Goal: Task Accomplishment & Management: Manage account settings

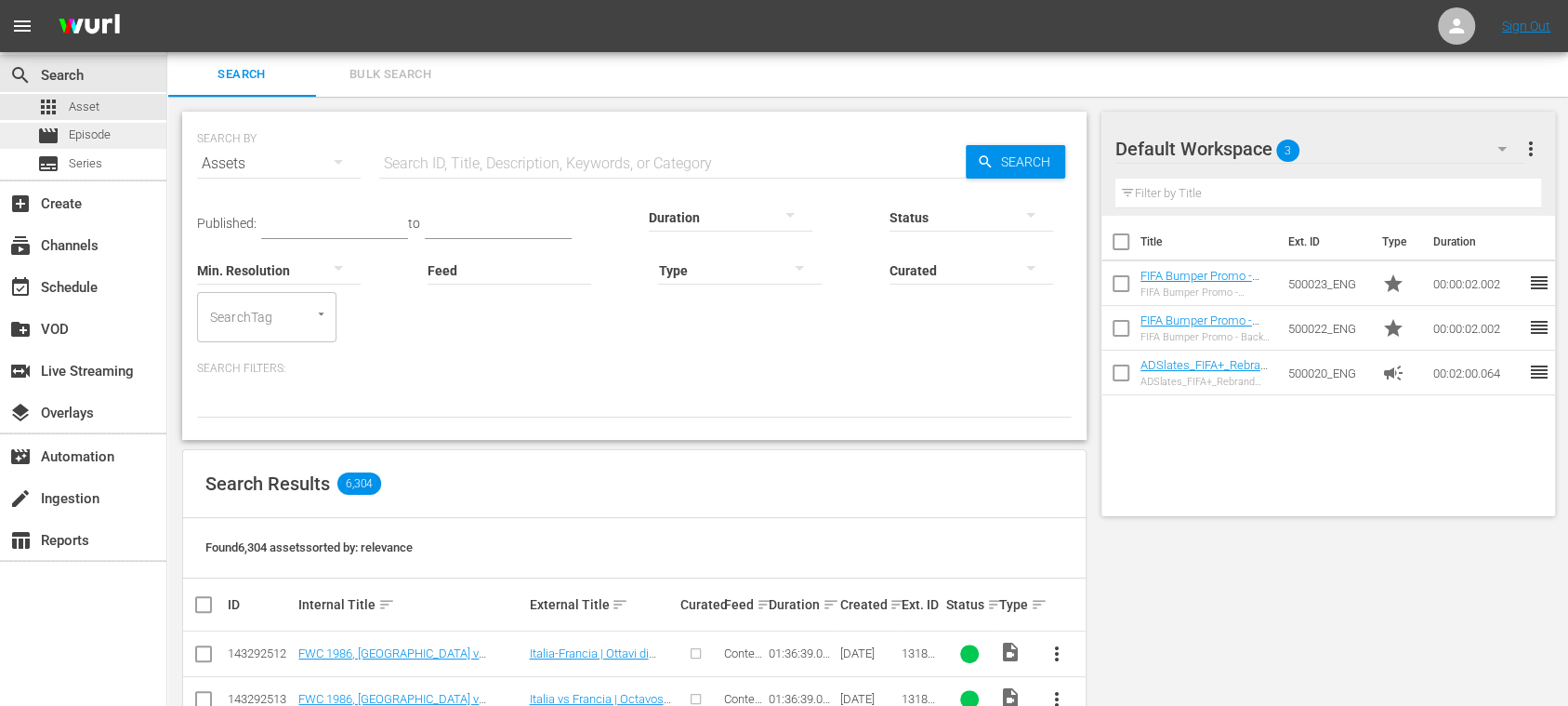
click at [113, 129] on div "movie Episode" at bounding box center [83, 135] width 167 height 26
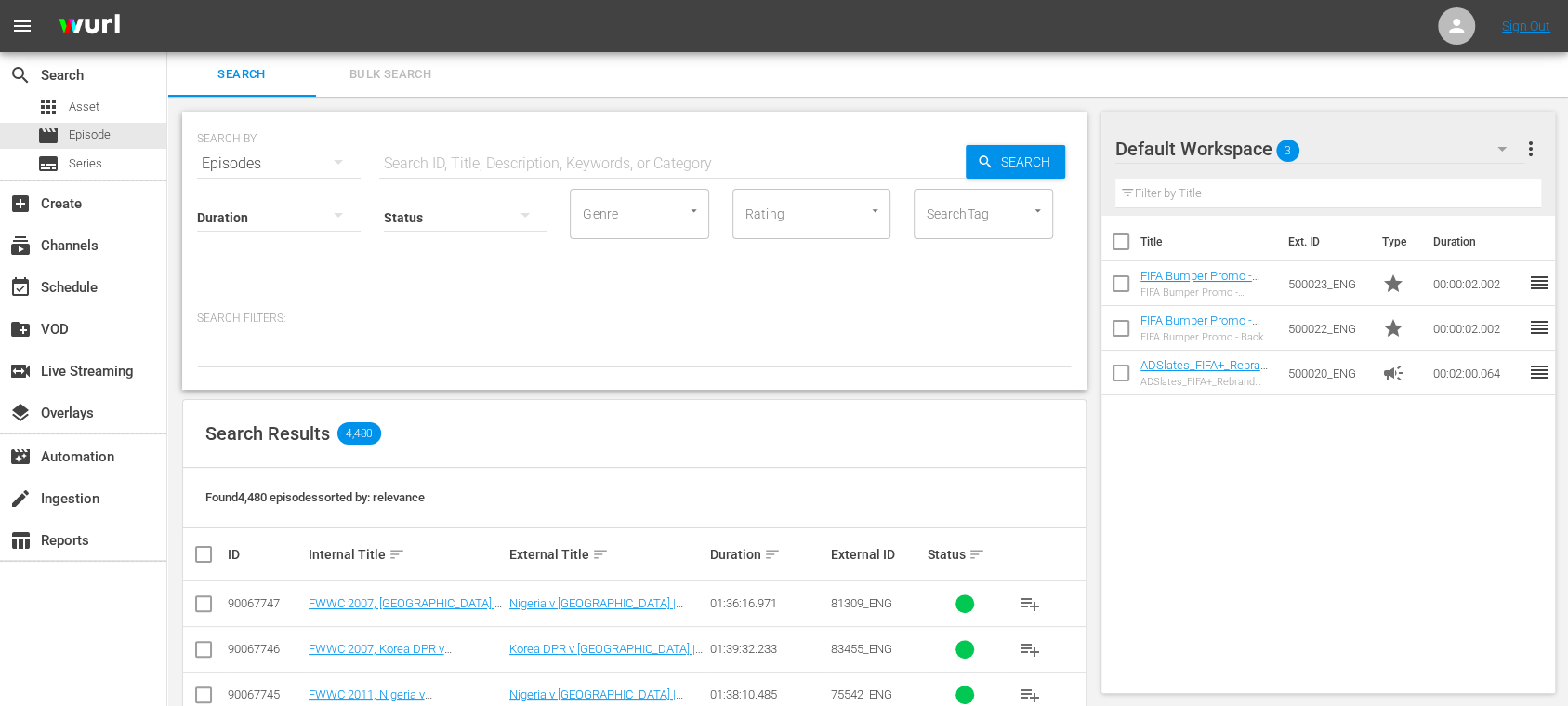
click at [482, 157] on input "text" at bounding box center [672, 163] width 586 height 44
paste input "Draw | FIFA Futsal Women's World Cup Phillipines"
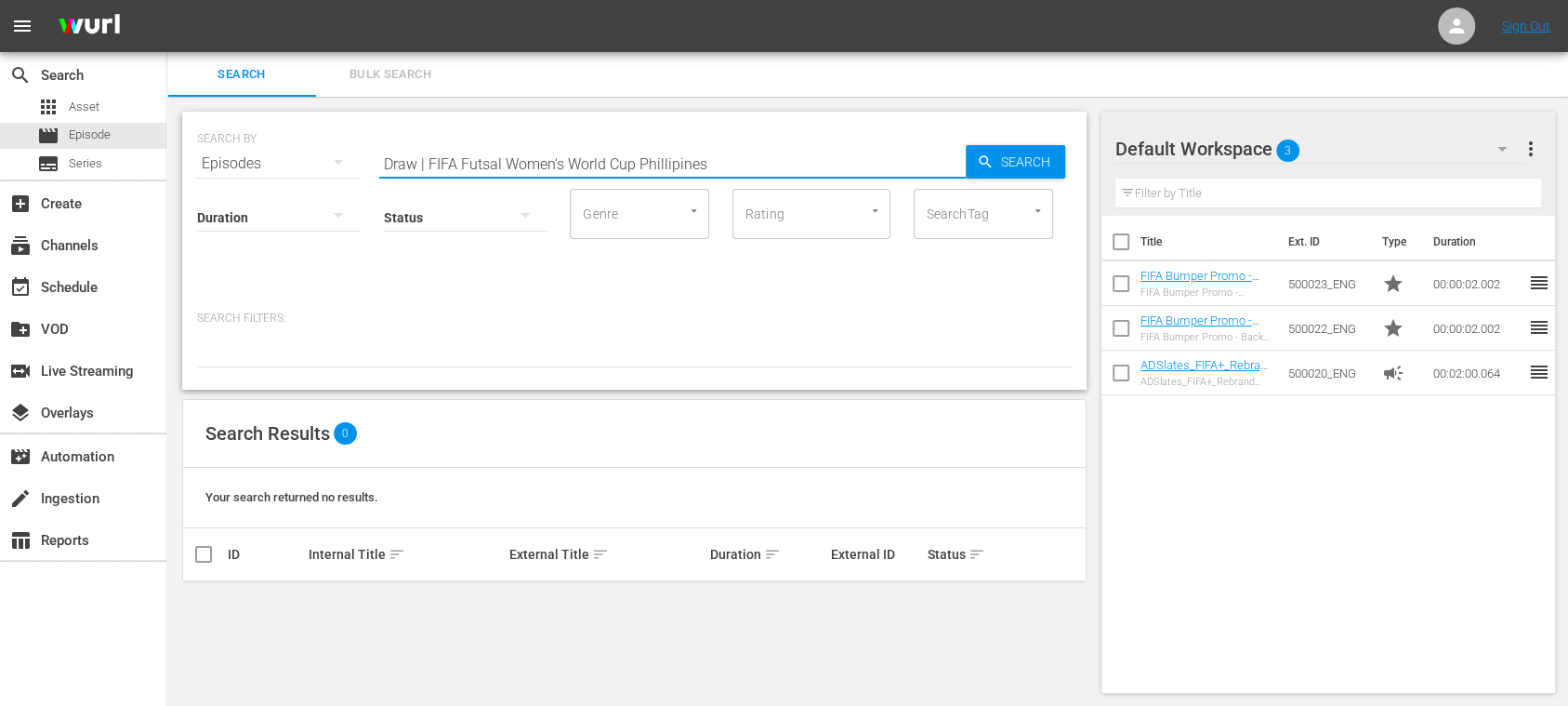
drag, startPoint x: 460, startPoint y: 162, endPoint x: 290, endPoint y: 143, distance: 171.1
click at [290, 143] on div "SEARCH BY Search By Episodes Search ID, Title, Description, Keywords, or Catego…" at bounding box center [635, 153] width 874 height 67
drag, startPoint x: 561, startPoint y: 167, endPoint x: 238, endPoint y: 152, distance: 323.3
click at [242, 152] on div "SEARCH BY Search By Episodes Search ID, Title, Description, Keywords, or Catego…" at bounding box center [635, 153] width 874 height 67
drag, startPoint x: 474, startPoint y: 159, endPoint x: 261, endPoint y: 141, distance: 213.8
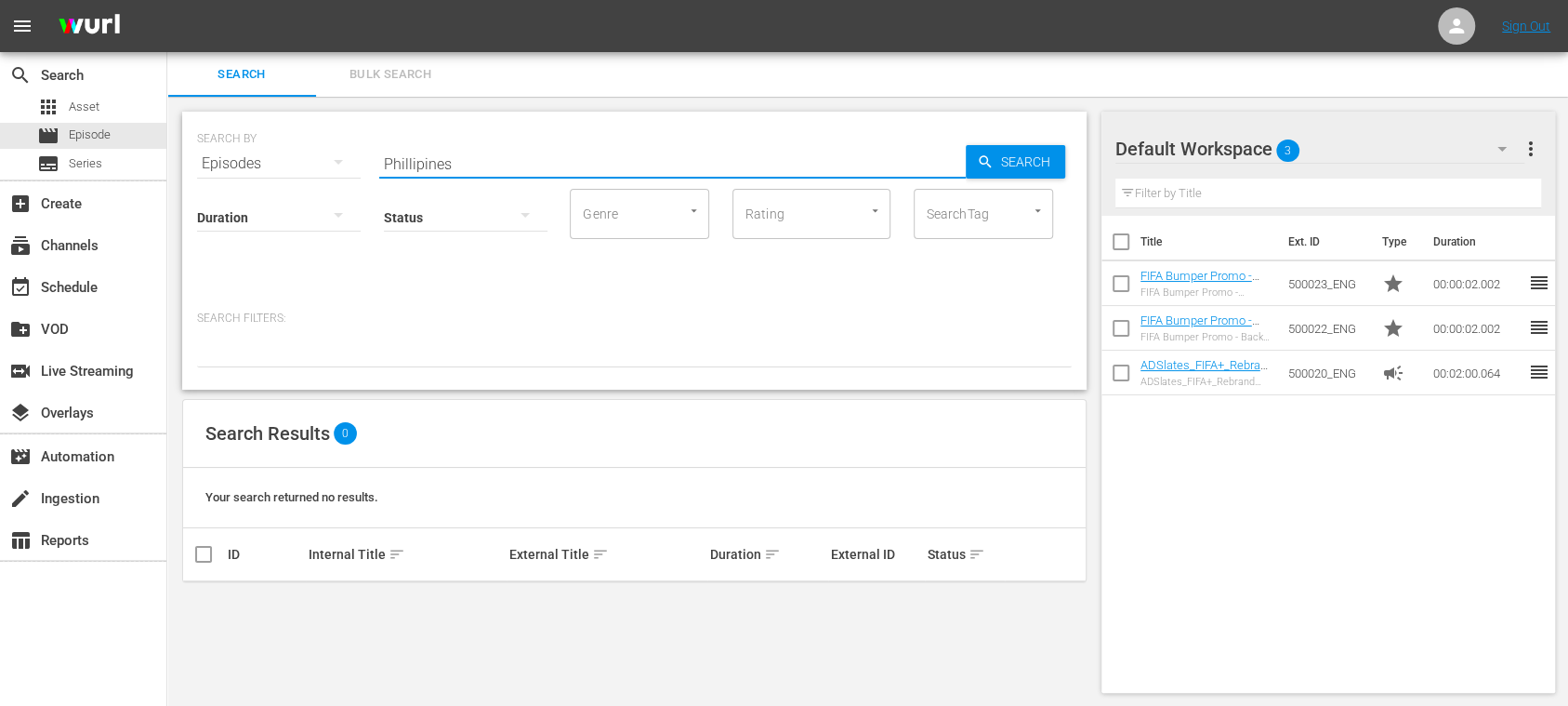
click at [261, 141] on div "SEARCH BY Search By Episodes Search ID, Title, Description, Keywords, or Catego…" at bounding box center [635, 153] width 874 height 67
type input "draw"
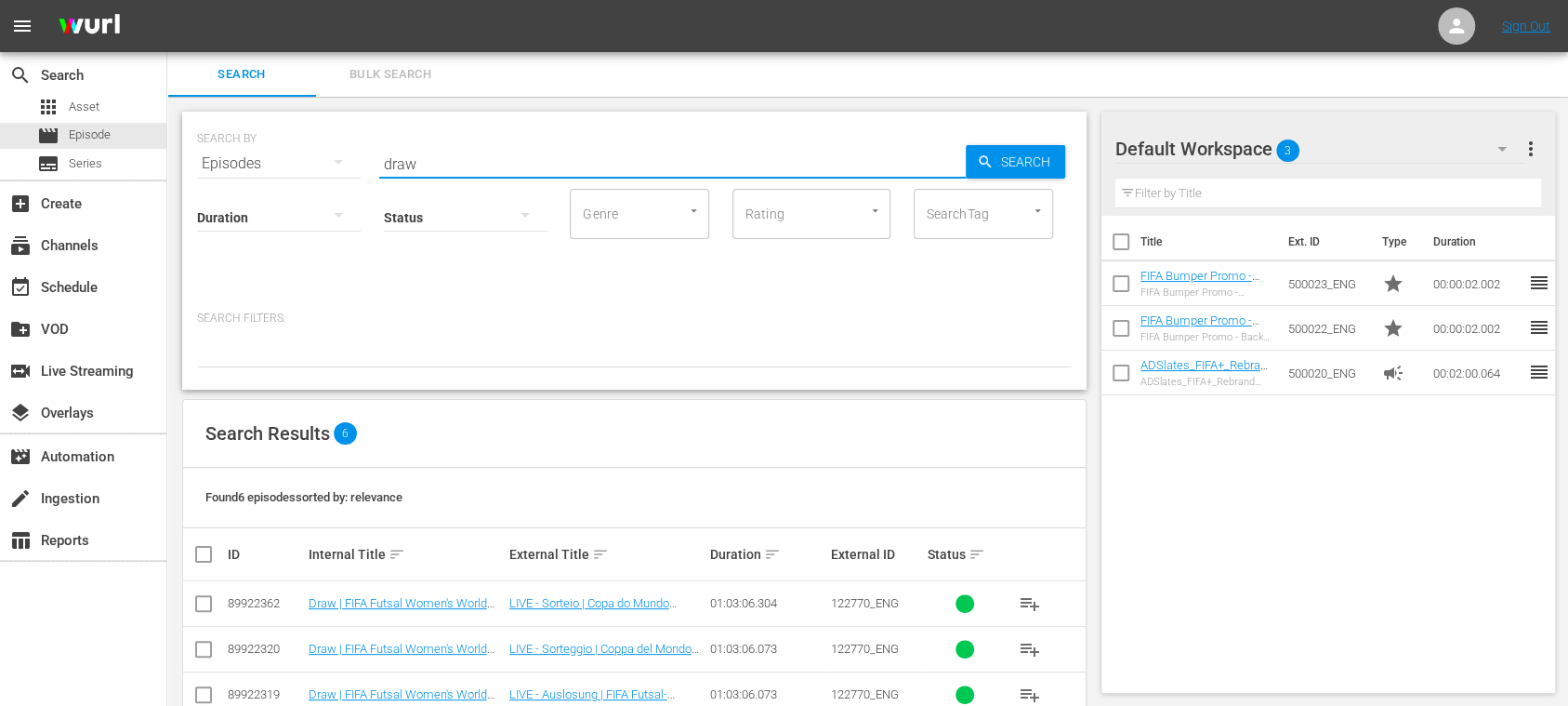
scroll to position [181, 0]
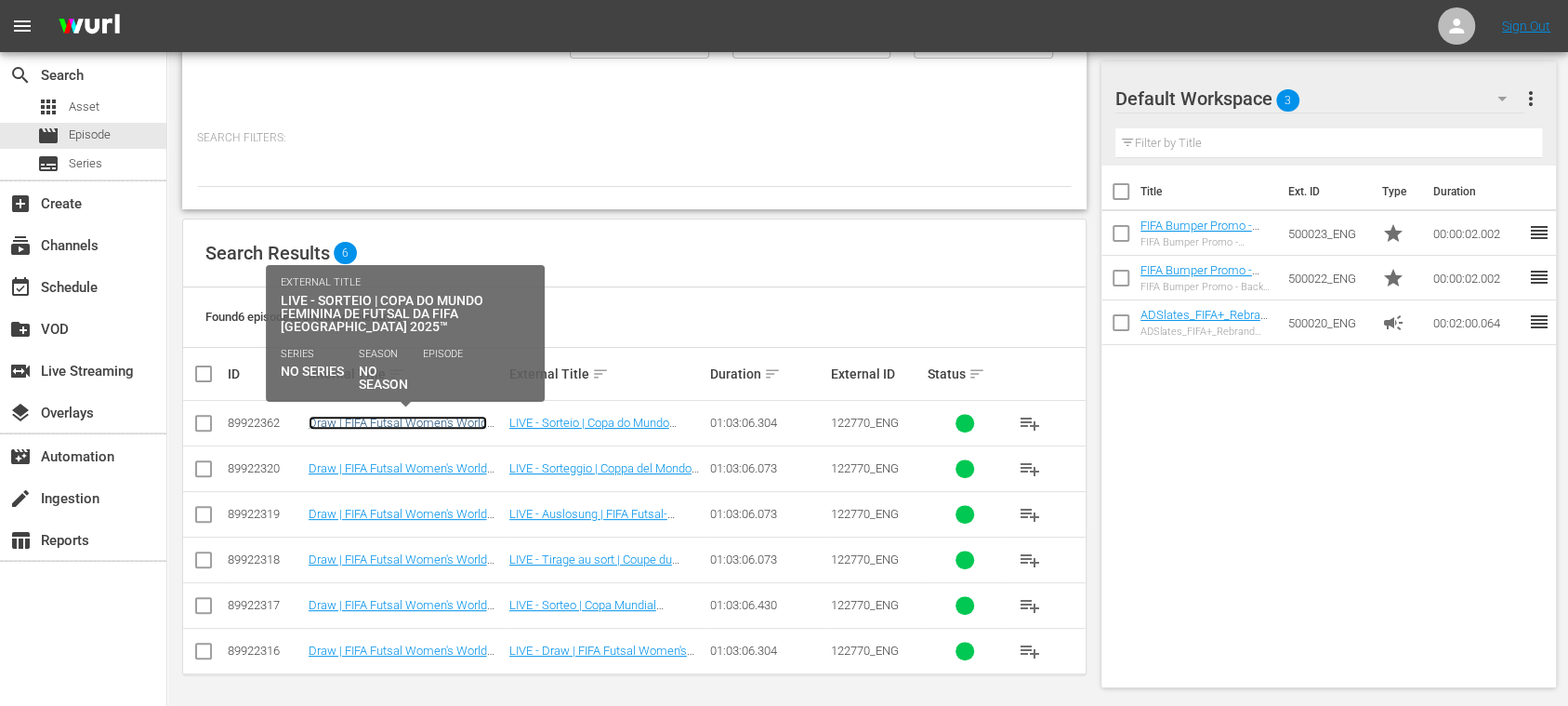
click at [463, 423] on link "Draw | FIFA Futsal Women's World Cup [GEOGRAPHIC_DATA] 2025™ (PT)" at bounding box center [398, 436] width 179 height 41
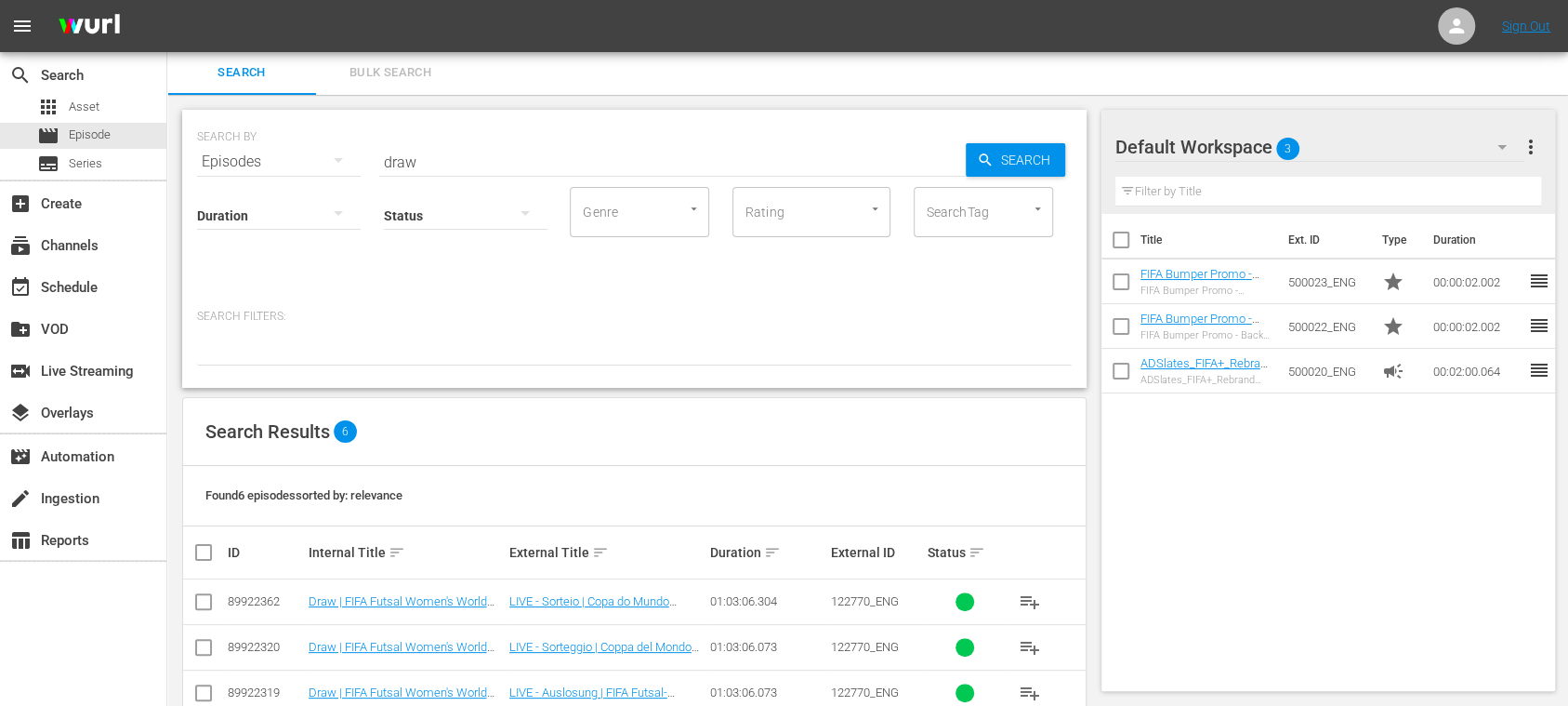
scroll to position [181, 0]
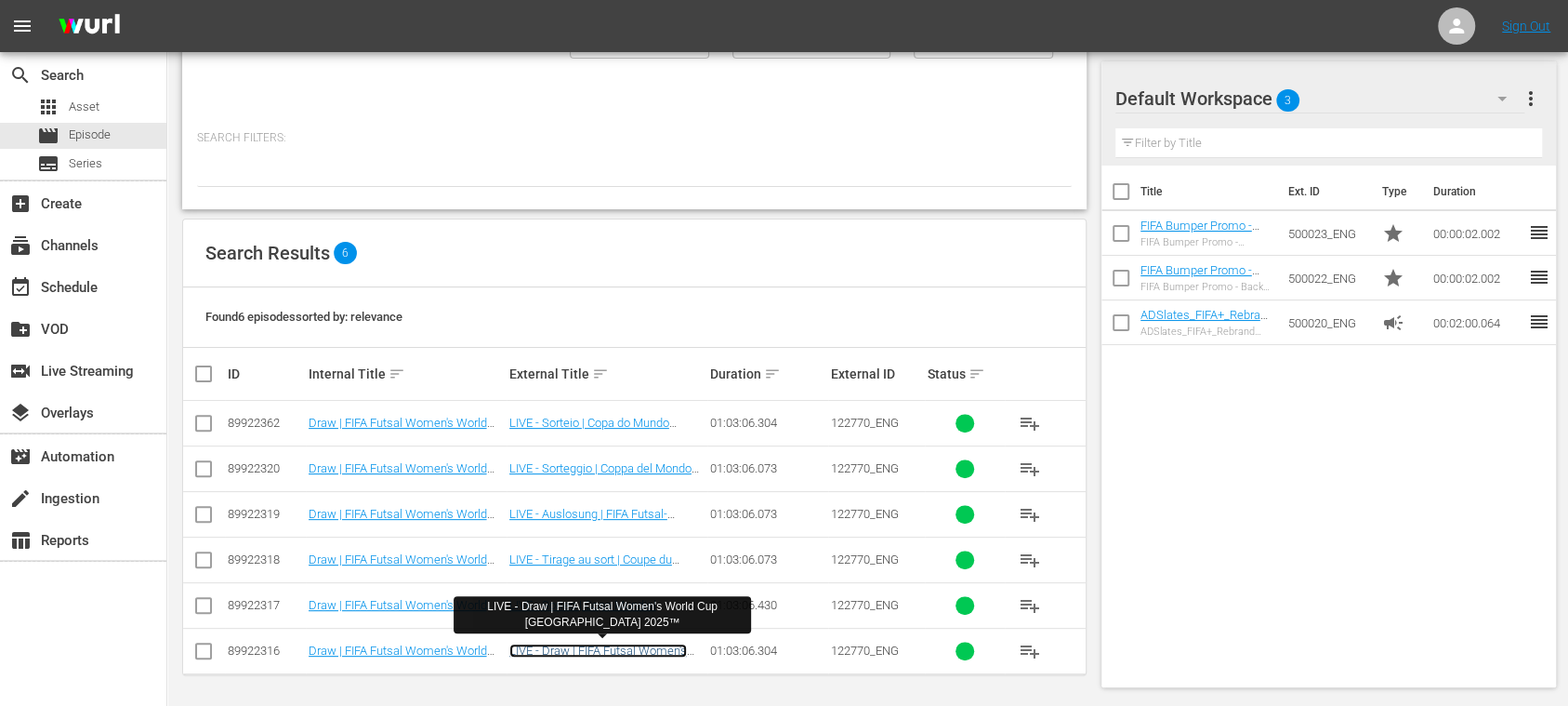
click at [599, 528] on link "LIVE - Draw | FIFA Futsal Women's World Cup Philippines 2025™" at bounding box center [598, 665] width 178 height 41
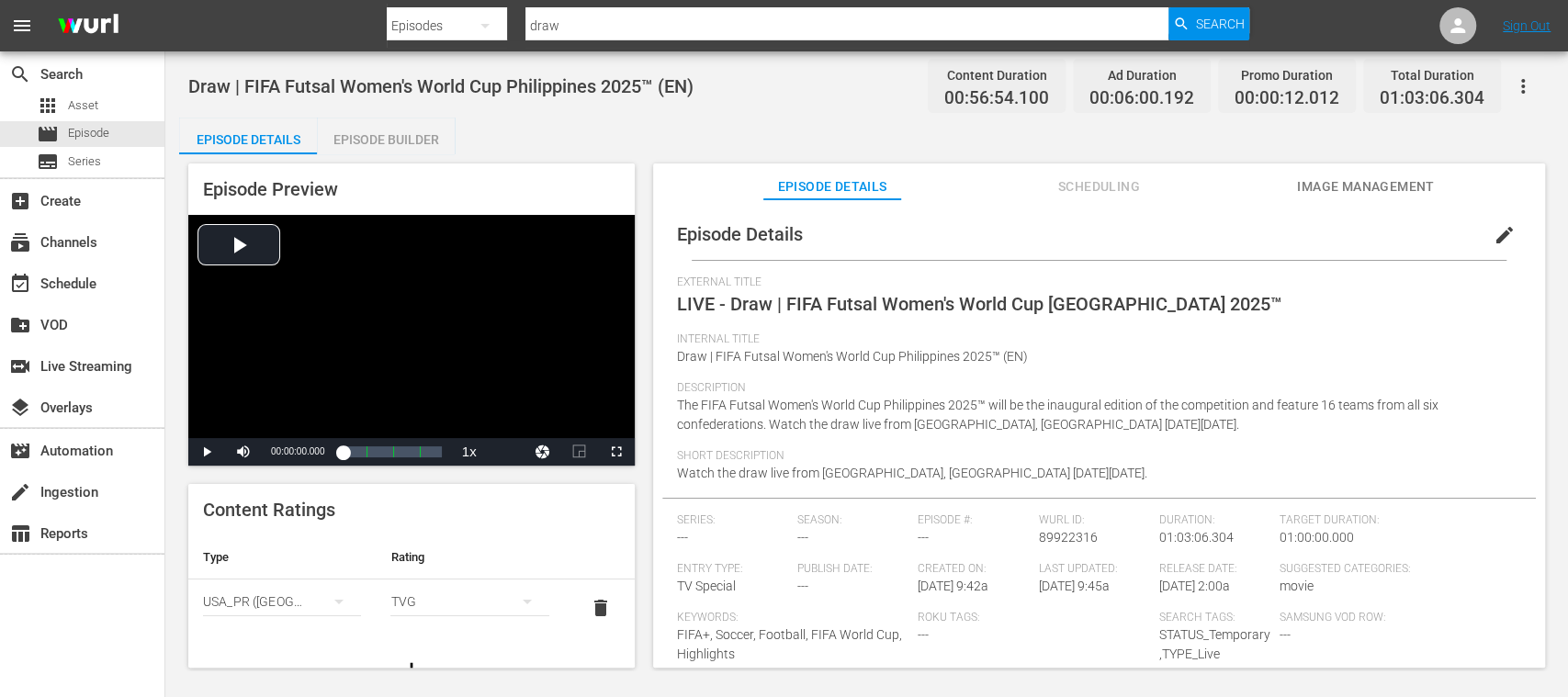
drag, startPoint x: 592, startPoint y: 639, endPoint x: 1181, endPoint y: 178, distance: 748.0
click at [1175, 178] on div "Episode Details Scheduling Image Management" at bounding box center [1099, 182] width 800 height 37
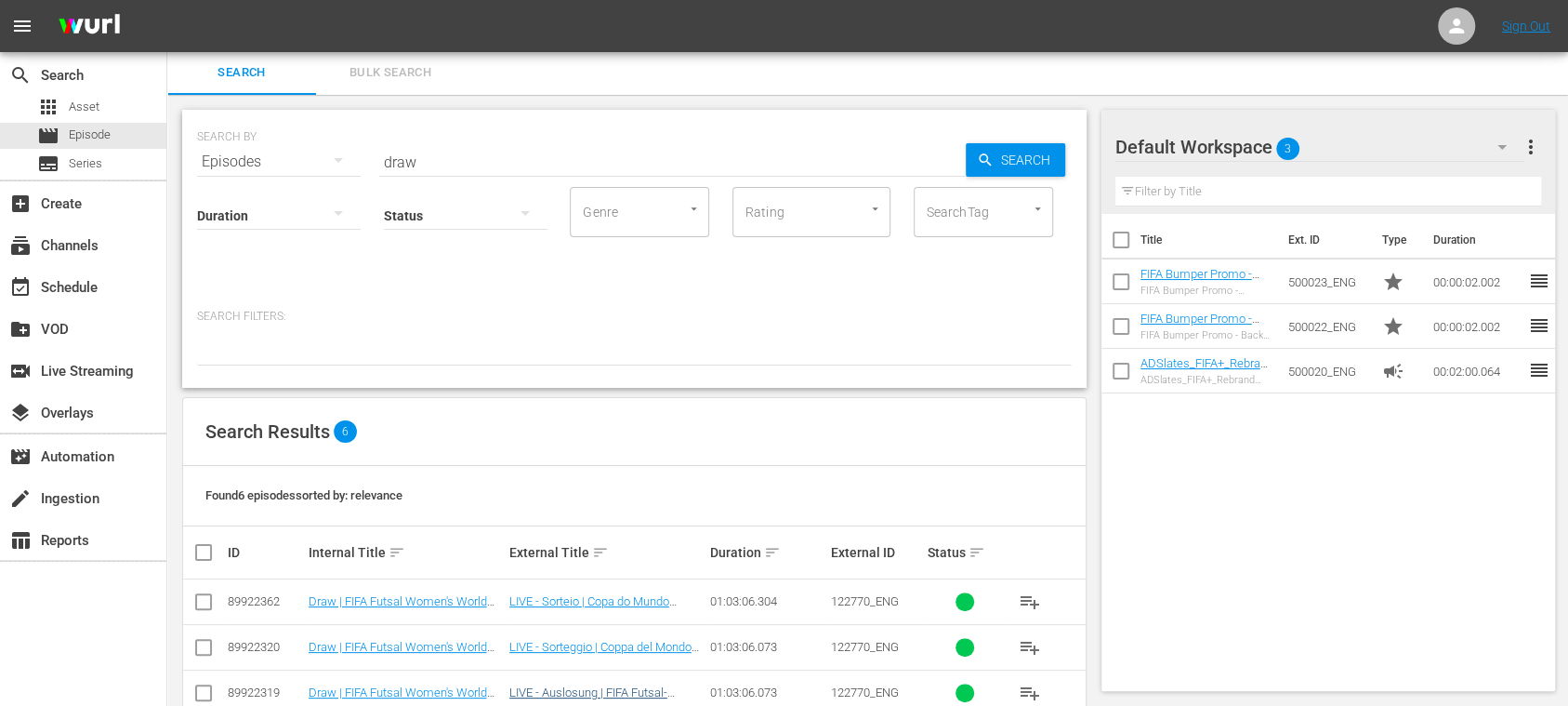
scroll to position [181, 0]
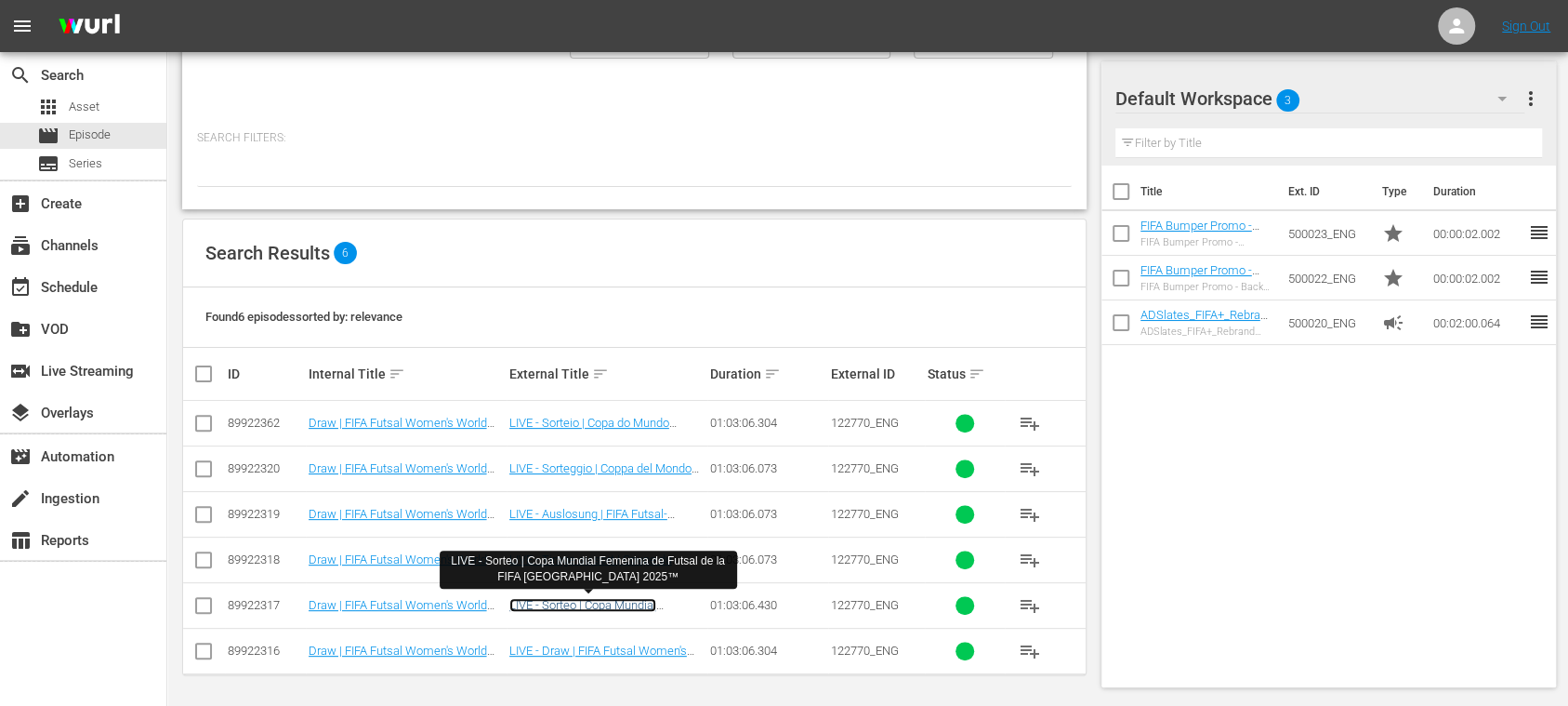
click at [583, 528] on link "LIVE - Sorteo | Copa Mundial Femenina de Futsal de la FIFA Filipinas 2025™" at bounding box center [587, 619] width 157 height 41
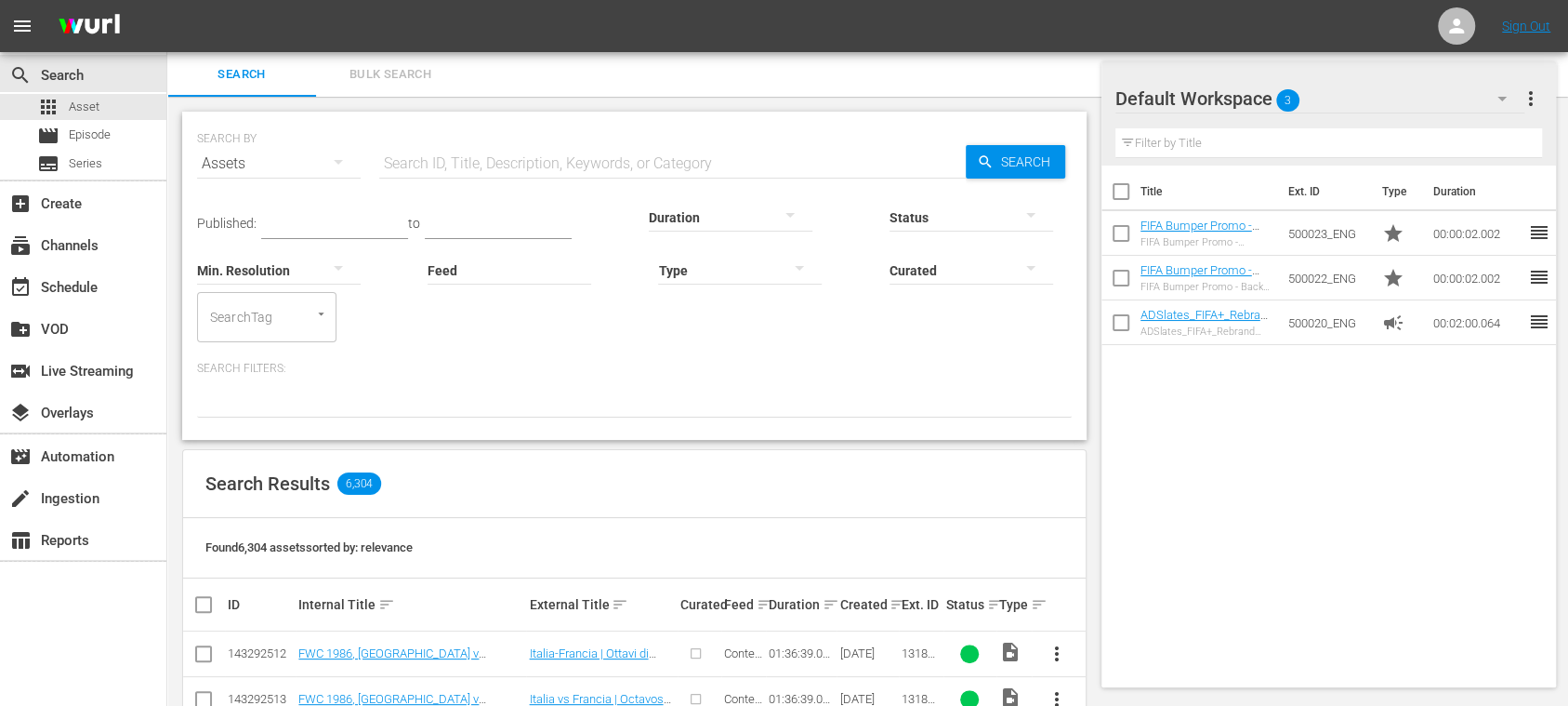
scroll to position [330, 0]
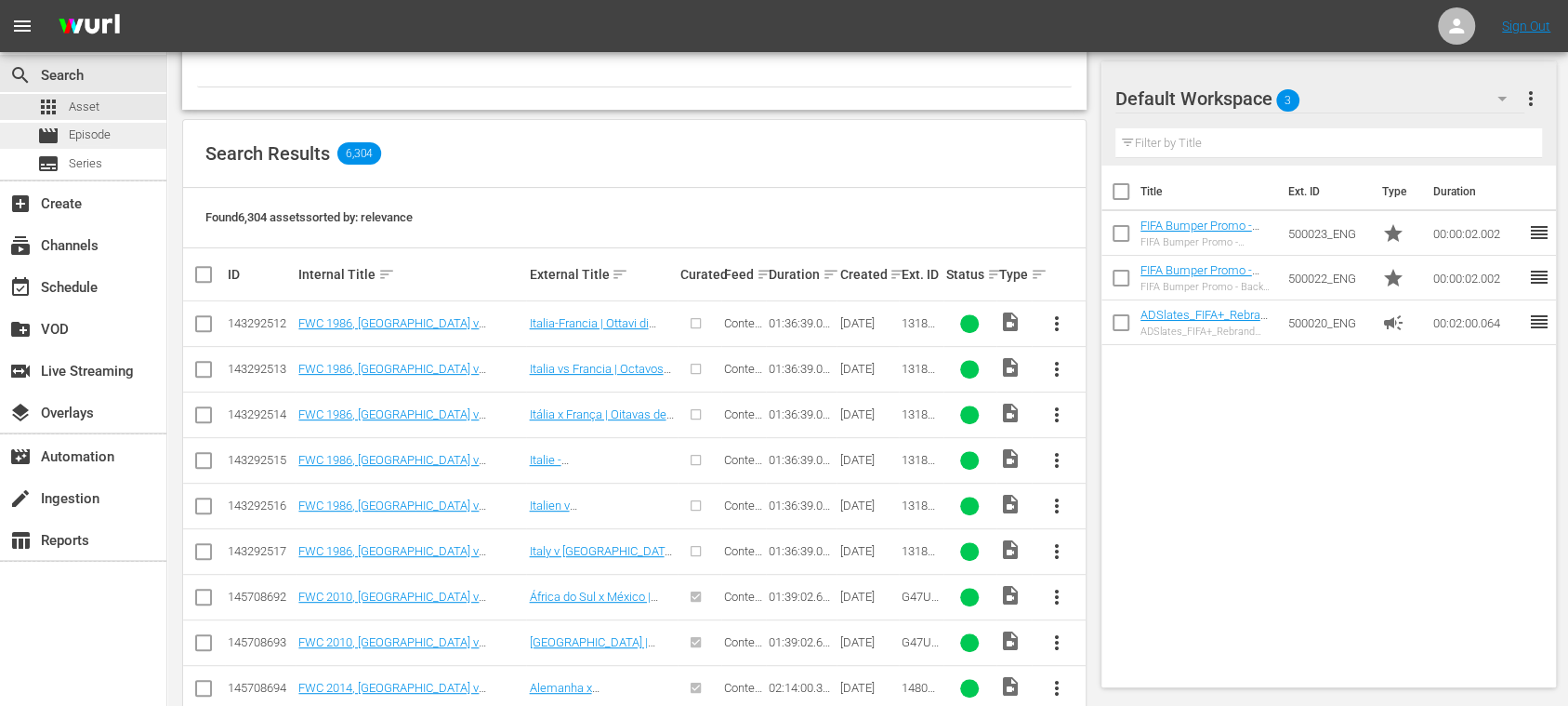
click at [95, 126] on span "Episode" at bounding box center [90, 134] width 41 height 19
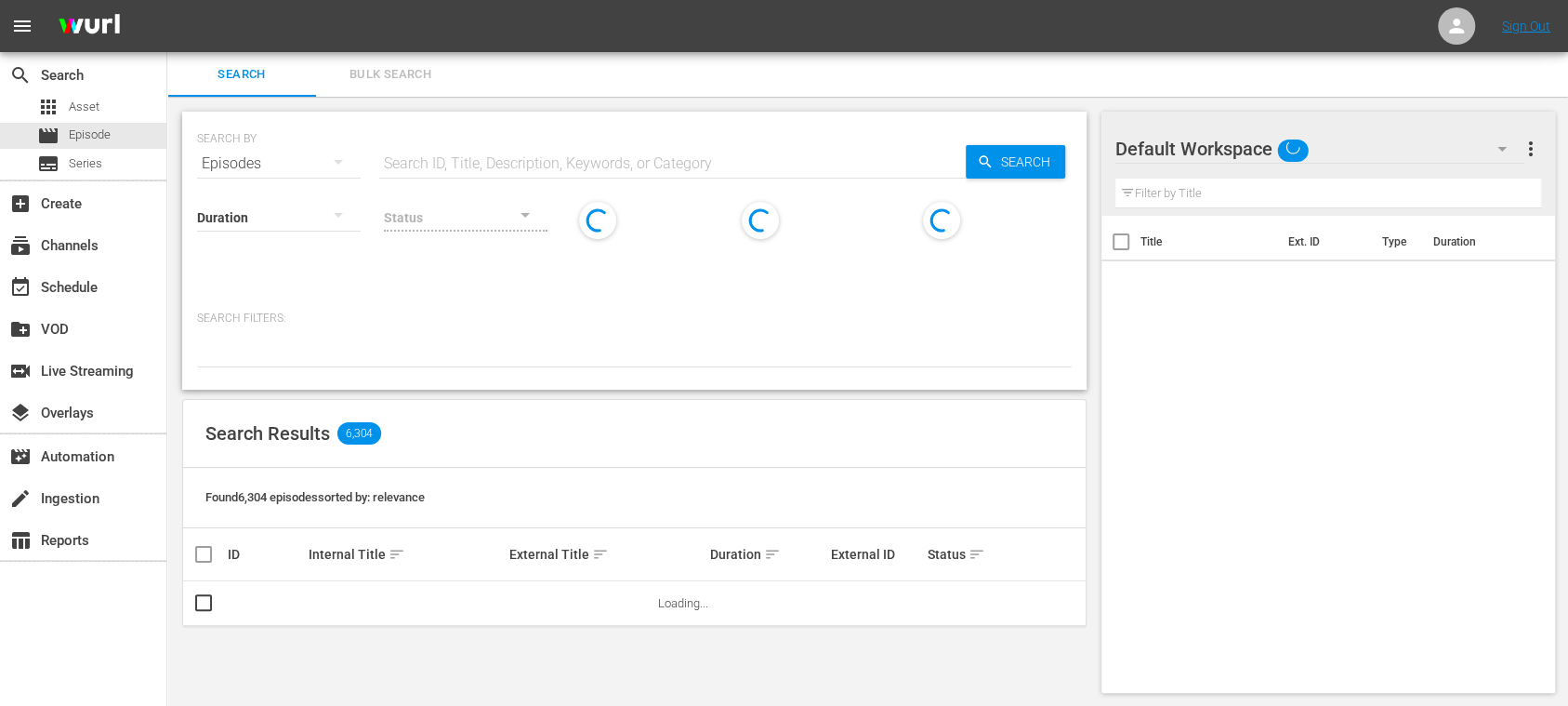
click at [400, 166] on input "text" at bounding box center [672, 163] width 586 height 44
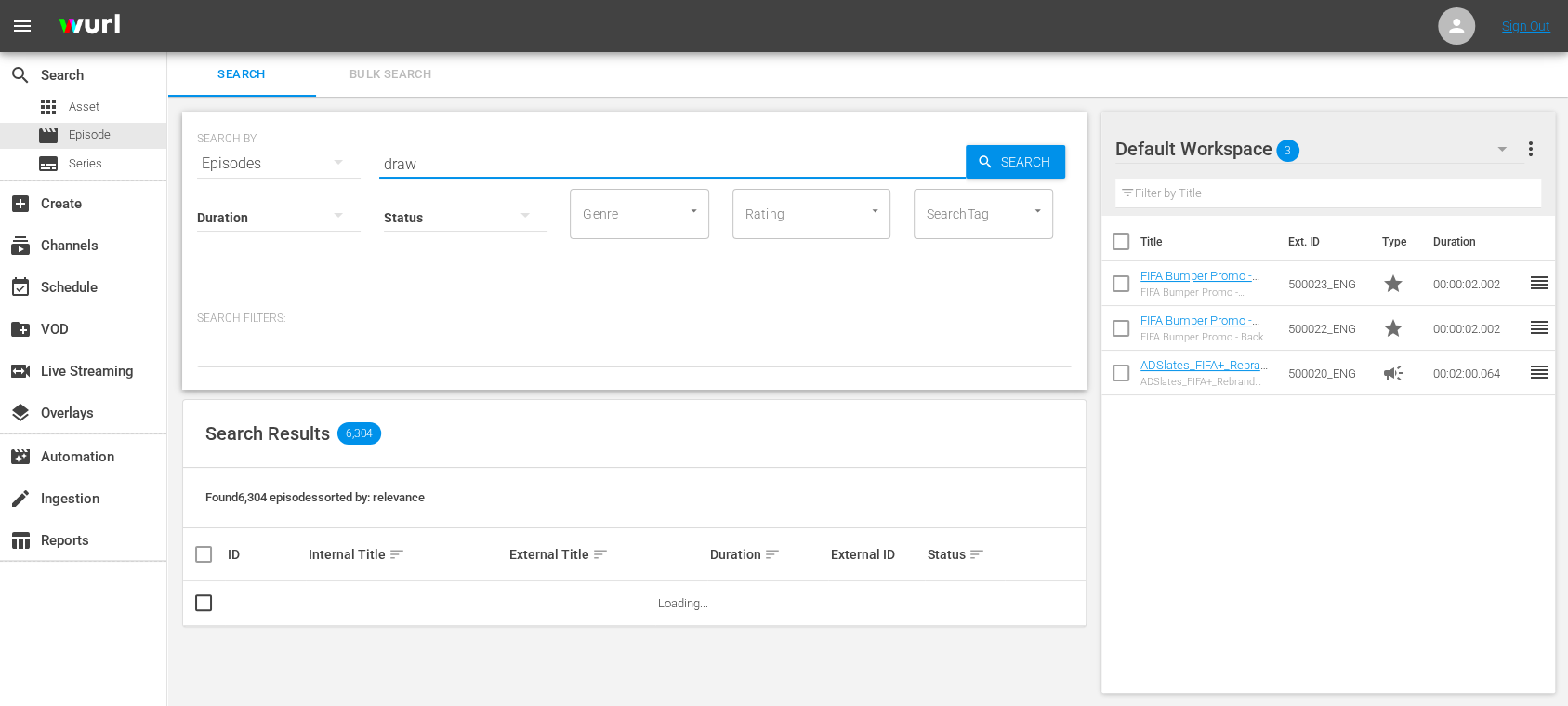
type input "draw"
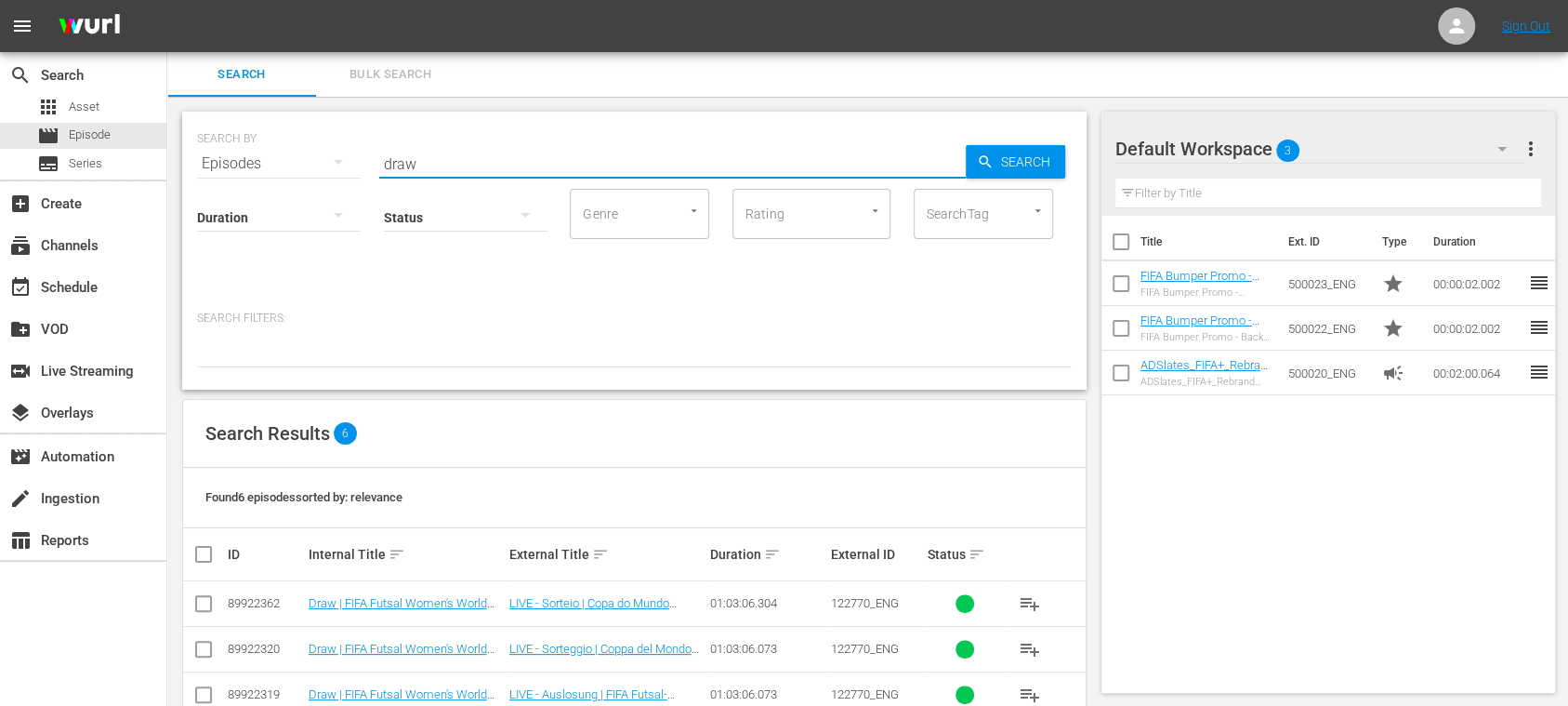
scroll to position [181, 0]
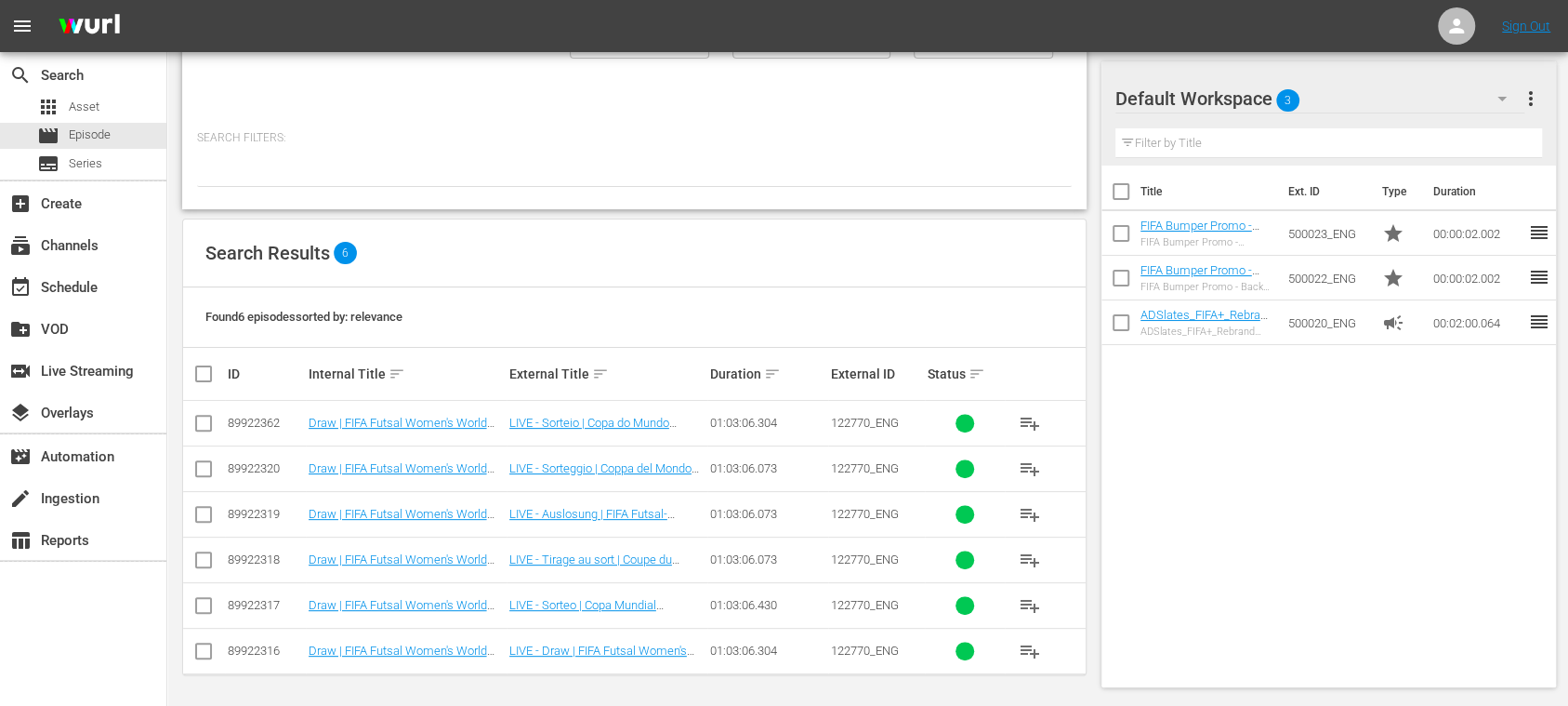
click at [1527, 92] on span "more_vert" at bounding box center [1531, 99] width 23 height 23
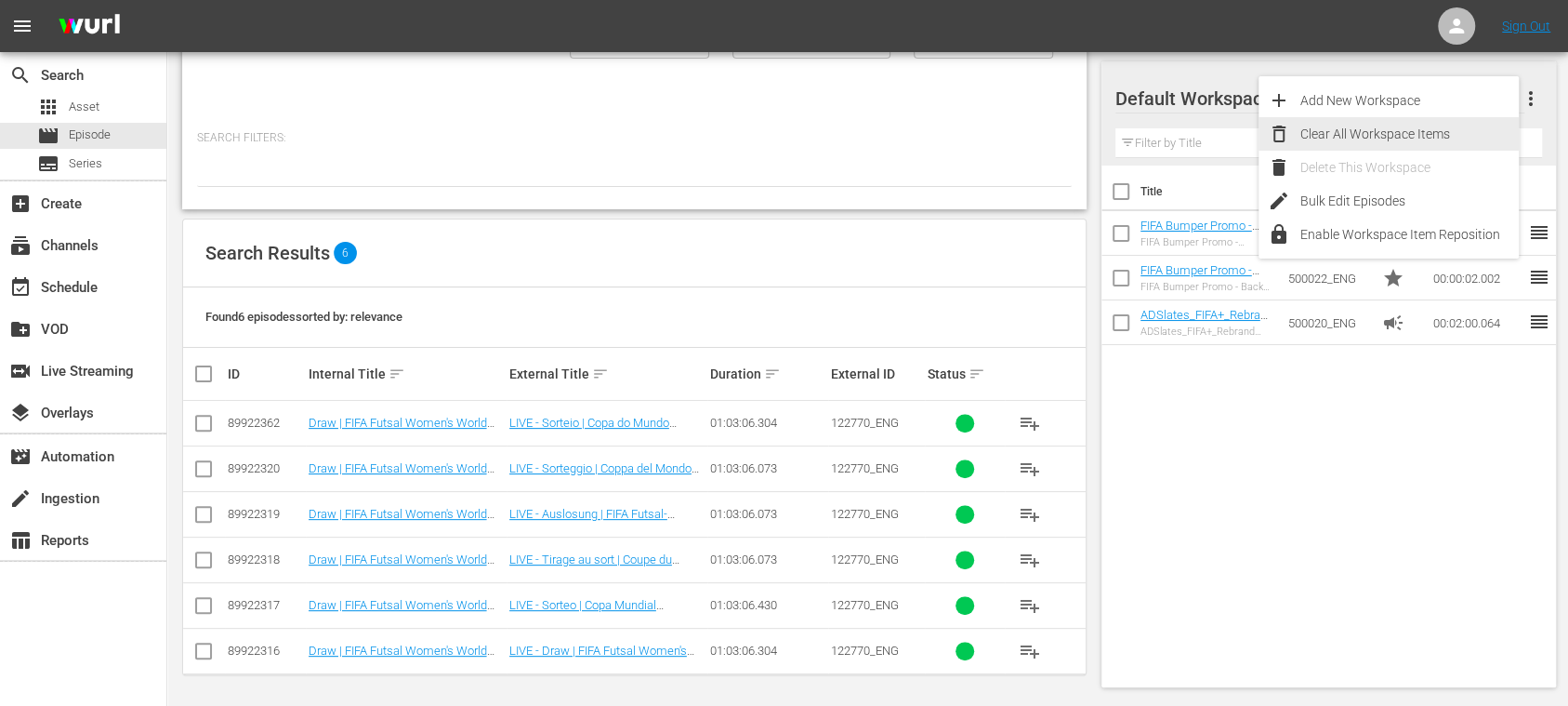
click at [1406, 139] on div "Clear All Workspace Items" at bounding box center [1409, 134] width 218 height 34
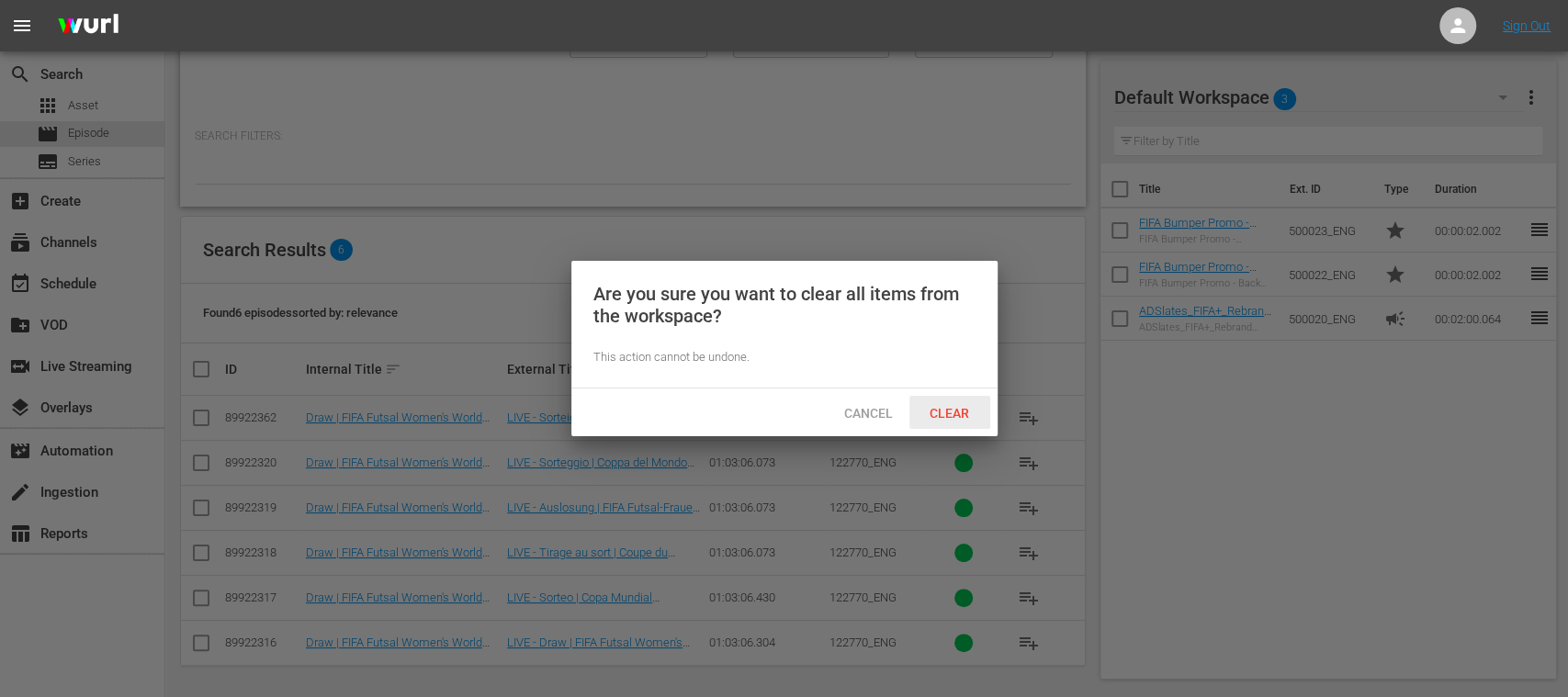
click at [945, 409] on span "Clear" at bounding box center [949, 412] width 69 height 15
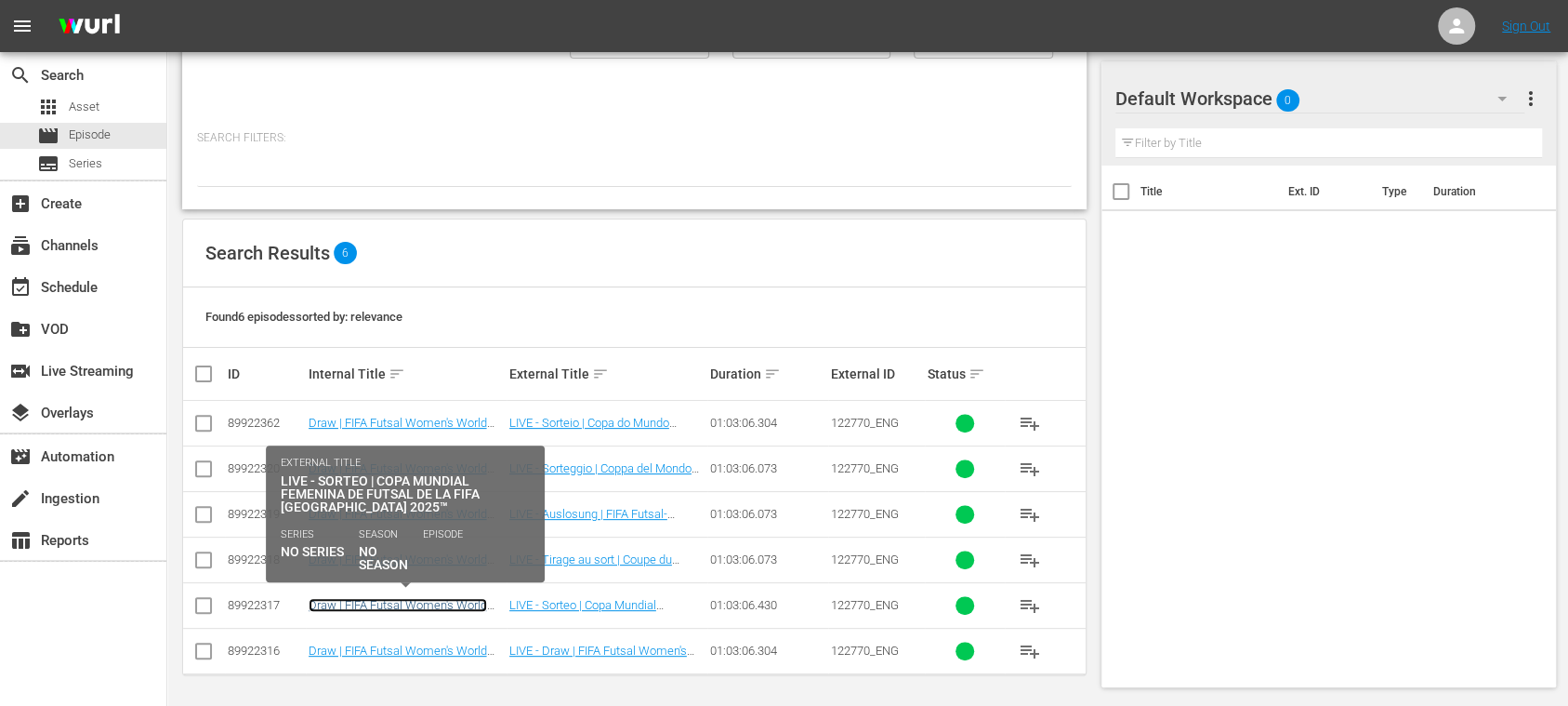
click at [457, 602] on link "Draw | FIFA Futsal Women's World Cup Philippines 2025™ (ES)" at bounding box center [398, 612] width 179 height 28
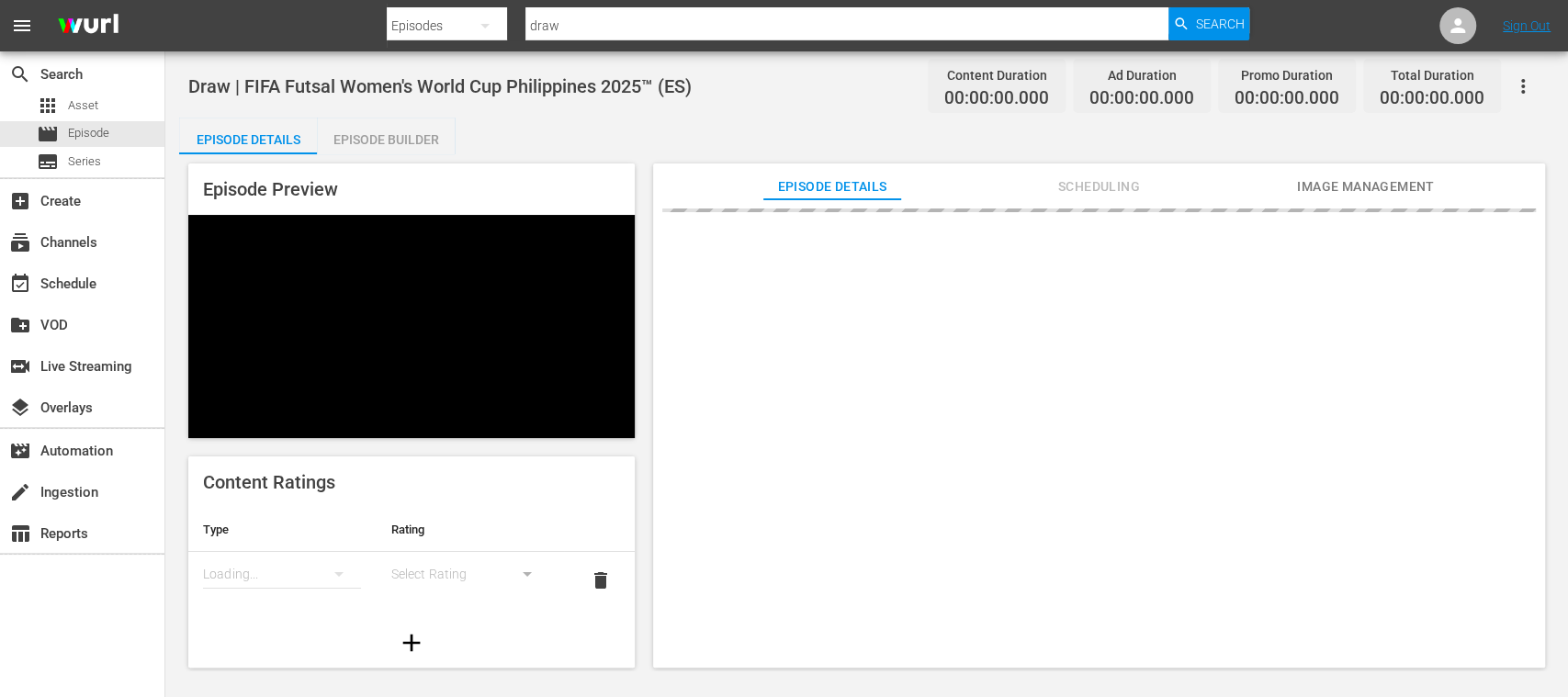
click at [397, 139] on div "Episode Builder" at bounding box center [385, 139] width 137 height 44
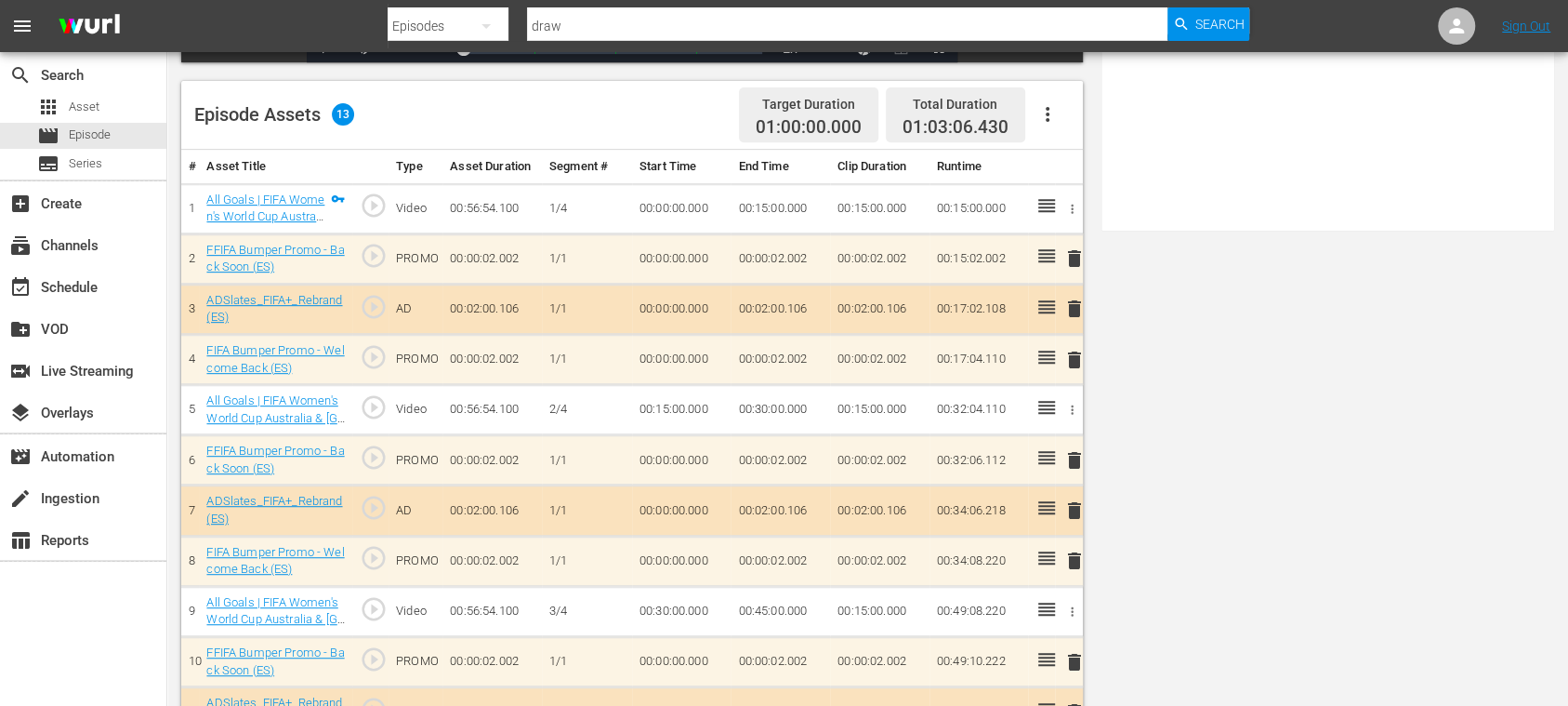
scroll to position [602, 0]
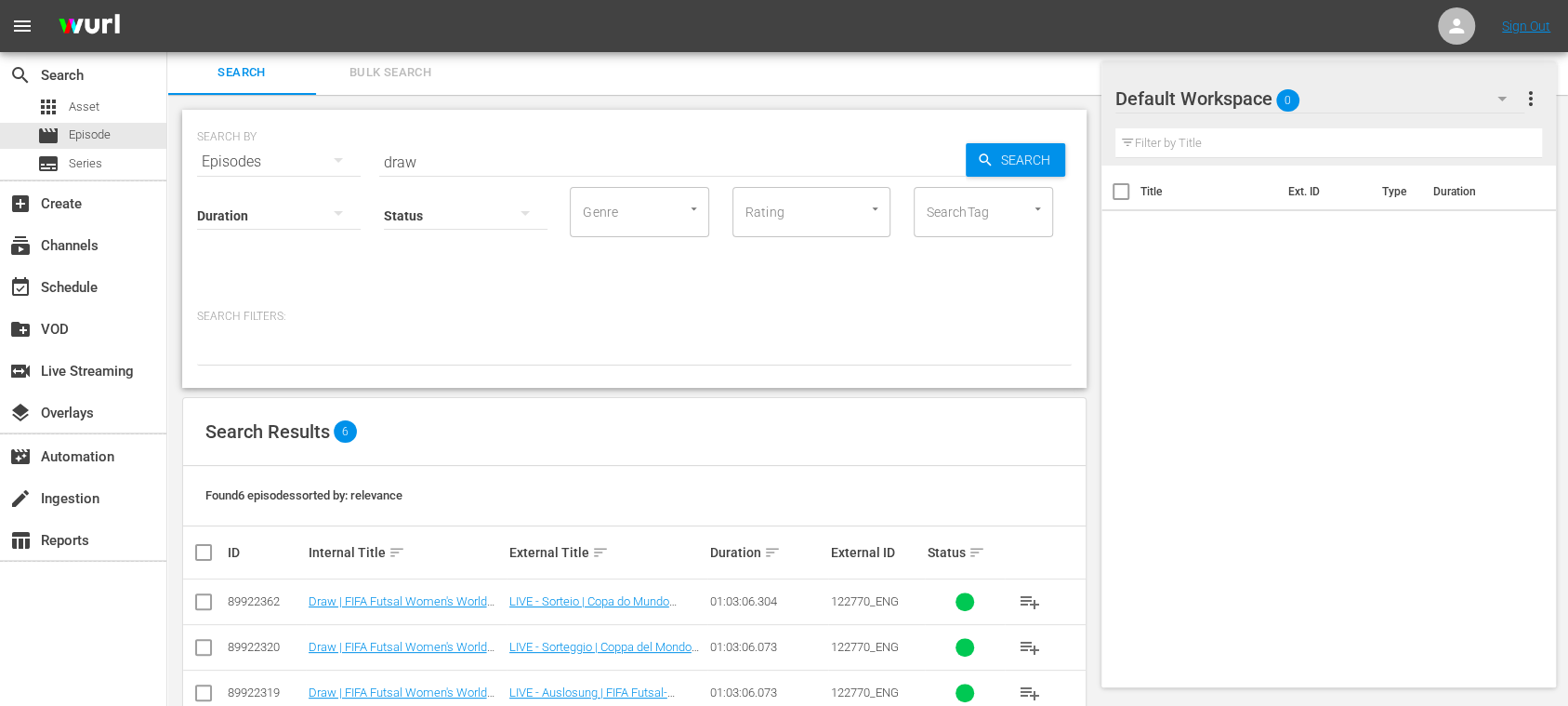
scroll to position [181, 0]
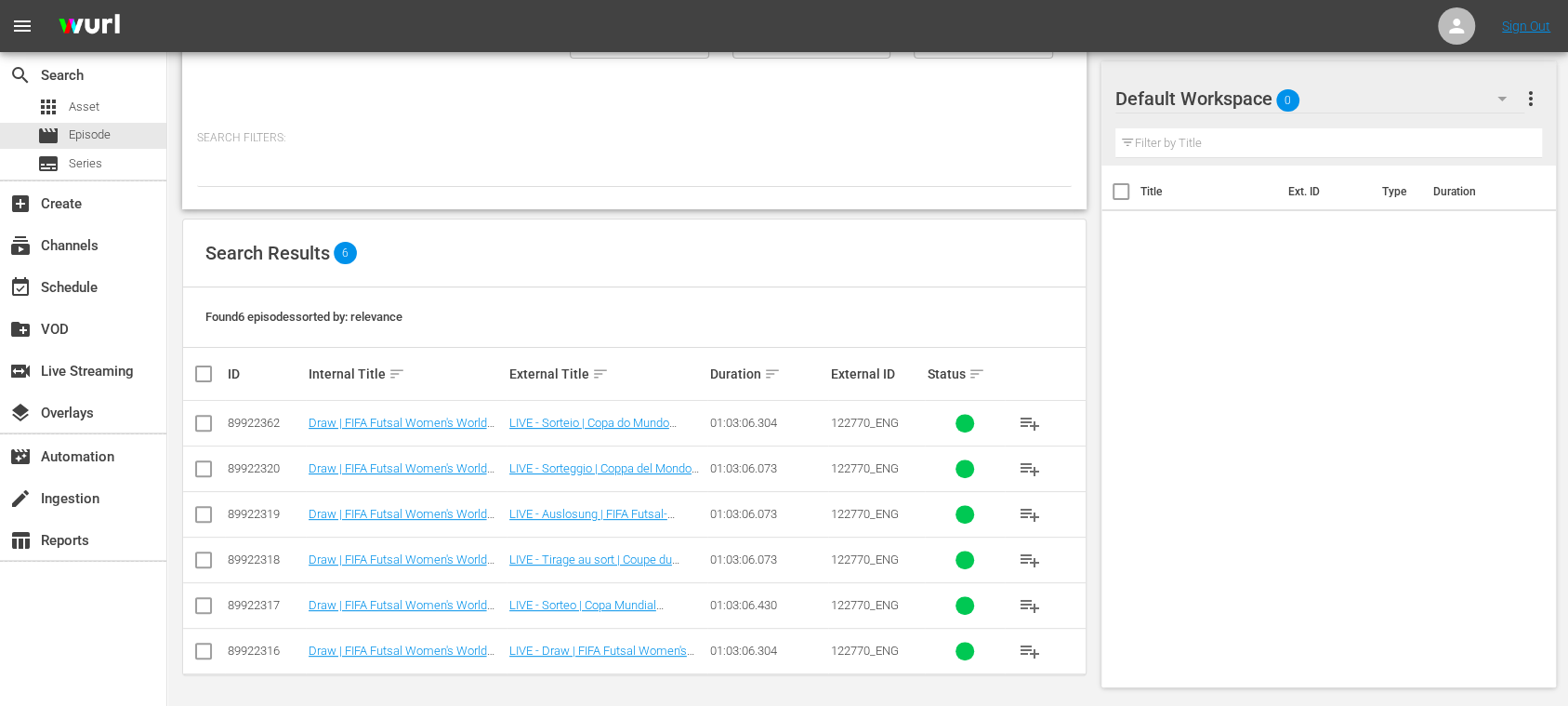
click at [1022, 598] on span "playlist_add" at bounding box center [1029, 605] width 23 height 23
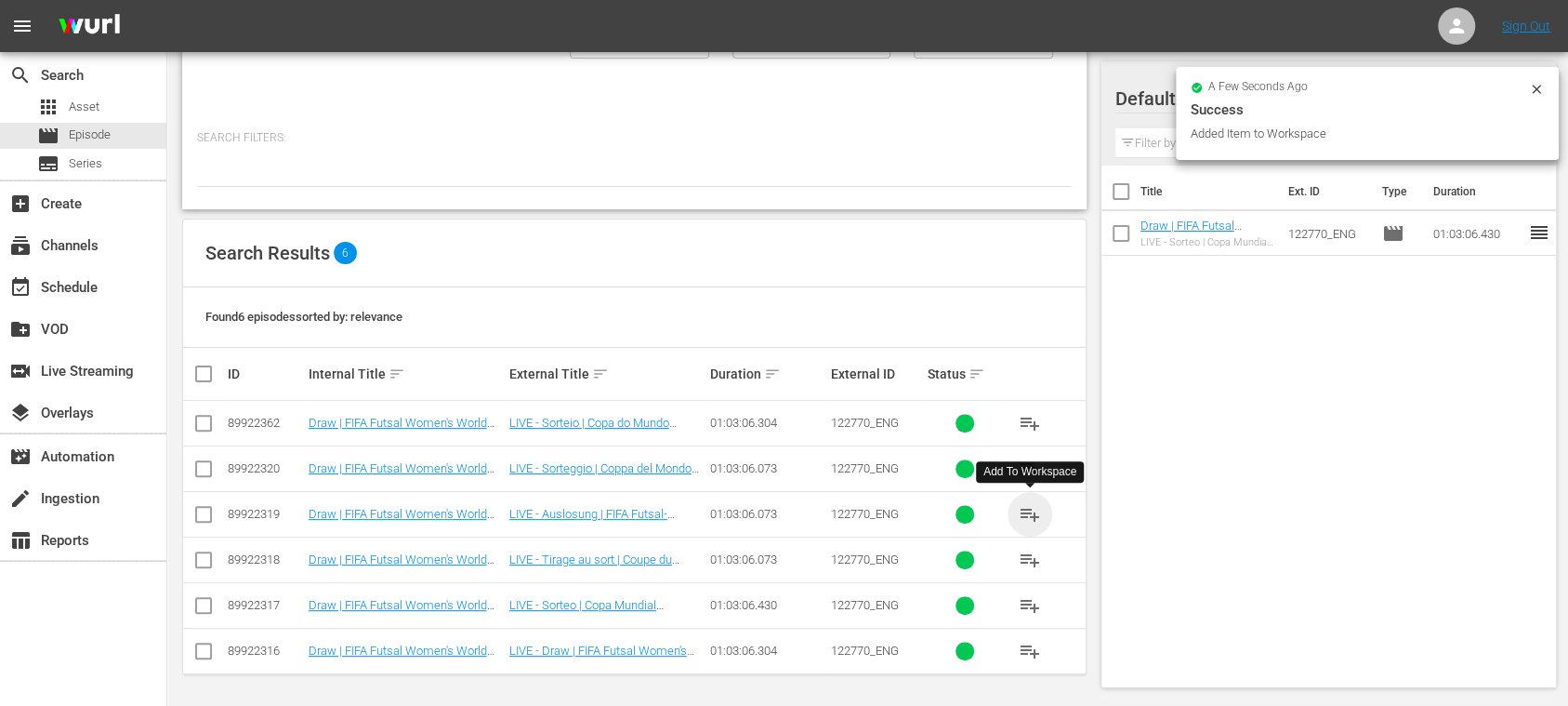
click at [1033, 509] on span "playlist_add" at bounding box center [1029, 514] width 23 height 23
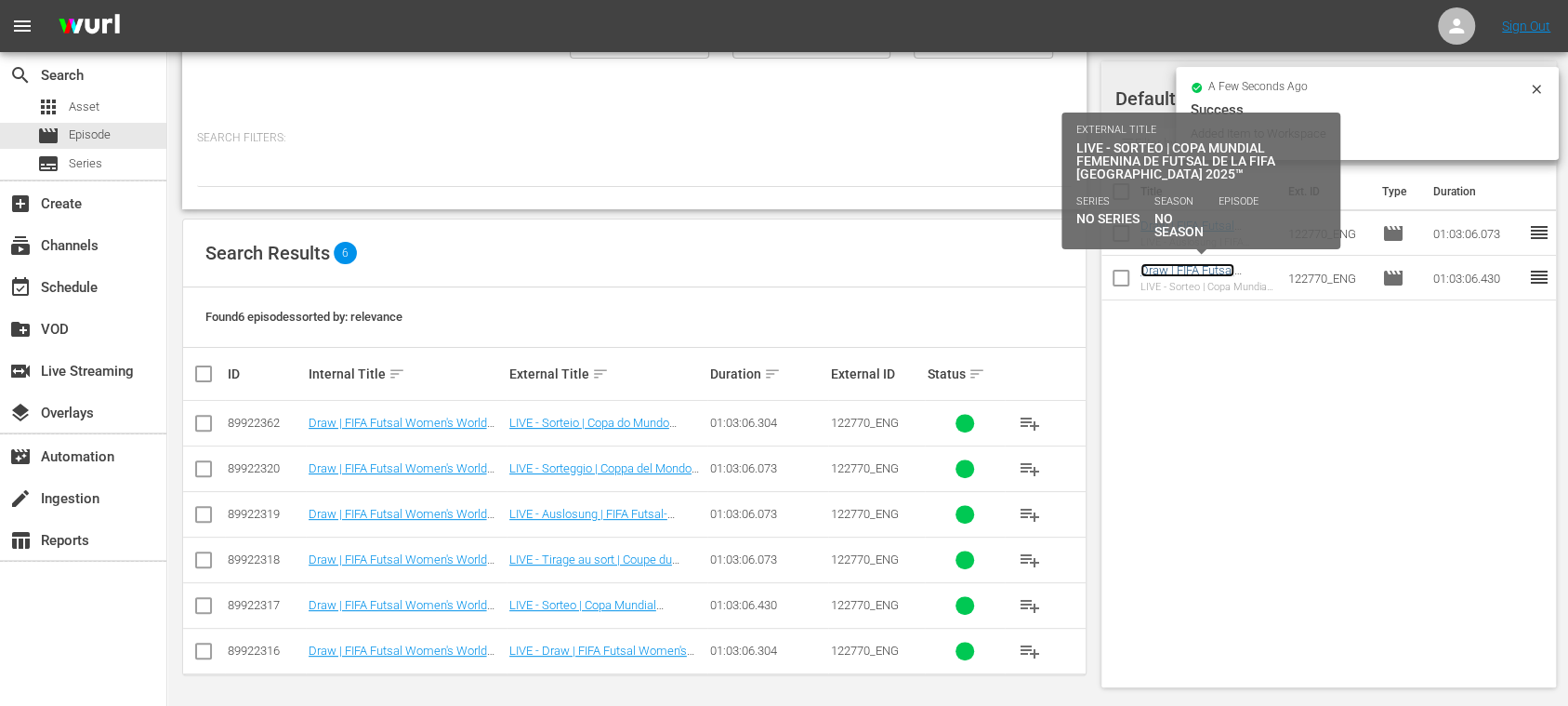
click at [1213, 269] on link "Draw | FIFA Futsal Women's World Cup Philippines 2025™ (ES)" at bounding box center [1200, 284] width 118 height 41
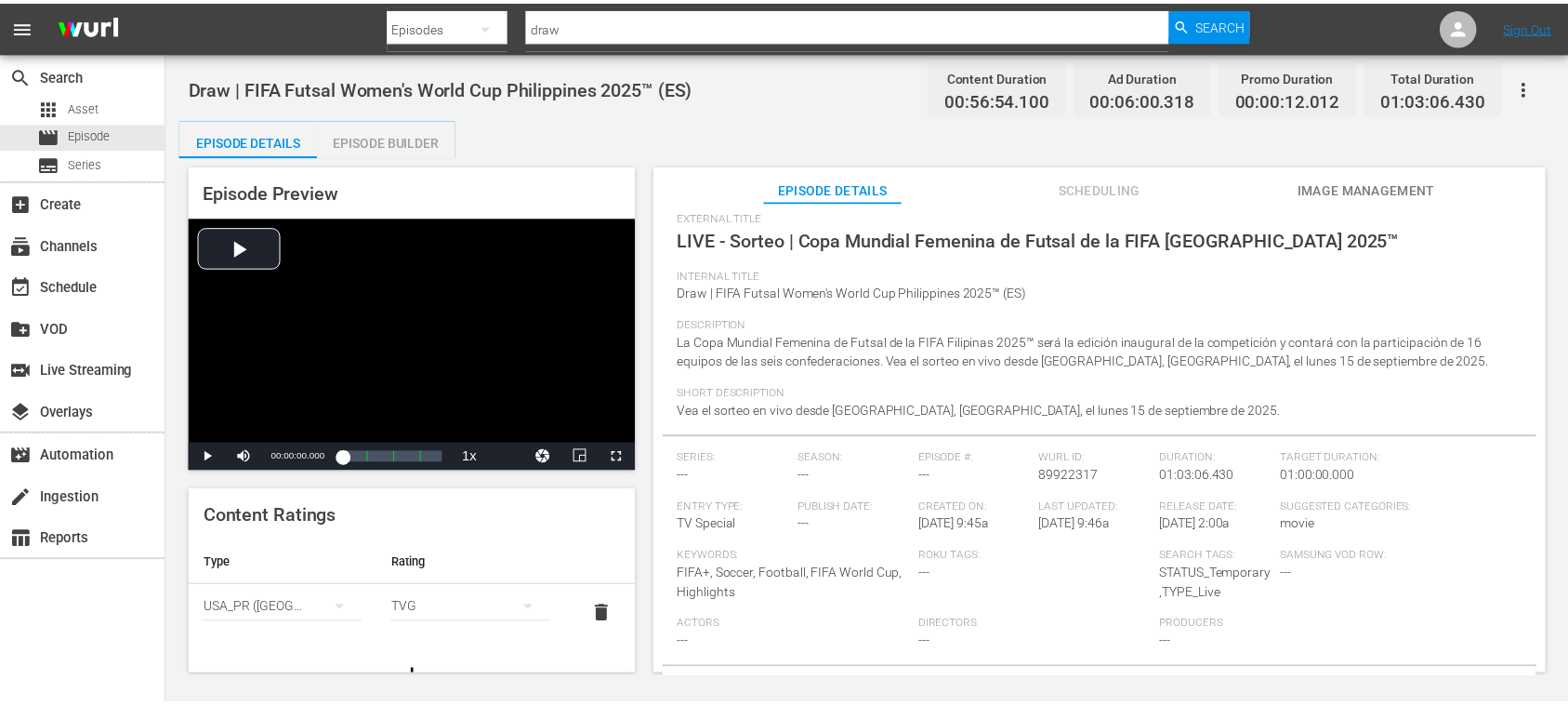
scroll to position [77, 0]
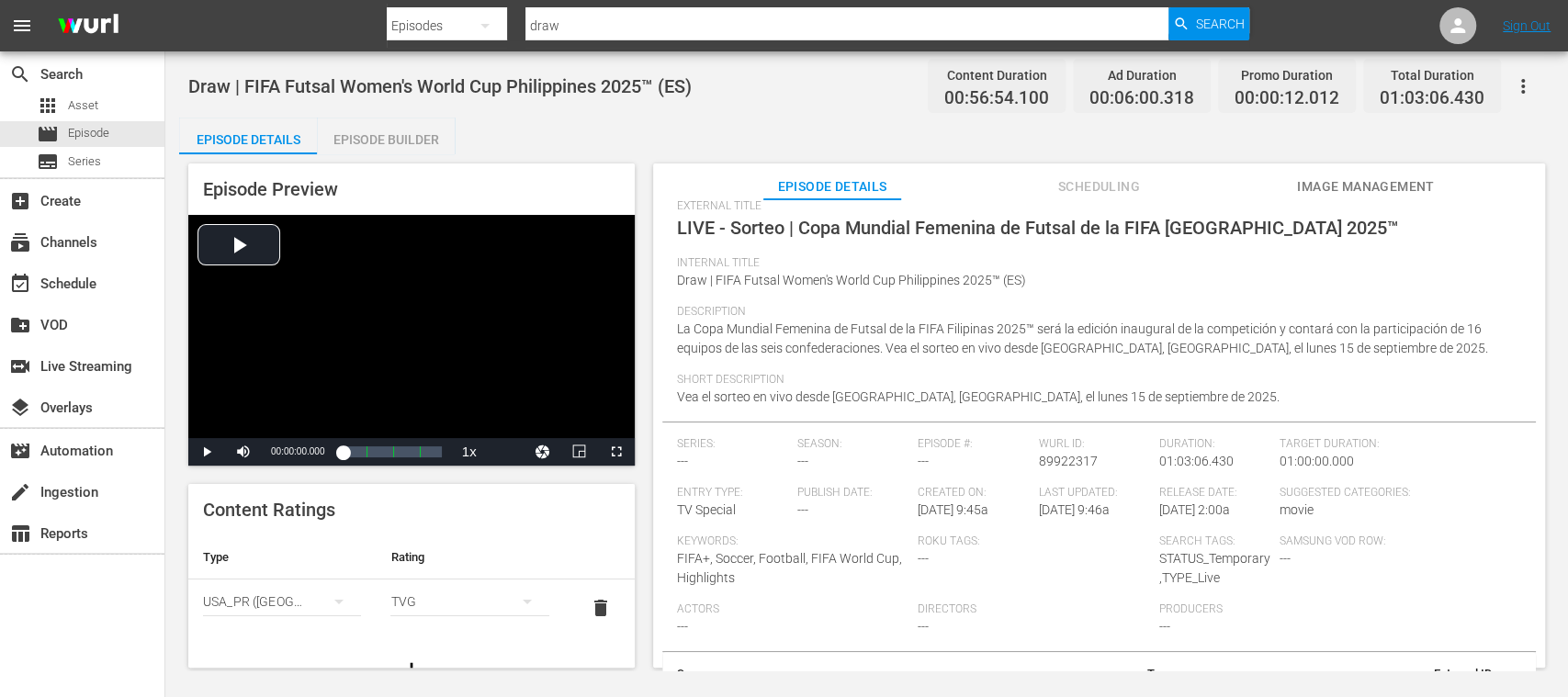
drag, startPoint x: 1540, startPoint y: 439, endPoint x: 308, endPoint y: 597, distance: 1242.1
click at [308, 597] on div "USA_PR (United States of America)" at bounding box center [282, 601] width 158 height 52
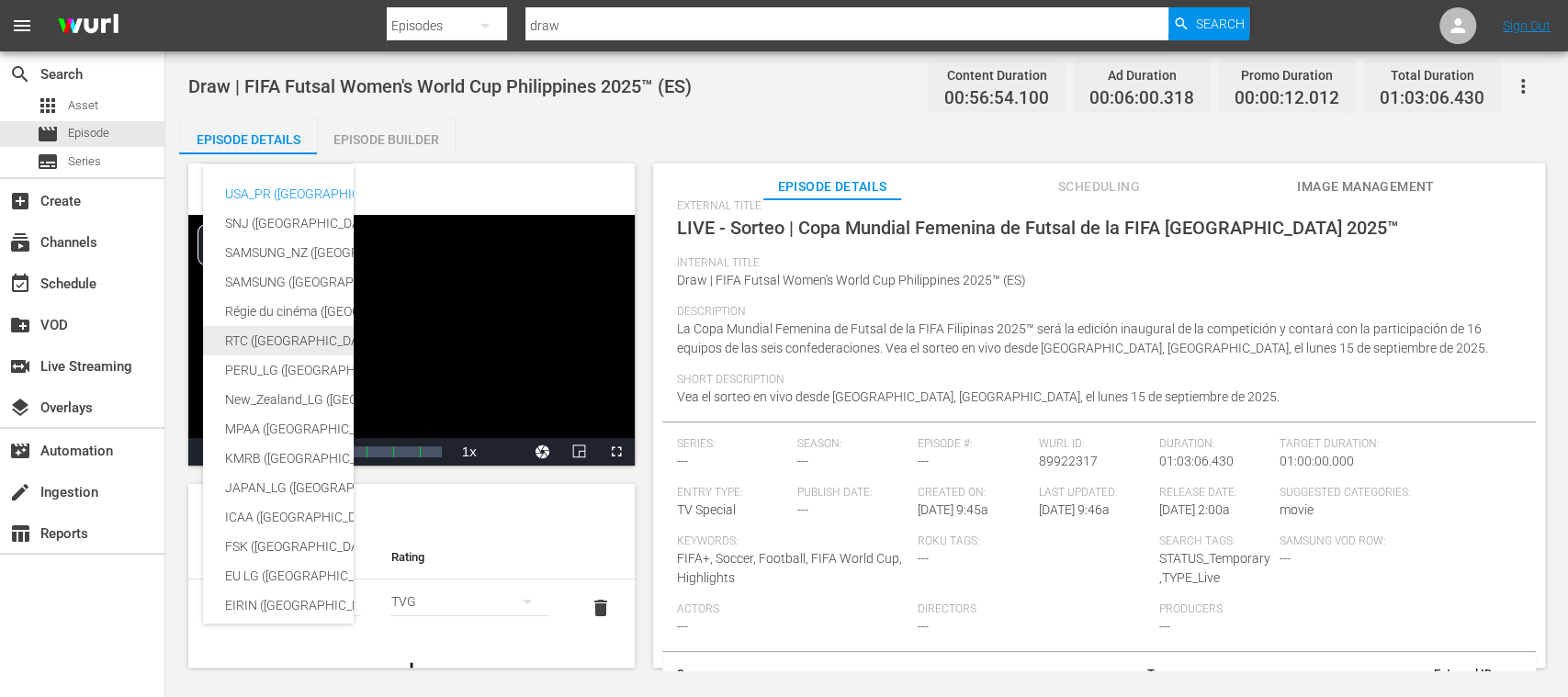
click at [270, 335] on div "RTC (Mexico)" at bounding box center [436, 340] width 421 height 29
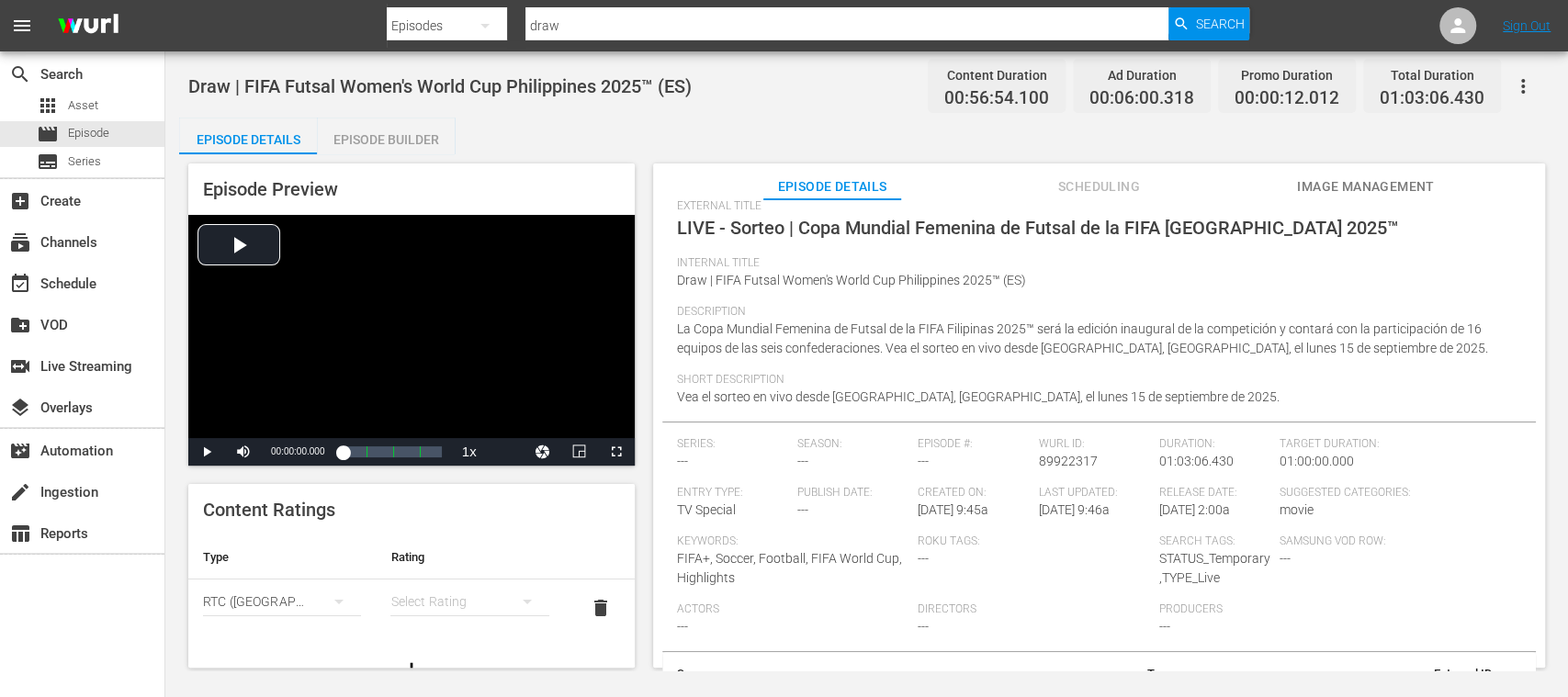
click at [443, 615] on hr "simple table" at bounding box center [469, 615] width 158 height 1
click at [447, 602] on div "simple table" at bounding box center [469, 601] width 158 height 52
click at [415, 474] on div "A" at bounding box center [457, 477] width 106 height 29
click at [412, 141] on div "Episode Builder" at bounding box center [385, 139] width 137 height 44
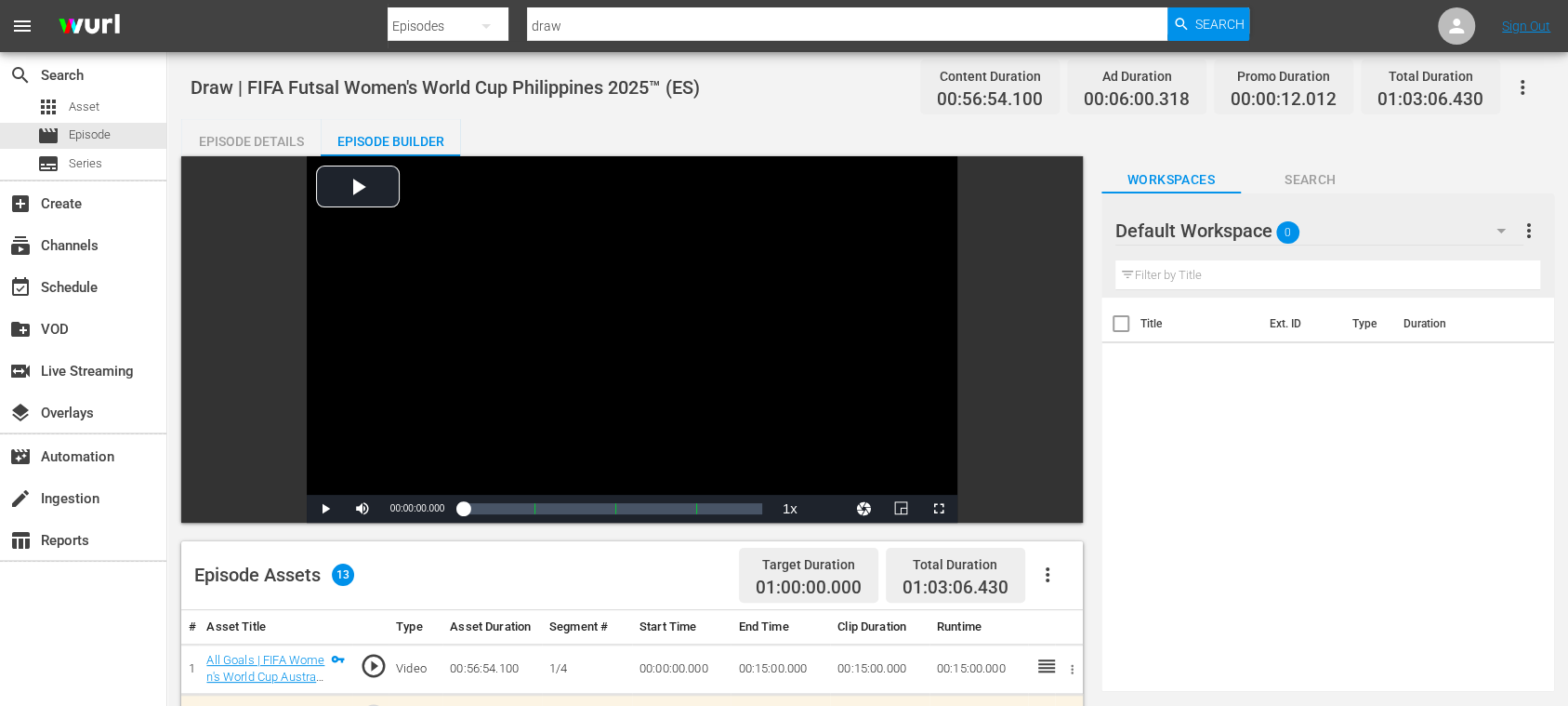
drag, startPoint x: 265, startPoint y: 141, endPoint x: 676, endPoint y: 311, distance: 444.8
click at [264, 141] on div "Episode Details" at bounding box center [251, 141] width 139 height 44
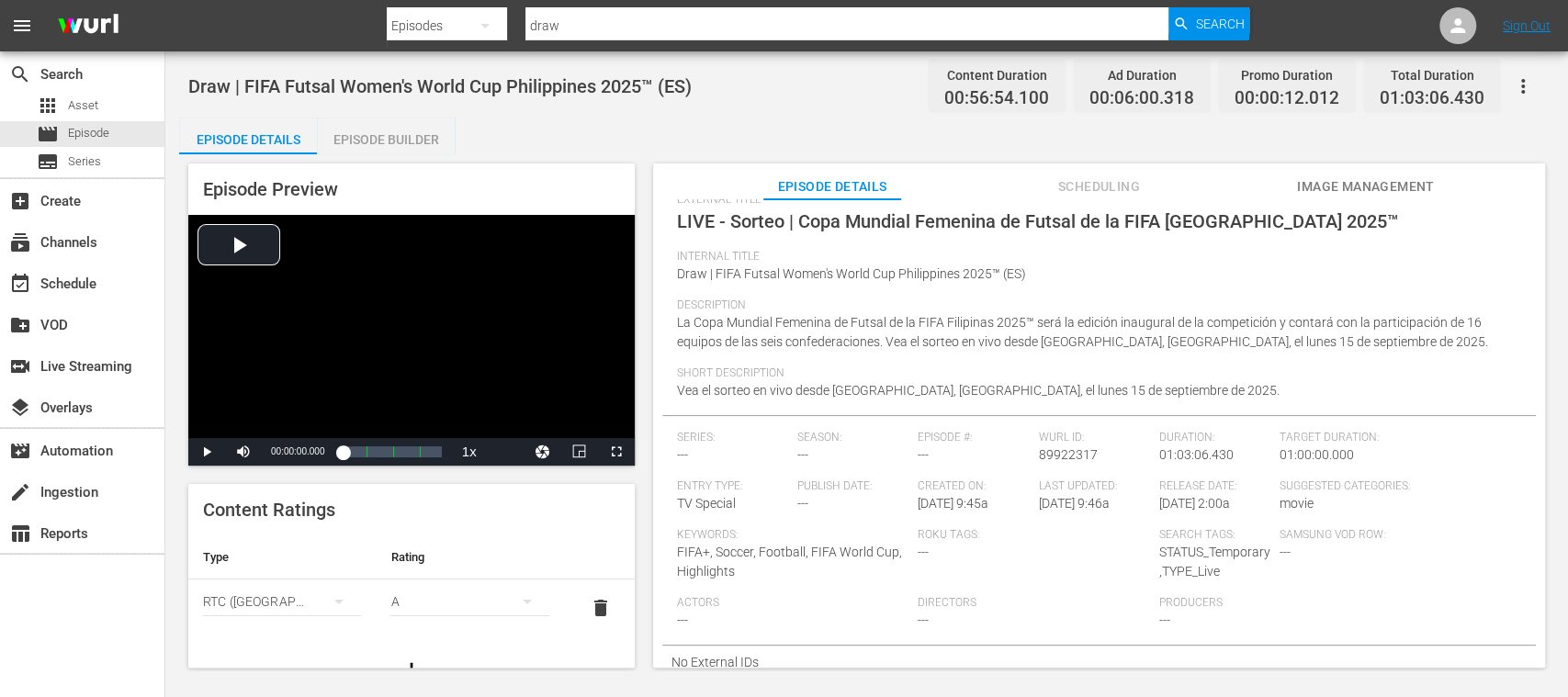
scroll to position [86, 0]
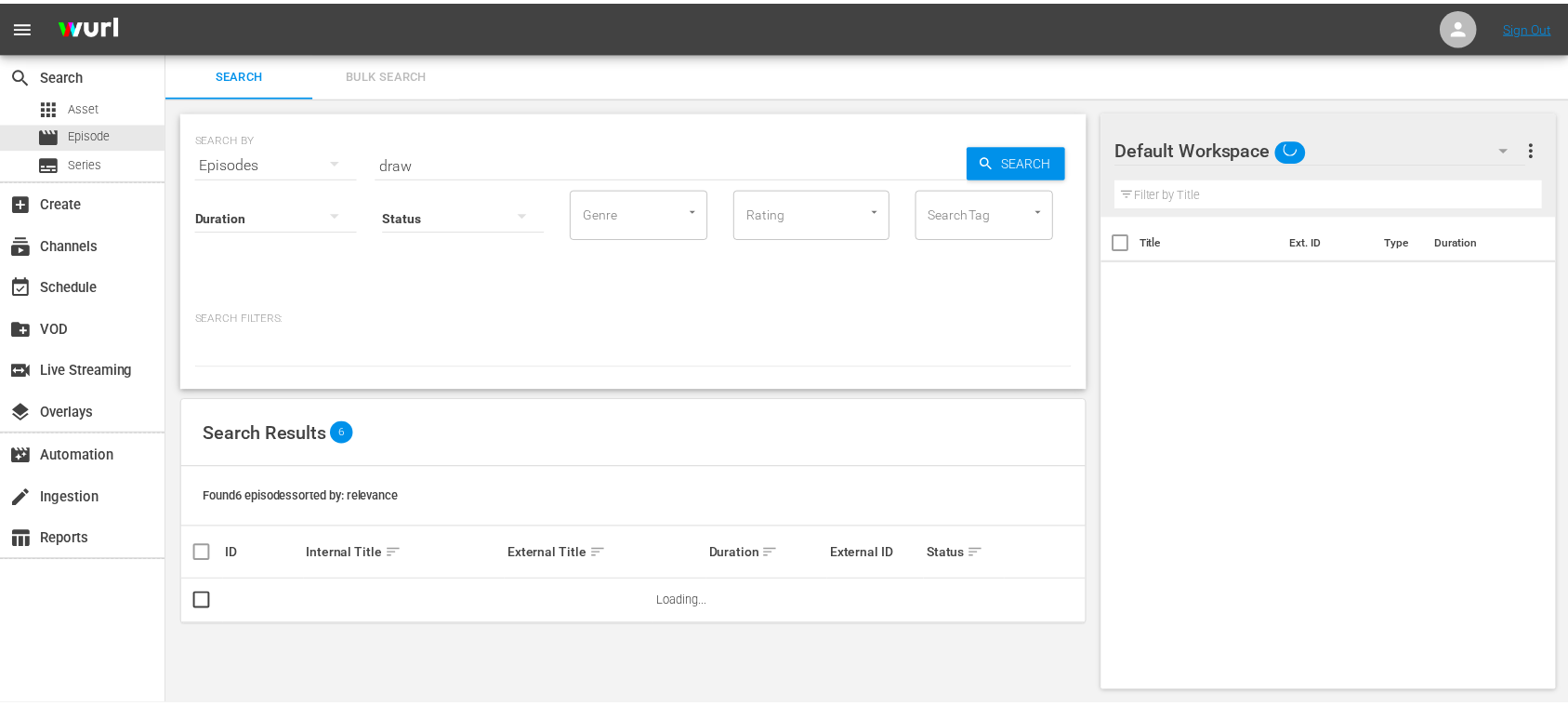
scroll to position [2, 0]
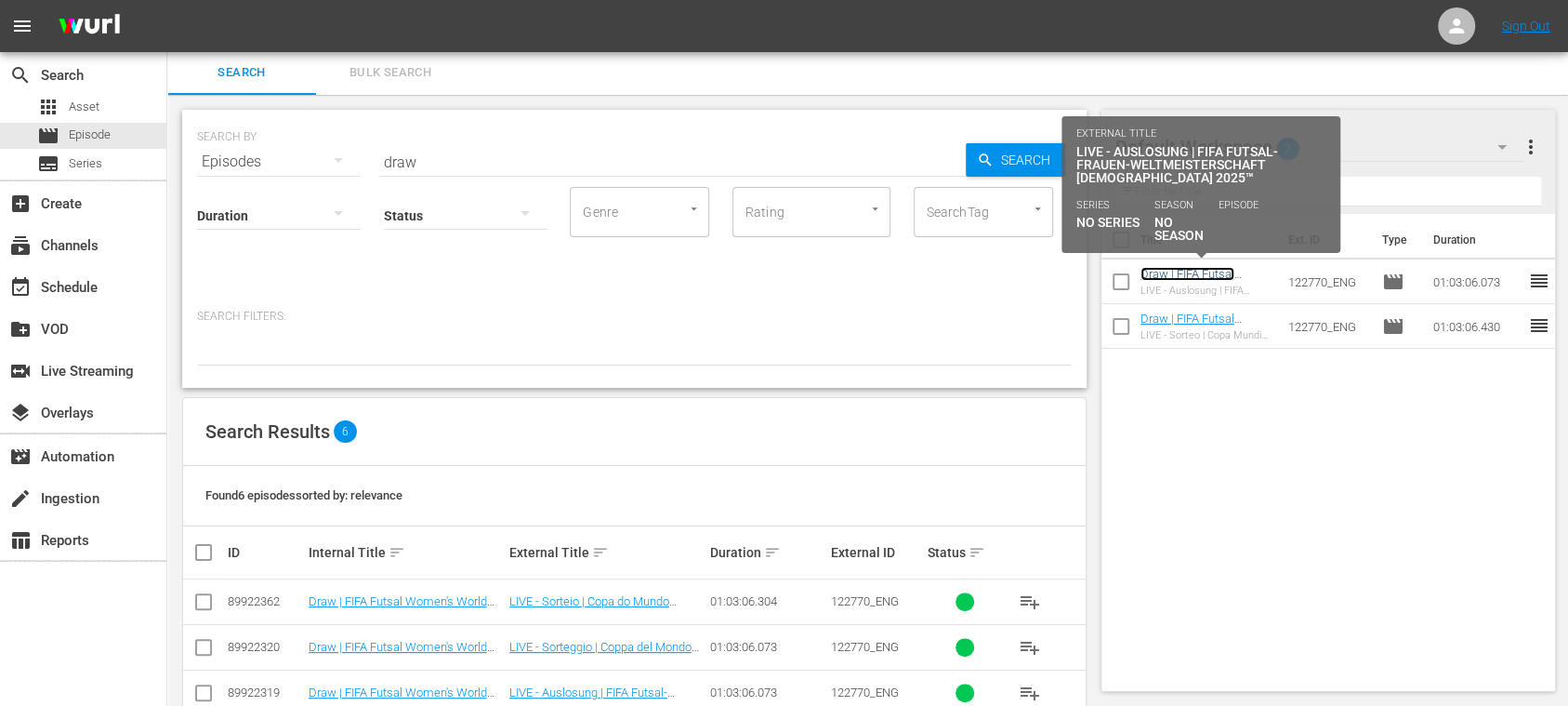
click at [1203, 270] on link "Draw | FIFA Futsal Women's World Cup [GEOGRAPHIC_DATA] 2025™ (DE)" at bounding box center [1197, 294] width 112 height 56
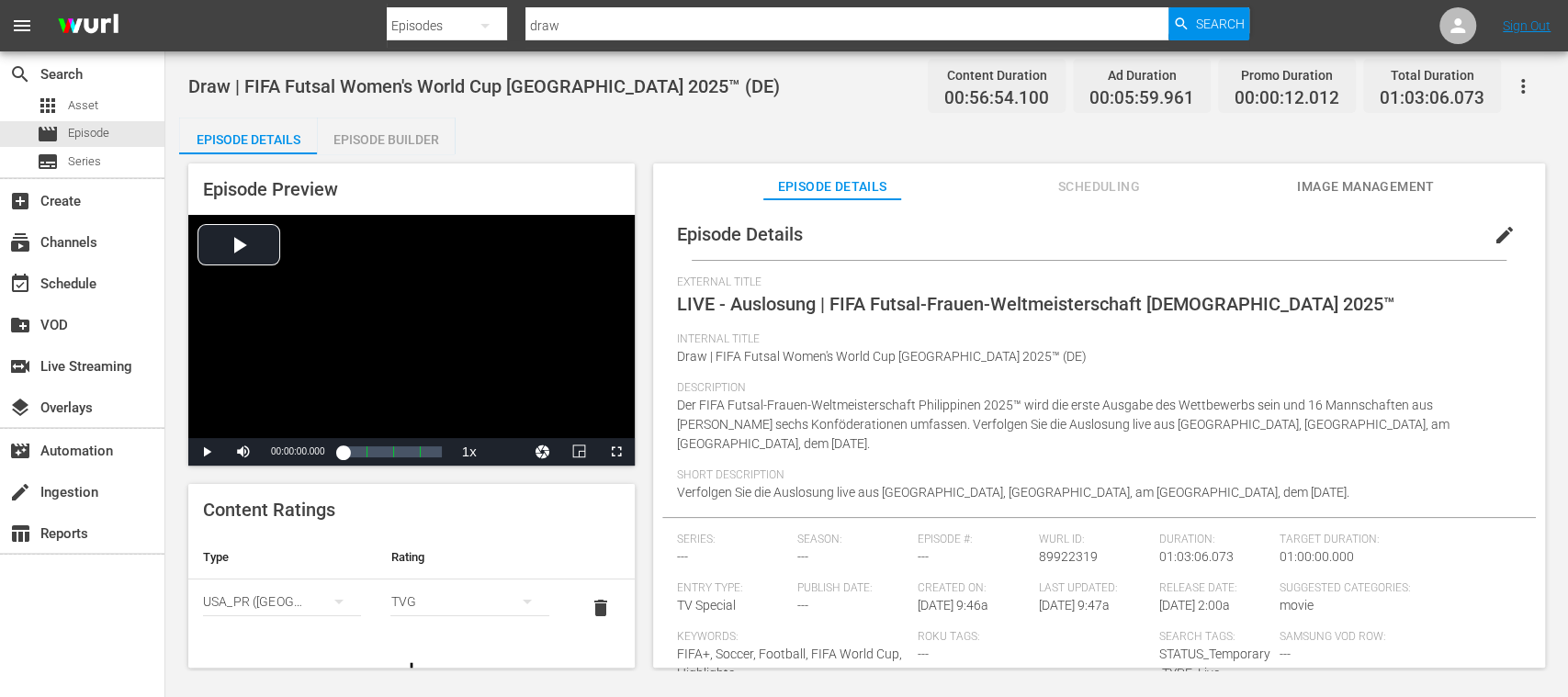
click at [590, 604] on span "delete" at bounding box center [601, 607] width 22 height 22
click at [419, 136] on div "Episode Builder" at bounding box center [385, 139] width 137 height 44
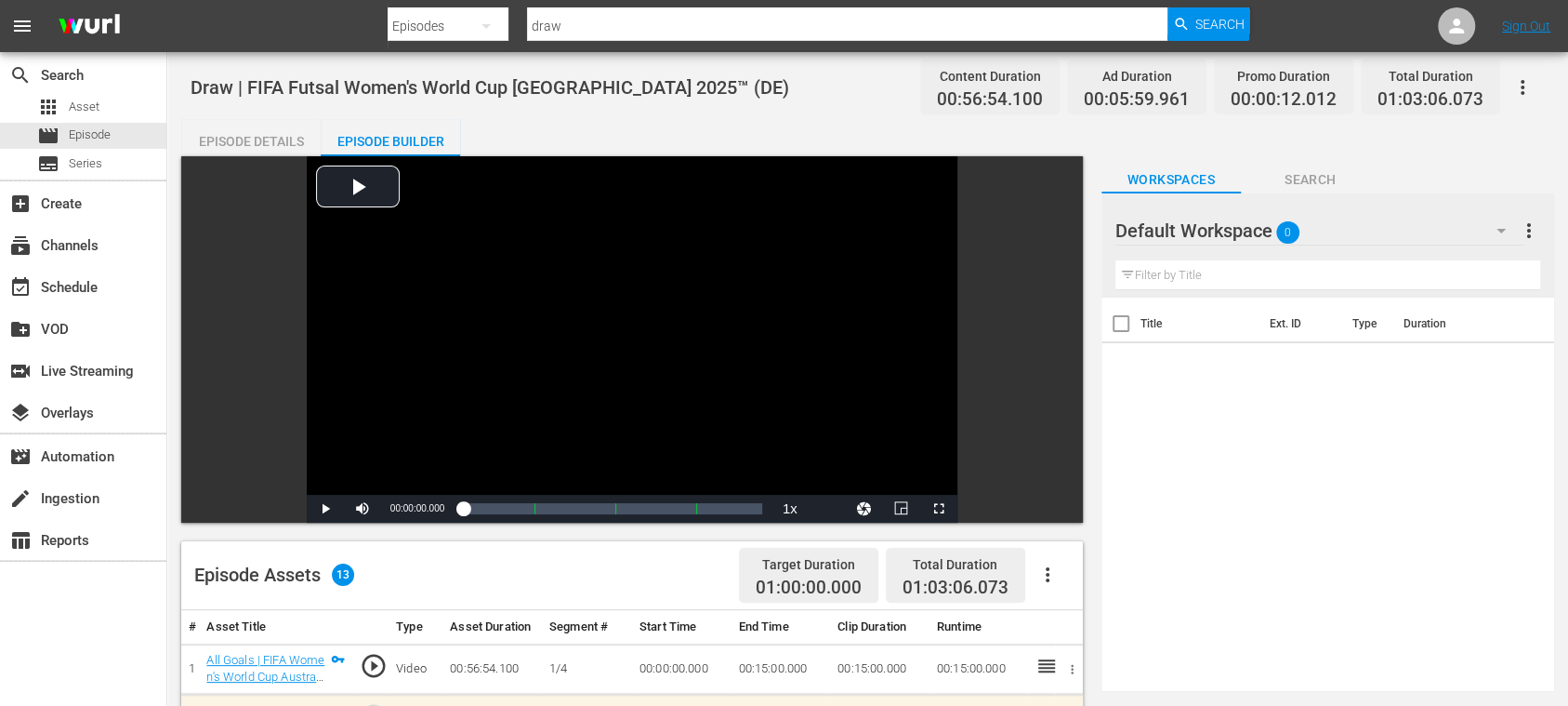
click at [264, 139] on div "Episode Details" at bounding box center [251, 141] width 139 height 44
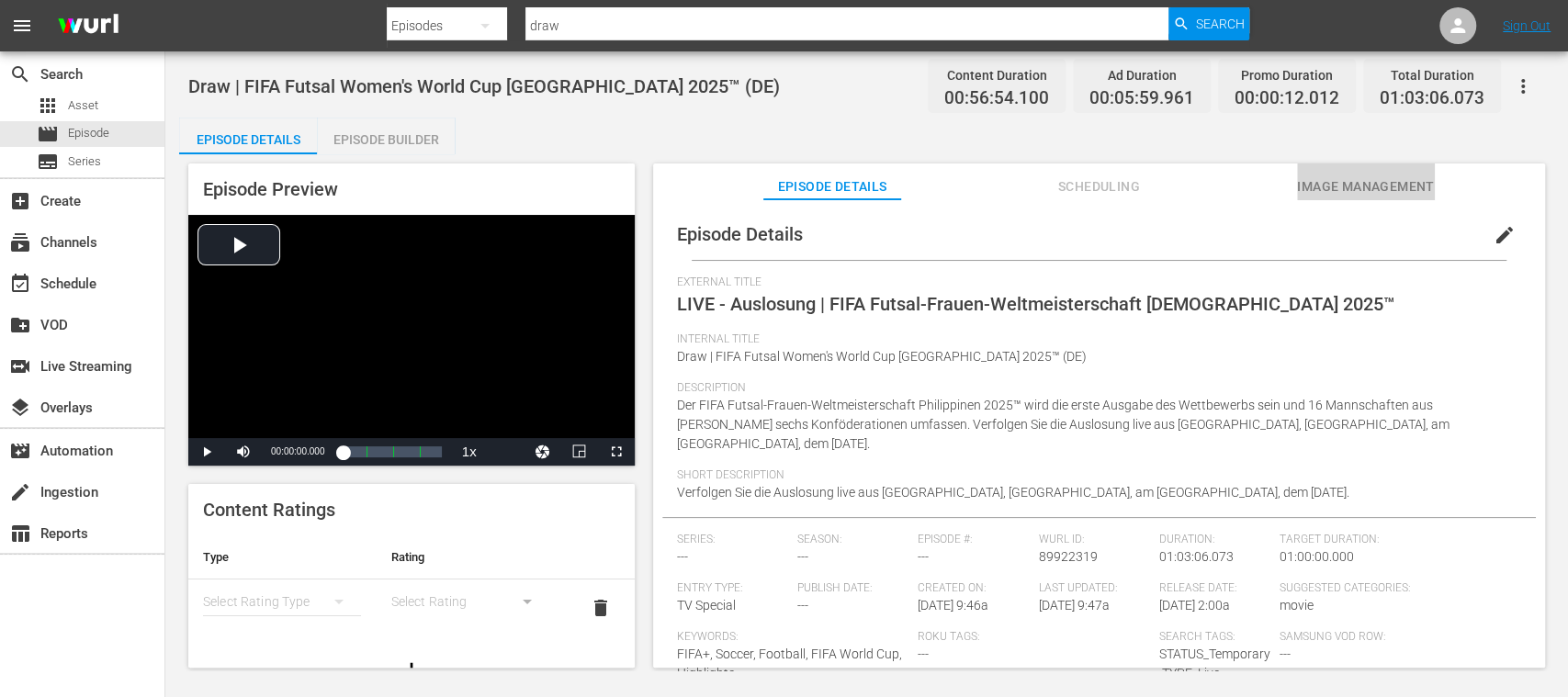
click at [1322, 180] on span "Image Management" at bounding box center [1365, 187] width 137 height 23
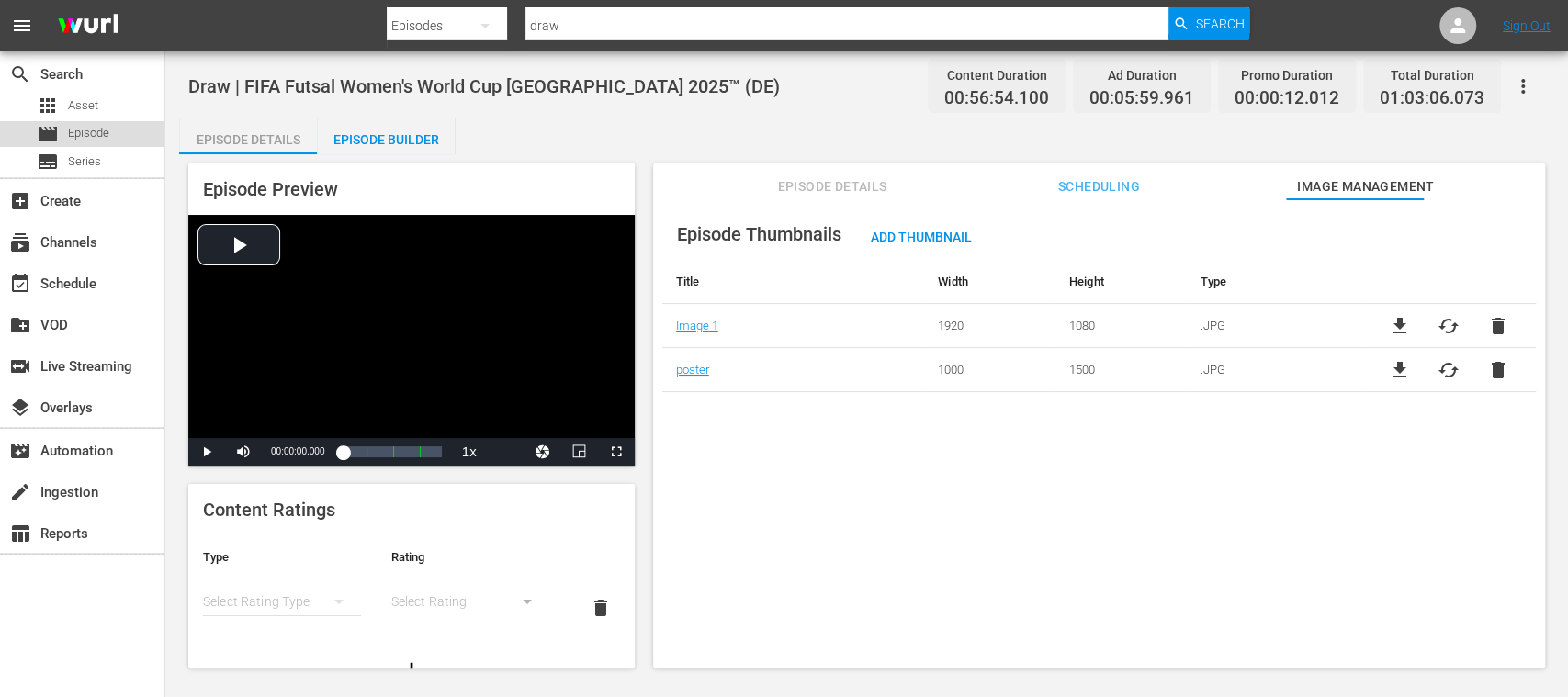
click at [77, 129] on span "Episode" at bounding box center [89, 133] width 41 height 19
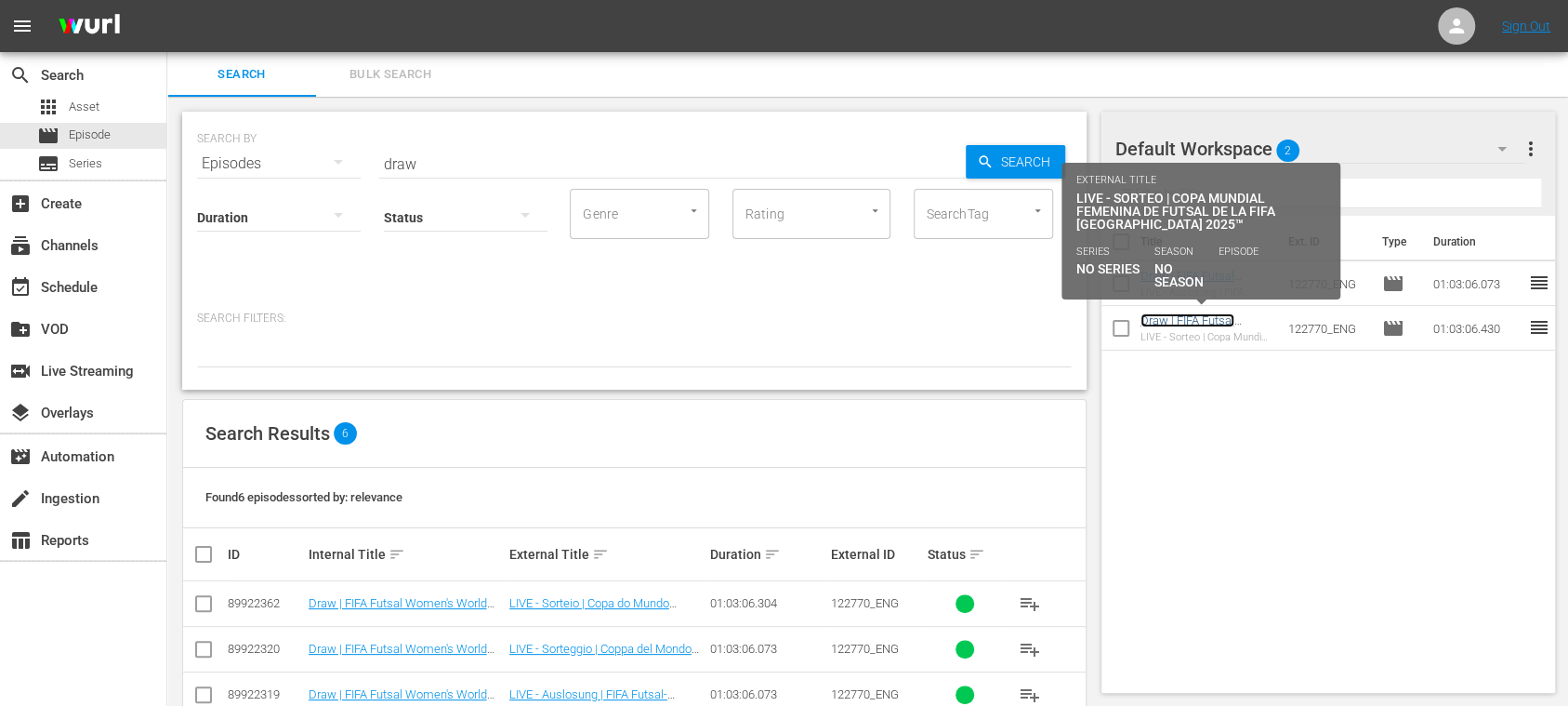
click at [1195, 322] on link "Draw | FIFA Futsal Women's World Cup Philippines 2025™ (ES)" at bounding box center [1200, 334] width 118 height 41
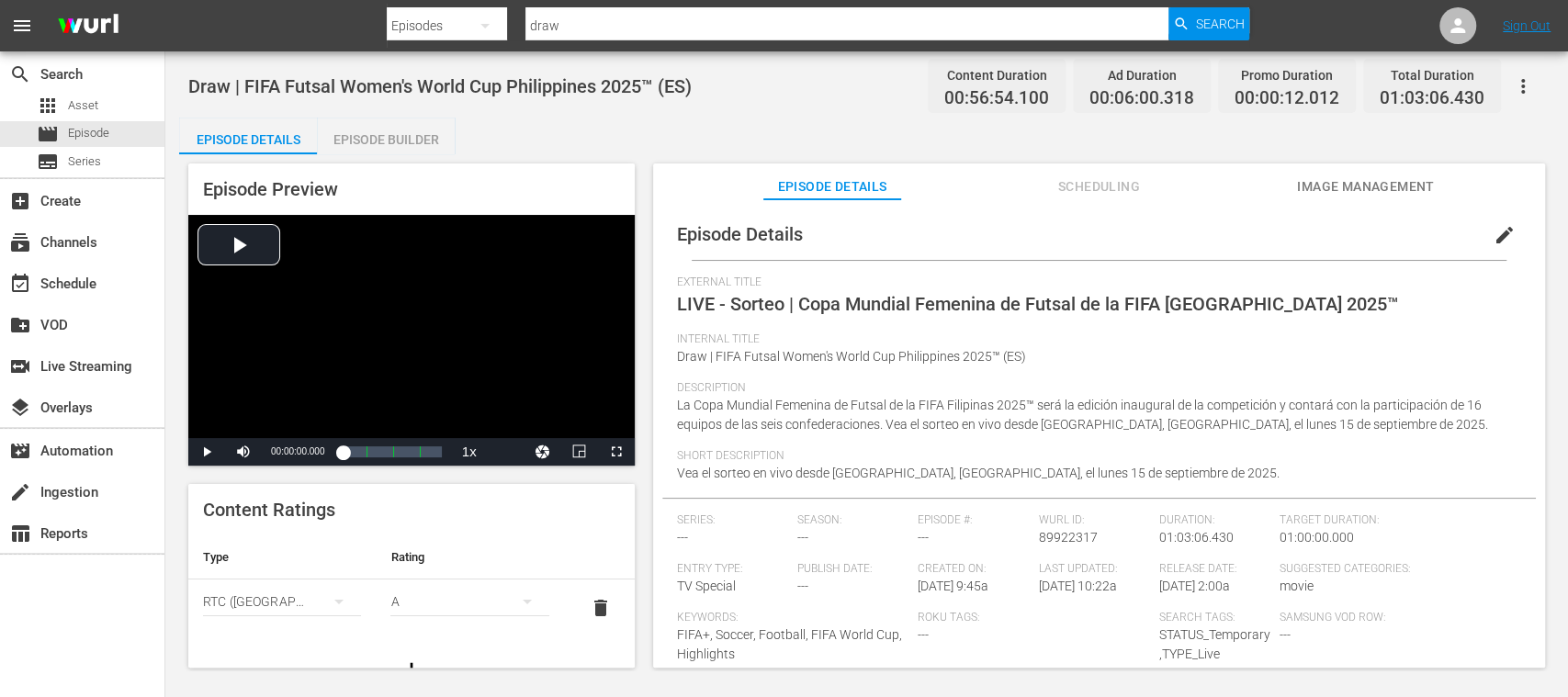
click at [1360, 187] on span "Image Management" at bounding box center [1365, 187] width 137 height 23
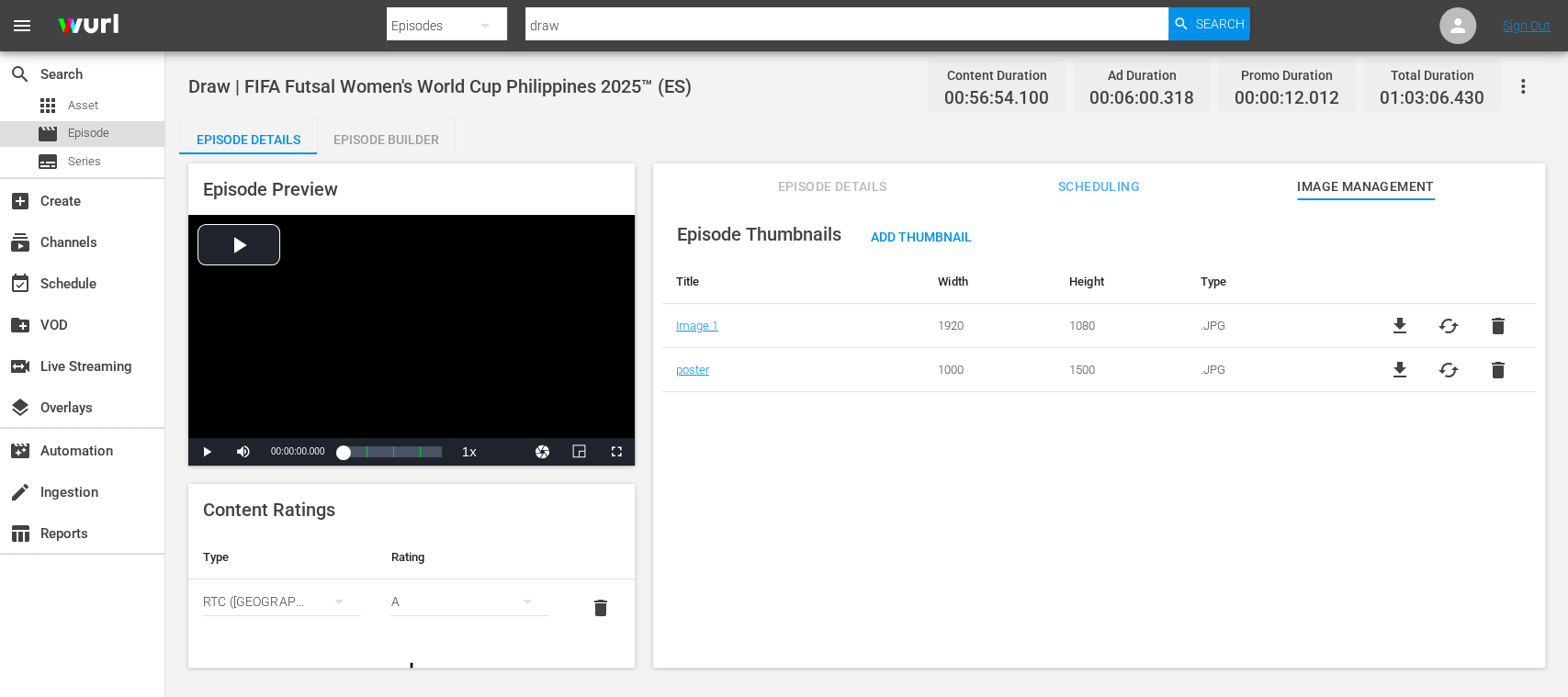
click at [86, 135] on span "Episode" at bounding box center [89, 133] width 41 height 19
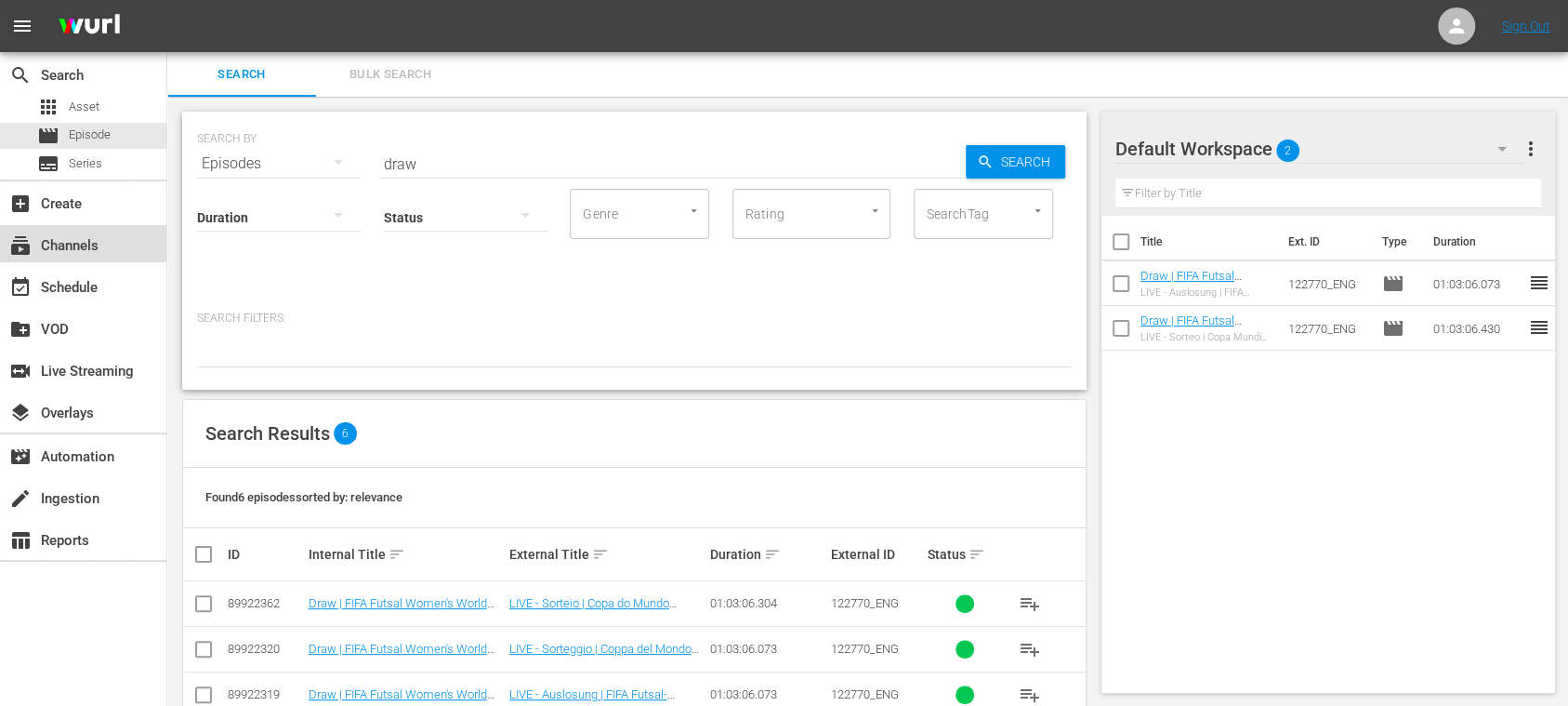
click at [82, 230] on div "subscriptions Channels" at bounding box center [83, 244] width 167 height 38
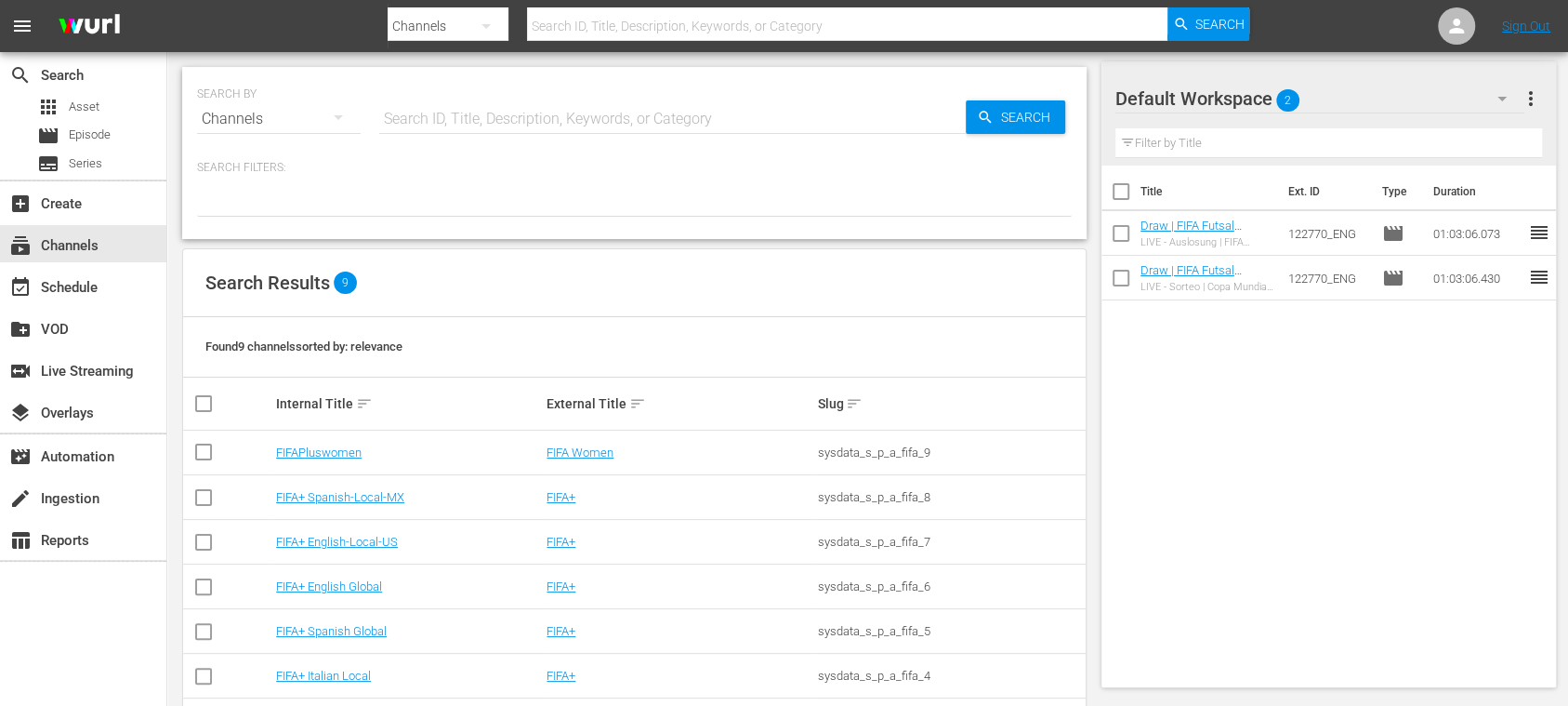
scroll to position [160, 0]
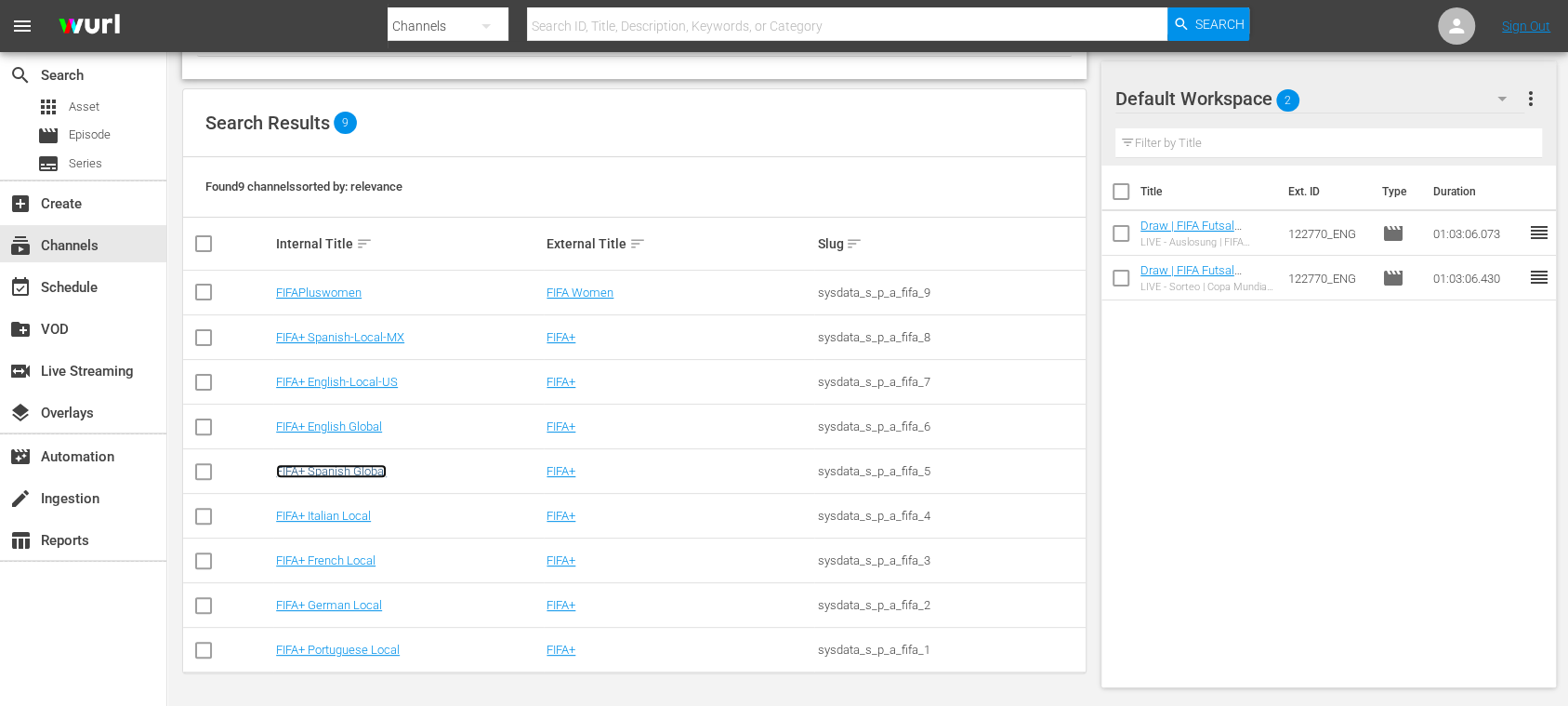
click at [374, 471] on link "FIFA+ Spanish Global" at bounding box center [332, 471] width 111 height 14
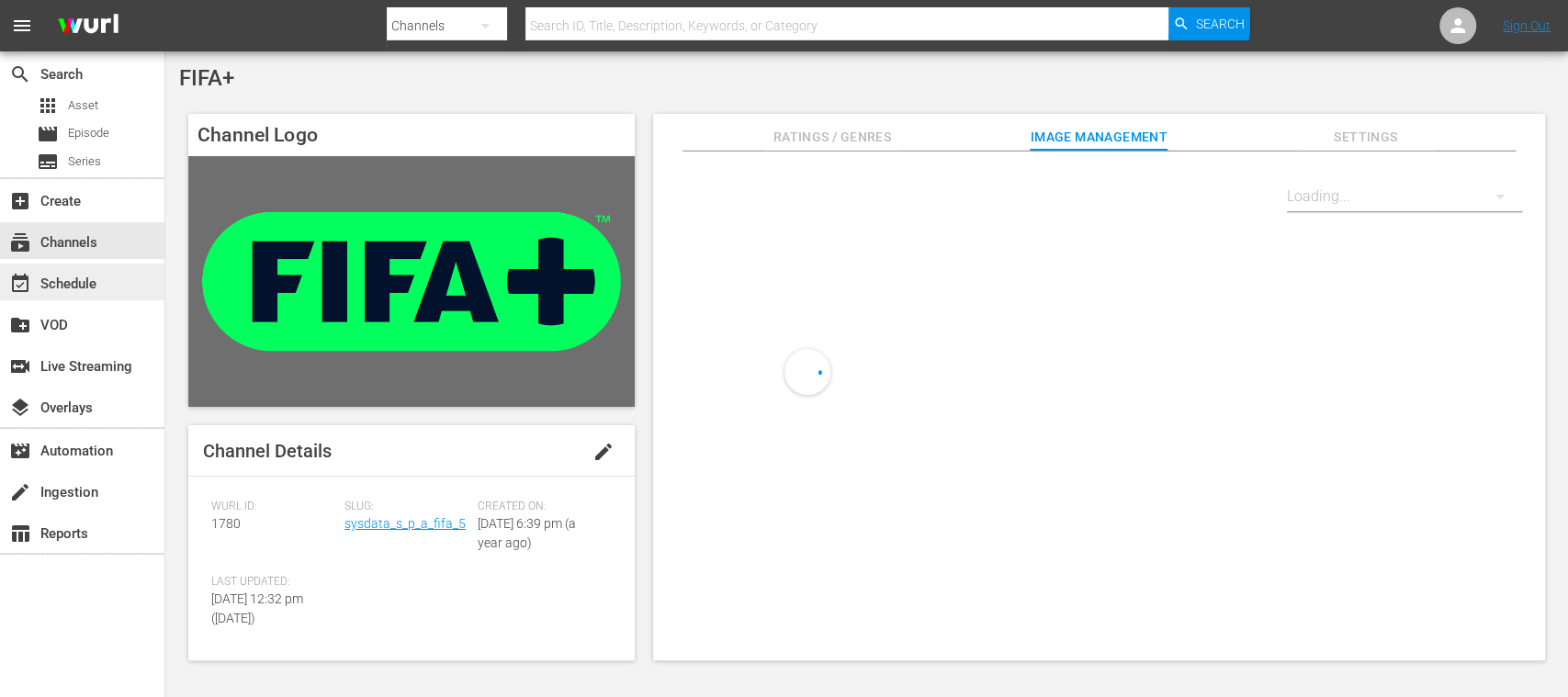
click at [101, 277] on div "event_available Schedule" at bounding box center [51, 281] width 102 height 17
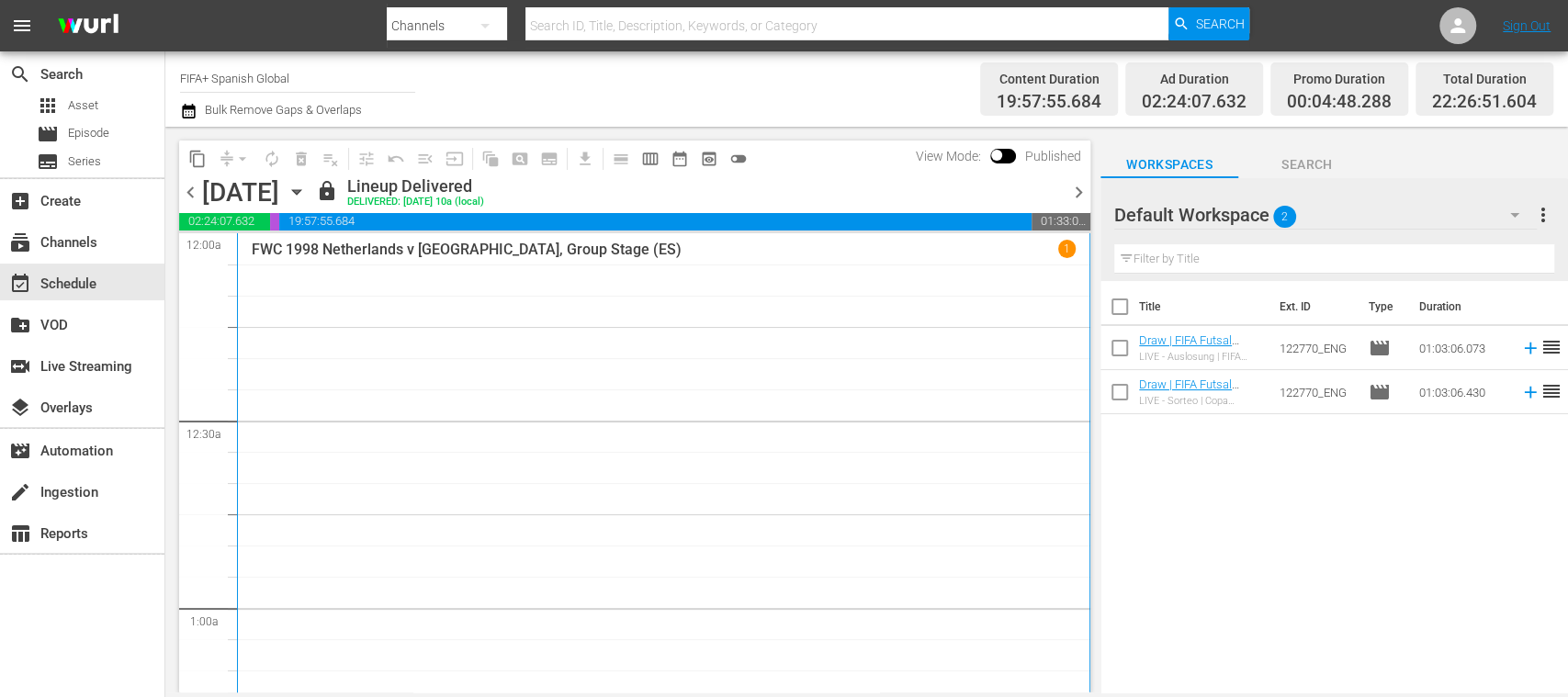
click at [1082, 189] on span "chevron_right" at bounding box center [1079, 193] width 23 height 23
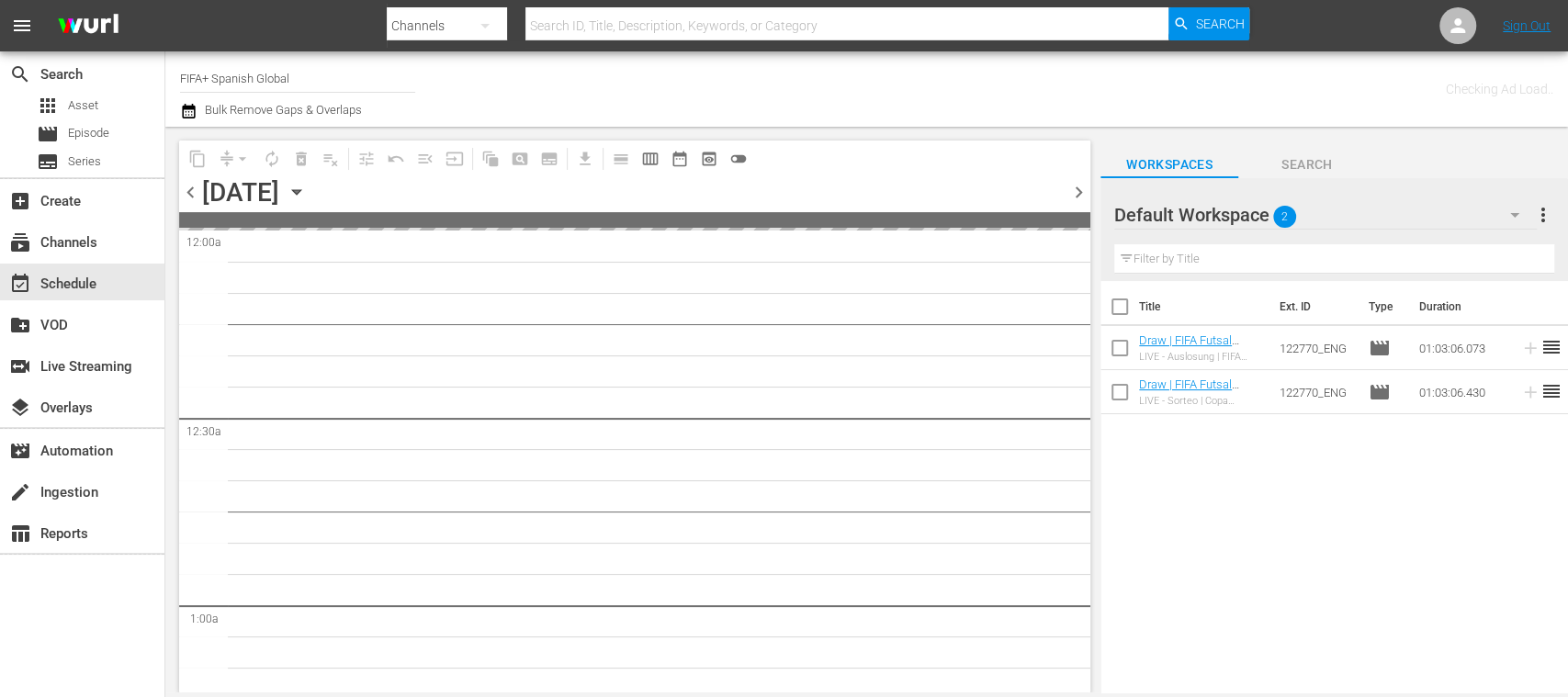
click at [1082, 189] on span "chevron_right" at bounding box center [1079, 193] width 23 height 23
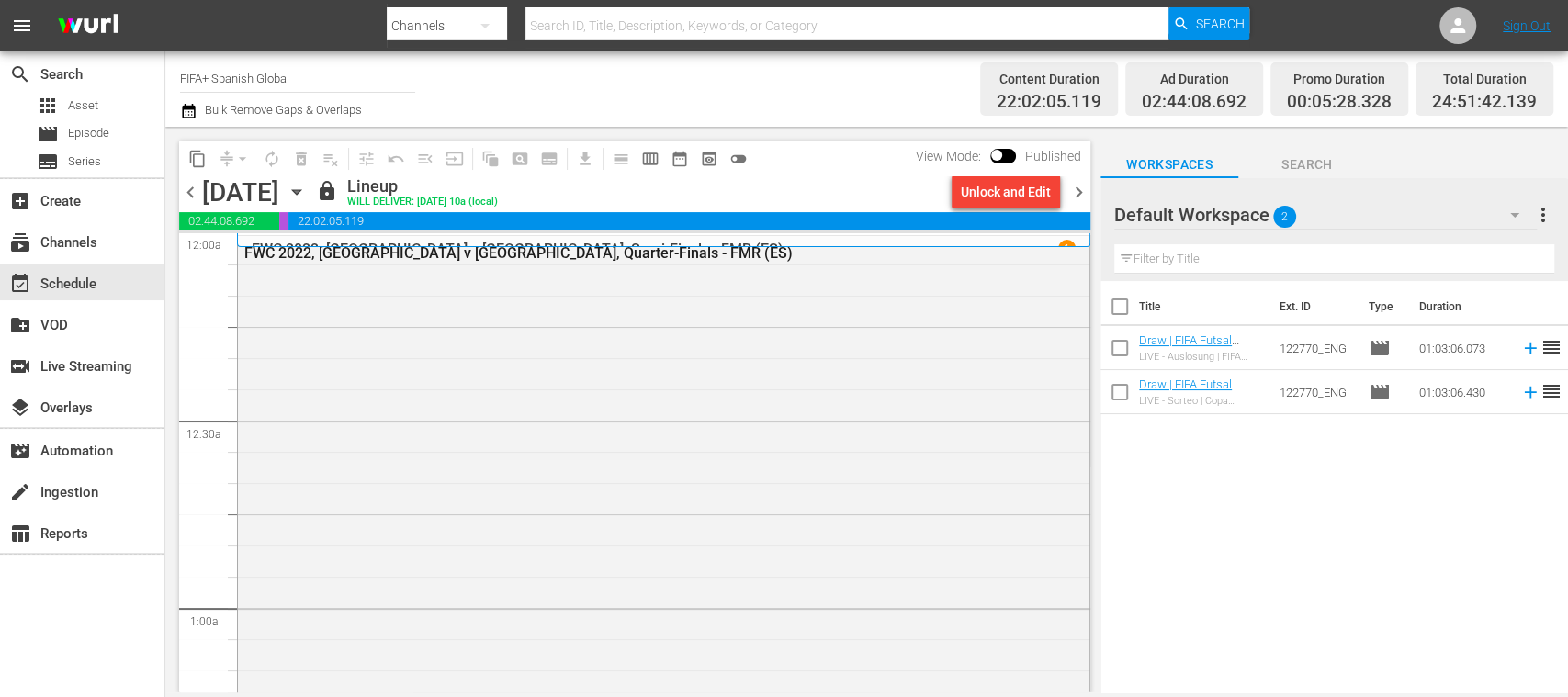
click at [1012, 195] on div "Unlock and Edit" at bounding box center [1005, 192] width 90 height 33
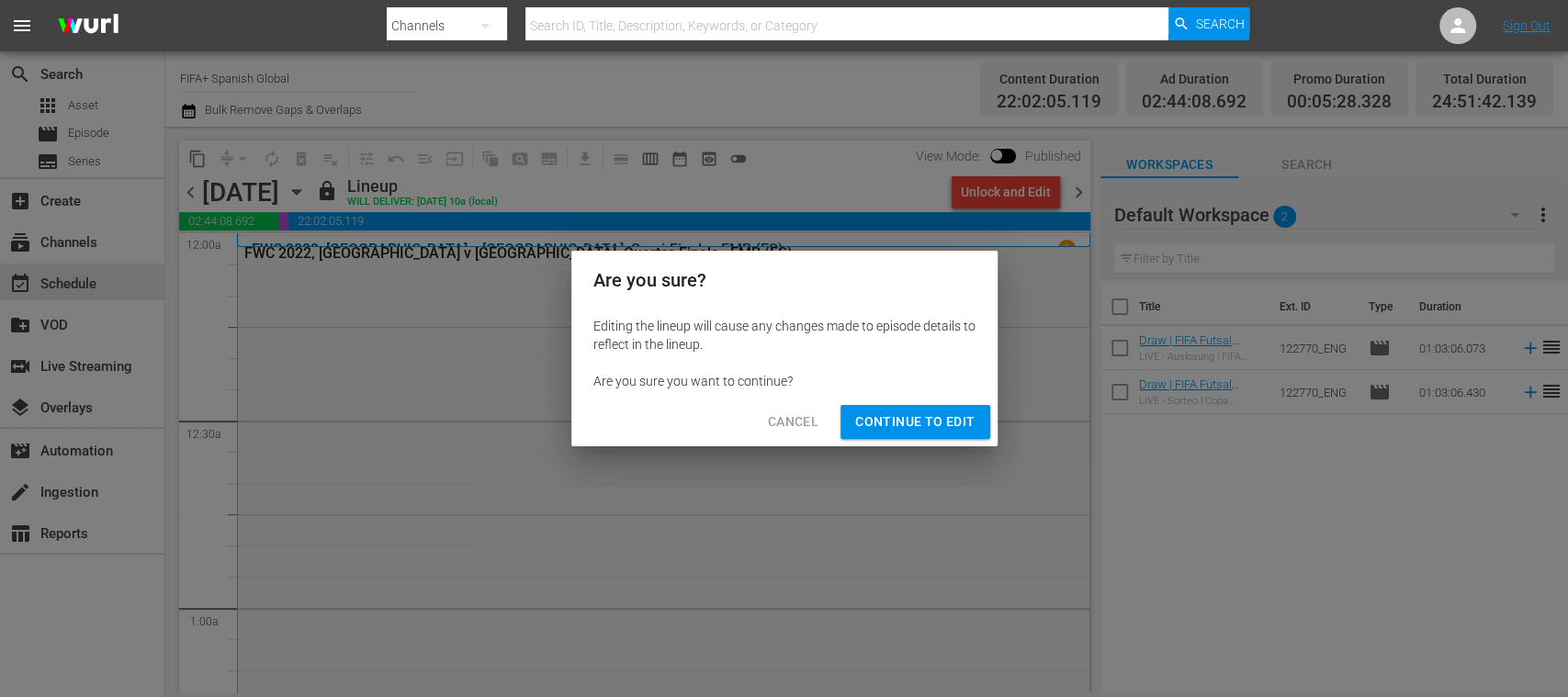
click at [949, 419] on span "Continue to Edit" at bounding box center [915, 422] width 119 height 23
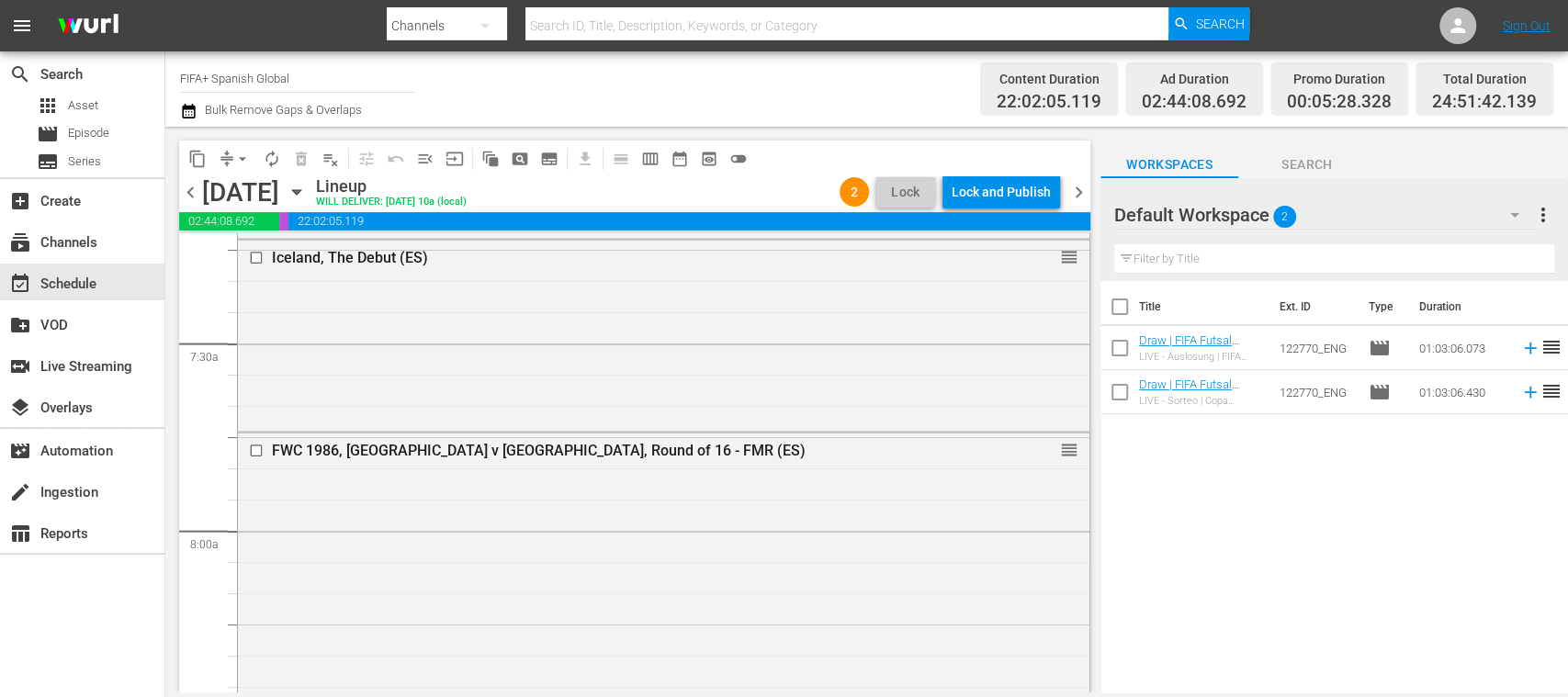
scroll to position [2686, 0]
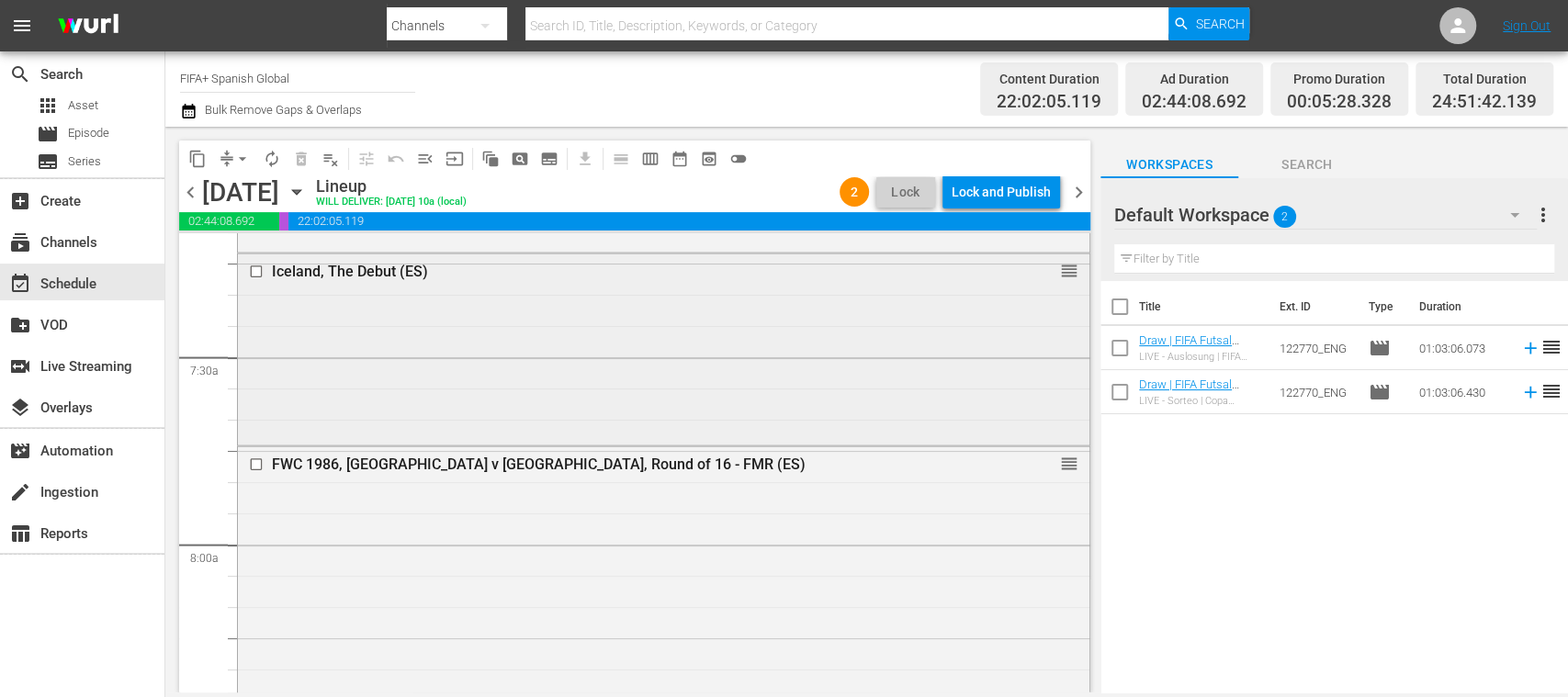
click at [256, 271] on input "checkbox" at bounding box center [258, 271] width 20 height 16
click at [305, 158] on span "delete_forever_outlined" at bounding box center [301, 159] width 19 height 19
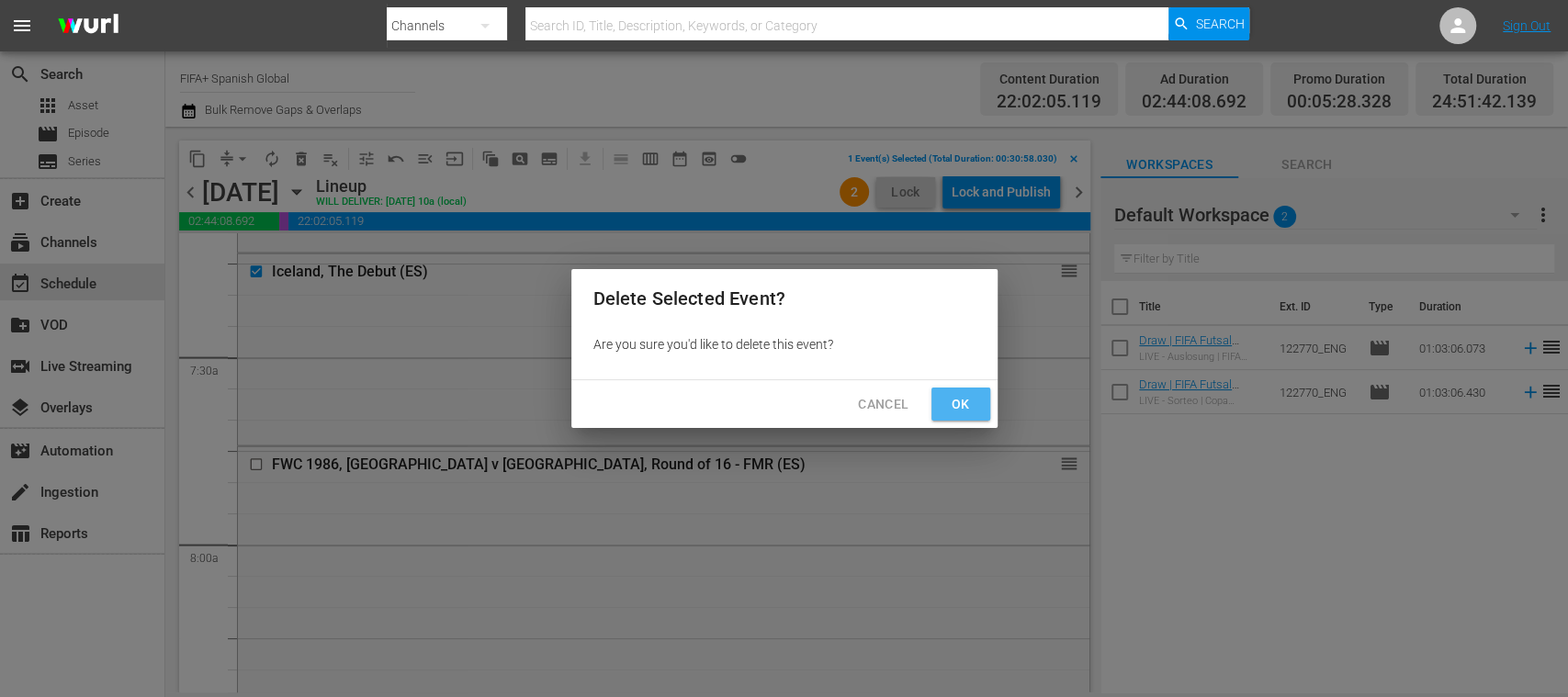
click at [959, 404] on span "Ok" at bounding box center [960, 405] width 29 height 23
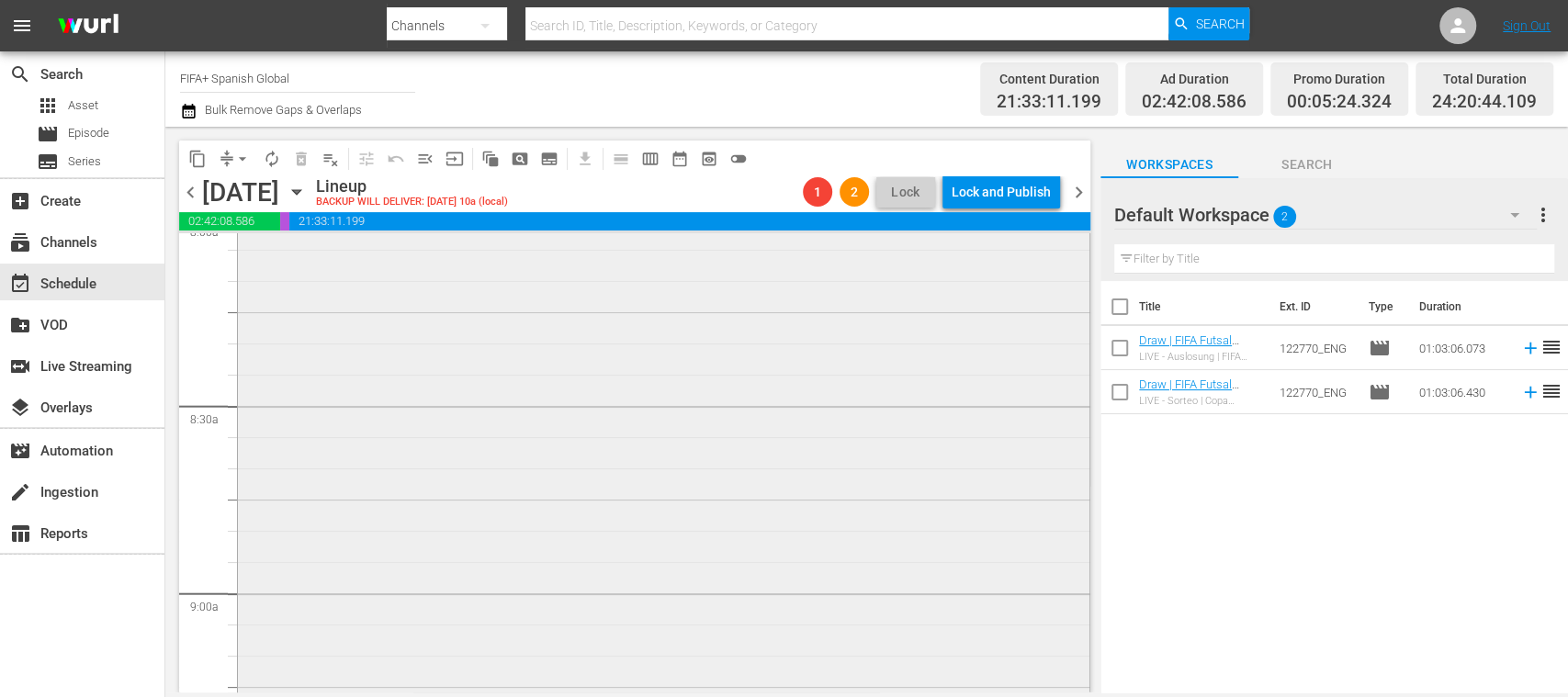
scroll to position [3339, 0]
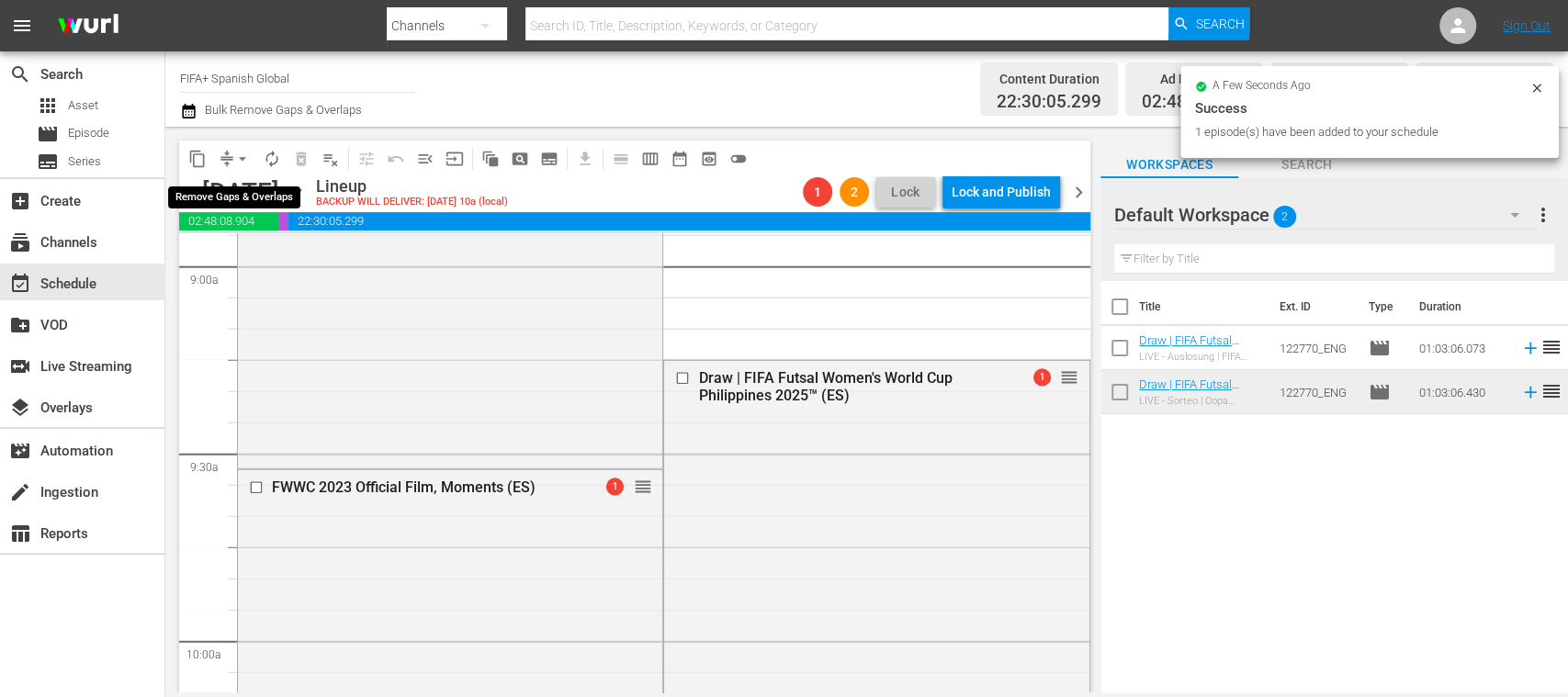
click at [243, 158] on span "arrow_drop_down" at bounding box center [242, 159] width 19 height 19
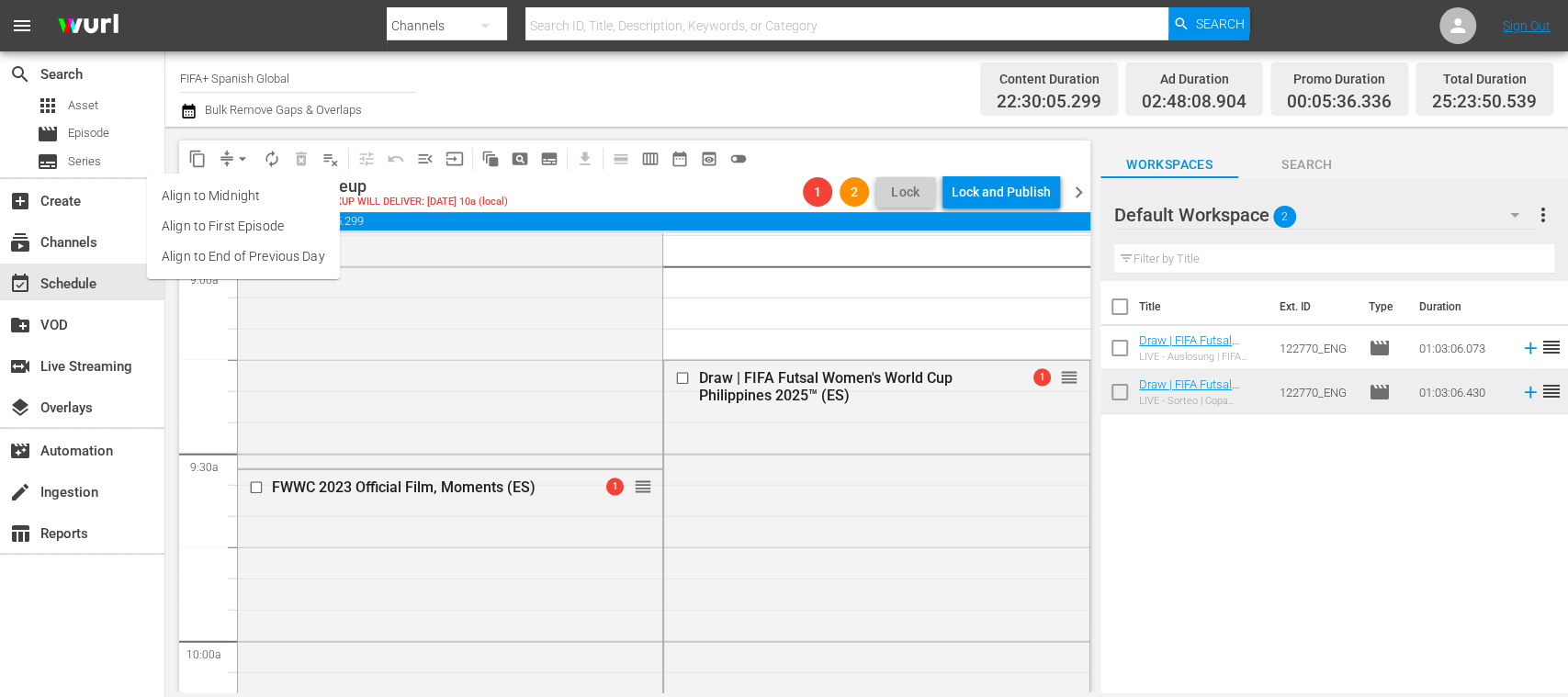
click at [293, 253] on li "Align to End of Previous Day" at bounding box center [244, 256] width 193 height 30
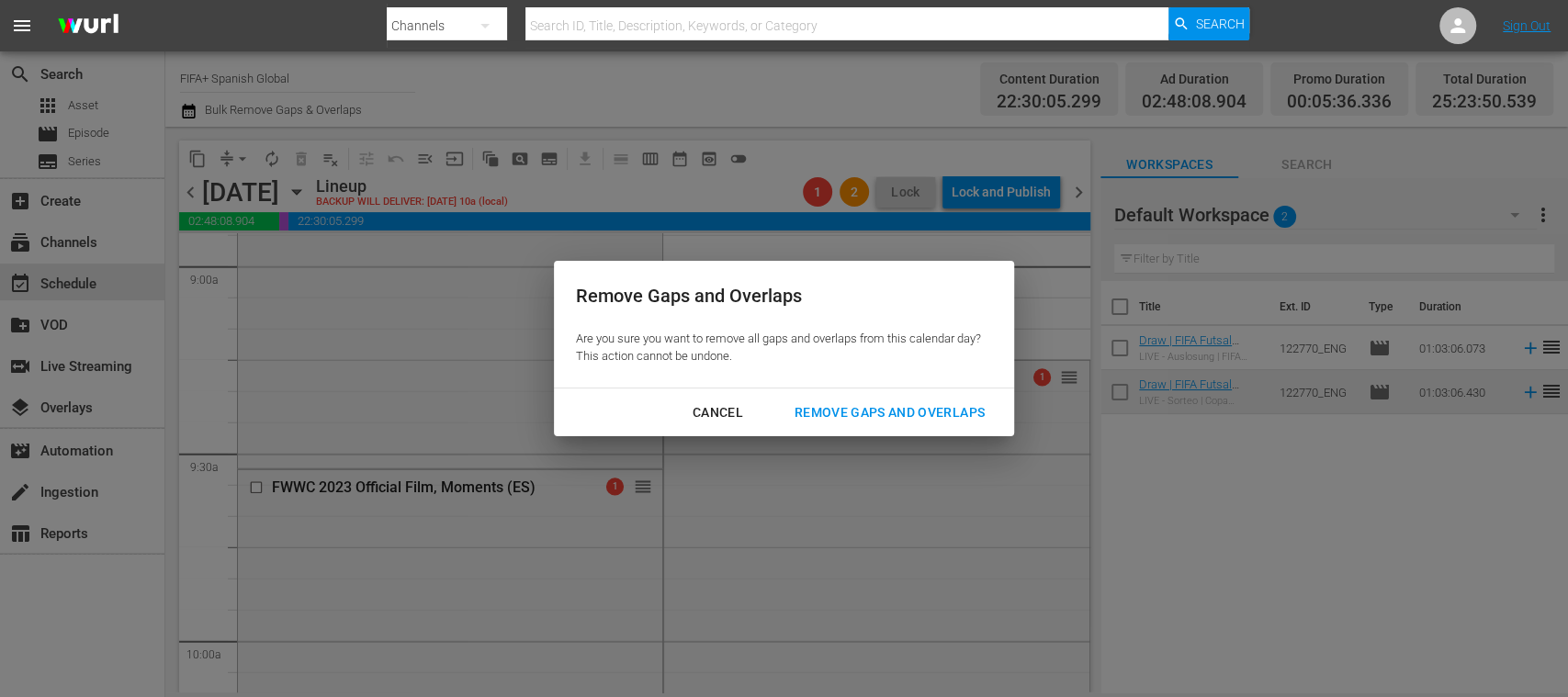
click at [823, 404] on div "Remove Gaps and Overlaps" at bounding box center [889, 413] width 219 height 23
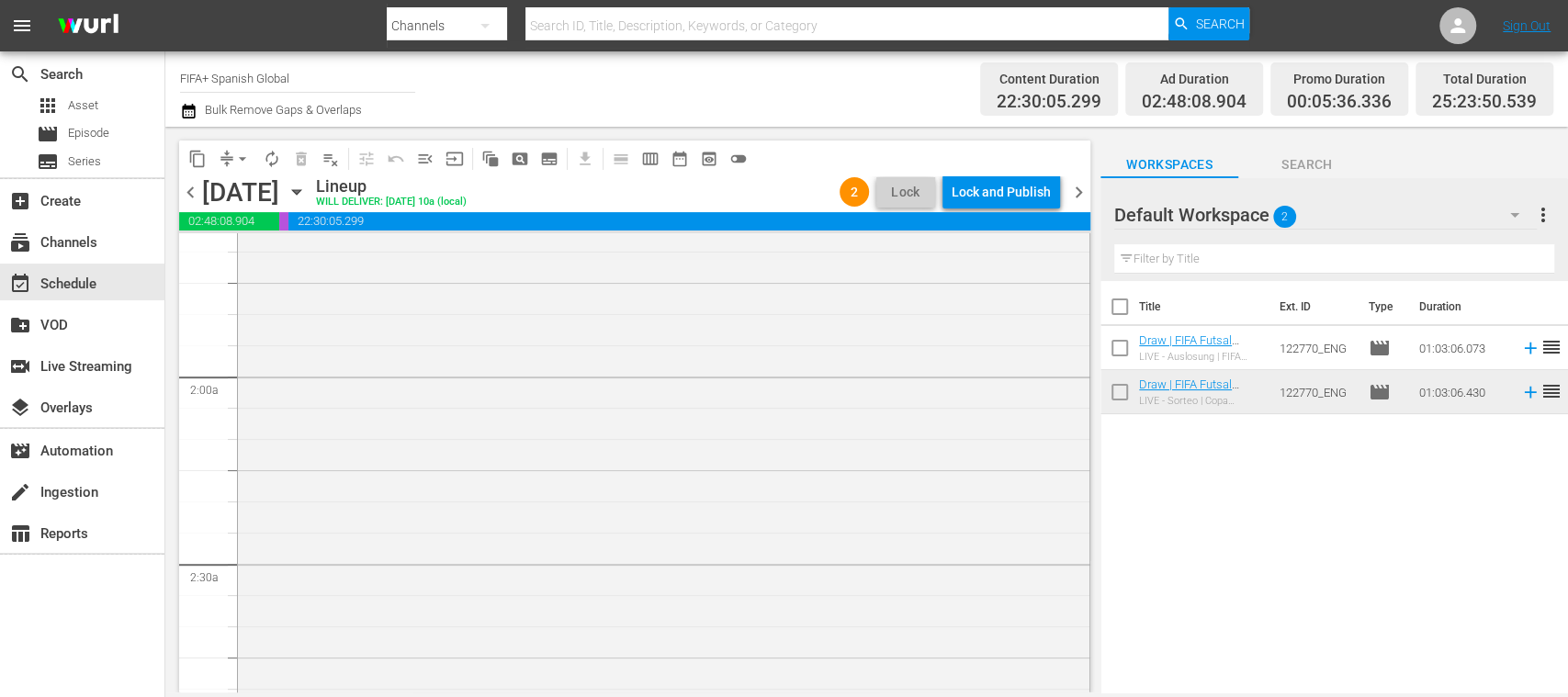
scroll to position [0, 0]
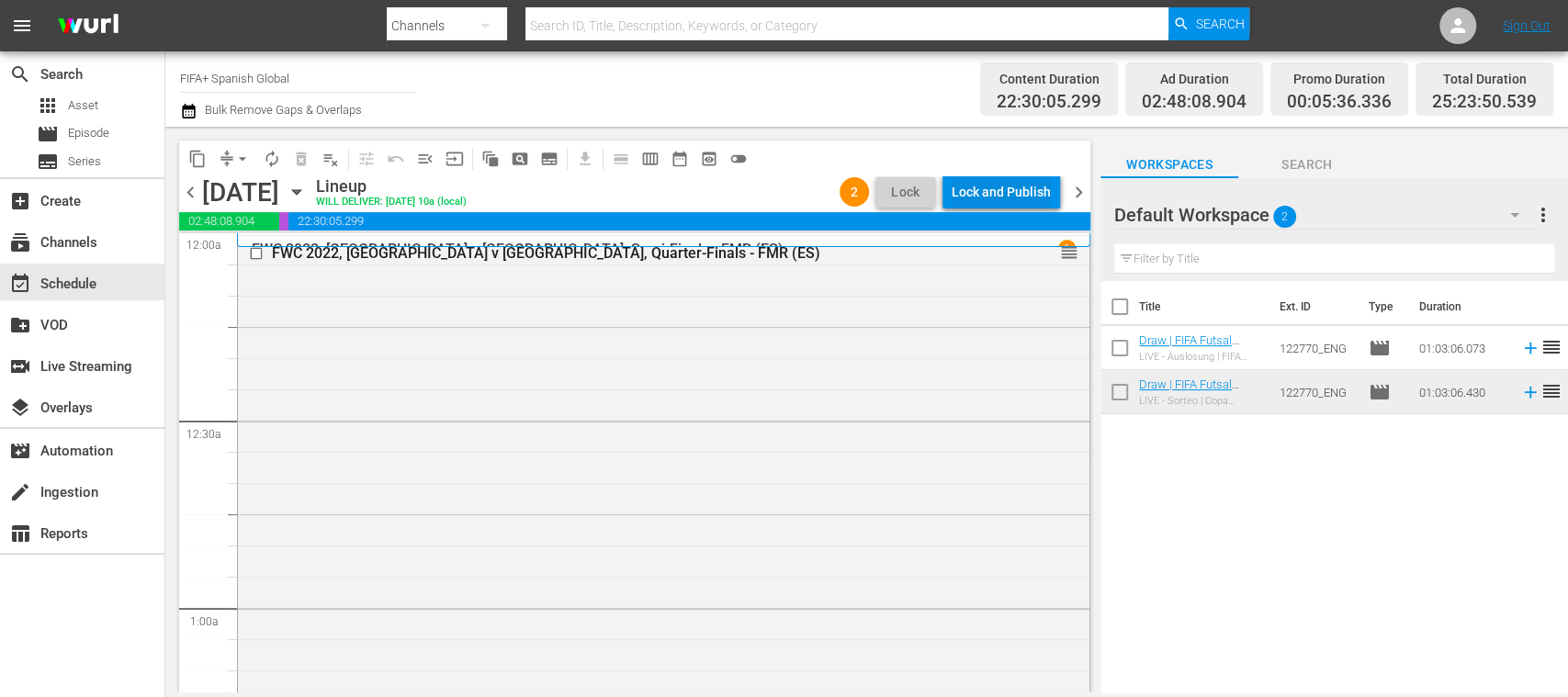
click at [1038, 197] on div "Lock and Publish" at bounding box center [1001, 192] width 99 height 33
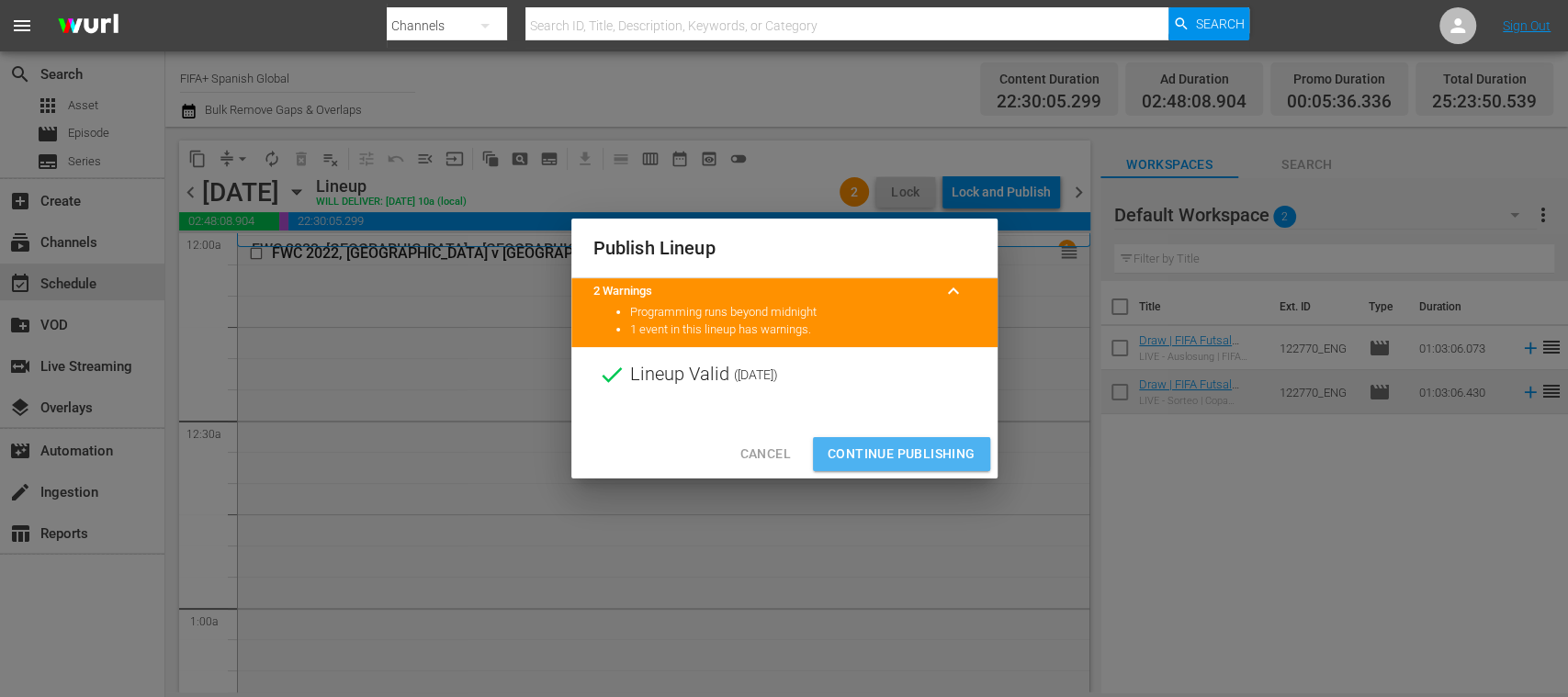
click at [915, 451] on span "Continue Publishing" at bounding box center [902, 454] width 148 height 23
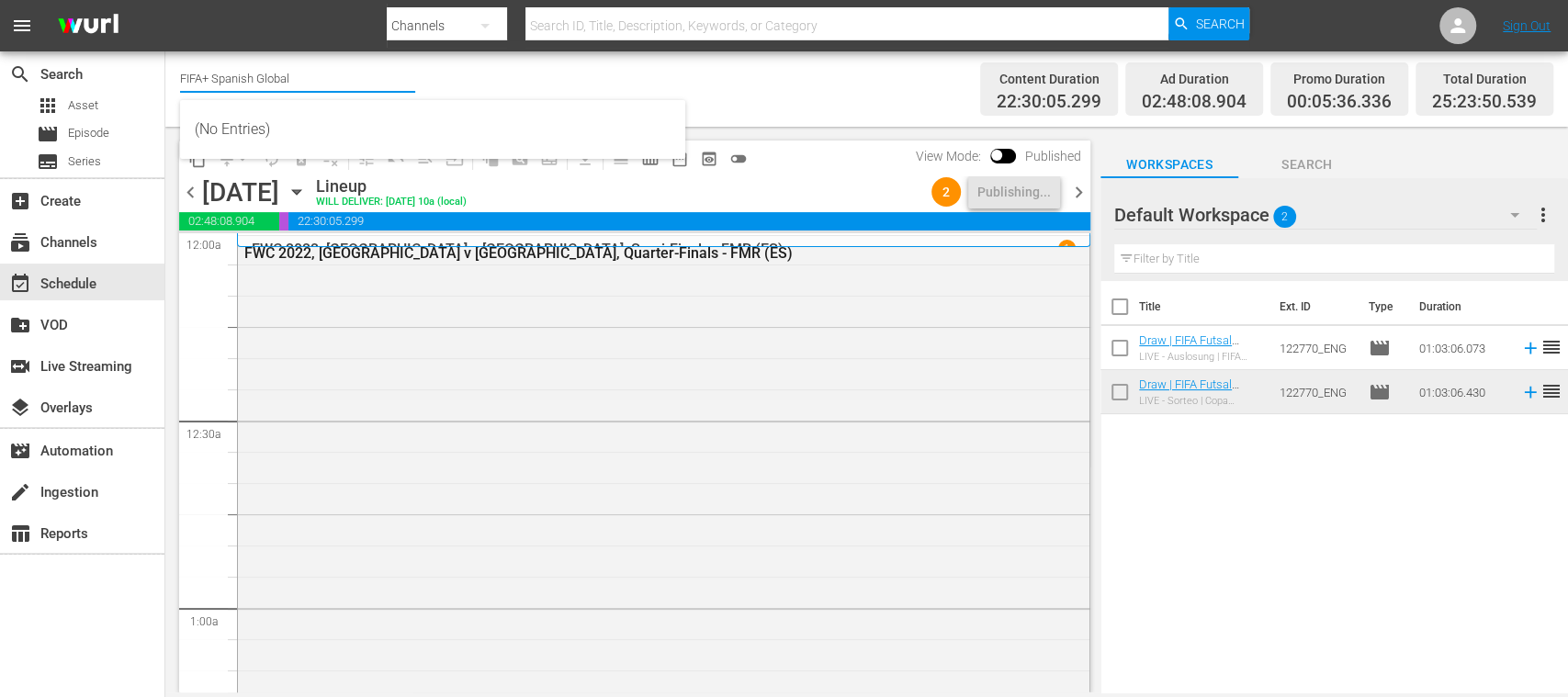
drag, startPoint x: 216, startPoint y: 81, endPoint x: 405, endPoint y: 94, distance: 189.4
click at [405, 94] on input "FIFA+ Spanish Global" at bounding box center [297, 77] width 235 height 44
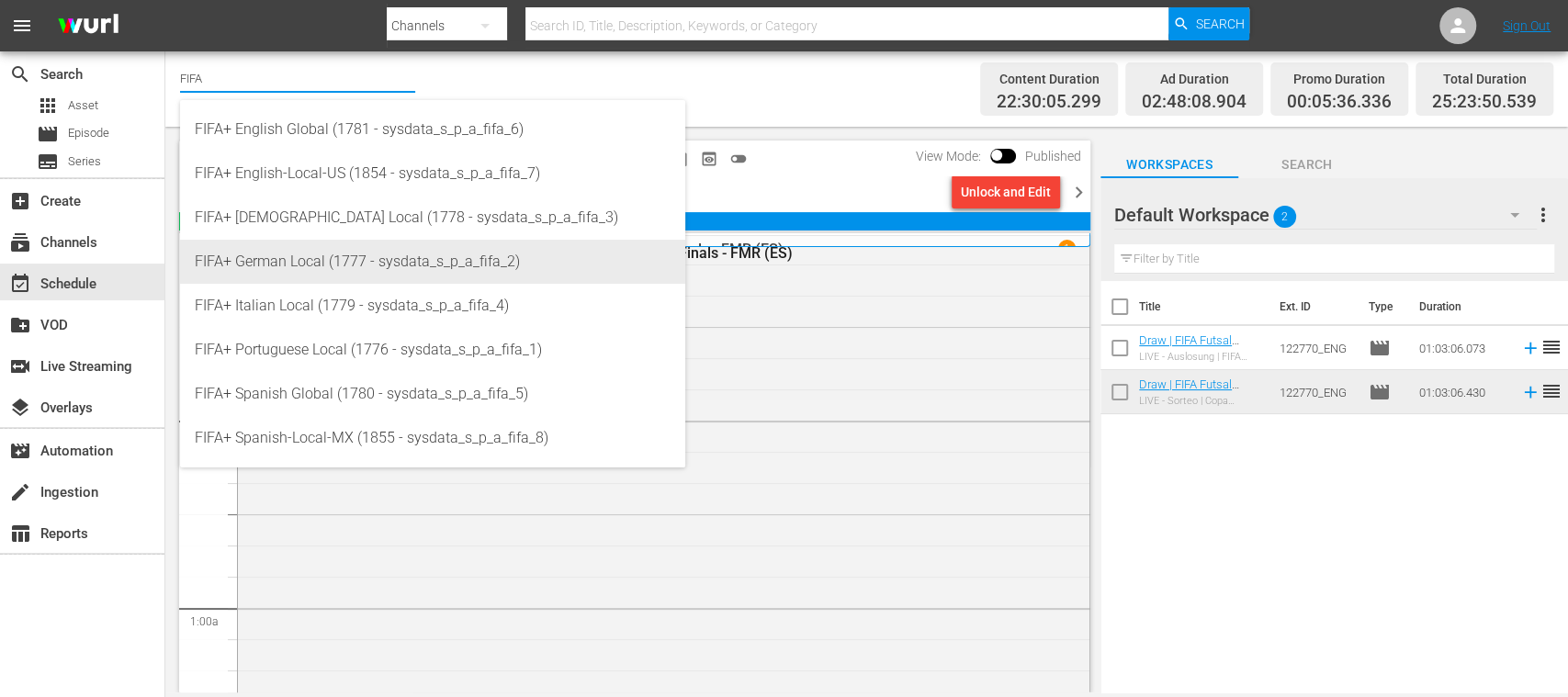
click at [324, 259] on div "FIFA+ German Local (1777 - sysdata_s_p_a_fifa_2)" at bounding box center [433, 261] width 476 height 44
type input "FIFA+ German Local (1777 - sysdata_s_p_a_fifa_2)"
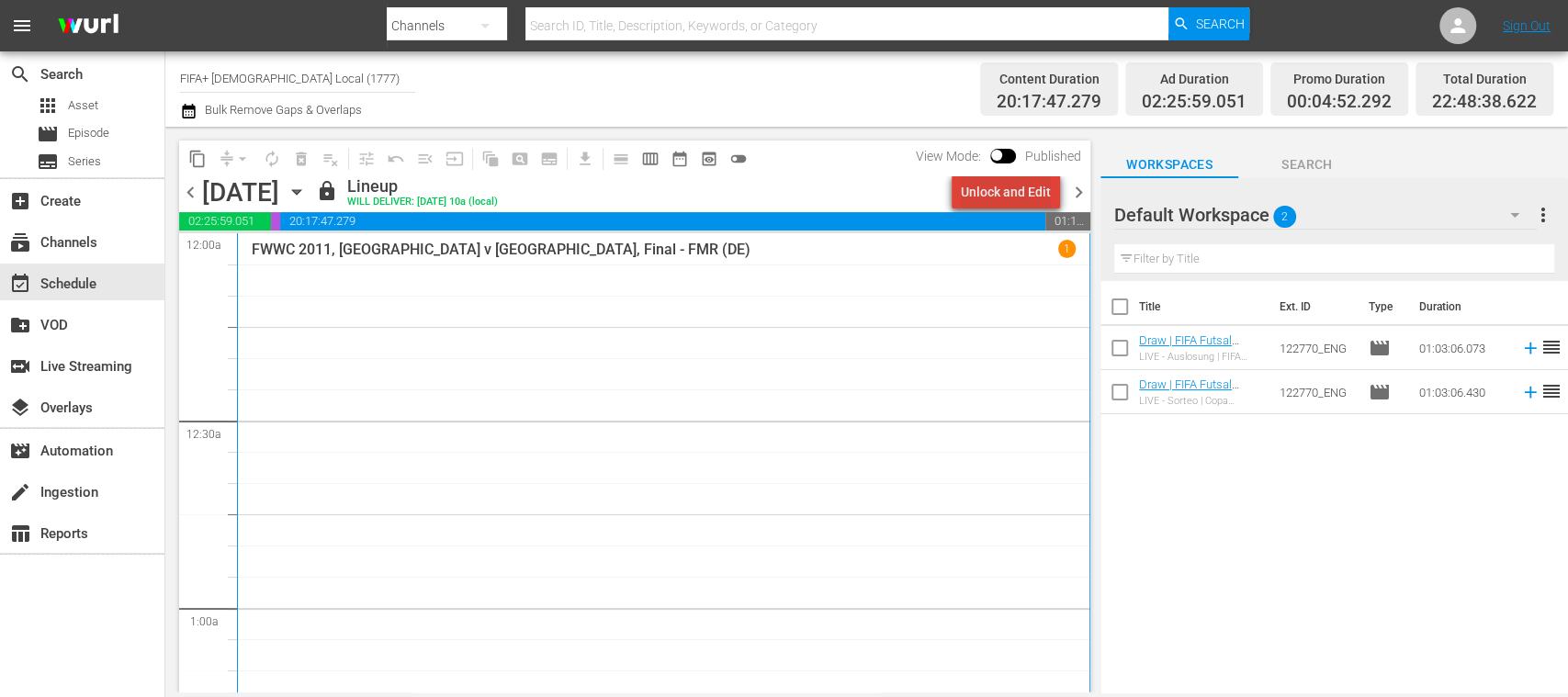
click at [1033, 198] on div "Unlock and Edit" at bounding box center [1005, 192] width 90 height 33
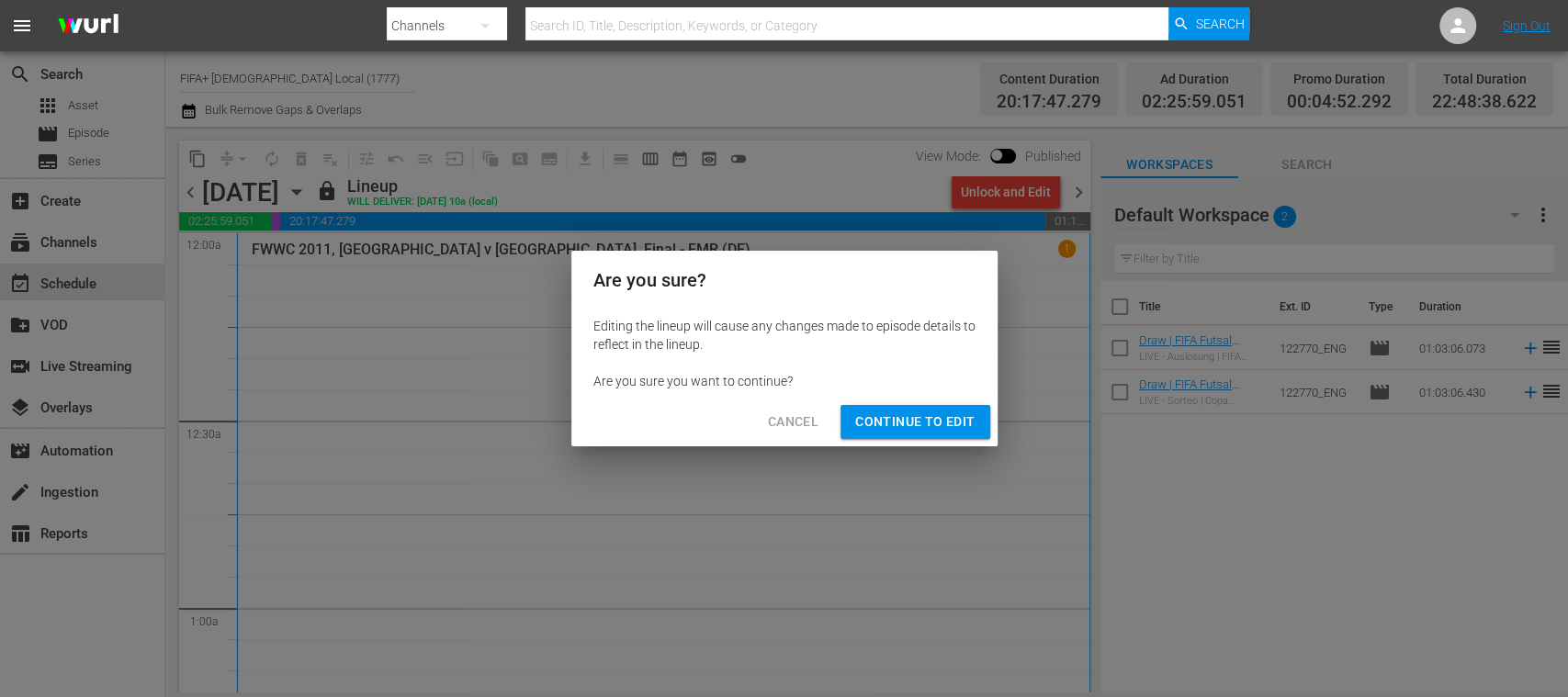
click at [948, 415] on span "Continue to Edit" at bounding box center [915, 422] width 119 height 23
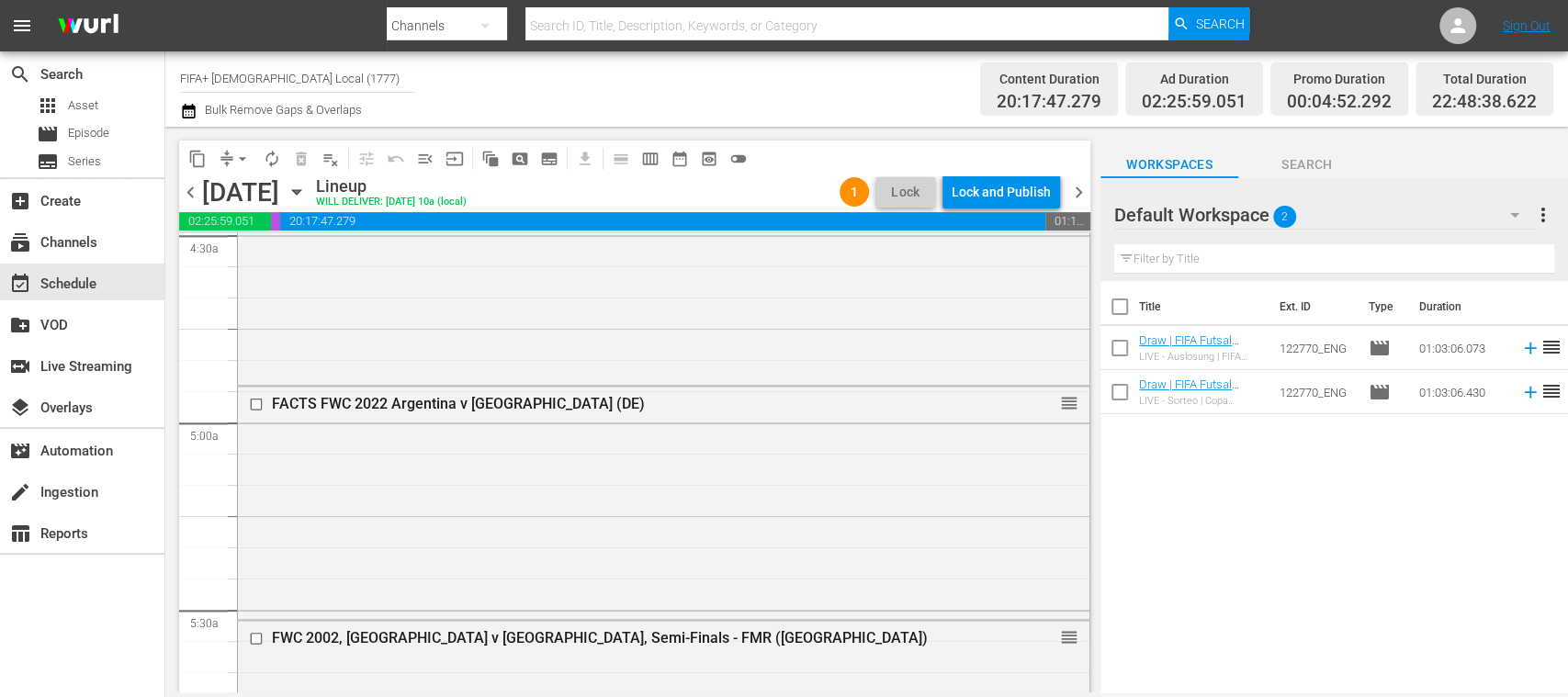
scroll to position [1725, 0]
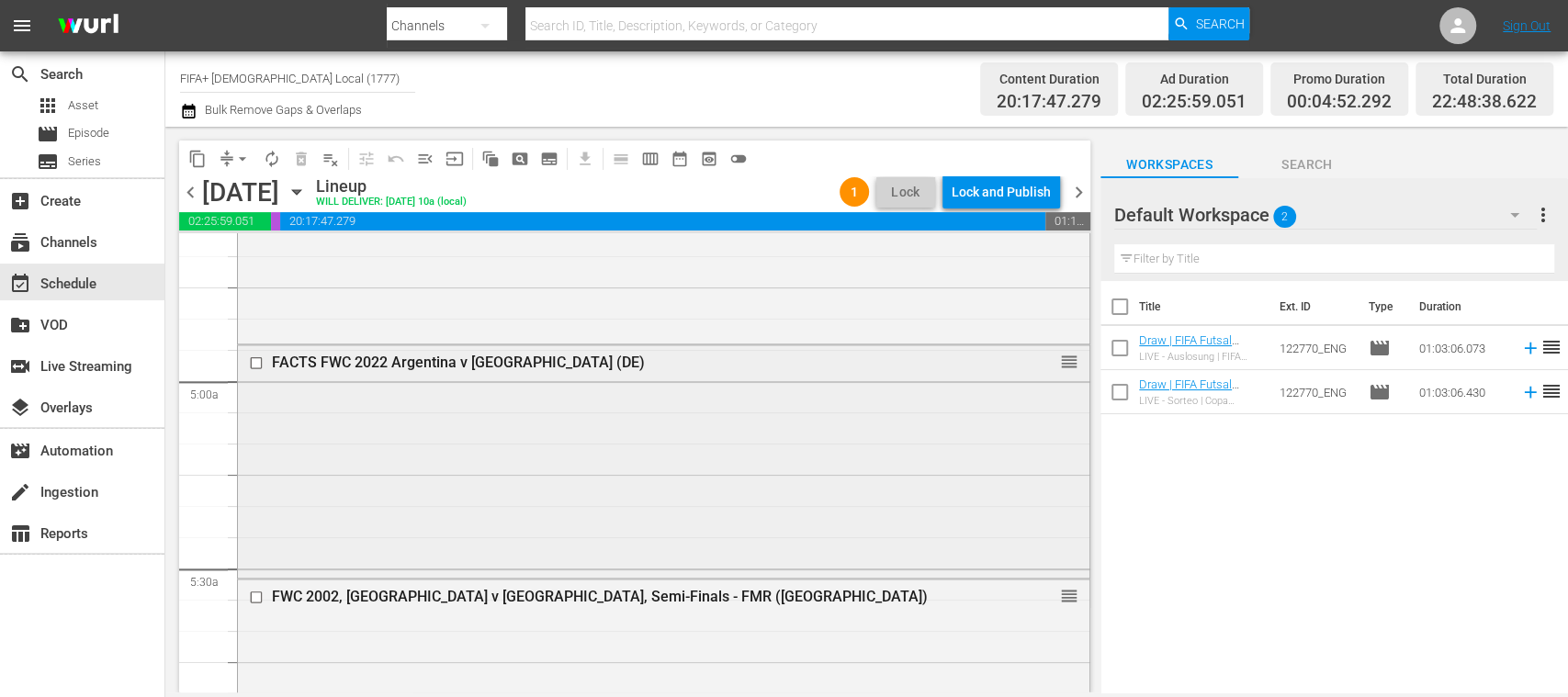
click at [584, 437] on div "FACTS FWC 2022 Argentina v France (DE) reorder" at bounding box center [663, 459] width 851 height 228
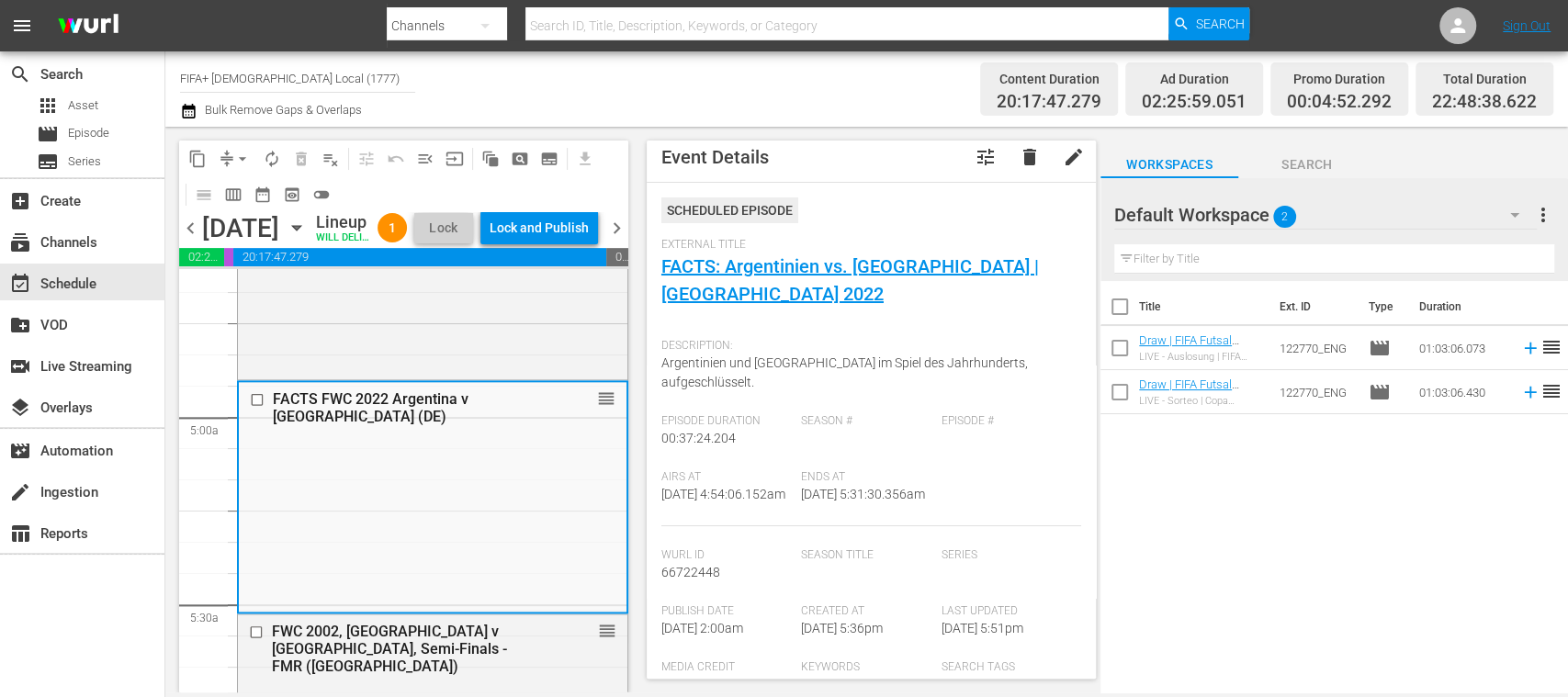
scroll to position [0, 0]
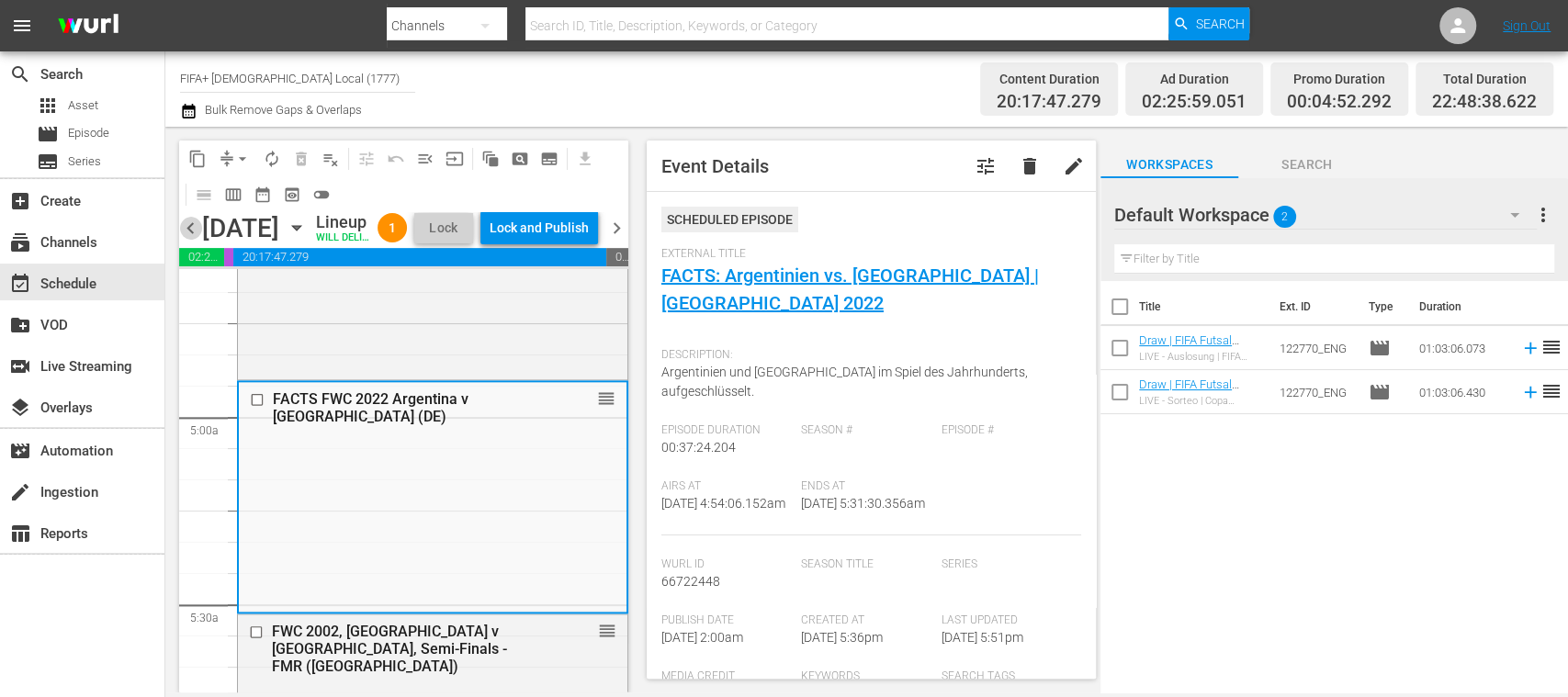
click at [191, 240] on span "chevron_left" at bounding box center [191, 228] width 23 height 23
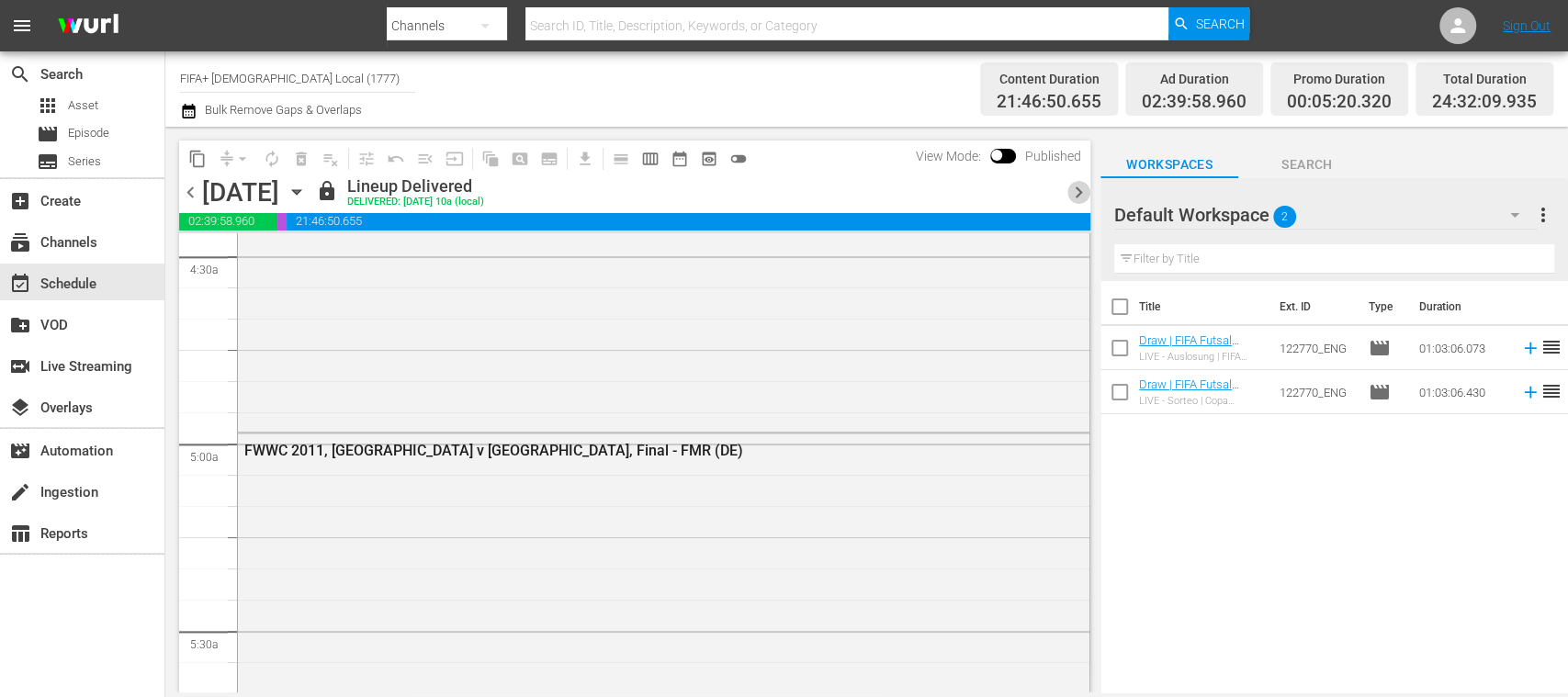
click at [1083, 188] on span "chevron_right" at bounding box center [1079, 193] width 23 height 23
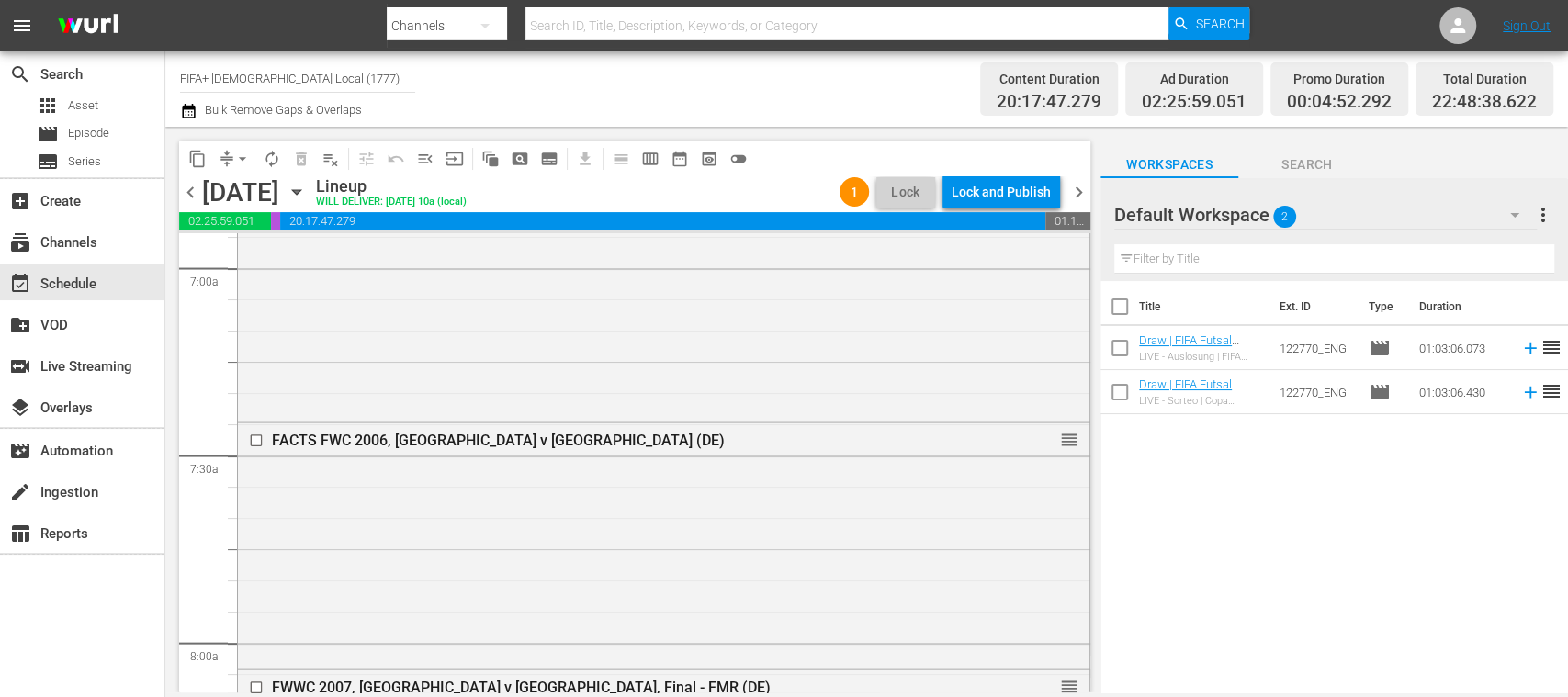
scroll to position [2697, 0]
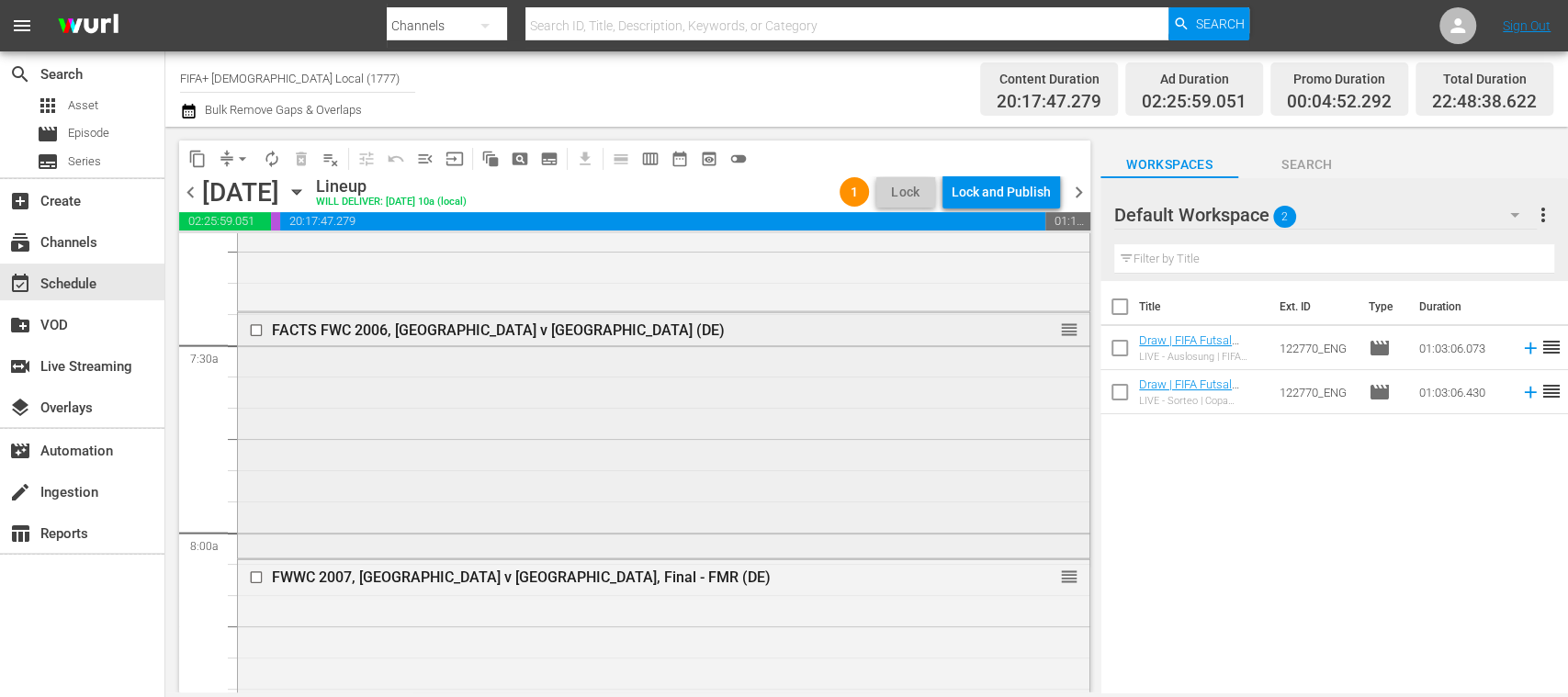
click at [799, 397] on div "FACTS FWC 2006, Italy v France (DE) reorder" at bounding box center [663, 434] width 851 height 242
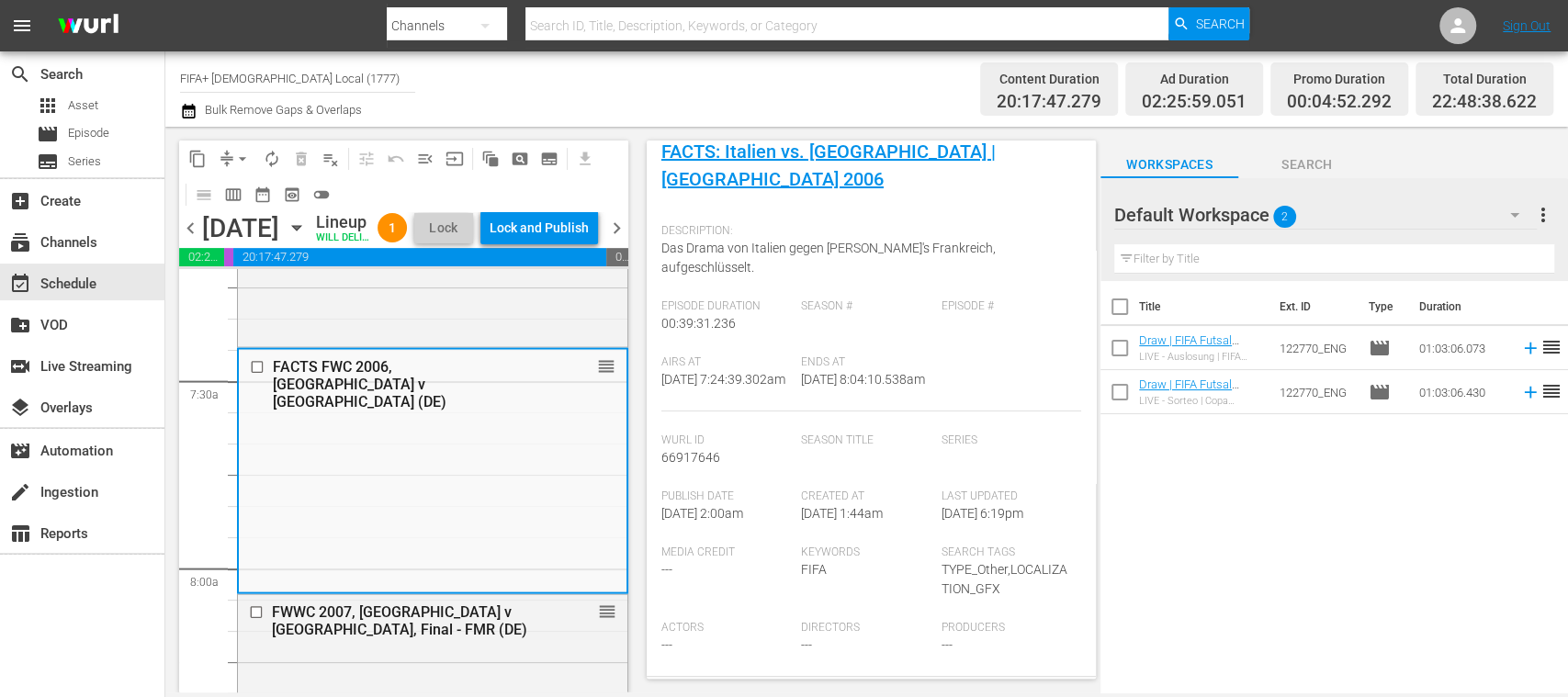
scroll to position [0, 0]
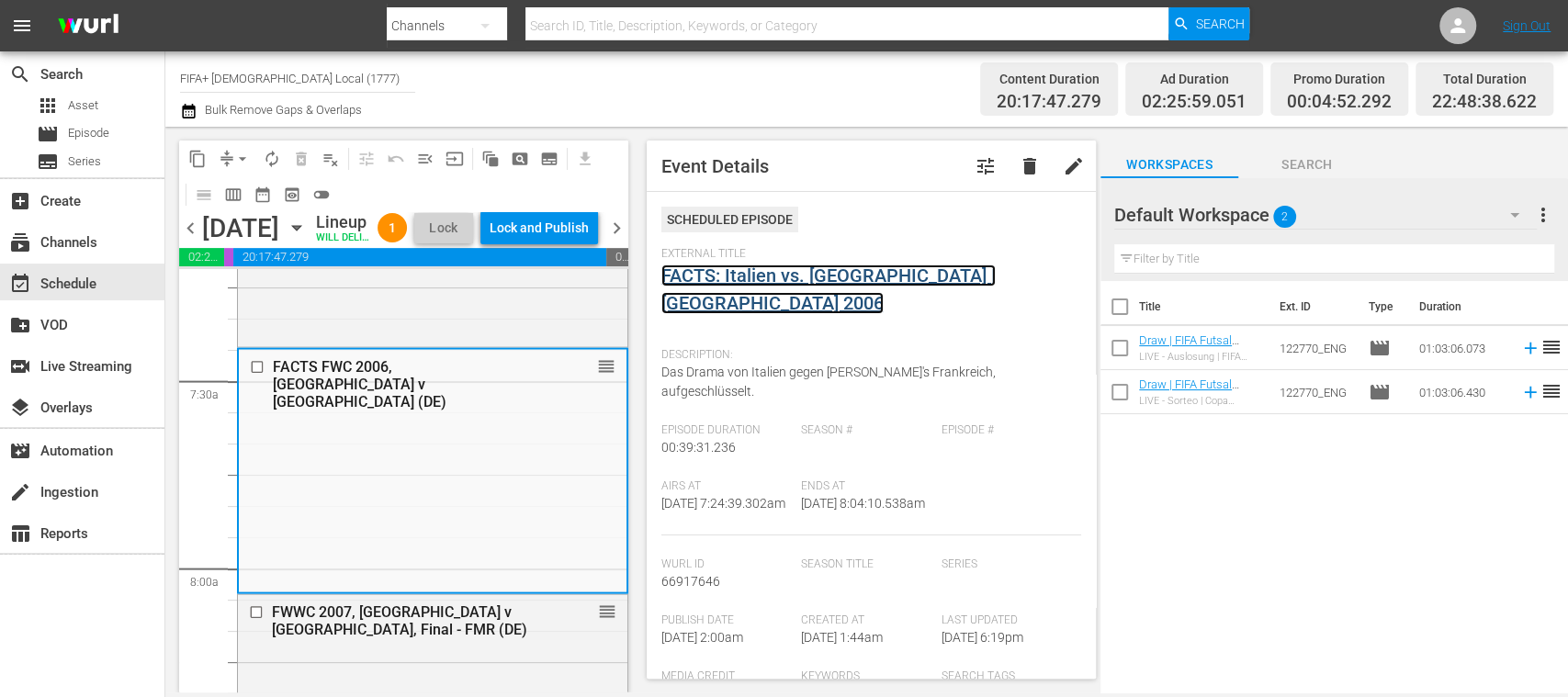
click at [775, 275] on link "FACTS: Italien vs. [GEOGRAPHIC_DATA] | [GEOGRAPHIC_DATA] 2006" at bounding box center [828, 289] width 334 height 50
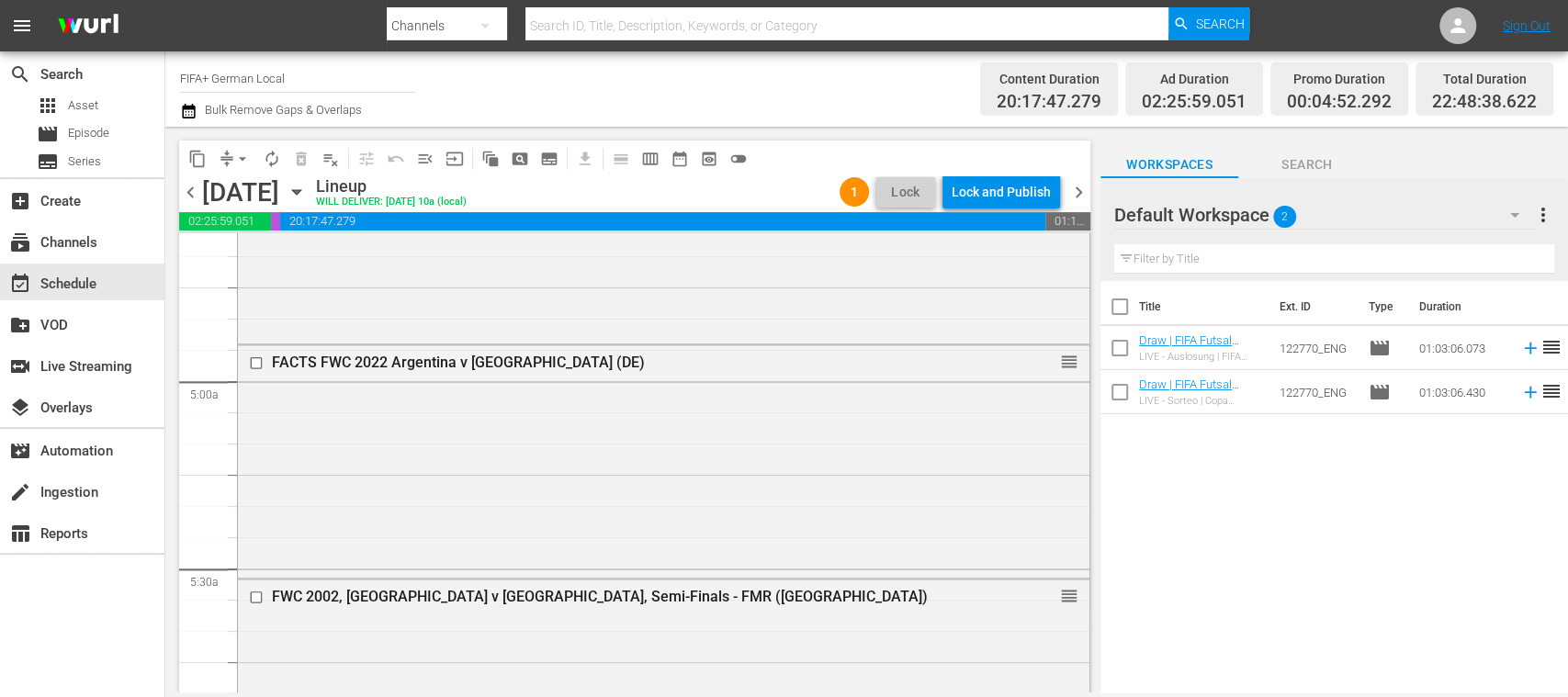
scroll to position [1739, 0]
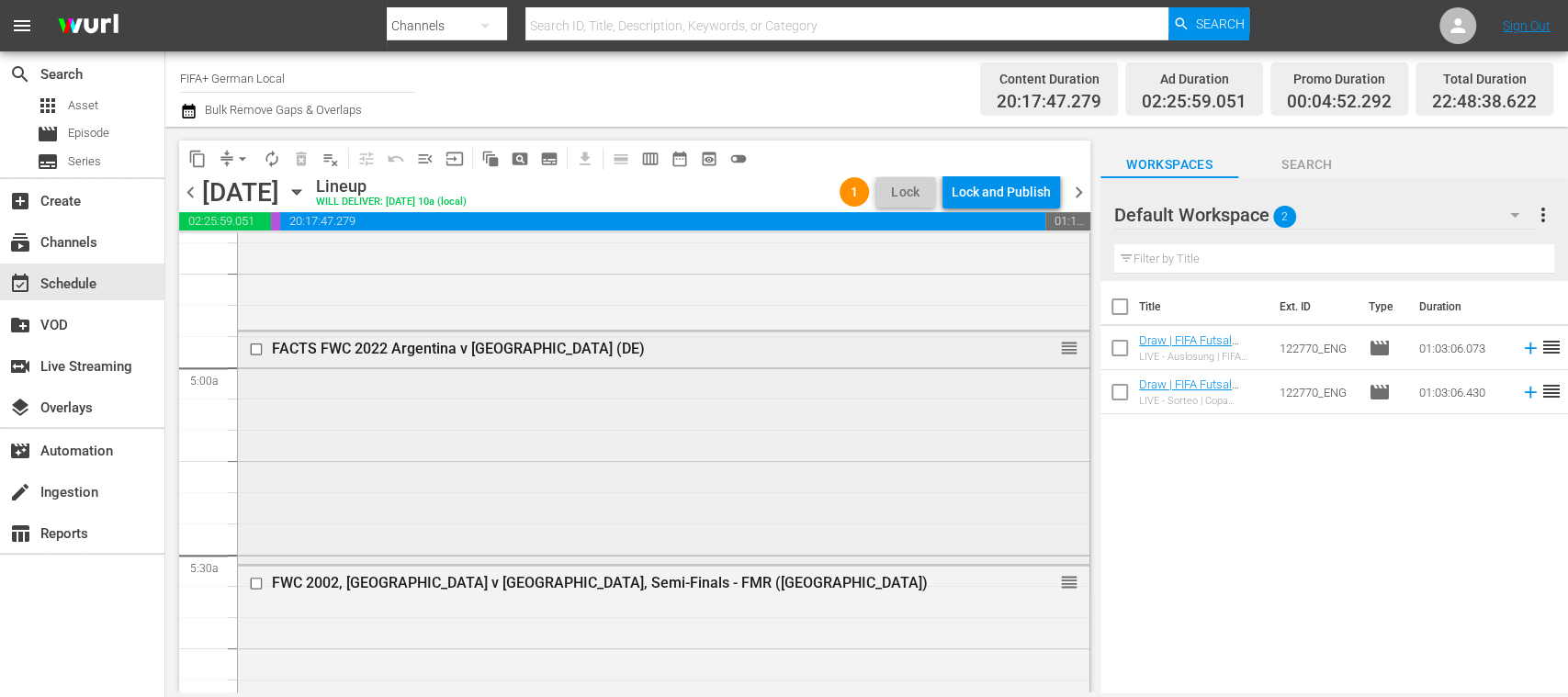
click at [379, 347] on div "FACTS FWC 2022 Argentina v [GEOGRAPHIC_DATA] (DE)" at bounding box center [630, 349] width 717 height 18
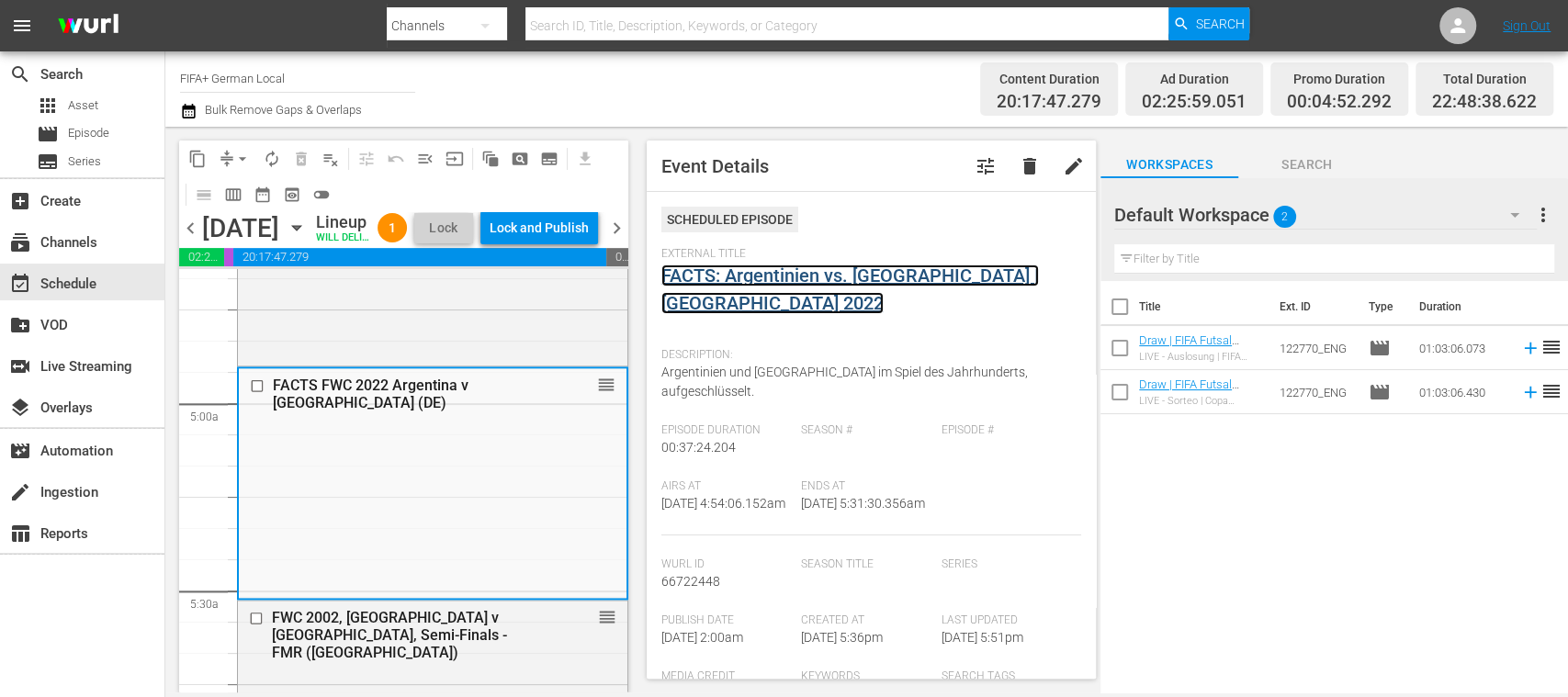
click at [816, 277] on link "FACTS: Argentinien vs. [GEOGRAPHIC_DATA] | [GEOGRAPHIC_DATA] 2022" at bounding box center [849, 289] width 377 height 50
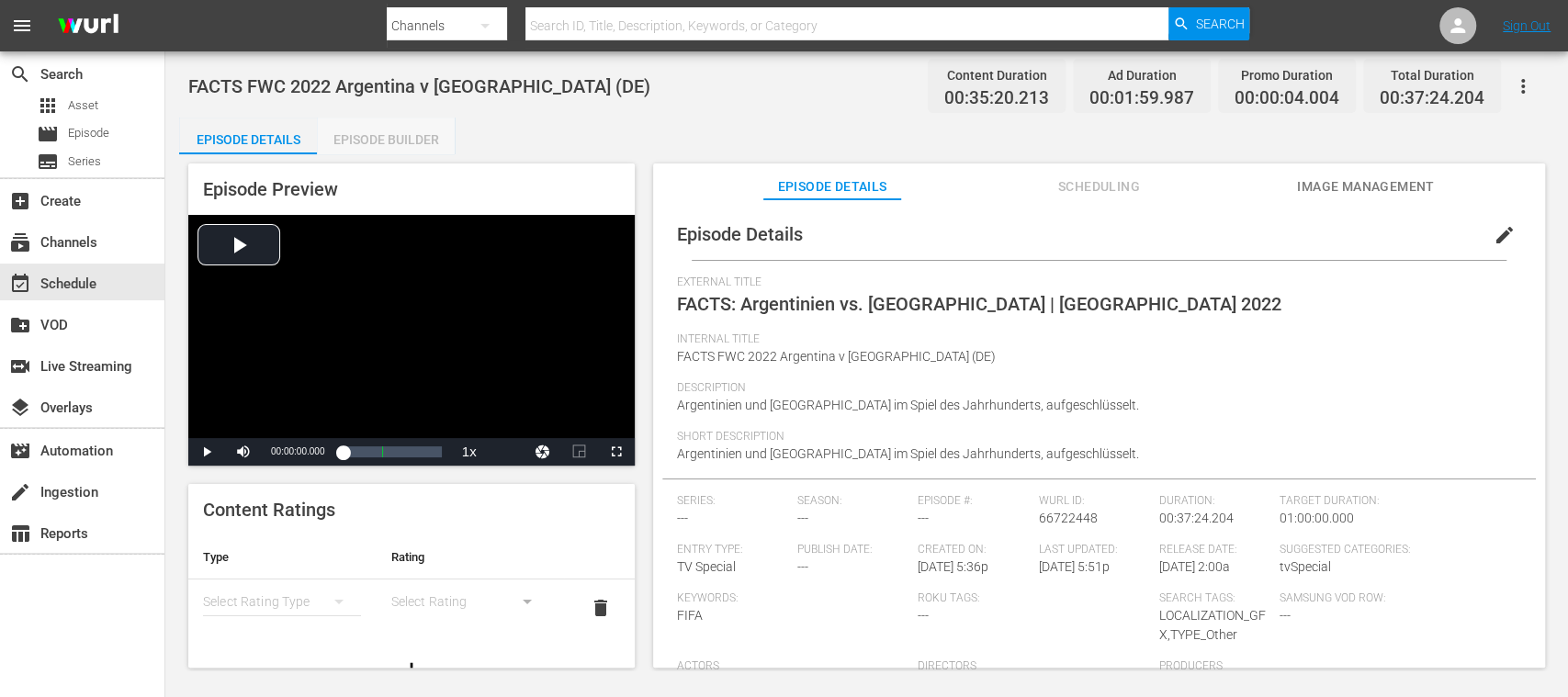
click at [416, 133] on div "Episode Builder" at bounding box center [385, 139] width 137 height 44
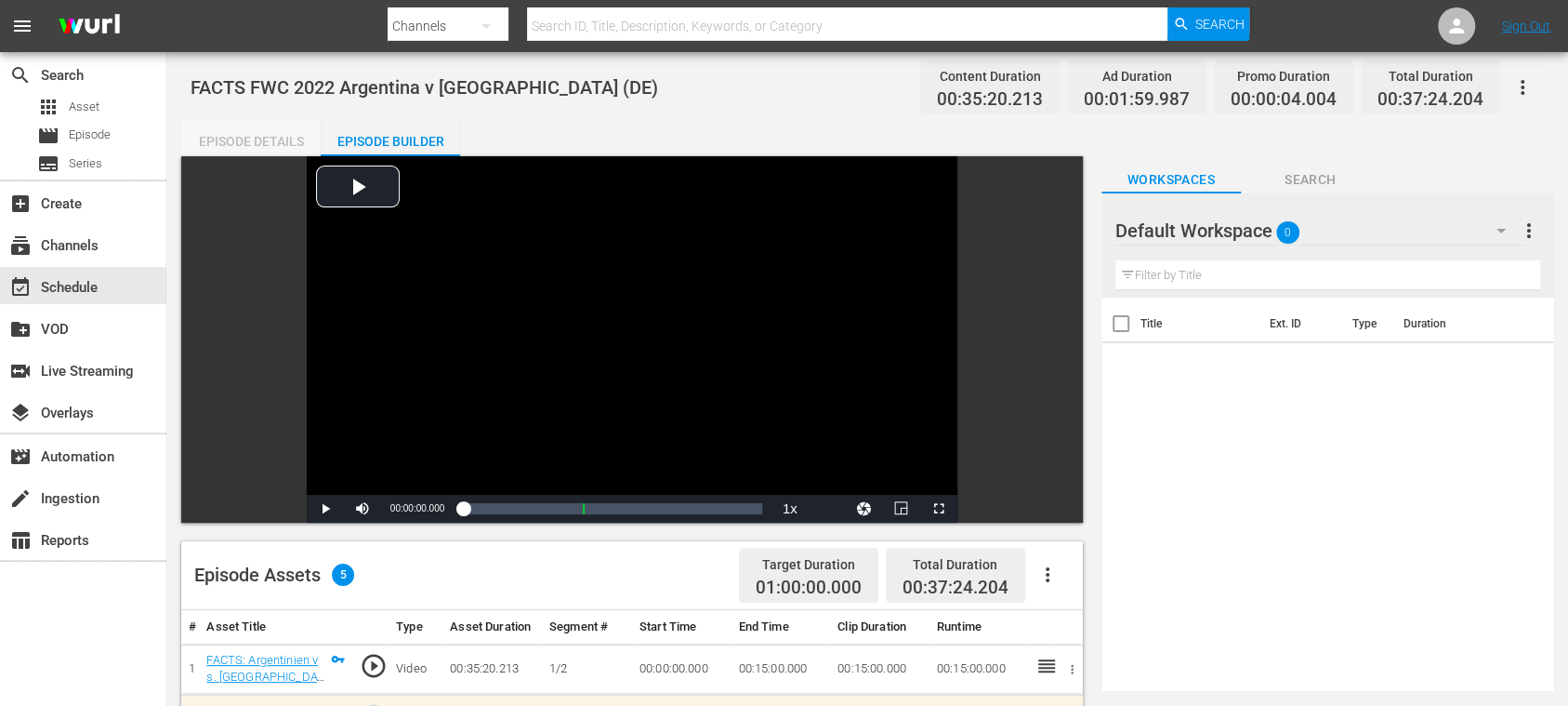
click at [283, 134] on div "Episode Details" at bounding box center [251, 141] width 139 height 44
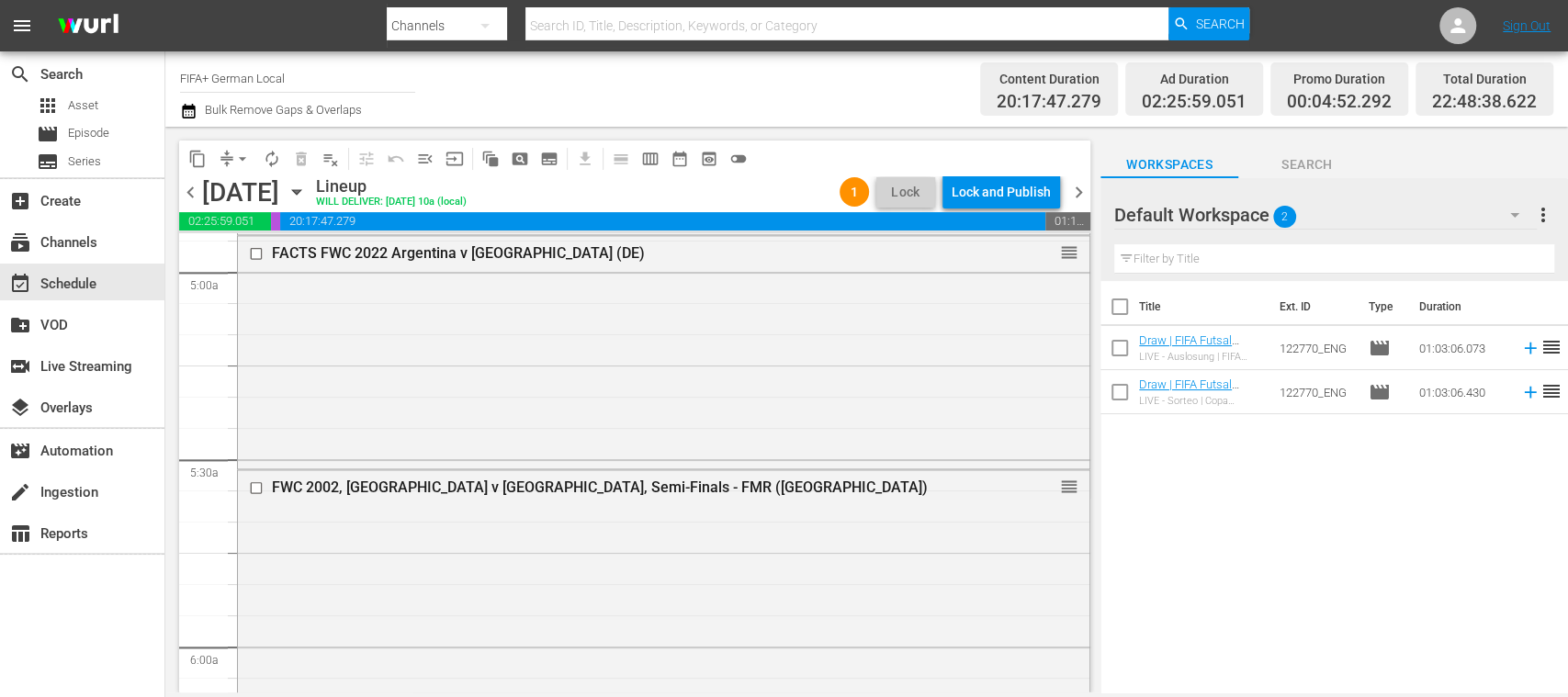
scroll to position [1807, 0]
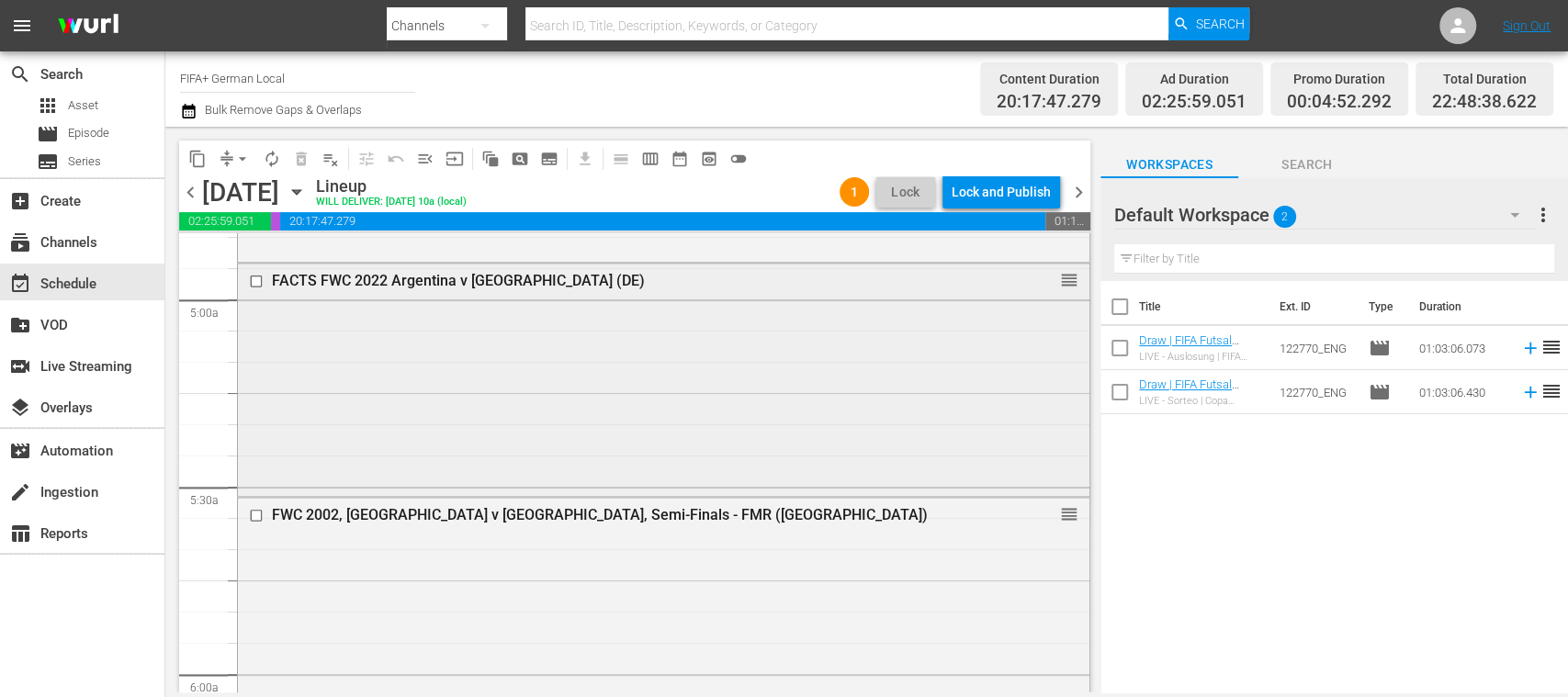
click at [532, 276] on div "FACTS FWC 2022 Argentina v [GEOGRAPHIC_DATA] (DE)" at bounding box center [630, 281] width 717 height 18
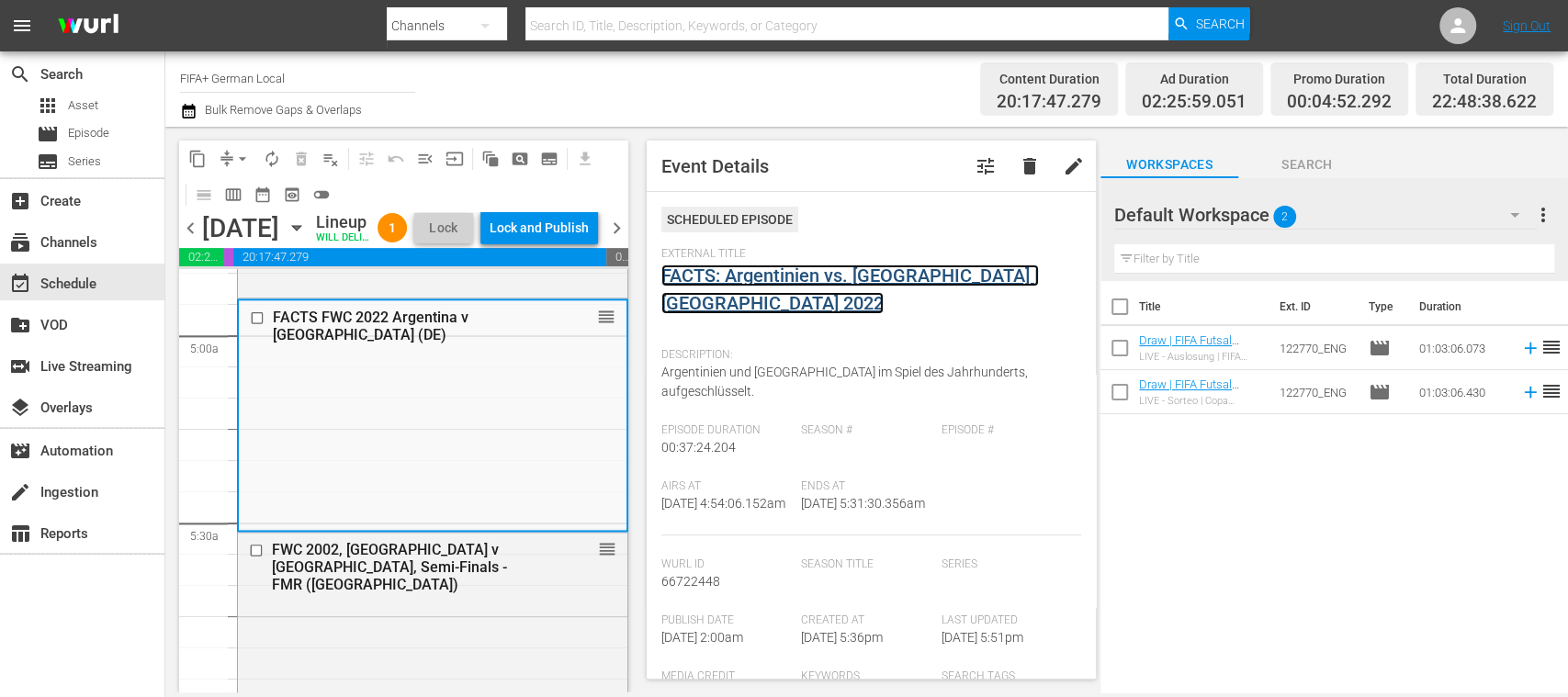
click at [816, 279] on link "FACTS: Argentinien vs. [GEOGRAPHIC_DATA] | [GEOGRAPHIC_DATA] 2022" at bounding box center [849, 289] width 377 height 50
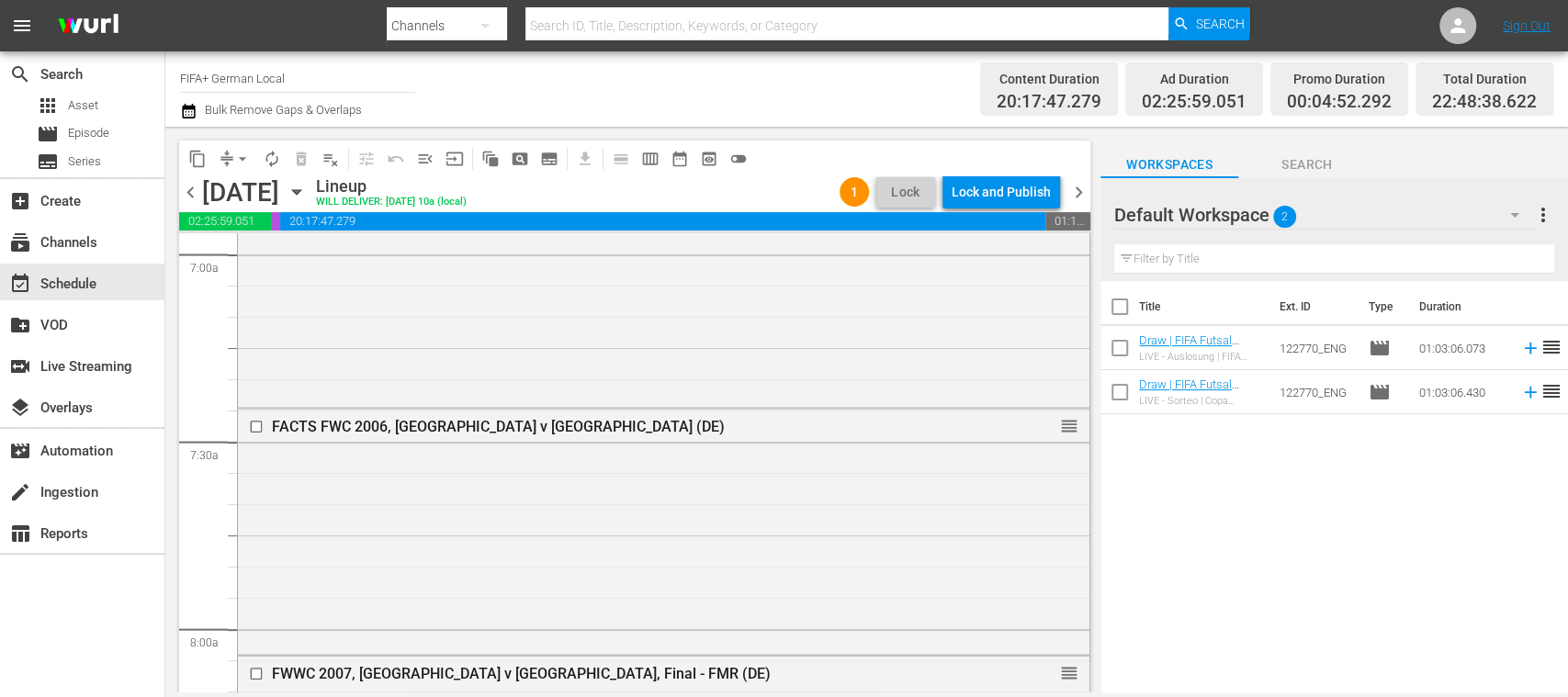
scroll to position [2711, 0]
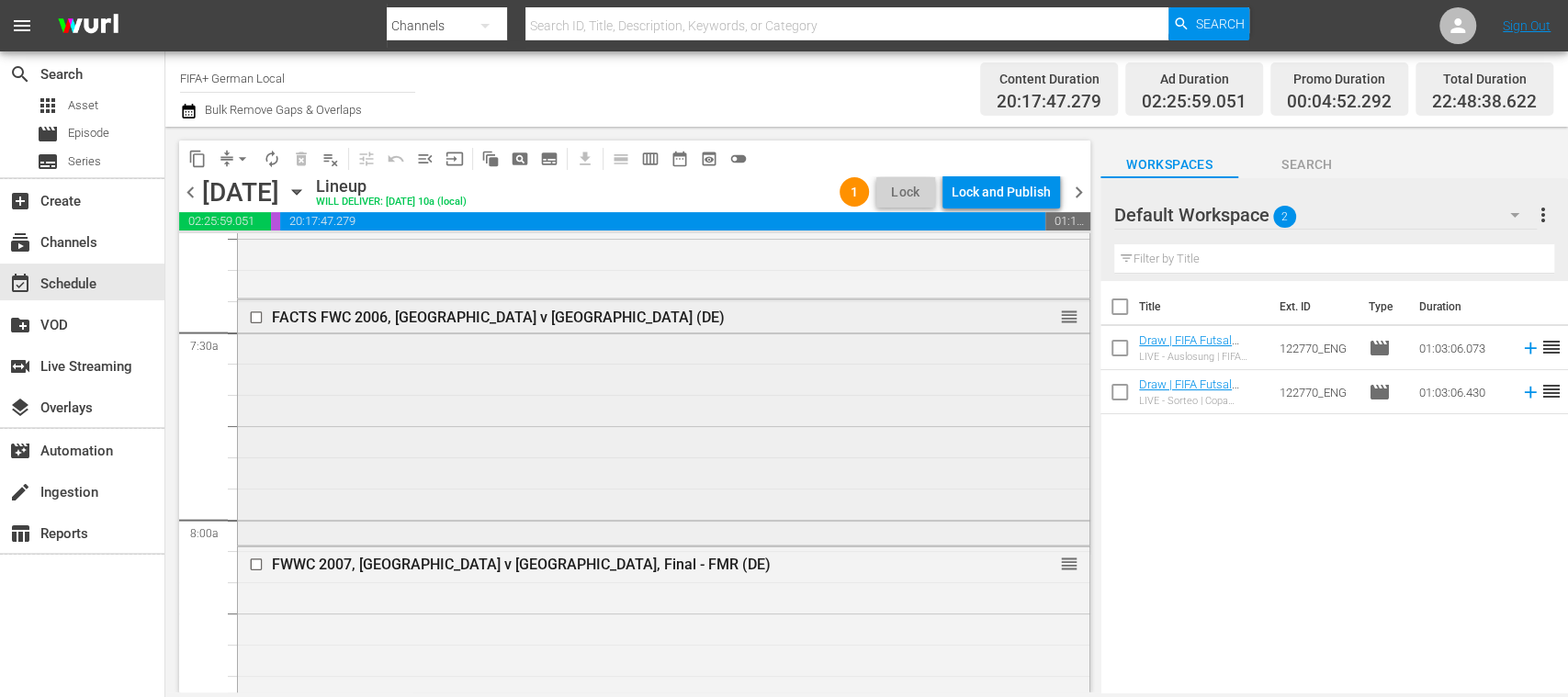
click at [256, 316] on input "checkbox" at bounding box center [258, 318] width 20 height 16
click at [298, 164] on span "delete_forever_outlined" at bounding box center [301, 159] width 19 height 19
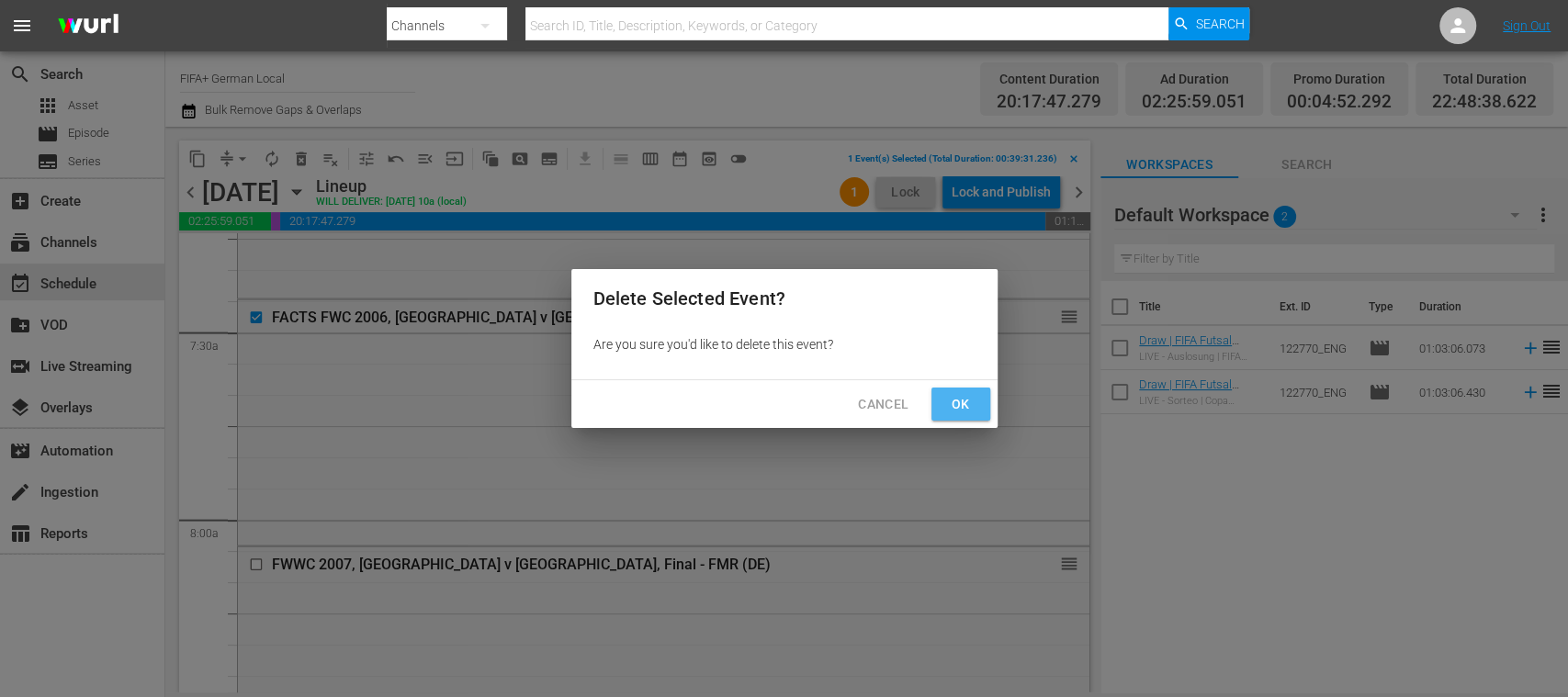
click at [963, 404] on span "Ok" at bounding box center [960, 405] width 29 height 23
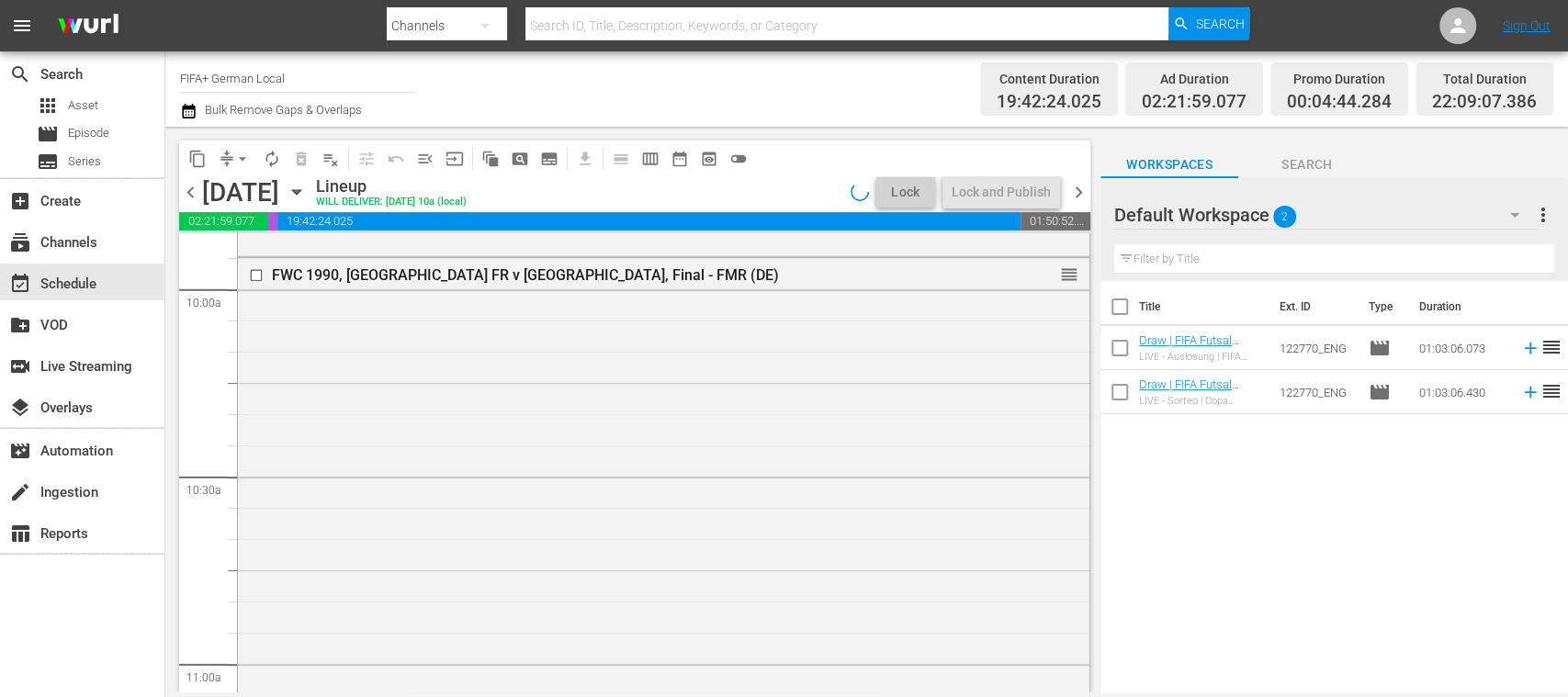
scroll to position [3364, 0]
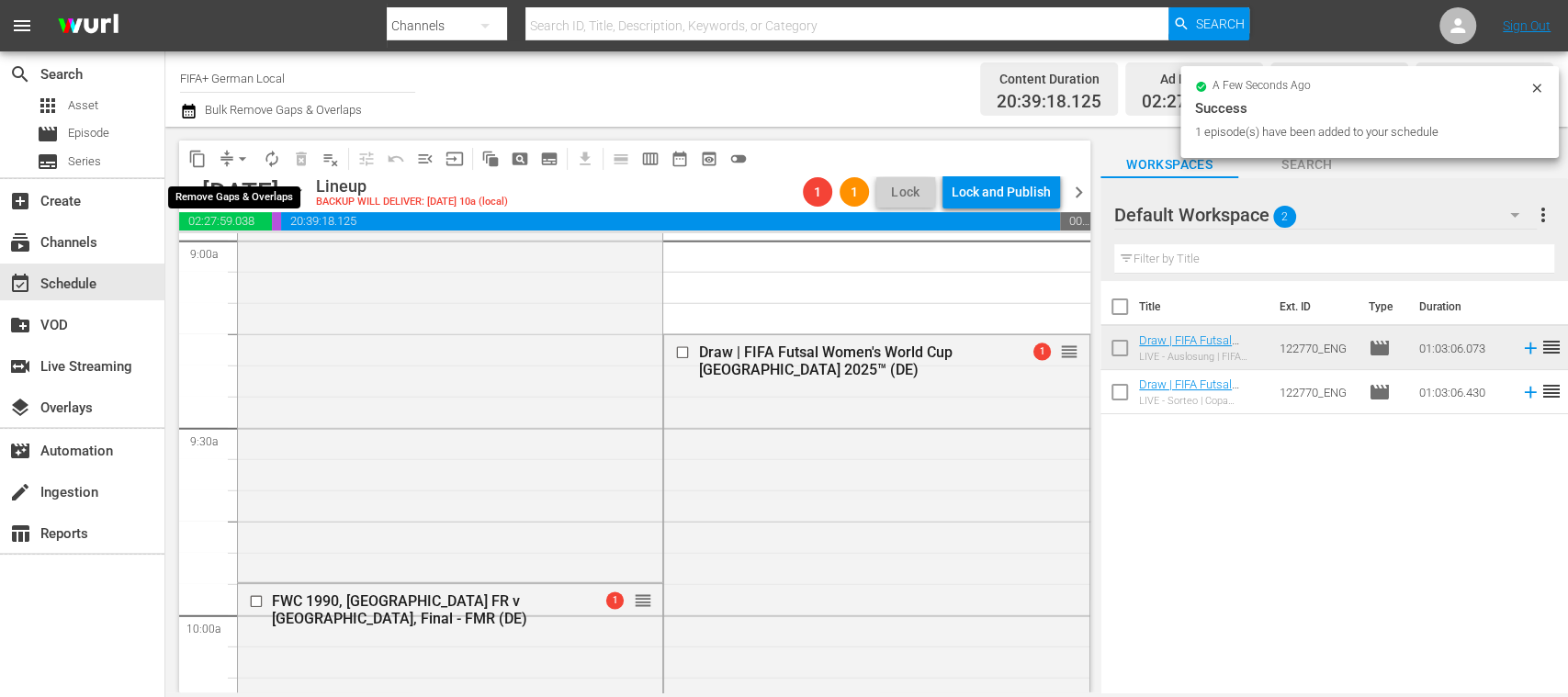
click at [245, 161] on span "arrow_drop_down" at bounding box center [242, 159] width 19 height 19
click at [277, 253] on li "Align to End of Previous Day" at bounding box center [244, 256] width 193 height 30
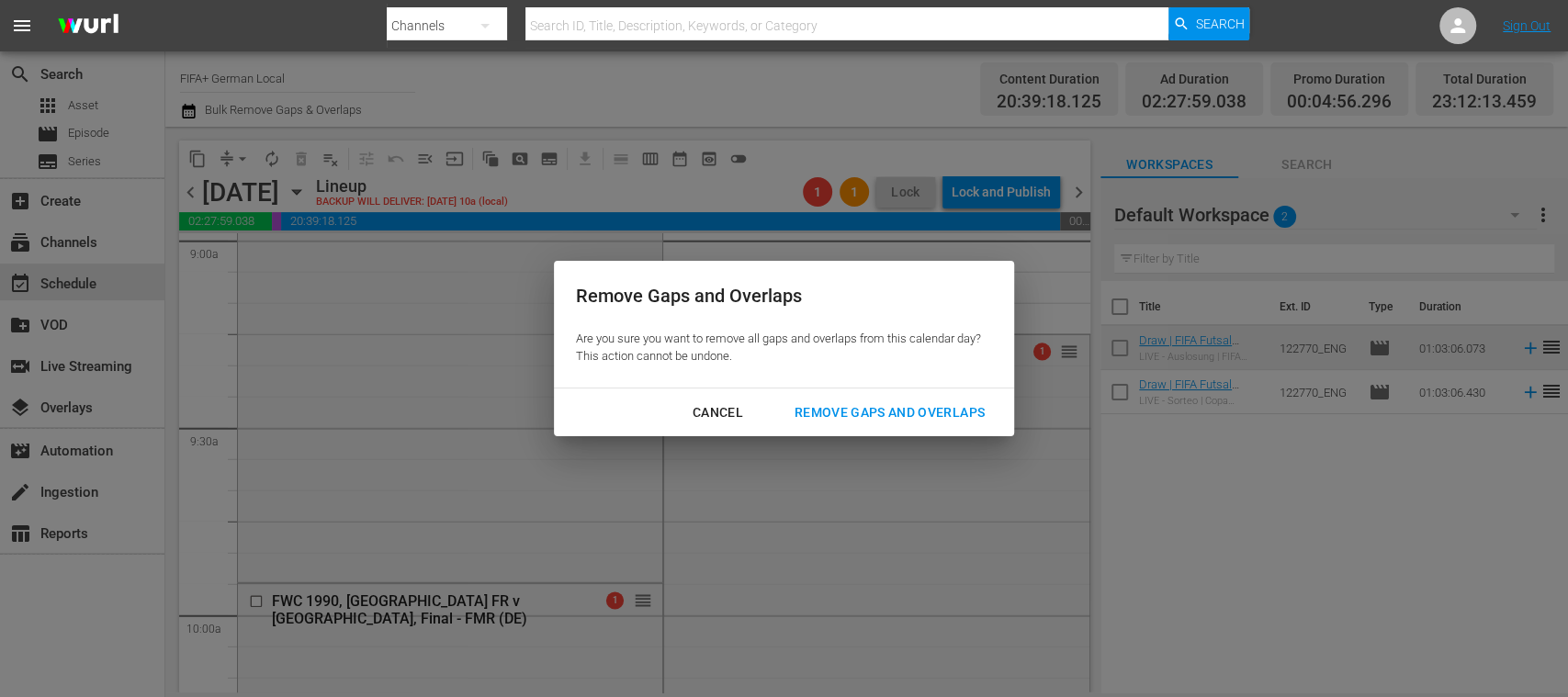
click at [865, 408] on div "Remove Gaps and Overlaps" at bounding box center [889, 413] width 219 height 23
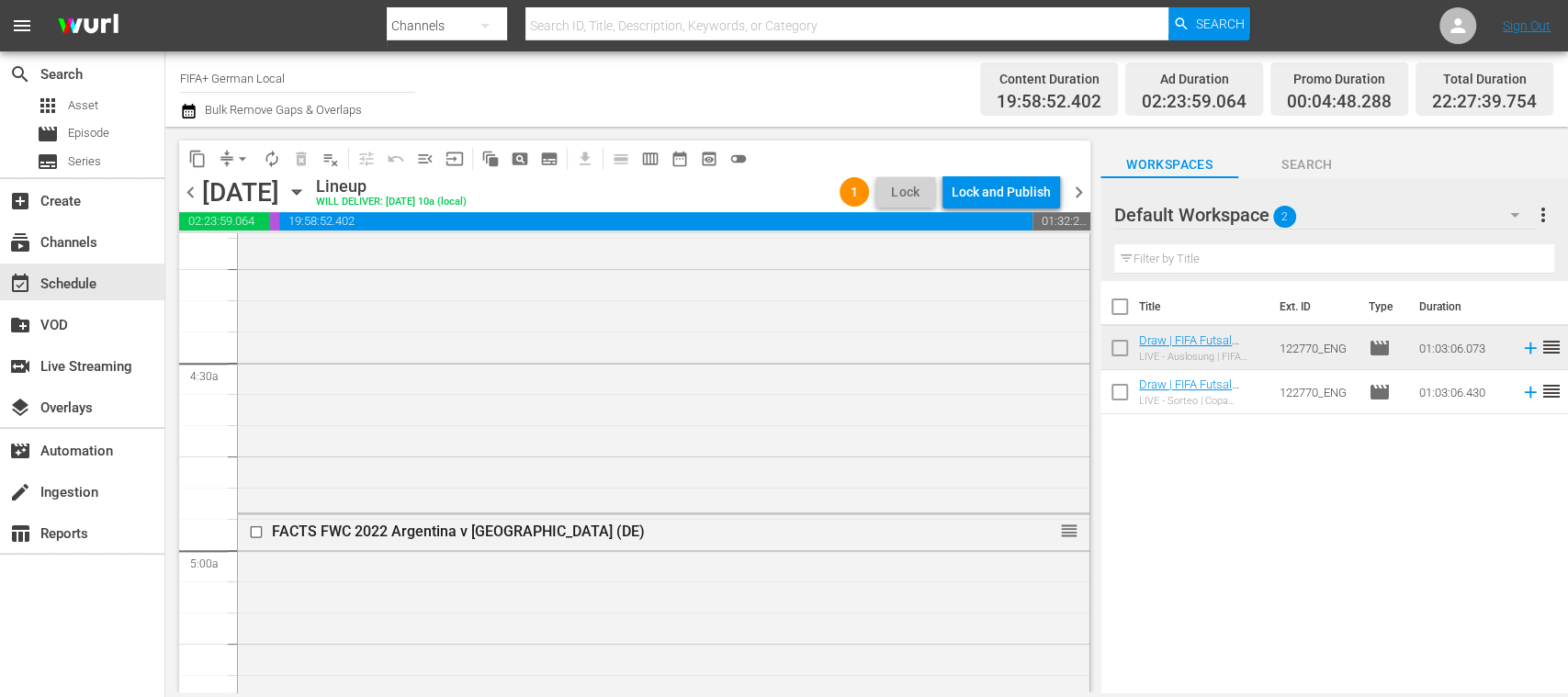
scroll to position [1705, 0]
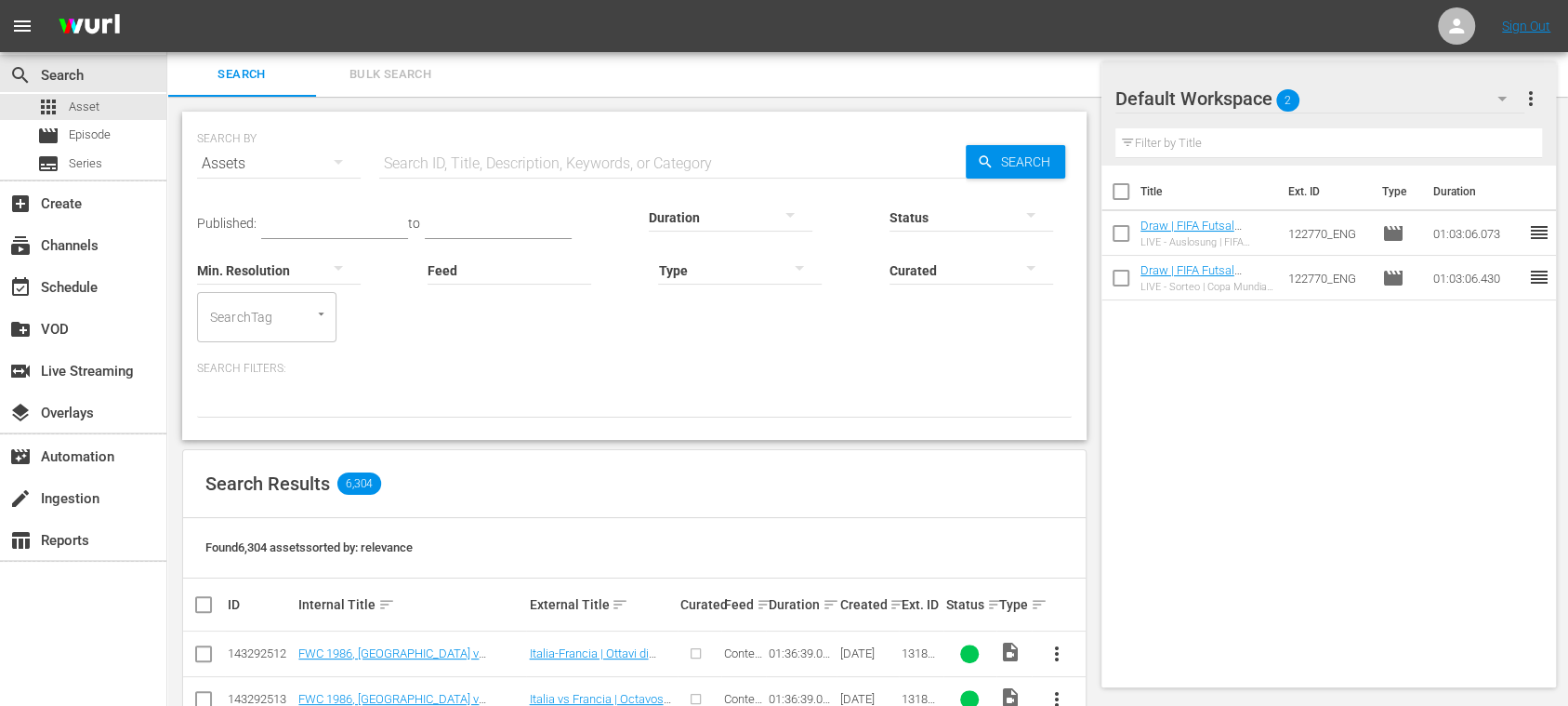
scroll to position [330, 0]
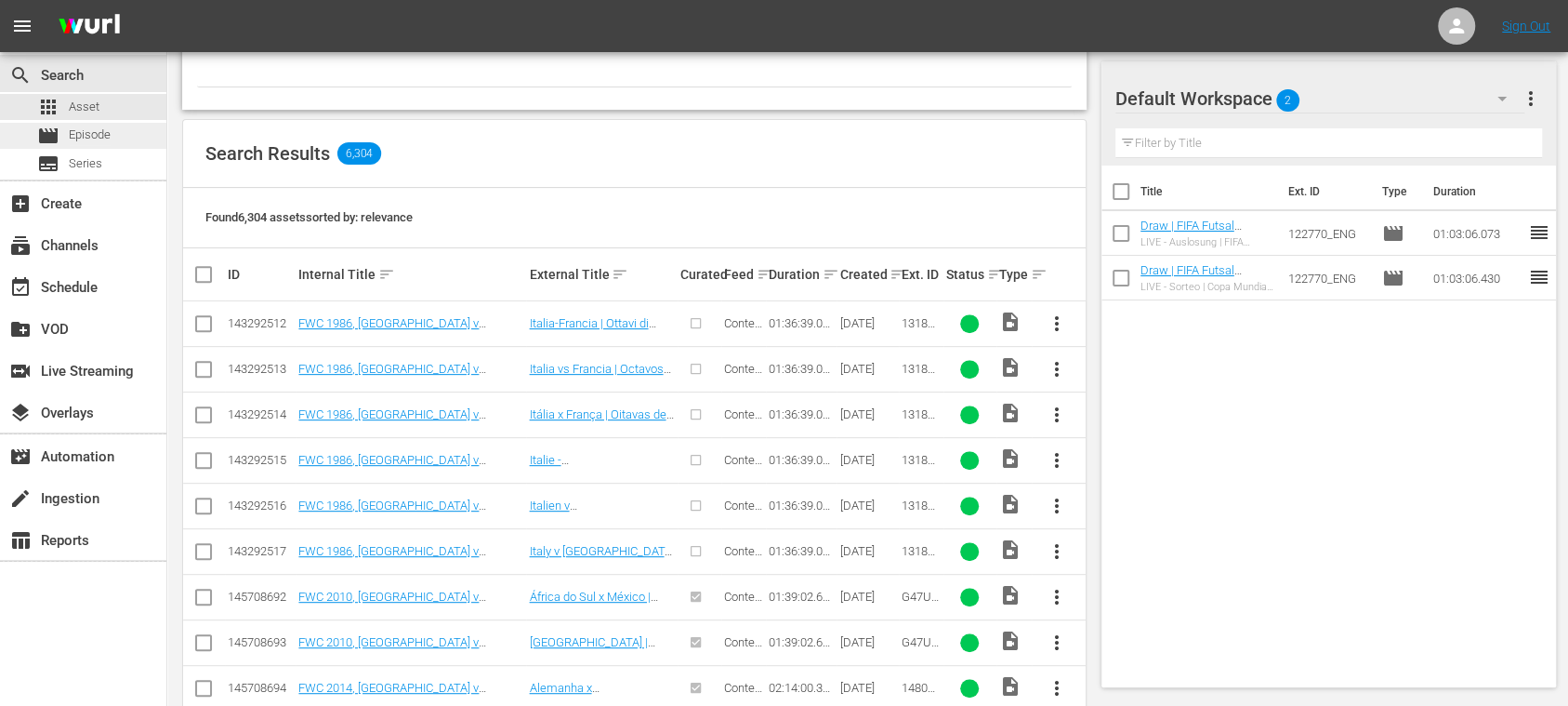
click at [106, 136] on span "Episode" at bounding box center [90, 134] width 41 height 19
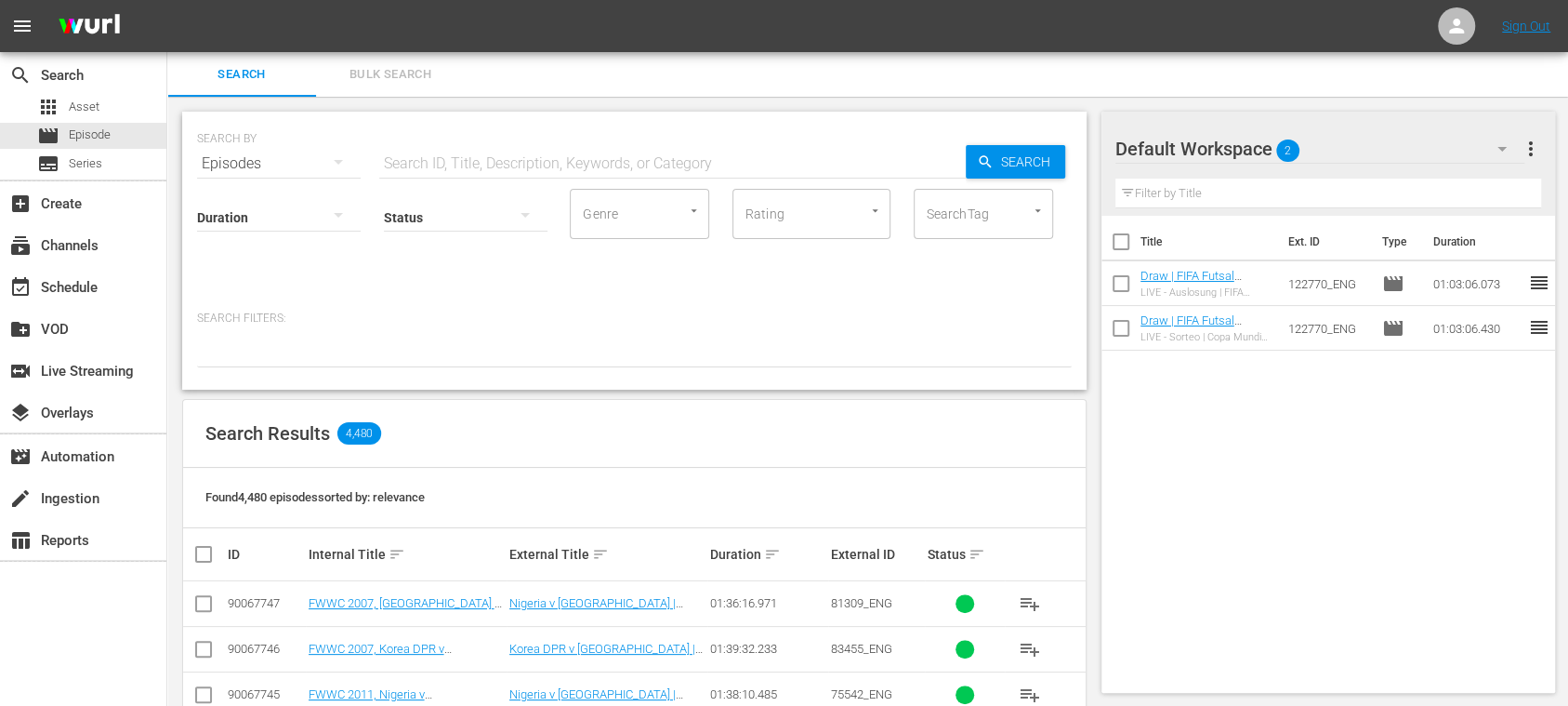
click at [392, 66] on span "Bulk Search" at bounding box center [391, 75] width 126 height 22
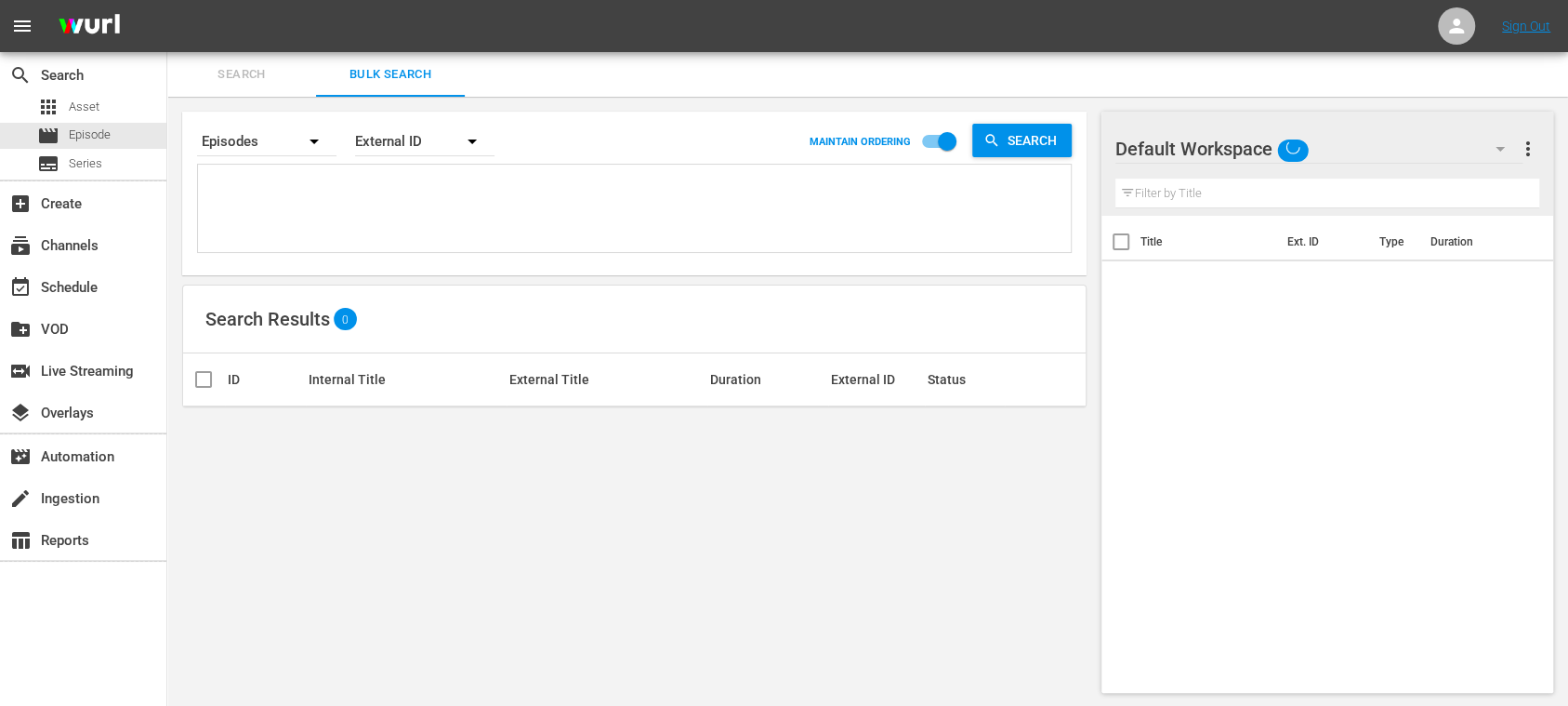
click at [333, 199] on textarea at bounding box center [636, 211] width 868 height 85
paste textarea "FIM101244-M00_DE 132569_DE 17426_DE 134591_DE 45QmW4tnKLVSc73MjlMSsc_DE 6efX1al…"
type textarea "FIM101244-M00_DE 132569_DE 17426_DE 134591_DE 45QmW4tnKLVSc73MjlMSsc_DE 6efX1al…"
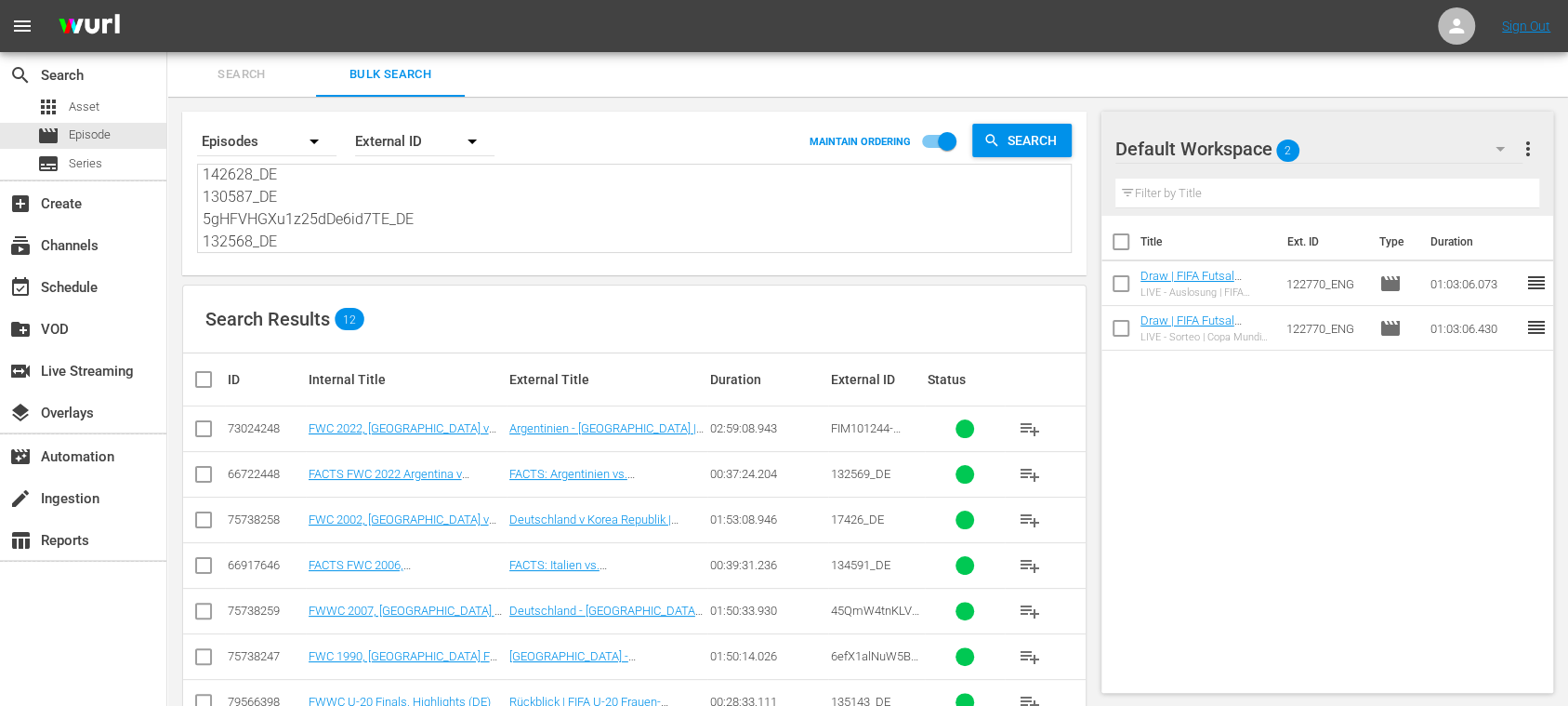
type textarea "FIM101244-M00_DE 132569_DE 17426_DE 134591_DE 45QmW4tnKLVSc73MjlMSsc_DE 6efX1al…"
click at [204, 381] on input "checkbox" at bounding box center [211, 379] width 37 height 23
checkbox input "true"
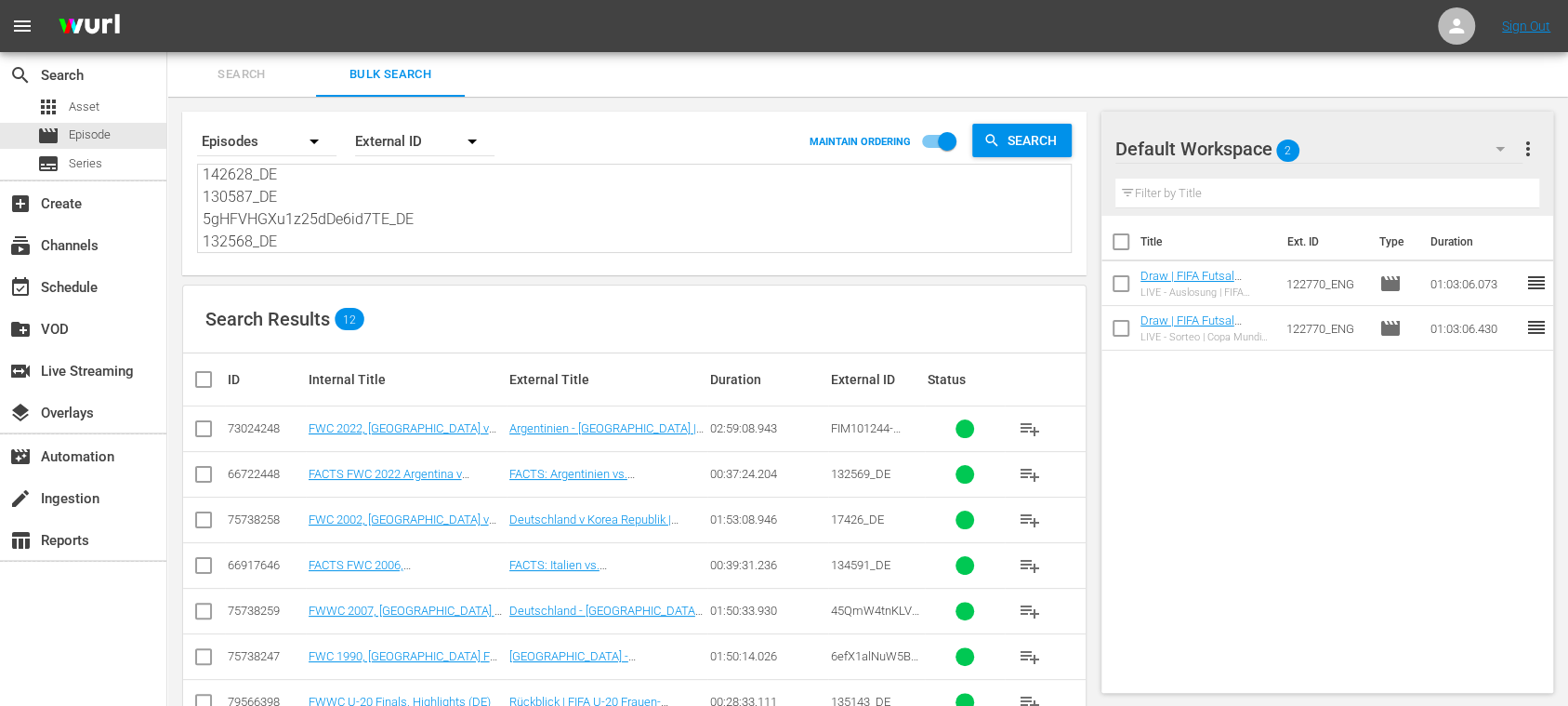
checkbox input "true"
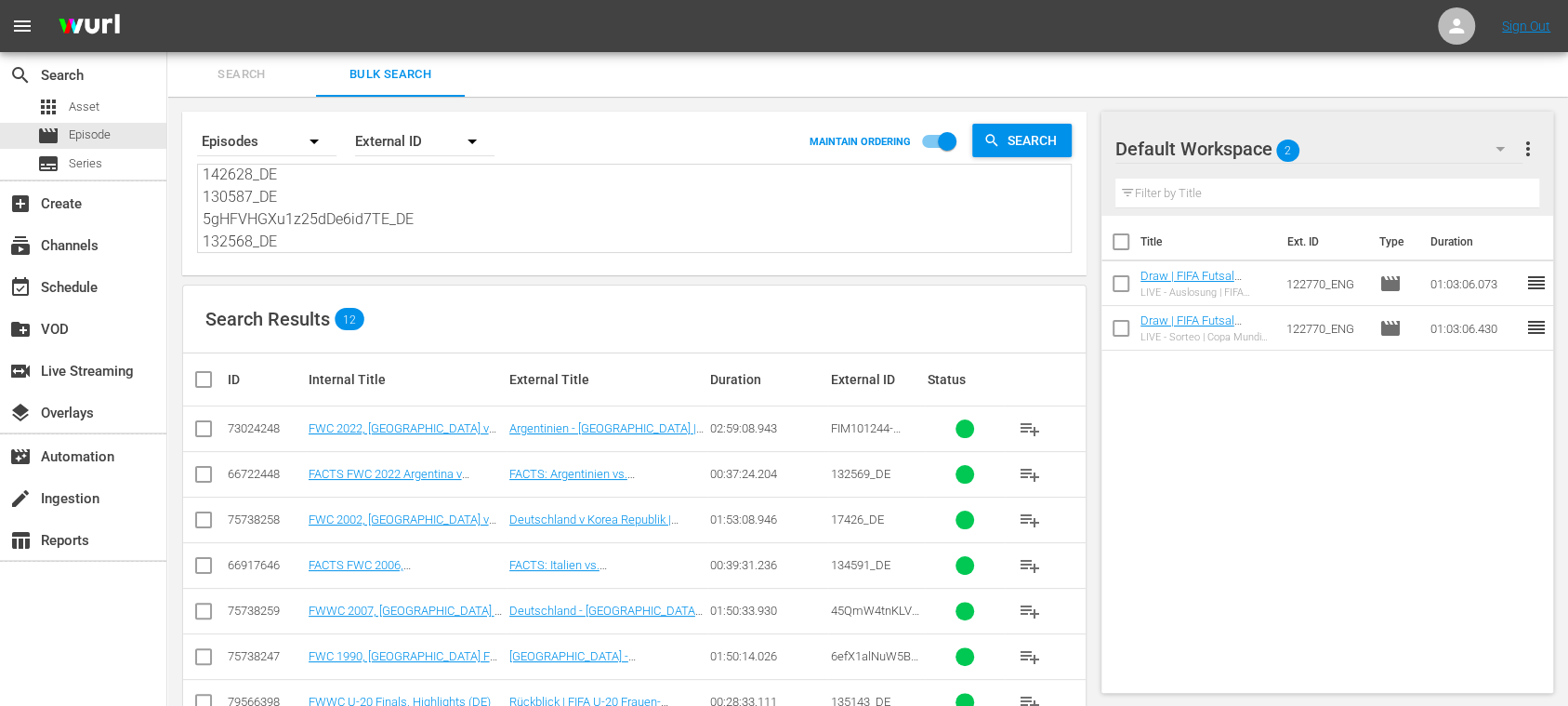
checkbox input "true"
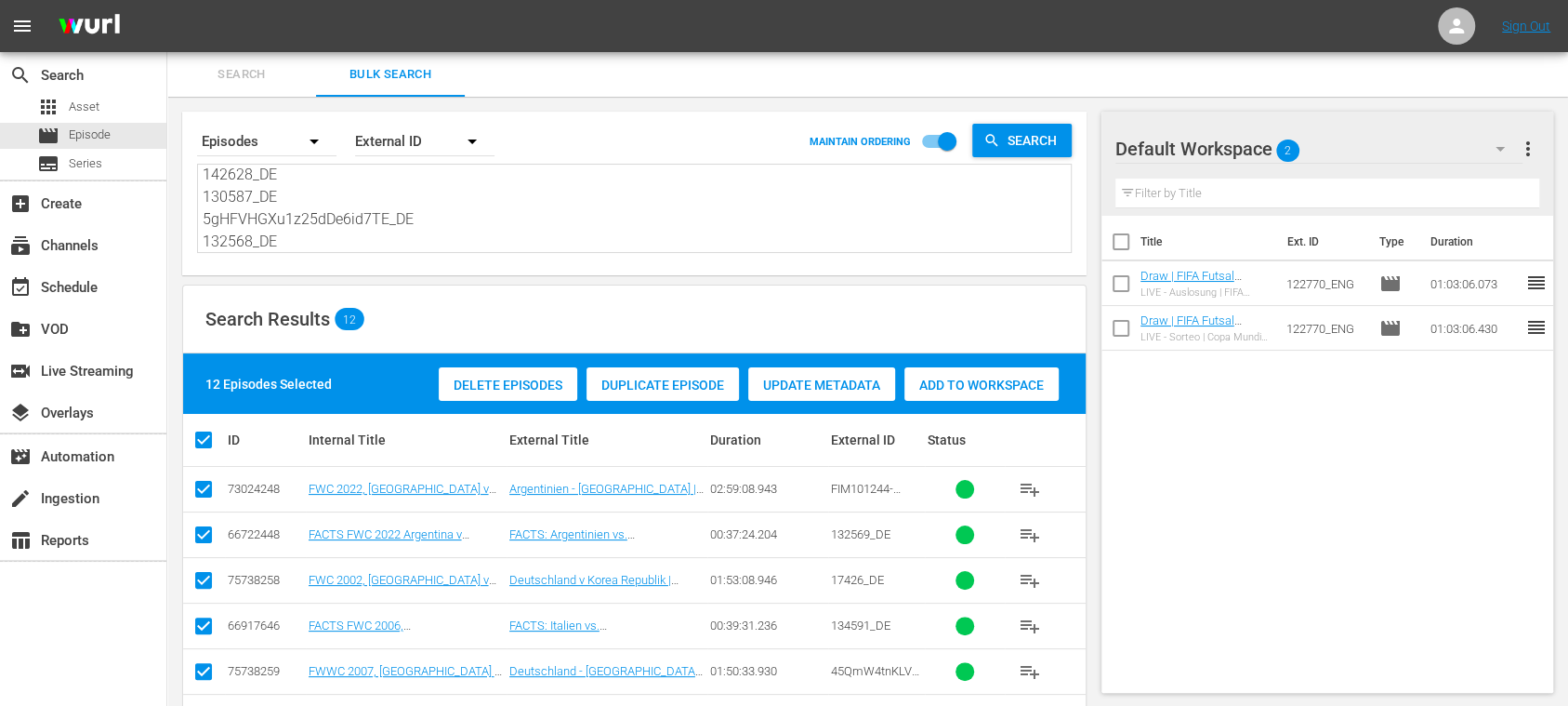
click at [987, 388] on span "Add to Workspace" at bounding box center [982, 384] width 154 height 15
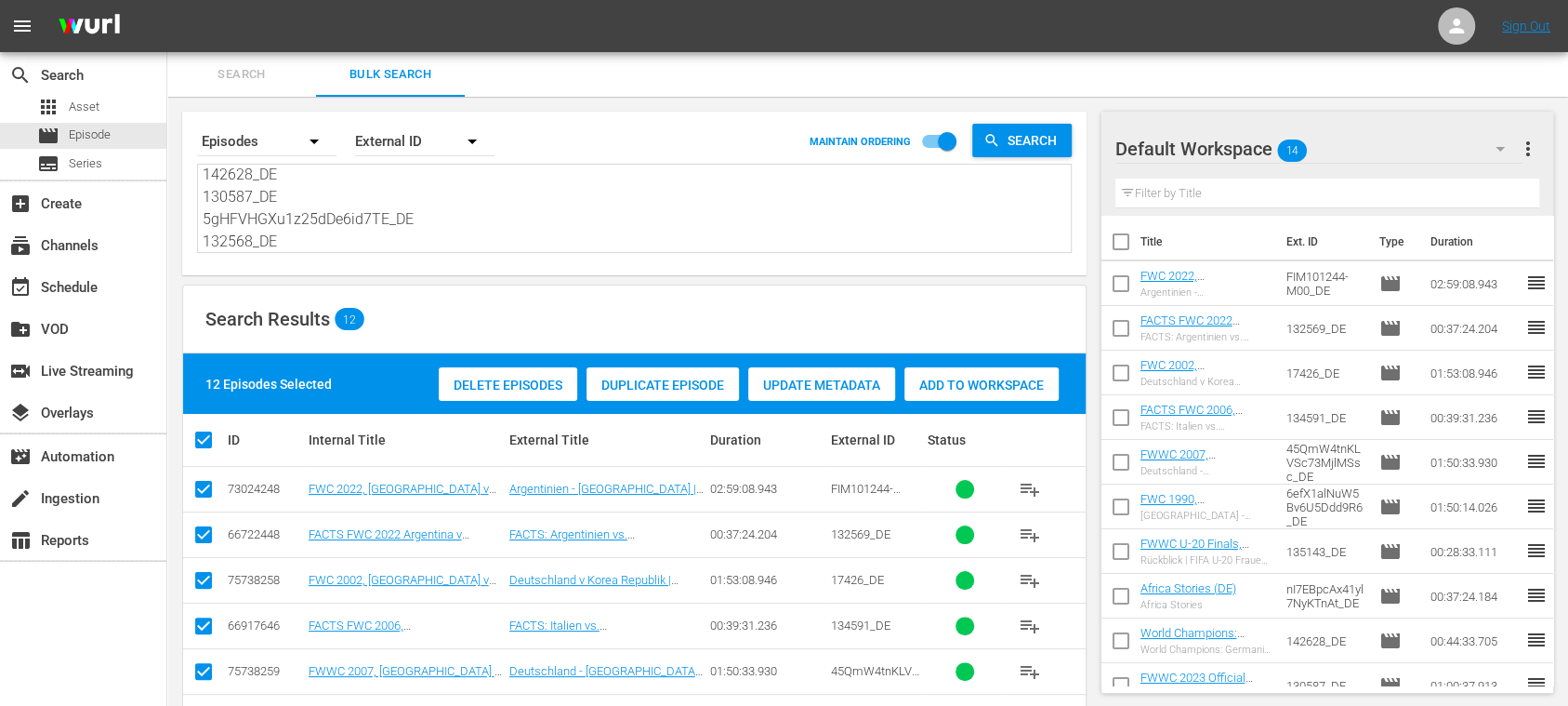
click at [234, 76] on span "Search" at bounding box center [242, 75] width 126 height 22
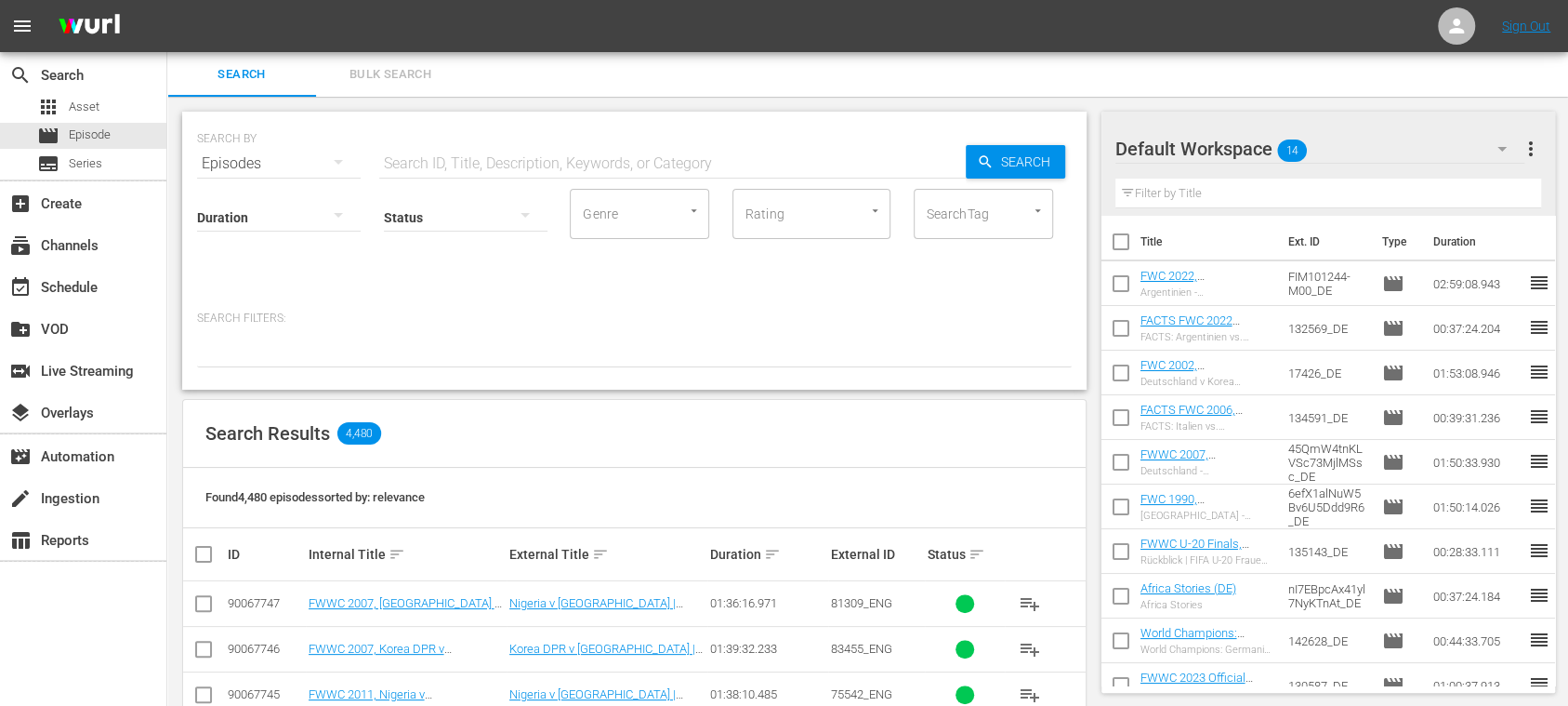
click at [425, 165] on input "text" at bounding box center [672, 163] width 586 height 44
type input "draw"
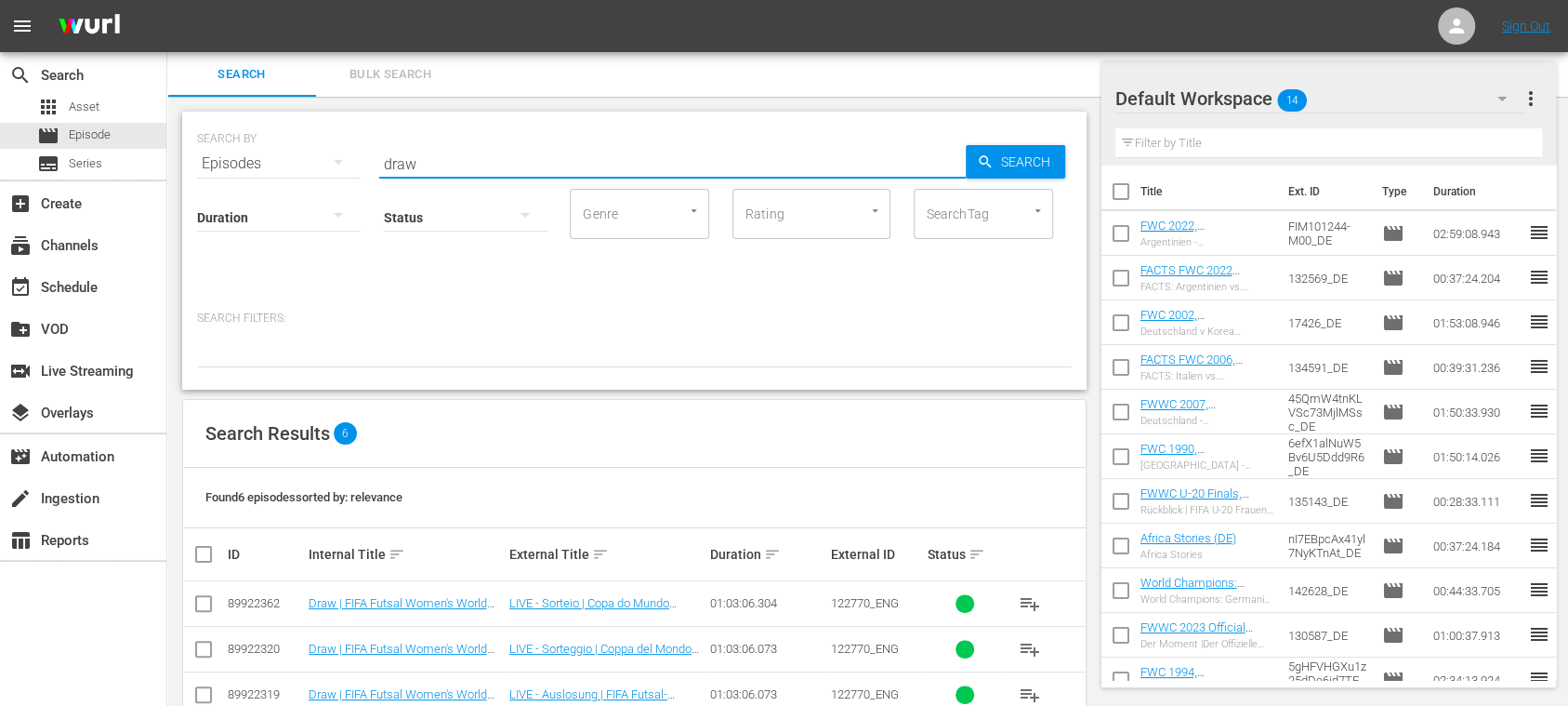
scroll to position [181, 0]
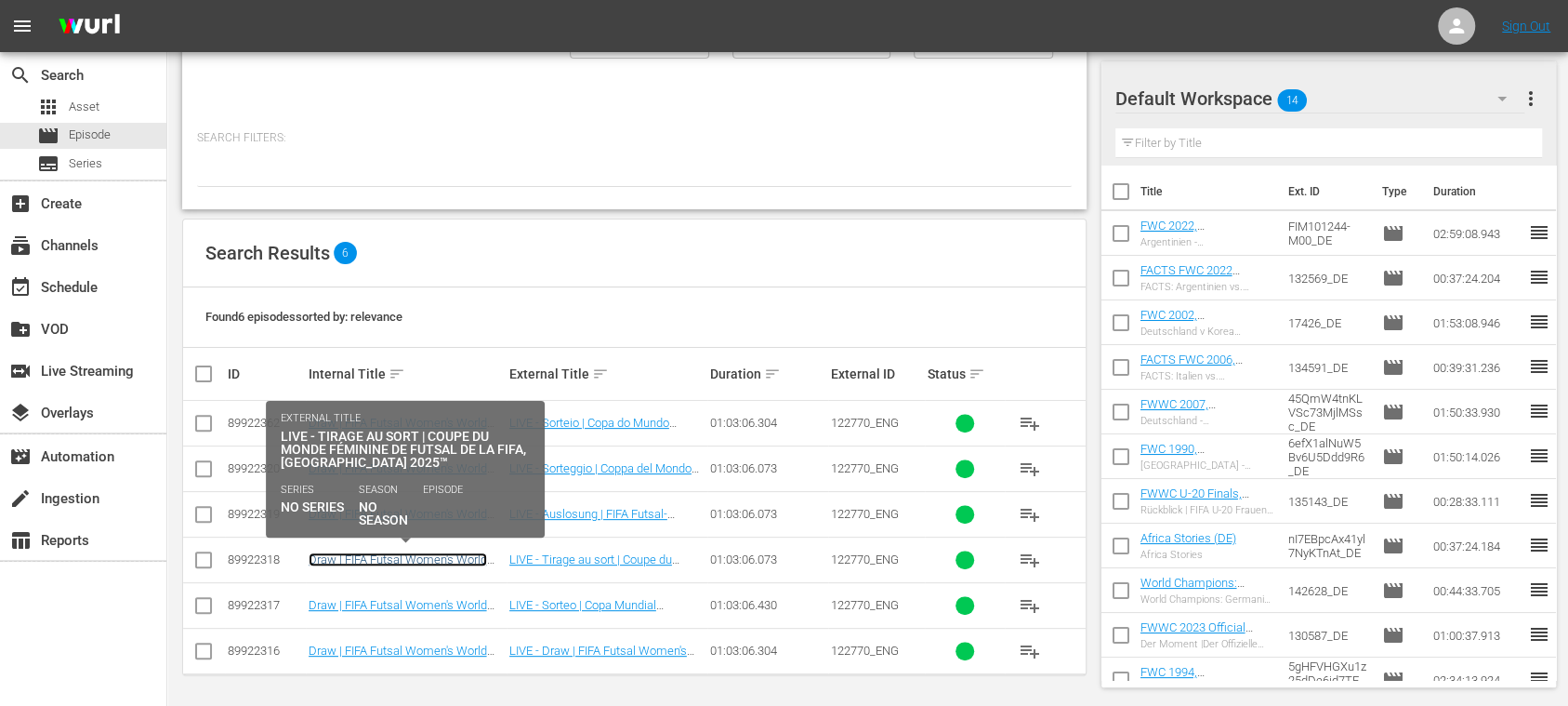
click at [446, 557] on link "Draw | FIFA Futsal Women's World Cup [GEOGRAPHIC_DATA] 2025™ (FR)" at bounding box center [398, 574] width 179 height 41
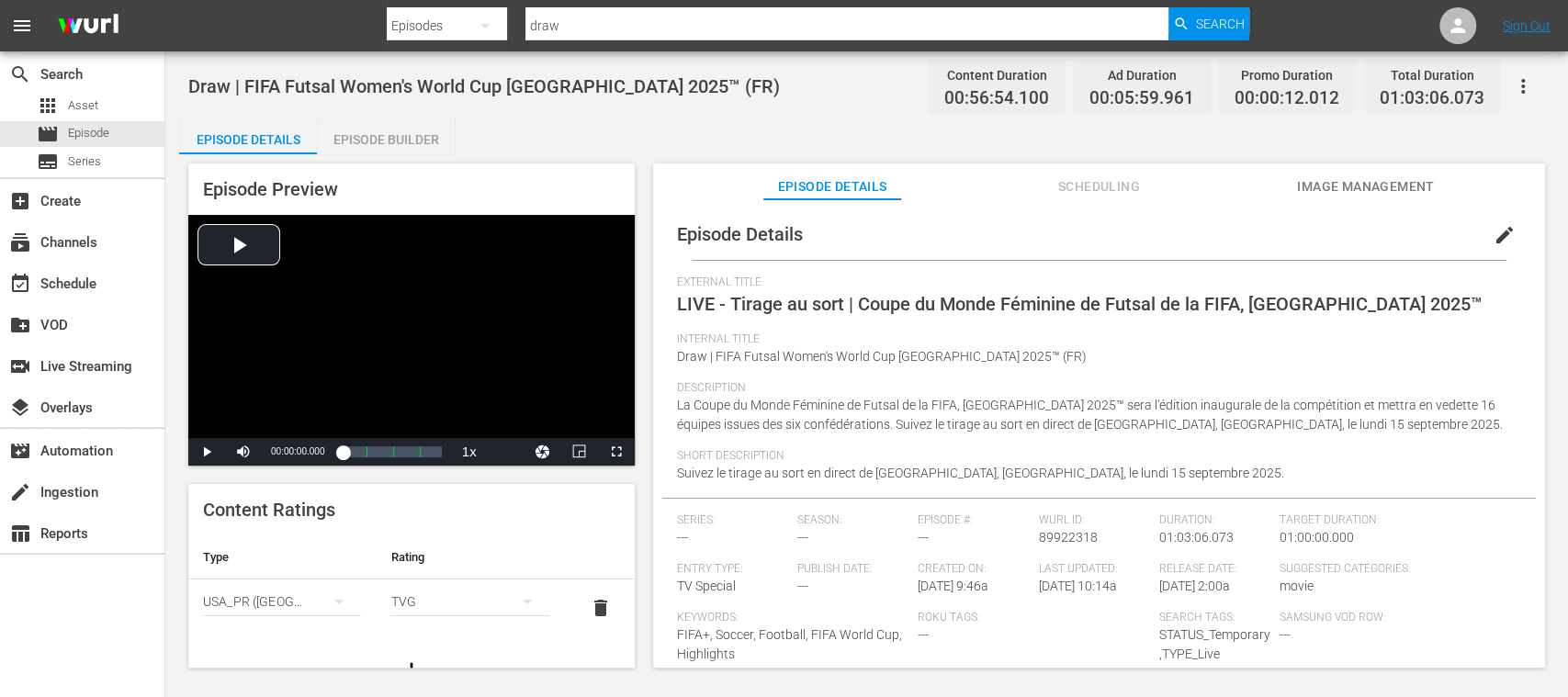
click at [1089, 189] on span "Scheduling" at bounding box center [1098, 187] width 137 height 23
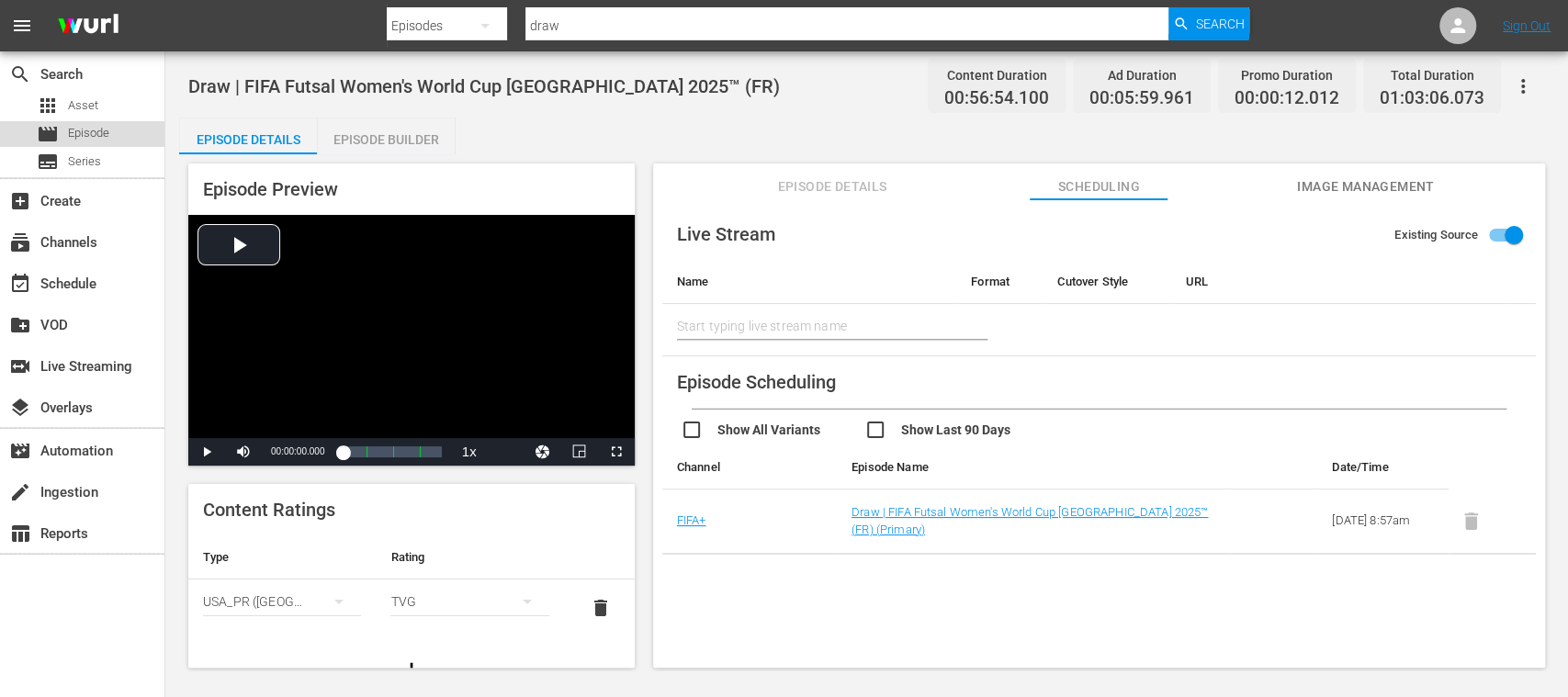
click at [107, 132] on span "Episode" at bounding box center [89, 133] width 41 height 19
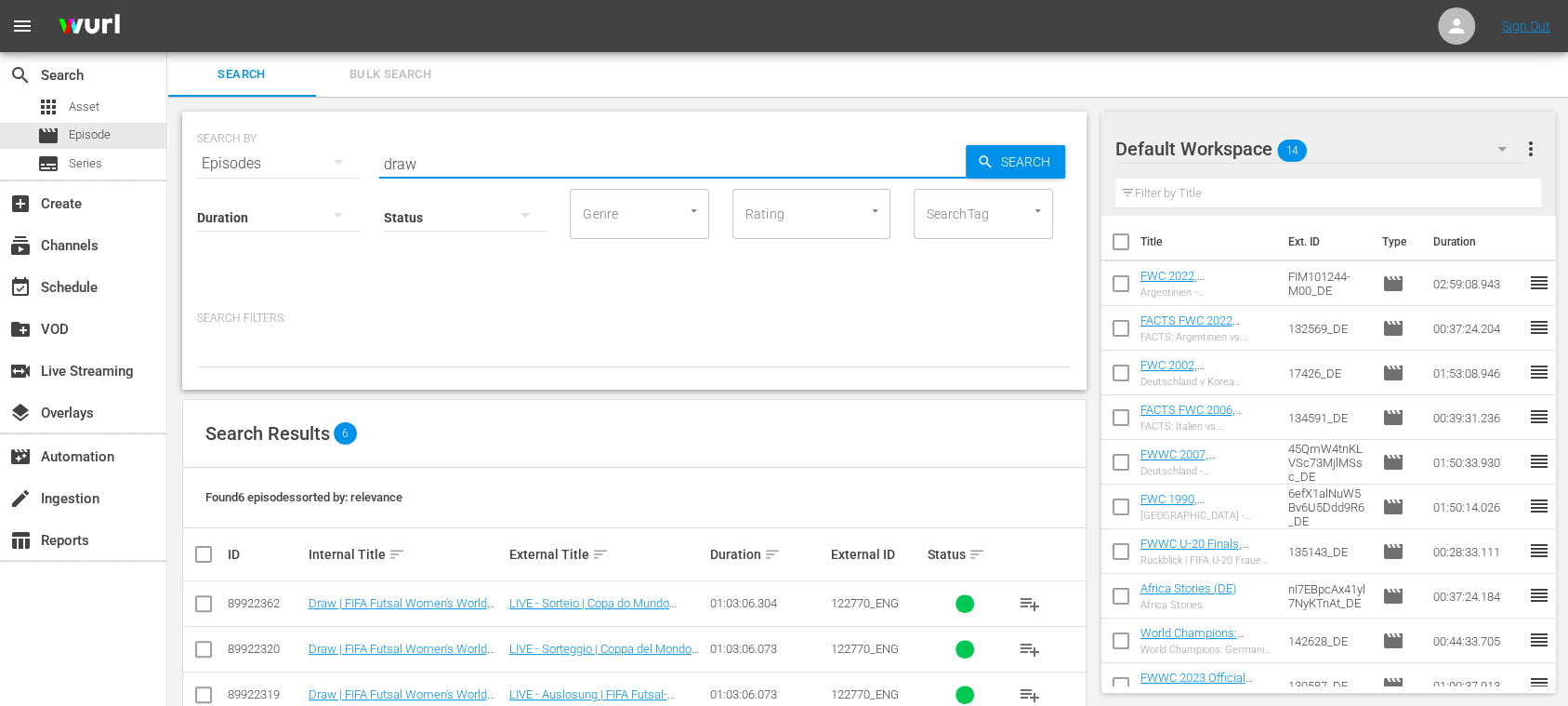
drag, startPoint x: 434, startPoint y: 154, endPoint x: 376, endPoint y: 147, distance: 58.4
click at [377, 152] on div "SEARCH BY Search By Episodes Search ID, Title, Description, Keywords, or Catego…" at bounding box center [635, 153] width 874 height 67
type input "intercontinental"
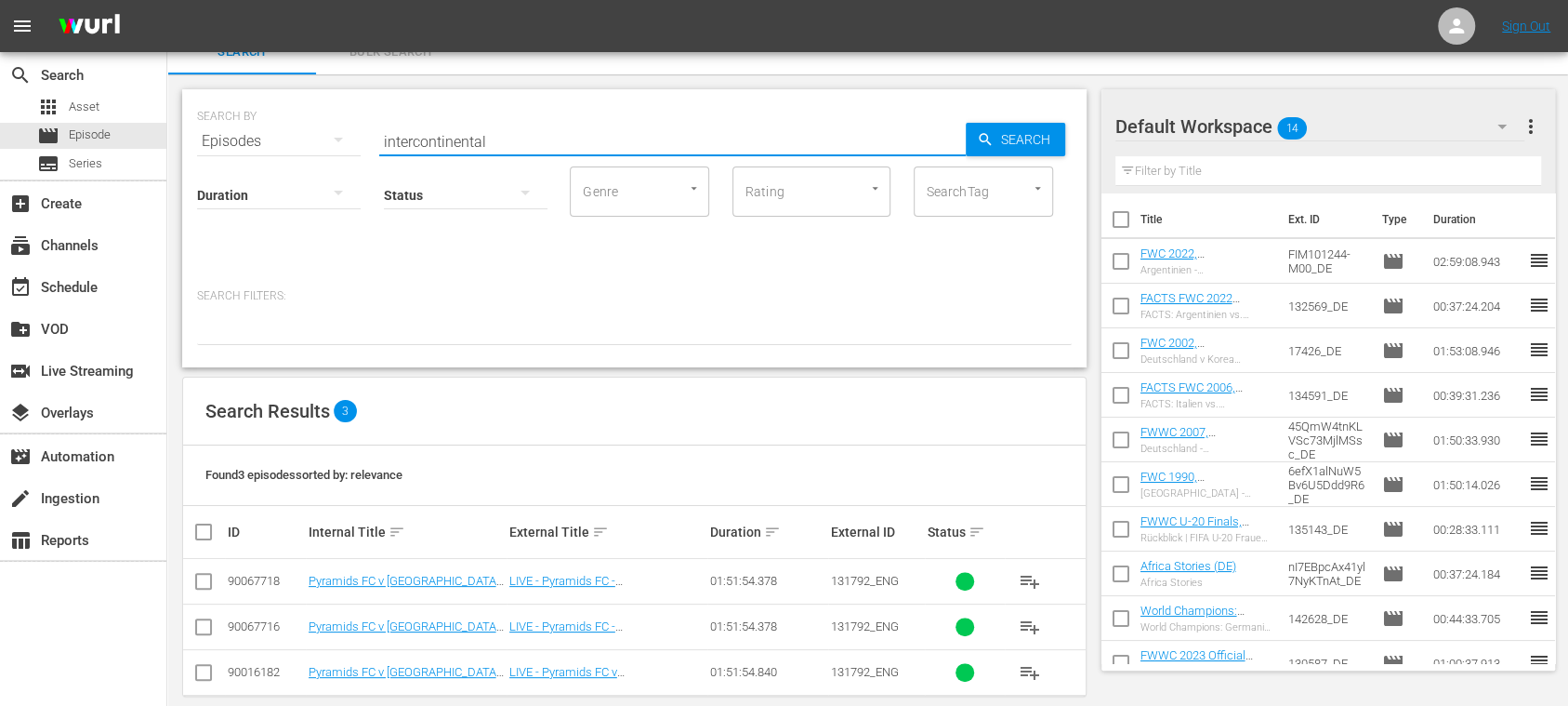
scroll to position [44, 0]
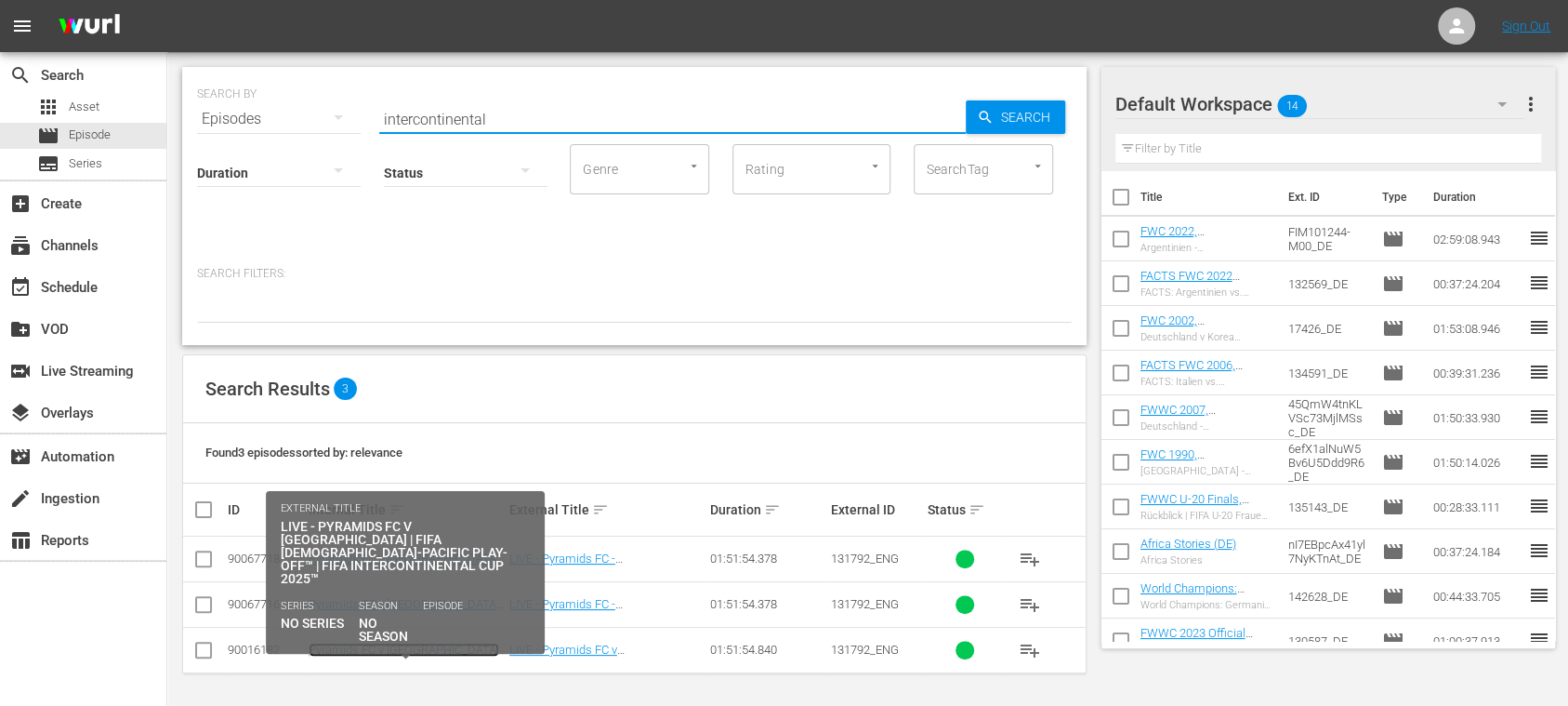
click at [451, 645] on link "Pyramids FC v Auckland City | FIFA African-Asian-Pacific Play-off™ | FIFA Inter…" at bounding box center [406, 670] width 193 height 56
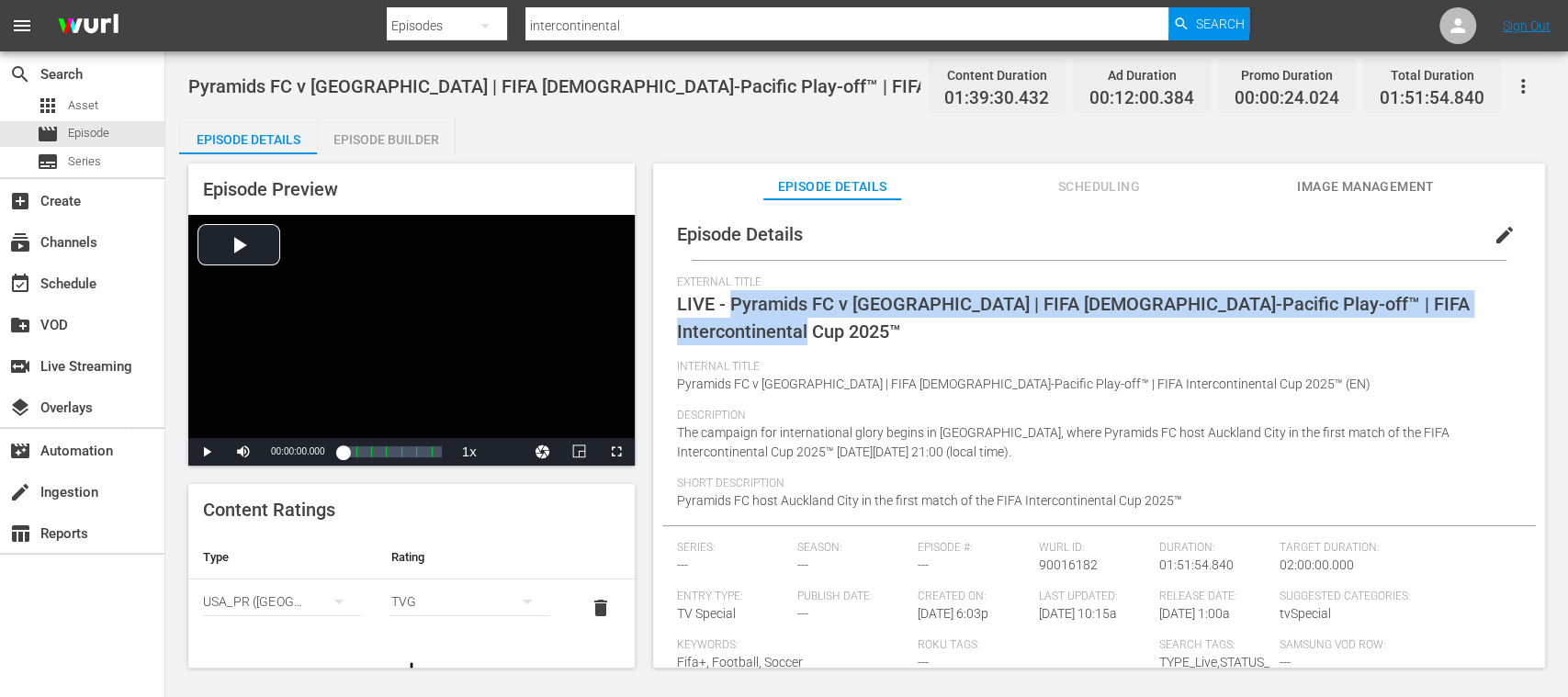
drag, startPoint x: 732, startPoint y: 308, endPoint x: 714, endPoint y: 329, distance: 27.7
click at [714, 329] on span "LIVE - Pyramids FC v Auckland City | FIFA African-Asian-Pacific Play-off™ | FIF…" at bounding box center [1073, 317] width 793 height 50
copy span "Pyramids FC v Auckland City | FIFA African-Asian-Pacific Play-off™ | FIFA Inter…"
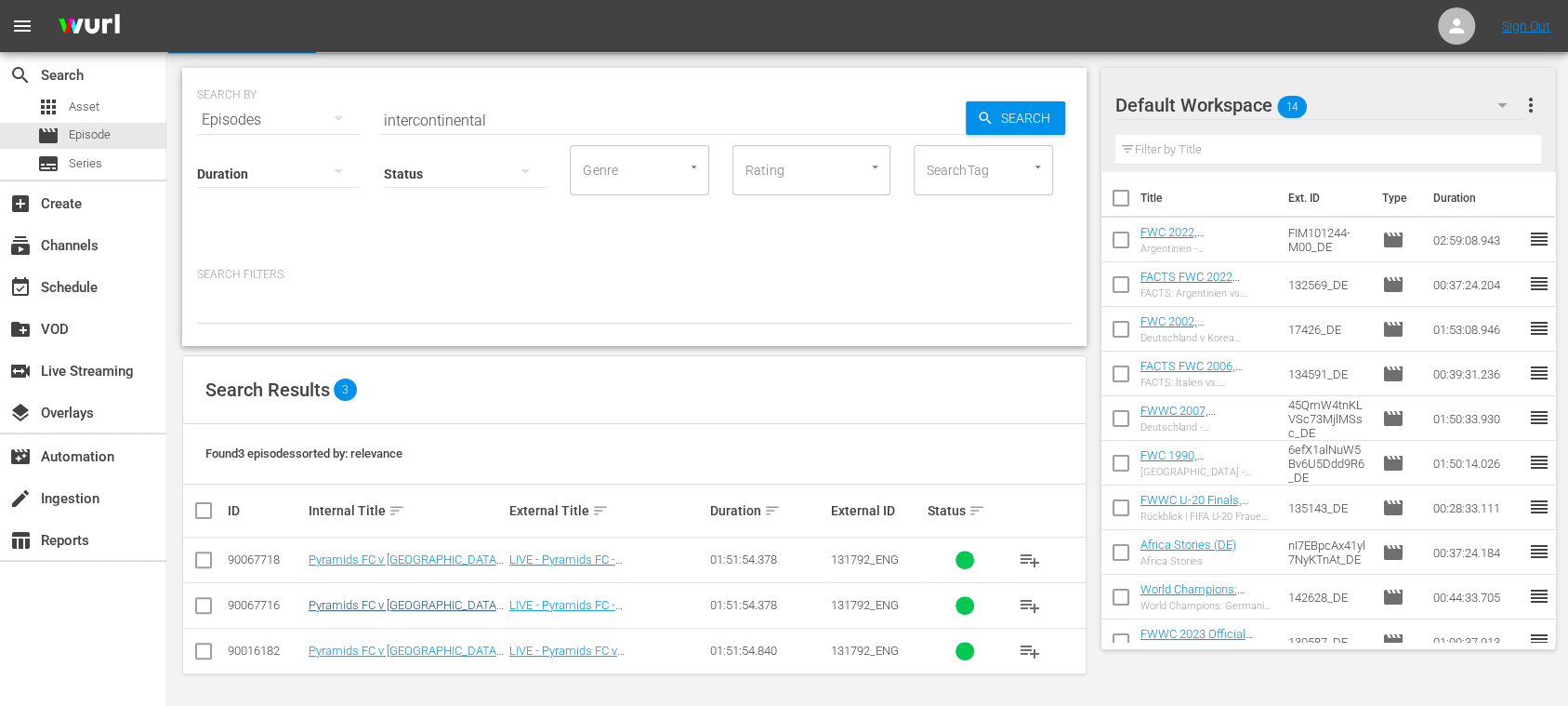
scroll to position [44, 0]
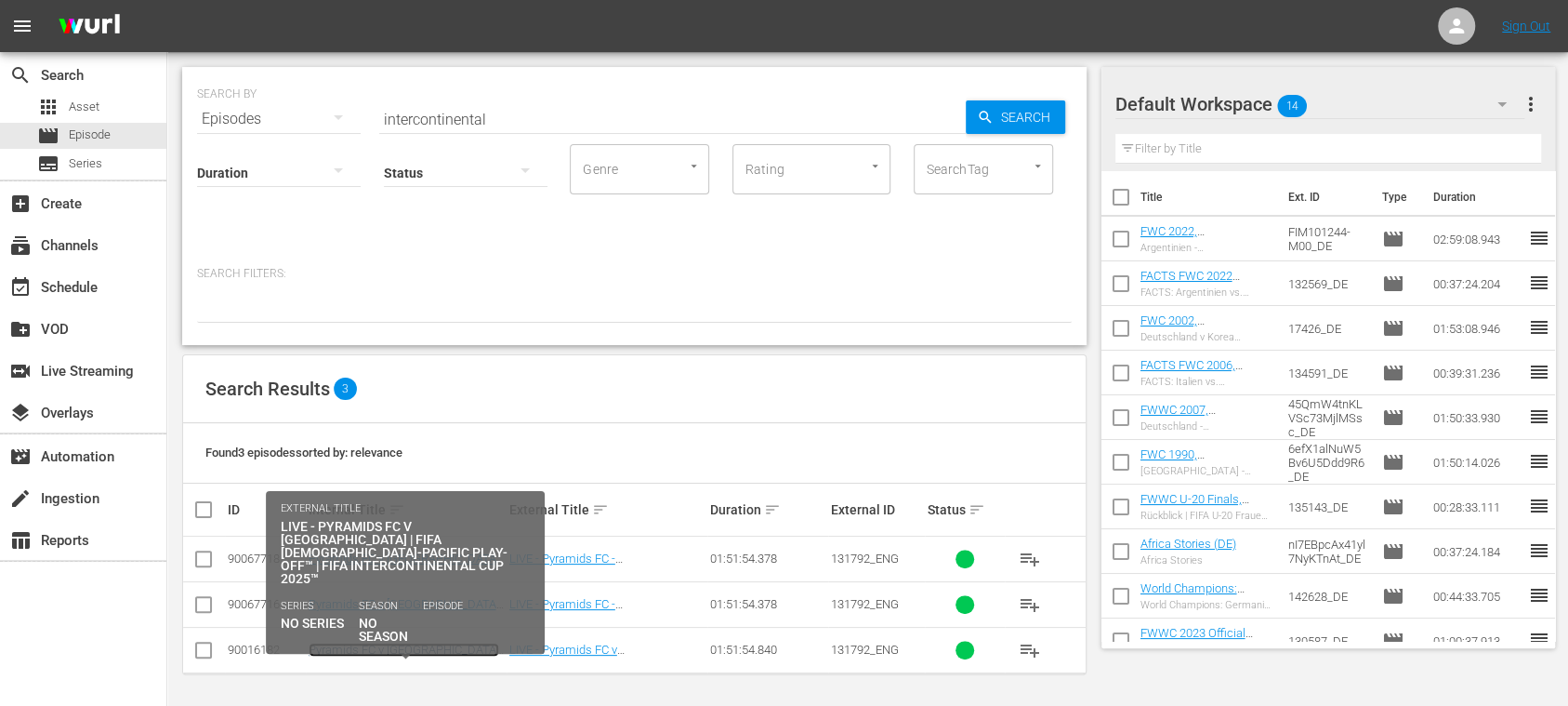
click at [456, 643] on link "Pyramids FC v Auckland City | FIFA African-Asian-Pacific Play-off™ | FIFA Inter…" at bounding box center [406, 670] width 193 height 56
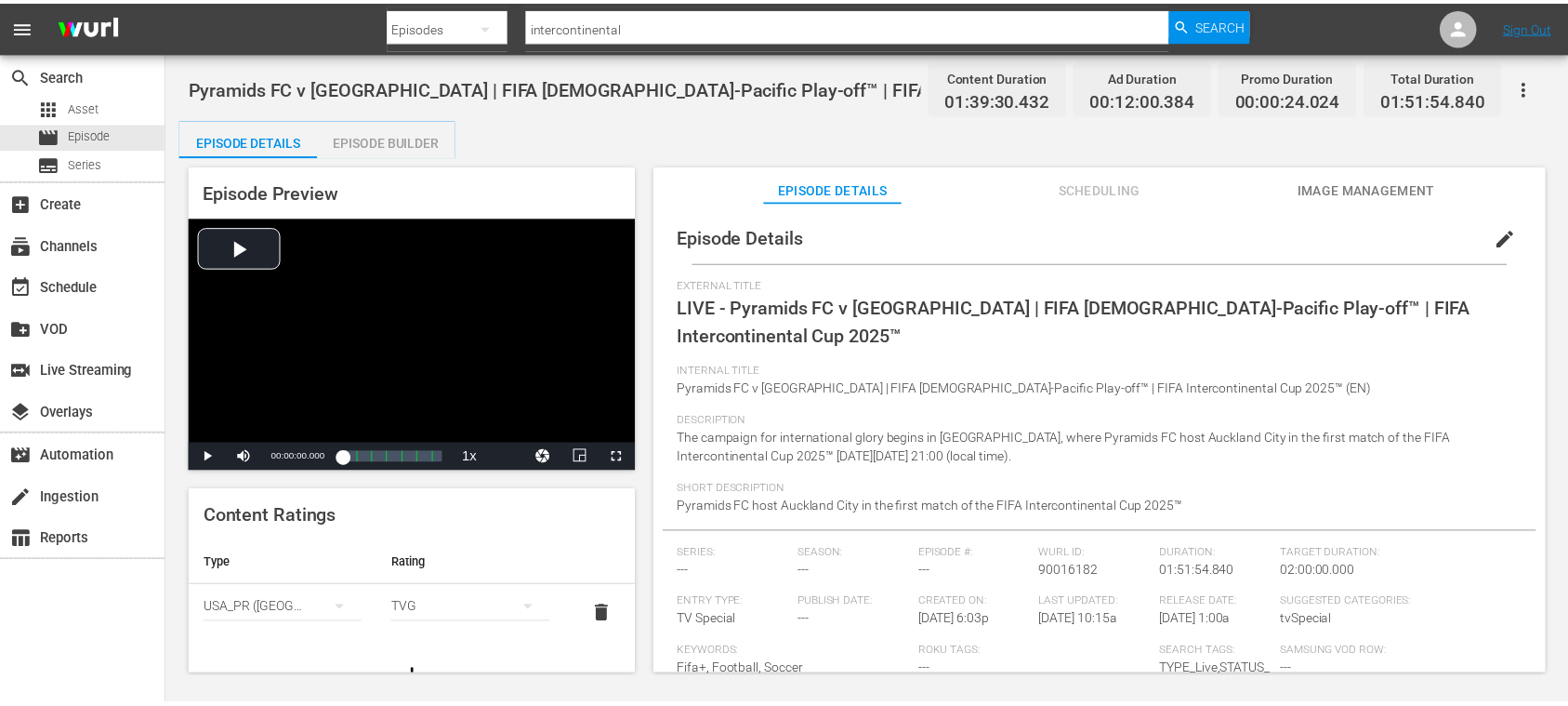
scroll to position [2, 0]
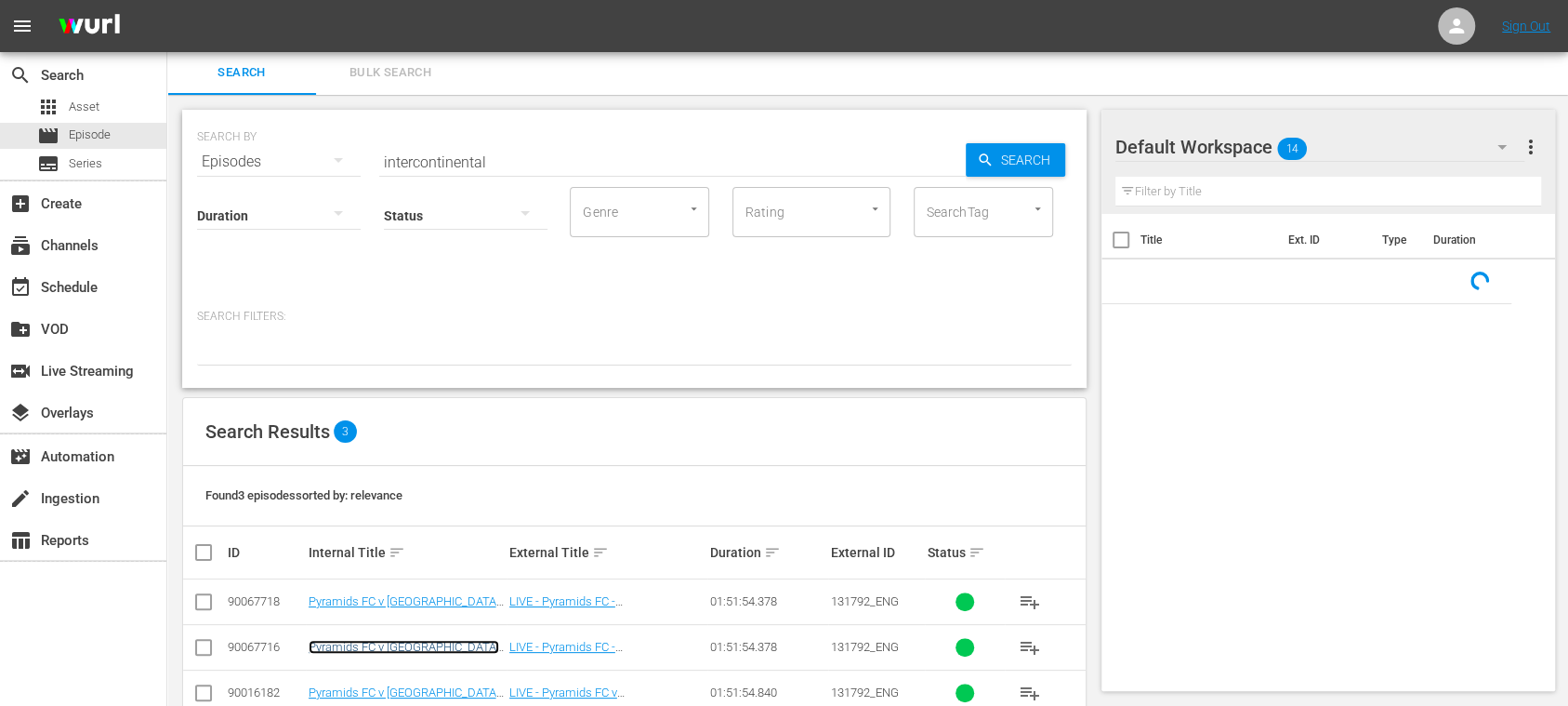
click at [434, 644] on link "Pyramids FC v [GEOGRAPHIC_DATA] | FIFA [DEMOGRAPHIC_DATA]-Pacific Play-off™ | F…" at bounding box center [406, 667] width 193 height 56
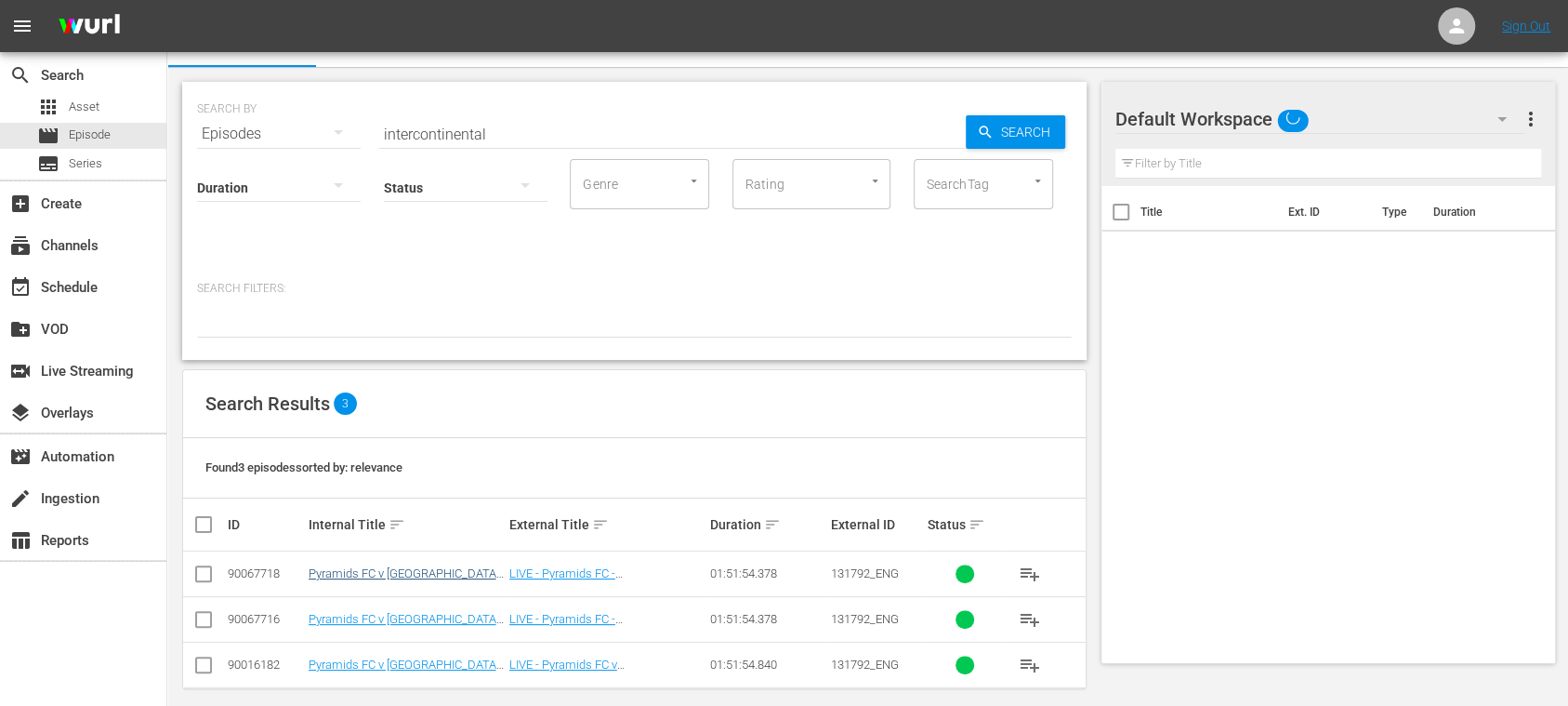
scroll to position [44, 0]
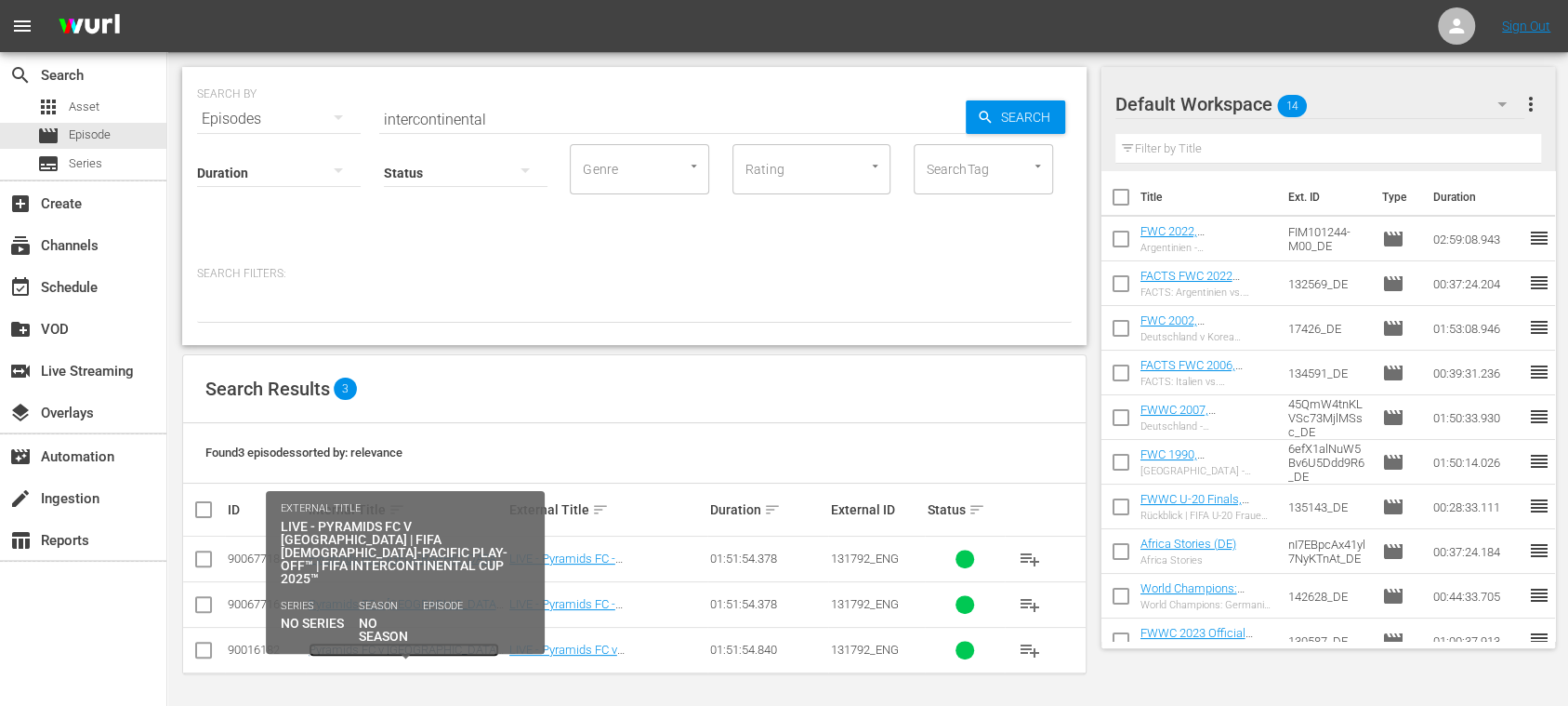
click at [452, 648] on link "Pyramids FC v Auckland City | FIFA African-Asian-Pacific Play-off™ | FIFA Inter…" at bounding box center [406, 670] width 193 height 56
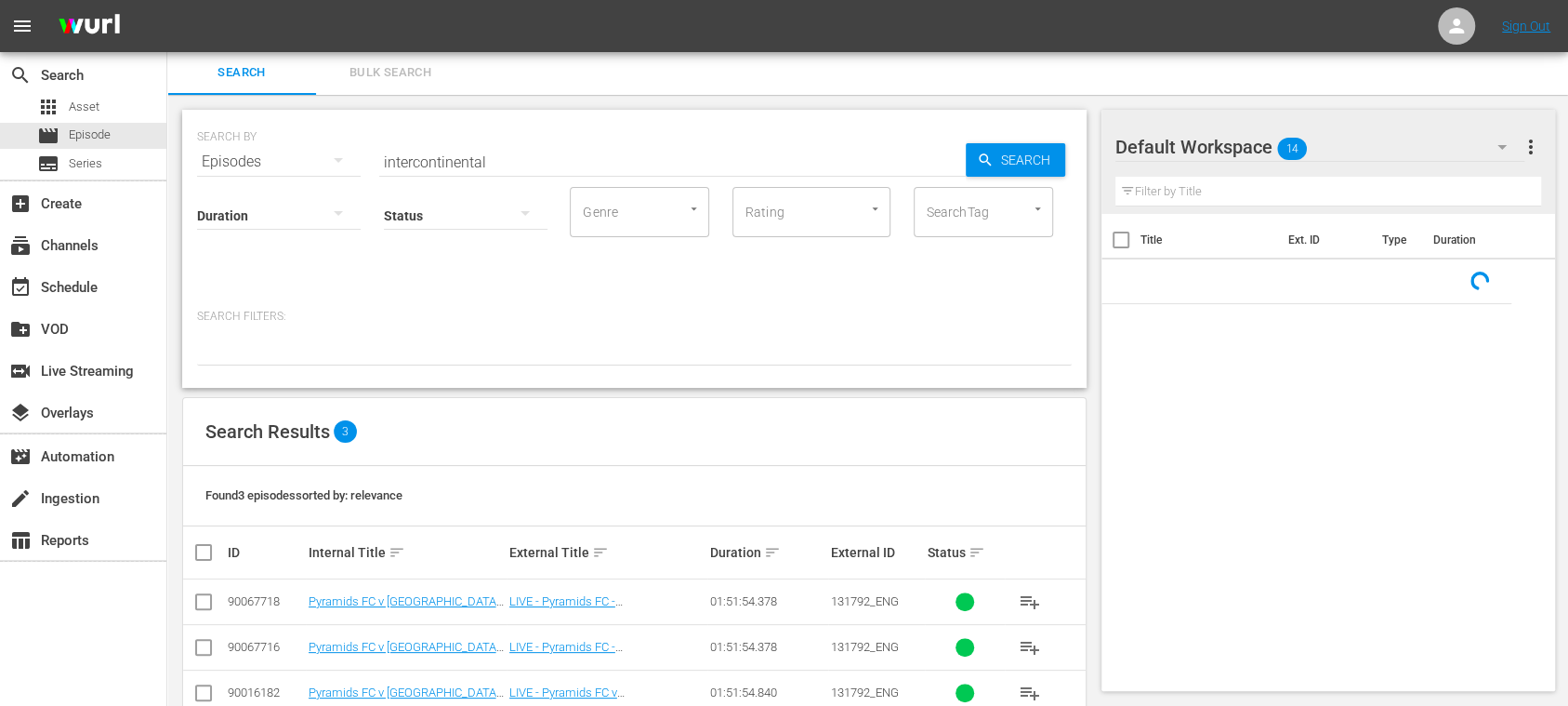
scroll to position [44, 0]
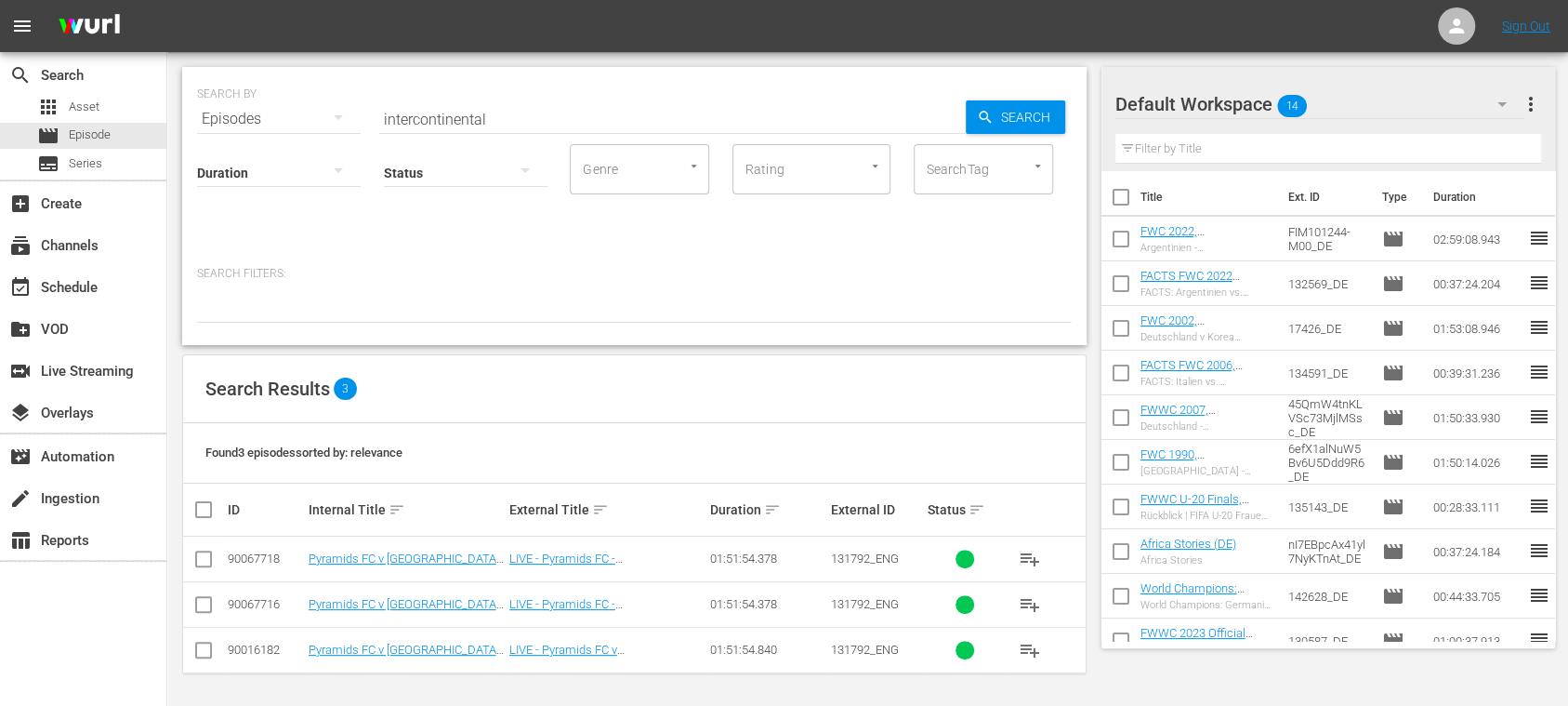
click at [206, 650] on input "checkbox" at bounding box center [203, 654] width 23 height 23
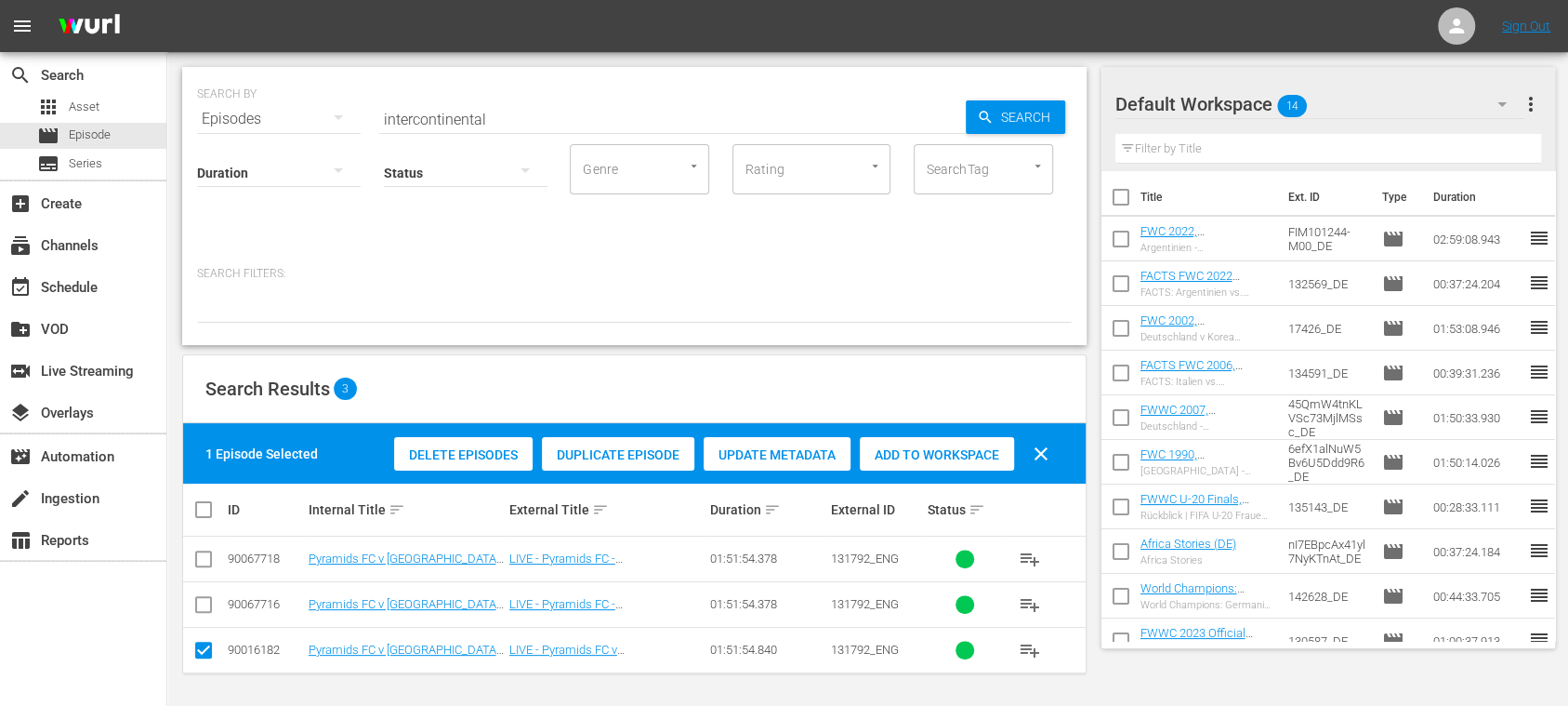
click at [617, 452] on span "Duplicate Episode" at bounding box center [618, 454] width 152 height 15
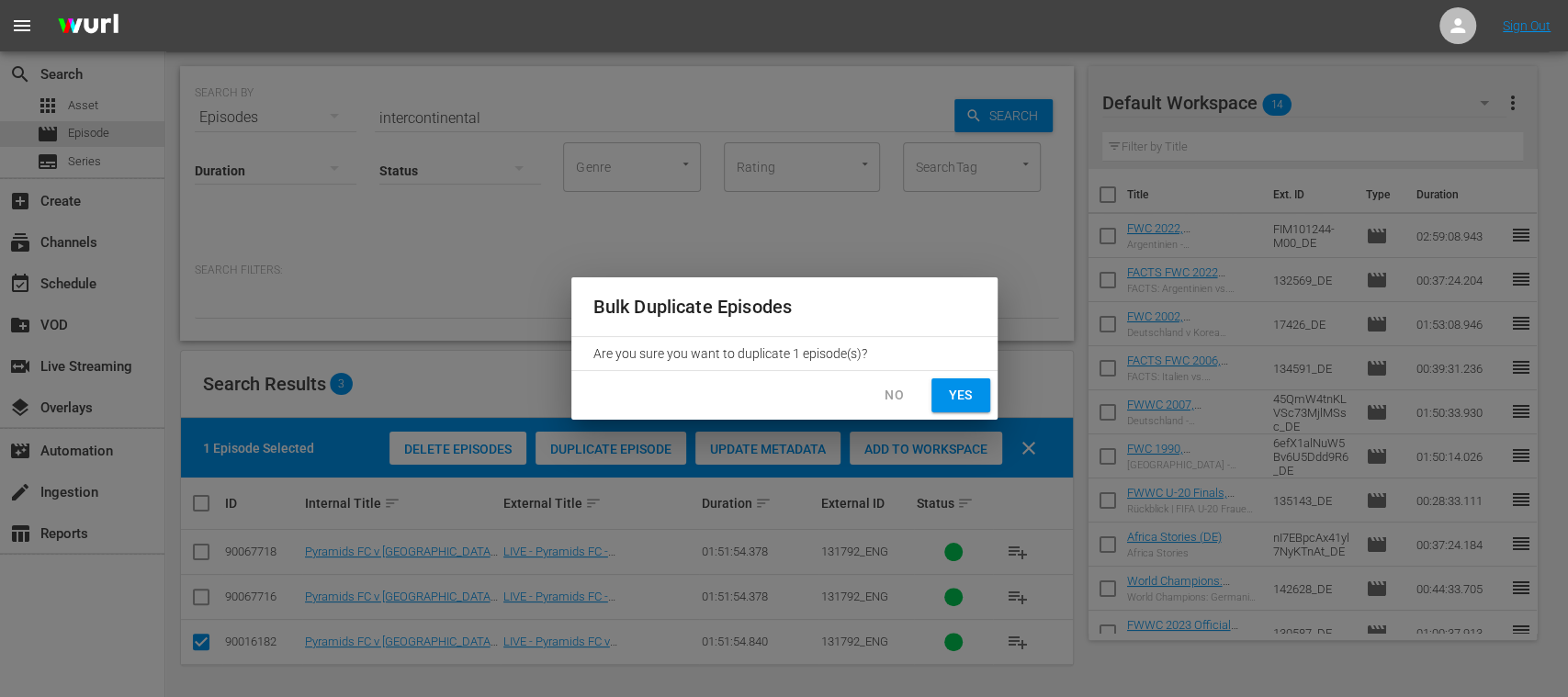
click at [958, 395] on span "Yes" at bounding box center [960, 396] width 29 height 23
checkbox input "false"
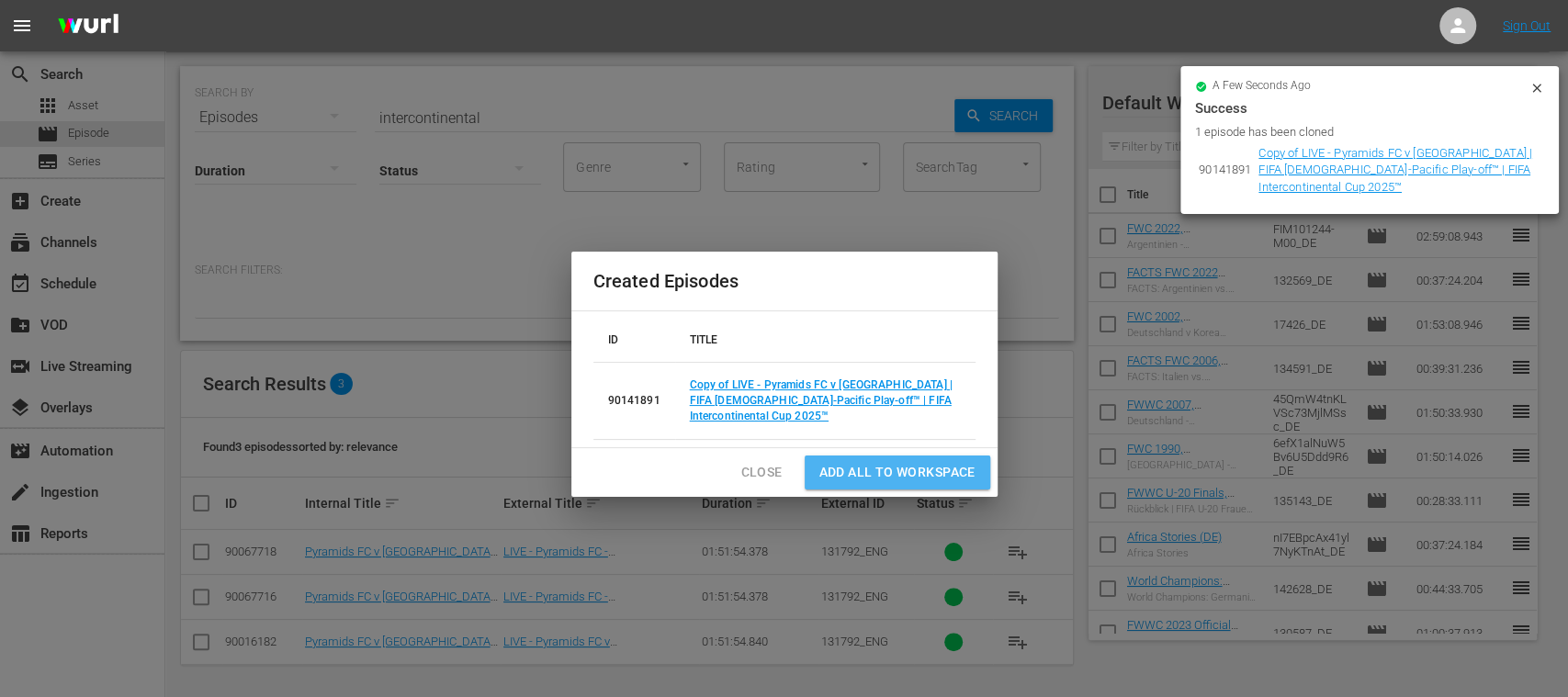
click at [892, 476] on span "Add all to Workspace" at bounding box center [897, 473] width 156 height 23
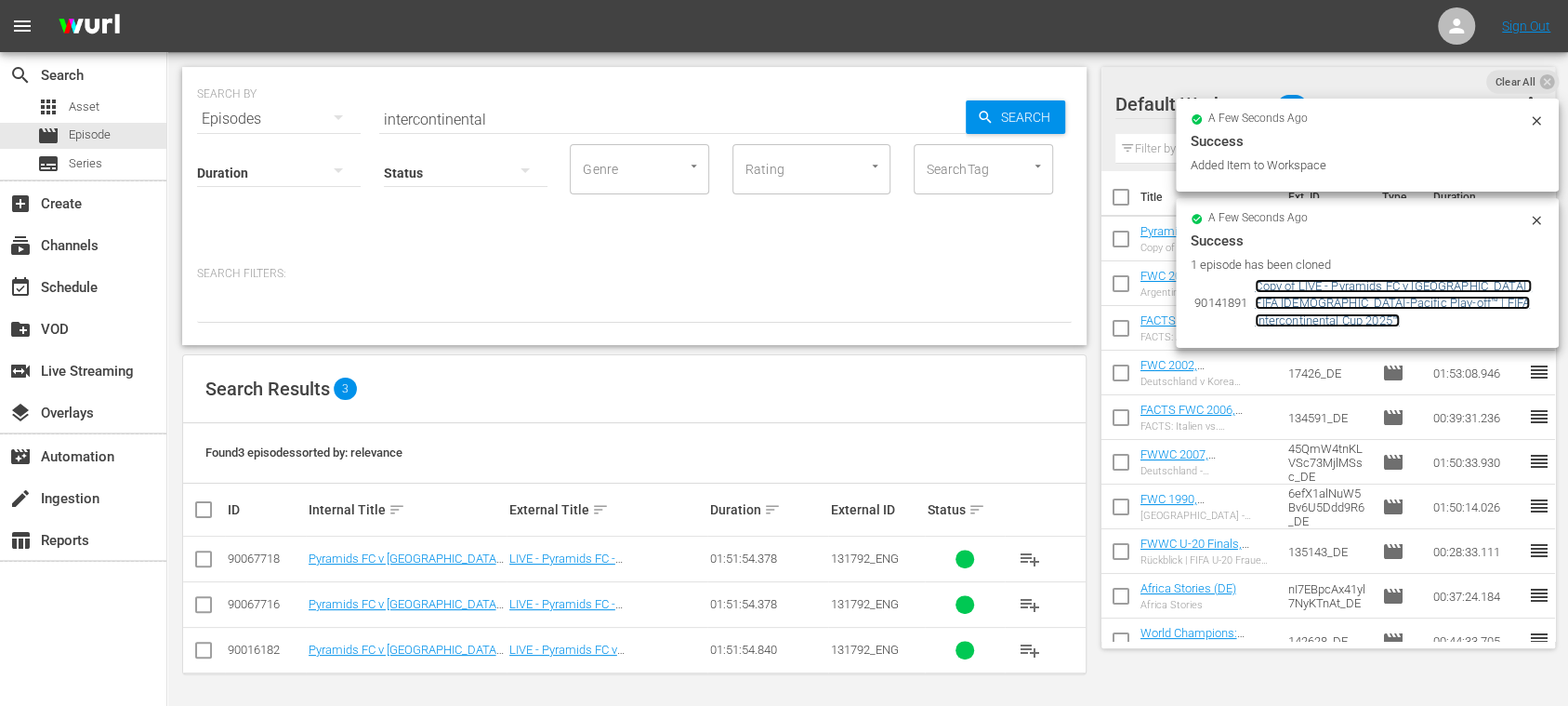
click at [1321, 318] on link "Copy of LIVE - Pyramids FC v [GEOGRAPHIC_DATA] | FIFA [DEMOGRAPHIC_DATA]-Pacifi…" at bounding box center [1393, 303] width 277 height 48
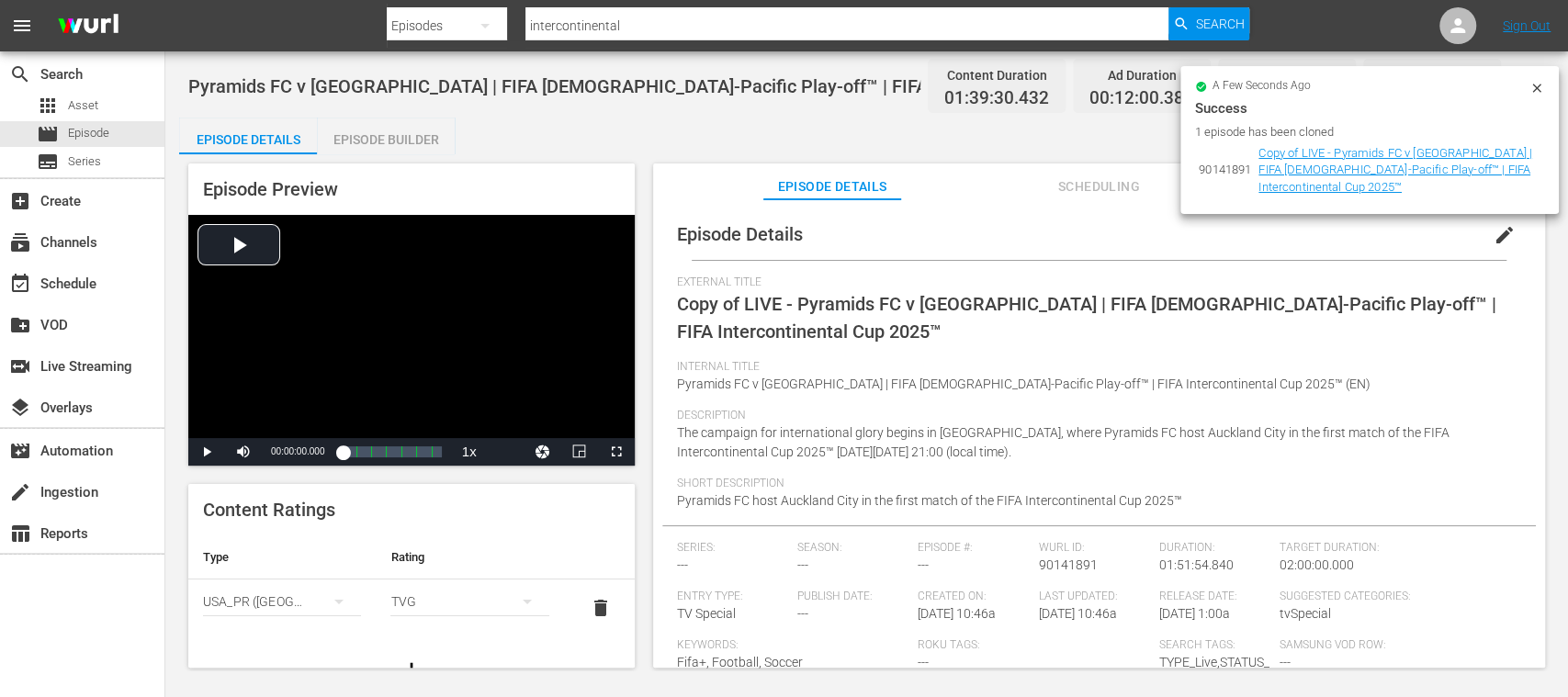
click at [1496, 238] on span "edit" at bounding box center [1505, 235] width 22 height 22
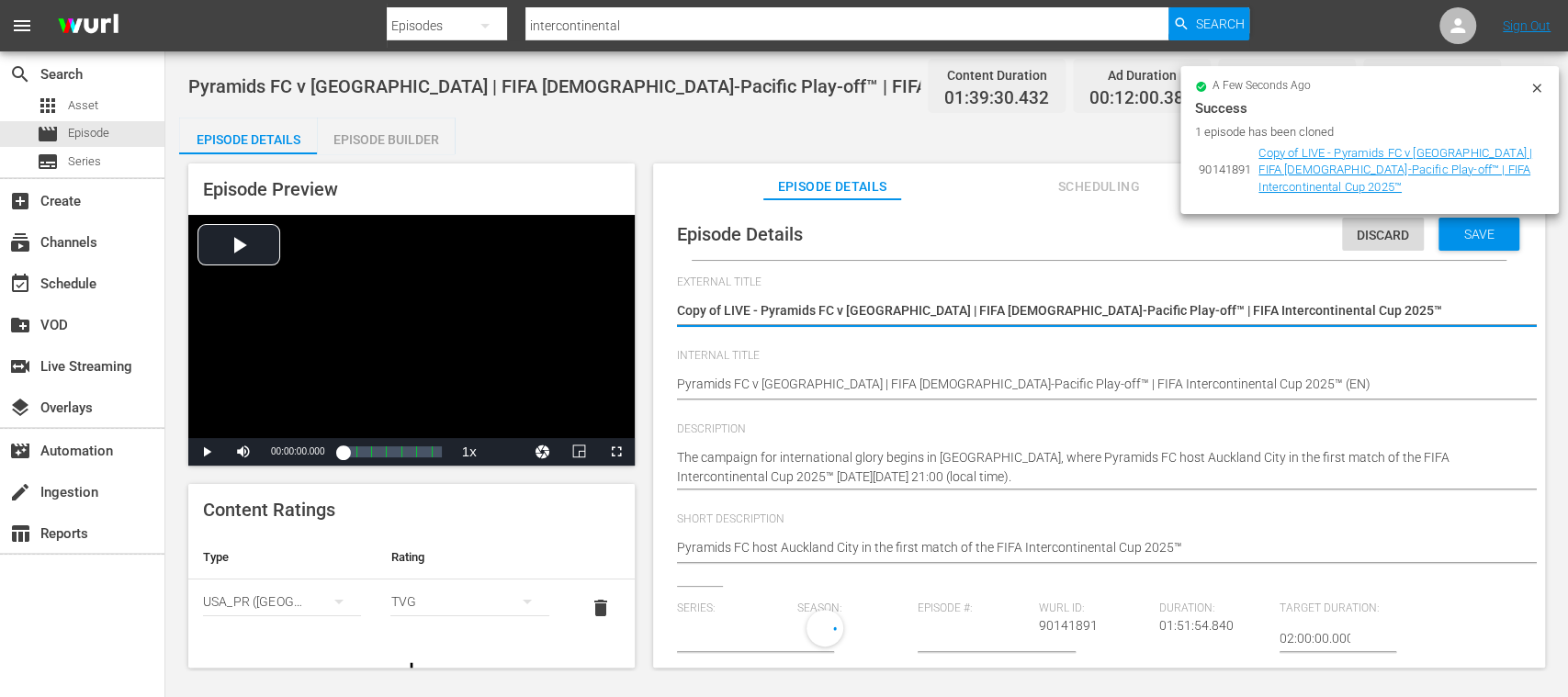
type input "No Series"
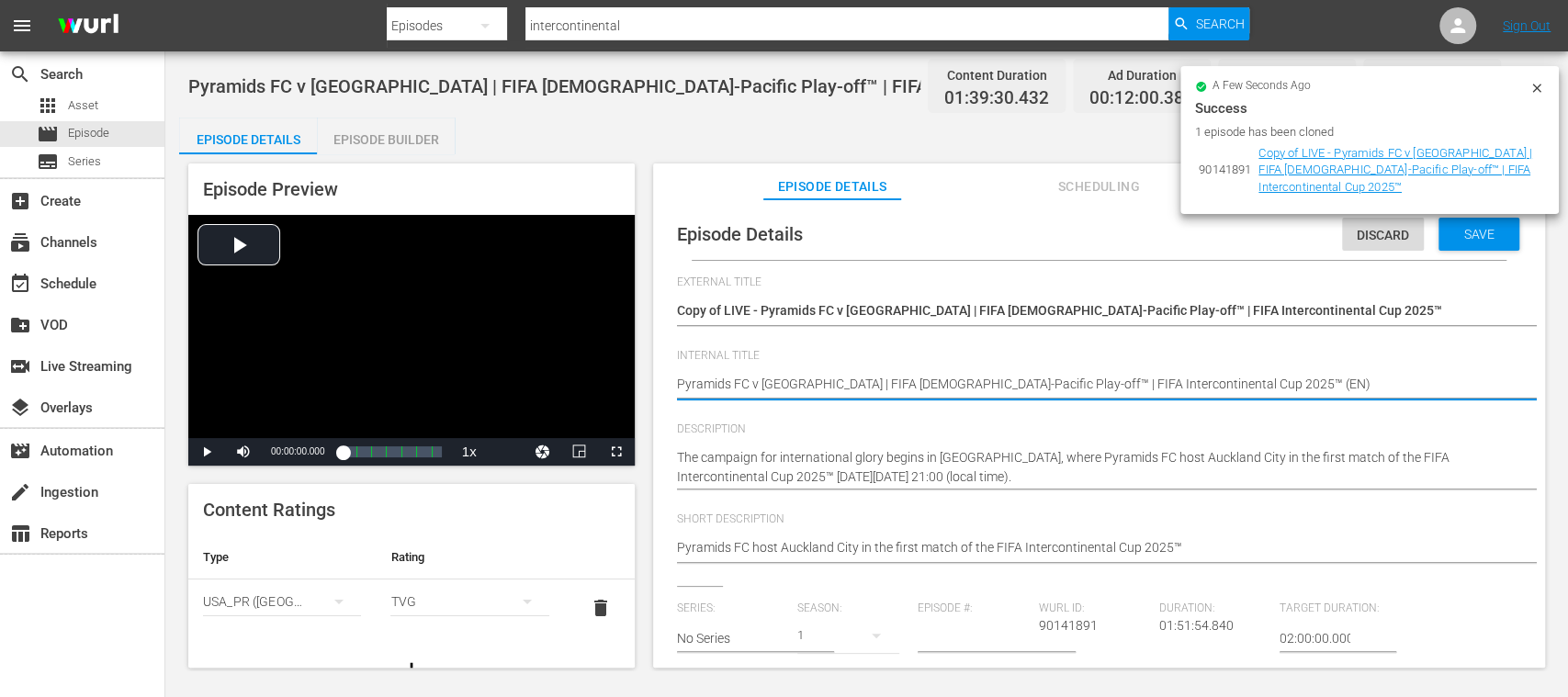
type textarea "Pyramids FC v Auckland City | FIFA African-Asian-Pacific Play-off™ | FIFA Inter…"
click at [590, 608] on span "delete" at bounding box center [601, 607] width 22 height 22
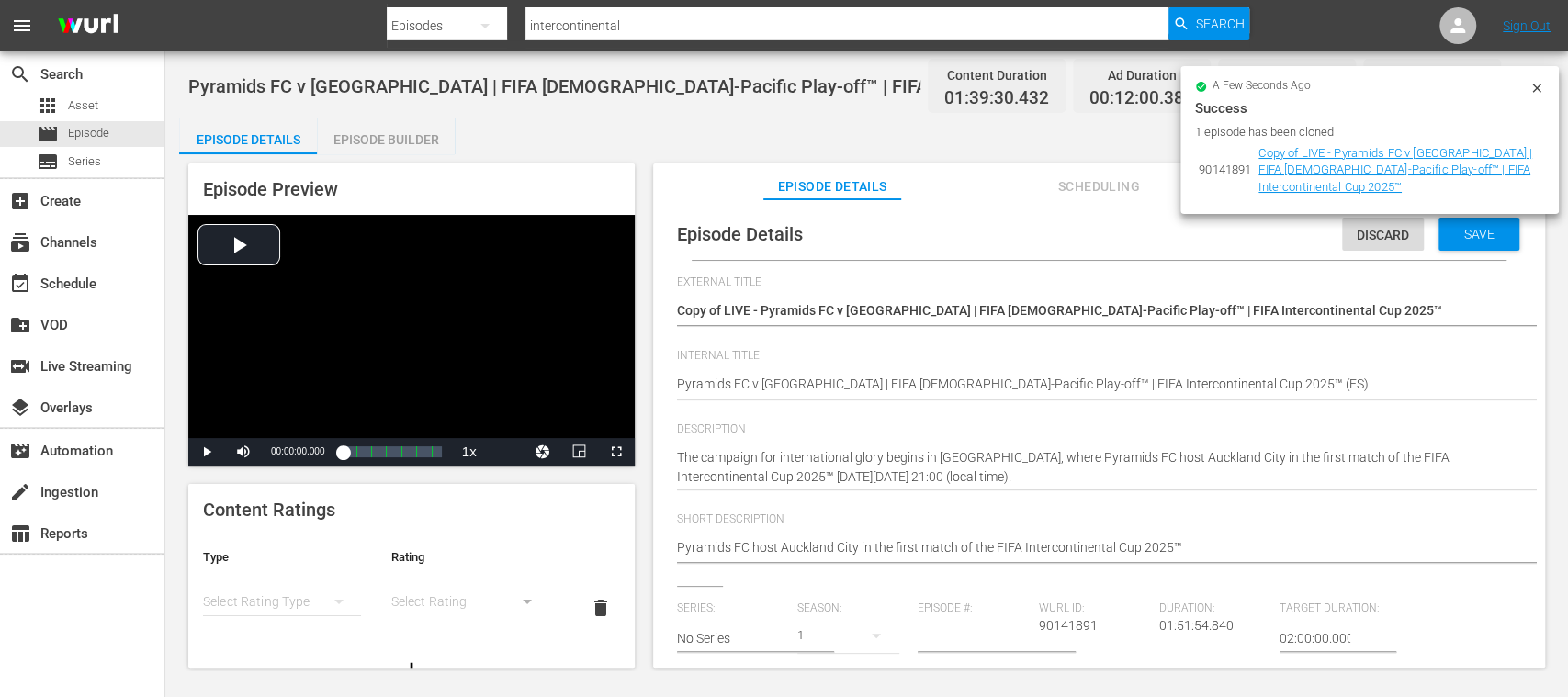
click at [332, 608] on icon "simple table" at bounding box center [338, 601] width 22 height 22
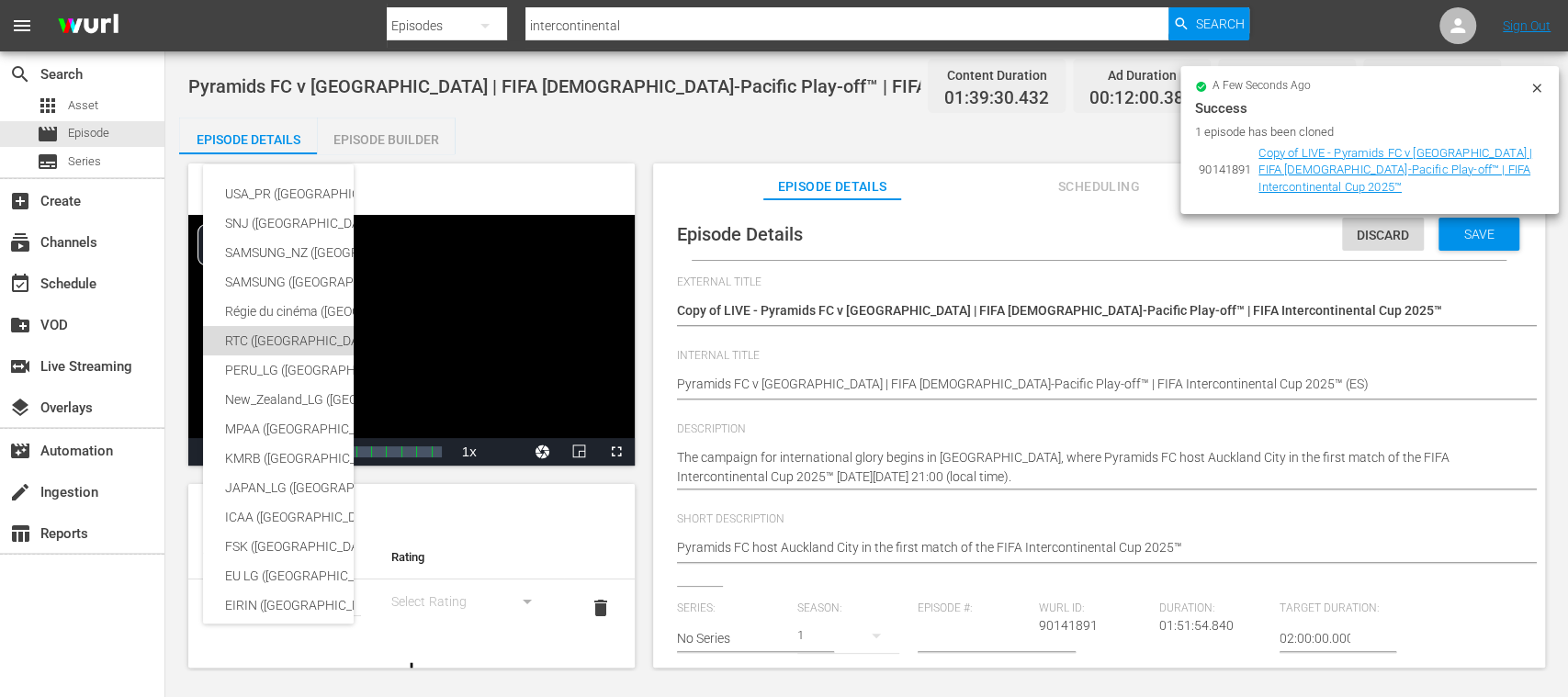
click at [272, 343] on div "RTC (Mexico)" at bounding box center [436, 340] width 421 height 29
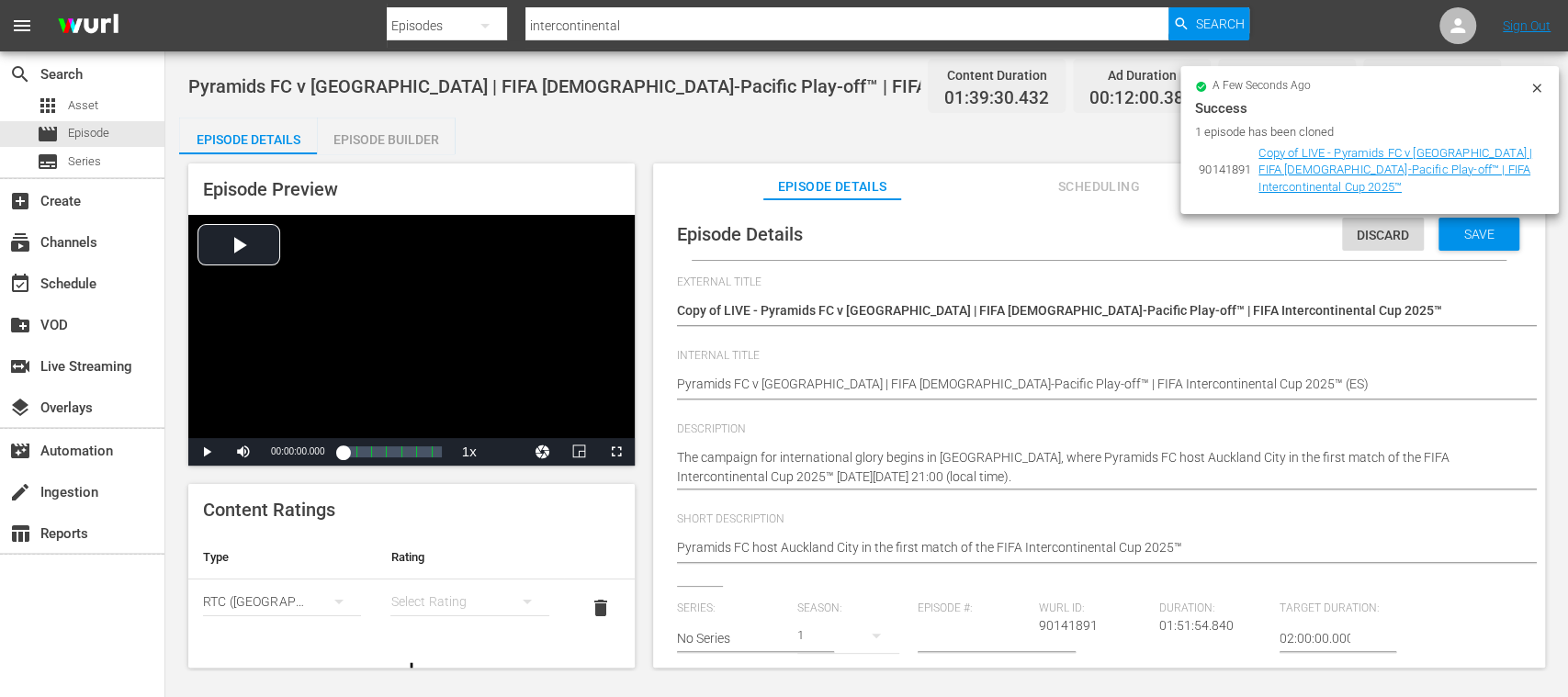
click at [423, 590] on div "simple table" at bounding box center [469, 601] width 158 height 52
click at [418, 474] on div "A" at bounding box center [457, 477] width 106 height 29
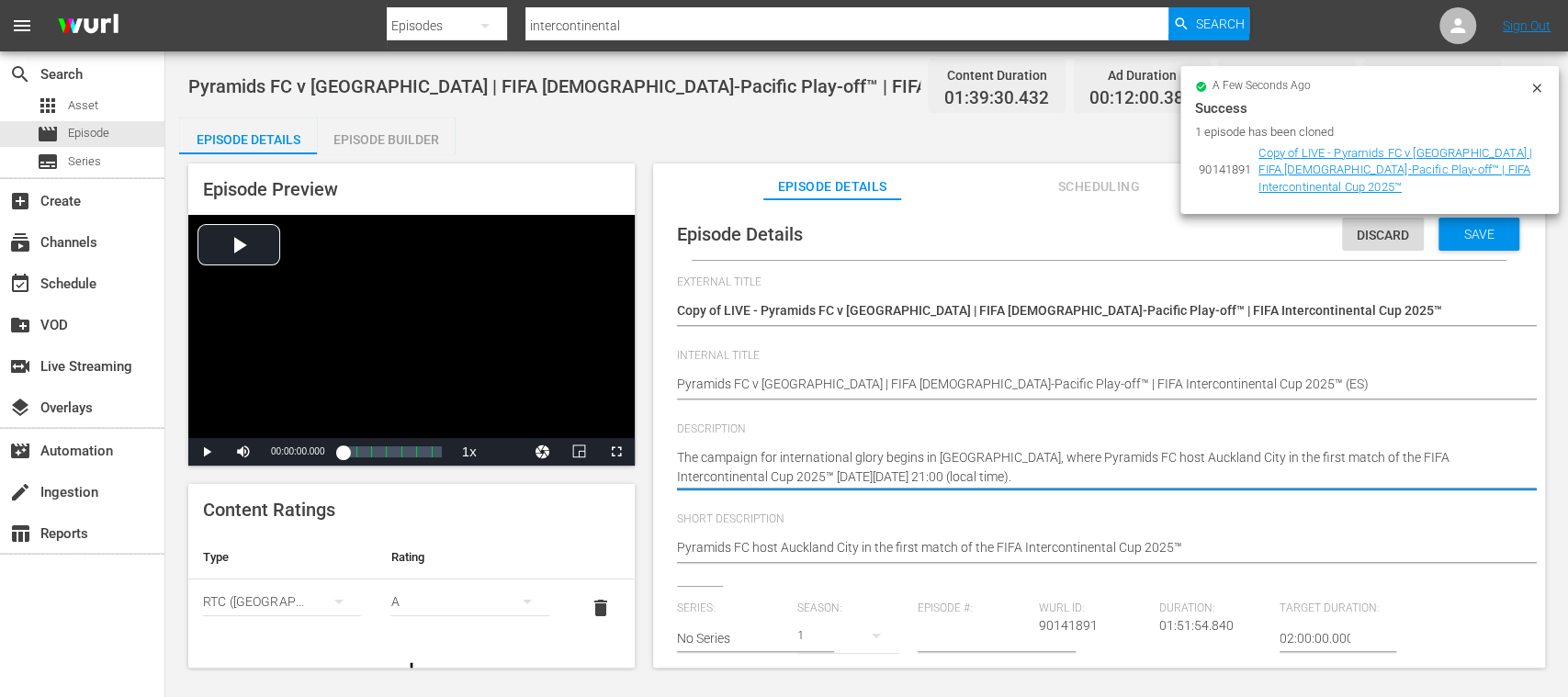
drag, startPoint x: 926, startPoint y: 463, endPoint x: 671, endPoint y: 428, distance: 257.4
paste textarea "La campaña por la gloria internacional comienza en El Cairo, donde el Pyramids …"
type textarea "La campaña por la gloria internacional comienza en El Cairo, donde el Pyramids …"
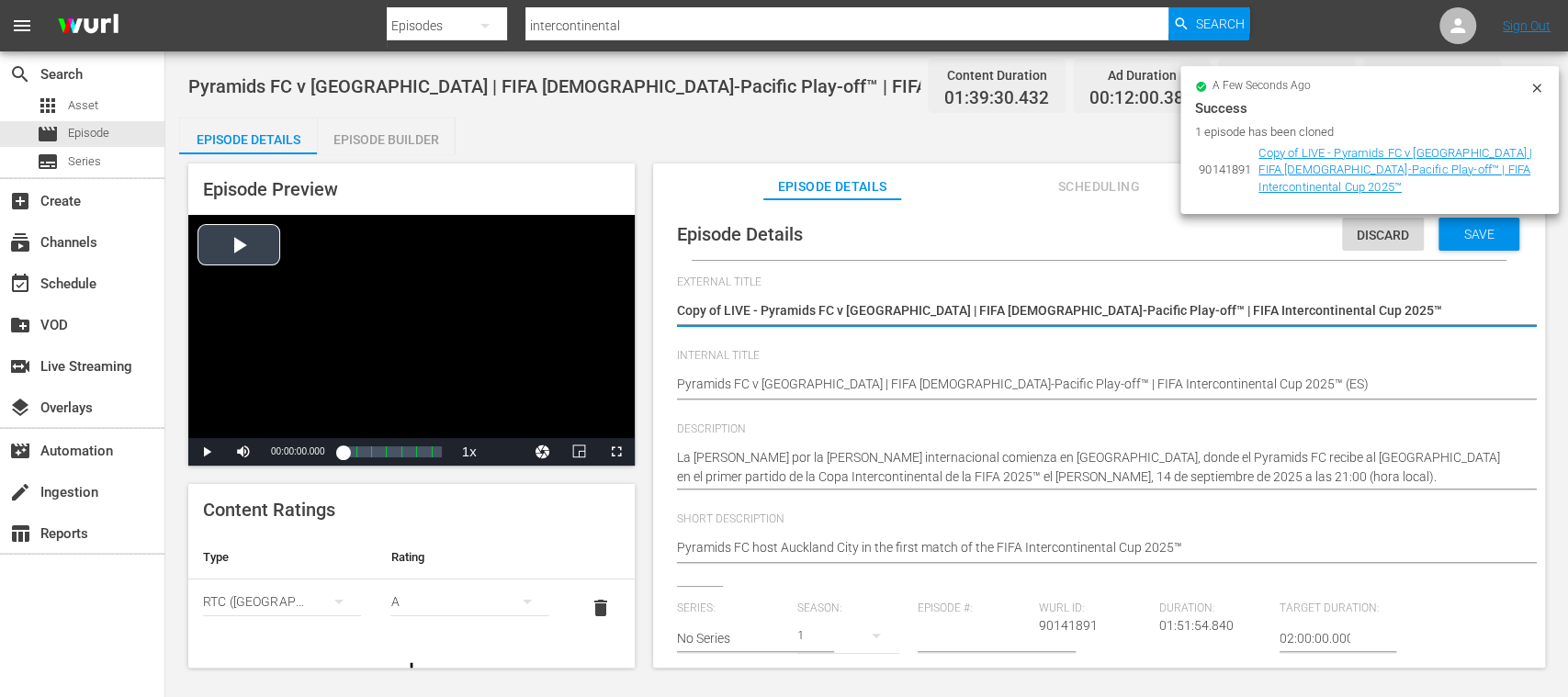
drag, startPoint x: 1388, startPoint y: 307, endPoint x: 582, endPoint y: 302, distance: 806.0
paste textarea "Pyramids FC vs Auckland City | Eliminatoria Copa África-Asia-Pacifico de la FIF…"
type textarea "Pyramids FC vs Auckland City | Eliminatoria Copa África-Asia-Pacifico de la FIF…"
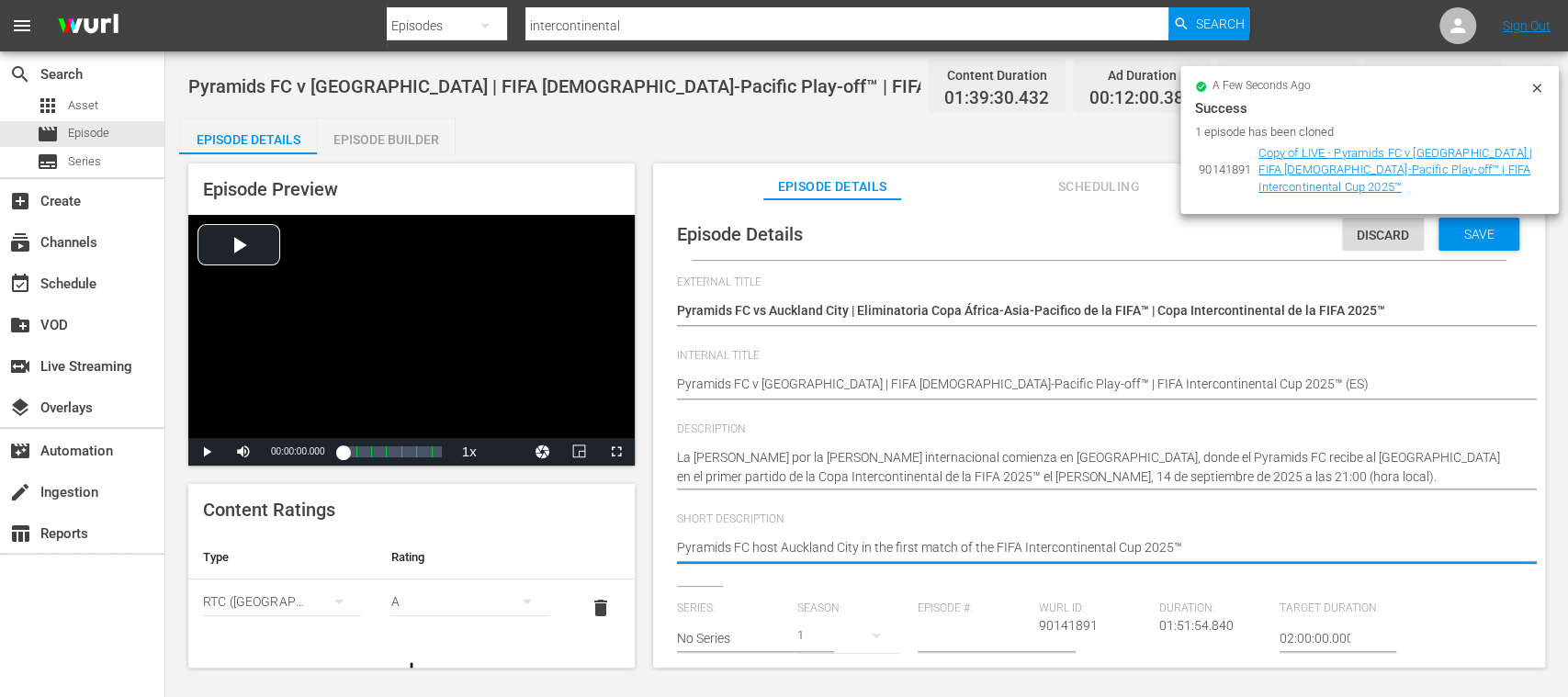
drag, startPoint x: 1212, startPoint y: 547, endPoint x: 631, endPoint y: 540, distance: 581.0
paste textarea "recibe a Auckland City en el primer partido de la Copa Intercontinental de la F…"
type textarea "Pyramids FC recibe a Auckland City en el primer partido de la Copa Intercontine…"
click at [1464, 231] on span "Save" at bounding box center [1478, 234] width 59 height 15
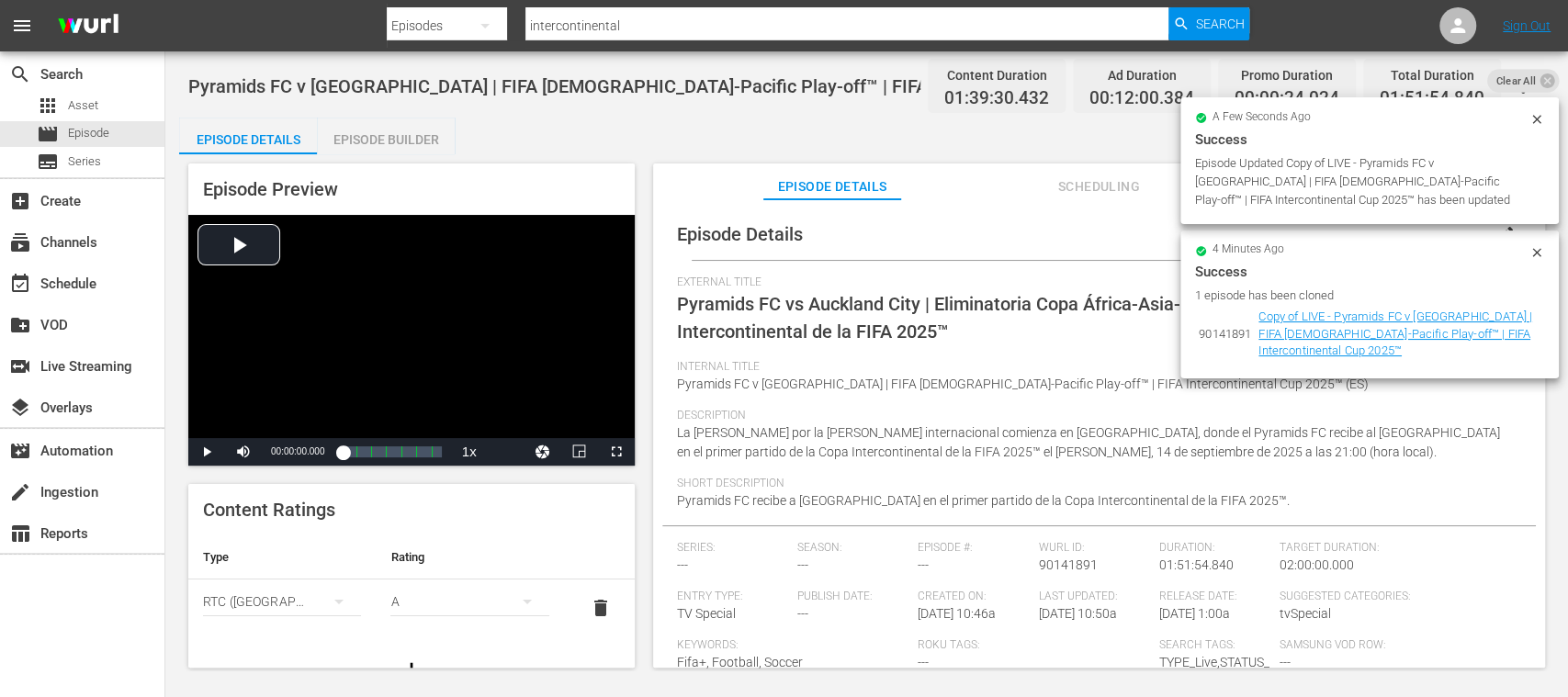
click at [413, 136] on div "Episode Builder" at bounding box center [385, 139] width 137 height 44
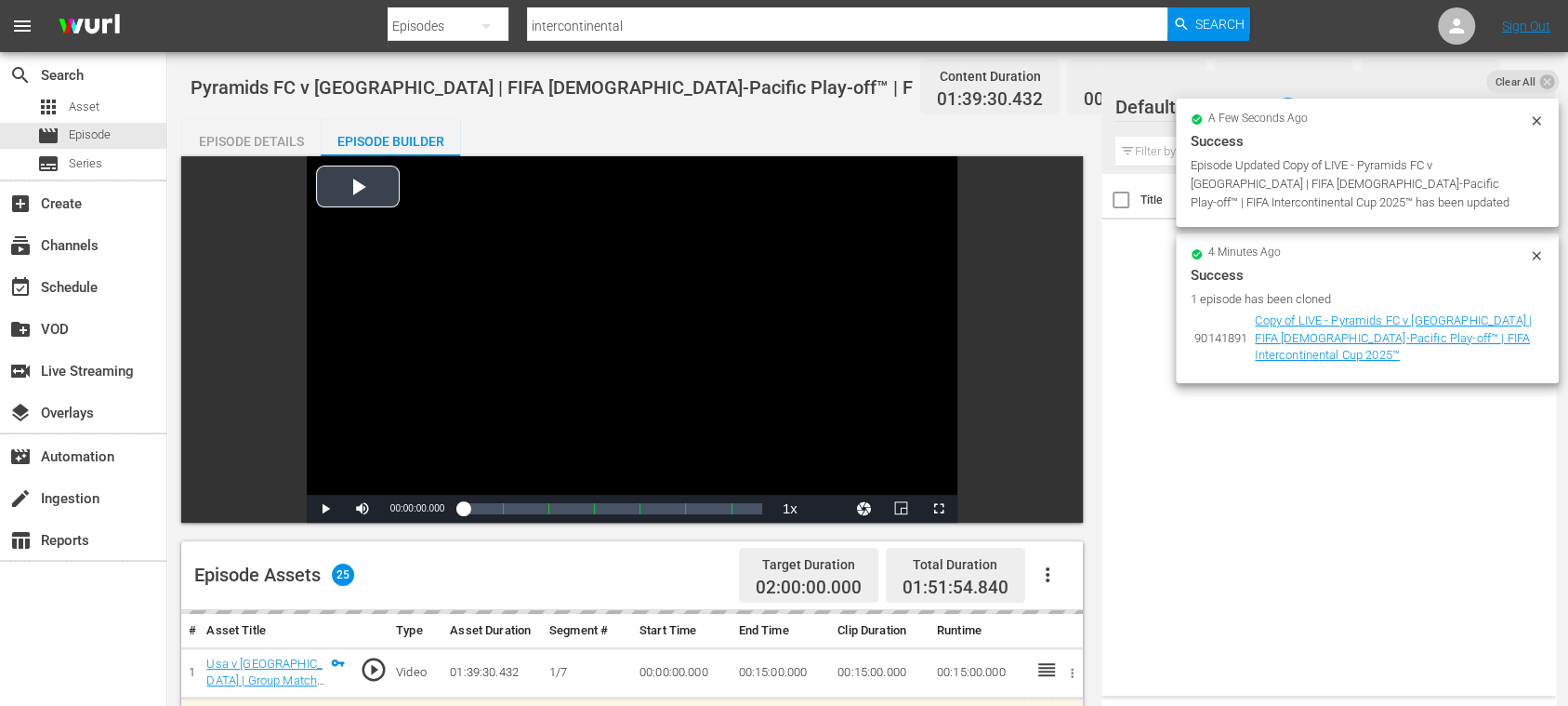
scroll to position [330, 0]
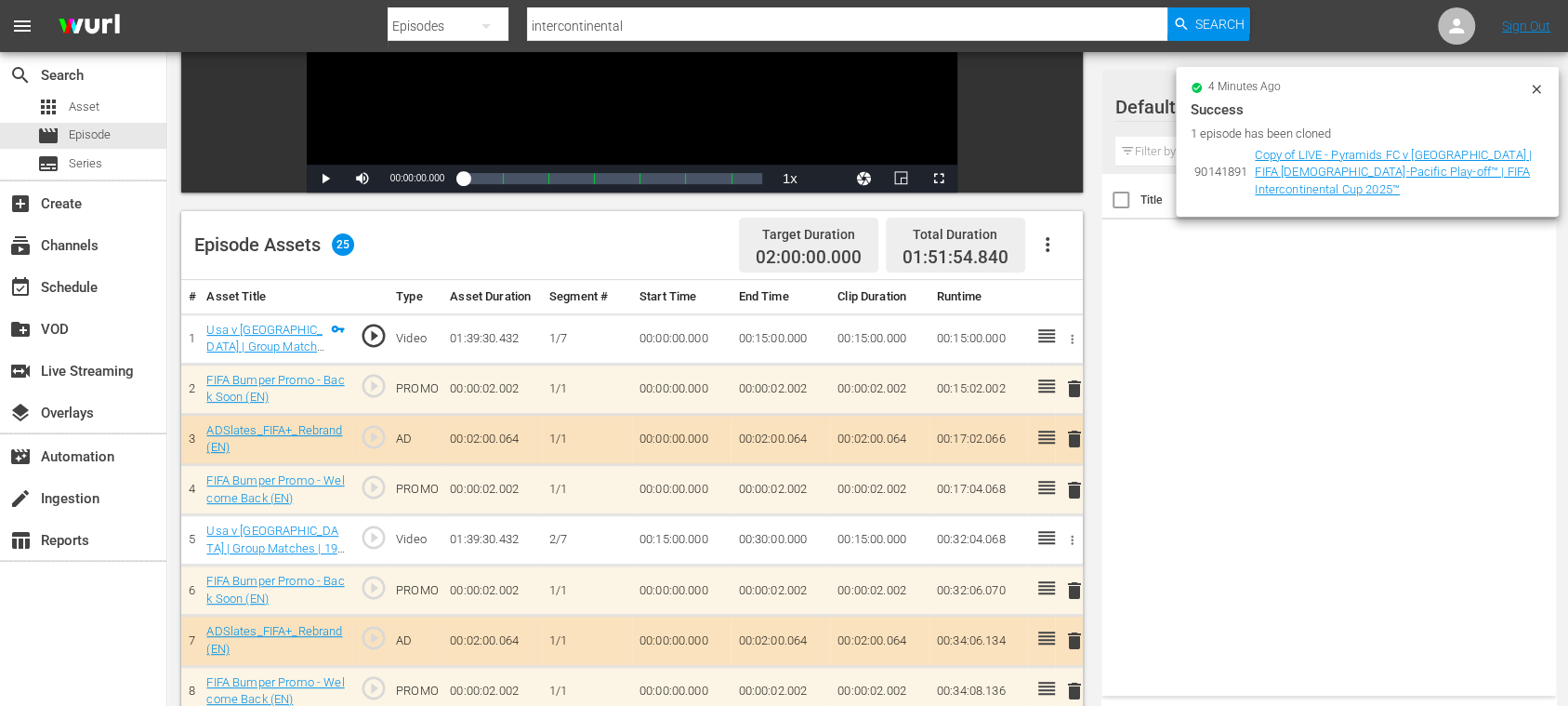
click at [1053, 244] on icon "button" at bounding box center [1047, 244] width 23 height 23
click at [1083, 301] on div "Clear Ads" at bounding box center [1102, 296] width 126 height 44
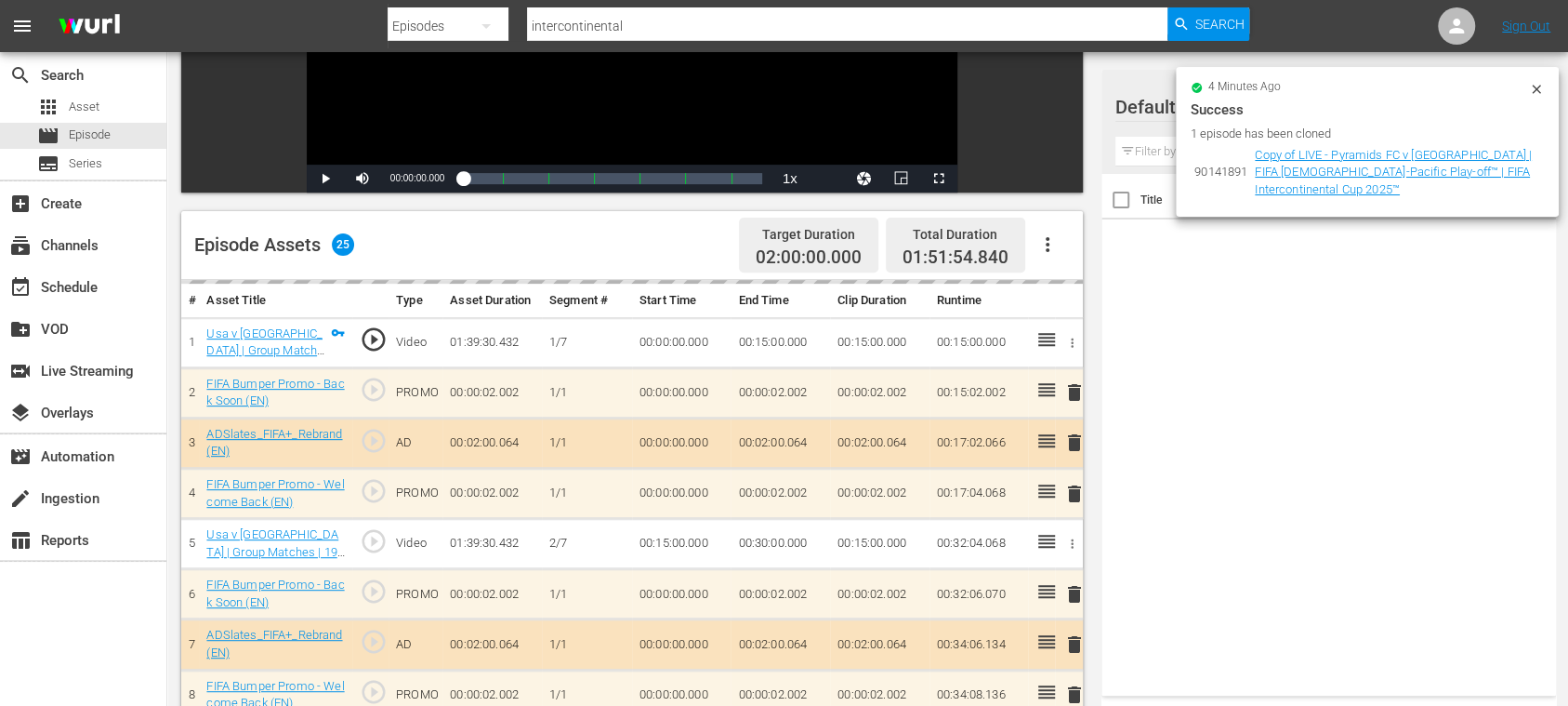
click at [1535, 85] on icon at bounding box center [1536, 89] width 15 height 15
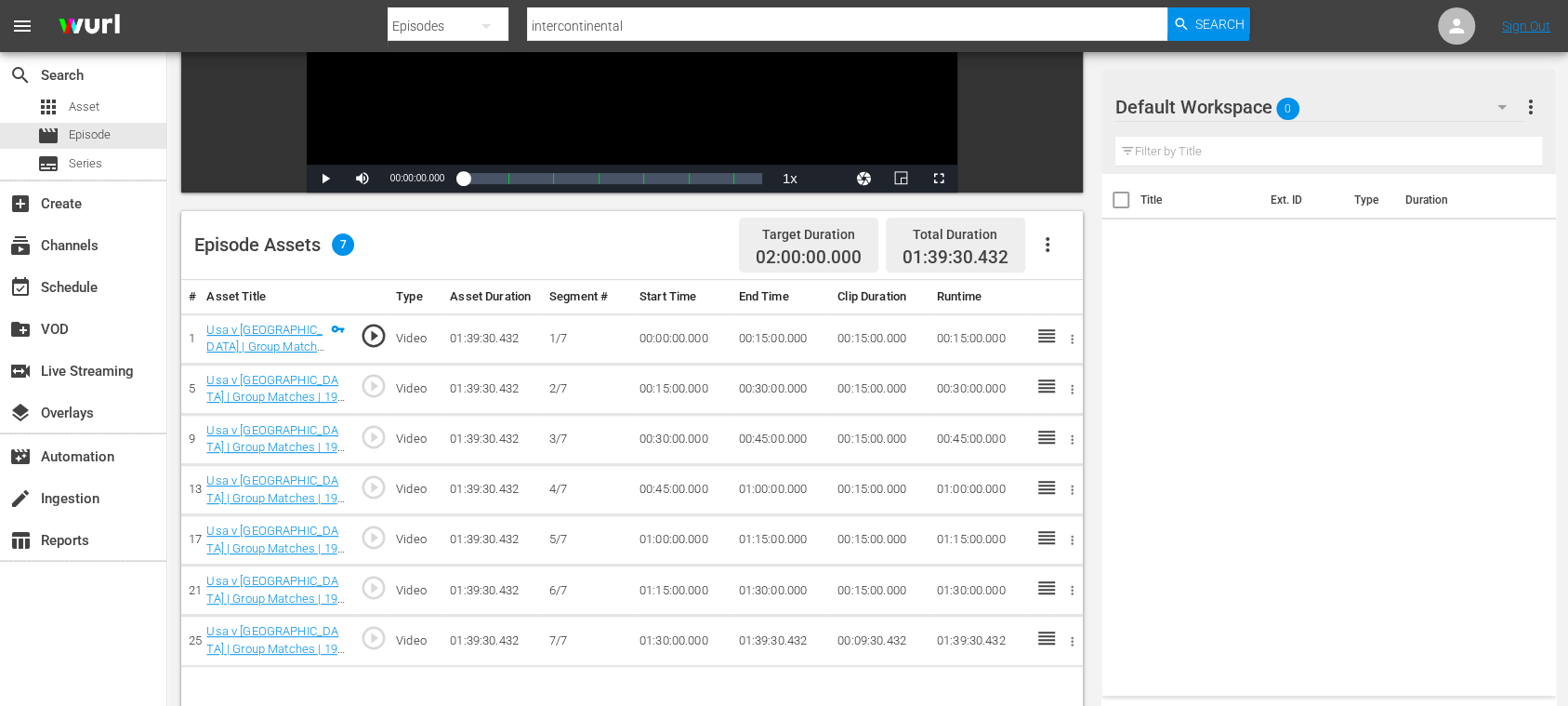
click at [1048, 246] on icon "button" at bounding box center [1047, 244] width 23 height 23
click at [1066, 249] on div "Fill with Ads" at bounding box center [1102, 252] width 126 height 44
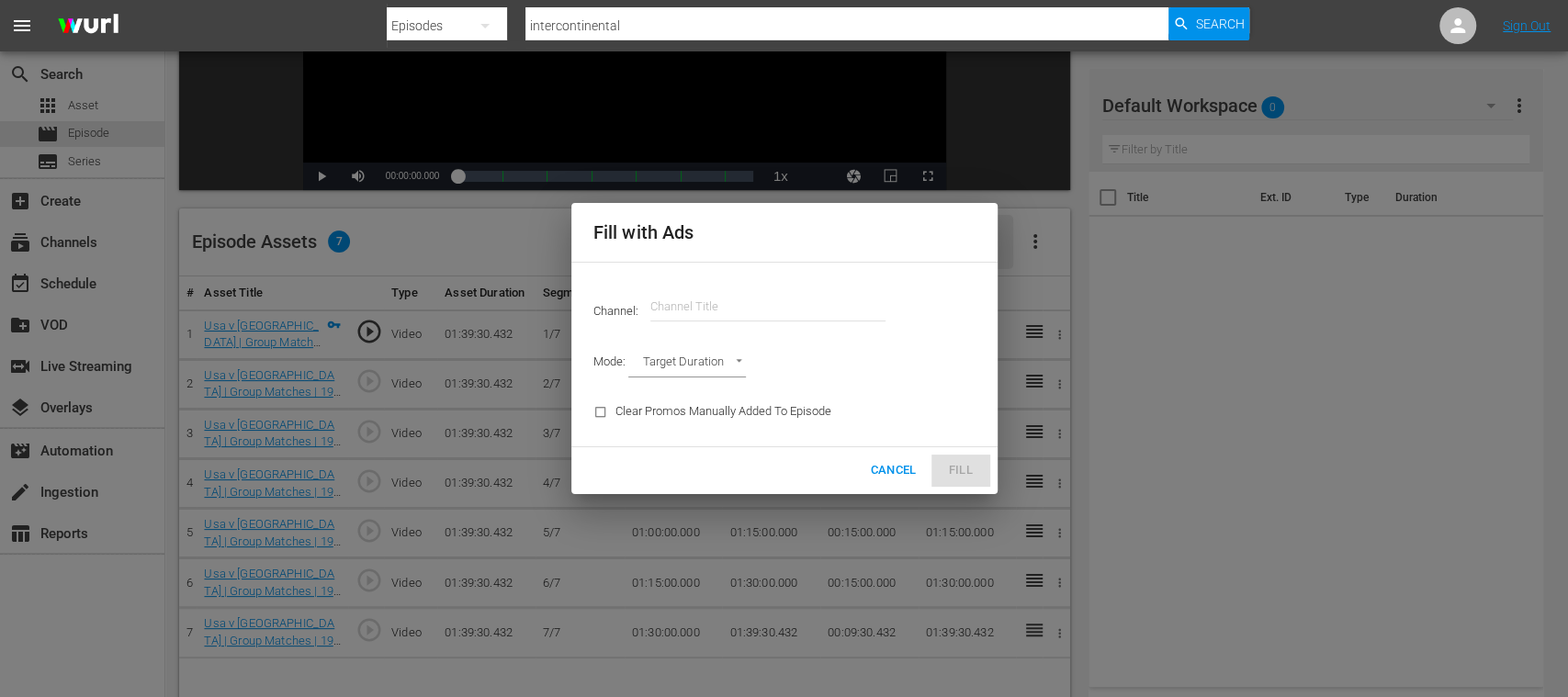
click at [716, 305] on input "text" at bounding box center [767, 306] width 235 height 44
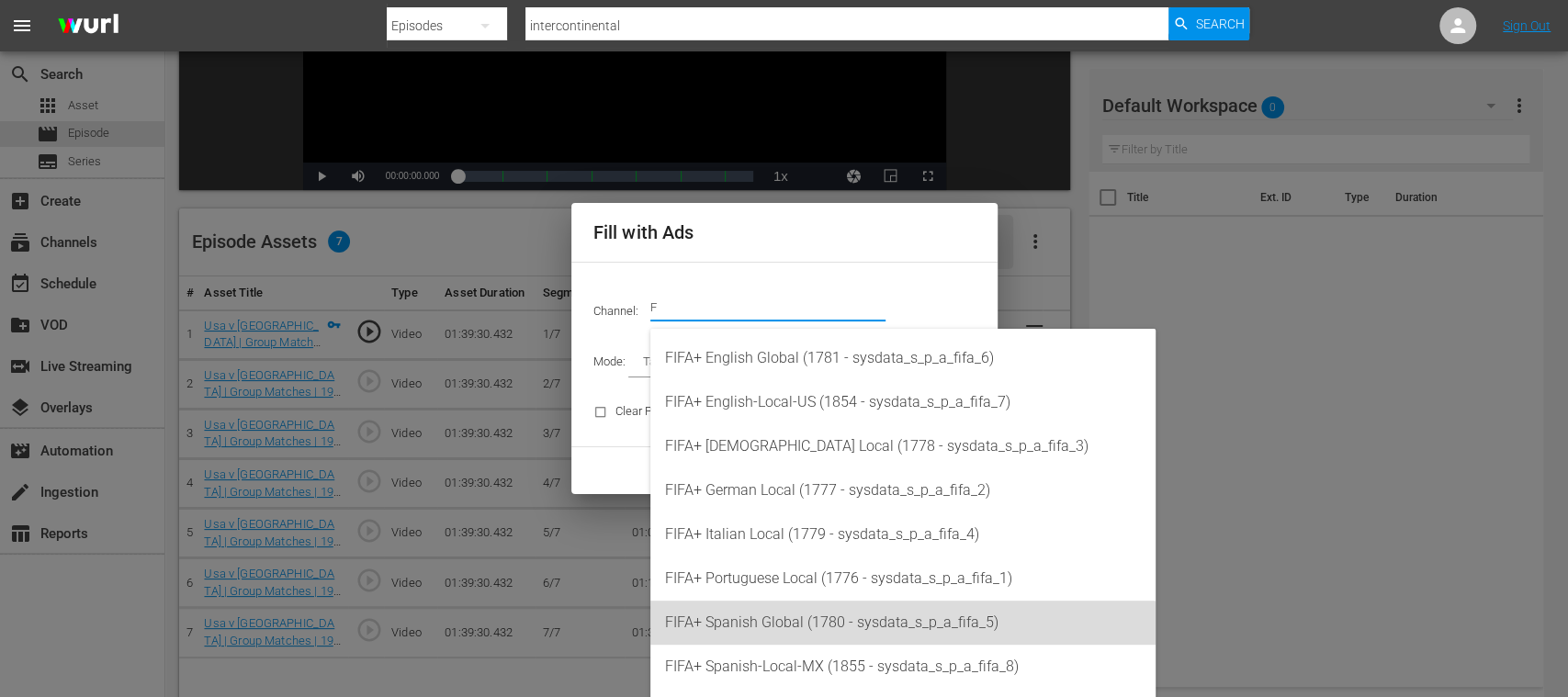
click at [813, 615] on div "FIFA+ Spanish Global (1780 - sysdata_s_p_a_fifa_5)" at bounding box center [903, 622] width 476 height 44
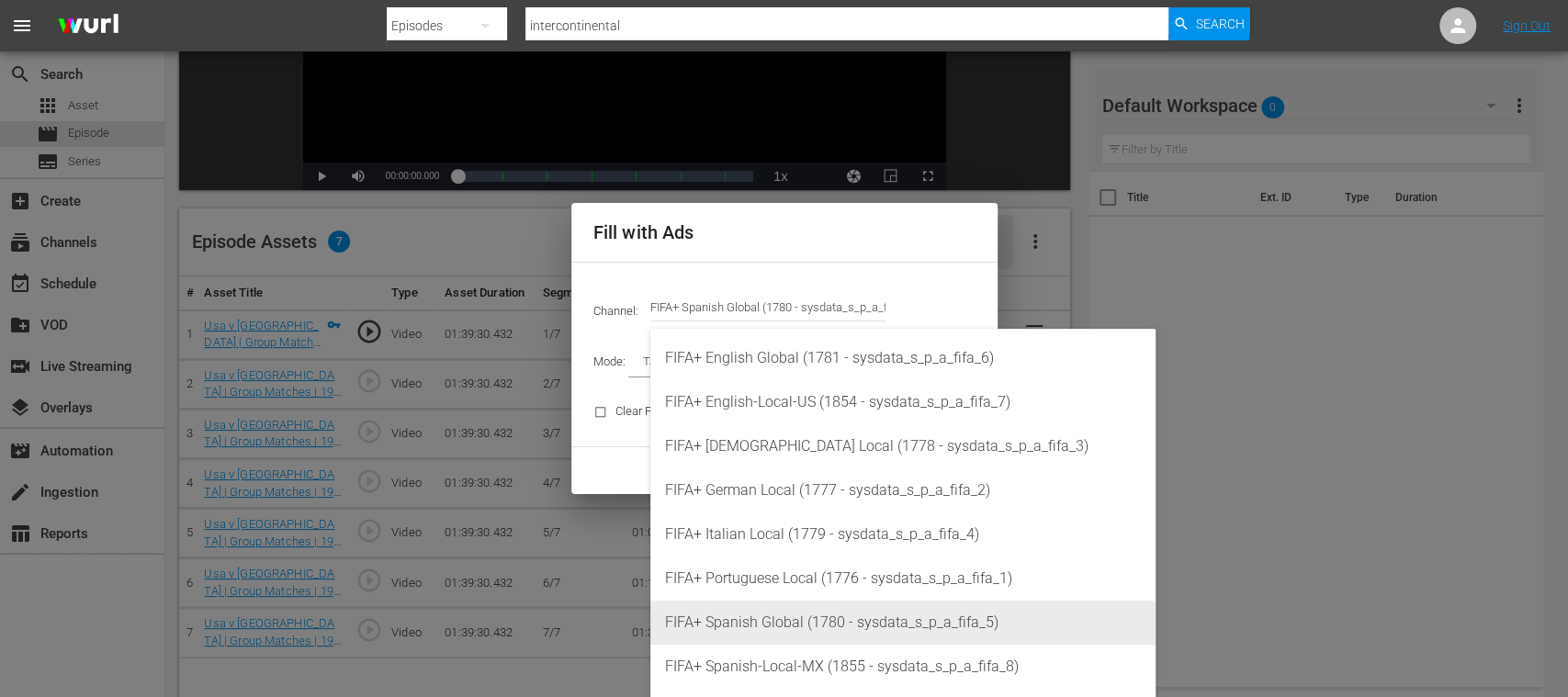
type input "FIFA+ Spanish Global (1780)"
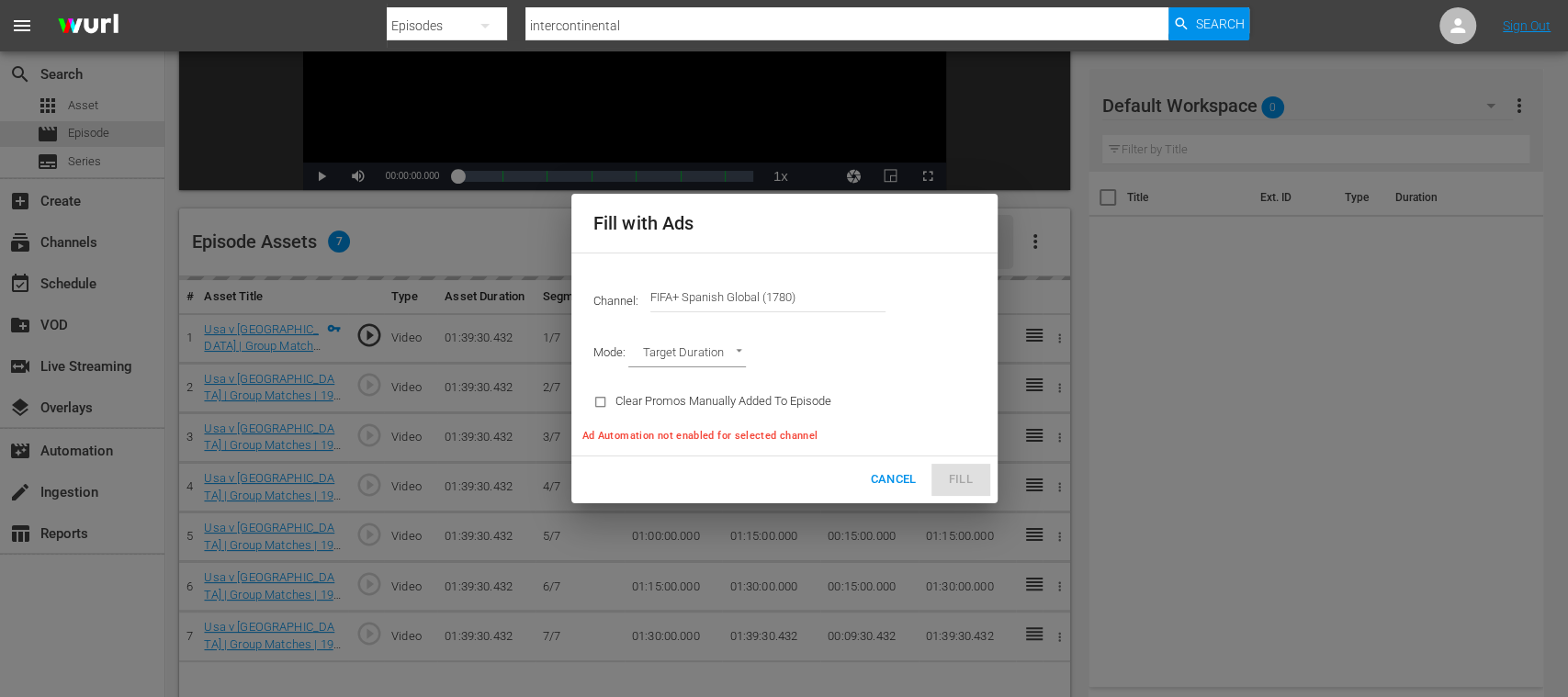
type input "AD_BREAK_DURATION"
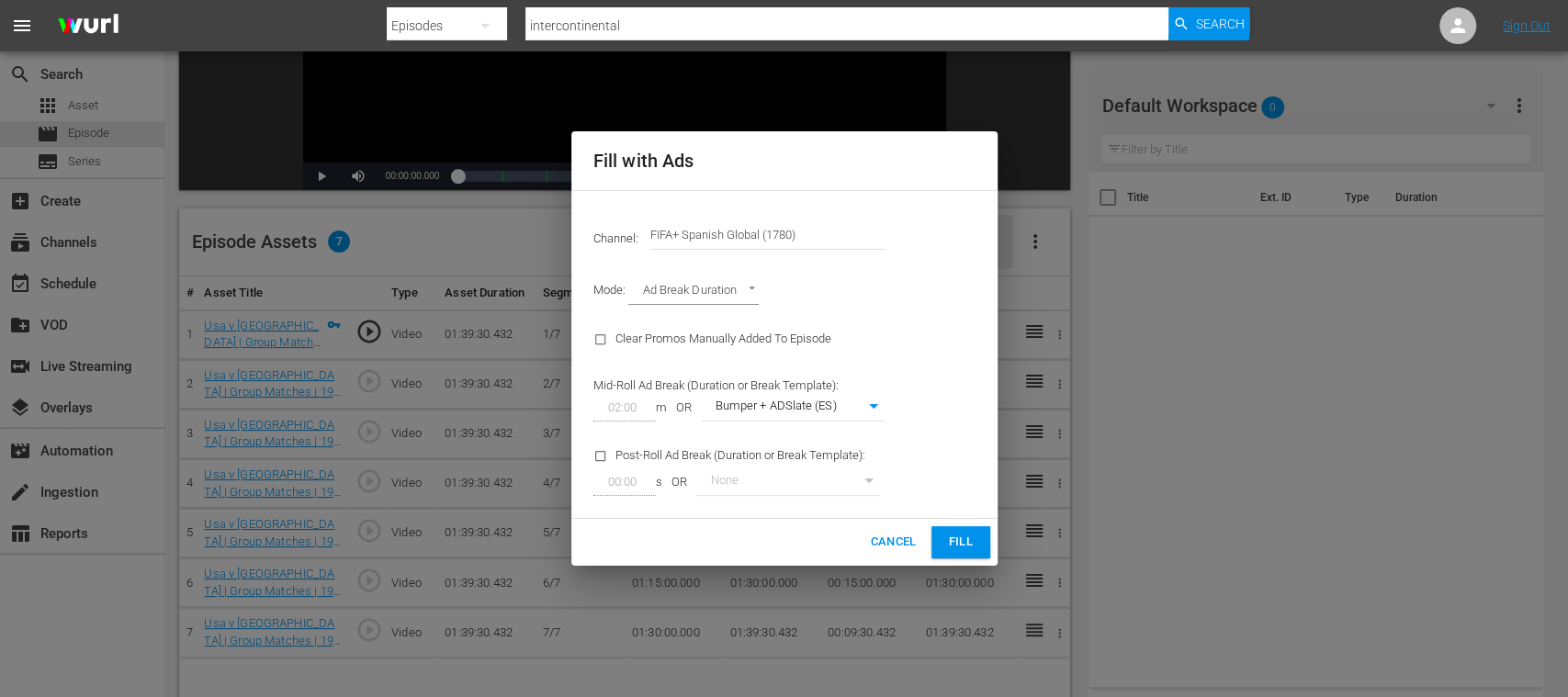
click at [957, 547] on span "Fill" at bounding box center [960, 542] width 29 height 21
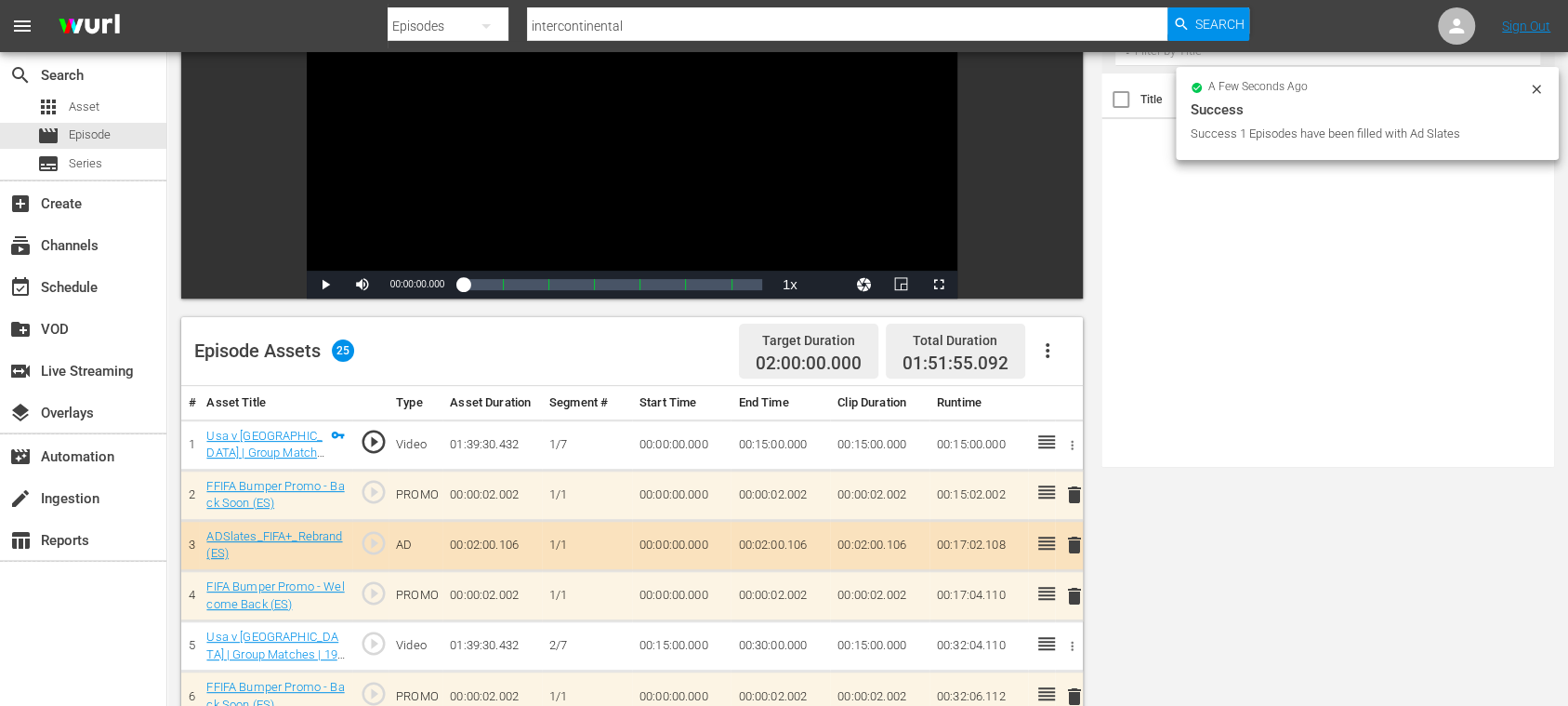
scroll to position [0, 0]
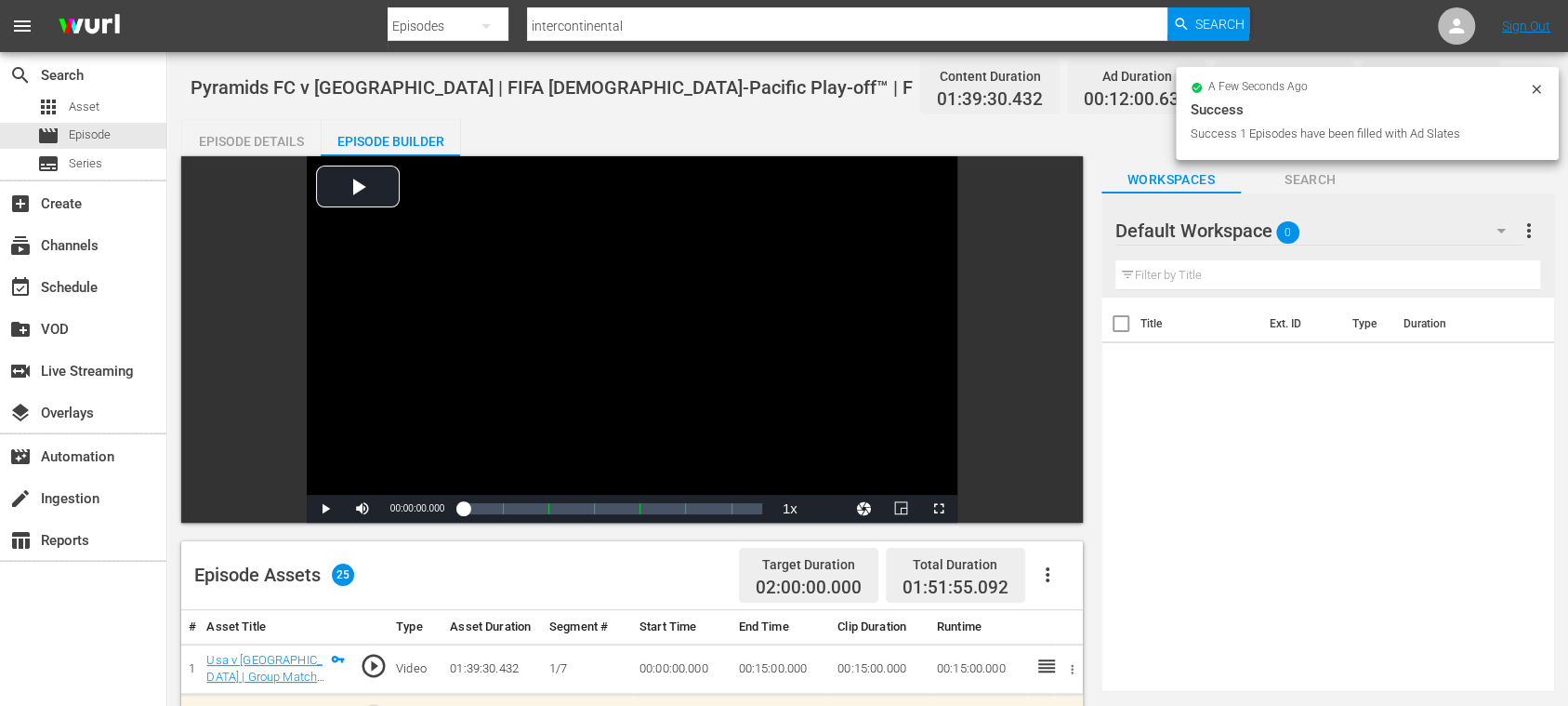
click at [261, 137] on div "Episode Details" at bounding box center [251, 141] width 139 height 44
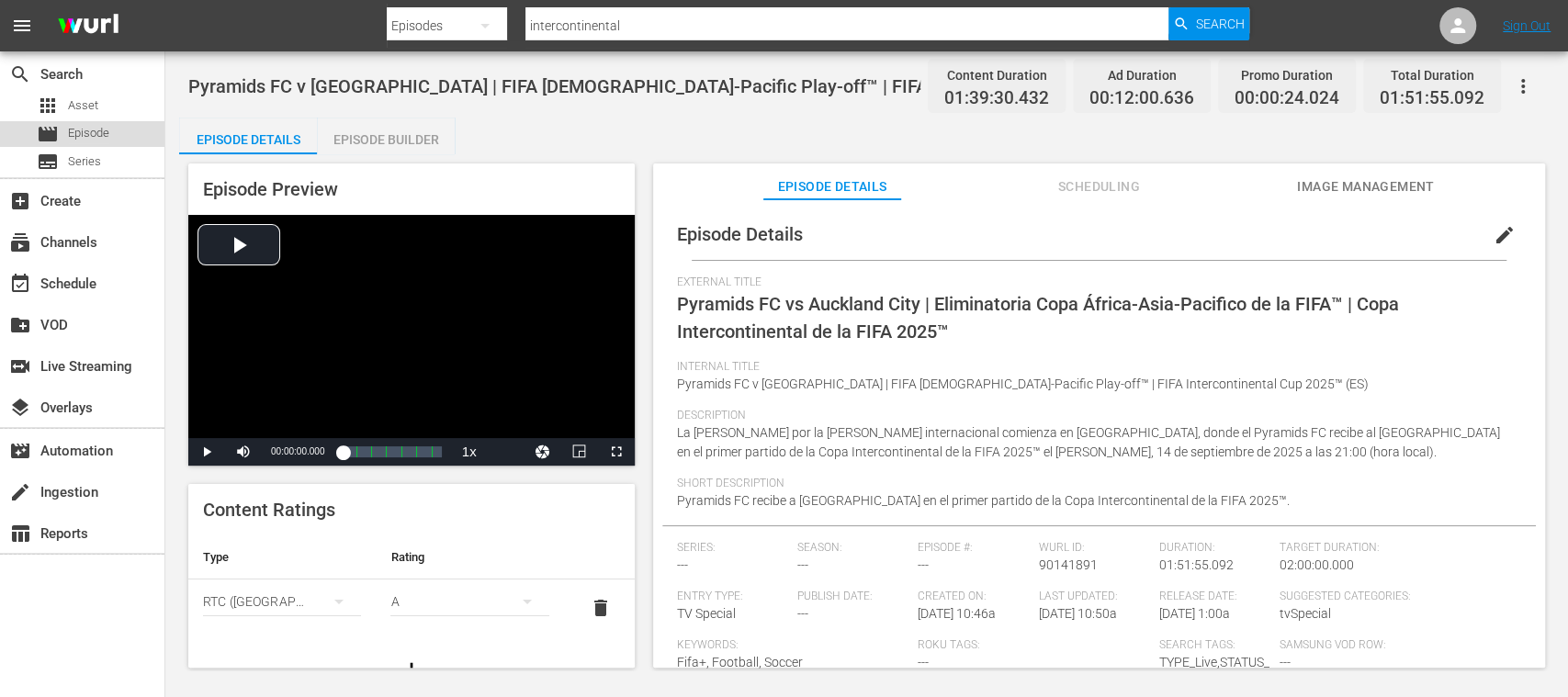
click at [100, 129] on span "Episode" at bounding box center [89, 133] width 41 height 19
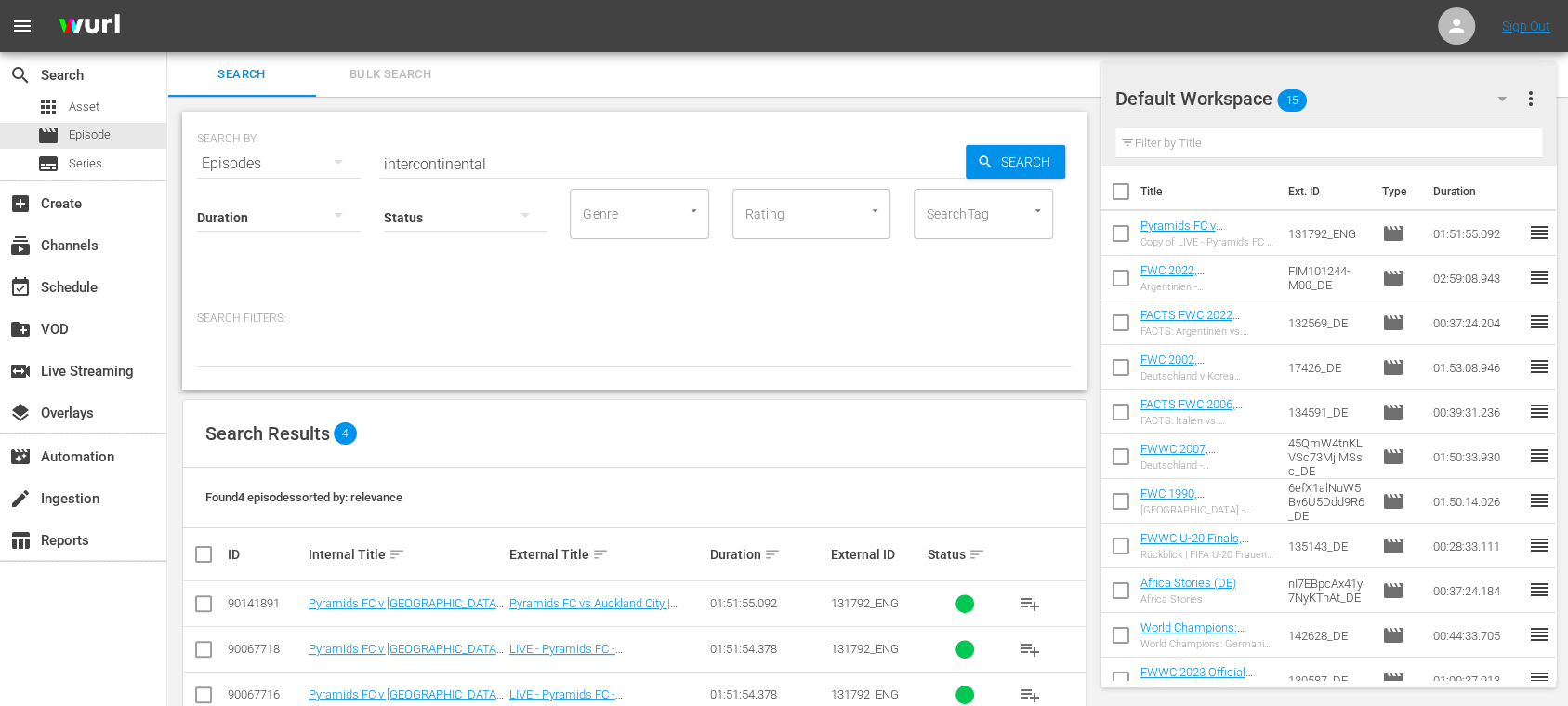
scroll to position [89, 0]
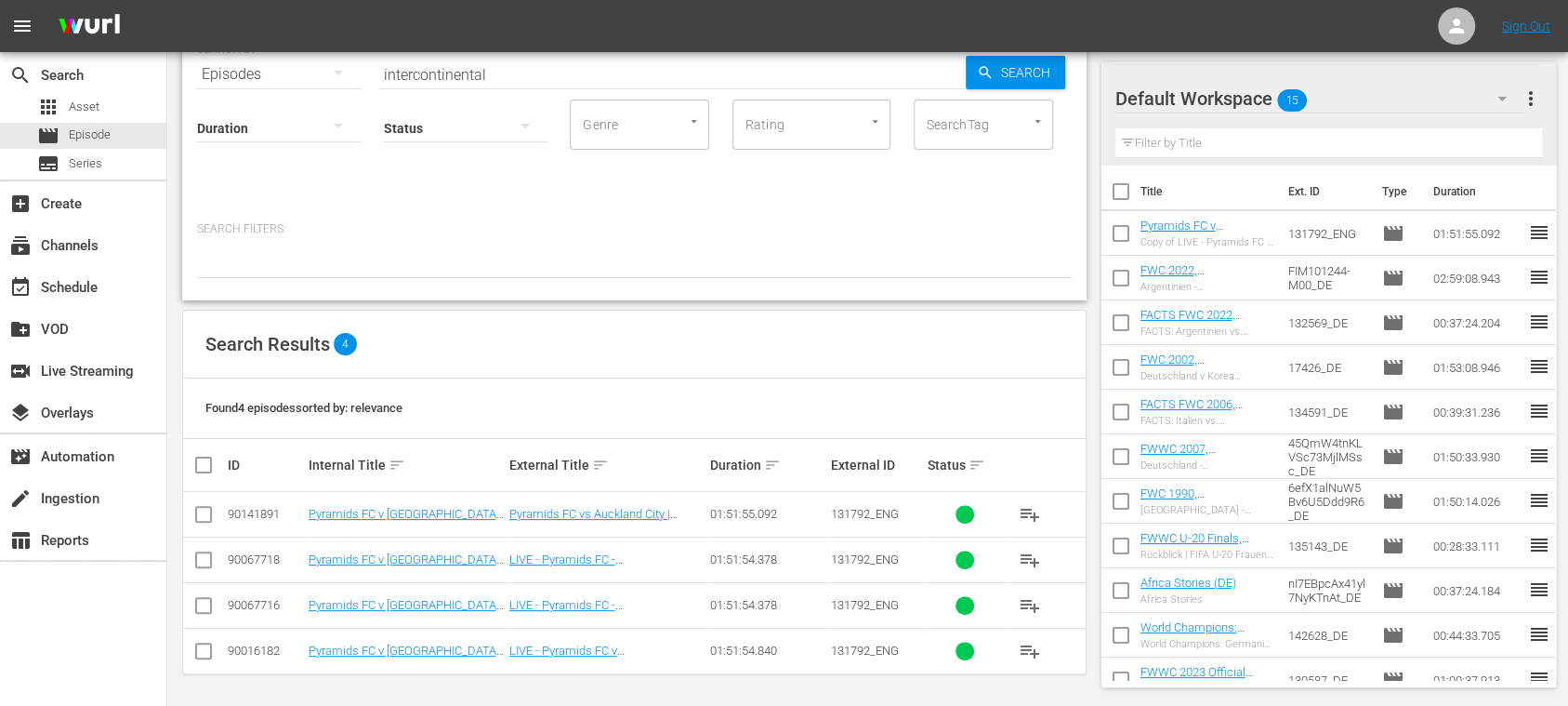
click at [203, 649] on input "checkbox" at bounding box center [203, 655] width 23 height 23
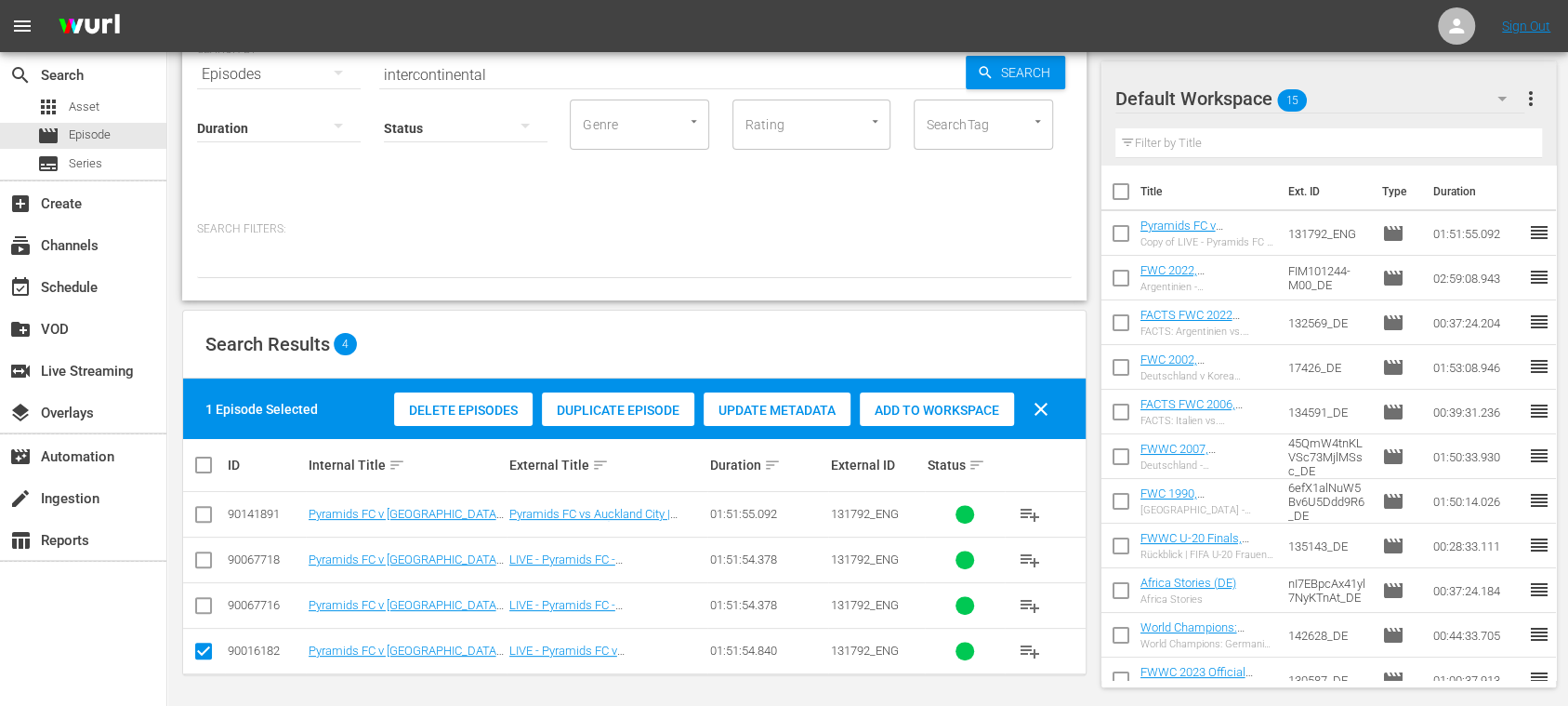
click at [616, 412] on span "Duplicate Episode" at bounding box center [618, 410] width 152 height 15
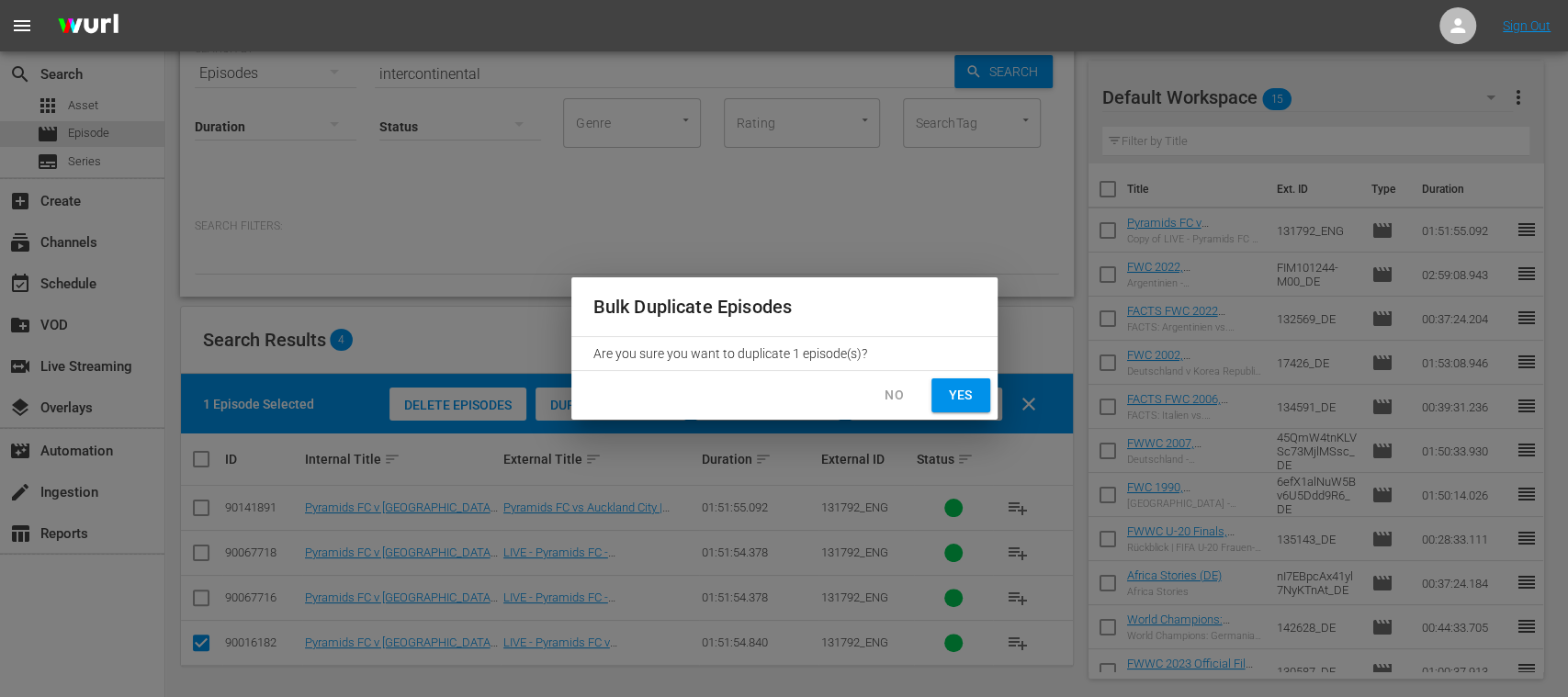
click at [954, 393] on span "Yes" at bounding box center [960, 396] width 29 height 23
checkbox input "false"
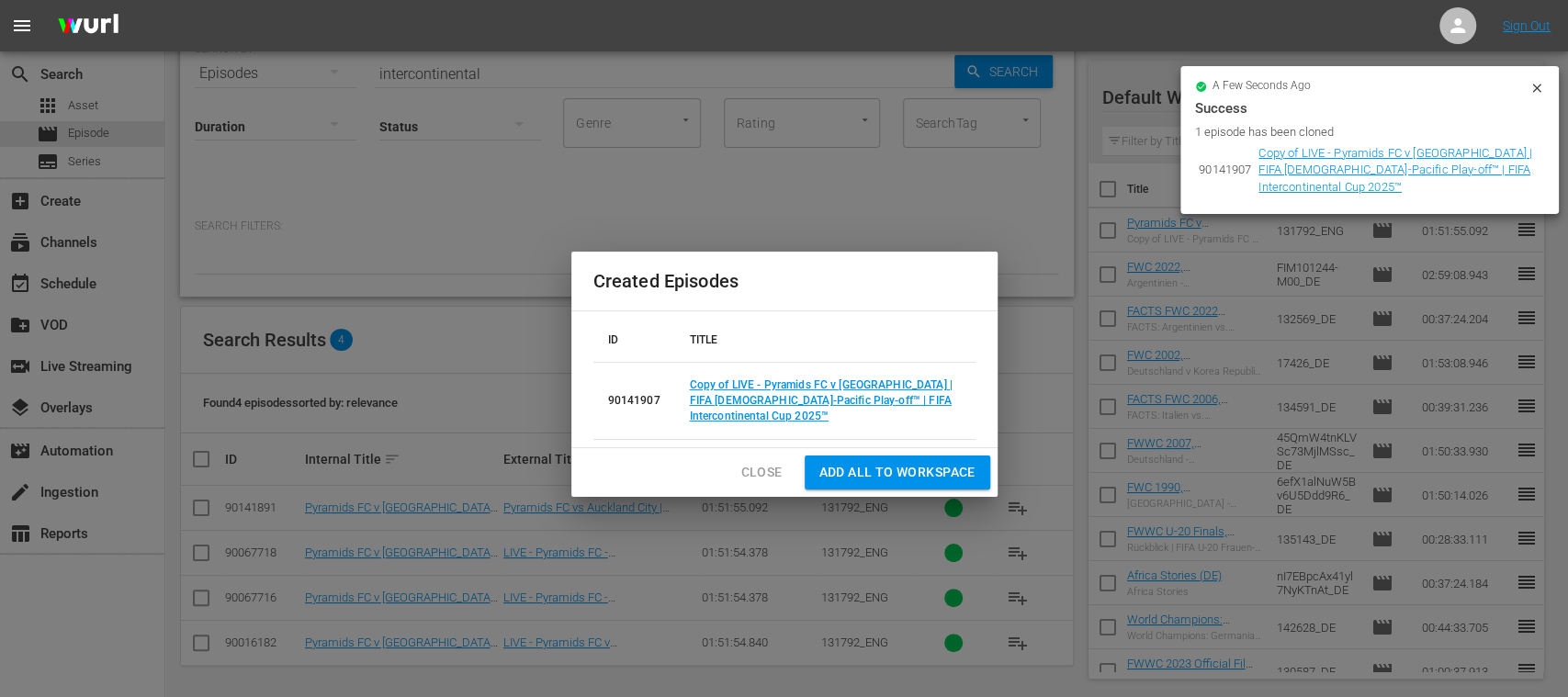
click at [863, 469] on span "Add all to Workspace" at bounding box center [897, 473] width 156 height 23
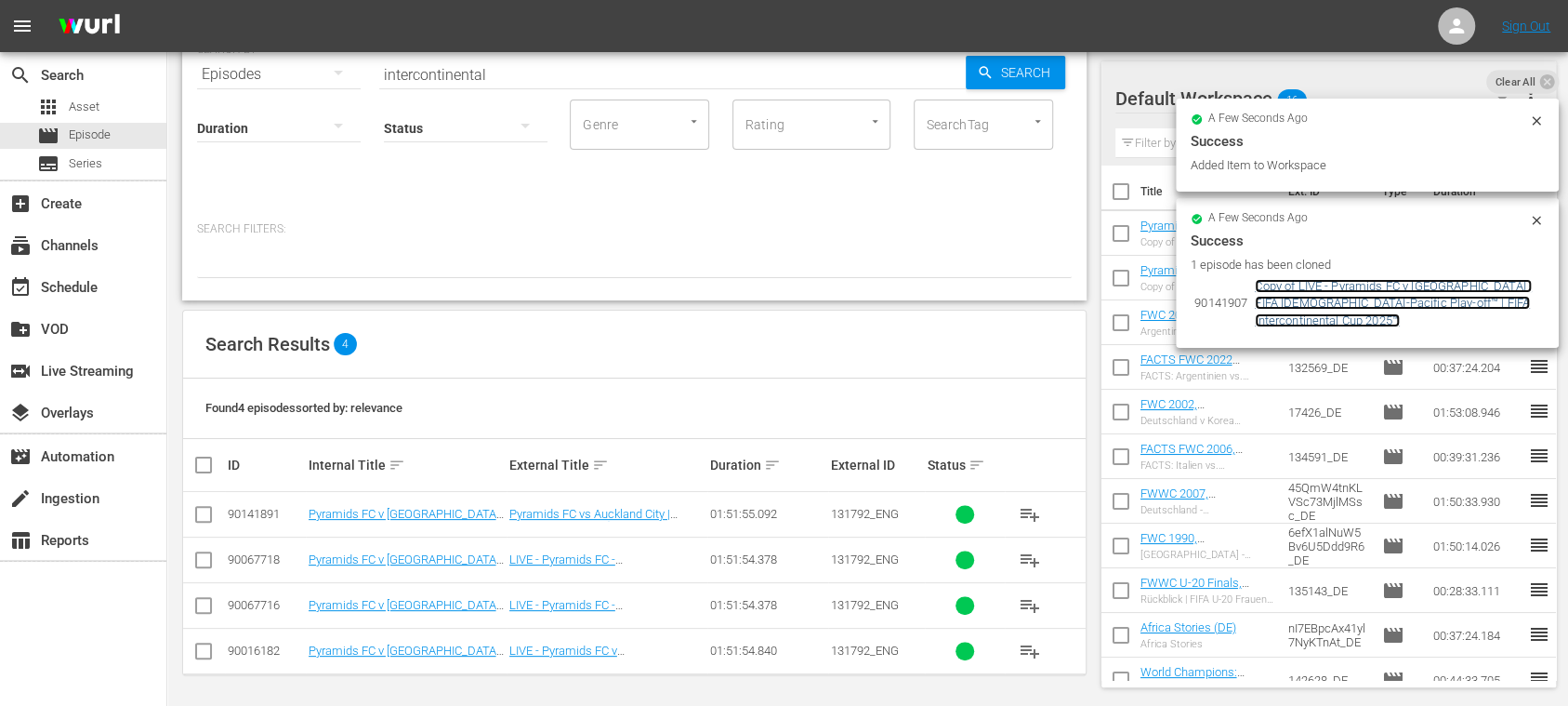
click at [1312, 299] on link "Copy of LIVE - Pyramids FC v [GEOGRAPHIC_DATA] | FIFA [DEMOGRAPHIC_DATA]-Pacifi…" at bounding box center [1393, 303] width 277 height 48
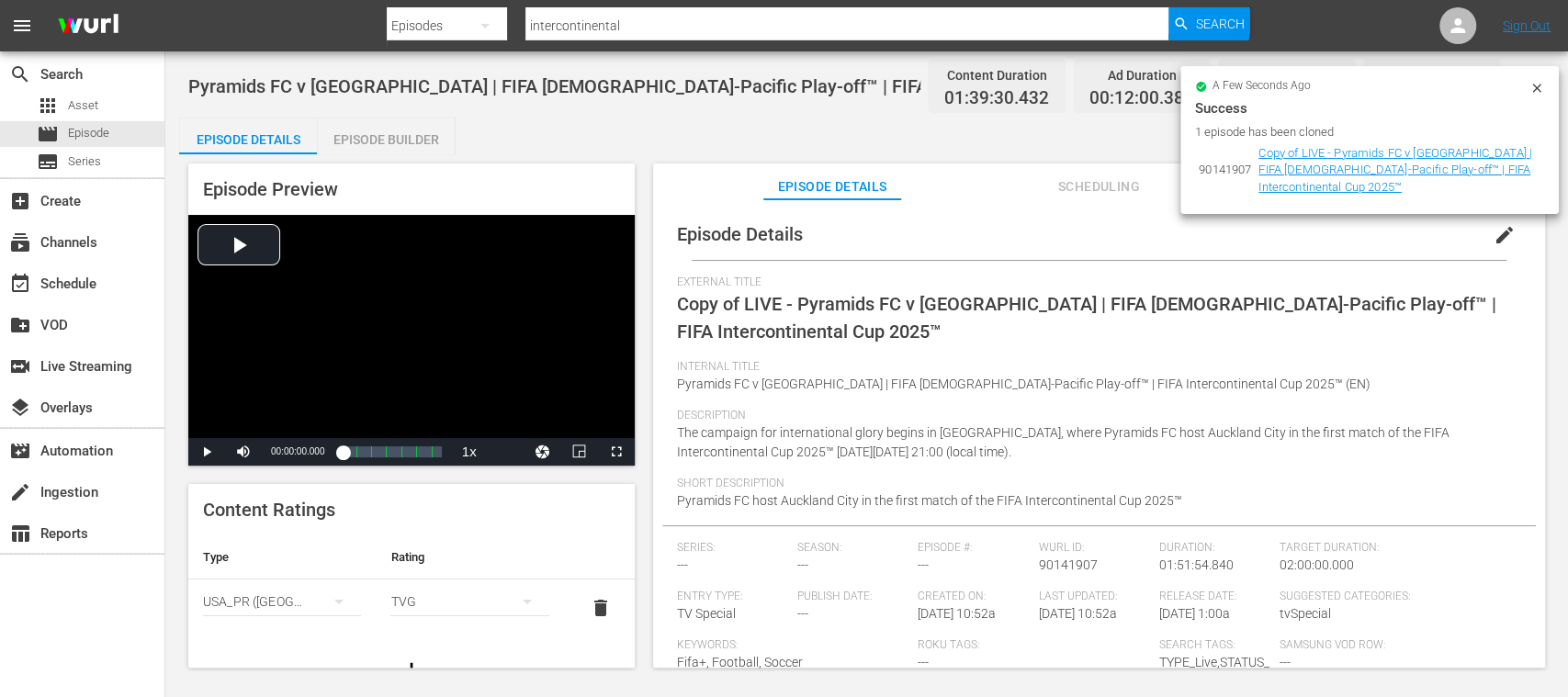
click at [1542, 88] on icon at bounding box center [1536, 88] width 15 height 15
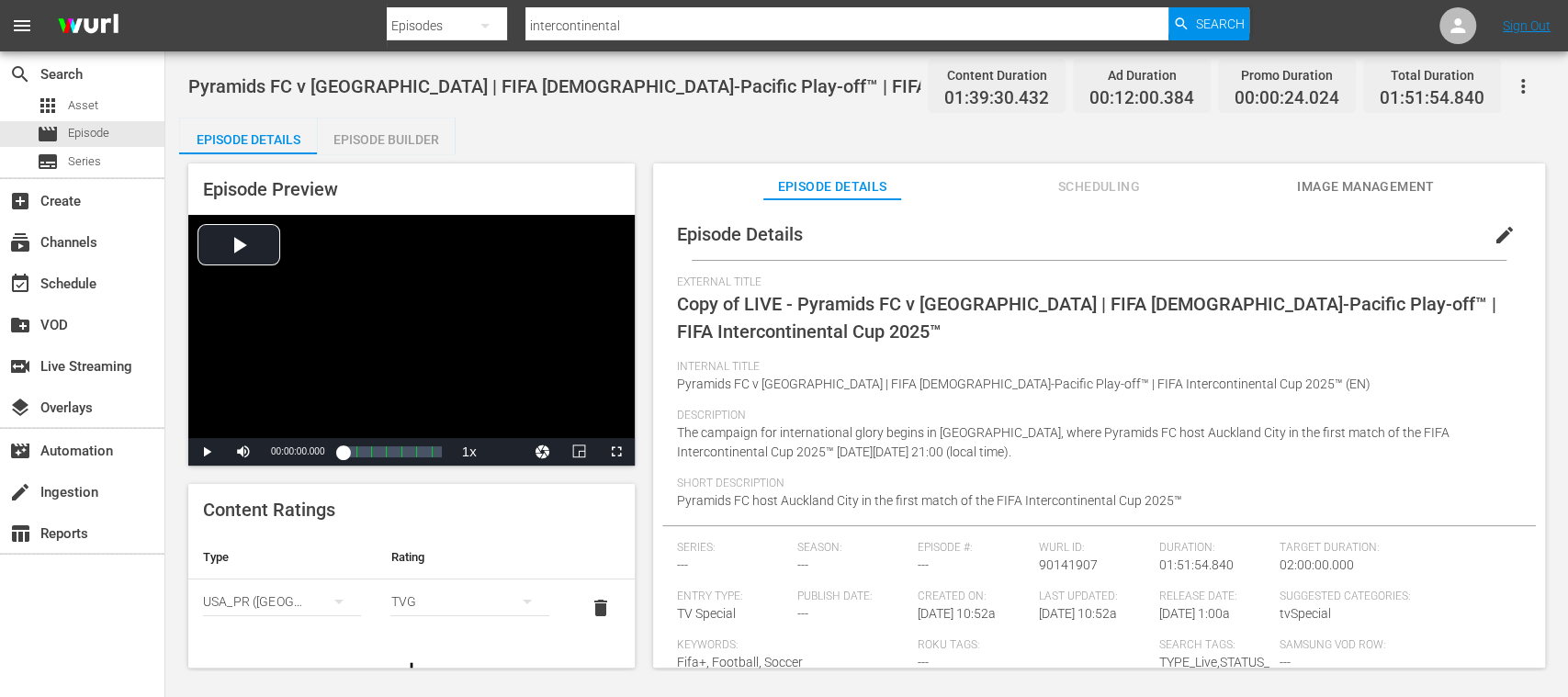
click at [1494, 235] on span "edit" at bounding box center [1505, 235] width 22 height 22
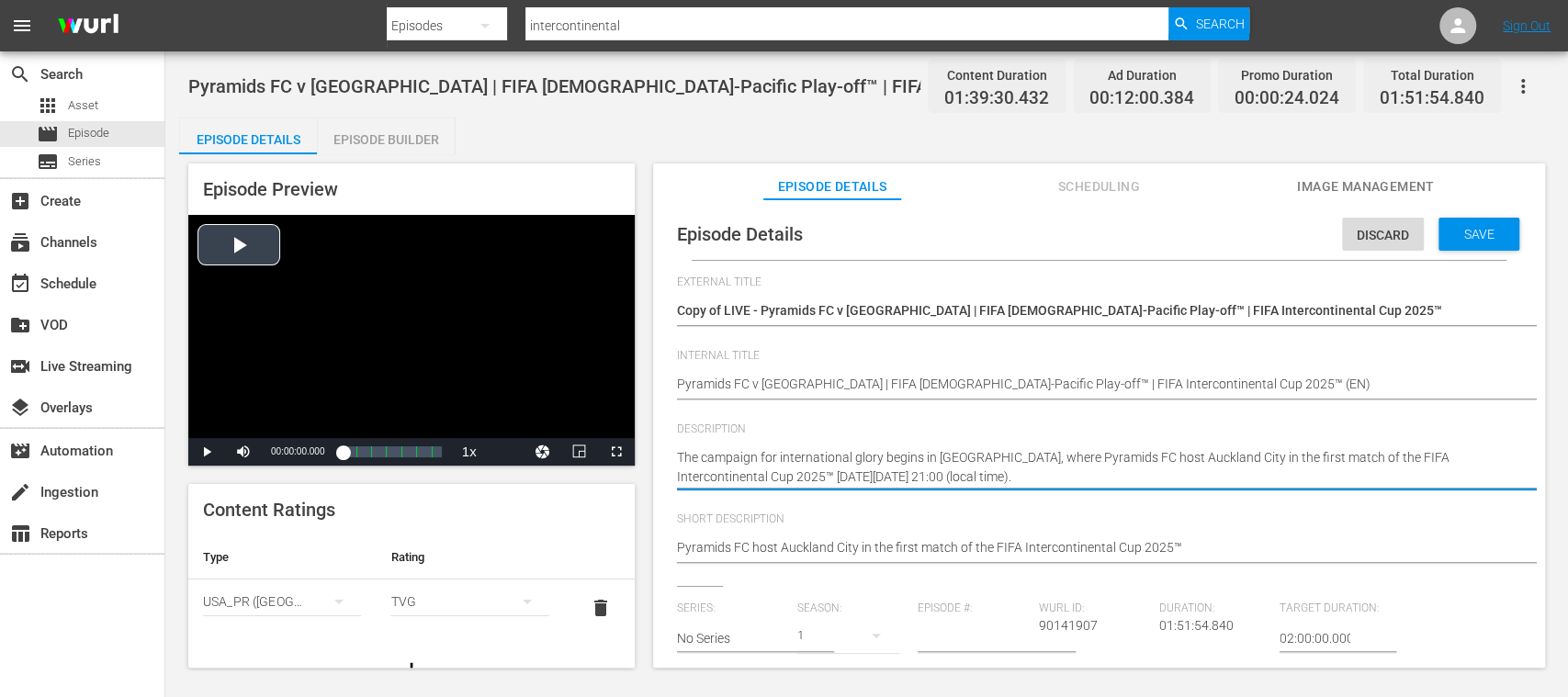
drag, startPoint x: 1027, startPoint y: 471, endPoint x: 523, endPoint y: 413, distance: 507.3
paste textarea "Die Kampagne für internationalen Ruhm beginnt in Kairo, wo Pyramids FC am Sonnt…"
type textarea "Die Kampagne für internationalen Ruhm beginnt in Kairo, wo Pyramids FC am Sonnt…"
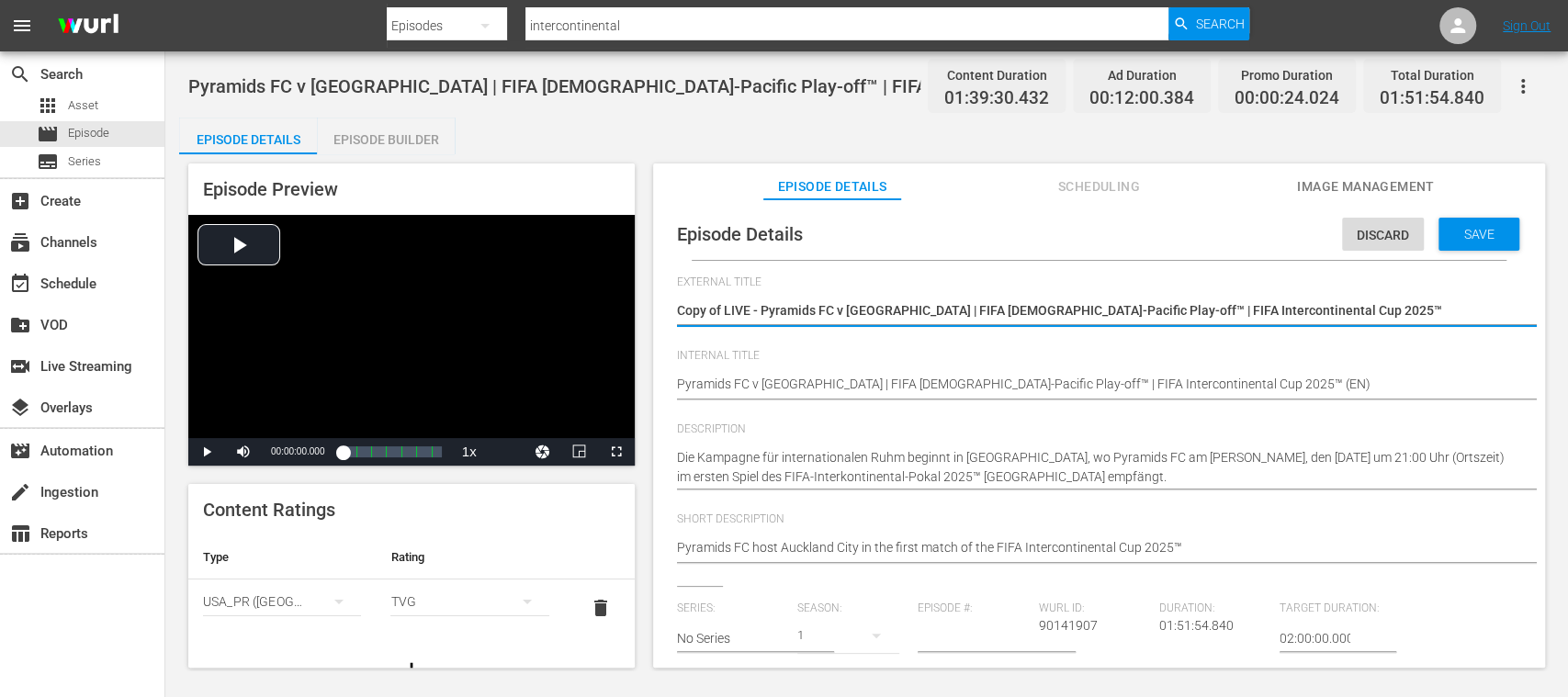
drag, startPoint x: 1338, startPoint y: 310, endPoint x: 638, endPoint y: 292, distance: 700.2
paste textarea "Pyramids FC - Auckland City | FIFA Afrika-Asien-Pazifik-Pokal-Play-off-Spiel™ |…"
type textarea "Pyramids FC - Auckland City | FIFA Afrika-Asien-Pazifik-Pokal-Play-off-Spiel™ |…"
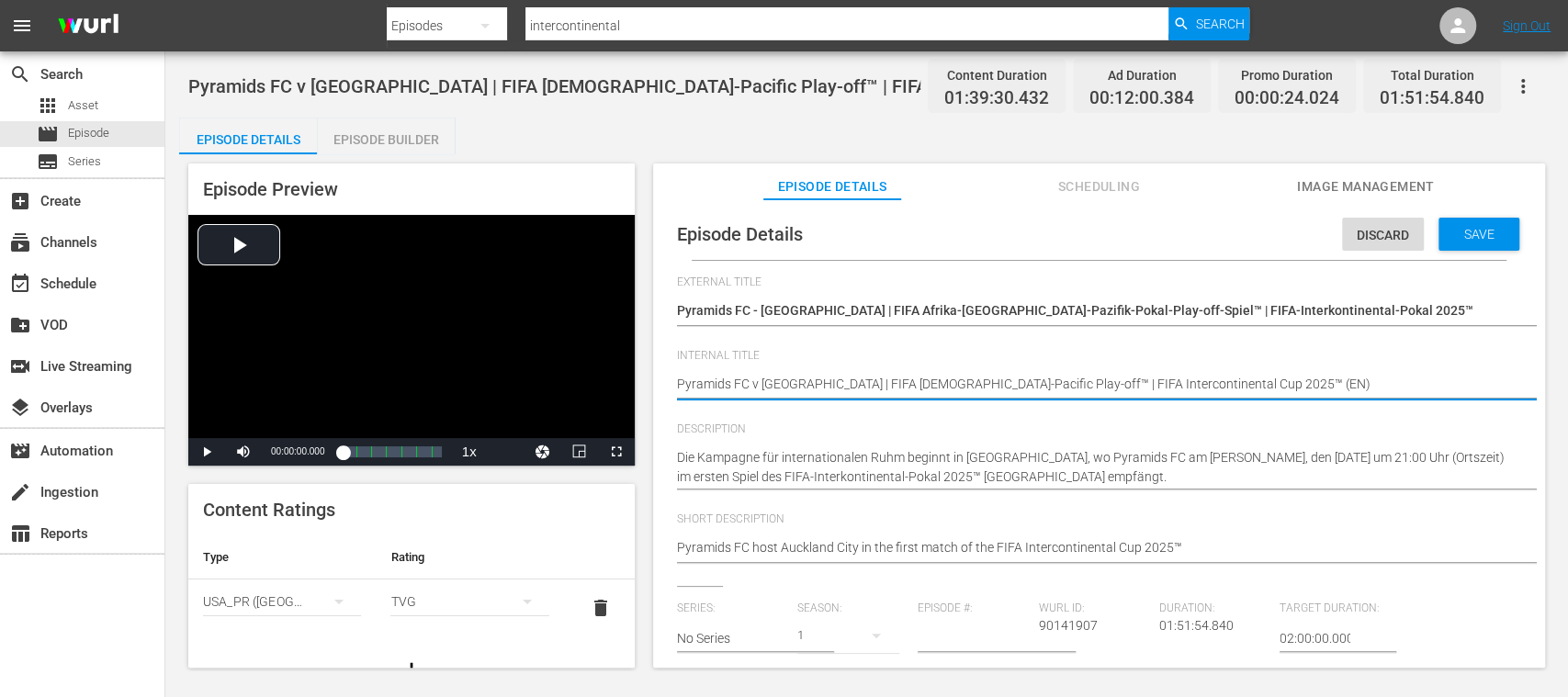
type textarea "Pyramids FC v Auckland City | FIFA African-Asian-Pacific Play-off™ | FIFA Inter…"
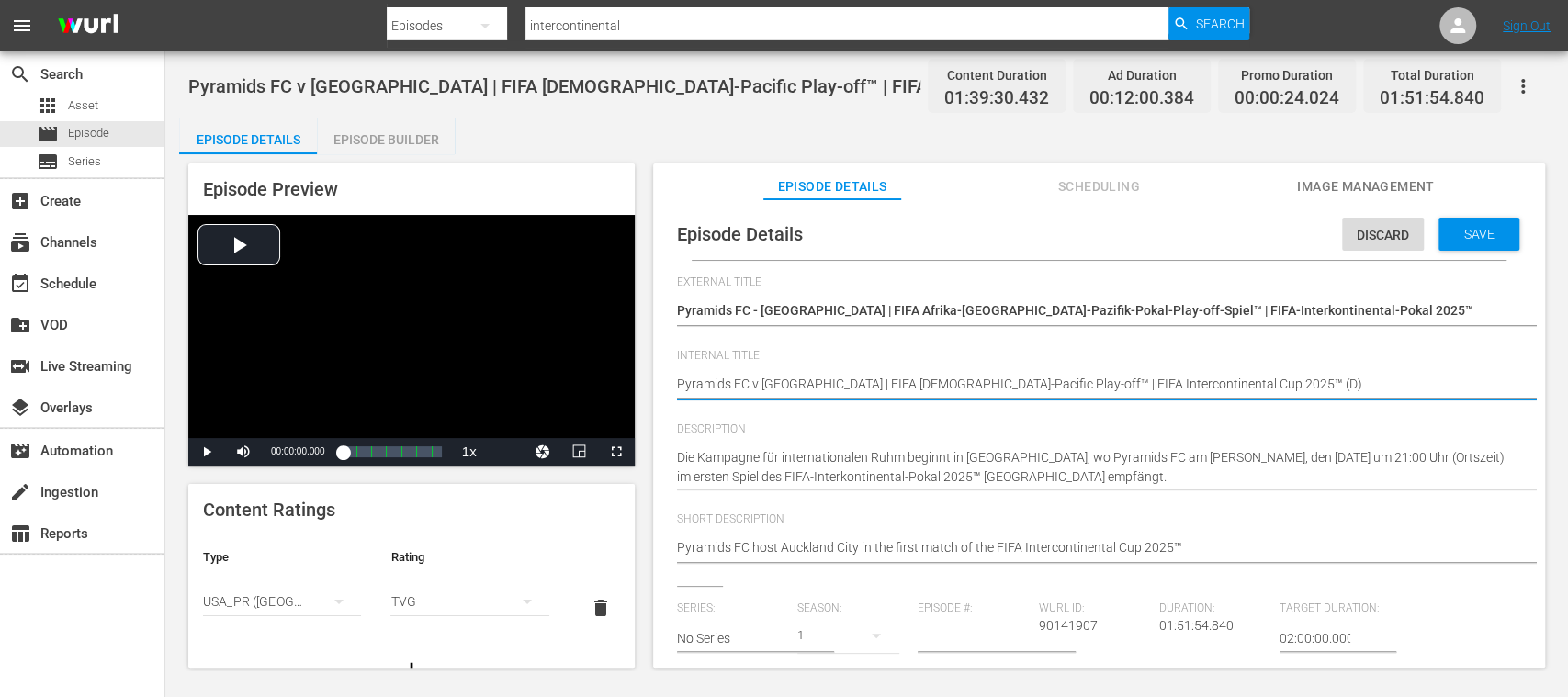
type textarea "Pyramids FC v Auckland City | FIFA African-Asian-Pacific Play-off™ | FIFA Inter…"
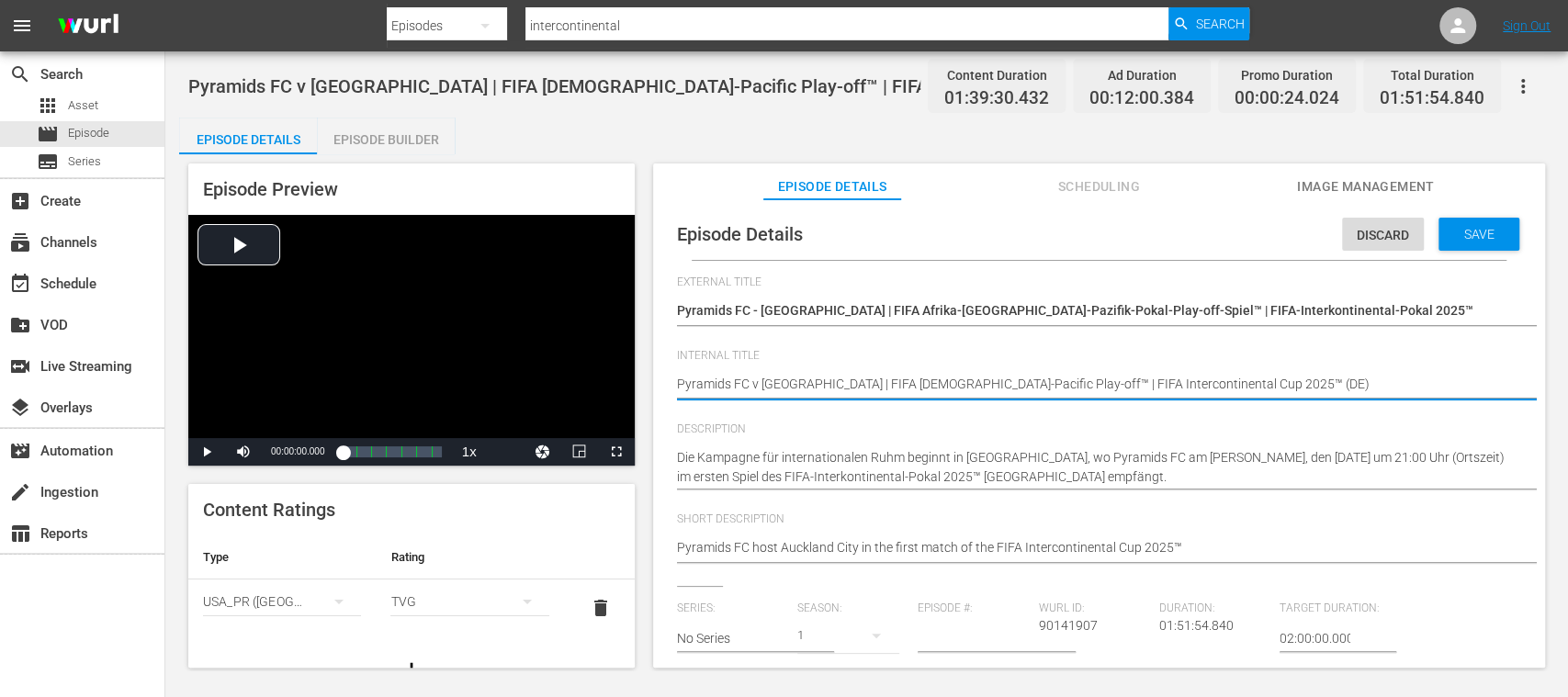
type textarea "Pyramids FC v Auckland City | FIFA African-Asian-Pacific Play-off™ | FIFA Inter…"
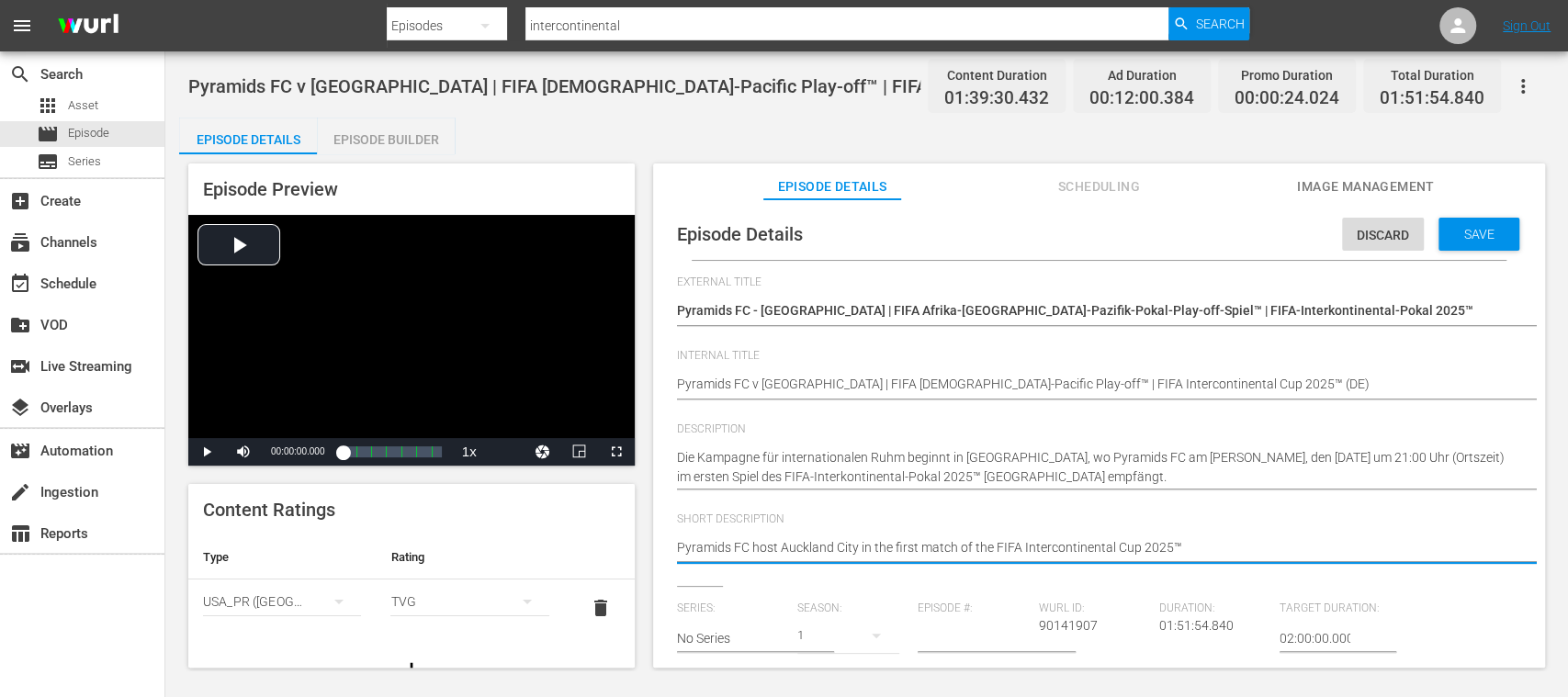
drag, startPoint x: 1218, startPoint y: 546, endPoint x: 529, endPoint y: 527, distance: 689.3
paste textarea "empfängt Auckland City im ersten Spiel des FIFA Intercontinental Cup 2025™."
type textarea "Pyramids FC empfängt Auckland City im ersten Spiel des FIFA Intercontinental Cu…"
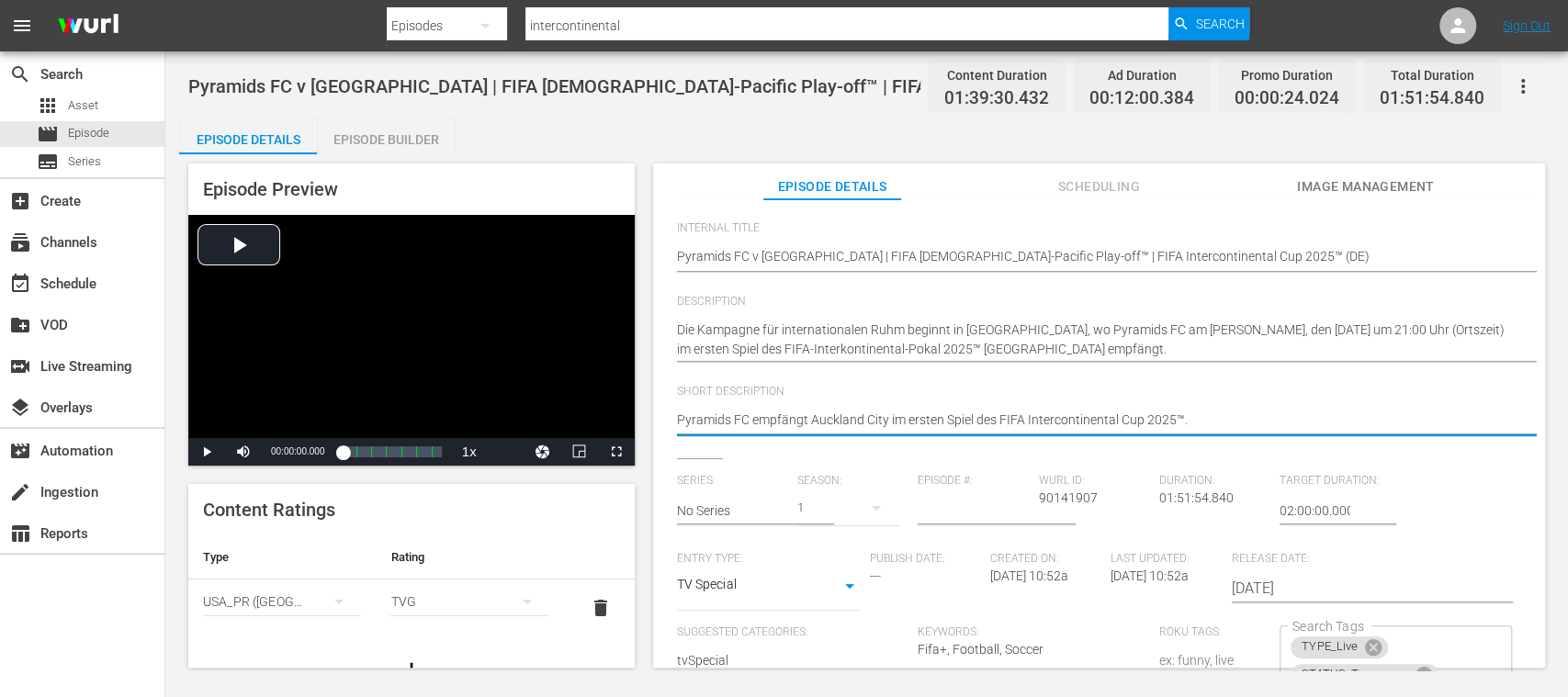
scroll to position [131, 0]
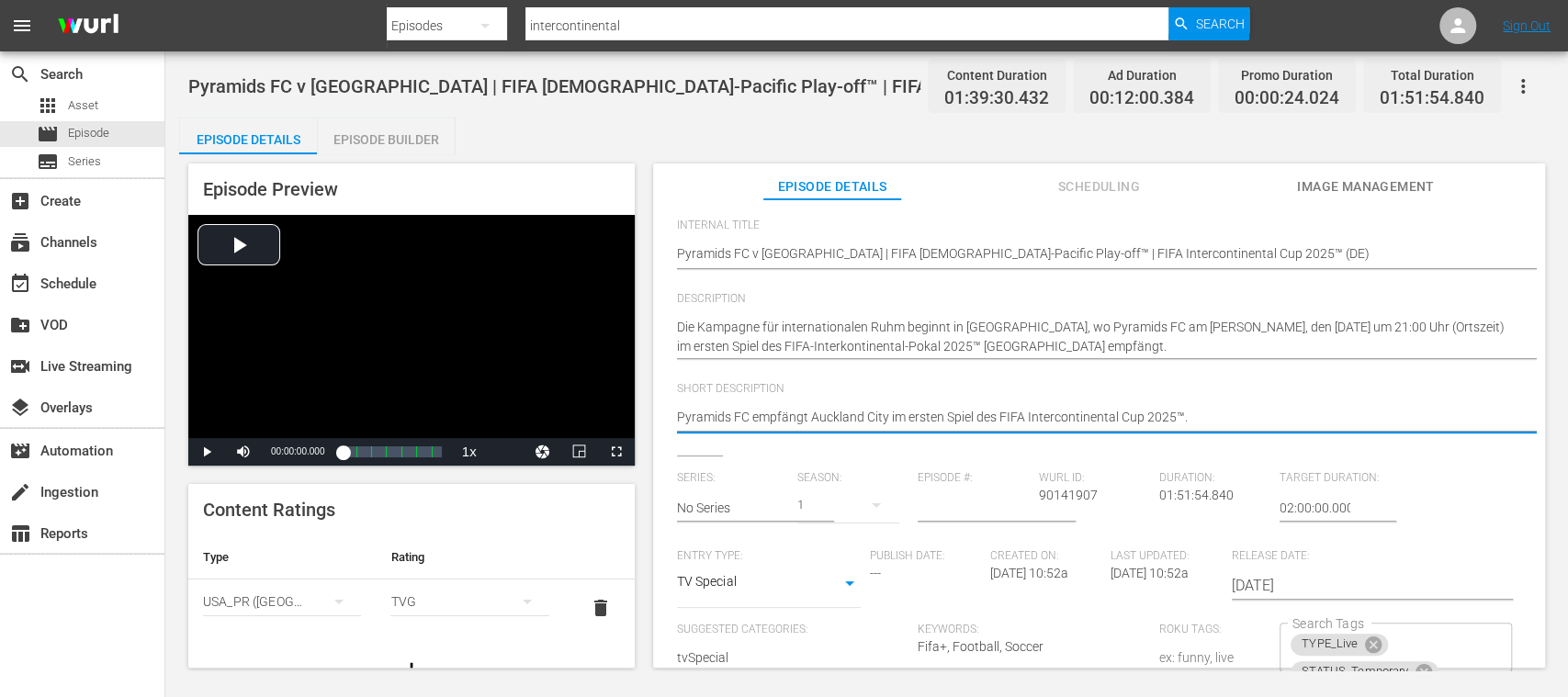
type textarea "Pyramids FC empfängt Auckland City im ersten Spiel des FIFA Intercontinental Cu…"
click at [590, 609] on span "delete" at bounding box center [601, 607] width 22 height 22
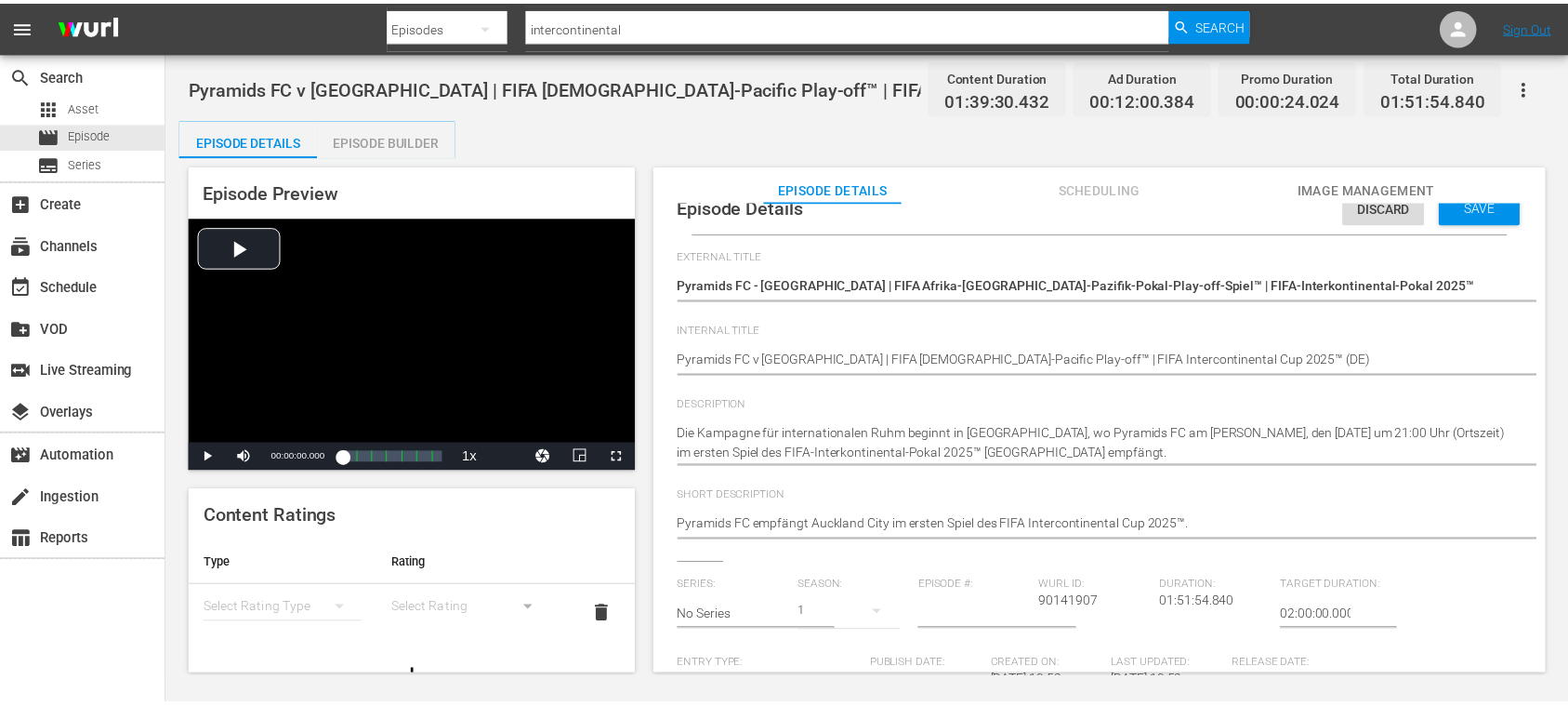
scroll to position [0, 0]
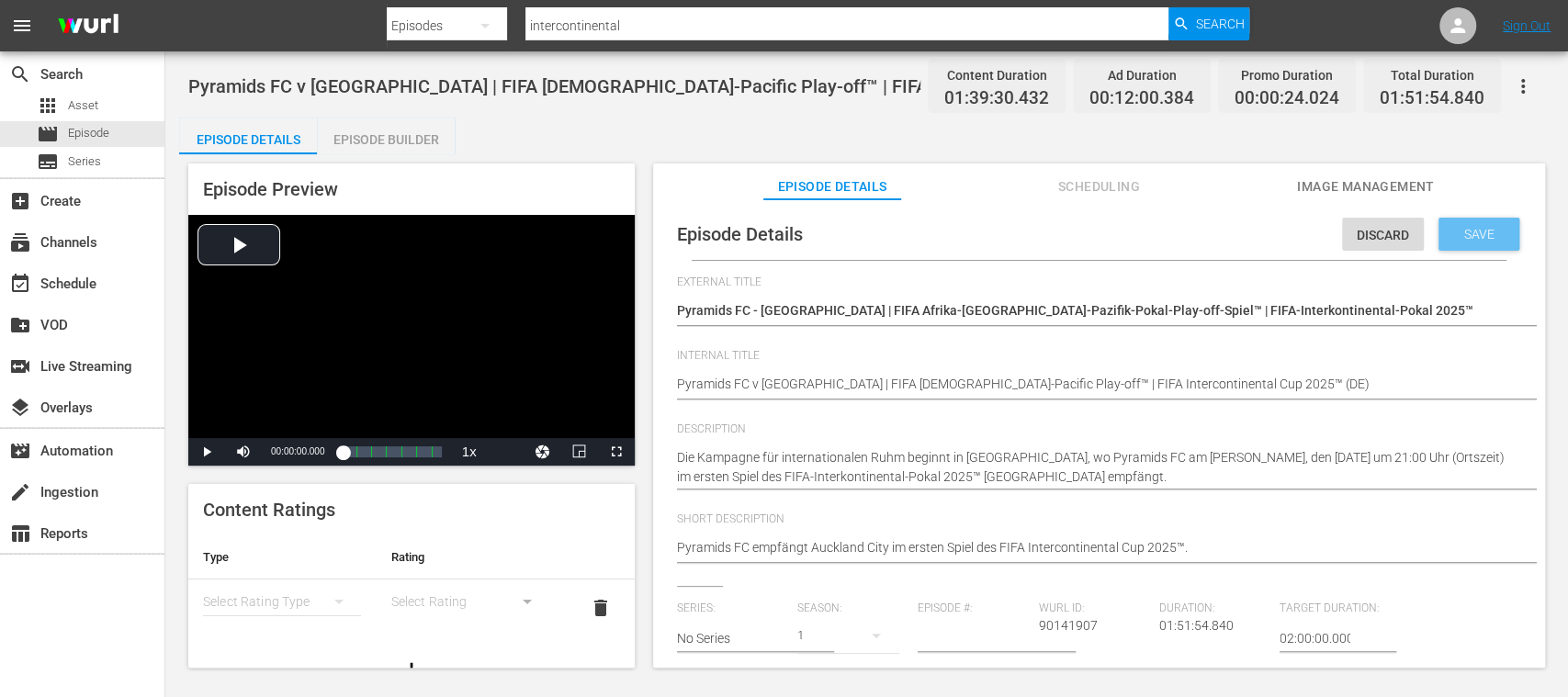
click at [1493, 236] on span "Save" at bounding box center [1478, 234] width 59 height 15
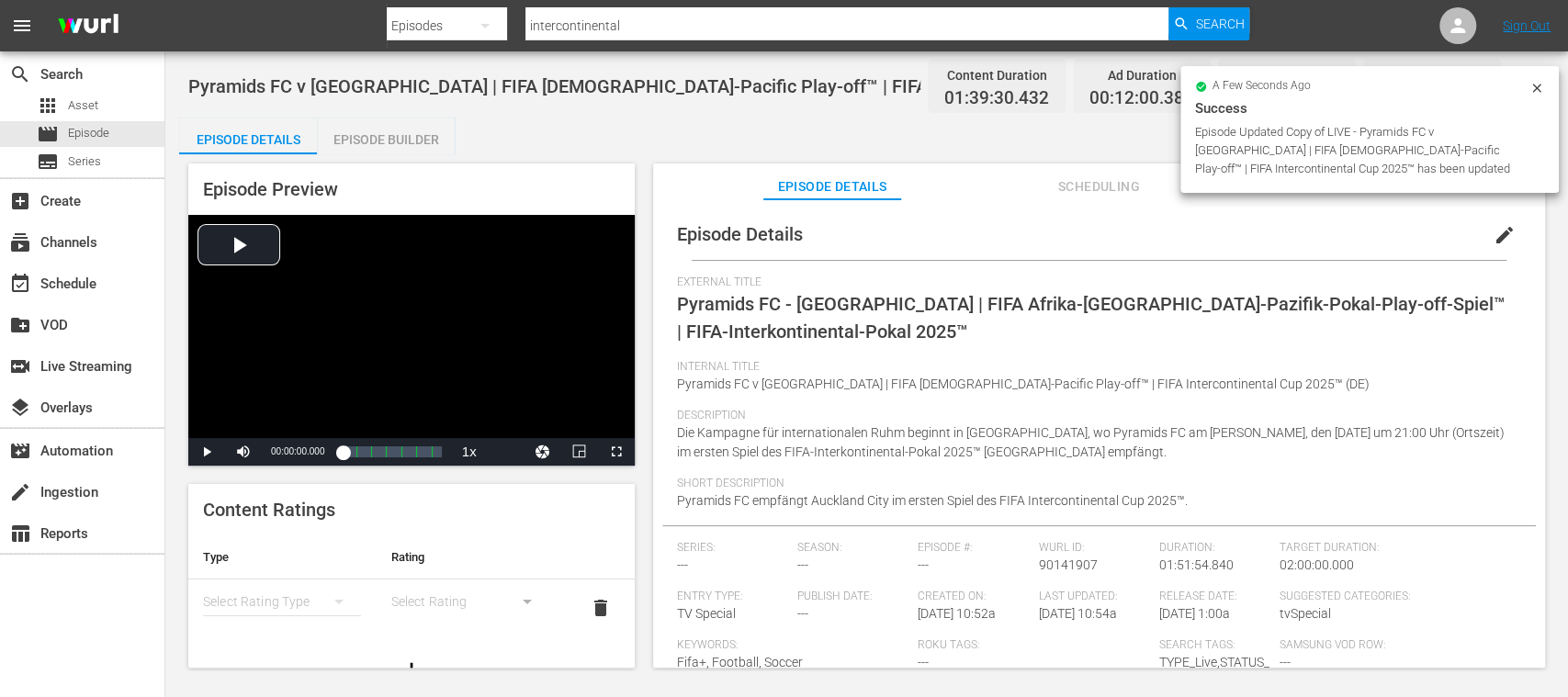
click at [410, 143] on div "Episode Builder" at bounding box center [385, 139] width 137 height 44
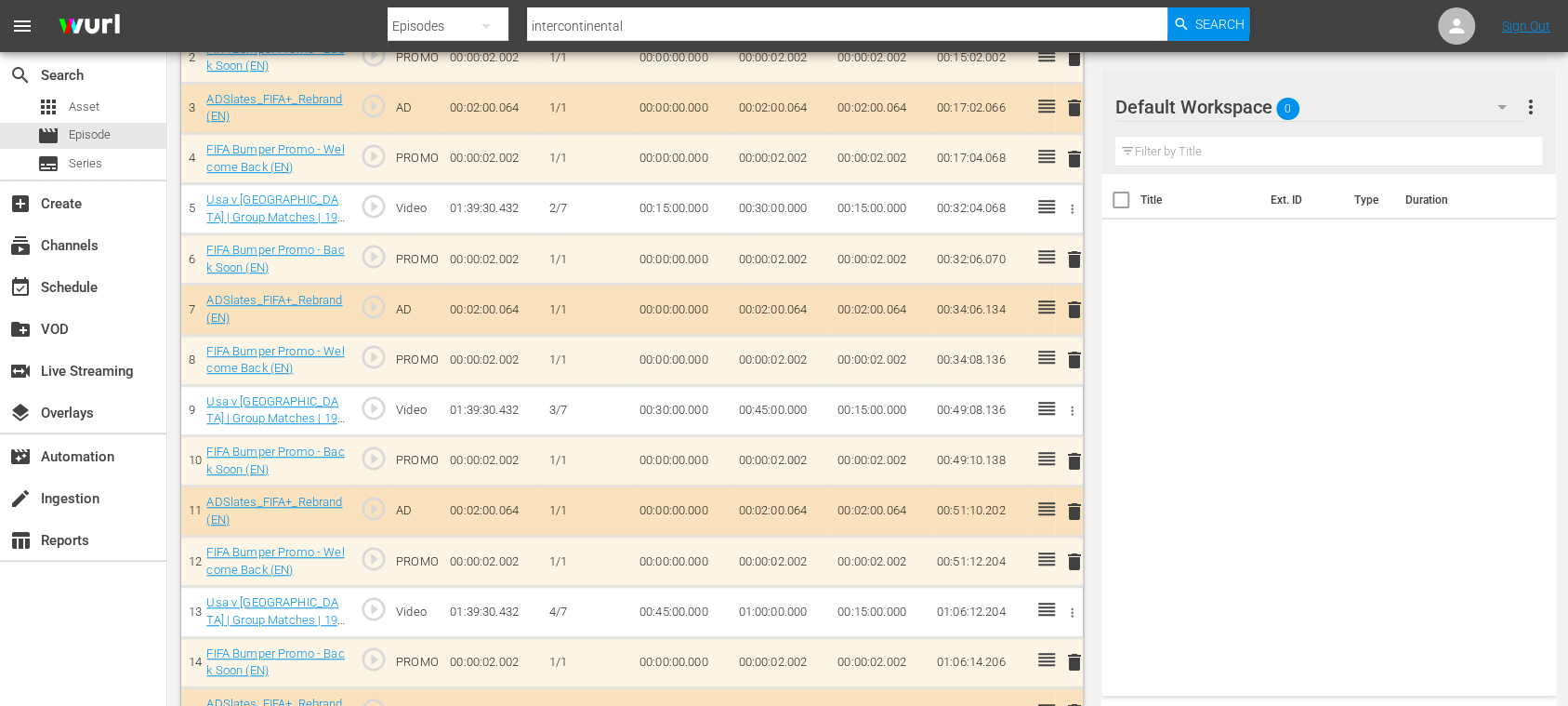
scroll to position [330, 0]
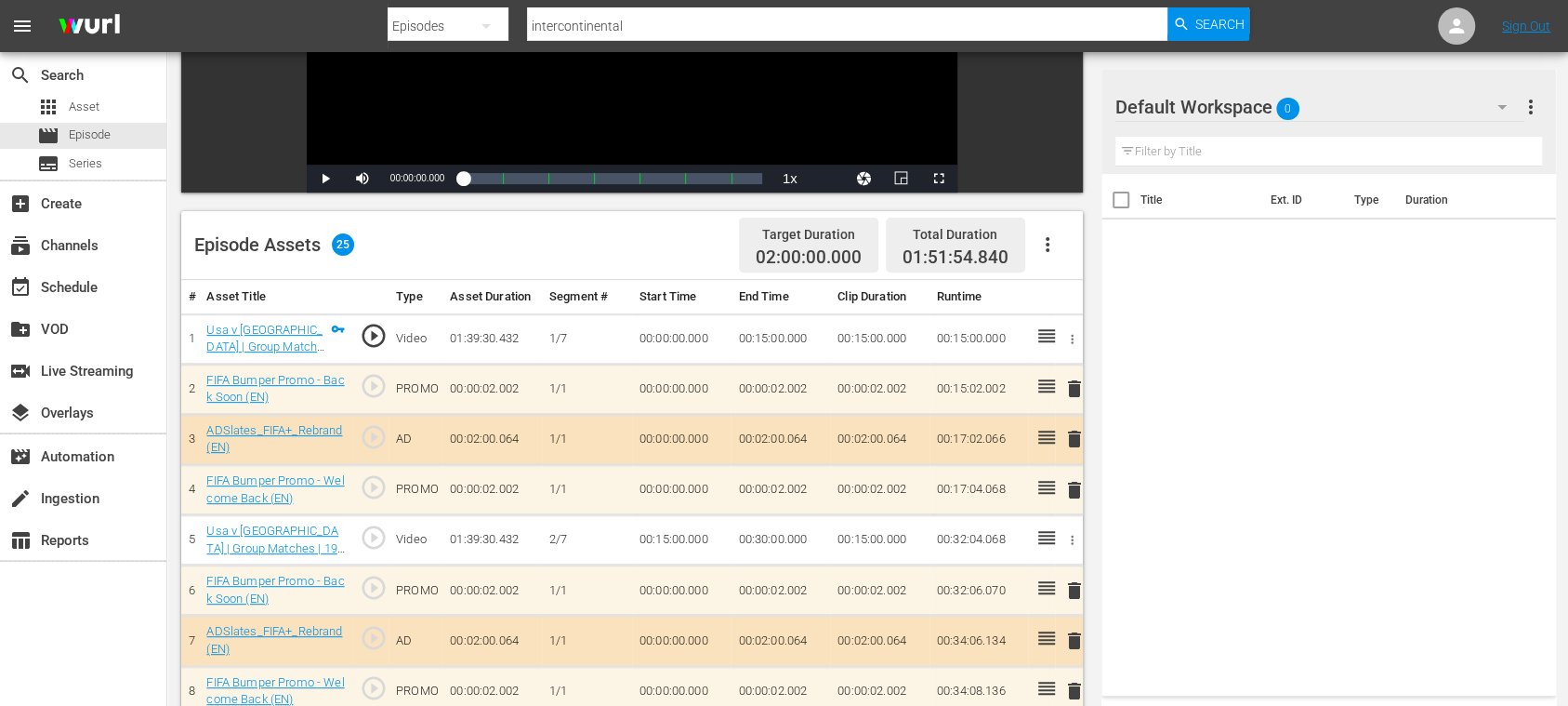
click at [1046, 234] on icon "button" at bounding box center [1047, 244] width 23 height 23
click at [1085, 300] on div "Clear Ads" at bounding box center [1102, 296] width 126 height 44
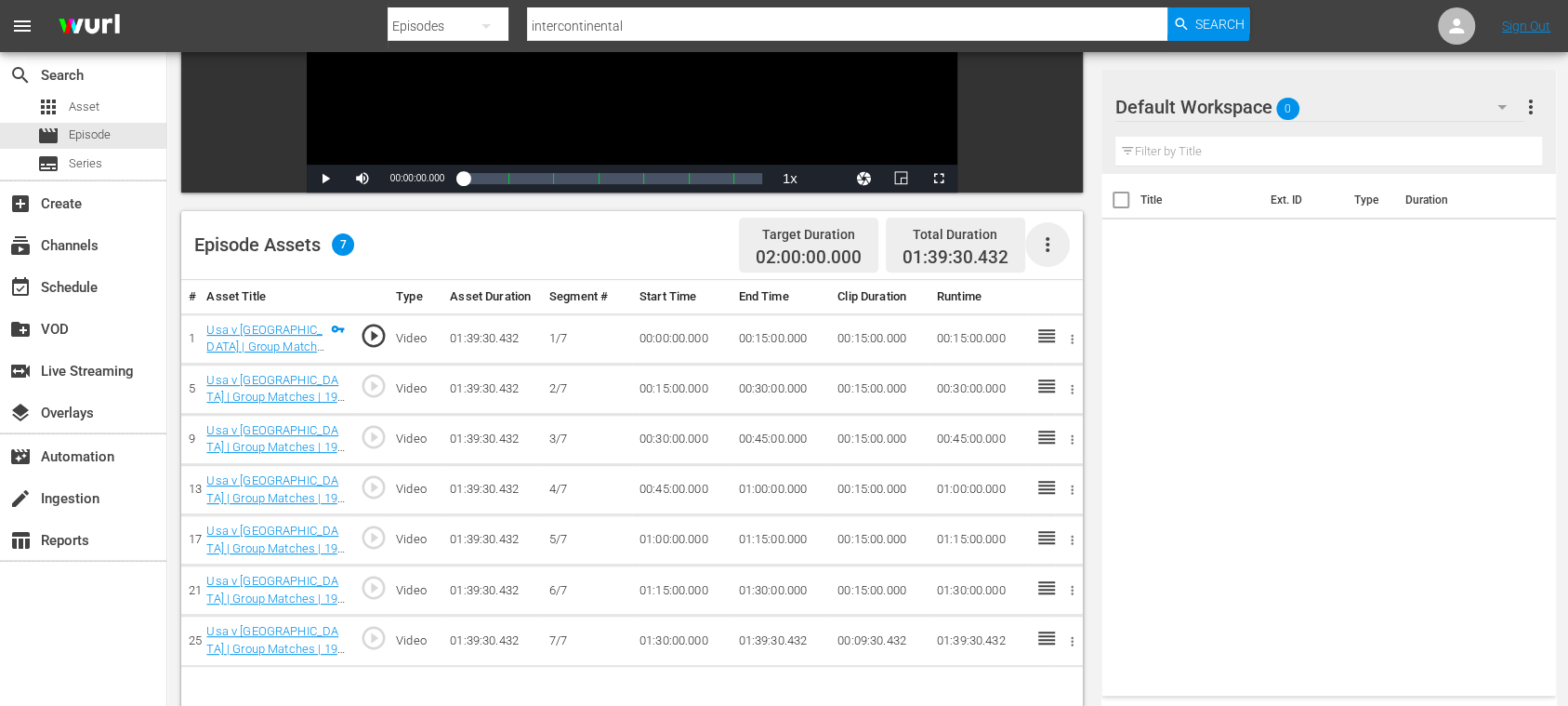
click at [1045, 240] on icon "button" at bounding box center [1047, 244] width 23 height 23
click at [1067, 251] on div "Fill with Ads" at bounding box center [1102, 252] width 126 height 44
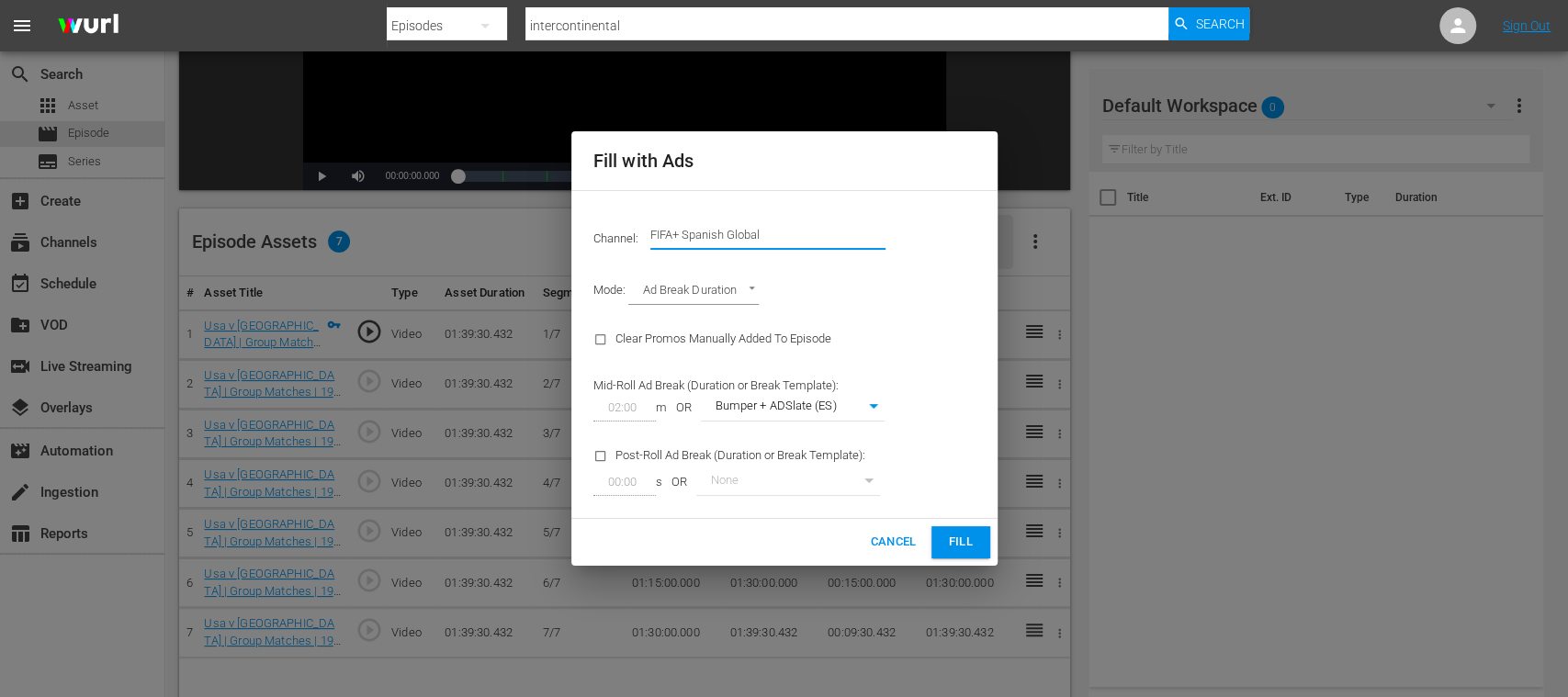
drag, startPoint x: 686, startPoint y: 234, endPoint x: 880, endPoint y: 229, distance: 194.1
click at [880, 229] on input "FIFA+ Spanish Global" at bounding box center [767, 235] width 235 height 44
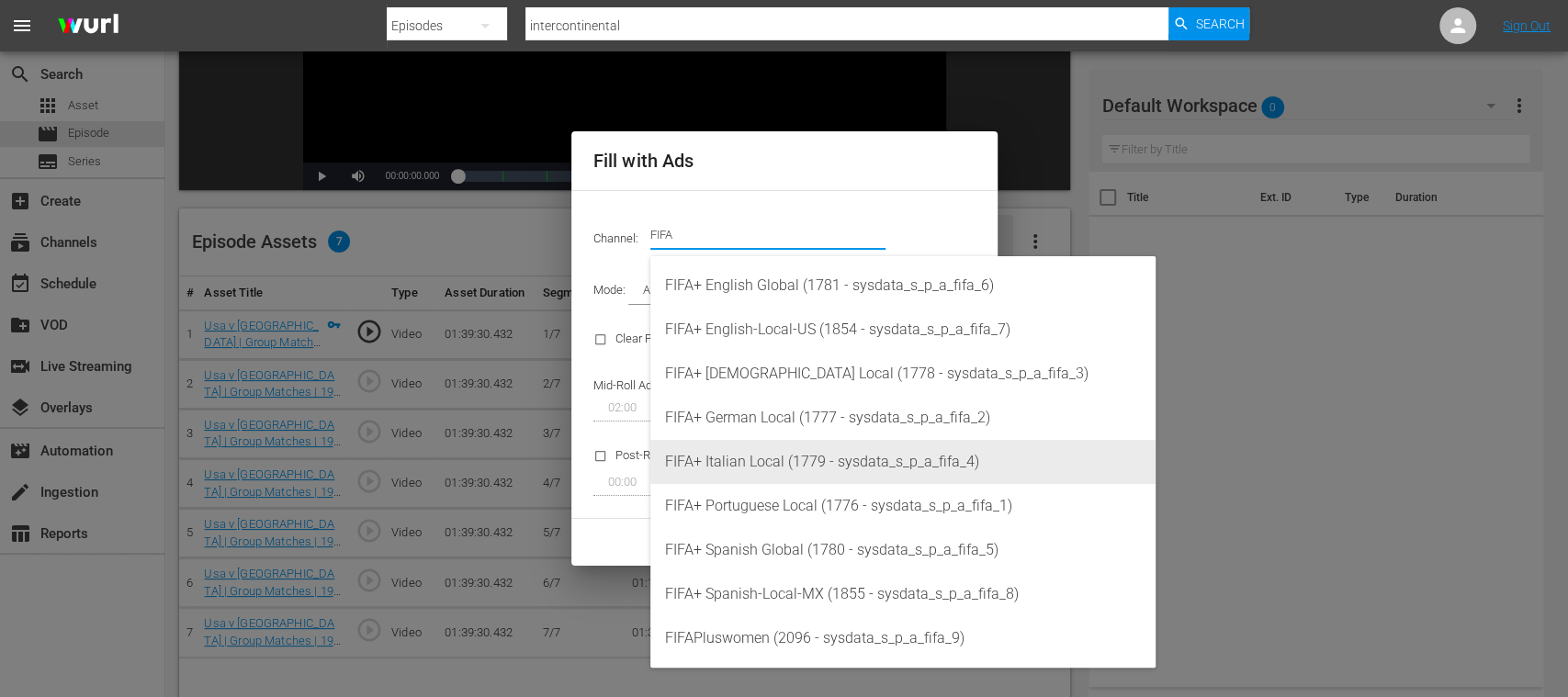
click at [805, 435] on div "FIFA+ German Local (1777 - sysdata_s_p_a_fifa_2)" at bounding box center [903, 417] width 476 height 44
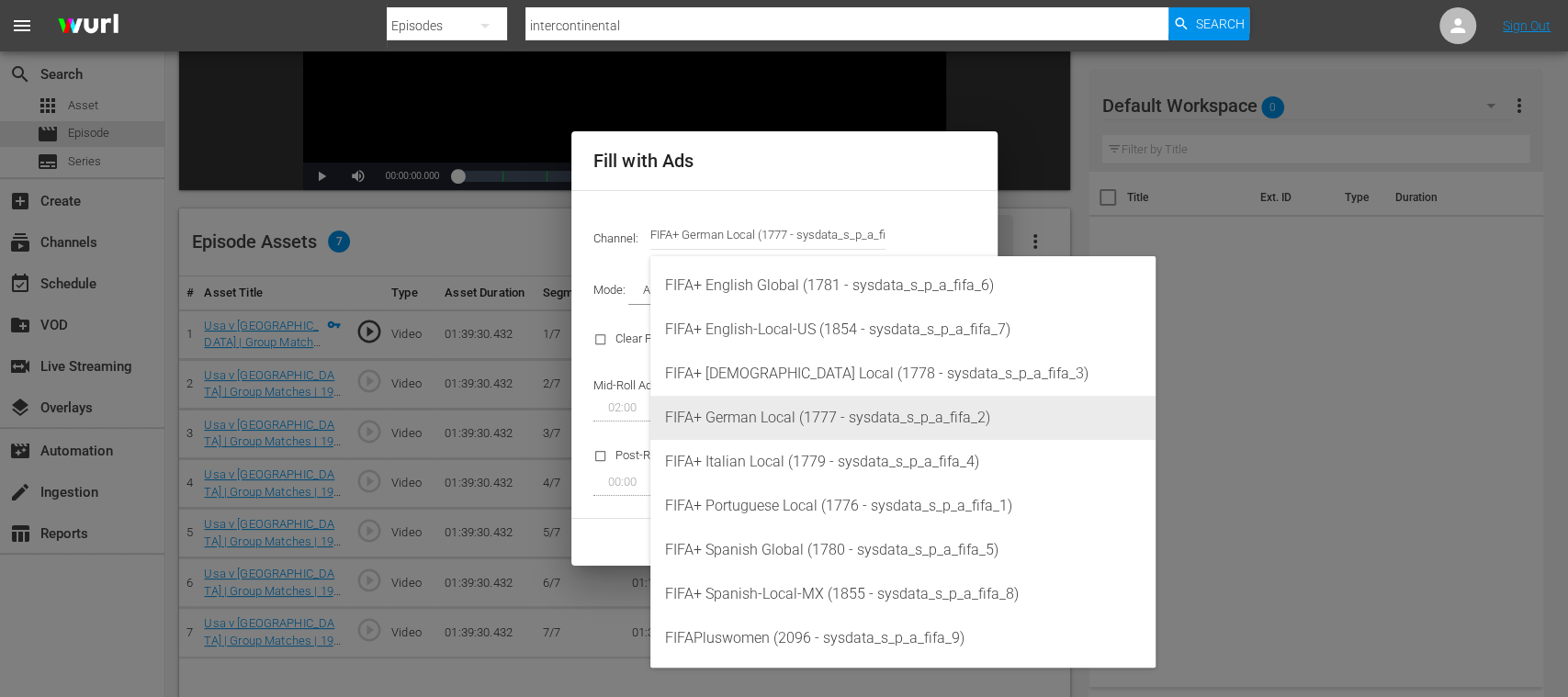
type input "FIFA+ [DEMOGRAPHIC_DATA] Local (1777)"
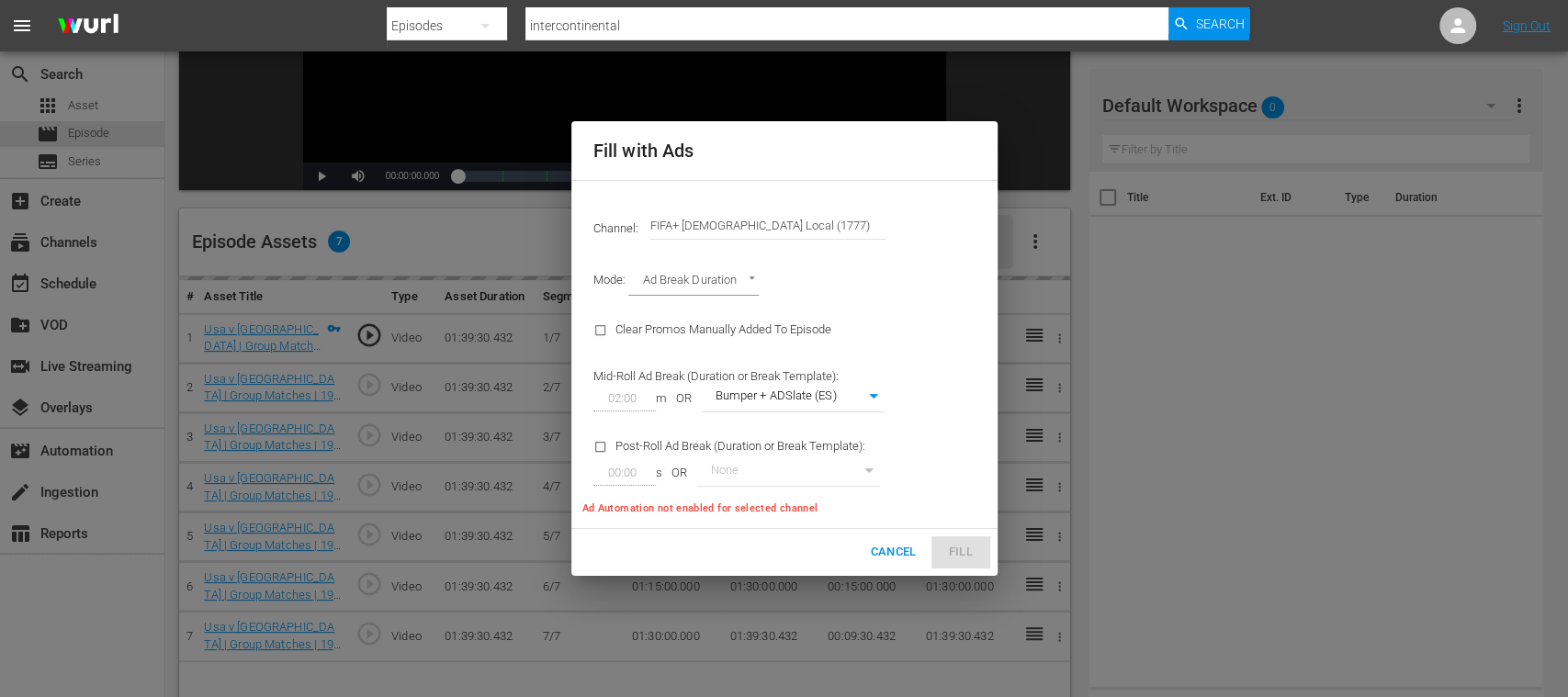
type input "337"
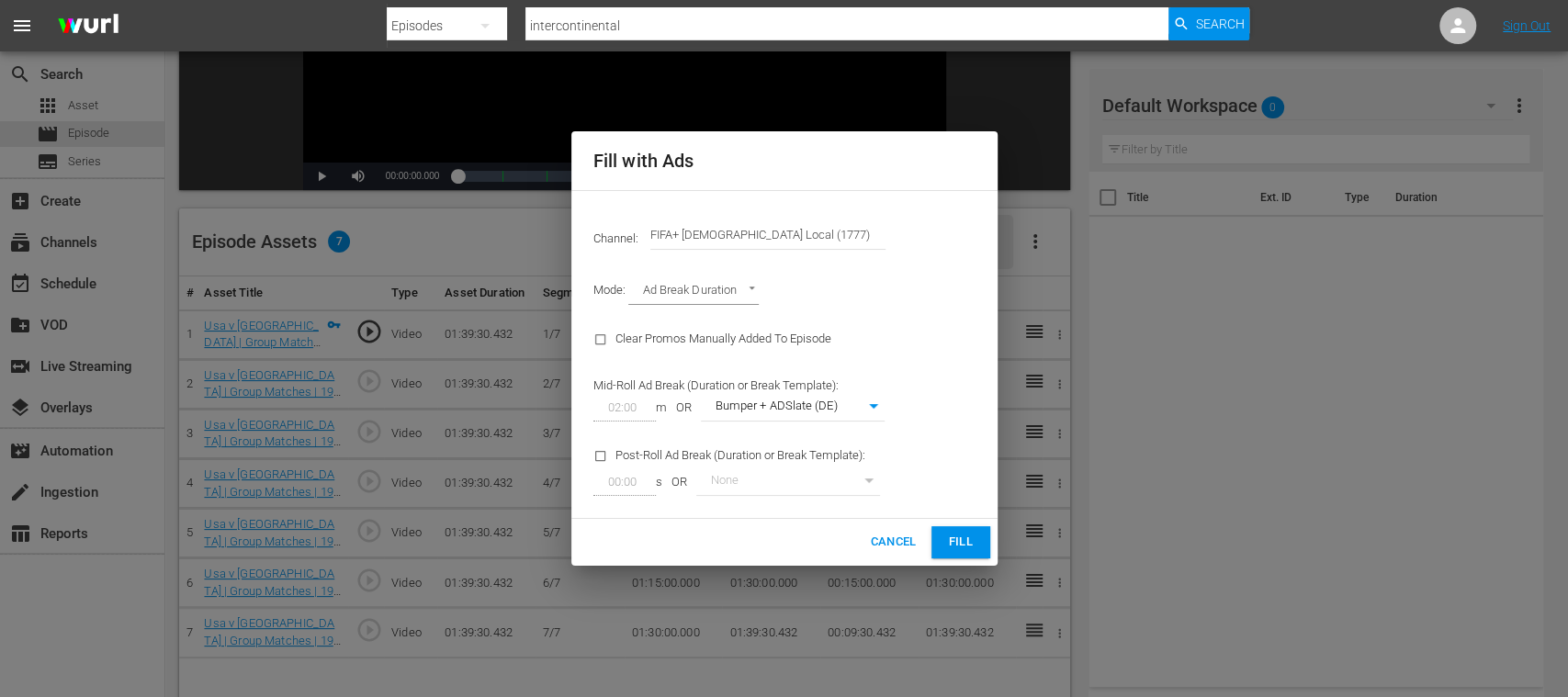
click at [963, 543] on span "Fill" at bounding box center [960, 542] width 29 height 21
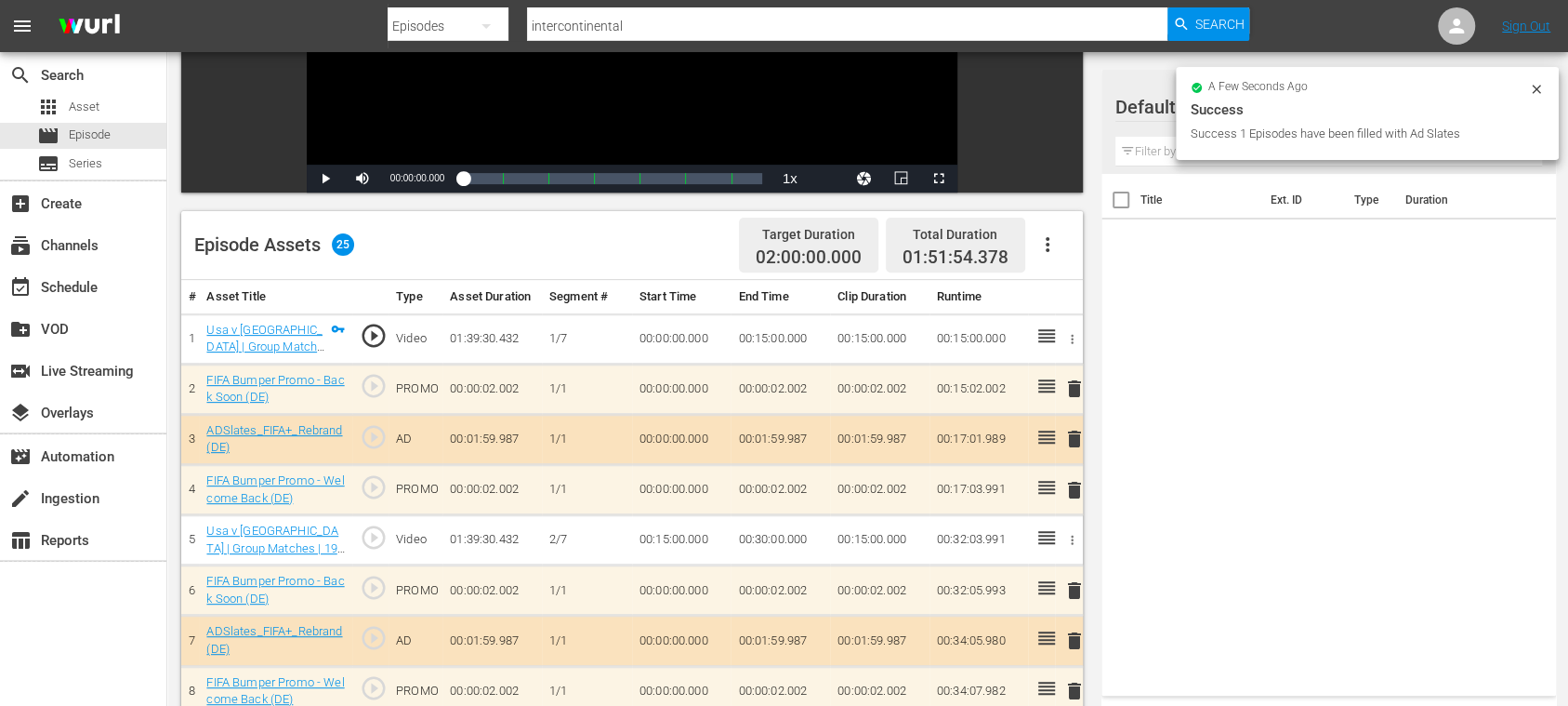
scroll to position [0, 0]
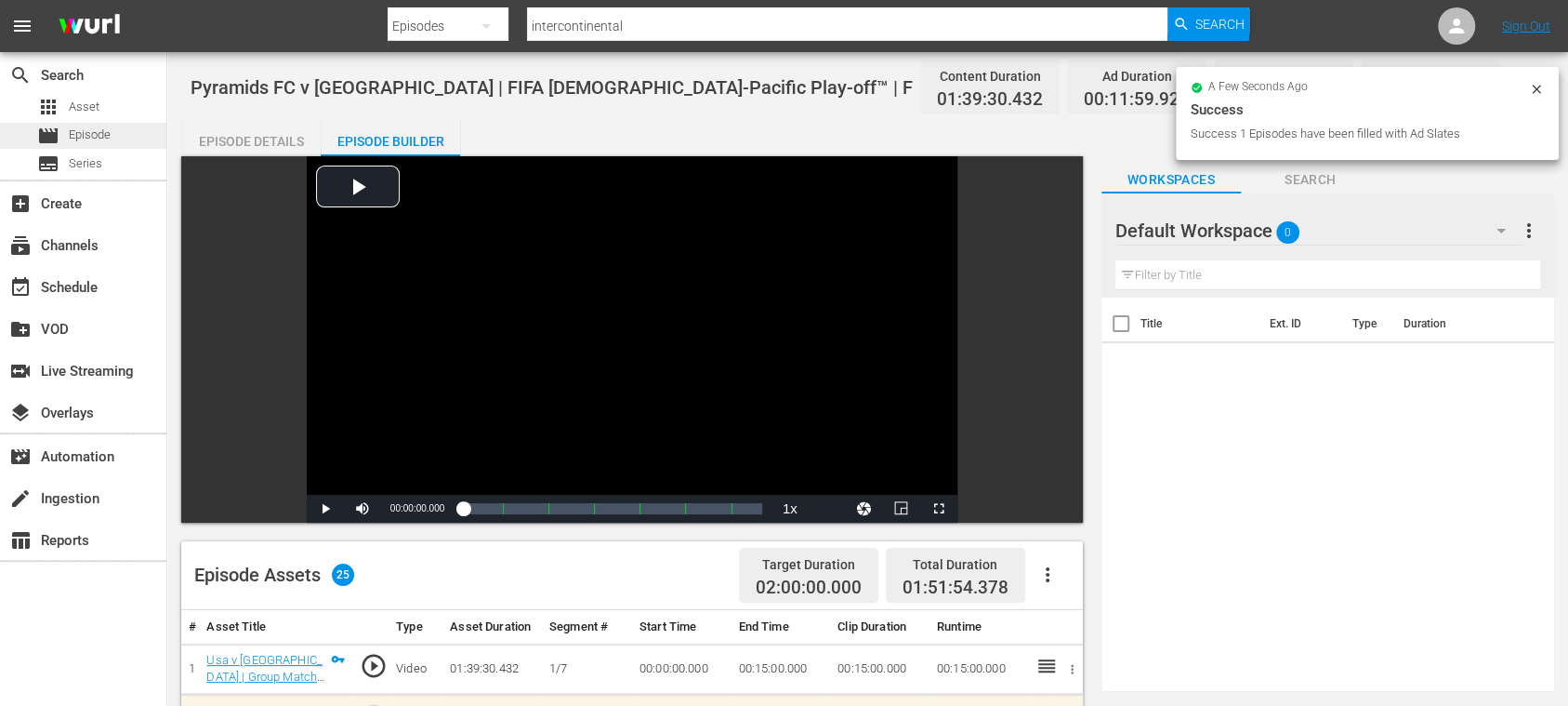
click at [80, 132] on span "Episode" at bounding box center [90, 134] width 41 height 19
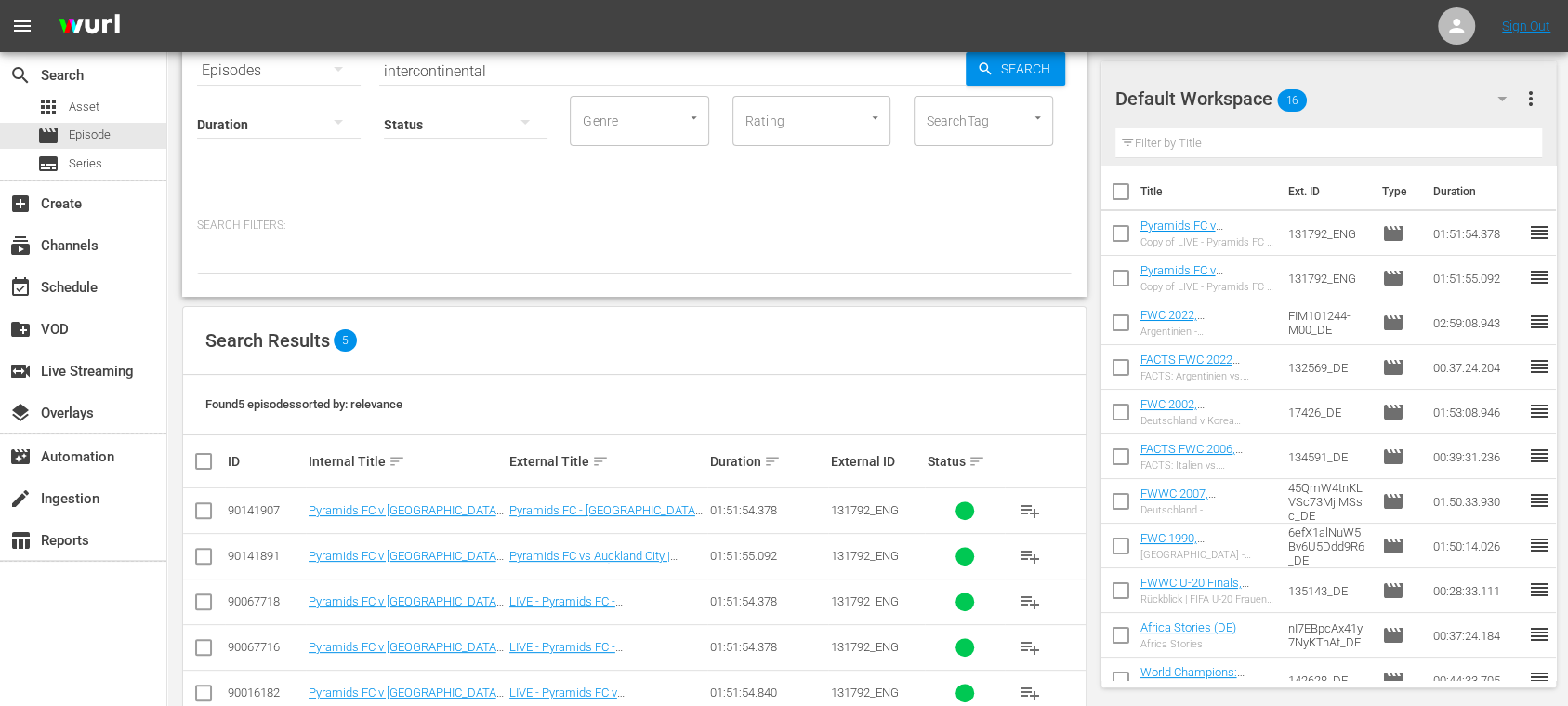
scroll to position [135, 0]
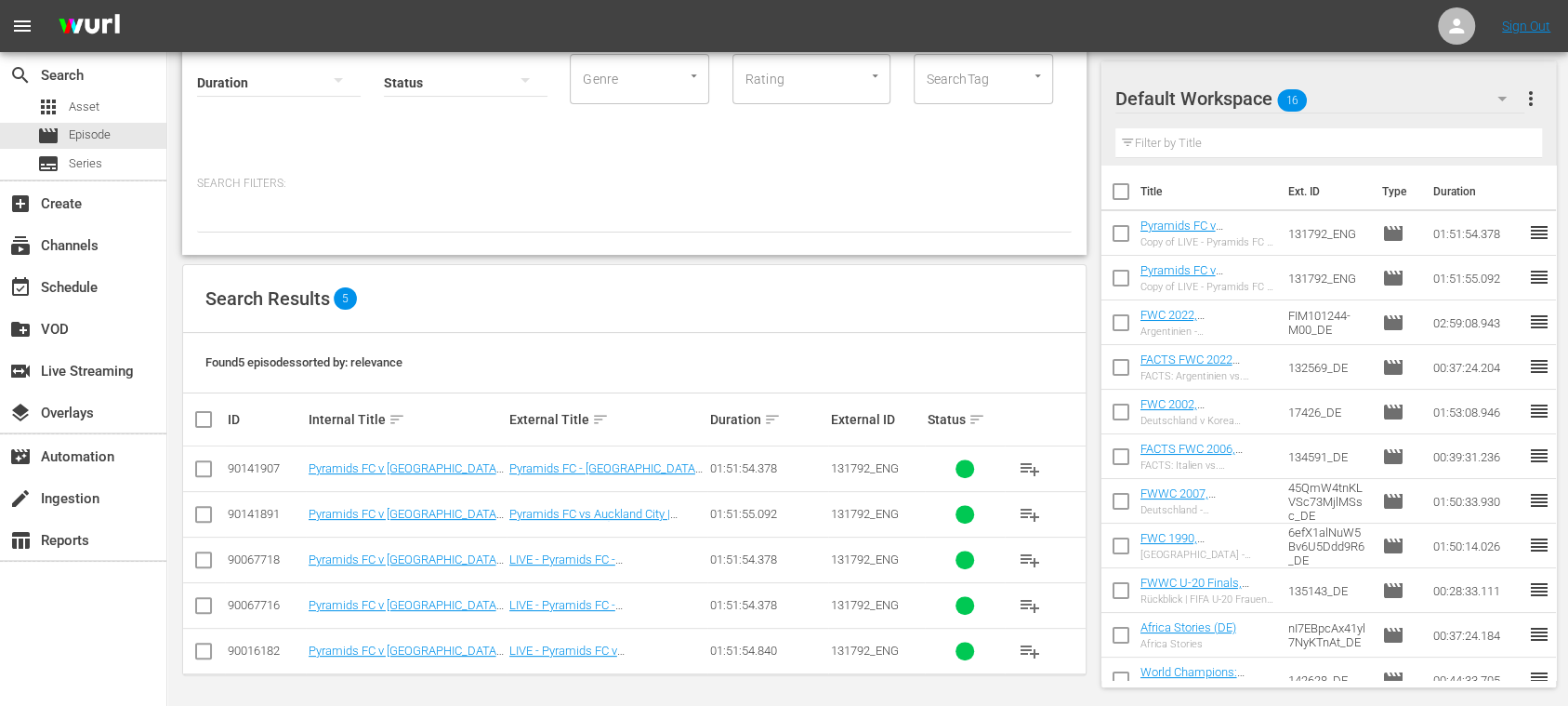
click at [1533, 106] on span "more_vert" at bounding box center [1531, 99] width 23 height 23
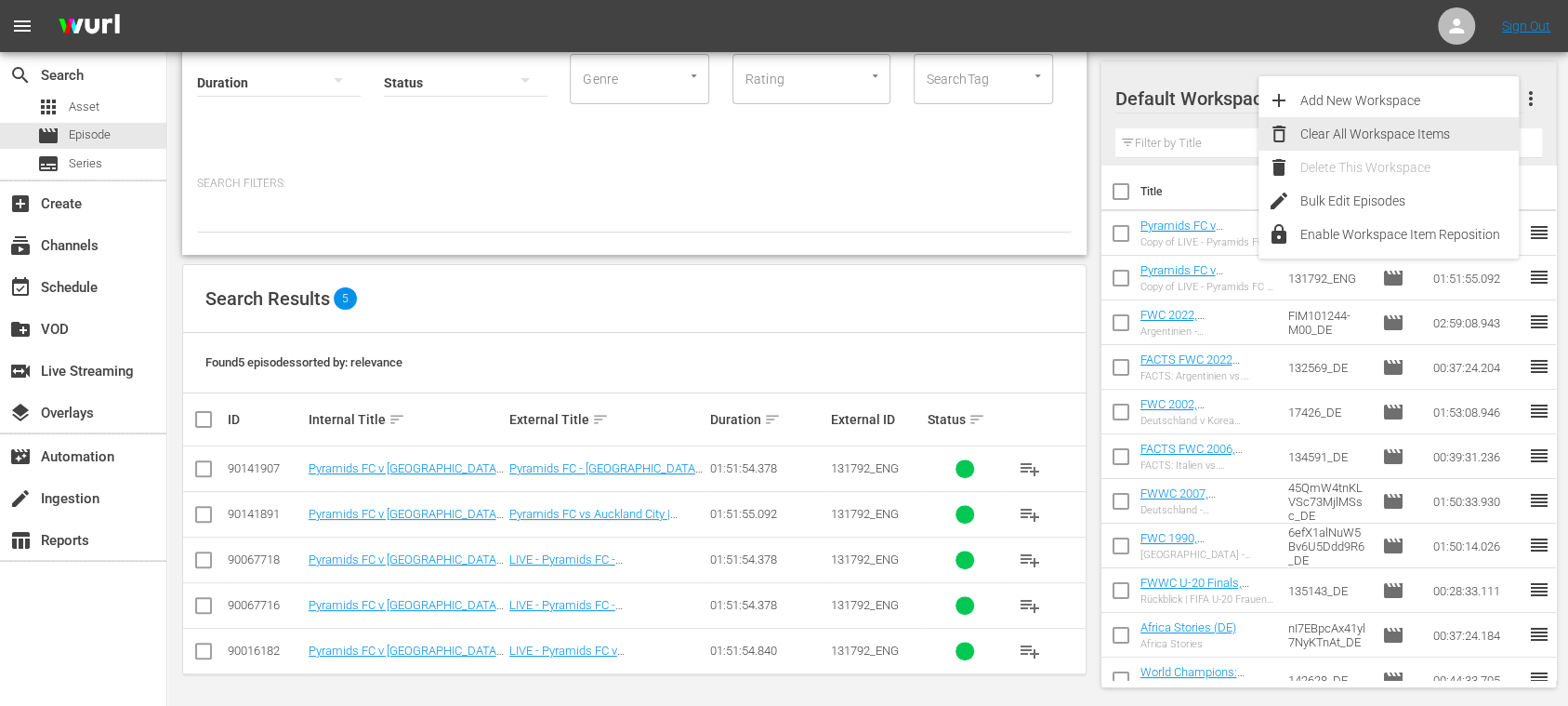
click at [1450, 128] on div "Clear All Workspace Items" at bounding box center [1409, 134] width 218 height 34
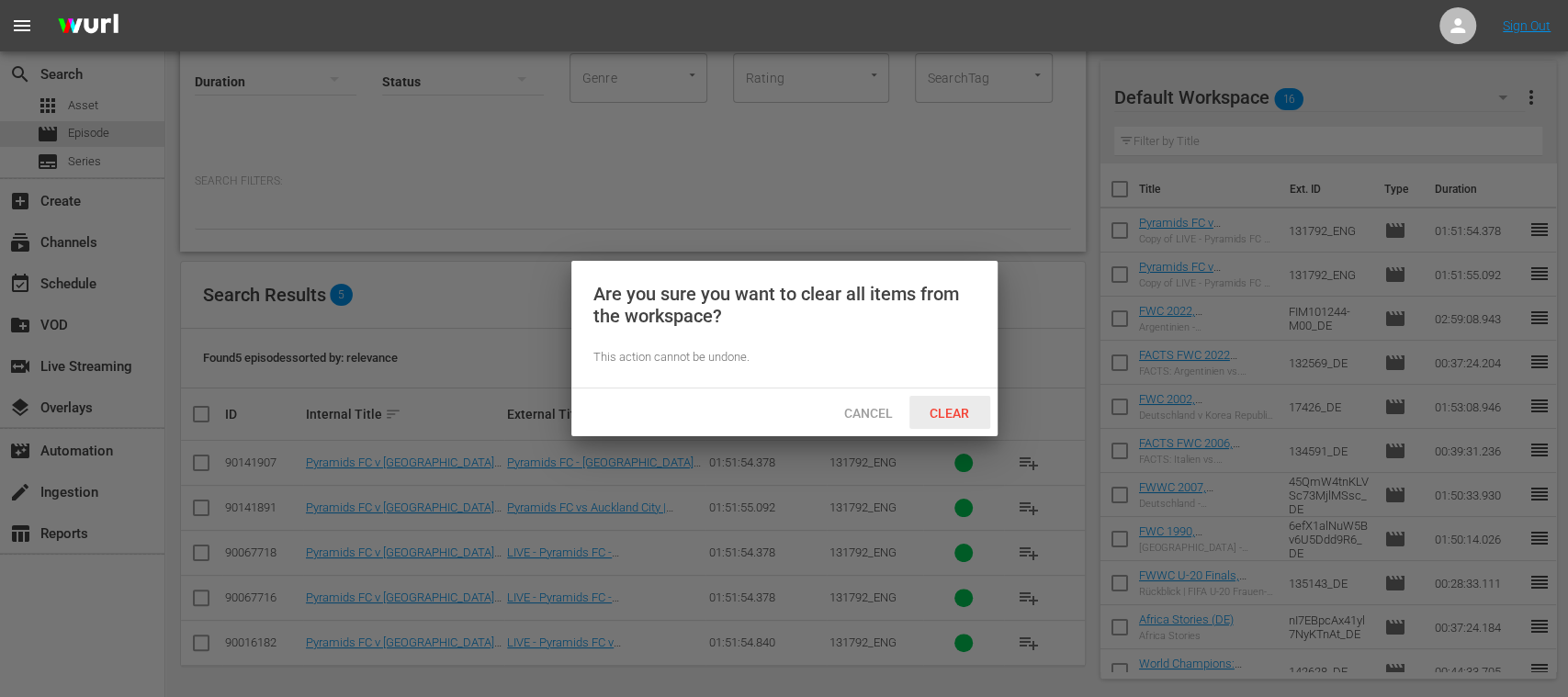
click at [944, 413] on span "Clear" at bounding box center [949, 412] width 69 height 15
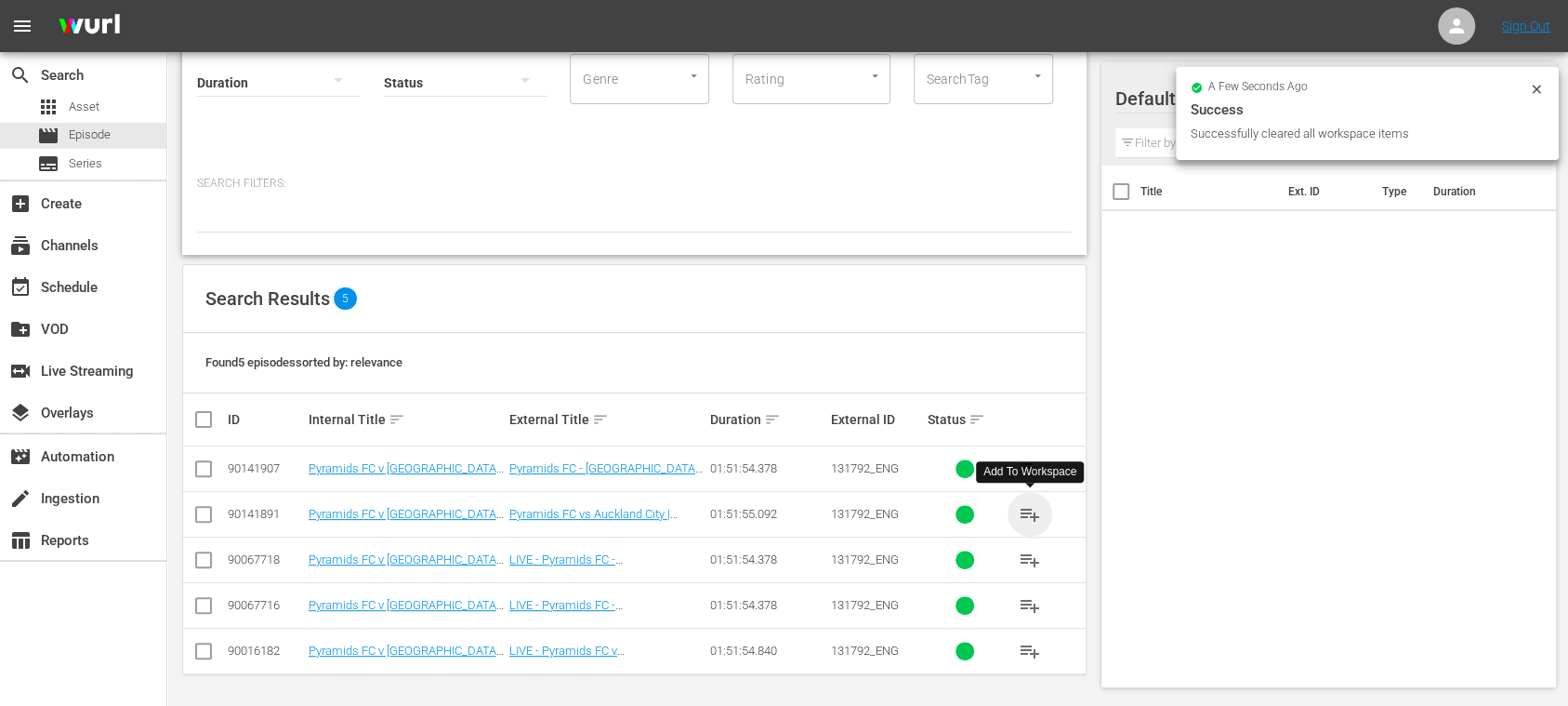
click at [1033, 511] on span "playlist_add" at bounding box center [1029, 514] width 23 height 23
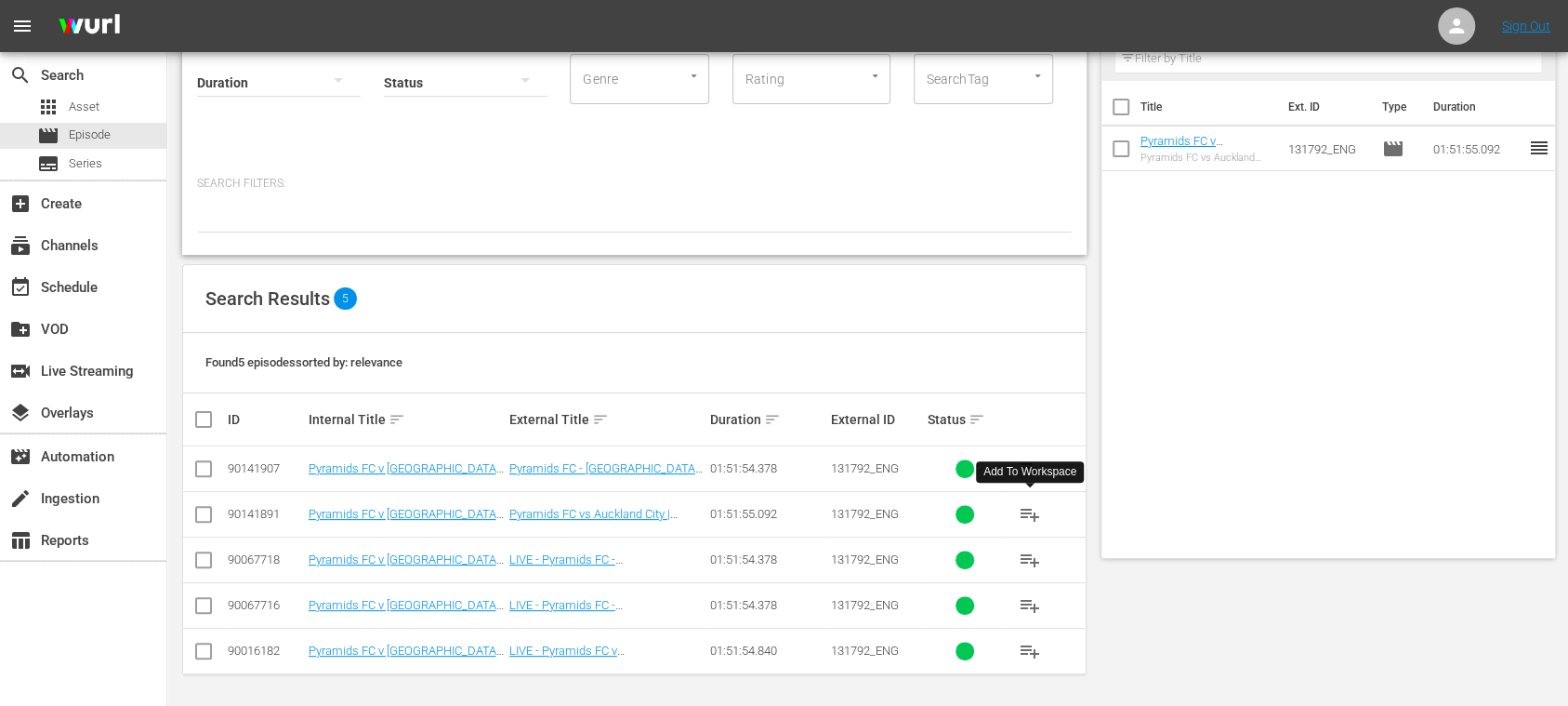
scroll to position [0, 0]
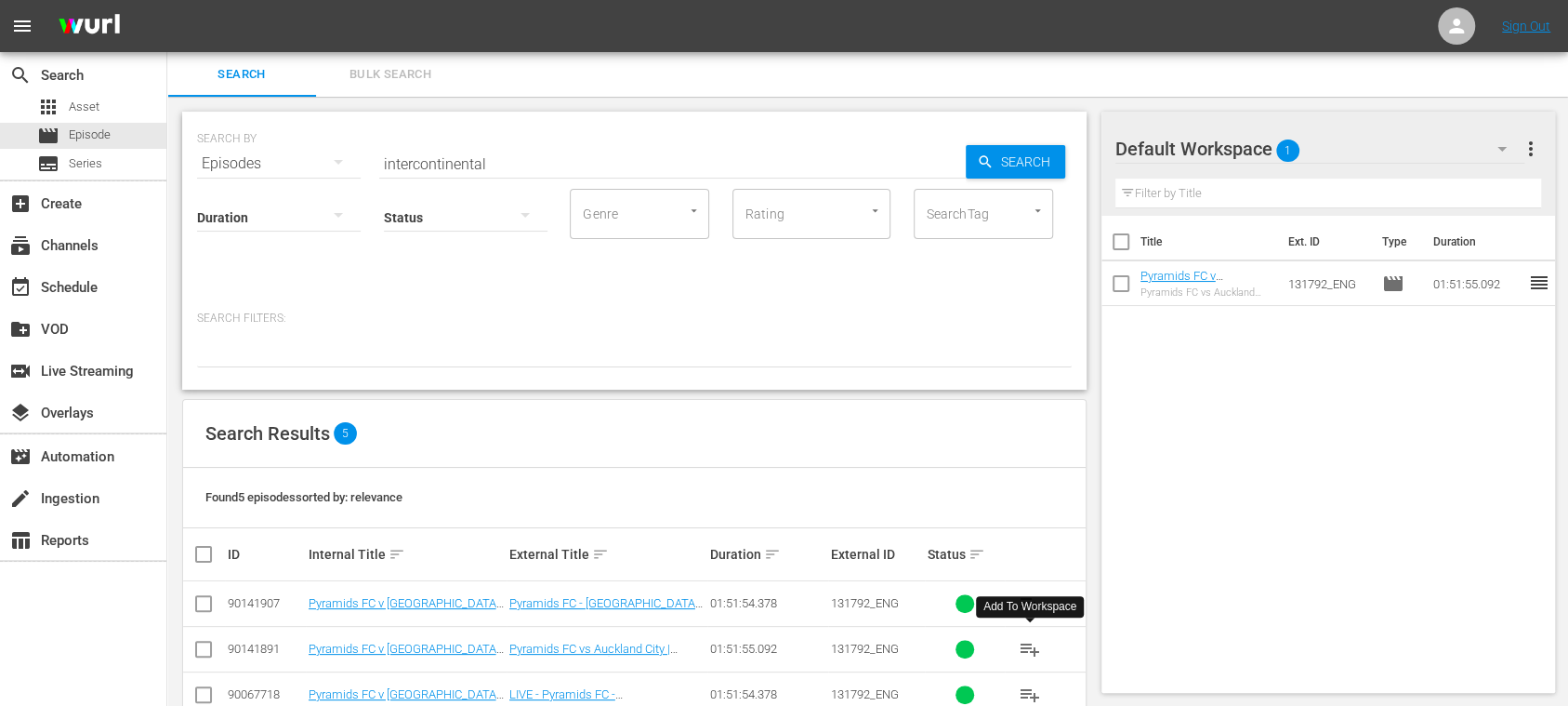
click at [420, 65] on span "Bulk Search" at bounding box center [391, 75] width 126 height 22
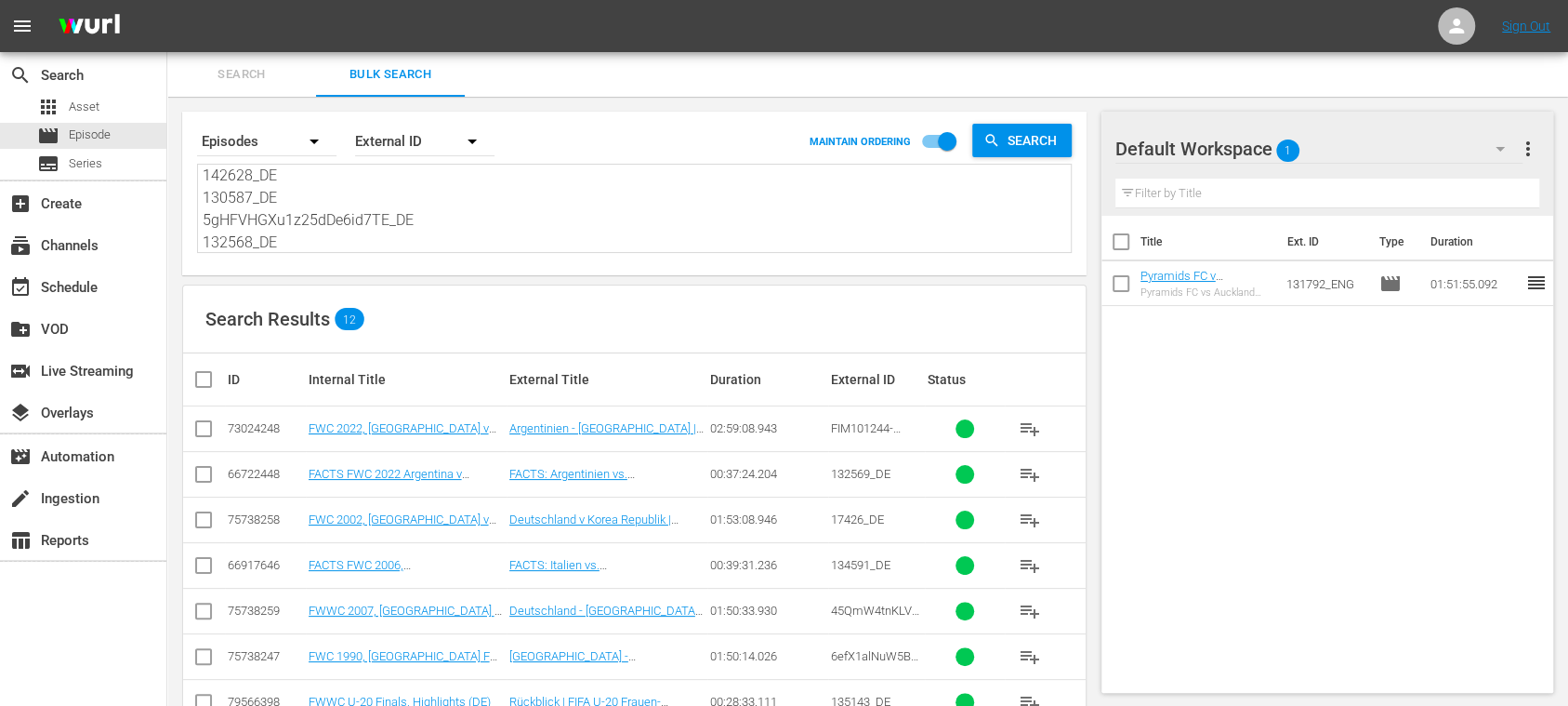
scroll to position [204, 0]
drag, startPoint x: 207, startPoint y: 179, endPoint x: 816, endPoint y: 366, distance: 637.1
click at [793, 383] on div "Search By Episodes Order By External ID MAINTAIN ORDERING Search FIM101244-M00_…" at bounding box center [635, 542] width 934 height 891
type textarea "F"
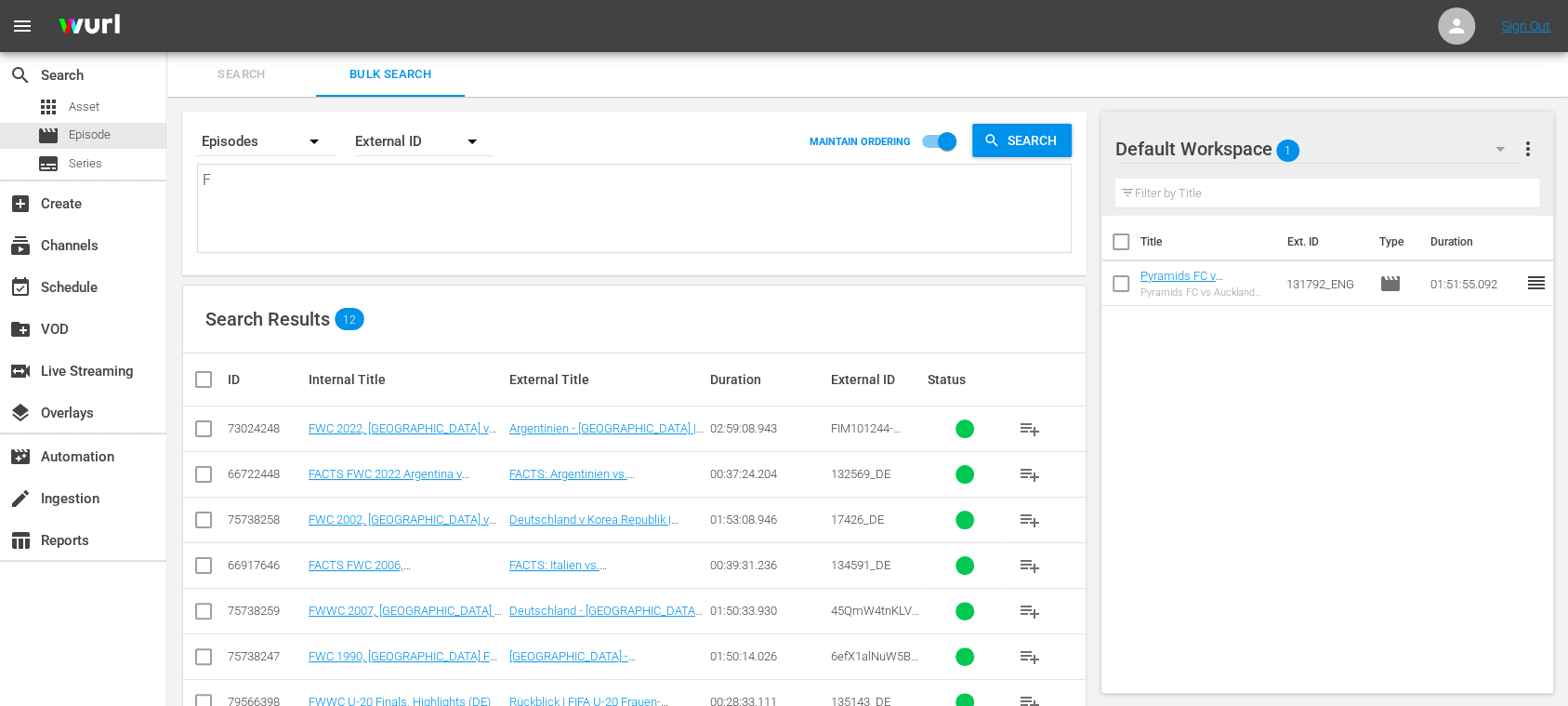
scroll to position [0, 0]
paste textarea "FIM101244-M00_ES 132569_ES 3xOszwTmAkyZGytJodQE8g_ES 134591_ES DLyoBew2y0qHB629…"
type textarea "FIM101244-M00_ES 132569_ES 3xOszwTmAkyZGytJodQE8g_ES 134591_ES DLyoBew2y0qHB629…"
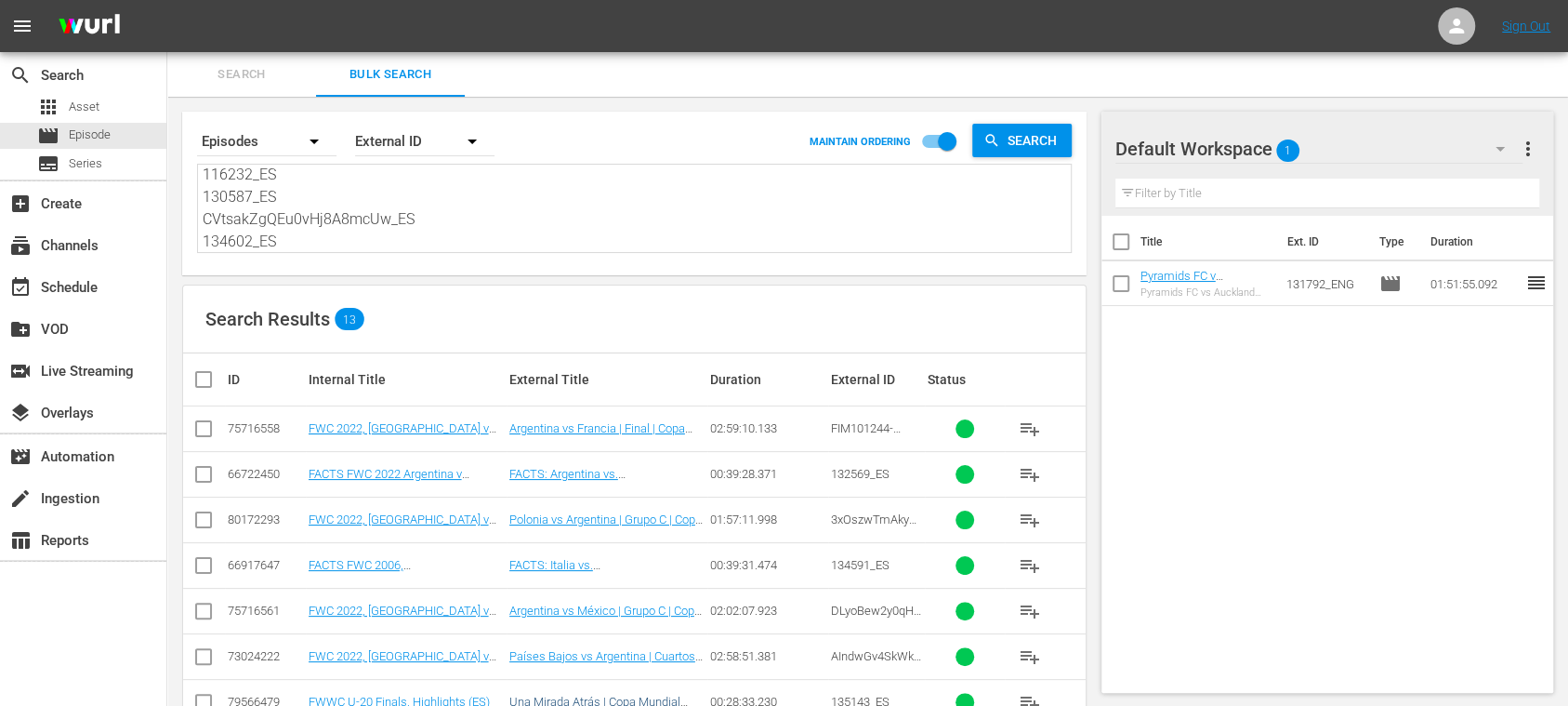
type textarea "FIM101244-M00_ES 132569_ES 3xOszwTmAkyZGytJodQE8g_ES 134591_ES DLyoBew2y0qHB629…"
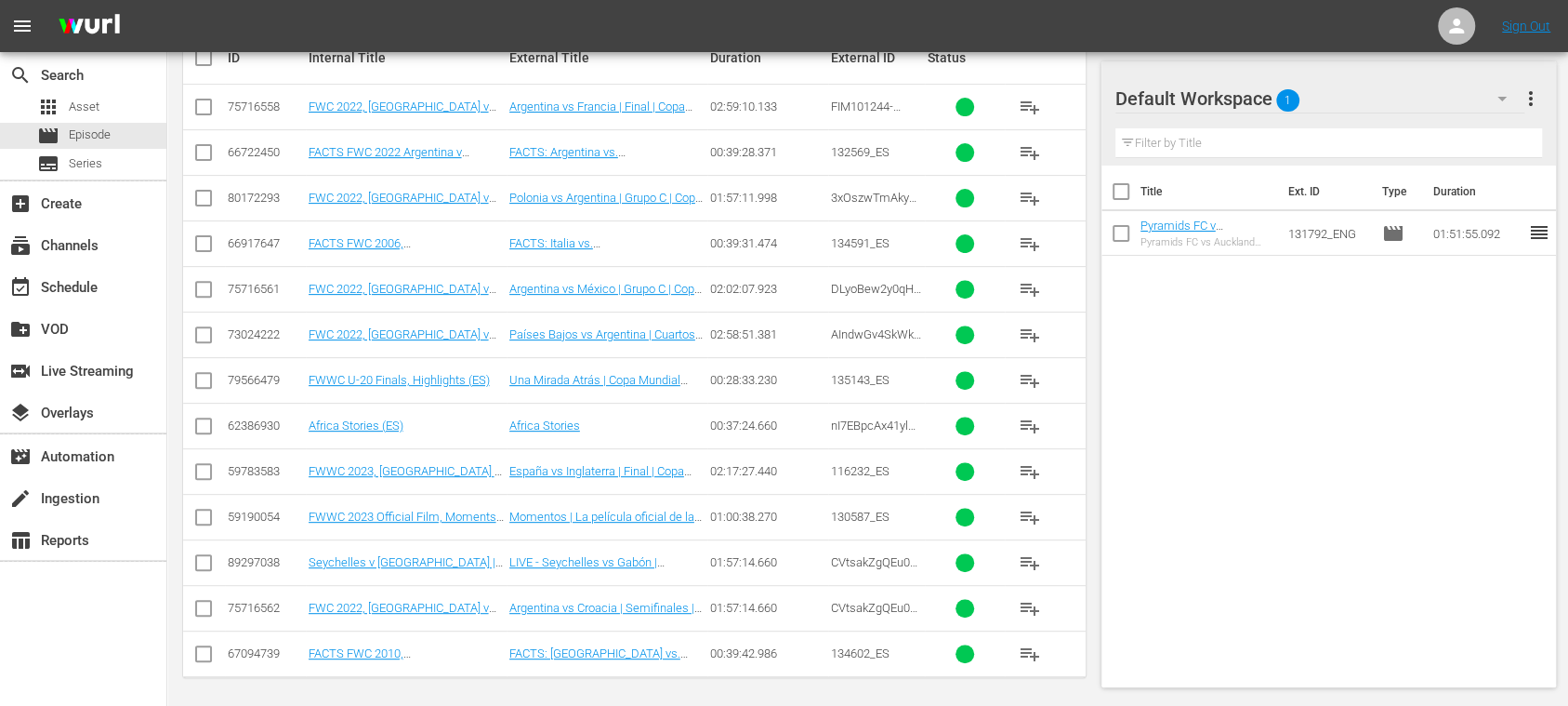
scroll to position [0, 0]
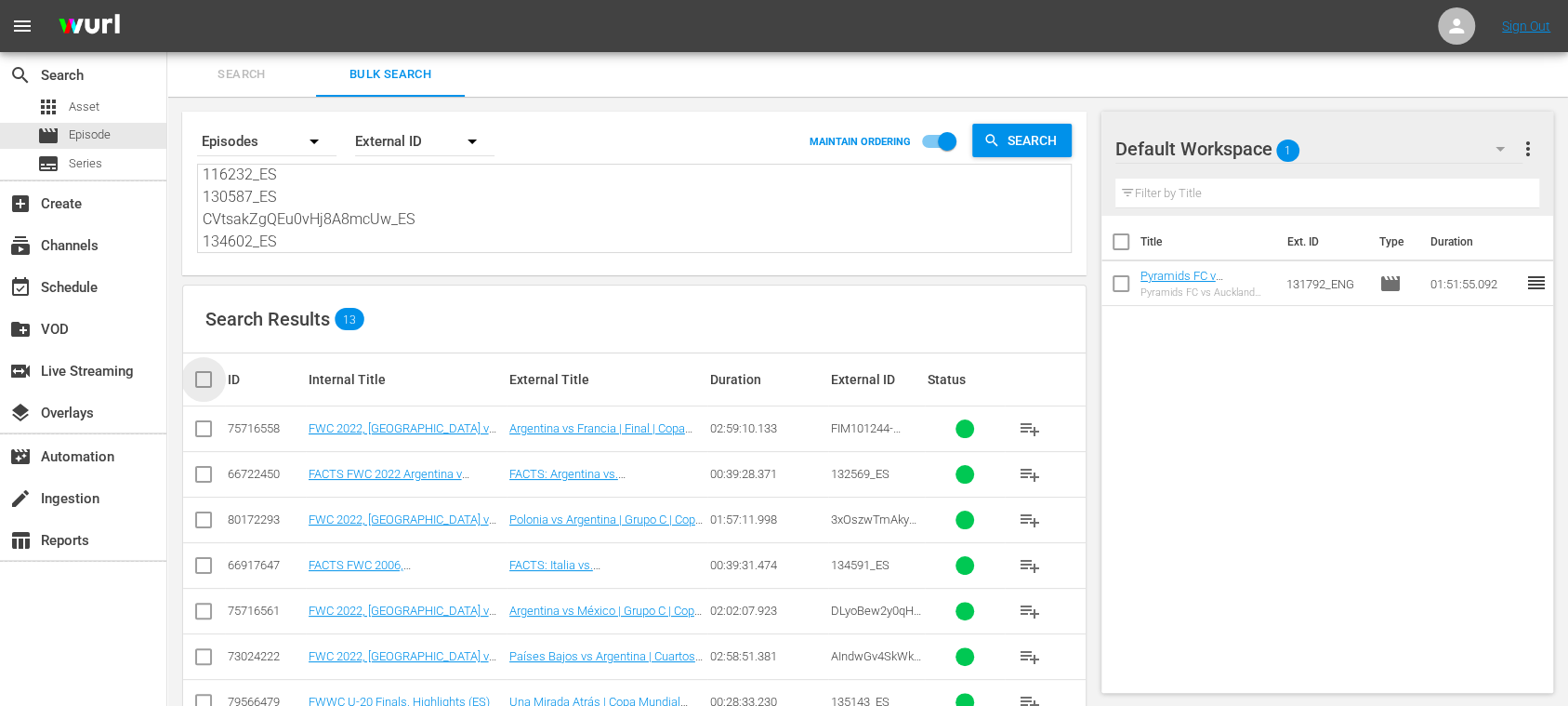
click at [200, 372] on input "checkbox" at bounding box center [211, 379] width 37 height 23
checkbox input "true"
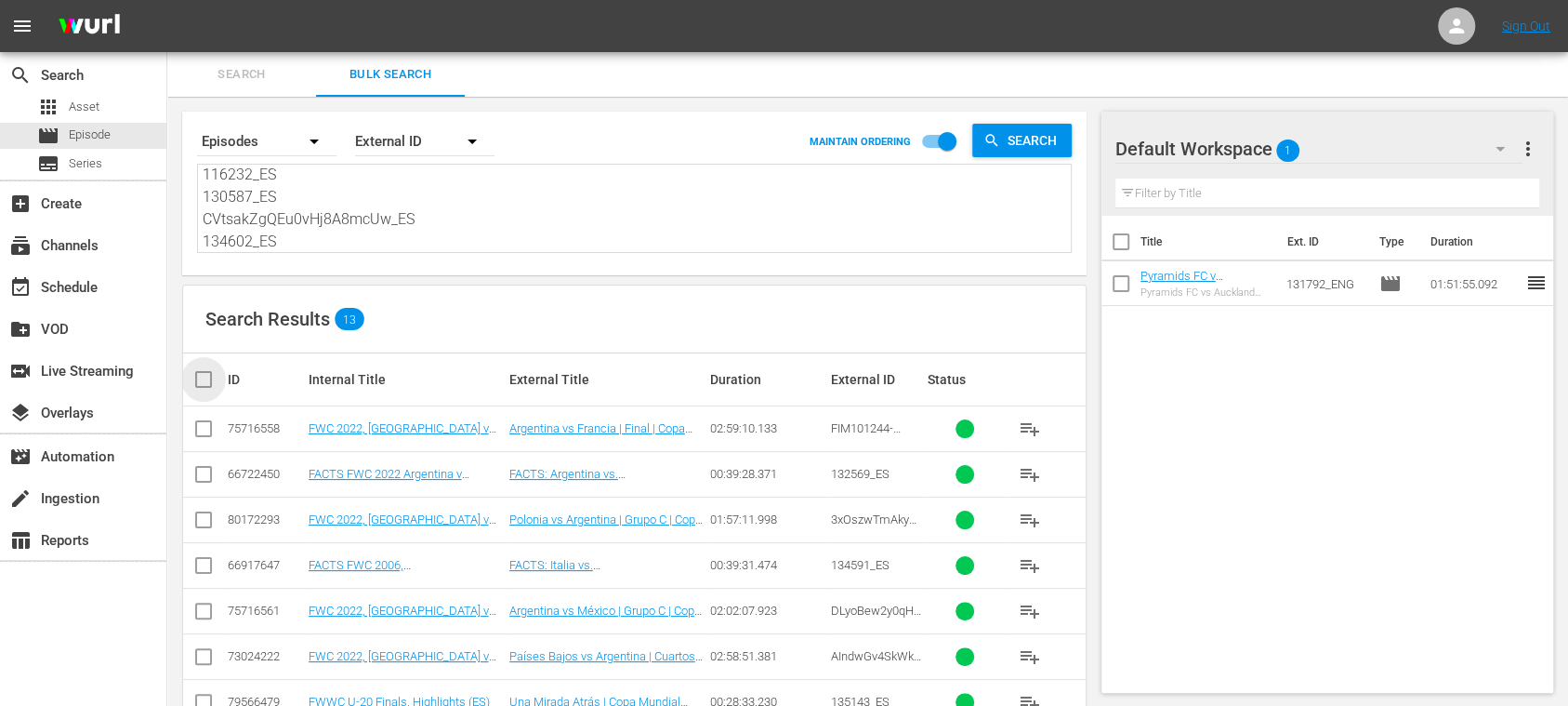
checkbox input "true"
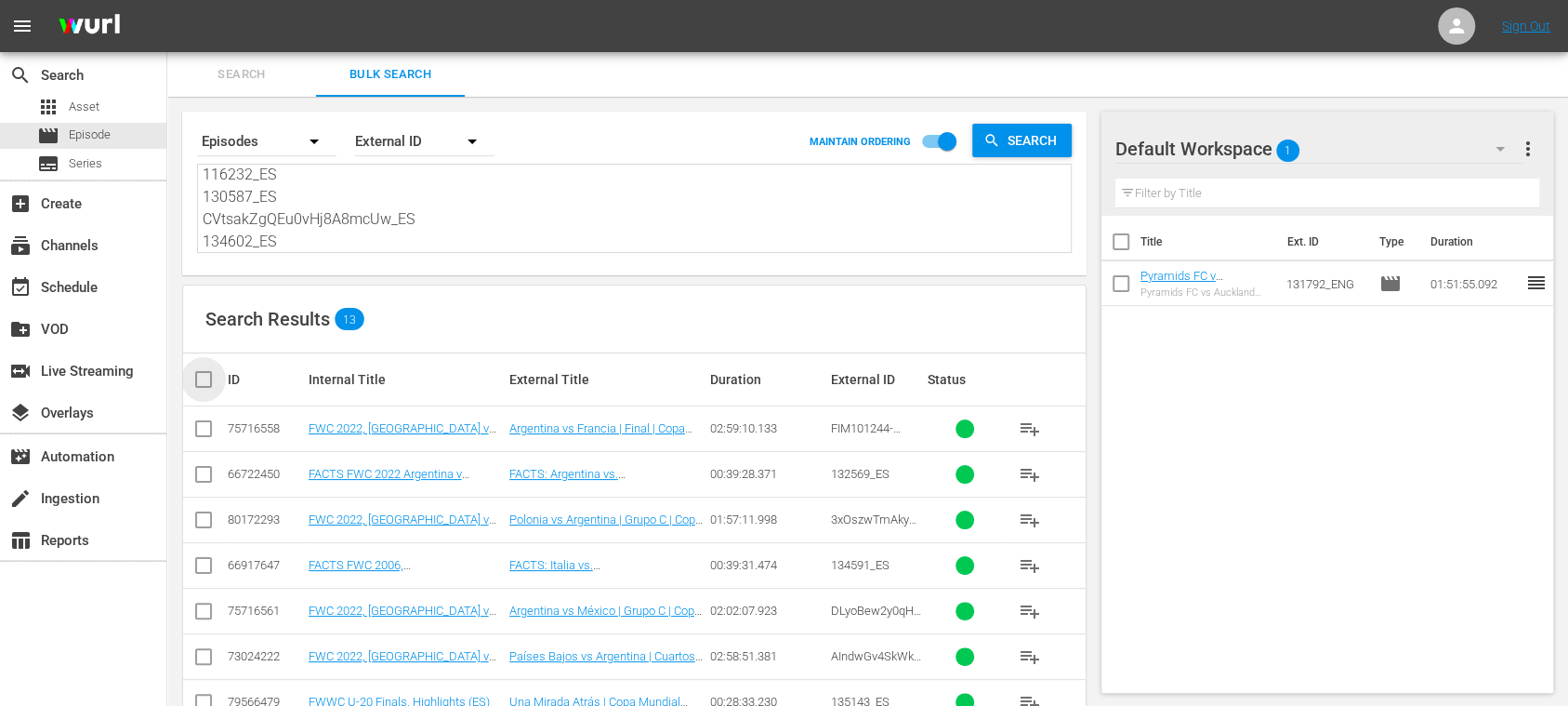
checkbox input "true"
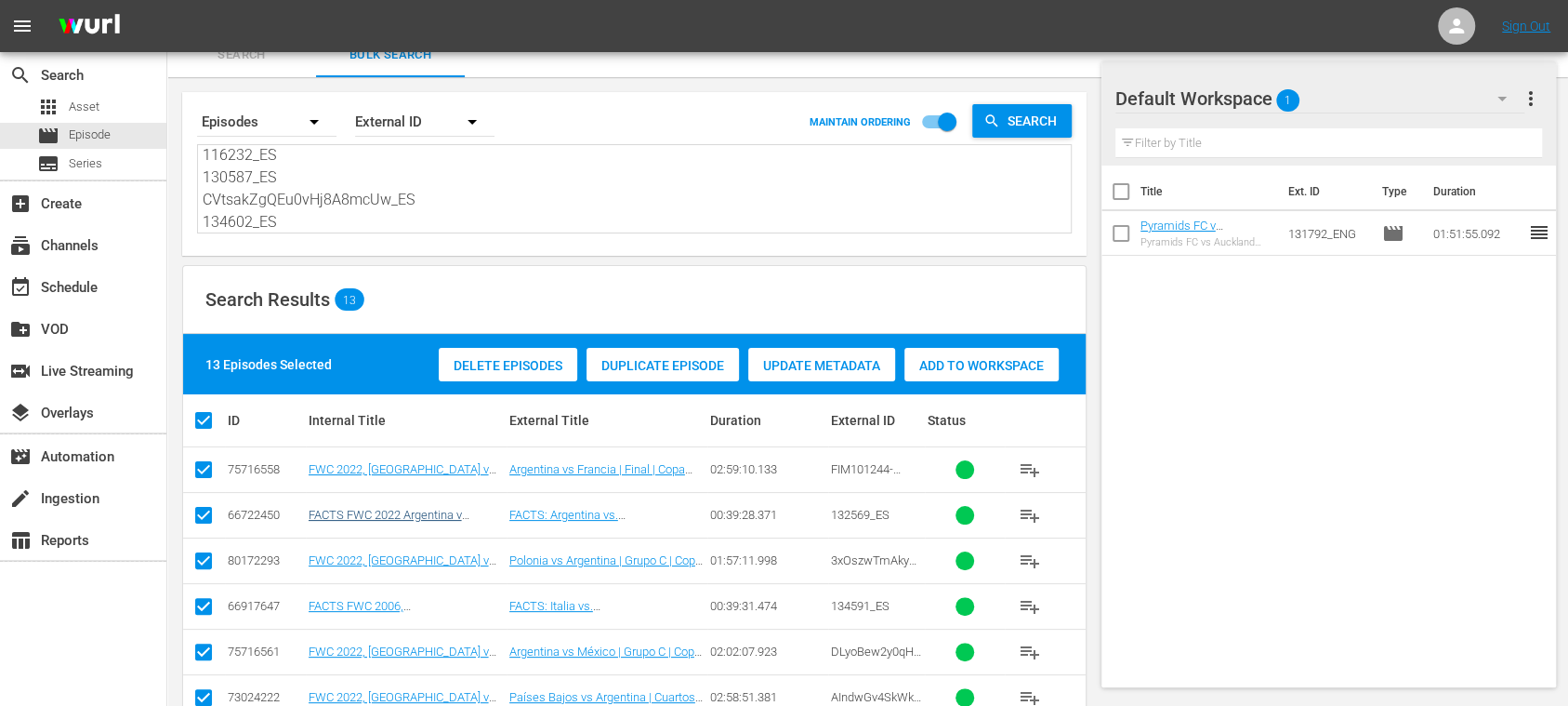
scroll to position [382, 0]
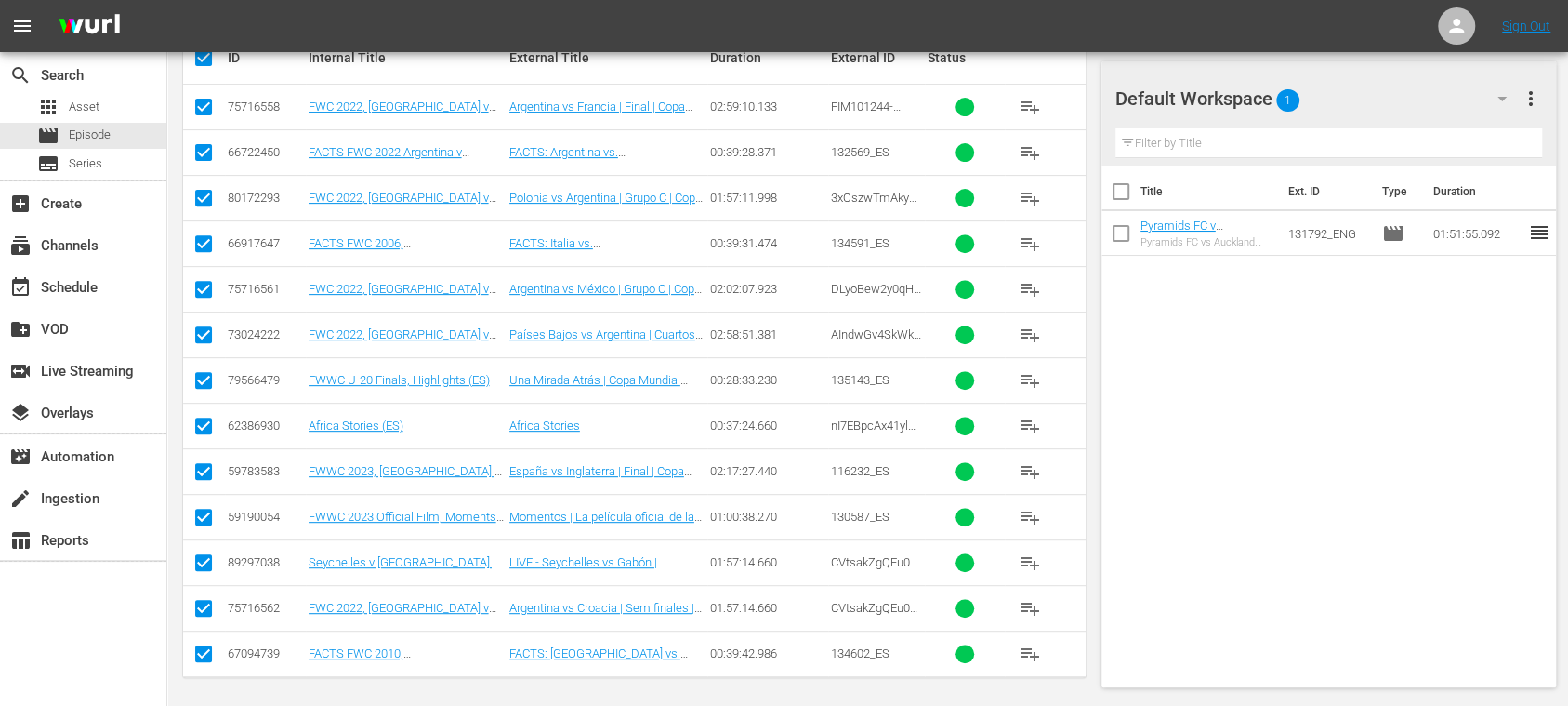
click at [204, 555] on input "checkbox" at bounding box center [203, 566] width 23 height 23
checkbox input "false"
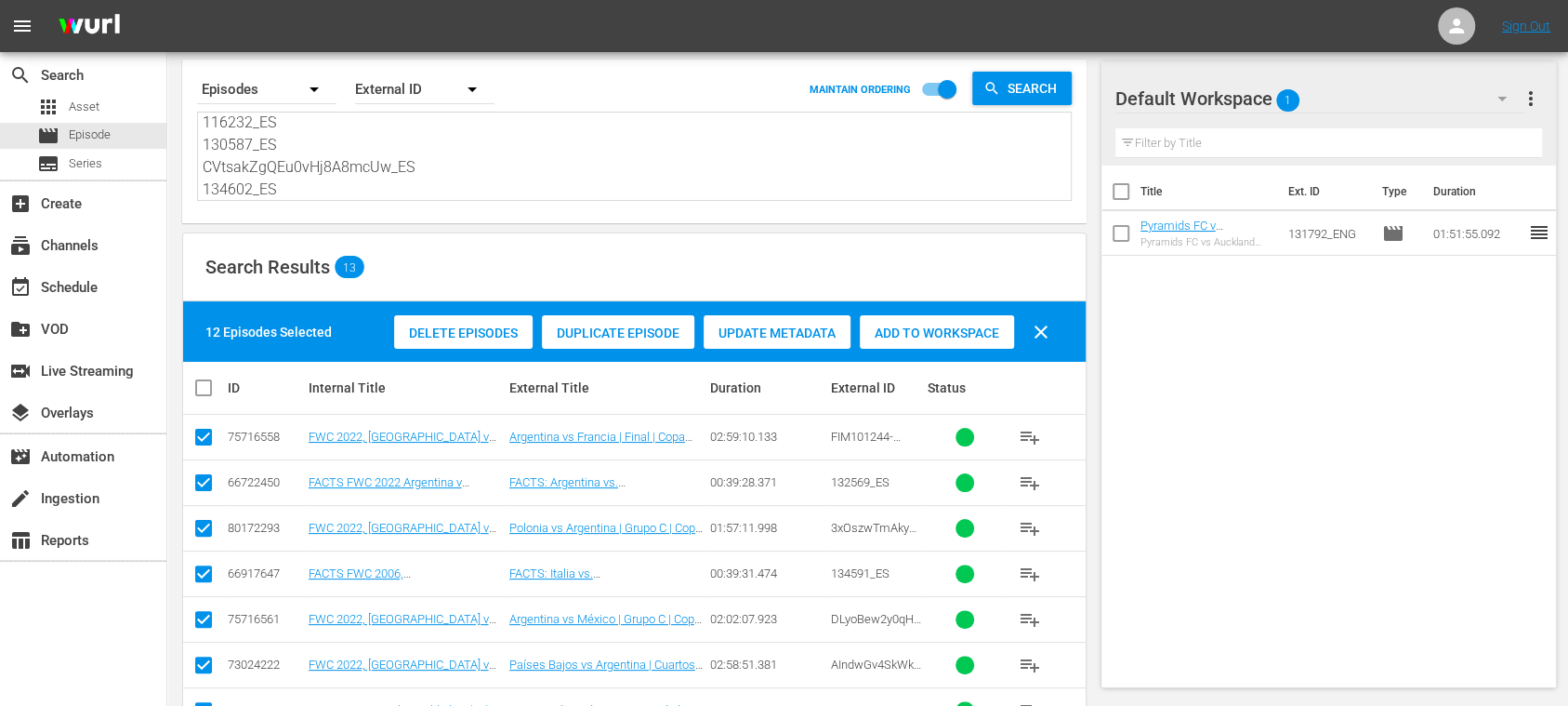
click at [913, 337] on span "Add to Workspace" at bounding box center [936, 333] width 154 height 15
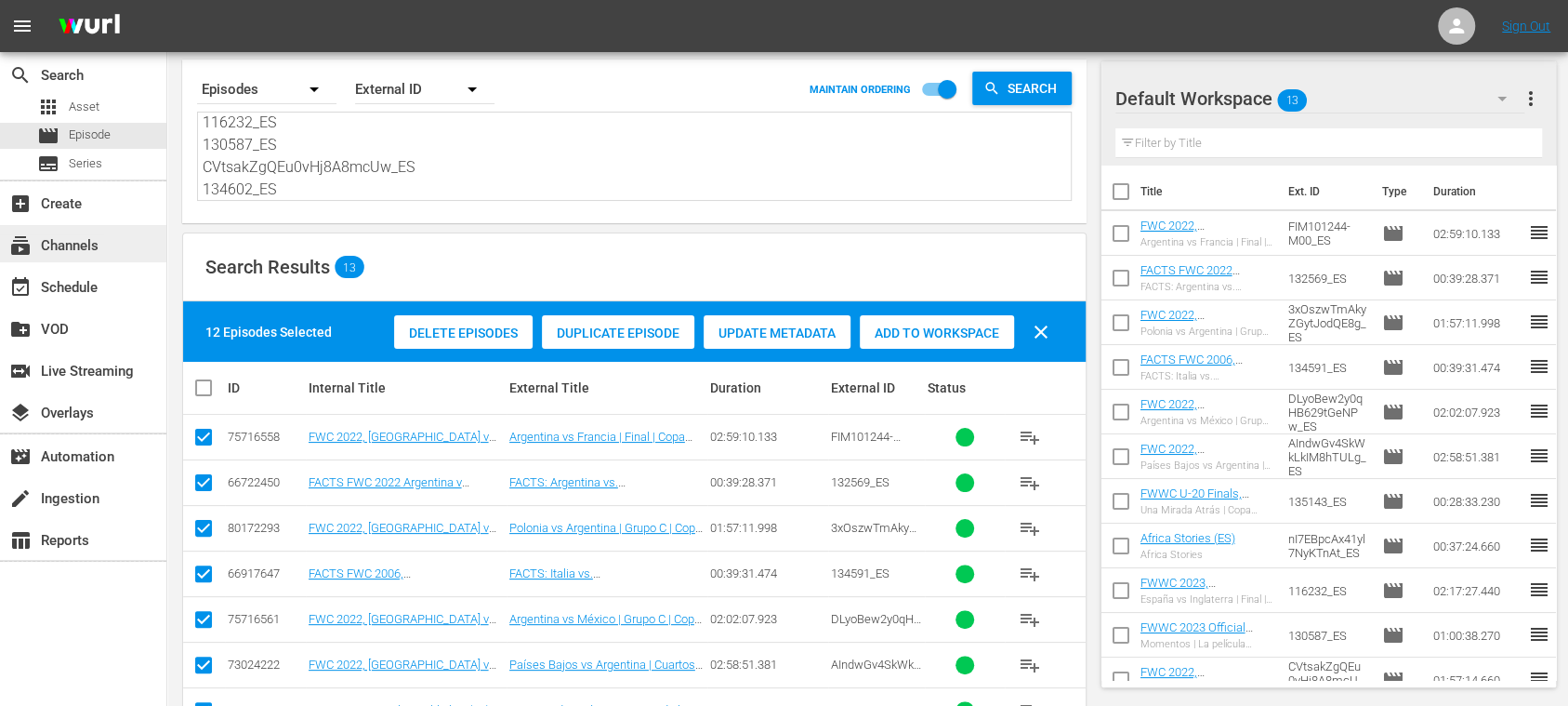
click at [89, 249] on div "subscriptions Channels" at bounding box center [51, 242] width 104 height 17
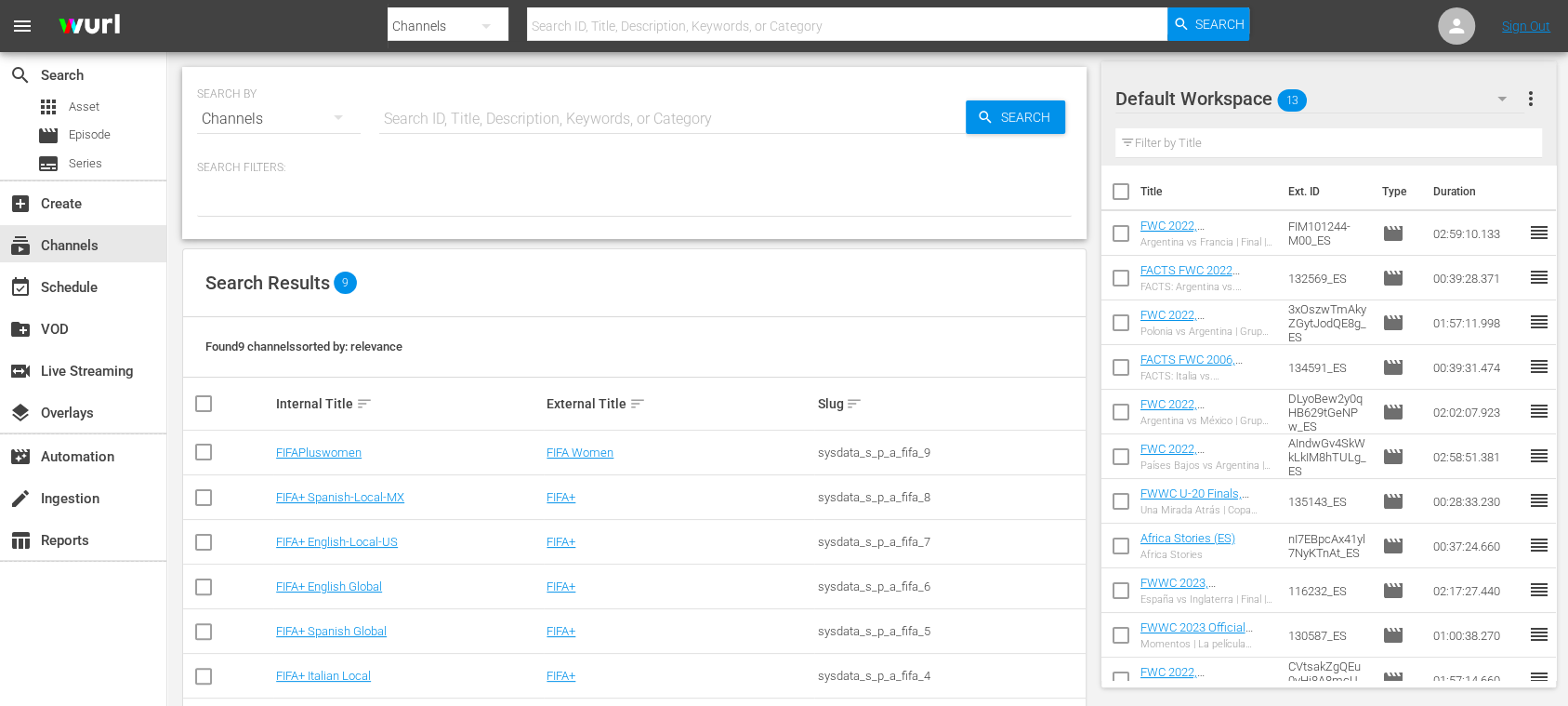
scroll to position [160, 0]
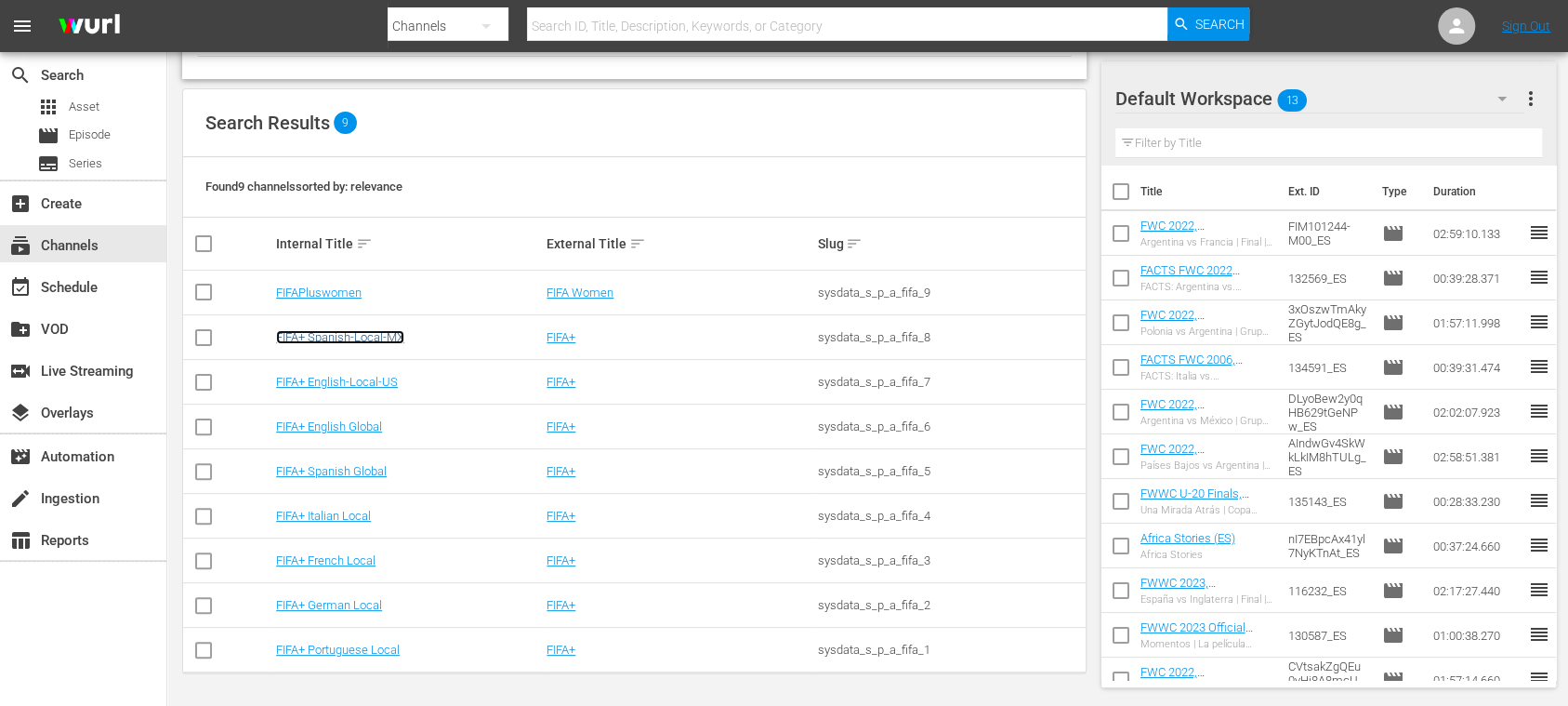
click at [396, 341] on link "FIFA+ Spanish-Local-MX" at bounding box center [340, 337] width 128 height 14
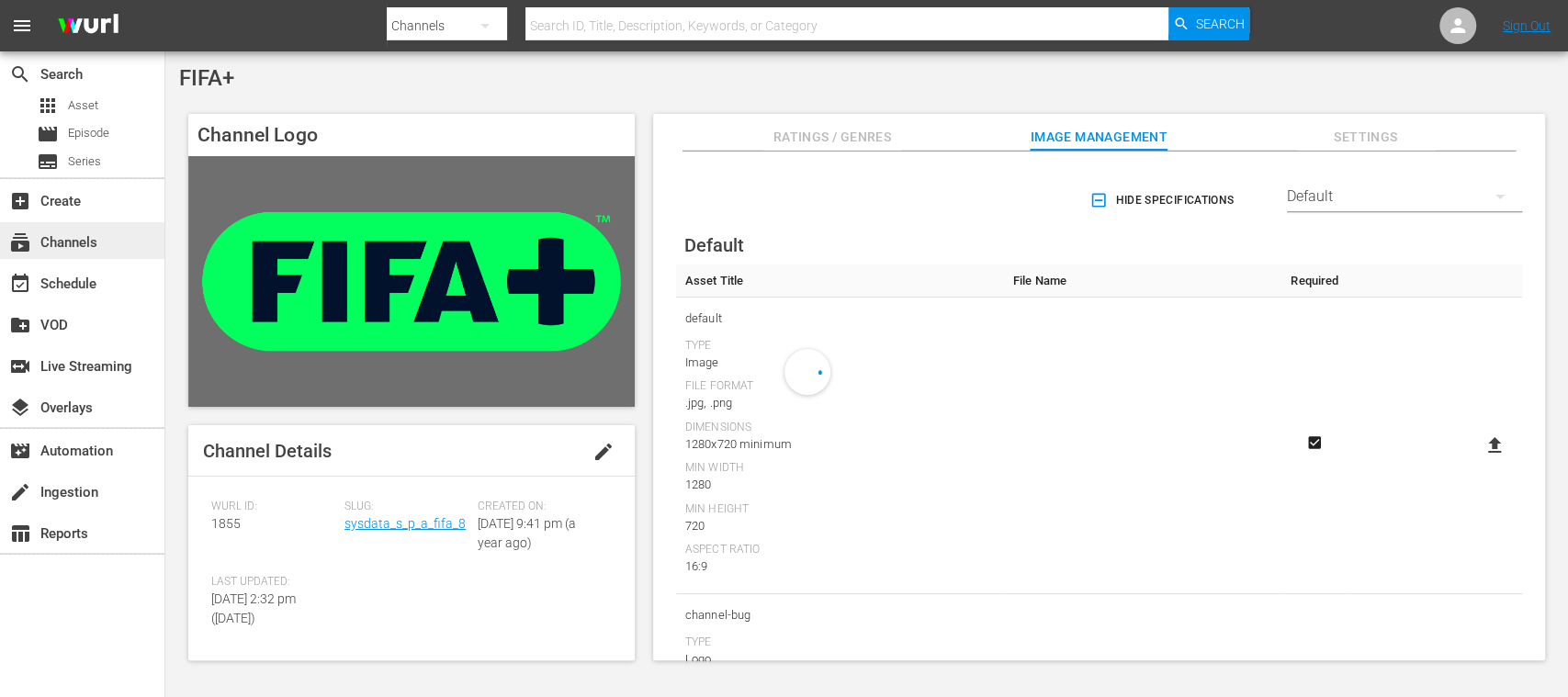
click at [102, 246] on div "subscriptions Channels" at bounding box center [82, 241] width 165 height 37
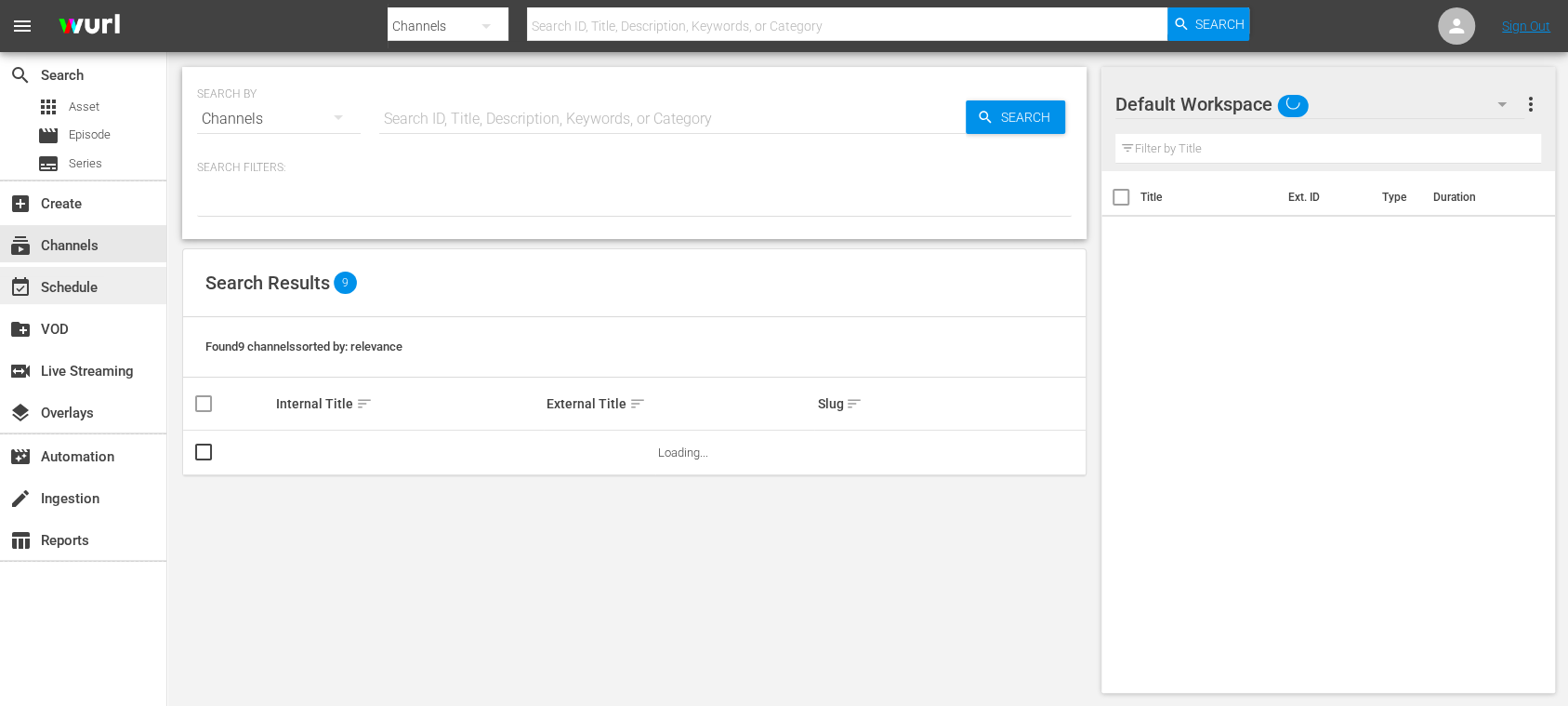
click at [97, 280] on div "event_available Schedule" at bounding box center [51, 284] width 104 height 17
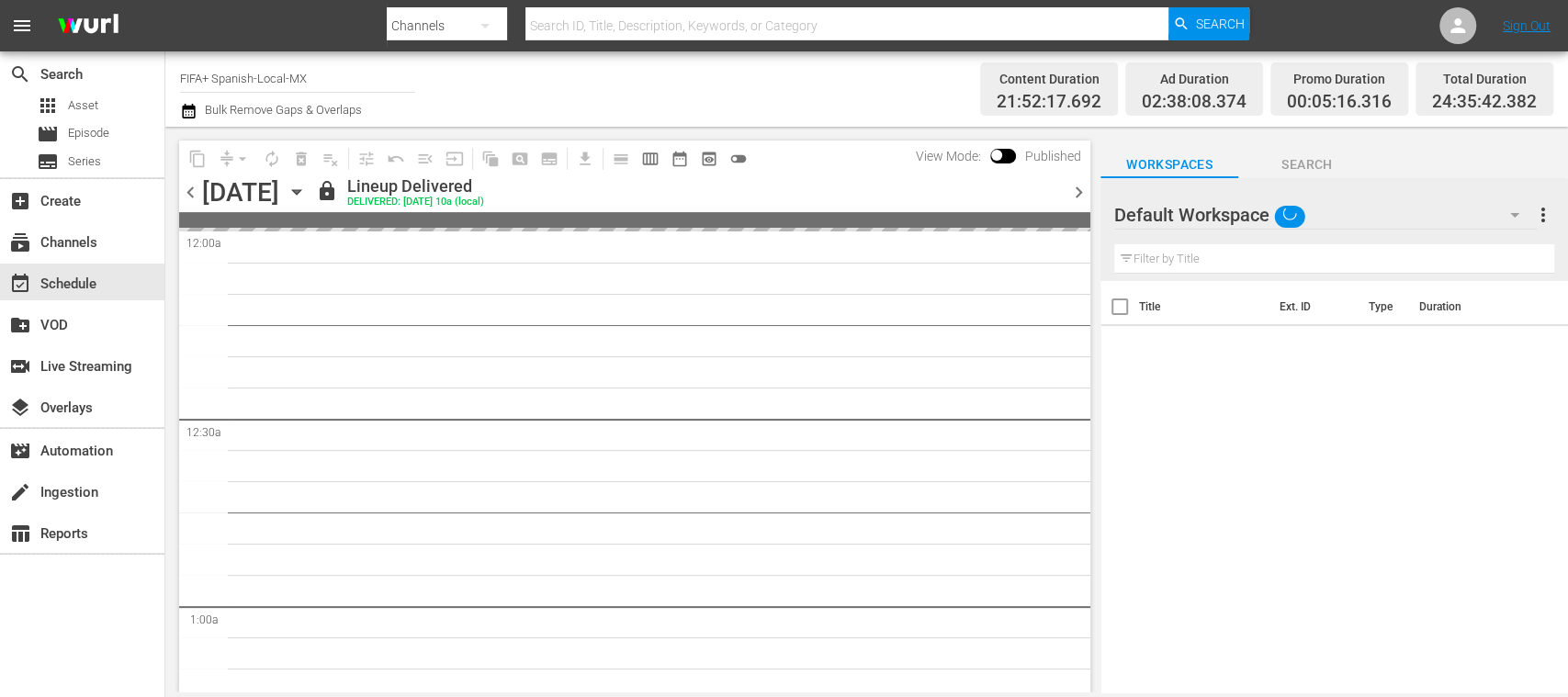
click at [1079, 189] on span "chevron_right" at bounding box center [1079, 193] width 23 height 23
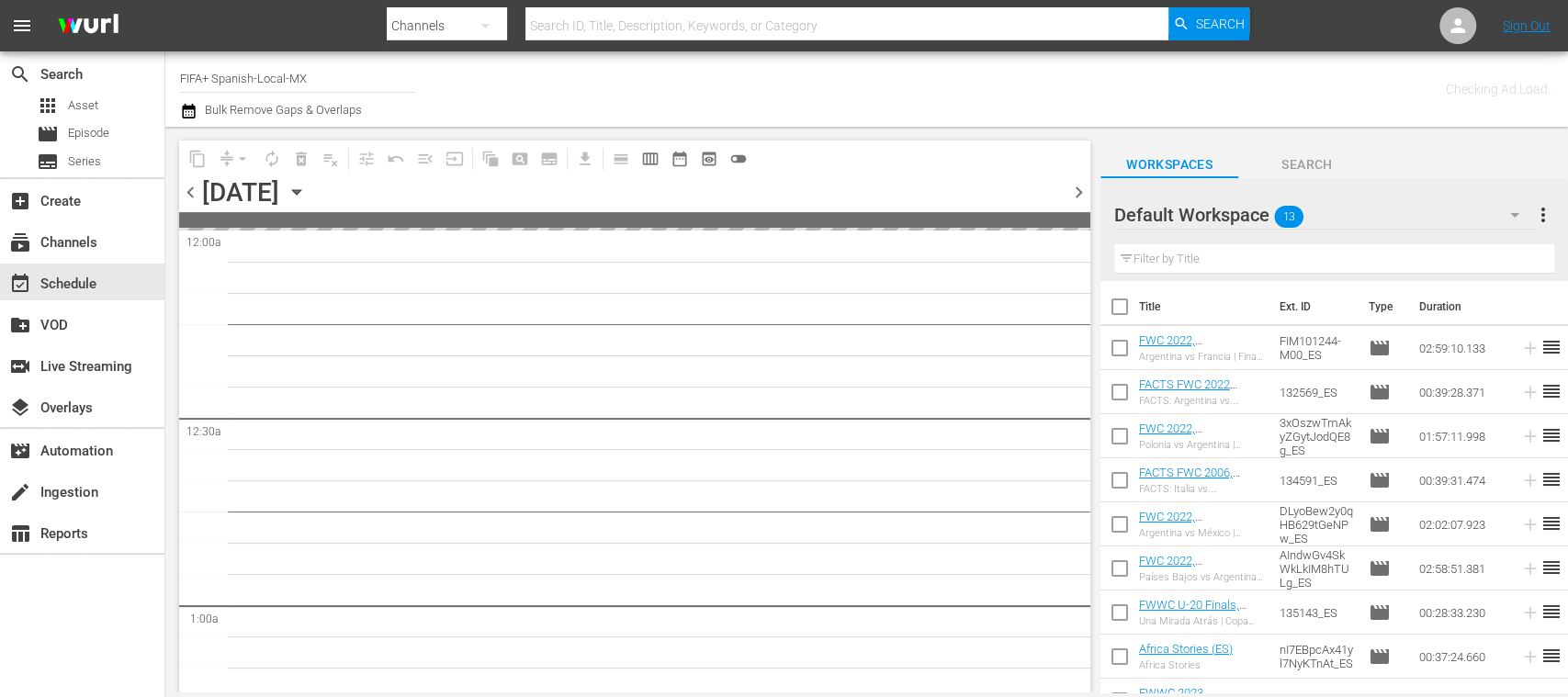
click at [1079, 189] on span "chevron_right" at bounding box center [1079, 193] width 23 height 23
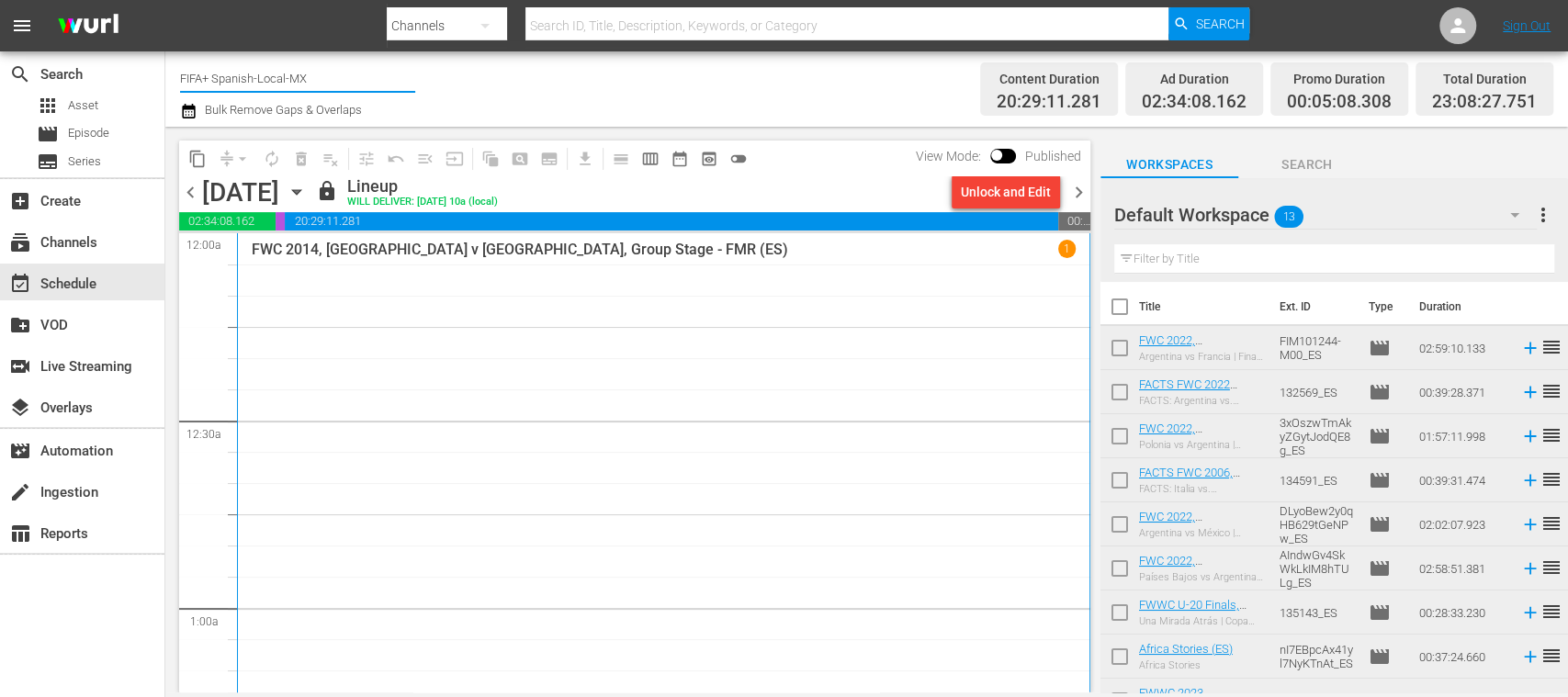
drag, startPoint x: 316, startPoint y: 83, endPoint x: 338, endPoint y: 83, distance: 22.0
click at [338, 83] on input "FIFA+ Spanish-Local-MX" at bounding box center [297, 77] width 235 height 44
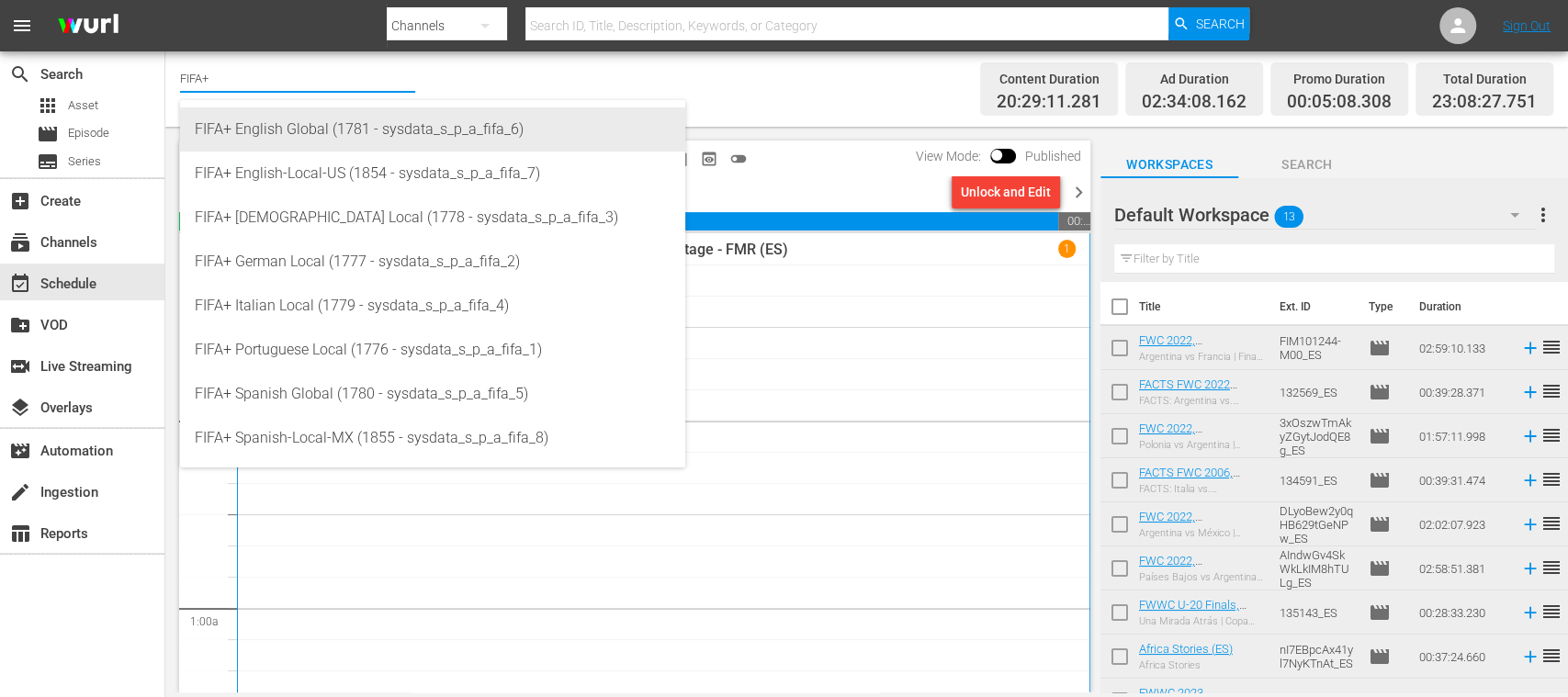
click at [325, 125] on div "FIFA+ English Global (1781 - sysdata_s_p_a_fifa_6)" at bounding box center [433, 129] width 476 height 44
type input "FIFA+ English Global (1781 - sysdata_s_p_a_fifa_6)"
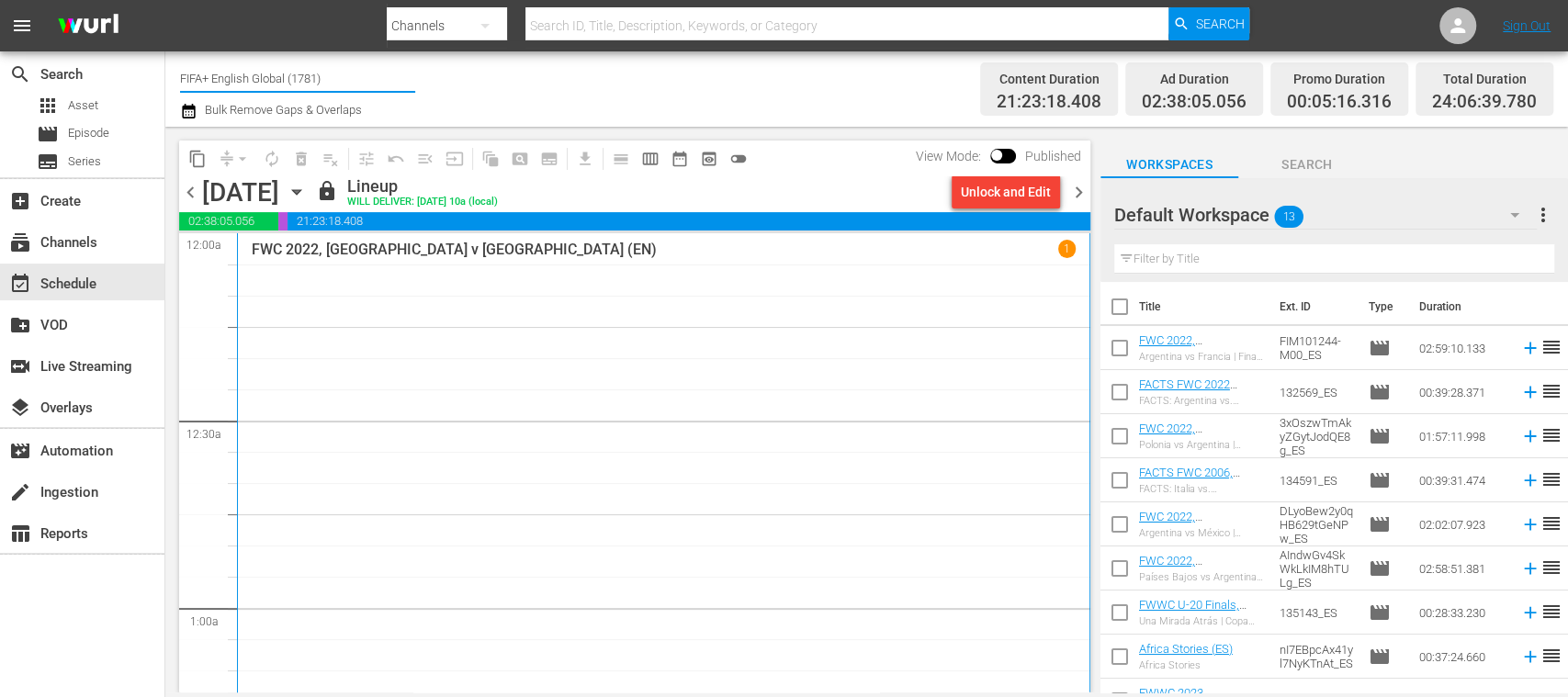
drag, startPoint x: 214, startPoint y: 71, endPoint x: 425, endPoint y: 77, distance: 211.1
click at [425, 77] on div "Channel Title FIFA+ English Global (1781) Bulk Remove Gaps & Overlaps" at bounding box center [555, 89] width 749 height 66
type input "FIFA"
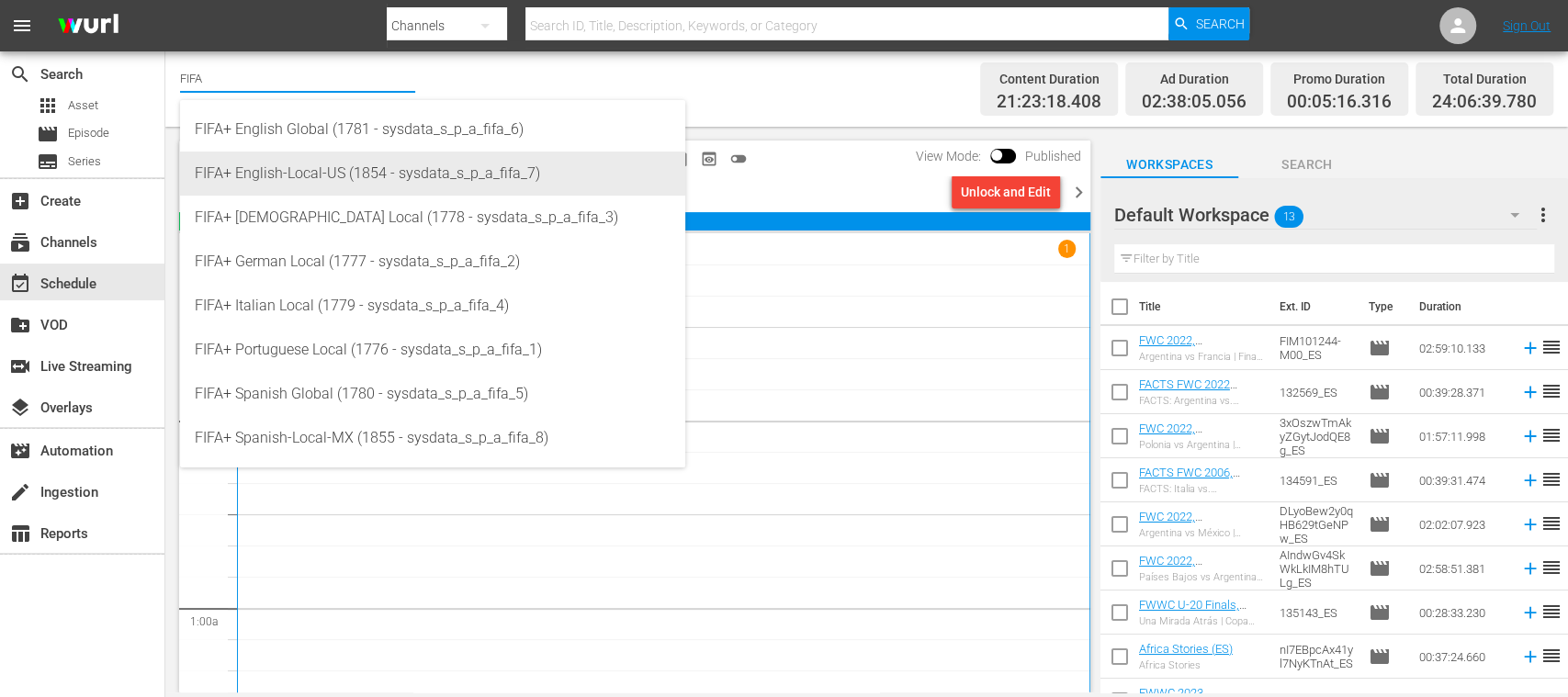
click at [363, 168] on div "FIFA+ English-Local-US (1854 - sysdata_s_p_a_fifa_7)" at bounding box center [433, 173] width 476 height 44
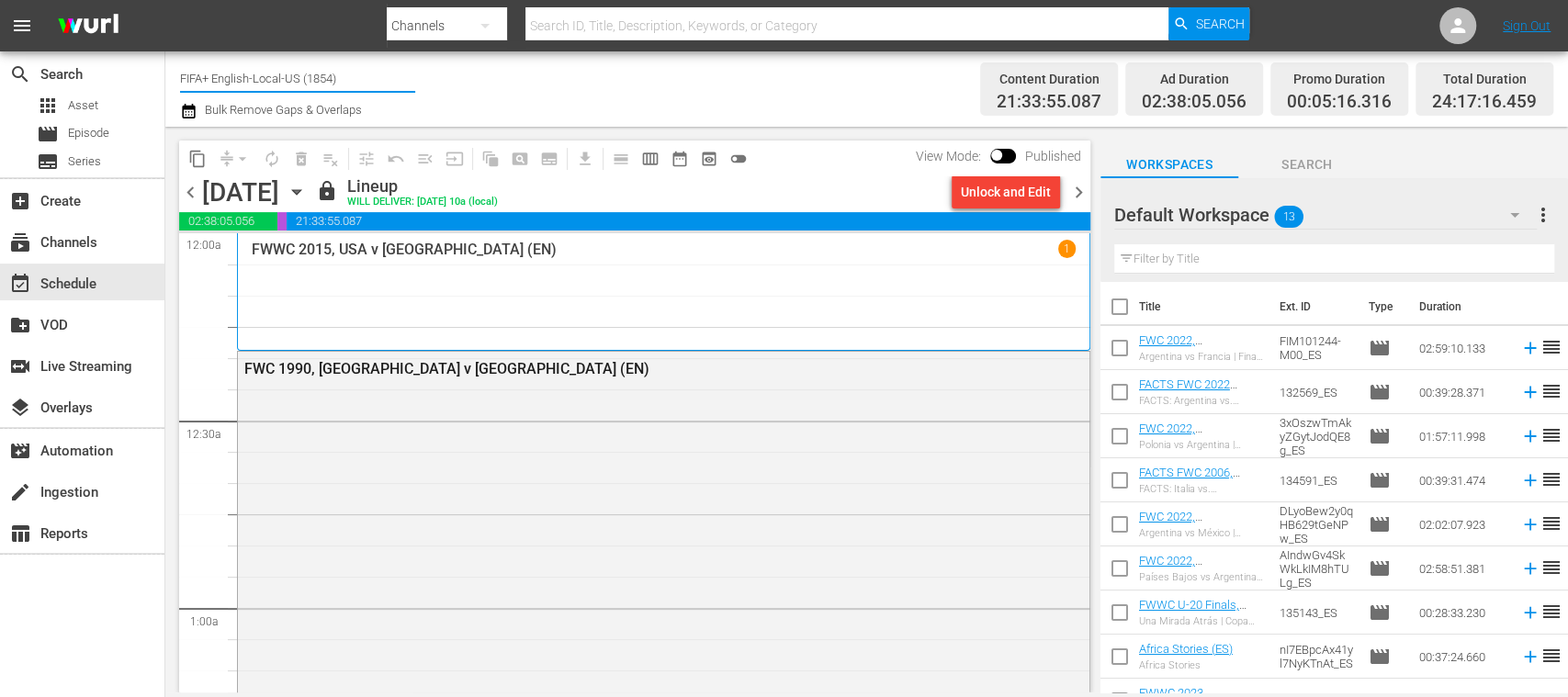
drag, startPoint x: 216, startPoint y: 75, endPoint x: 399, endPoint y: 83, distance: 183.2
click at [399, 83] on input "FIFA+ English-Local-US (1854)" at bounding box center [297, 77] width 235 height 44
type input "FIFA"
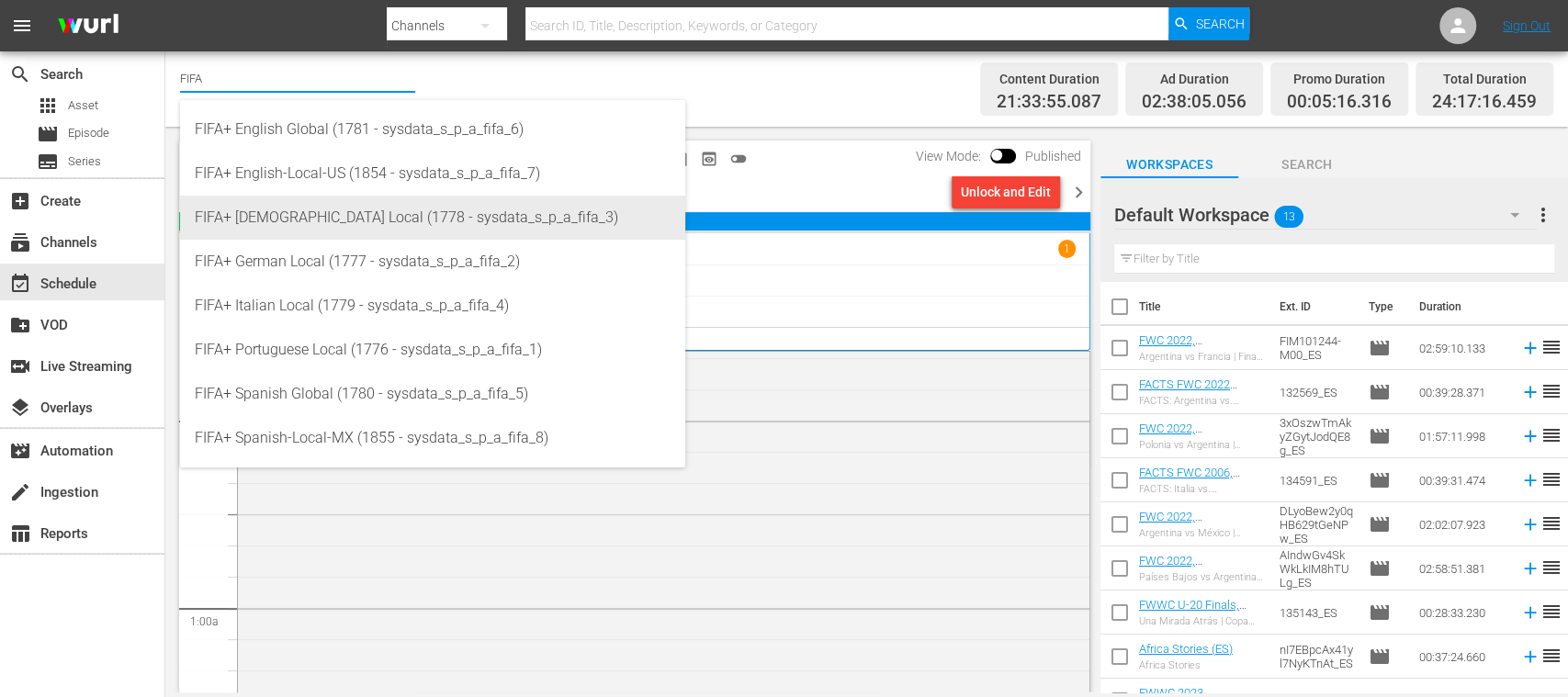
click at [357, 210] on div "FIFA+ [DEMOGRAPHIC_DATA] Local (1778 - sysdata_s_p_a_fifa_3)" at bounding box center [433, 217] width 476 height 44
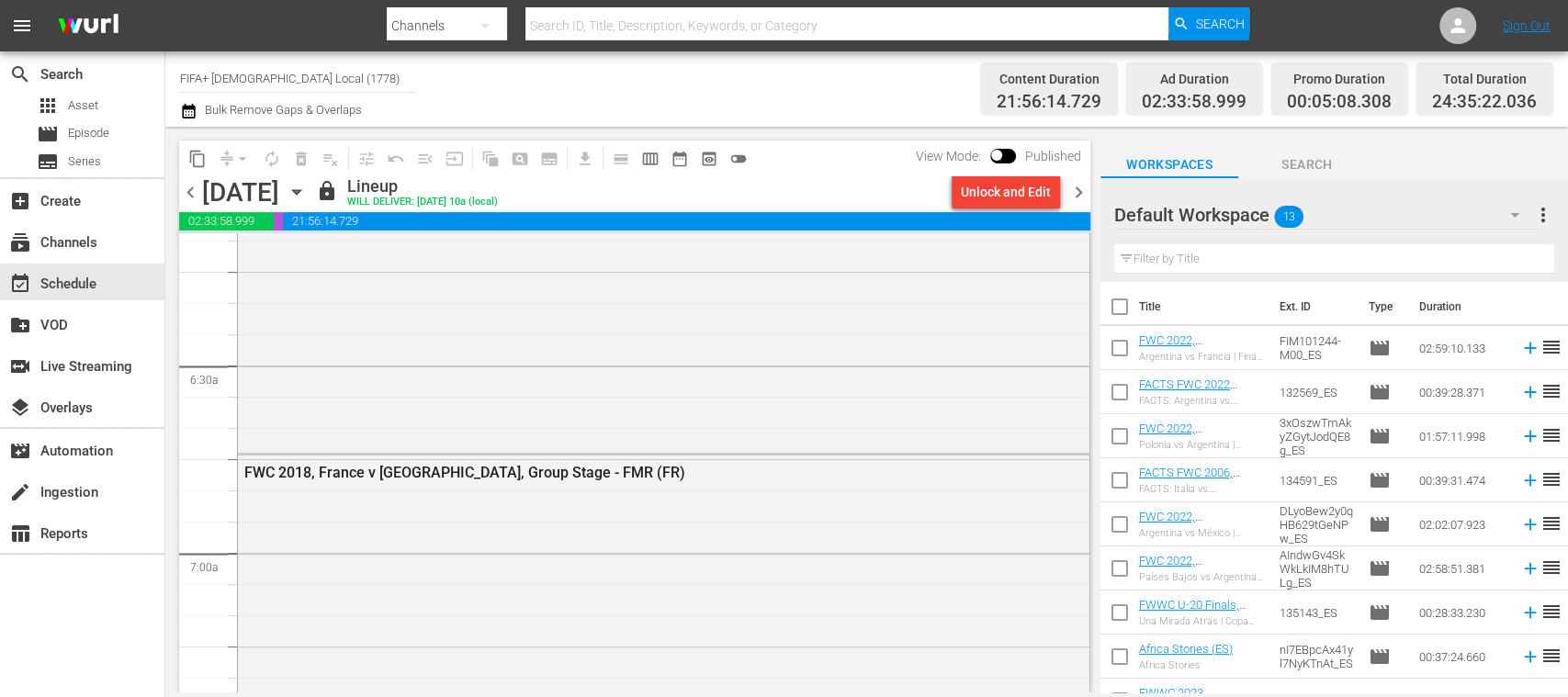
scroll to position [1930, 0]
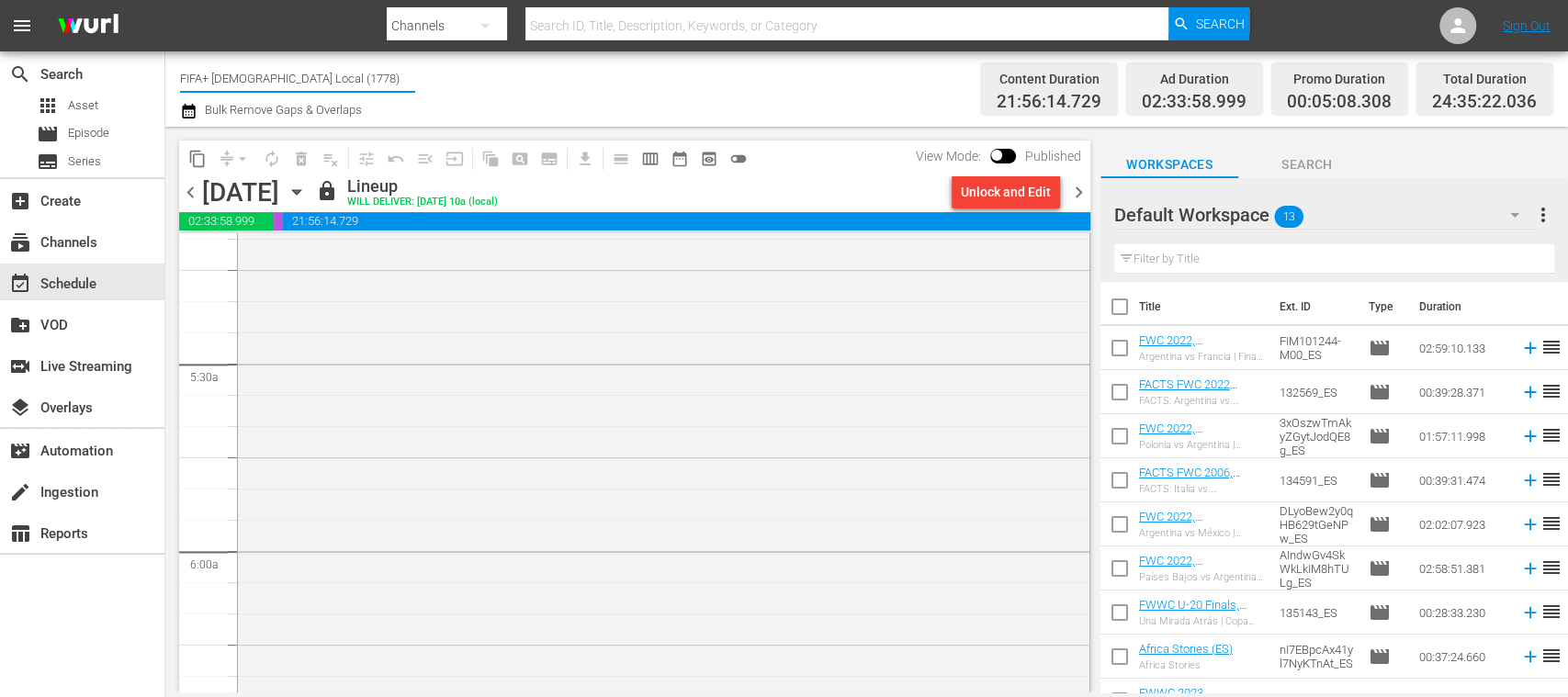
drag, startPoint x: 291, startPoint y: 87, endPoint x: 400, endPoint y: 92, distance: 109.1
click at [400, 92] on div "Channel Title FIFA+ French Local (1778)" at bounding box center [297, 77] width 235 height 44
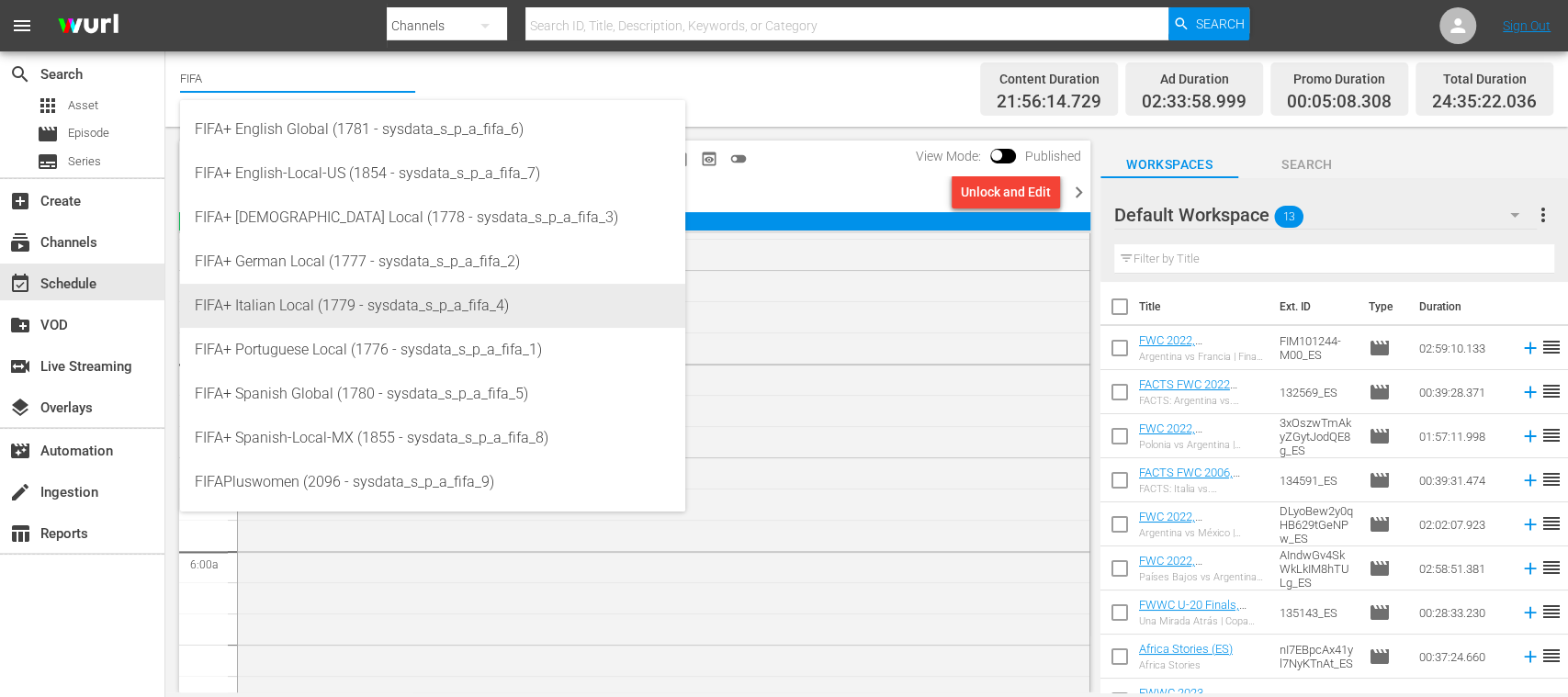
click at [349, 297] on div "FIFA+ Italian Local (1779 - sysdata_s_p_a_fifa_4)" at bounding box center [433, 305] width 476 height 44
type input "FIFA+ Italian Local (1779 - sysdata_s_p_a_fifa_4)"
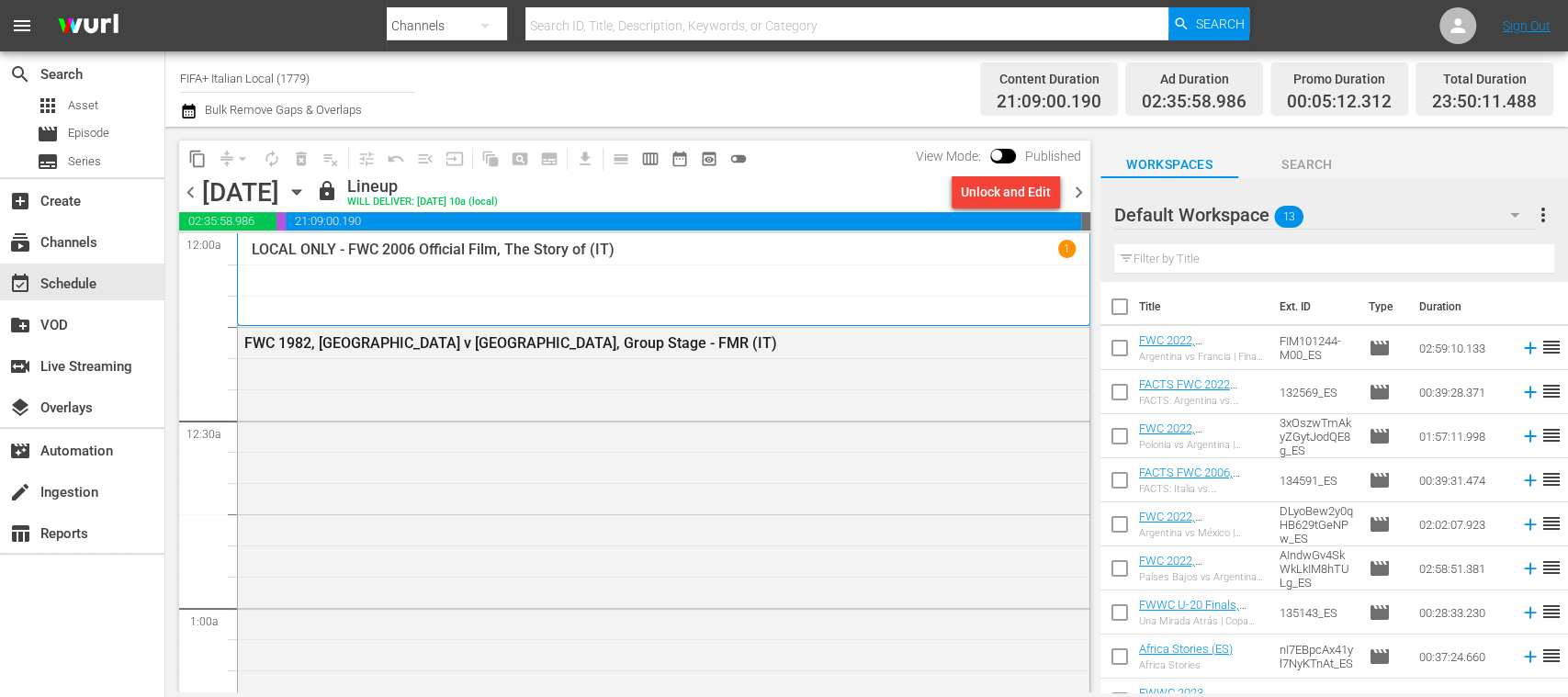
drag, startPoint x: 403, startPoint y: 91, endPoint x: 424, endPoint y: 91, distance: 21.0
click at [424, 91] on div "Channel Title FIFA+ Italian Local (1779) Bulk Remove Gaps & Overlaps" at bounding box center [555, 89] width 749 height 66
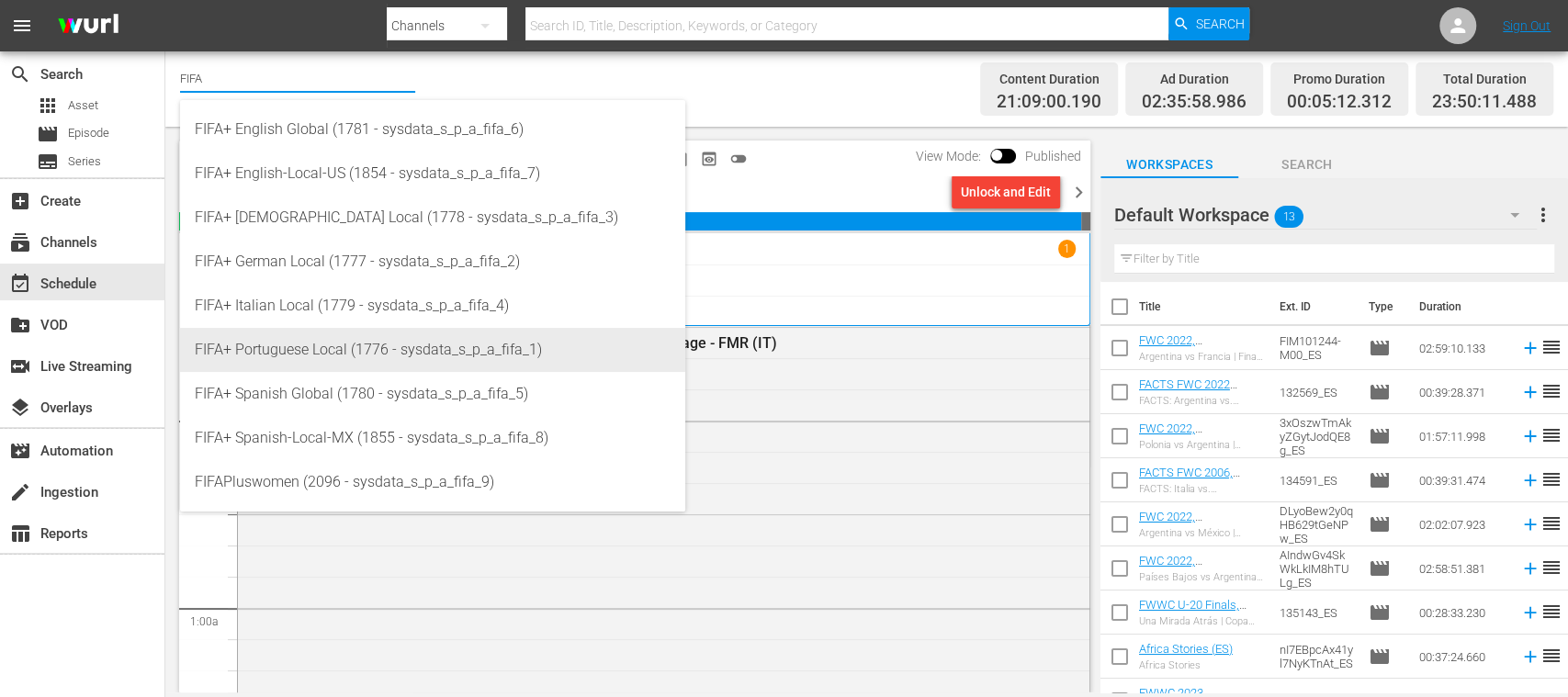
click at [388, 353] on div "FIFA+ Portuguese Local (1776 - sysdata_s_p_a_fifa_1)" at bounding box center [433, 349] width 476 height 44
type input "FIFA+ Portuguese Local (1776 - sysdata_s_p_a_fifa_1)"
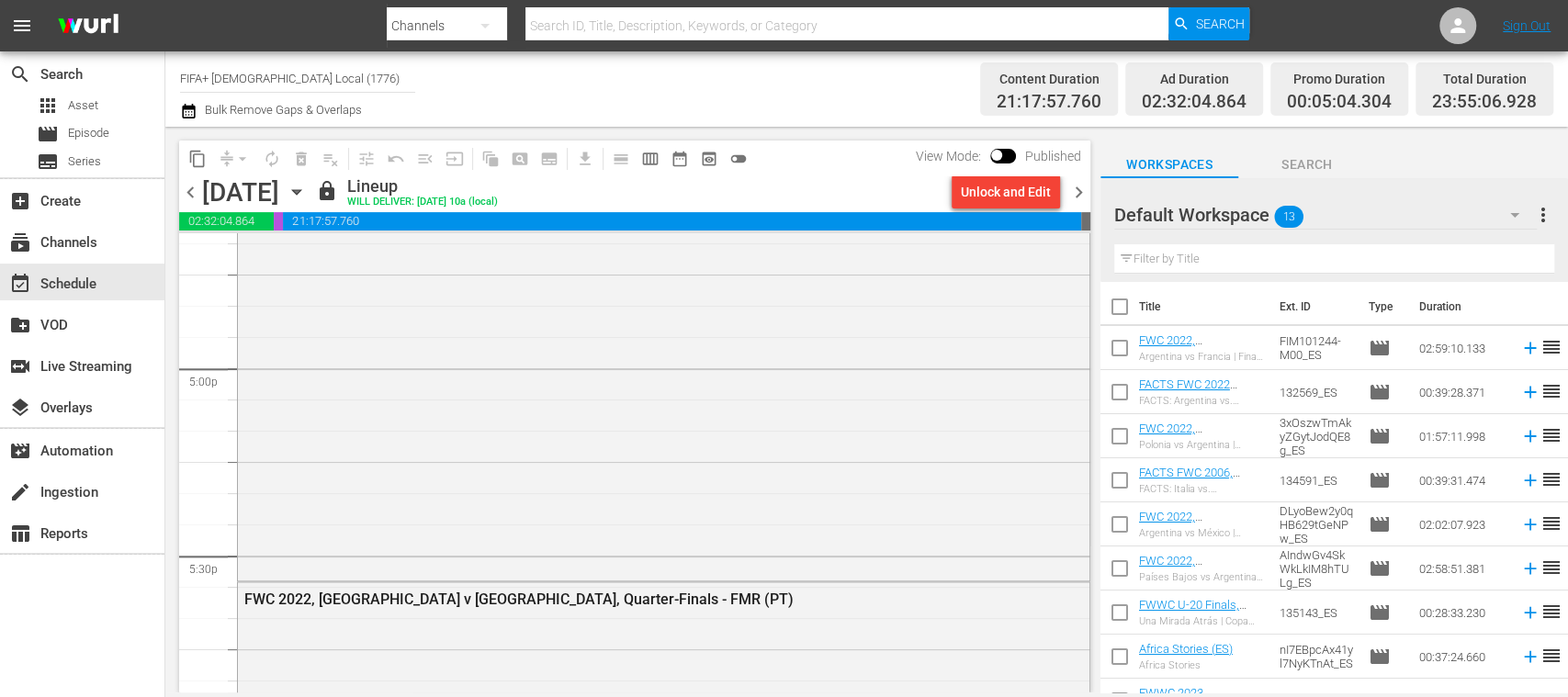
scroll to position [6086, 0]
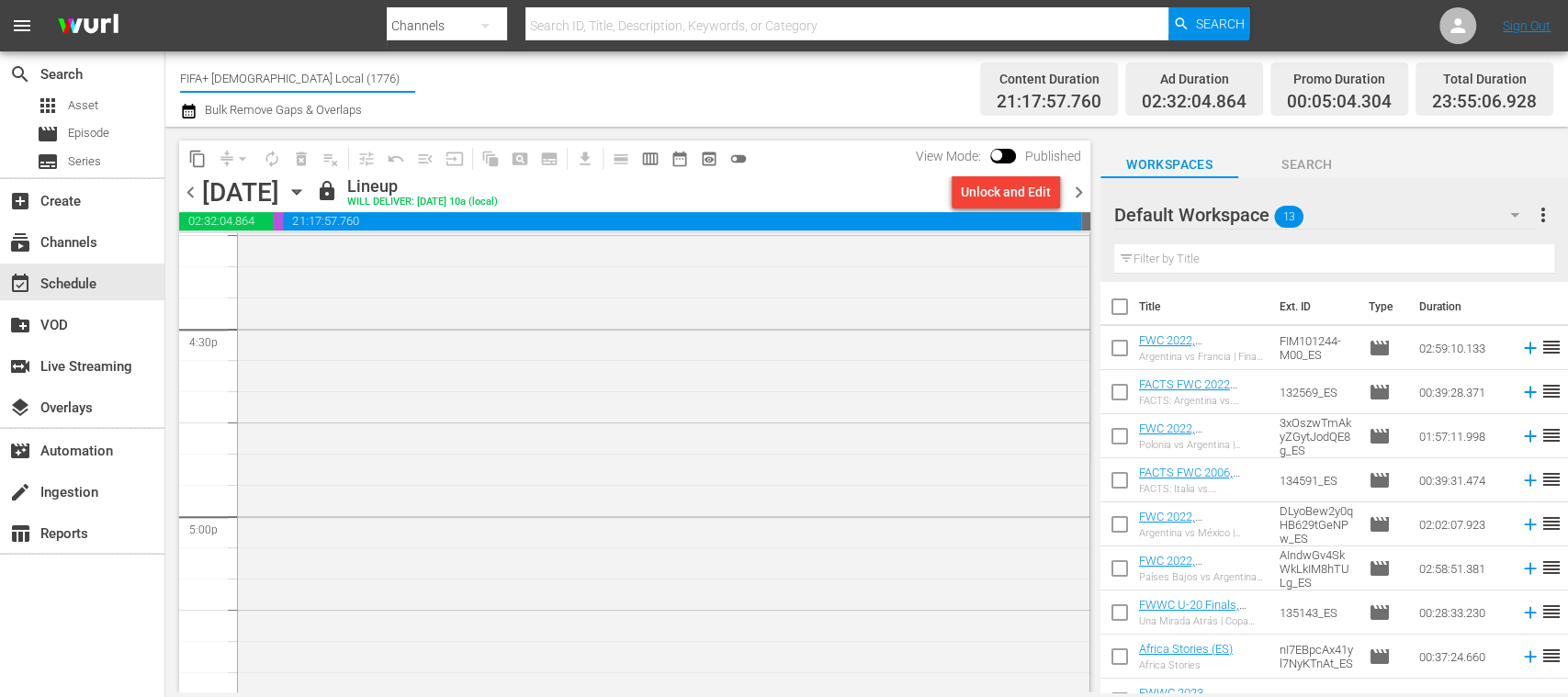
drag, startPoint x: 215, startPoint y: 78, endPoint x: 441, endPoint y: 83, distance: 226.1
click at [441, 83] on div "Channel Title FIFA+ Portuguese Local (1776) Bulk Remove Gaps & Overlaps" at bounding box center [555, 89] width 749 height 66
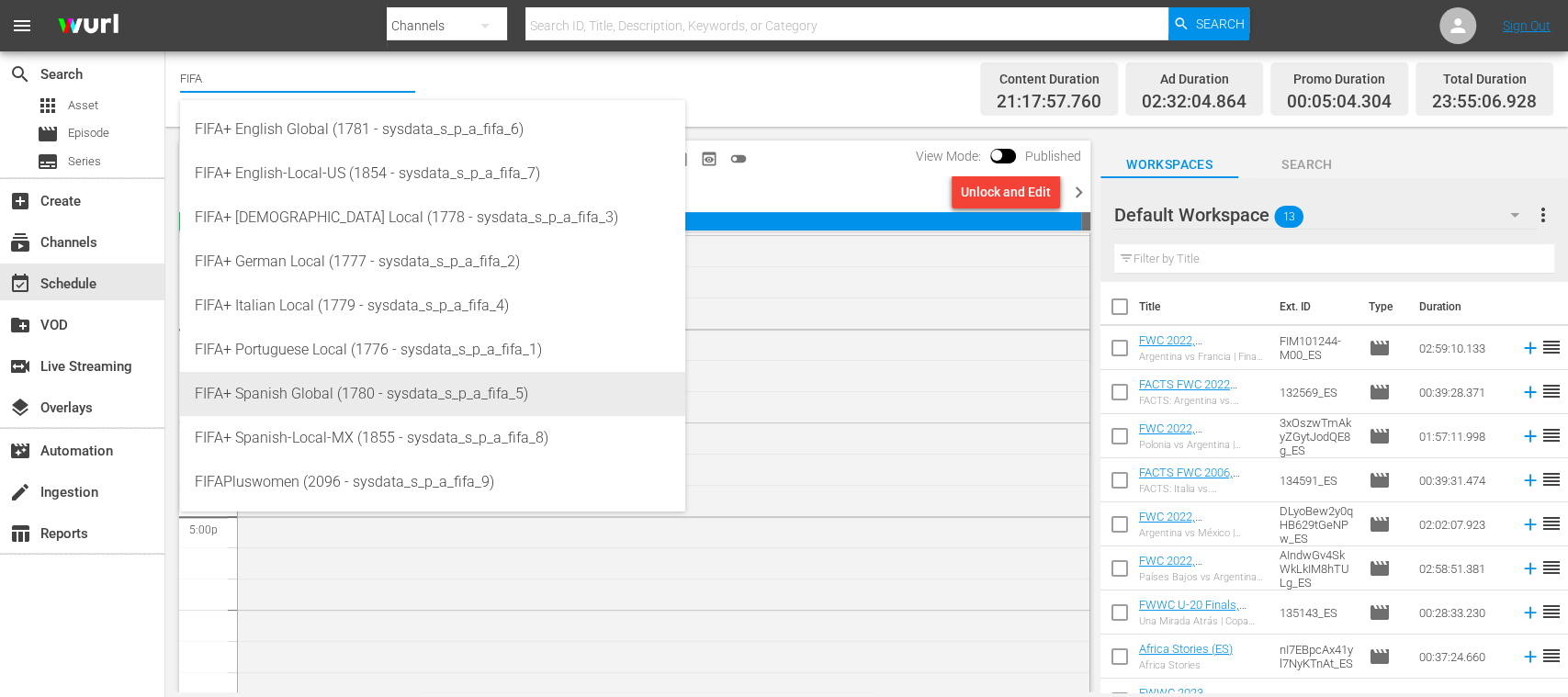
click at [401, 384] on div "FIFA+ Spanish Global (1780 - sysdata_s_p_a_fifa_5)" at bounding box center [433, 393] width 476 height 44
type input "FIFA+ Spanish Global (1780 - sysdata_s_p_a_fifa_5)"
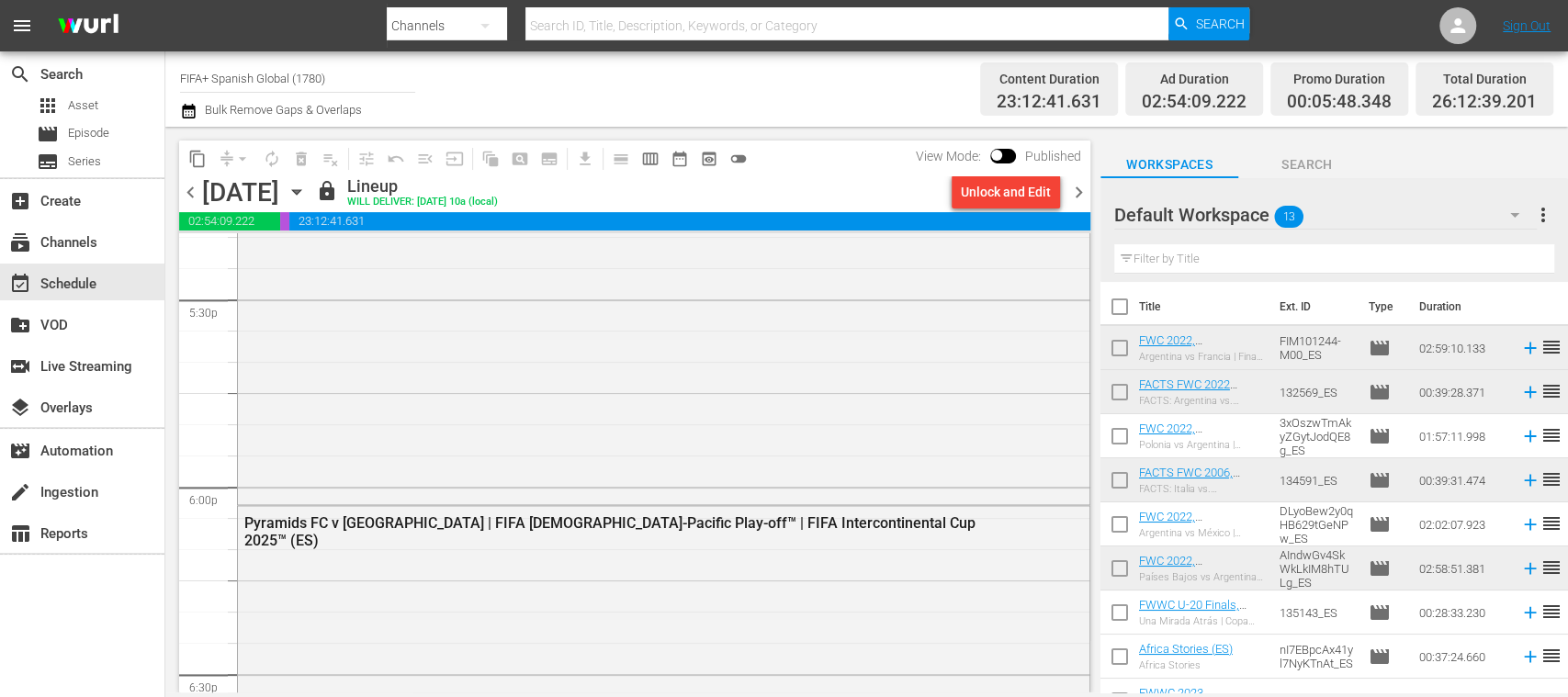
scroll to position [6620, 0]
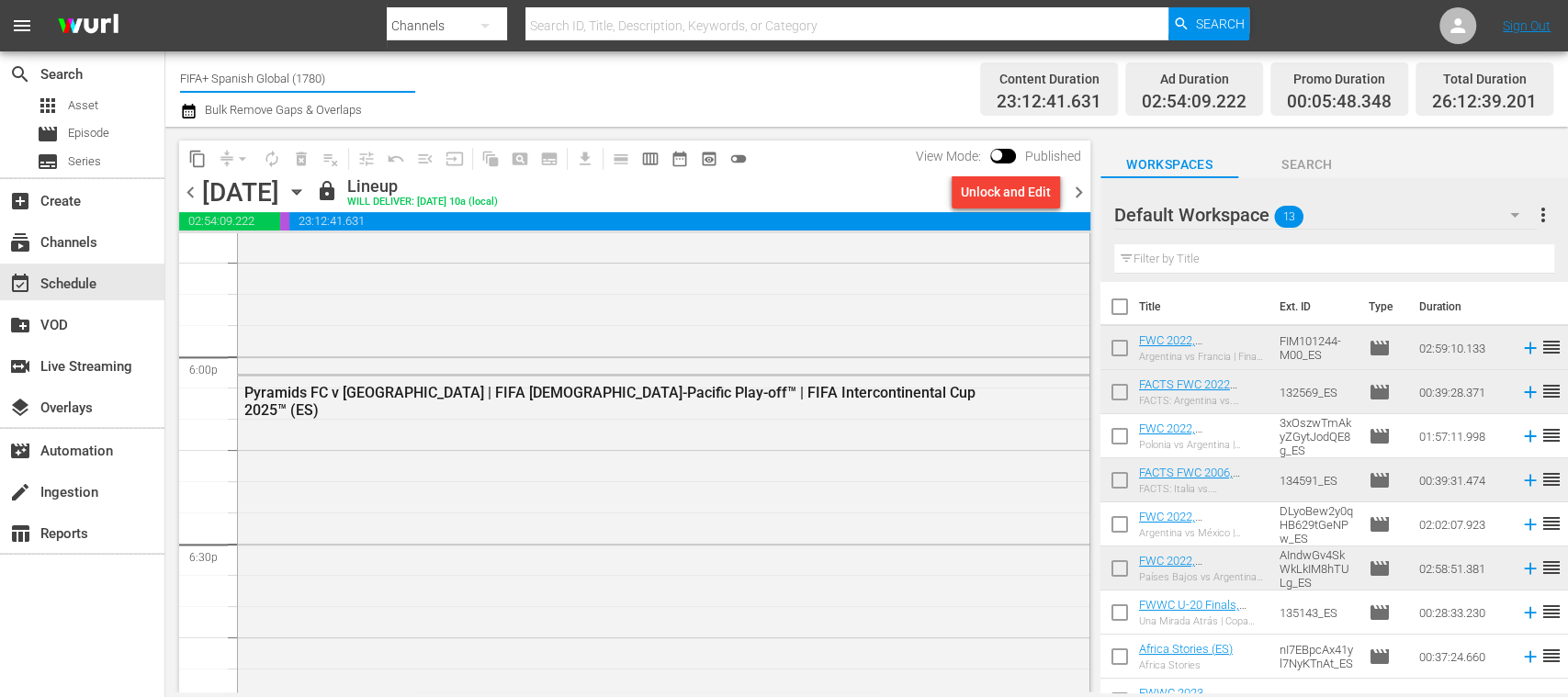
drag, startPoint x: 247, startPoint y: 80, endPoint x: 442, endPoint y: 88, distance: 195.2
click at [442, 88] on div "Channel Title FIFA+ Spanish Global (1780) Bulk Remove Gaps & Overlaps" at bounding box center [555, 89] width 749 height 66
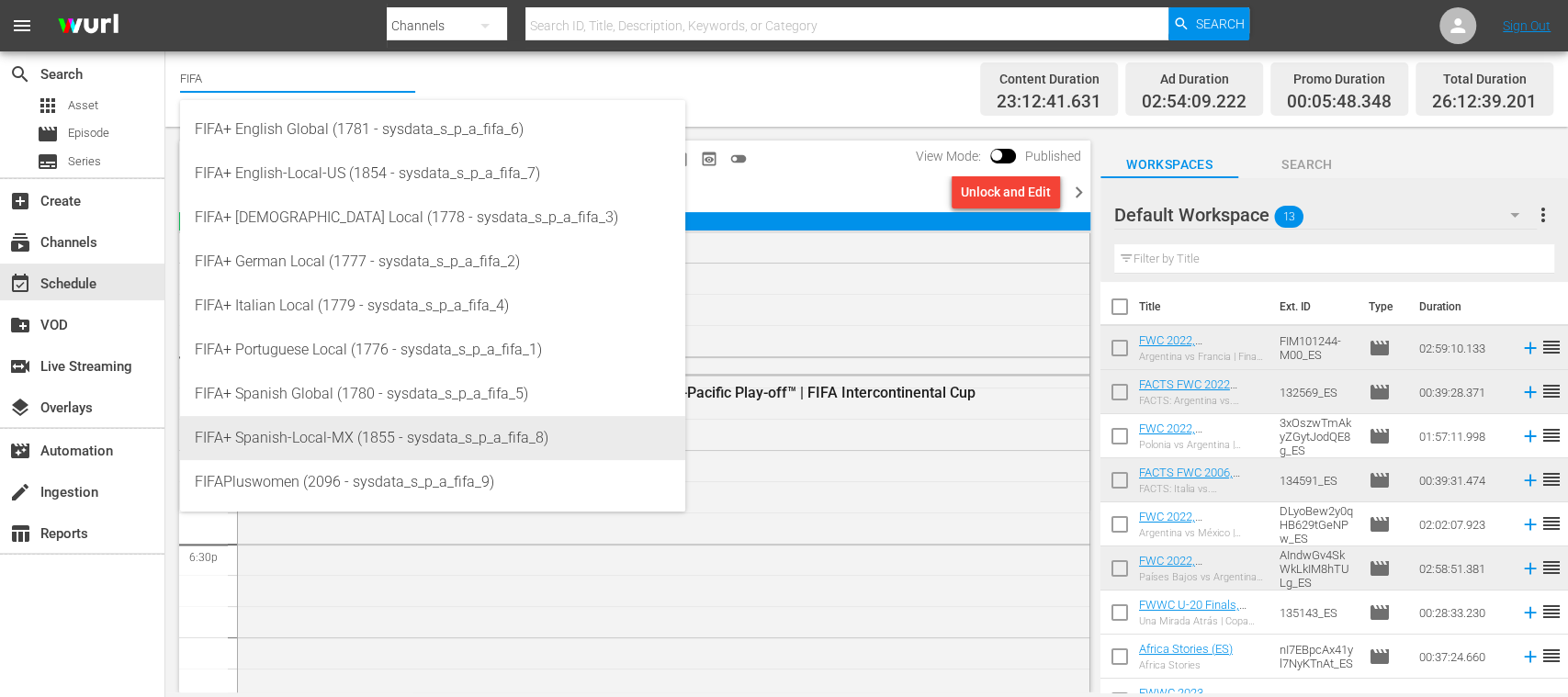
click at [356, 435] on div "FIFA+ Spanish-Local-MX (1855 - sysdata_s_p_a_fifa_8)" at bounding box center [433, 438] width 476 height 44
type input "FIFA+ Spanish-Local-MX (1855 - sysdata_s_p_a_fifa_8)"
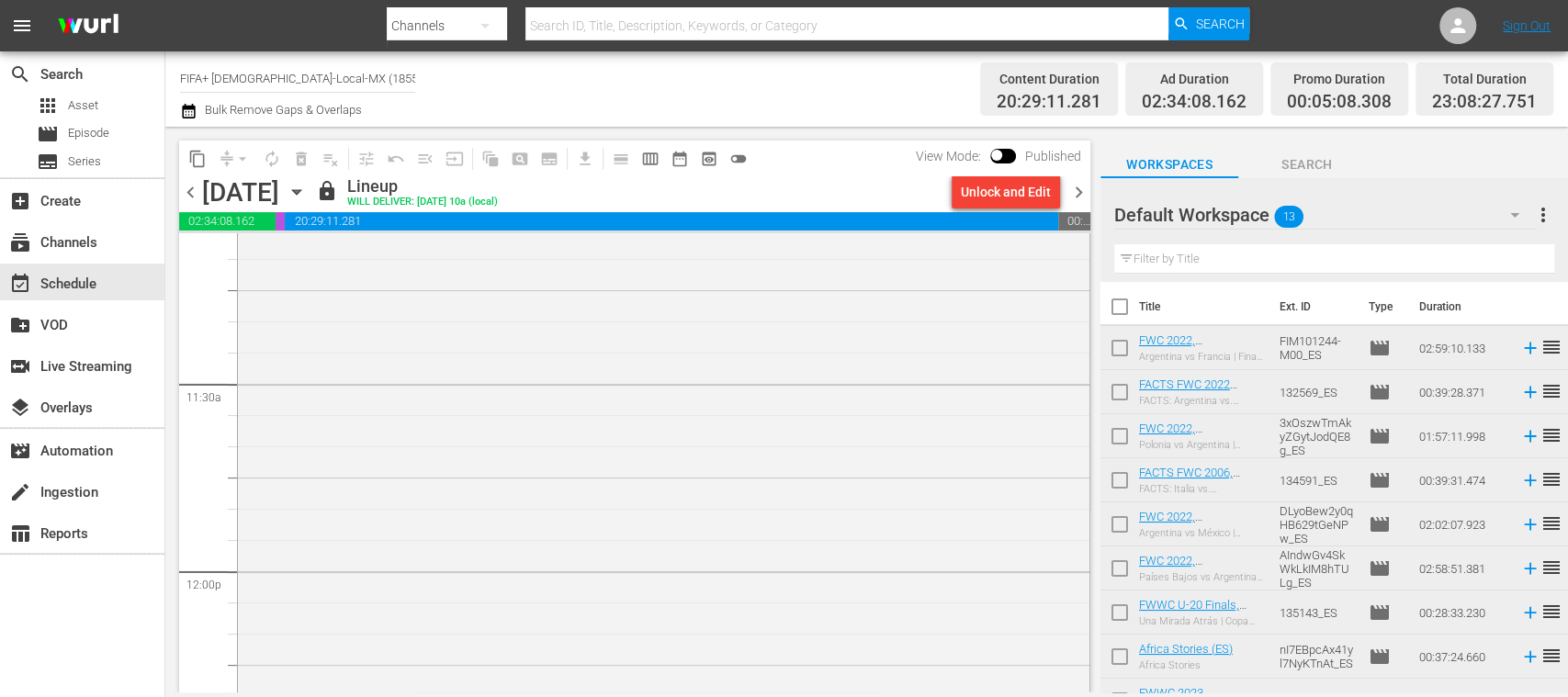
scroll to position [4062, 0]
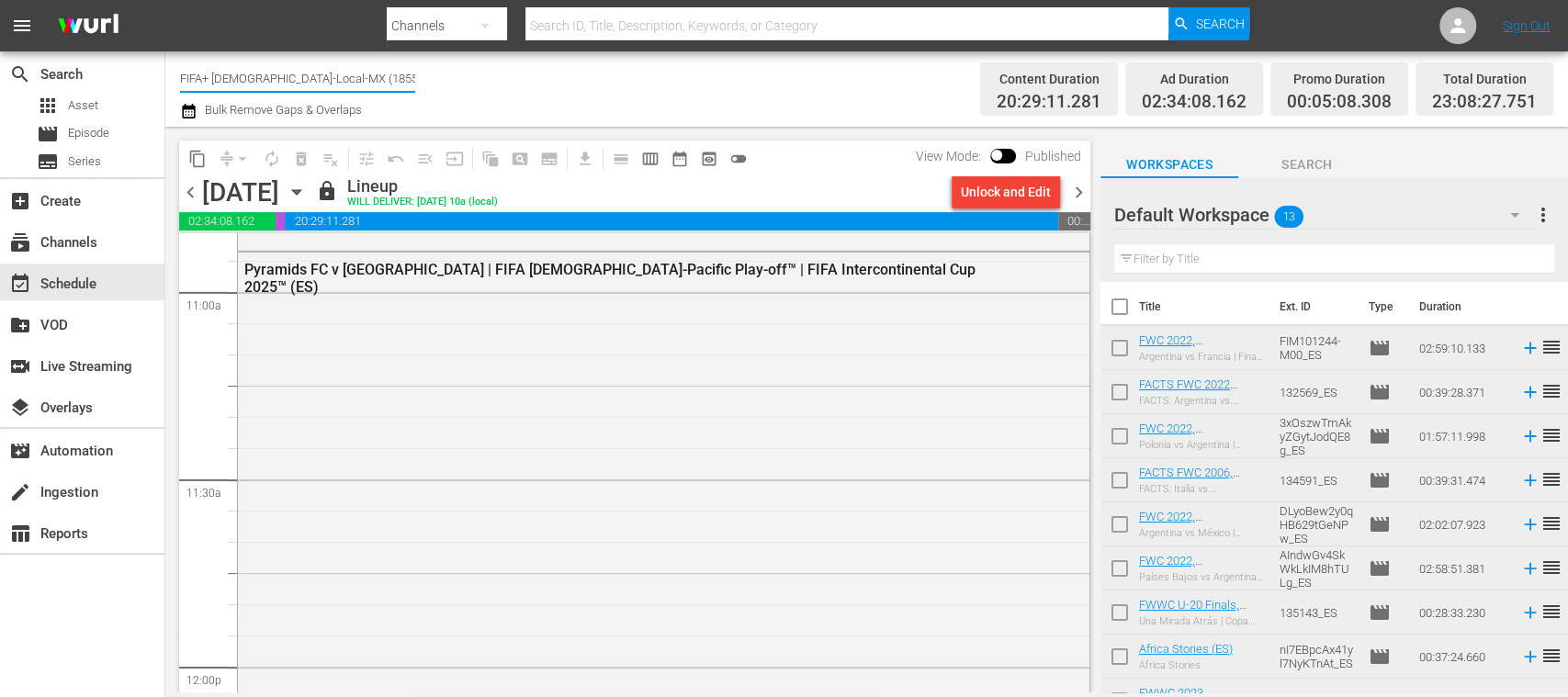
drag, startPoint x: 254, startPoint y: 83, endPoint x: 495, endPoint y: 88, distance: 241.1
click at [495, 88] on div "Channel Title FIFA+ Spanish-Local-MX (1855) Bulk Remove Gaps & Overlaps" at bounding box center [555, 89] width 749 height 66
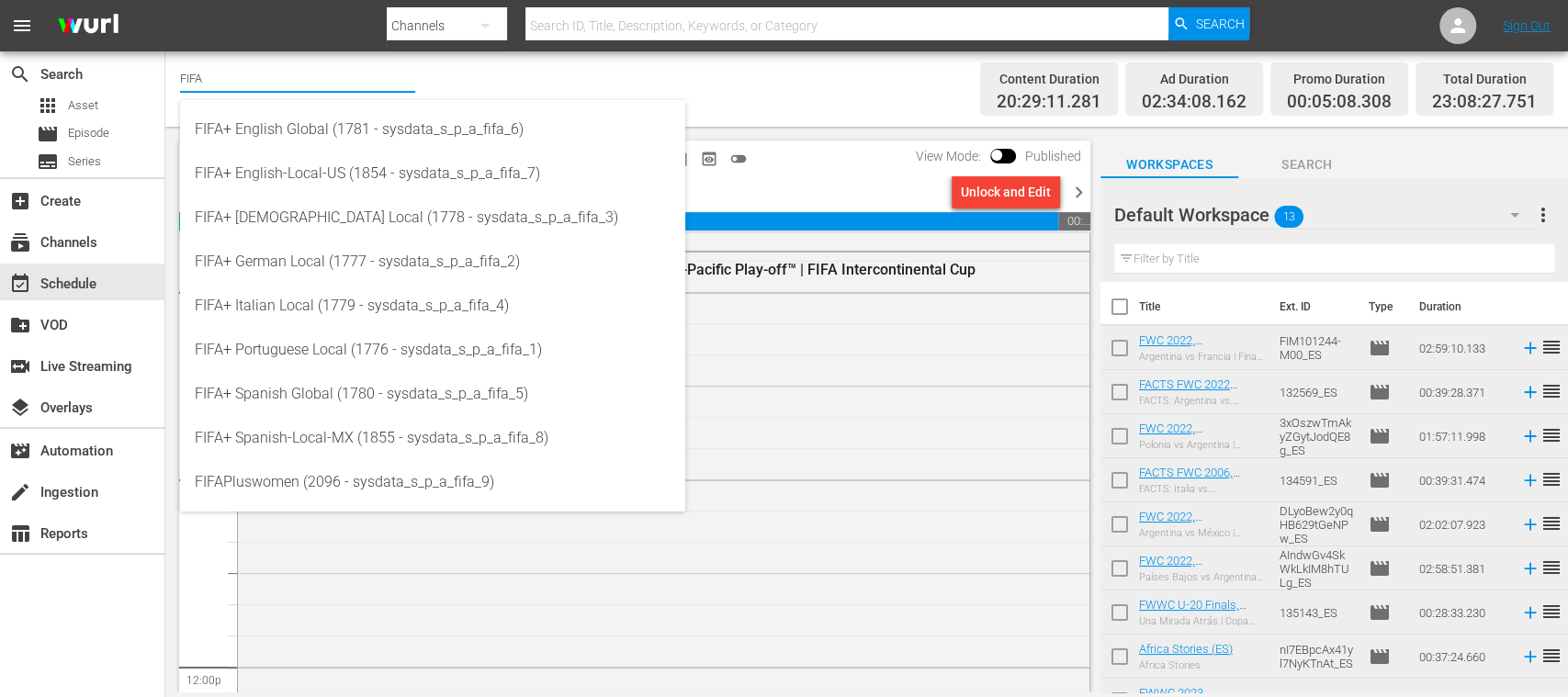
type input "FIFA"
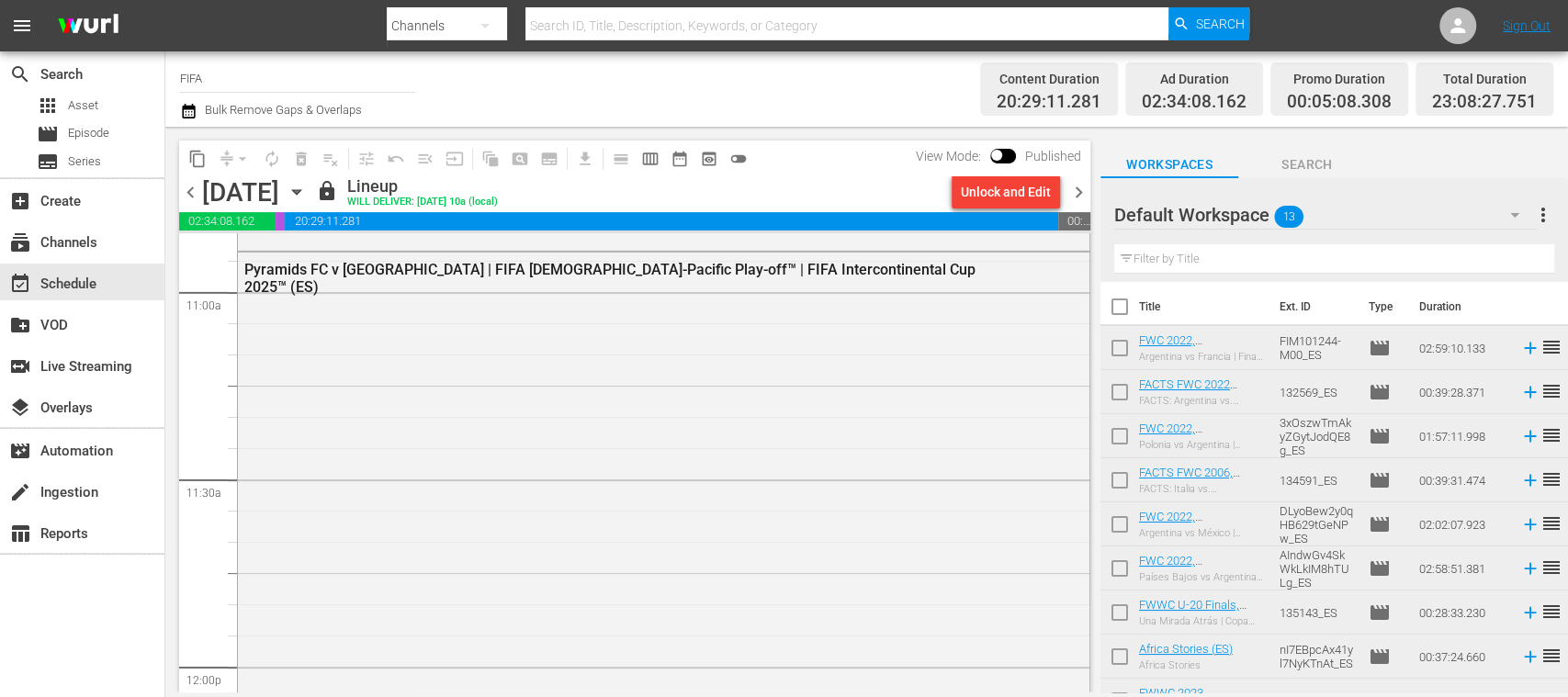
click at [806, 92] on div "Channel Title FIFA Bulk Remove Gaps & Overlaps" at bounding box center [555, 89] width 749 height 66
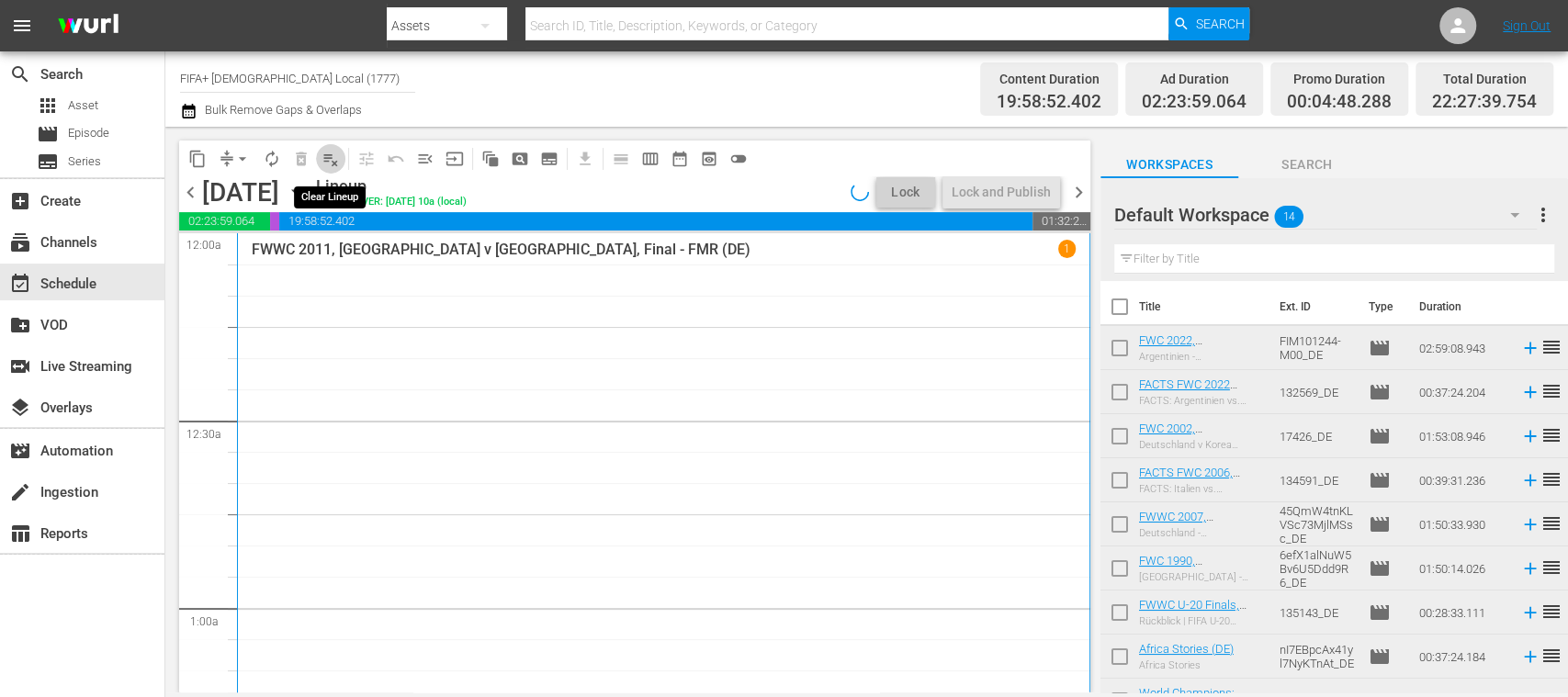
click at [330, 162] on span "playlist_remove_outlined" at bounding box center [331, 159] width 19 height 19
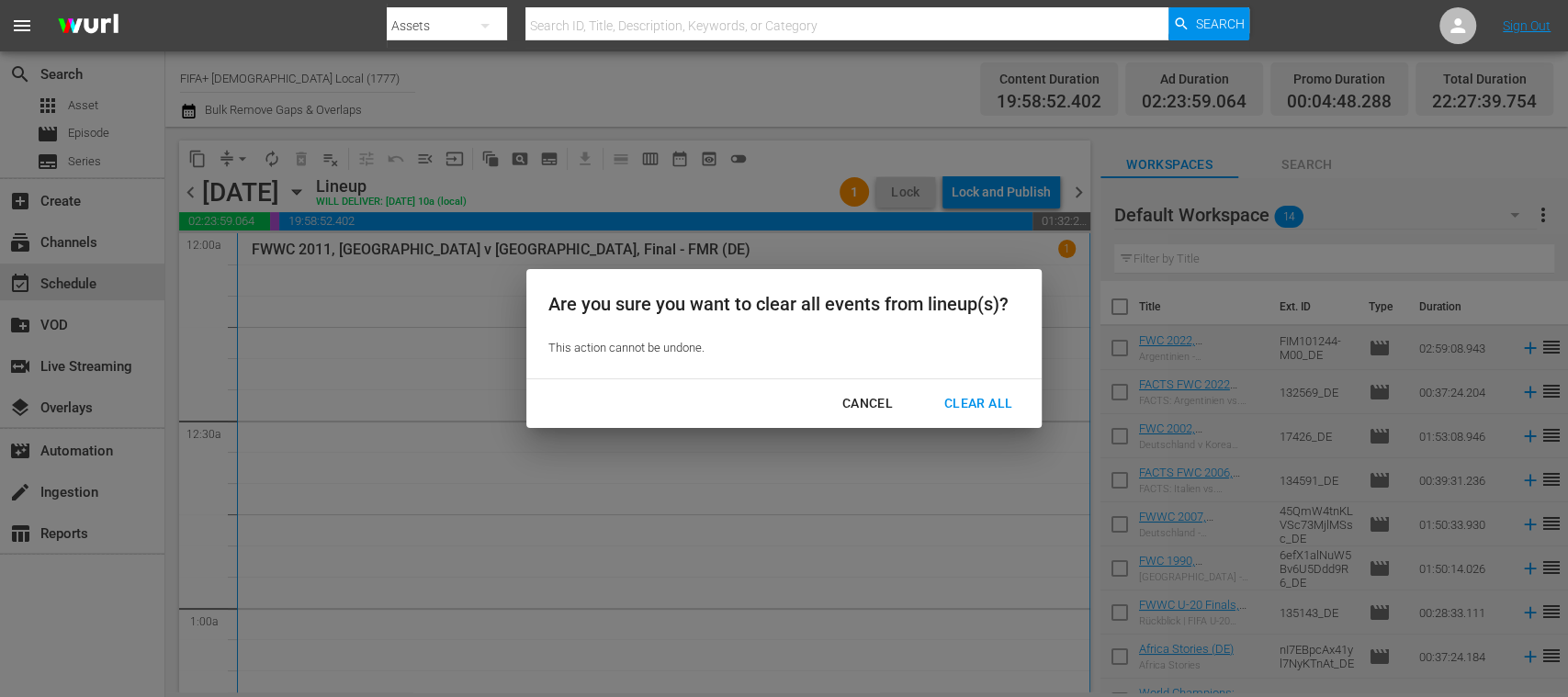
click at [975, 402] on div "Clear All" at bounding box center [978, 404] width 98 height 23
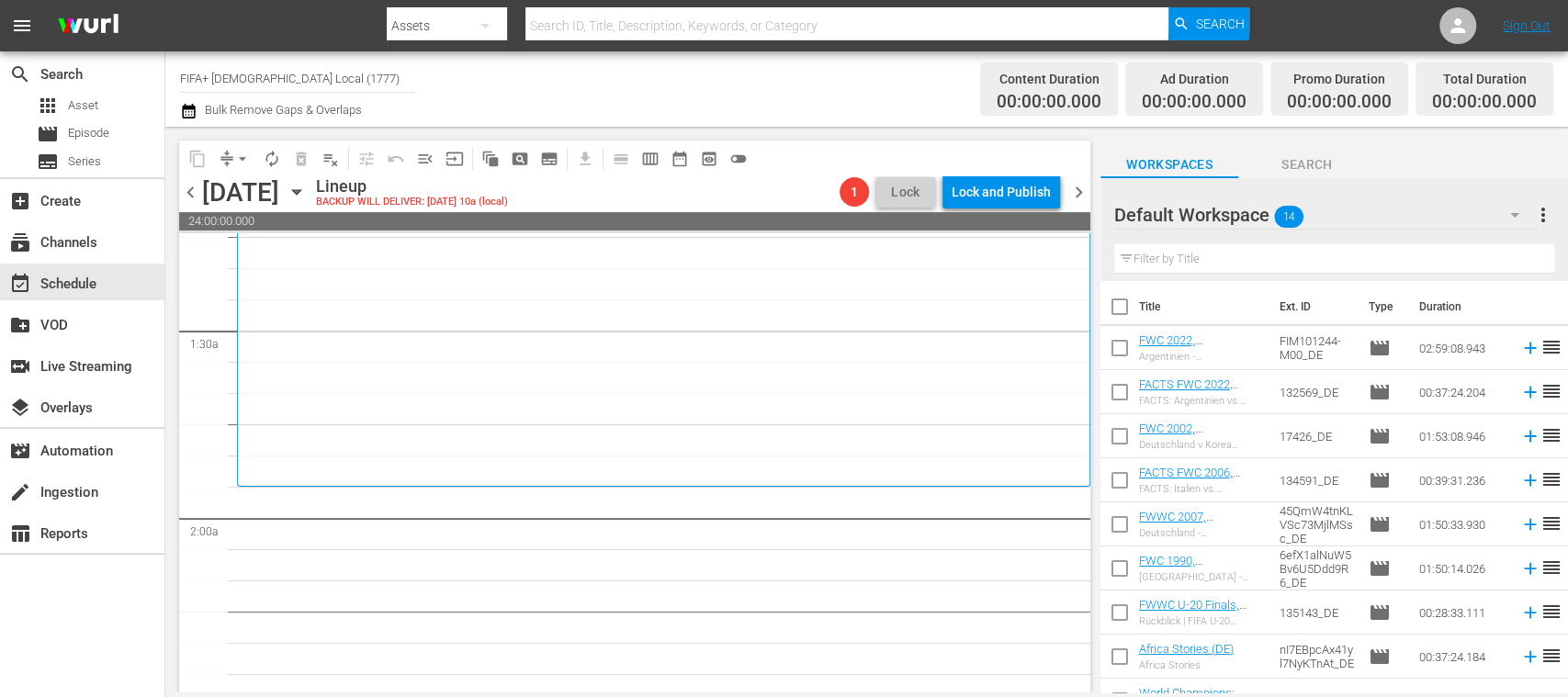
scroll to position [491, 0]
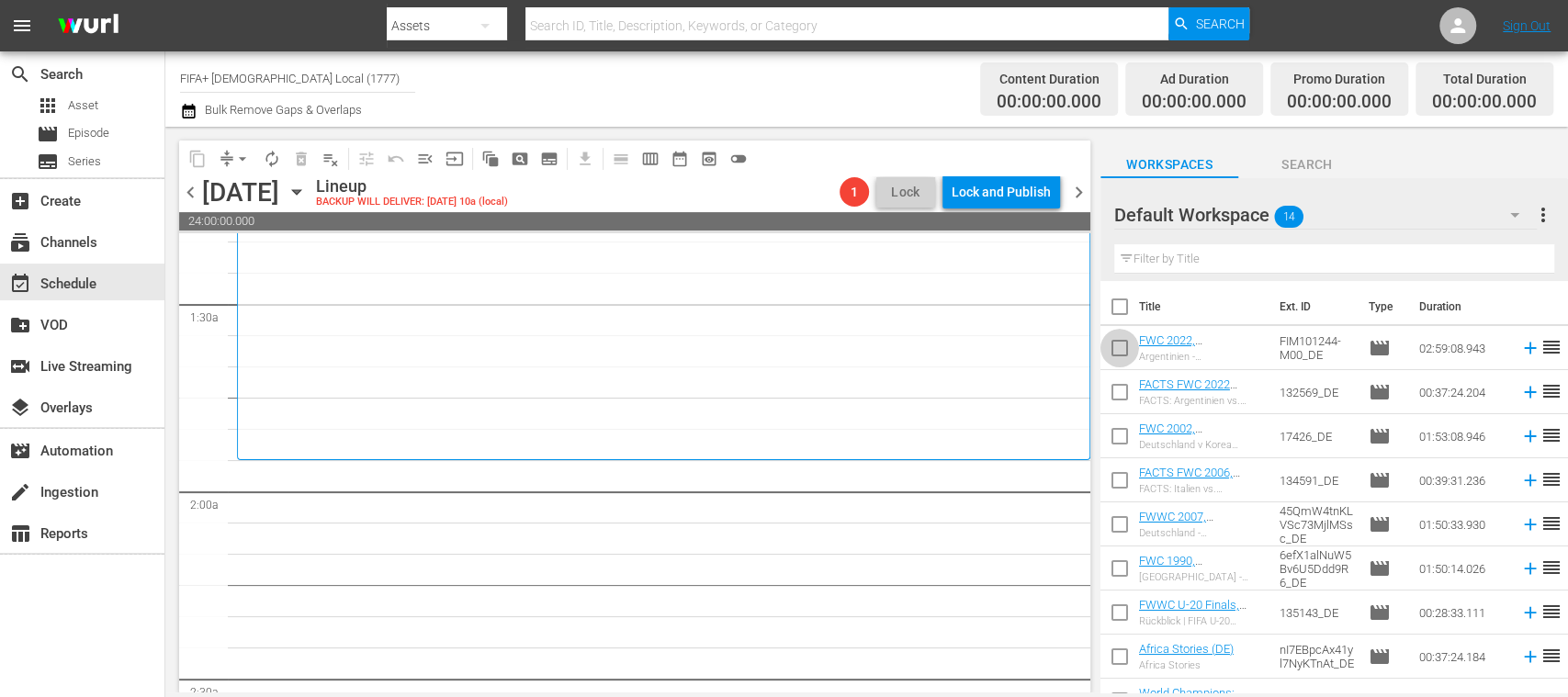
click at [1120, 351] on input "checkbox" at bounding box center [1119, 352] width 39 height 39
checkbox input "true"
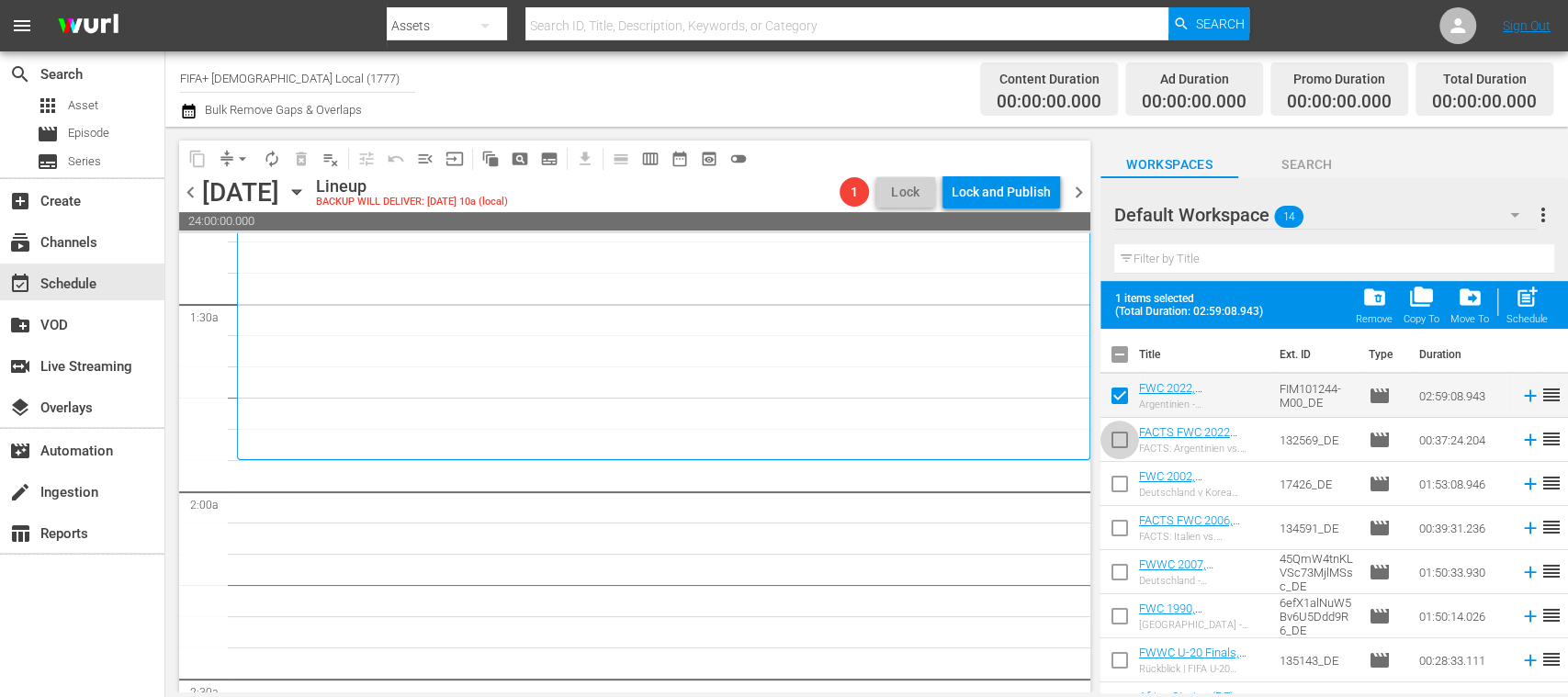
click at [1116, 443] on input "checkbox" at bounding box center [1119, 444] width 39 height 39
checkbox input "true"
click at [1120, 478] on input "checkbox" at bounding box center [1119, 487] width 39 height 39
checkbox input "true"
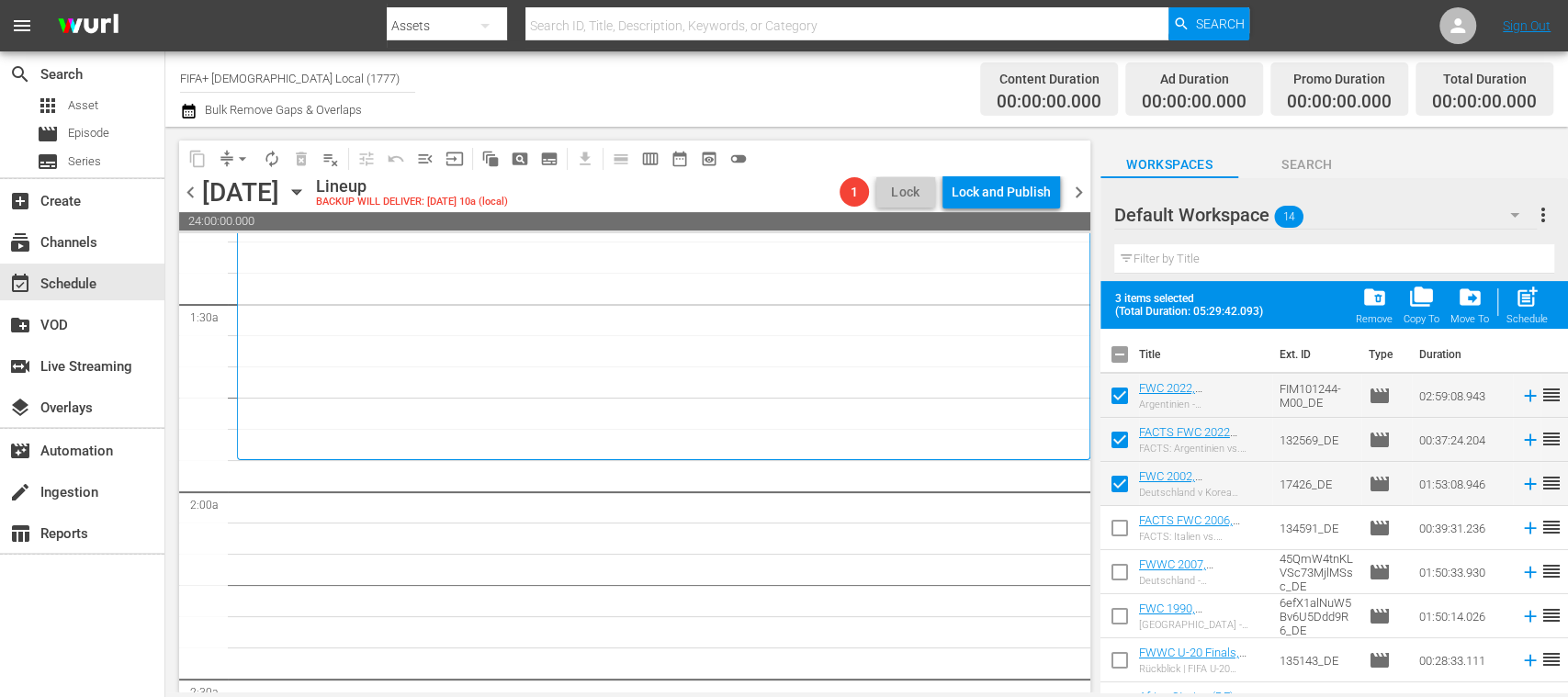
click at [1121, 526] on input "checkbox" at bounding box center [1119, 532] width 39 height 39
checkbox input "true"
drag, startPoint x: 1118, startPoint y: 561, endPoint x: 1126, endPoint y: 588, distance: 28.2
click at [1119, 561] on input "checkbox" at bounding box center [1119, 576] width 39 height 39
checkbox input "true"
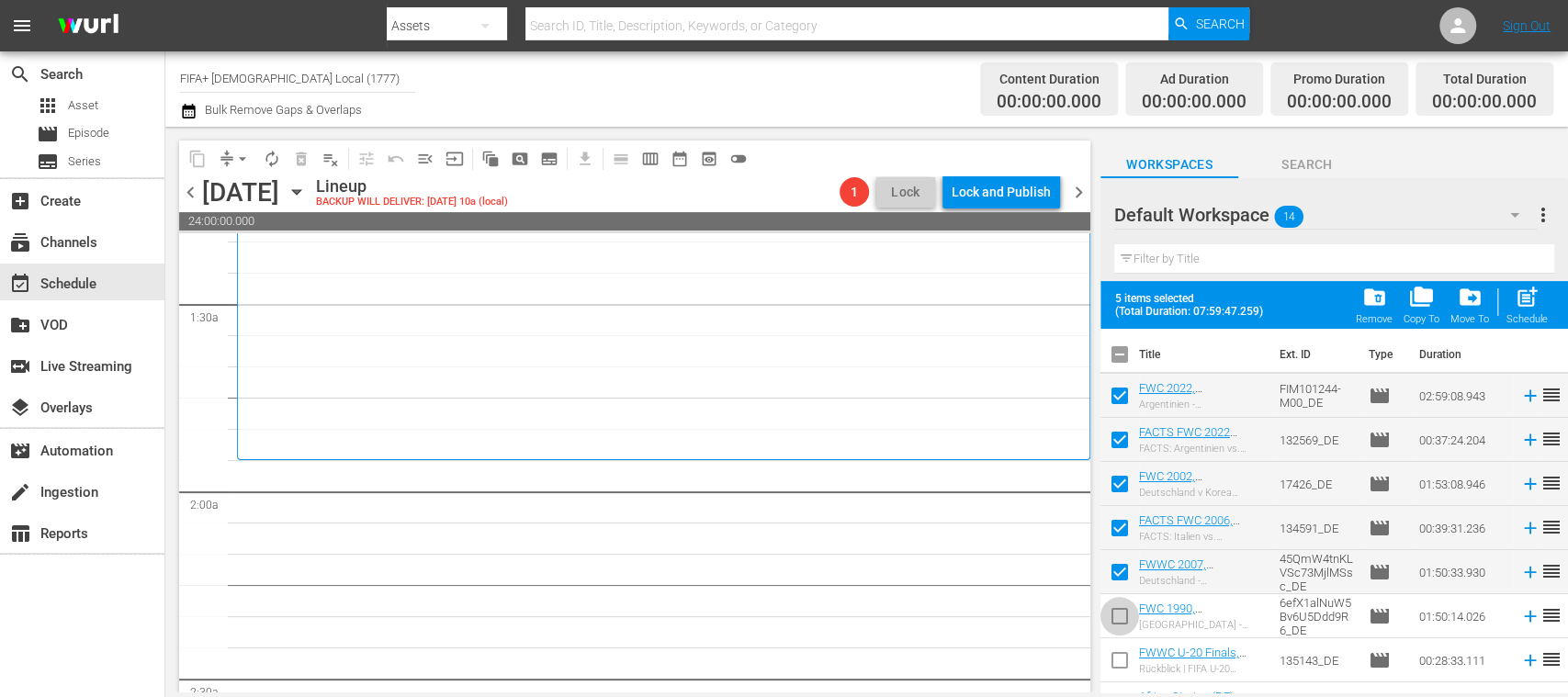
click at [1125, 614] on input "checkbox" at bounding box center [1119, 620] width 39 height 39
checkbox input "true"
click at [1121, 393] on input "checkbox" at bounding box center [1119, 400] width 39 height 39
checkbox input "false"
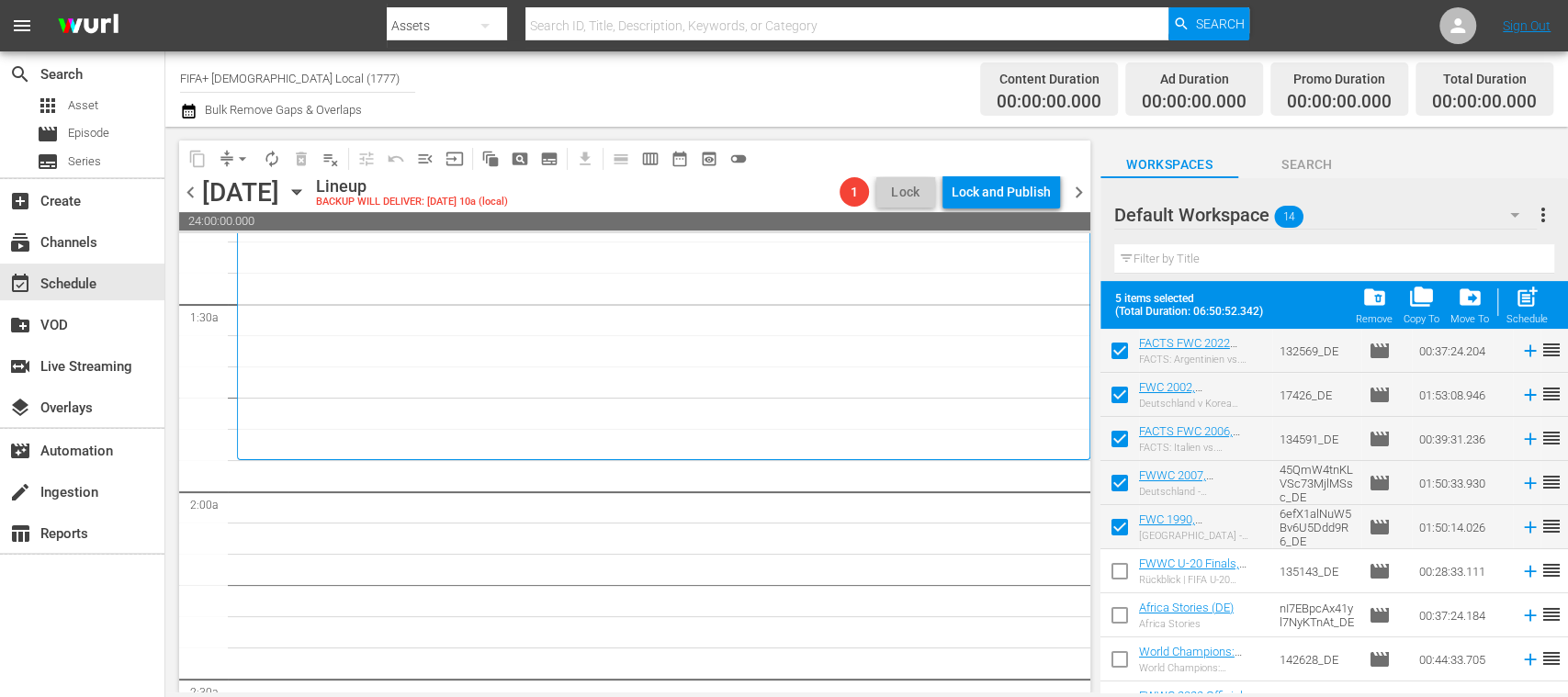
scroll to position [93, 0]
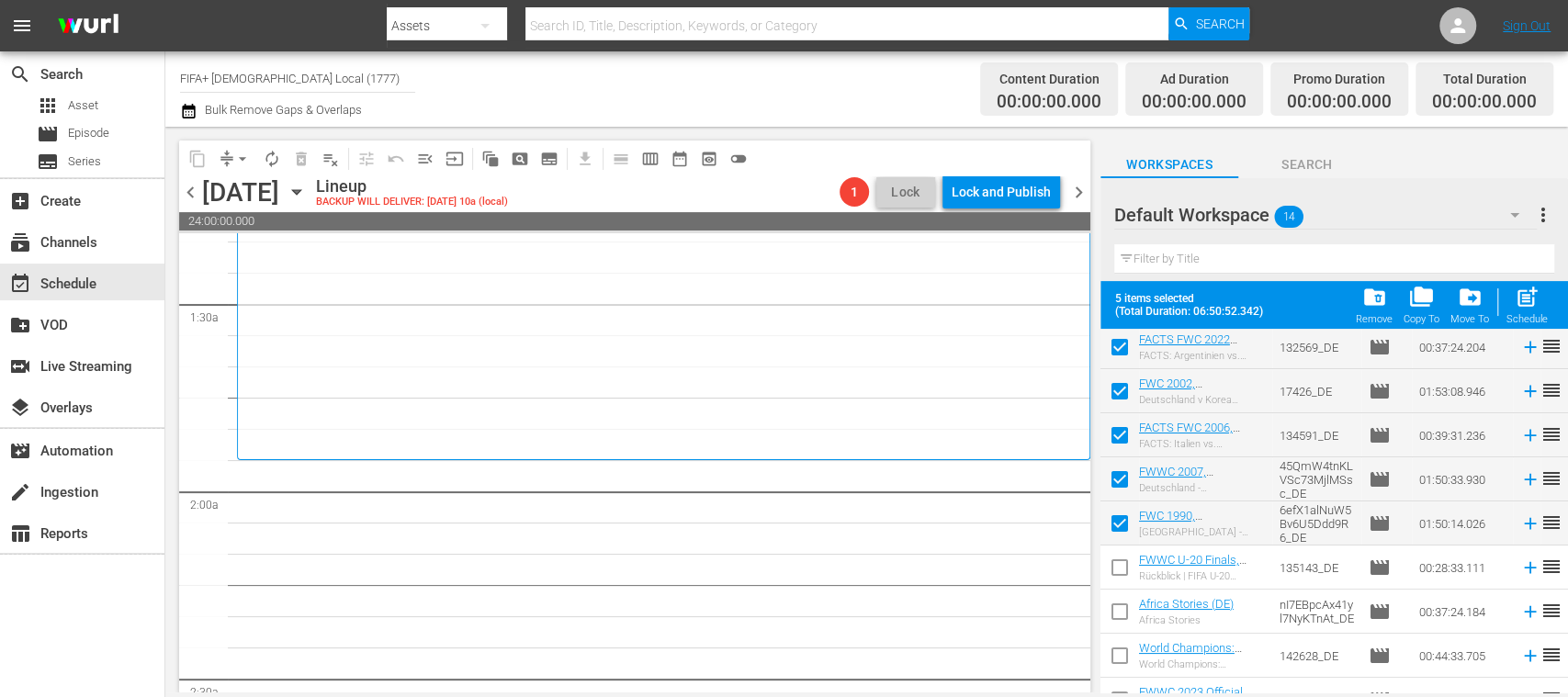
click at [1120, 564] on input "checkbox" at bounding box center [1119, 571] width 39 height 39
checkbox input "false"
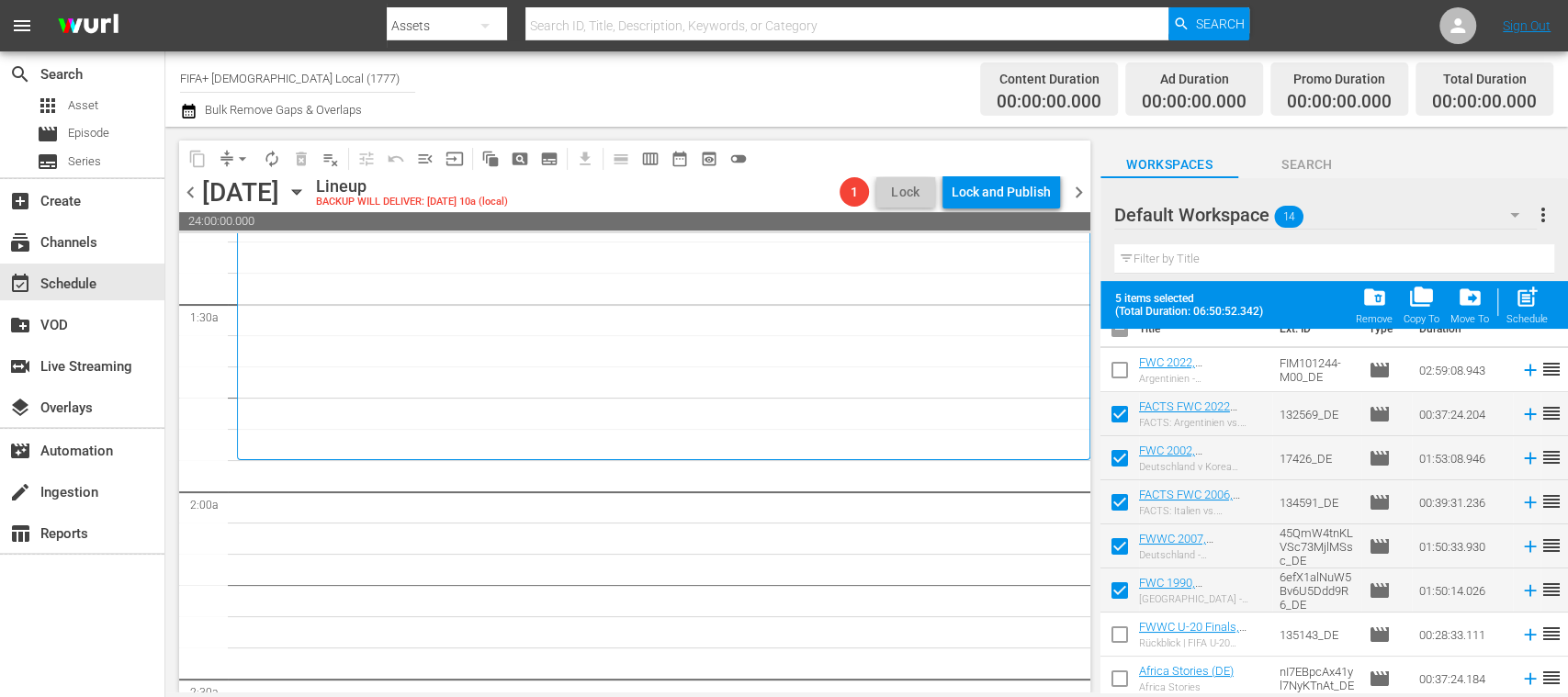
scroll to position [0, 0]
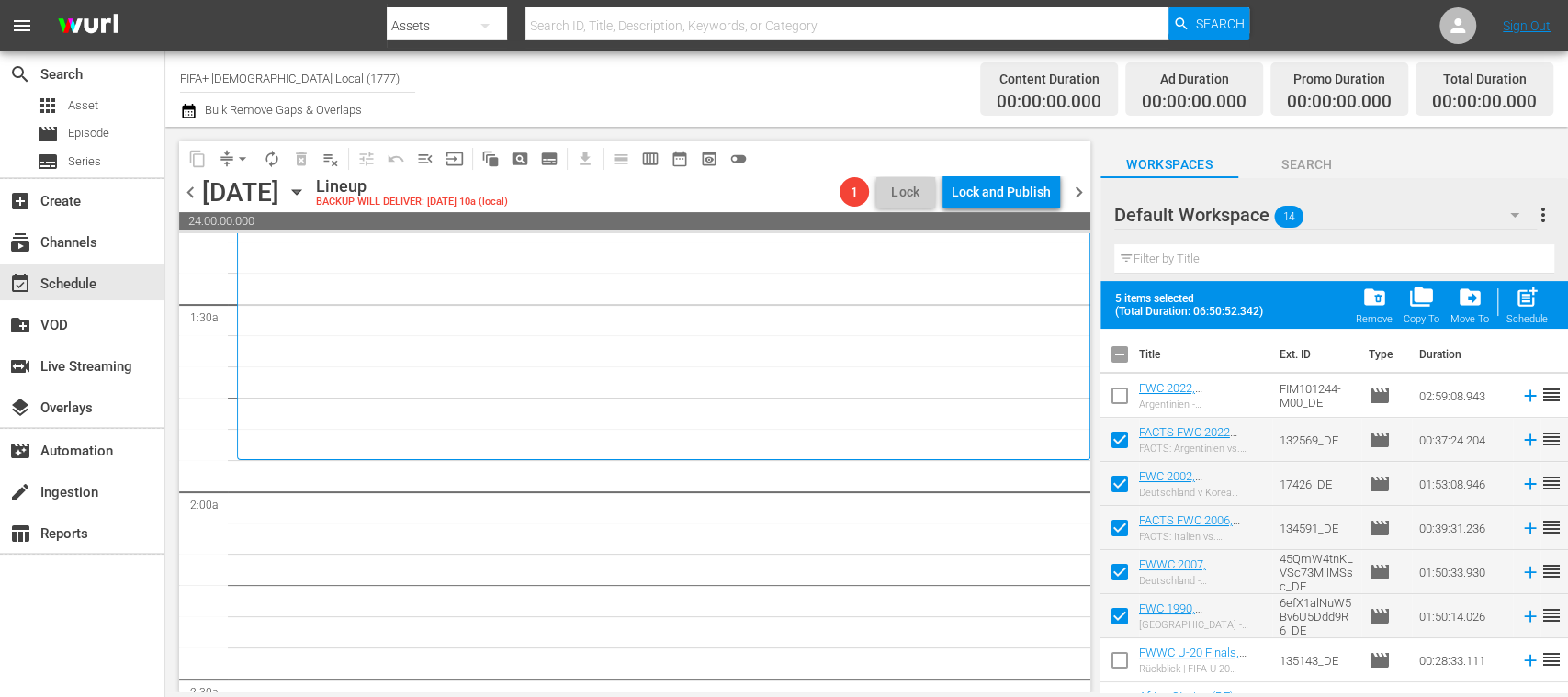
click at [1126, 393] on input "checkbox" at bounding box center [1119, 400] width 39 height 39
checkbox input "true"
click at [1120, 438] on input "checkbox" at bounding box center [1119, 444] width 39 height 39
checkbox input "false"
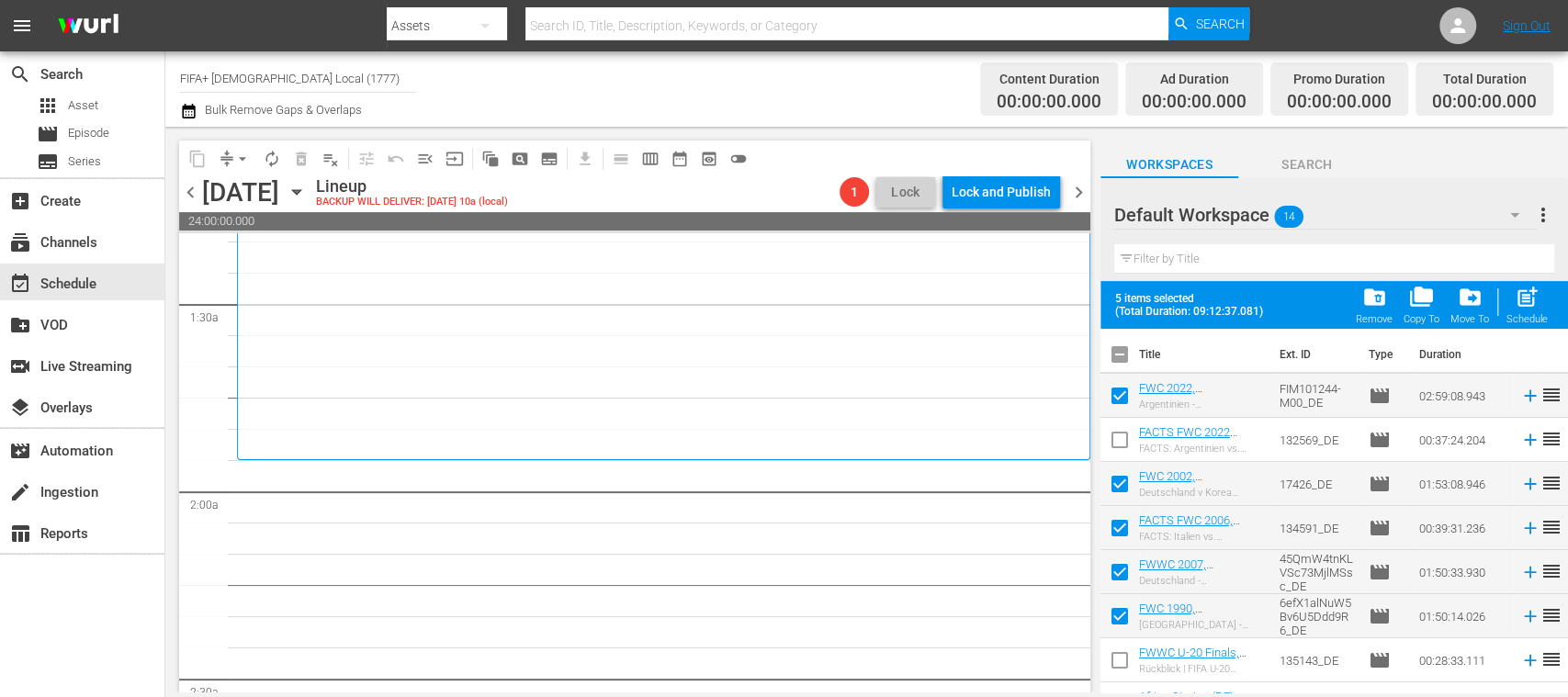
click at [1118, 529] on input "checkbox" at bounding box center [1119, 532] width 39 height 39
checkbox input "false"
click at [1119, 613] on input "checkbox" at bounding box center [1119, 620] width 39 height 39
checkbox input "false"
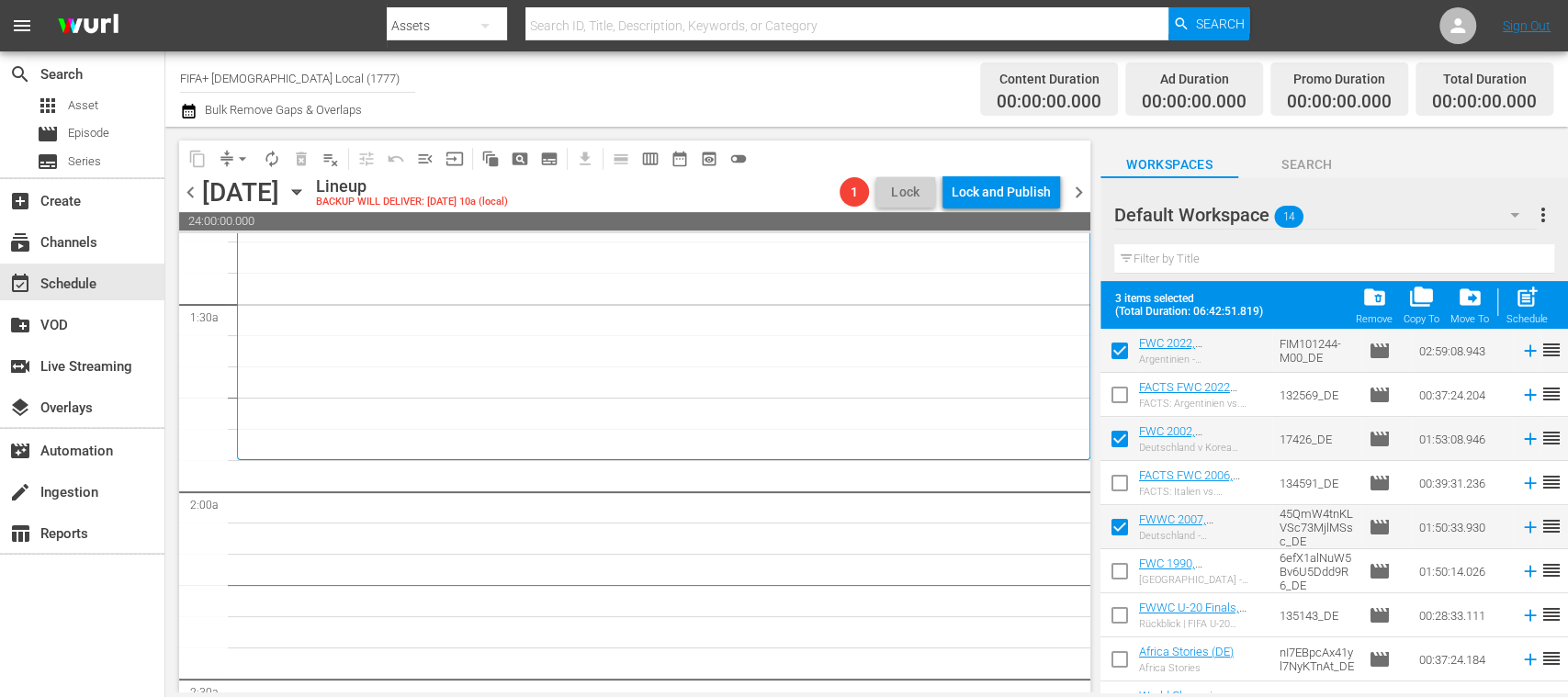
scroll to position [58, 0]
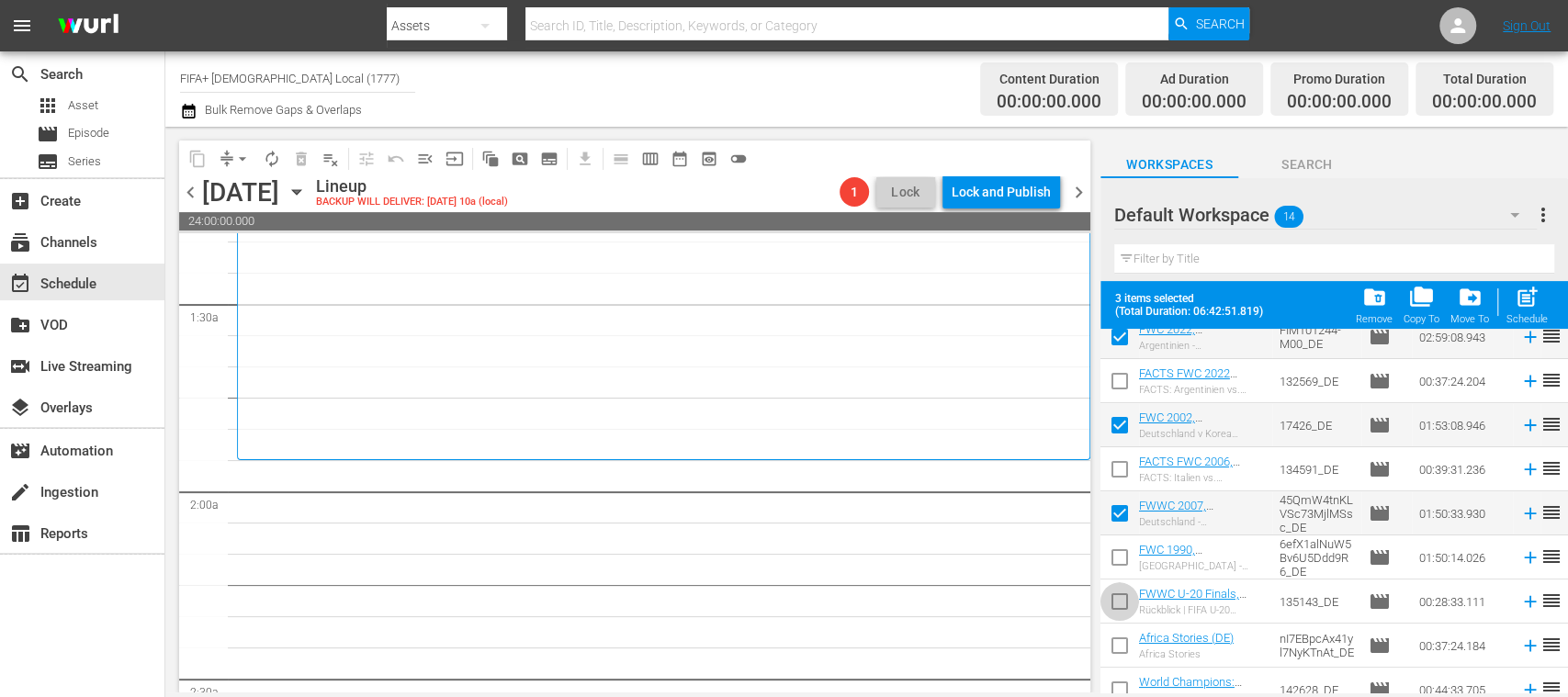
click at [1119, 593] on input "checkbox" at bounding box center [1119, 605] width 39 height 39
checkbox input "true"
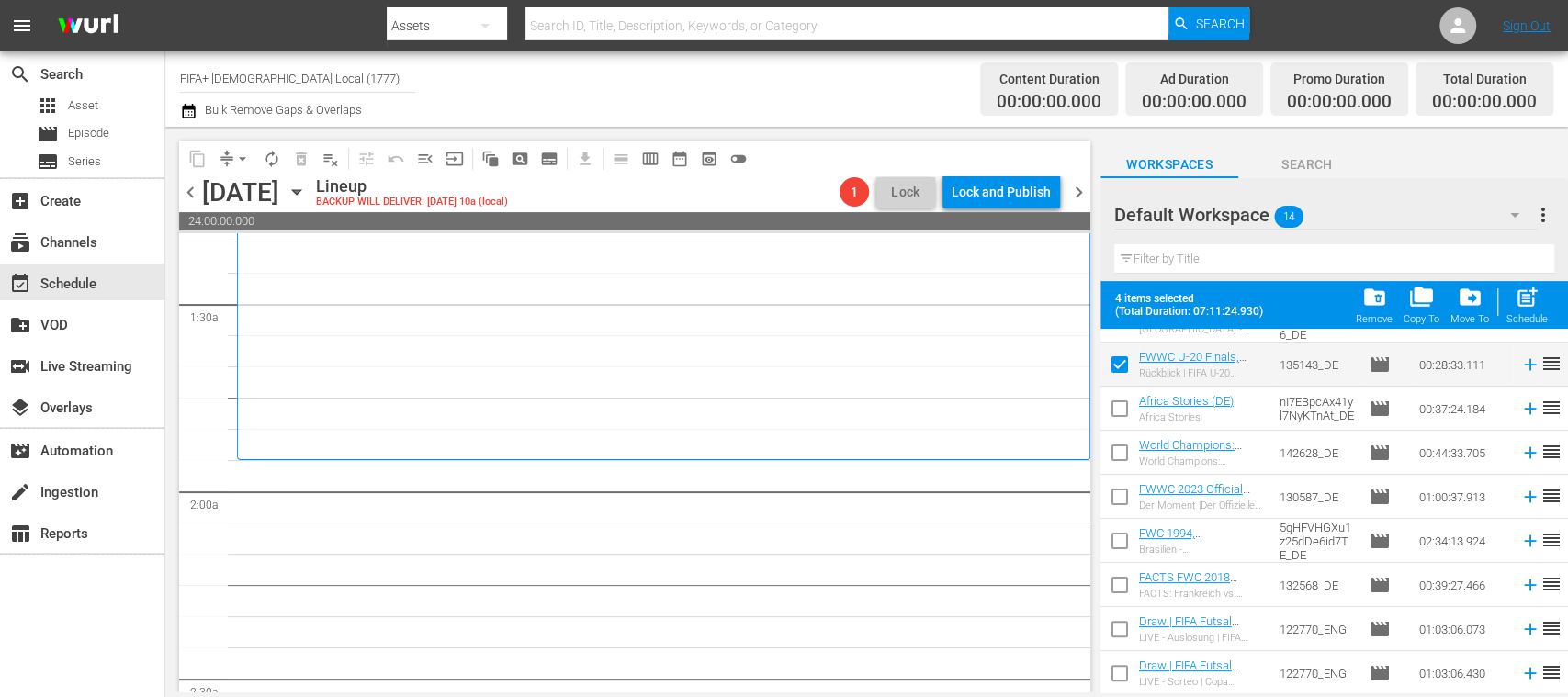
click at [1118, 632] on input "checkbox" at bounding box center [1119, 633] width 39 height 39
checkbox input "true"
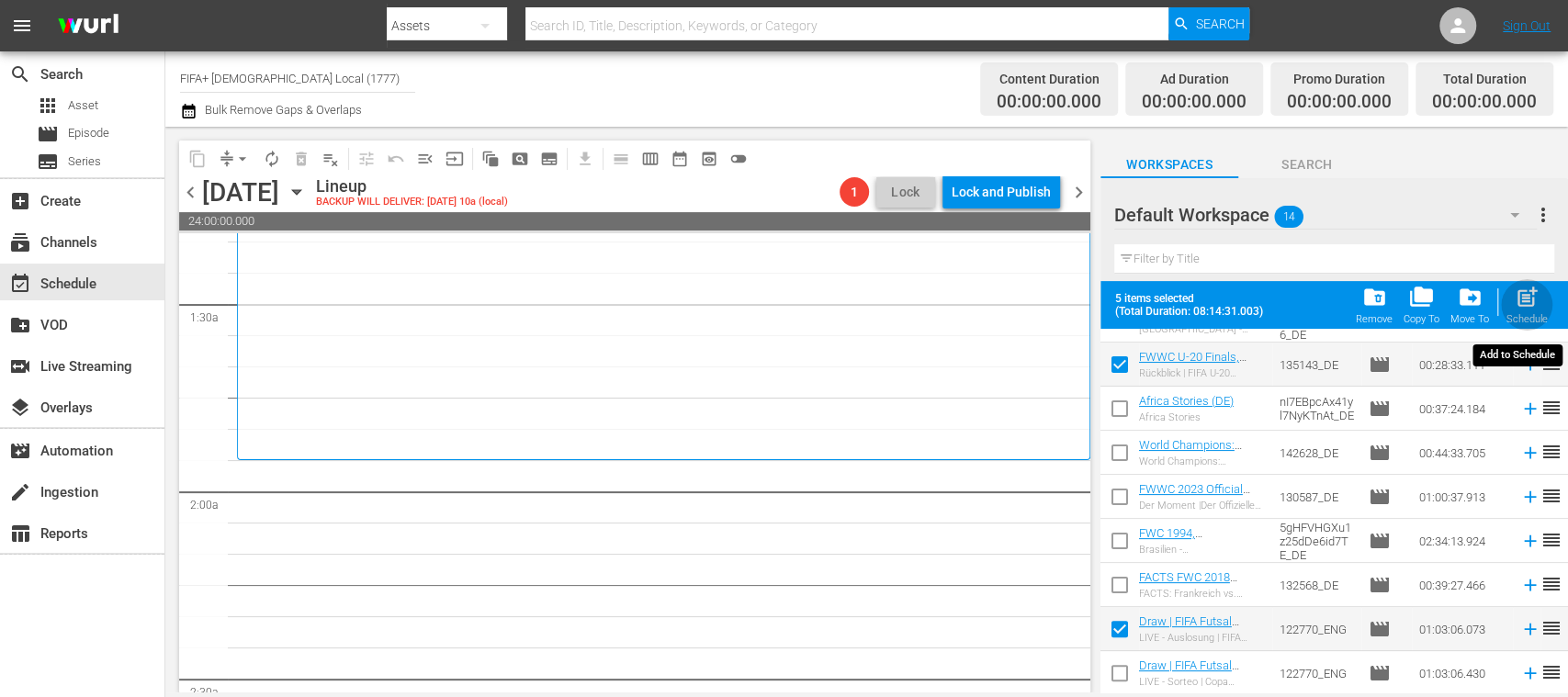
click at [1528, 298] on span "post_add" at bounding box center [1526, 296] width 24 height 24
checkbox input "false"
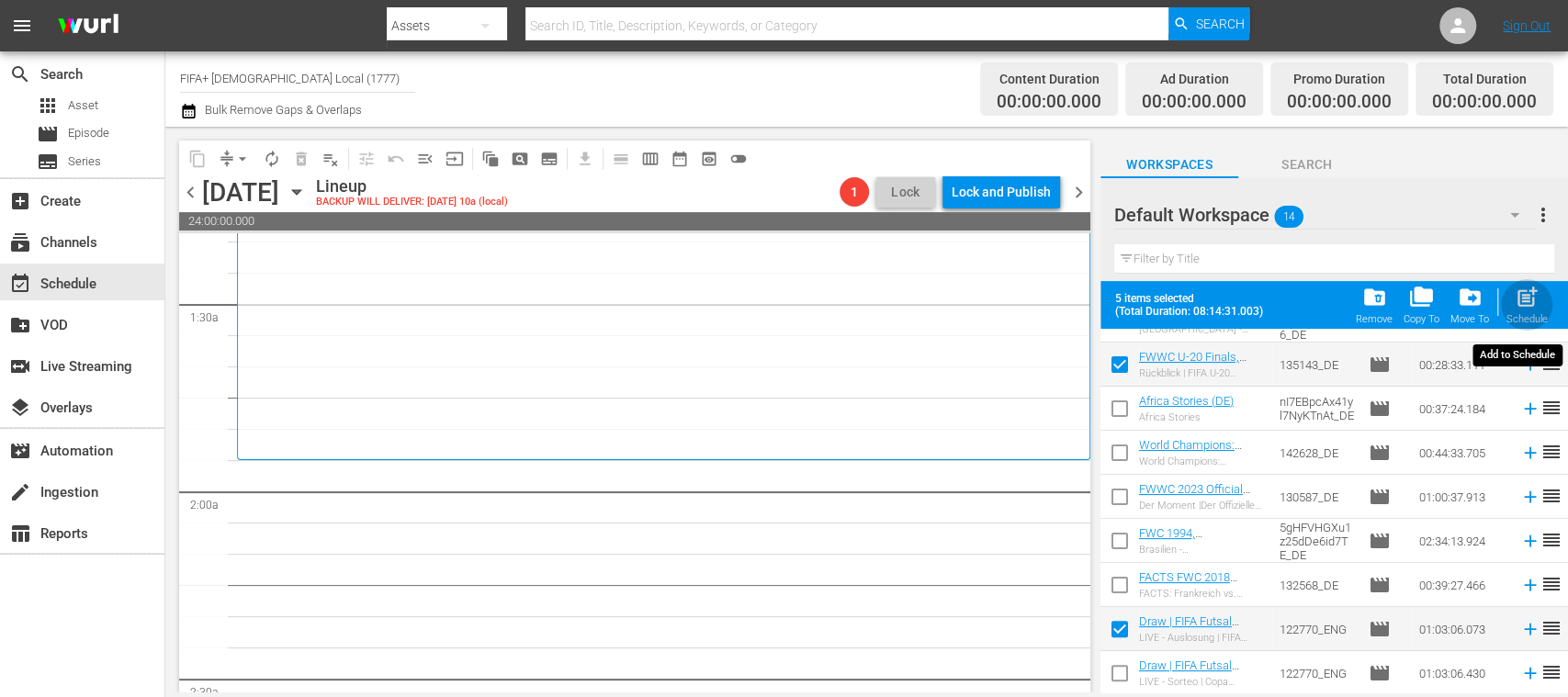
checkbox input "false"
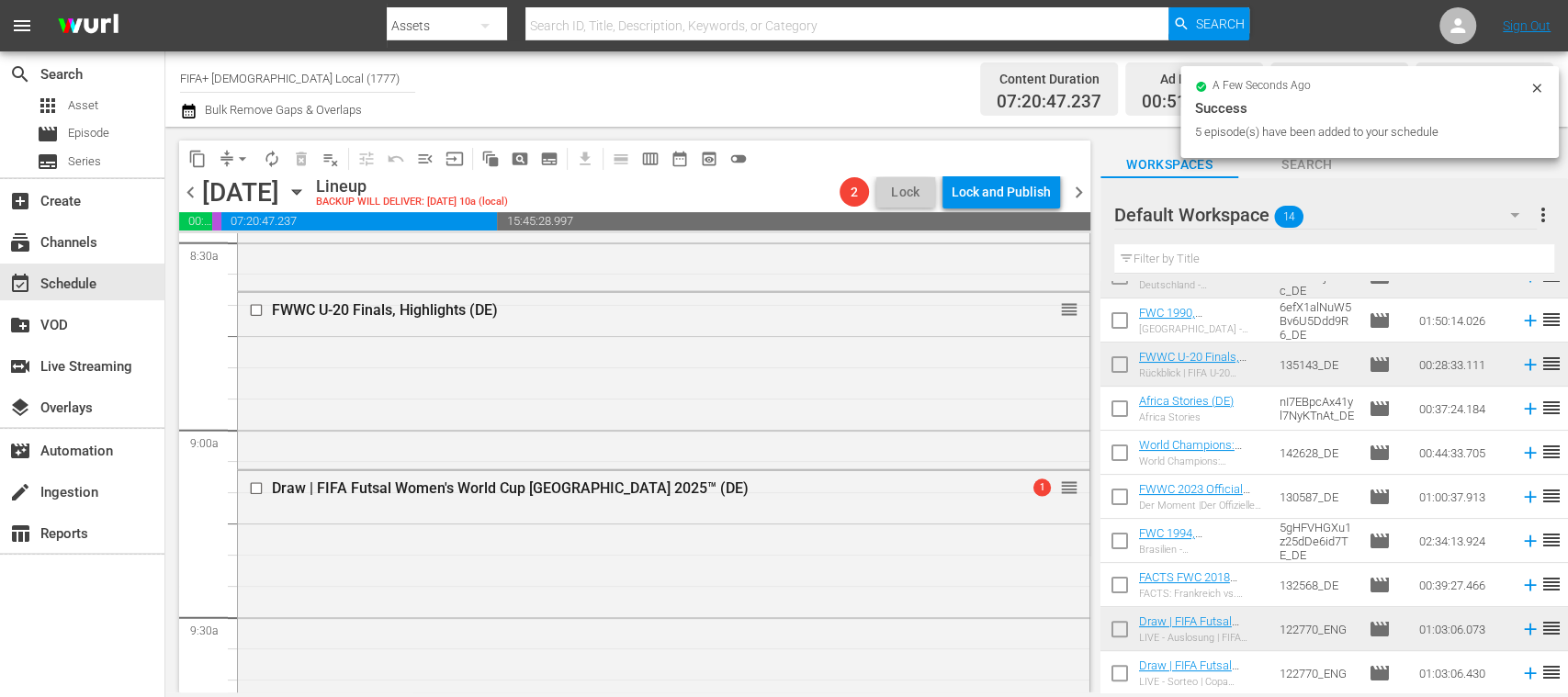
scroll to position [3189, 0]
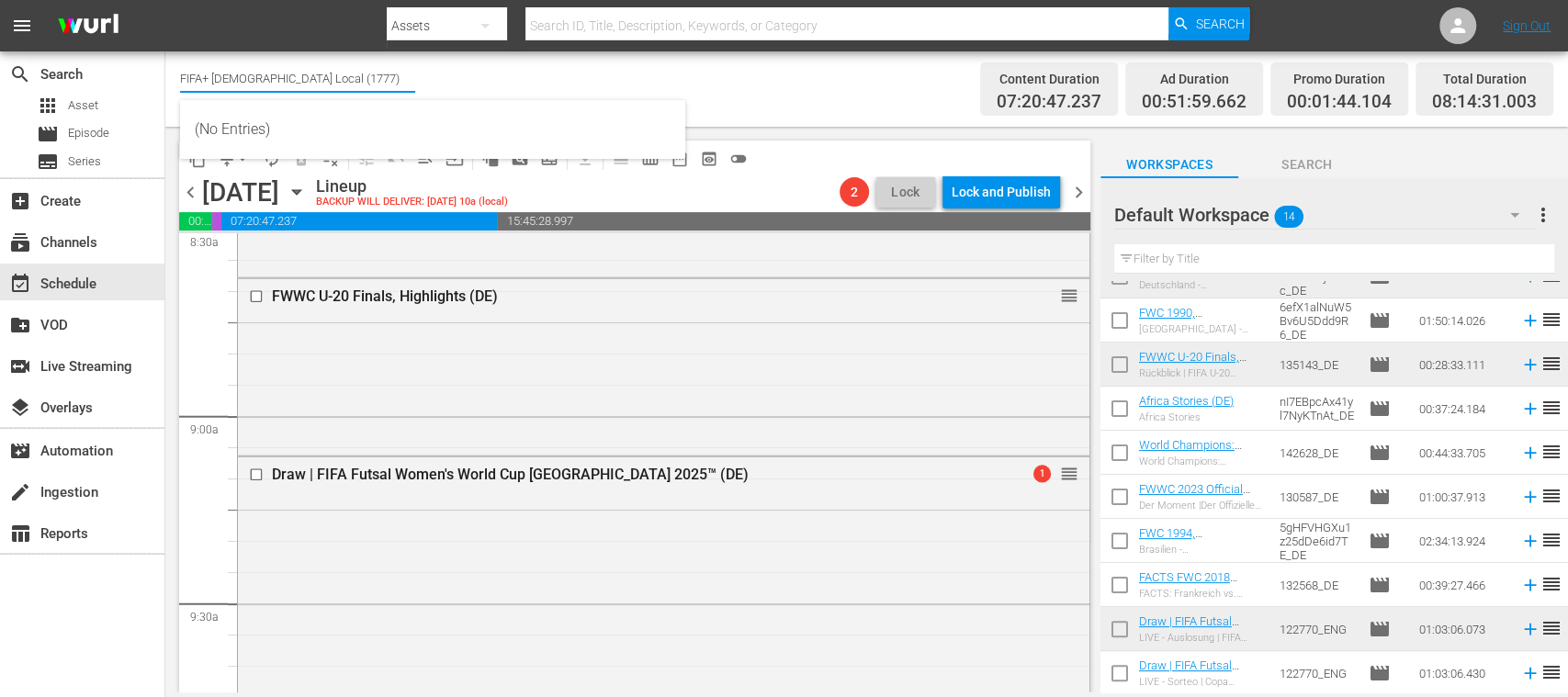
drag, startPoint x: 308, startPoint y: 83, endPoint x: 365, endPoint y: 84, distance: 57.0
click at [365, 84] on input "FIFA+ German Local (1777)" at bounding box center [297, 77] width 235 height 44
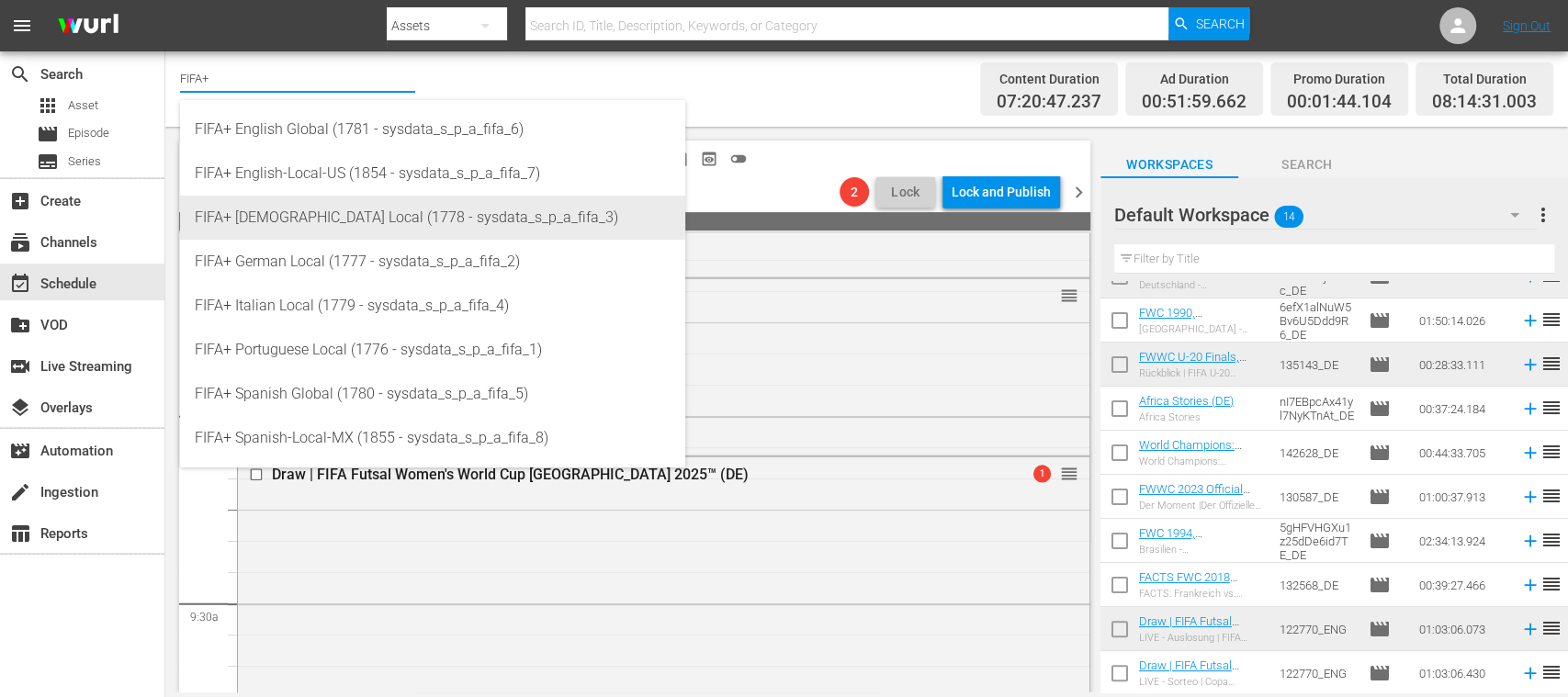
click at [357, 206] on div "FIFA+ French Local (1778 - sysdata_s_p_a_fifa_3)" at bounding box center [433, 217] width 476 height 44
type input "FIFA+ French Local (1778 - sysdata_s_p_a_fifa_3)"
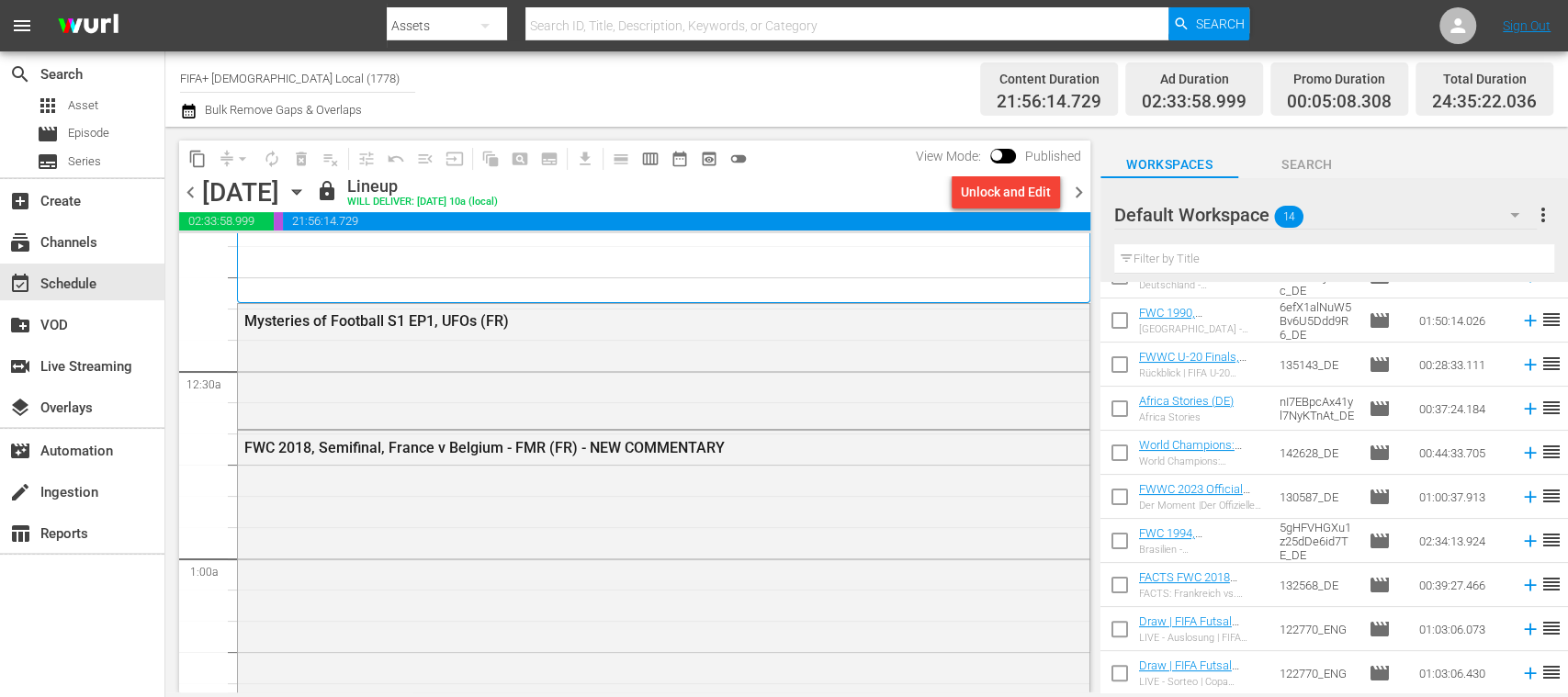
scroll to position [36, 0]
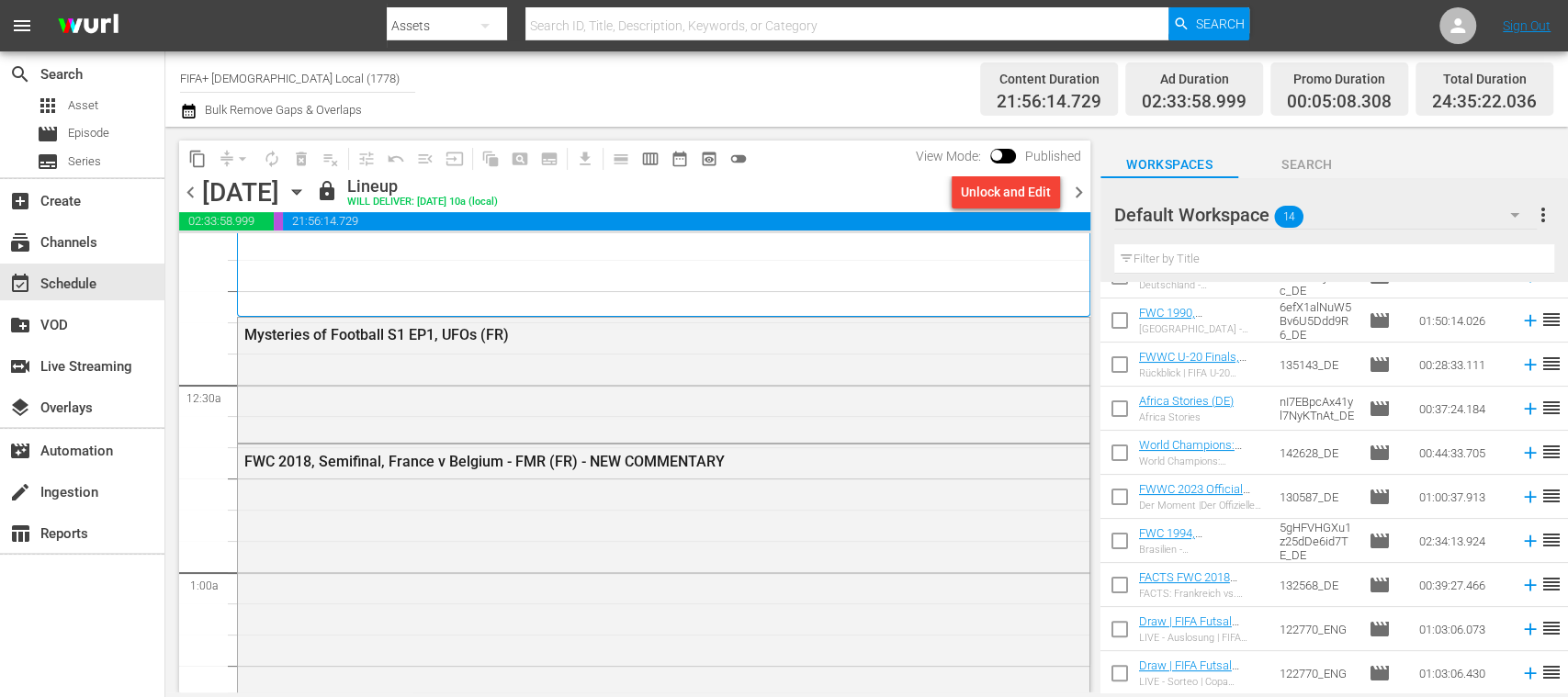
click at [1082, 183] on span "chevron_right" at bounding box center [1079, 193] width 23 height 23
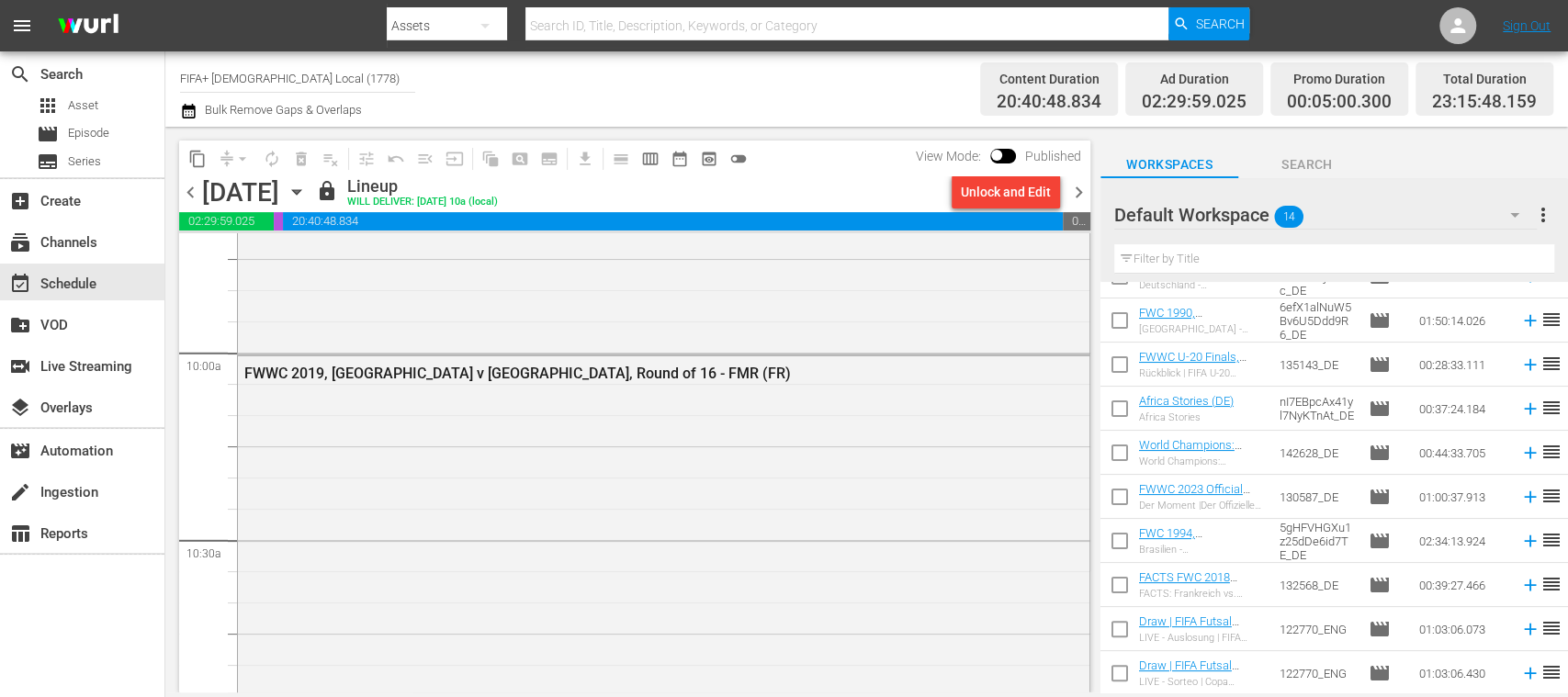
scroll to position [2974, 0]
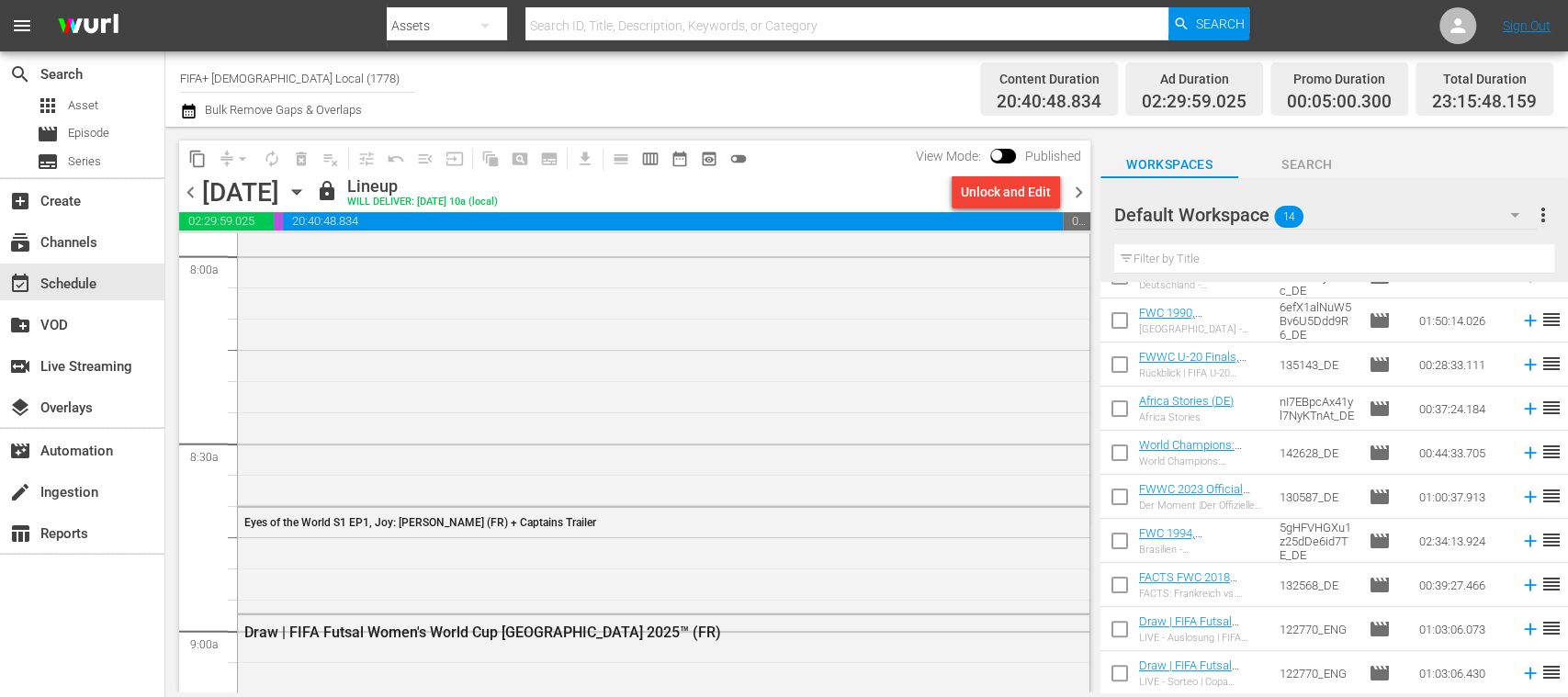
click at [185, 193] on span "chevron_left" at bounding box center [191, 193] width 23 height 23
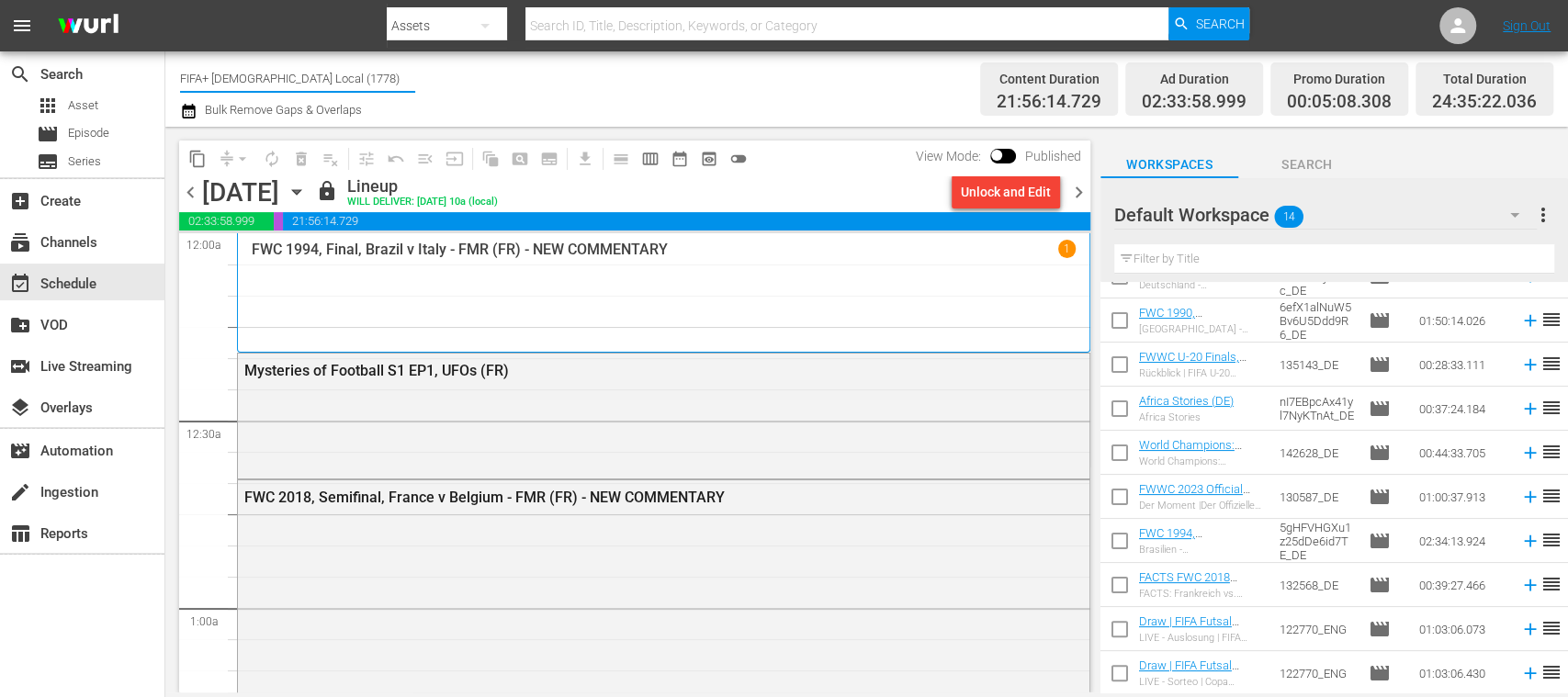
drag, startPoint x: 325, startPoint y: 77, endPoint x: 371, endPoint y: 73, distance: 46.2
click at [371, 73] on input "FIFA+ French Local (1778)" at bounding box center [297, 77] width 235 height 44
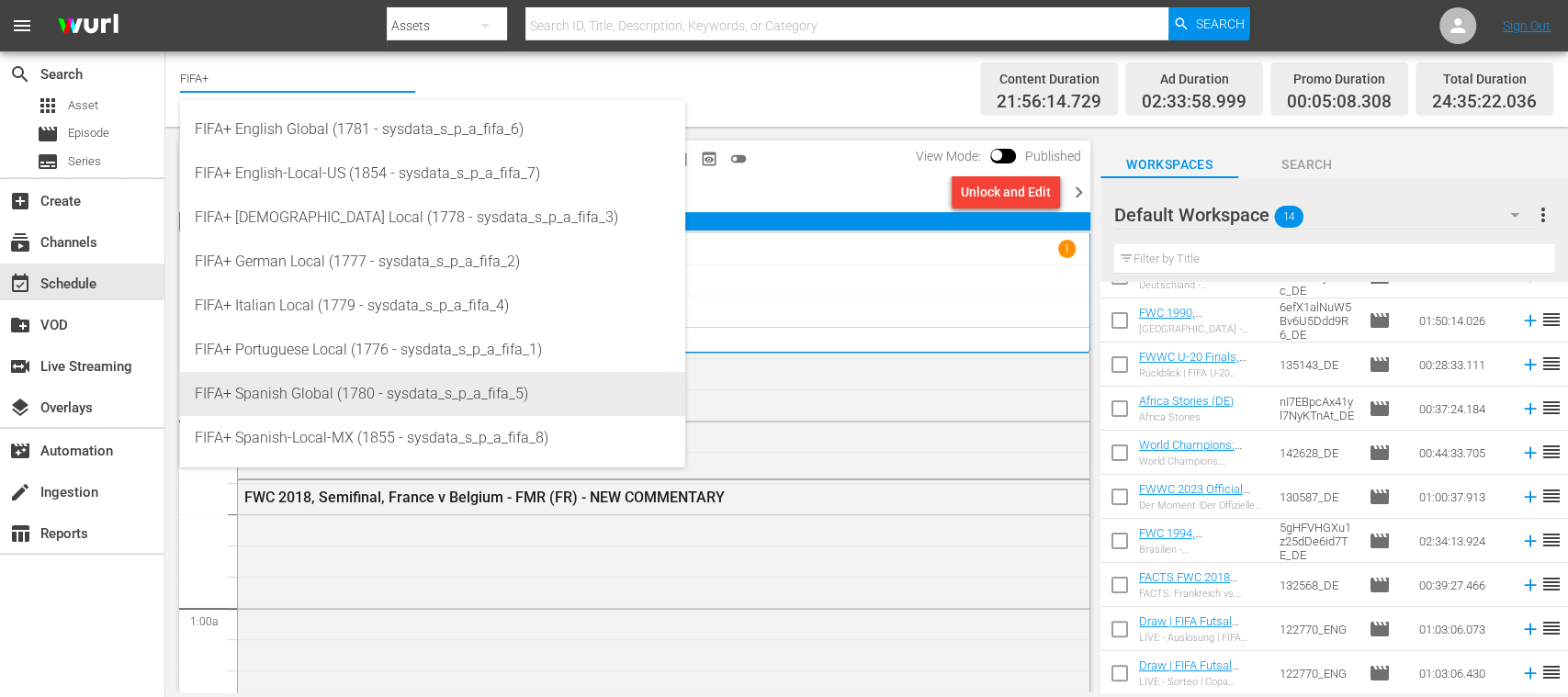
click at [397, 383] on div "FIFA+ Spanish Global (1780 - sysdata_s_p_a_fifa_5)" at bounding box center [433, 393] width 476 height 44
type input "FIFA+ Spanish Global (1780 - sysdata_s_p_a_fifa_5)"
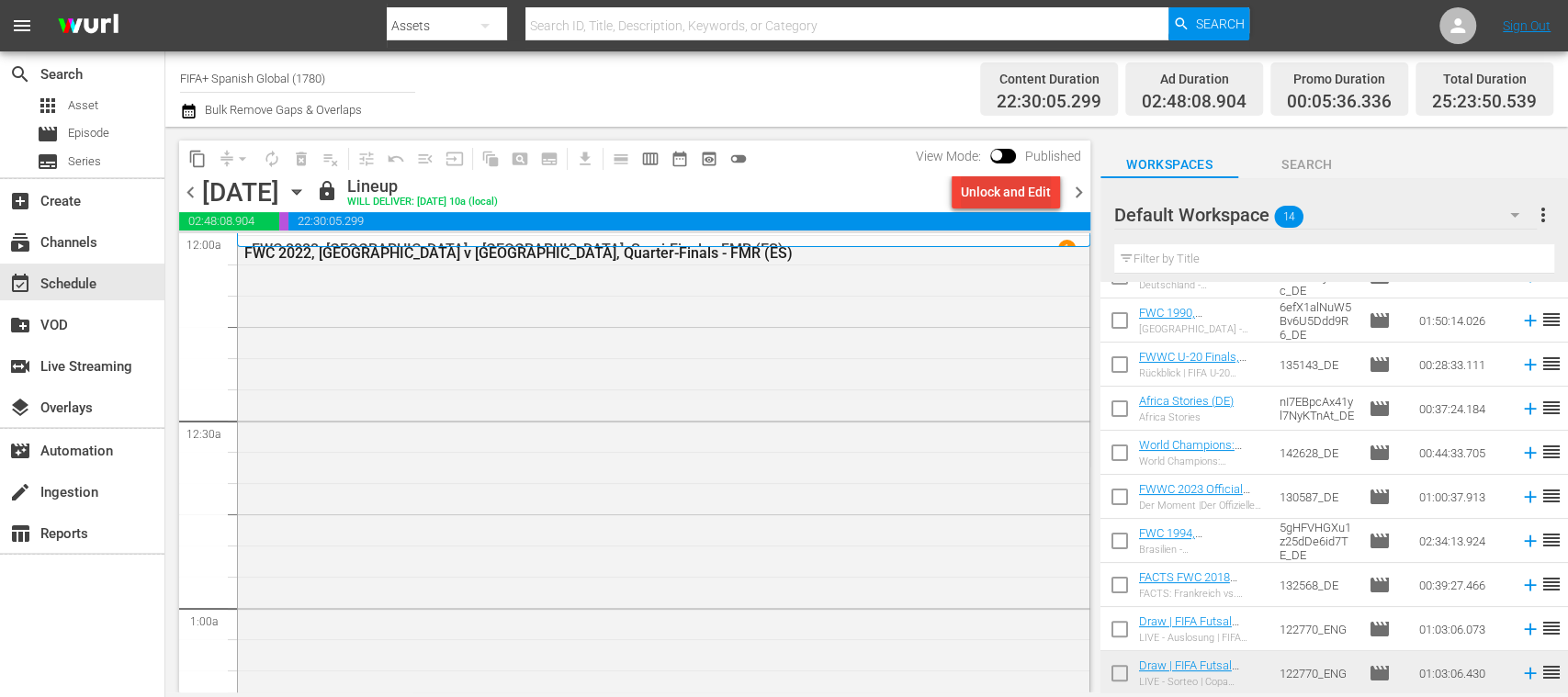
click at [1031, 196] on div "Unlock and Edit" at bounding box center [1005, 192] width 90 height 33
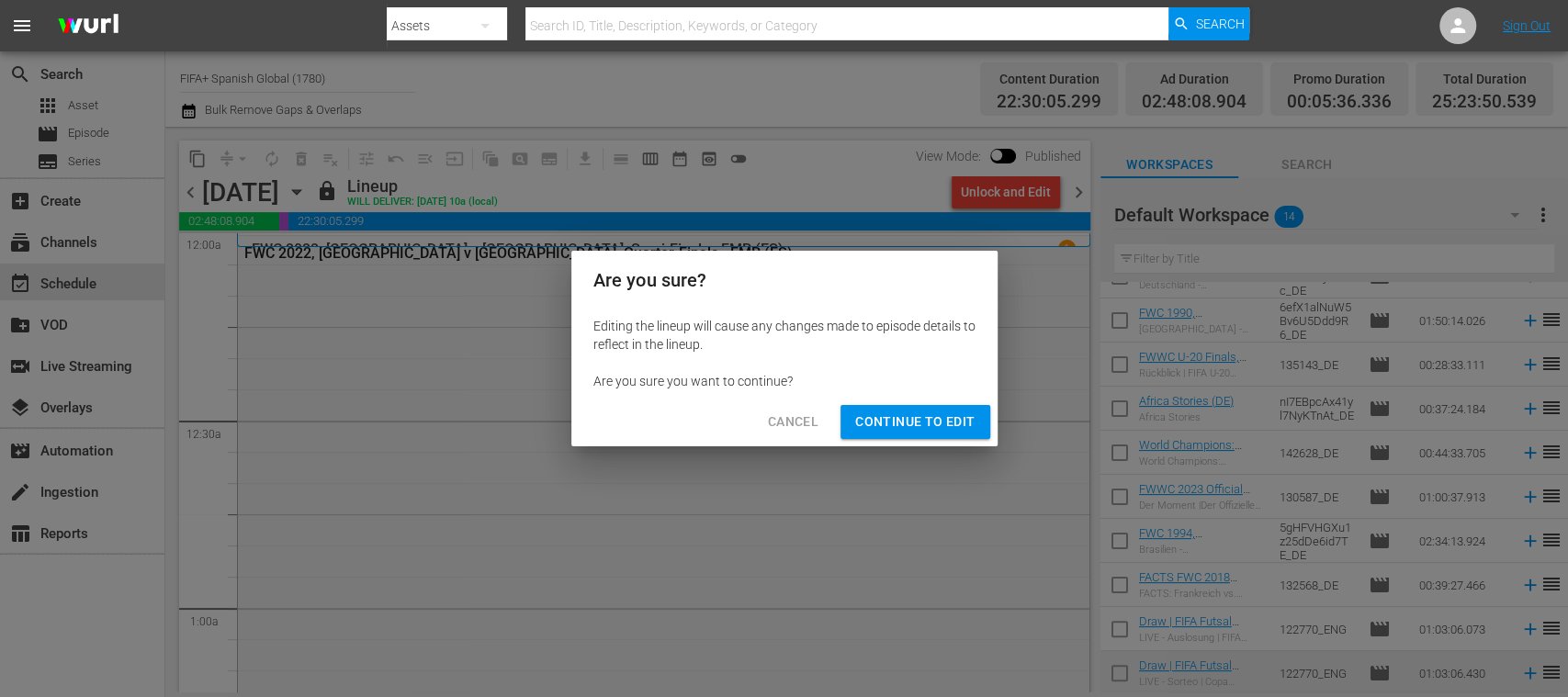
click at [918, 415] on span "Continue to Edit" at bounding box center [915, 422] width 119 height 23
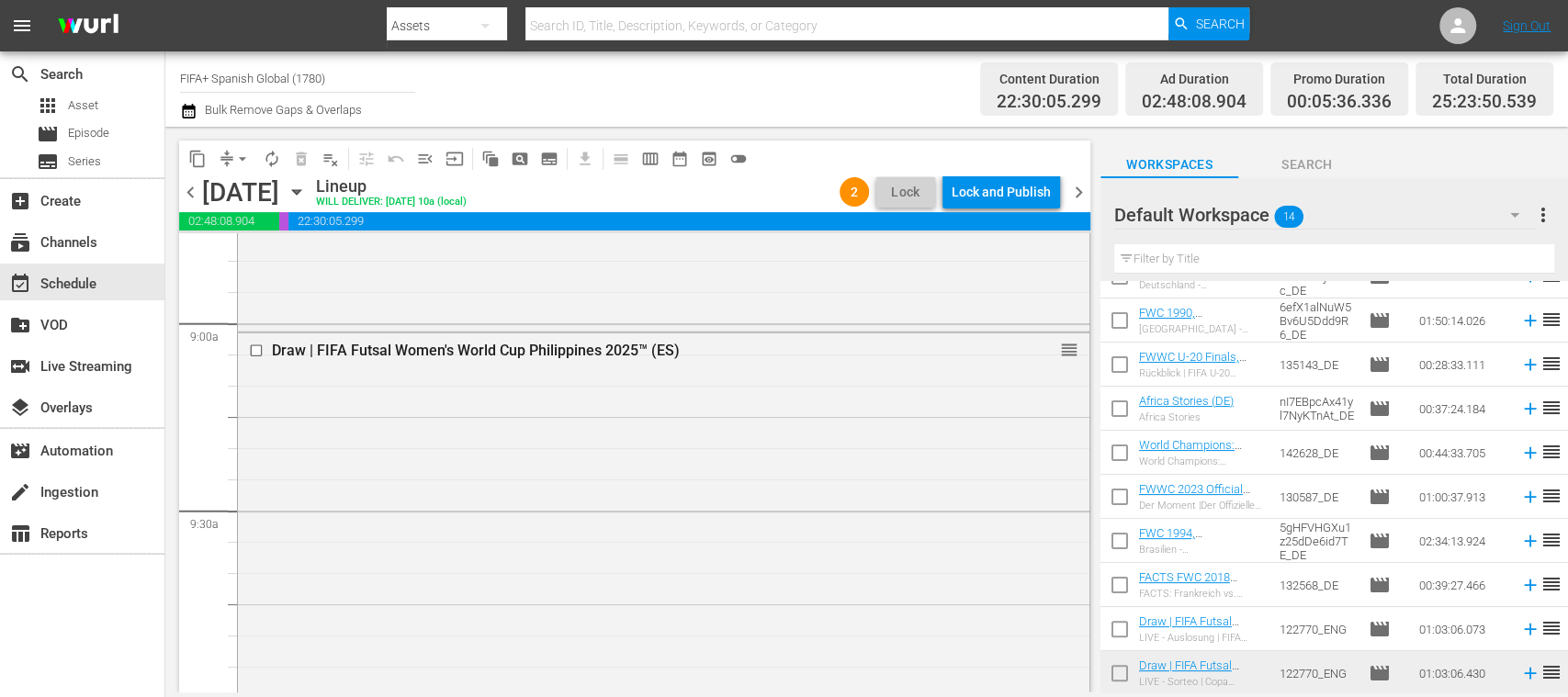
scroll to position [3311, 0]
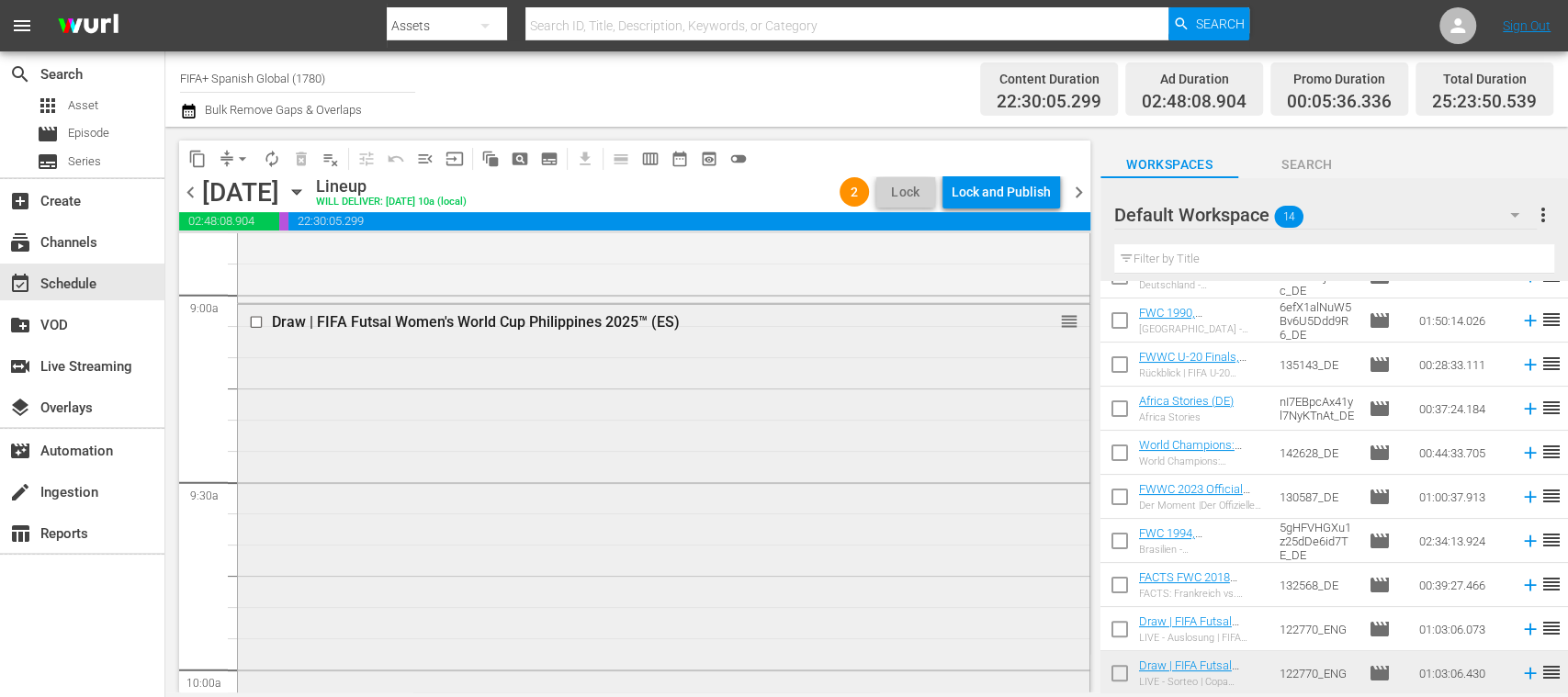
click at [258, 322] on input "checkbox" at bounding box center [258, 323] width 20 height 16
click at [296, 166] on span "delete_forever_outlined" at bounding box center [301, 159] width 19 height 19
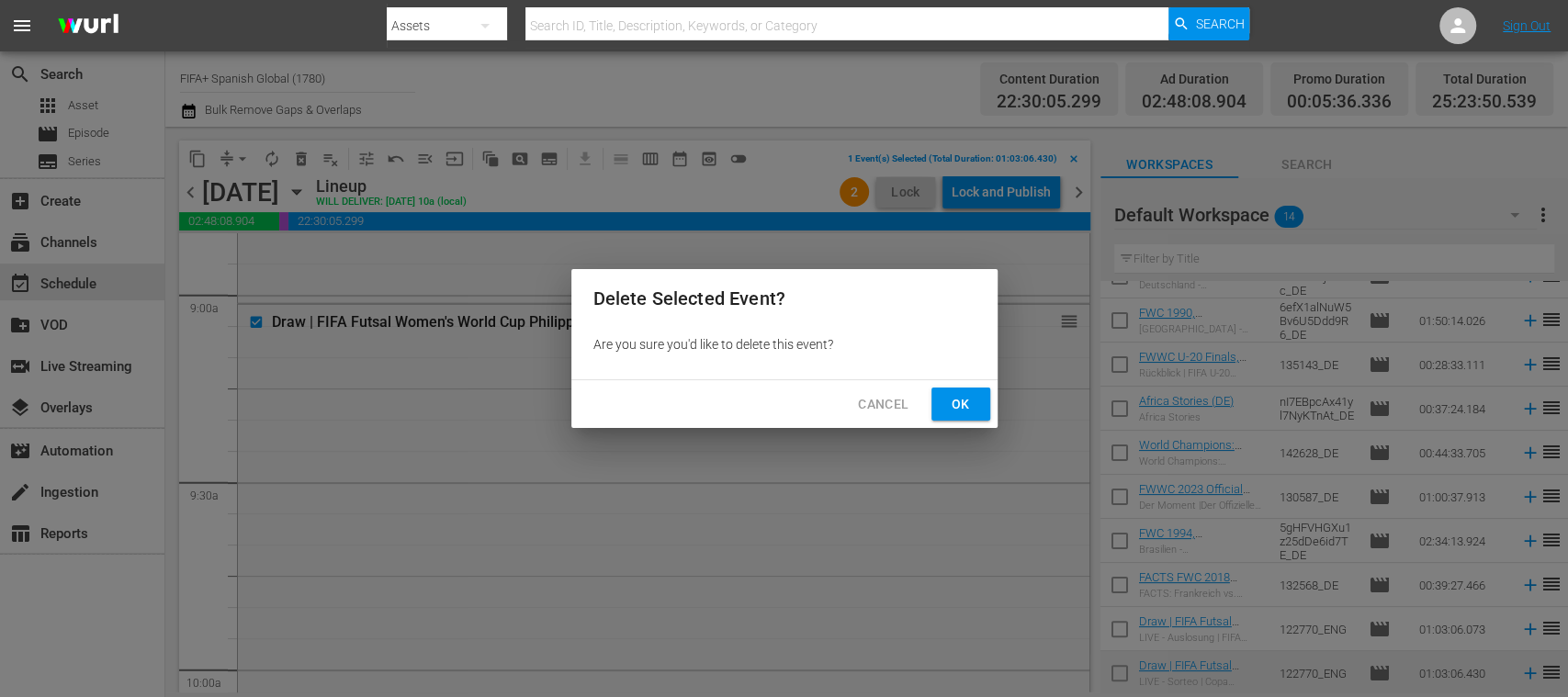
click at [964, 410] on span "Ok" at bounding box center [960, 405] width 29 height 23
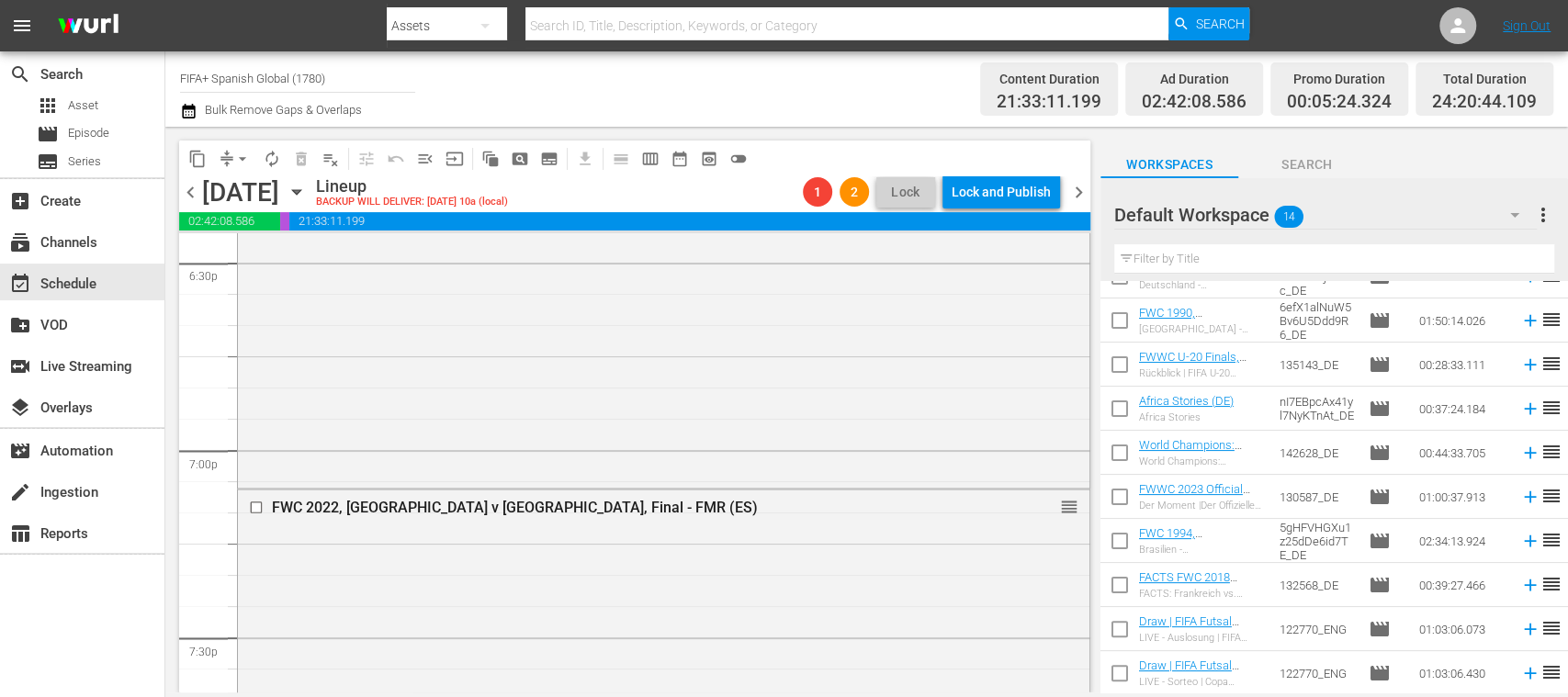
scroll to position [6930, 0]
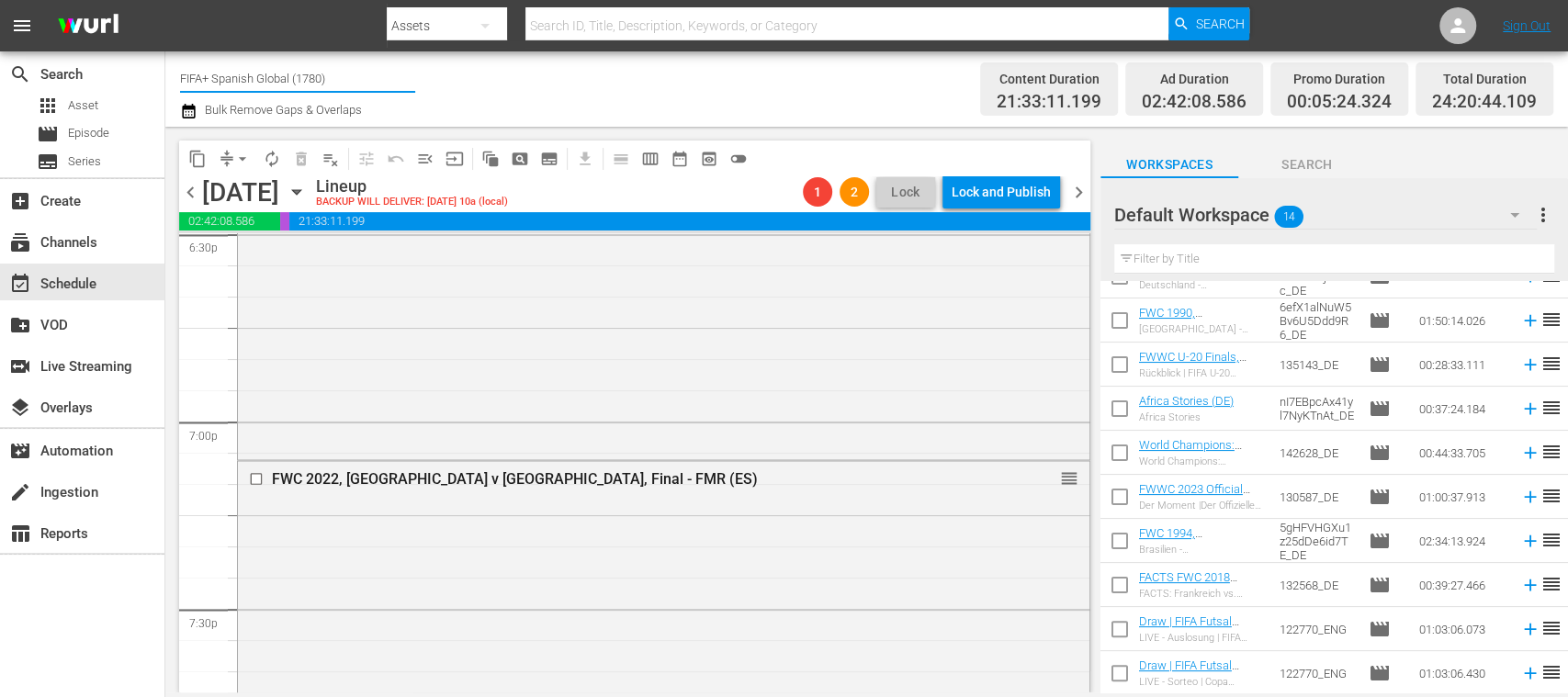
drag, startPoint x: 265, startPoint y: 72, endPoint x: 352, endPoint y: 65, distance: 87.3
click at [351, 67] on input "FIFA+ Spanish Global (1780)" at bounding box center [297, 77] width 235 height 44
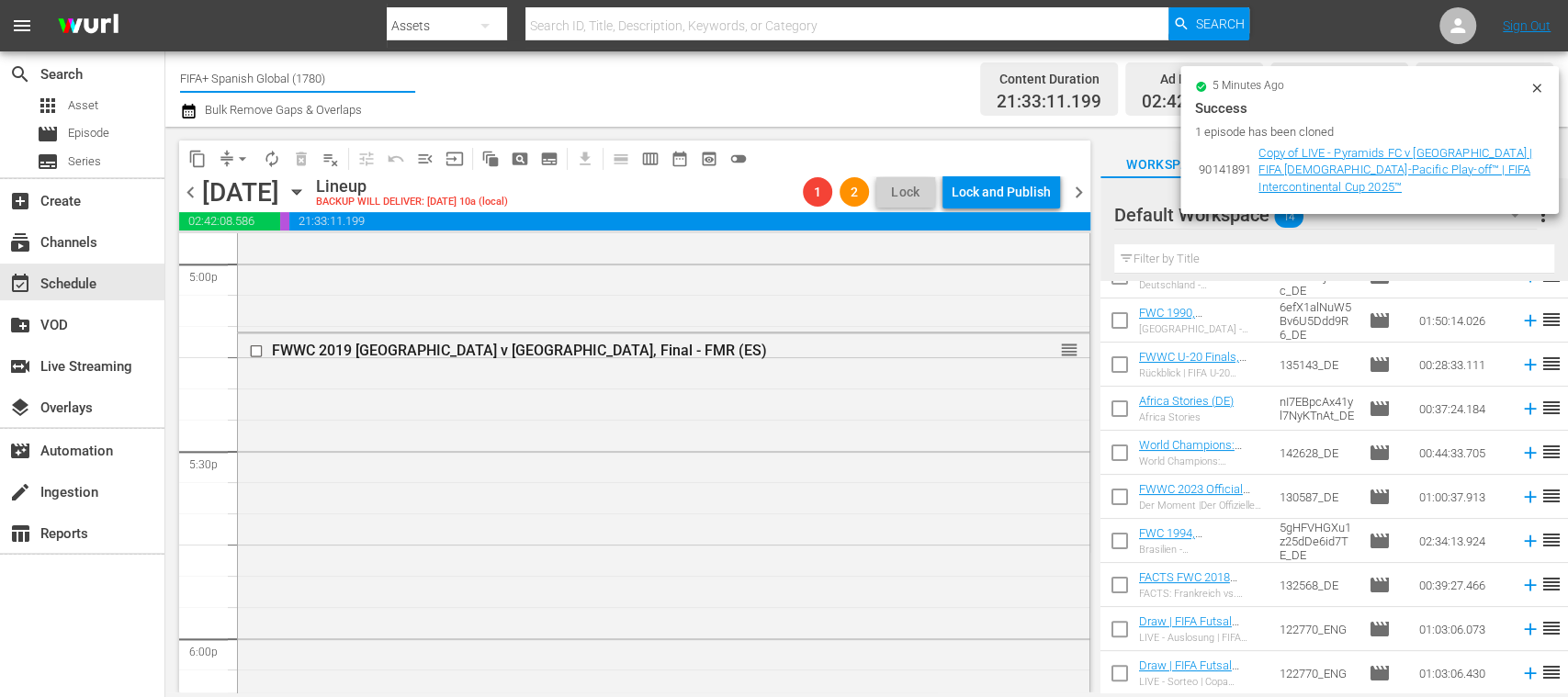
scroll to position [6225, 0]
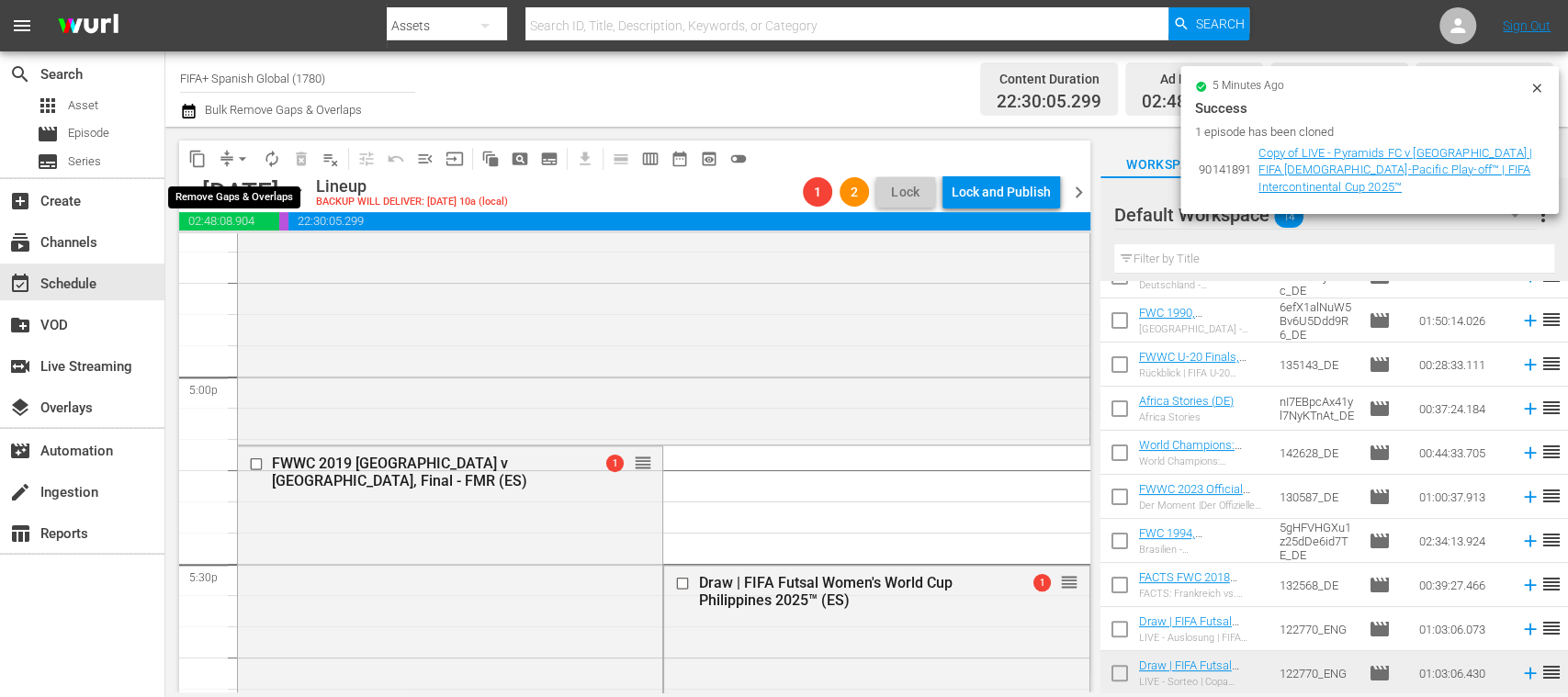
click at [240, 156] on span "arrow_drop_down" at bounding box center [242, 159] width 19 height 19
click at [296, 249] on li "Align to End of Previous Day" at bounding box center [244, 256] width 193 height 30
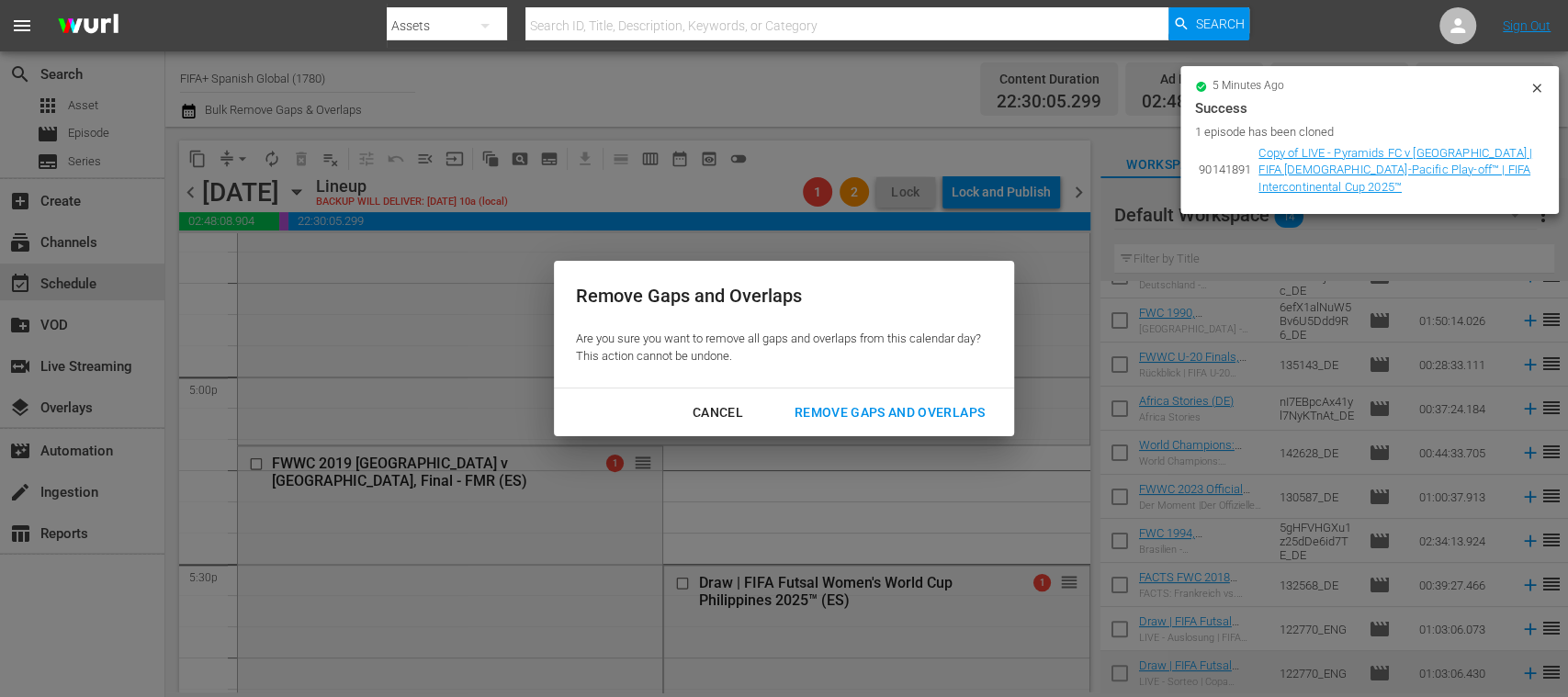
click at [735, 406] on div "Cancel" at bounding box center [718, 413] width 80 height 23
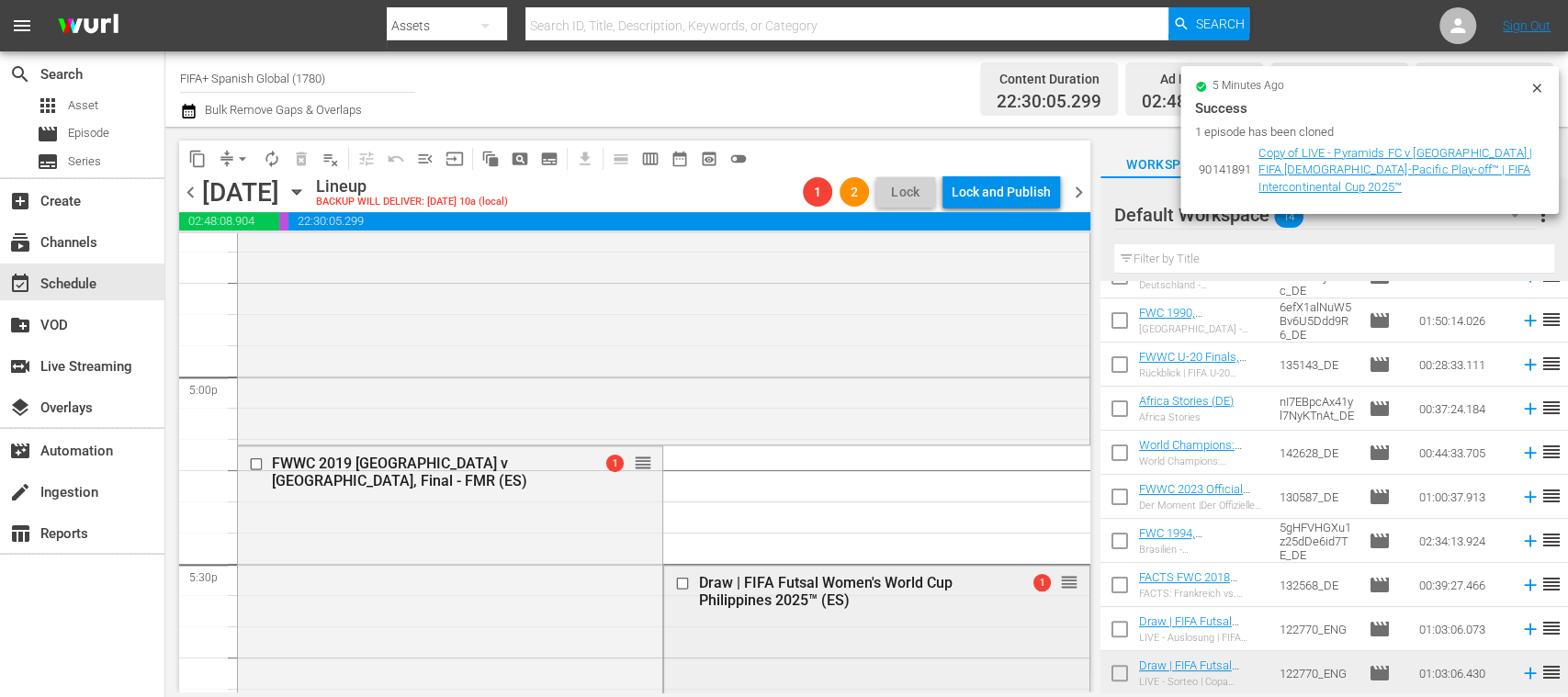
click at [675, 582] on input "checkbox" at bounding box center [685, 583] width 20 height 16
click at [303, 159] on span "delete_forever_outlined" at bounding box center [301, 159] width 19 height 19
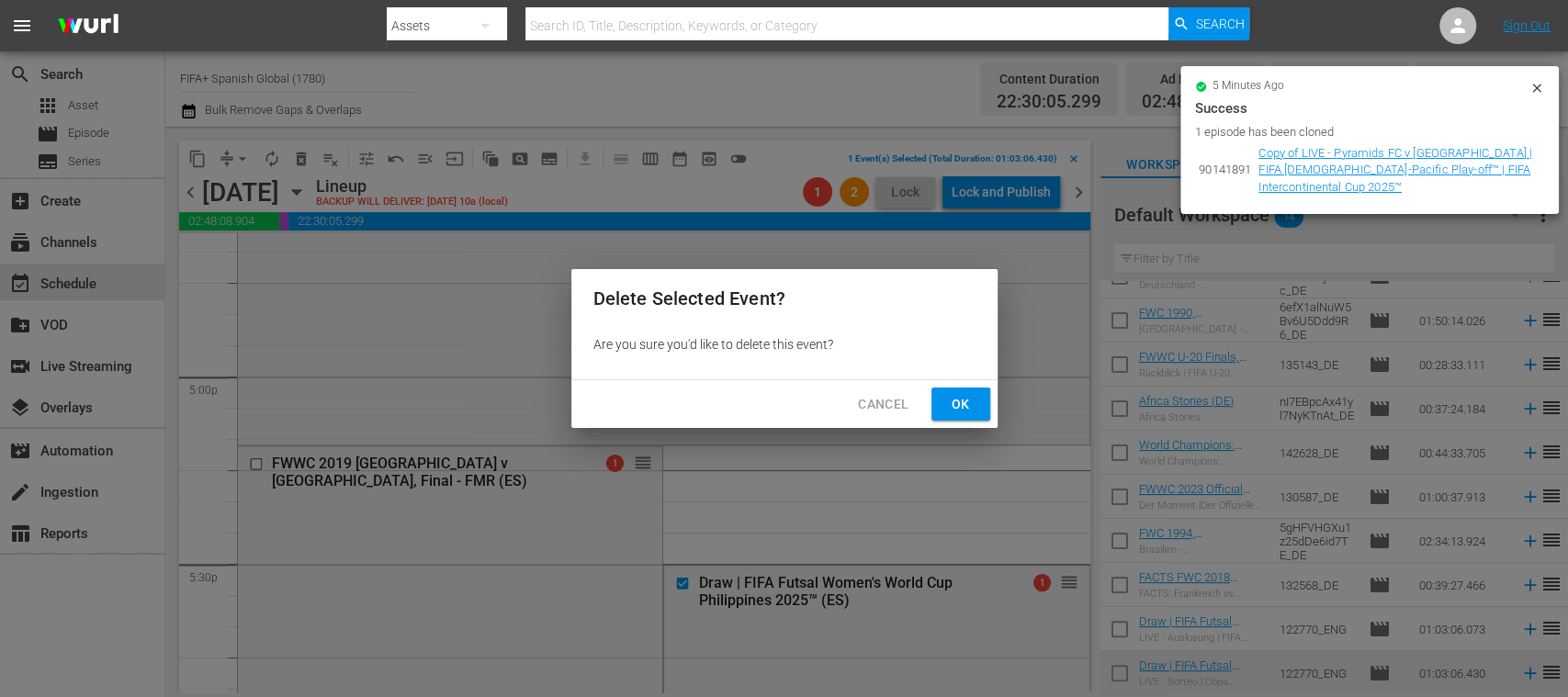
click at [966, 409] on span "Ok" at bounding box center [960, 405] width 29 height 23
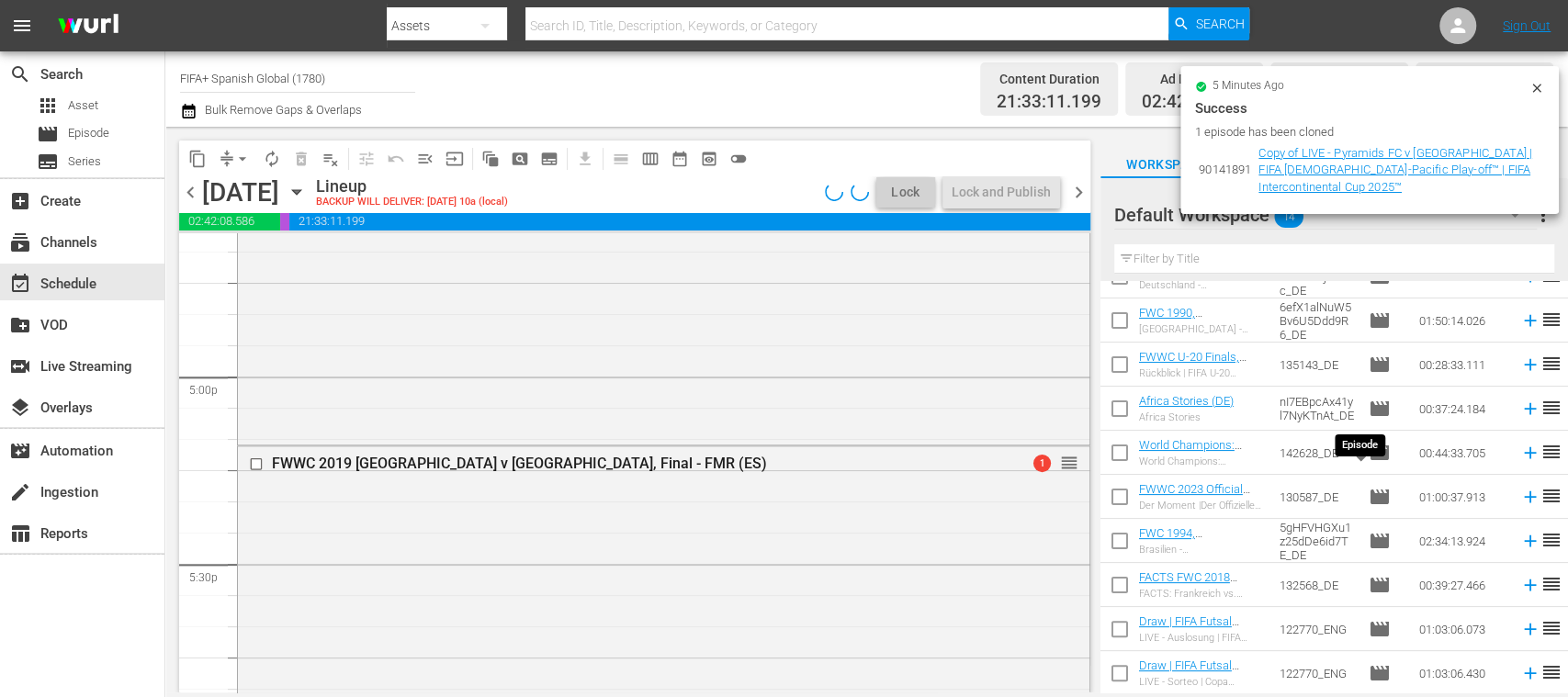
scroll to position [0, 0]
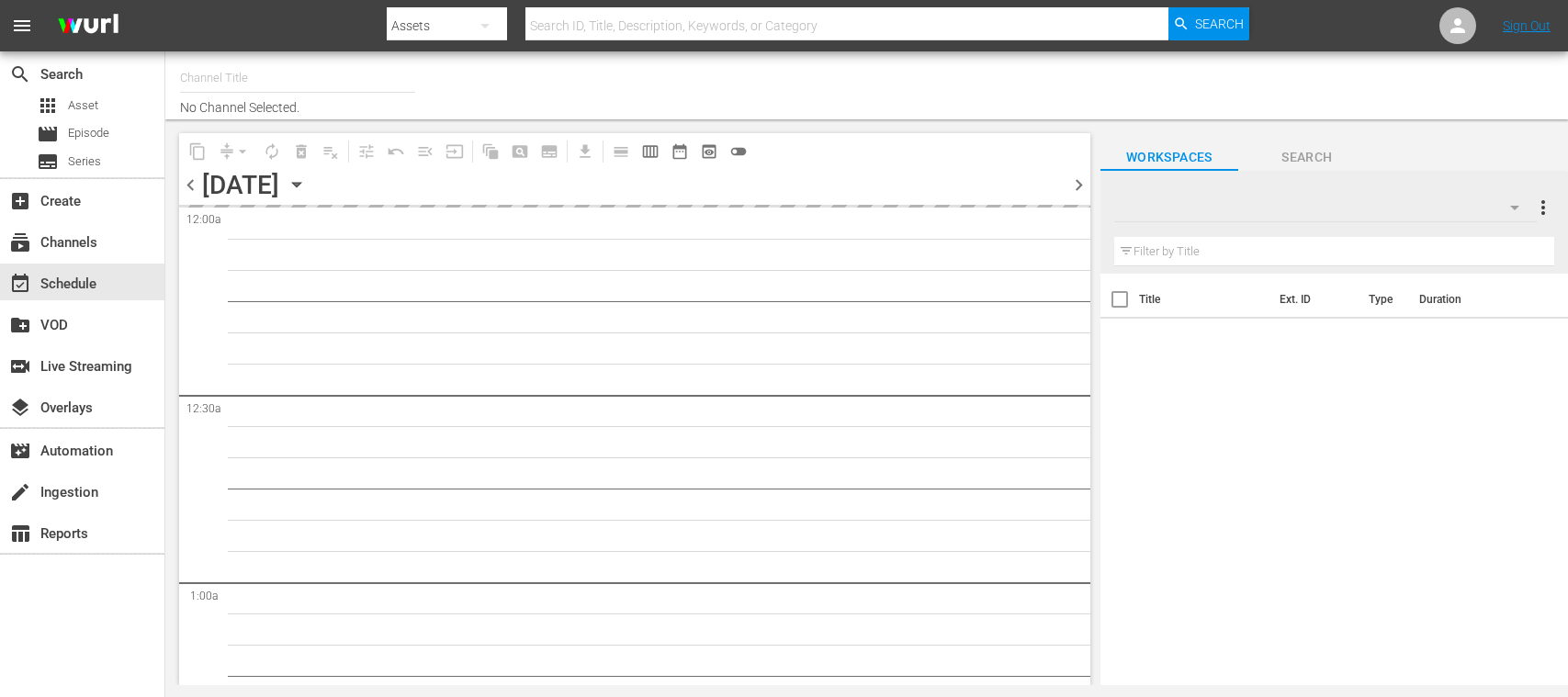
type input "FIFA+ Spanish Global (1780)"
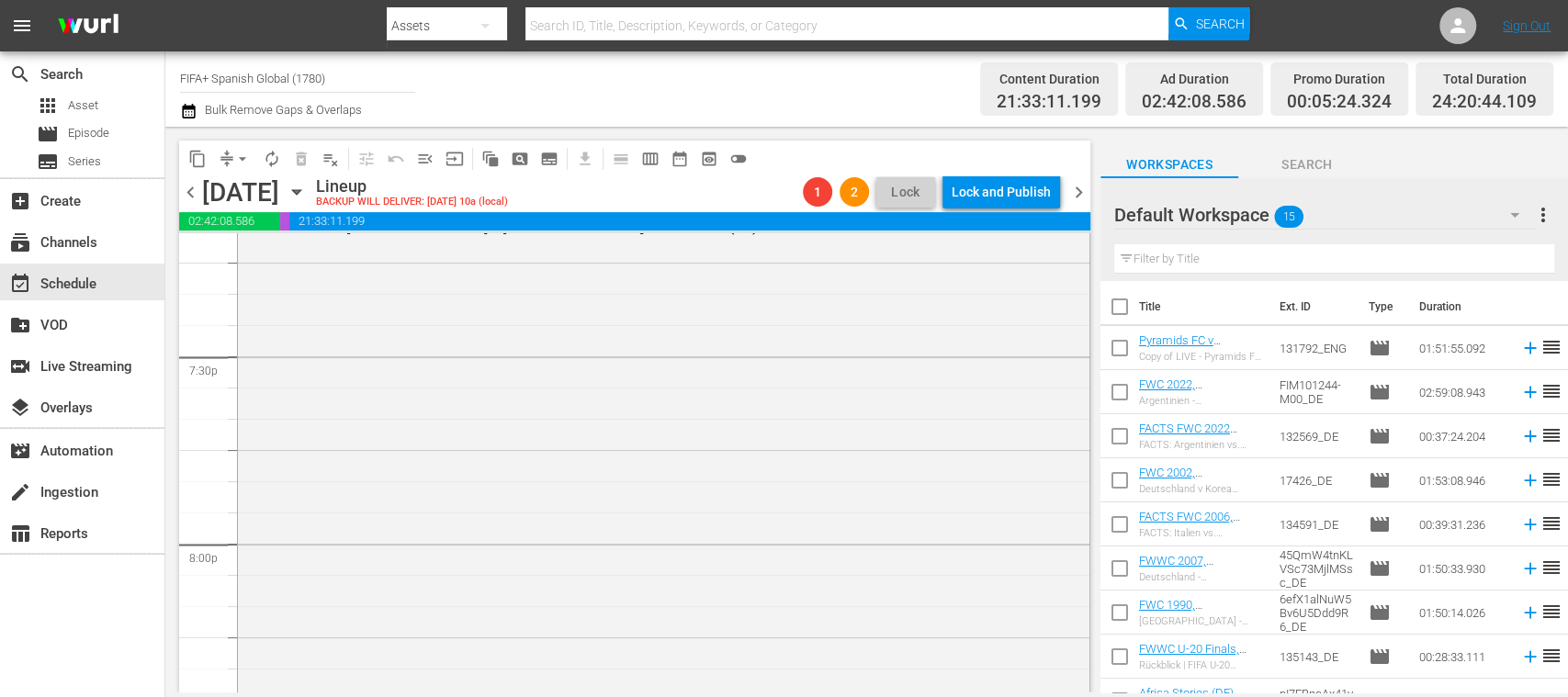
scroll to position [6856, 0]
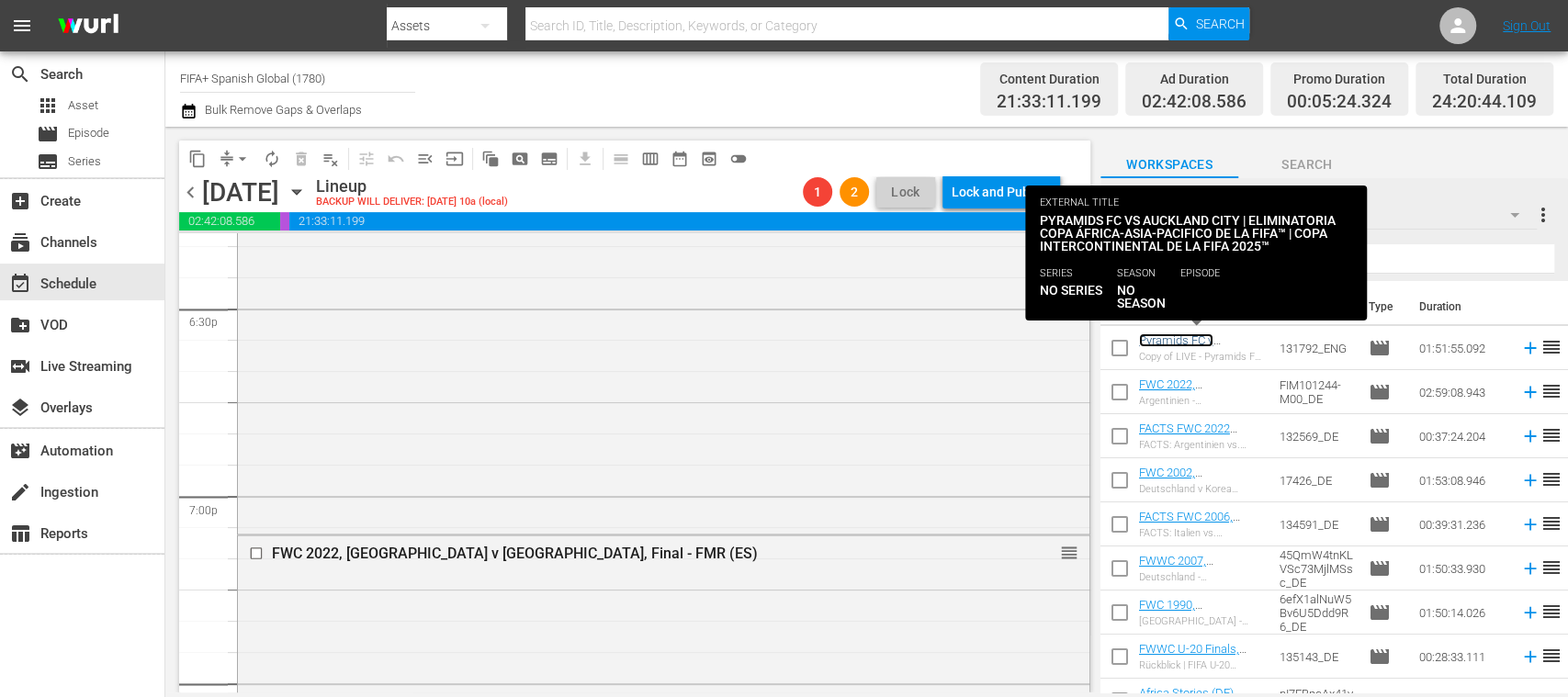
click at [1165, 336] on link "Pyramids FC v Auckland City | FIFA African-Asian-Pacific Play-off™ | FIFA Inter…" at bounding box center [1201, 381] width 125 height 97
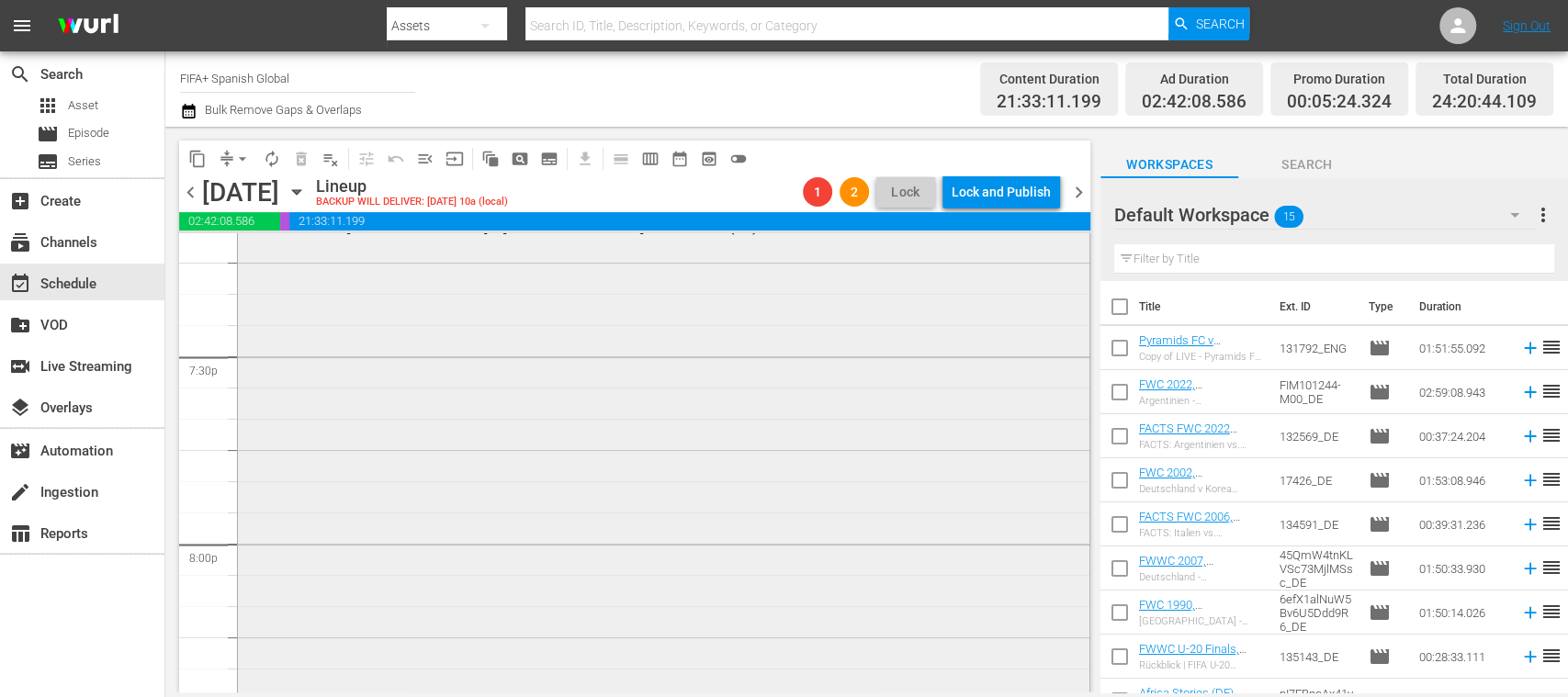
scroll to position [6856, 0]
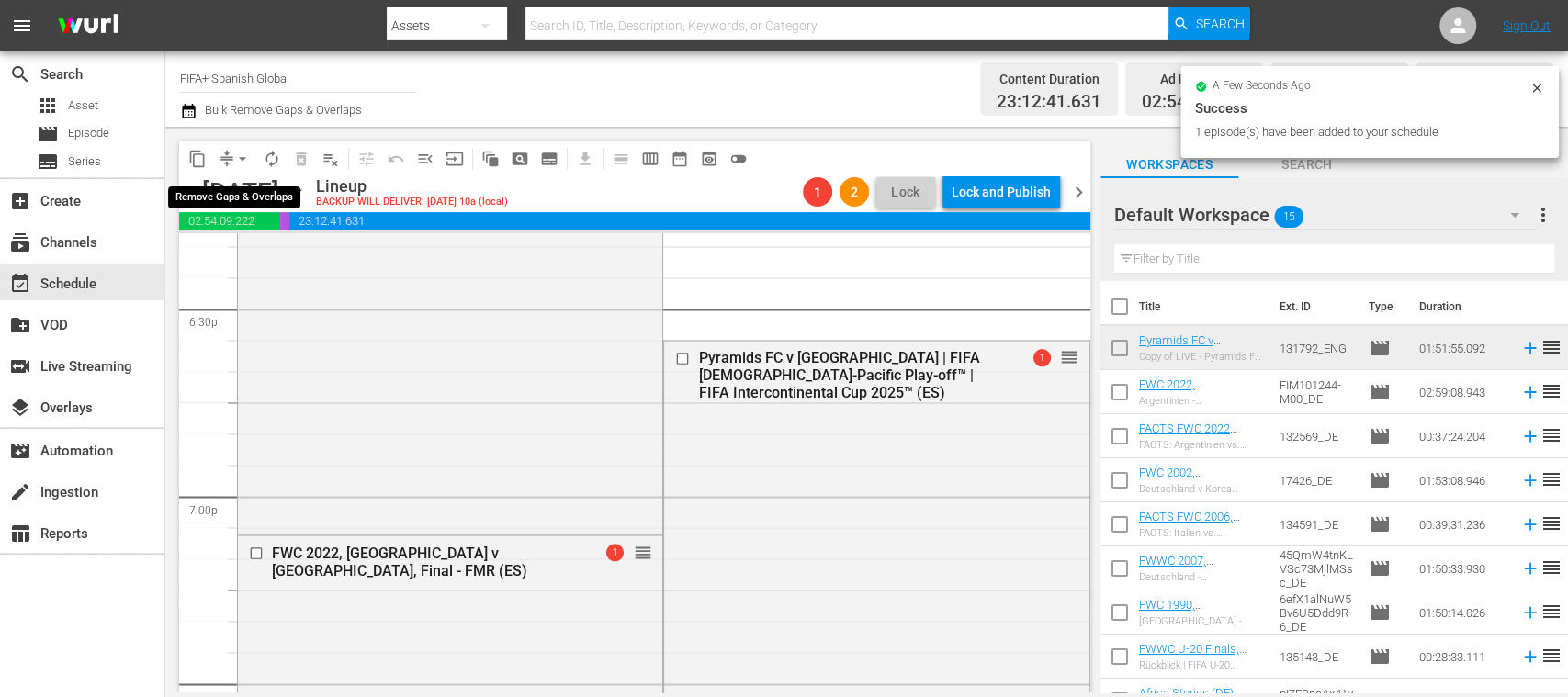
click at [243, 155] on span "arrow_drop_down" at bounding box center [242, 159] width 19 height 19
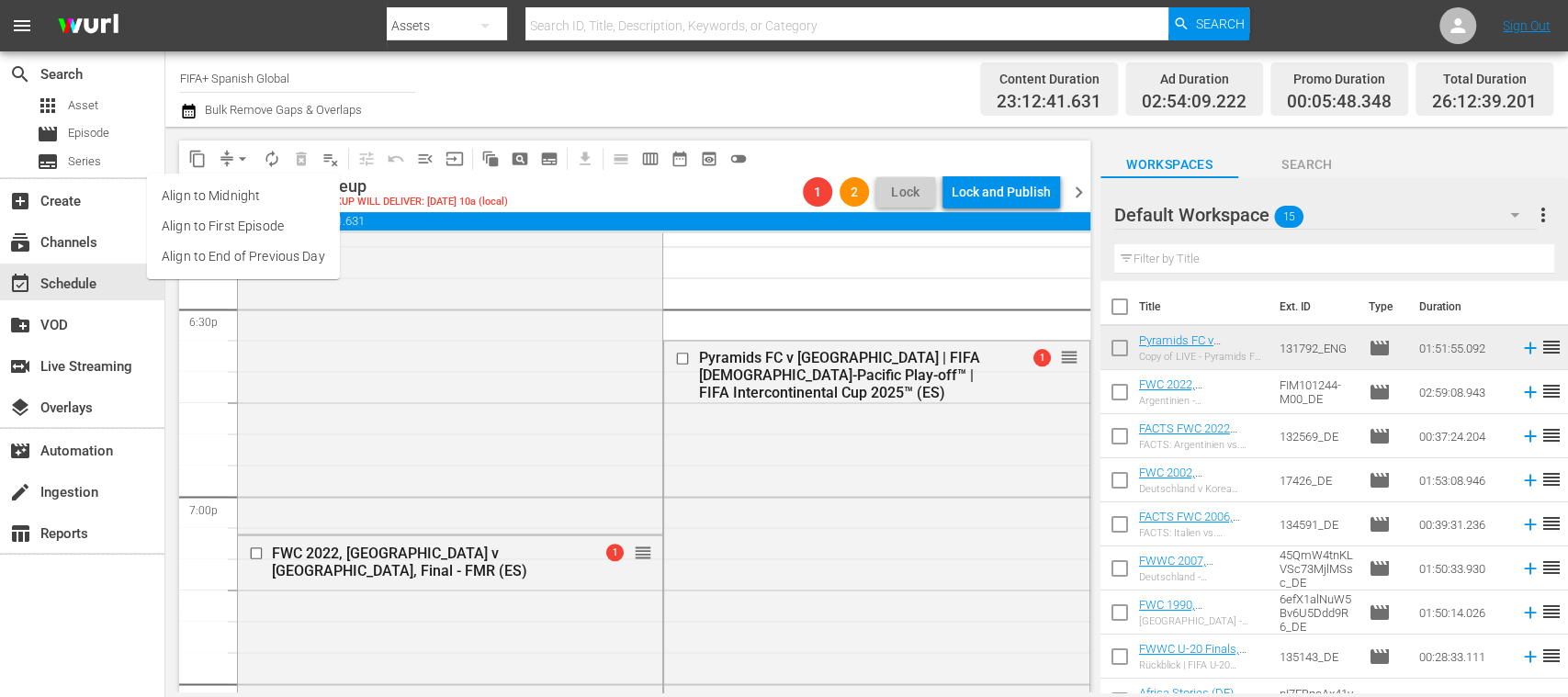
click at [287, 246] on li "Align to End of Previous Day" at bounding box center [244, 256] width 193 height 30
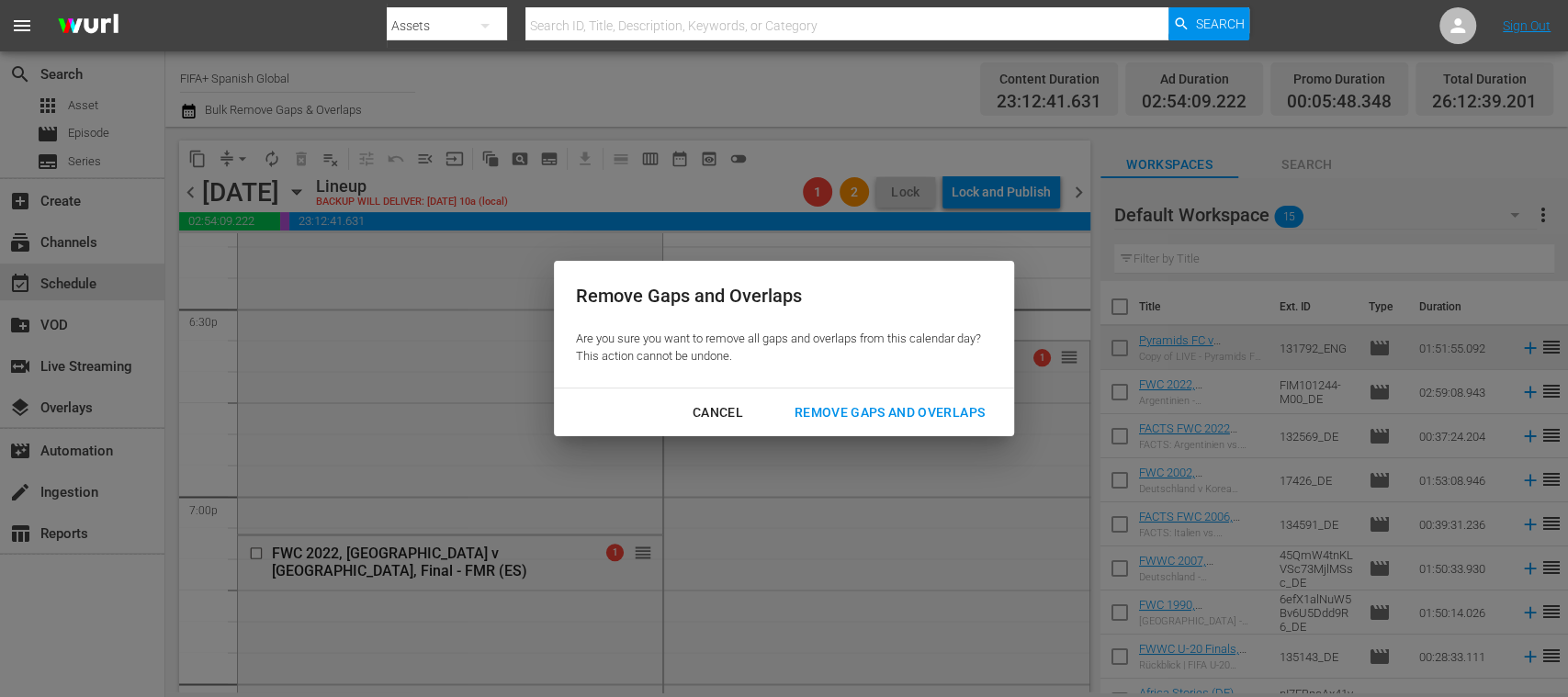
click at [816, 400] on button "Remove Gaps and Overlaps" at bounding box center [889, 412] width 234 height 34
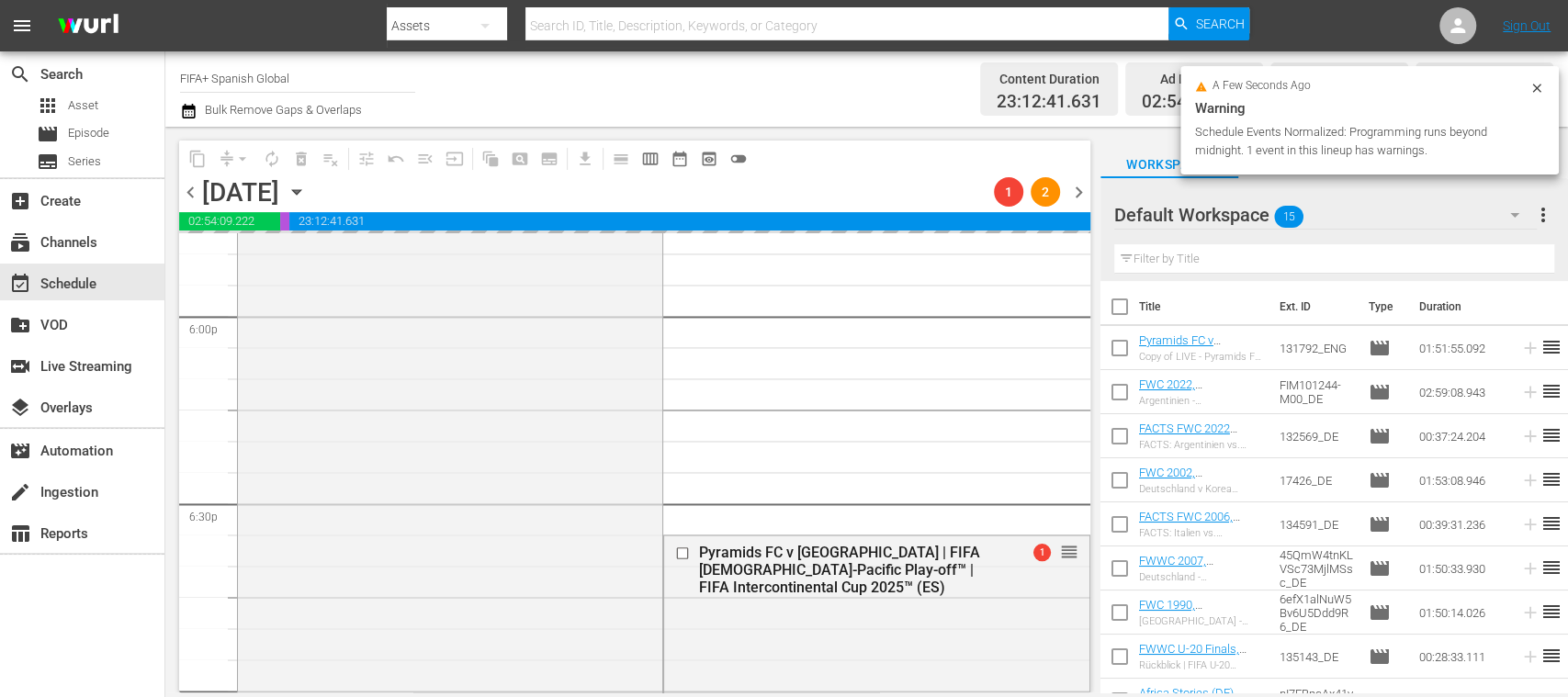
scroll to position [6611, 0]
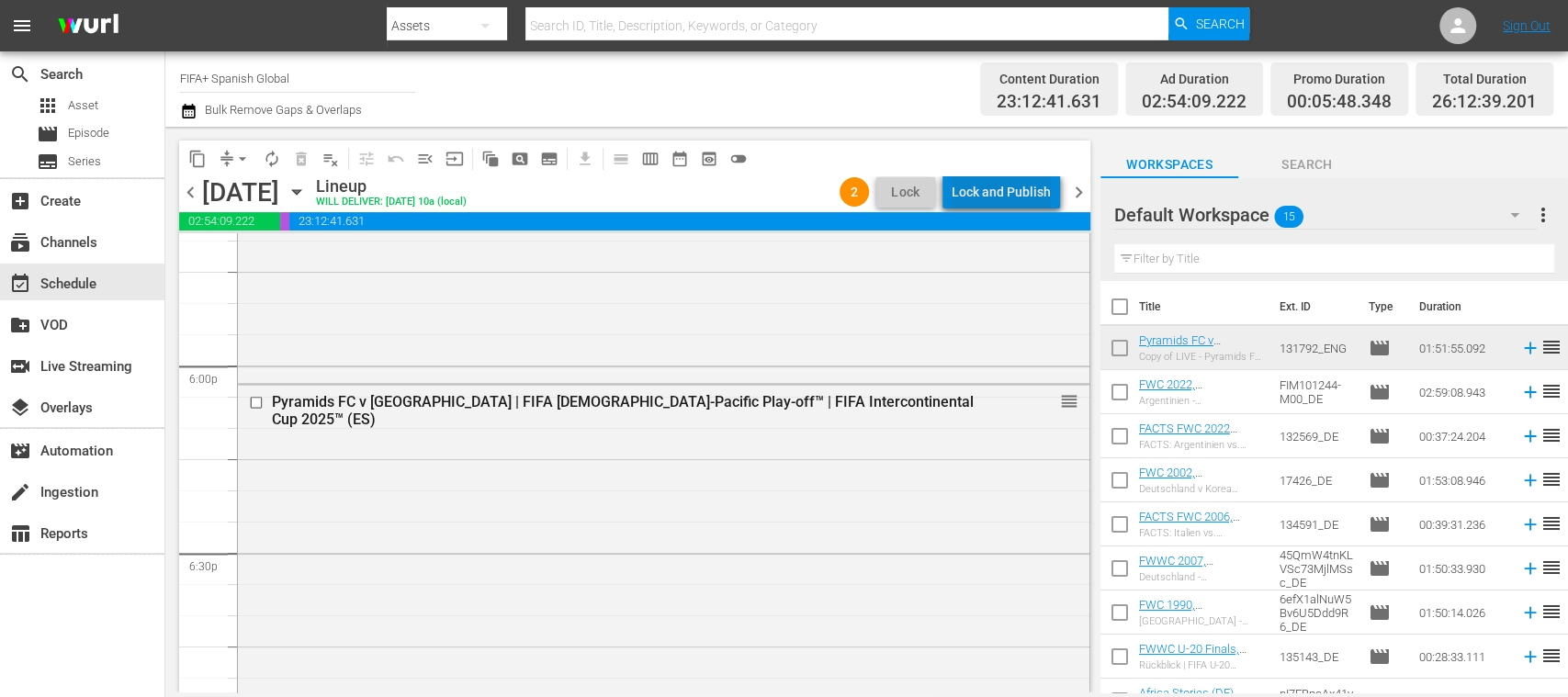
click at [1010, 198] on div "Lock and Publish" at bounding box center [1001, 192] width 99 height 33
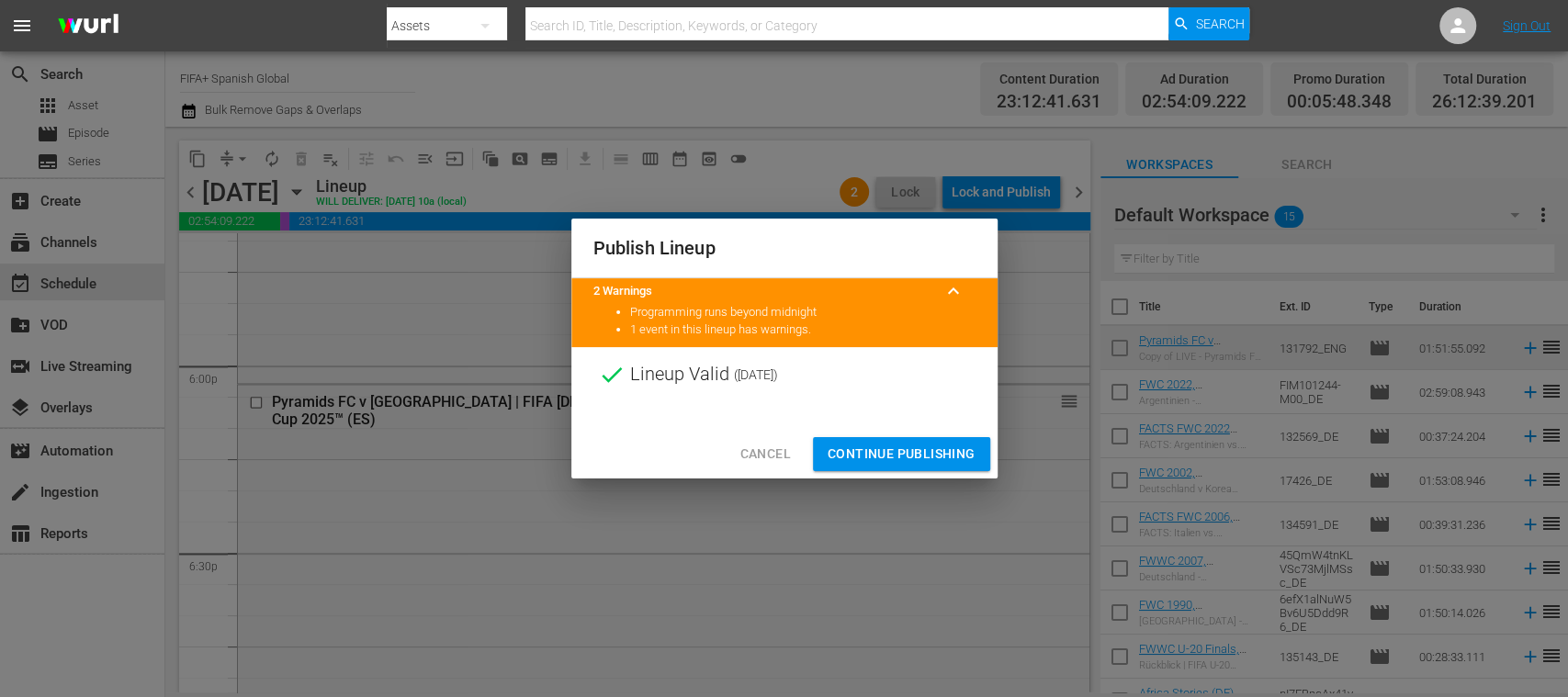
click at [910, 456] on span "Continue Publishing" at bounding box center [902, 454] width 148 height 23
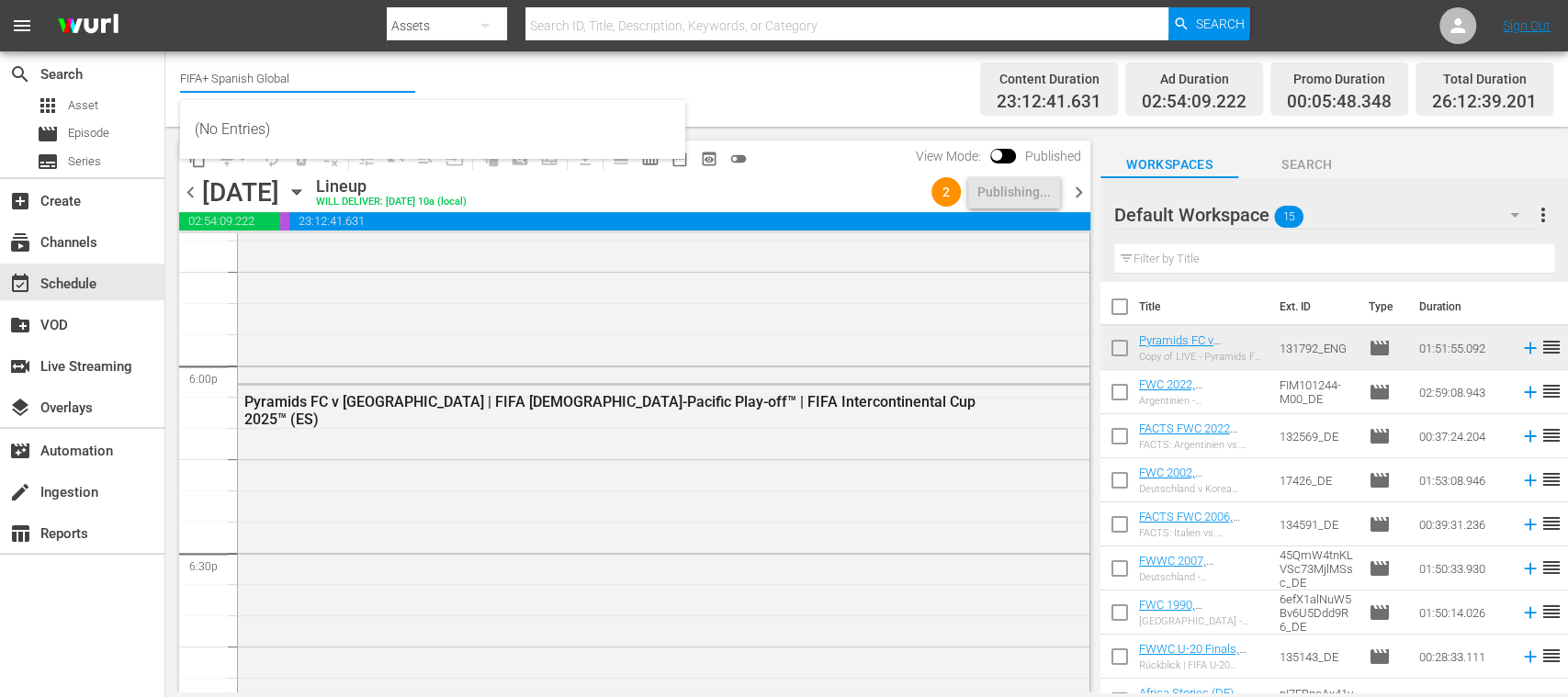
drag, startPoint x: 234, startPoint y: 82, endPoint x: 326, endPoint y: 80, distance: 92.0
click at [326, 80] on input "FIFA+ Spanish Global" at bounding box center [297, 77] width 235 height 44
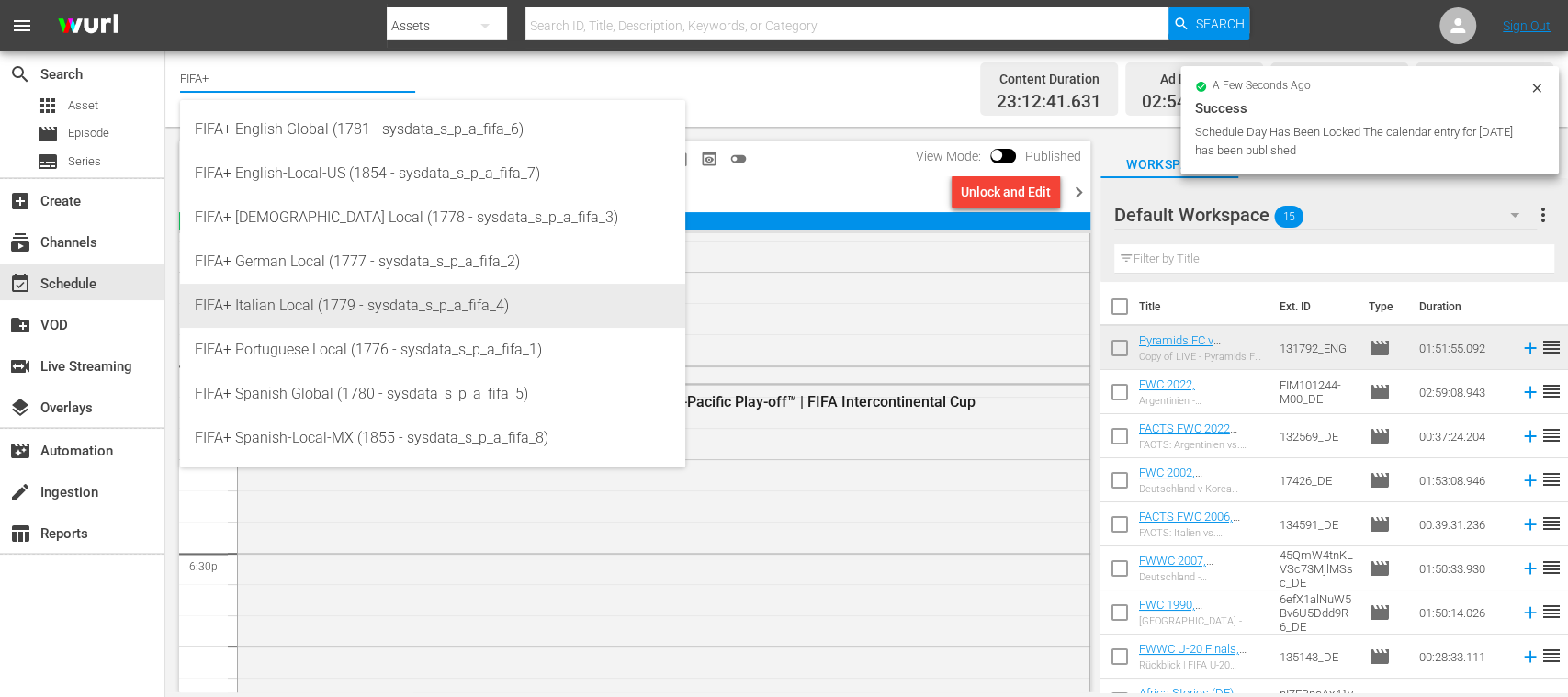
click at [337, 273] on div "FIFA+ German Local (1777 - sysdata_s_p_a_fifa_2)" at bounding box center [433, 261] width 476 height 44
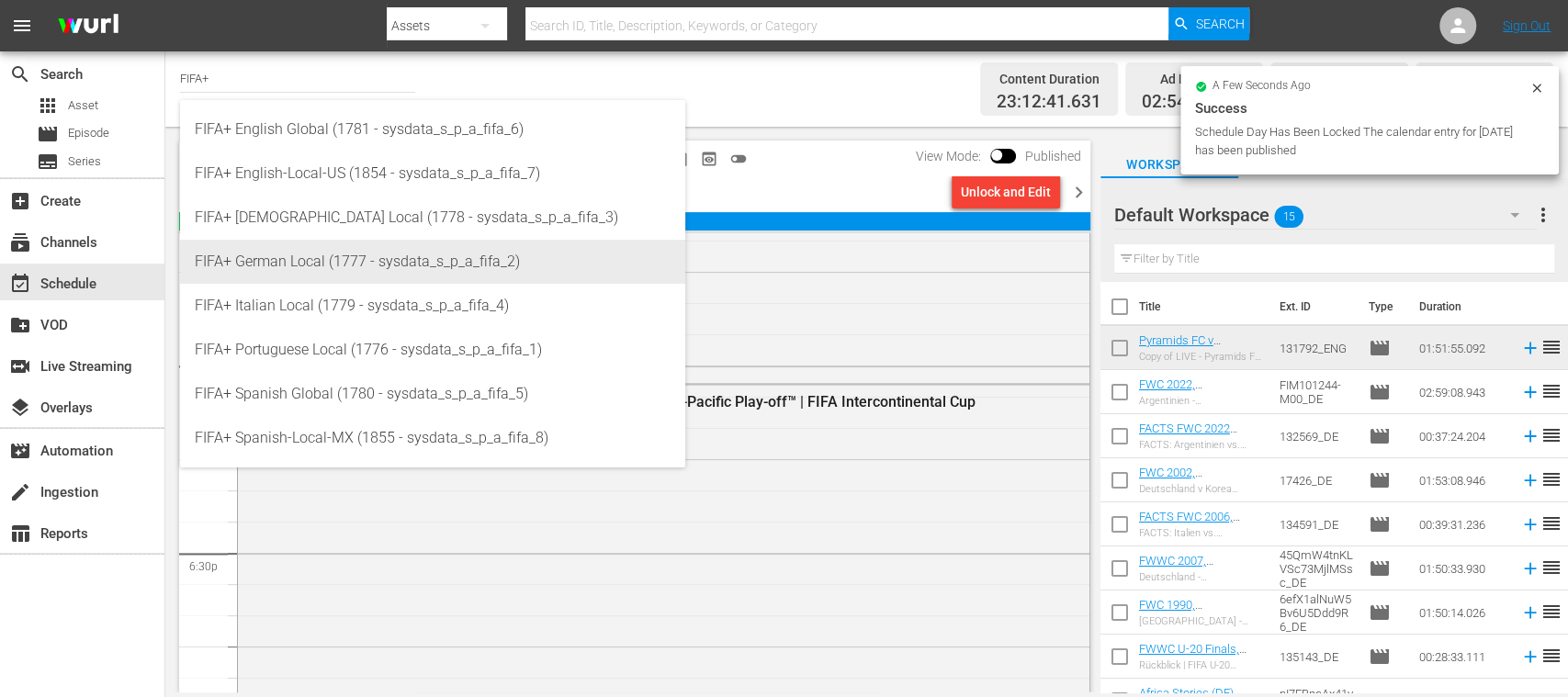
type input "FIFA+ German Local (1777 - sysdata_s_p_a_fifa_2)"
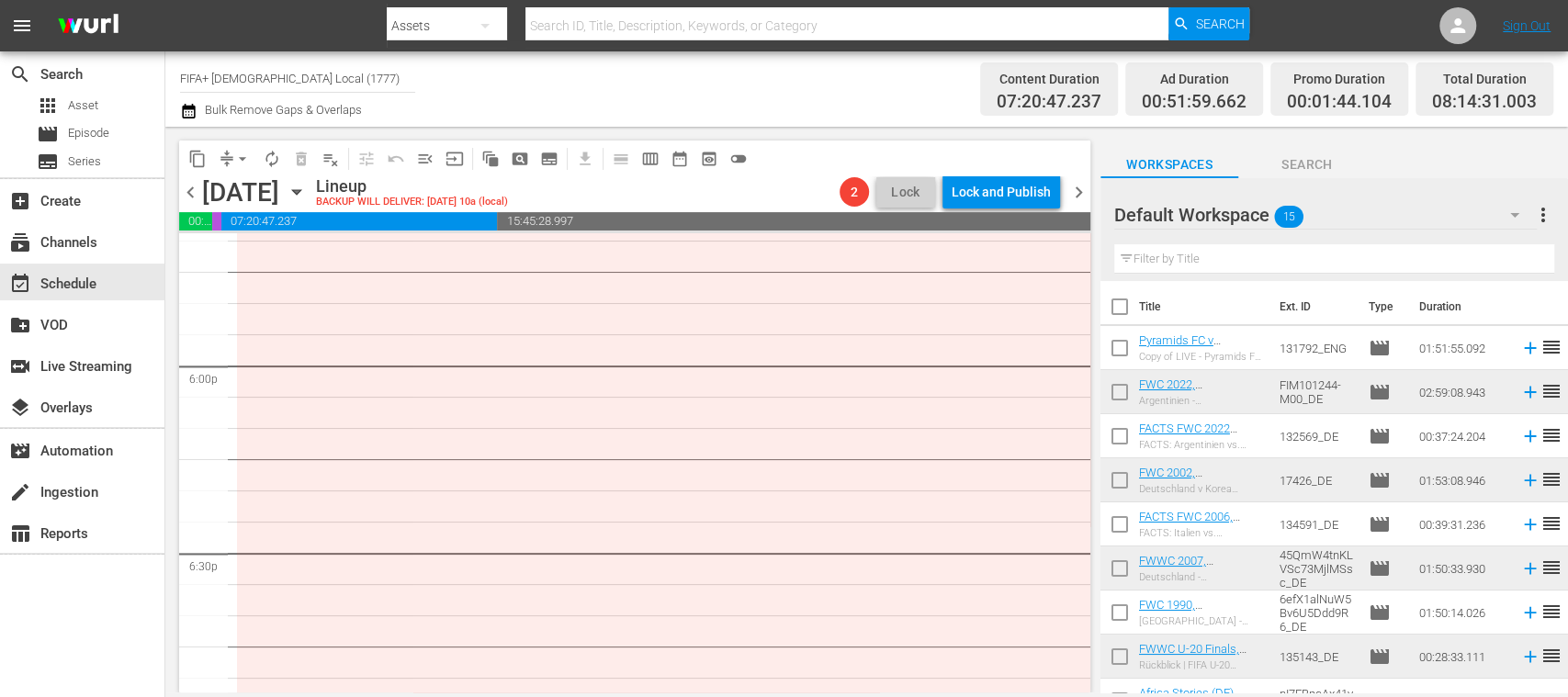
scroll to position [6798, 0]
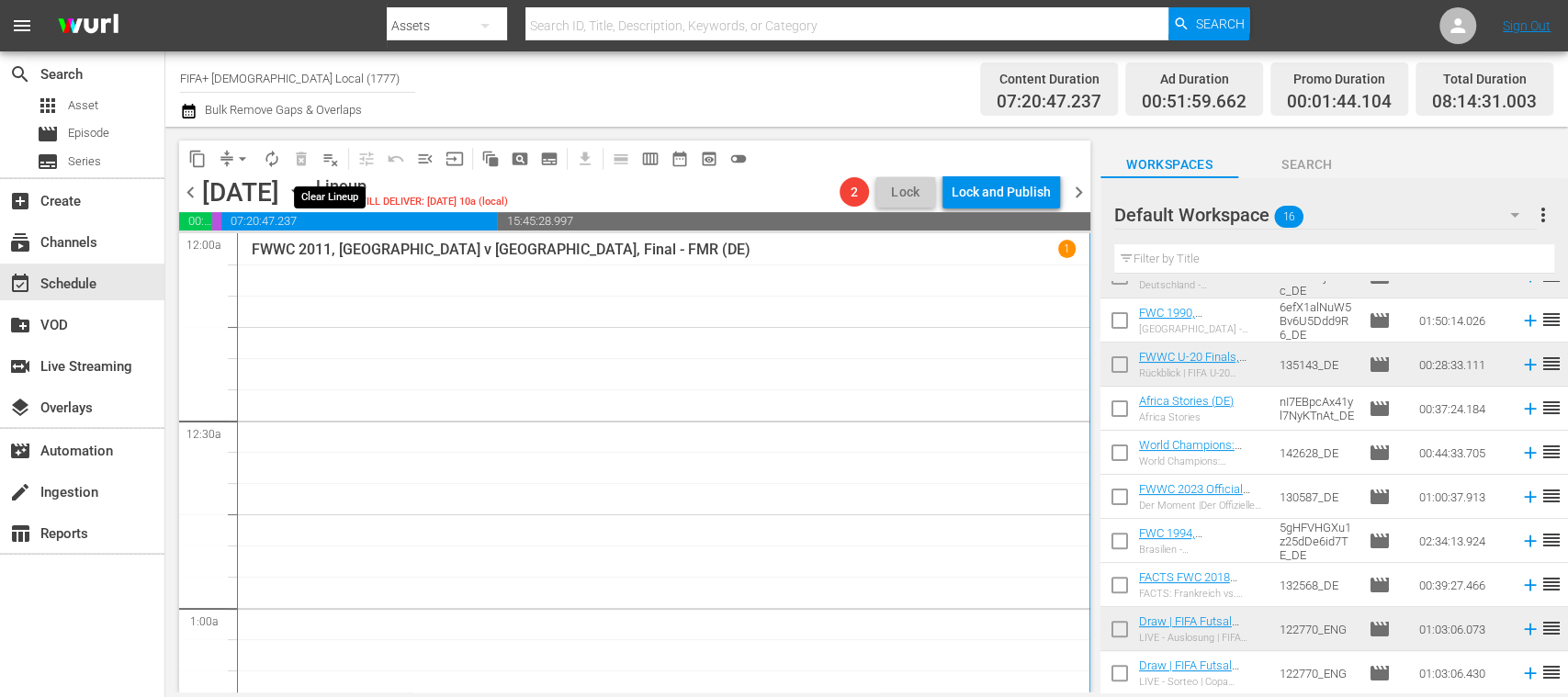
click at [330, 153] on span "playlist_remove_outlined" at bounding box center [331, 159] width 19 height 19
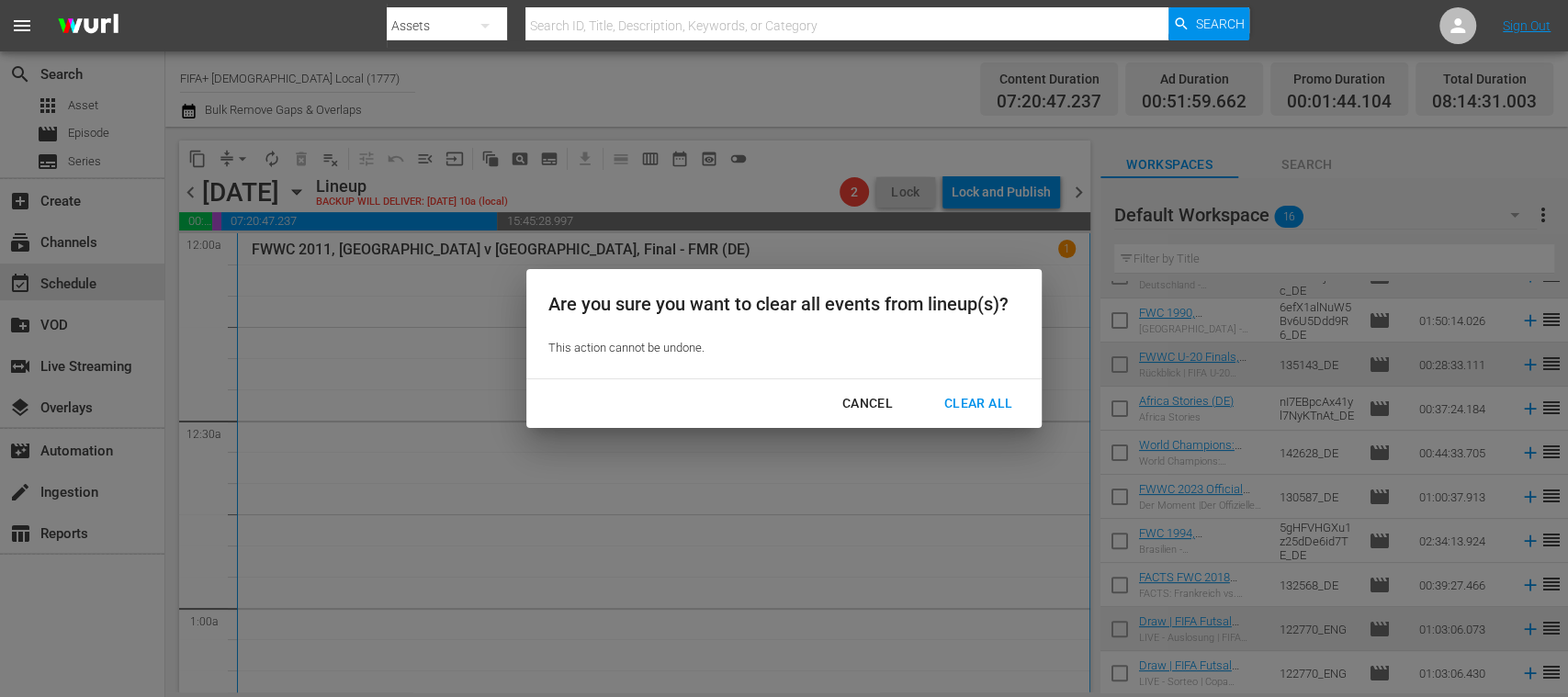
click at [994, 397] on div "Clear All" at bounding box center [978, 404] width 98 height 23
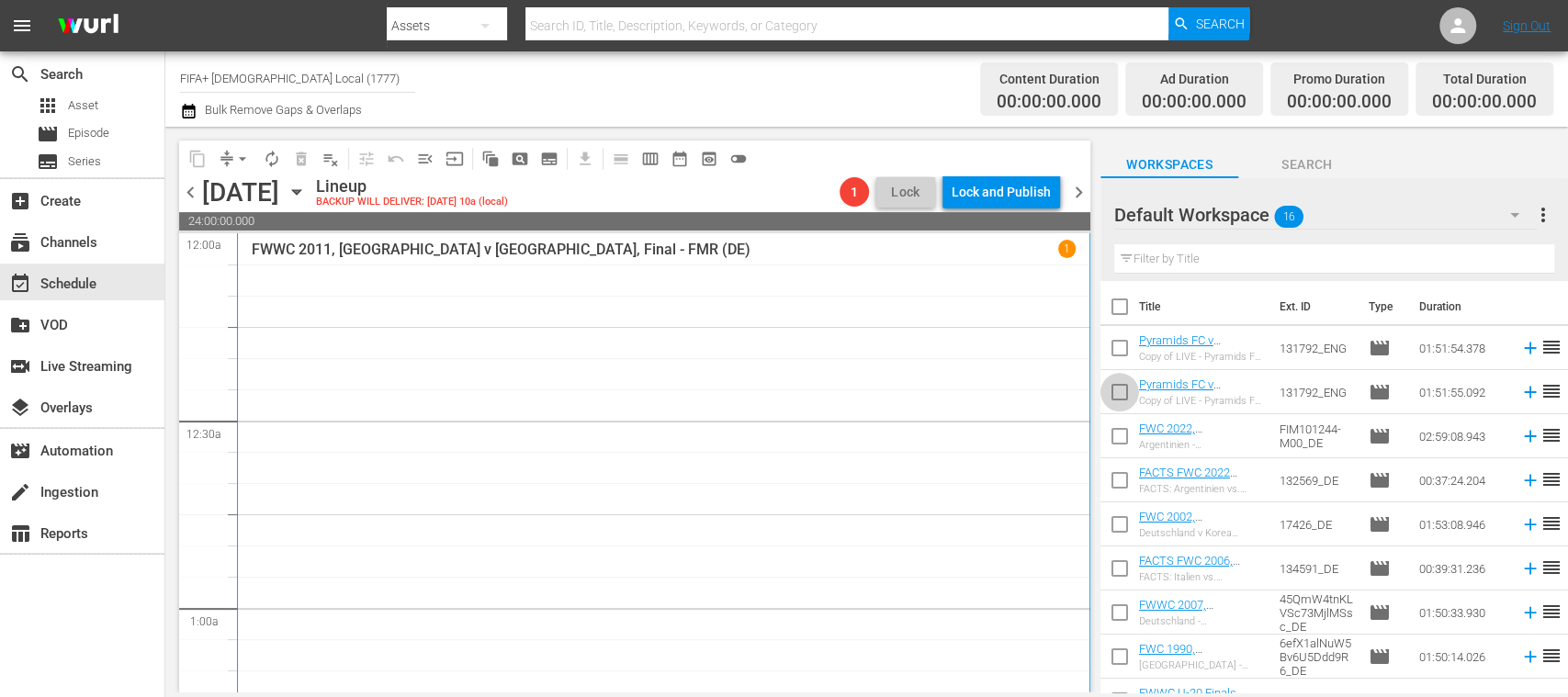
click at [1120, 389] on input "checkbox" at bounding box center [1119, 396] width 39 height 39
checkbox input "true"
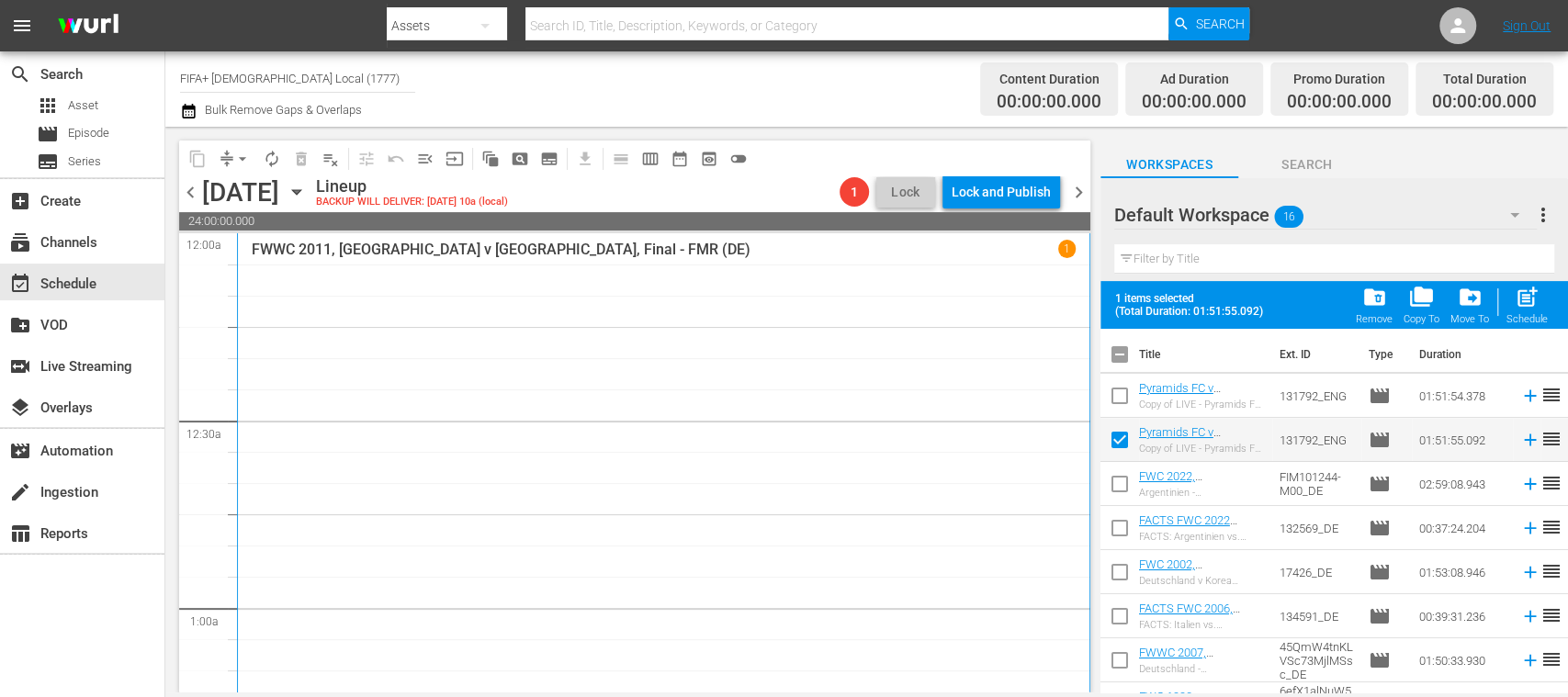
scroll to position [384, 0]
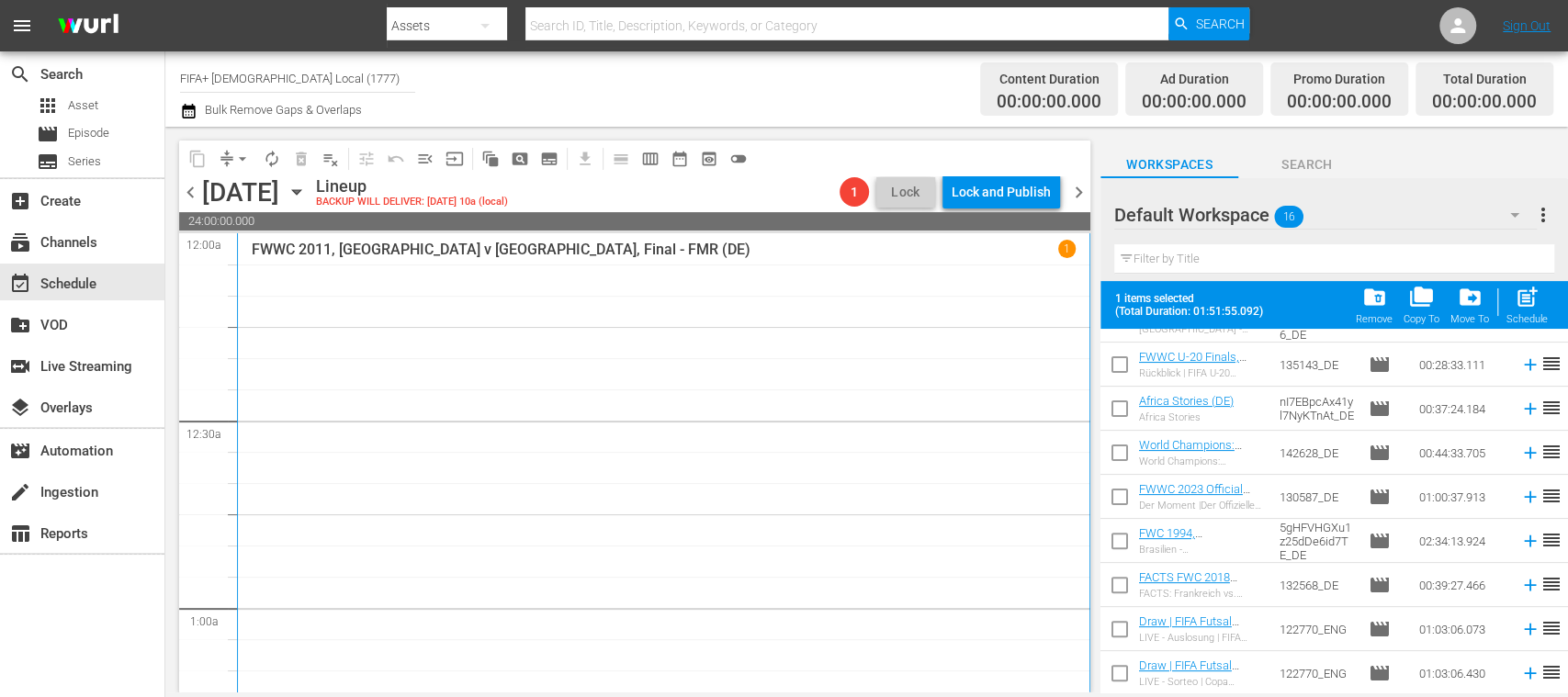
click at [1121, 624] on input "checkbox" at bounding box center [1119, 633] width 39 height 39
checkbox input "true"
click at [1118, 674] on input "checkbox" at bounding box center [1119, 677] width 39 height 39
checkbox input "true"
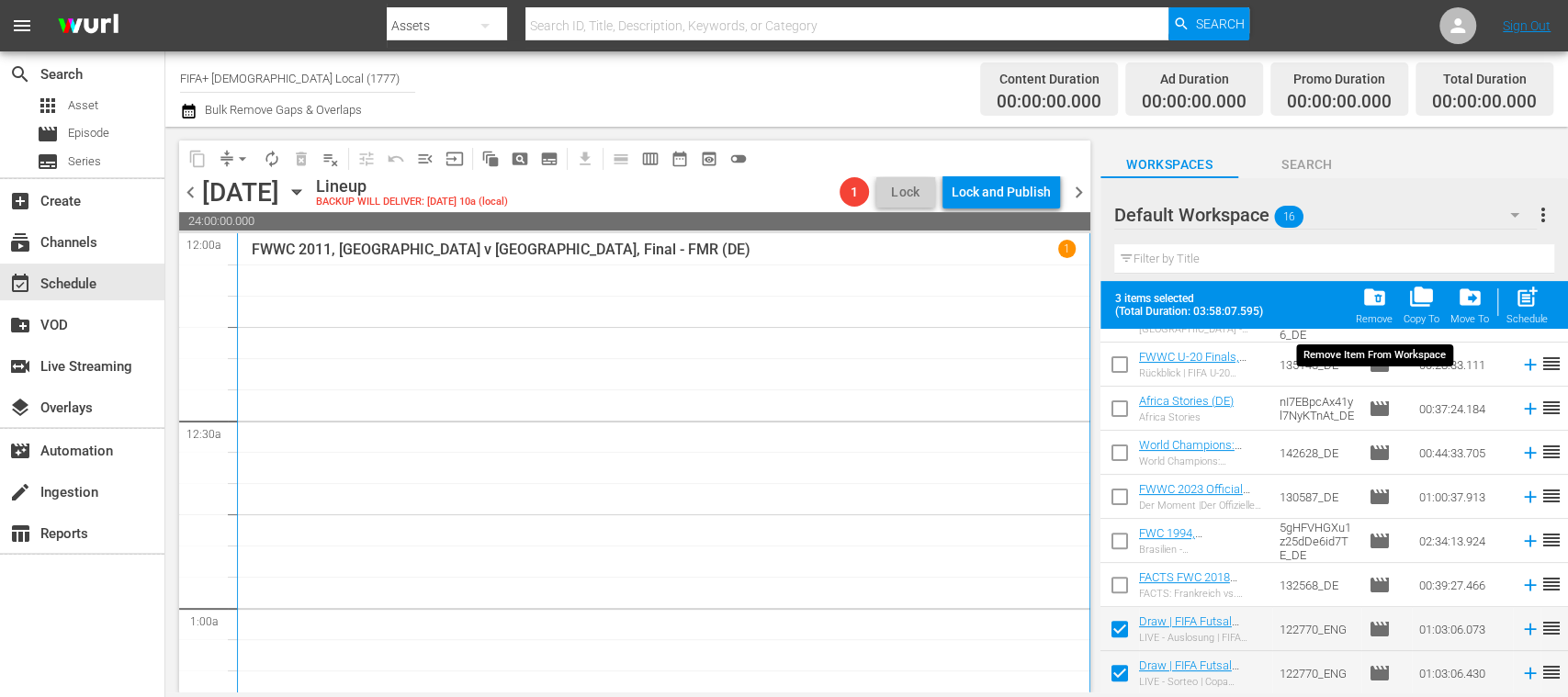
click at [1378, 303] on span "folder_delete" at bounding box center [1373, 296] width 24 height 24
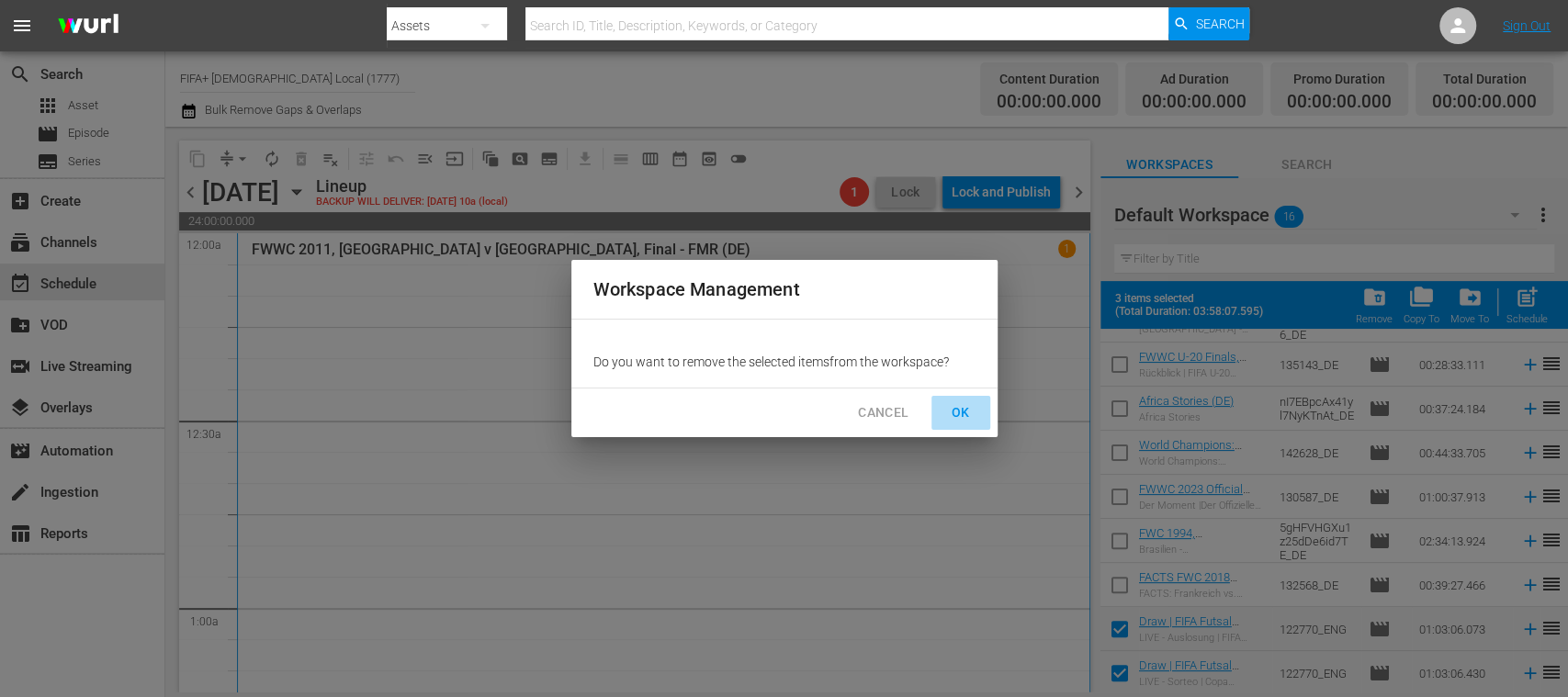
click at [960, 404] on span "OK" at bounding box center [960, 413] width 29 height 23
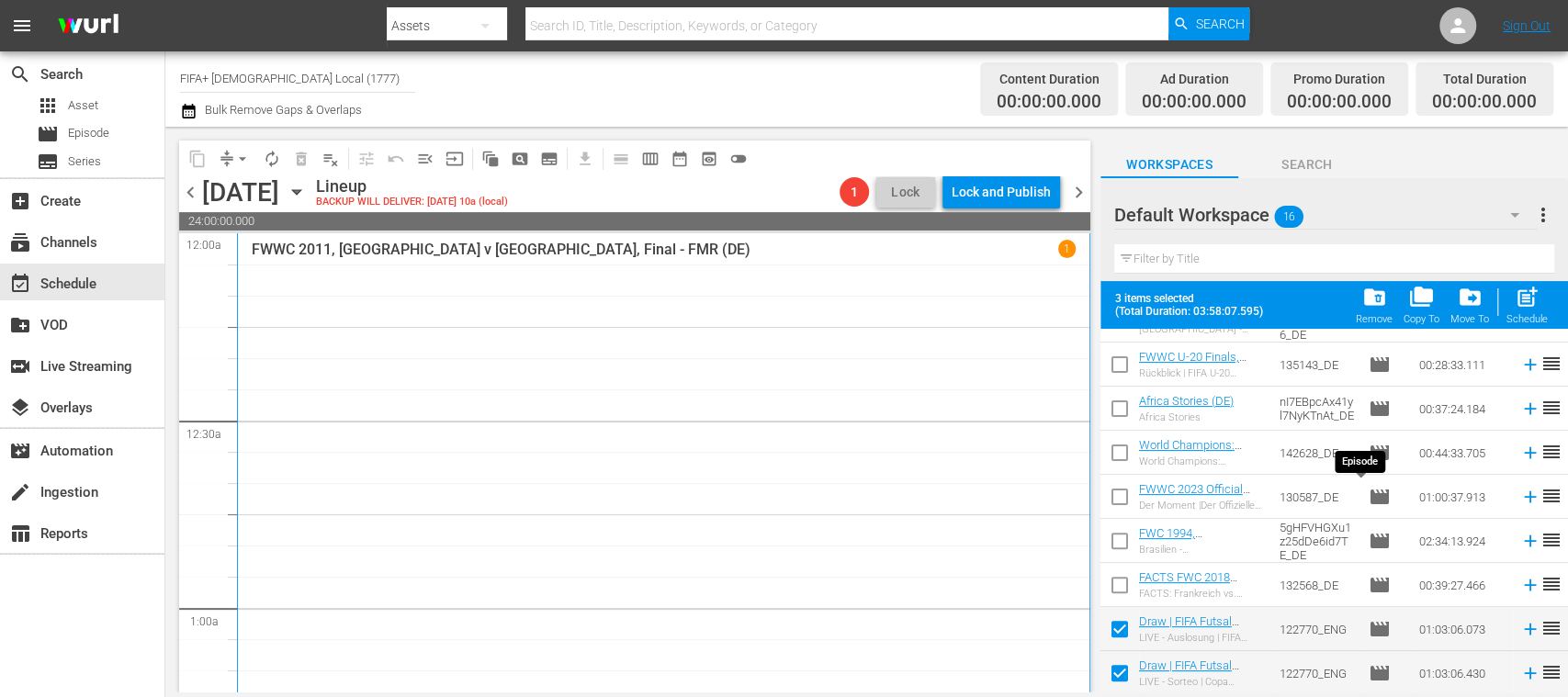
checkbox input "false"
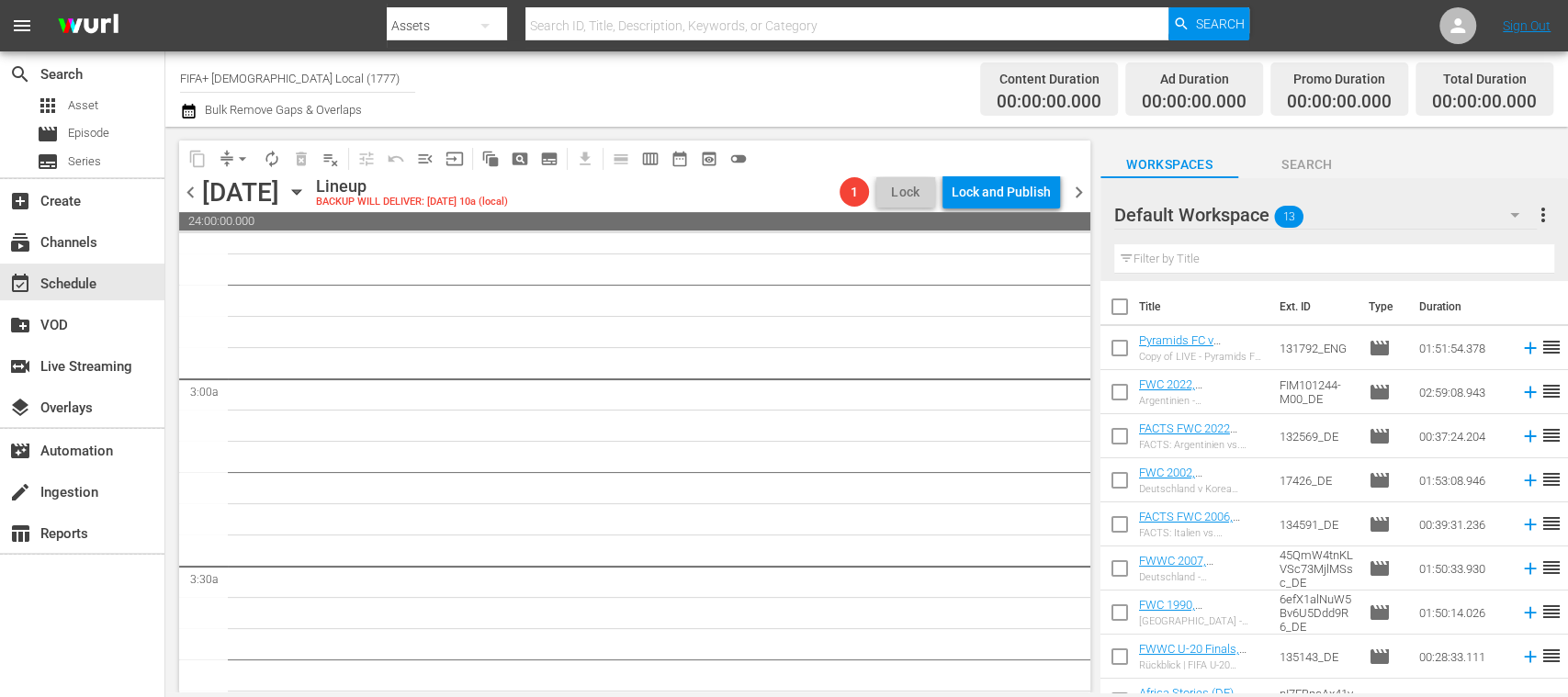
scroll to position [653, 0]
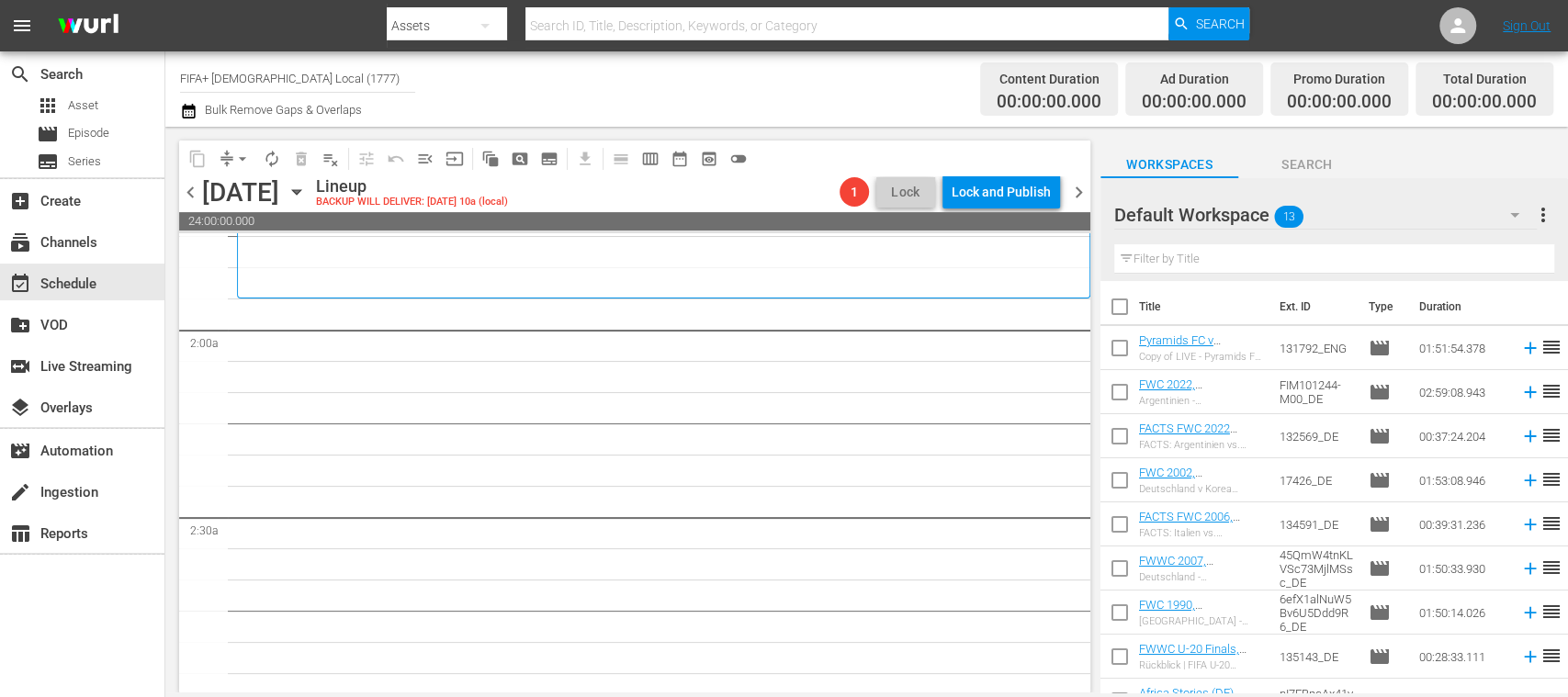
click at [1119, 302] on input "checkbox" at bounding box center [1119, 311] width 39 height 39
checkbox input "true"
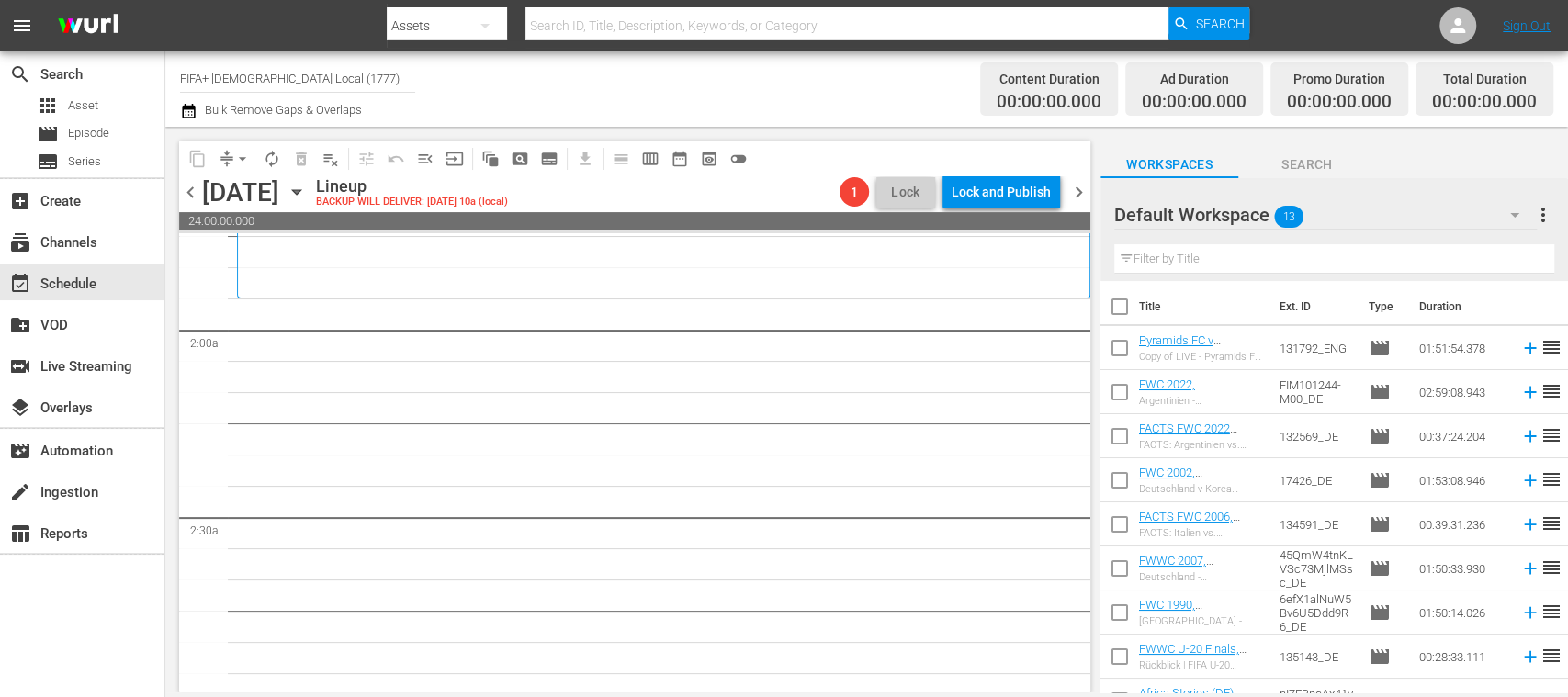
checkbox input "true"
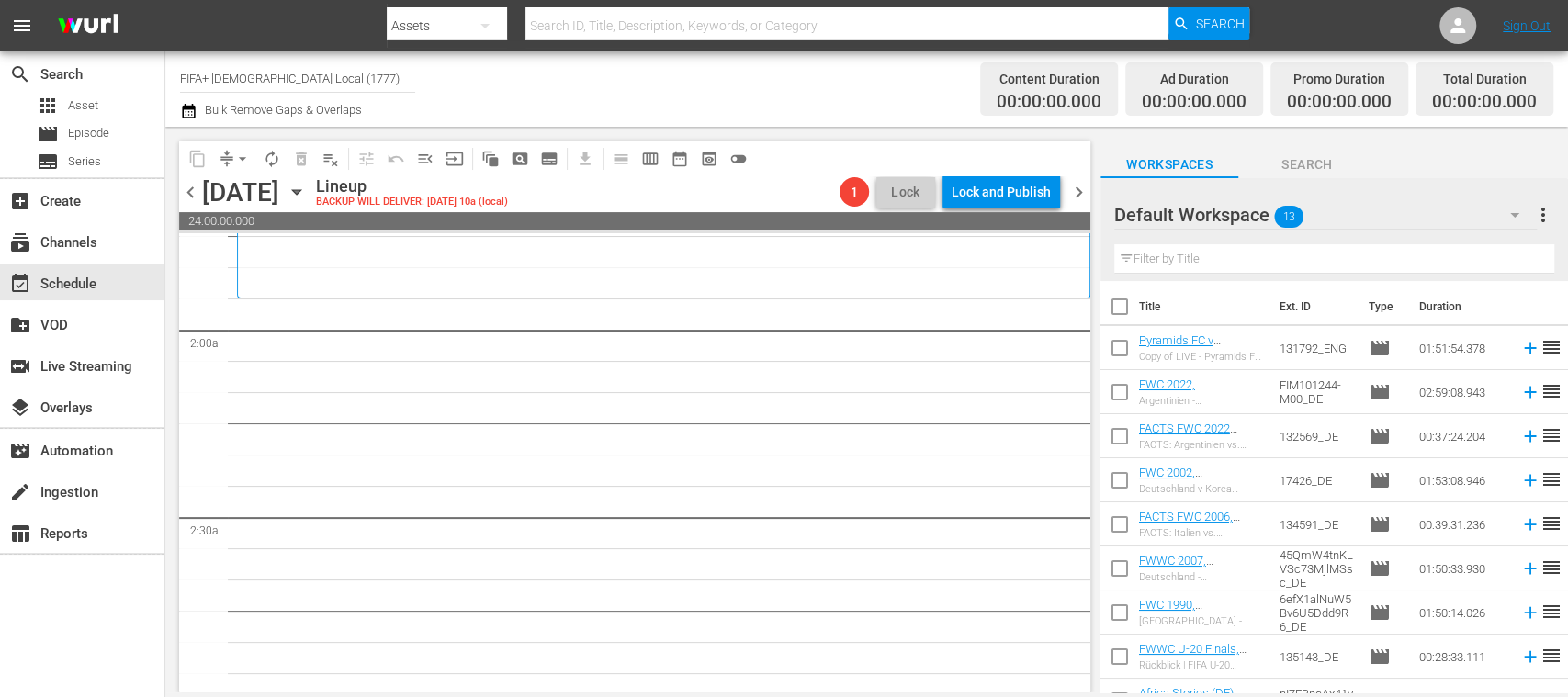
checkbox input "true"
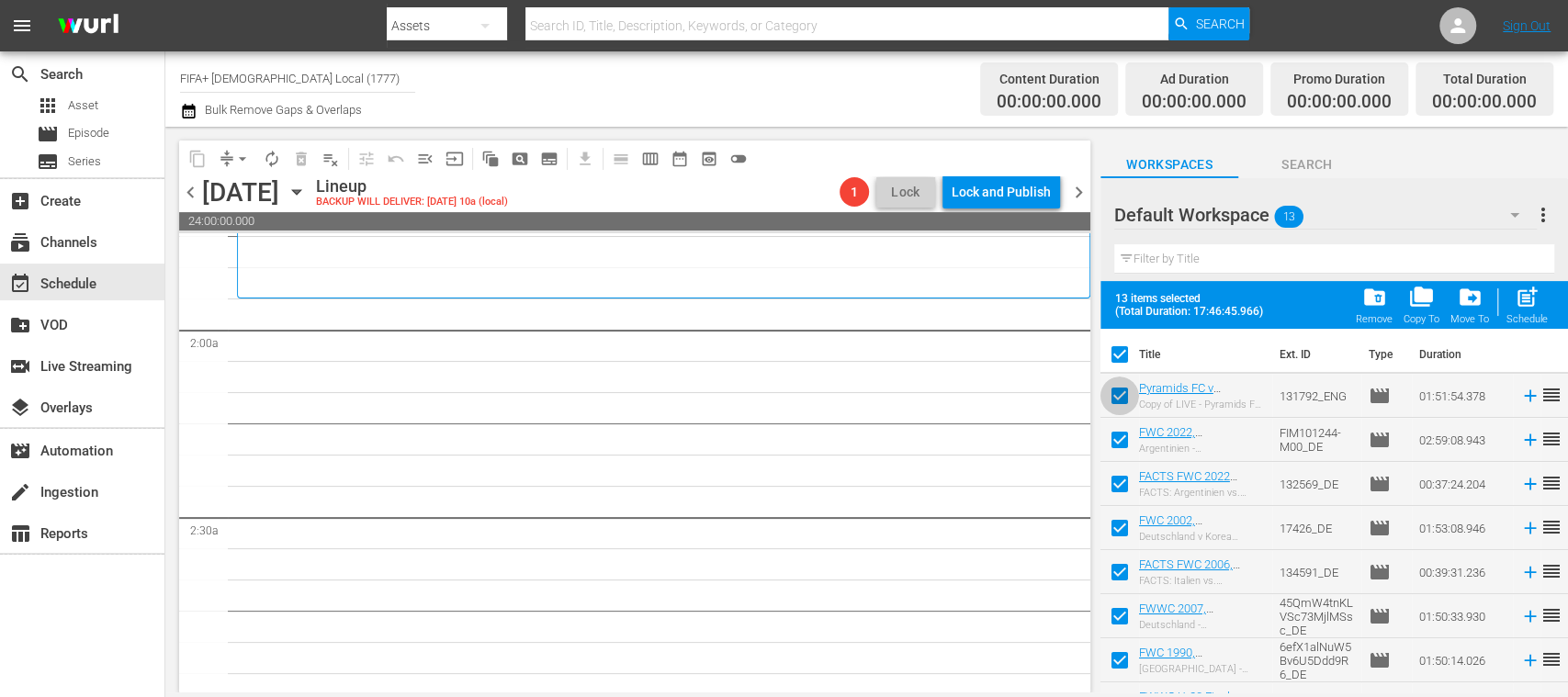
click at [1119, 395] on input "checkbox" at bounding box center [1119, 400] width 39 height 39
checkbox input "false"
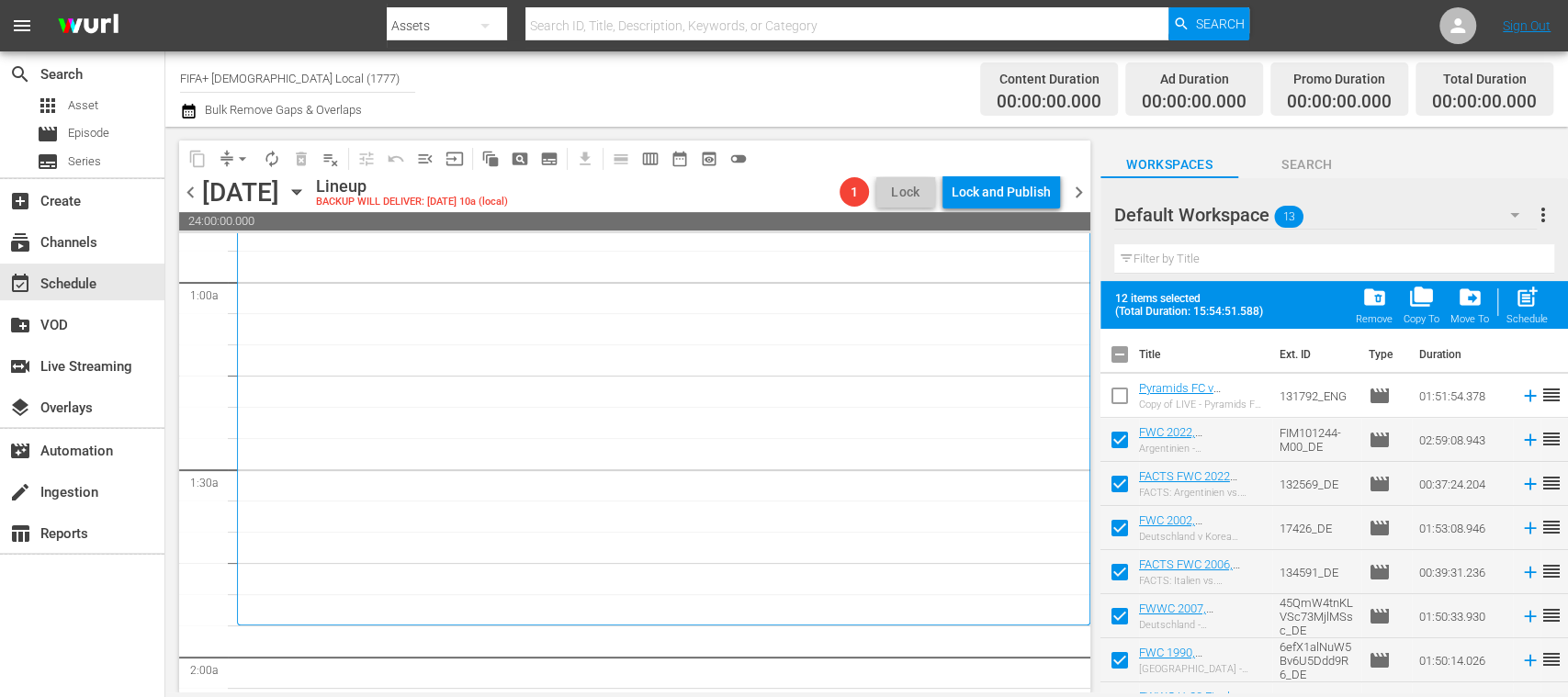
scroll to position [252, 0]
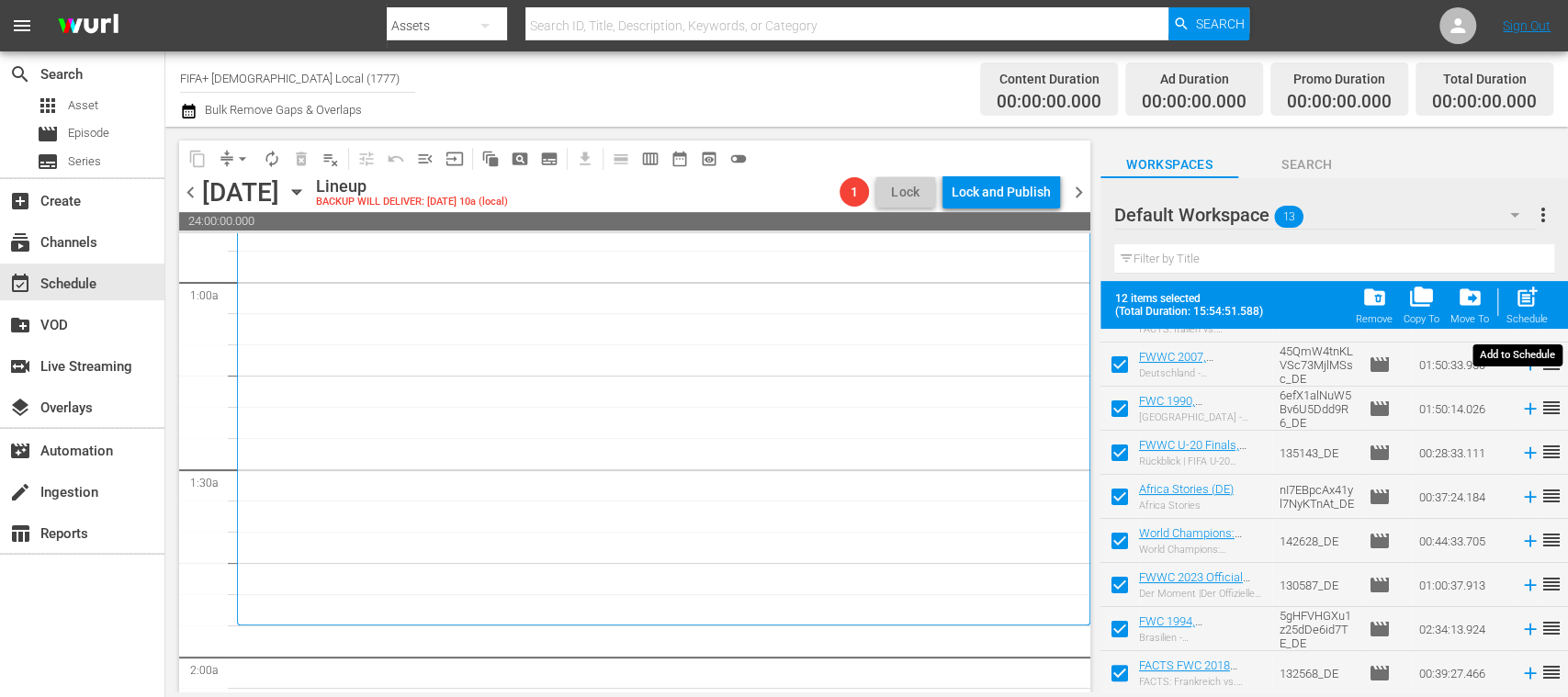
click at [1523, 307] on span "post_add" at bounding box center [1526, 296] width 24 height 24
checkbox input "false"
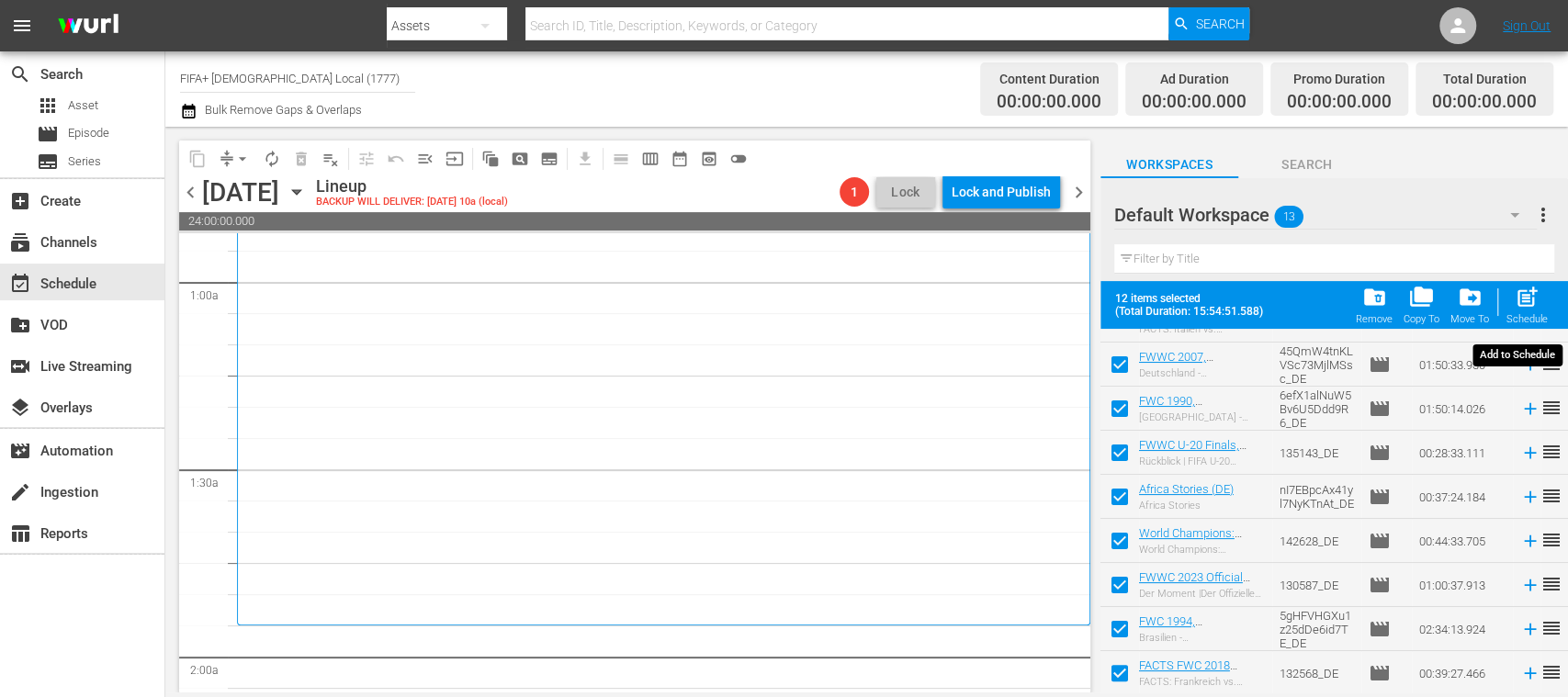
checkbox input "false"
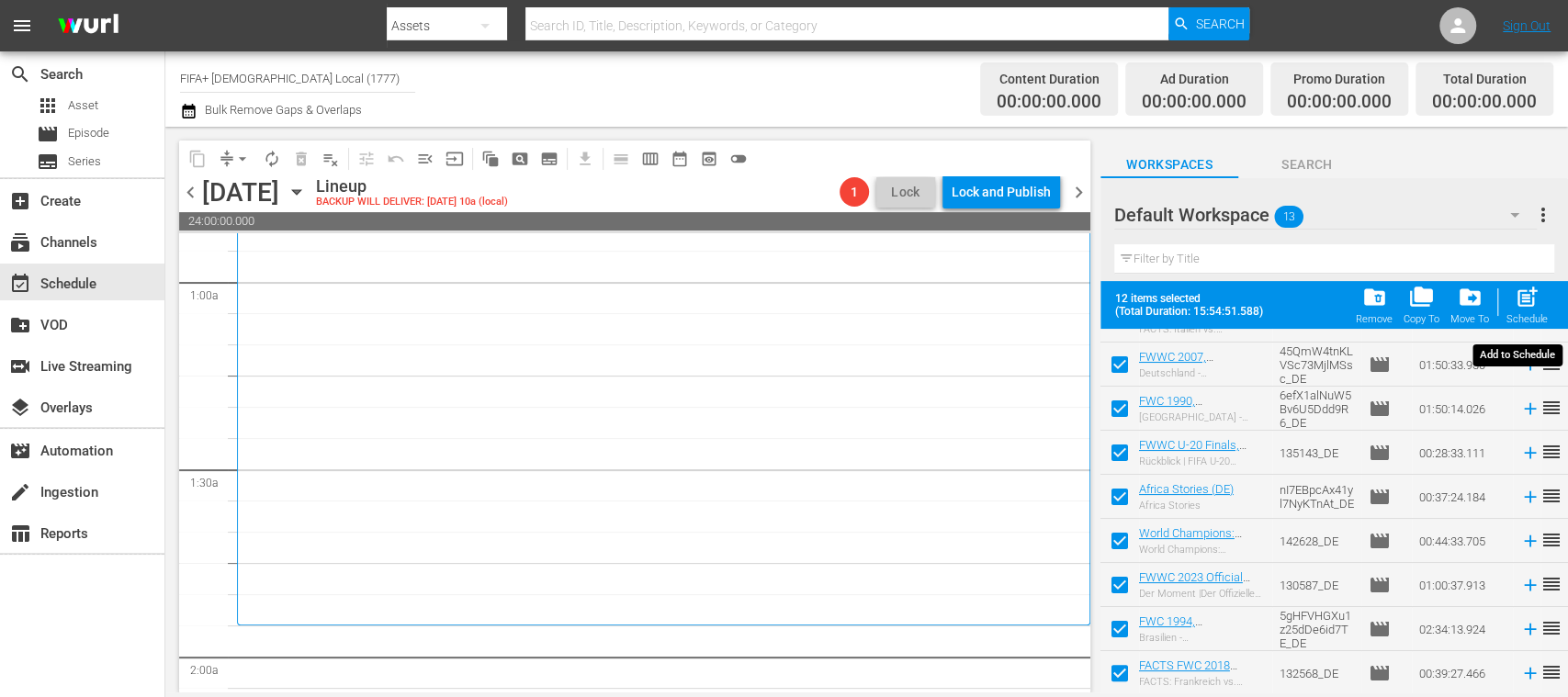
checkbox input "false"
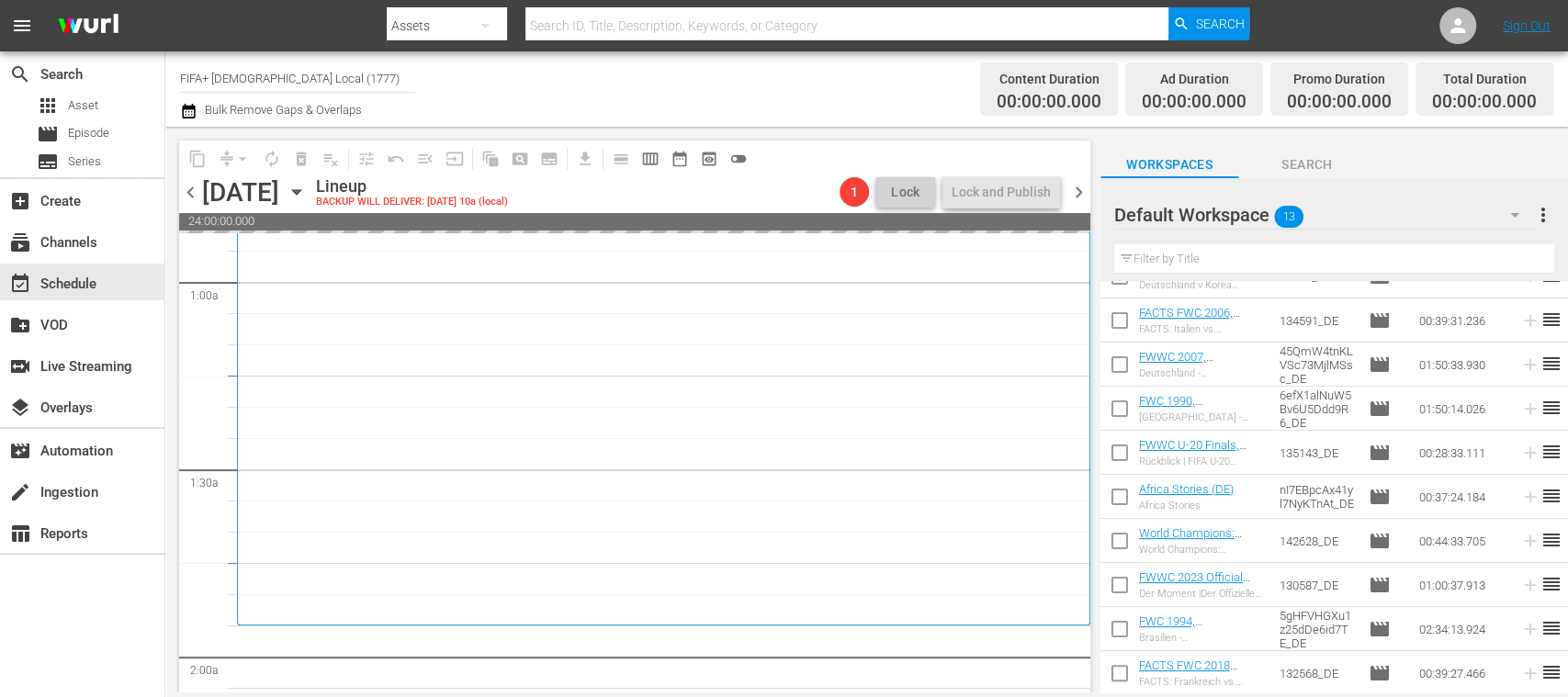
scroll to position [0, 0]
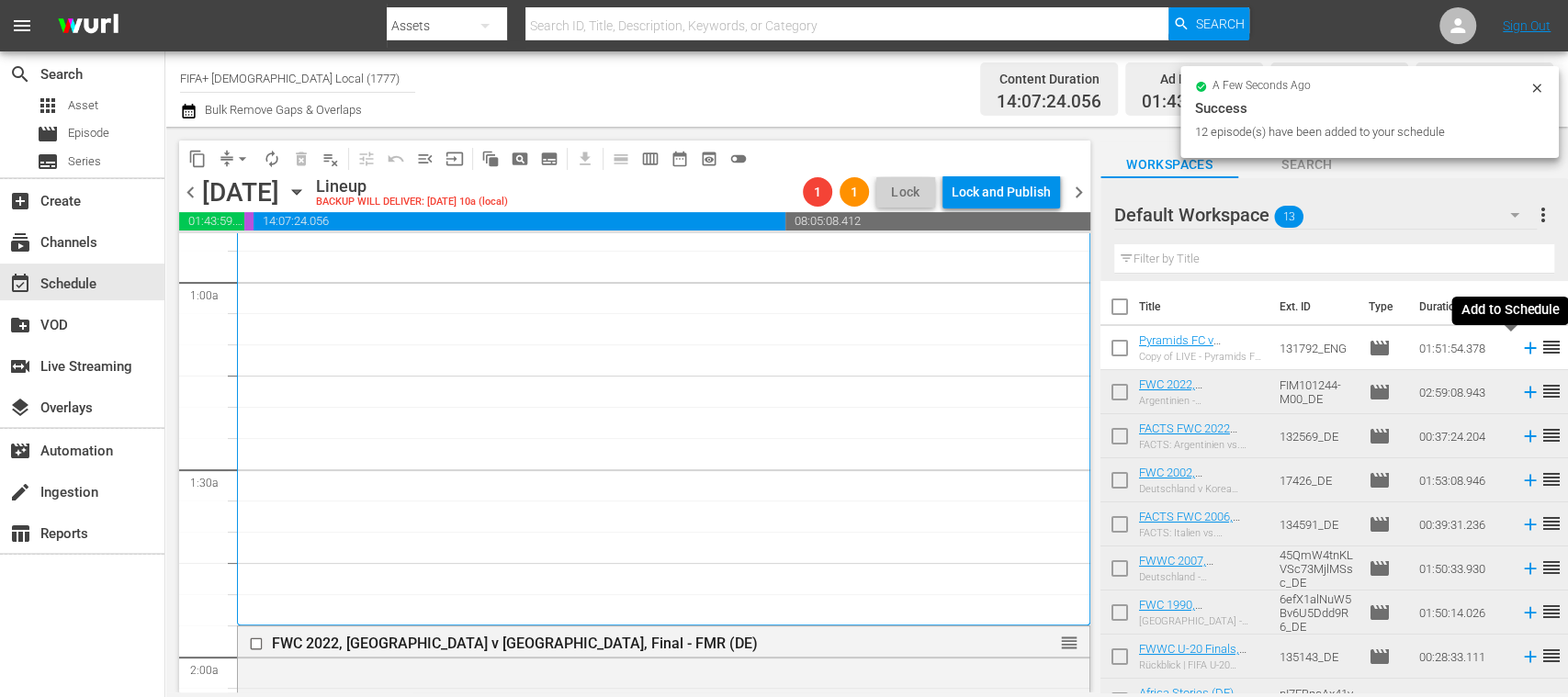
click at [1520, 351] on icon at bounding box center [1530, 348] width 20 height 20
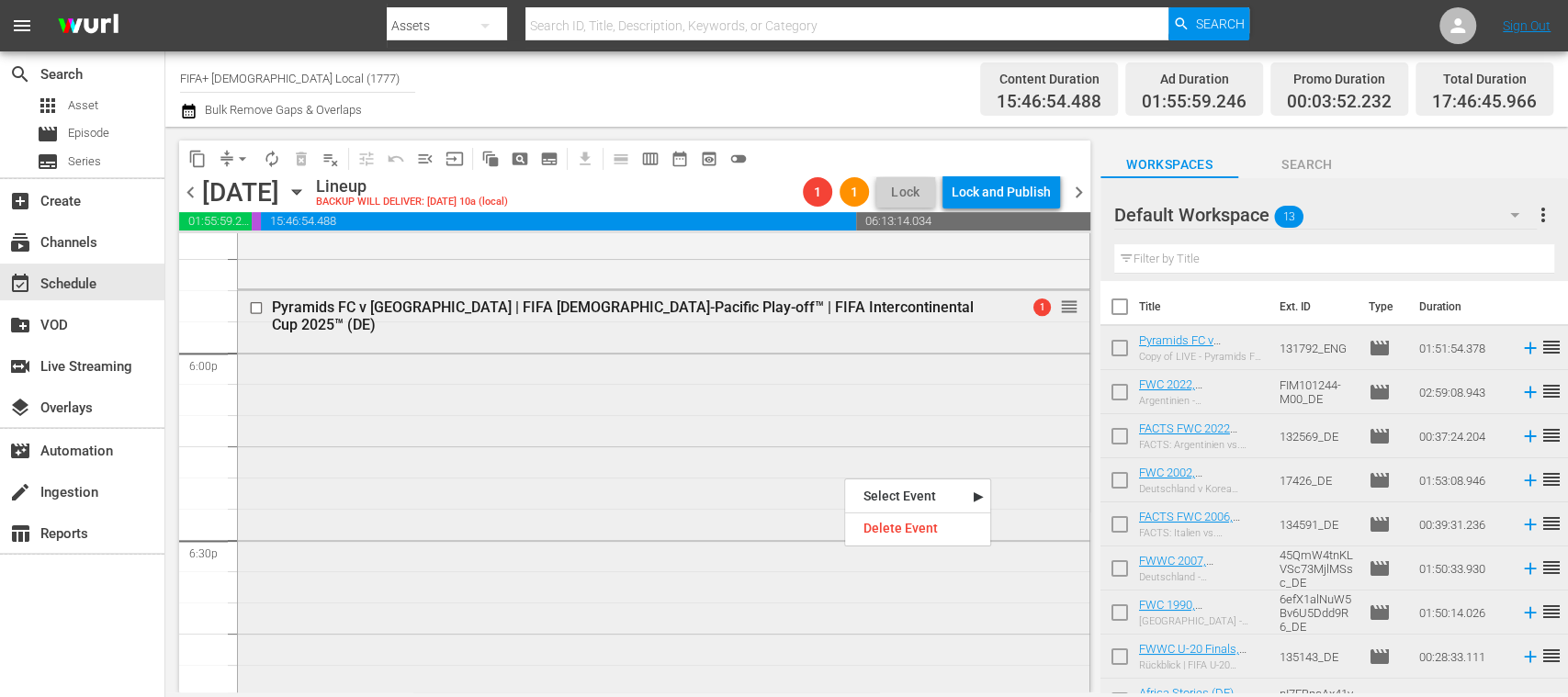
scroll to position [6298, 0]
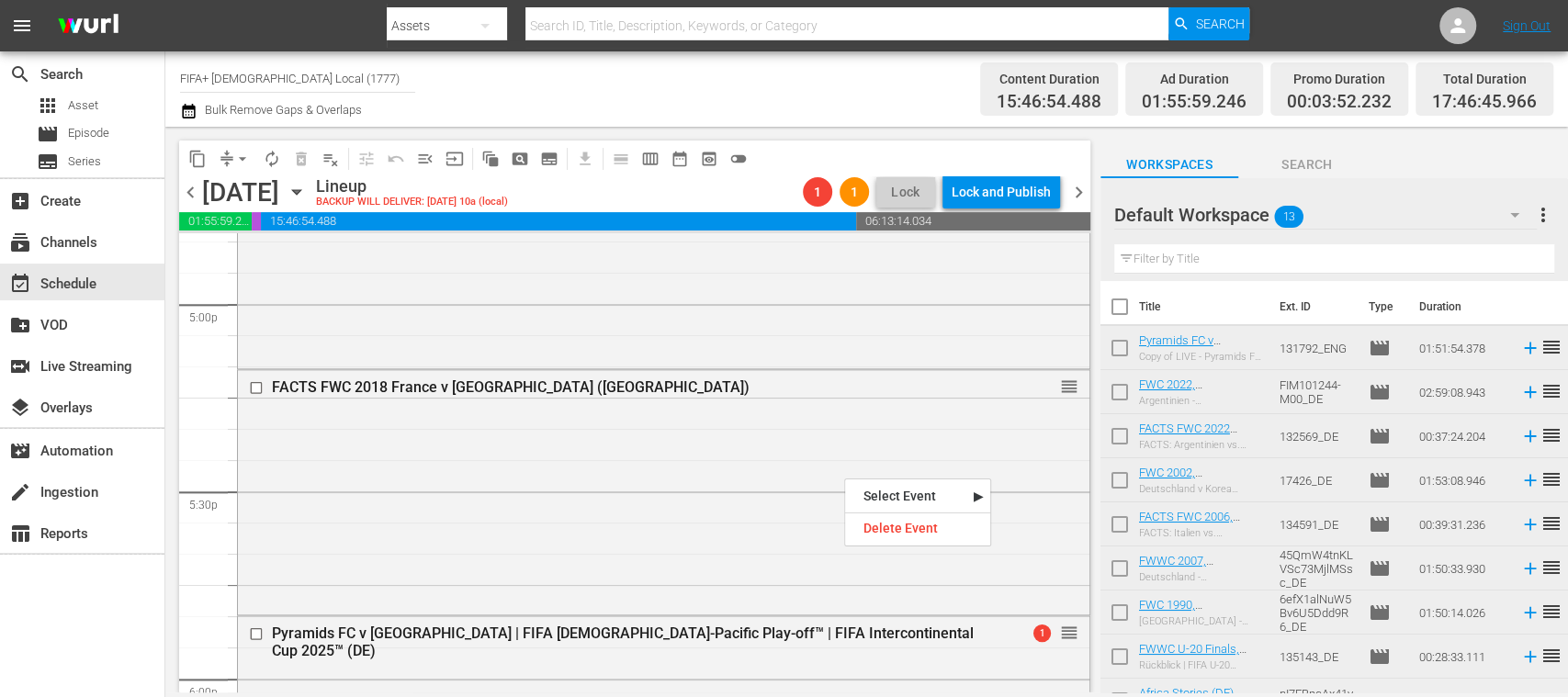
click at [1401, 179] on div "Default Workspace 13 Default more_vert" at bounding box center [1334, 208] width 440 height 58
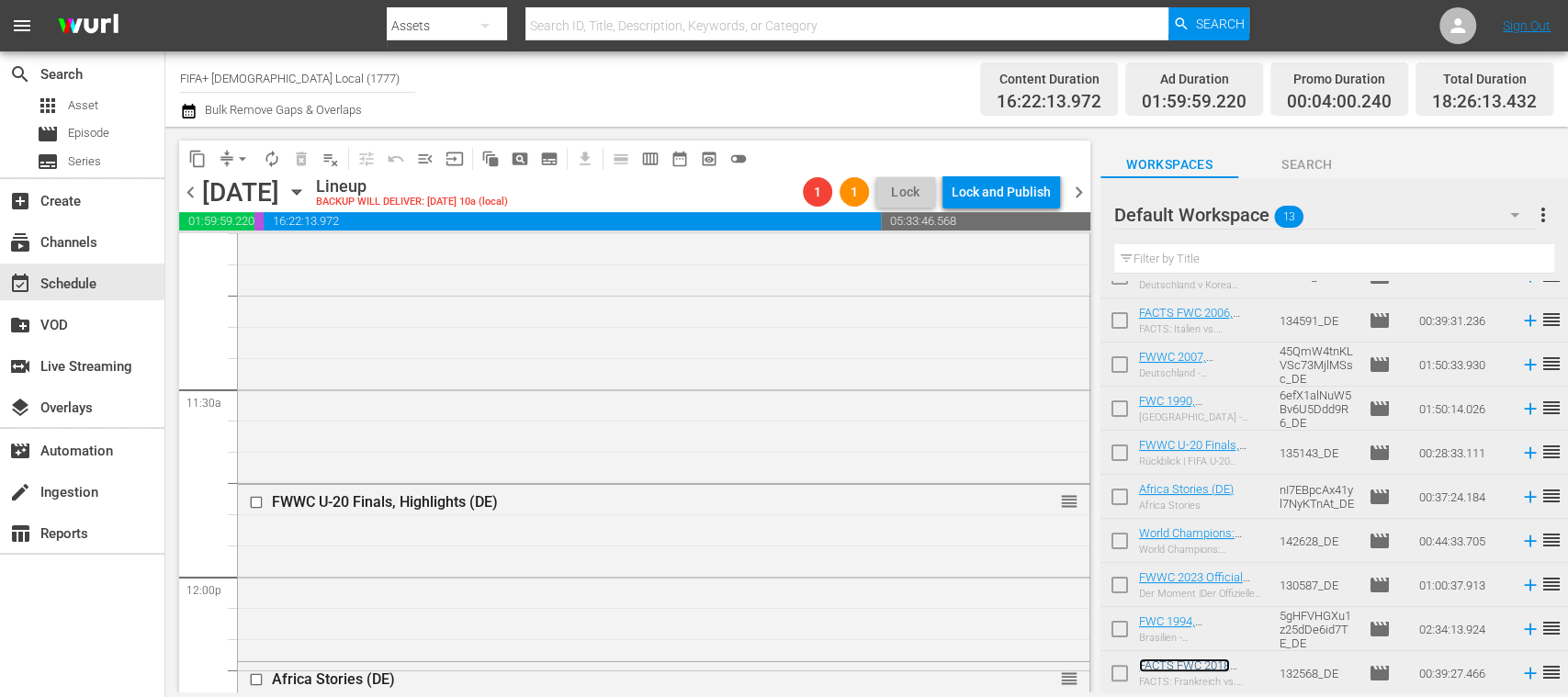
scroll to position [4247, 0]
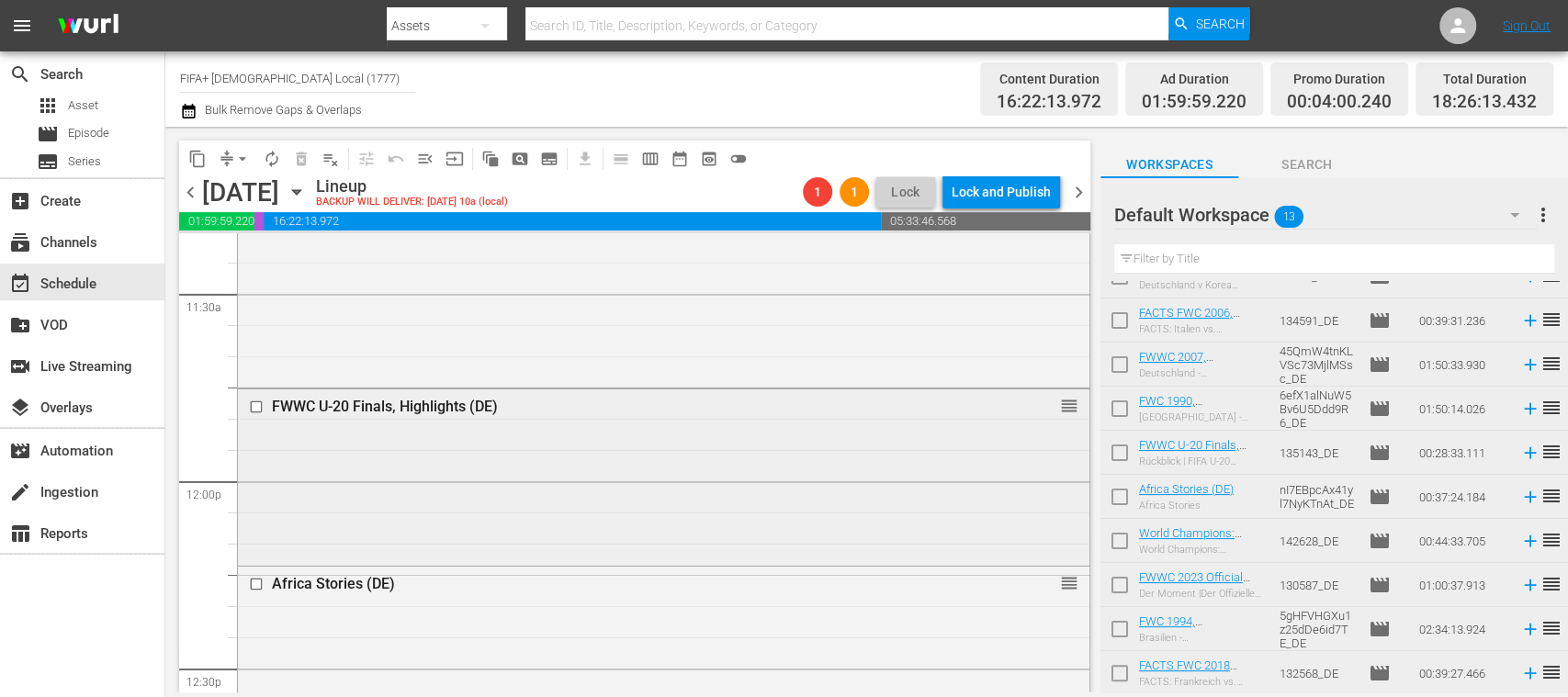
click at [255, 407] on input "checkbox" at bounding box center [258, 407] width 20 height 16
click at [329, 167] on span "playlist_remove_outlined" at bounding box center [331, 159] width 19 height 19
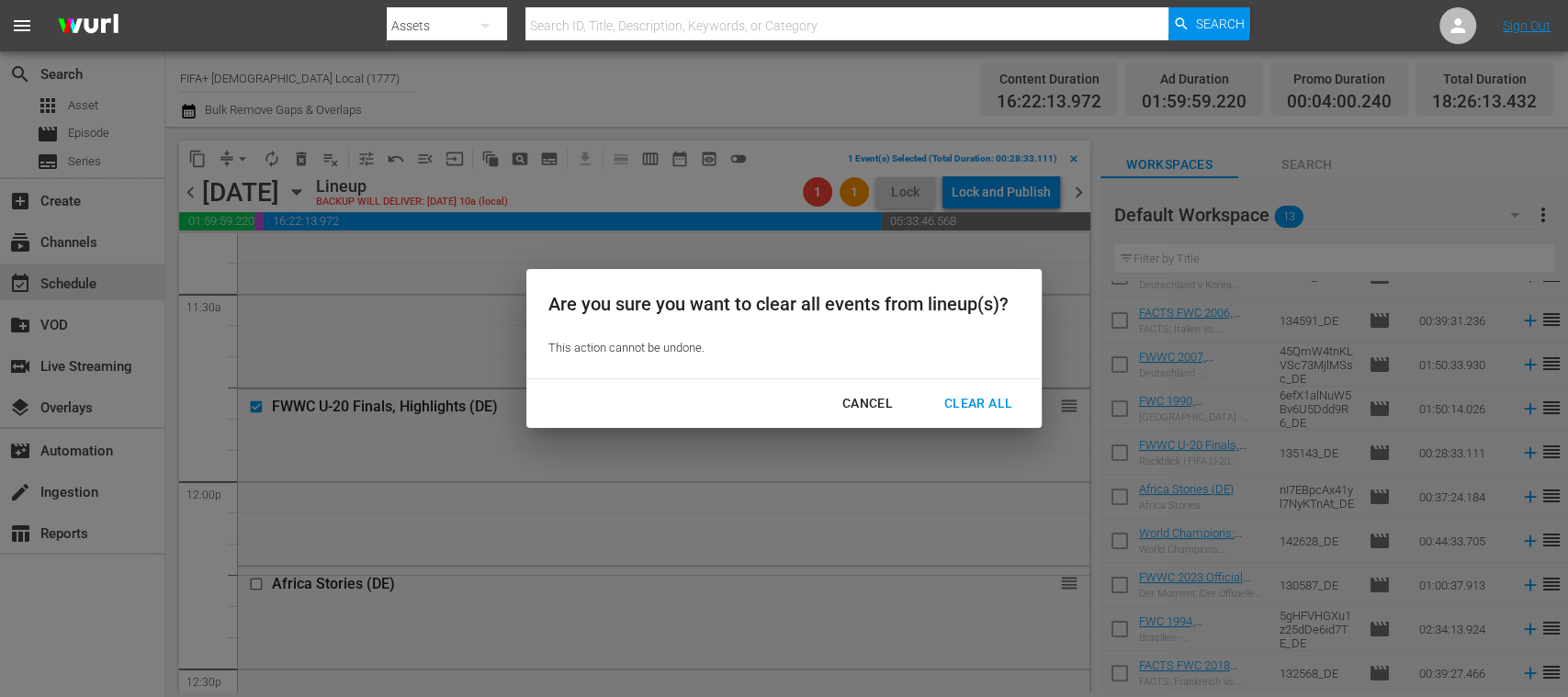
click at [952, 395] on div "Clear All" at bounding box center [978, 404] width 98 height 23
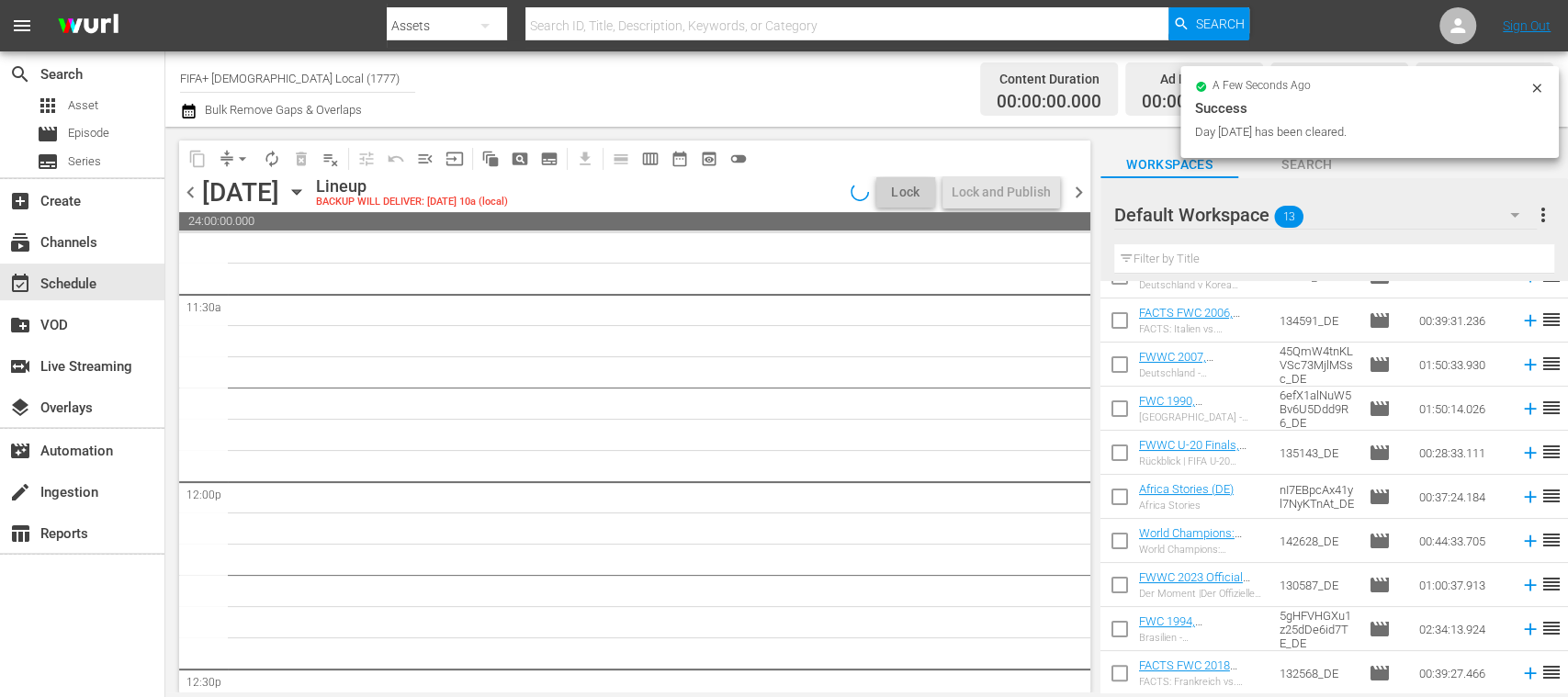
scroll to position [4311, 0]
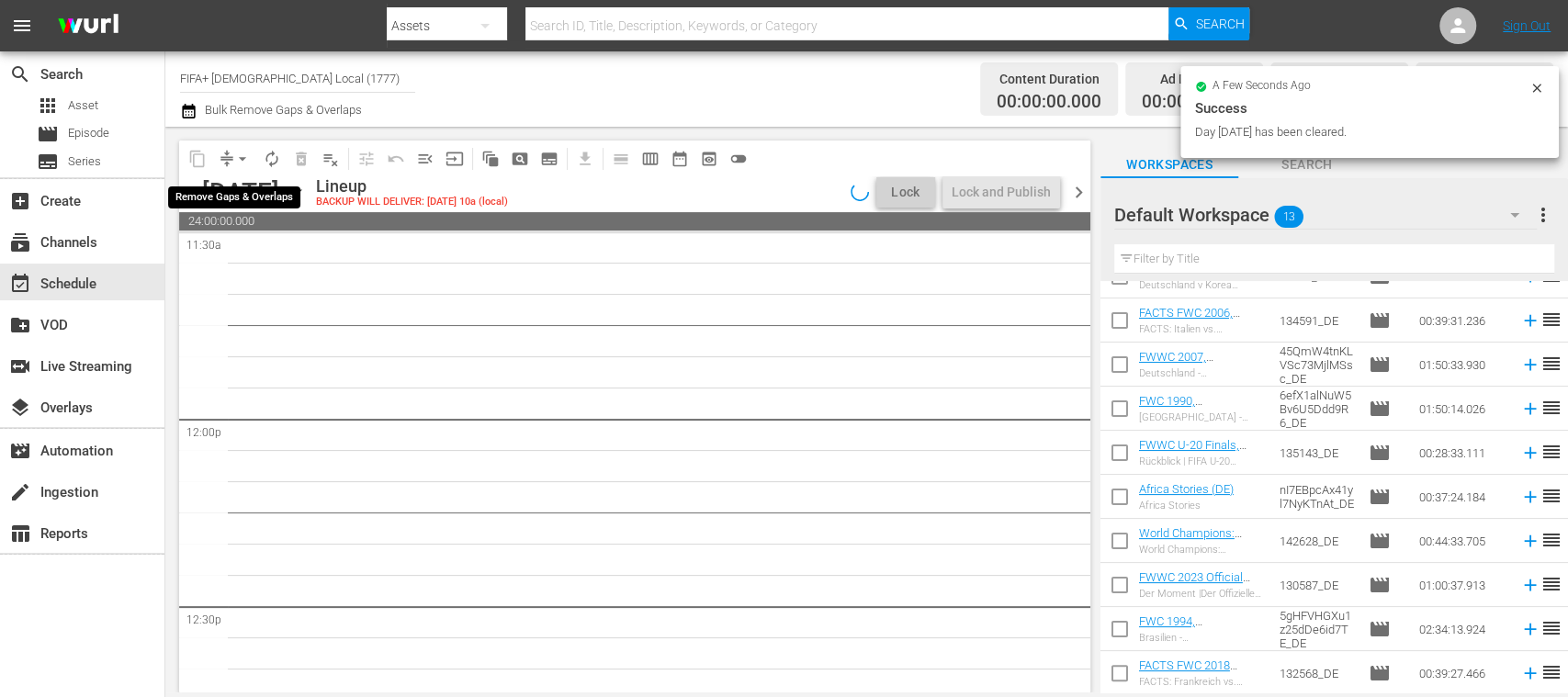
click at [245, 162] on span "arrow_drop_down" at bounding box center [242, 159] width 19 height 19
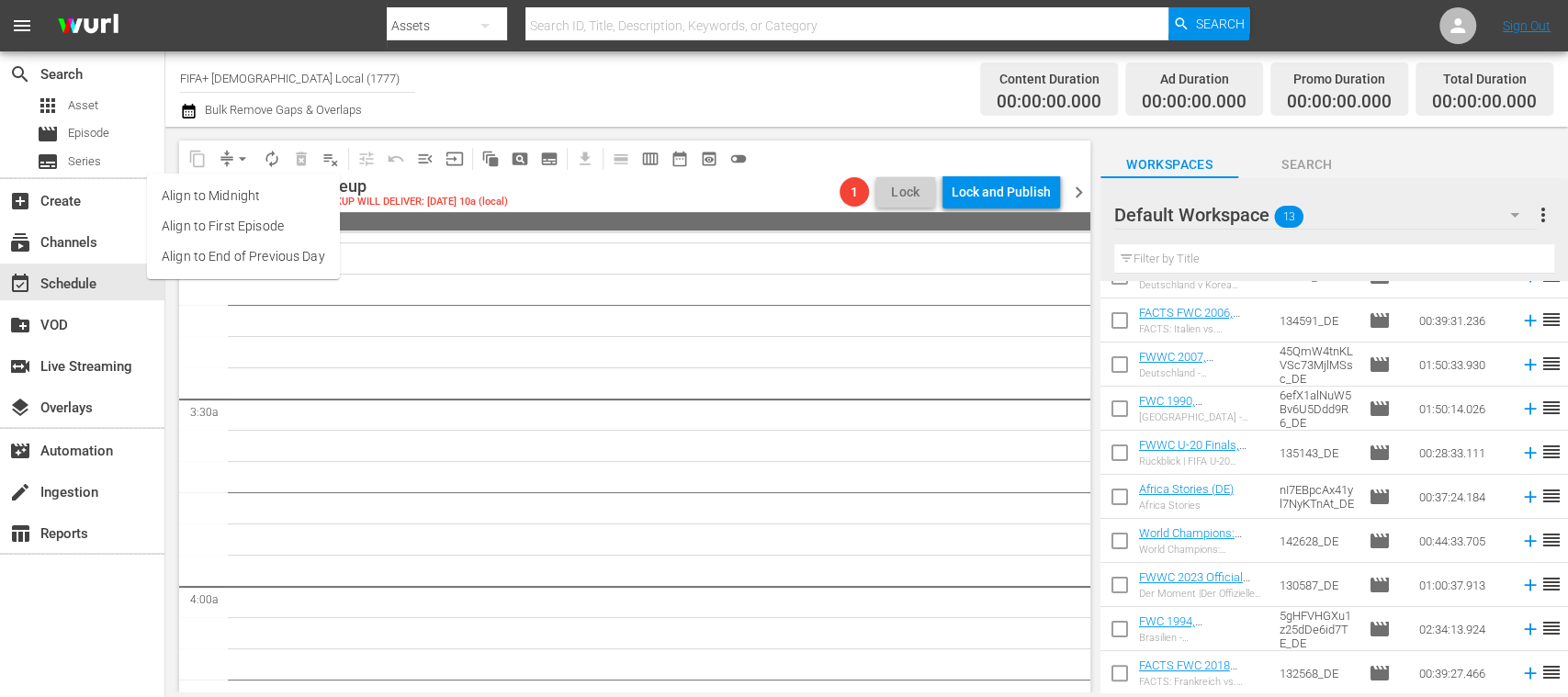
scroll to position [0, 0]
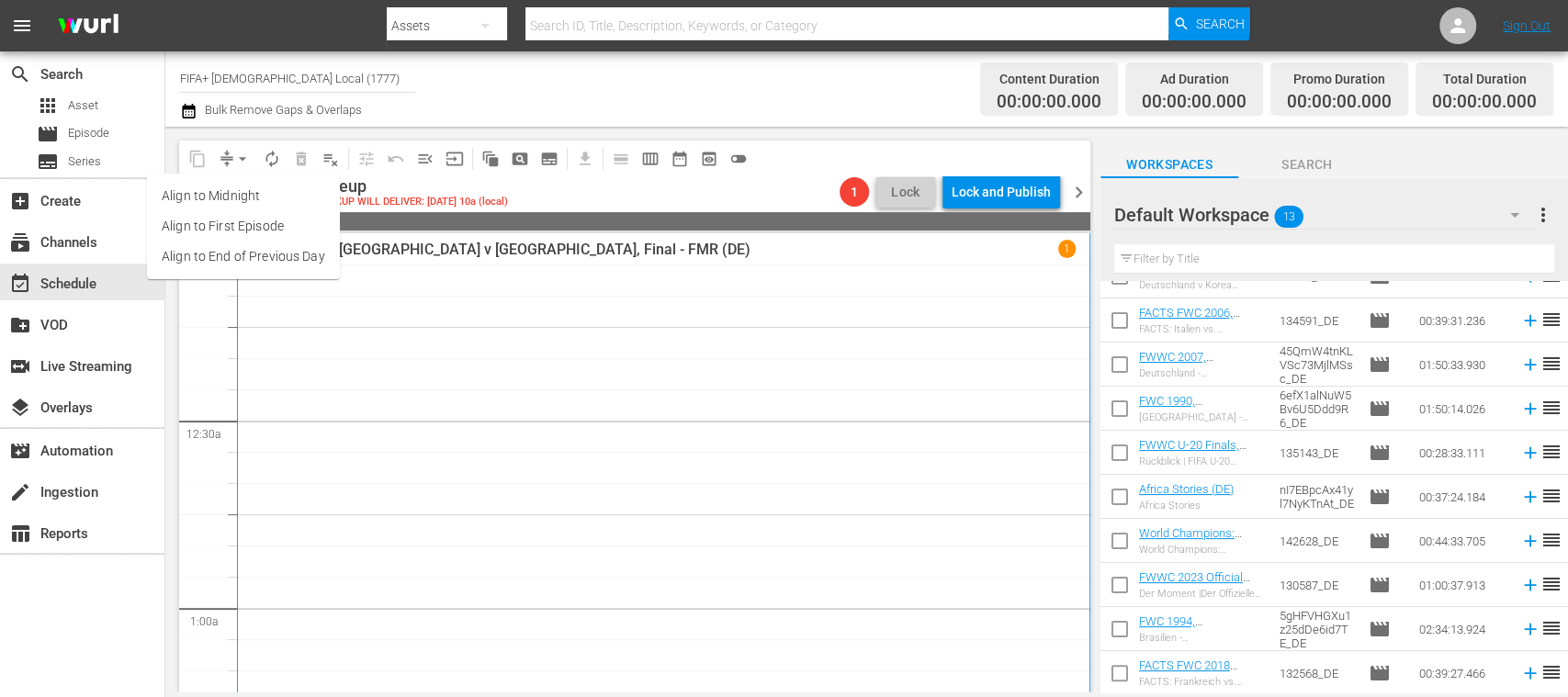
click at [705, 98] on div "Channel Title FIFA+ German Local (1777) Bulk Remove Gaps & Overlaps" at bounding box center [555, 89] width 749 height 66
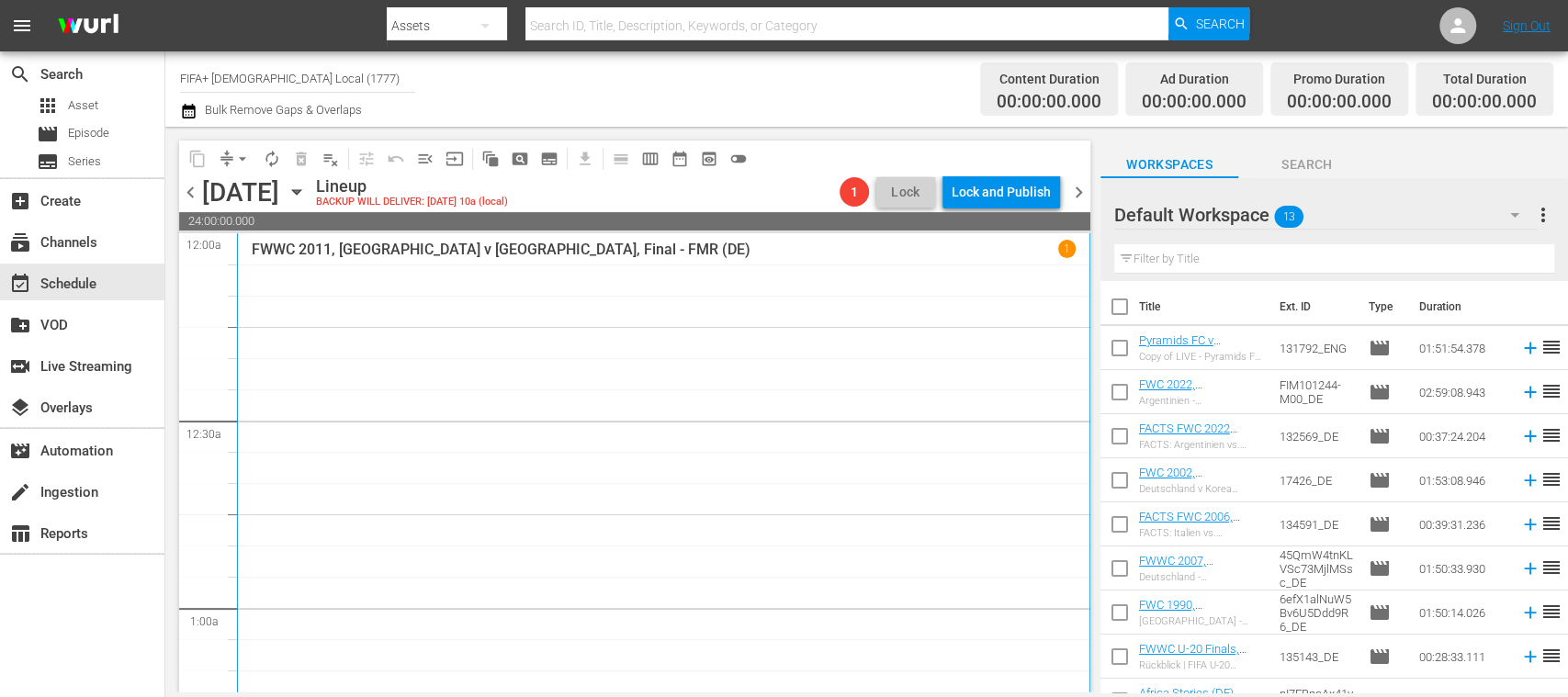
drag, startPoint x: 1123, startPoint y: 316, endPoint x: 1124, endPoint y: 361, distance: 45.0
click at [1122, 316] on input "checkbox" at bounding box center [1119, 311] width 39 height 39
checkbox input "true"
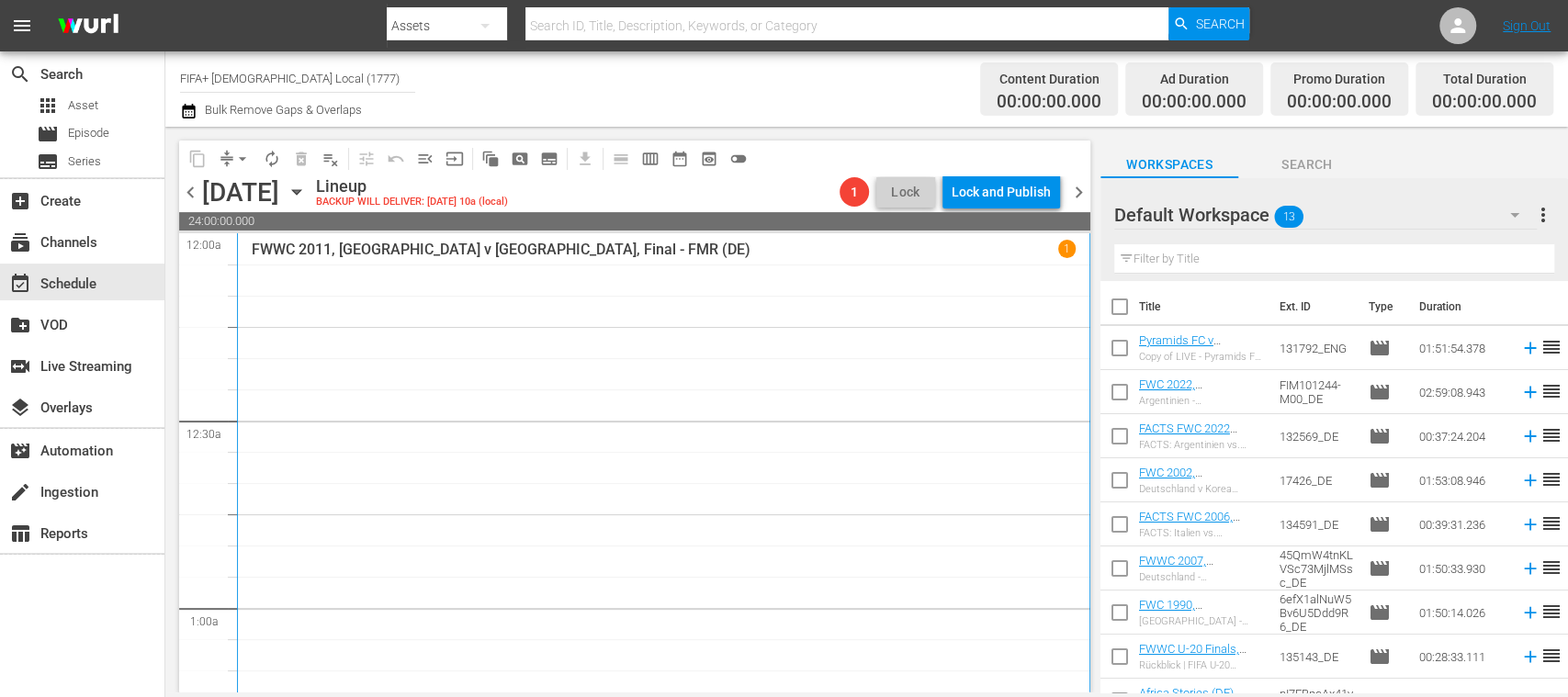
checkbox input "true"
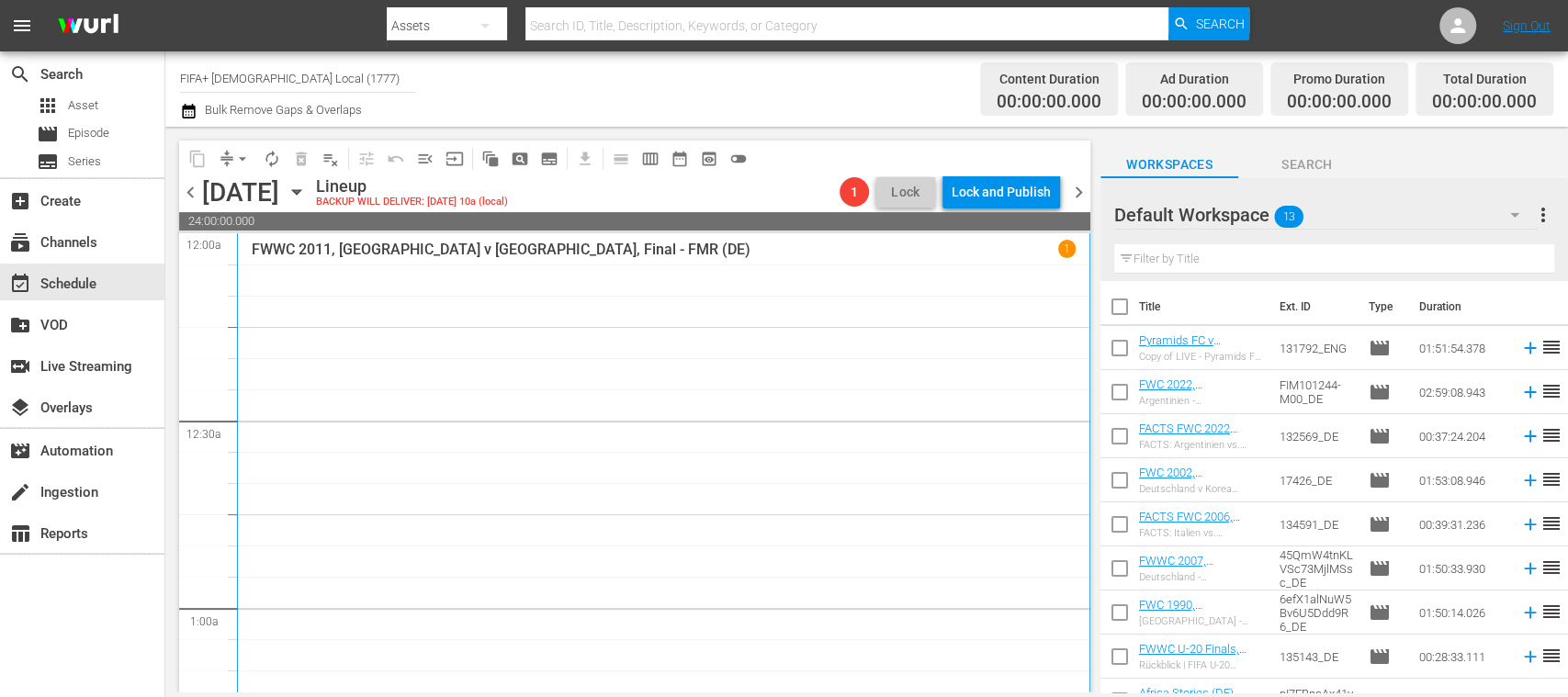
checkbox input "true"
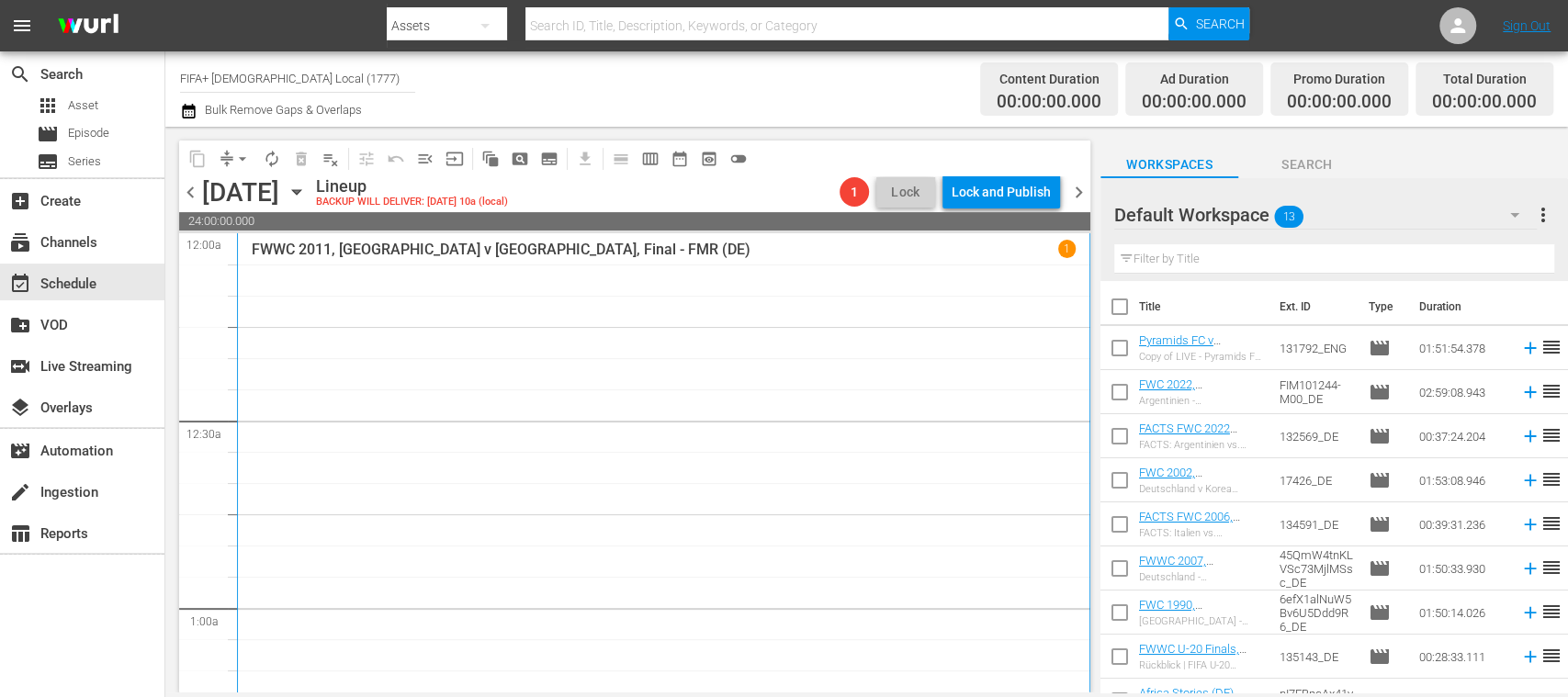
checkbox input "true"
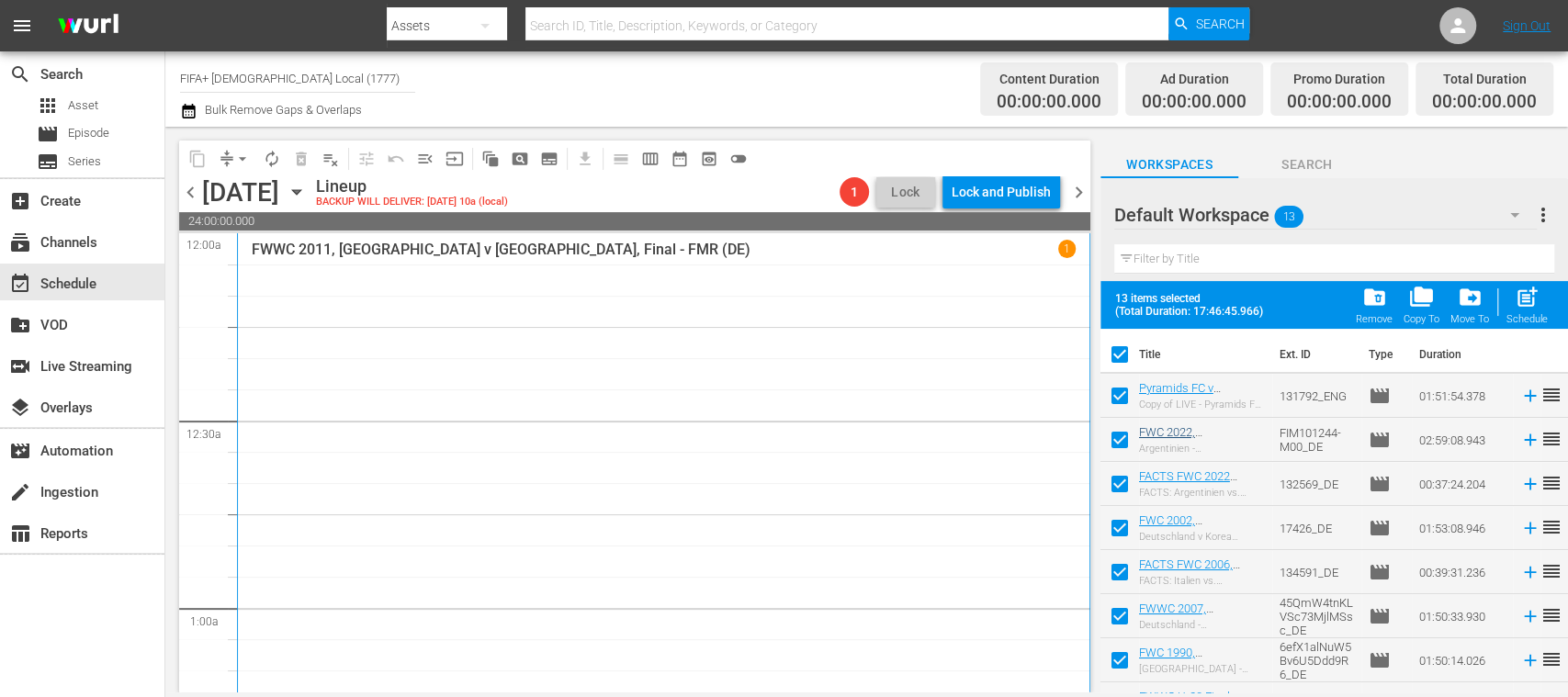
click at [1118, 394] on input "checkbox" at bounding box center [1119, 400] width 39 height 39
checkbox input "false"
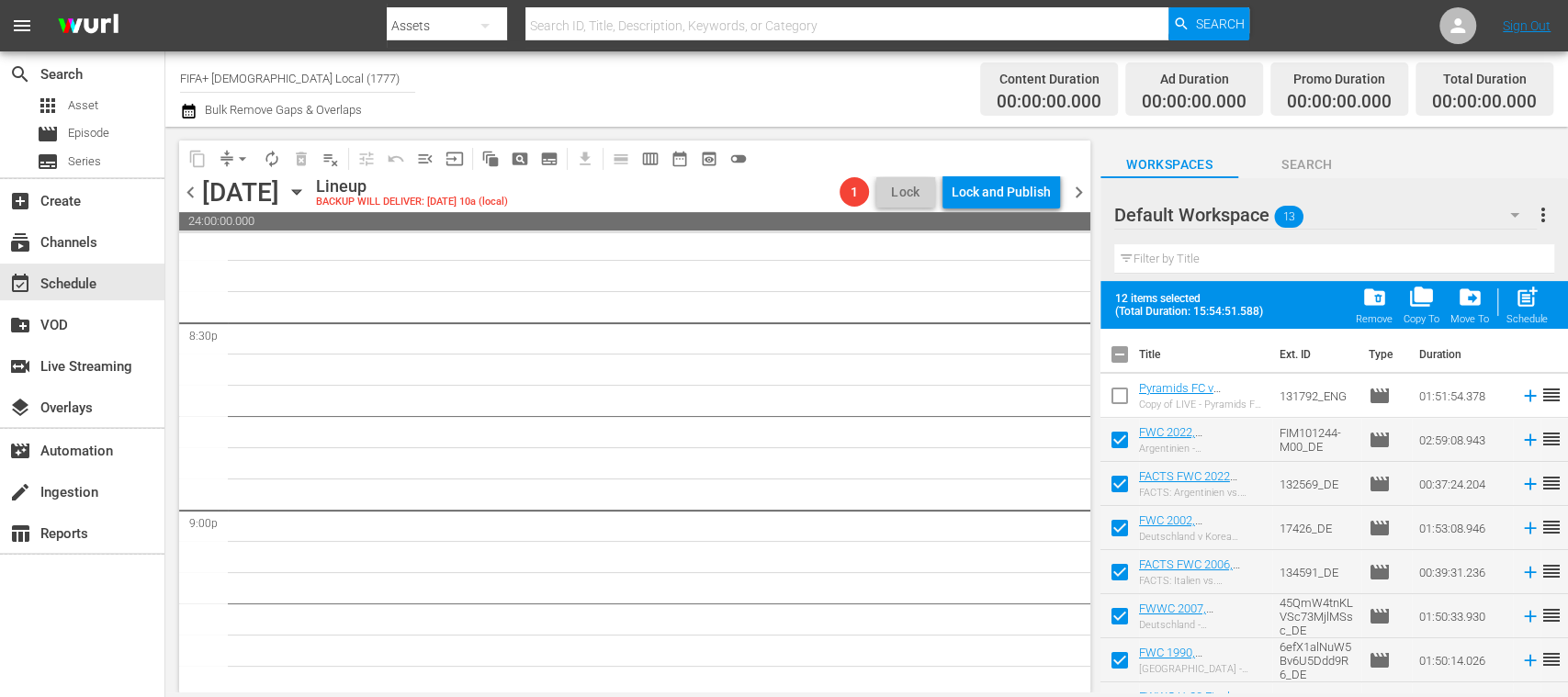
scroll to position [7836, 0]
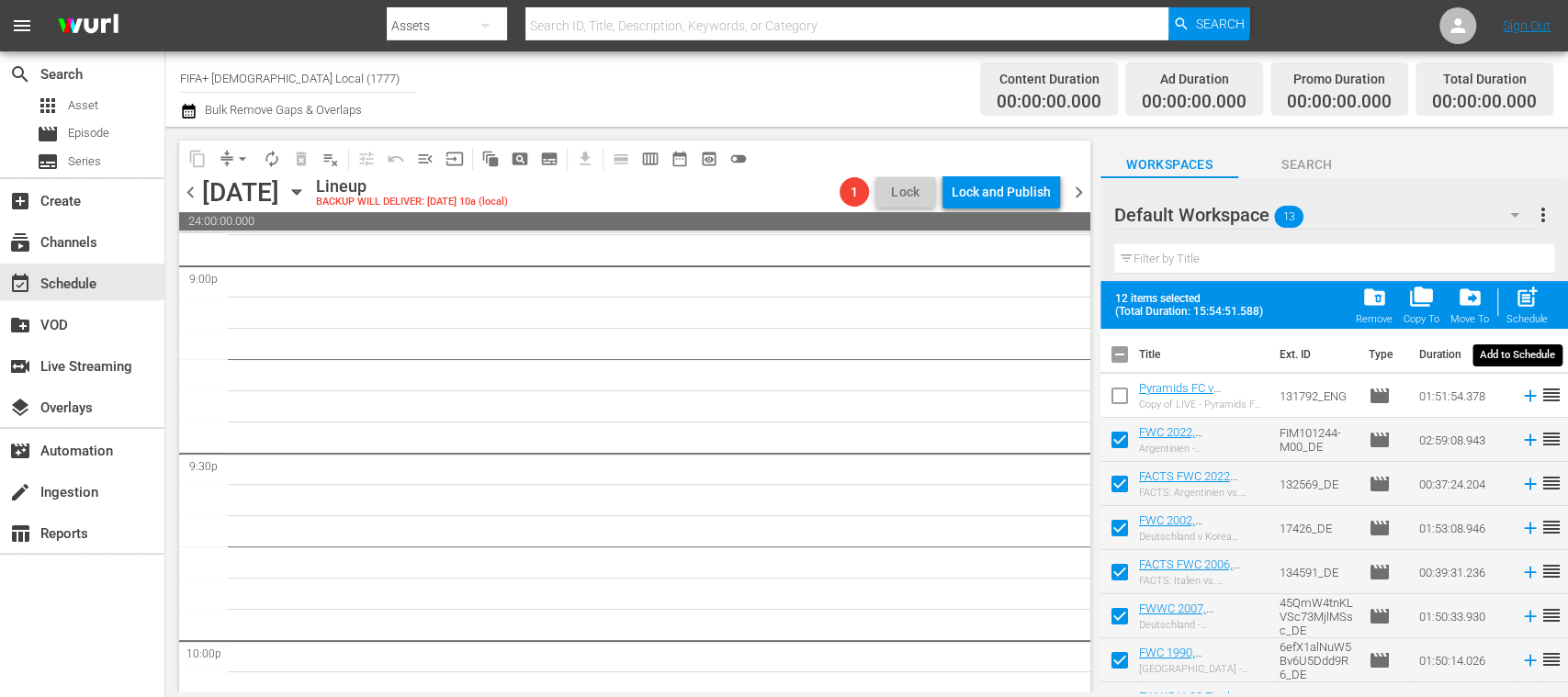
click at [1520, 304] on span "post_add" at bounding box center [1526, 296] width 24 height 24
checkbox input "false"
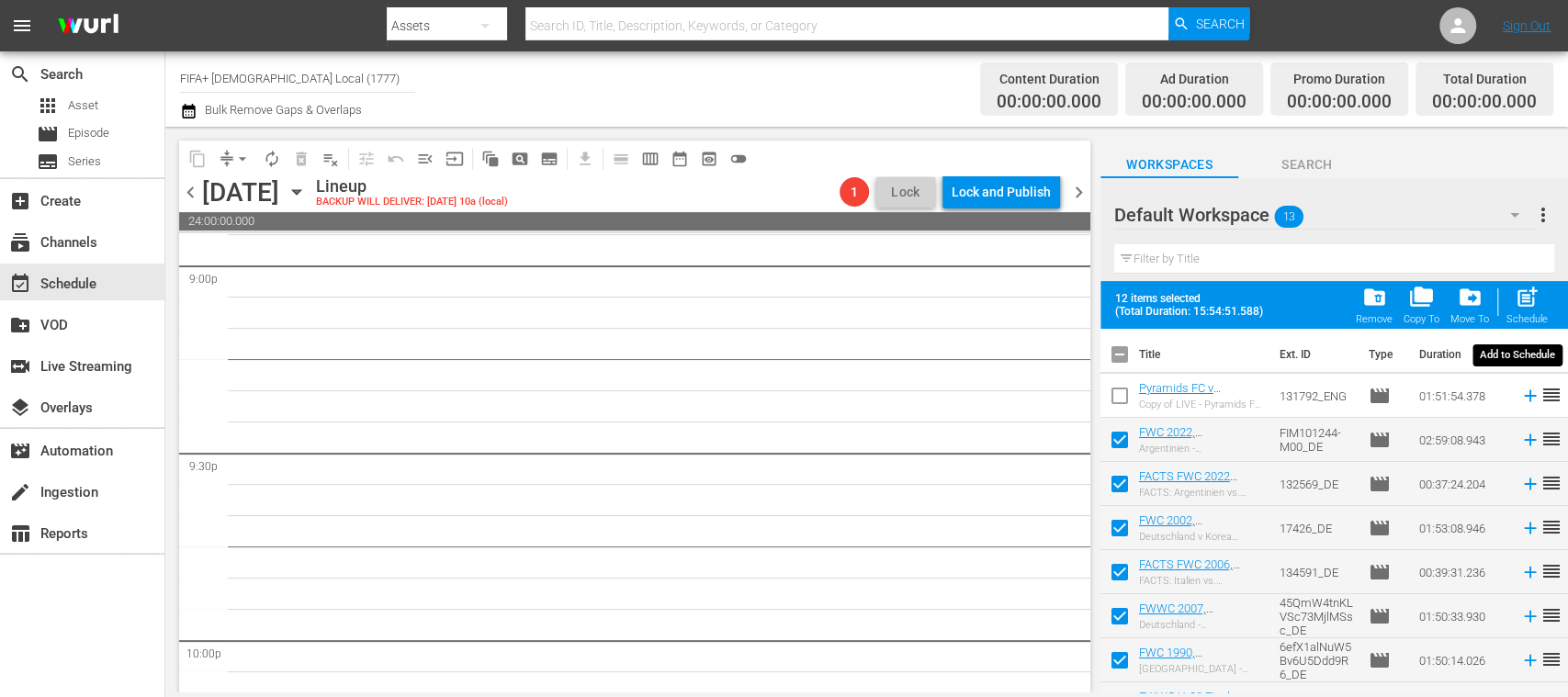
checkbox input "false"
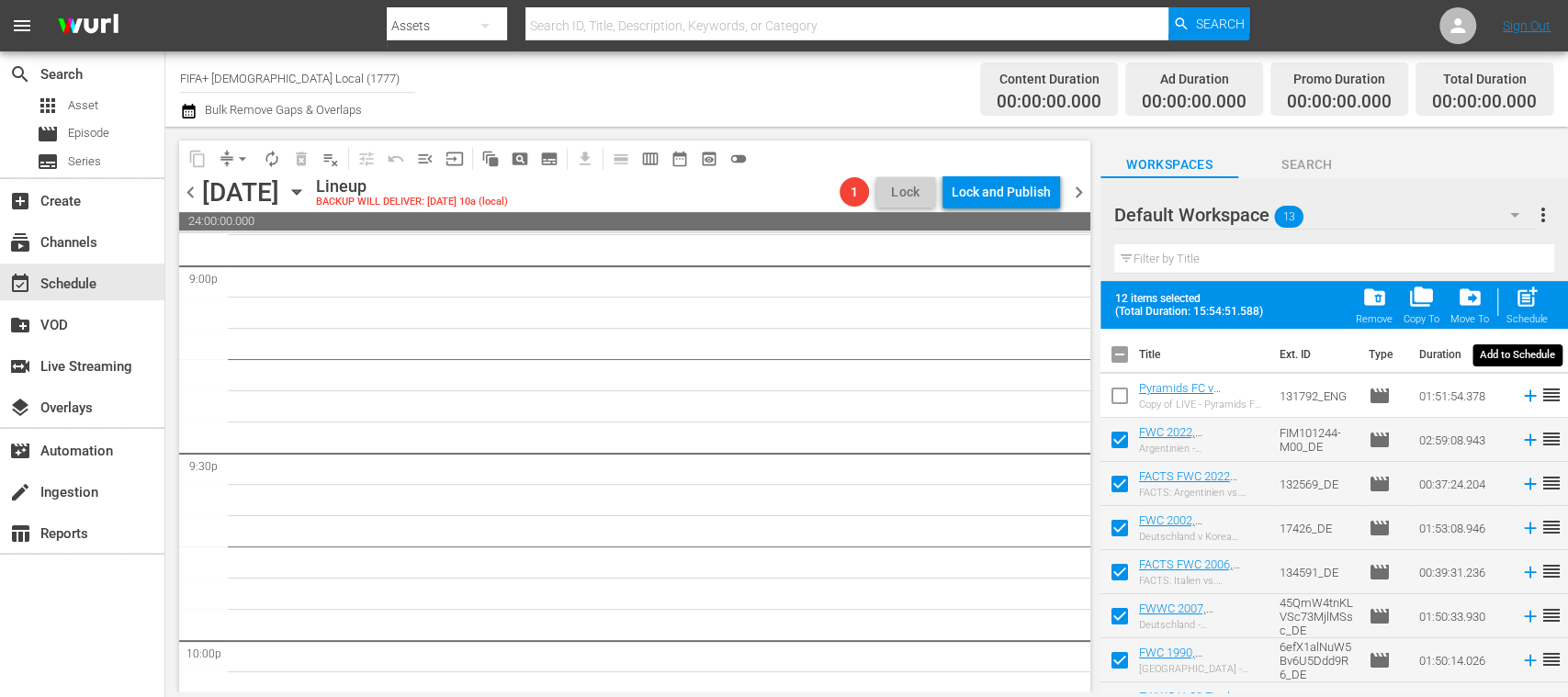
checkbox input "false"
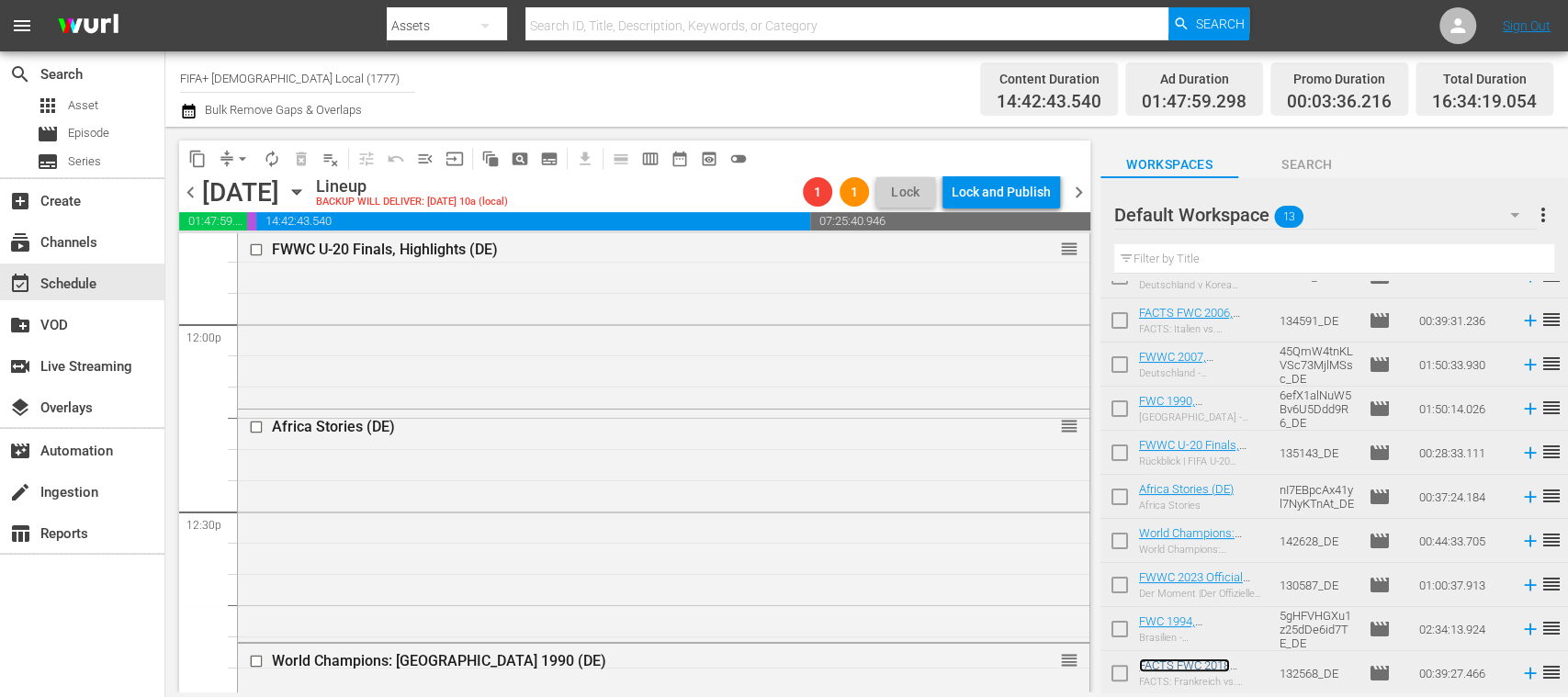
scroll to position [4378, 0]
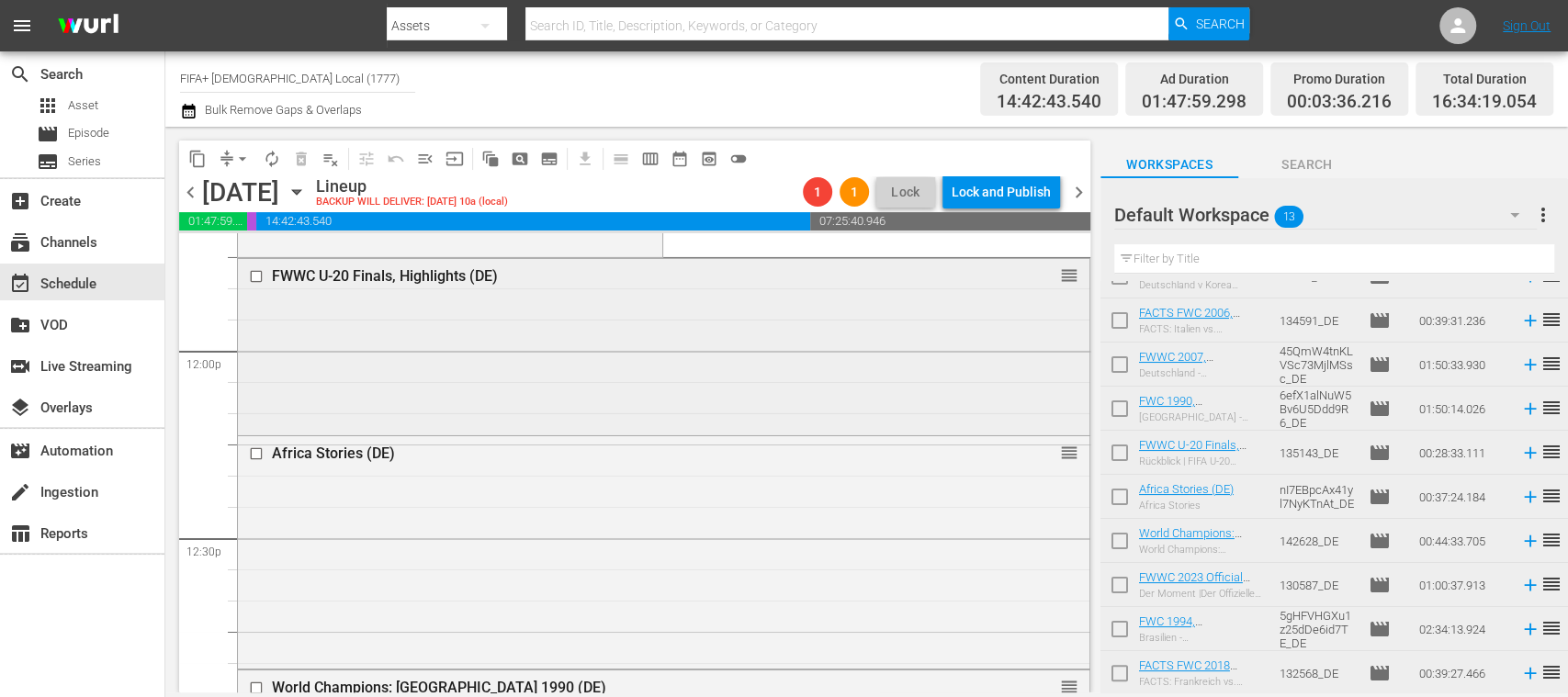
click at [260, 274] on input "checkbox" at bounding box center [258, 276] width 20 height 16
click at [298, 156] on span "delete_forever_outlined" at bounding box center [301, 159] width 19 height 19
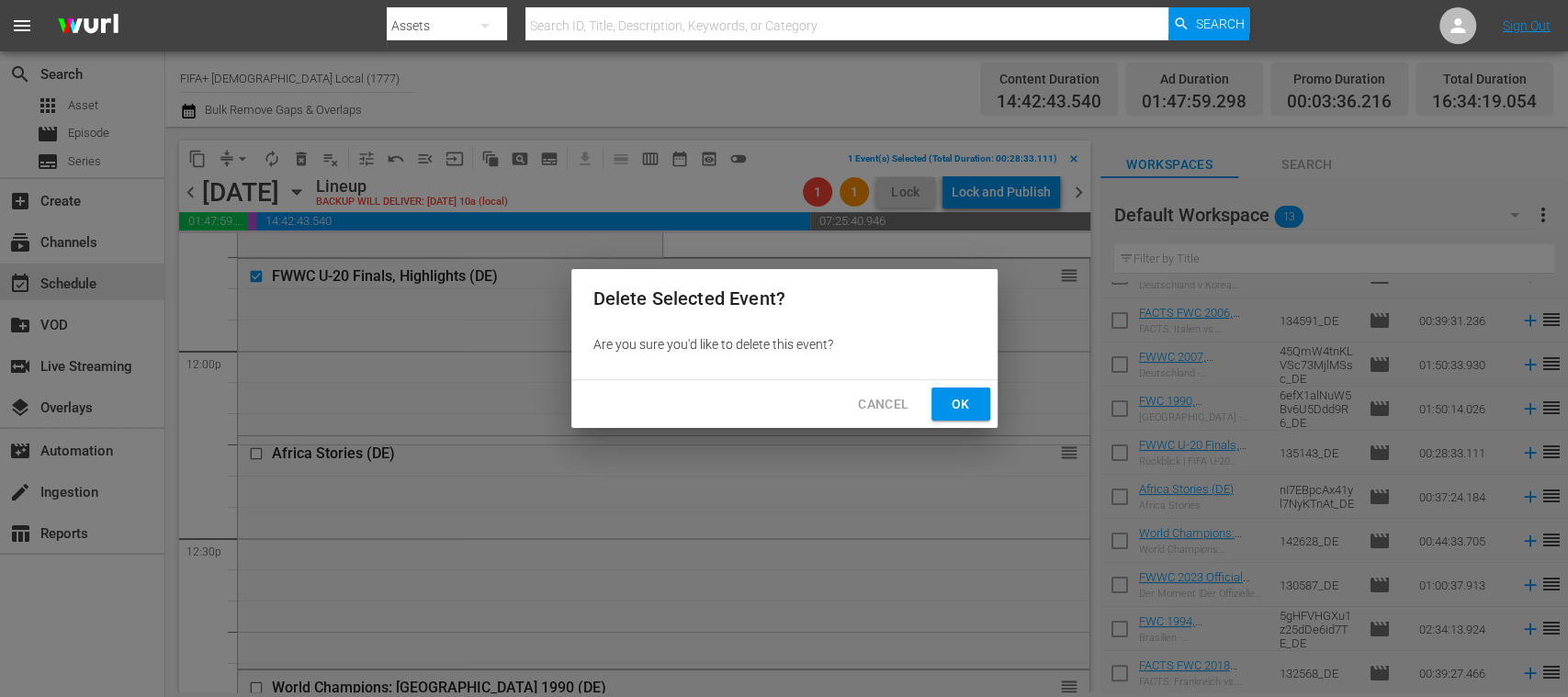
click at [958, 399] on span "Ok" at bounding box center [960, 405] width 29 height 23
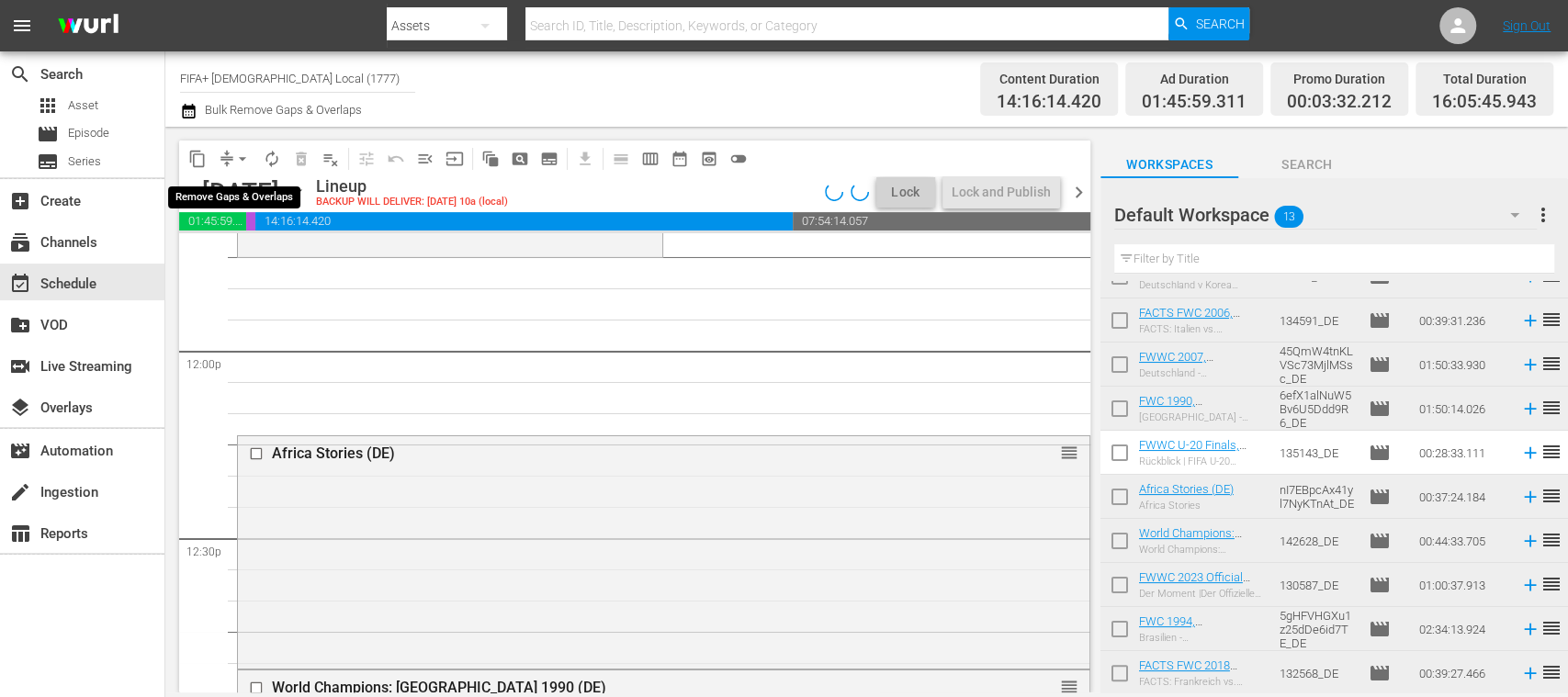
click at [243, 158] on span "arrow_drop_down" at bounding box center [242, 159] width 19 height 19
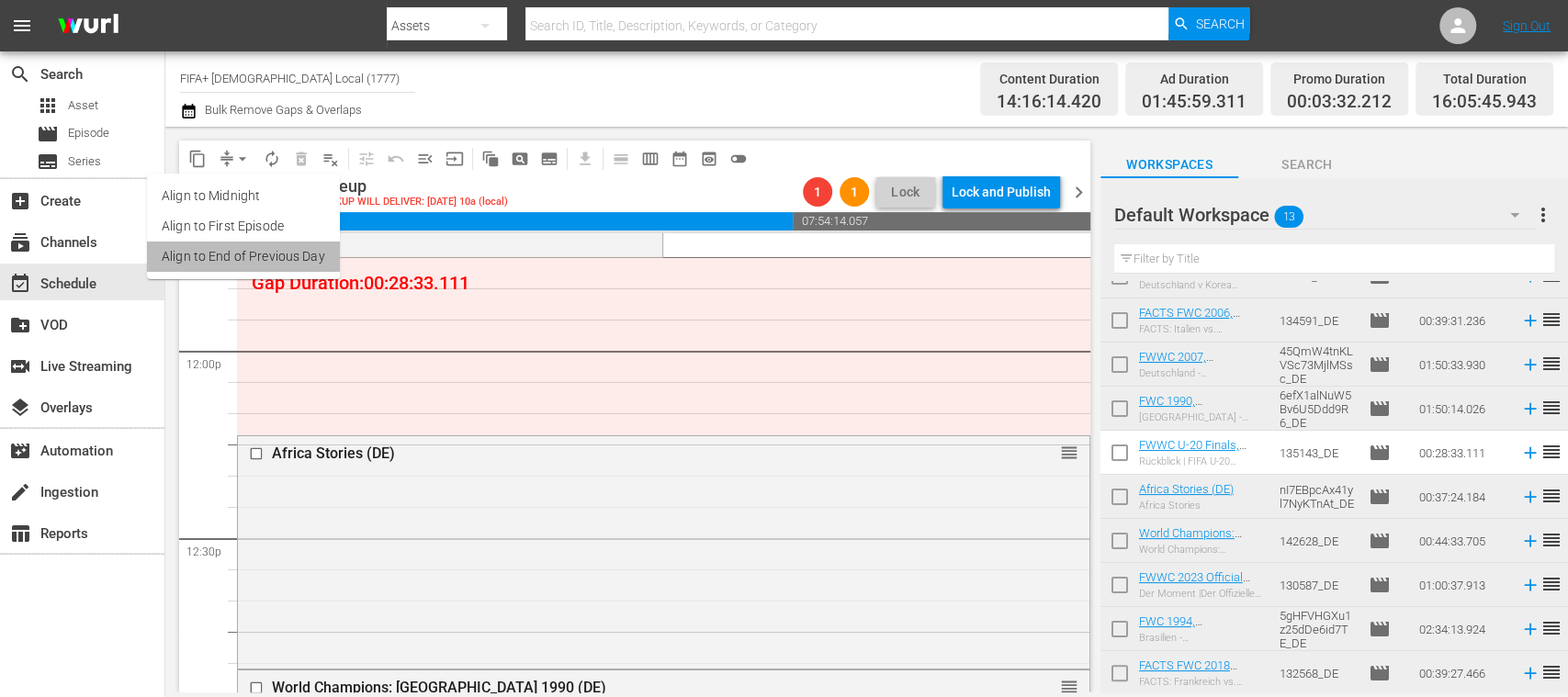
click at [308, 261] on li "Align to End of Previous Day" at bounding box center [244, 256] width 193 height 30
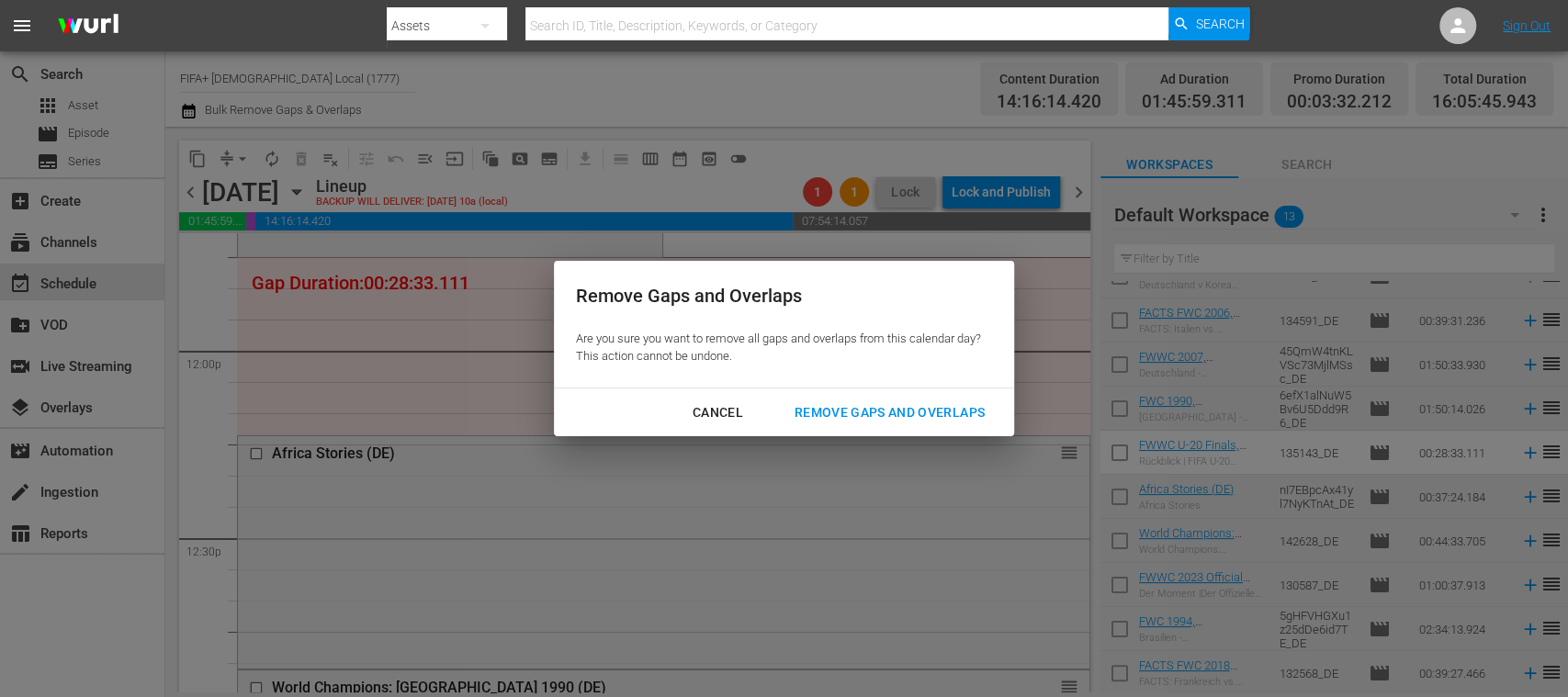
click at [838, 413] on div "Remove Gaps and Overlaps" at bounding box center [889, 413] width 219 height 23
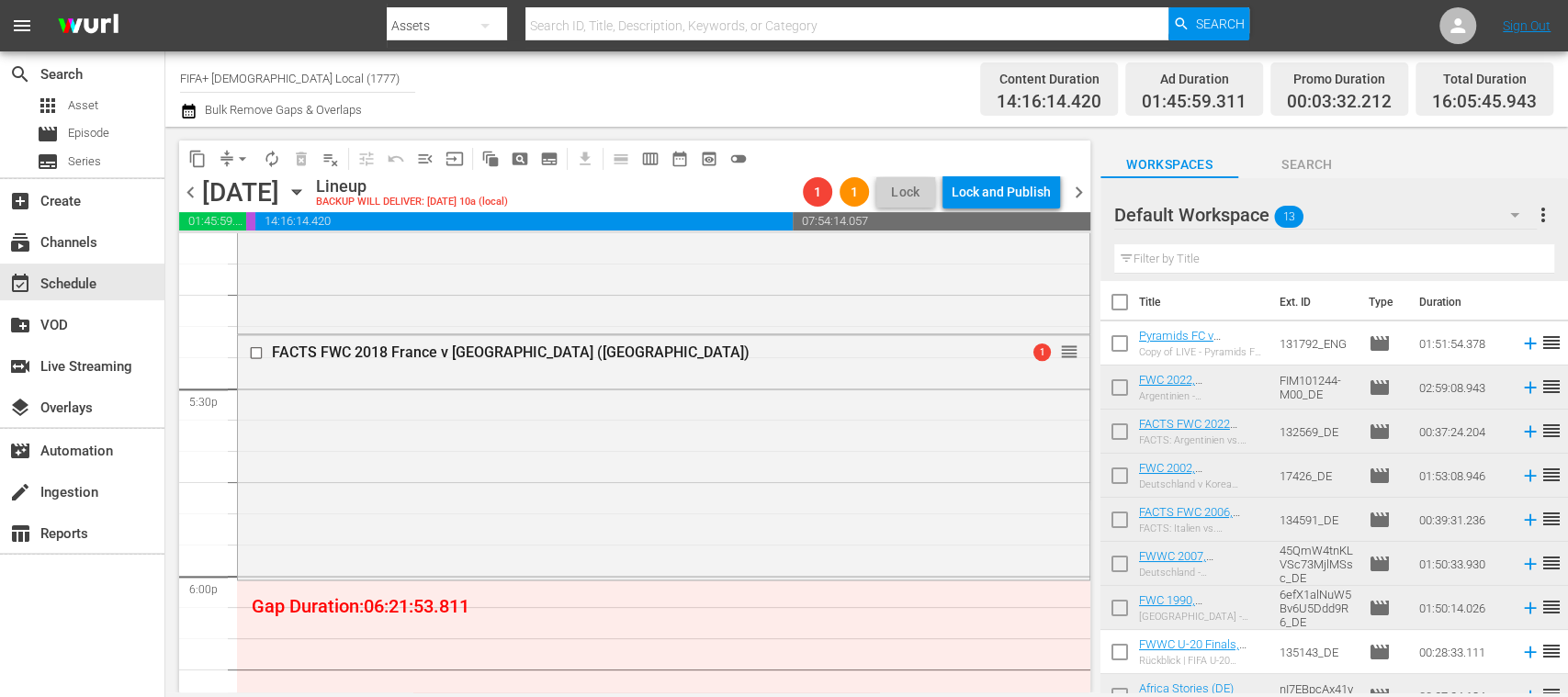
scroll to position [0, 0]
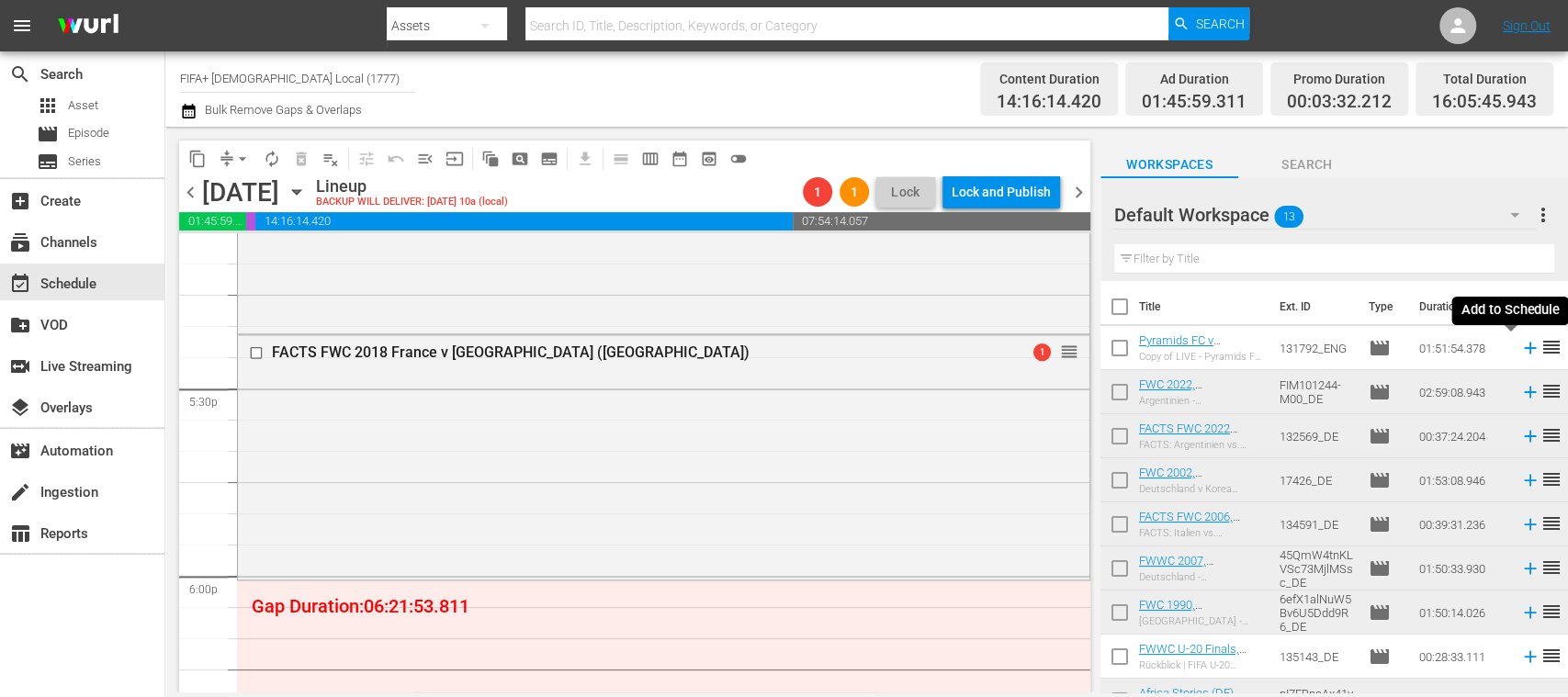
click at [1520, 349] on icon at bounding box center [1530, 348] width 20 height 20
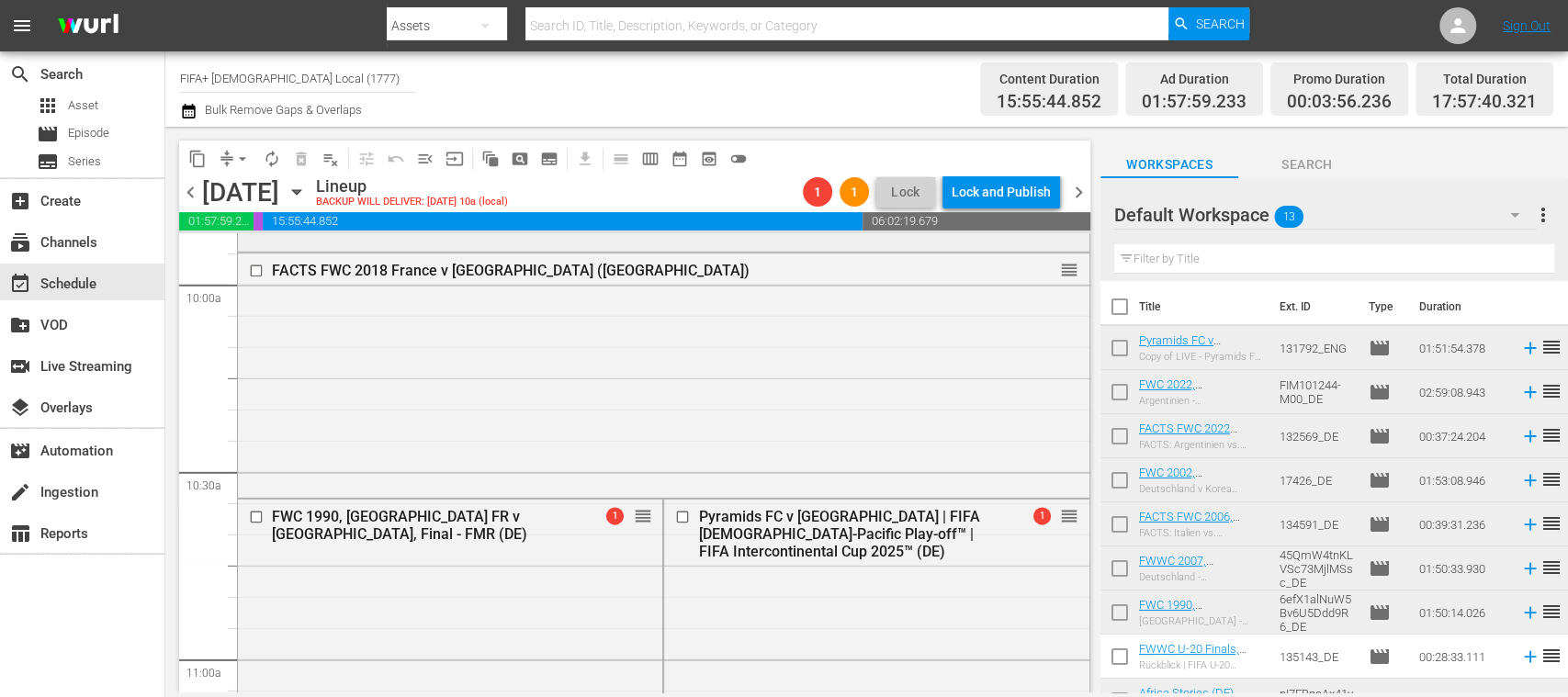
scroll to position [3757, 0]
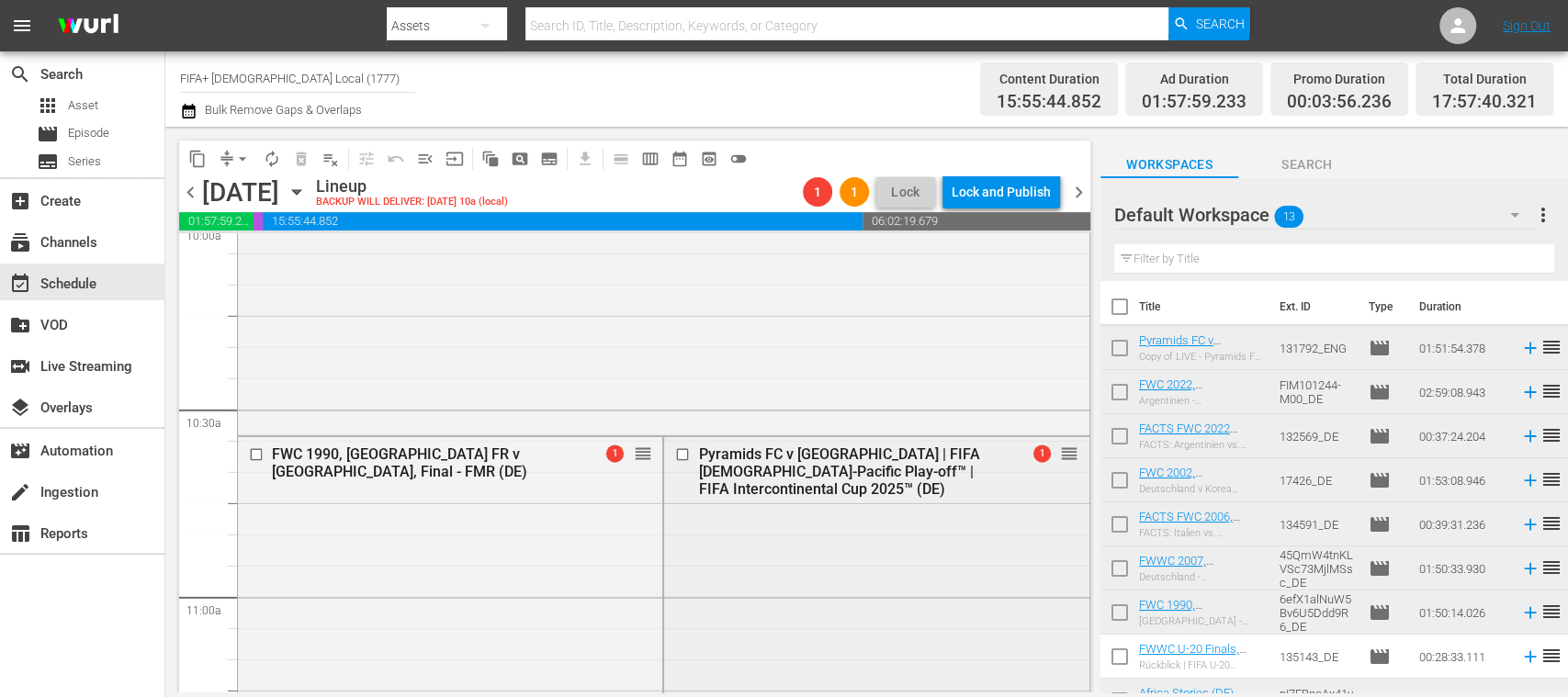
click at [676, 455] on input "checkbox" at bounding box center [685, 454] width 20 height 16
click at [303, 156] on span "delete_forever_outlined" at bounding box center [301, 159] width 19 height 19
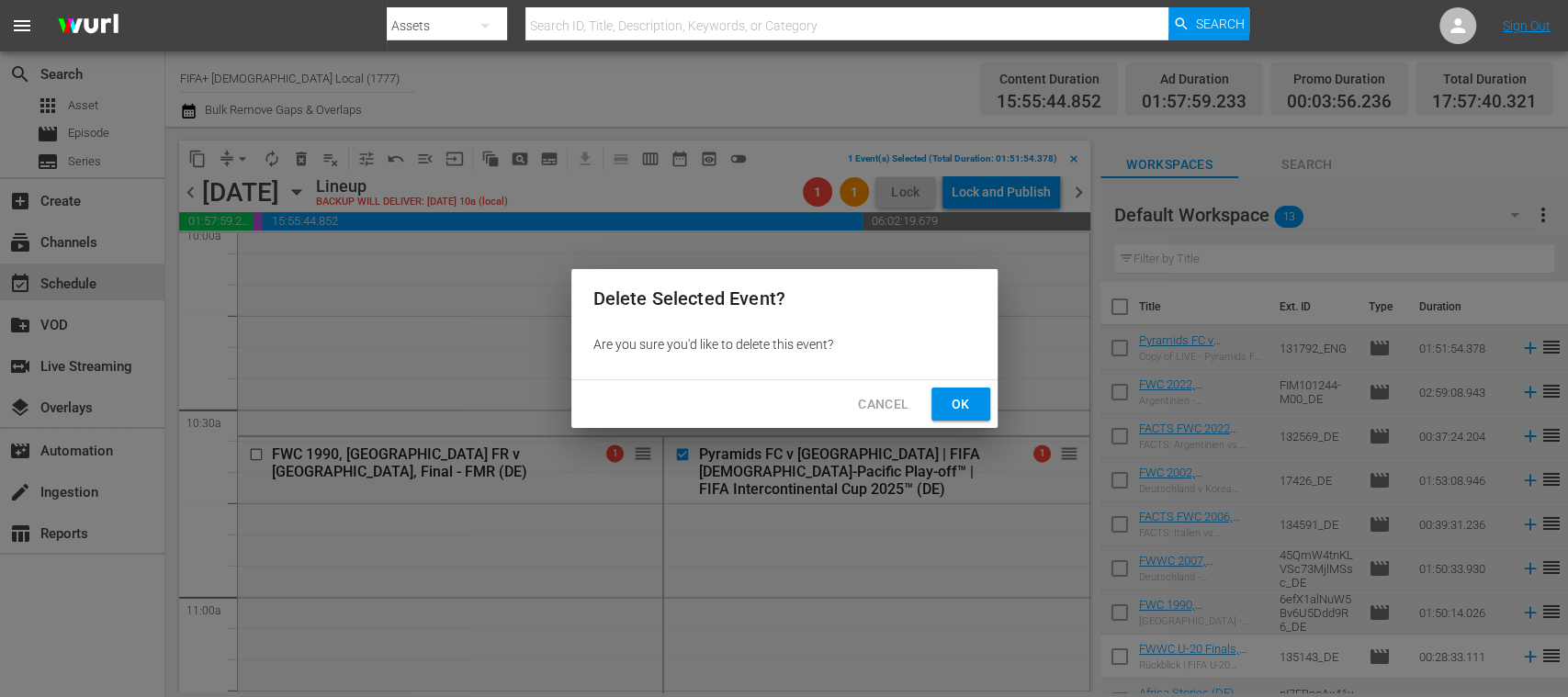
drag, startPoint x: 948, startPoint y: 399, endPoint x: 1075, endPoint y: 441, distance: 133.8
click at [949, 399] on span "Ok" at bounding box center [960, 405] width 29 height 23
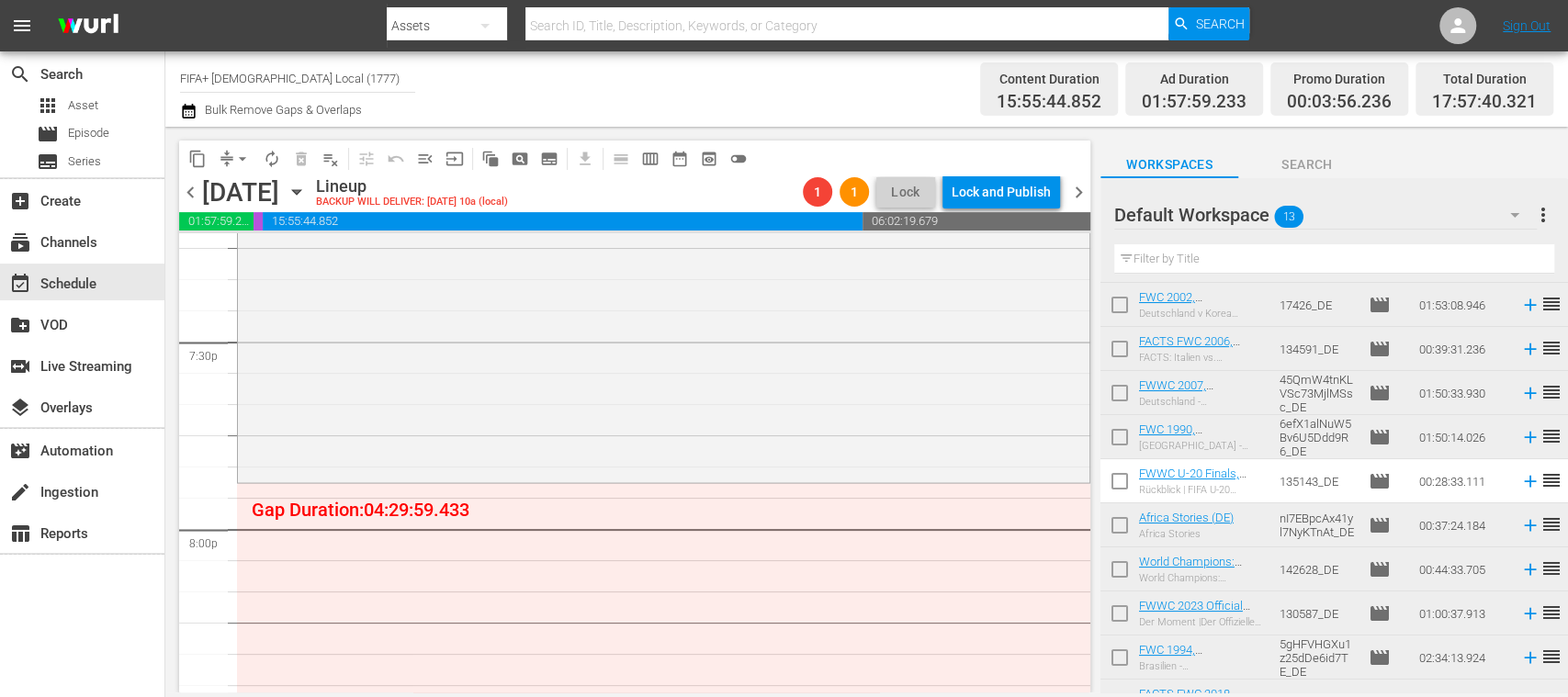
scroll to position [204, 0]
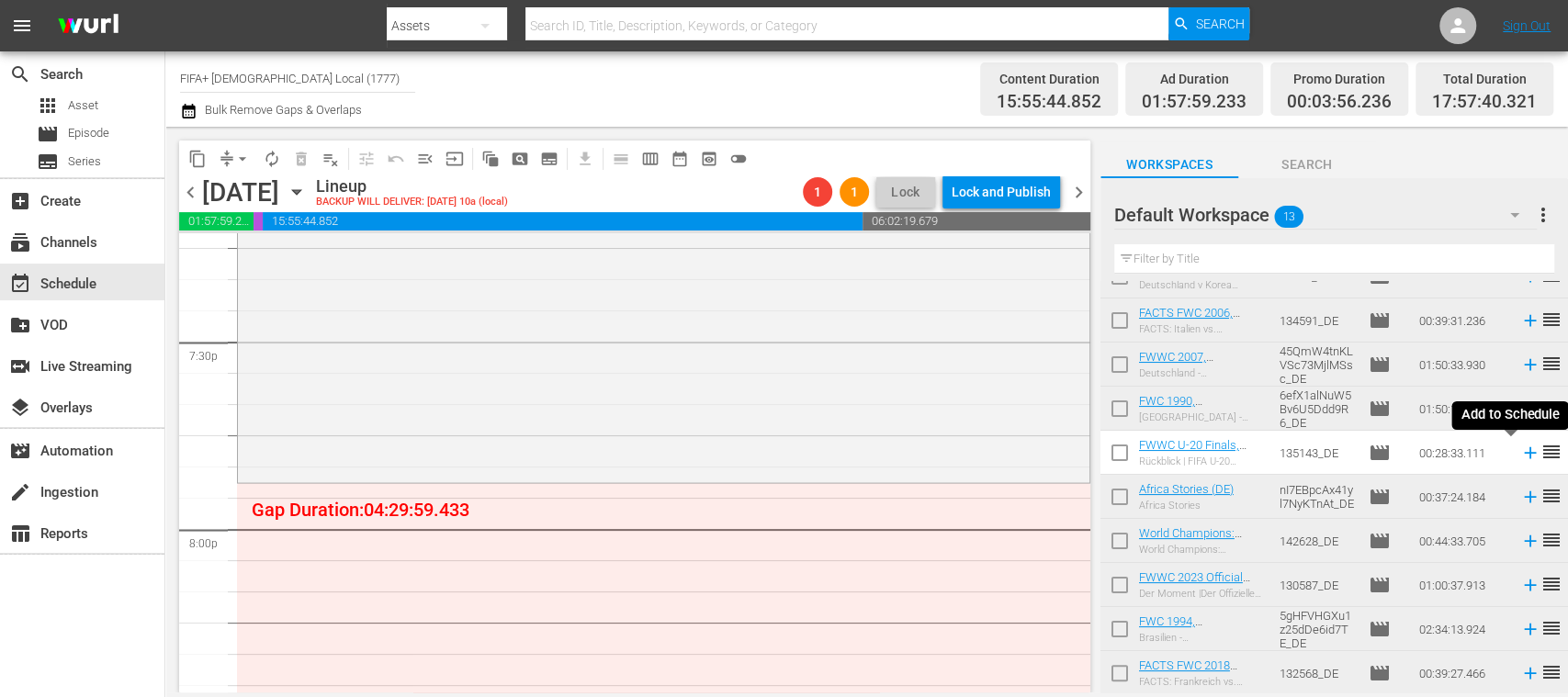
click at [1520, 451] on icon at bounding box center [1530, 452] width 20 height 20
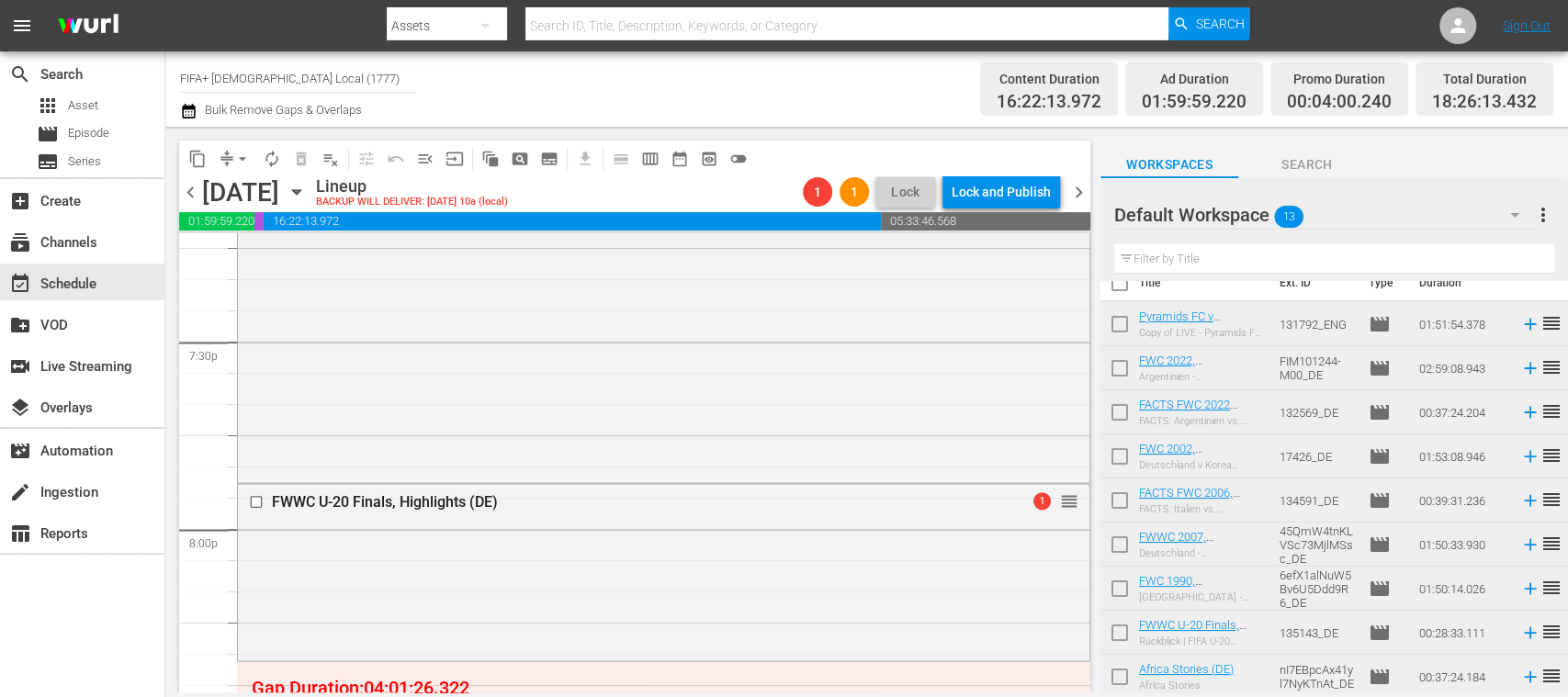
scroll to position [0, 0]
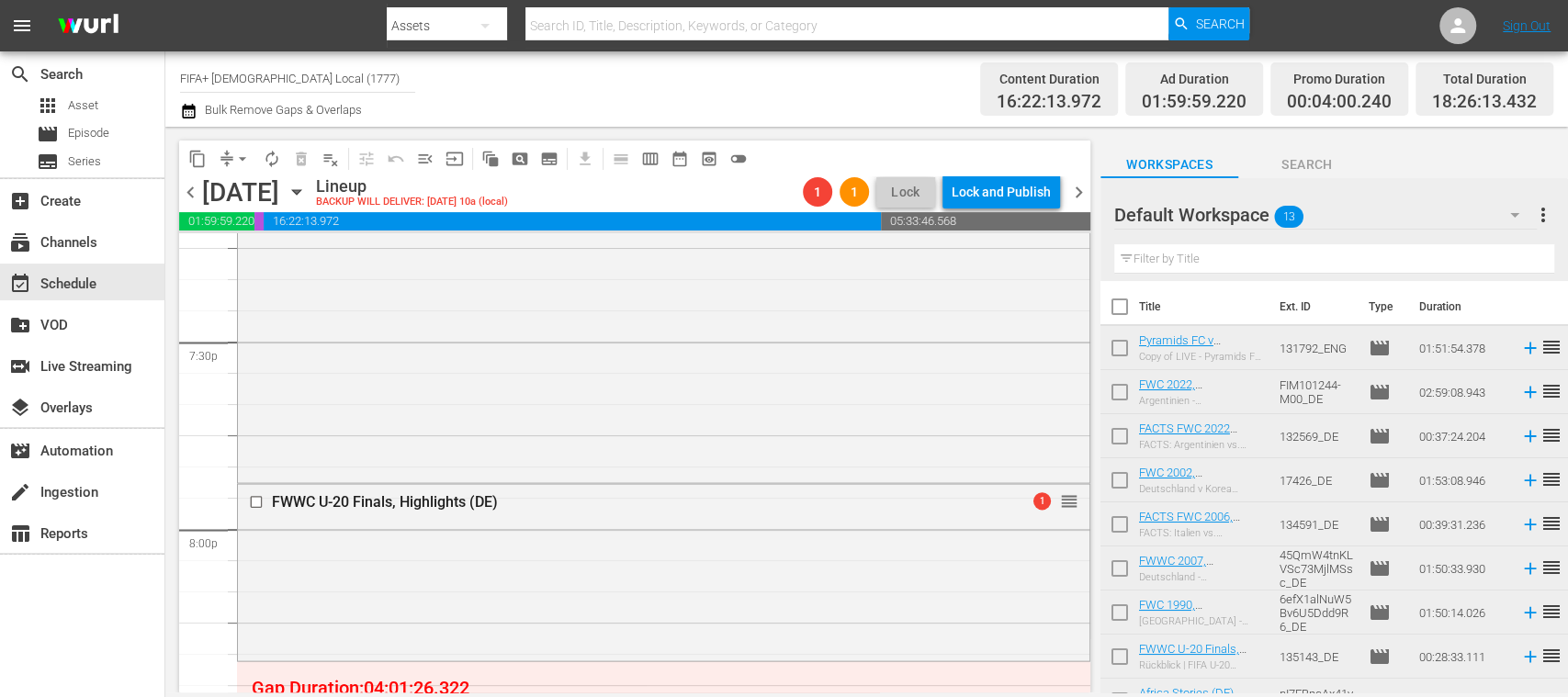
click at [1126, 398] on input "checkbox" at bounding box center [1119, 396] width 39 height 39
checkbox input "true"
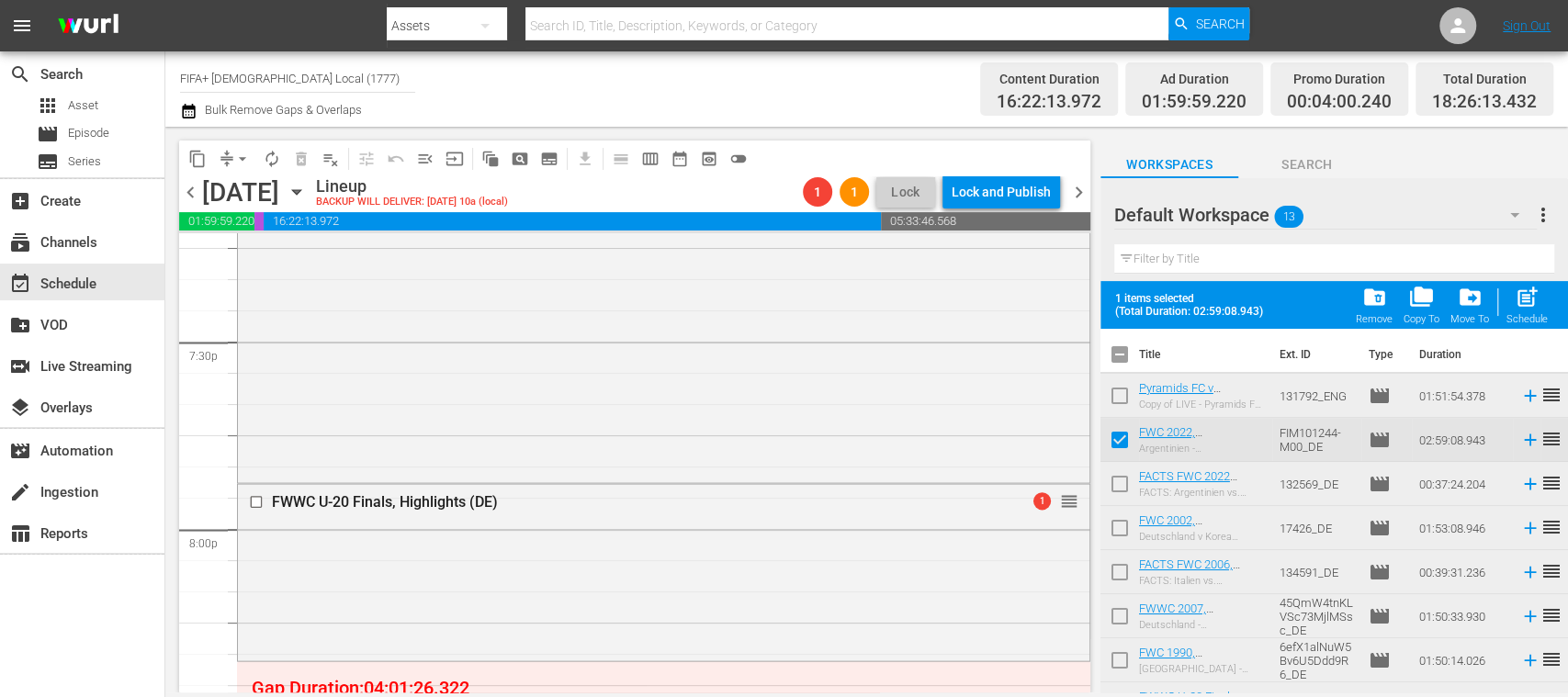
click at [1118, 488] on input "checkbox" at bounding box center [1119, 487] width 39 height 39
checkbox input "true"
click at [1121, 523] on input "checkbox" at bounding box center [1119, 532] width 39 height 39
checkbox input "true"
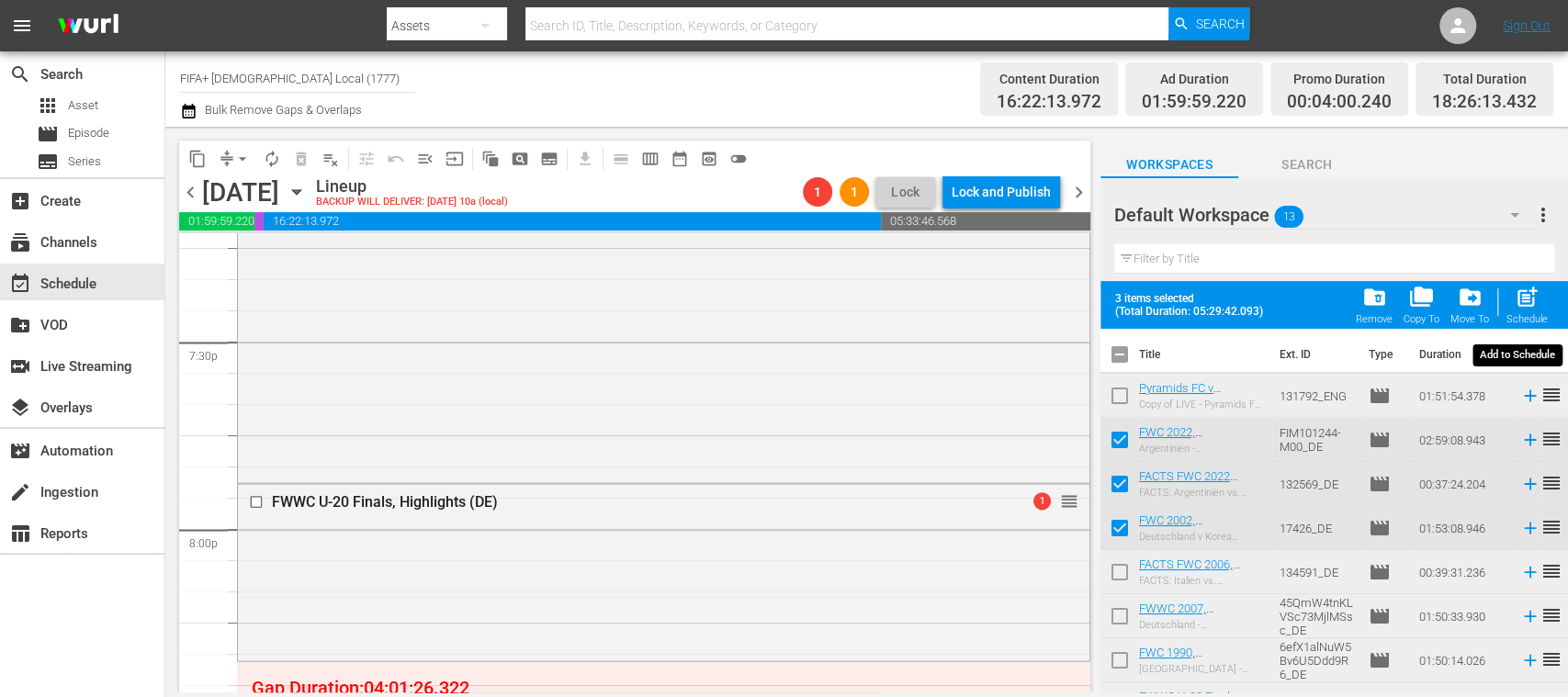
click at [1530, 298] on span "post_add" at bounding box center [1526, 296] width 24 height 24
checkbox input "false"
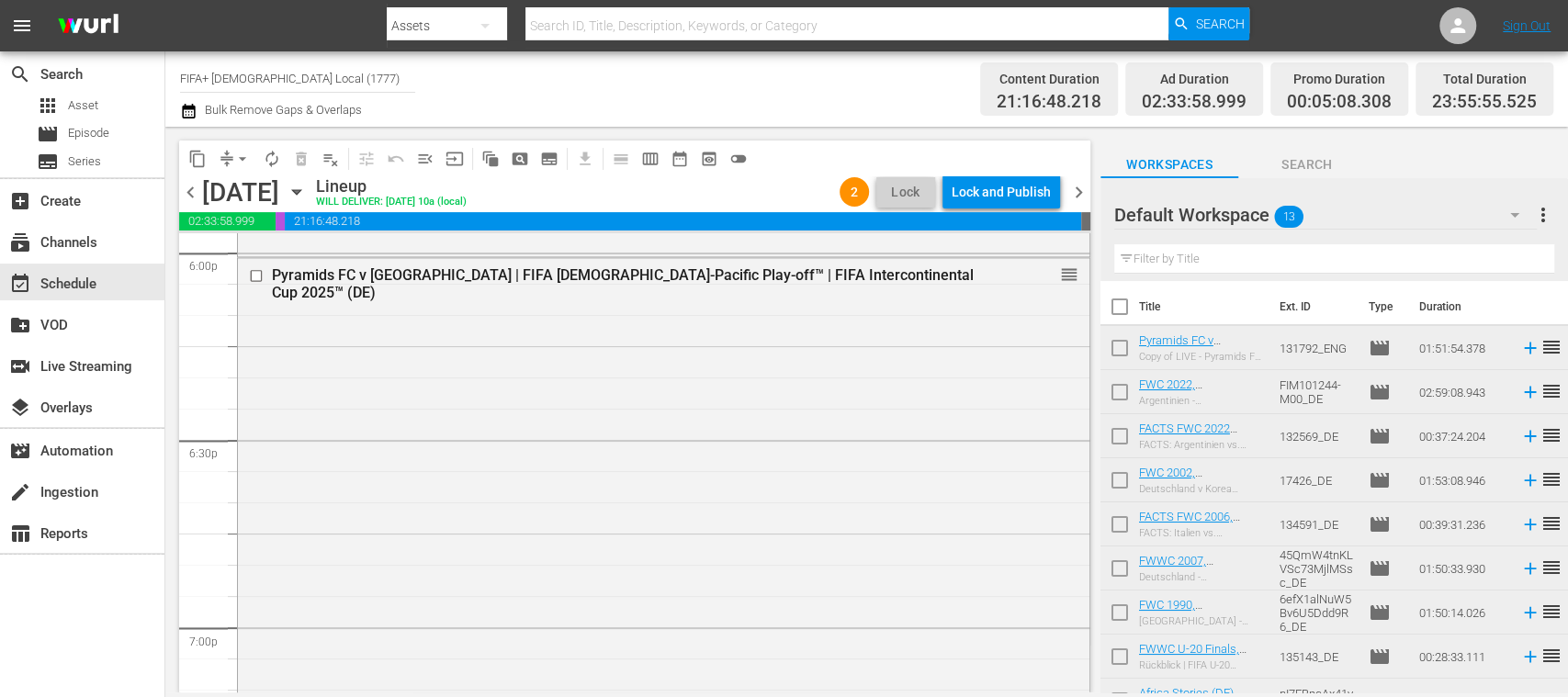
scroll to position [6581, 0]
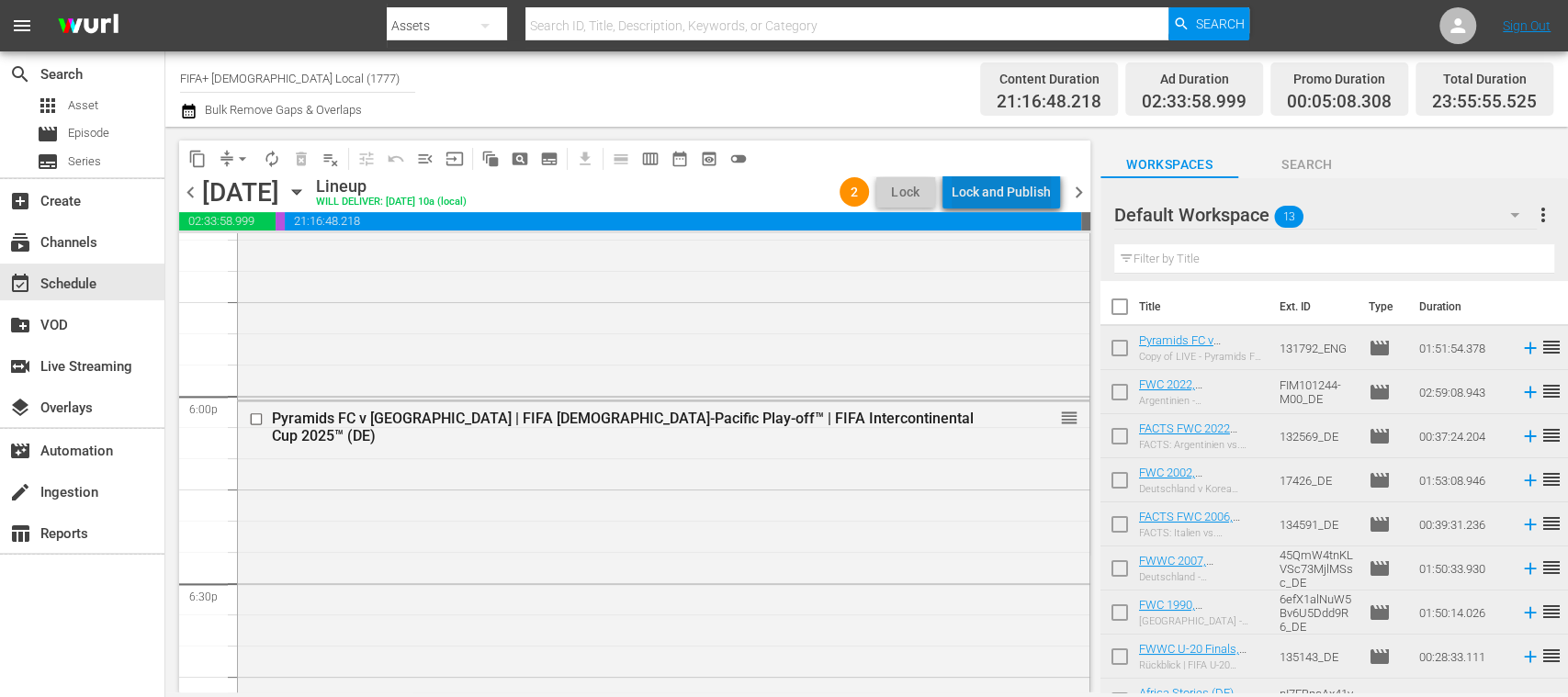
click at [1010, 193] on div "Lock and Publish" at bounding box center [1001, 192] width 99 height 33
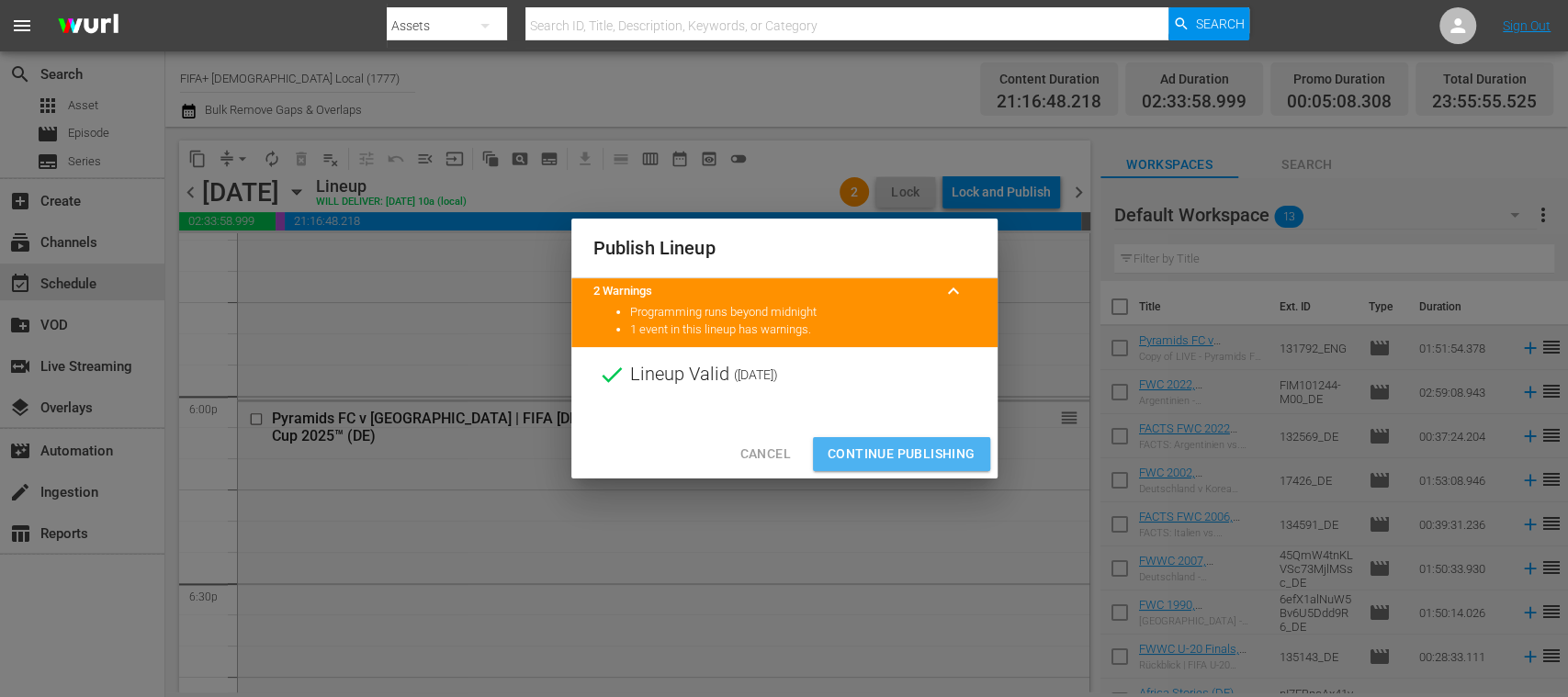
click at [936, 459] on span "Continue Publishing" at bounding box center [902, 454] width 148 height 23
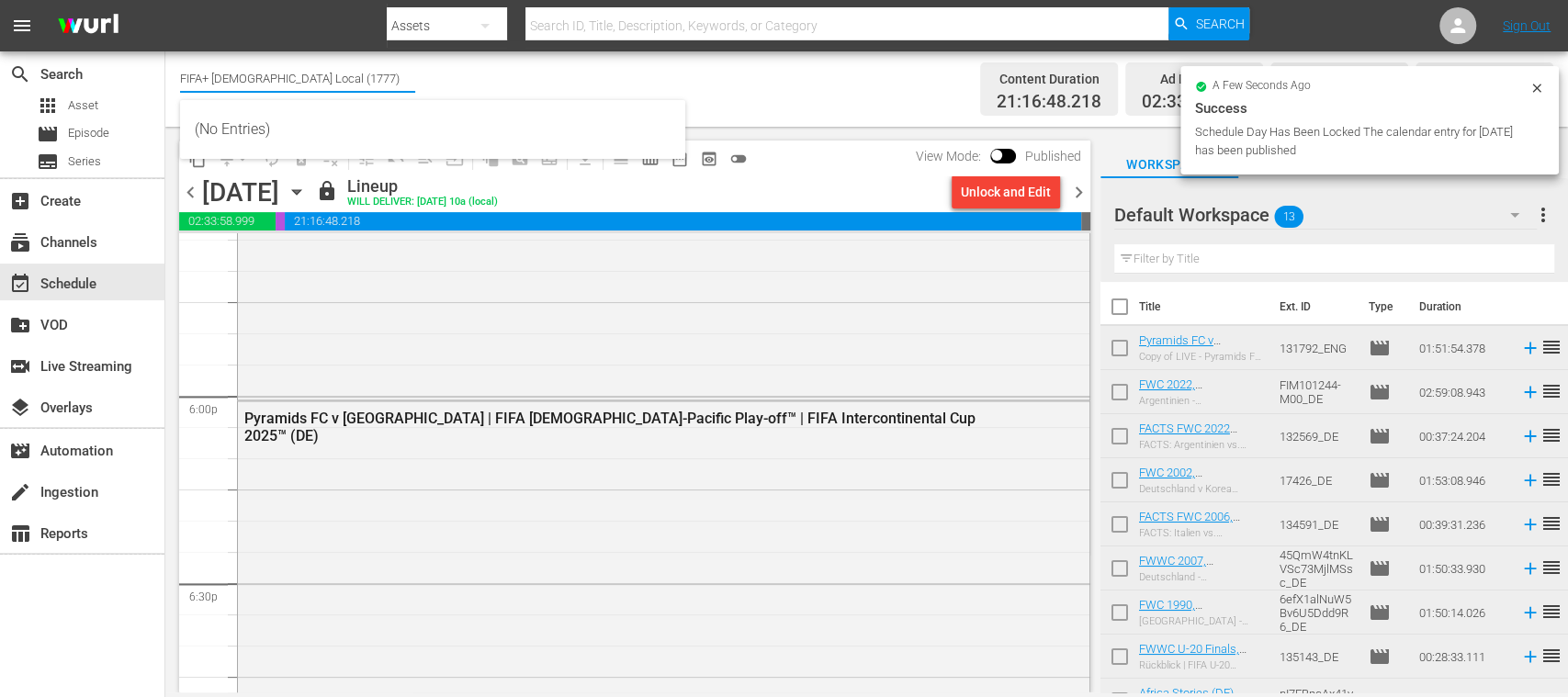
drag, startPoint x: 247, startPoint y: 84, endPoint x: 325, endPoint y: 84, distance: 78.0
click at [325, 84] on input "FIFA+ German Local (1777)" at bounding box center [297, 77] width 235 height 44
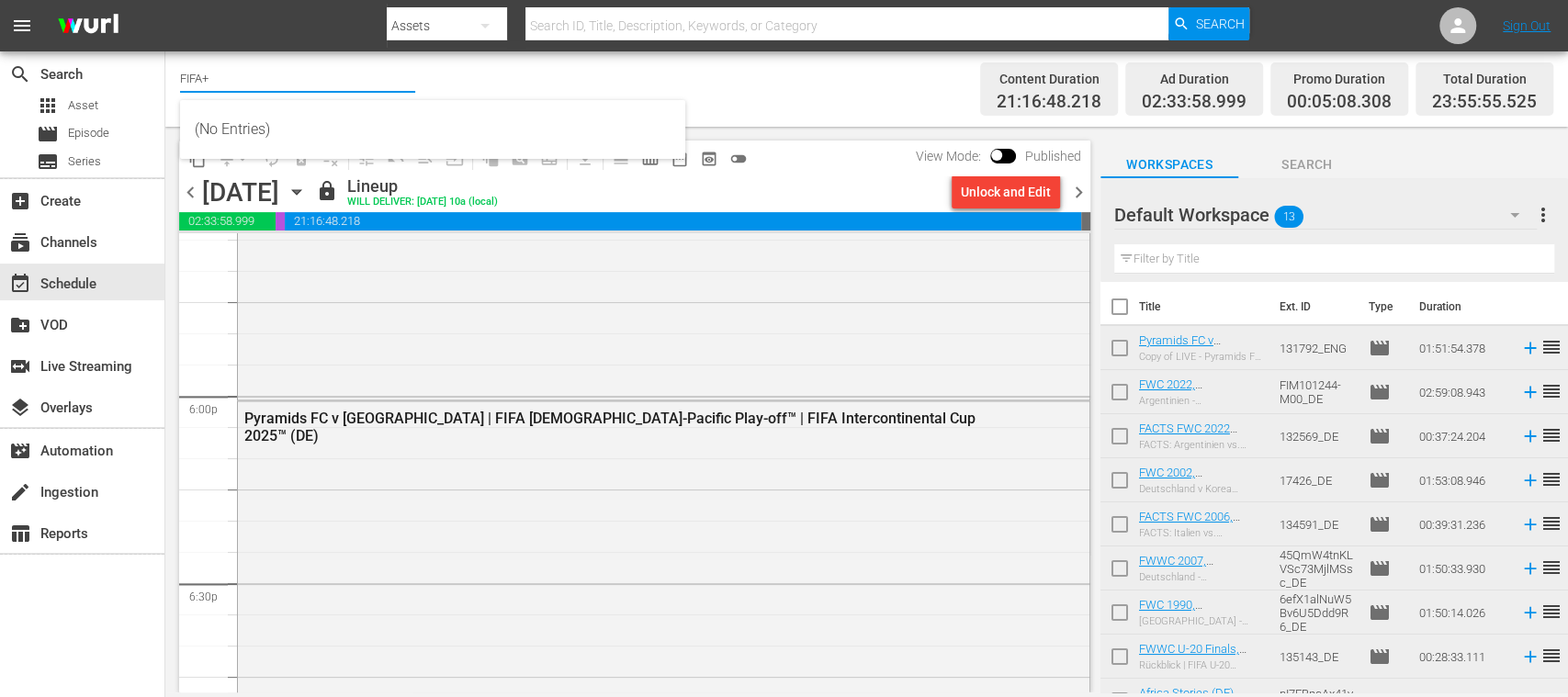
type input "FIFA+"
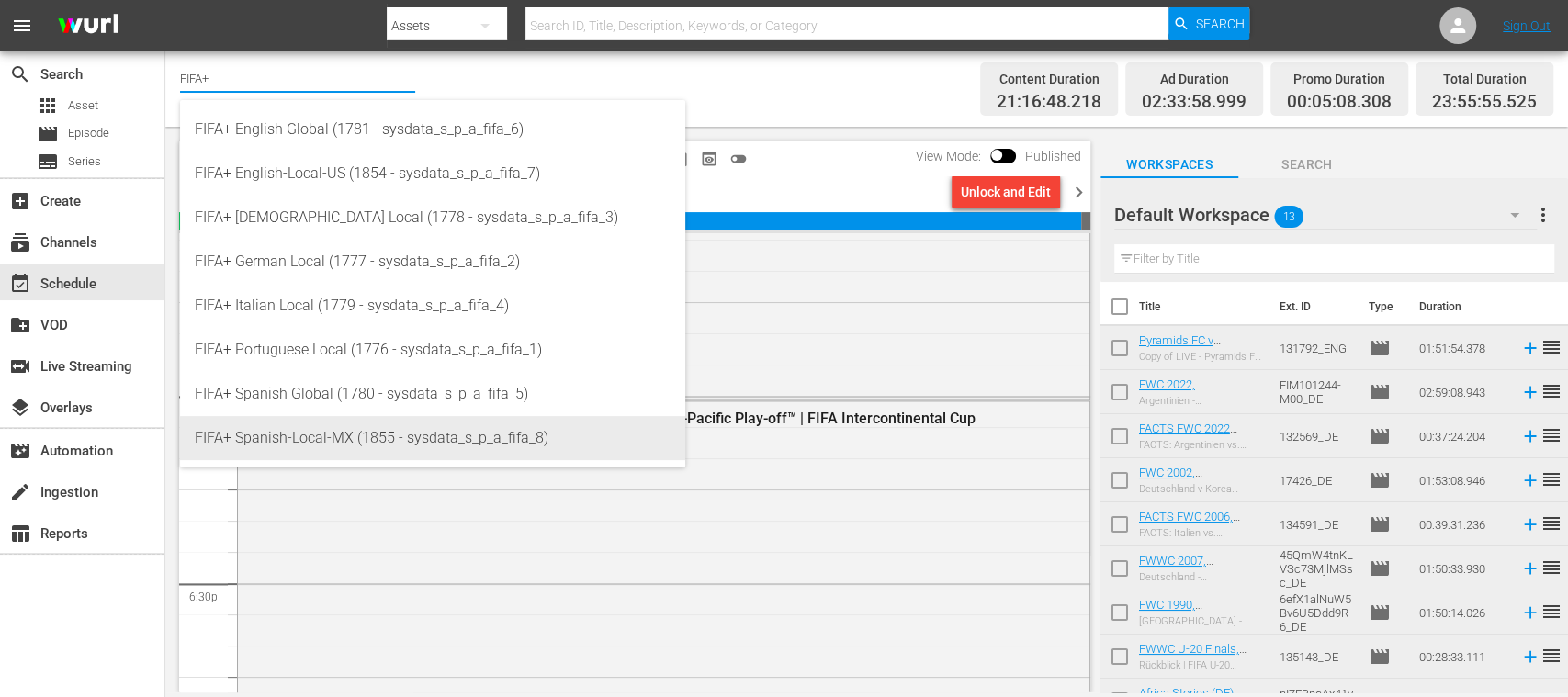
click at [358, 431] on div "FIFA+ Spanish-Local-MX (1855 - sysdata_s_p_a_fifa_8)" at bounding box center [433, 438] width 476 height 44
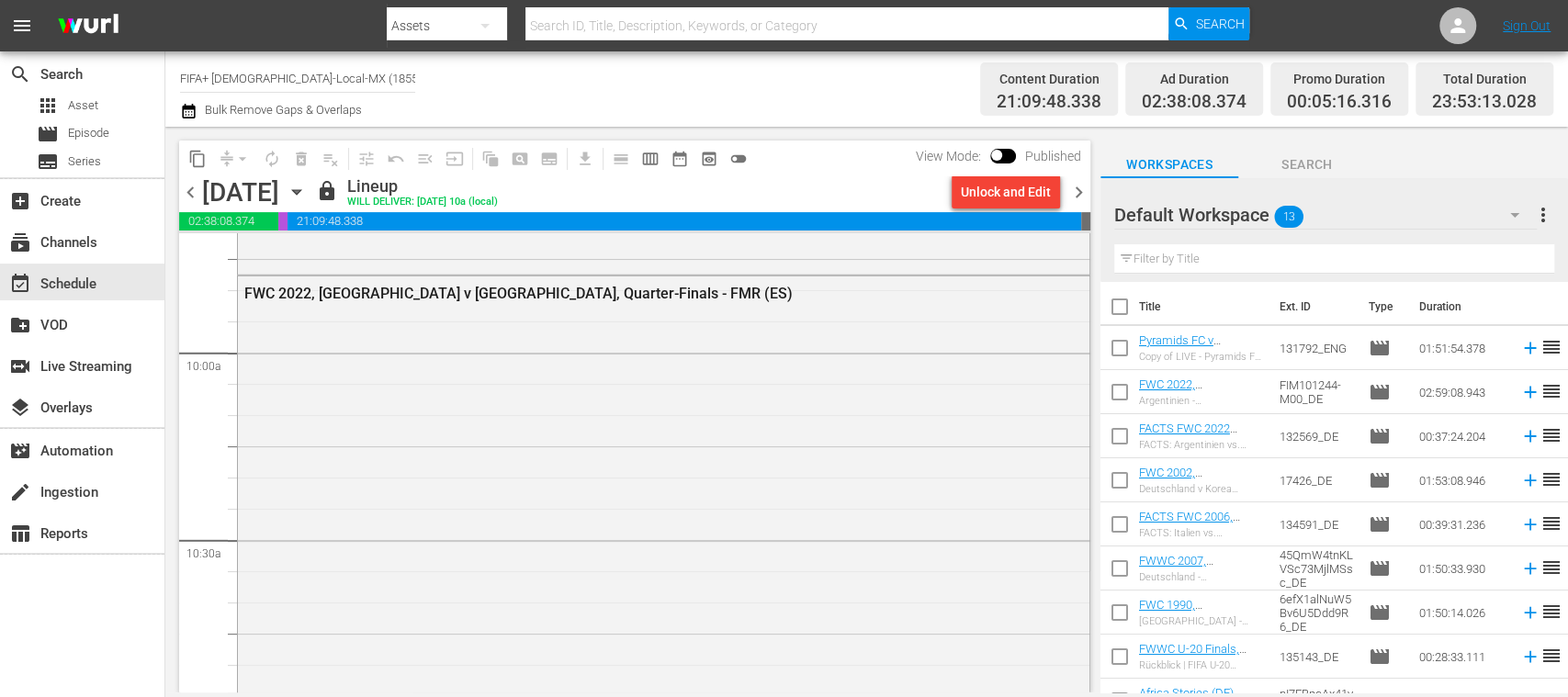
scroll to position [3584, 0]
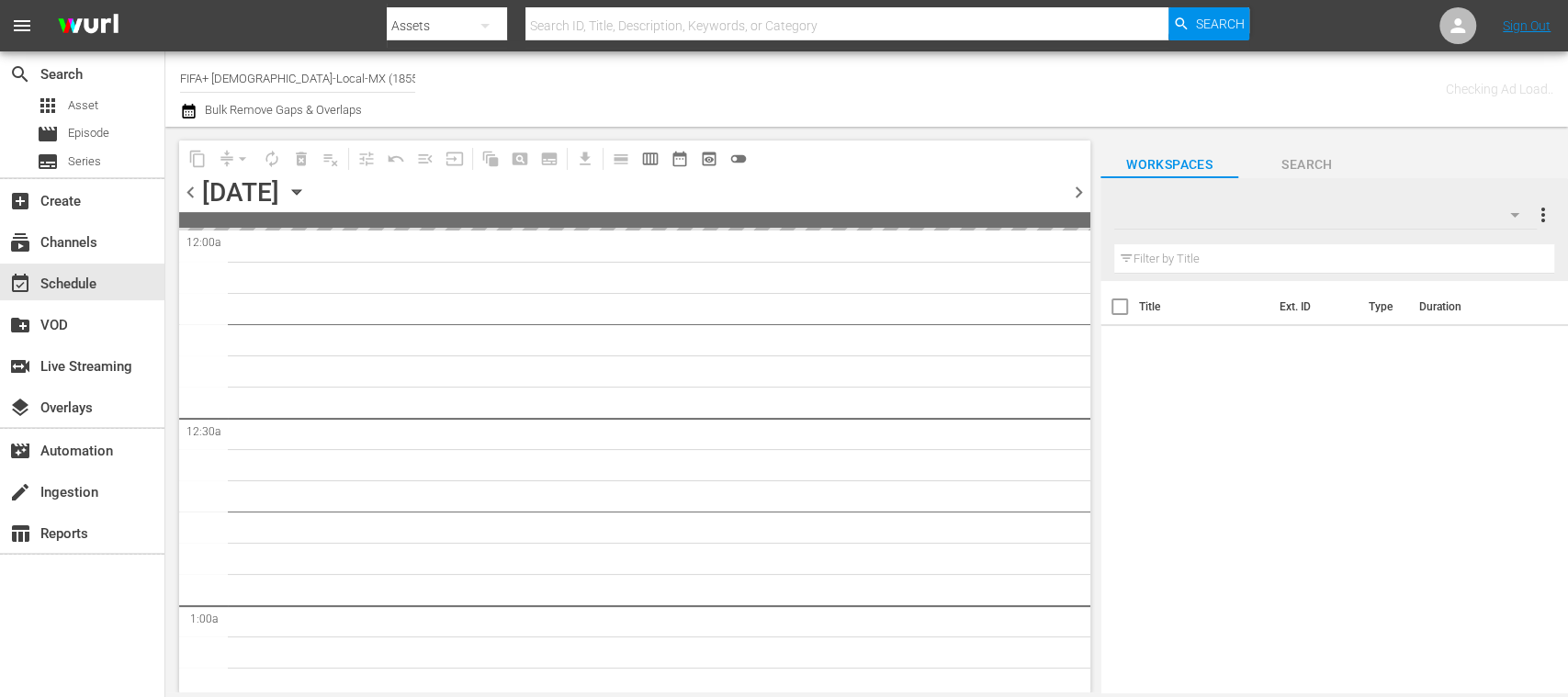
type input "FIFA+ [DEMOGRAPHIC_DATA]-Local-MX (1855)"
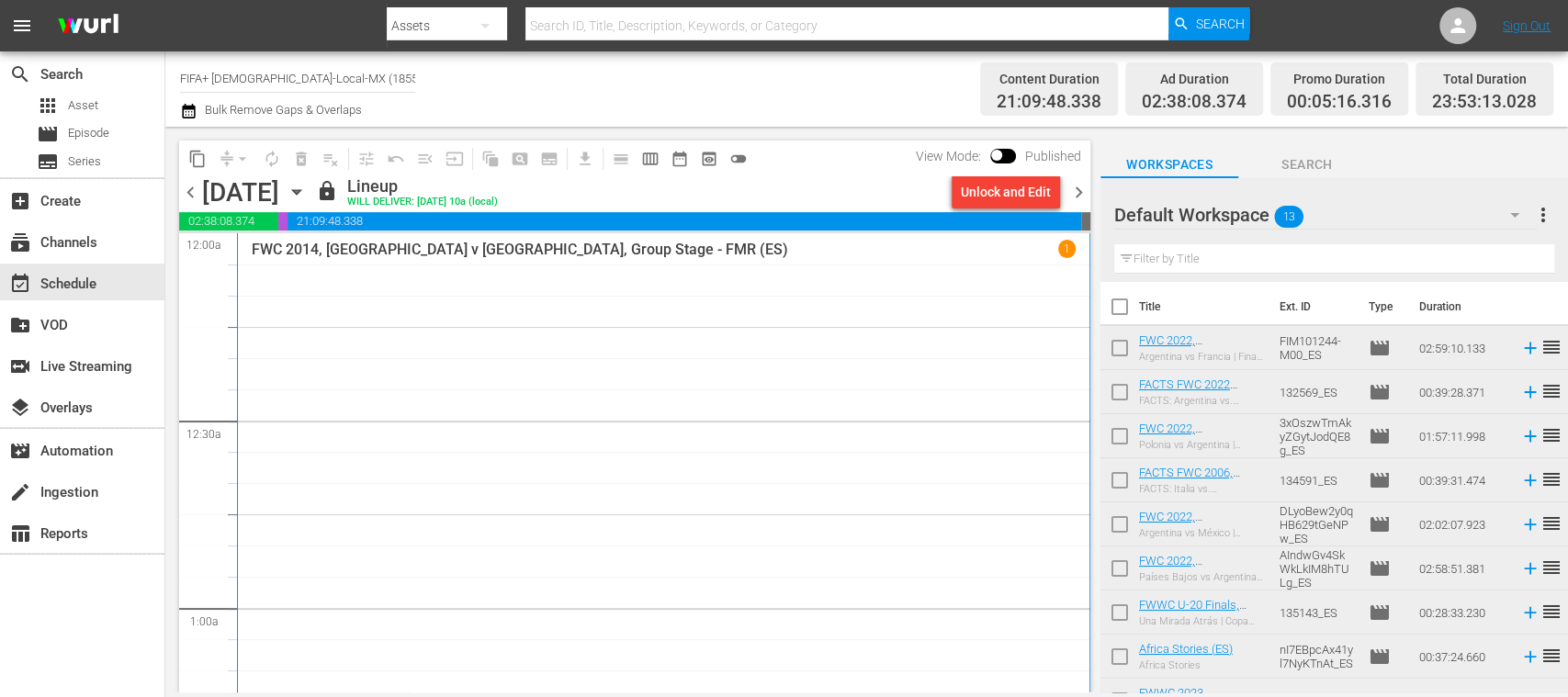
scroll to position [326, 0]
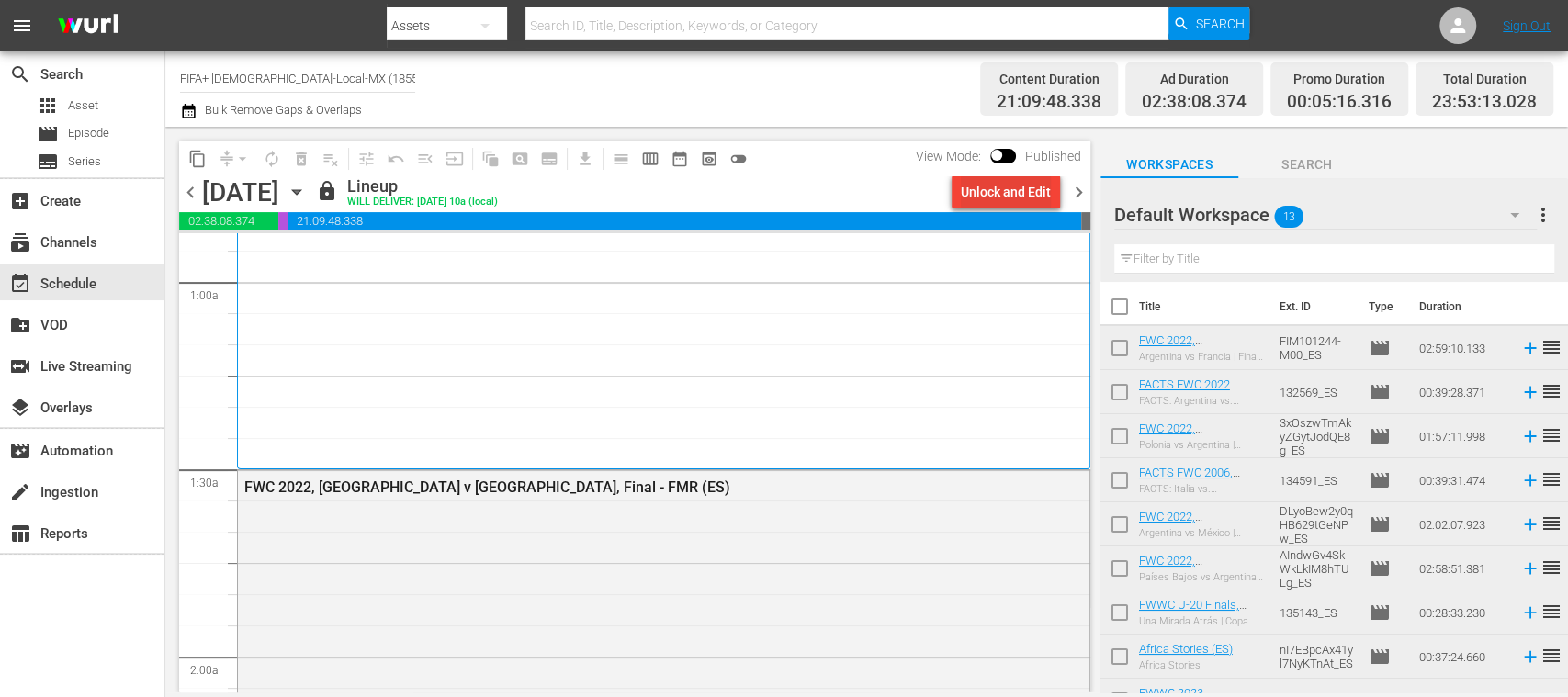
click at [1000, 198] on div "Unlock and Edit" at bounding box center [1005, 192] width 90 height 33
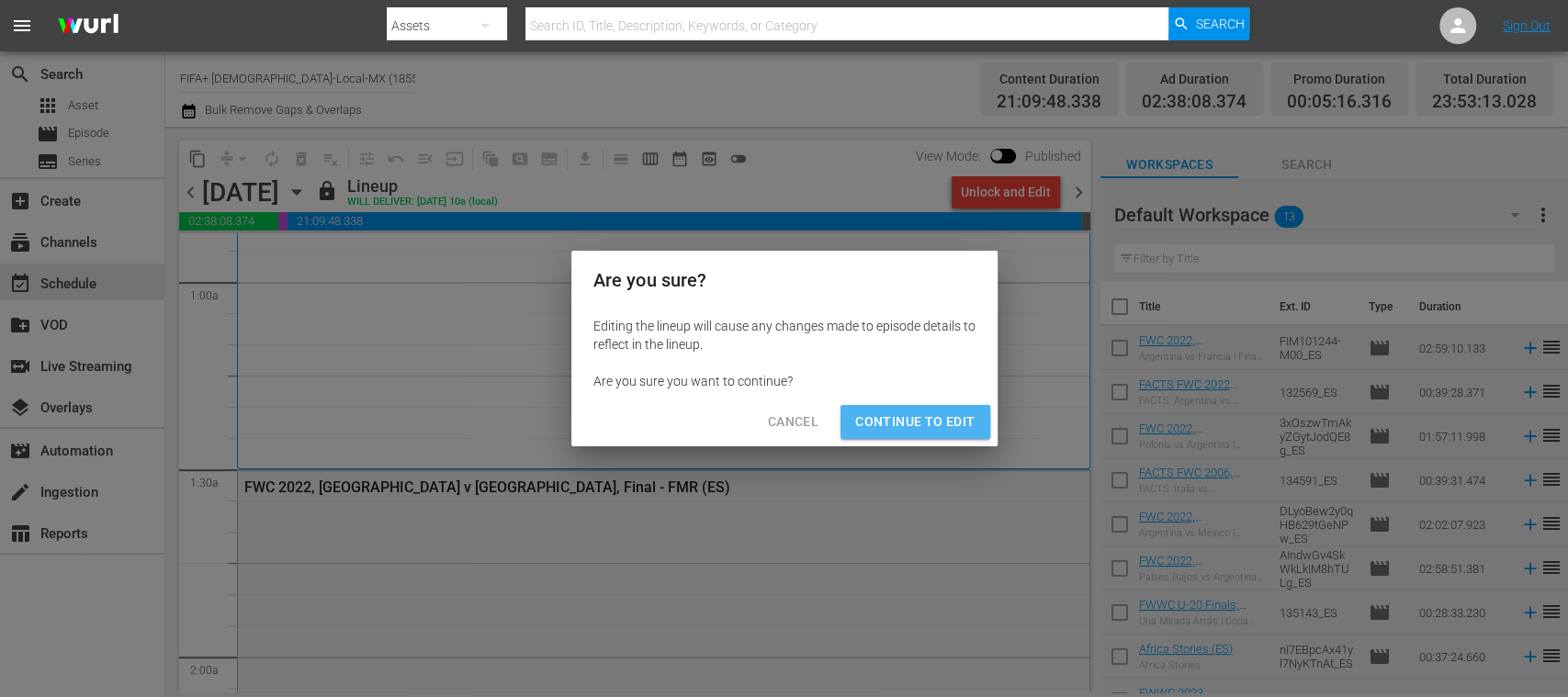
click at [922, 419] on span "Continue to Edit" at bounding box center [915, 422] width 119 height 23
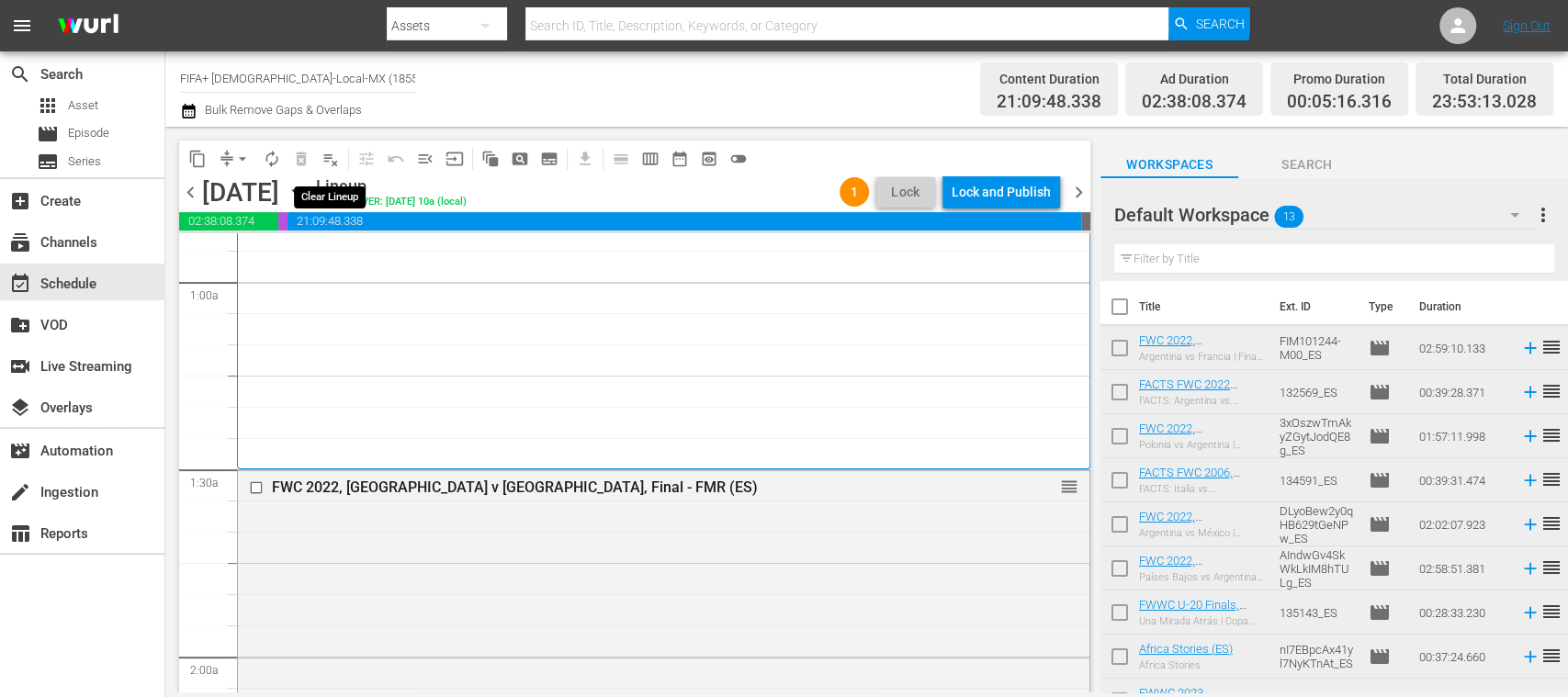
click at [333, 162] on span "playlist_remove_outlined" at bounding box center [331, 159] width 19 height 19
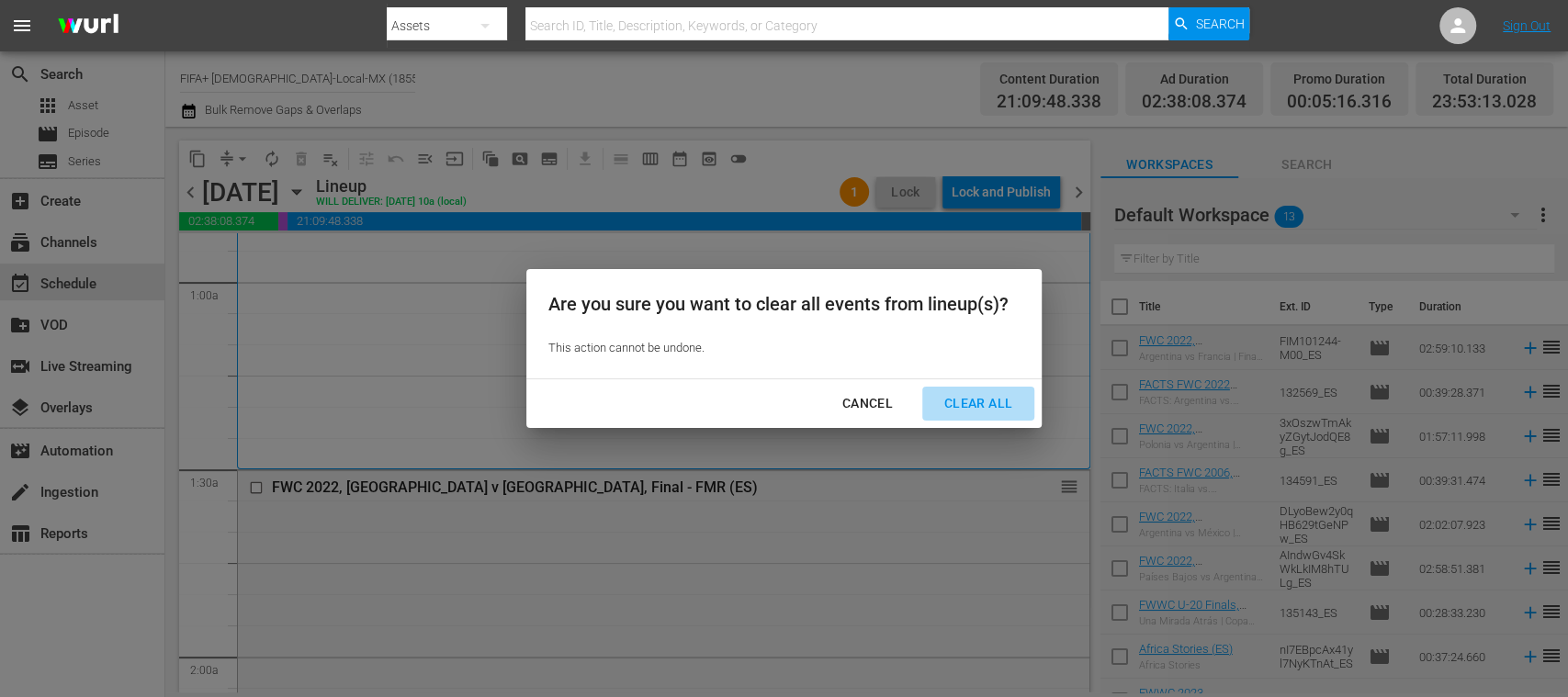
drag, startPoint x: 995, startPoint y: 397, endPoint x: 1062, endPoint y: 462, distance: 93.3
click at [994, 397] on div "Clear All" at bounding box center [978, 404] width 98 height 23
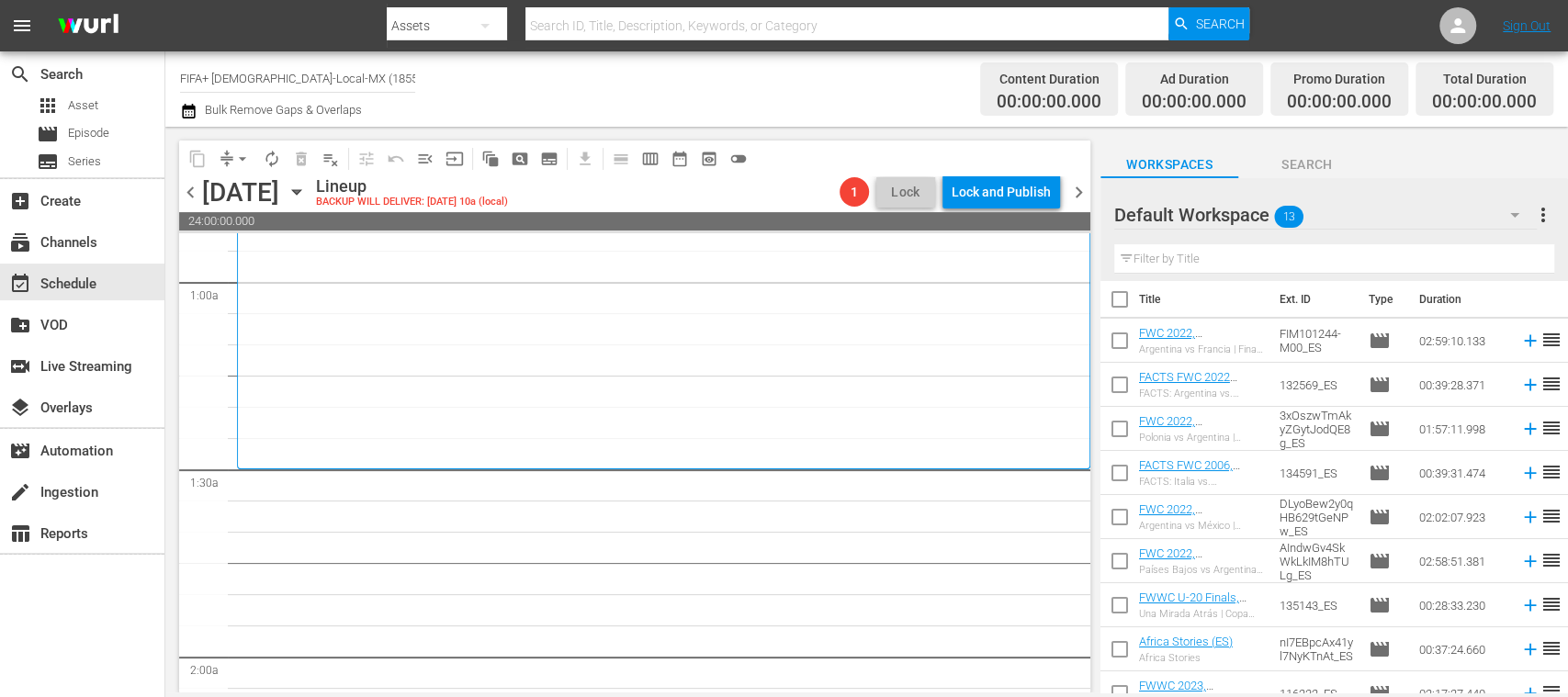
scroll to position [0, 0]
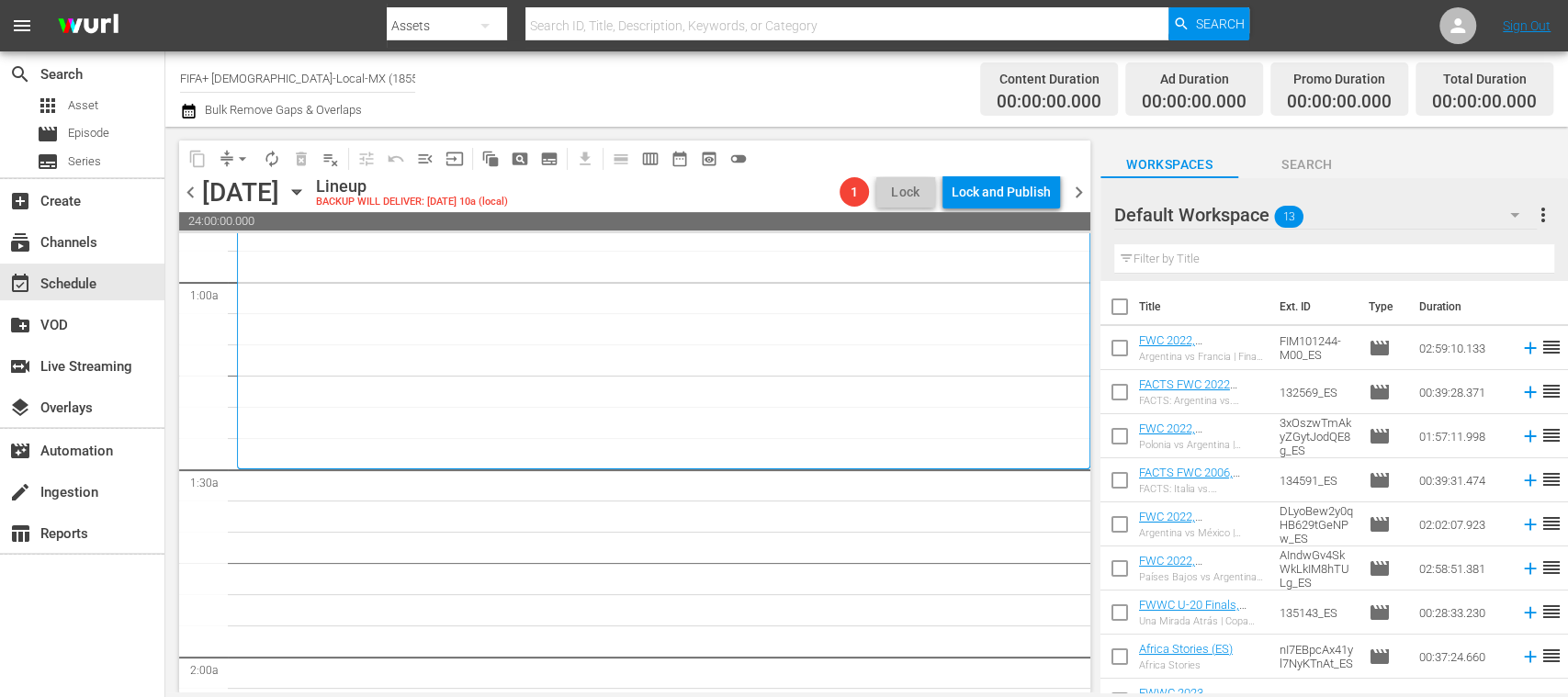
click at [1116, 343] on input "checkbox" at bounding box center [1119, 352] width 39 height 39
checkbox input "true"
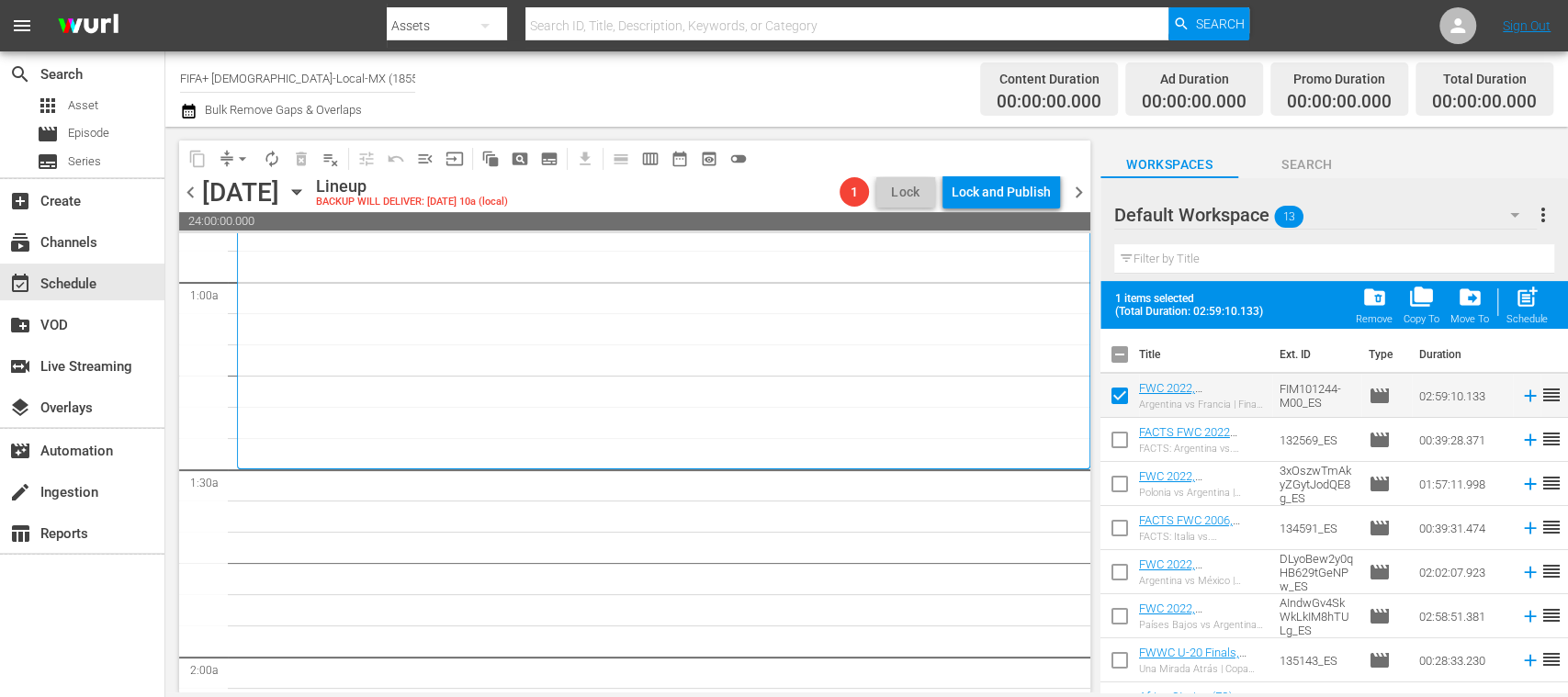
click at [1120, 439] on input "checkbox" at bounding box center [1119, 444] width 39 height 39
checkbox input "true"
click at [1117, 481] on input "checkbox" at bounding box center [1119, 487] width 39 height 39
checkbox input "true"
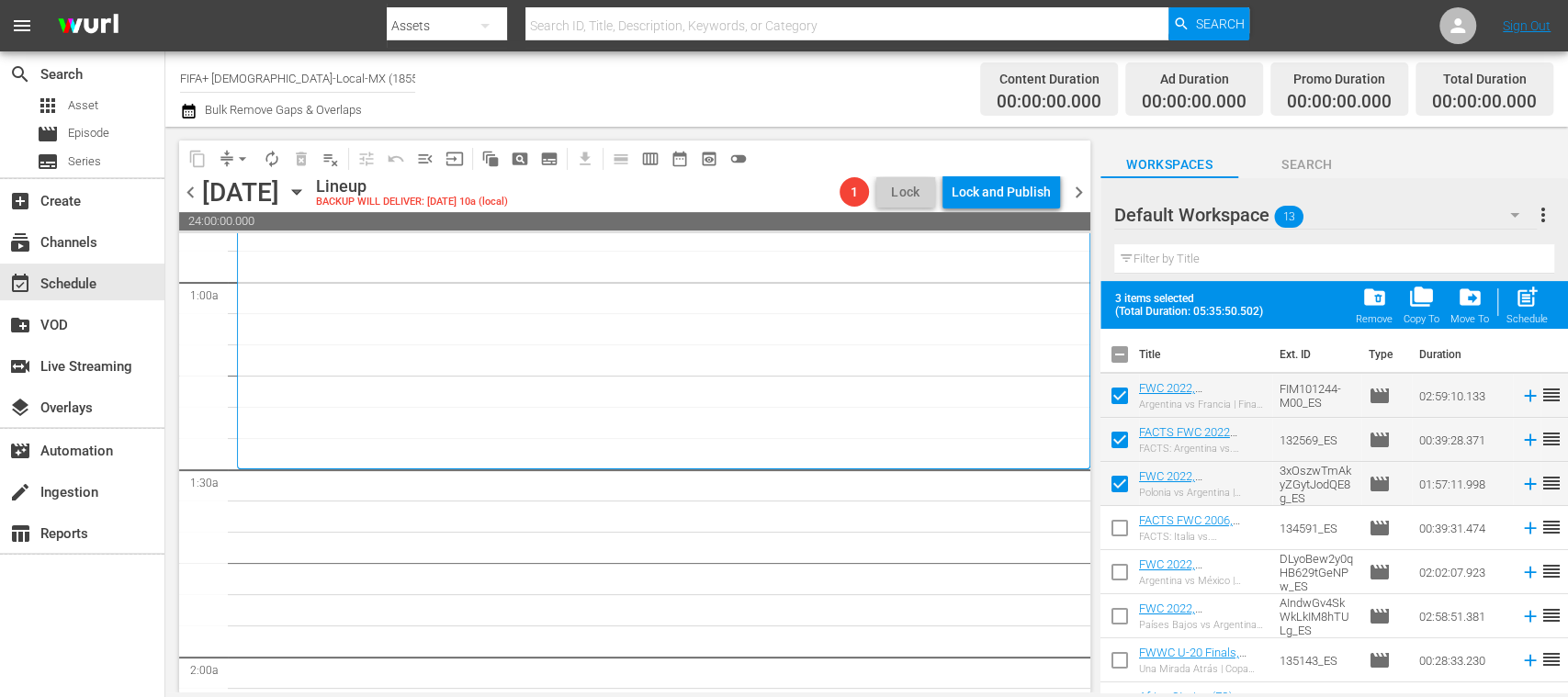
click at [1122, 523] on input "checkbox" at bounding box center [1119, 532] width 39 height 39
checkbox input "true"
click at [1116, 572] on input "checkbox" at bounding box center [1119, 576] width 39 height 39
checkbox input "true"
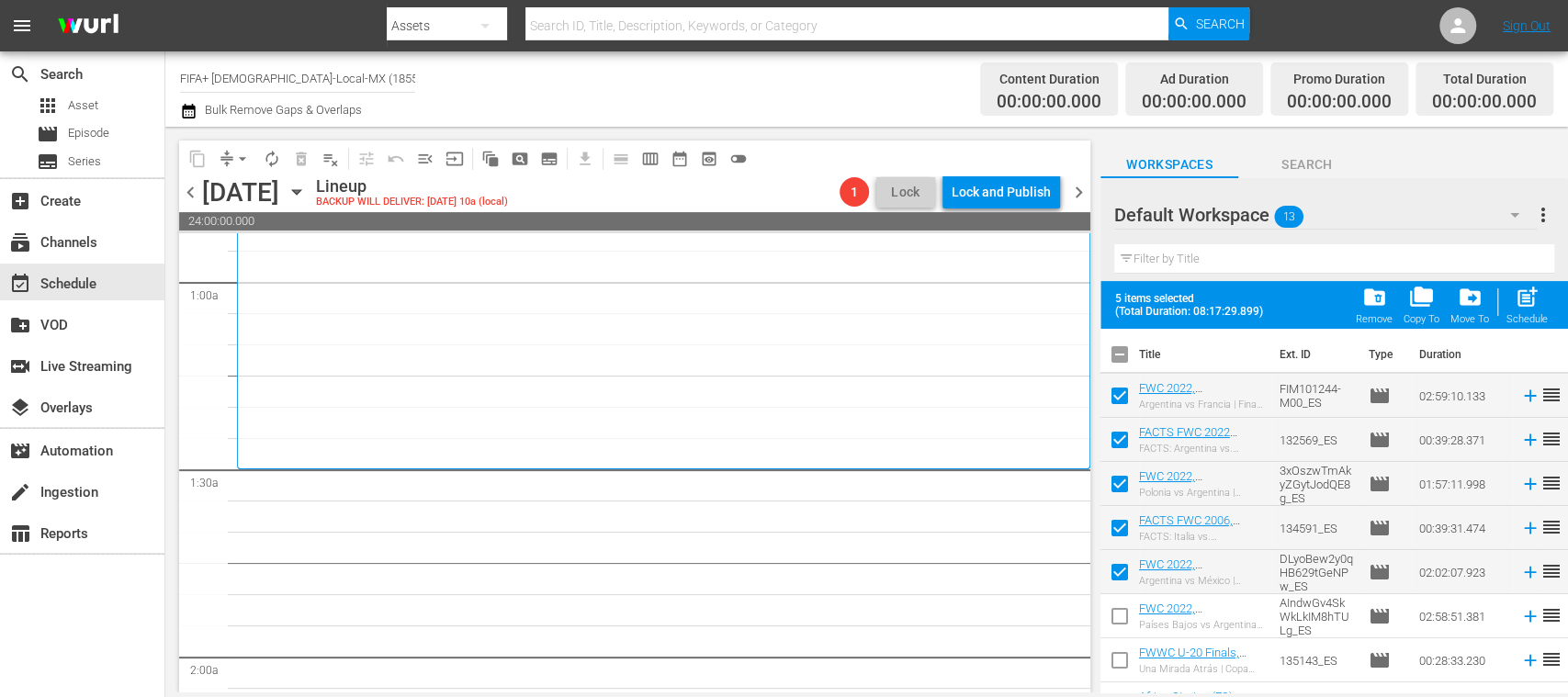
click at [1117, 614] on input "checkbox" at bounding box center [1119, 620] width 39 height 39
checkbox input "false"
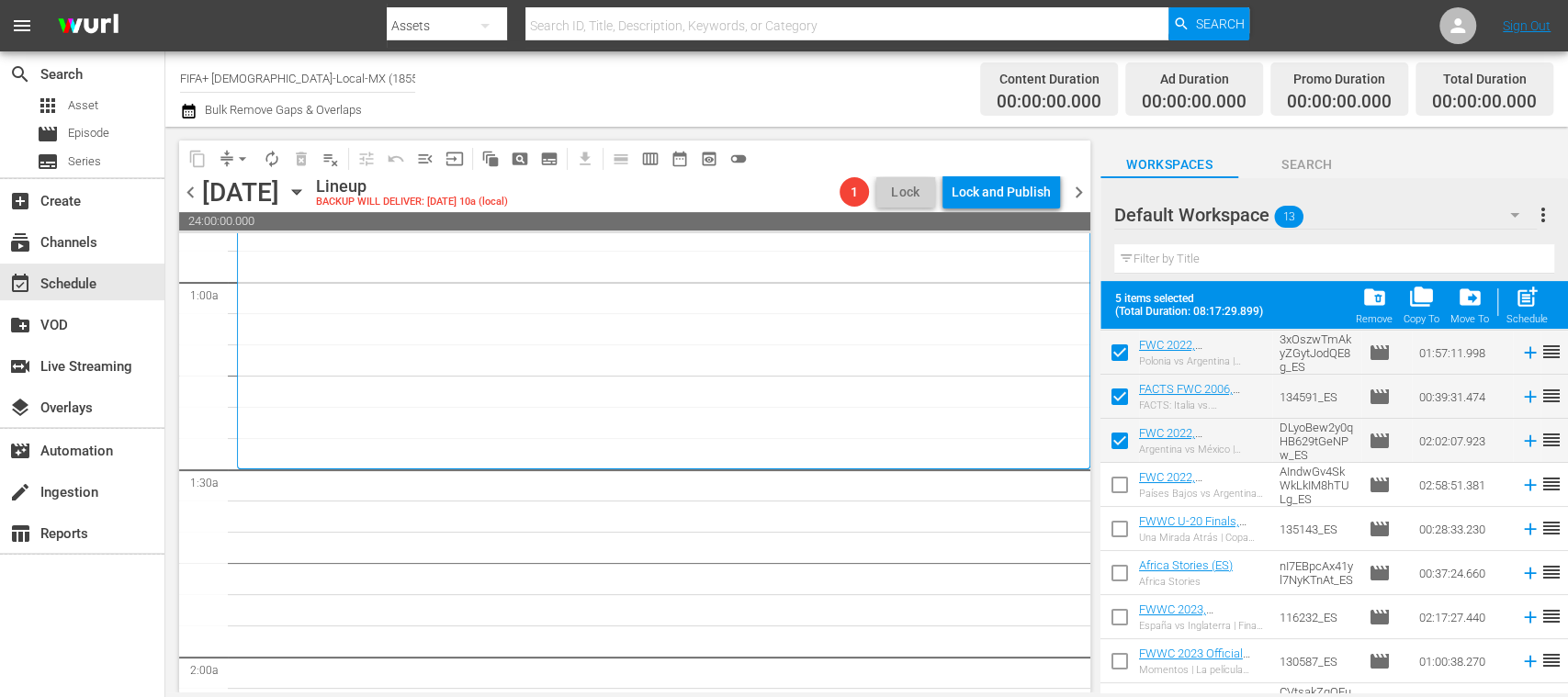
scroll to position [140, 0]
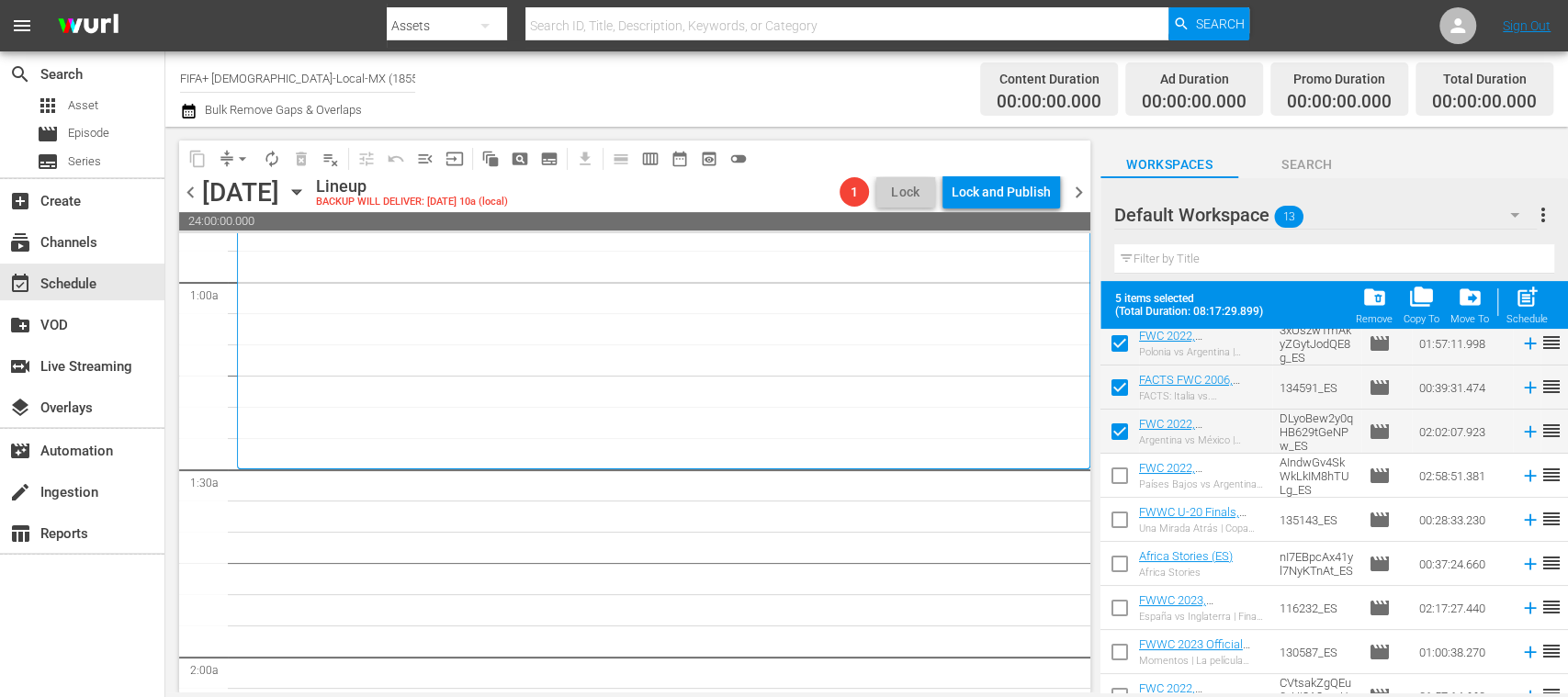
click at [1117, 566] on input "checkbox" at bounding box center [1119, 567] width 39 height 39
checkbox input "true"
click at [1120, 519] on input "checkbox" at bounding box center [1119, 523] width 39 height 39
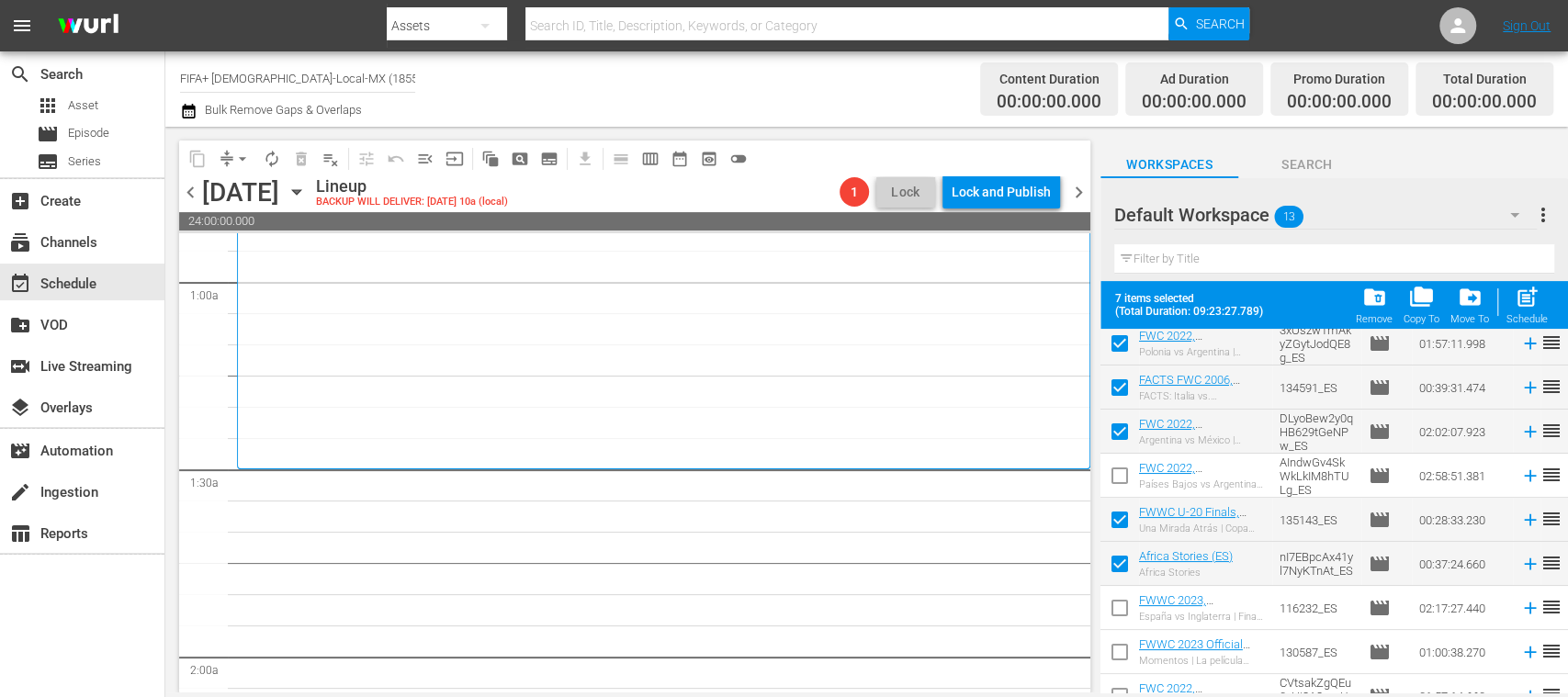
click at [1120, 519] on input "checkbox" at bounding box center [1119, 523] width 39 height 39
checkbox input "false"
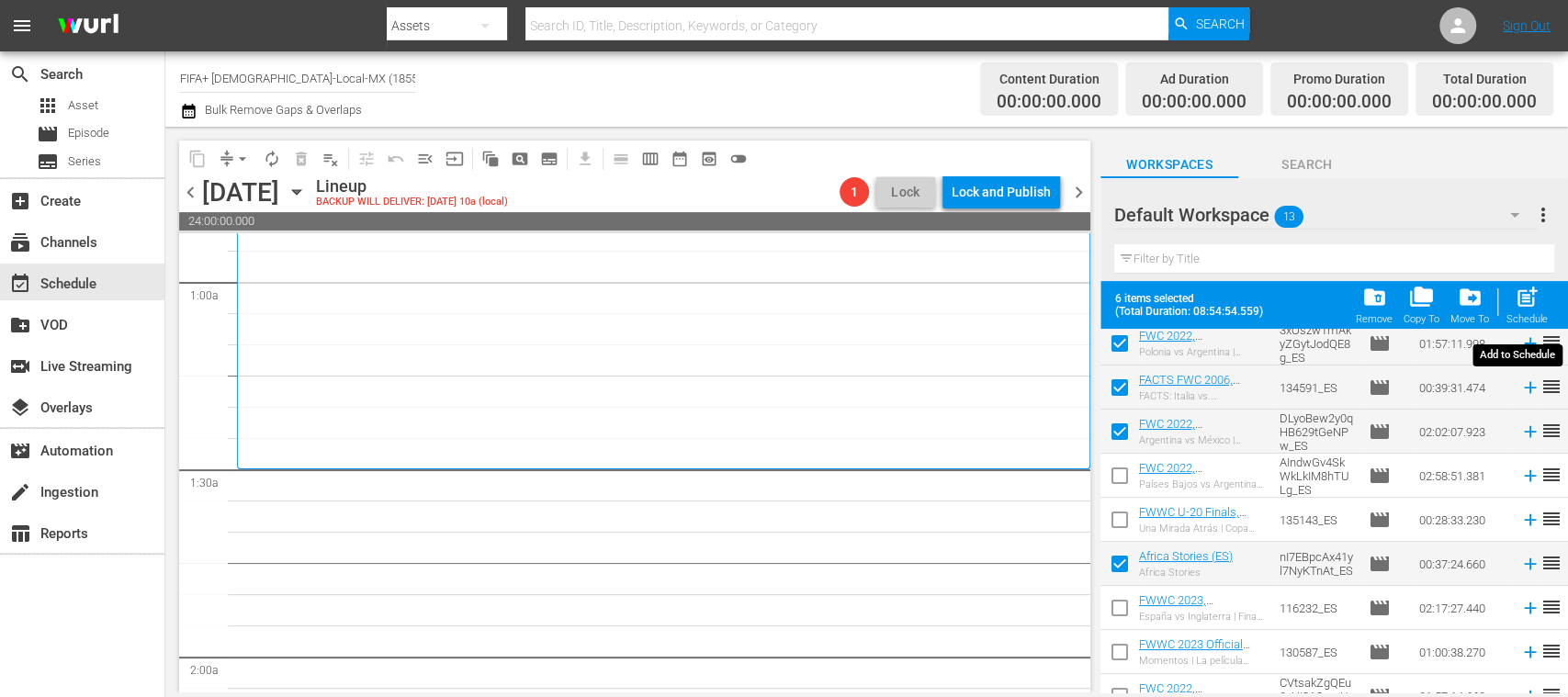
click at [1529, 308] on span "post_add" at bounding box center [1526, 296] width 24 height 24
checkbox input "false"
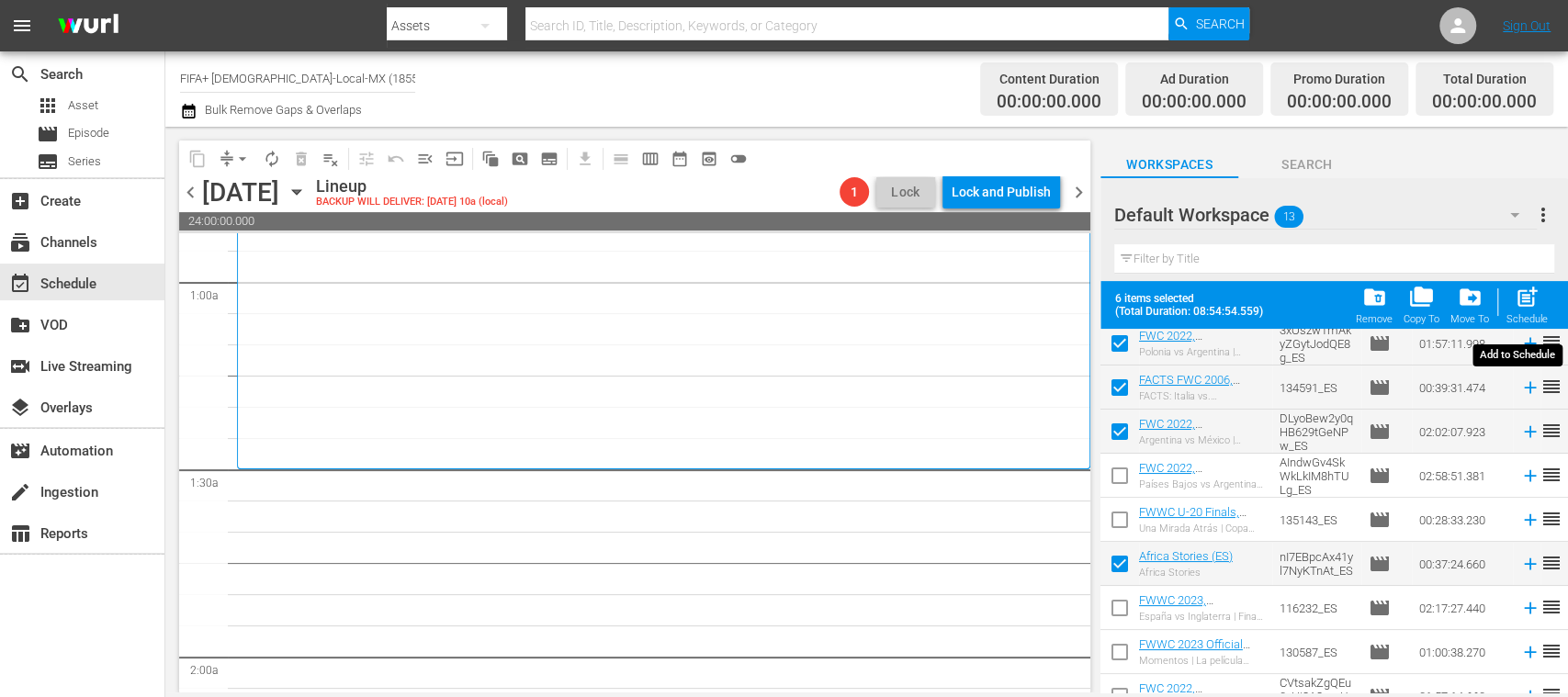
checkbox input "false"
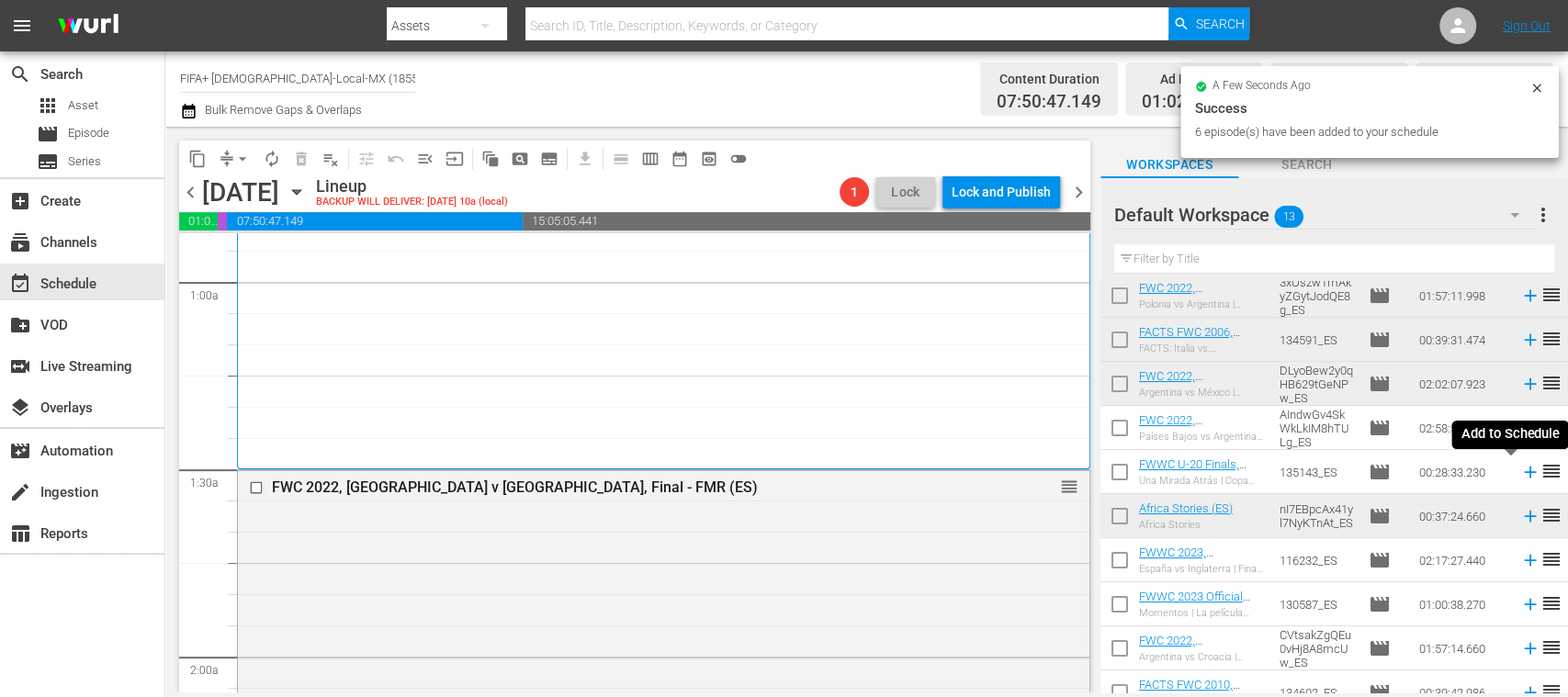
click at [1520, 470] on icon at bounding box center [1530, 472] width 20 height 20
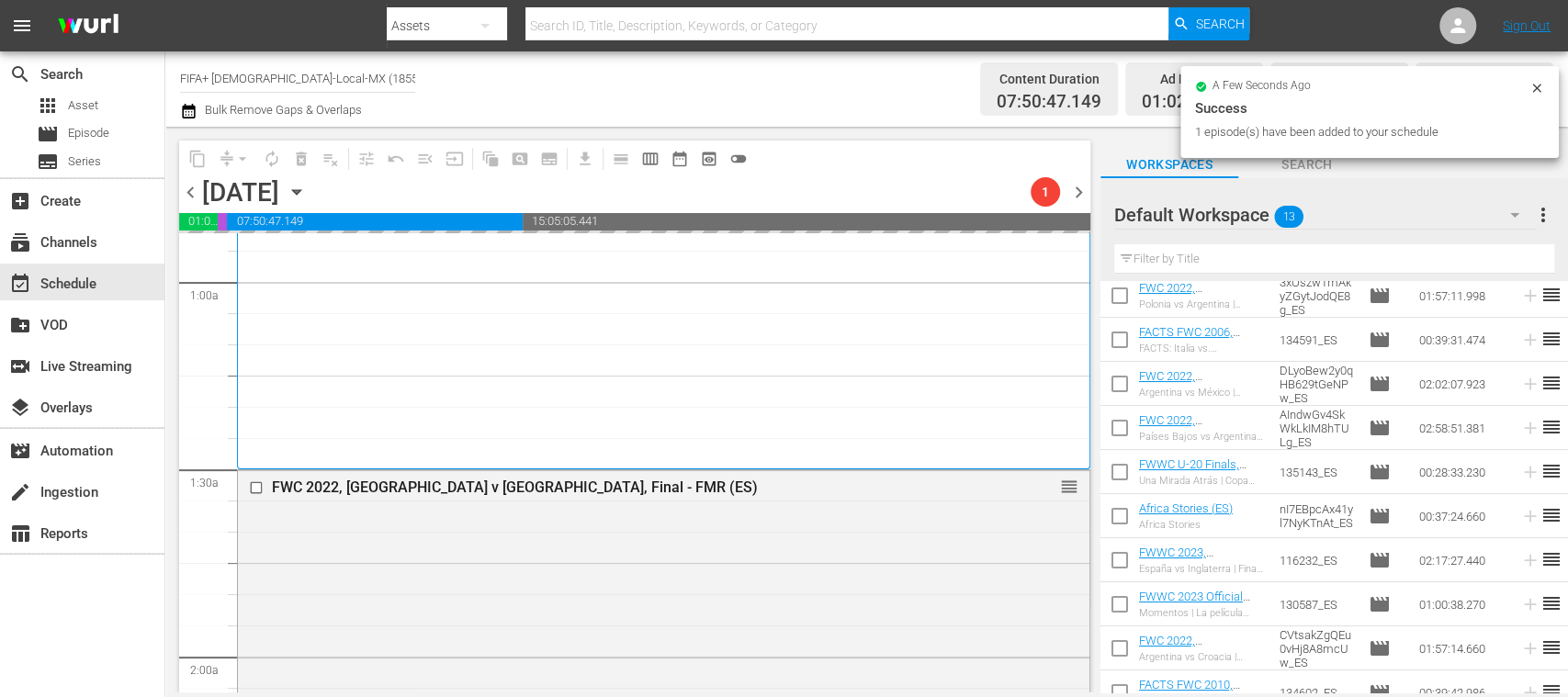
scroll to position [204, 0]
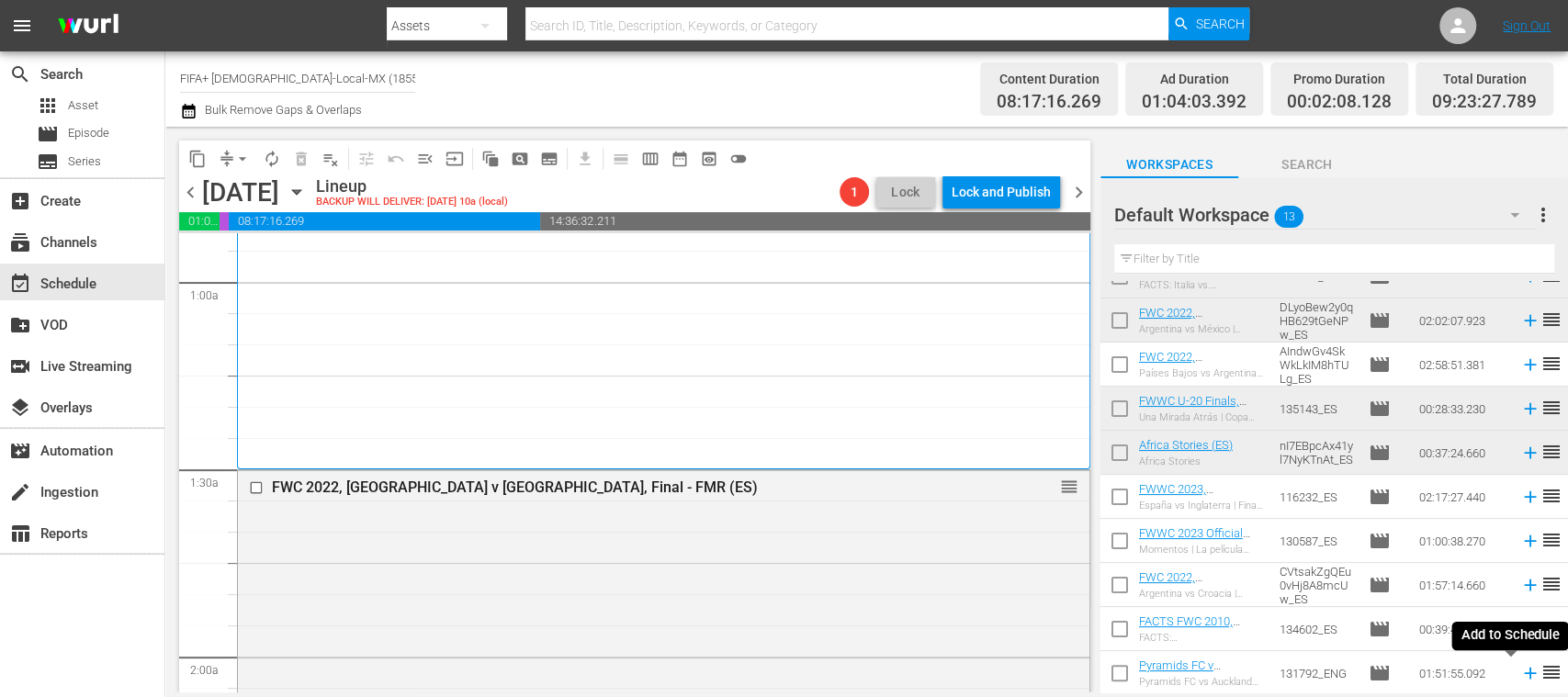
click at [1524, 675] on icon at bounding box center [1530, 674] width 12 height 12
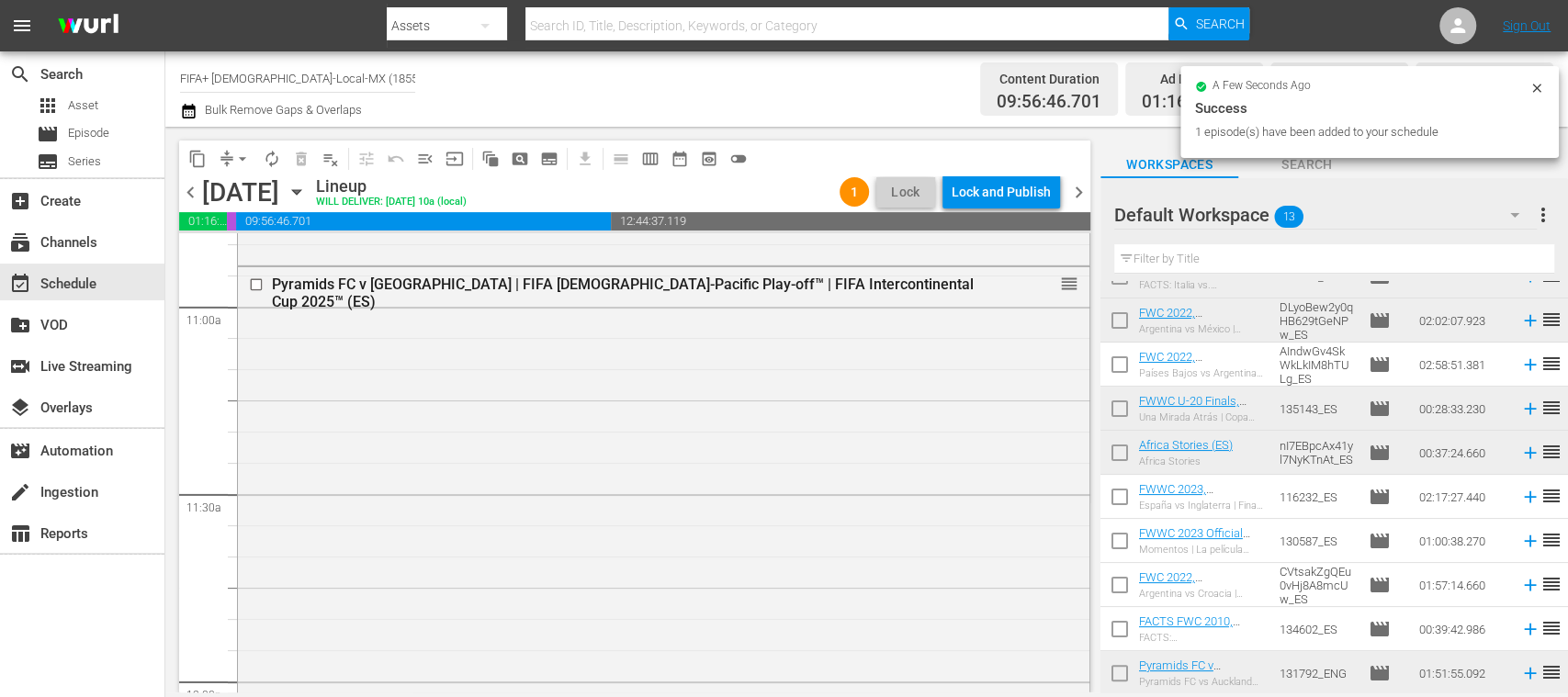
scroll to position [3862, 0]
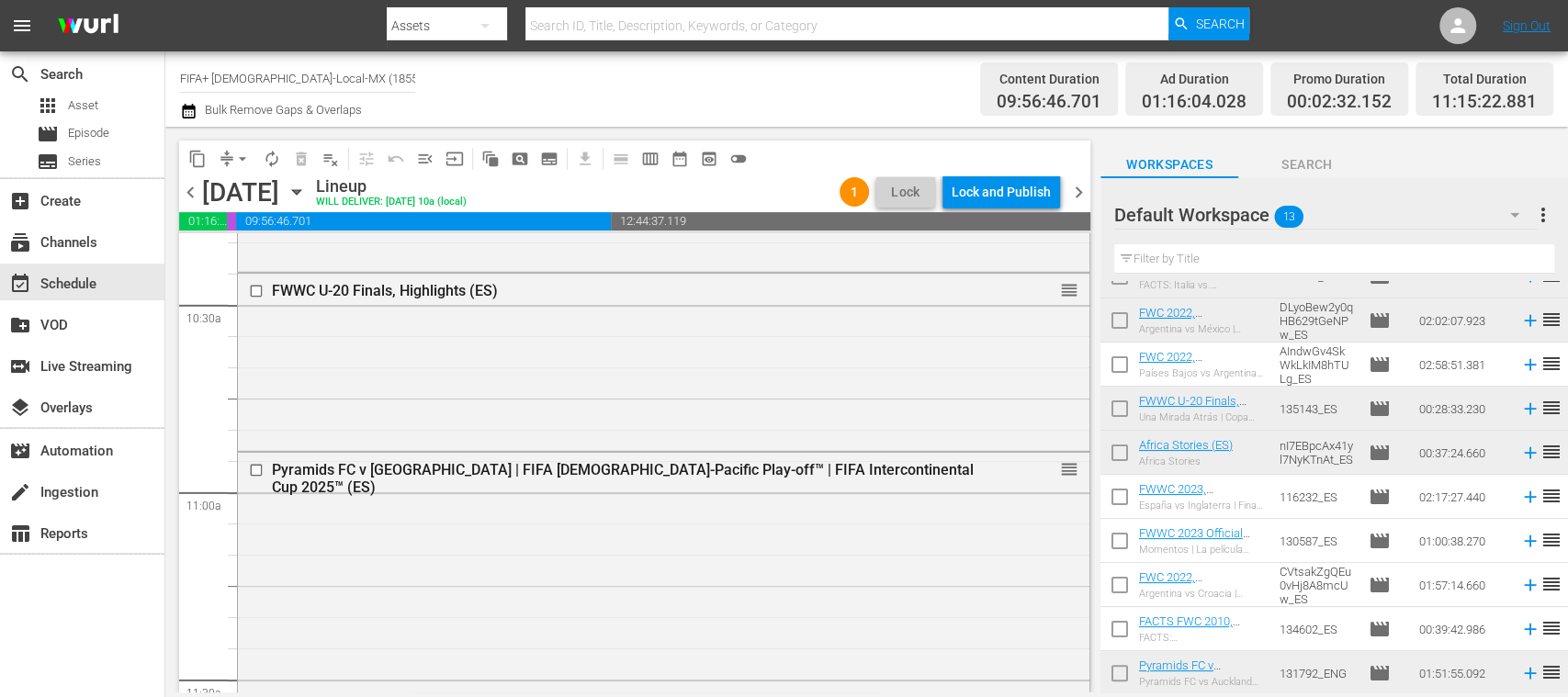
click at [895, 468] on div "Pyramids FC v [GEOGRAPHIC_DATA] | FIFA [DEMOGRAPHIC_DATA]-Pacific Play-off™ | F…" at bounding box center [630, 479] width 717 height 35
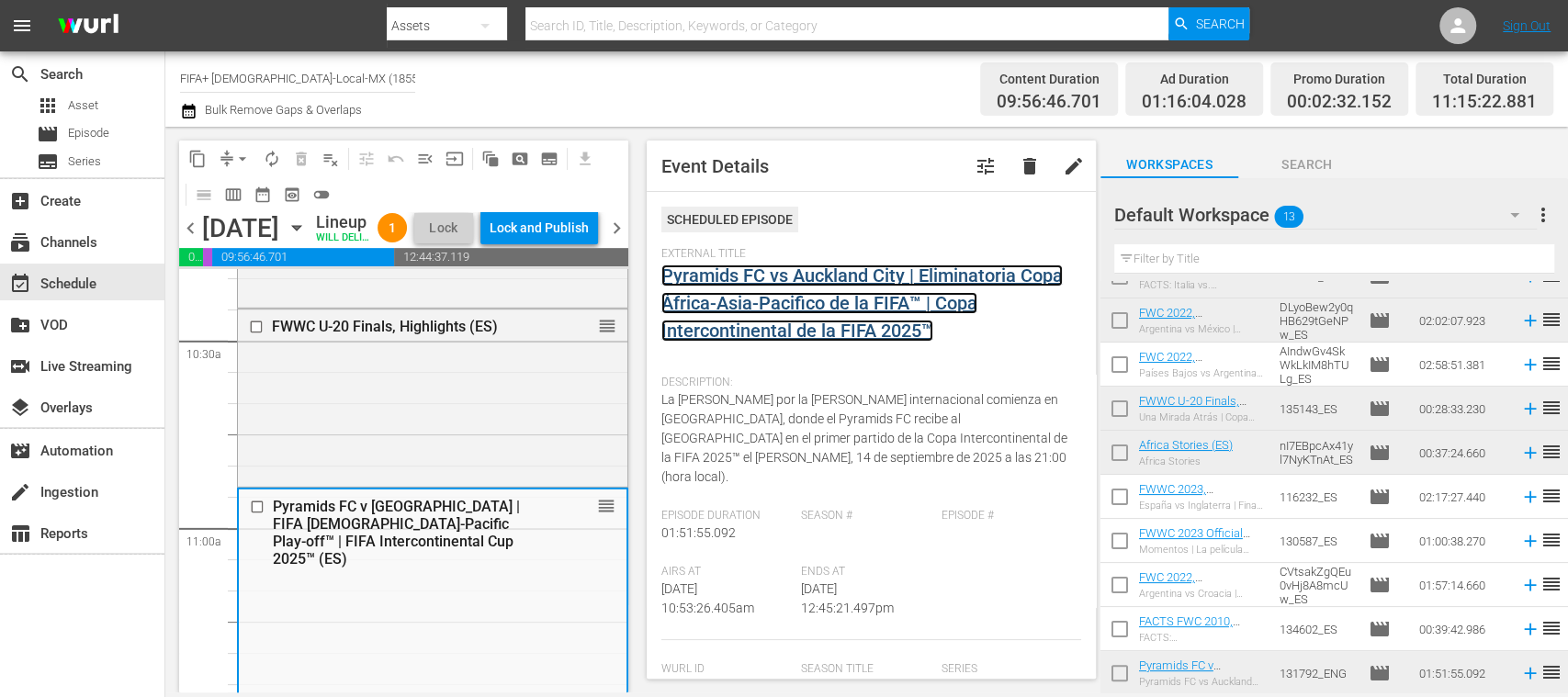
click at [872, 329] on link "Pyramids FC vs Auckland City | Eliminatoria Copa África-Asia-Pacifico de la FIF…" at bounding box center [862, 302] width 402 height 77
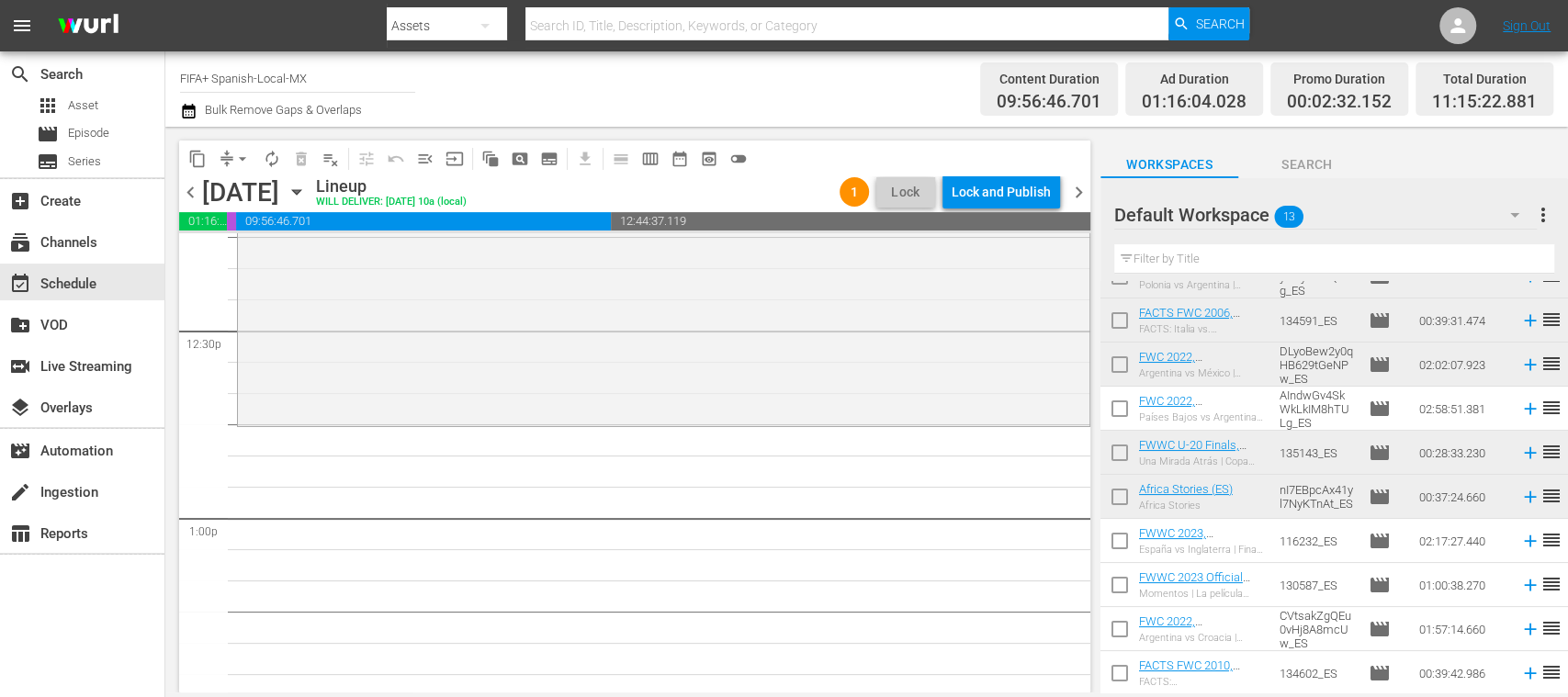
scroll to position [170, 0]
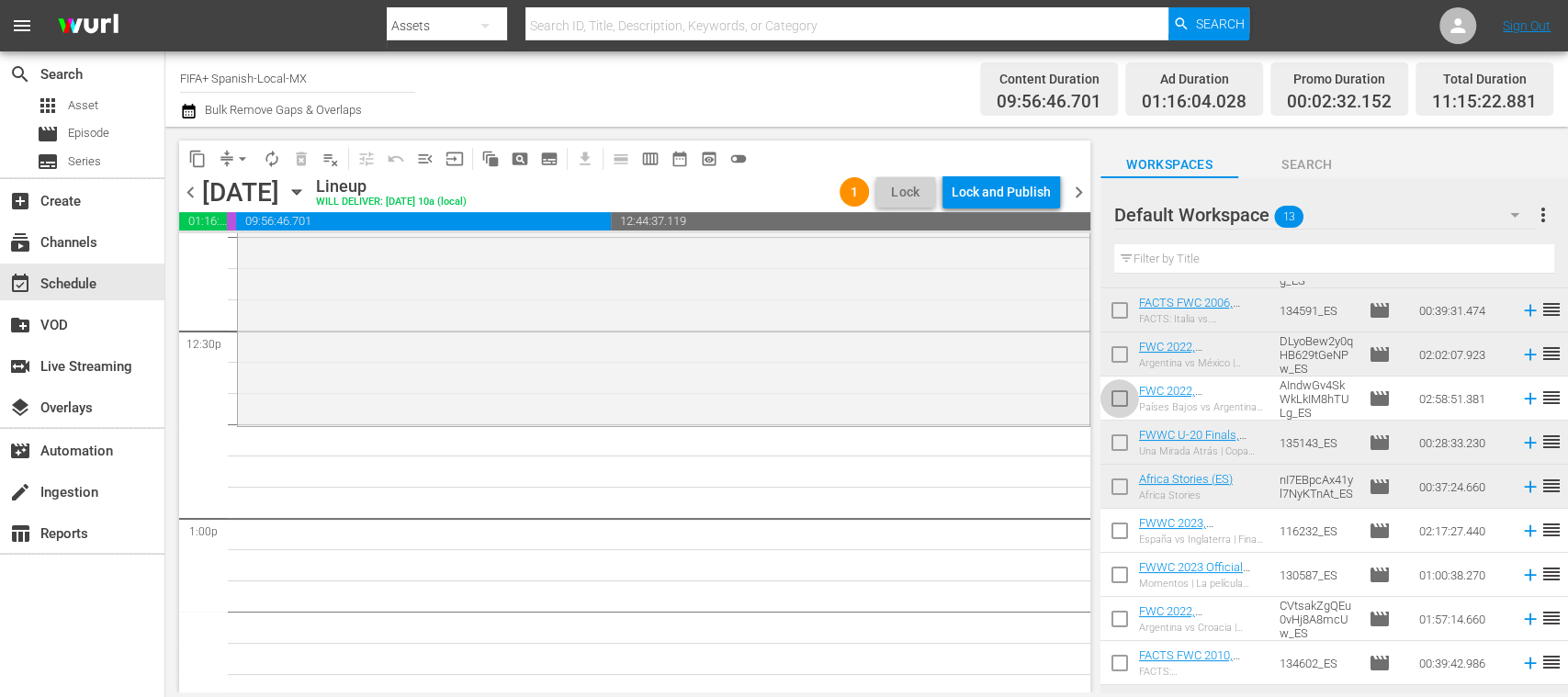
click at [1116, 400] on input "checkbox" at bounding box center [1119, 403] width 39 height 39
checkbox input "true"
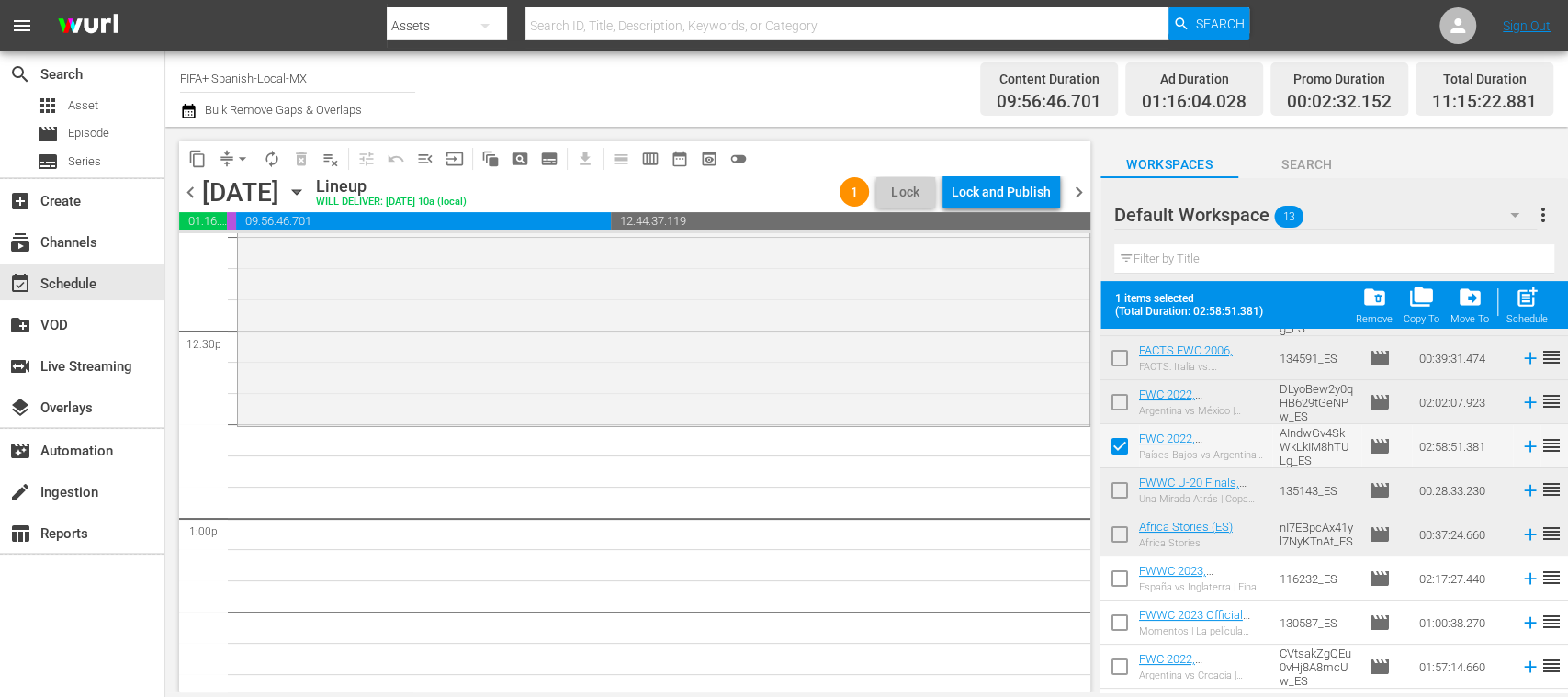
click at [1120, 580] on input "checkbox" at bounding box center [1119, 582] width 39 height 39
checkbox input "true"
click at [1124, 621] on input "checkbox" at bounding box center [1119, 627] width 39 height 39
checkbox input "true"
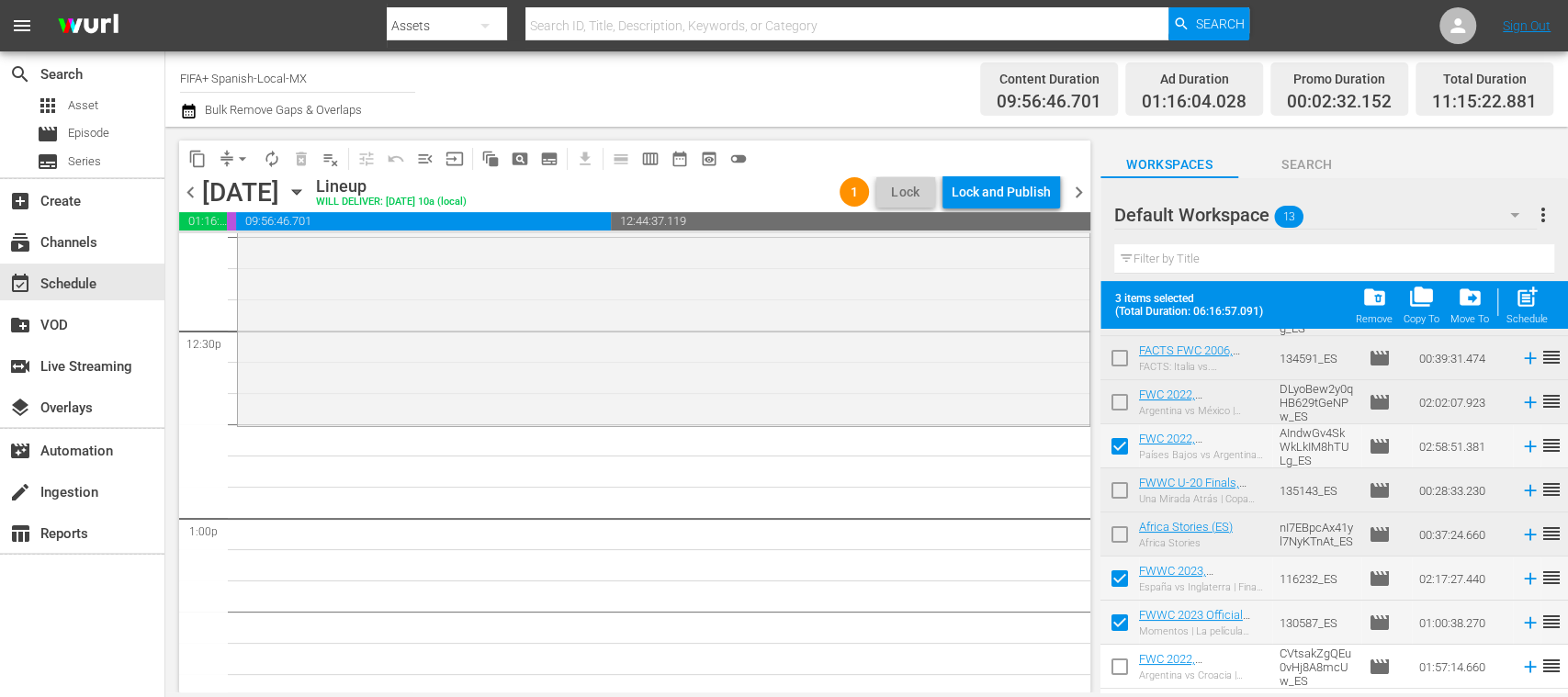
click at [1118, 665] on input "checkbox" at bounding box center [1119, 671] width 39 height 39
click at [1121, 665] on input "checkbox" at bounding box center [1119, 671] width 39 height 39
checkbox input "true"
click at [1117, 621] on input "checkbox" at bounding box center [1119, 627] width 39 height 39
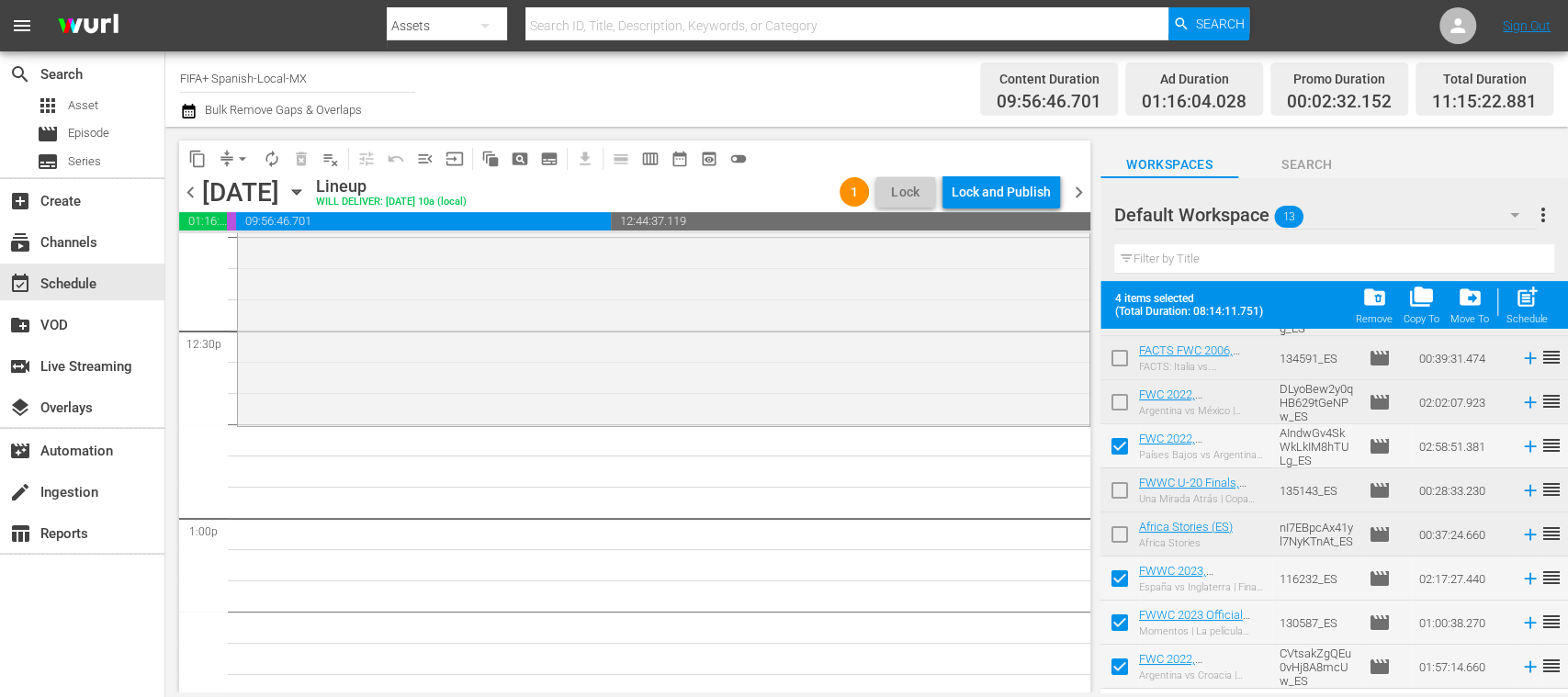
checkbox input "false"
click at [1532, 297] on span "post_add" at bounding box center [1526, 296] width 24 height 24
checkbox input "false"
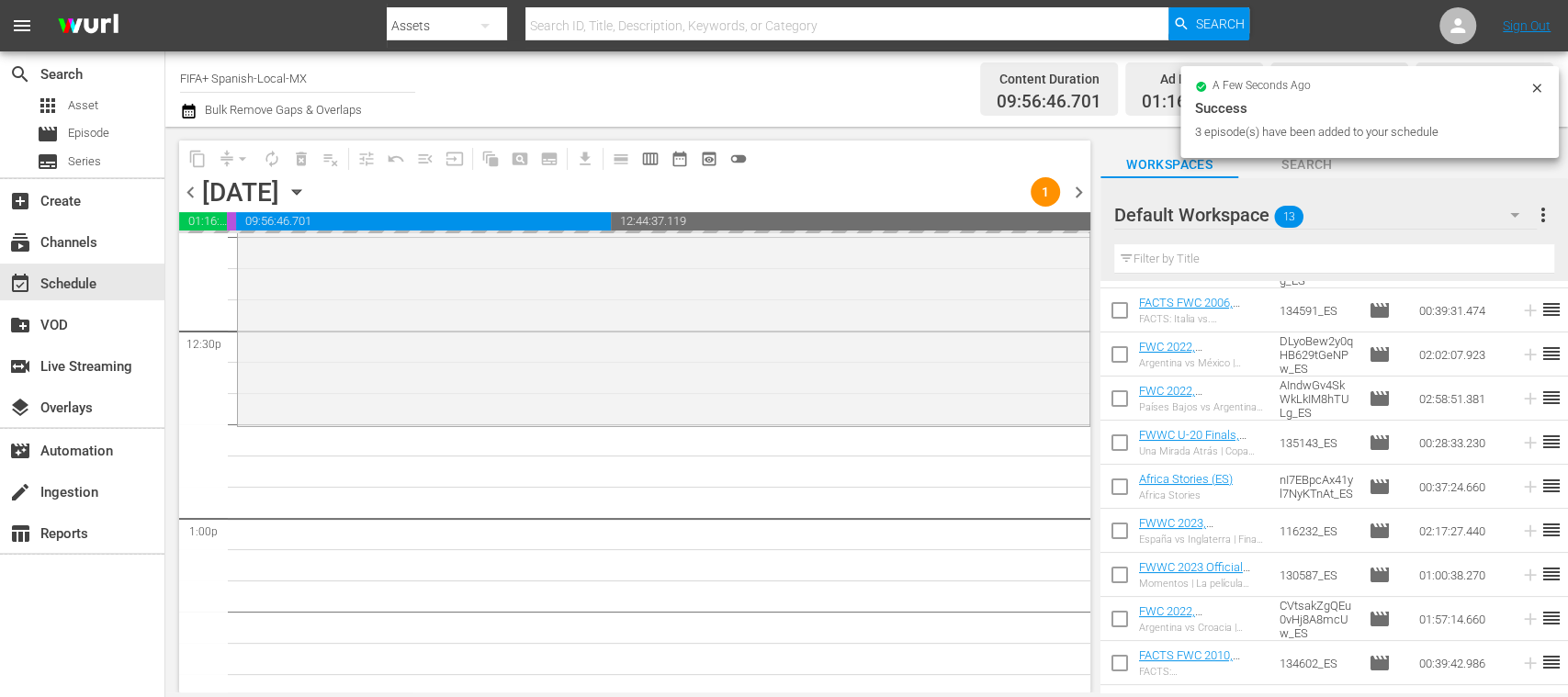
click at [1086, 476] on div "S N A P S N A P S N A P S N A P S N A P S N A P S N A P S N A P S N A P S N A P…" at bounding box center [635, 462] width 911 height 459
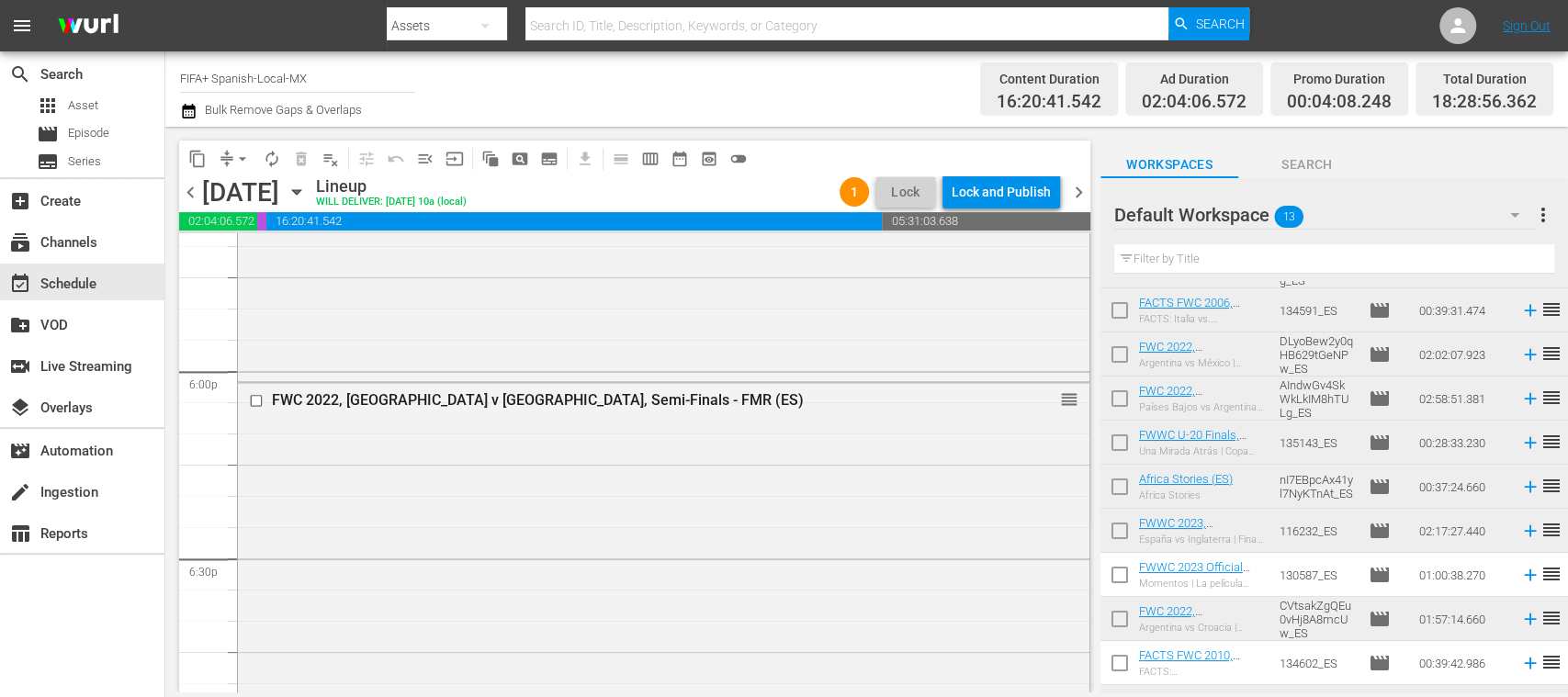
scroll to position [6565, 0]
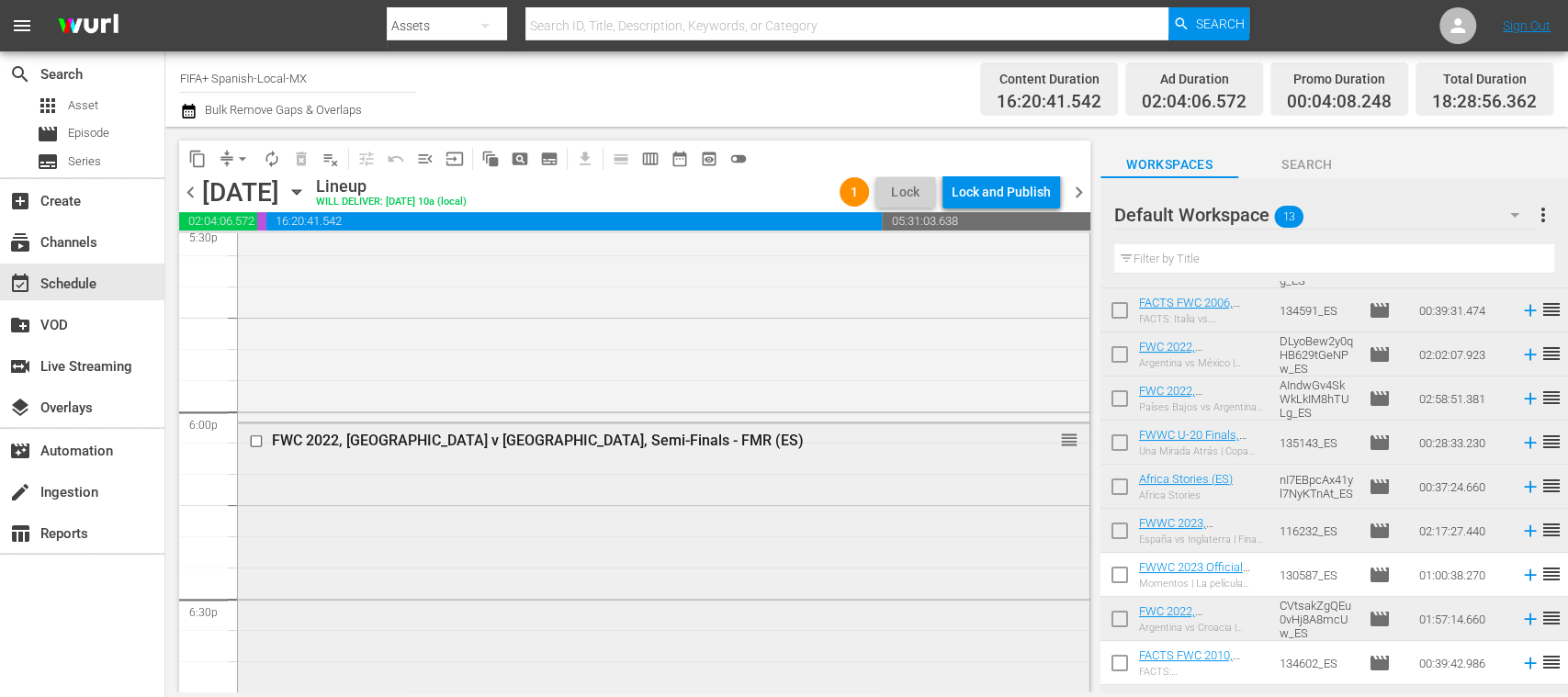
click at [259, 441] on input "checkbox" at bounding box center [258, 442] width 20 height 16
click at [297, 157] on span "delete_forever_outlined" at bounding box center [301, 159] width 19 height 19
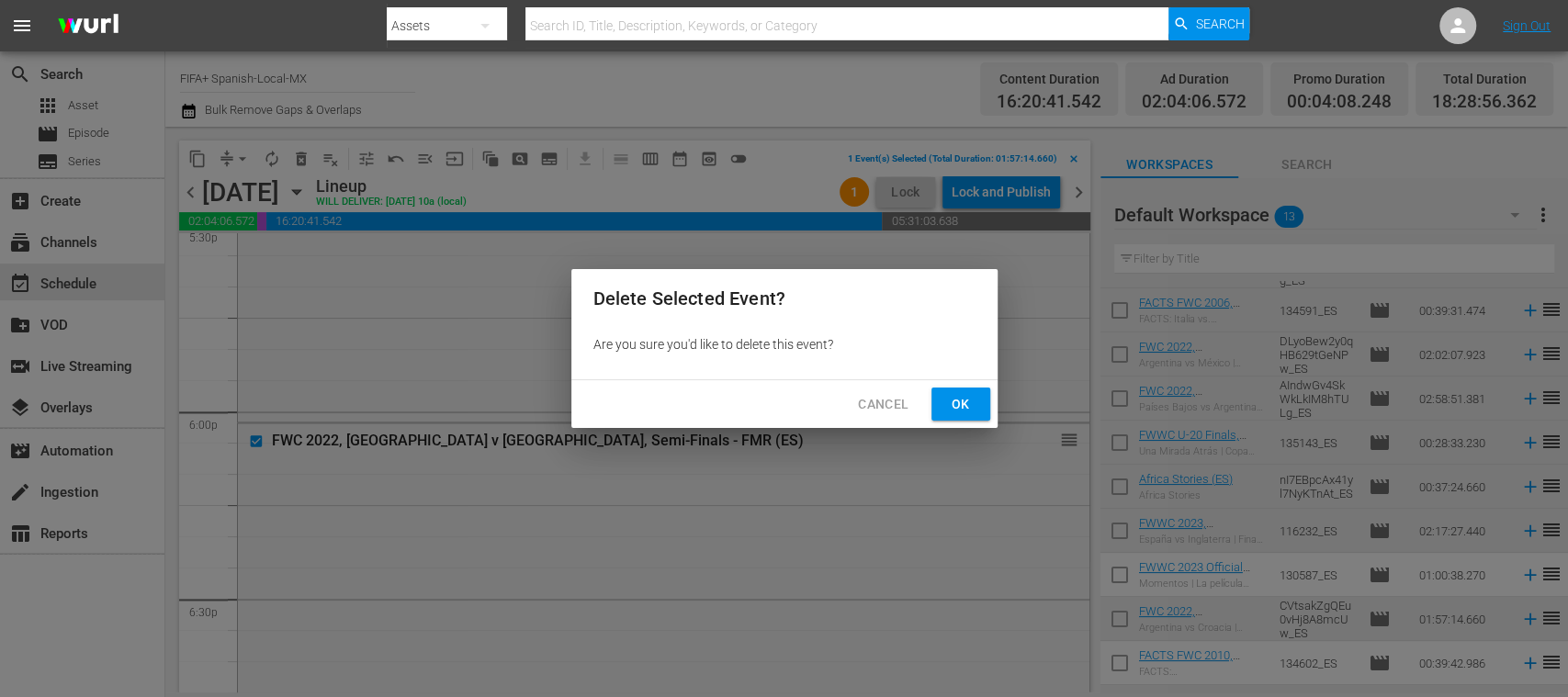
click at [961, 406] on span "Ok" at bounding box center [960, 405] width 29 height 23
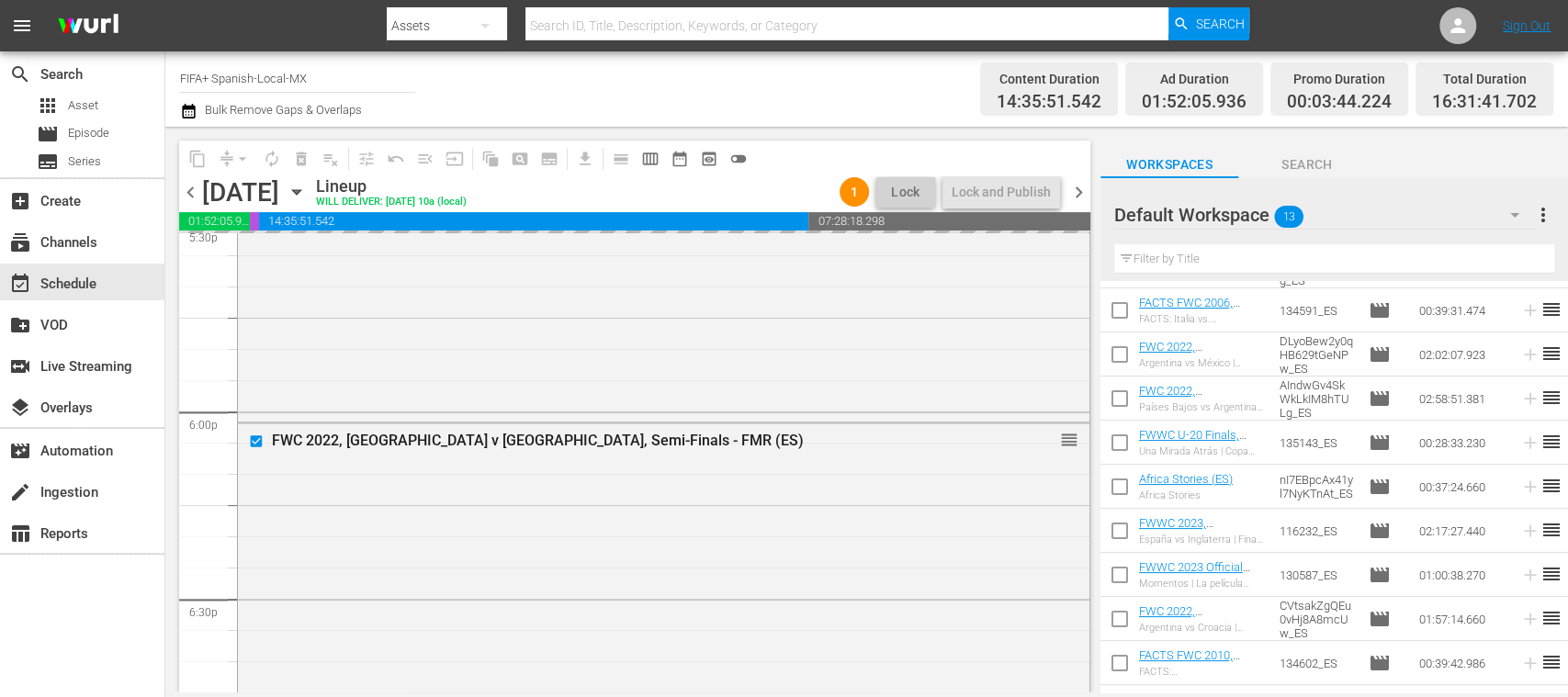
scroll to position [204, 0]
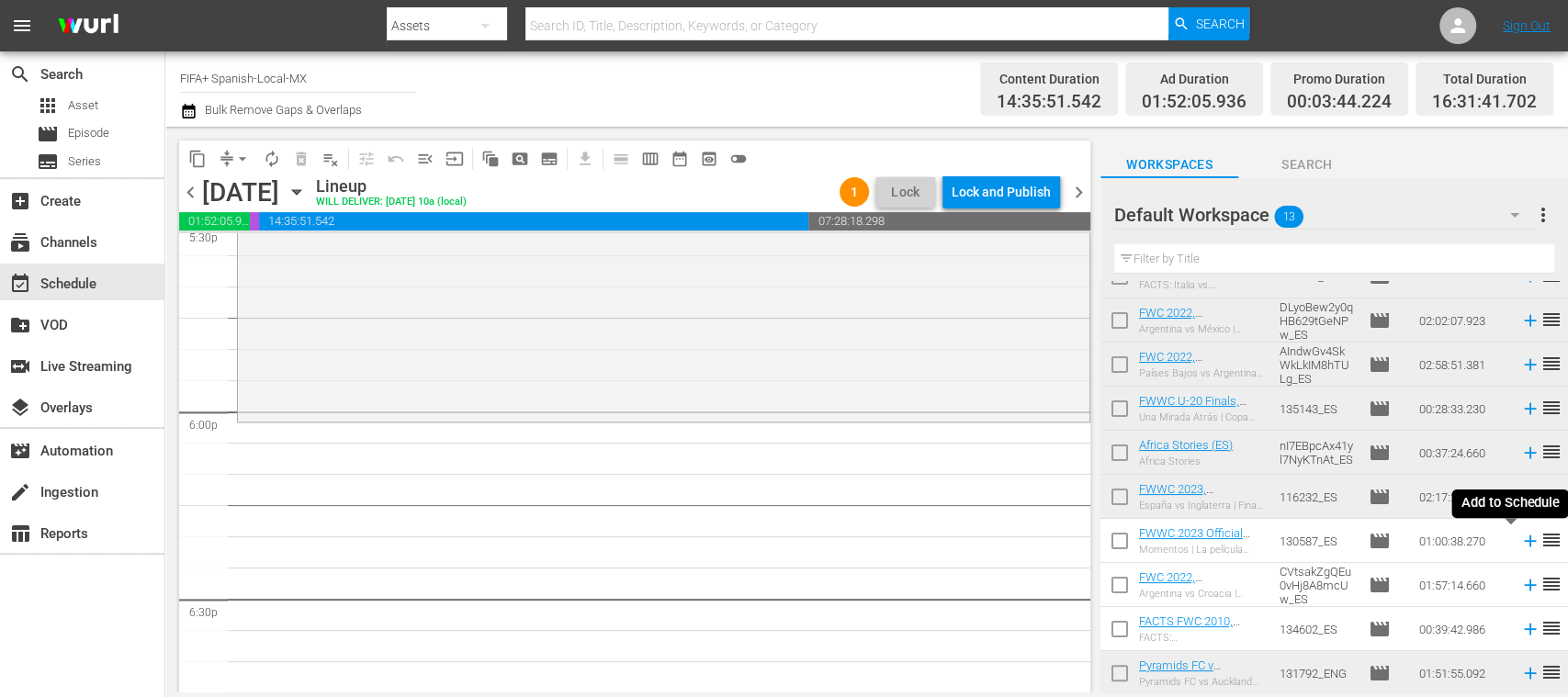
click at [1520, 544] on icon at bounding box center [1530, 540] width 20 height 20
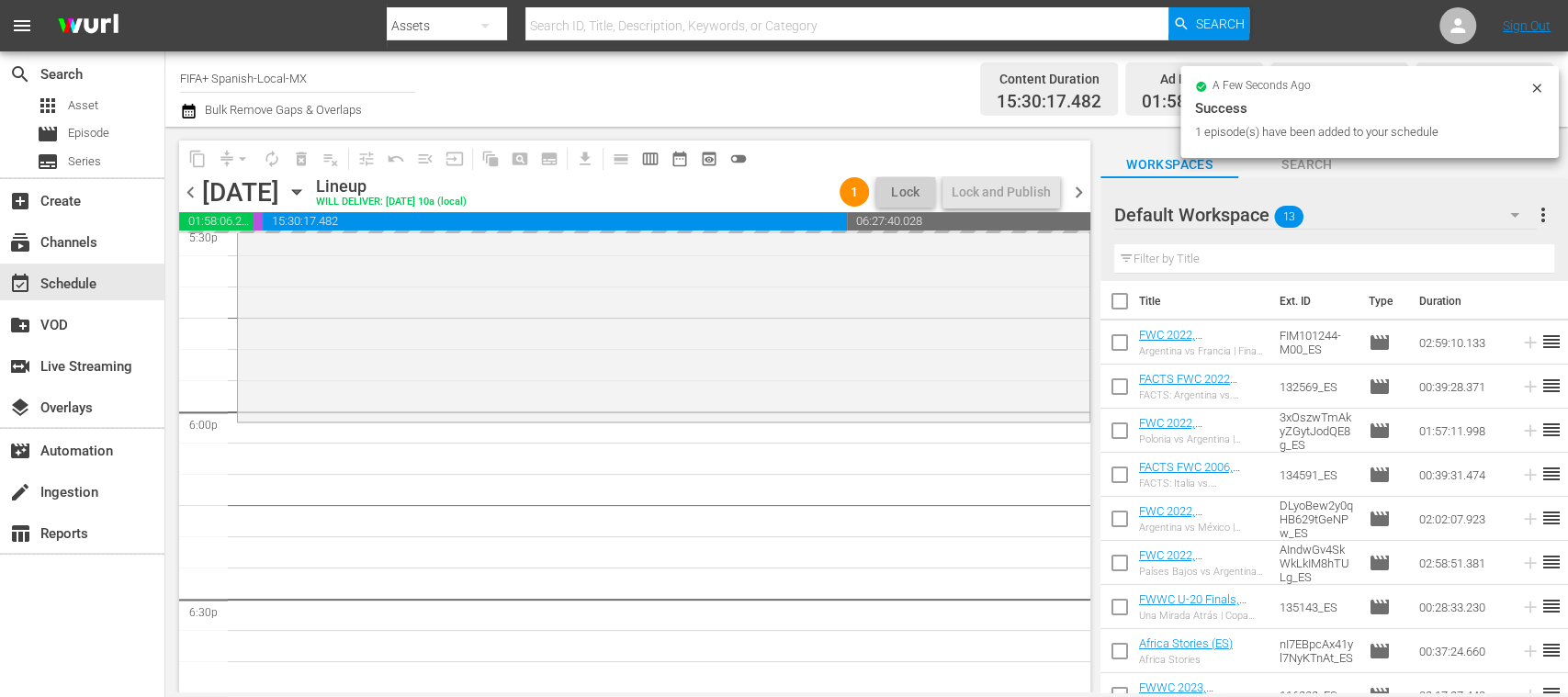
scroll to position [0, 0]
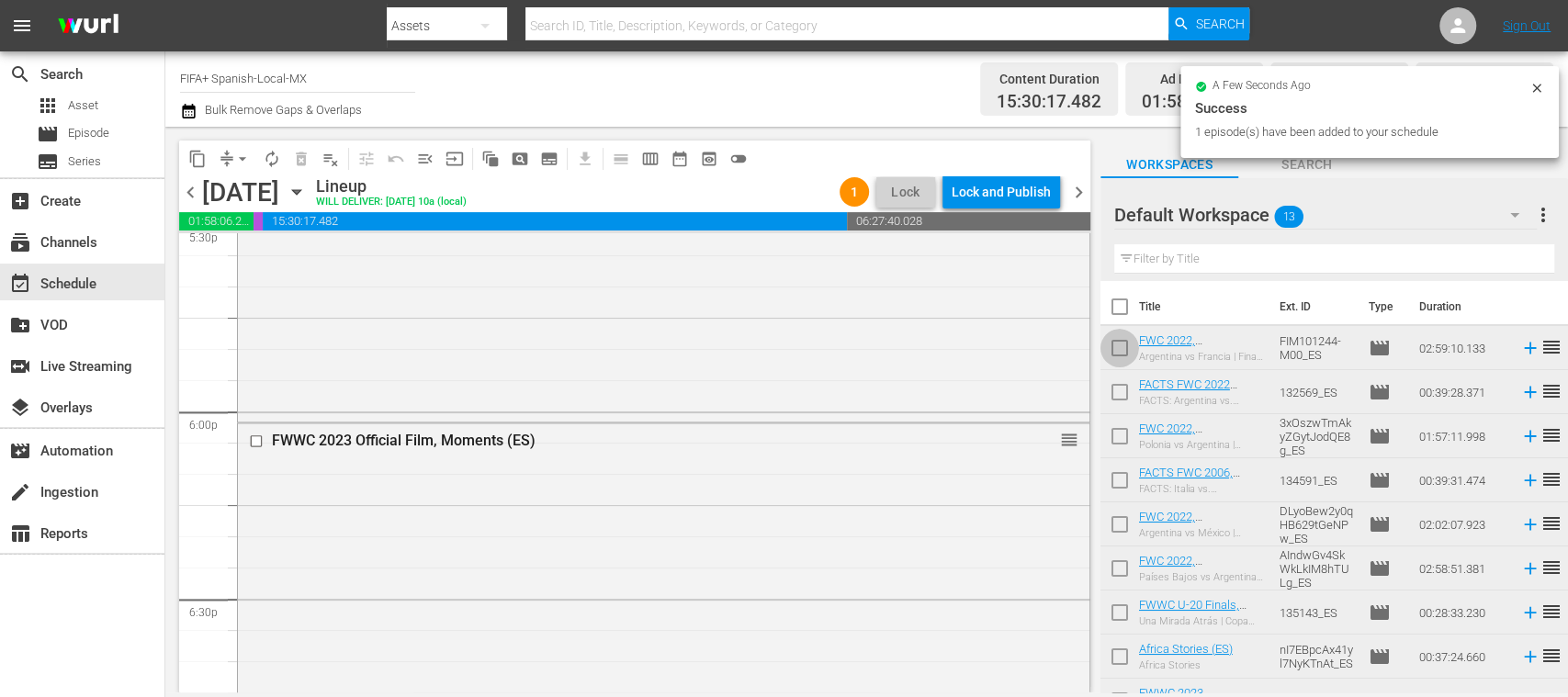
drag, startPoint x: 1120, startPoint y: 356, endPoint x: 1116, endPoint y: 424, distance: 68.1
click at [1120, 356] on input "checkbox" at bounding box center [1119, 352] width 39 height 39
checkbox input "true"
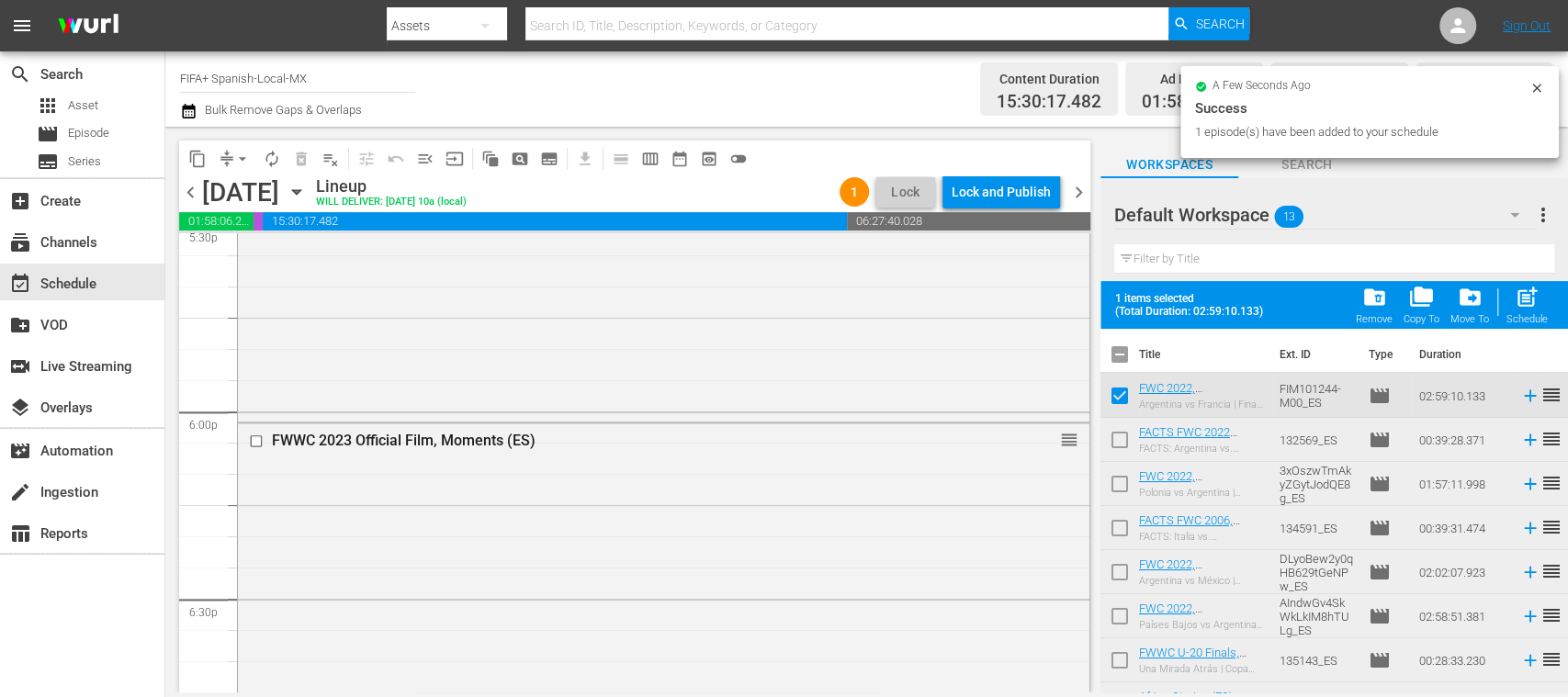
click at [1122, 435] on input "checkbox" at bounding box center [1119, 444] width 39 height 39
checkbox input "true"
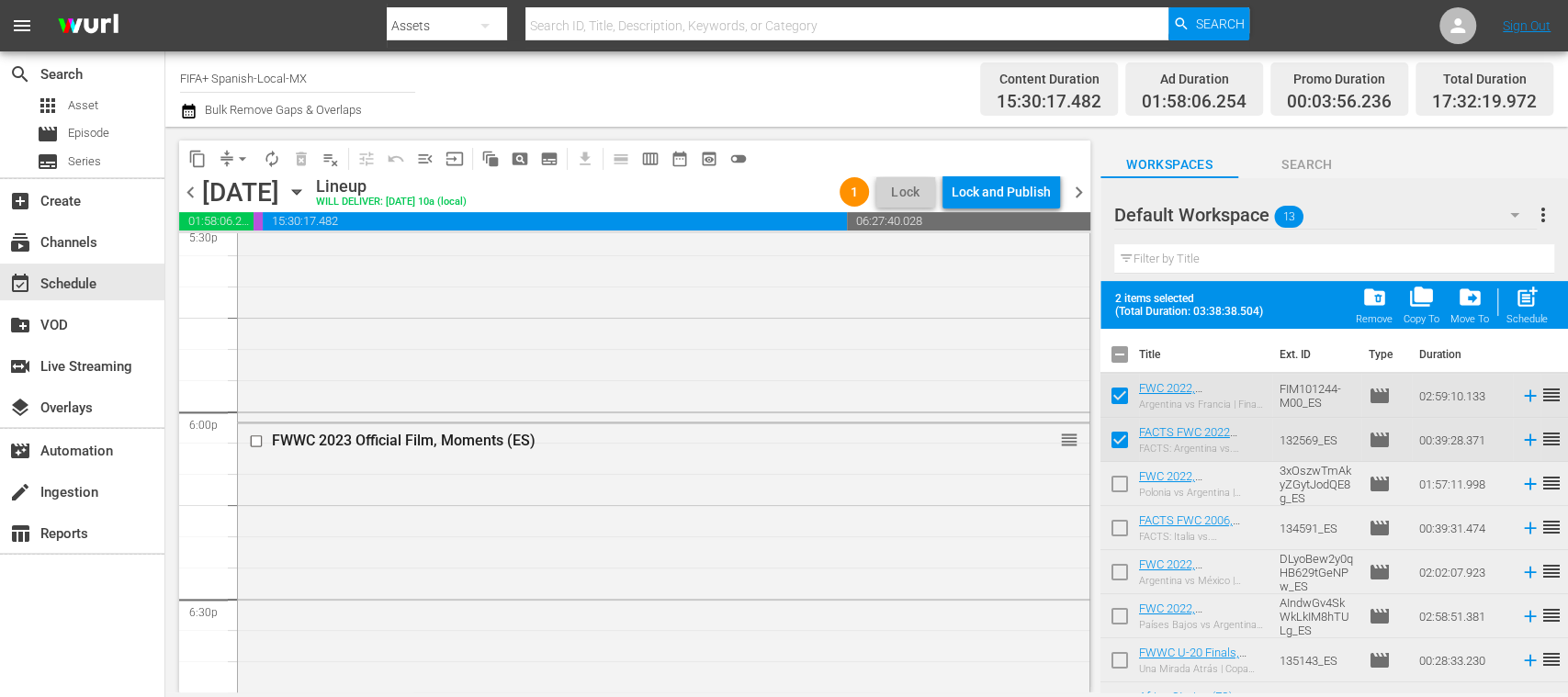
click at [1116, 483] on input "checkbox" at bounding box center [1119, 487] width 39 height 39
checkbox input "true"
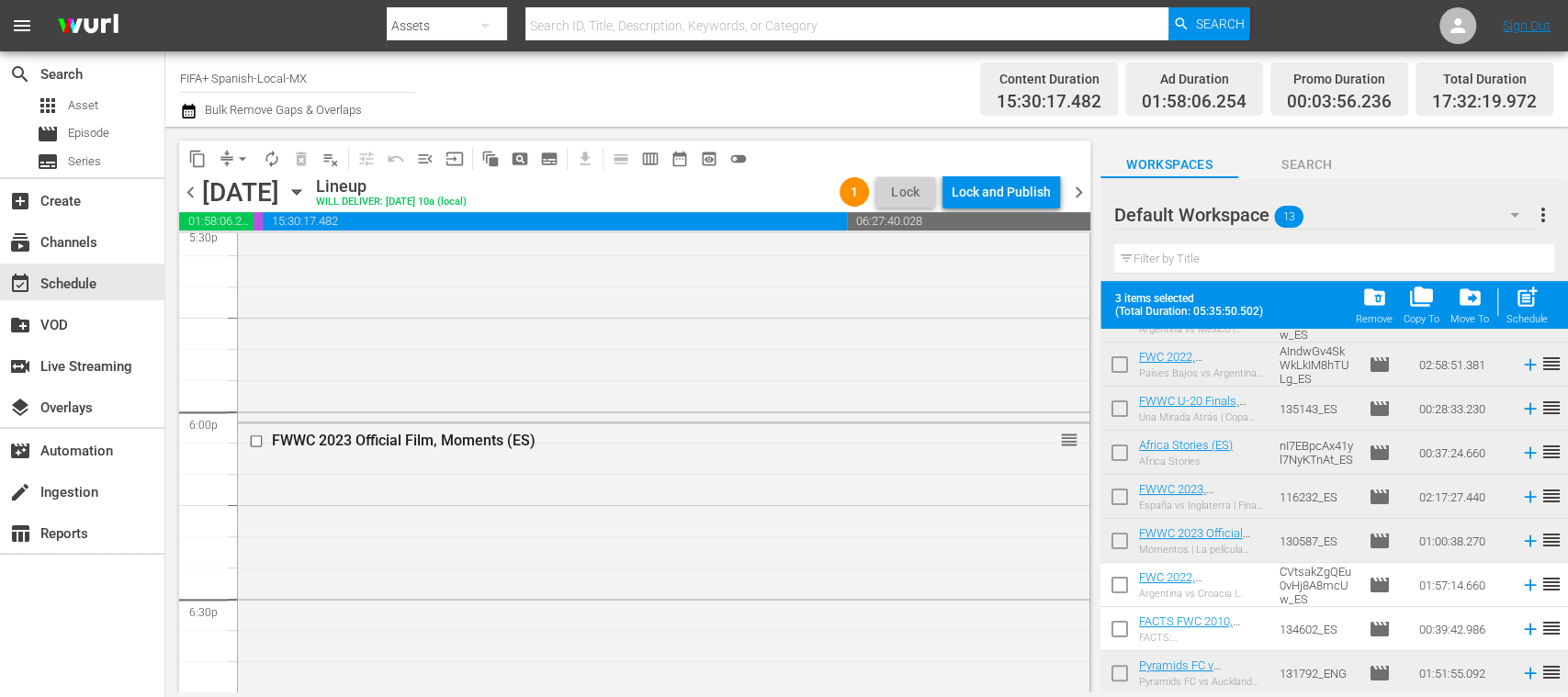
click at [1118, 629] on input "checkbox" at bounding box center [1119, 633] width 39 height 39
checkbox input "true"
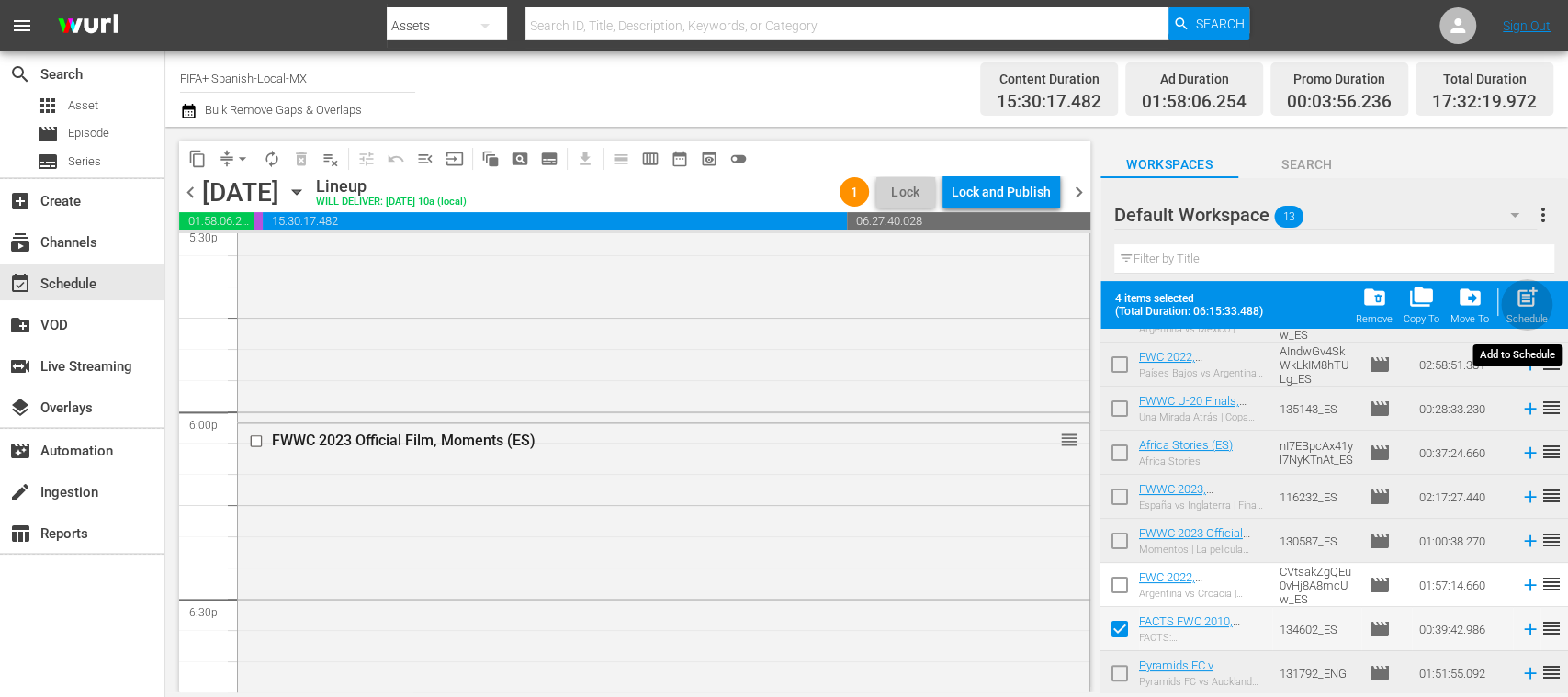
click at [1534, 314] on div "Schedule" at bounding box center [1527, 319] width 41 height 12
checkbox input "false"
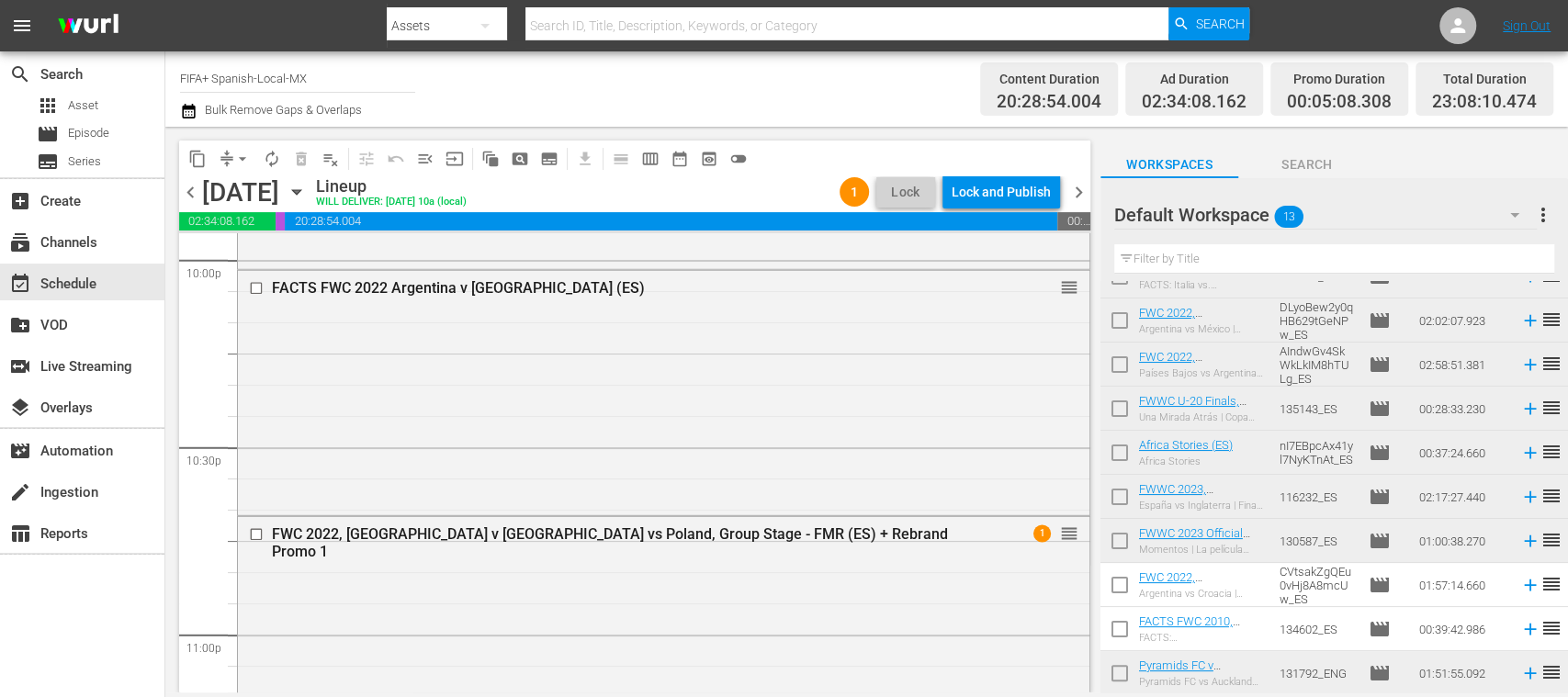
scroll to position [8269, 0]
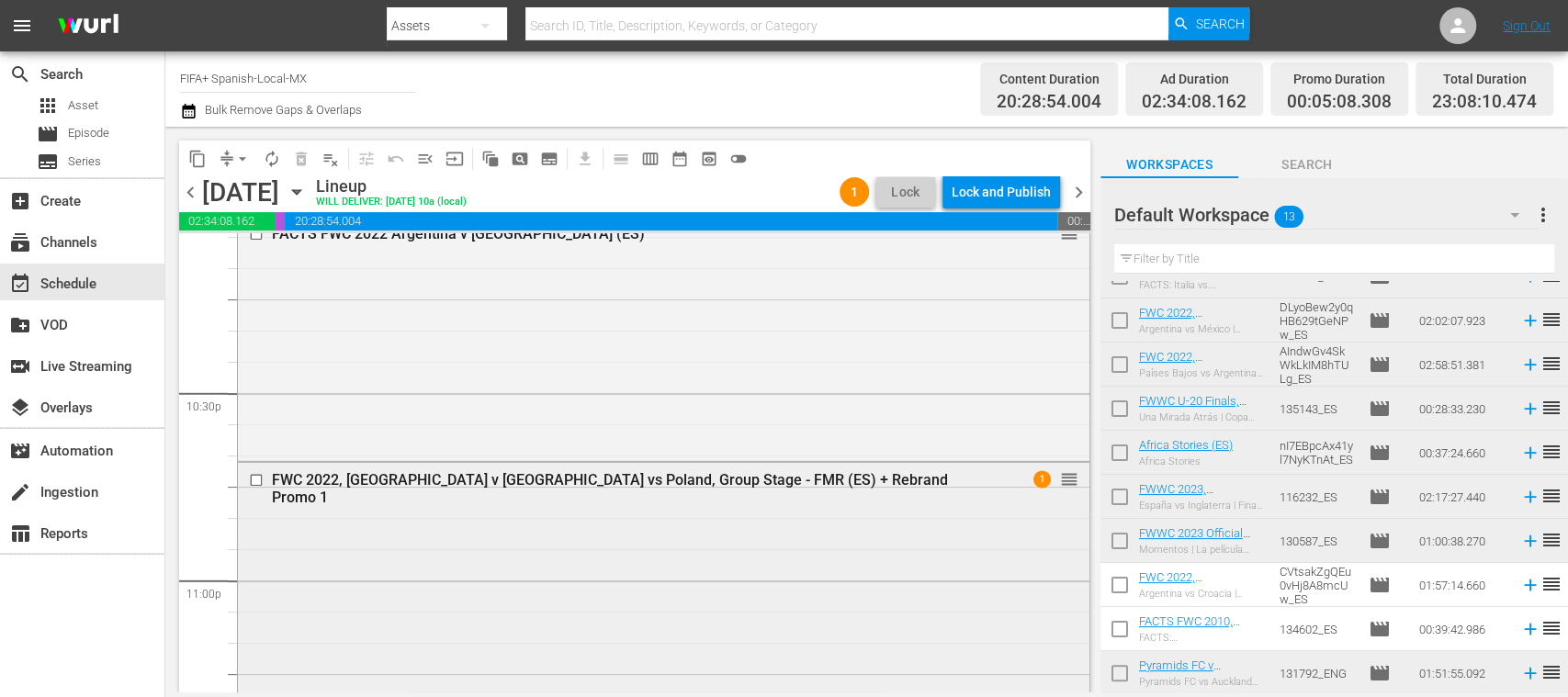
click at [255, 481] on input "checkbox" at bounding box center [258, 480] width 20 height 16
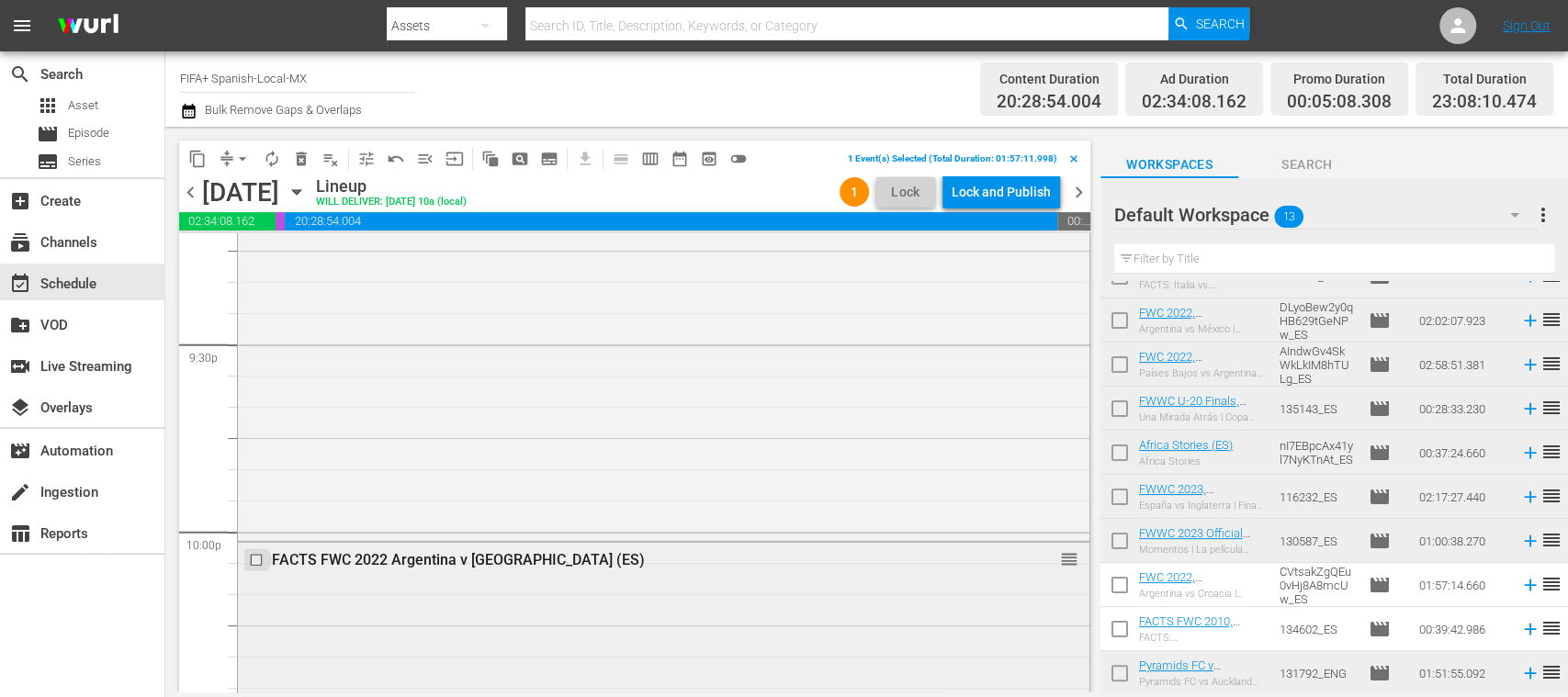
click at [257, 555] on input "checkbox" at bounding box center [258, 560] width 20 height 16
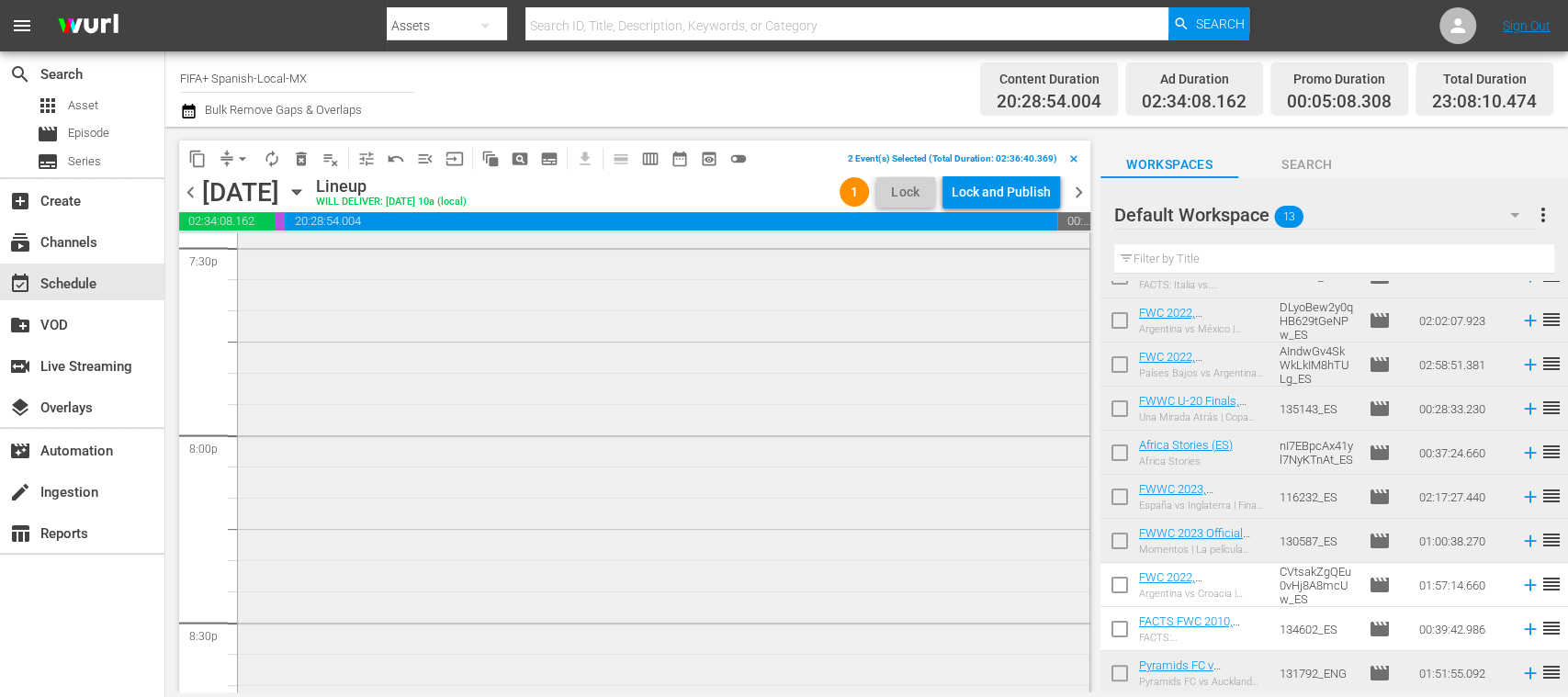
scroll to position [6964, 0]
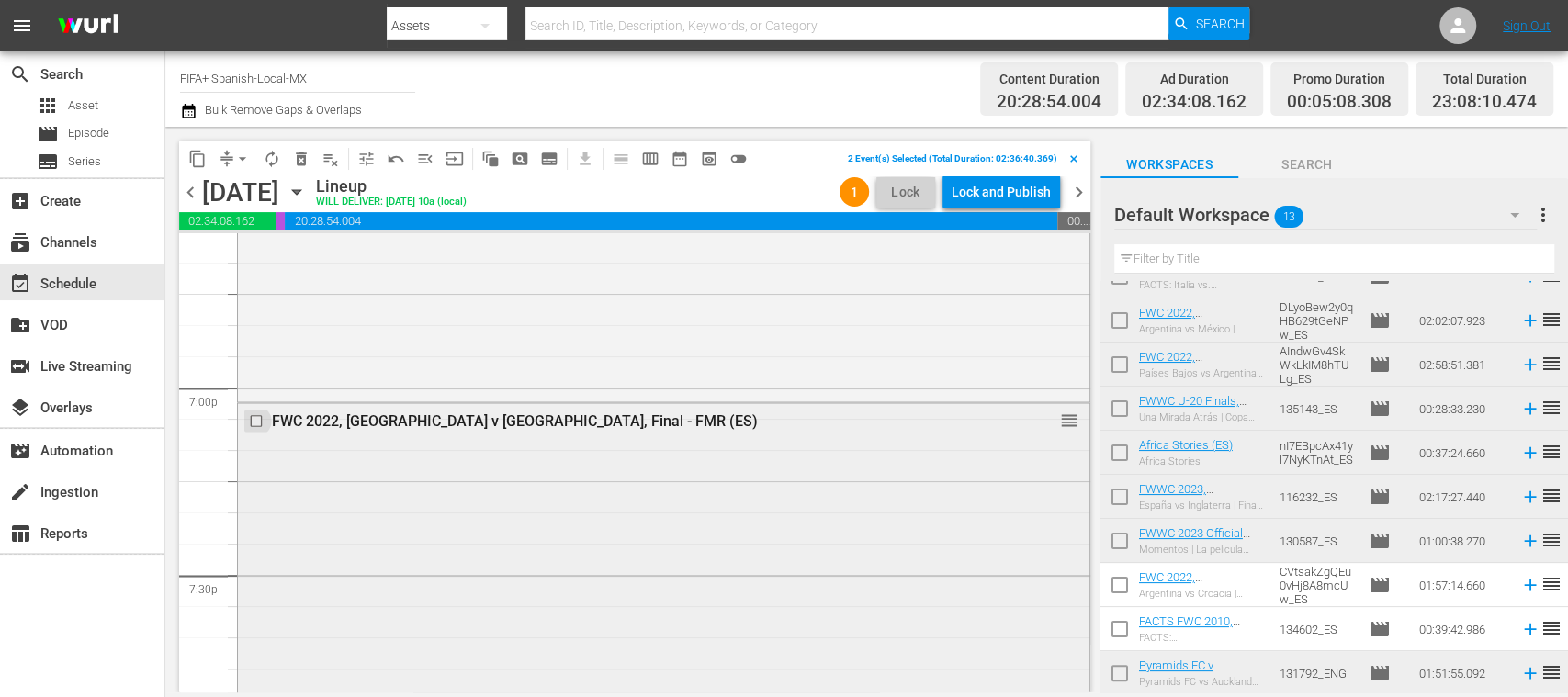
click at [259, 417] on input "checkbox" at bounding box center [258, 421] width 20 height 16
click at [301, 158] on span "delete_forever_outlined" at bounding box center [301, 159] width 19 height 19
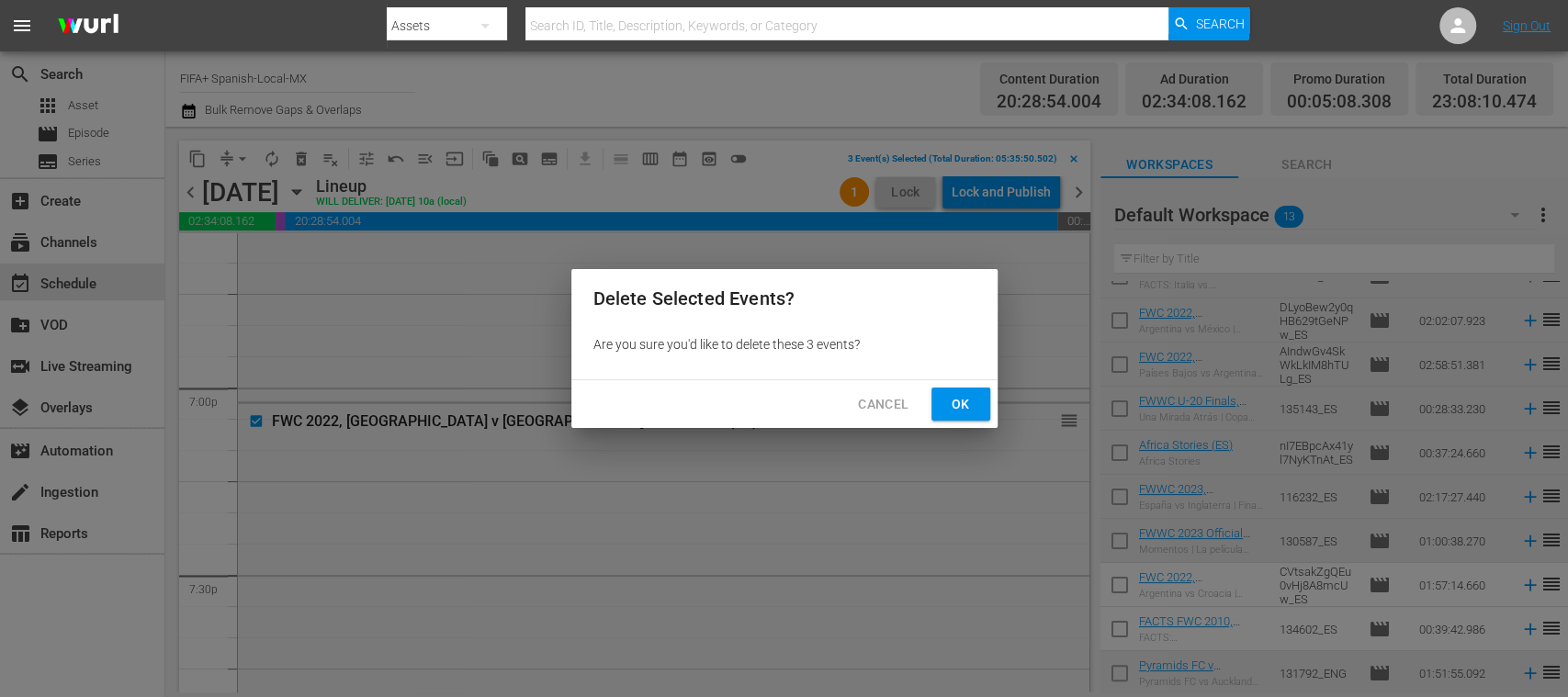
click at [958, 405] on span "Ok" at bounding box center [960, 405] width 29 height 23
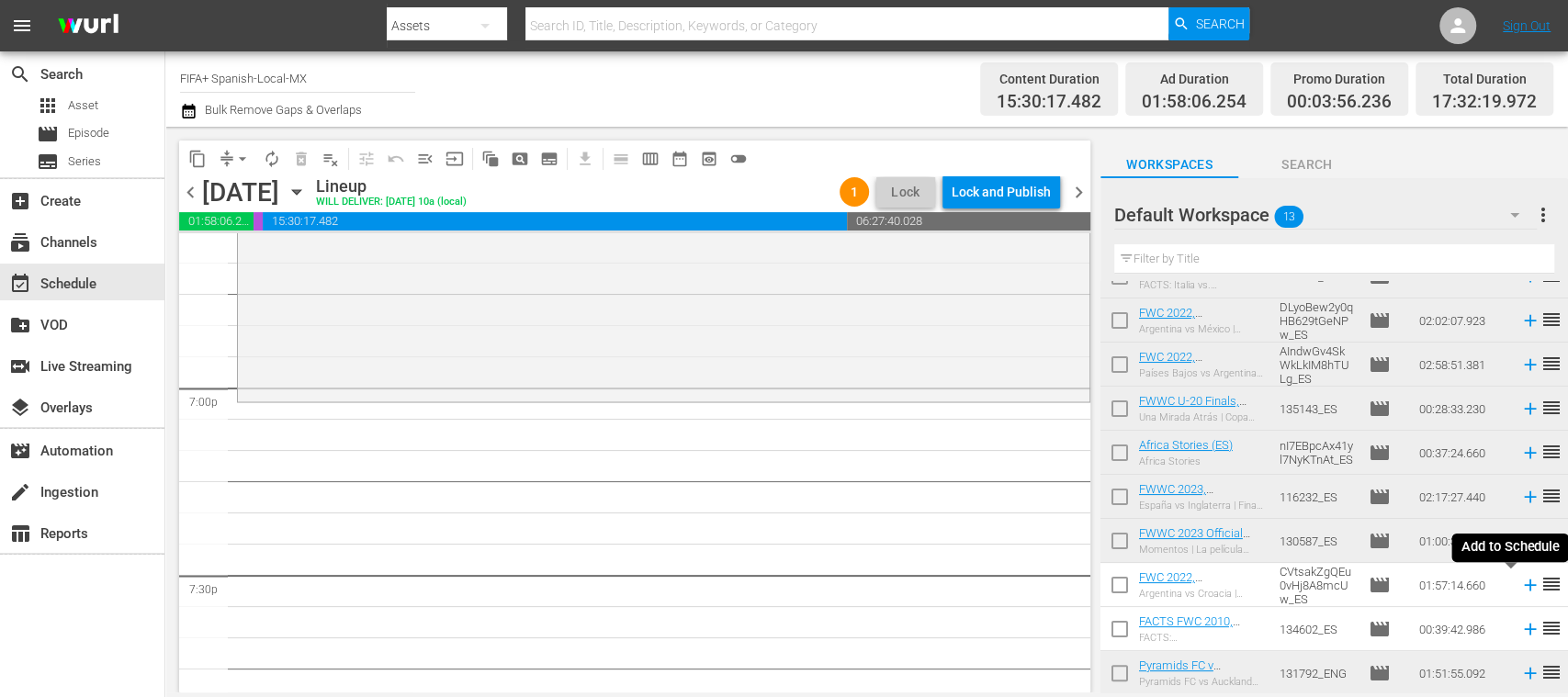
click at [1524, 589] on icon at bounding box center [1530, 585] width 12 height 12
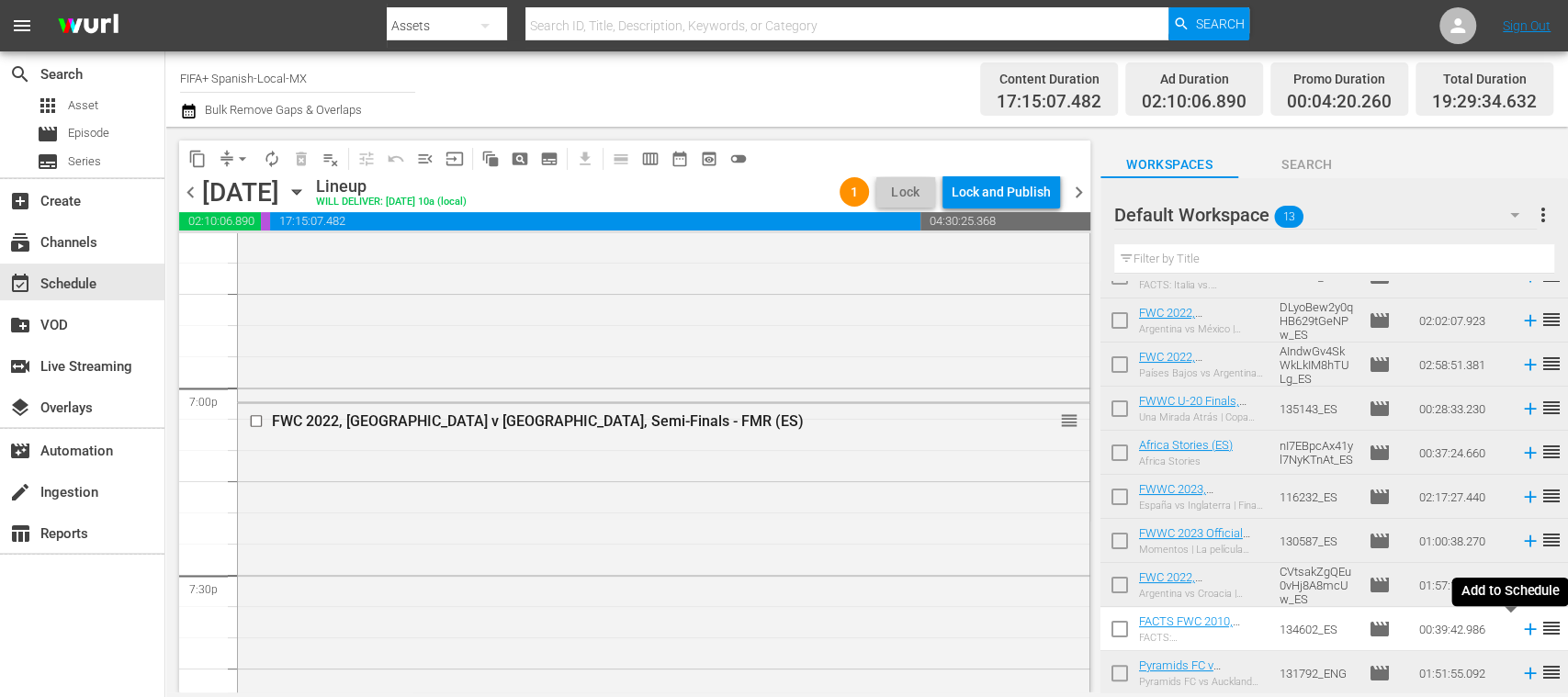
click at [1520, 632] on icon at bounding box center [1530, 629] width 20 height 20
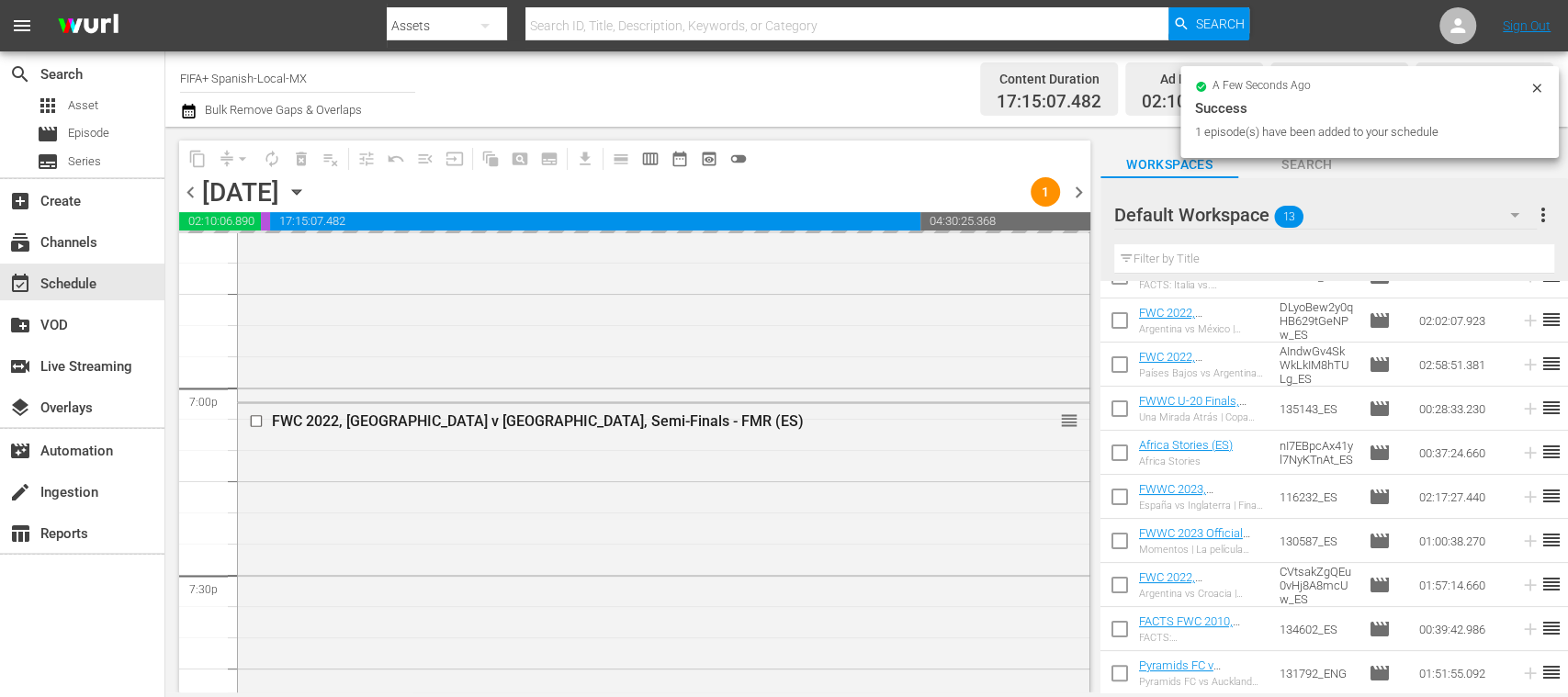
scroll to position [0, 0]
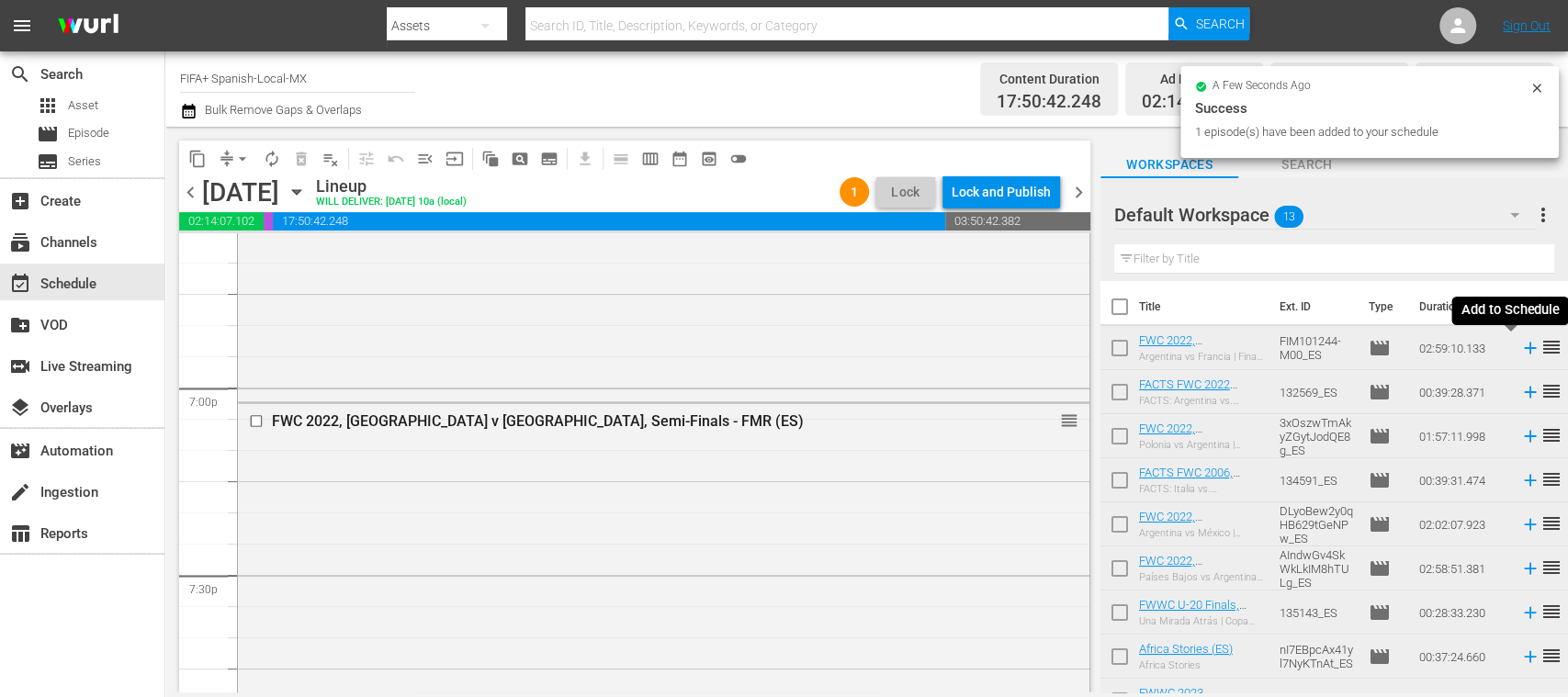
click at [1524, 349] on icon at bounding box center [1530, 348] width 12 height 12
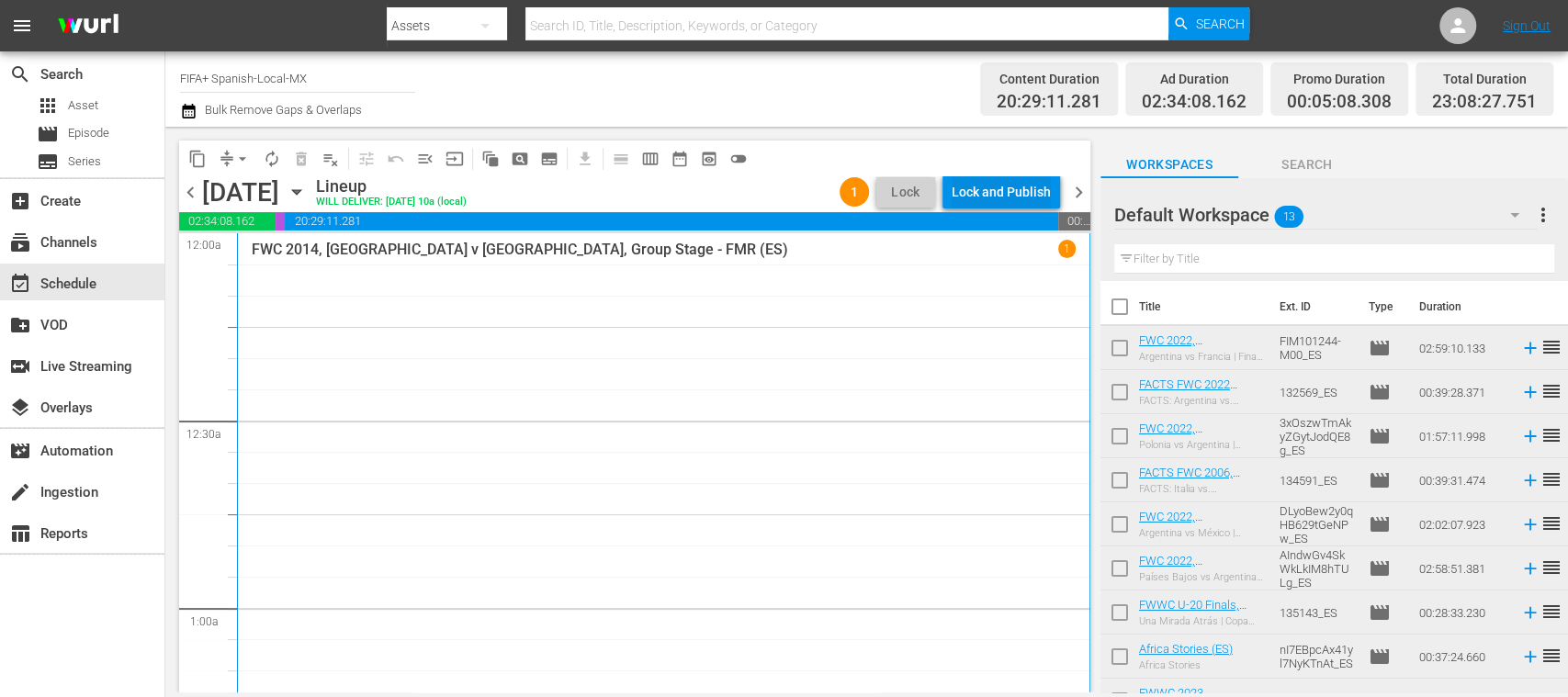
click at [1016, 184] on div "Lock and Publish" at bounding box center [1001, 192] width 99 height 33
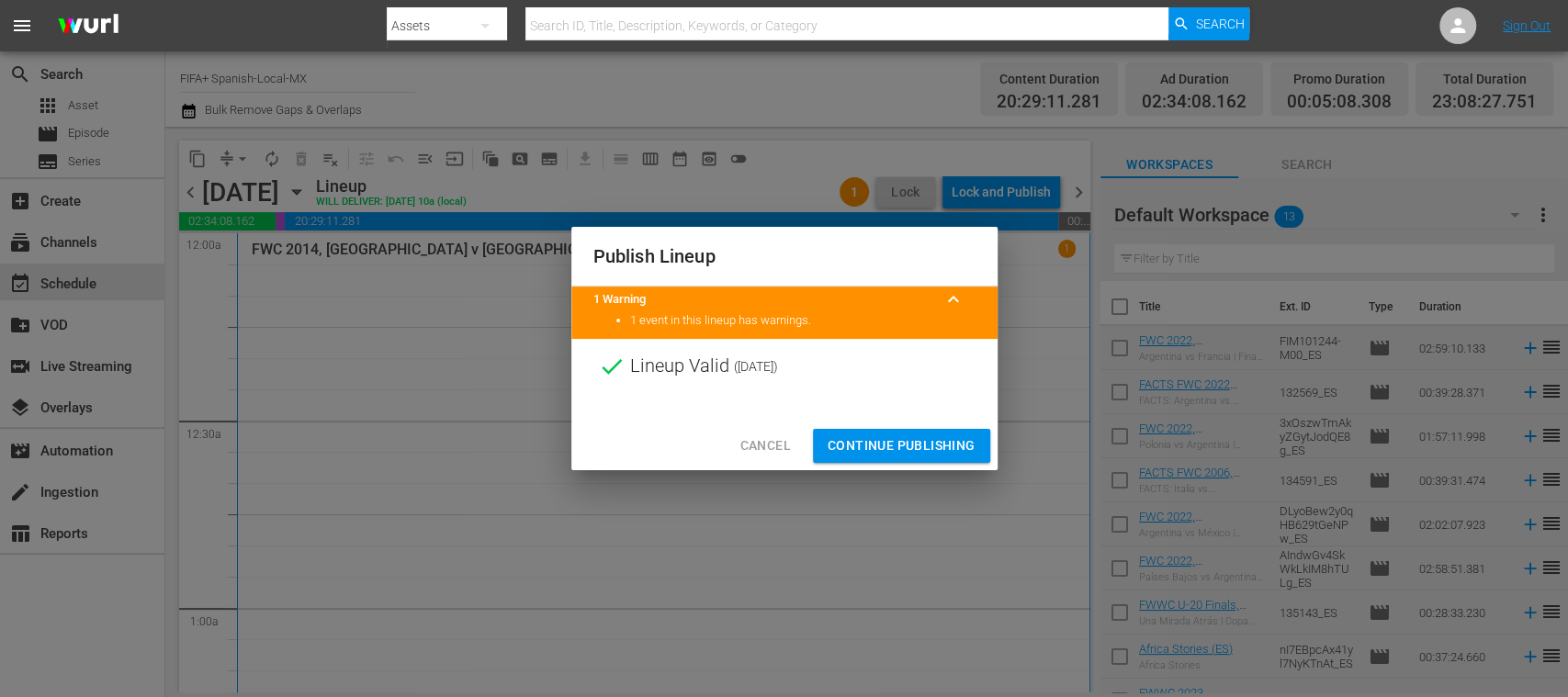
click at [908, 439] on span "Continue Publishing" at bounding box center [902, 446] width 148 height 23
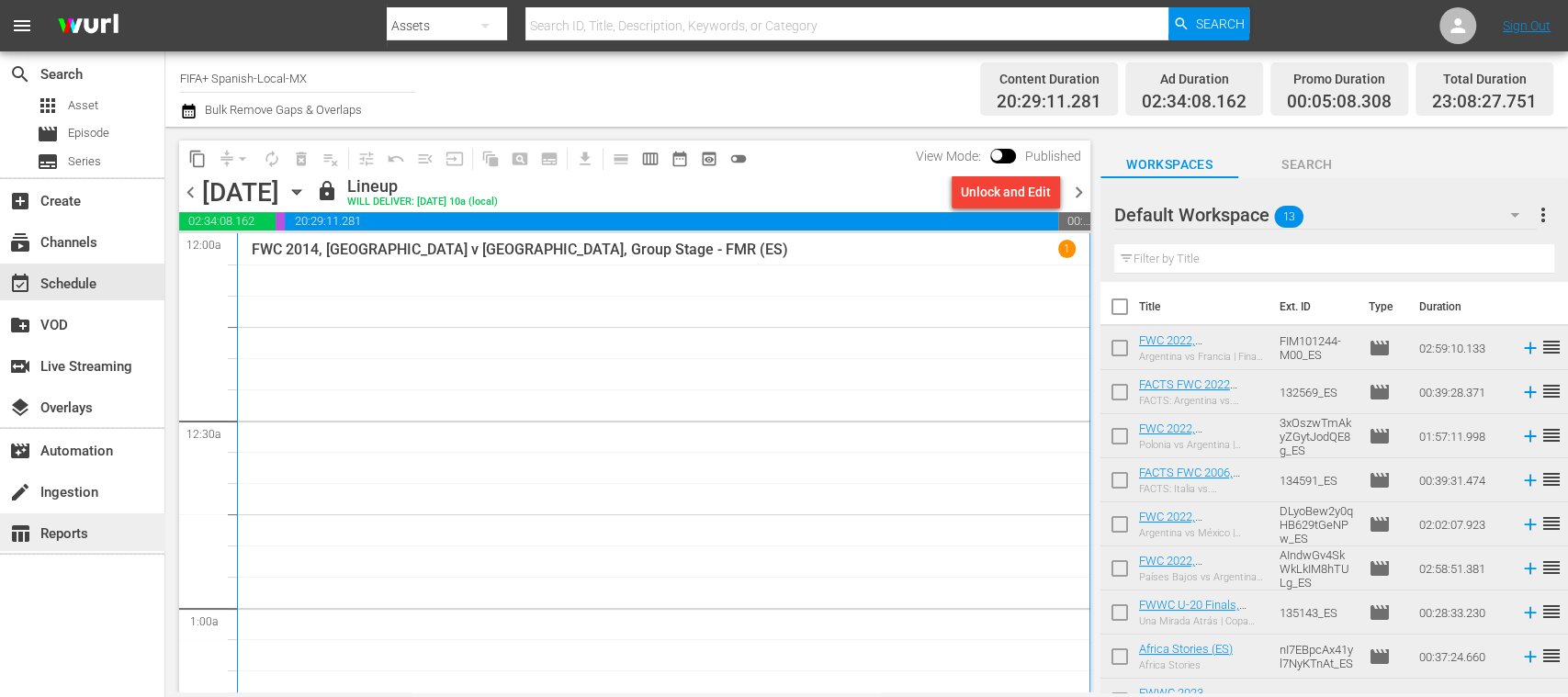
click at [76, 526] on div "table_chart Reports" at bounding box center [51, 530] width 102 height 17
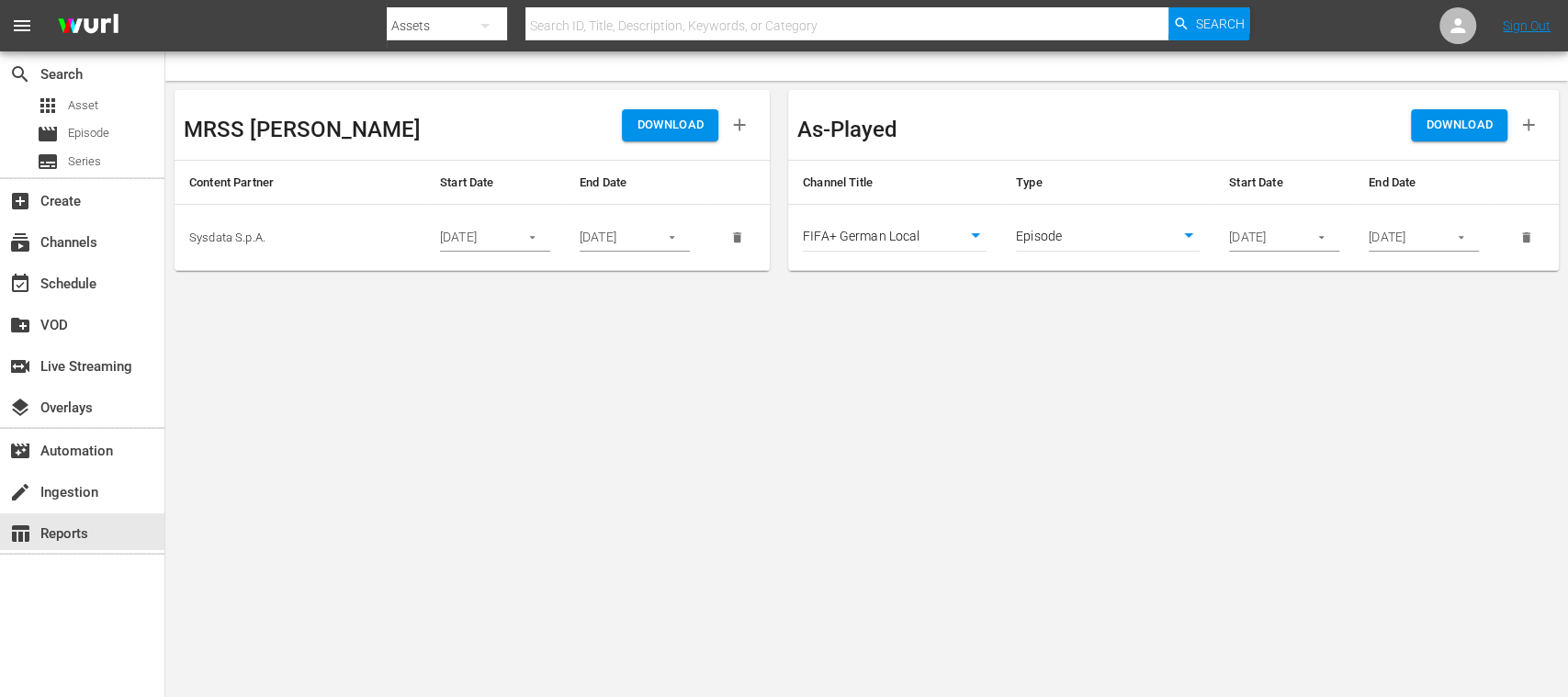
click at [1321, 238] on icon "button" at bounding box center [1321, 238] width 6 height 3
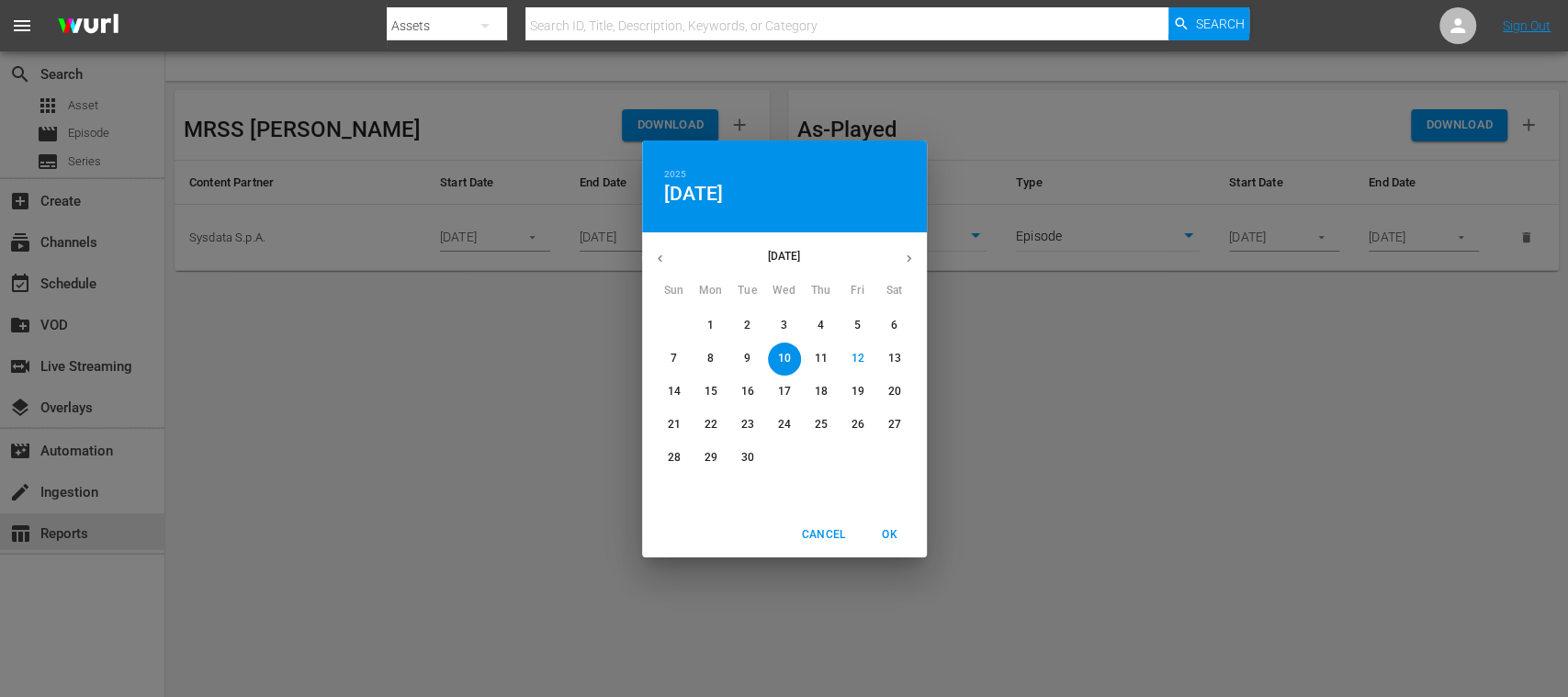
click at [673, 388] on p "14" at bounding box center [673, 392] width 13 height 16
drag, startPoint x: 883, startPoint y: 524, endPoint x: 963, endPoint y: 499, distance: 83.8
click at [885, 525] on span "OK" at bounding box center [889, 535] width 44 height 19
type input "09/14/2025"
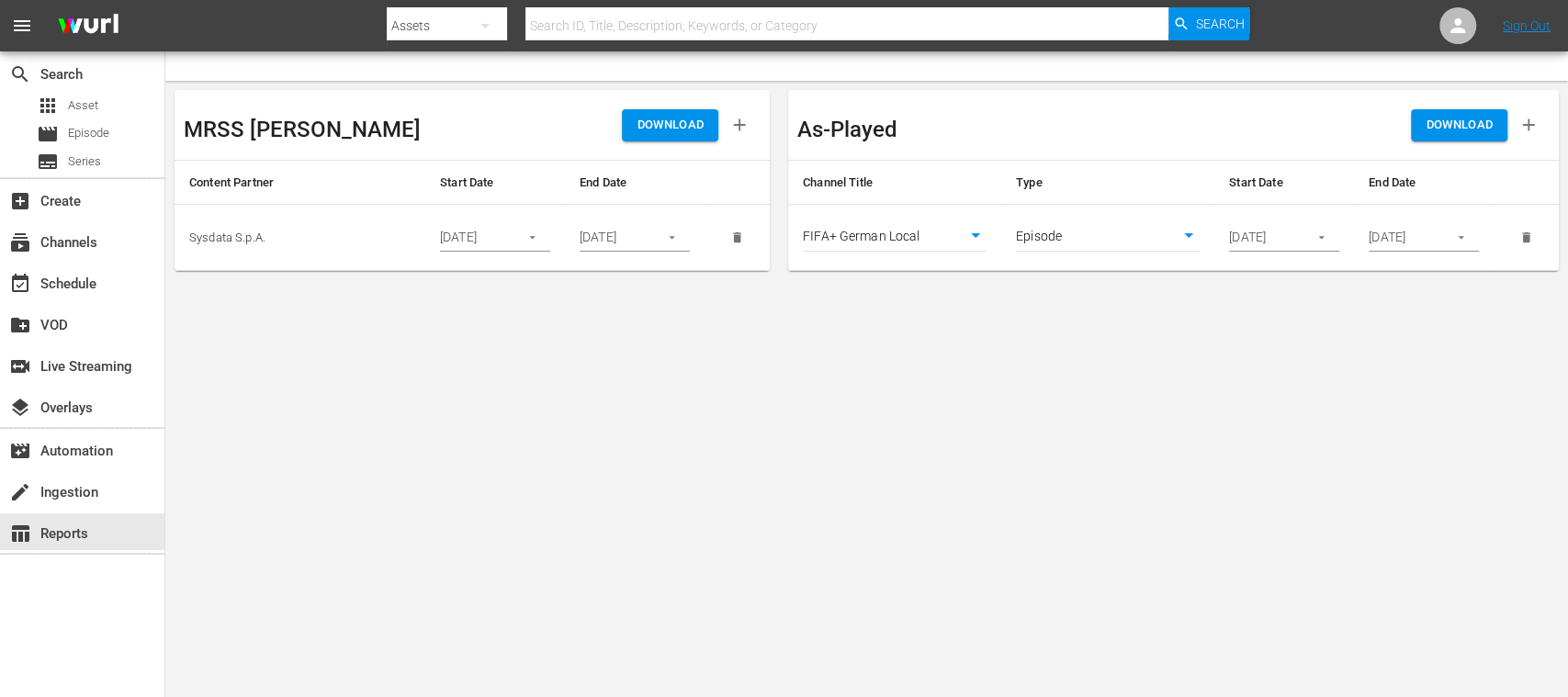
click at [1529, 126] on icon "button" at bounding box center [1528, 125] width 20 height 20
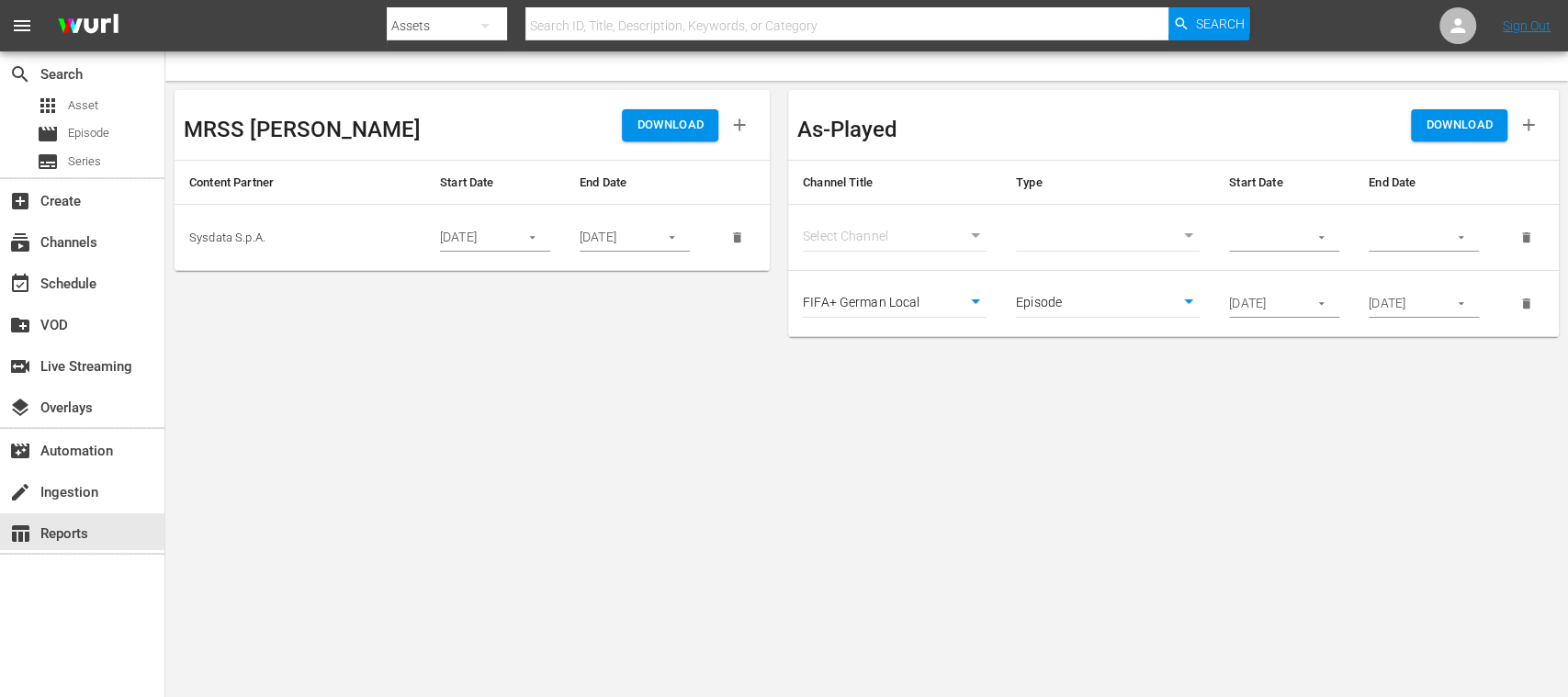
click at [973, 231] on body "menu Search By Assets Search ID, Title, Description, Keywords, or Category Sear…" at bounding box center [784, 348] width 1568 height 697
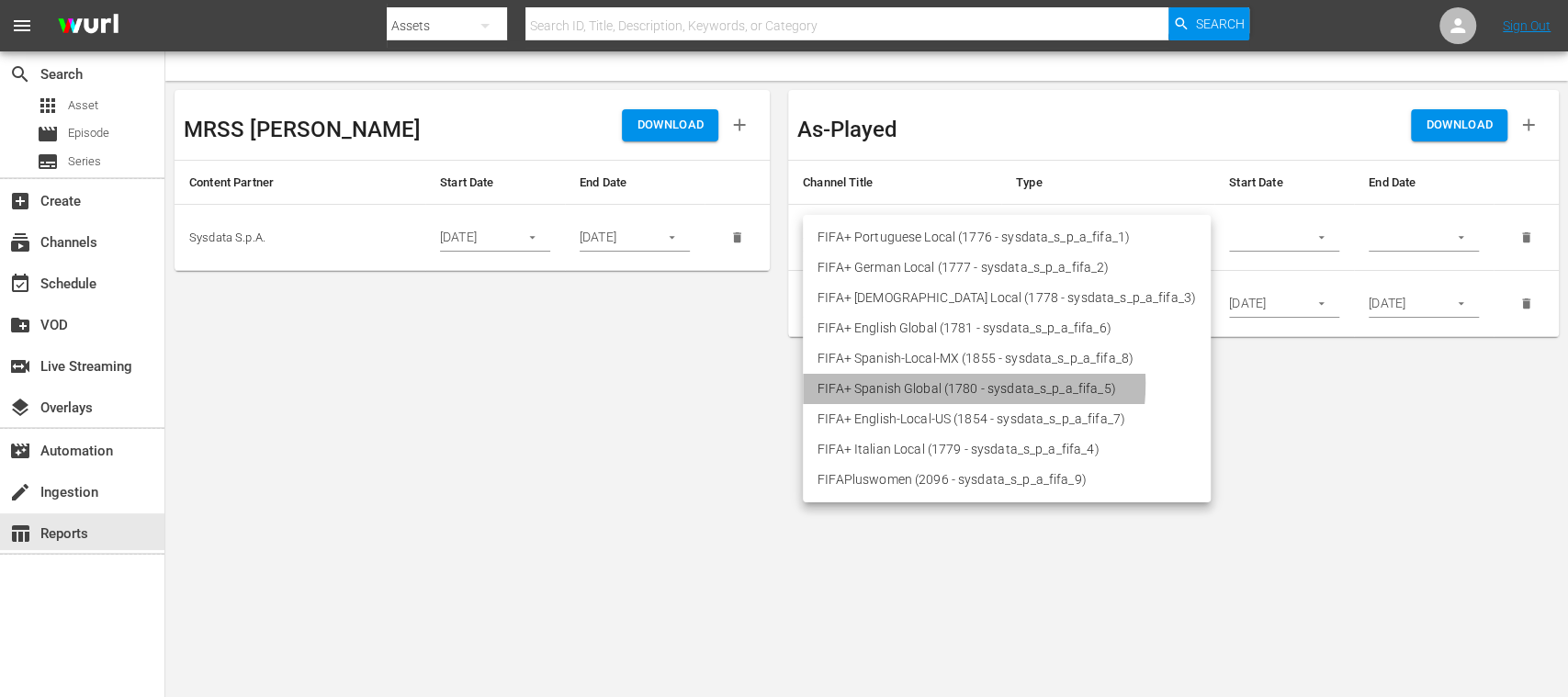
click at [933, 384] on li "FIFA+ Spanish Global (1780 - sysdata_s_p_a_fifa_5)" at bounding box center [1006, 388] width 408 height 30
type input "1780"
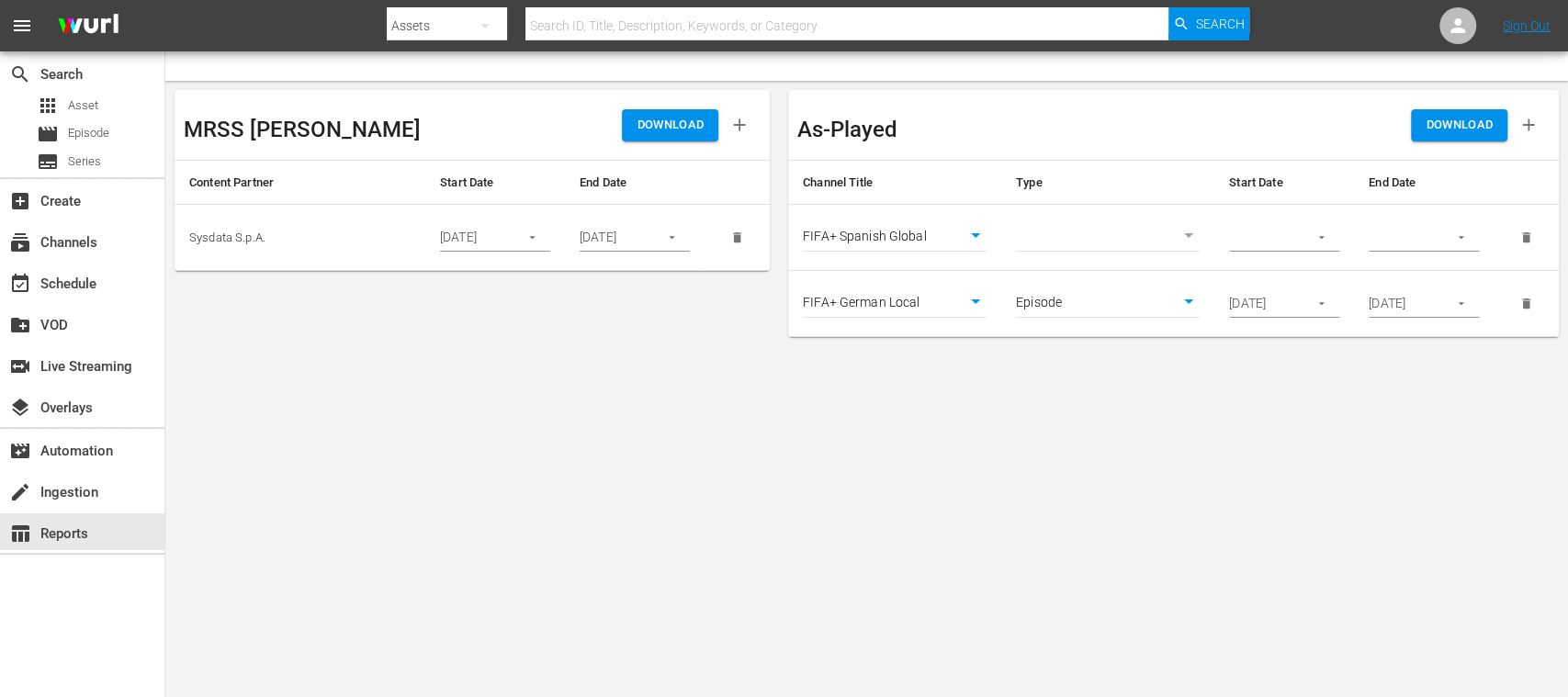
click at [1531, 127] on icon "button" at bounding box center [1528, 125] width 20 height 20
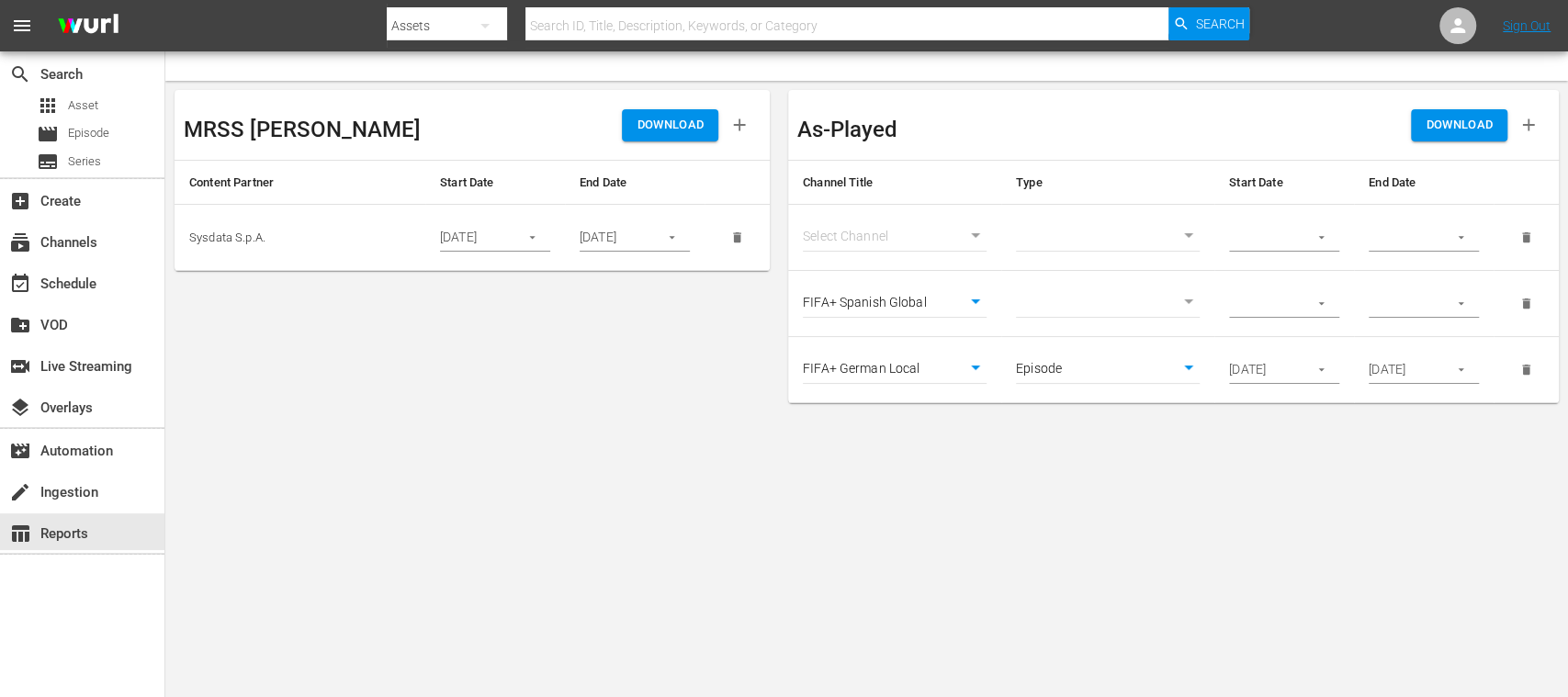
click at [973, 235] on body "menu Search By Assets Search ID, Title, Description, Keywords, or Category Sear…" at bounding box center [784, 348] width 1568 height 697
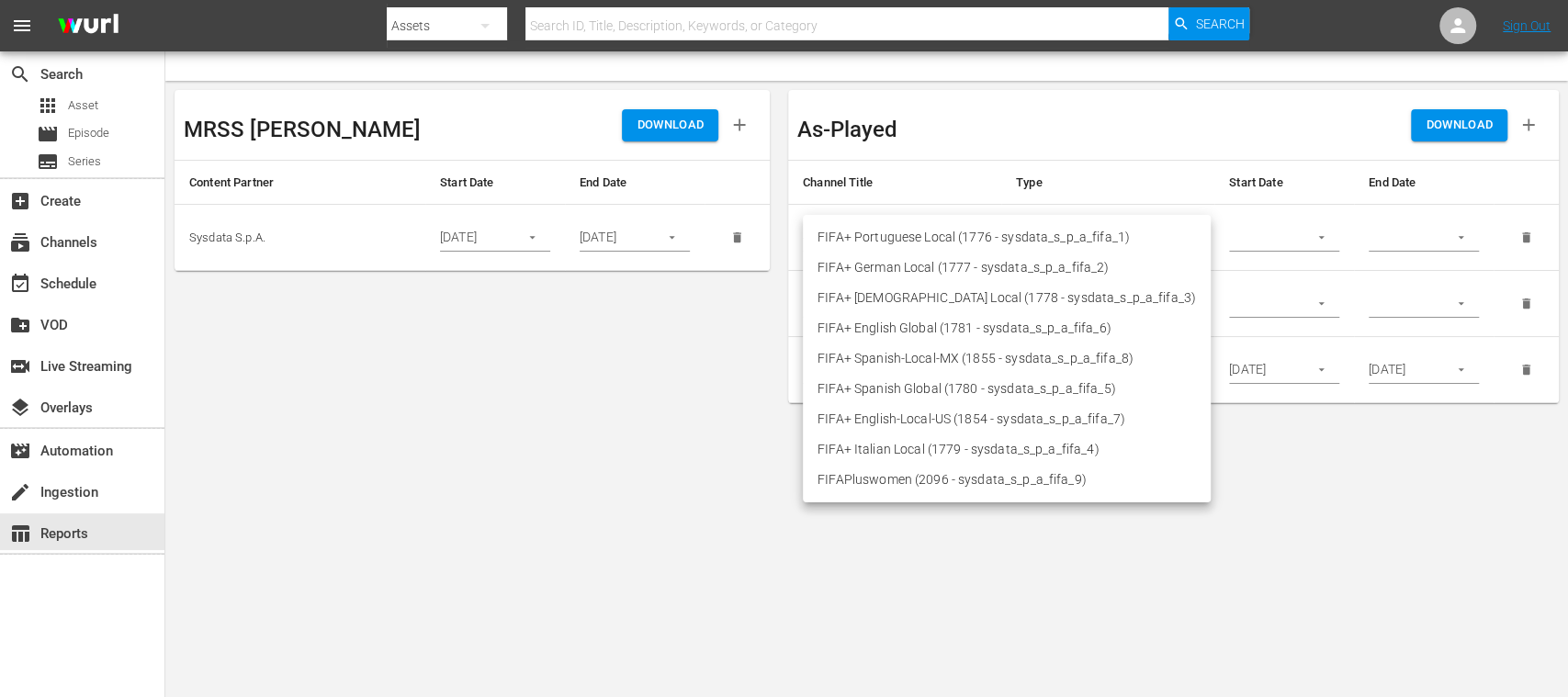
click at [958, 361] on li "FIFA+ Spanish-Local-MX (1855 - sysdata_s_p_a_fifa_8)" at bounding box center [1006, 358] width 408 height 30
type input "1855"
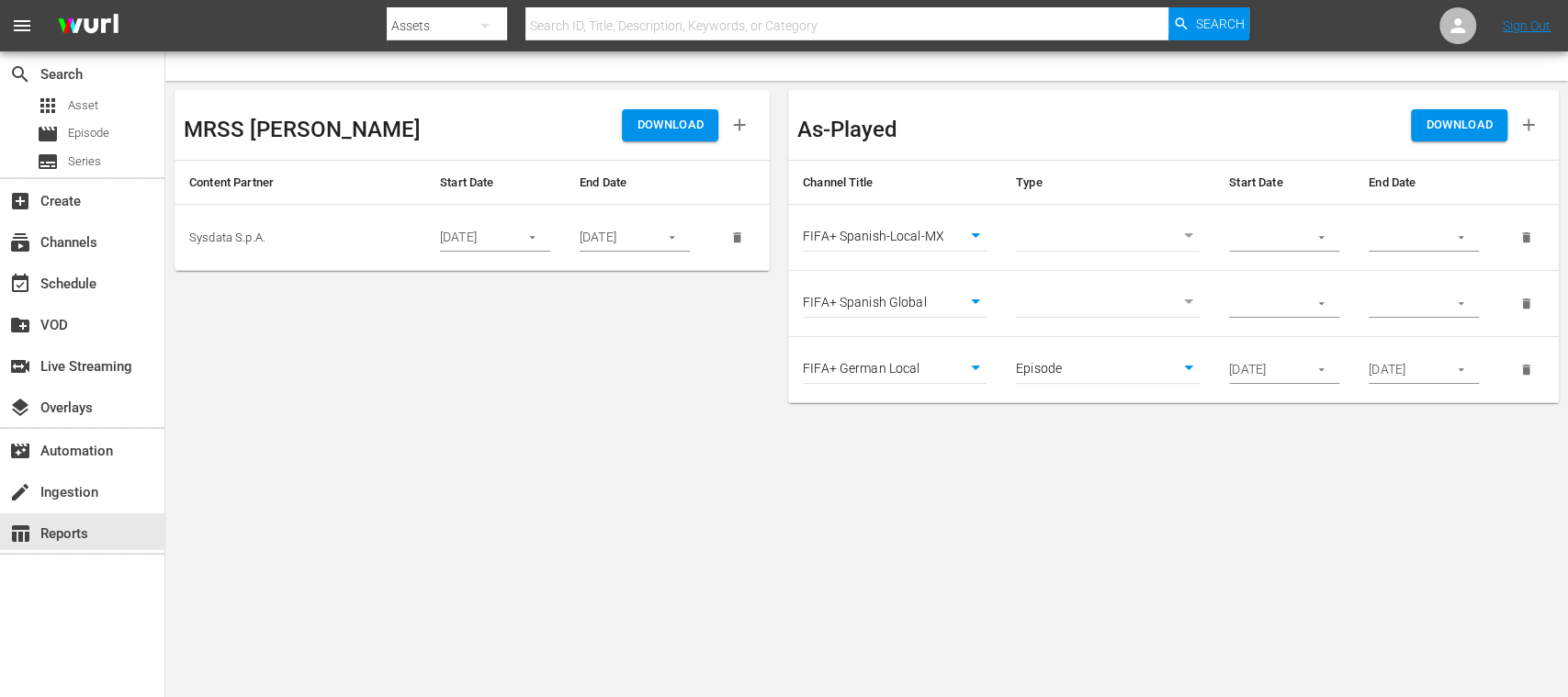
click at [1187, 234] on body "menu Search By Assets Search ID, Title, Description, Keywords, or Category Sear…" at bounding box center [784, 348] width 1568 height 697
click at [1085, 268] on li "Episode" at bounding box center [1108, 267] width 183 height 30
type input "episode"
click at [1183, 297] on body "menu Search By Assets Search ID, Title, Description, Keywords, or Category Sear…" at bounding box center [784, 348] width 1568 height 697
click at [1109, 340] on li "Episode" at bounding box center [1108, 332] width 183 height 30
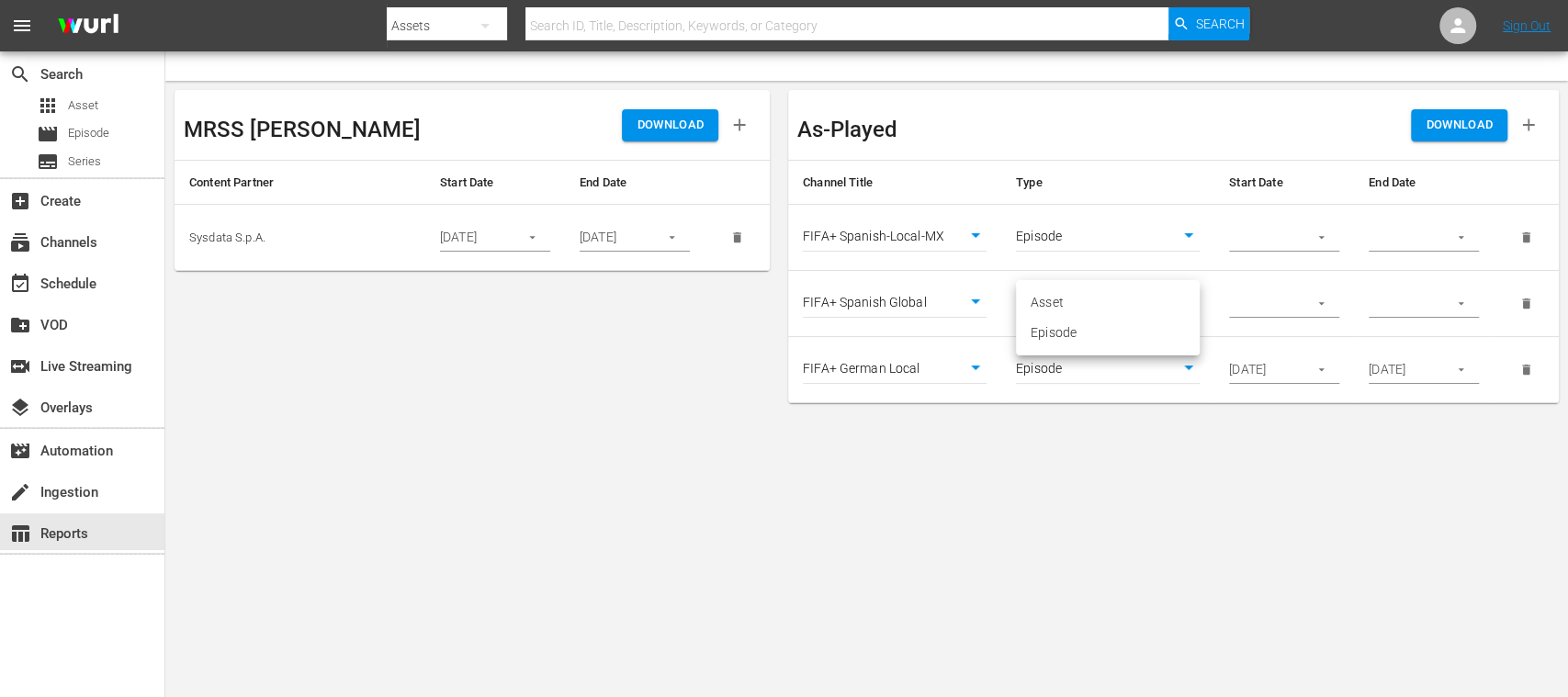
type input "episode"
click at [1321, 233] on icon "button" at bounding box center [1321, 237] width 14 height 14
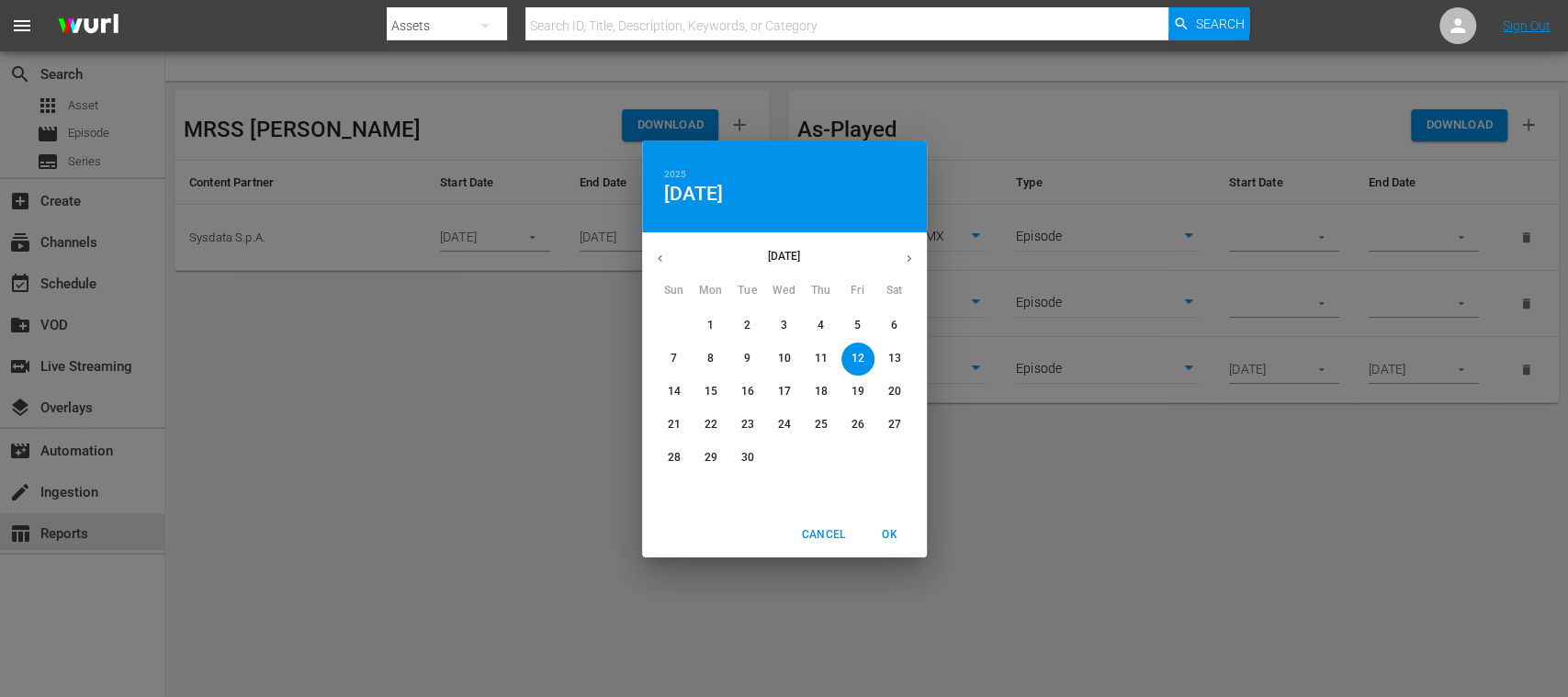
click at [678, 388] on p "14" at bounding box center [673, 392] width 13 height 16
click at [883, 530] on span "OK" at bounding box center [889, 535] width 44 height 19
type input "09/14/2025"
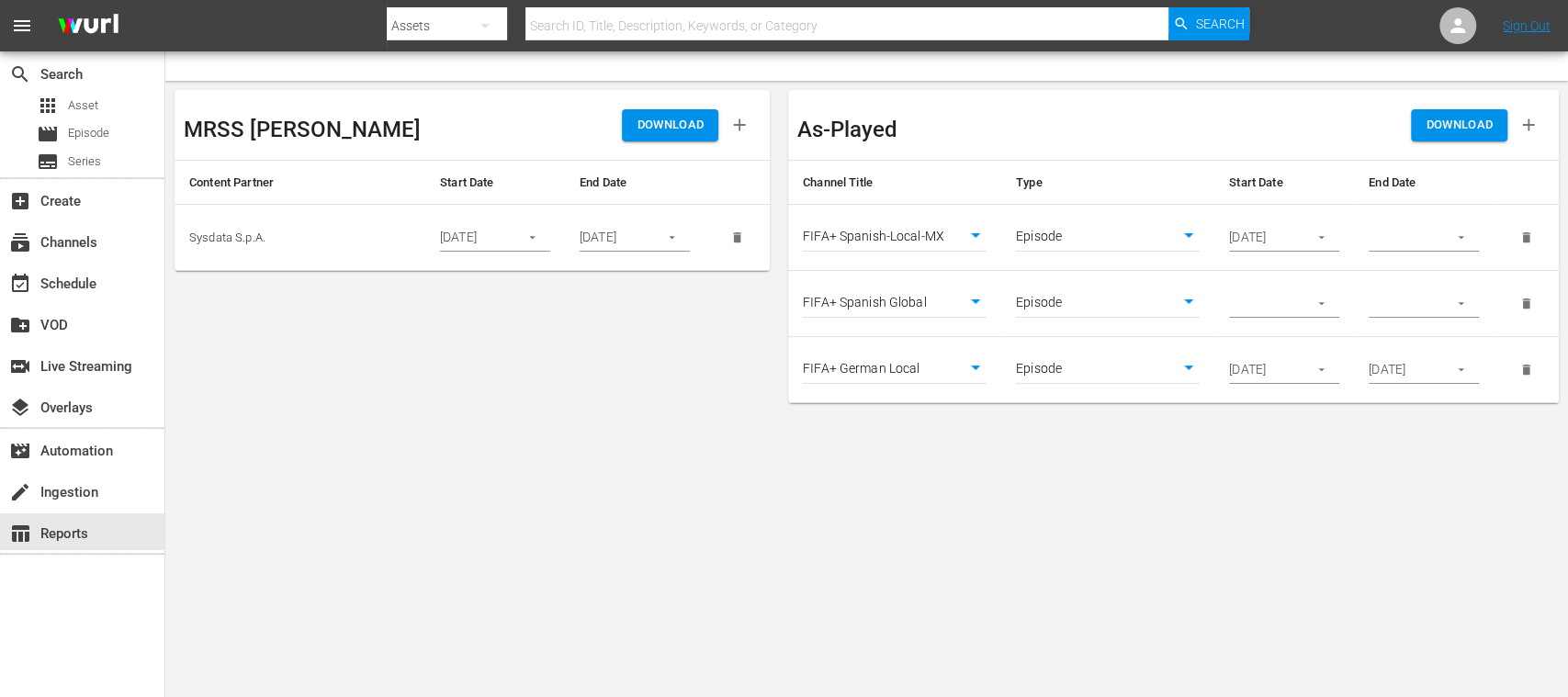
click at [1325, 306] on icon "button" at bounding box center [1321, 303] width 14 height 14
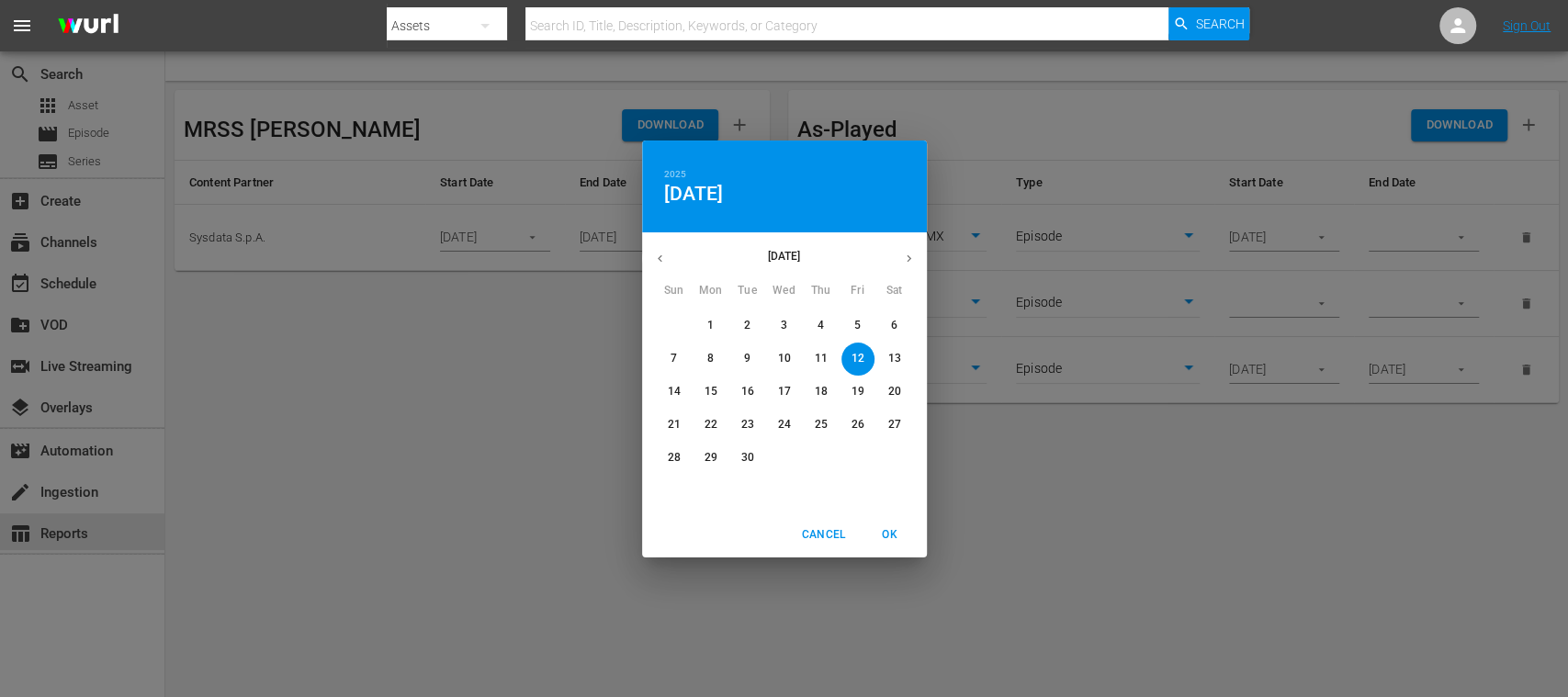
click at [673, 396] on p "14" at bounding box center [673, 392] width 13 height 16
click at [891, 532] on span "OK" at bounding box center [889, 535] width 44 height 19
type input "09/14/2025"
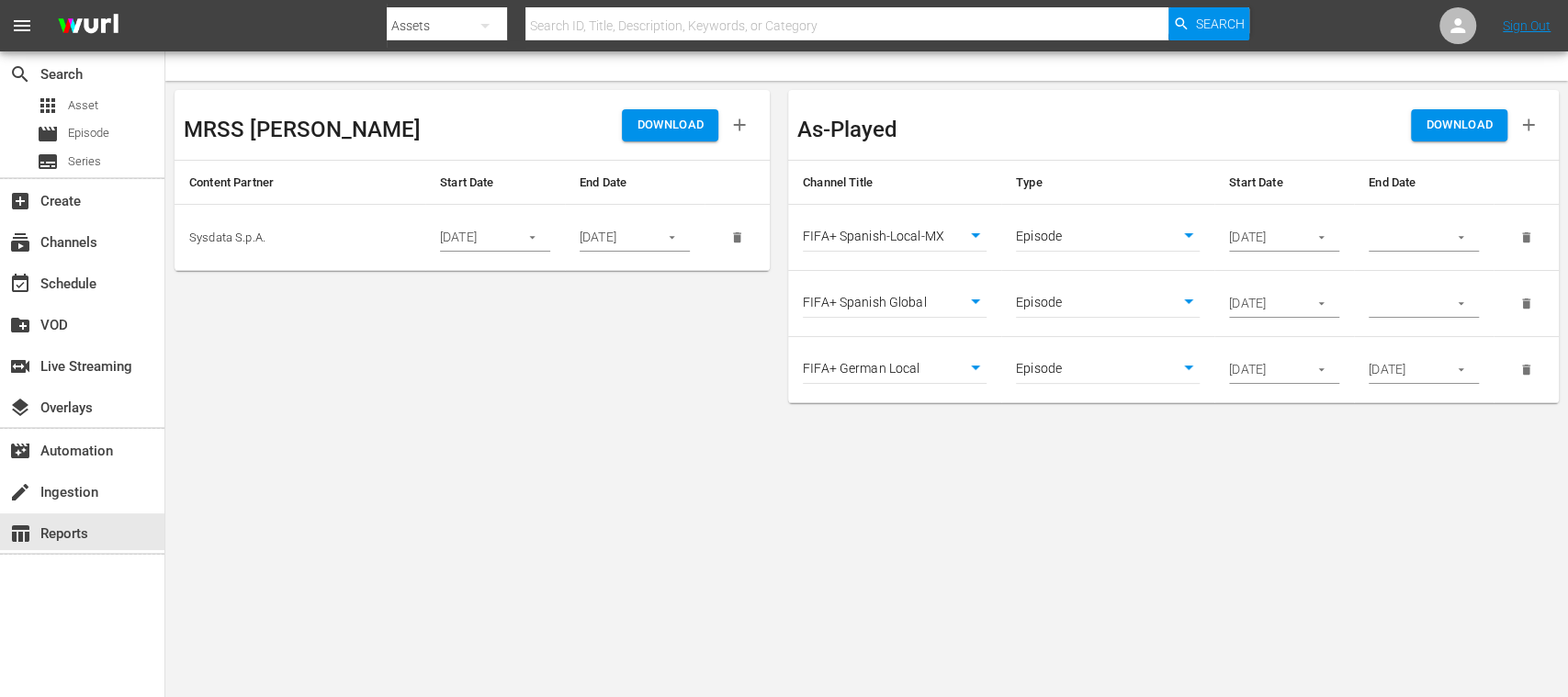
click at [1464, 235] on icon "button" at bounding box center [1461, 237] width 14 height 14
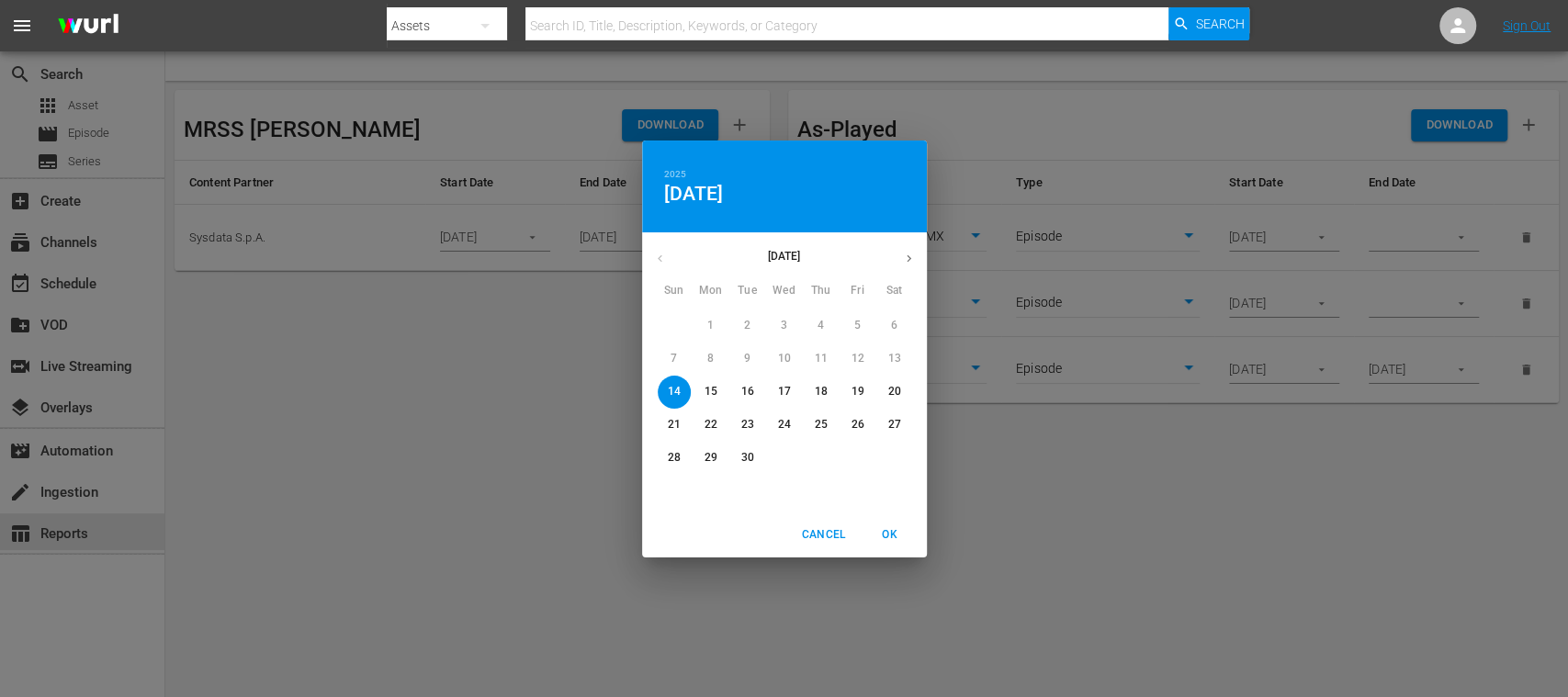
click at [672, 388] on p "14" at bounding box center [673, 392] width 13 height 16
click at [891, 531] on span "OK" at bounding box center [889, 535] width 44 height 19
type input "09/14/2025"
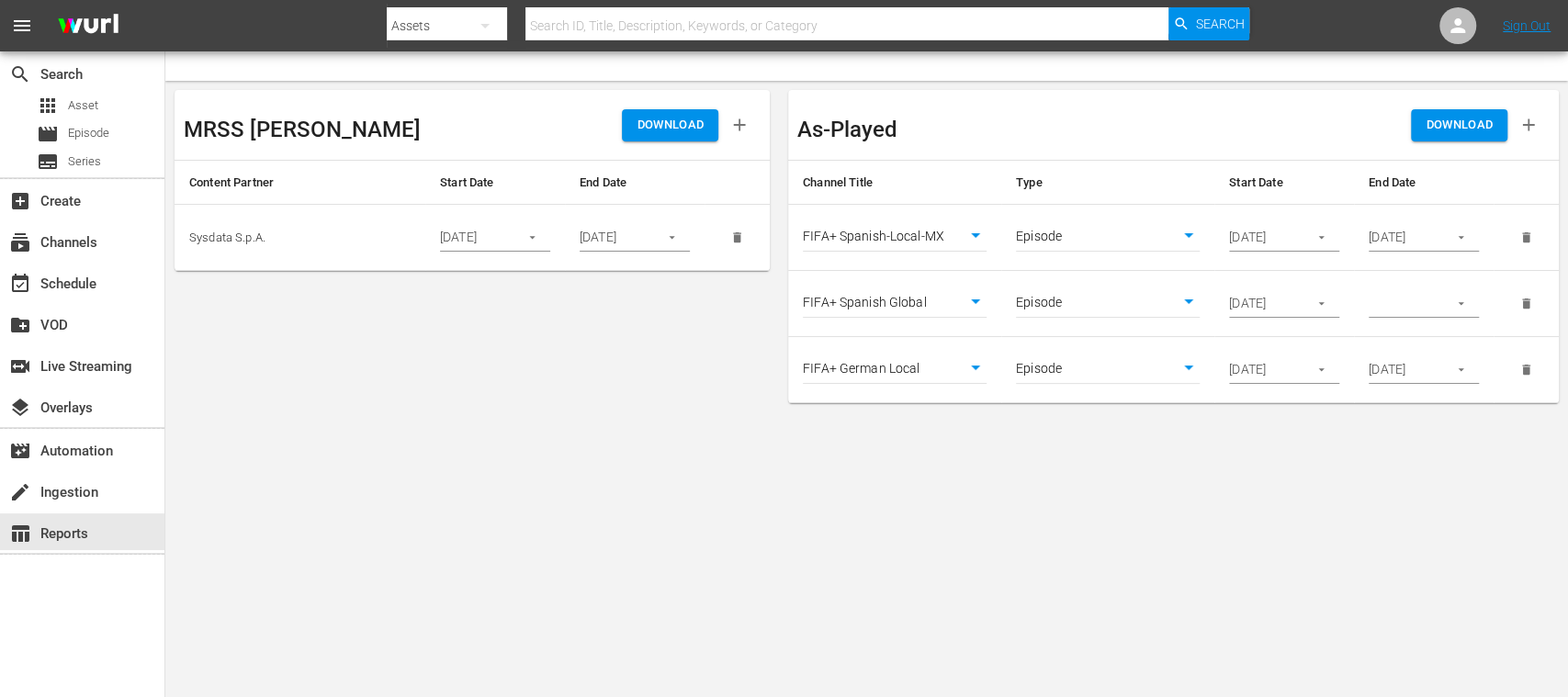
click at [1460, 299] on icon "button" at bounding box center [1461, 303] width 14 height 14
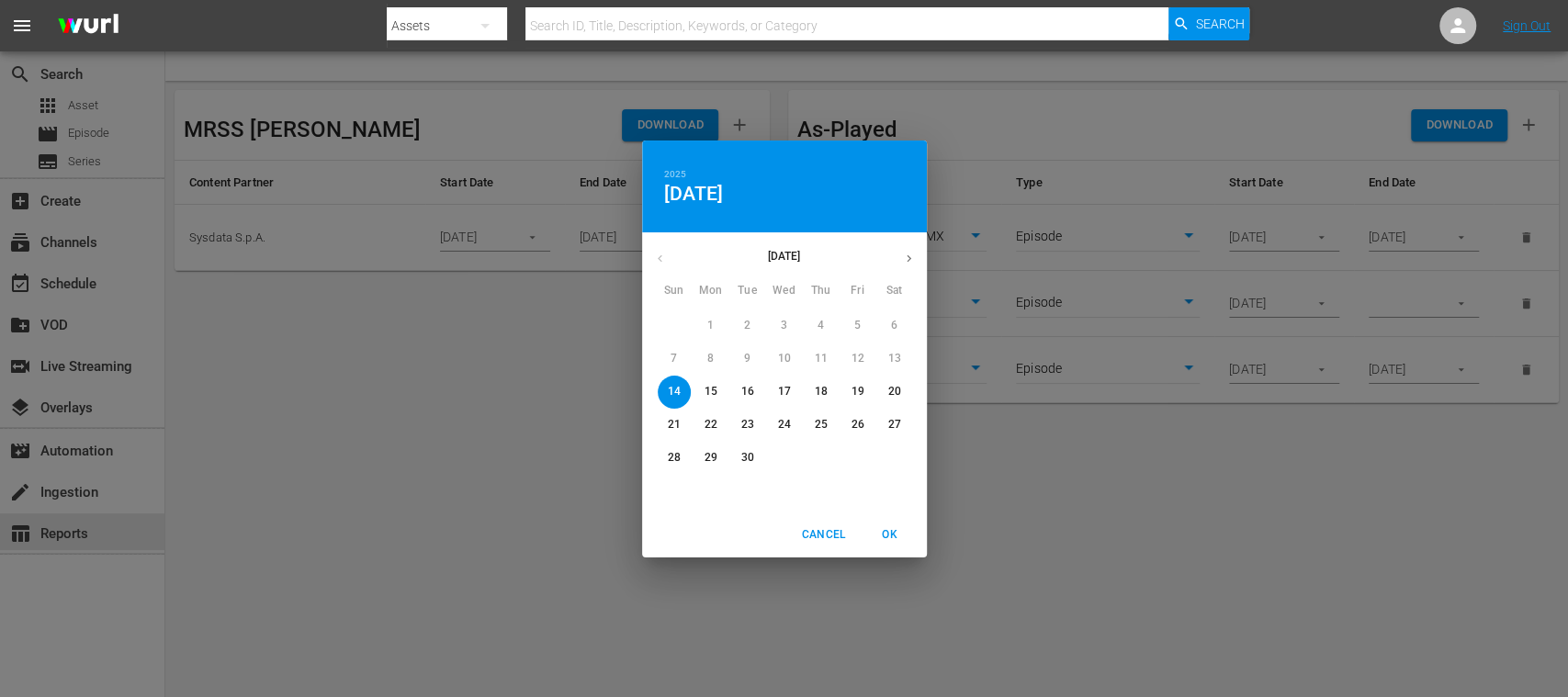
click at [670, 393] on p "14" at bounding box center [673, 392] width 13 height 16
click at [889, 530] on span "OK" at bounding box center [889, 535] width 44 height 19
type input "09/14/2025"
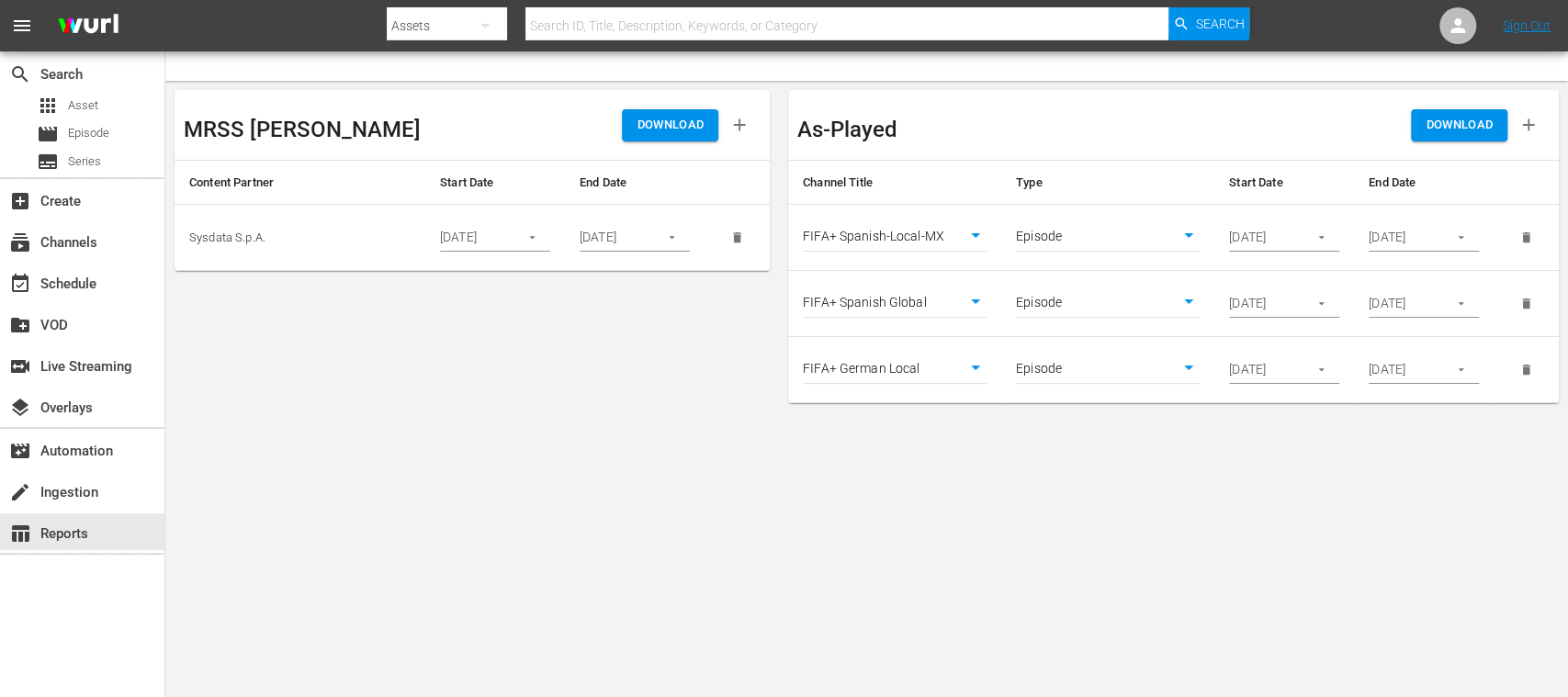
click at [1461, 125] on span "DOWNLOAD" at bounding box center [1459, 126] width 67 height 21
click at [93, 123] on div "movie Episode" at bounding box center [73, 134] width 72 height 25
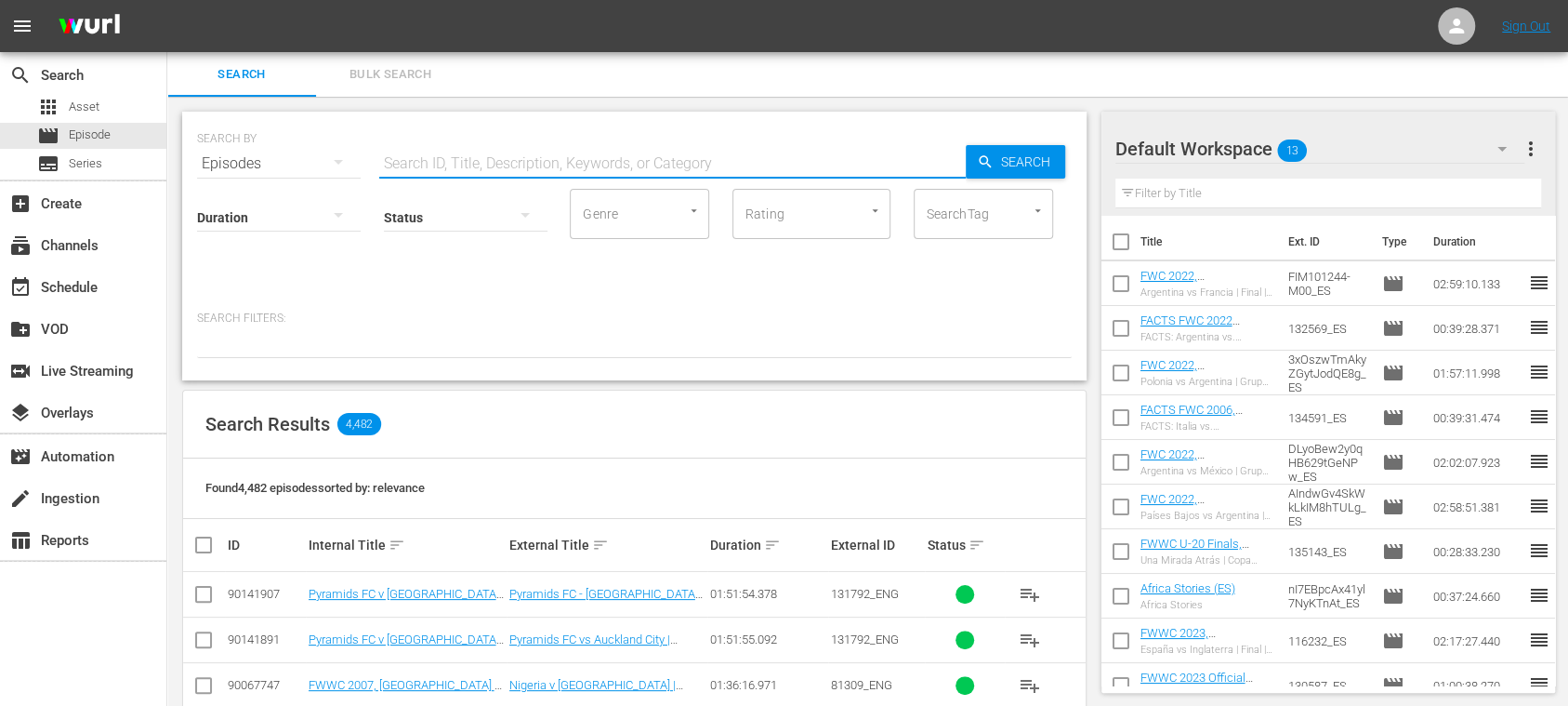
click at [504, 167] on input "text" at bounding box center [672, 163] width 586 height 44
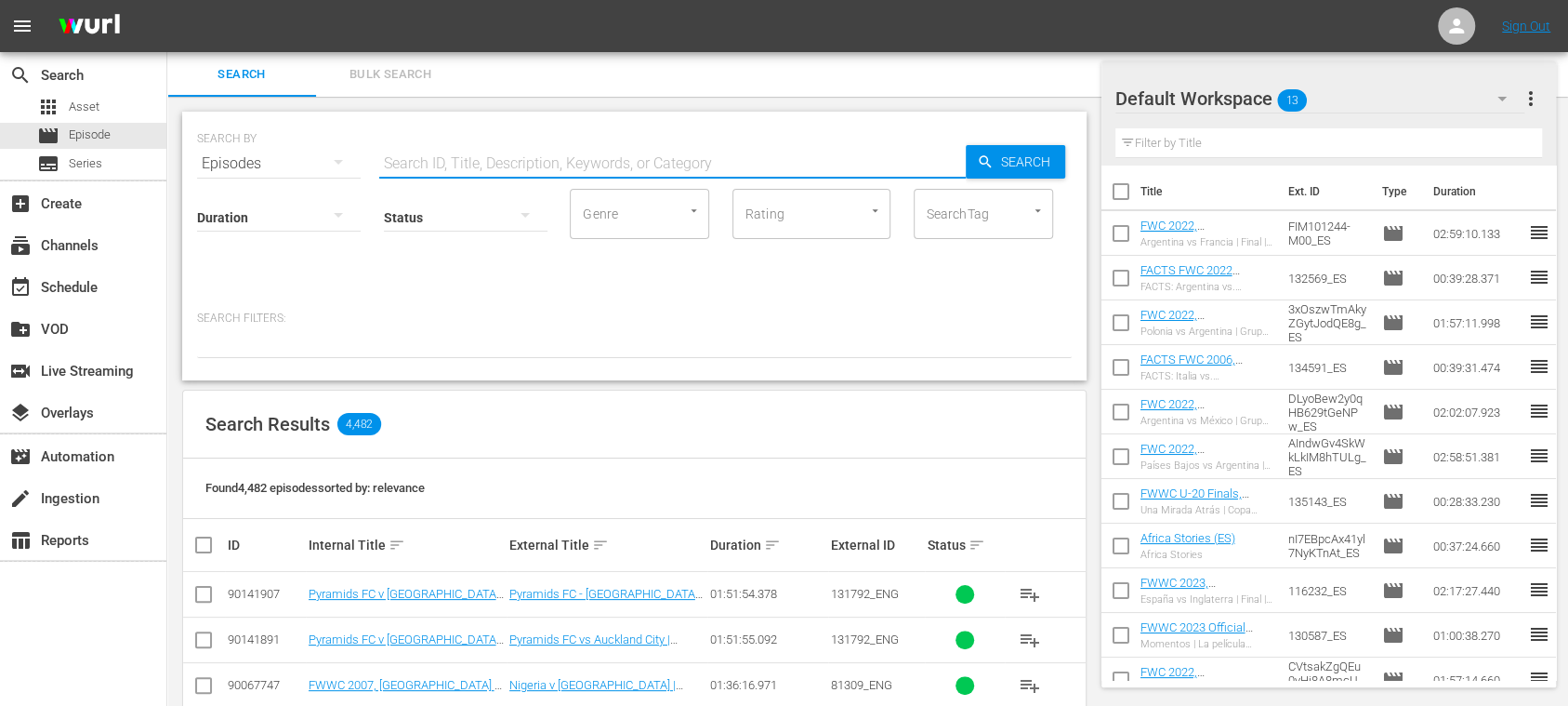
scroll to position [330, 0]
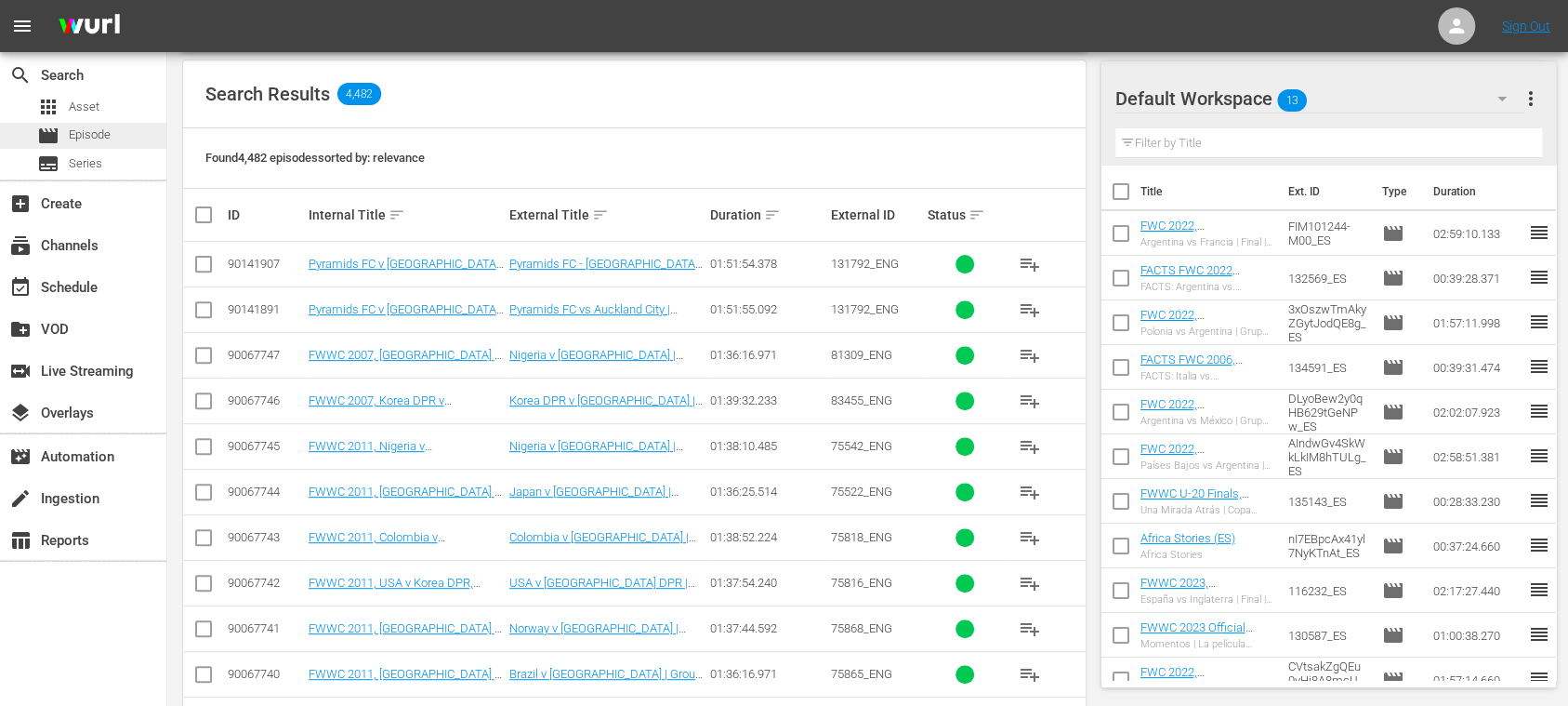
click at [95, 133] on span "Episode" at bounding box center [90, 134] width 41 height 19
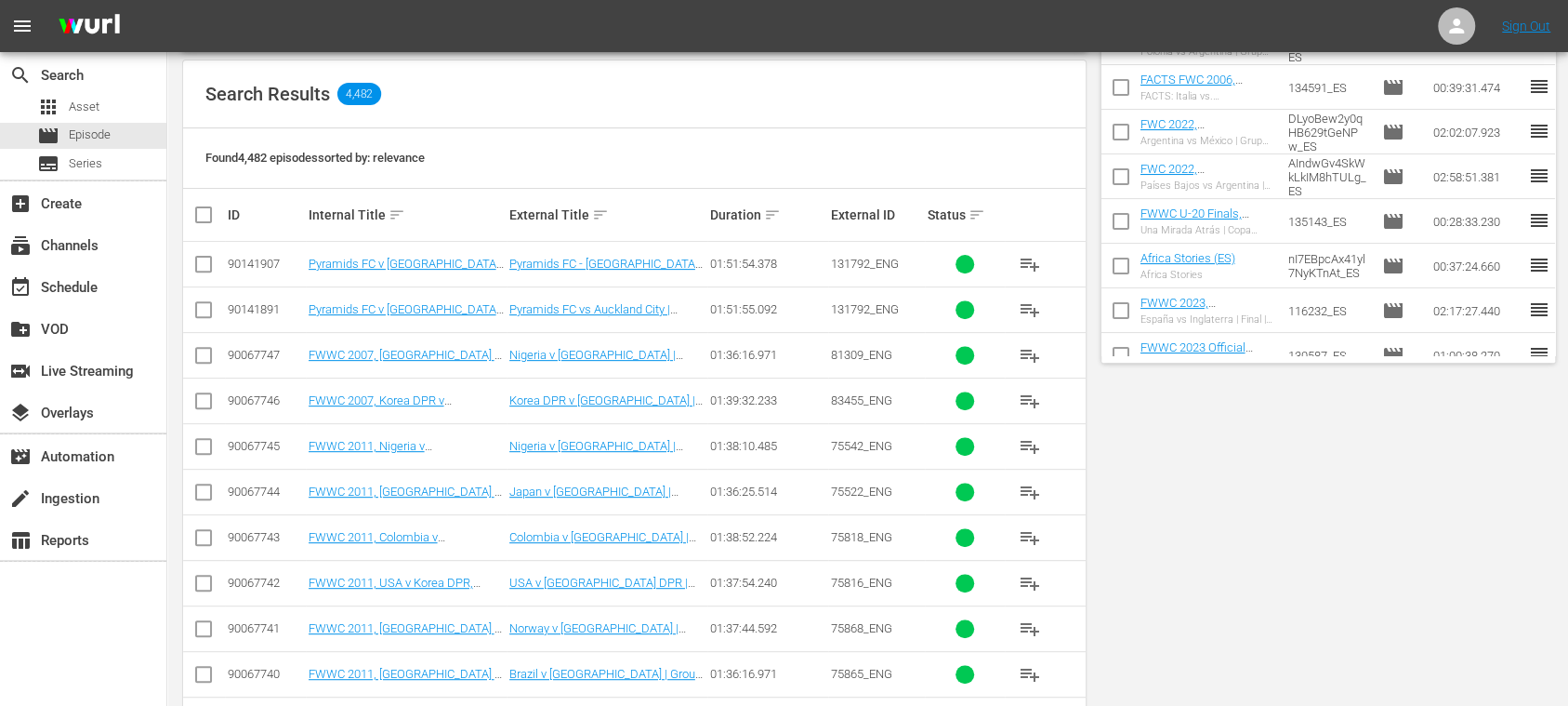
scroll to position [0, 0]
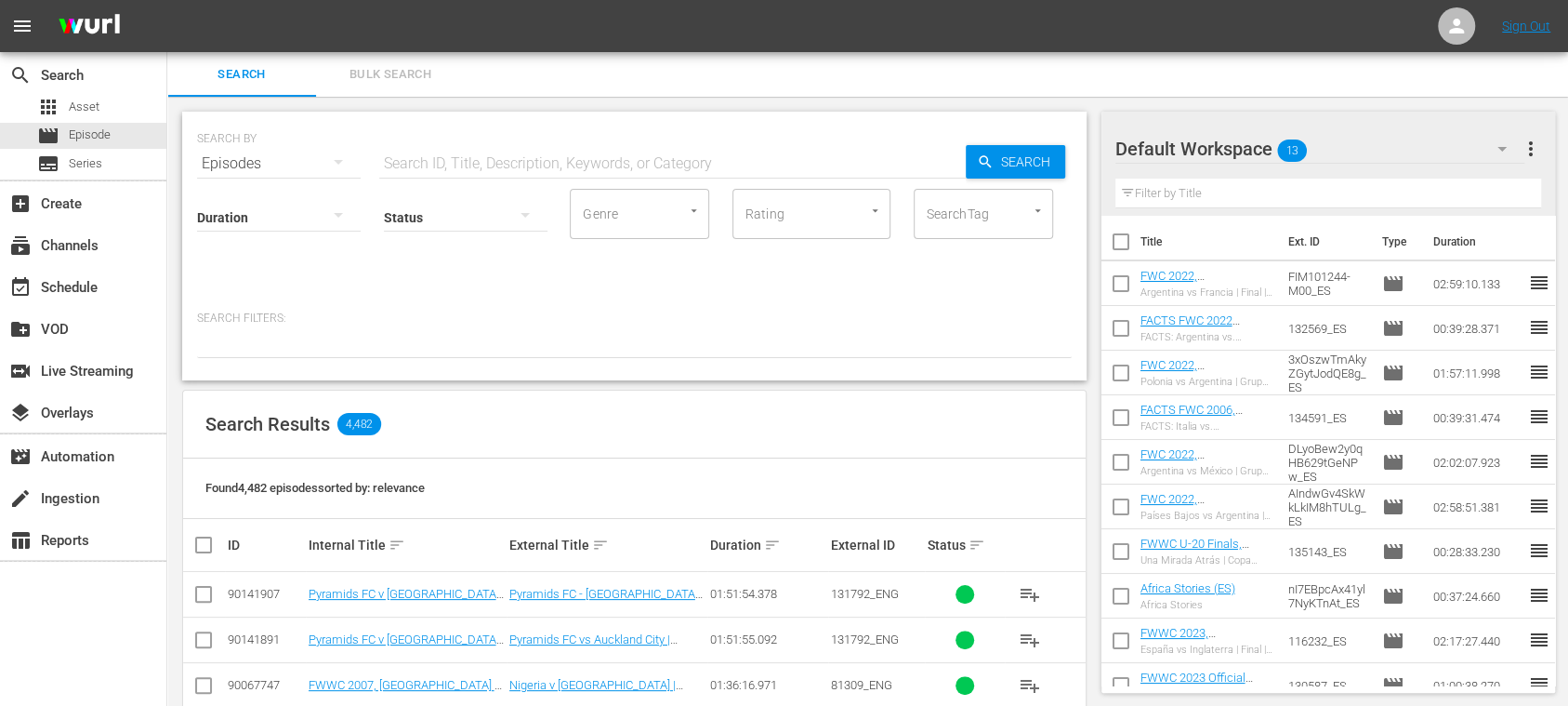
click at [440, 167] on input "text" at bounding box center [672, 163] width 586 height 44
type input "draw"
drag, startPoint x: 841, startPoint y: 604, endPoint x: 899, endPoint y: 601, distance: 58.1
click at [899, 601] on tr "89922362 Draw | FIFA Futsal Women's World Cup Philippines 2025™ (PT) LIVE - Sor…" at bounding box center [635, 594] width 903 height 45
copy tr "122770_ENG"
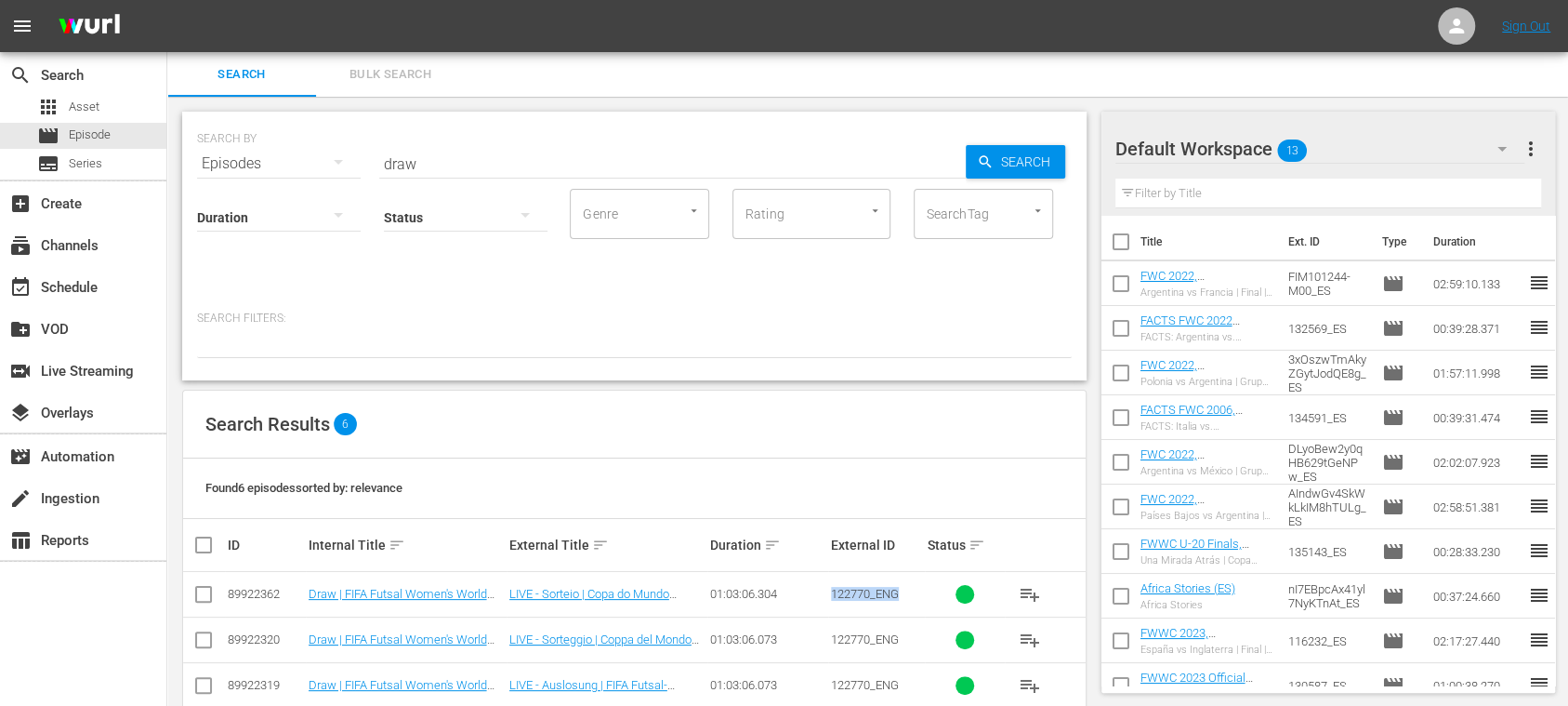
click at [401, 67] on span "Bulk Search" at bounding box center [391, 75] width 126 height 22
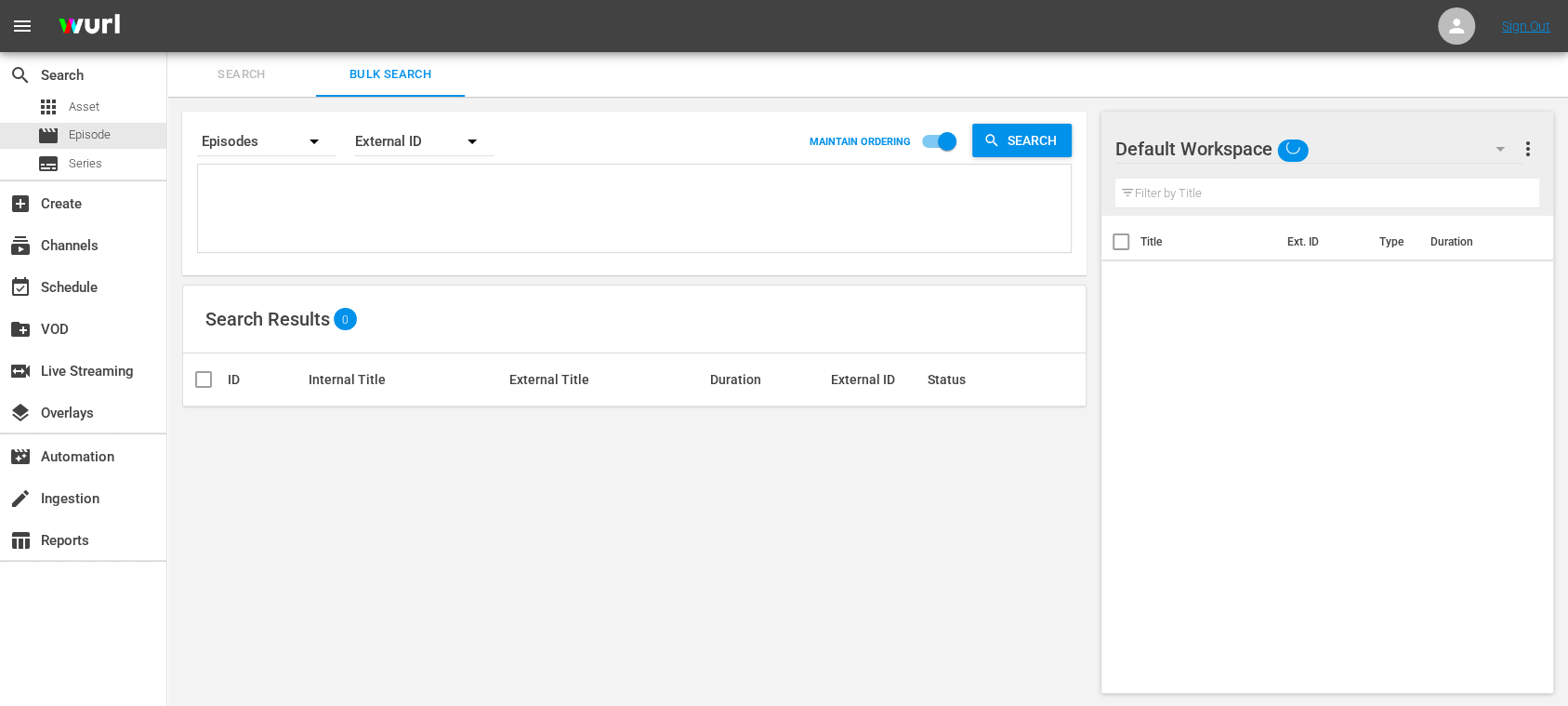
click at [312, 186] on textarea at bounding box center [636, 211] width 868 height 85
paste textarea "FWC 1978, Argentina v Netherlands, Final - FMR World Champions: Italy 1982 FWWC…"
type textarea "FWC 1978, Argentina v Netherlands, Final - FMR World Champions: Italy 1982 FWWC…"
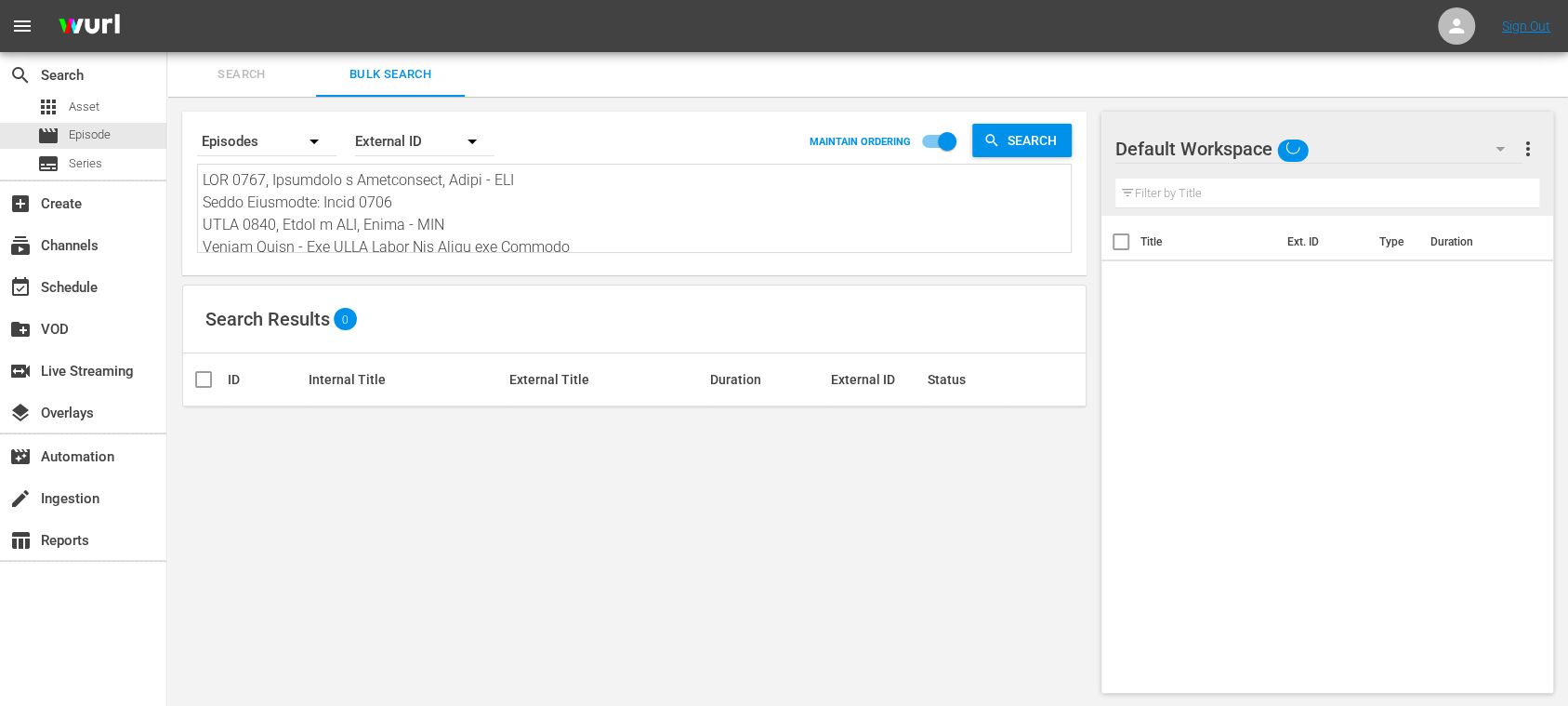
type textarea "FWC 1978, Argentina v Netherlands, Final - FMR World Champions: Italy 1982 FWWC…"
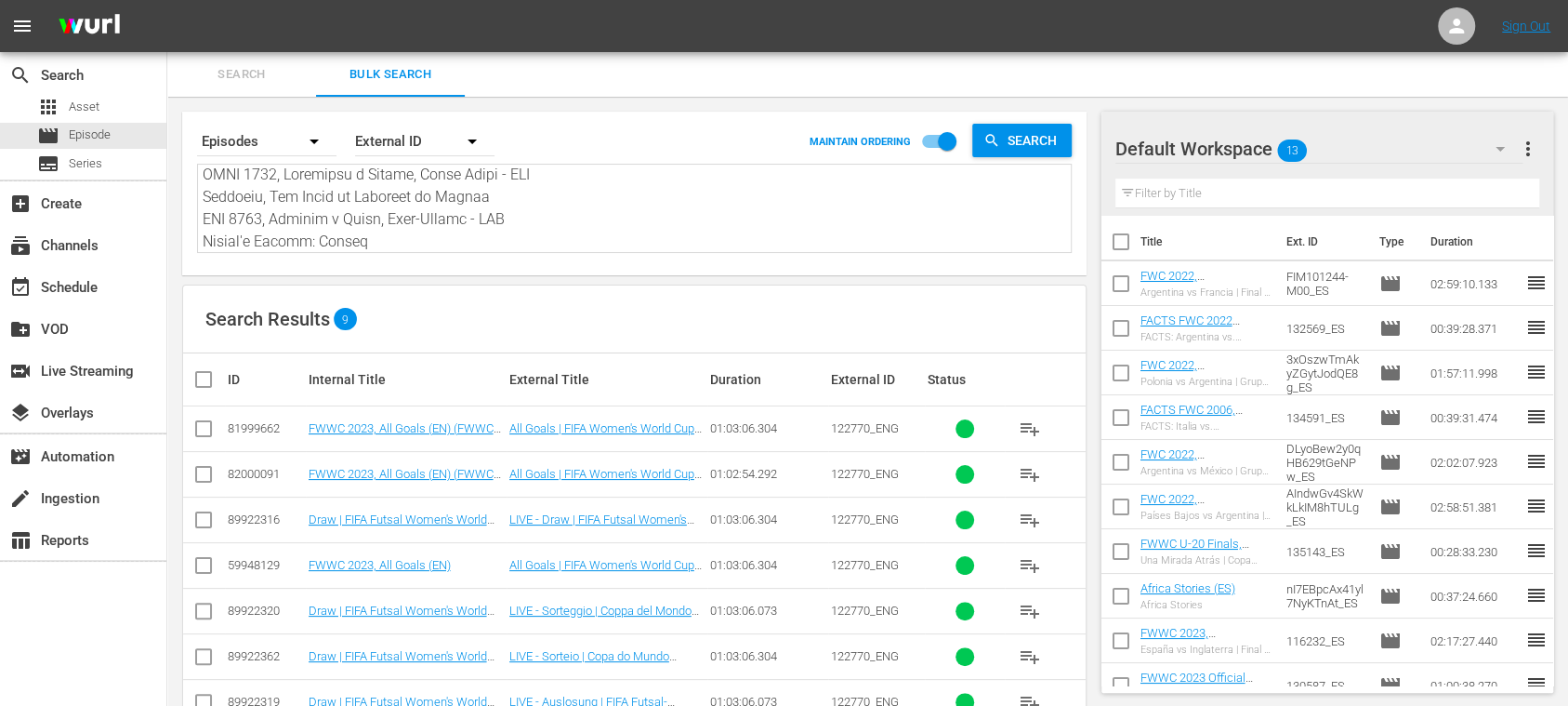
type textarea "FWC 1978, Argentina v Netherlands, Final - FMR World Champions: Italy 1982 FWWC…"
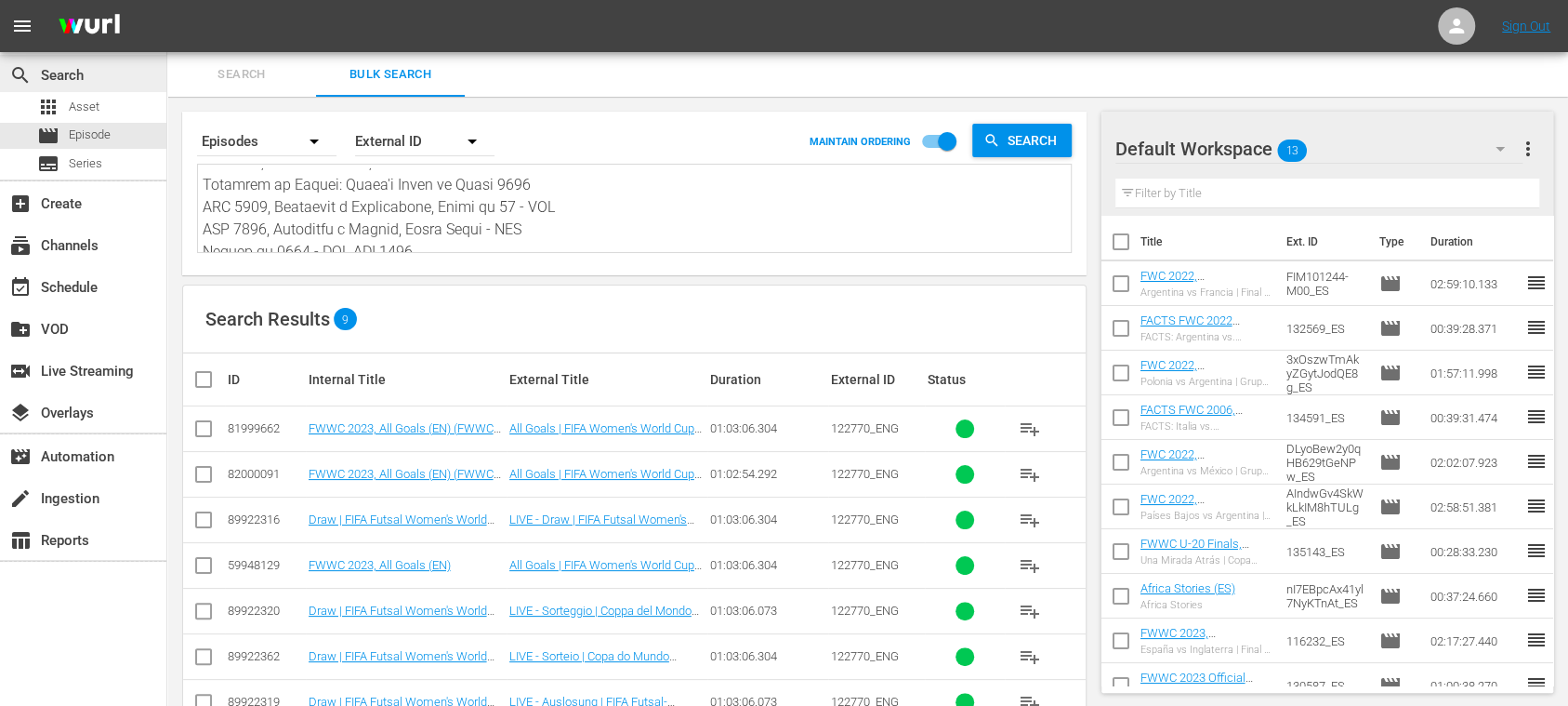
scroll to position [0, 0]
drag, startPoint x: 395, startPoint y: 224, endPoint x: 128, endPoint y: 52, distance: 317.6
click at [168, 0] on div "search Search apps Asset movie Episode subtitles Series add_box Create subscrip…" at bounding box center [868, 0] width 1401 height 0
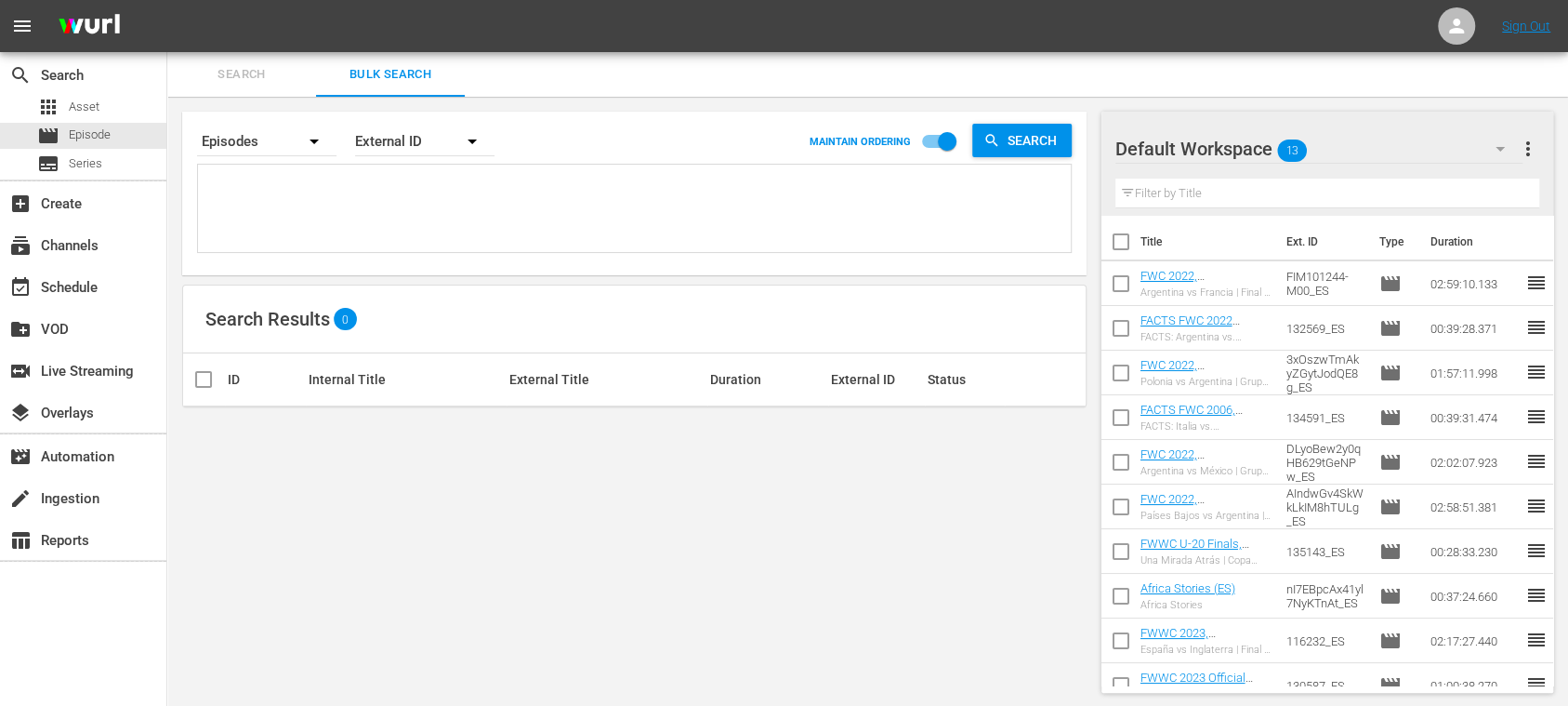
click at [322, 196] on textarea at bounding box center [636, 210] width 868 height 85
paste textarea "2VMgMK10wSPVNbkSbwKuOr_ES 142047_ES 38nOdN8GqEpUioCBLZBR2f_ES 120377_ES 122770_…"
type textarea "2VMgMK10wSPVNbkSbwKuOr_ES 142047_ES 38nOdN8GqEpUioCBLZBR2f_ES 120377_ES 122770_…"
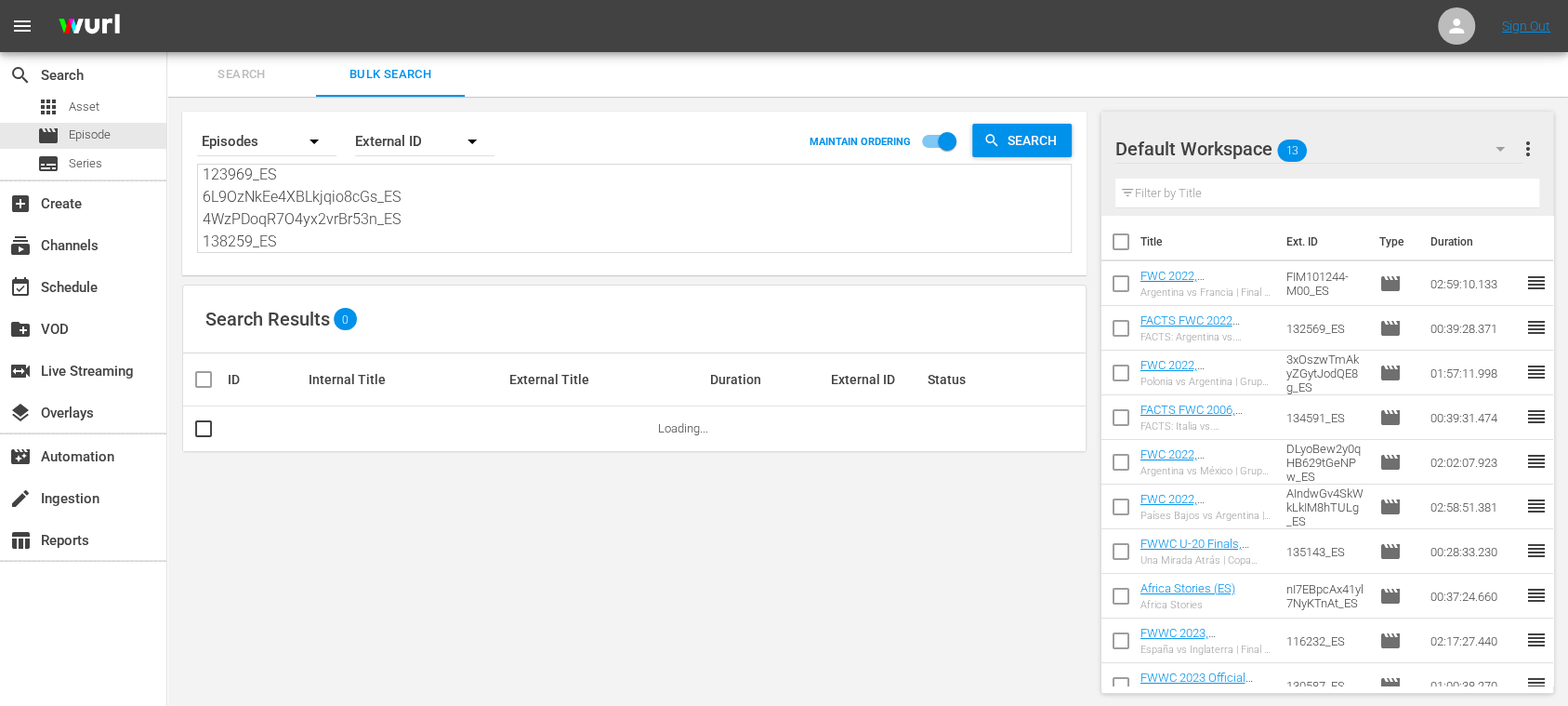
click at [1529, 145] on span "more_vert" at bounding box center [1528, 148] width 23 height 23
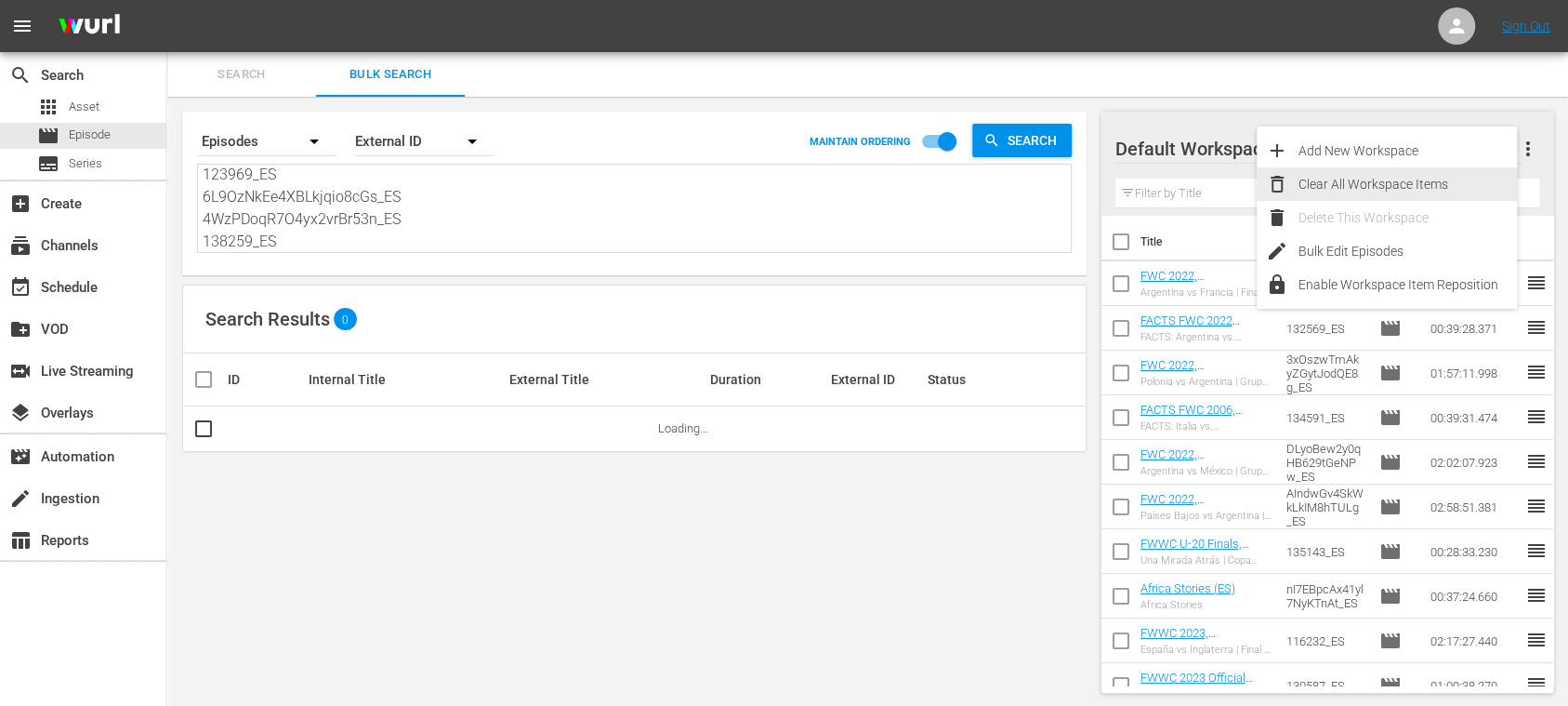
click at [1433, 182] on div "Clear All Workspace Items" at bounding box center [1407, 185] width 218 height 34
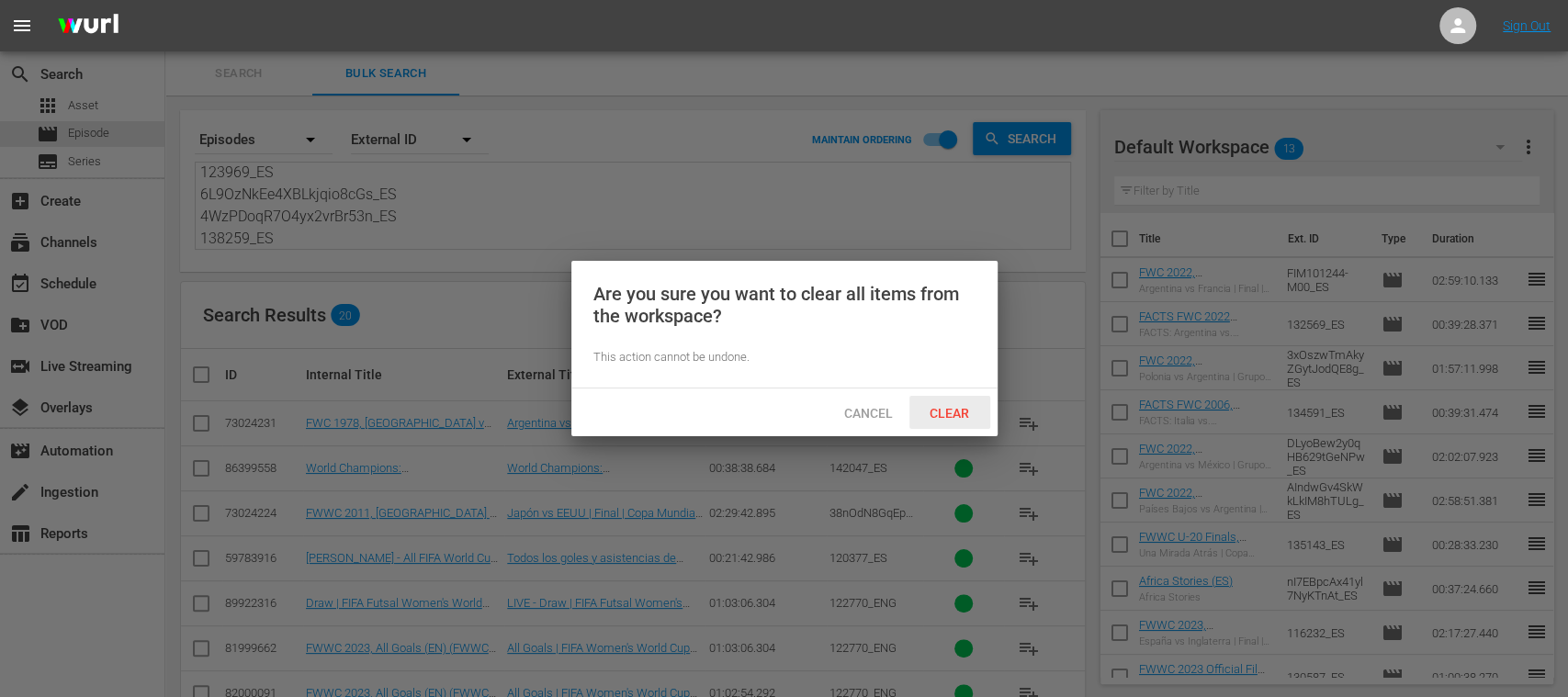
click at [948, 409] on span "Clear" at bounding box center [949, 412] width 69 height 15
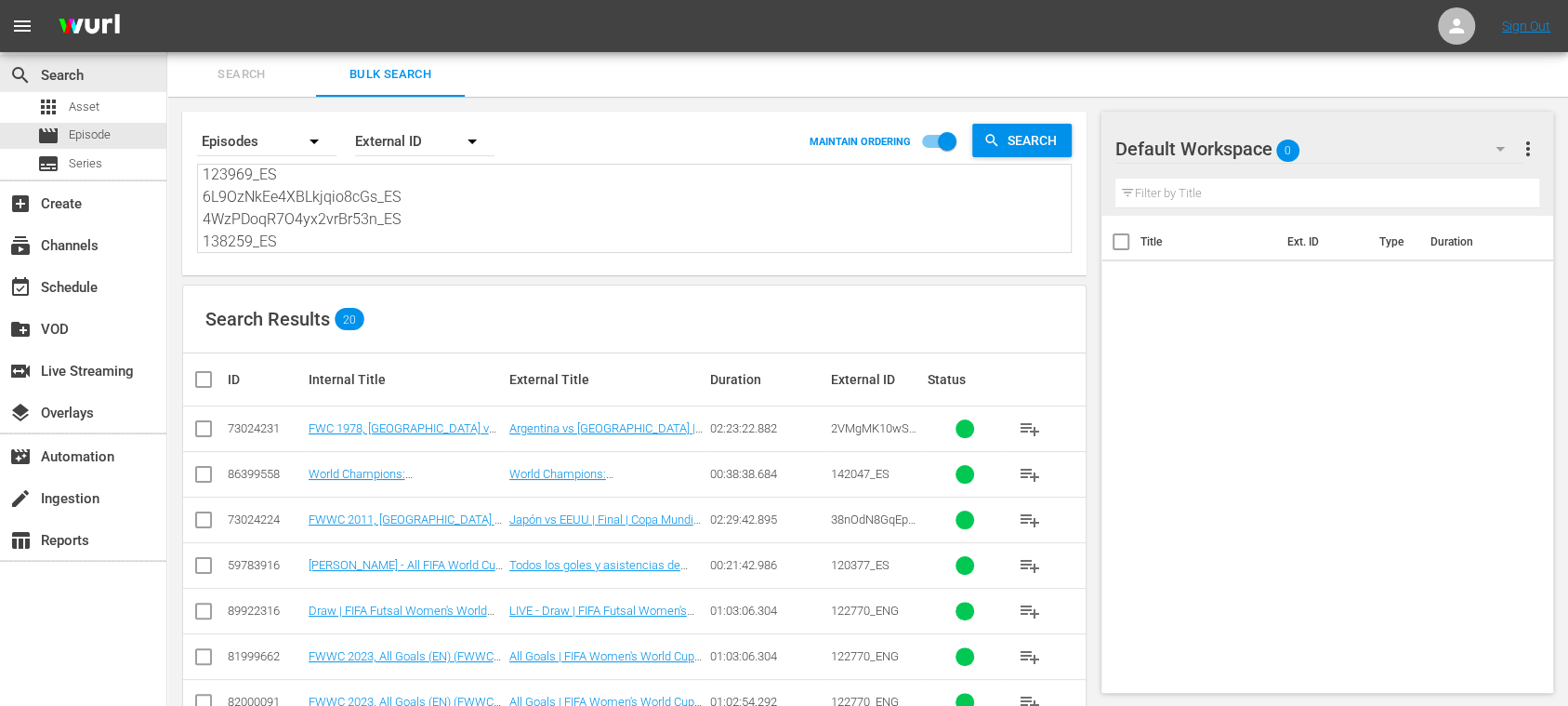
scroll to position [0, 0]
drag, startPoint x: 128, startPoint y: 90, endPoint x: 0, endPoint y: -26, distance: 172.7
click at [0, 0] on html "menu Sign Out search Search apps Asset movie Episode subtitles Series add_box C…" at bounding box center [784, 353] width 1568 height 706
paste textarea "2VMgMK10wSPVNbkSbwKuOr_ES 142047_ES 38nOdN8GqEpUioCBLZBR2f_ES 120377_ES 41NJZmg…"
type textarea "2VMgMK10wSPVNbkSbwKuOr_ES 142047_ES 38nOdN8GqEpUioCBLZBR2f_ES 120377_ES 41NJZmg…"
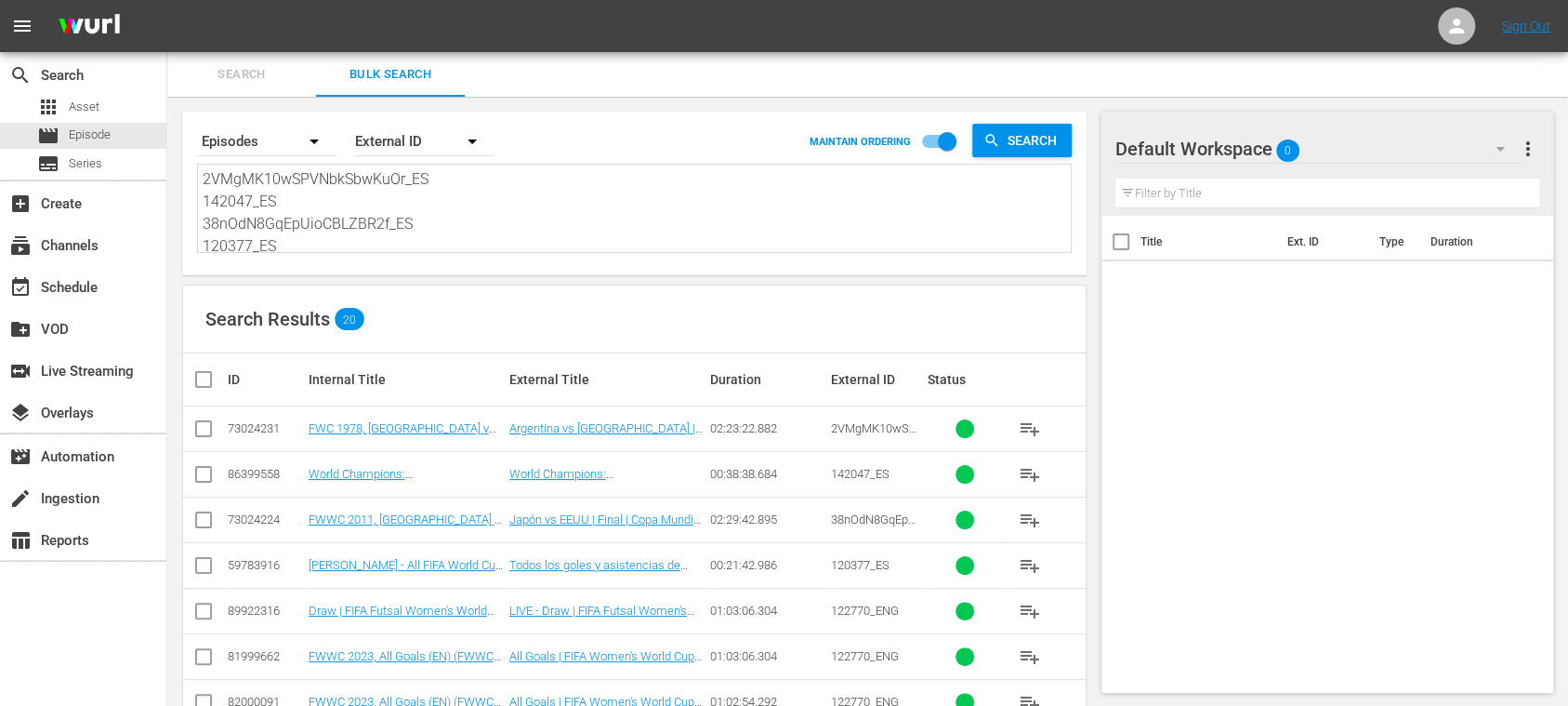
type textarea "2VMgMK10wSPVNbkSbwKuOr_ES 142047_ES 38nOdN8GqEpUioCBLZBR2f_ES 120377_ES 41NJZmg…"
click at [200, 376] on input "checkbox" at bounding box center [211, 379] width 37 height 23
checkbox input "true"
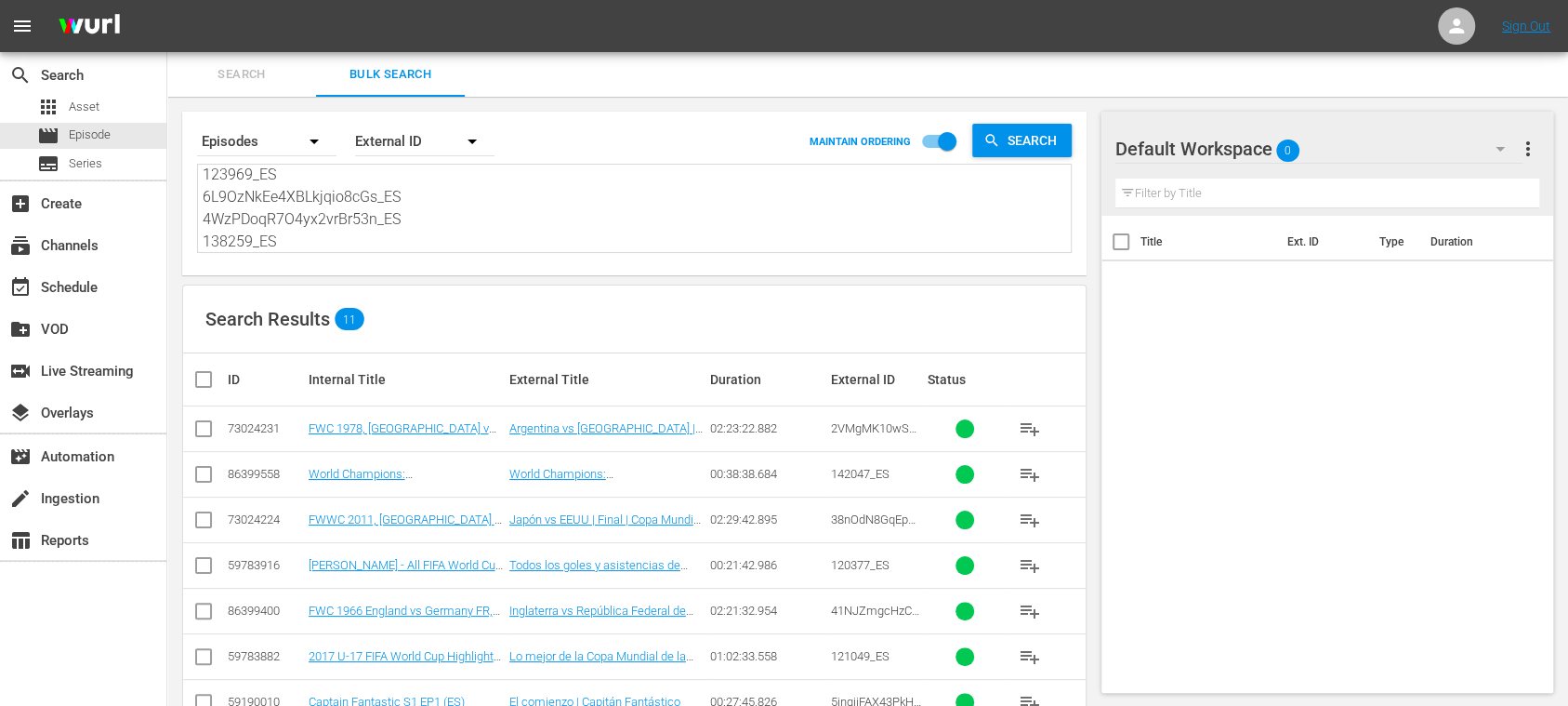
checkbox input "true"
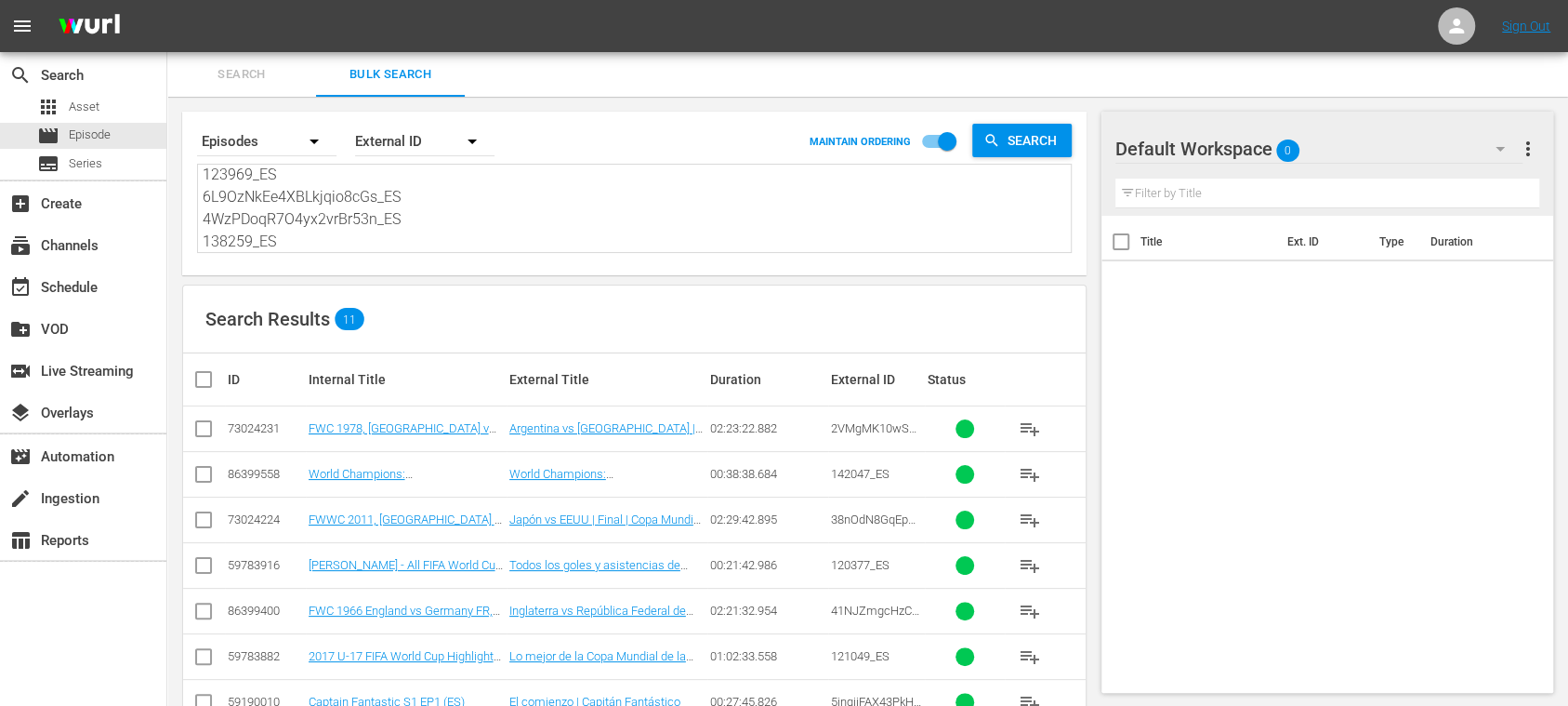
checkbox input "true"
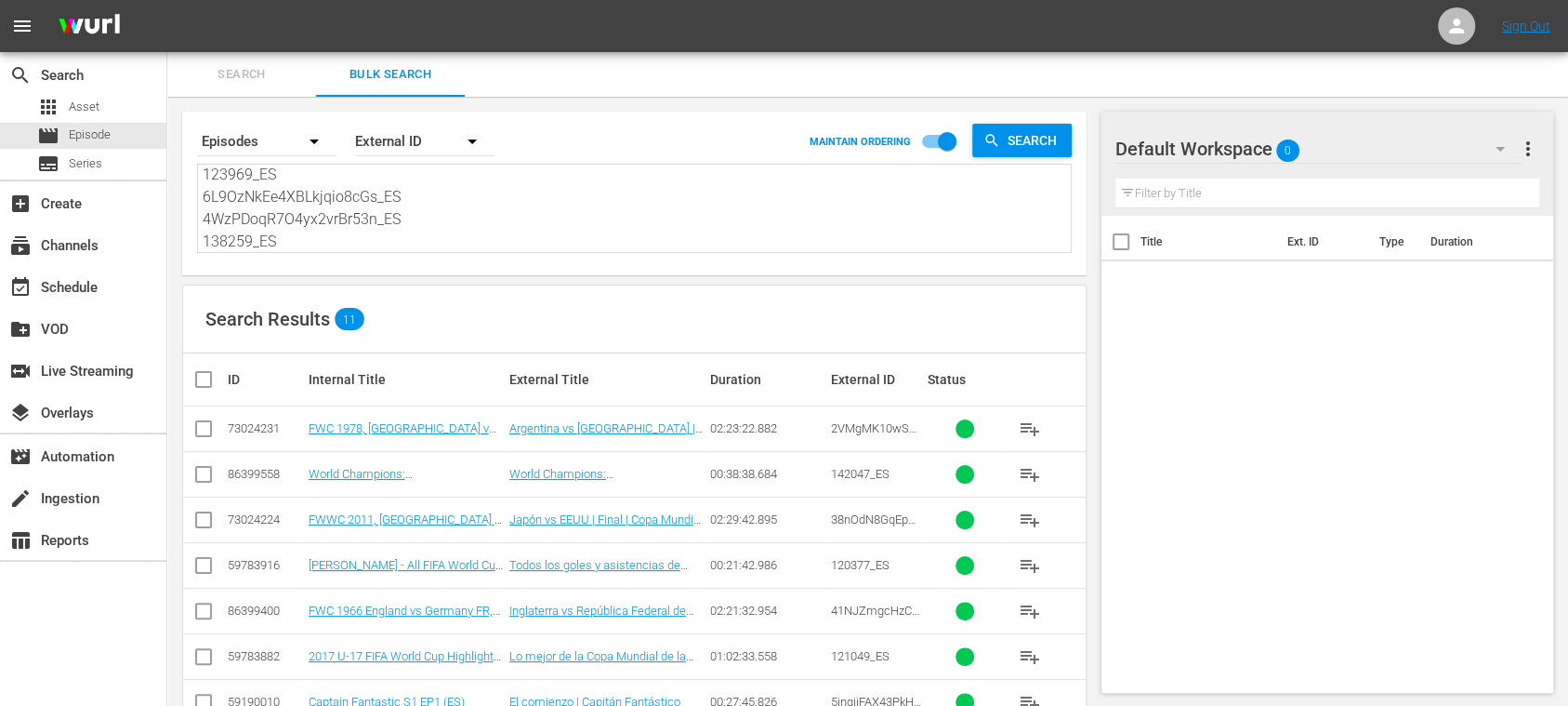
checkbox input "true"
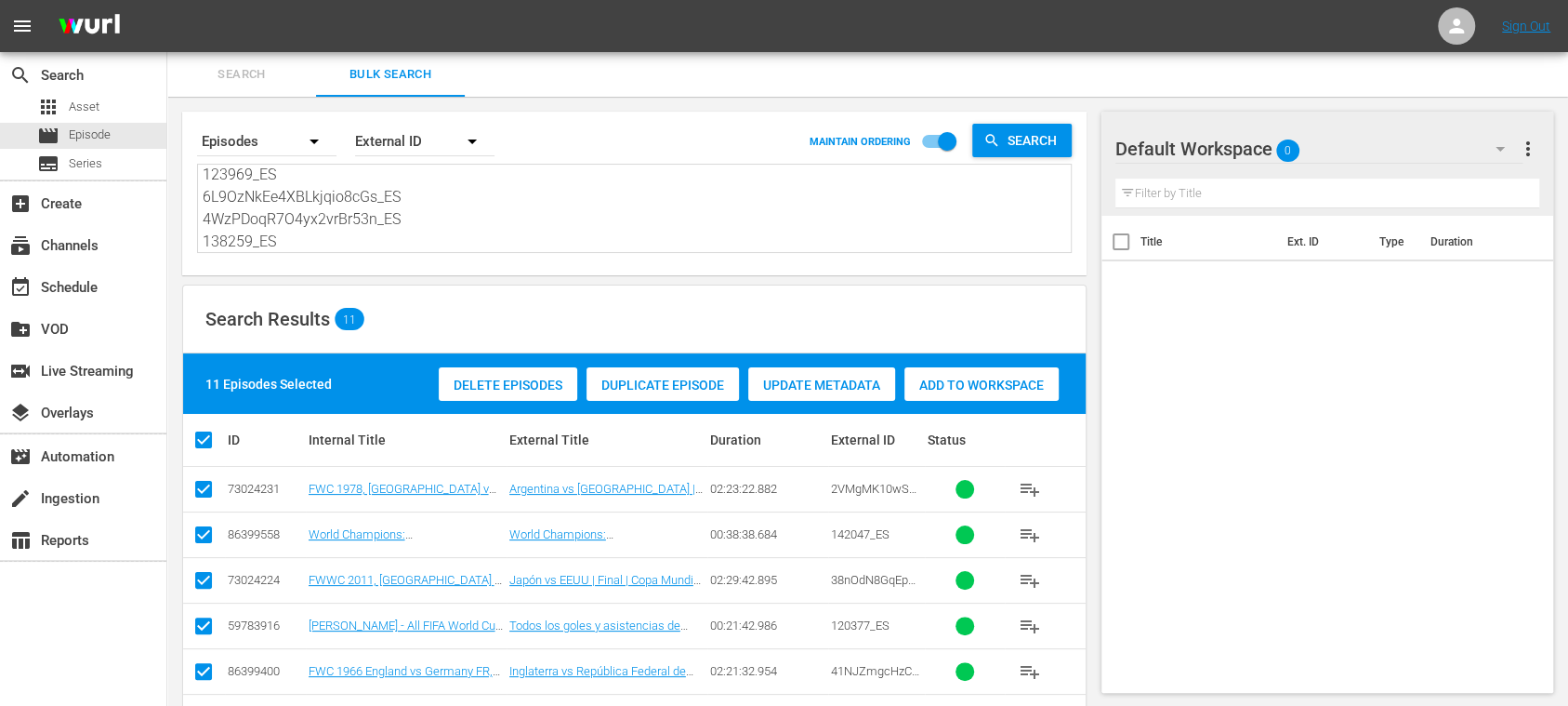
click at [1006, 385] on span "Add to Workspace" at bounding box center [982, 384] width 154 height 15
click at [259, 71] on span "Search" at bounding box center [242, 75] width 126 height 22
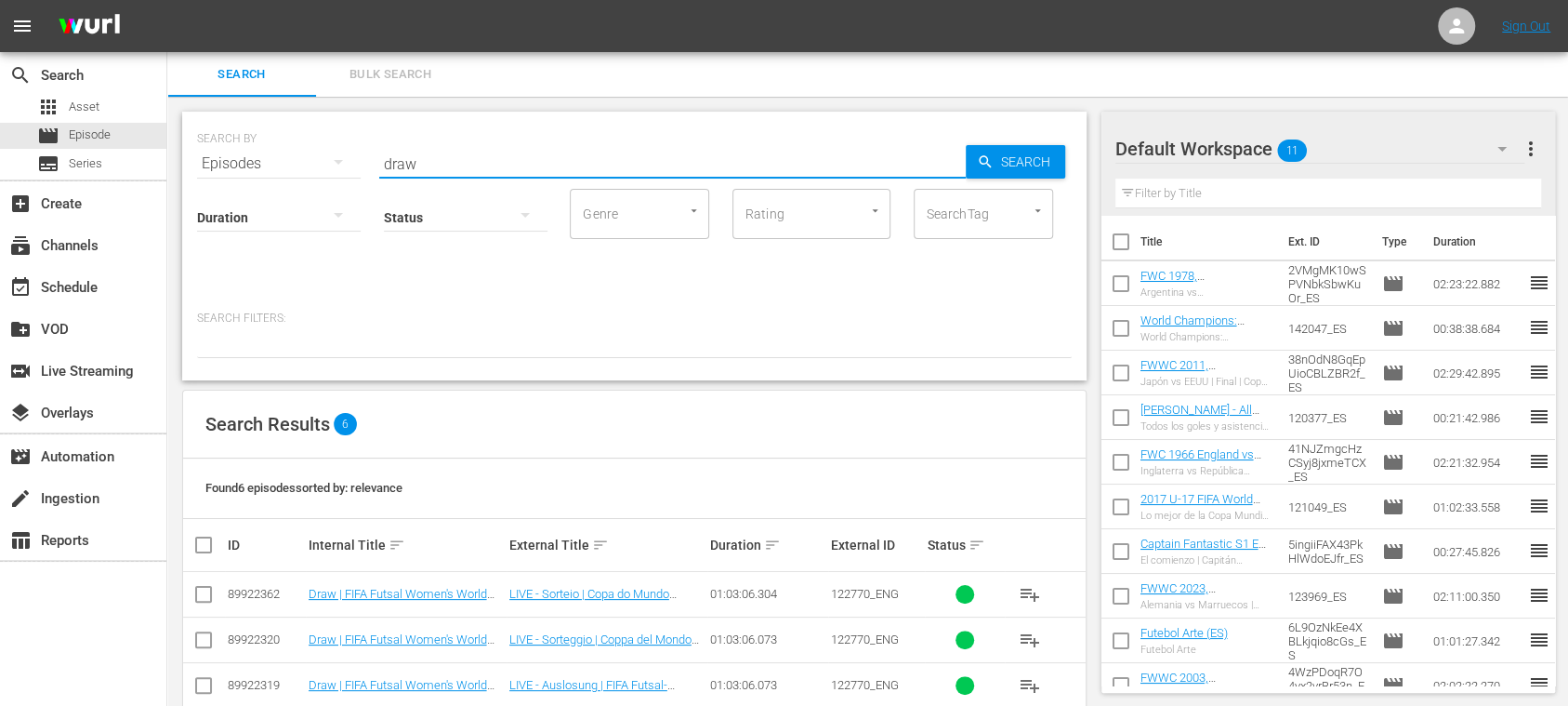
drag, startPoint x: 376, startPoint y: 158, endPoint x: 479, endPoint y: 152, distance: 103.2
click at [249, 145] on div "SEARCH BY Search By Episodes Search ID, Title, Description, Keywords, or Catego…" at bounding box center [635, 153] width 874 height 67
paste input "122770_ENG"
type input "122770_ENG"
click at [1026, 164] on span "Search" at bounding box center [1029, 162] width 72 height 34
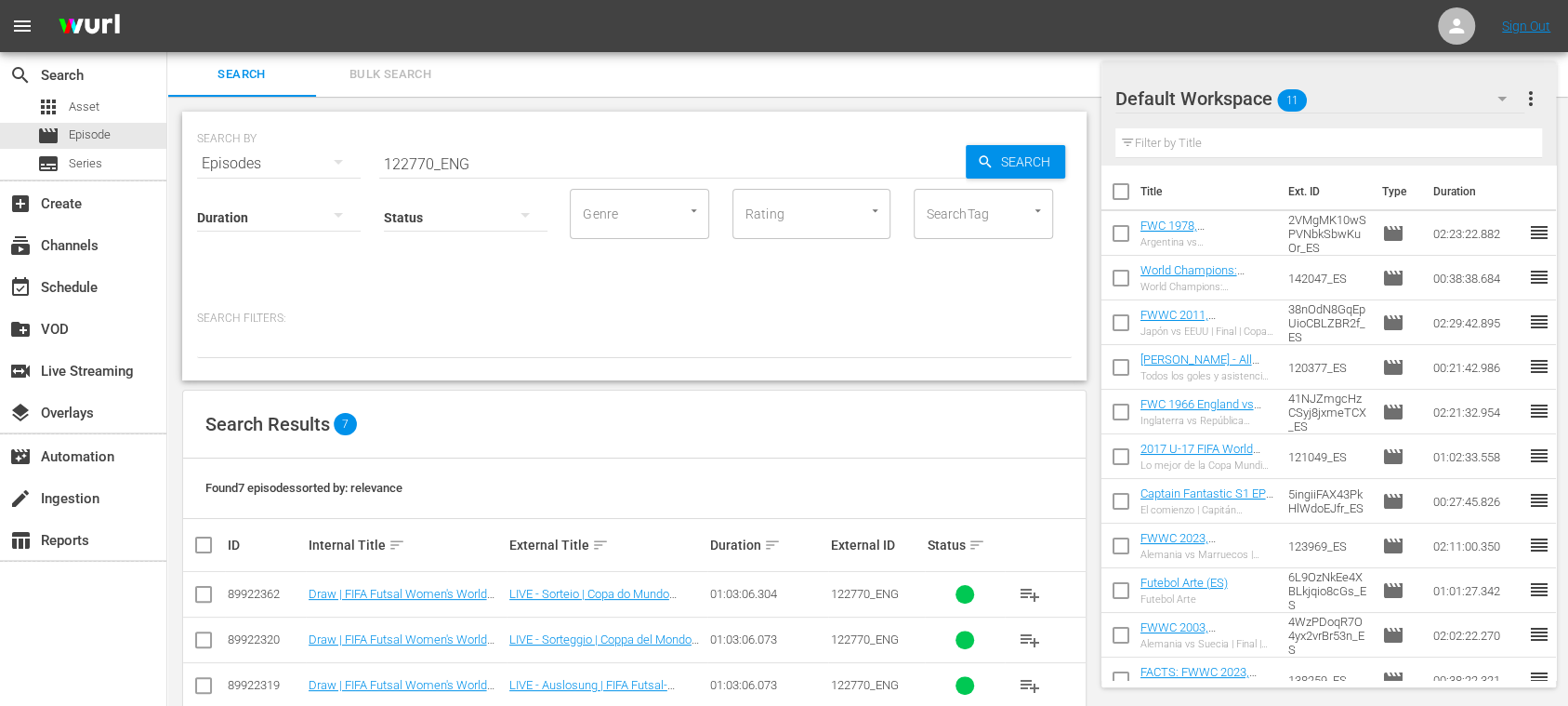
scroll to position [216, 0]
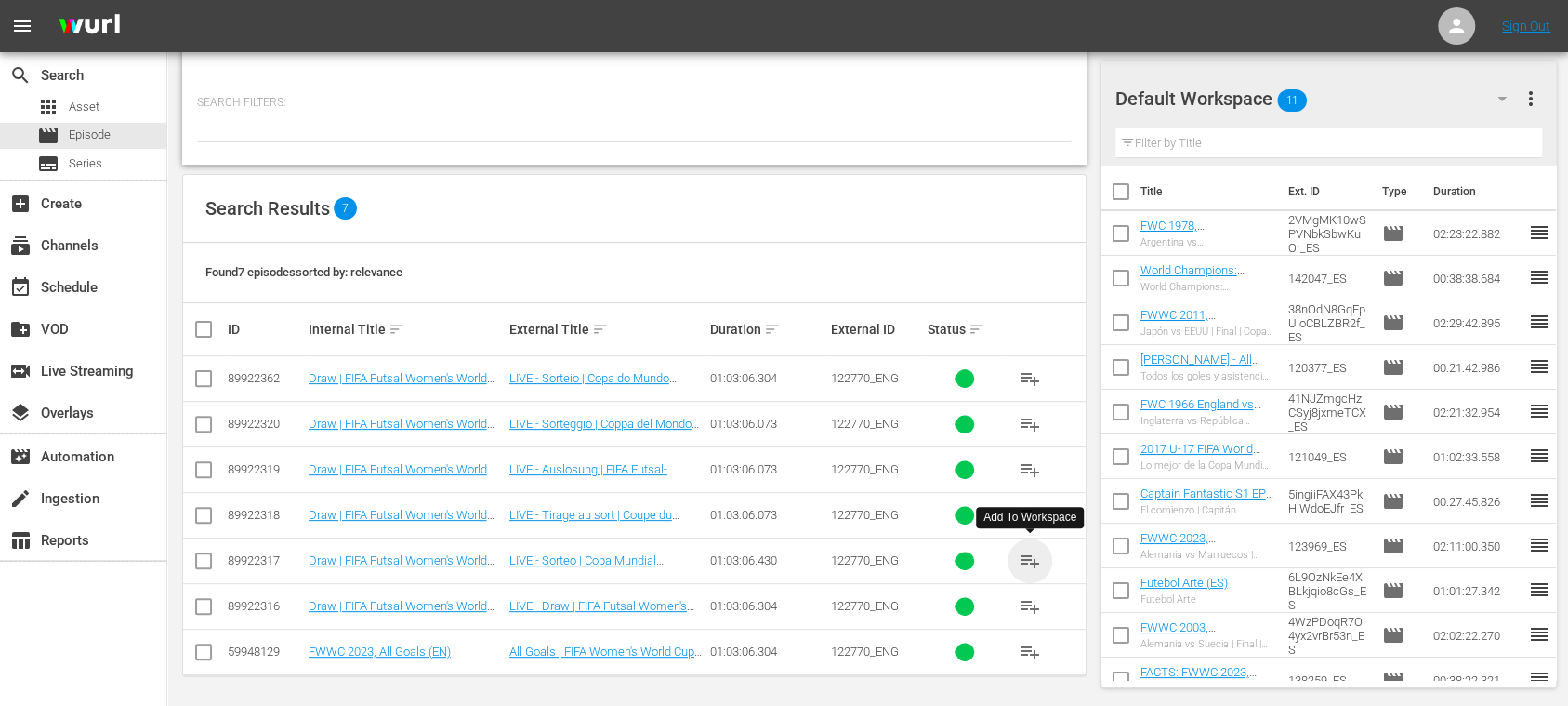
click at [1033, 556] on span "playlist_add" at bounding box center [1029, 561] width 23 height 23
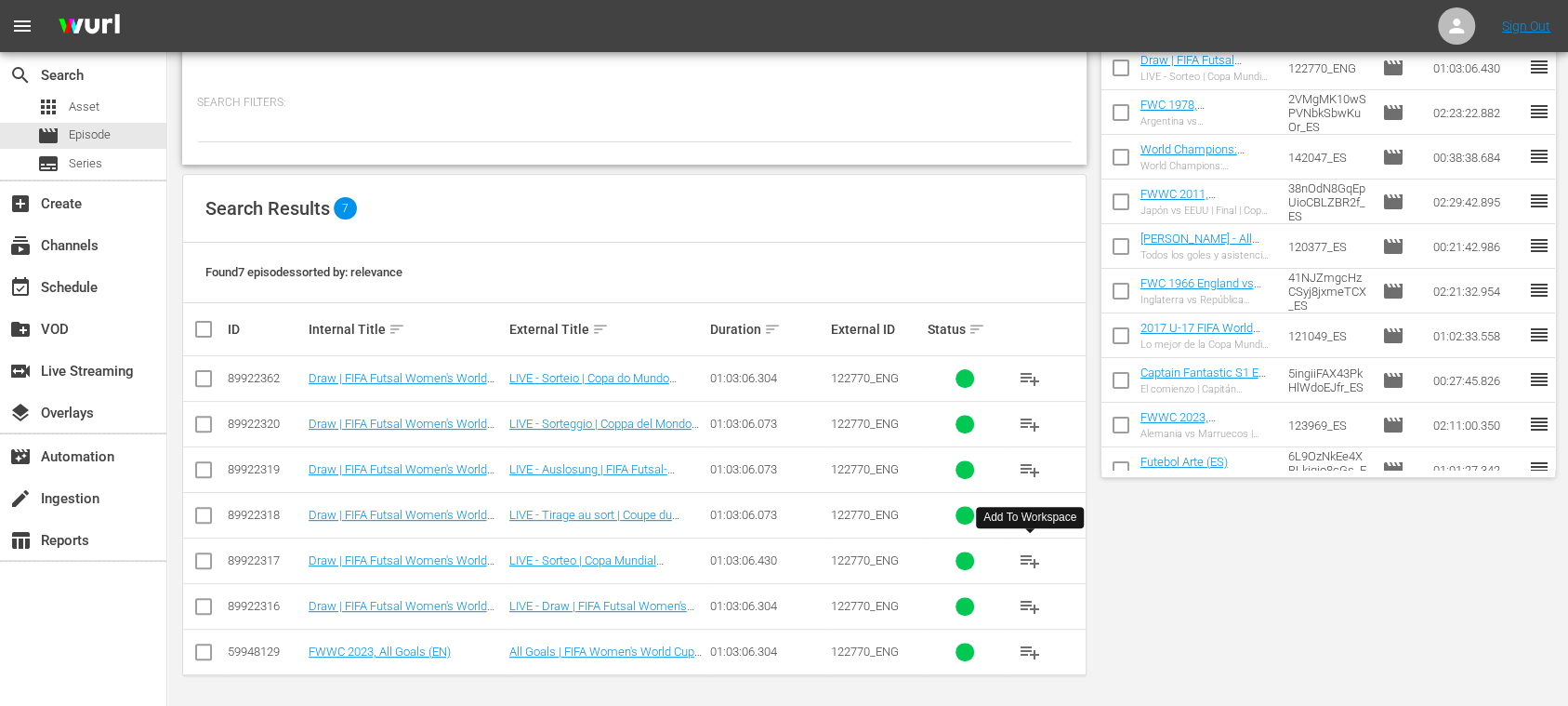
scroll to position [0, 0]
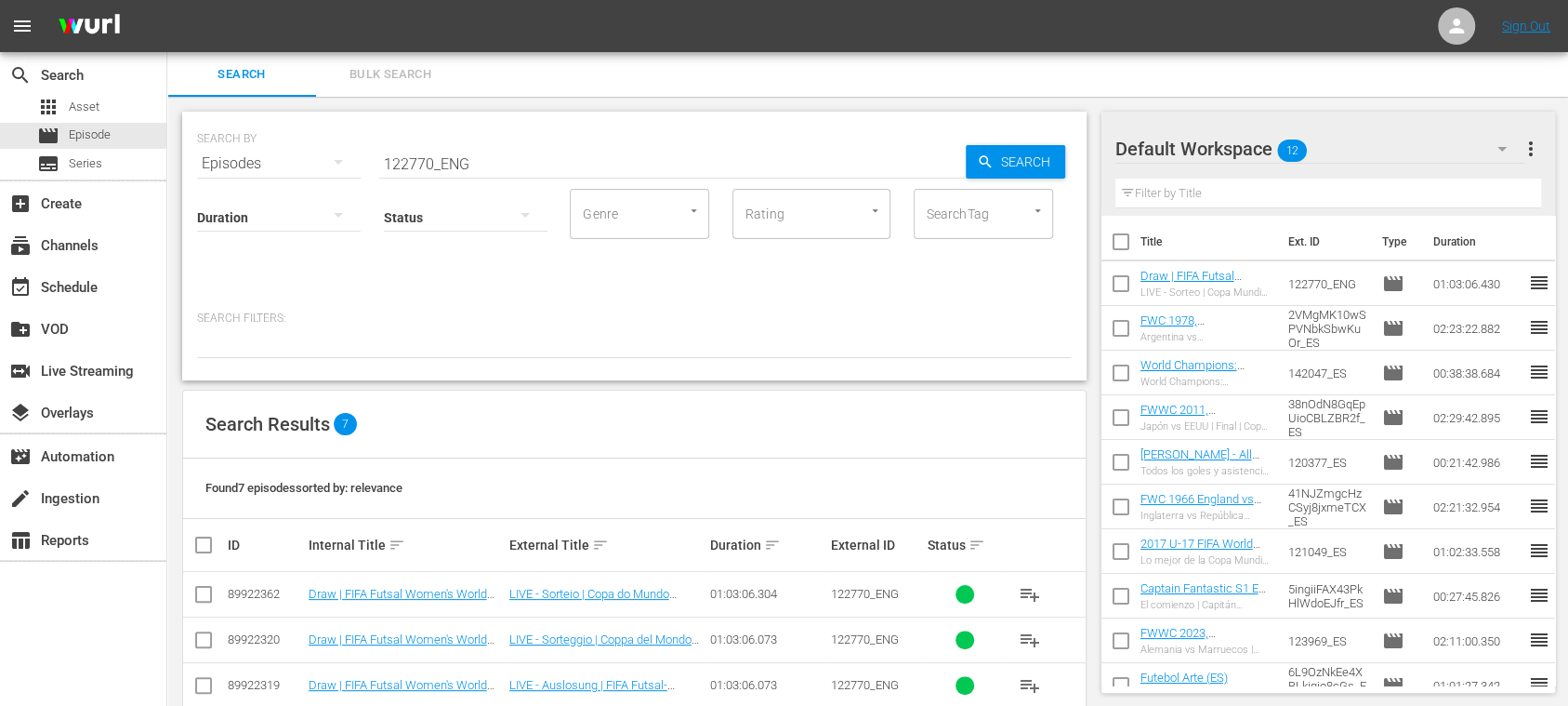
click at [406, 79] on span "Bulk Search" at bounding box center [391, 75] width 126 height 22
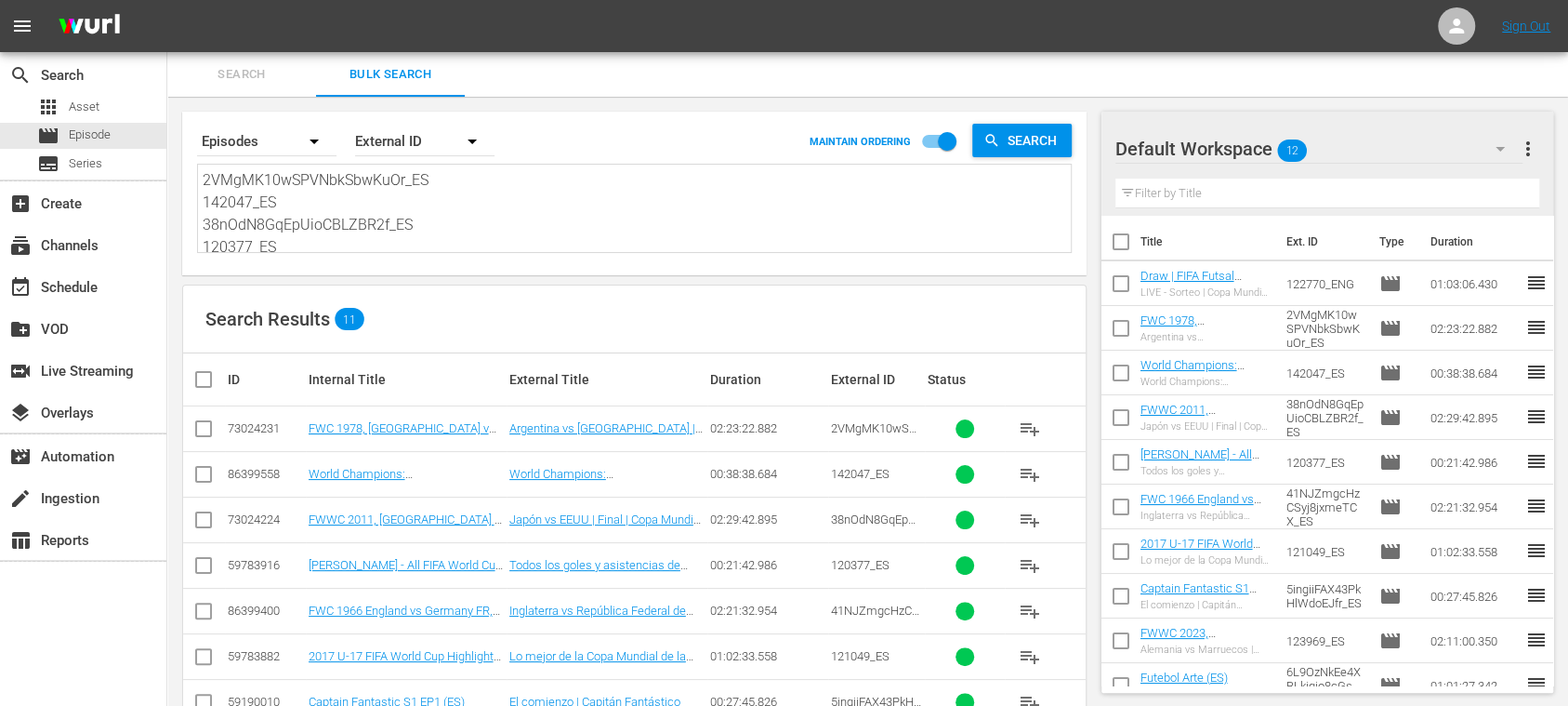
scroll to position [227, 0]
drag, startPoint x: 205, startPoint y: 179, endPoint x: 996, endPoint y: 394, distance: 819.7
click at [955, 387] on div "Search By Episodes Order By External ID MAINTAIN ORDERING Search 2VMgMK10wSPVNb…" at bounding box center [635, 519] width 934 height 845
paste textarea "26552_ES 142628_ES 36uLZBBvQ8nn0glRon7LZb_ES 120380_ES 27419_ES 17256_ES 123947…"
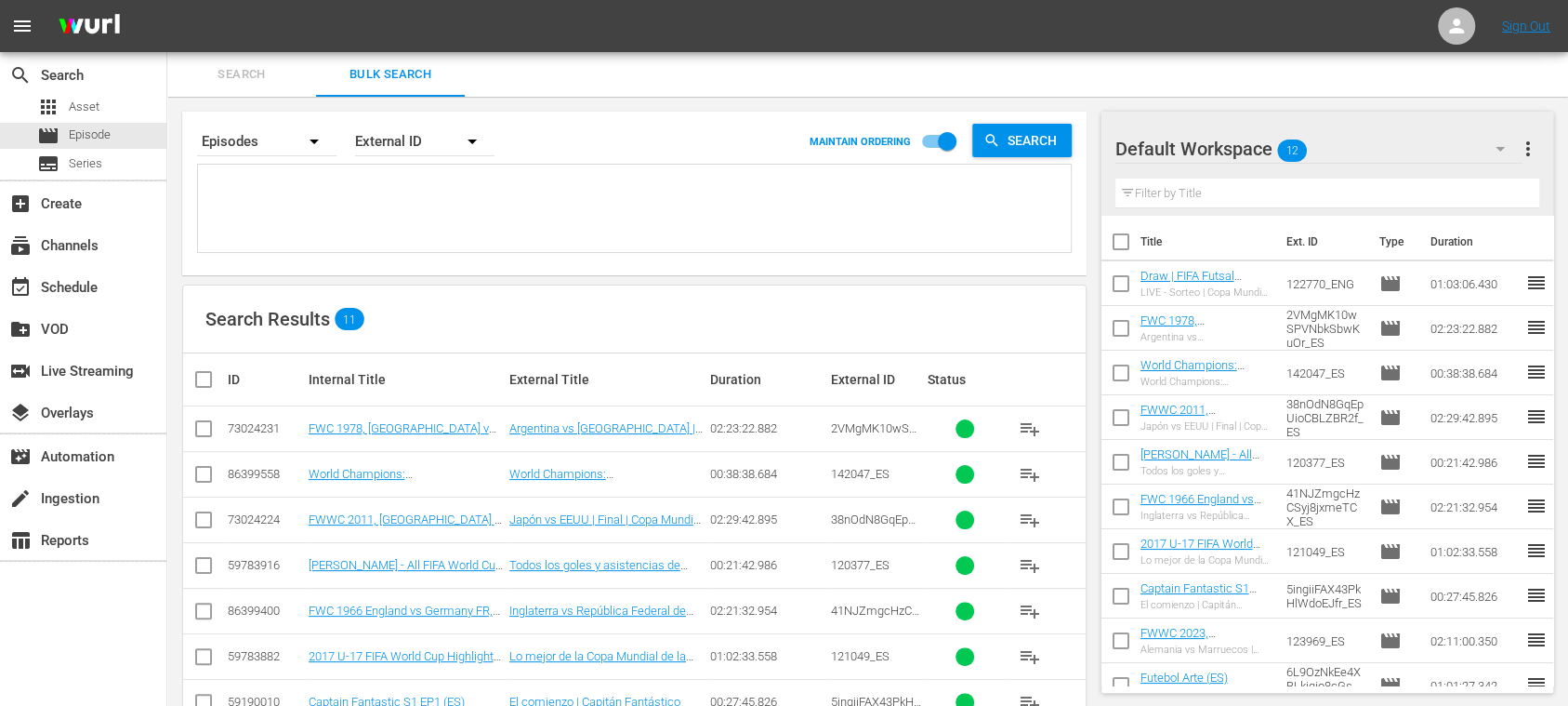
type textarea "26552_ES 142628_ES 36uLZBBvQ8nn0glRon7LZb_ES 120380_ES 27419_ES 17256_ES 123947…"
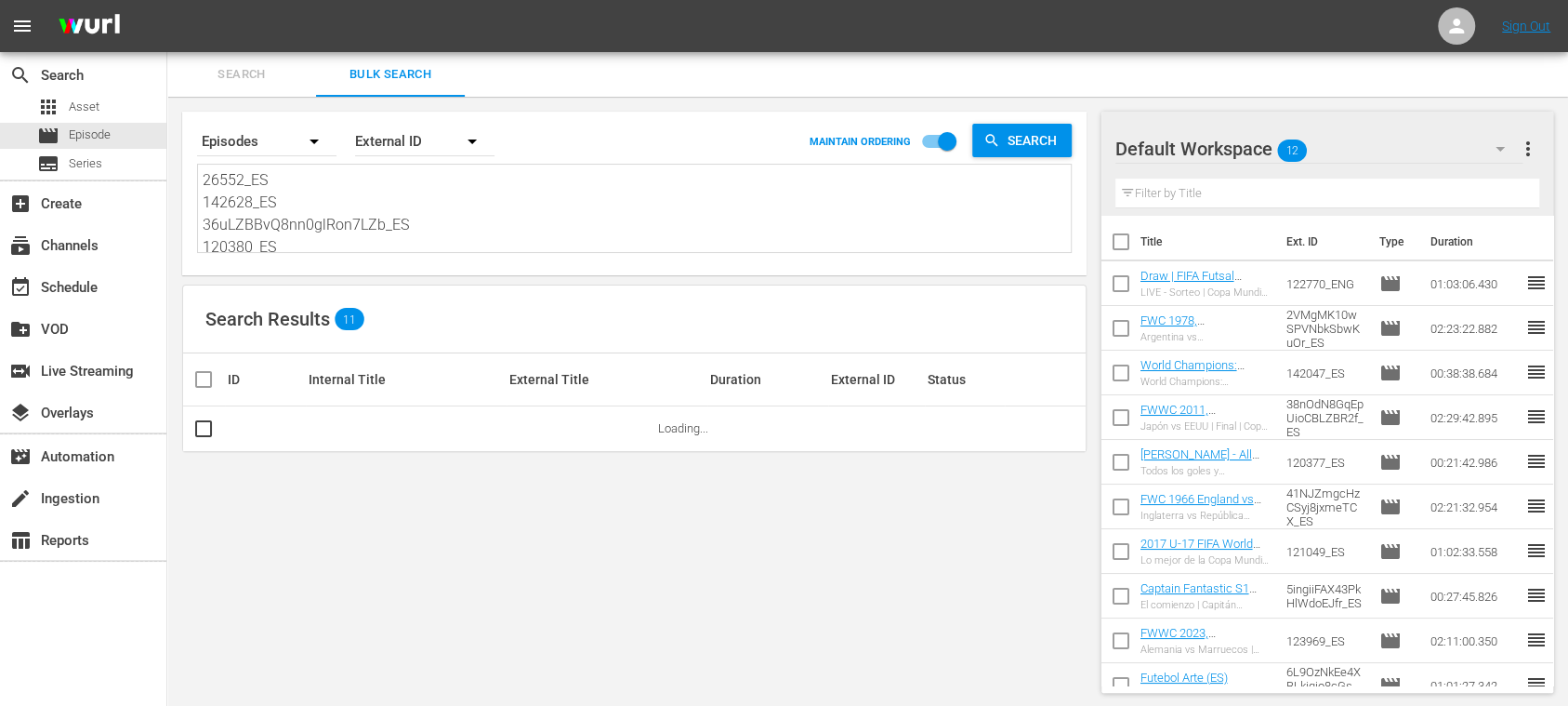
type textarea "26552_ES 142628_ES 36uLZBBvQ8nn0glRon7LZb_ES 120380_ES 27419_ES 17256_ES 123947…"
click at [1532, 159] on span "more_vert" at bounding box center [1528, 148] width 23 height 23
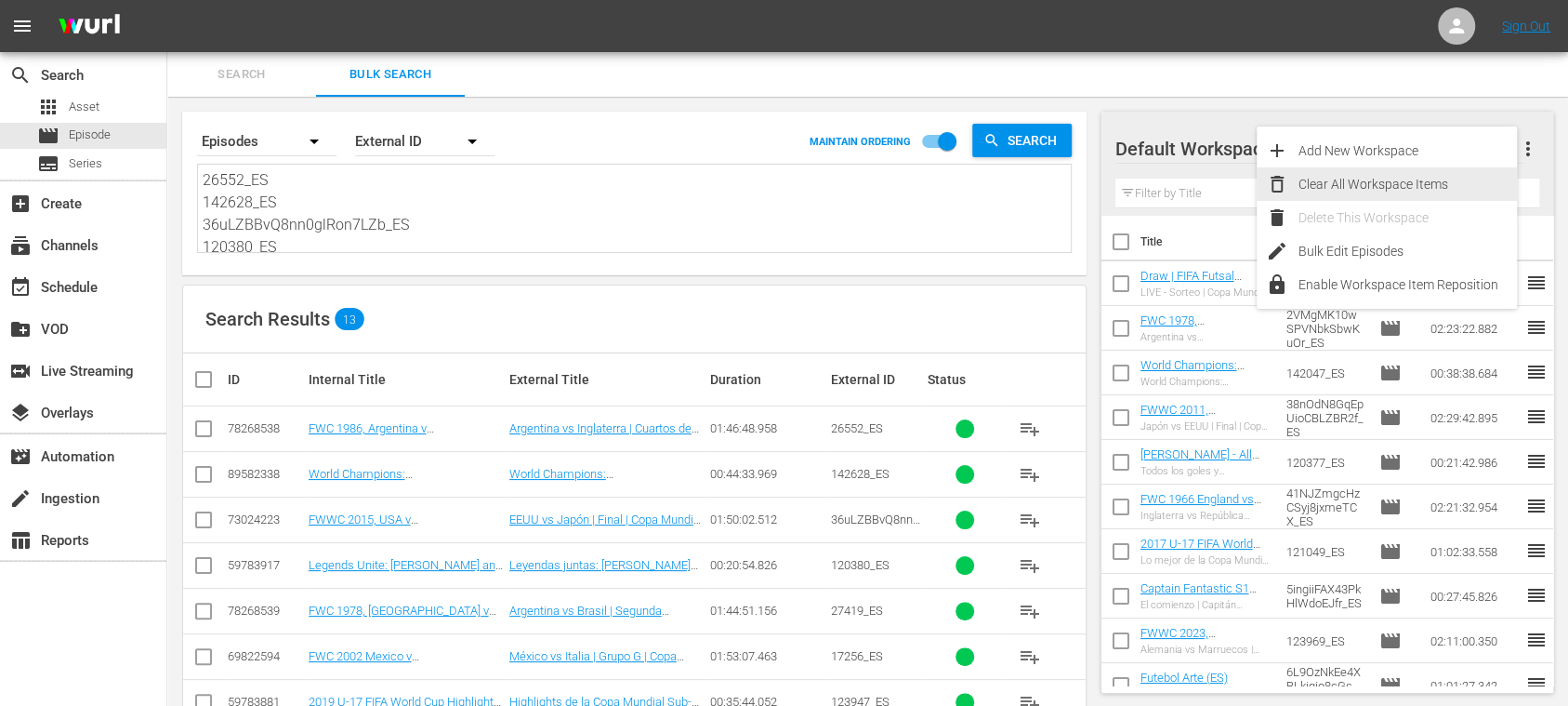
click at [1433, 181] on div "Clear All Workspace Items" at bounding box center [1407, 185] width 218 height 34
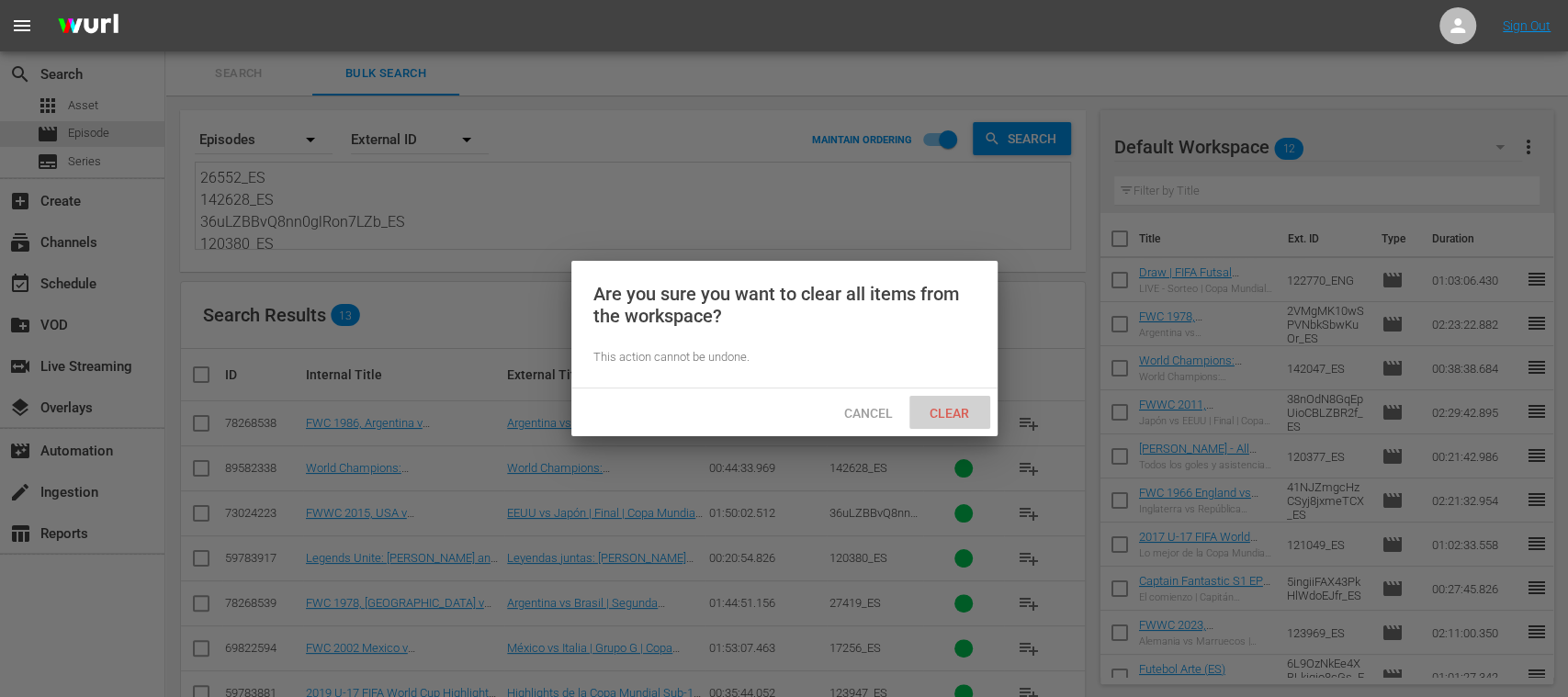
click at [954, 407] on span "Clear" at bounding box center [949, 412] width 69 height 15
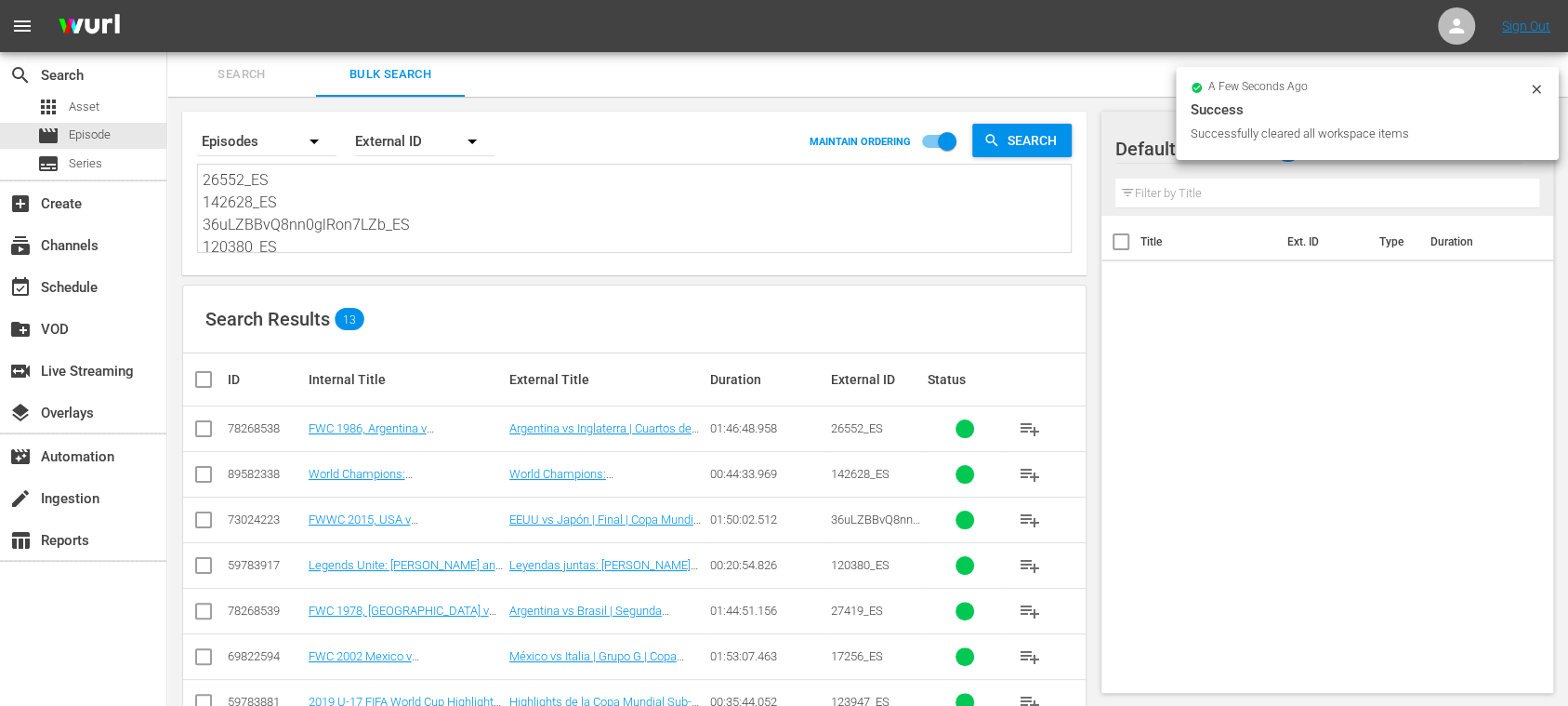
click at [205, 376] on input "checkbox" at bounding box center [211, 379] width 37 height 23
checkbox input "true"
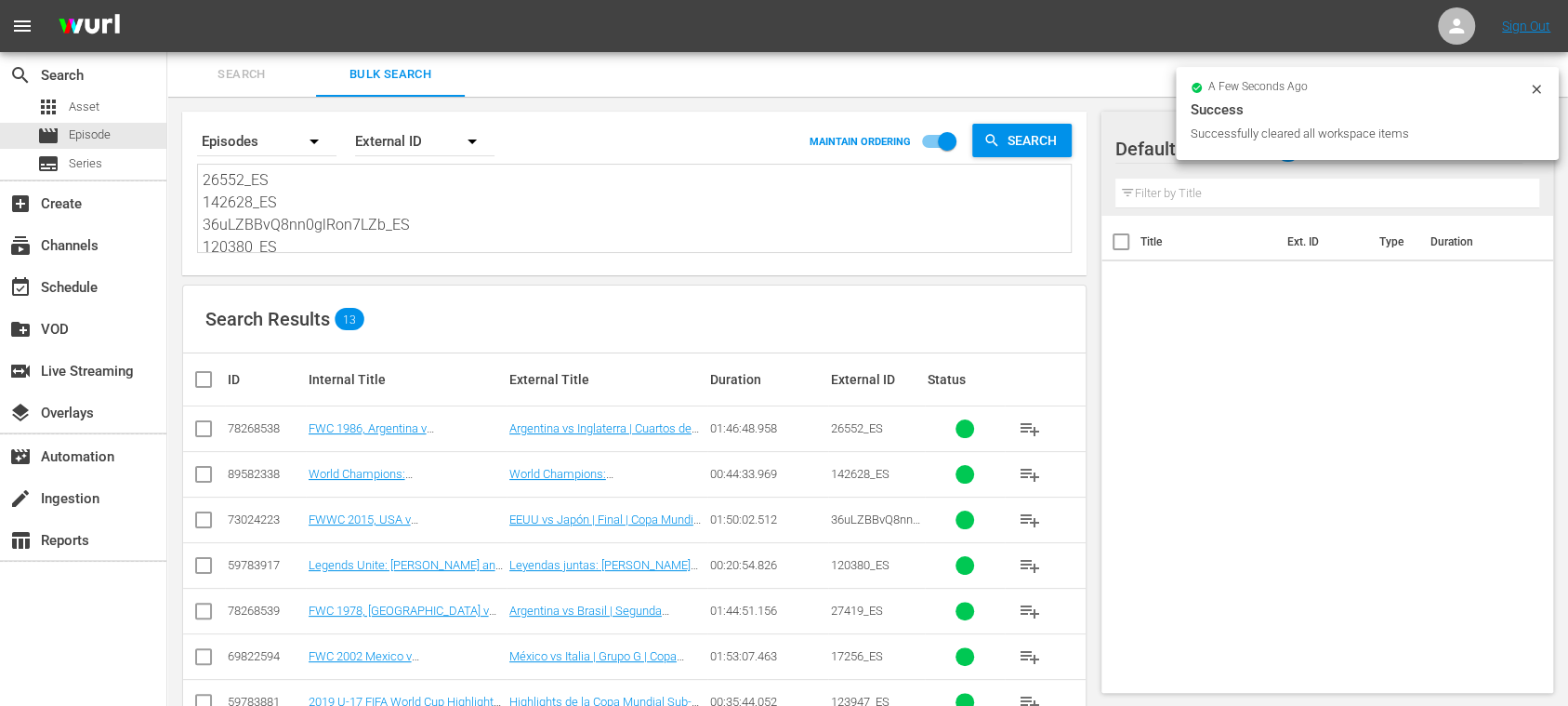
checkbox input "true"
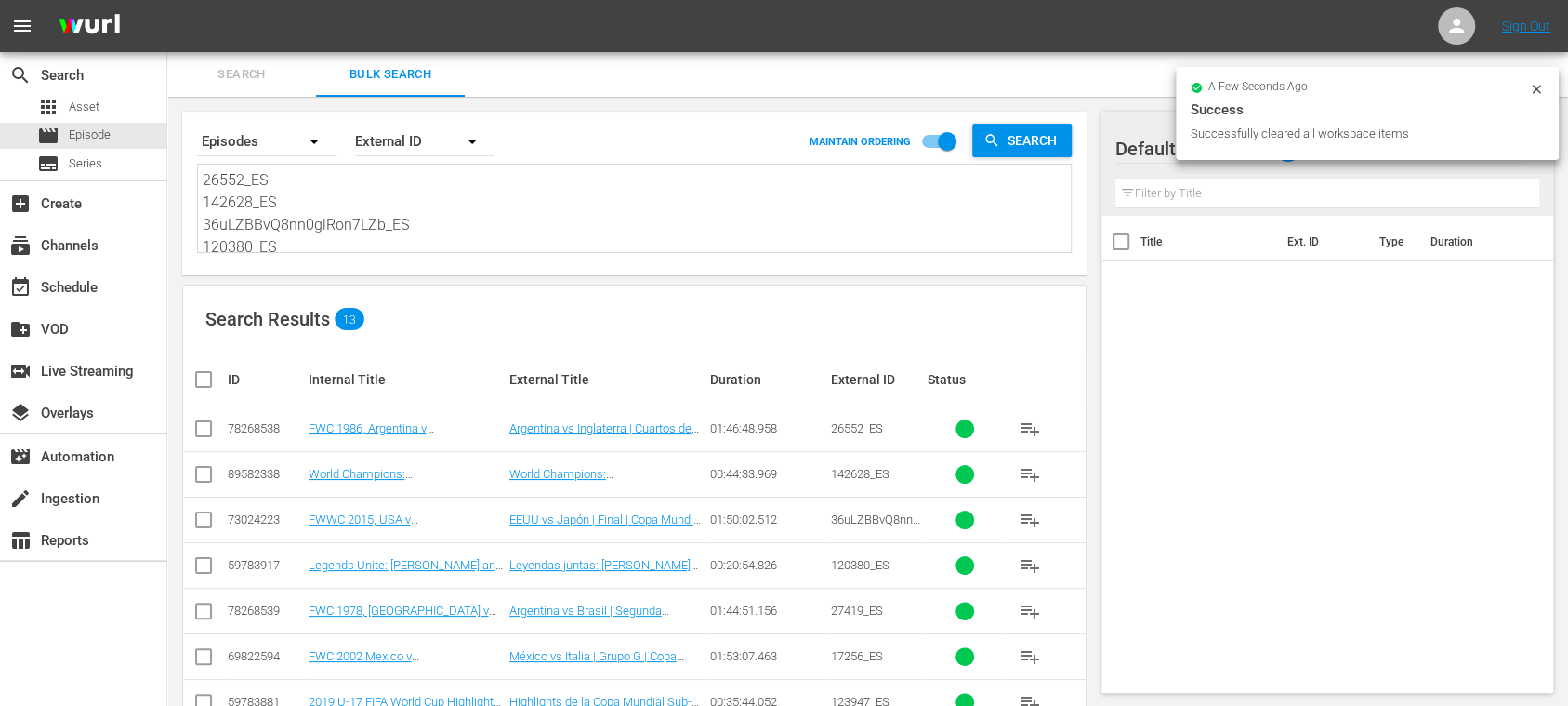
checkbox input "true"
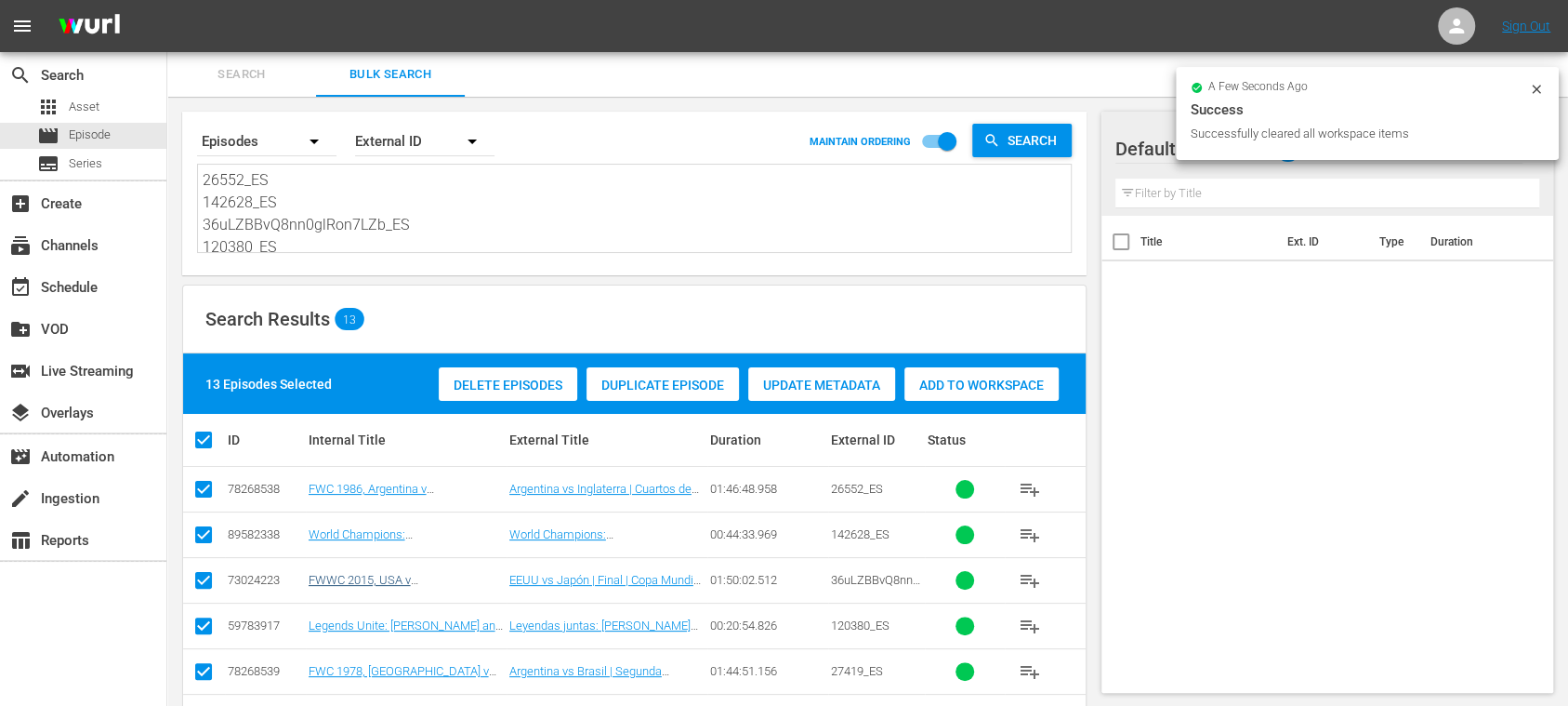
scroll to position [330, 0]
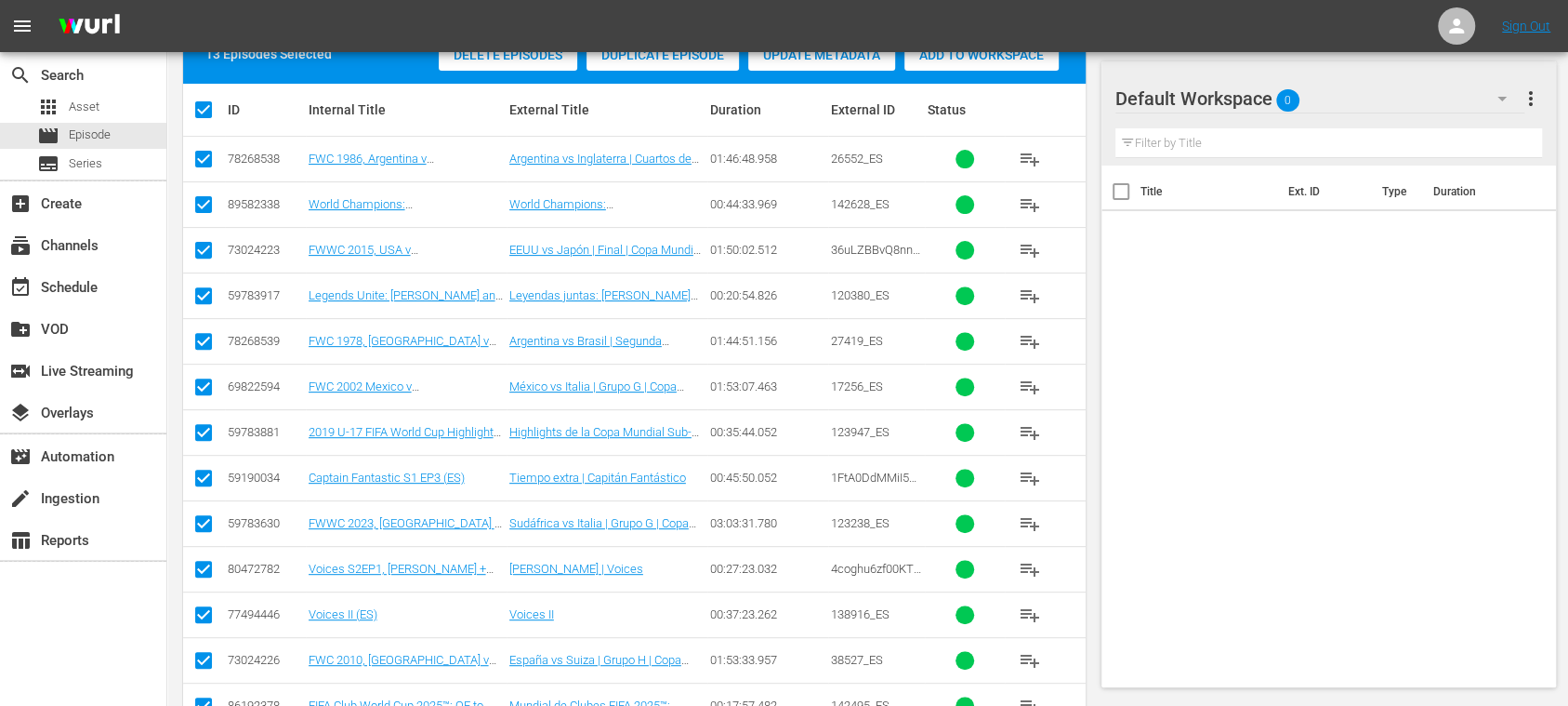
click at [200, 611] on input "checkbox" at bounding box center [203, 618] width 23 height 23
checkbox input "false"
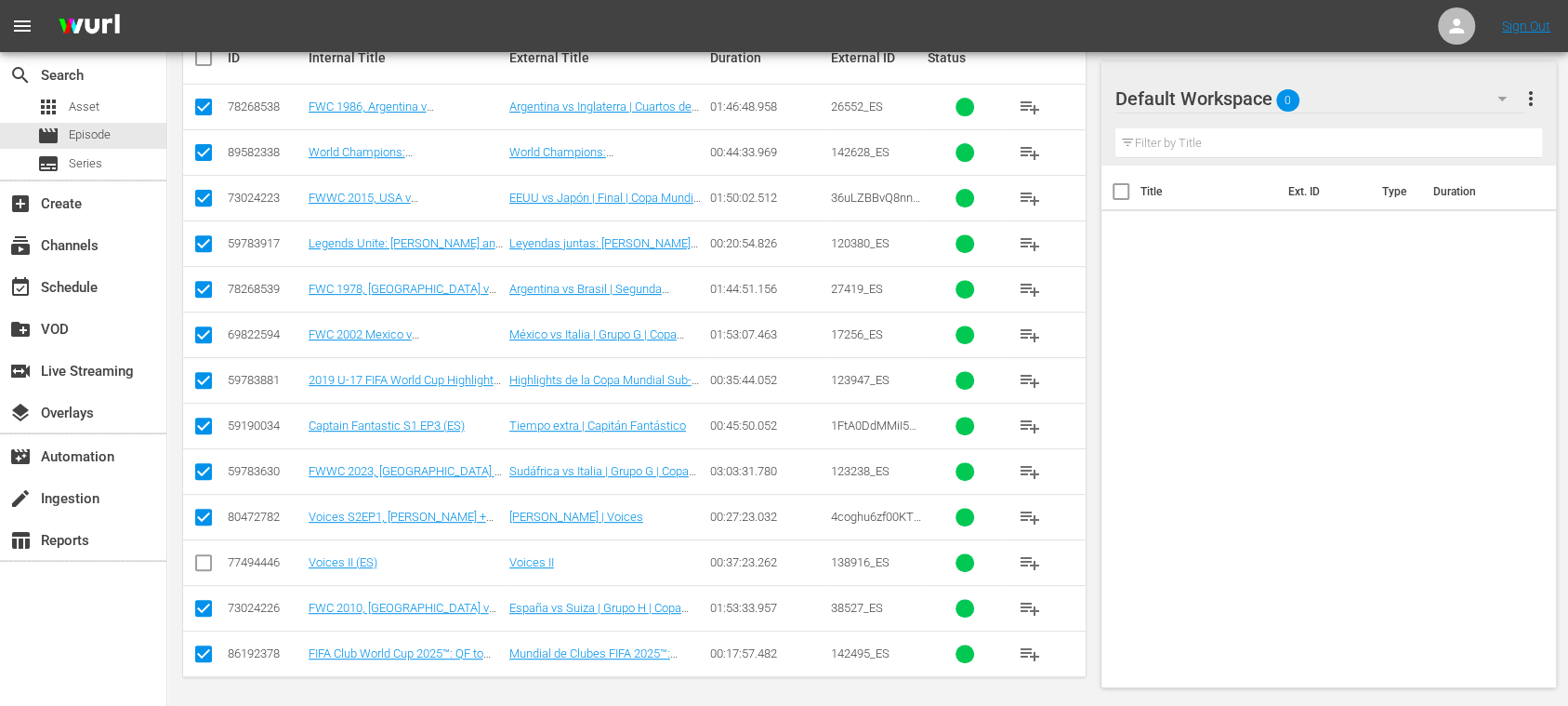
scroll to position [52, 0]
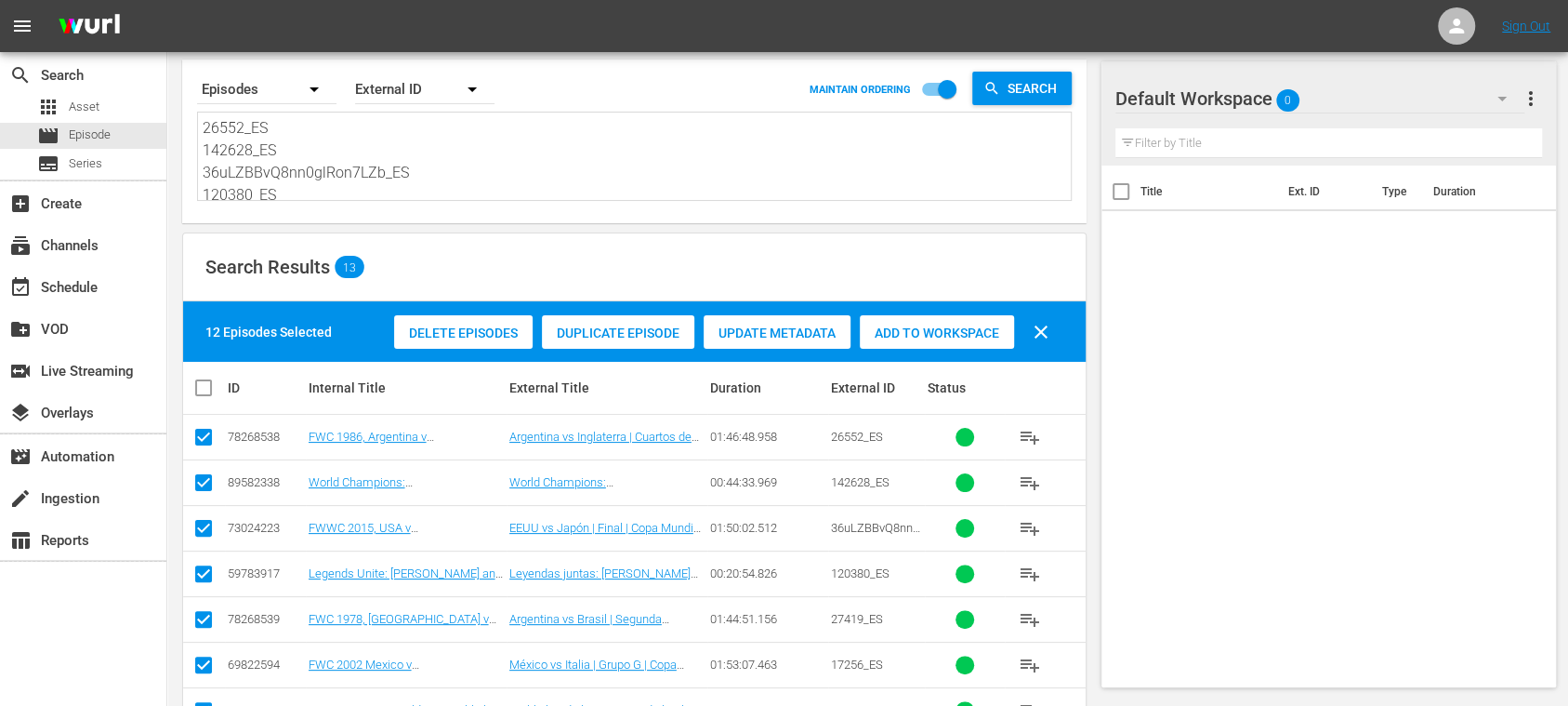
click at [917, 337] on span "Add to Workspace" at bounding box center [936, 333] width 154 height 15
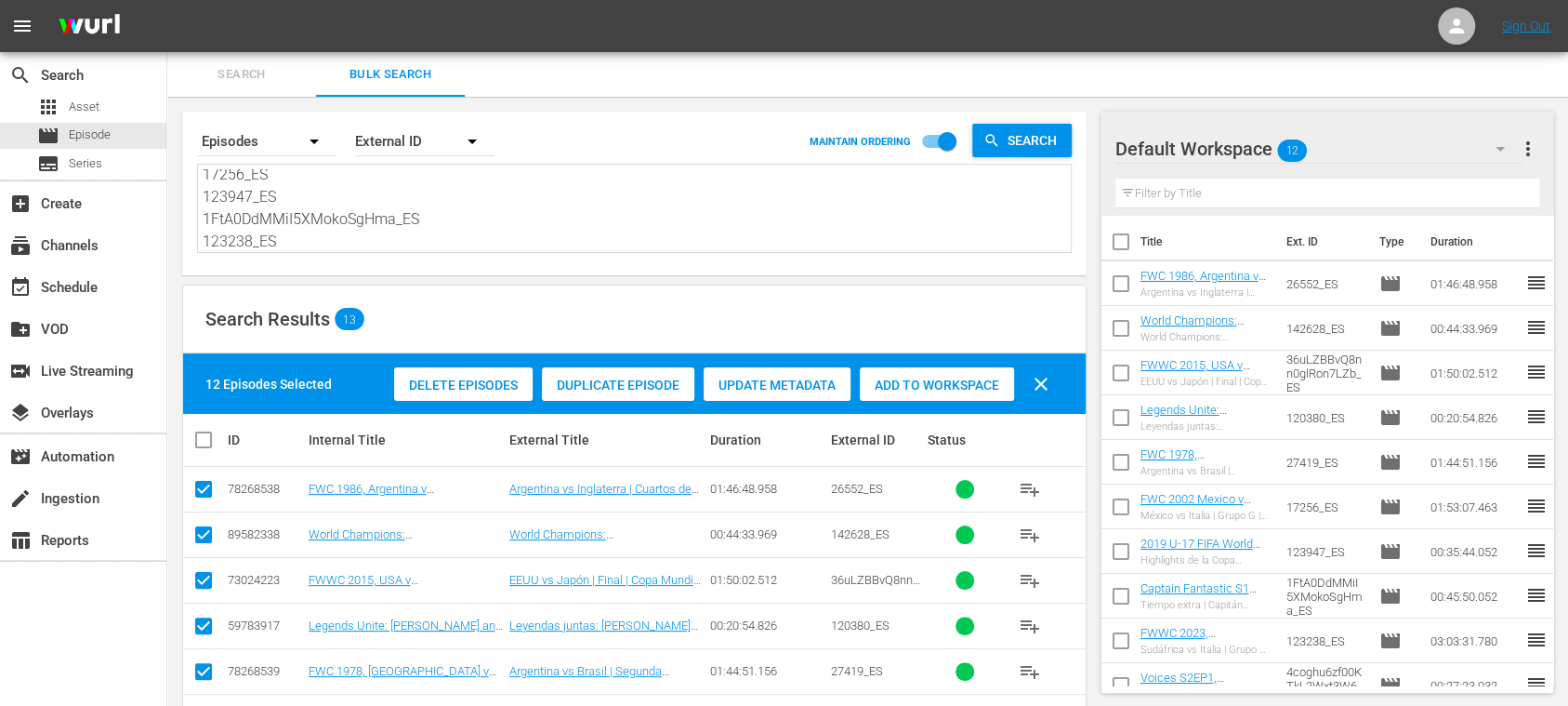
scroll to position [204, 0]
drag, startPoint x: 328, startPoint y: 232, endPoint x: 488, endPoint y: 263, distance: 163.0
click at [487, 263] on div "Search By Episodes Order By External ID MAINTAIN ORDERING Search 26552_ES 14262…" at bounding box center [635, 194] width 905 height 164
paste textarea "4ZO0kWDCvfiqnVubAyGjfR_ES 140745_ES 6qWXTJQwHEBfXnEUcNfI0f_ES 120392_ES GGYQNvE…"
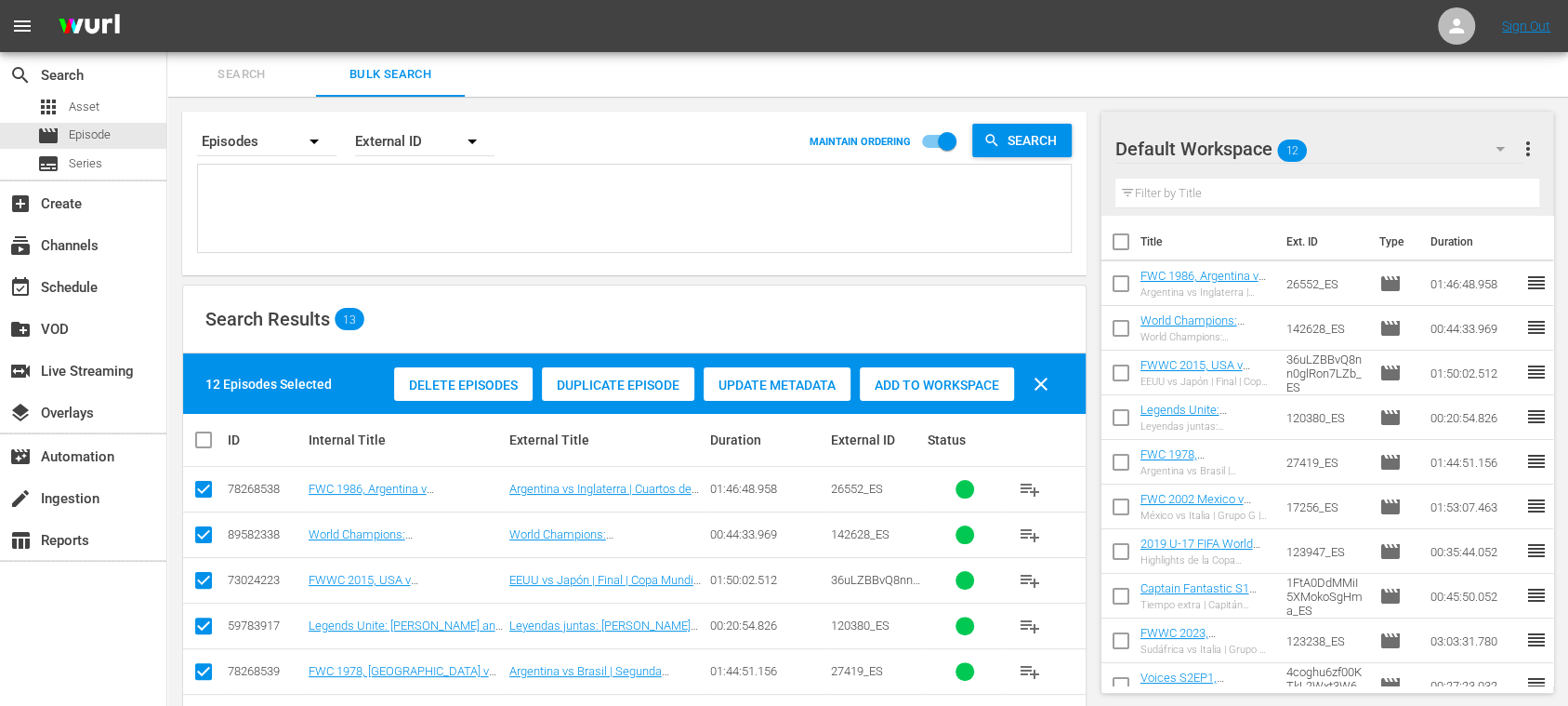
type textarea "4ZO0kWDCvfiqnVubAyGjfR_ES 140745_ES 6qWXTJQwHEBfXnEUcNfI0f_ES 120392_ES GGYQNvE…"
click at [1529, 145] on span "more_vert" at bounding box center [1528, 148] width 23 height 23
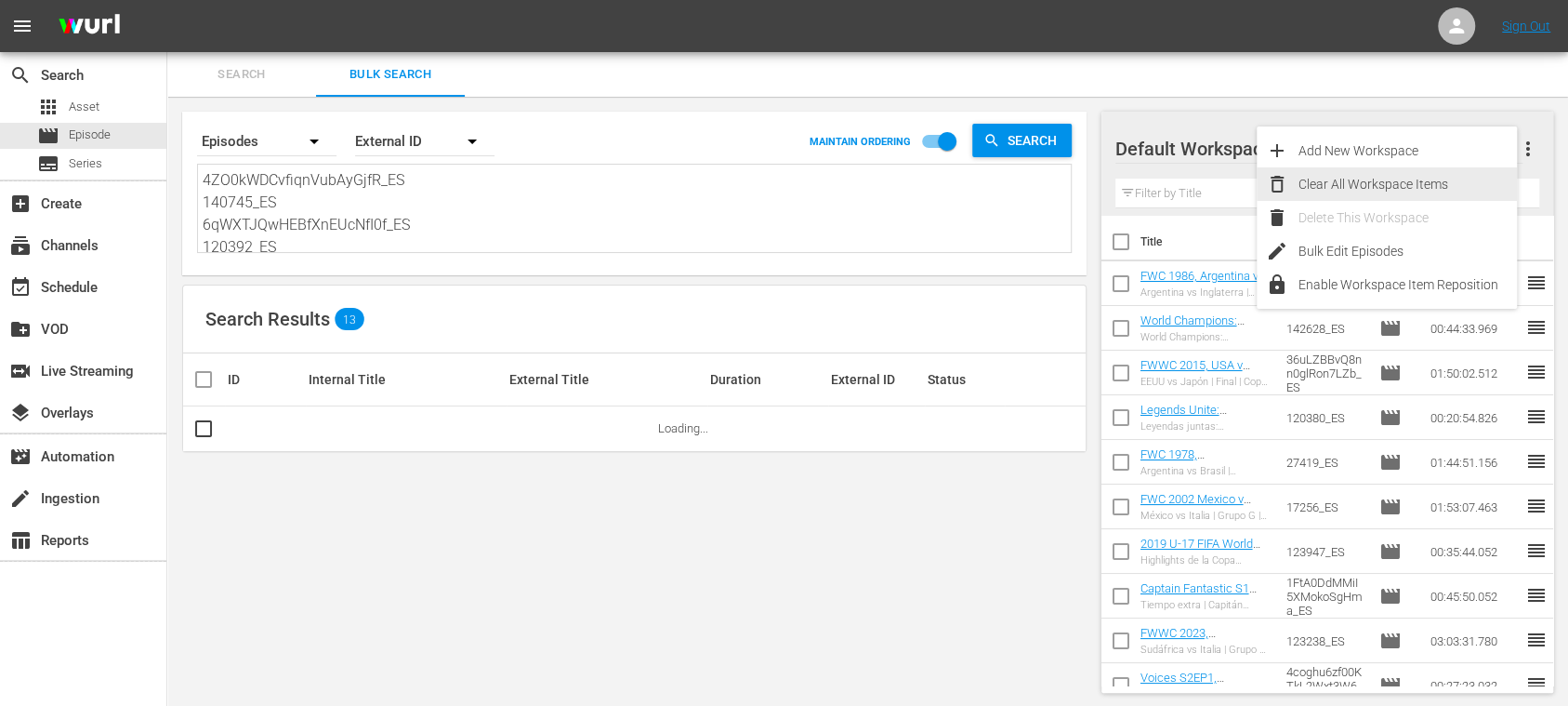
click at [1422, 181] on div "Clear All Workspace Items" at bounding box center [1407, 185] width 218 height 34
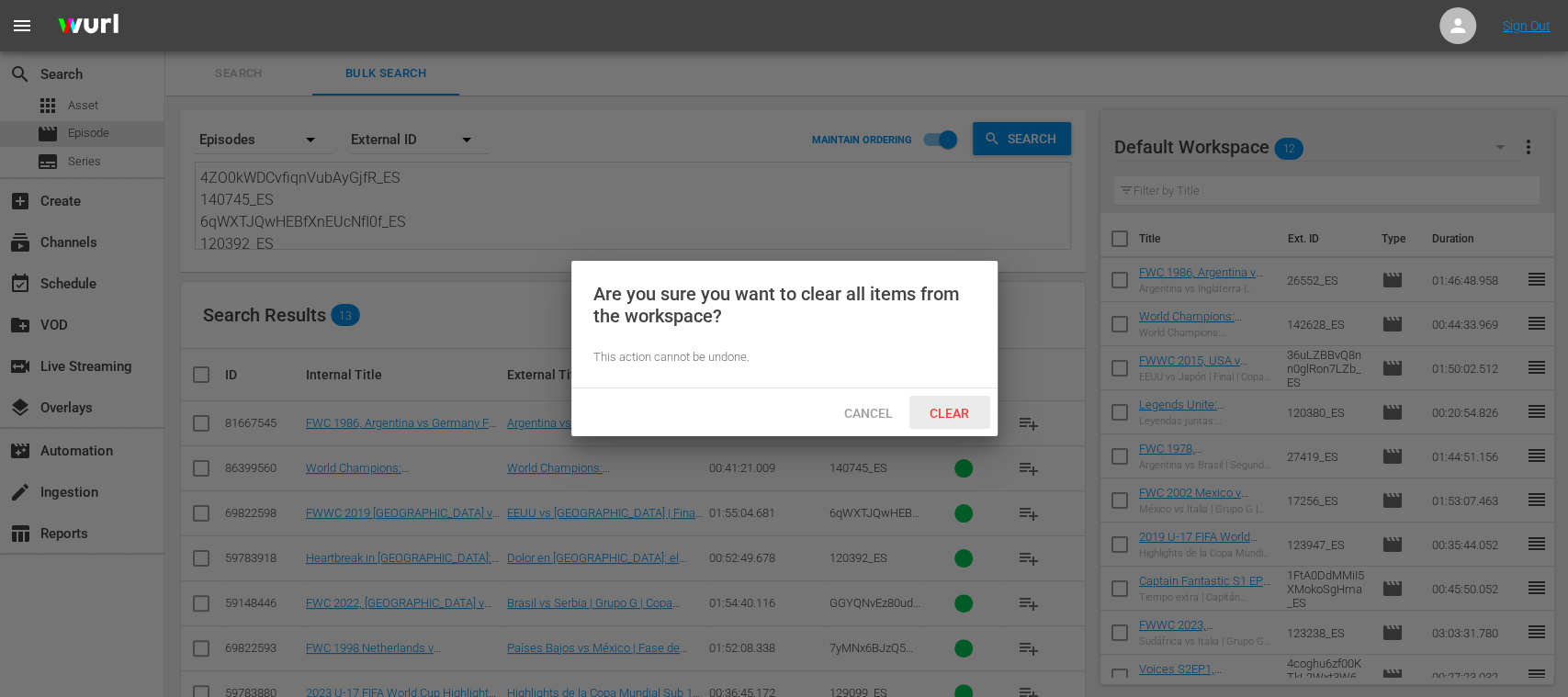
click at [960, 418] on span "Clear" at bounding box center [949, 412] width 69 height 15
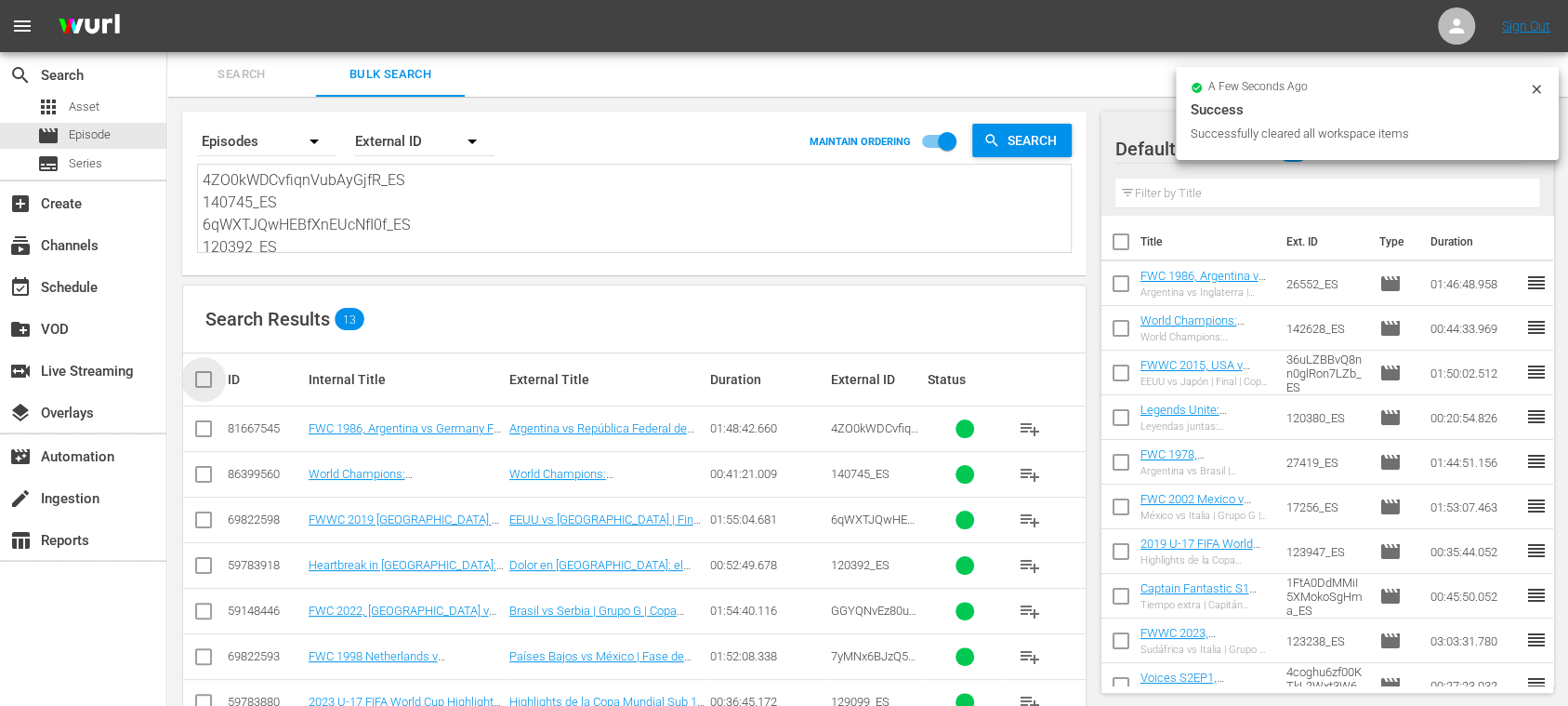
click at [210, 382] on input "checkbox" at bounding box center [211, 379] width 37 height 23
checkbox input "true"
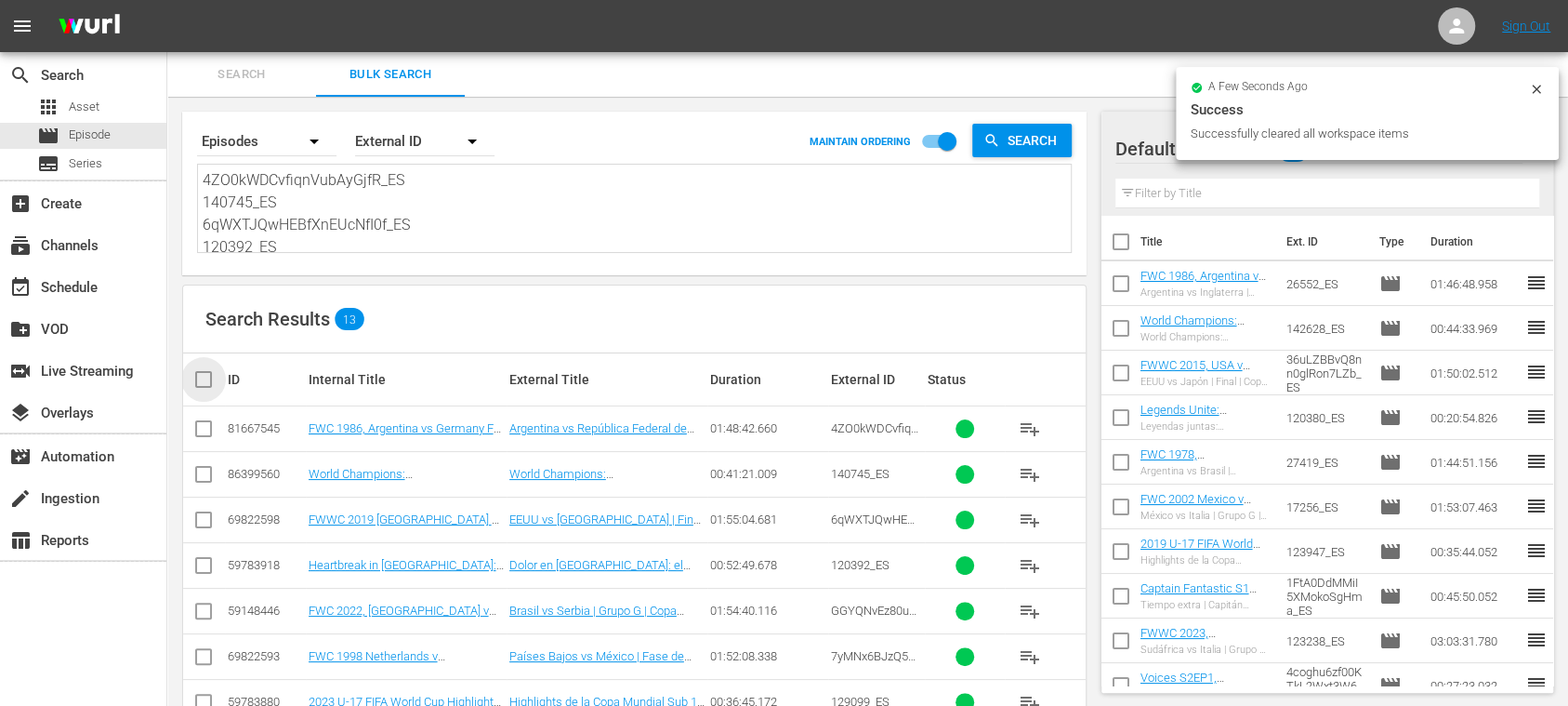
checkbox input "true"
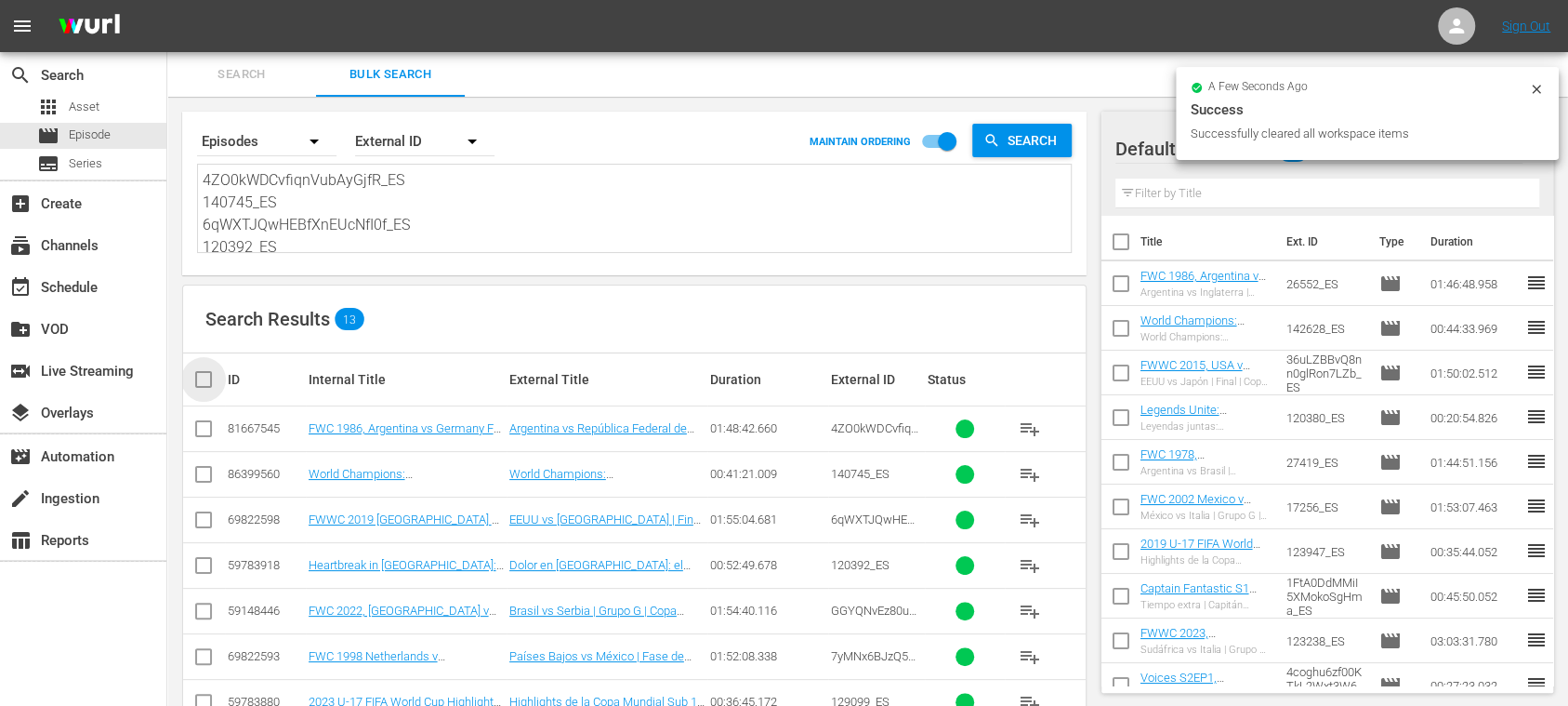
checkbox input "true"
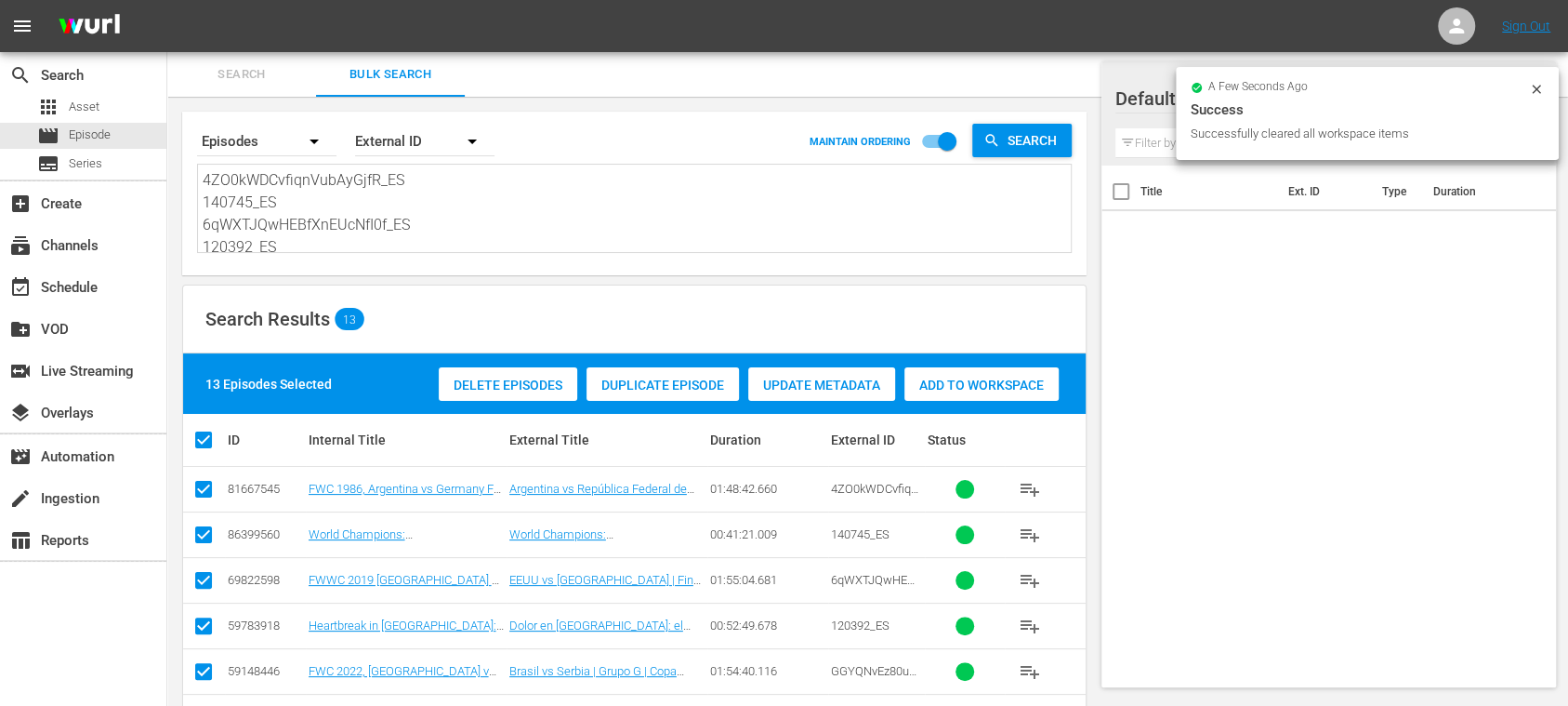
scroll to position [382, 0]
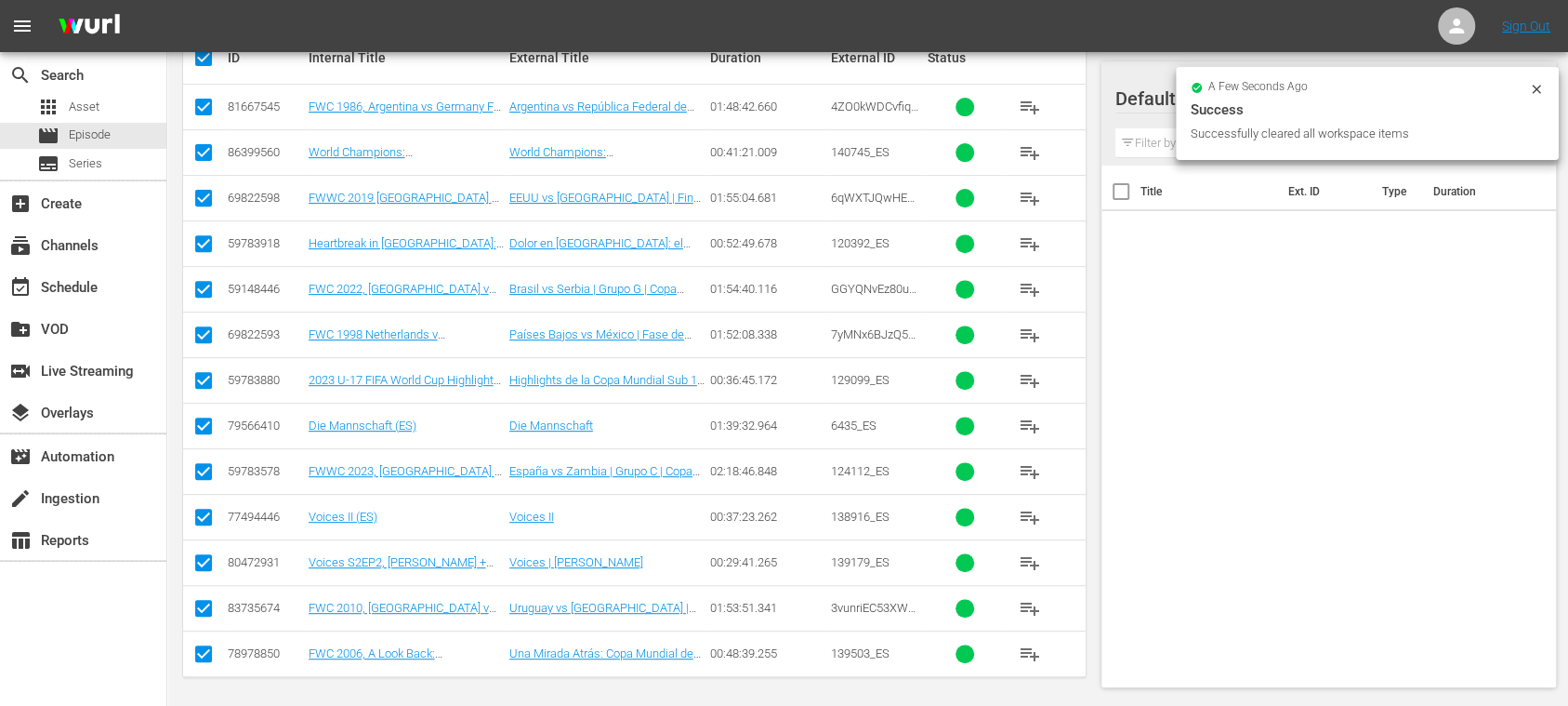
drag, startPoint x: 208, startPoint y: 510, endPoint x: 460, endPoint y: 516, distance: 252.1
click at [208, 510] on input "checkbox" at bounding box center [203, 520] width 23 height 23
checkbox input "false"
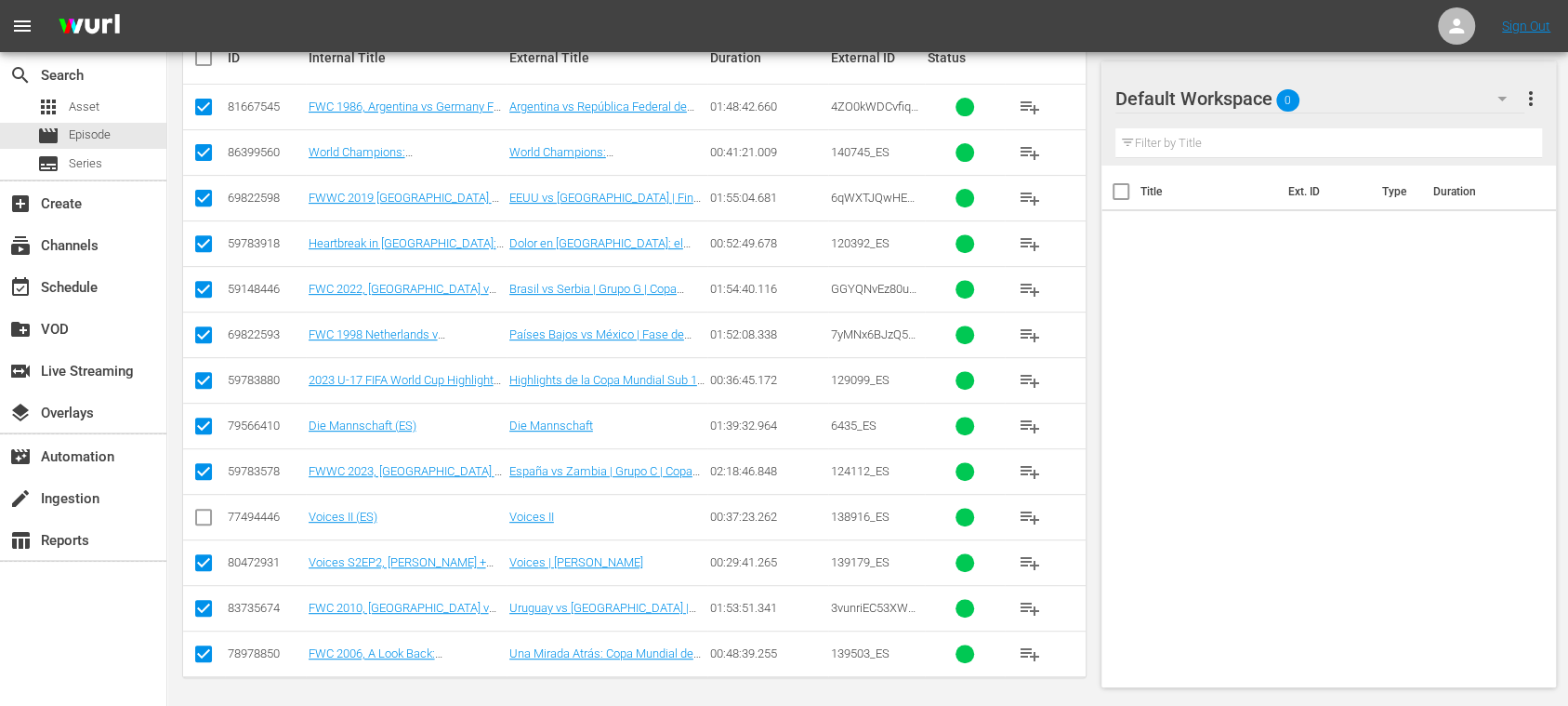
scroll to position [52, 0]
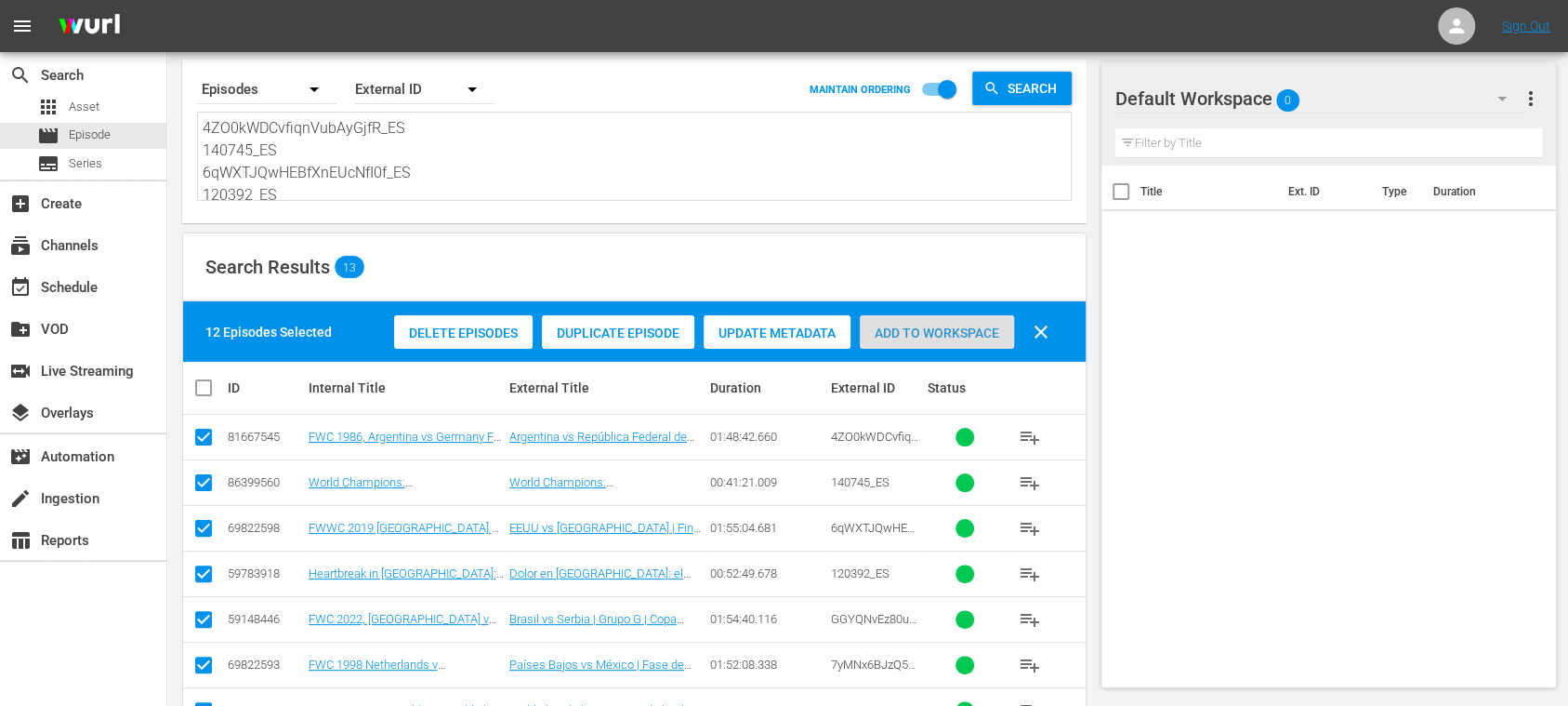
click at [908, 342] on div "Add to Workspace" at bounding box center [936, 333] width 154 height 36
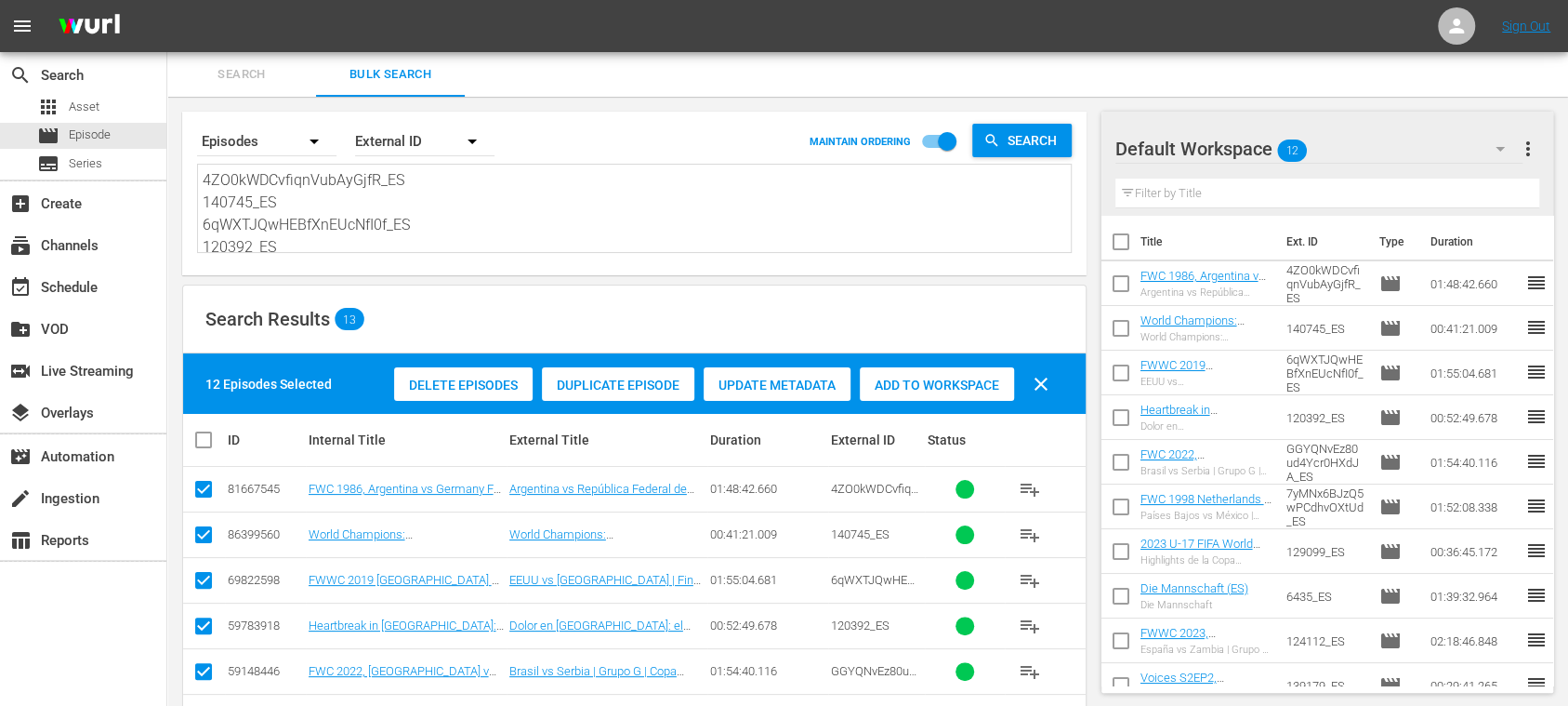
scroll to position [204, 0]
drag, startPoint x: 205, startPoint y: 175, endPoint x: 864, endPoint y: 385, distance: 691.7
click at [856, 381] on div "Search By Episodes Order By External ID MAINTAIN ORDERING Search 4ZO0kWDCvfiqnV…" at bounding box center [635, 595] width 934 height 997
paste textarea "8ZvjzOYODw13FFUp0D4Gv_ES 141269_ES asz7dgUgSYMjjiYJIwLeT_ES 120764_ES 24641_ES …"
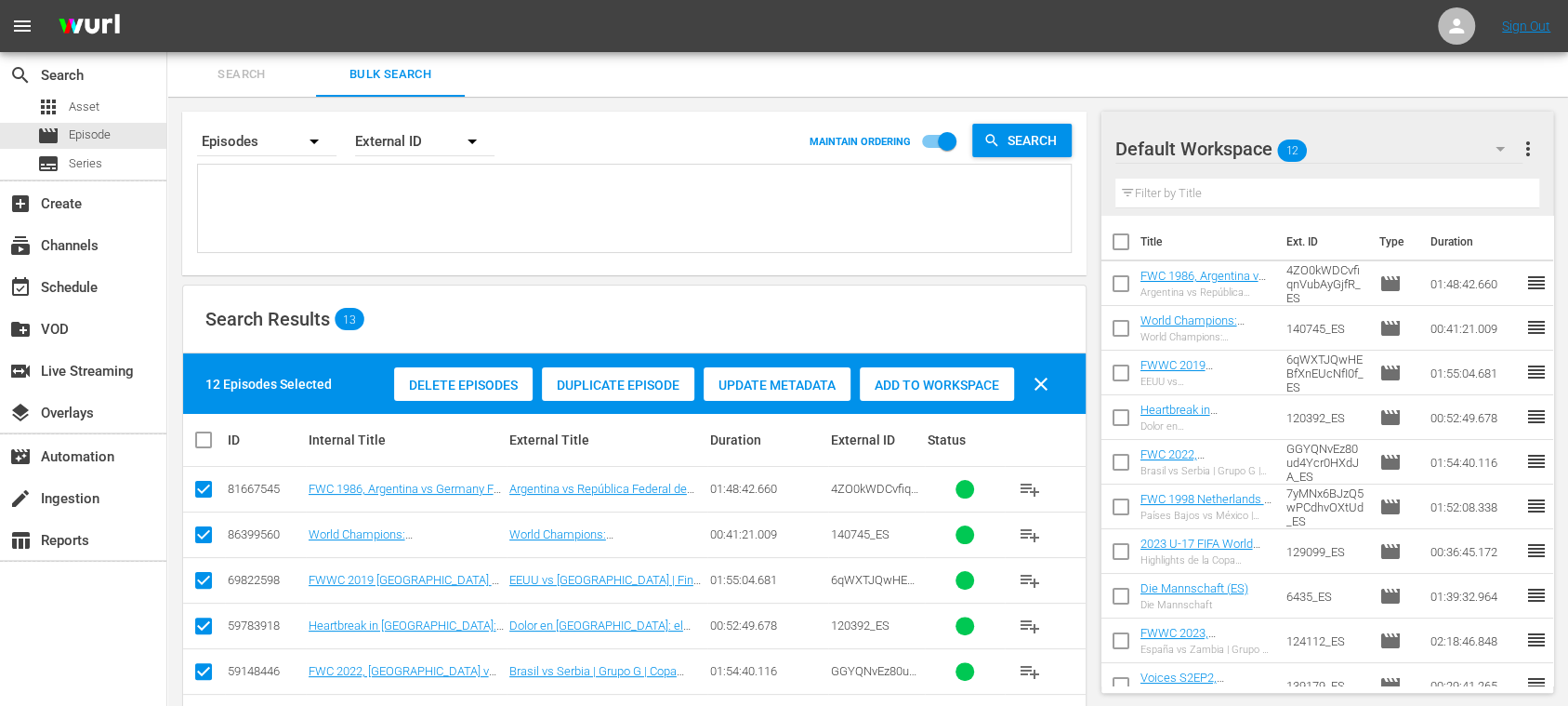
type textarea "8ZvjzOYODw13FFUp0D4Gv_ES 141269_ES asz7dgUgSYMjjiYJIwLeT_ES 120764_ES 24641_ES …"
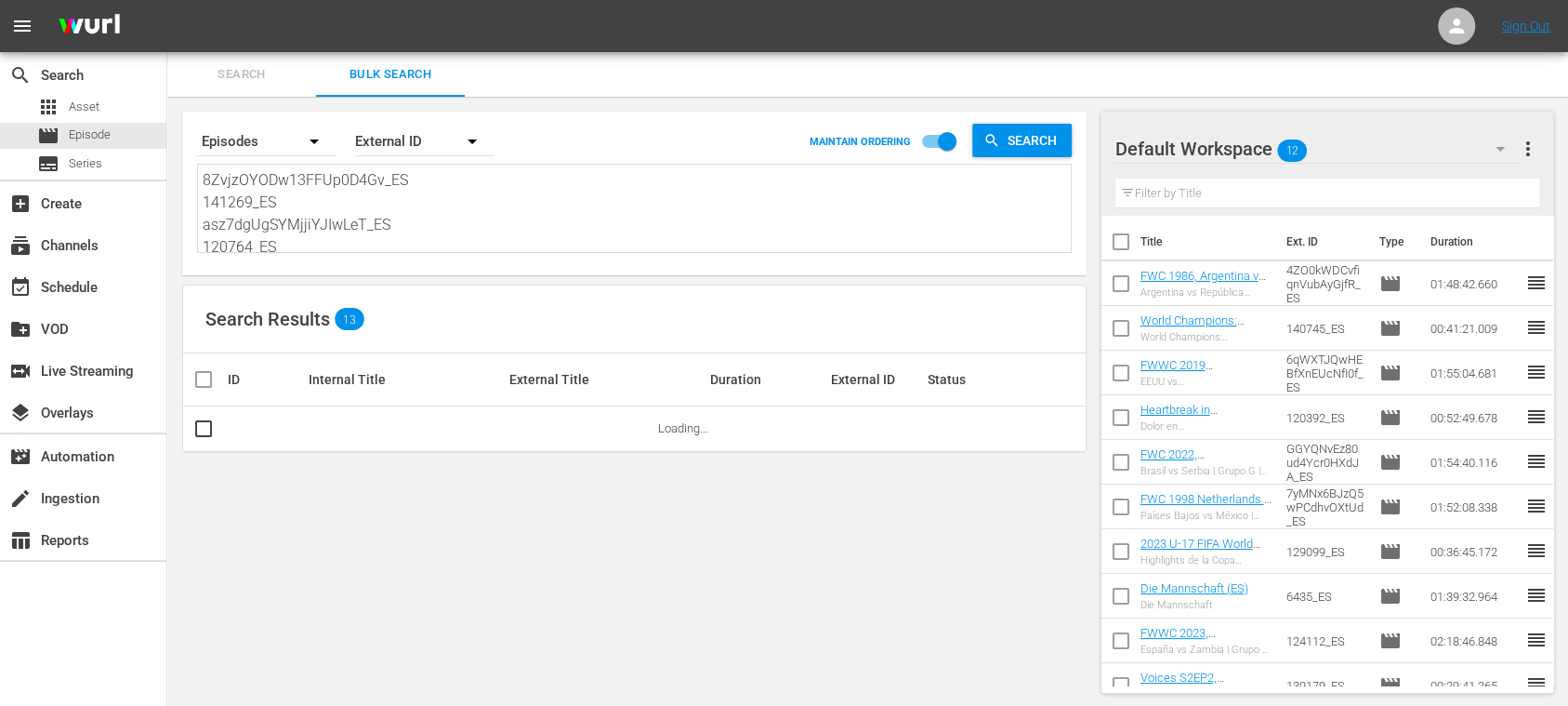
type textarea "8ZvjzOYODw13FFUp0D4Gv_ES 141269_ES asz7dgUgSYMjjiYJIwLeT_ES 120764_ES 24641_ES …"
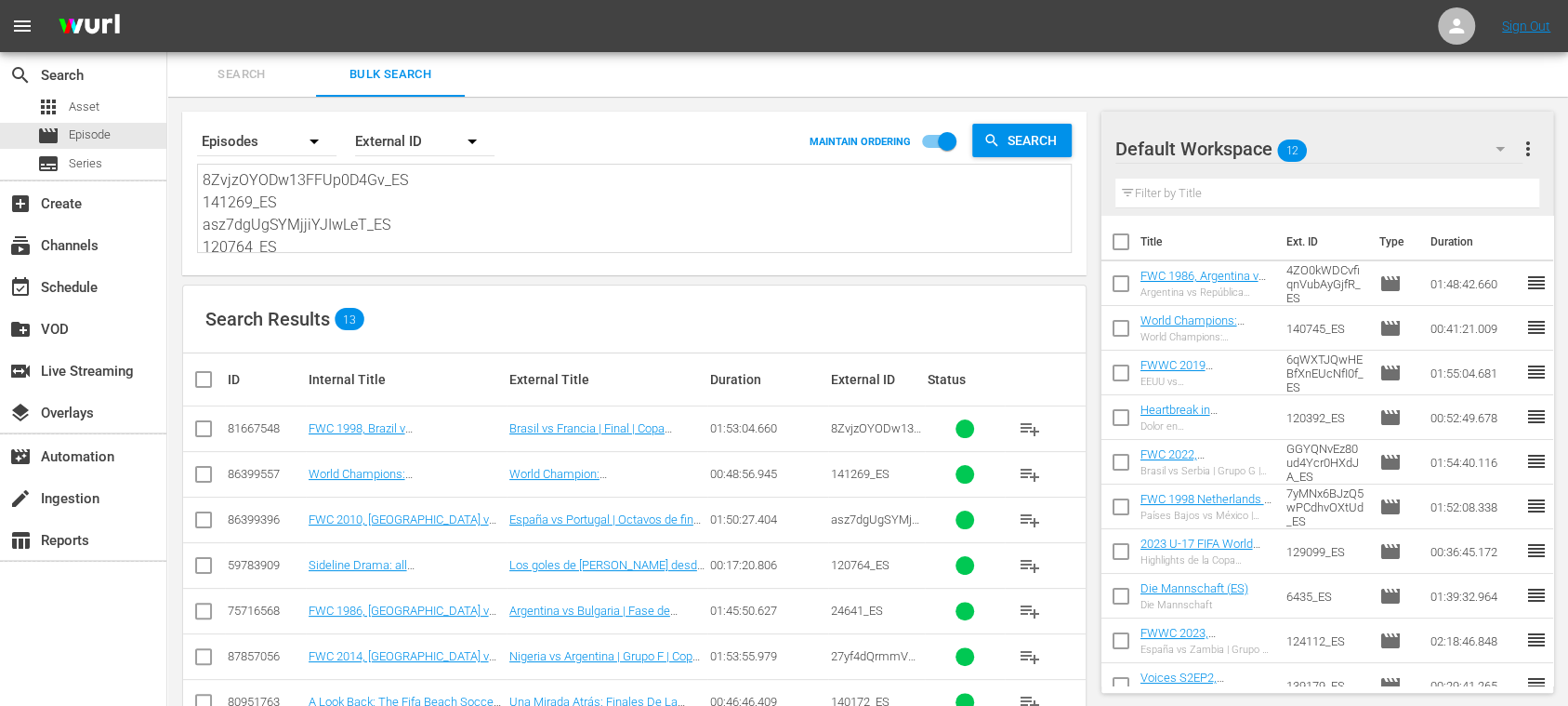
drag, startPoint x: 1530, startPoint y: 147, endPoint x: 1516, endPoint y: 152, distance: 14.9
click at [1530, 146] on span "more_vert" at bounding box center [1528, 148] width 23 height 23
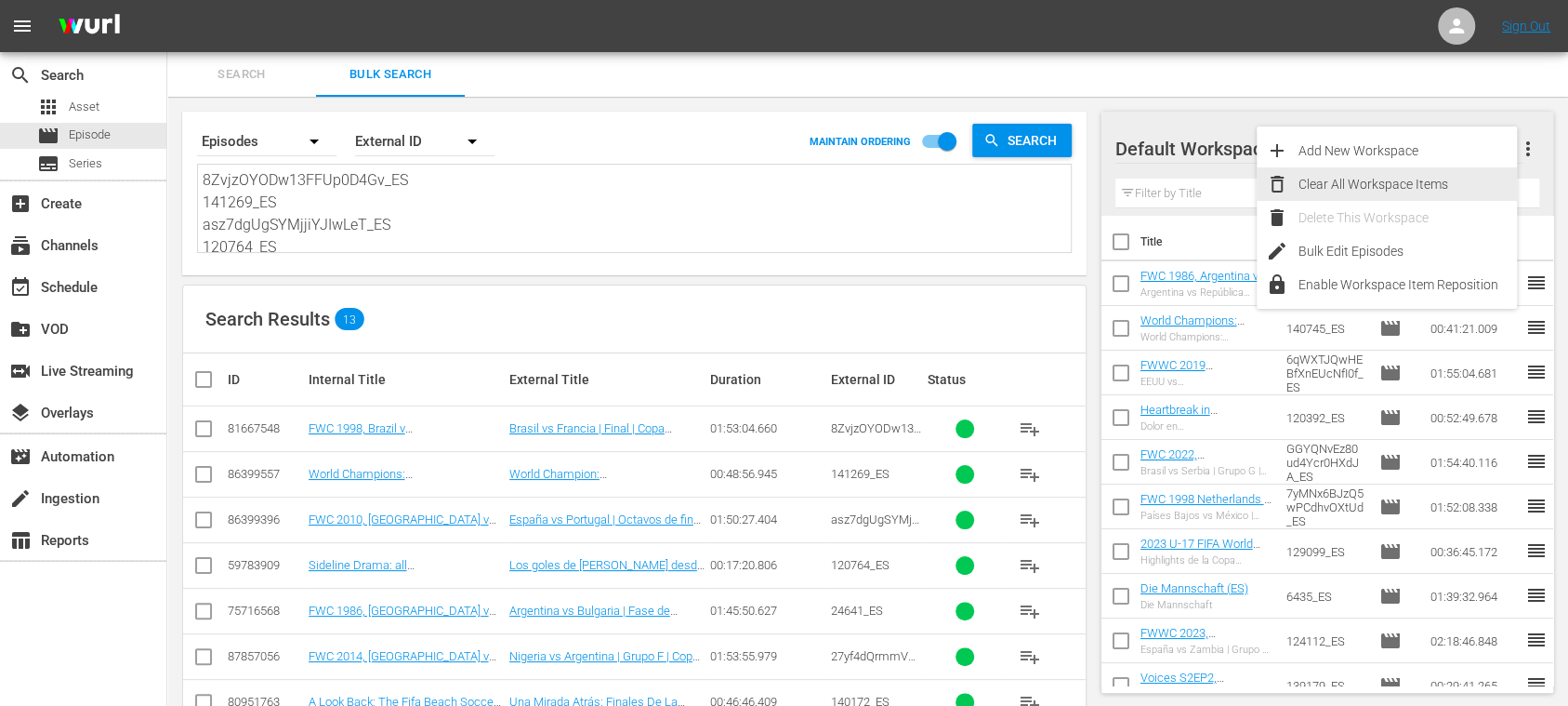
click at [1415, 179] on div "Clear All Workspace Items" at bounding box center [1407, 185] width 218 height 34
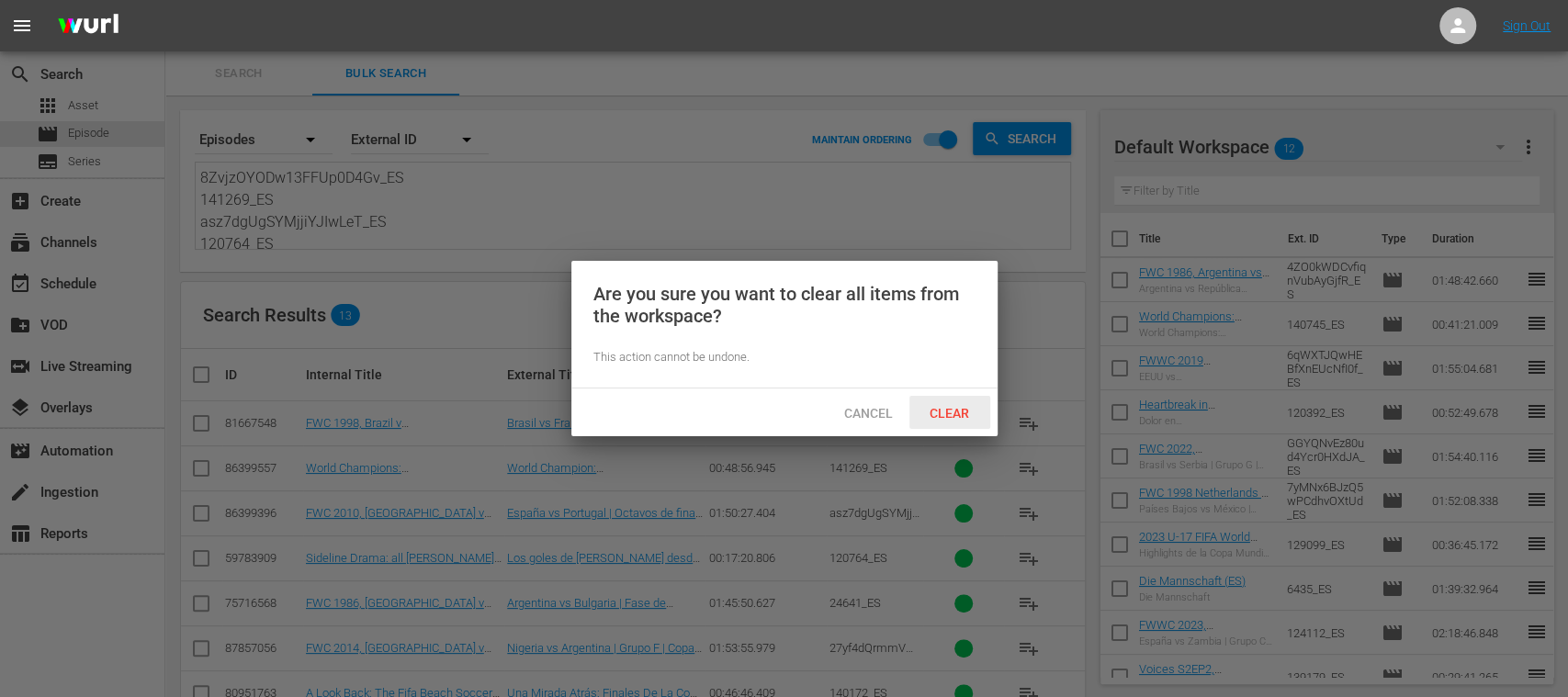
click at [951, 415] on span "Clear" at bounding box center [949, 412] width 69 height 15
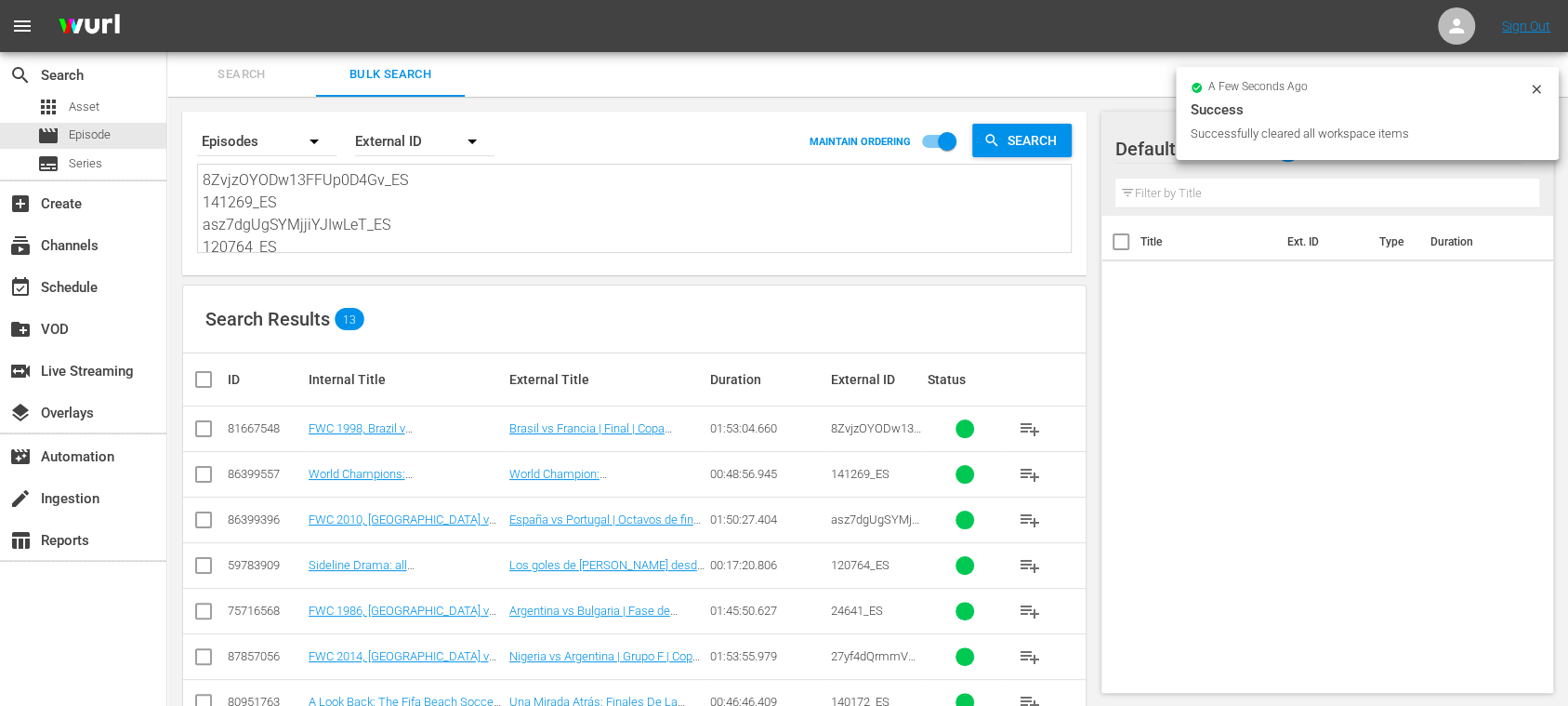
click at [204, 379] on input "checkbox" at bounding box center [211, 379] width 37 height 23
checkbox input "true"
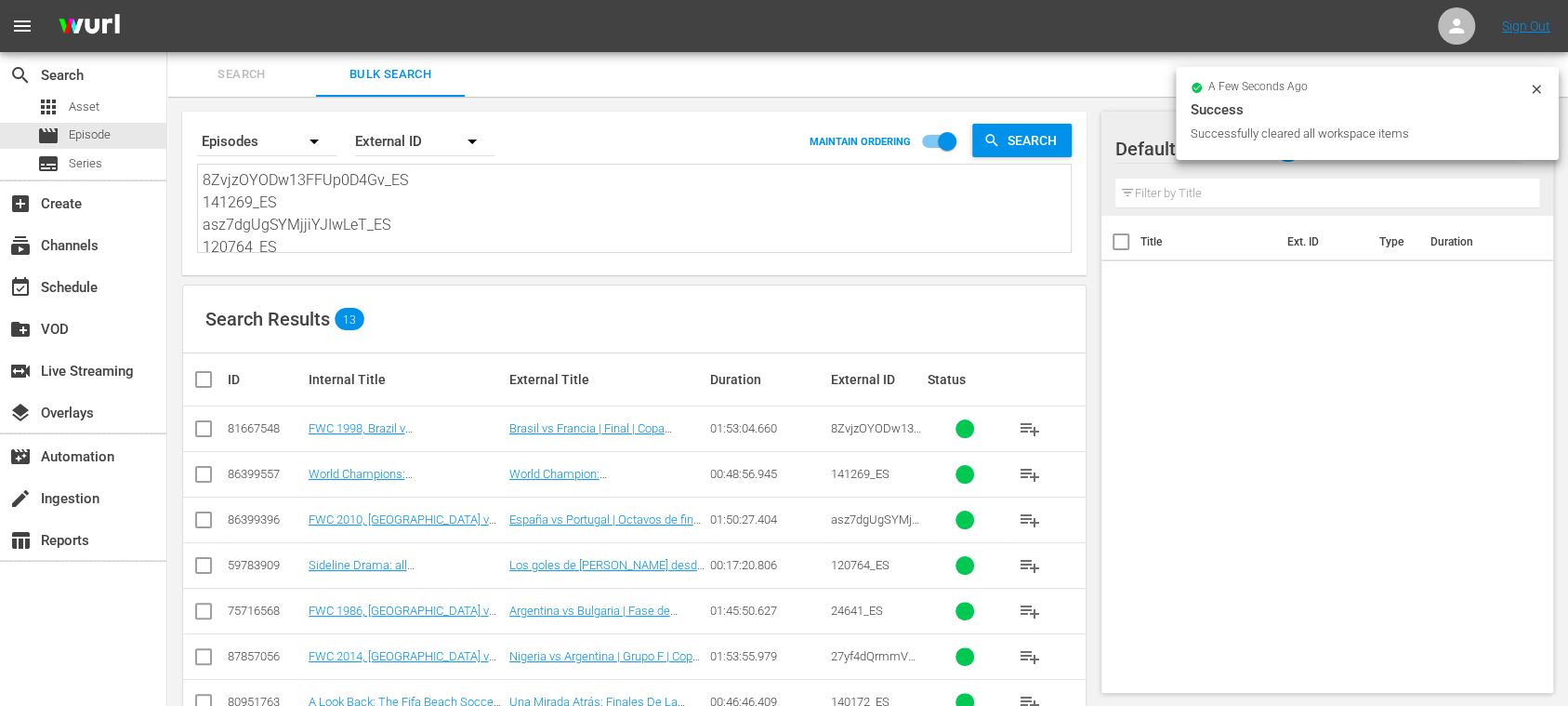
checkbox input "true"
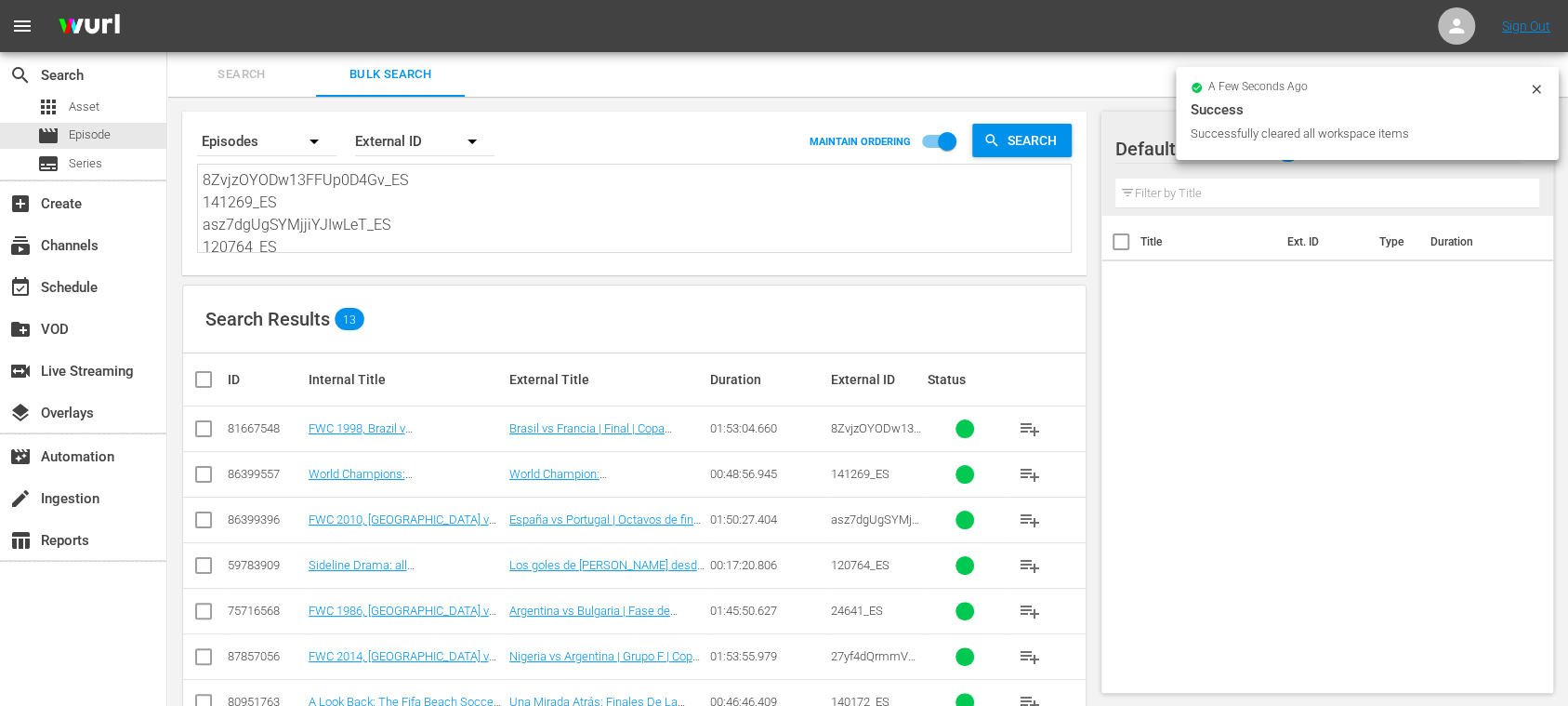
checkbox input "true"
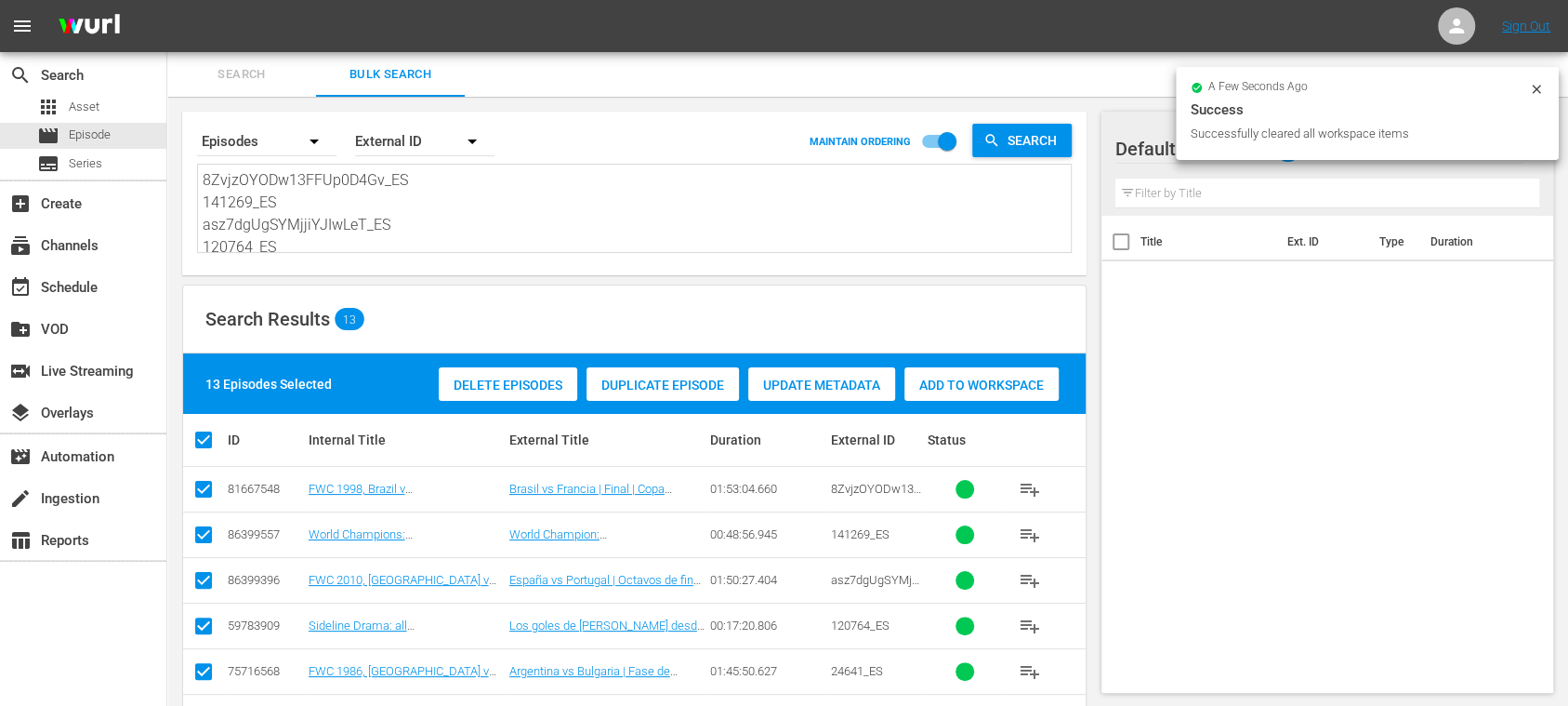
scroll to position [330, 0]
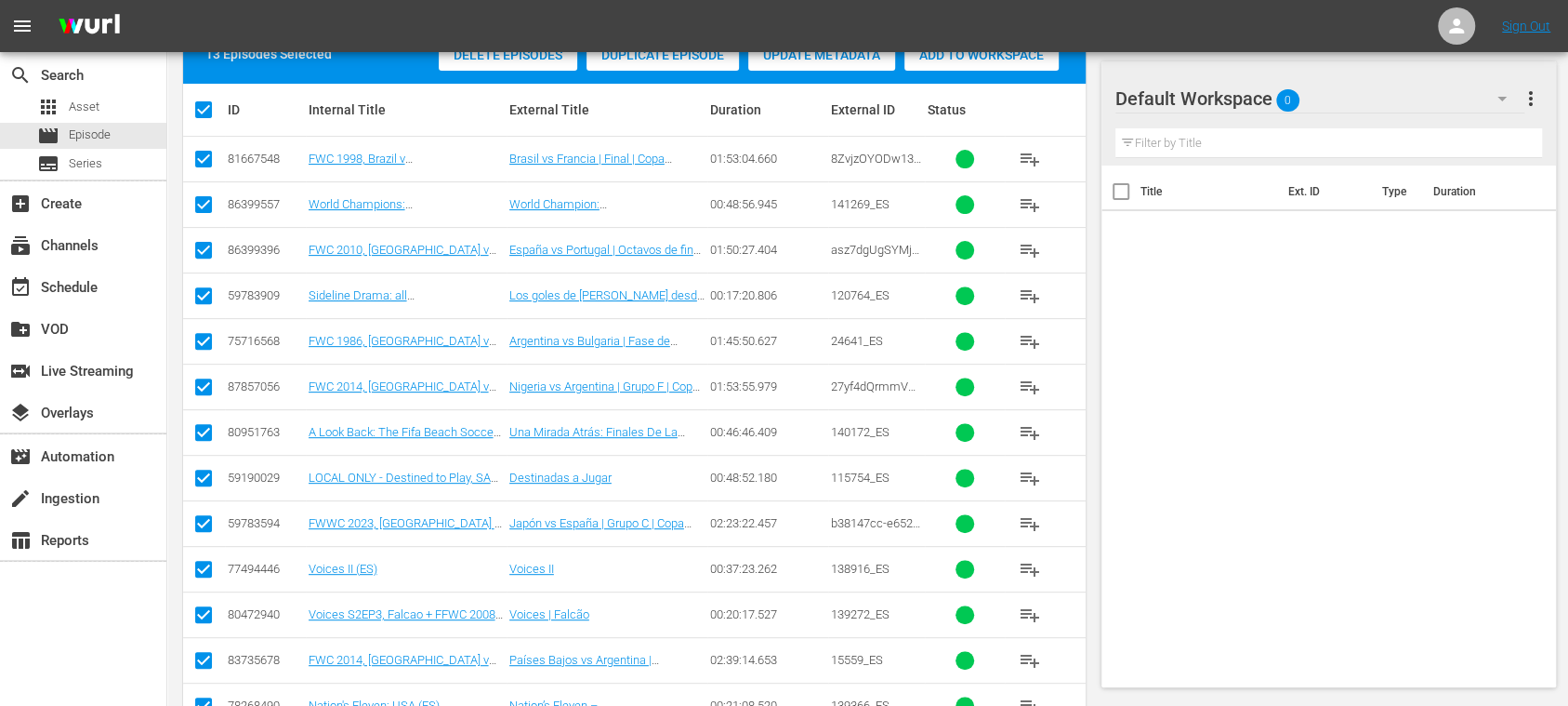
click at [208, 569] on input "checkbox" at bounding box center [203, 573] width 23 height 23
checkbox input "false"
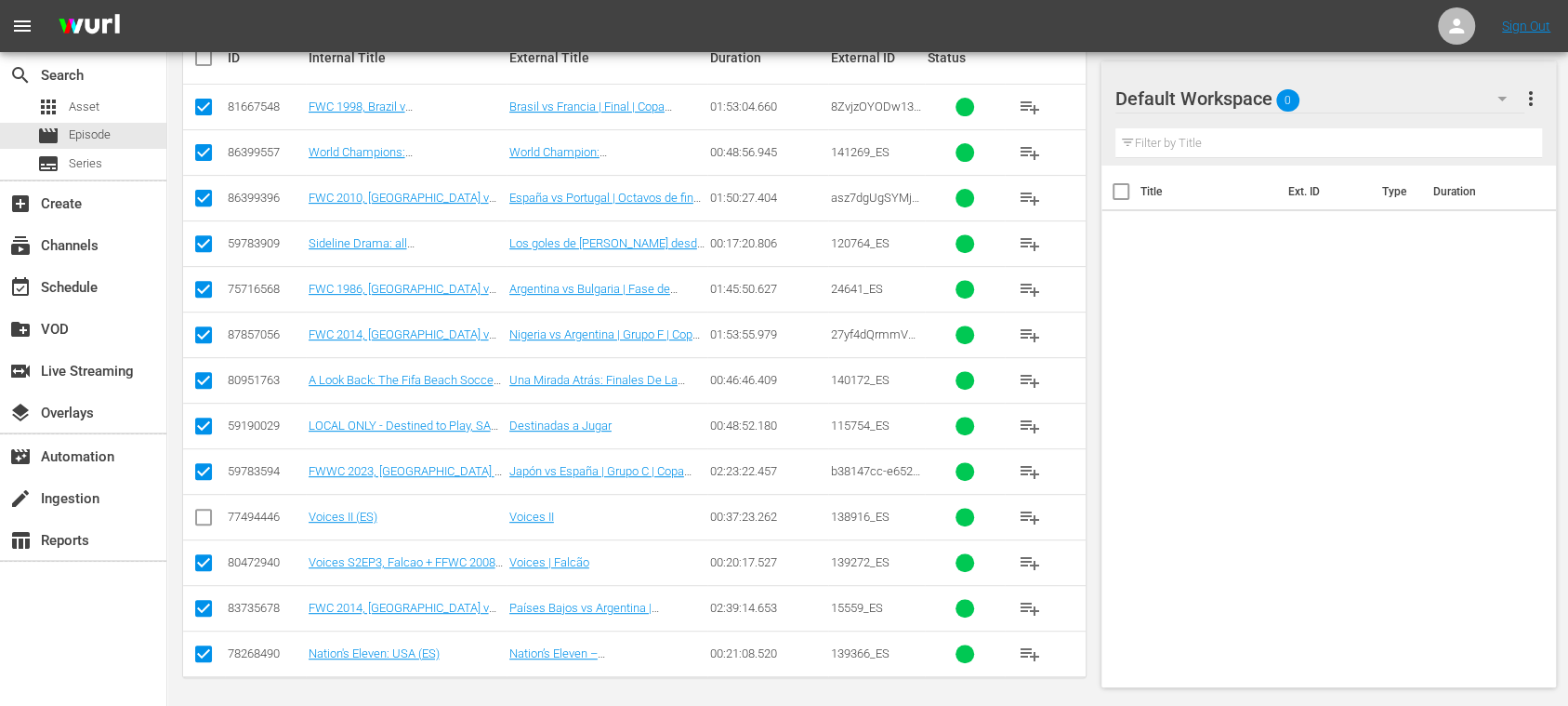
scroll to position [52, 0]
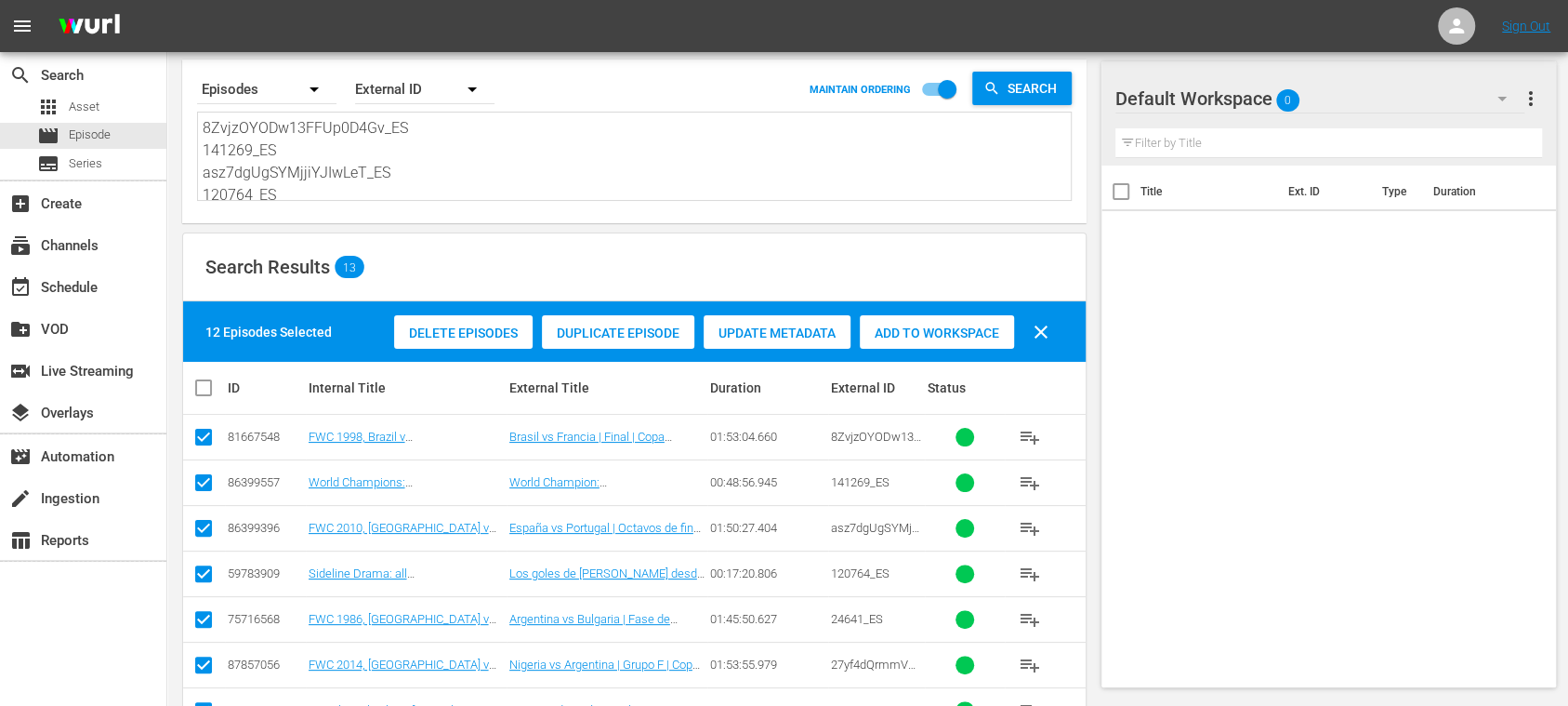
click at [930, 335] on span "Add to Workspace" at bounding box center [936, 333] width 154 height 15
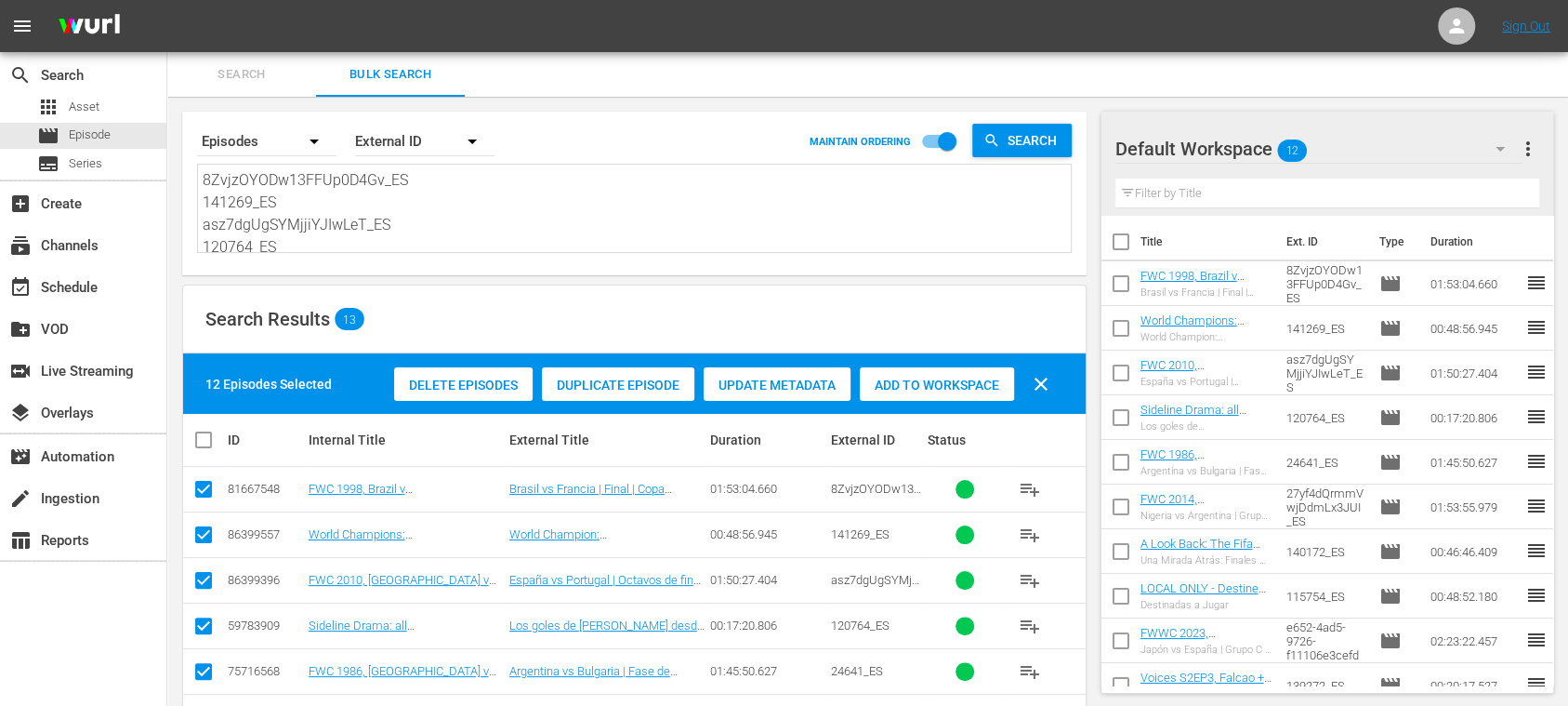
scroll to position [204, 0]
drag, startPoint x: 204, startPoint y: 176, endPoint x: 607, endPoint y: 332, distance: 432.1
click at [604, 332] on div "Search By Episodes Order By External ID MAINTAIN ORDERING Search 8ZvjzOYODw13FF…" at bounding box center [635, 595] width 934 height 997
paste textarea "5gHFVHGXu1z25dDe6id7TE_ES 142634_ES 2G5Mh3n1NWvTvvueFltL1D_ES 120389_ES 24801_E…"
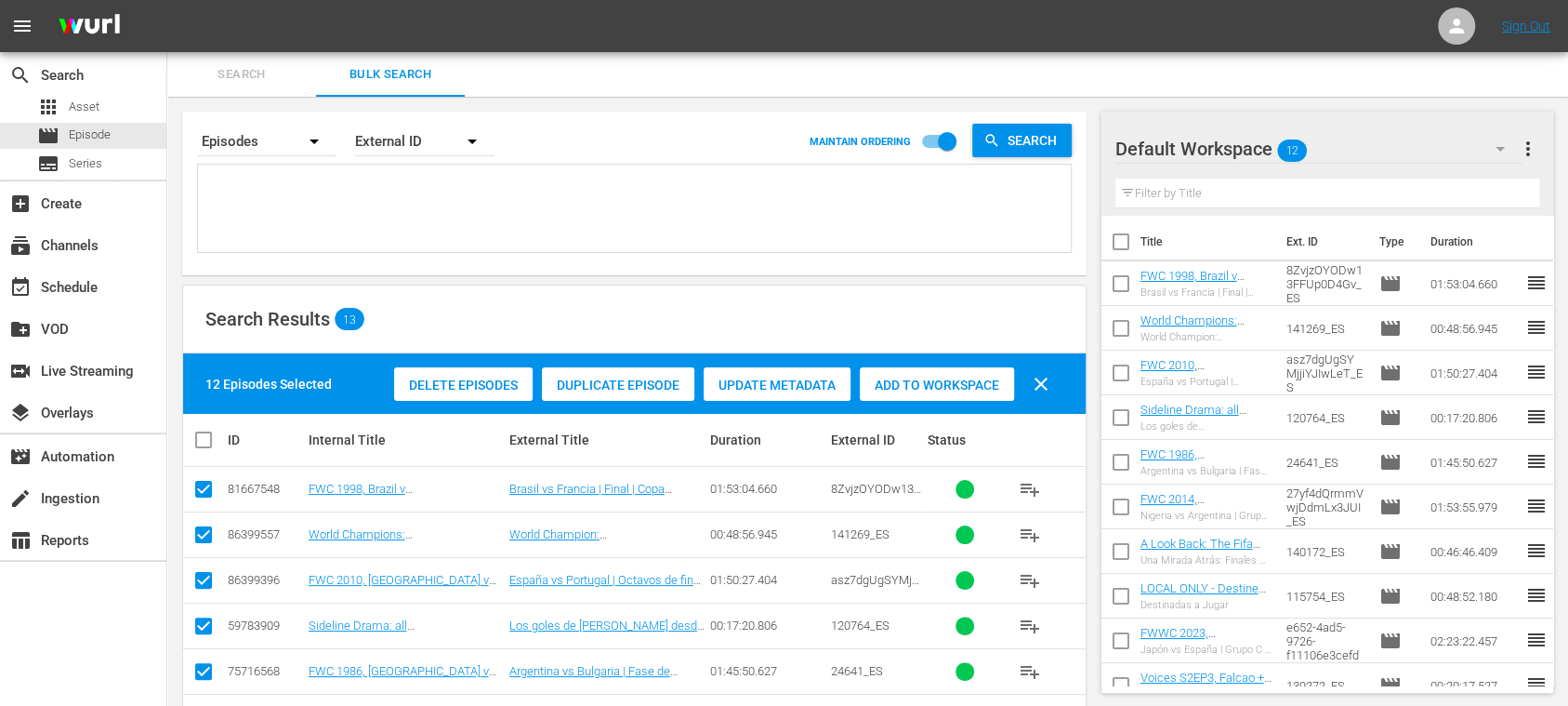
type textarea "5gHFVHGXu1z25dDe6id7TE_ES 142634_ES 2G5Mh3n1NWvTvvueFltL1D_ES 120389_ES 24801_E…"
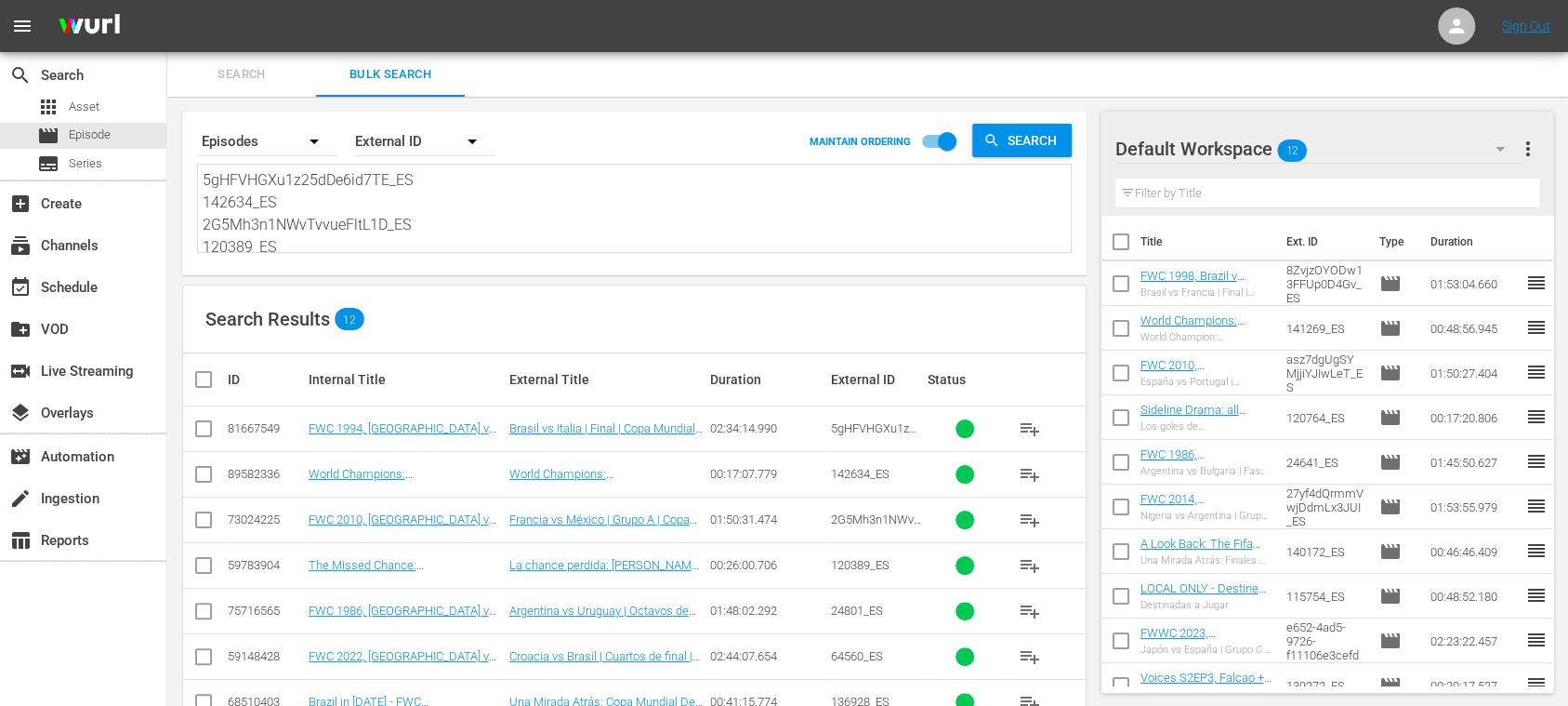
type textarea "5gHFVHGXu1z25dDe6id7TE_ES 142634_ES 2G5Mh3n1NWvTvvueFltL1D_ES 120389_ES 24801_E…"
click at [1535, 150] on span "more_vert" at bounding box center [1528, 148] width 23 height 23
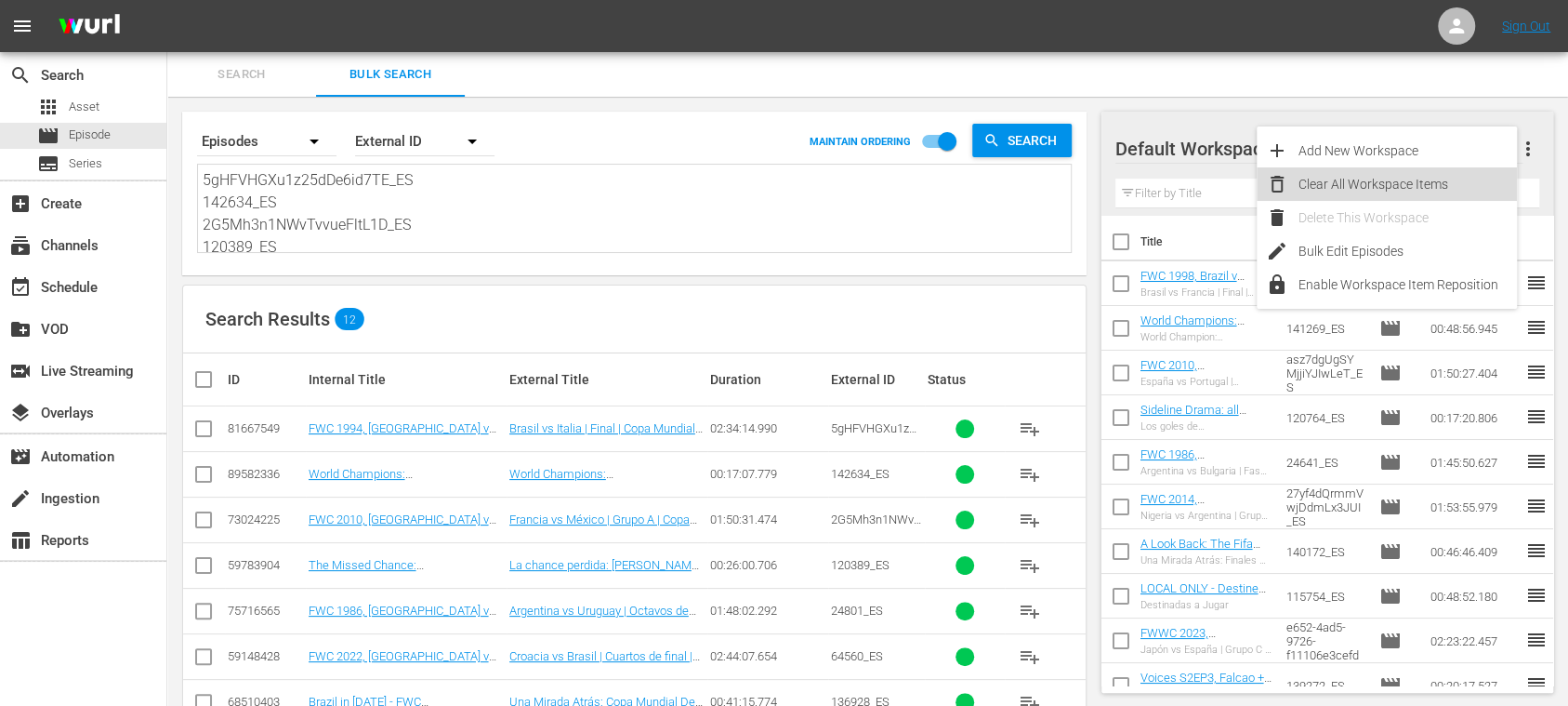
click at [1411, 190] on div "Clear All Workspace Items" at bounding box center [1407, 185] width 218 height 34
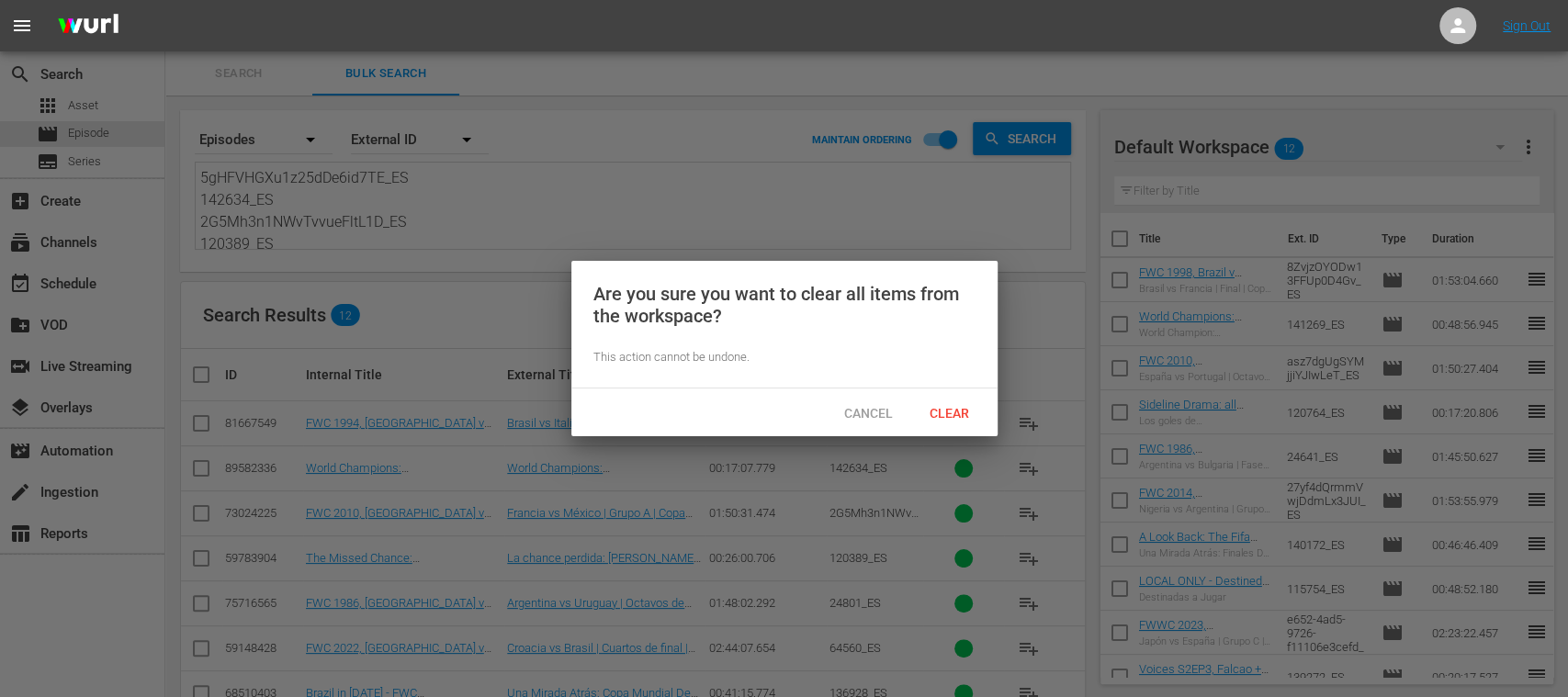
click at [961, 418] on span "Clear" at bounding box center [949, 412] width 69 height 15
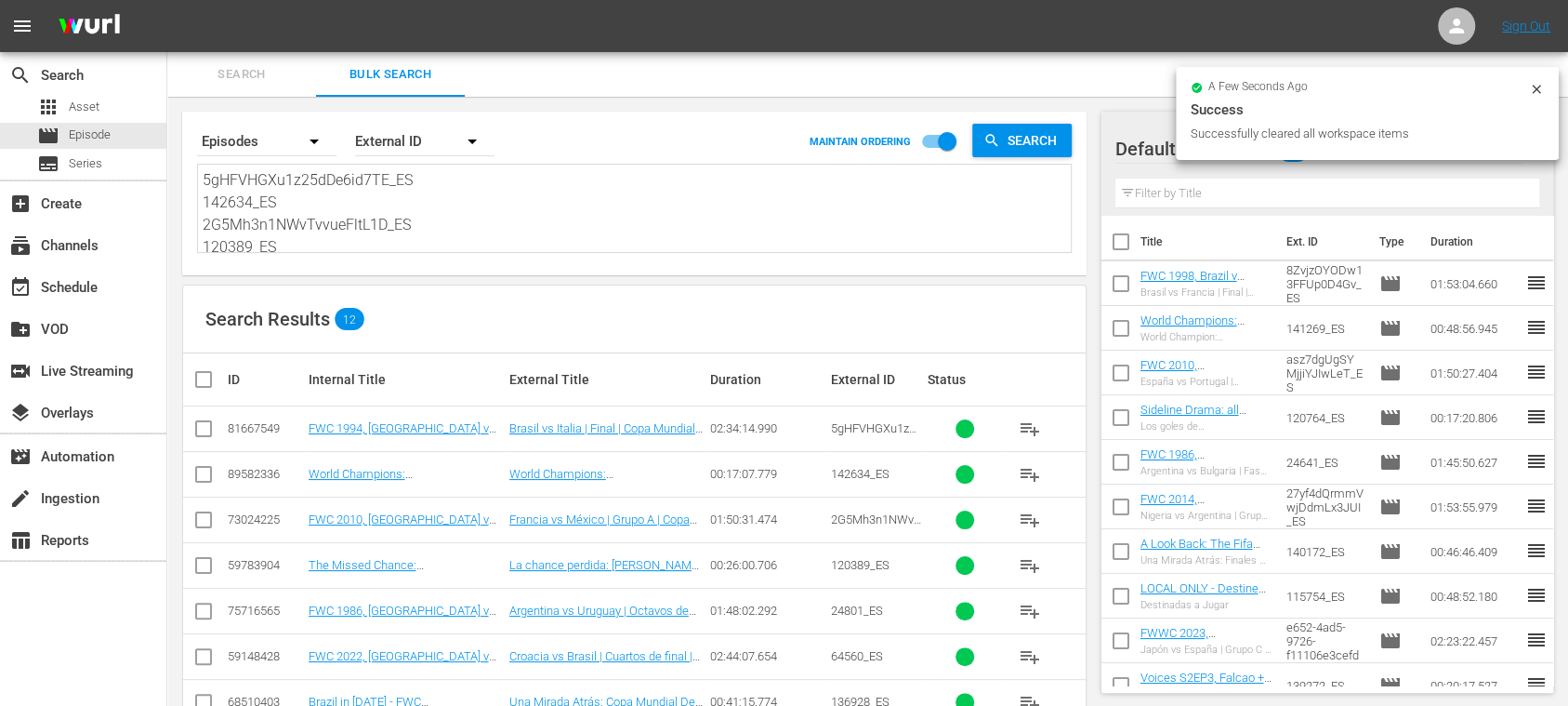
click at [202, 385] on input "checkbox" at bounding box center [211, 379] width 37 height 23
checkbox input "true"
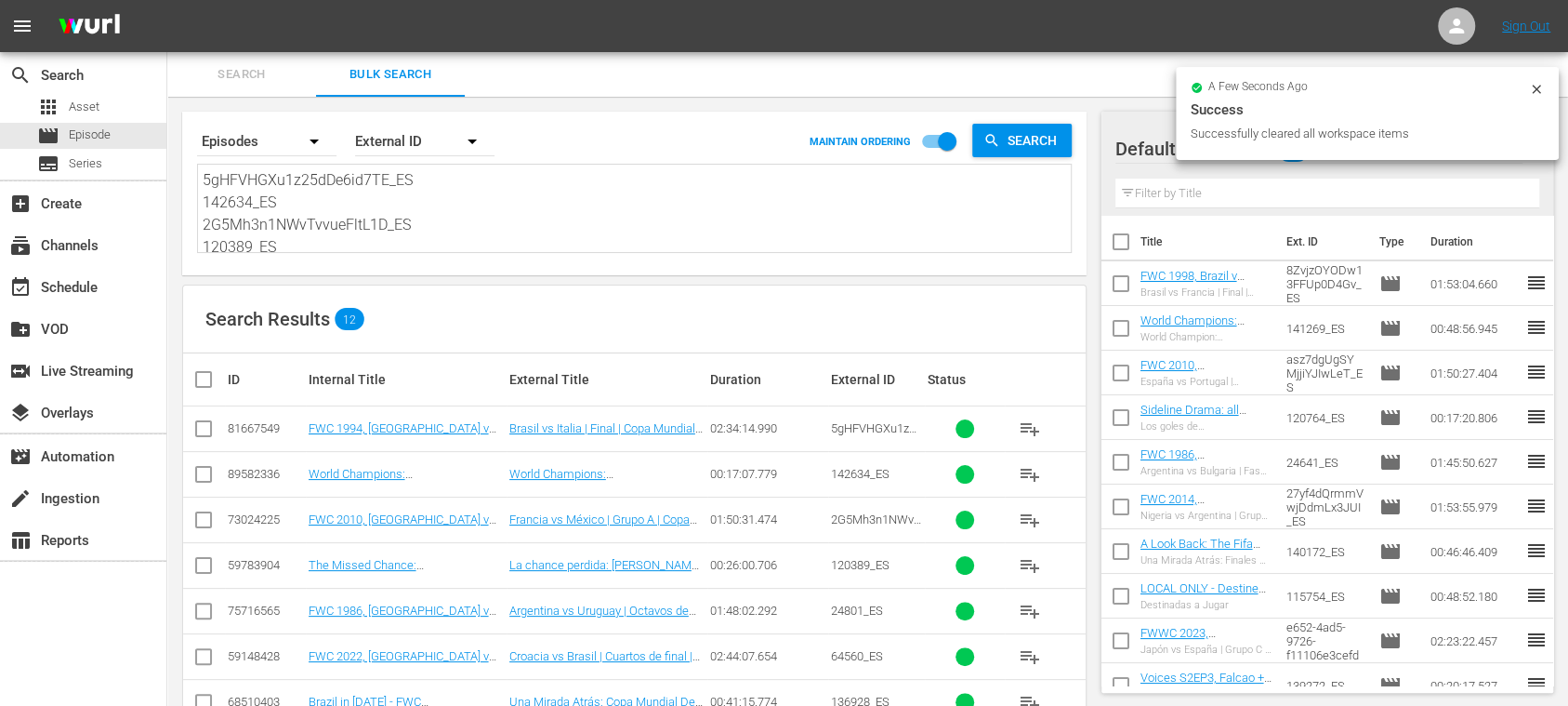
checkbox input "true"
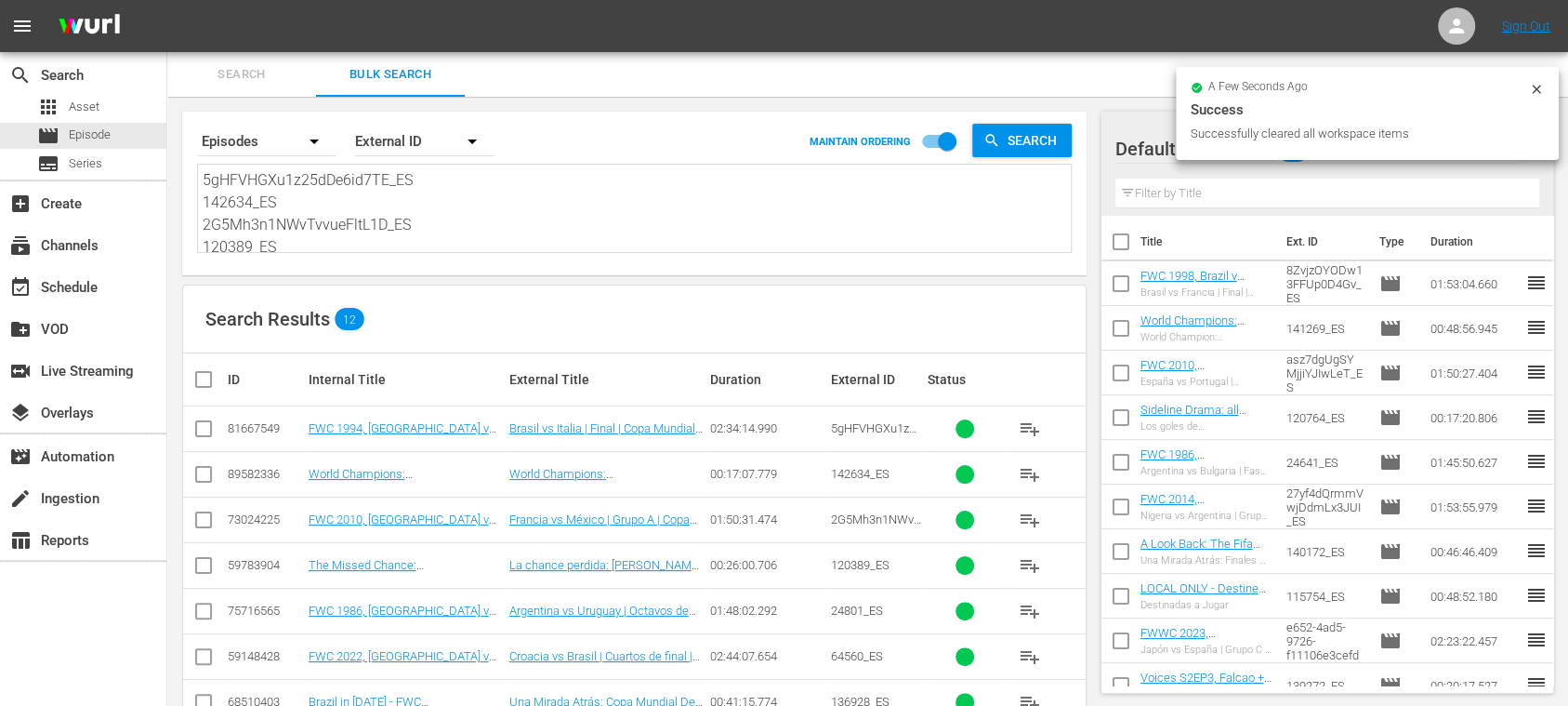
checkbox input "true"
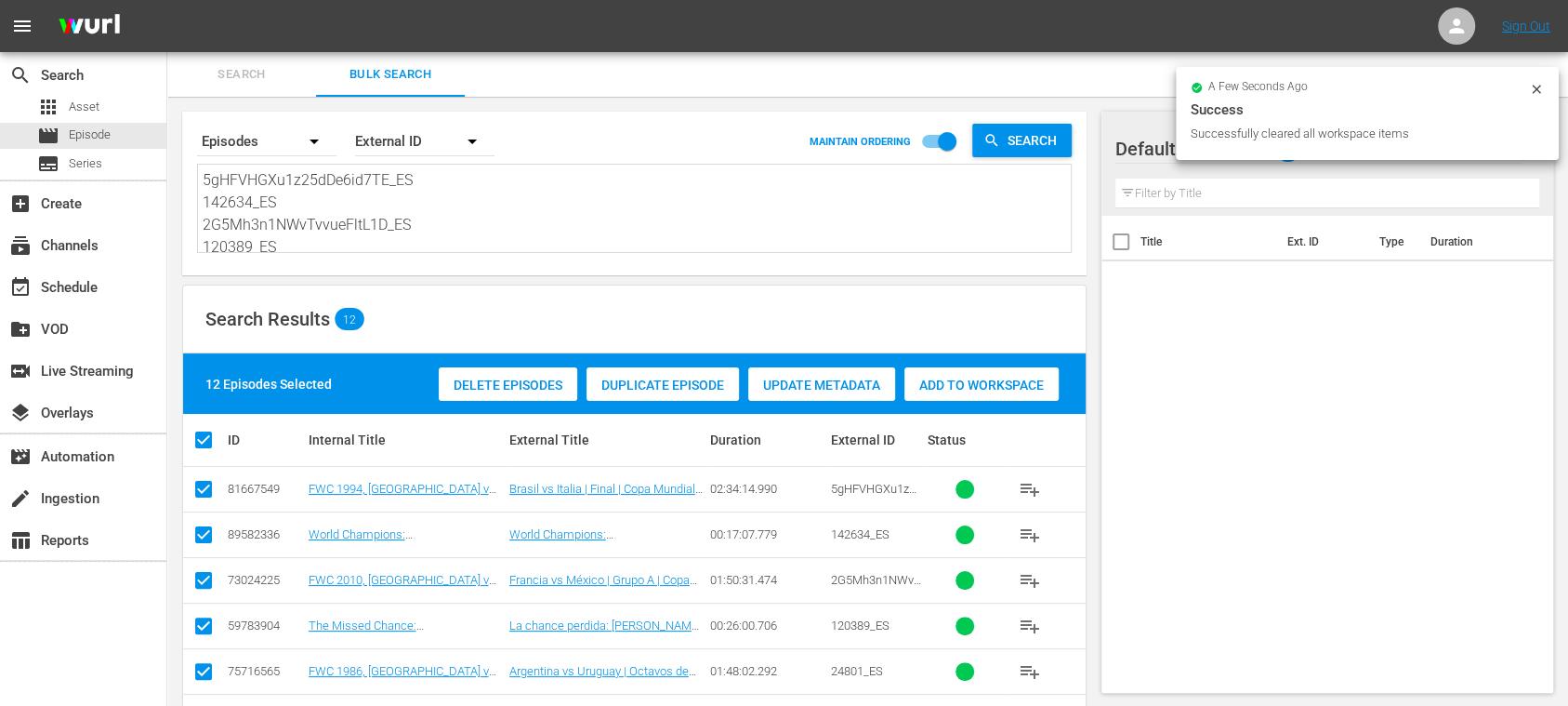
click at [993, 387] on span "Add to Workspace" at bounding box center [982, 384] width 154 height 15
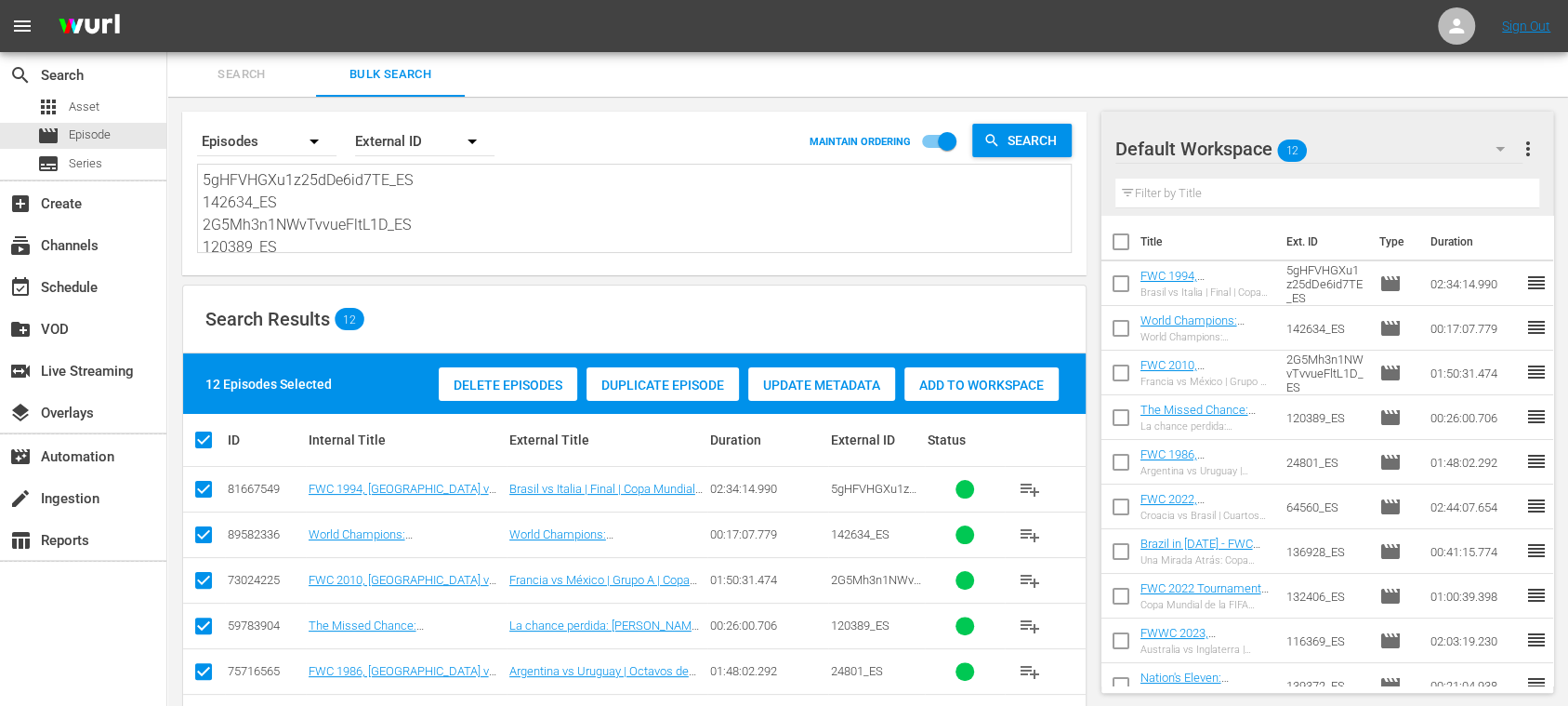
scroll to position [204, 0]
drag, startPoint x: 204, startPoint y: 182, endPoint x: 1175, endPoint y: 396, distance: 994.3
click at [1069, 409] on div "Search By Episodes Order By External ID MAINTAIN ORDERING Search 5gHFVHGXu1z25d…" at bounding box center [635, 573] width 934 height 952
paste textarea "1RVVOGHQmVA8puXQU33tCZ_ES 142400_ES 1PWVyYB9n0irNo8j8ndgTL_ES 120383_ES 14777_E…"
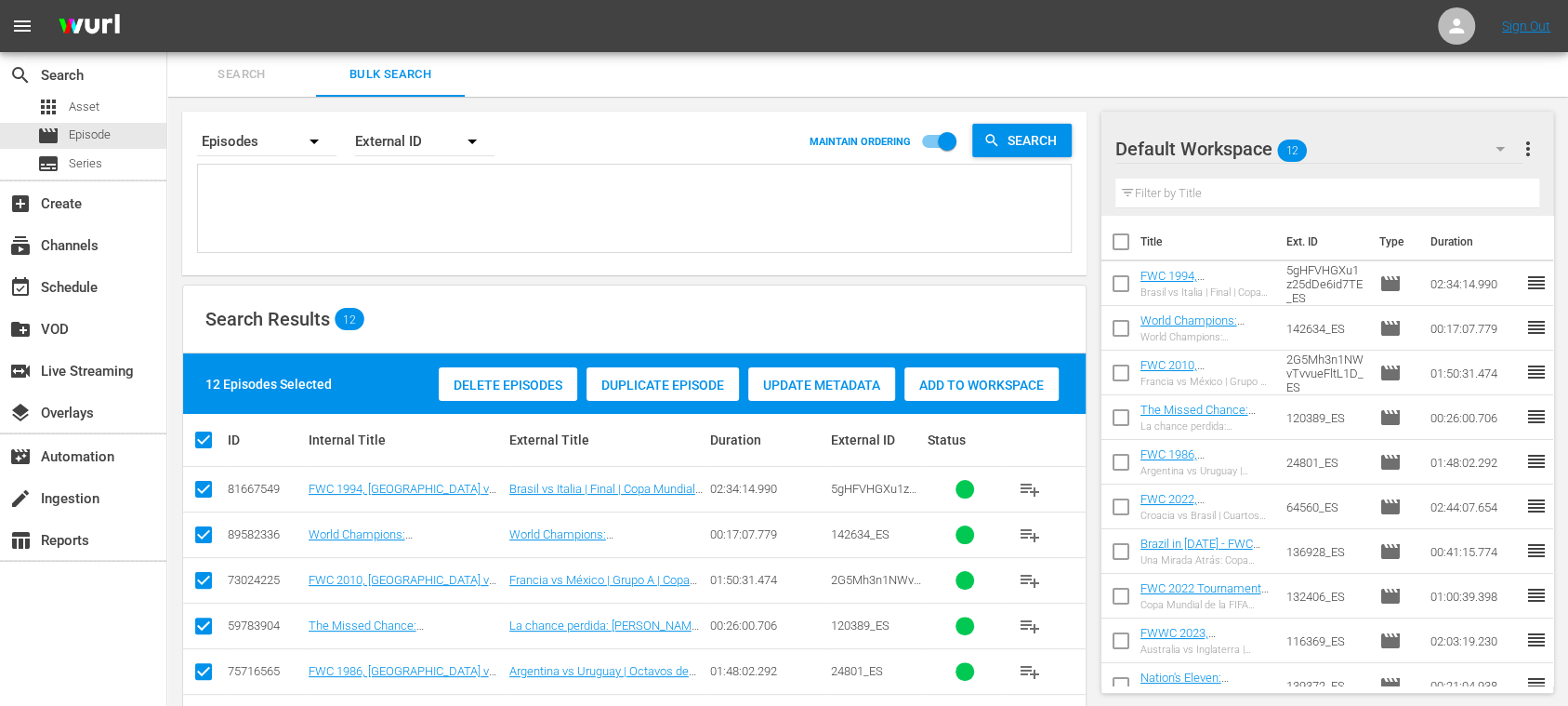
type textarea "1RVVOGHQmVA8puXQU33tCZ_ES 142400_ES 1PWVyYB9n0irNo8j8ndgTL_ES 120383_ES 14777_E…"
click at [1534, 152] on span "more_vert" at bounding box center [1528, 148] width 23 height 23
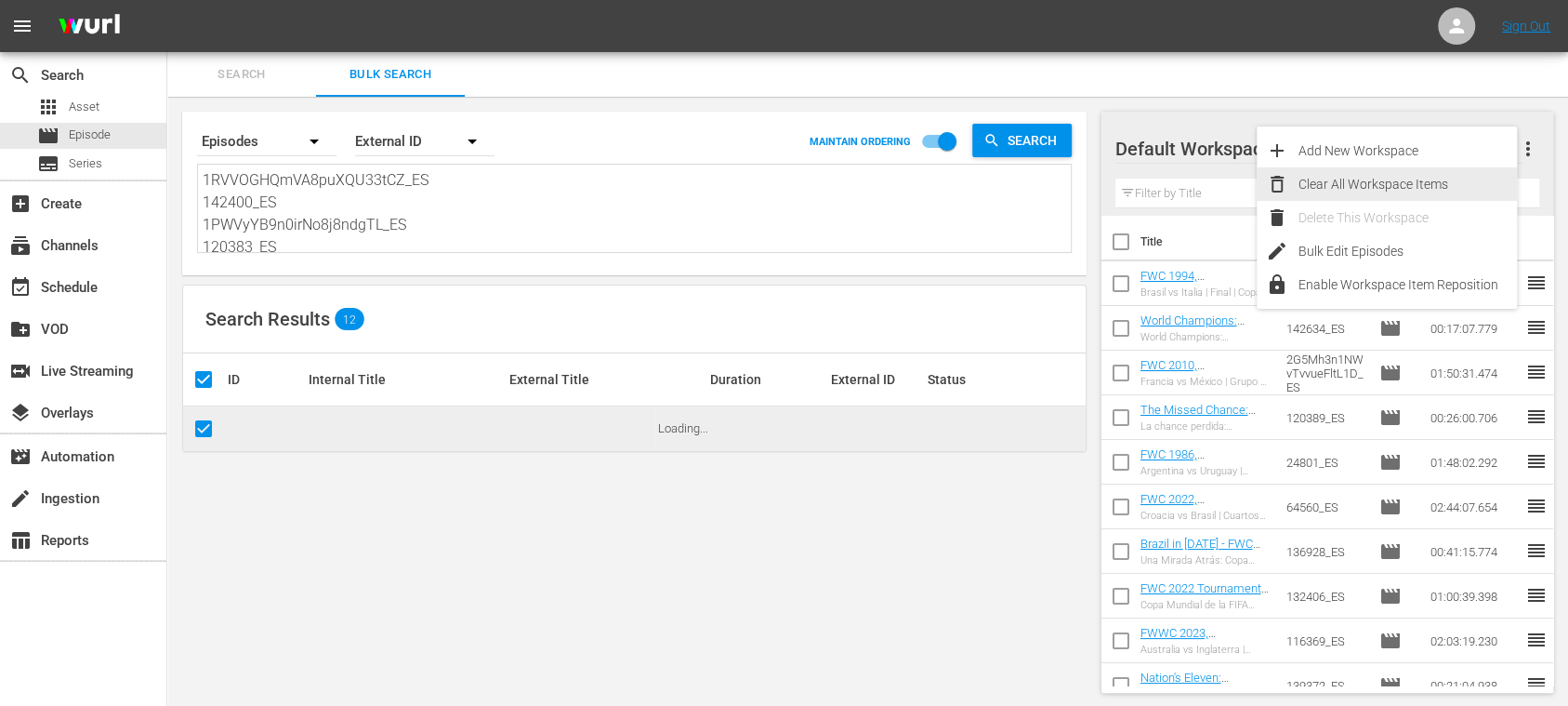
click at [1449, 185] on div "Clear All Workspace Items" at bounding box center [1407, 185] width 218 height 34
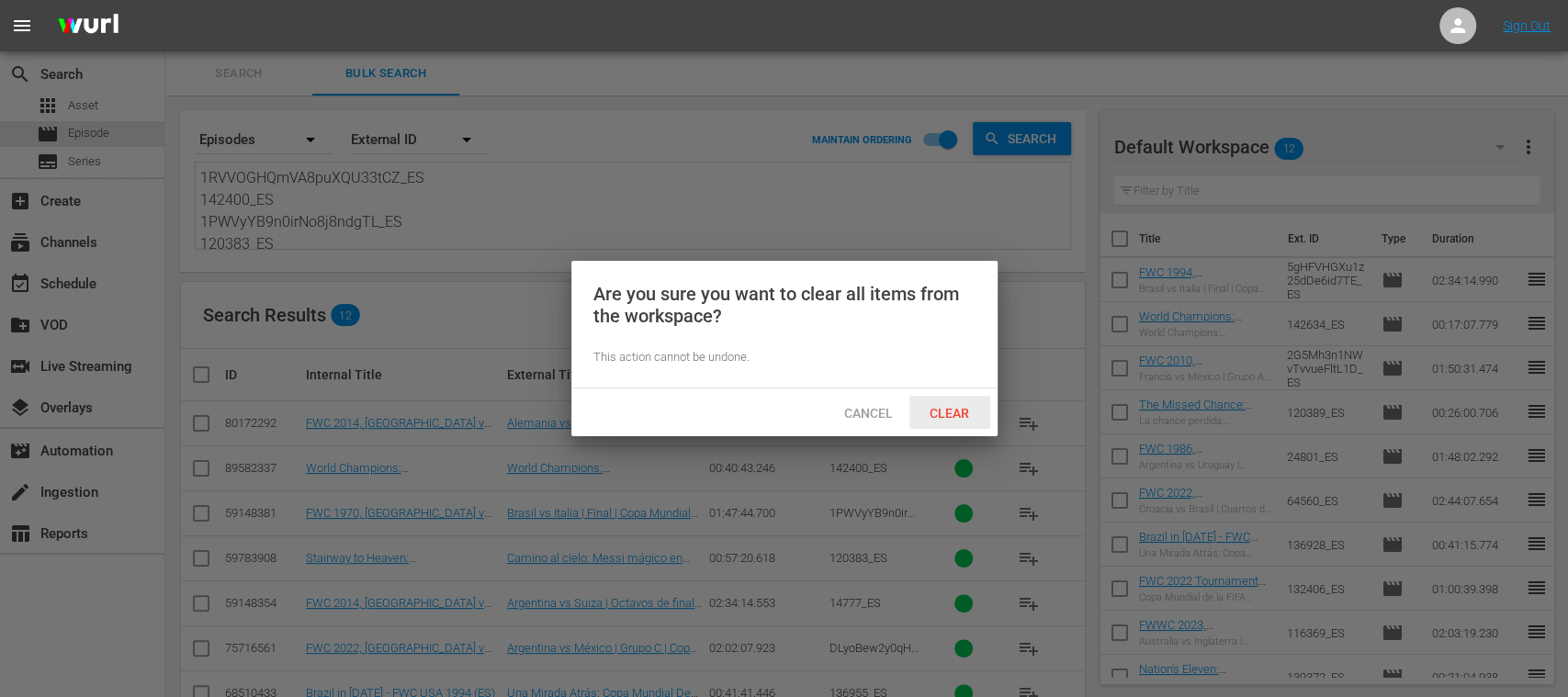
drag, startPoint x: 950, startPoint y: 403, endPoint x: 274, endPoint y: 411, distance: 676.0
click at [950, 402] on div "Clear" at bounding box center [950, 412] width 81 height 34
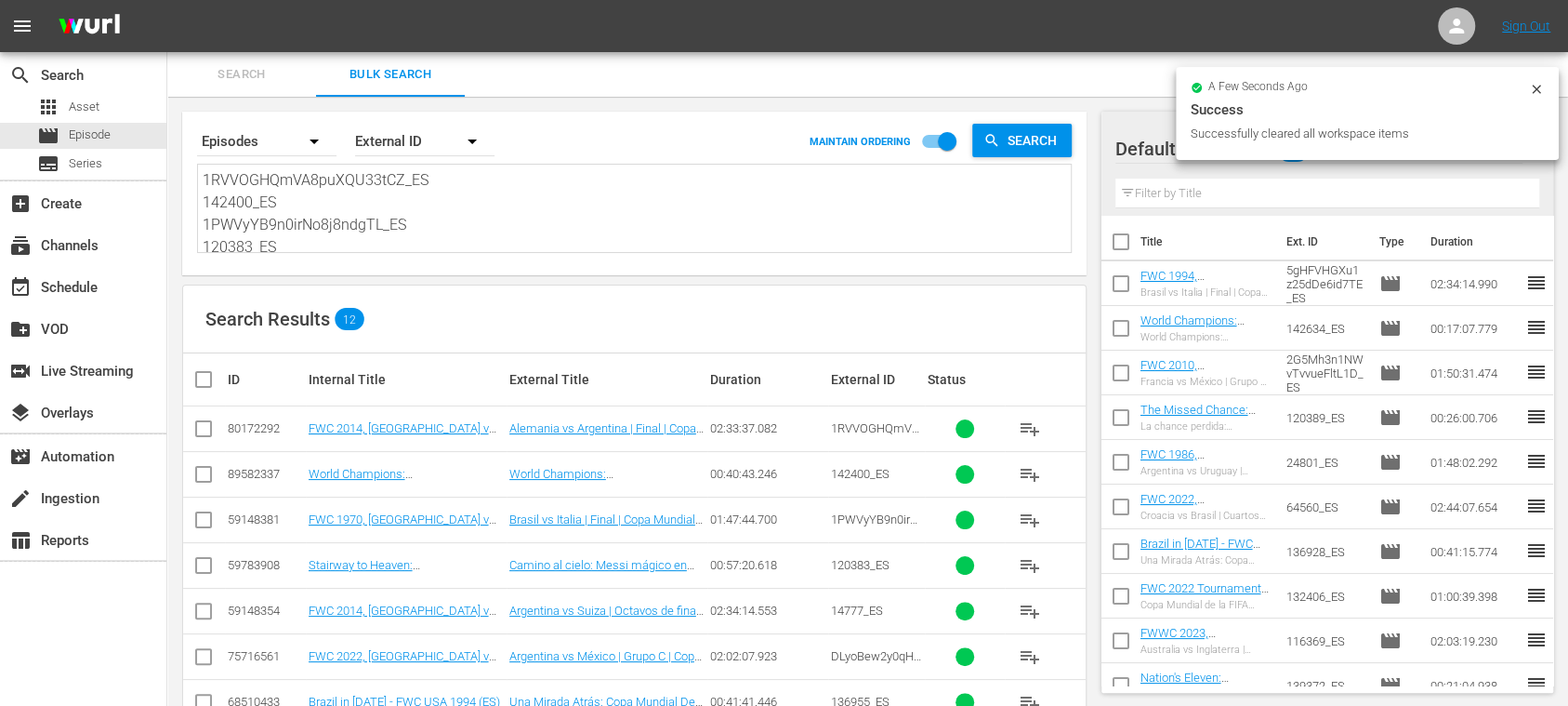
click at [200, 381] on input "checkbox" at bounding box center [211, 379] width 37 height 23
checkbox input "true"
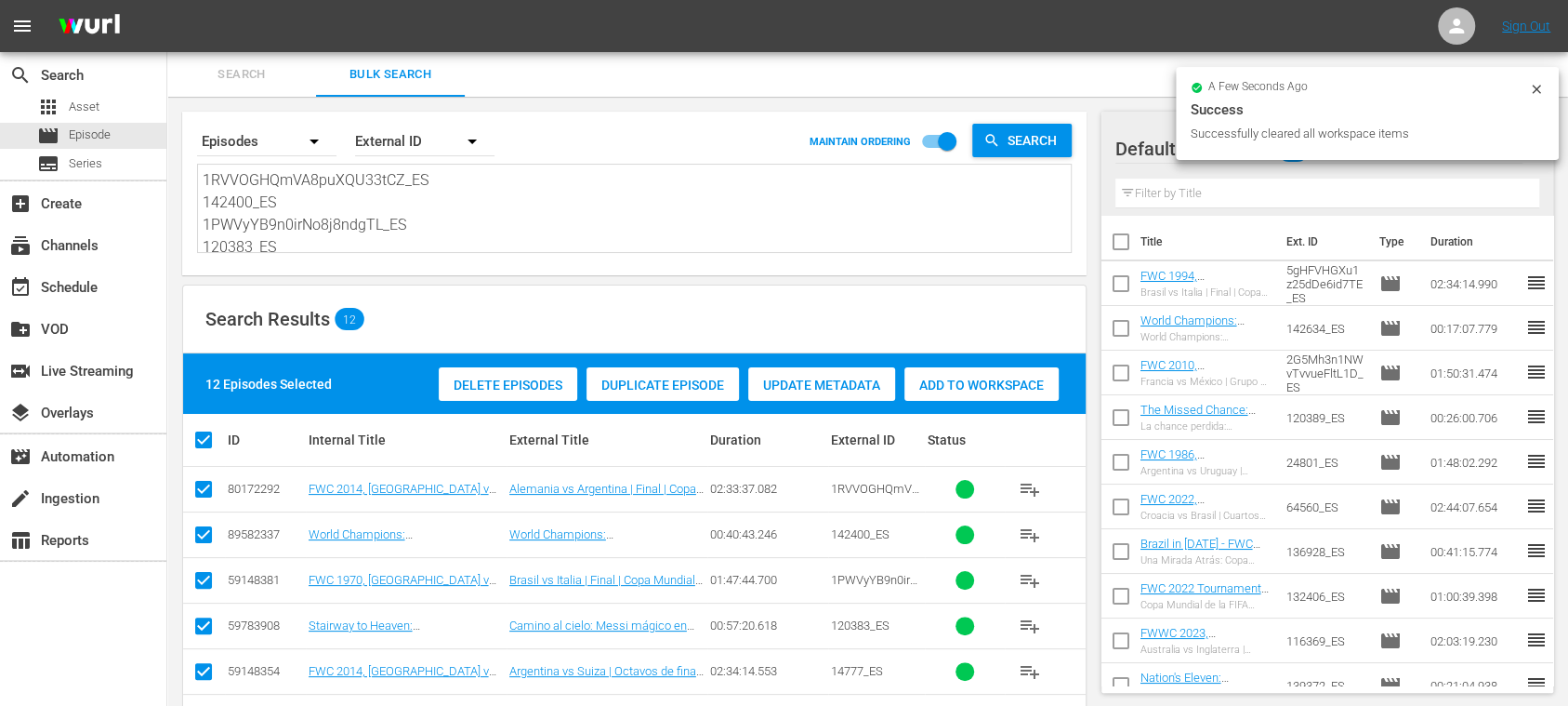
checkbox input "true"
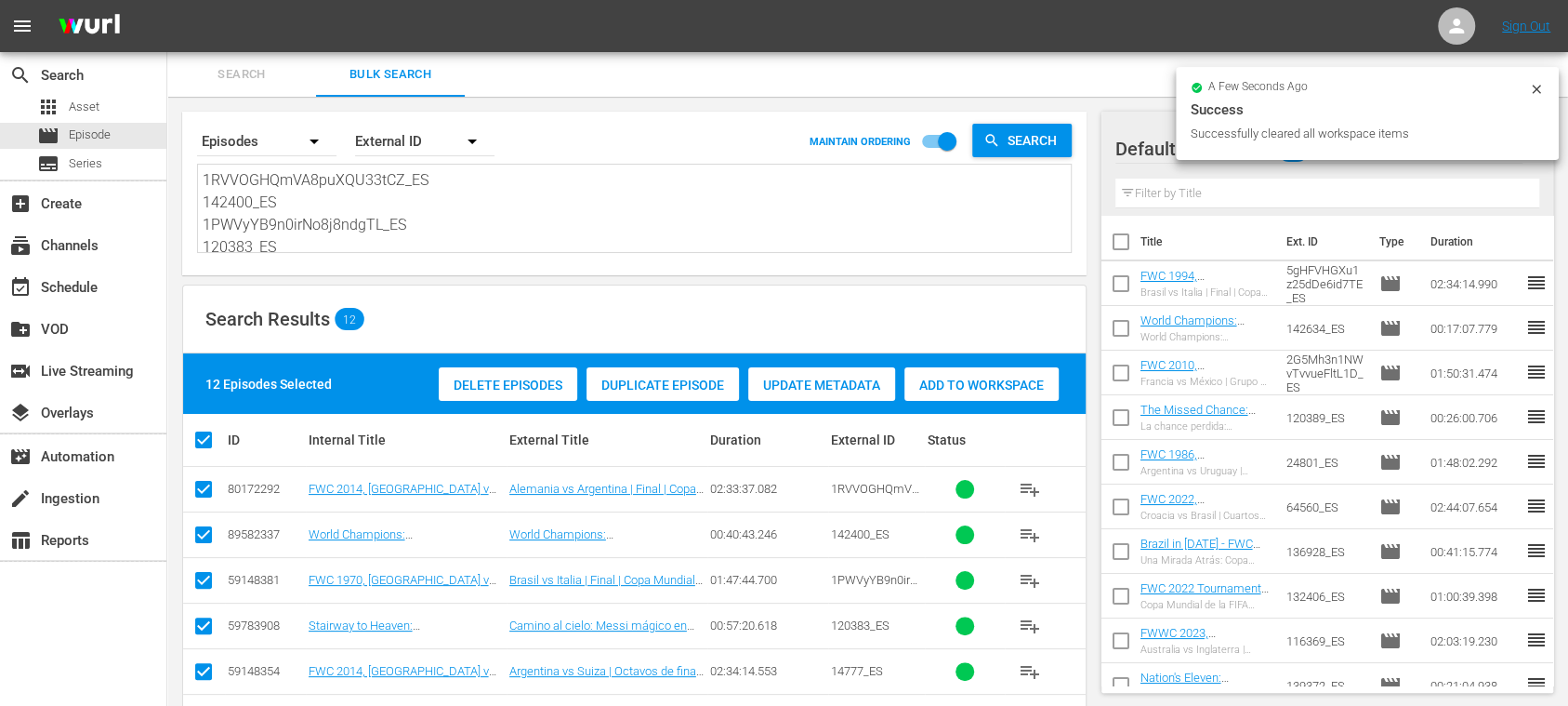
checkbox input "true"
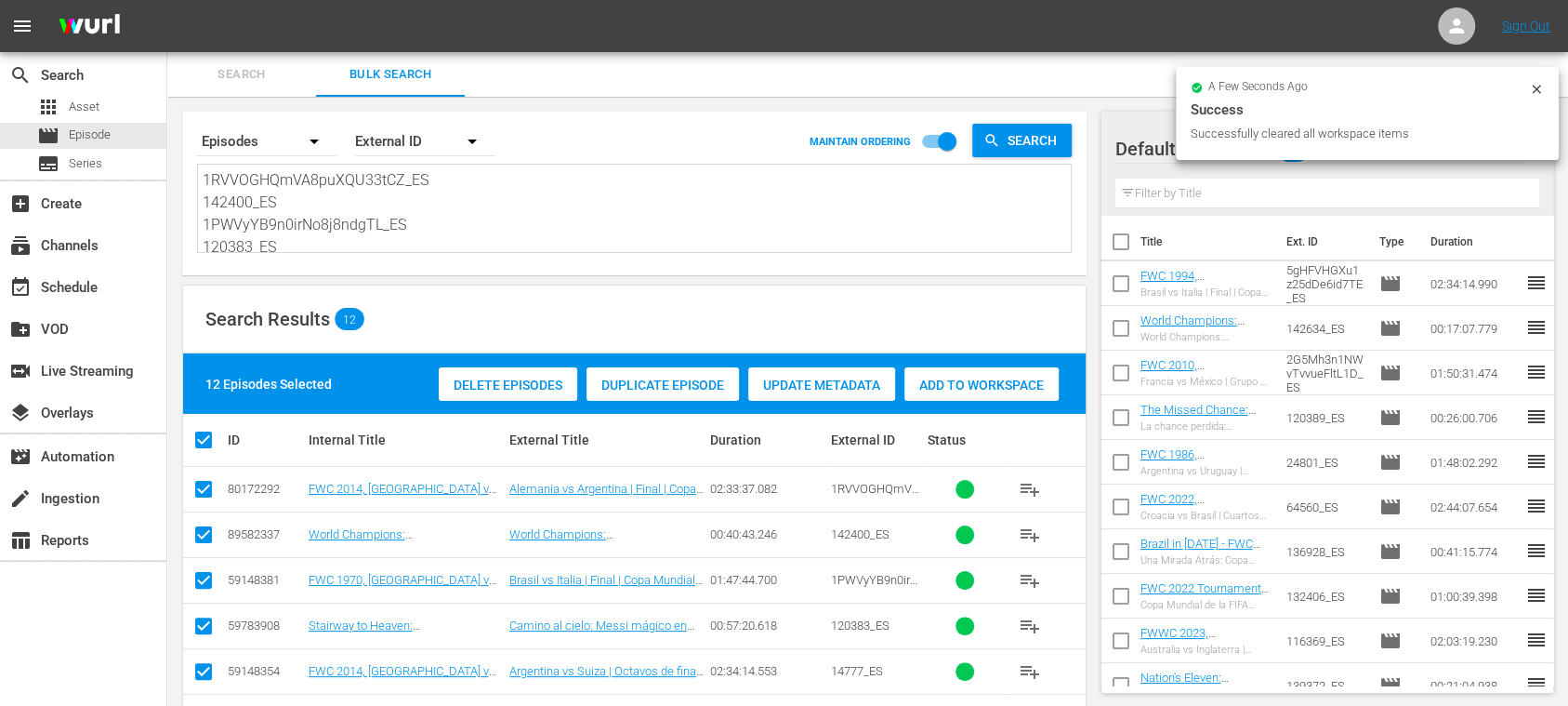
checkbox input "true"
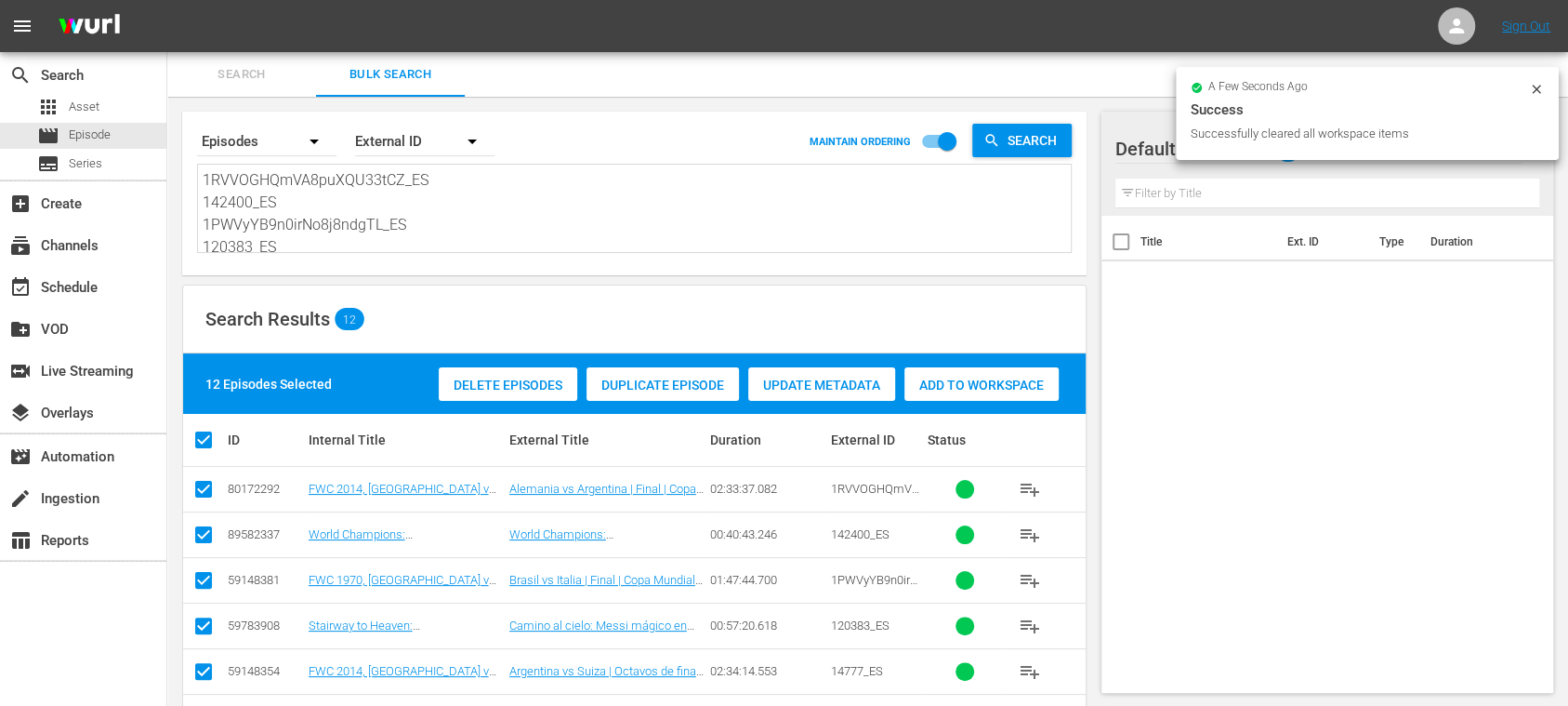
click at [962, 392] on div "Add to Workspace" at bounding box center [982, 385] width 154 height 36
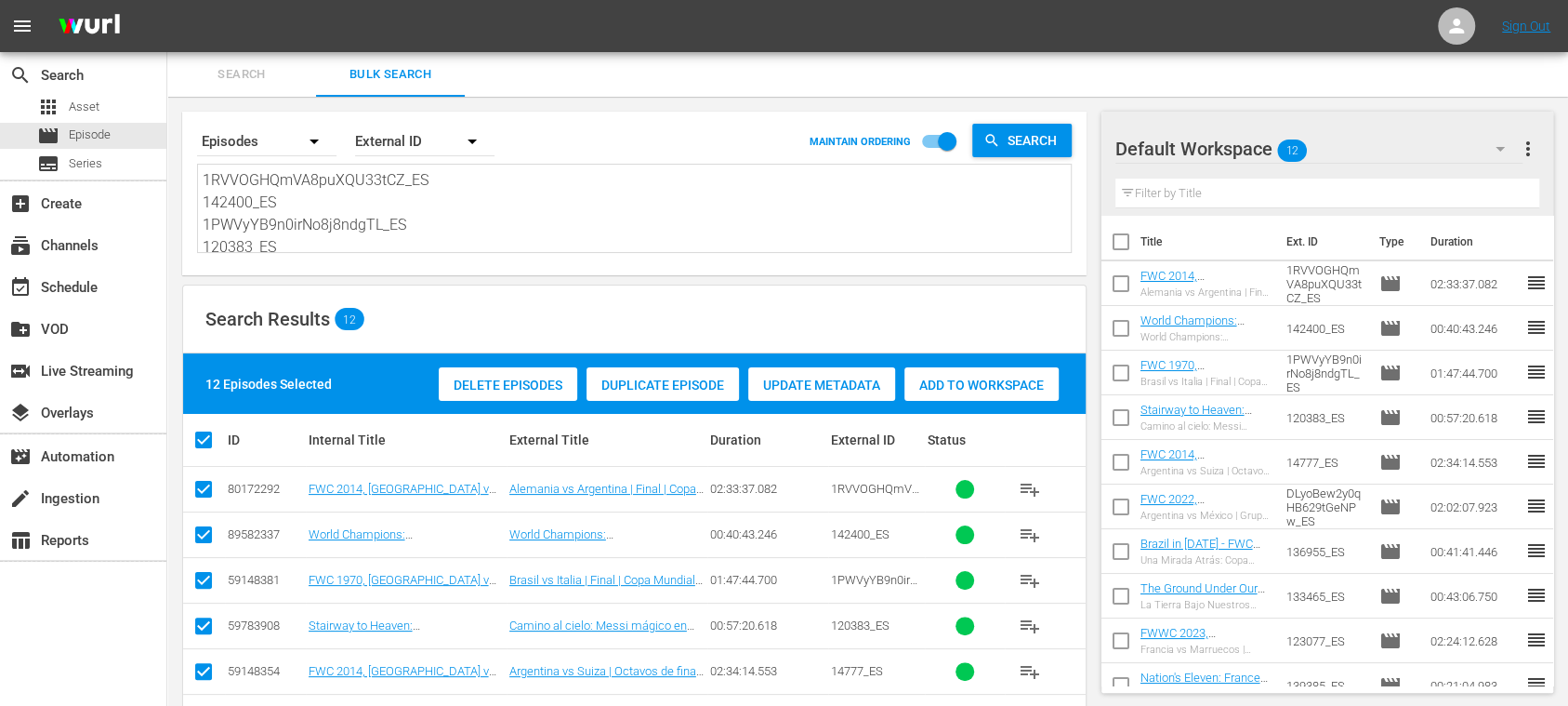
scroll to position [204, 0]
drag, startPoint x: 217, startPoint y: 187, endPoint x: 942, endPoint y: 326, distance: 738.2
click at [818, 312] on div "Search By Episodes Order By External ID MAINTAIN ORDERING Search 1RVVOGHQmVA8pu…" at bounding box center [635, 573] width 934 height 952
type textarea "1"
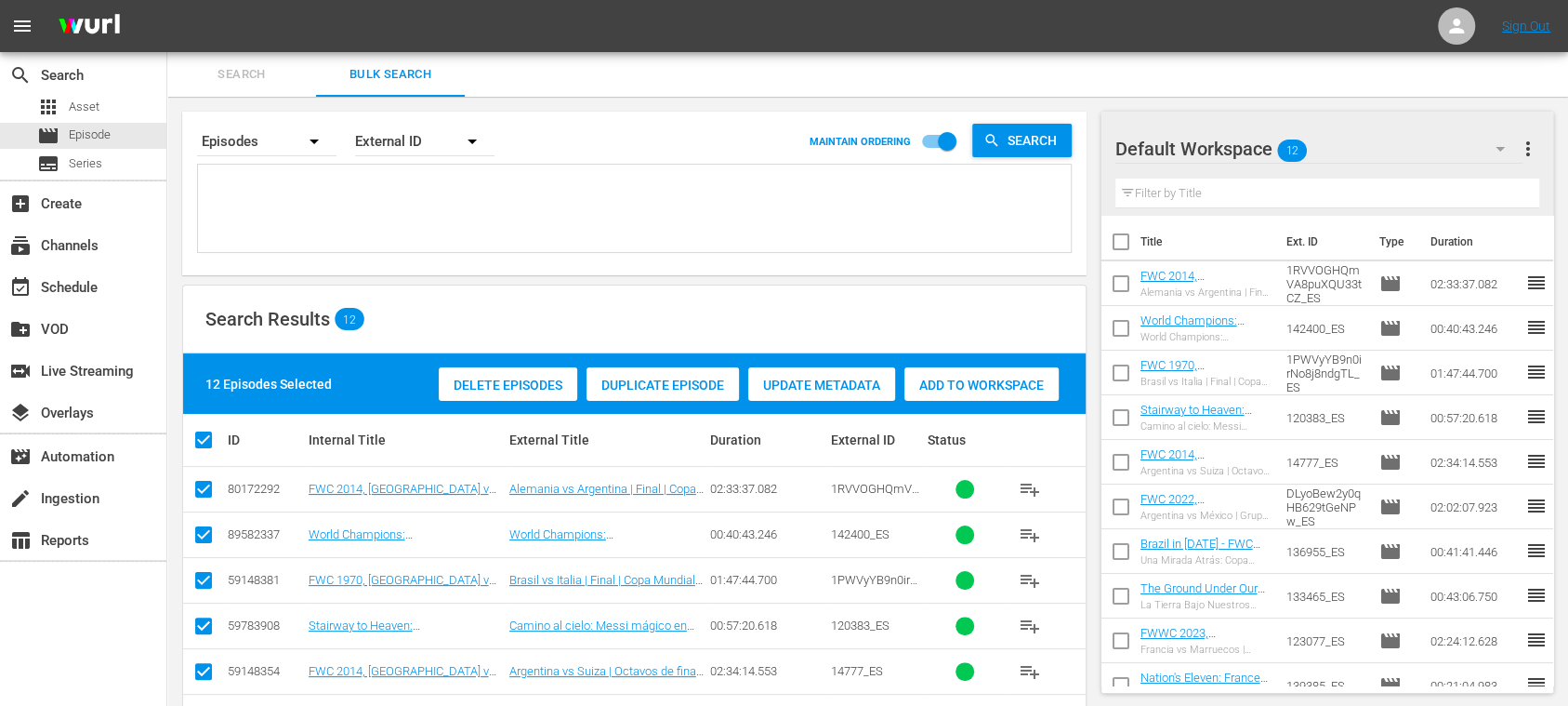
scroll to position [0, 0]
paste textarea "ktLWtLQTqnIfzU2unVBsx_ES 140875_ES FIM101244-M00_ES 129099_ES 24449_ES 2G5Mh3n1…"
type textarea "ktLWtLQTqnIfzU2unVBsx_ES 140875_ES FIM101244-M00_ES 129099_ES 24449_ES 2G5Mh3n1…"
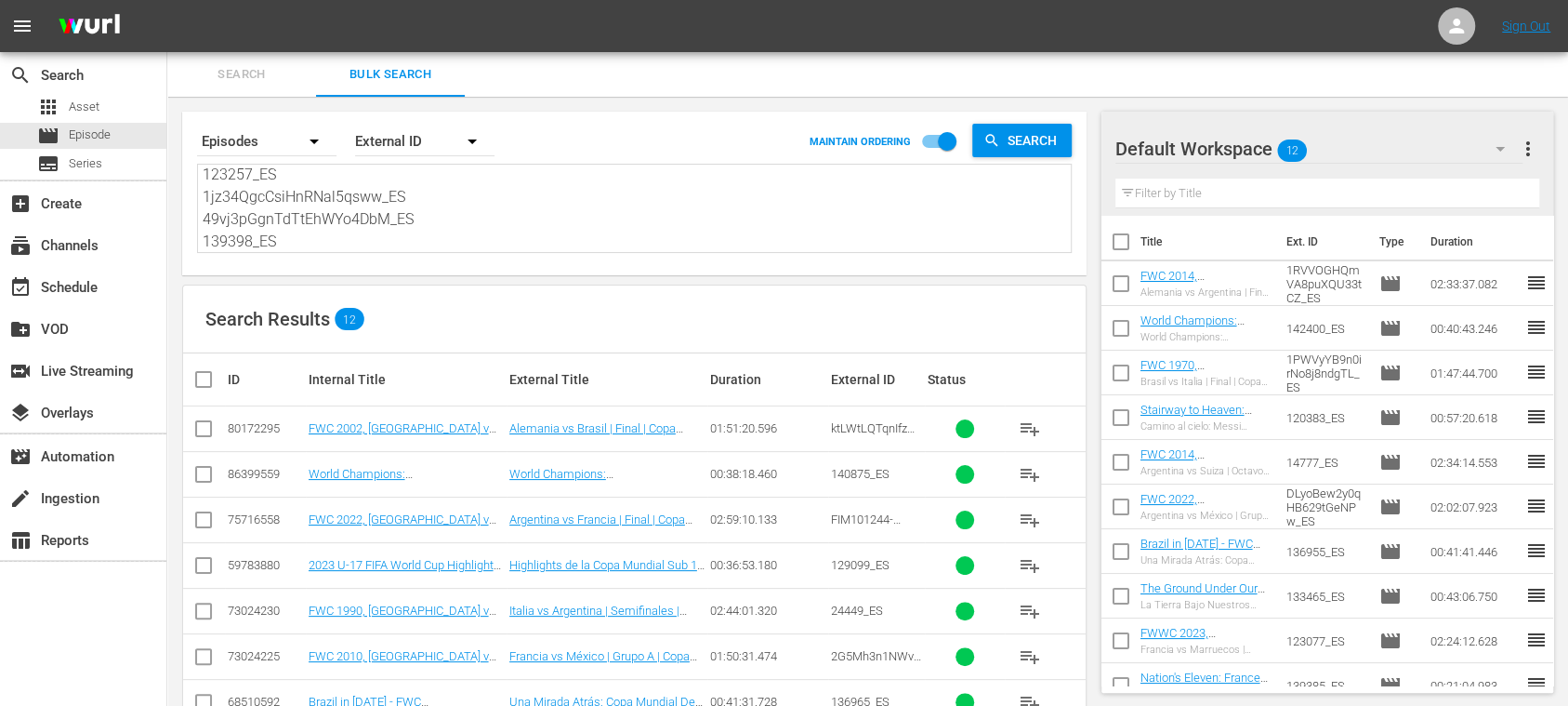
type textarea "ktLWtLQTqnIfzU2unVBsx_ES 140875_ES FIM101244-M00_ES 129099_ES 24449_ES 2G5Mh3n1…"
click at [1532, 147] on span "more_vert" at bounding box center [1528, 148] width 23 height 23
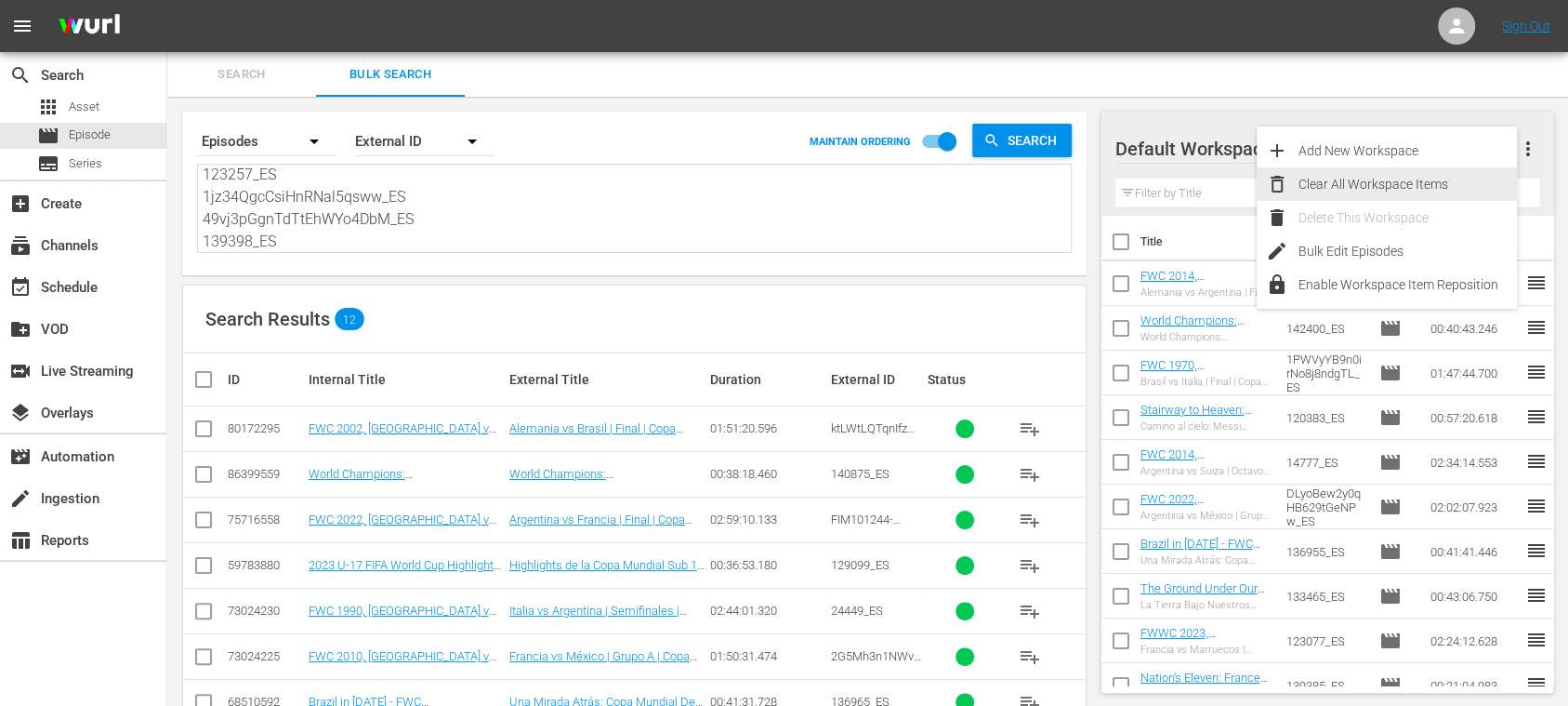
click at [1450, 179] on div "Clear All Workspace Items" at bounding box center [1407, 185] width 218 height 34
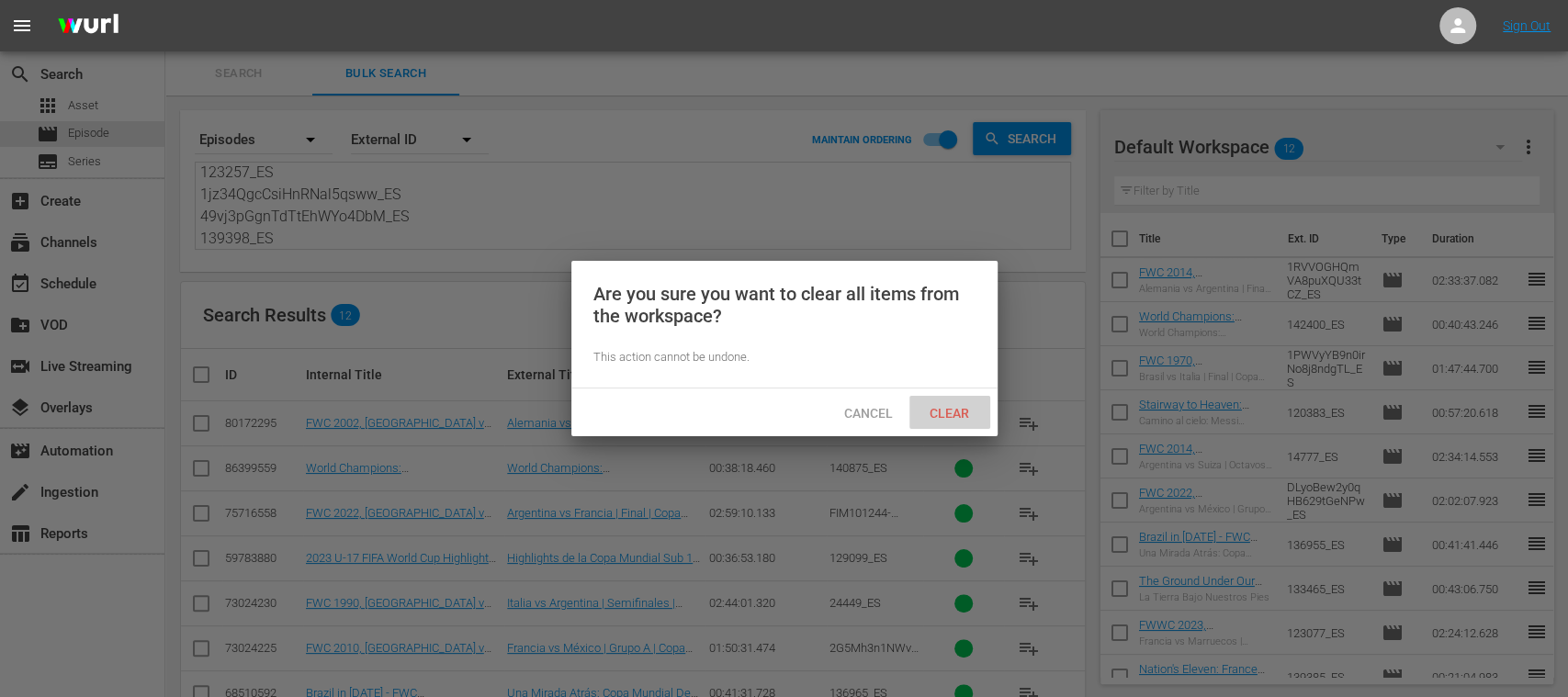
click at [957, 407] on span "Clear" at bounding box center [949, 412] width 69 height 15
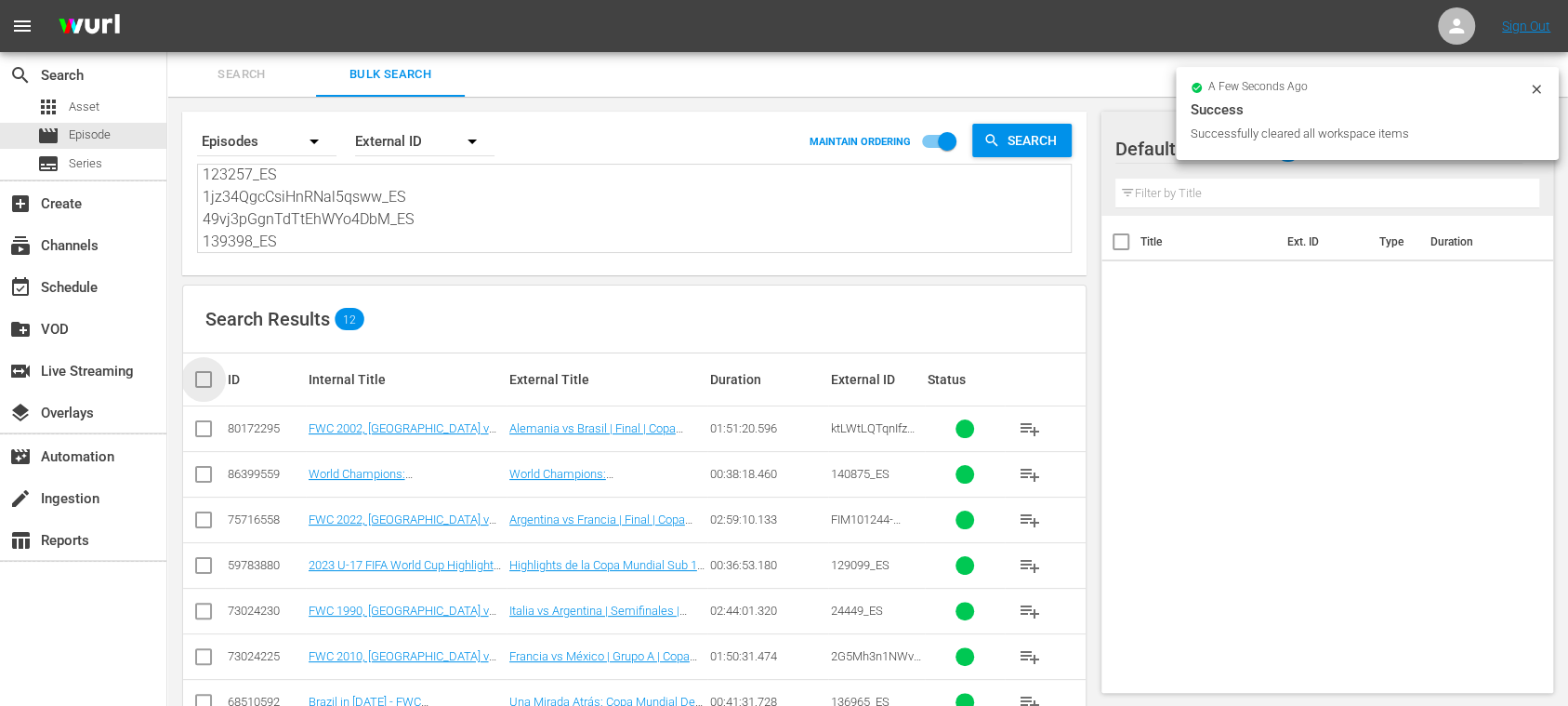
click at [193, 373] on input "checkbox" at bounding box center [211, 379] width 37 height 23
checkbox input "true"
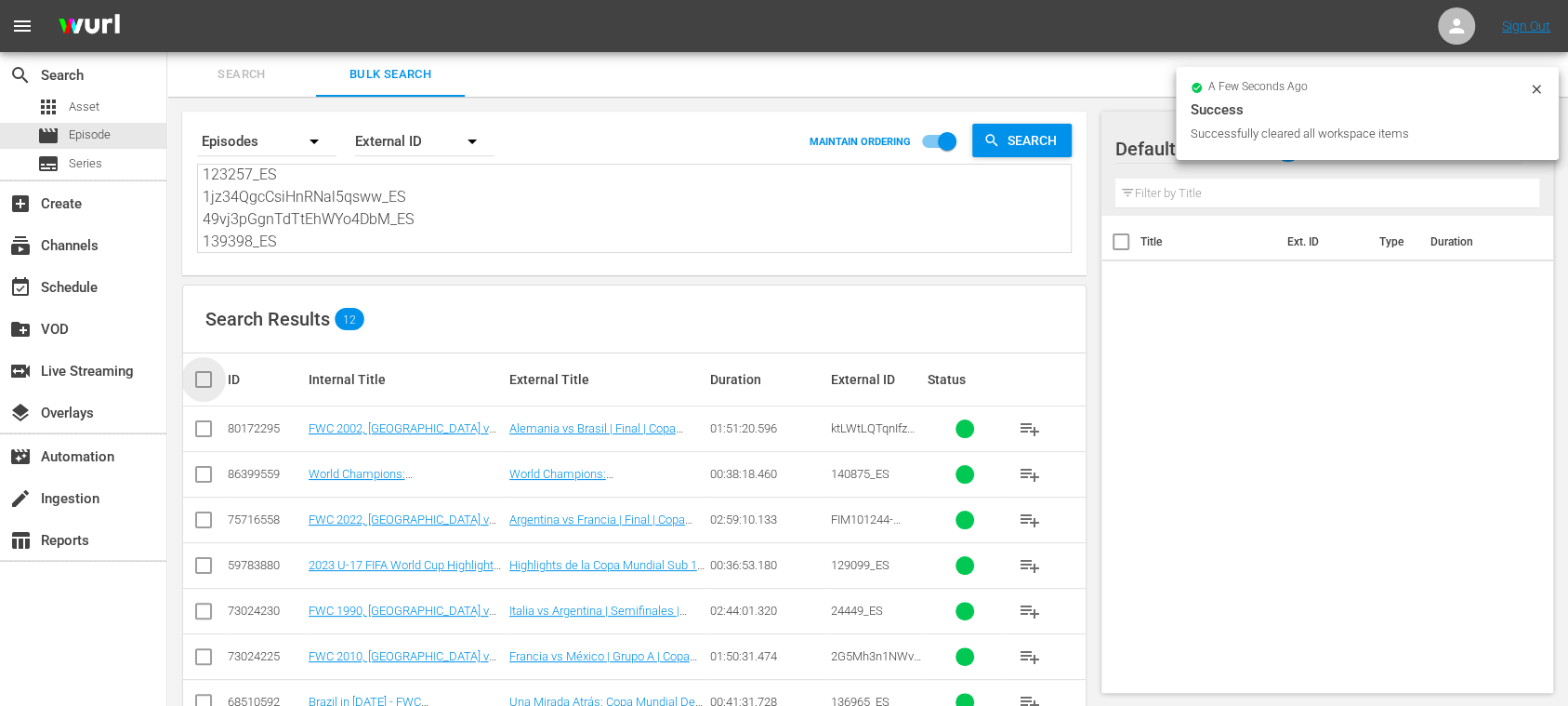
checkbox input "true"
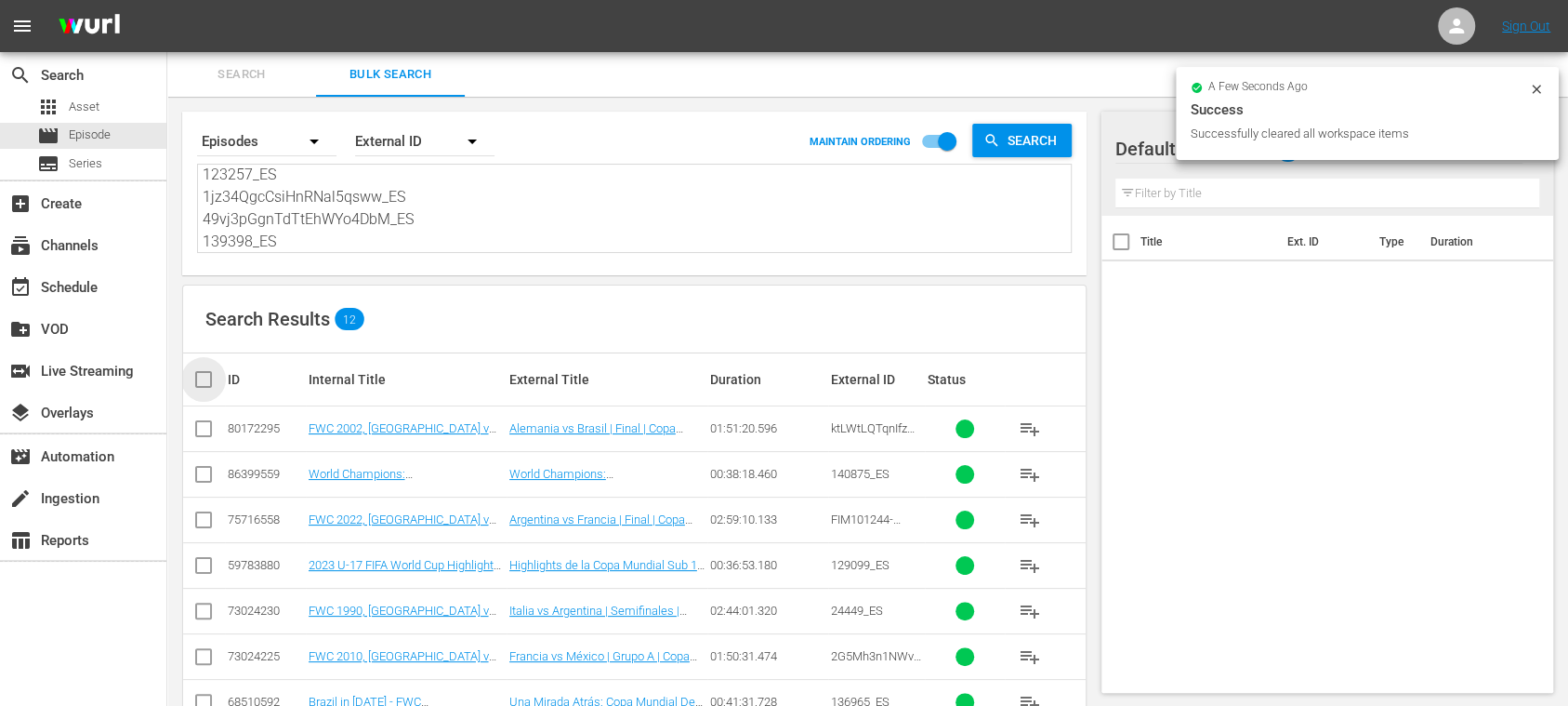
checkbox input "true"
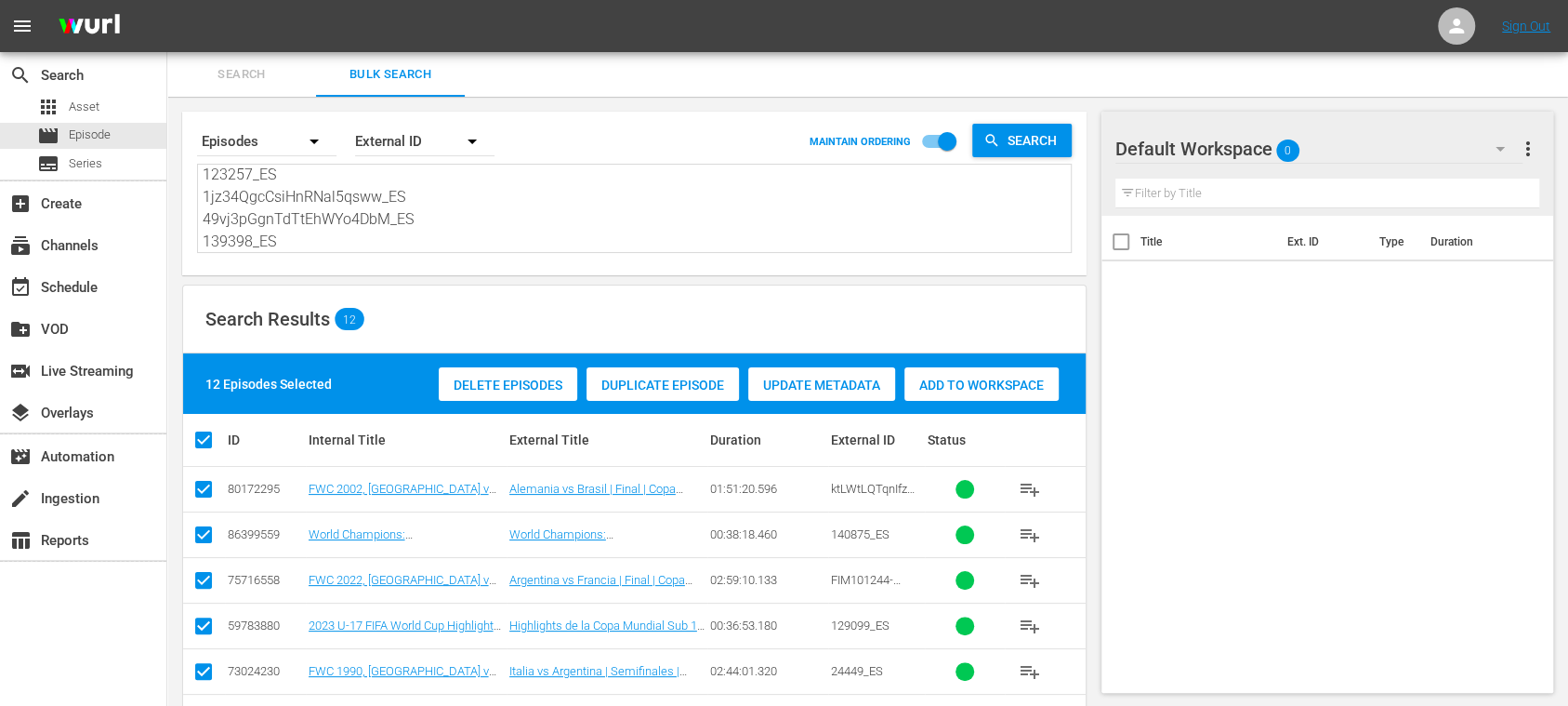
click at [989, 381] on span "Add to Workspace" at bounding box center [982, 384] width 154 height 15
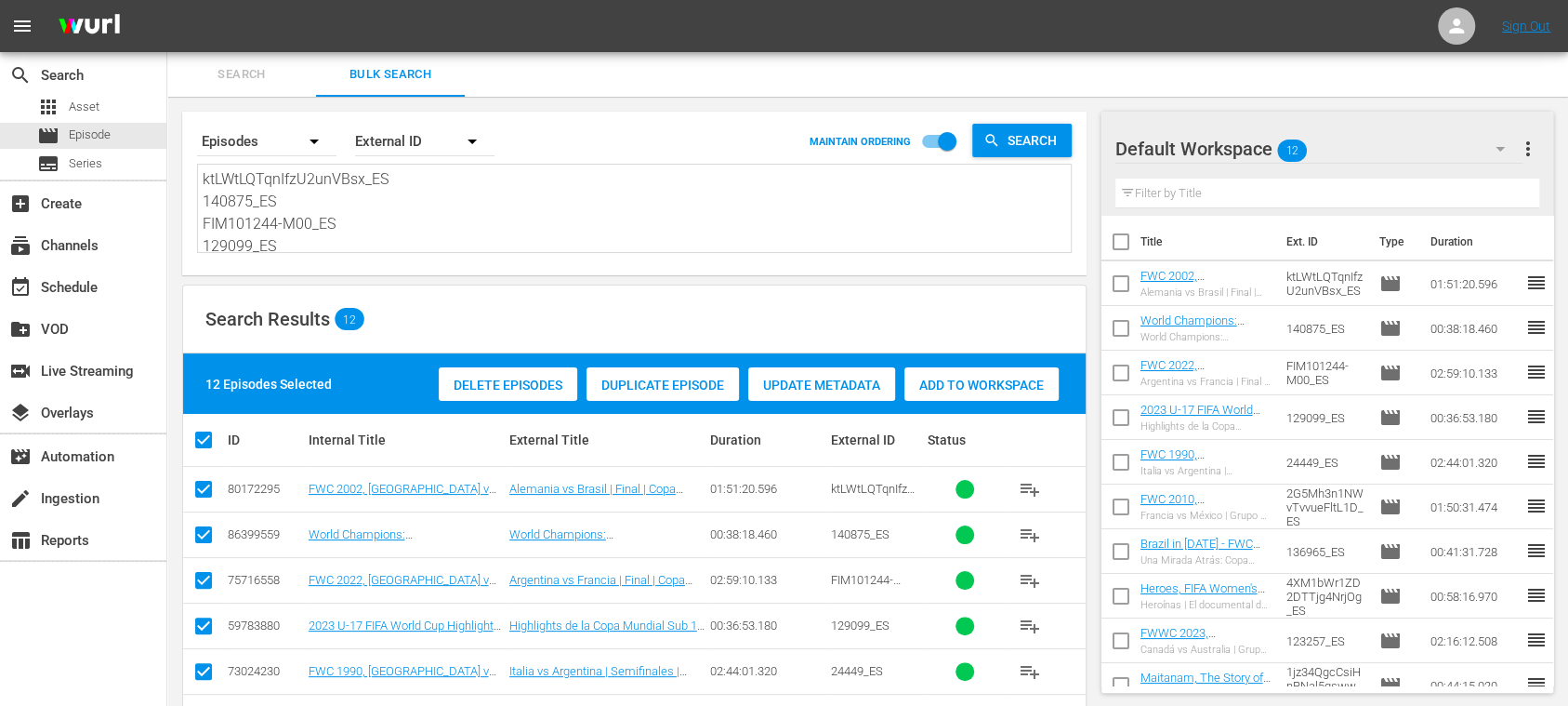
scroll to position [204, 0]
drag, startPoint x: 254, startPoint y: 197, endPoint x: 1051, endPoint y: 345, distance: 810.6
click at [970, 377] on div "Search By Episodes Order By External ID MAINTAIN ORDERING Search ktLWtLQTqnIfzU…" at bounding box center [635, 573] width 934 height 952
type textarea "k"
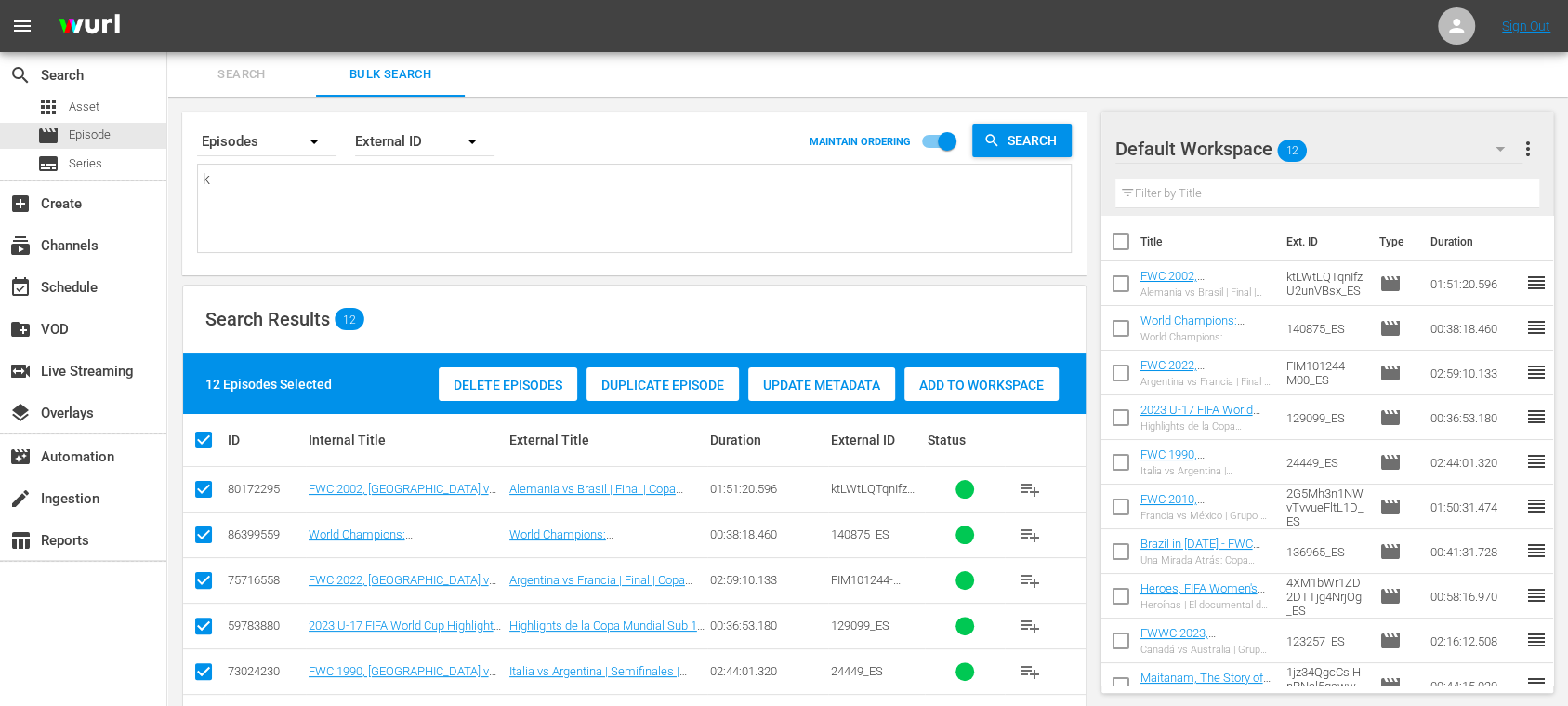
scroll to position [0, 0]
paste textarea "ktLWtLQTqnIfzU2unVBsx_ES 140875_ES FIM101244-M00_ES 129099_ES 24449_ES 2G5Mh3n1…"
type textarea "ktLWtLQTqnIfzU2unVBsx_ES 140875_ES FIM101244-M00_ES 129099_ES 24449_ES 2G5Mh3n1…"
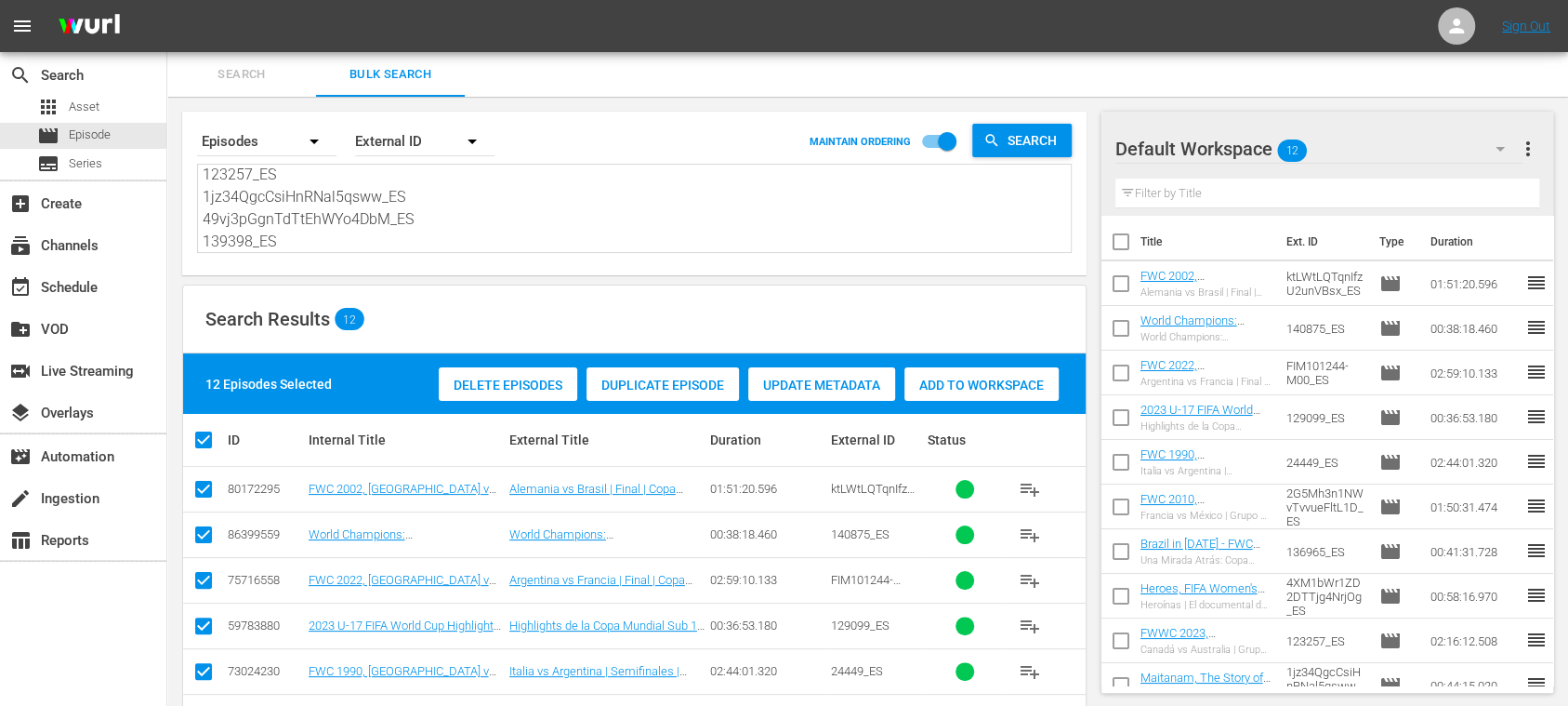
click at [1523, 144] on span "more_vert" at bounding box center [1528, 148] width 23 height 23
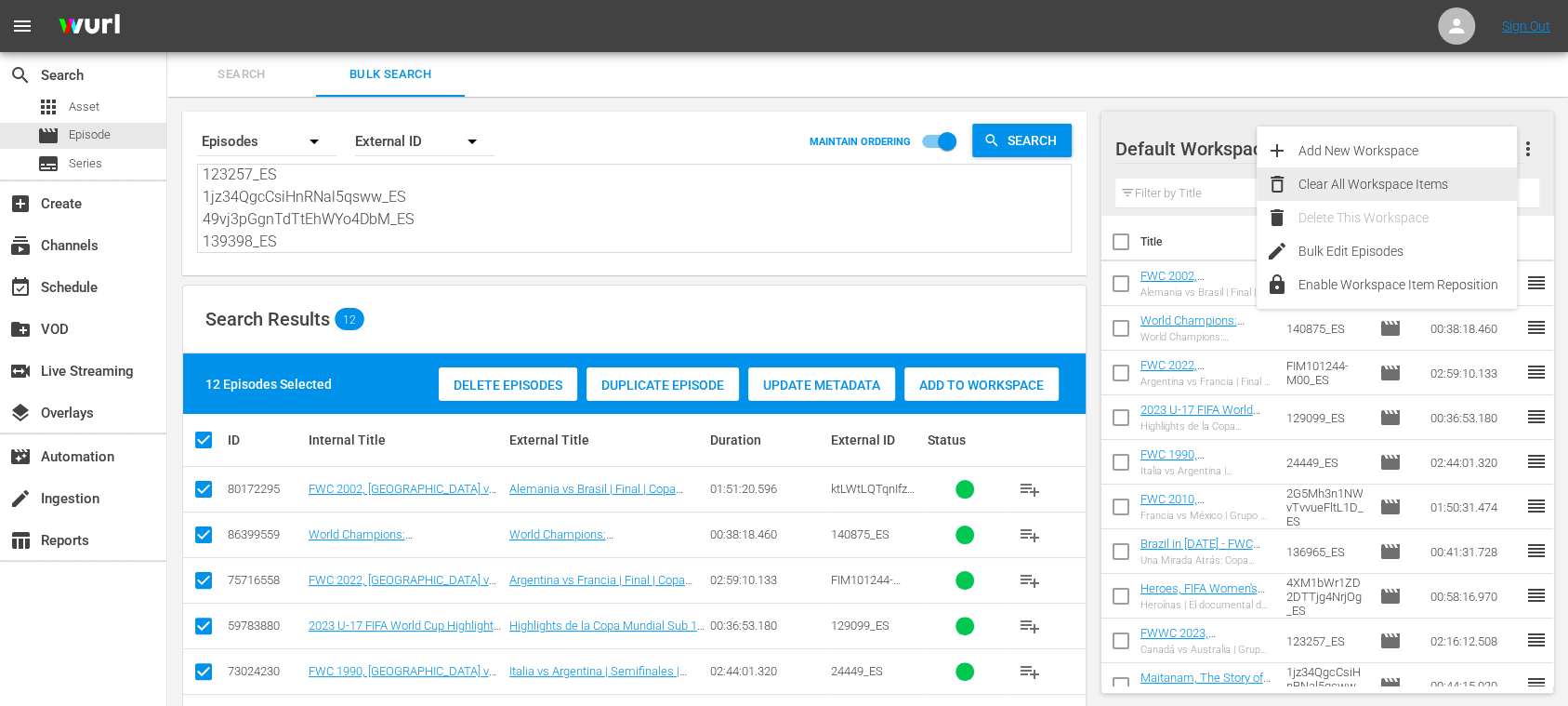
click at [1407, 178] on div "Clear All Workspace Items" at bounding box center [1407, 185] width 218 height 34
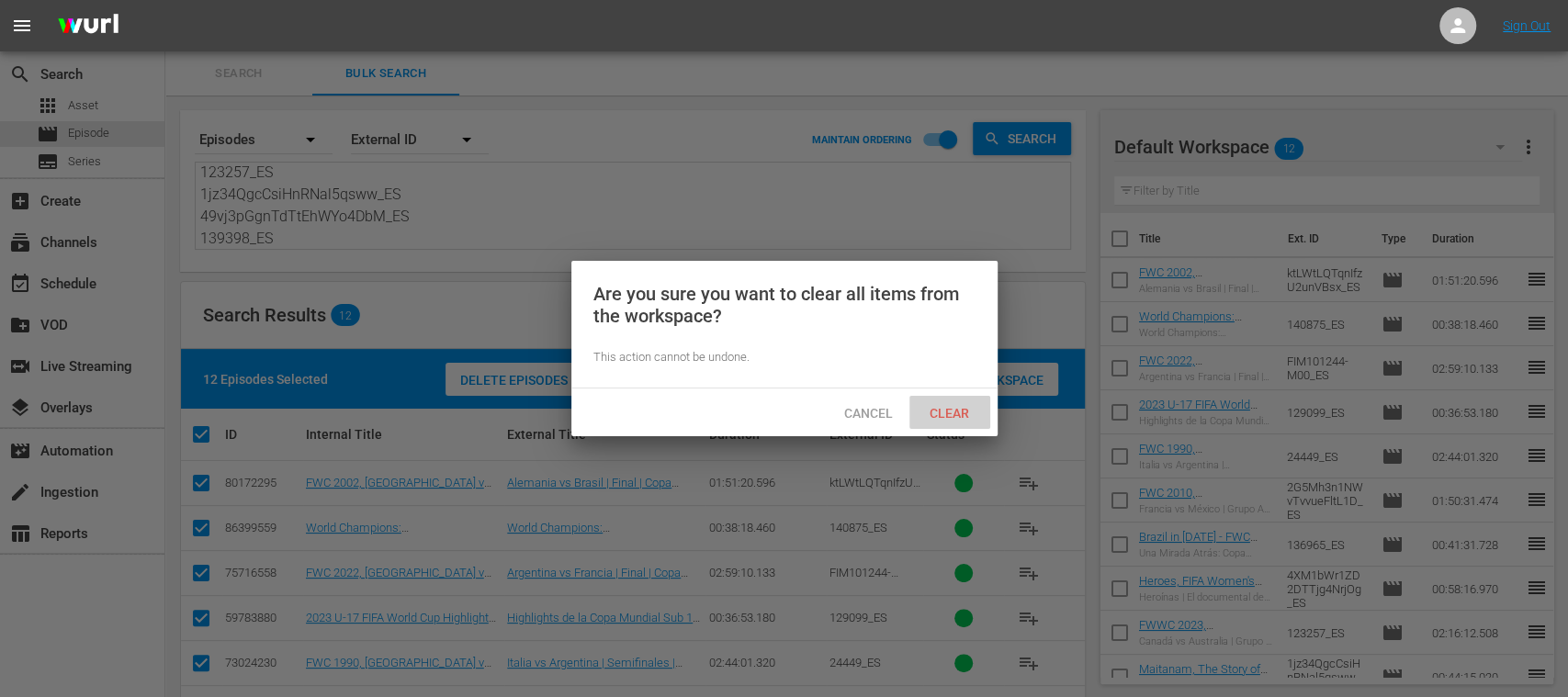
drag, startPoint x: 956, startPoint y: 398, endPoint x: 965, endPoint y: 400, distance: 9.2
click at [956, 398] on div "Clear" at bounding box center [950, 412] width 81 height 34
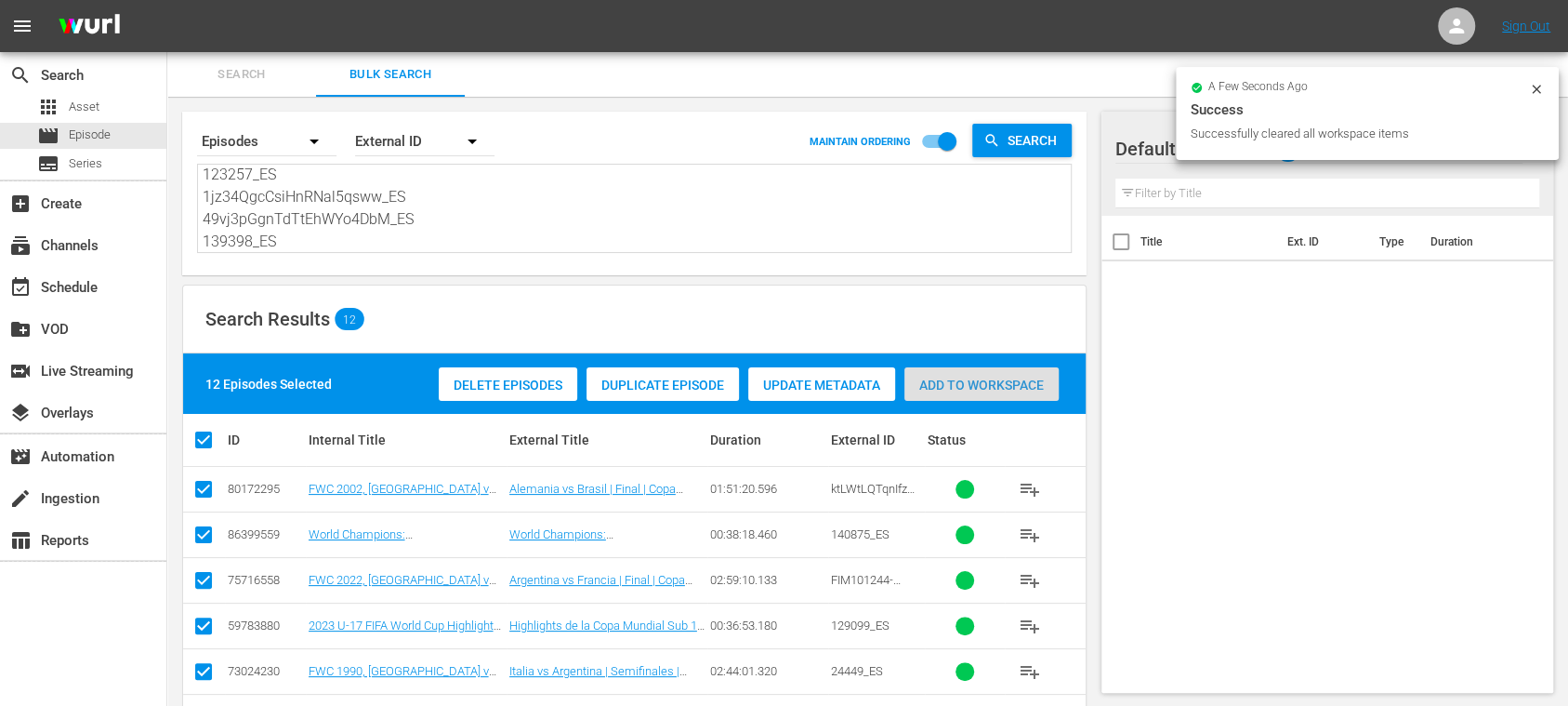
click at [989, 381] on span "Add to Workspace" at bounding box center [982, 384] width 154 height 15
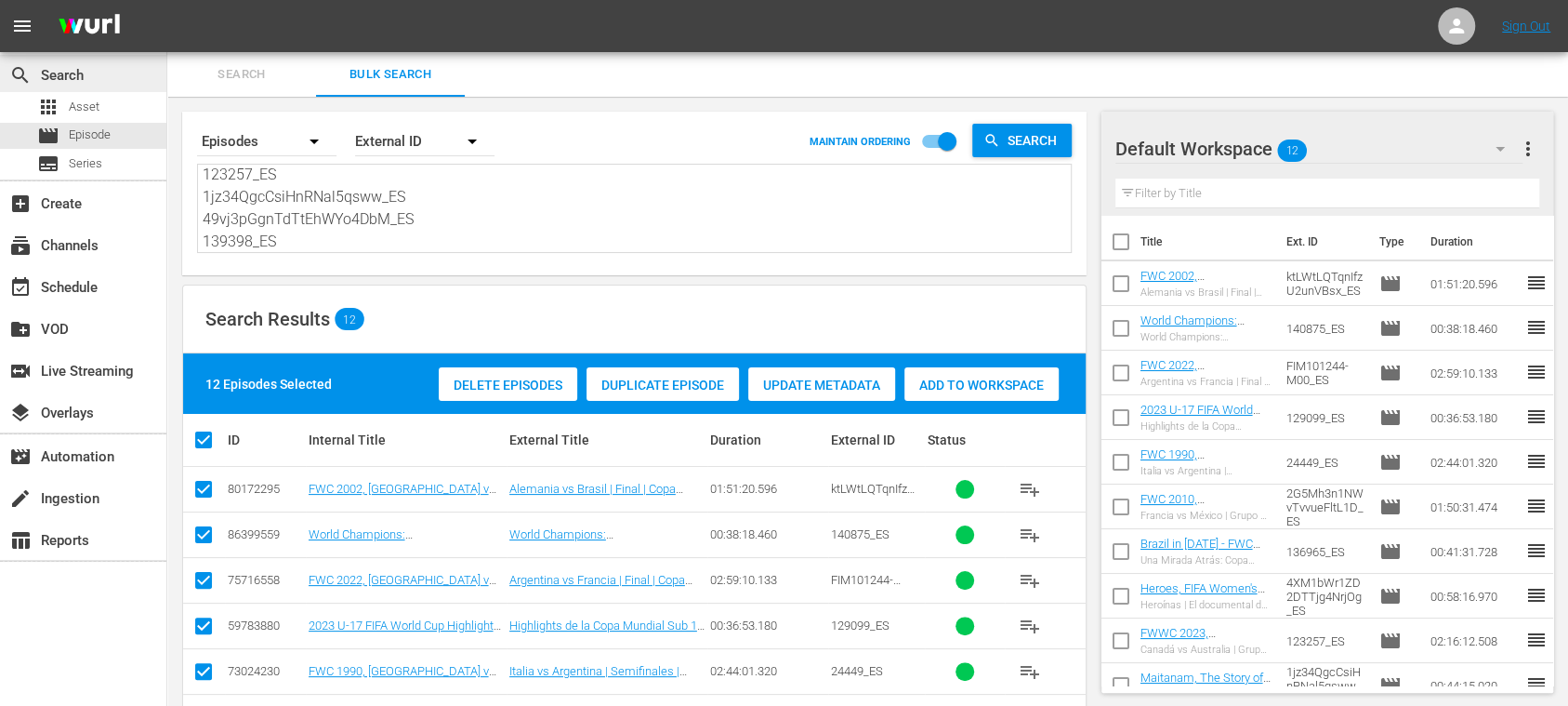
scroll to position [0, 0]
drag, startPoint x: 183, startPoint y: 120, endPoint x: 120, endPoint y: 63, distance: 85.0
click at [168, 0] on div "search Search apps Asset movie Episode subtitles Series add_box Create subscrip…" at bounding box center [868, 0] width 1401 height 0
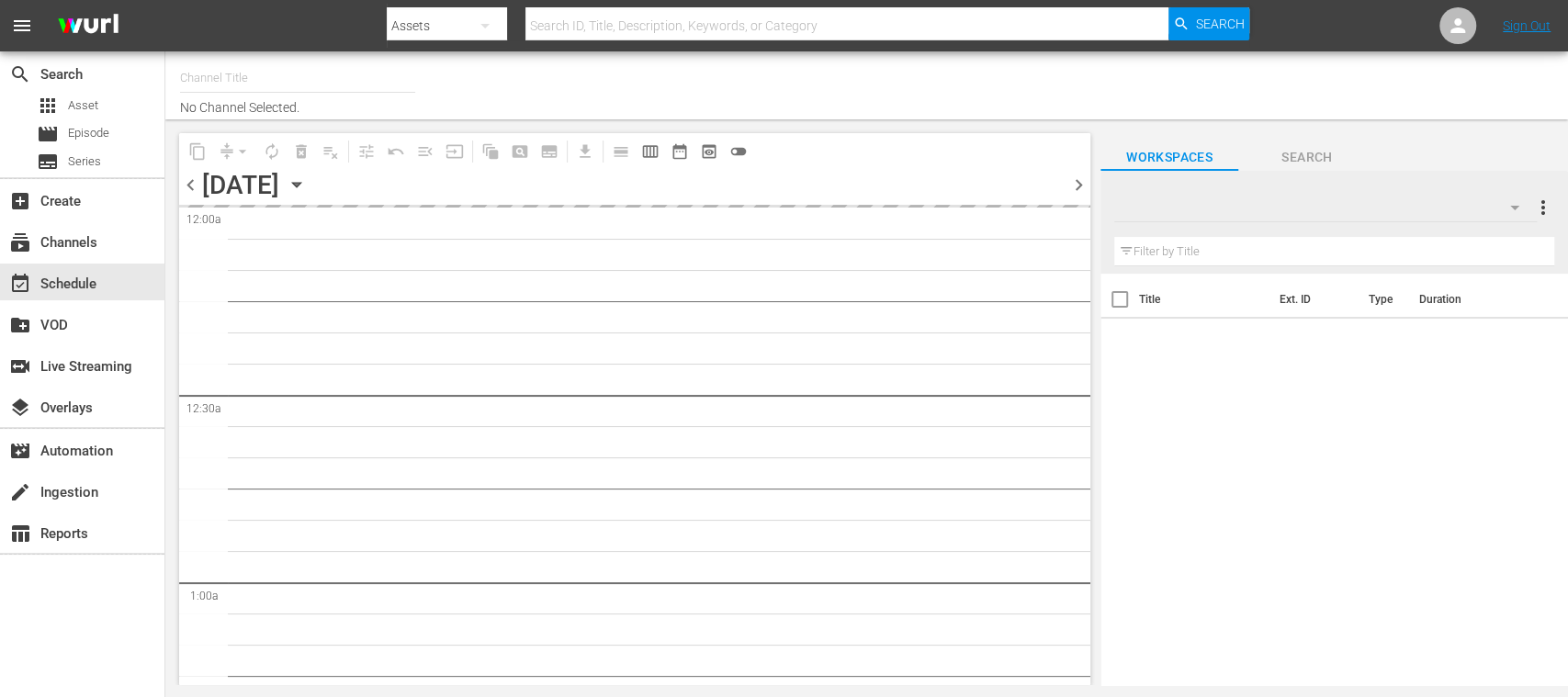
type input "FIFA+ [DEMOGRAPHIC_DATA]-Local-MX (1855)"
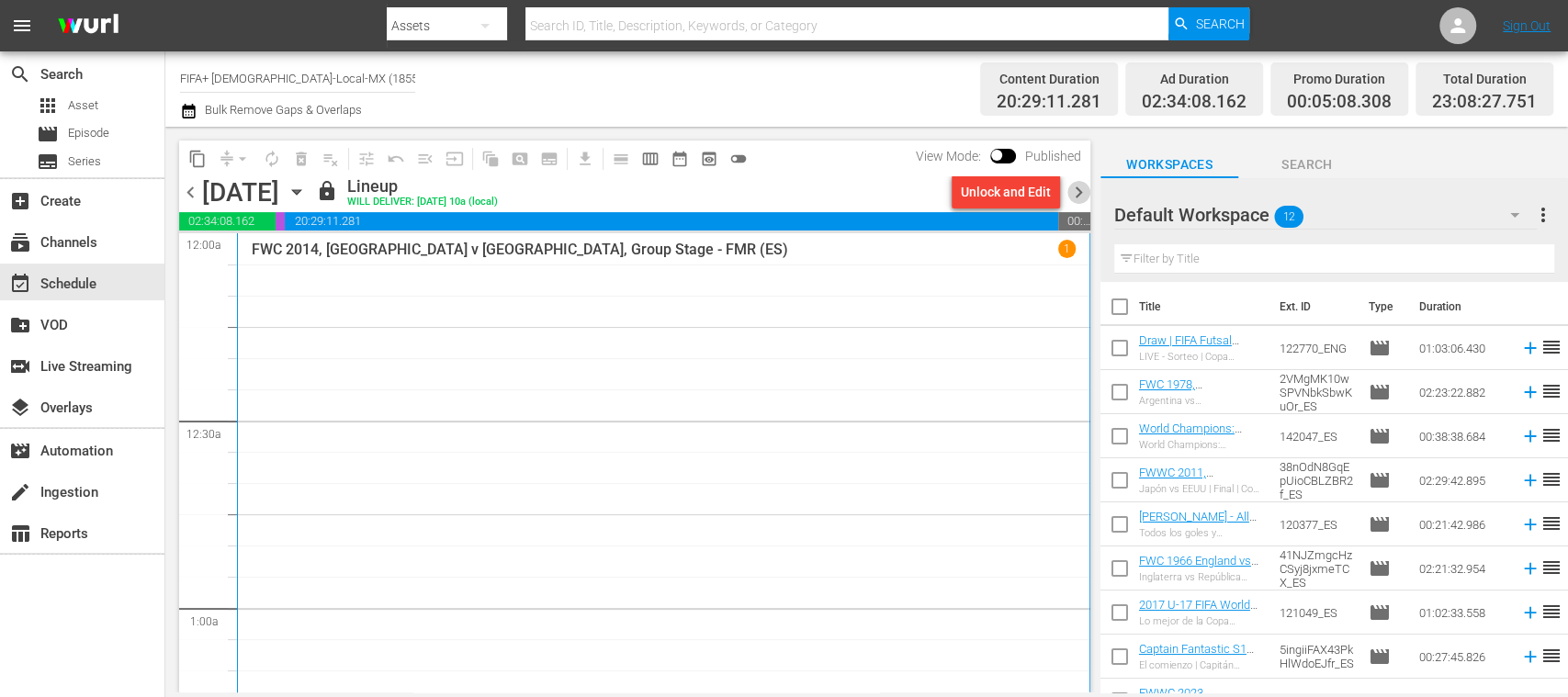
click at [1078, 189] on span "chevron_right" at bounding box center [1079, 193] width 23 height 23
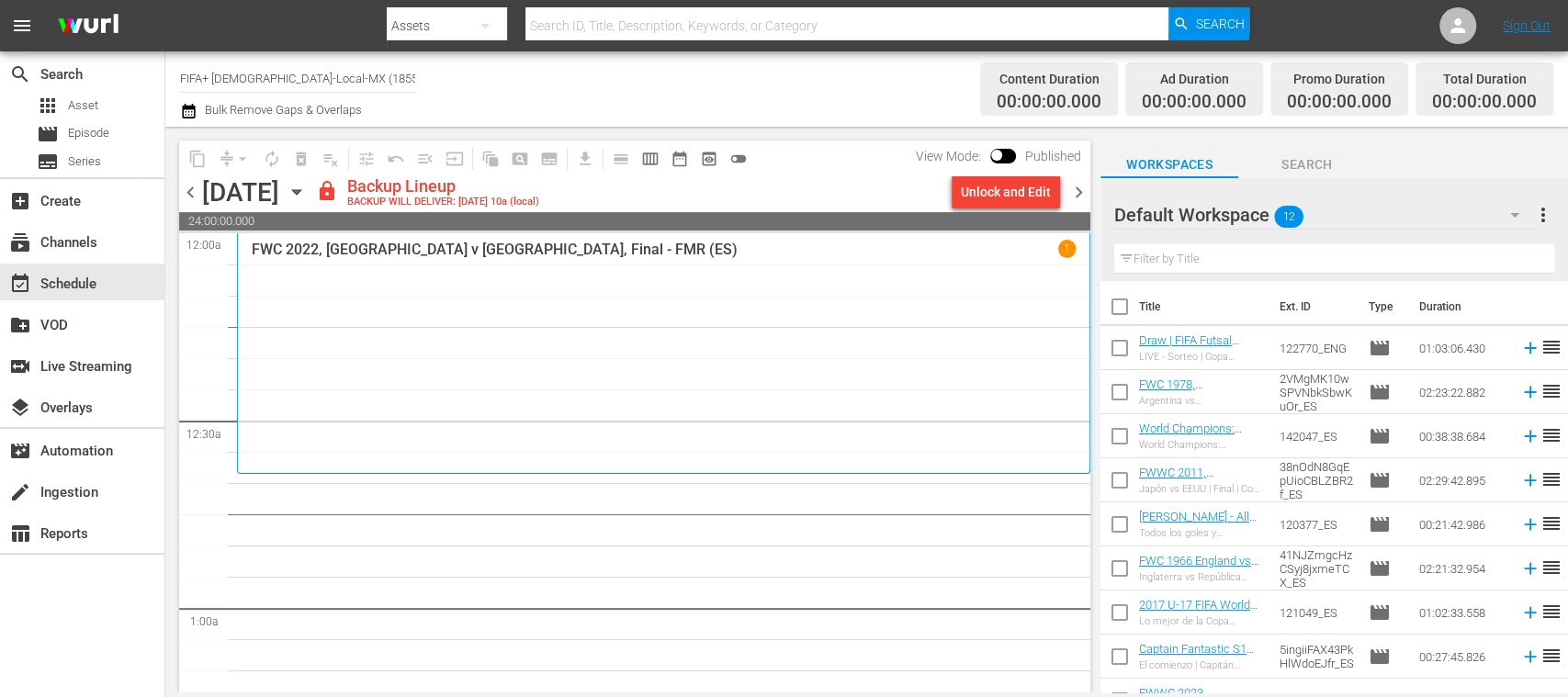
click at [1024, 195] on div "Unlock and Edit" at bounding box center [1005, 192] width 90 height 33
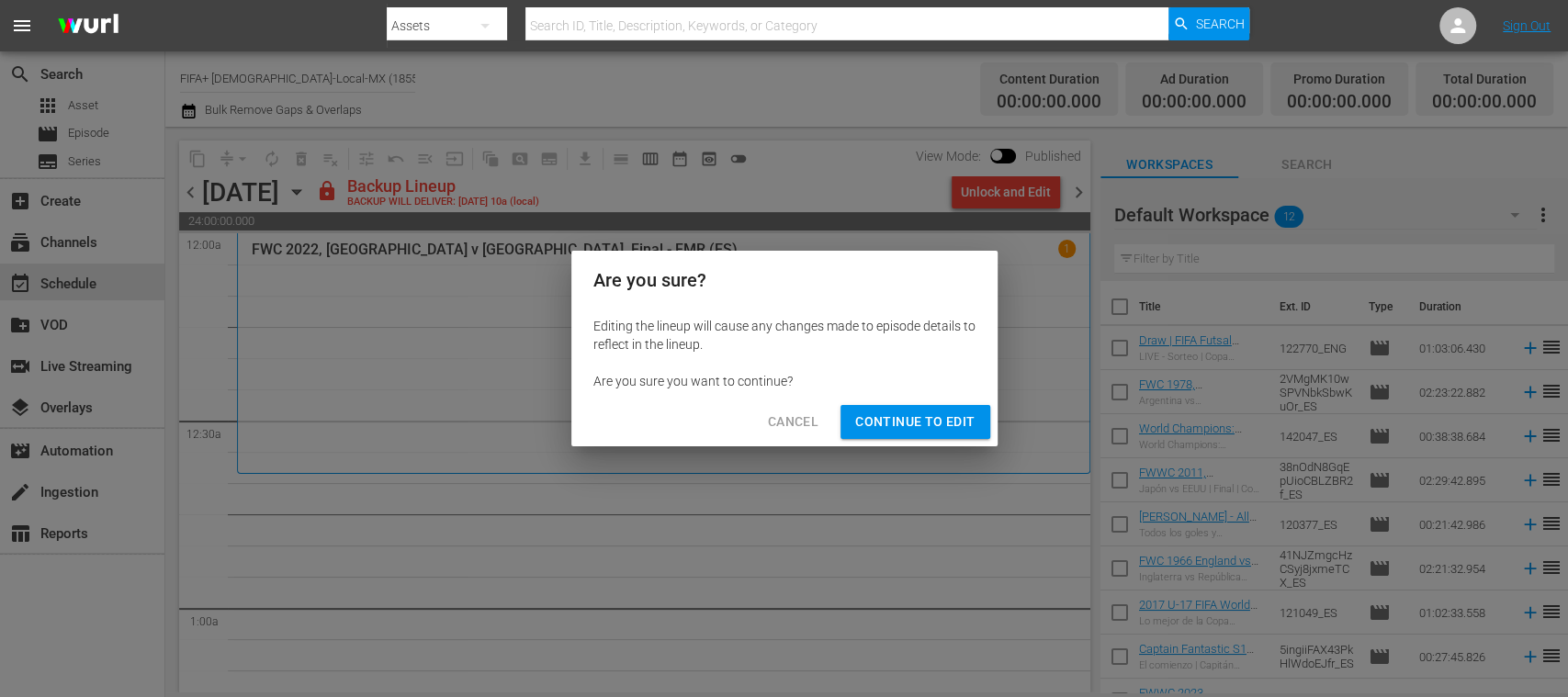
click at [938, 413] on span "Continue to Edit" at bounding box center [915, 422] width 119 height 23
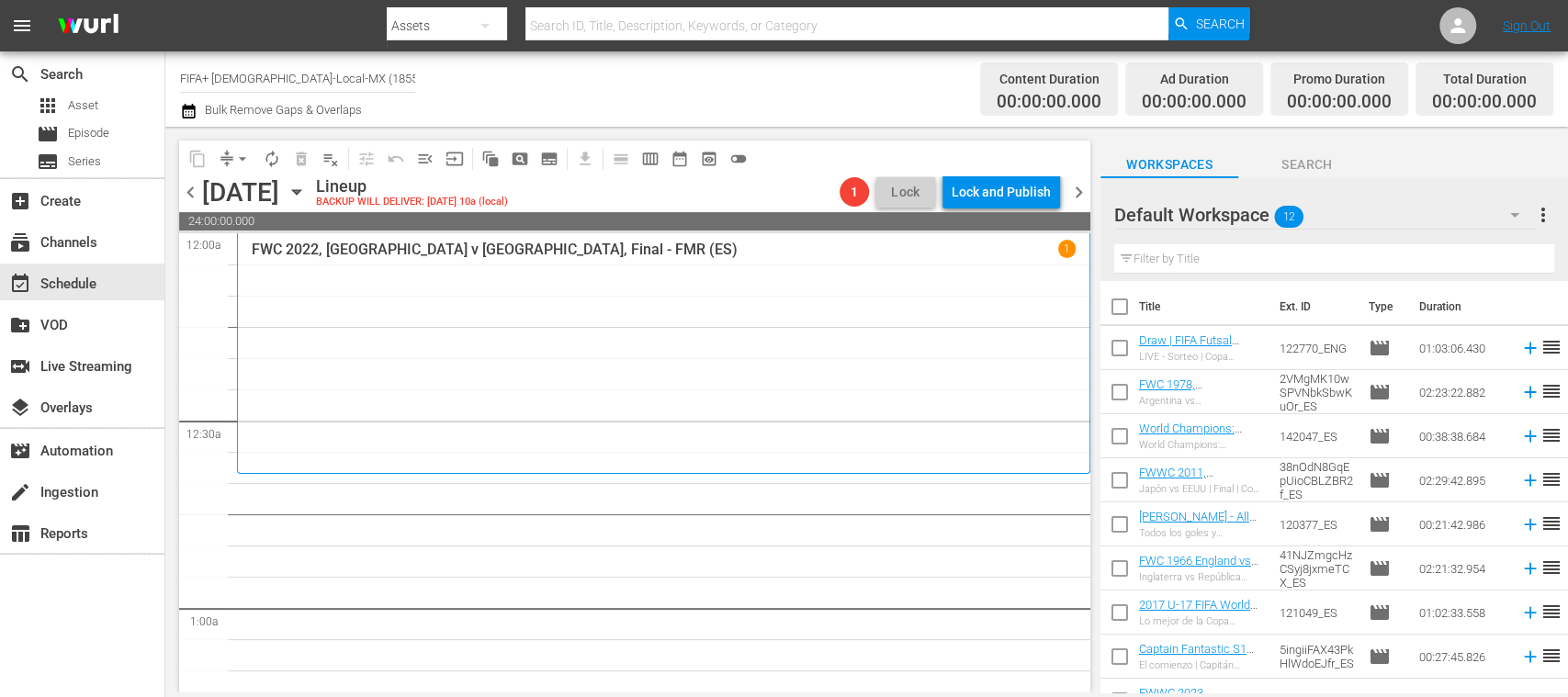
click at [1122, 305] on input "checkbox" at bounding box center [1119, 311] width 39 height 39
checkbox input "true"
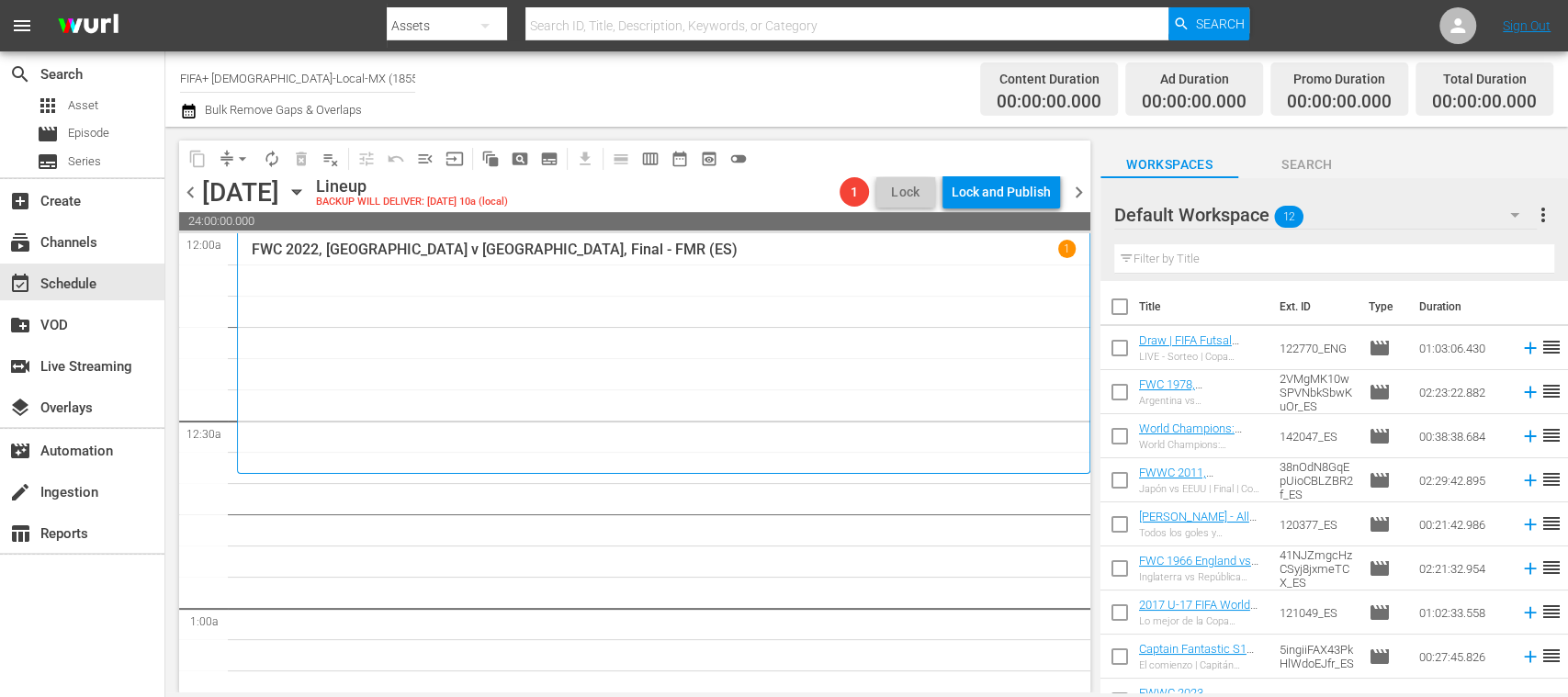
checkbox input "true"
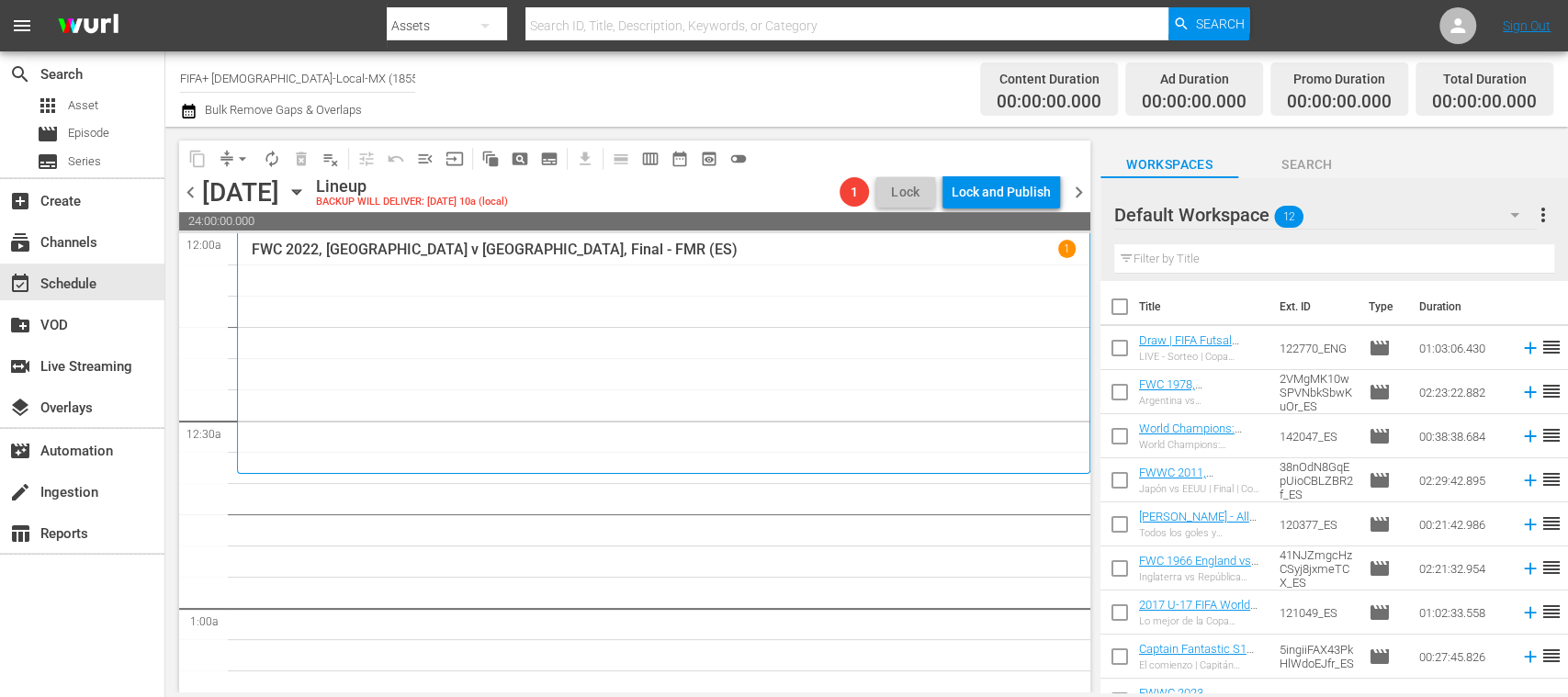
checkbox input "true"
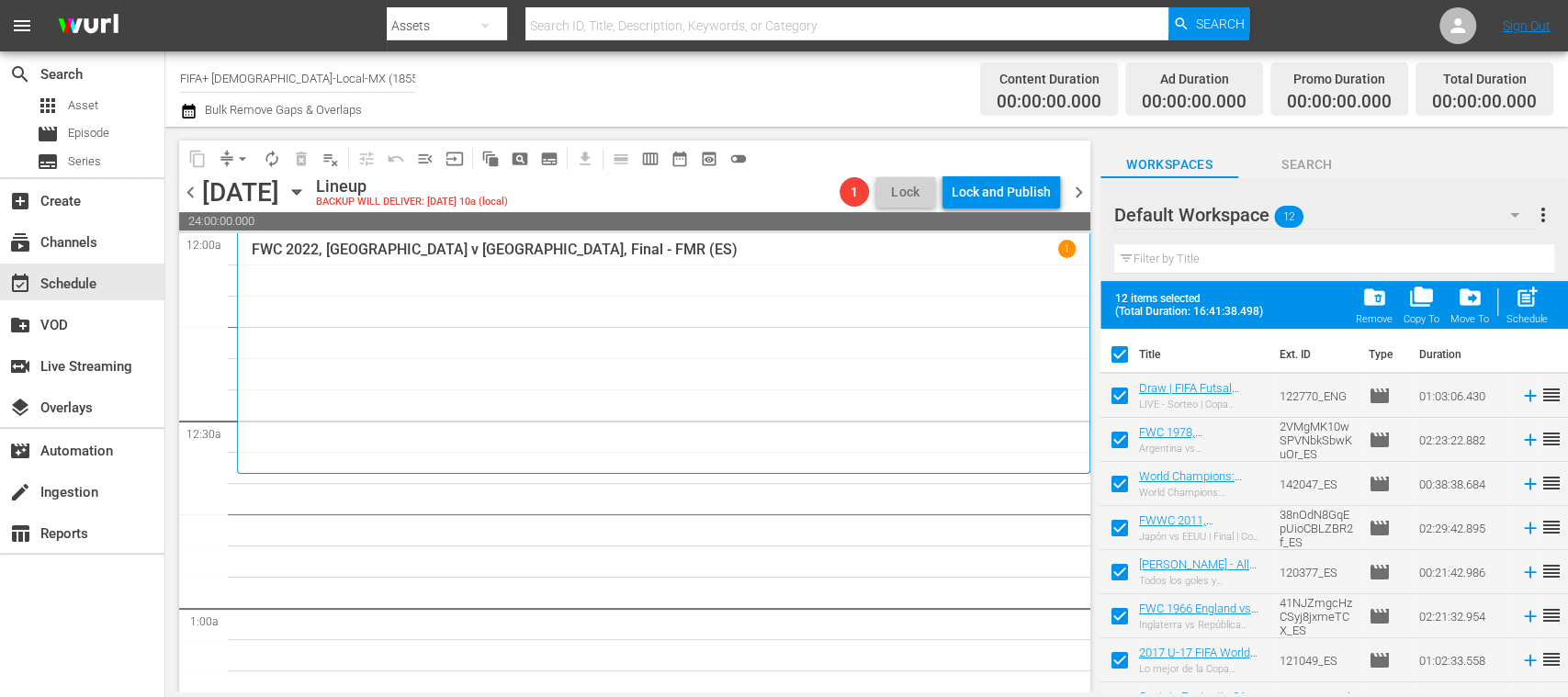
click at [1117, 402] on input "checkbox" at bounding box center [1119, 400] width 39 height 39
checkbox input "false"
click at [1118, 354] on input "checkbox" at bounding box center [1119, 359] width 39 height 39
checkbox input "true"
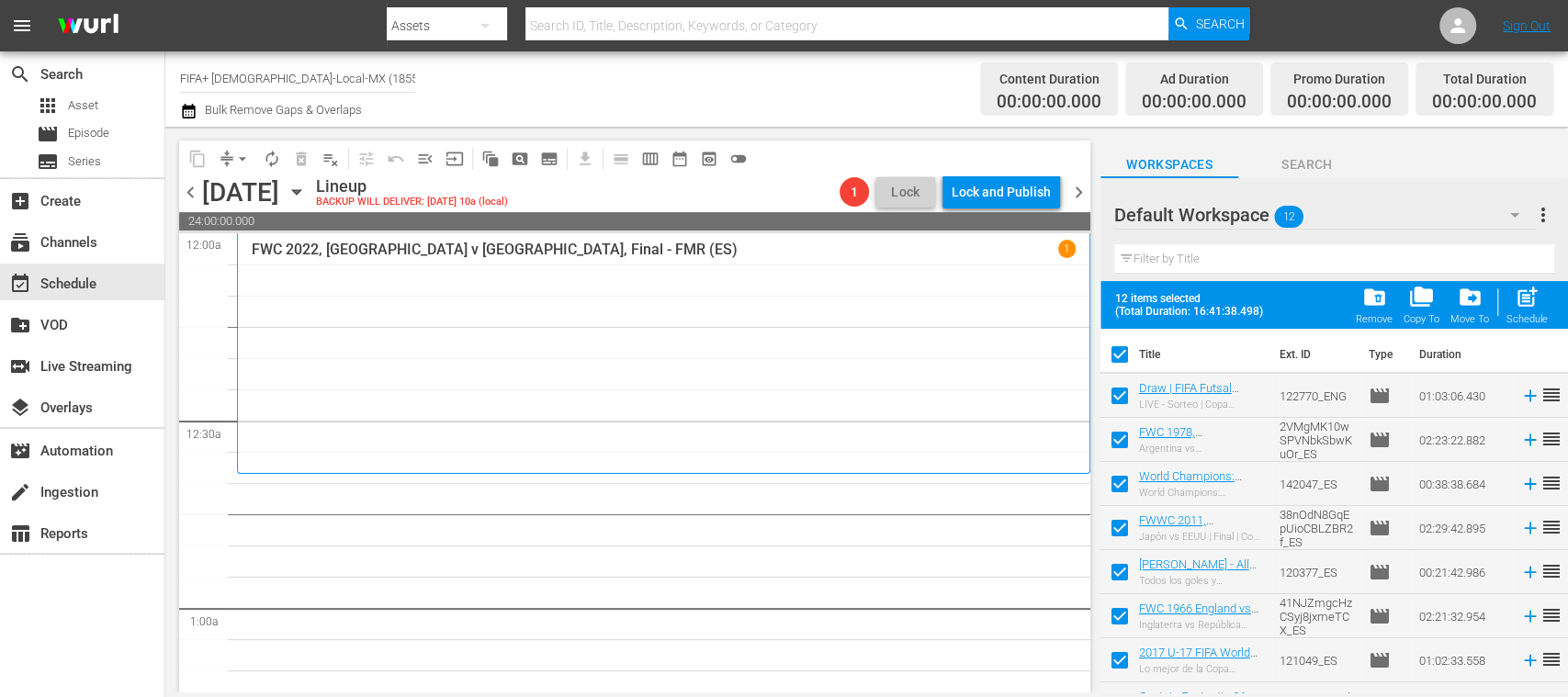
click at [1118, 354] on input "checkbox" at bounding box center [1119, 359] width 39 height 39
checkbox input "false"
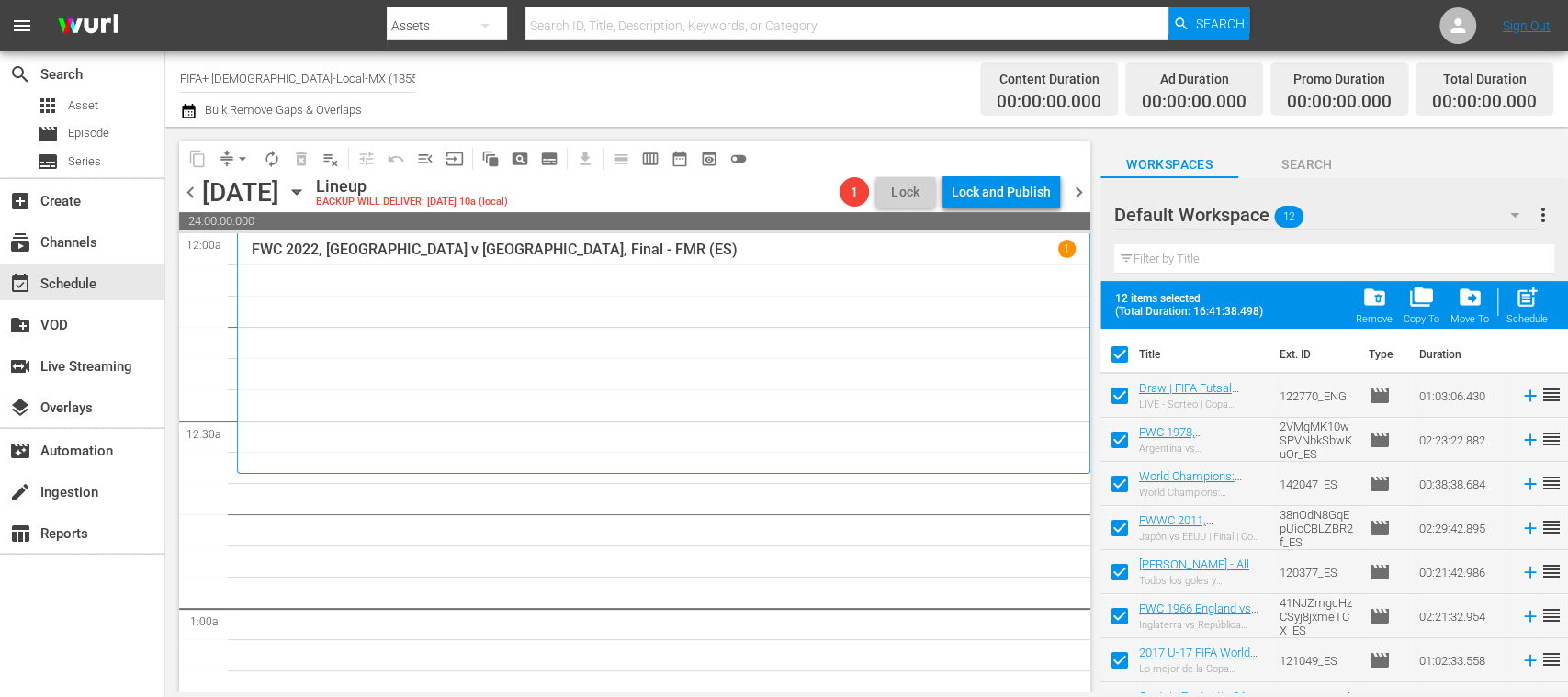
checkbox input "false"
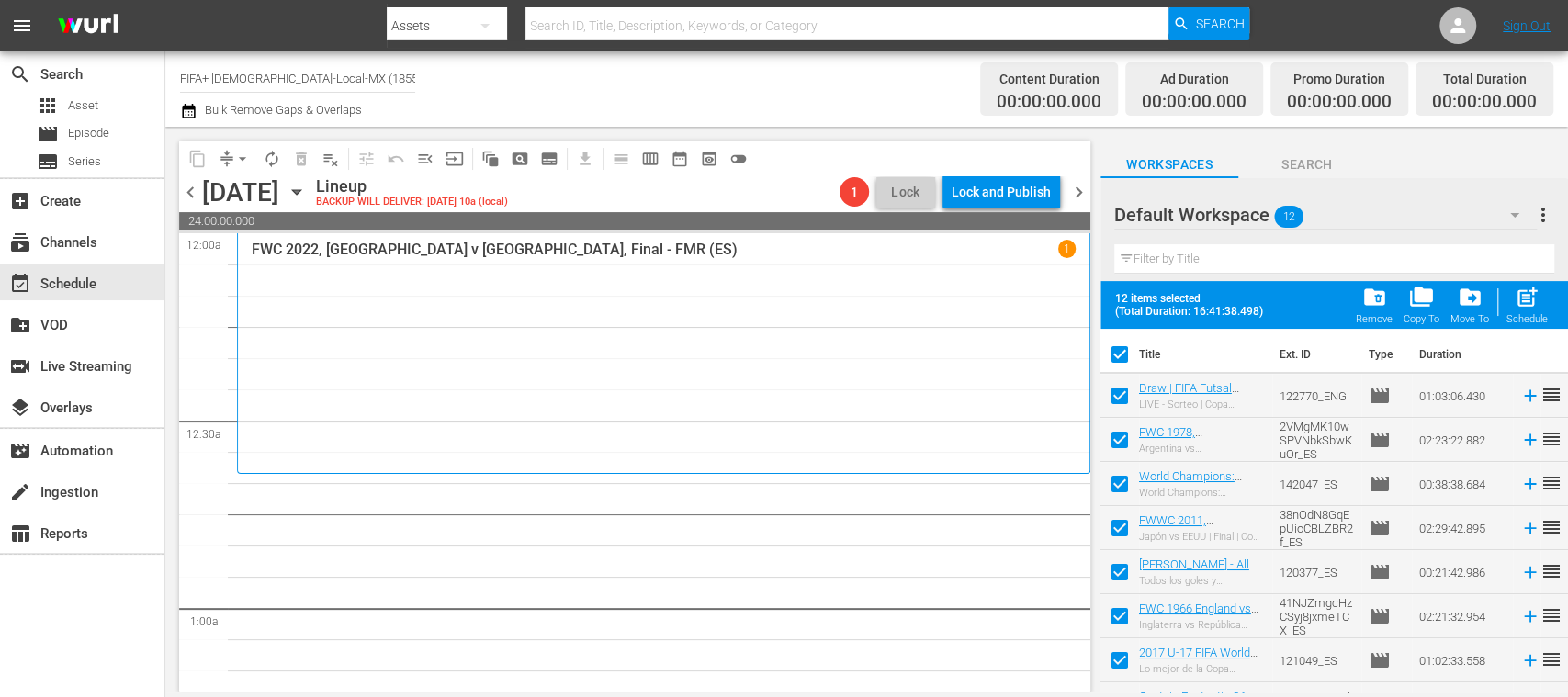
checkbox input "false"
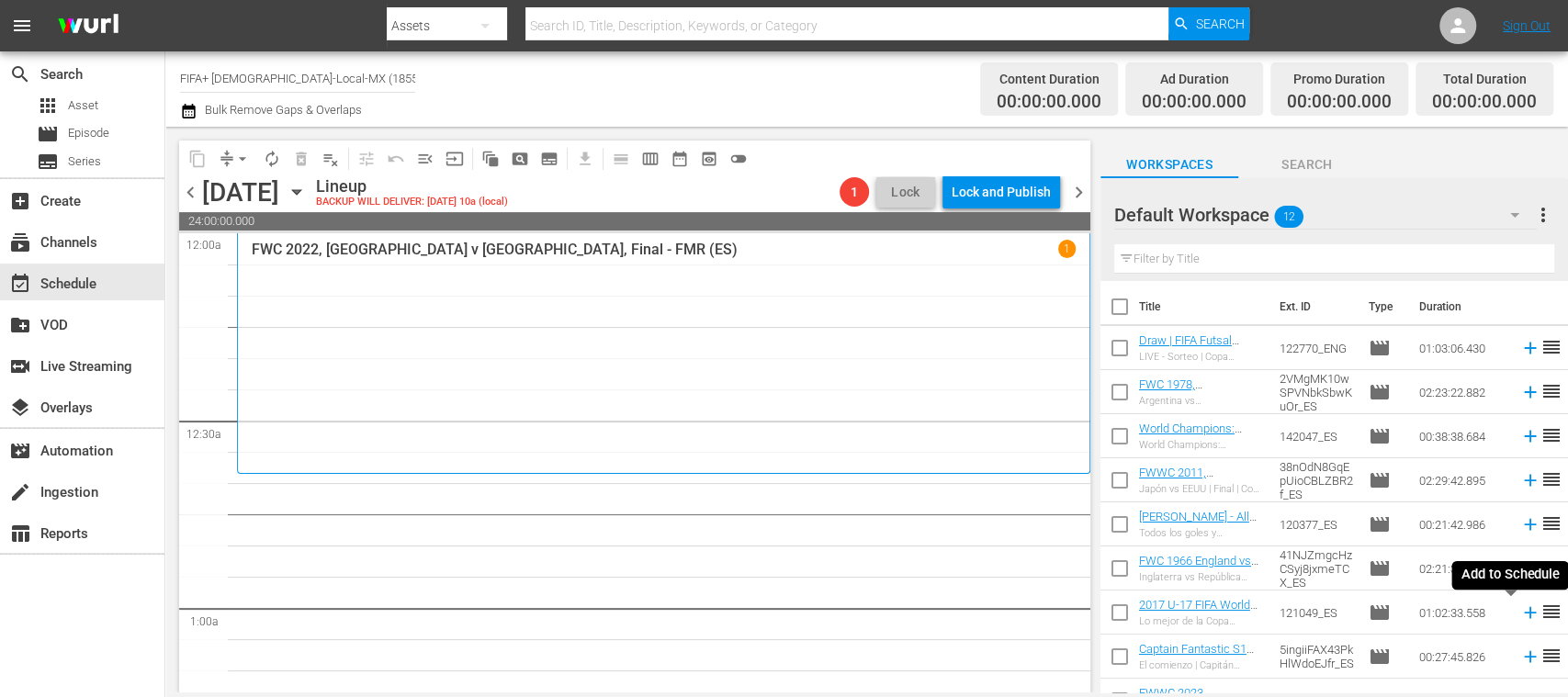
click at [1520, 615] on icon at bounding box center [1530, 612] width 20 height 20
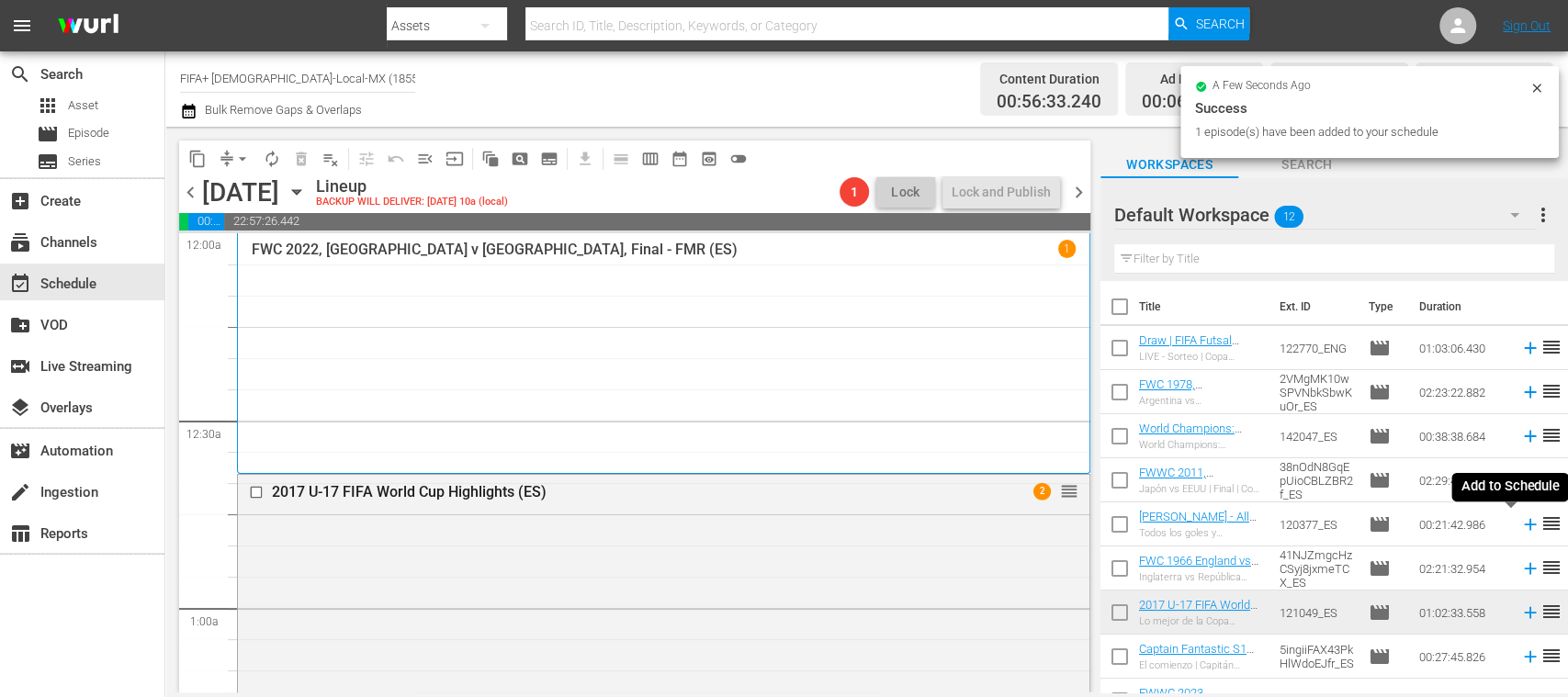
click at [1524, 526] on icon at bounding box center [1530, 524] width 12 height 12
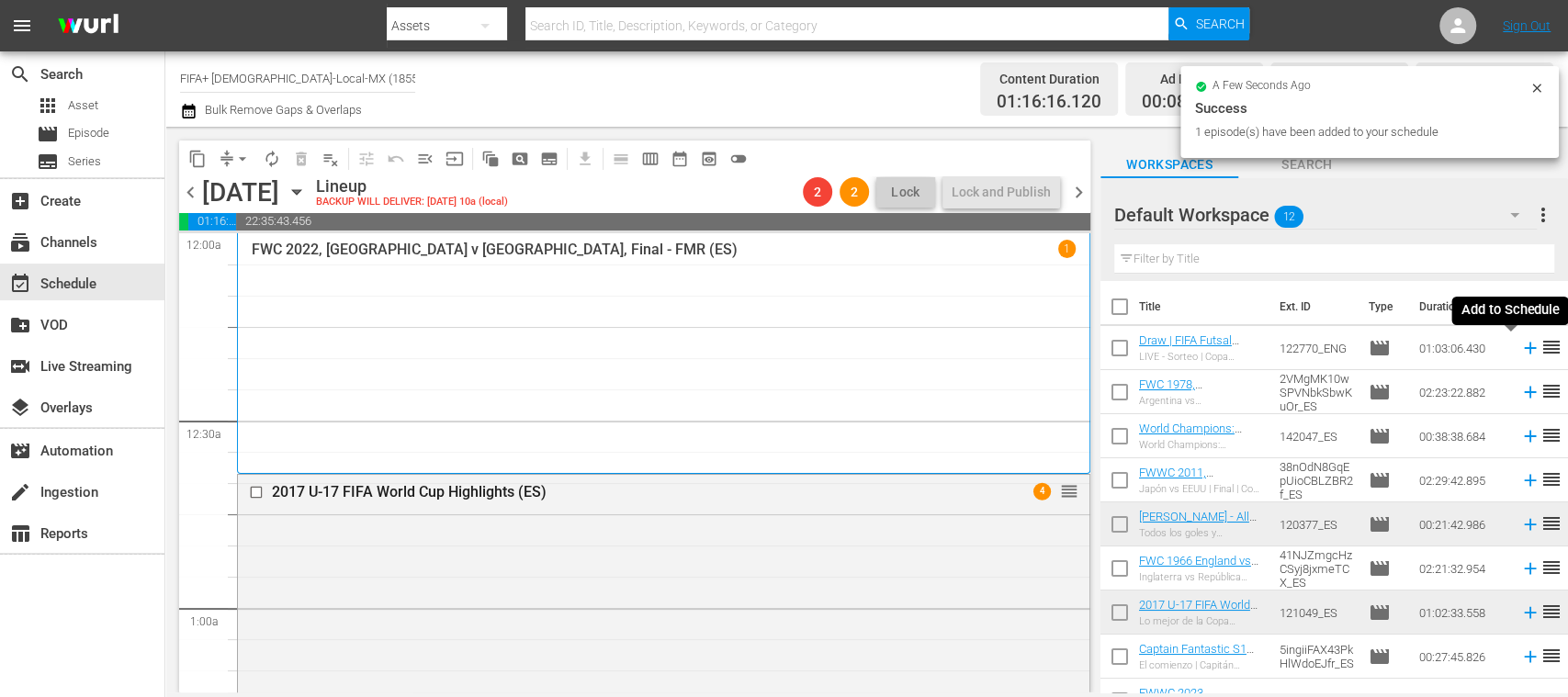
click at [1520, 346] on icon at bounding box center [1530, 348] width 20 height 20
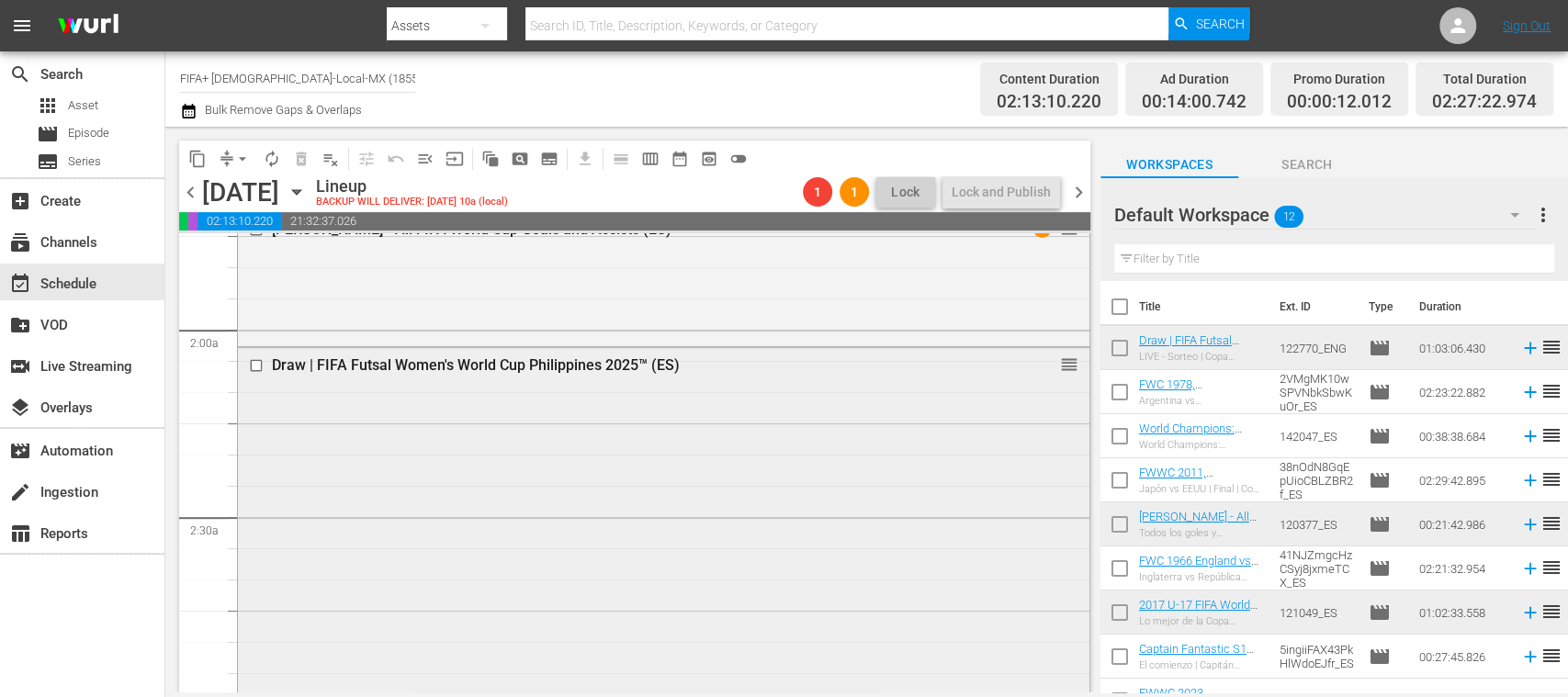
scroll to position [1305, 0]
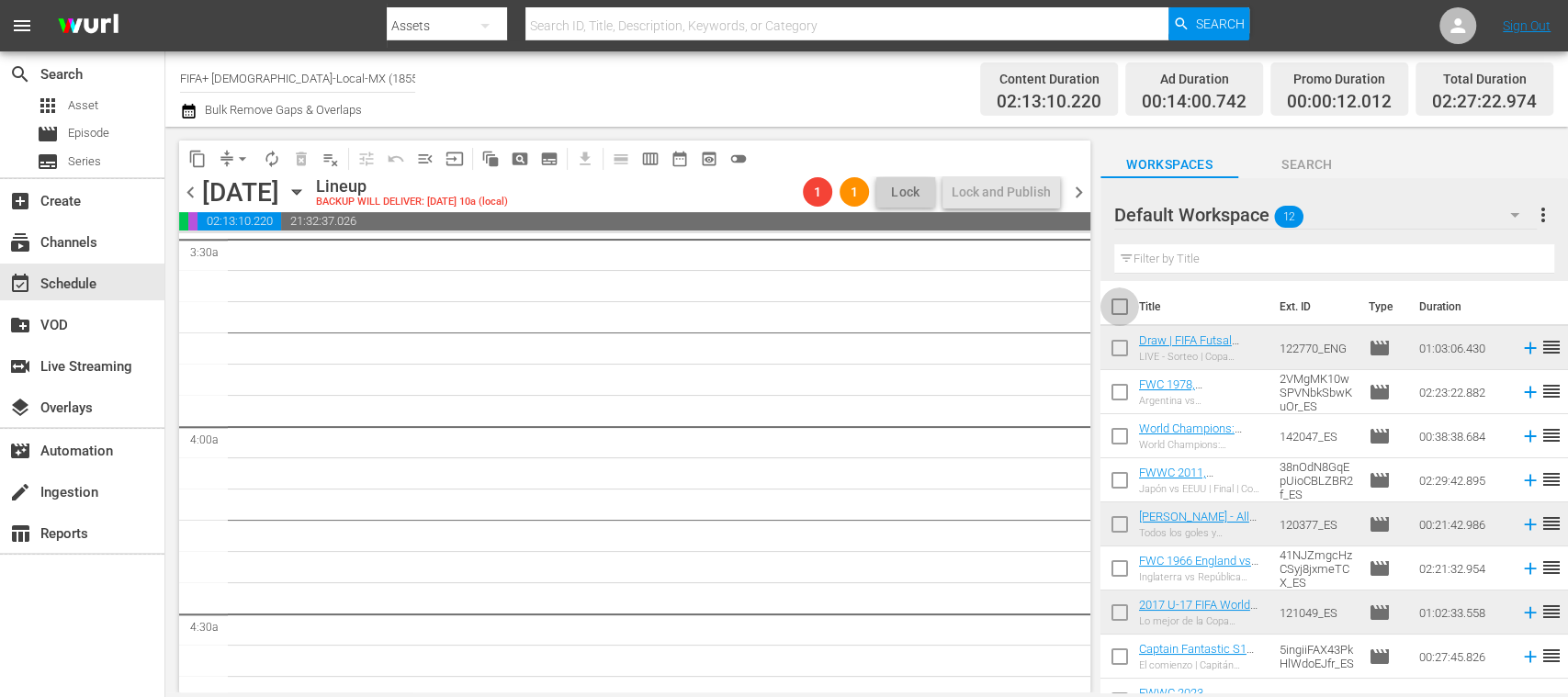
click at [1112, 293] on input "checkbox" at bounding box center [1119, 311] width 39 height 39
checkbox input "true"
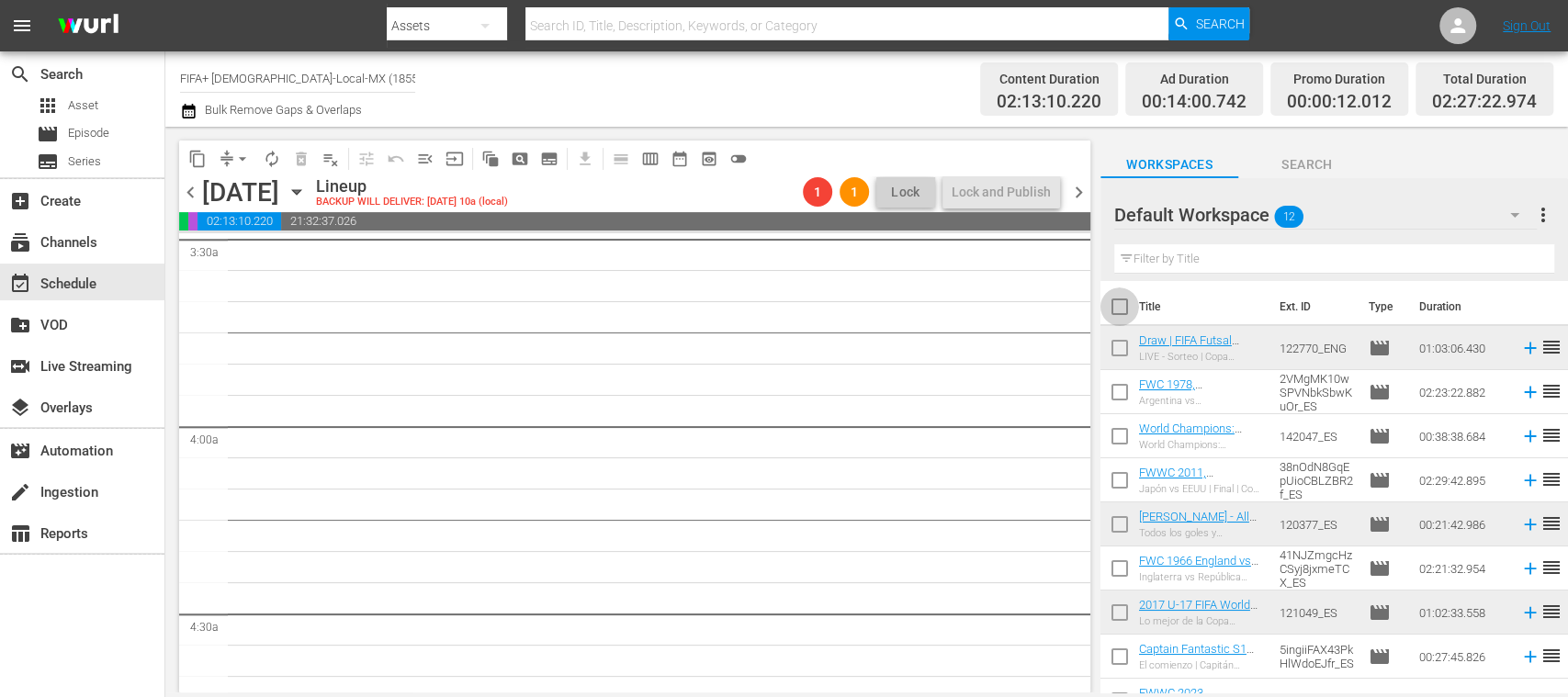
checkbox input "true"
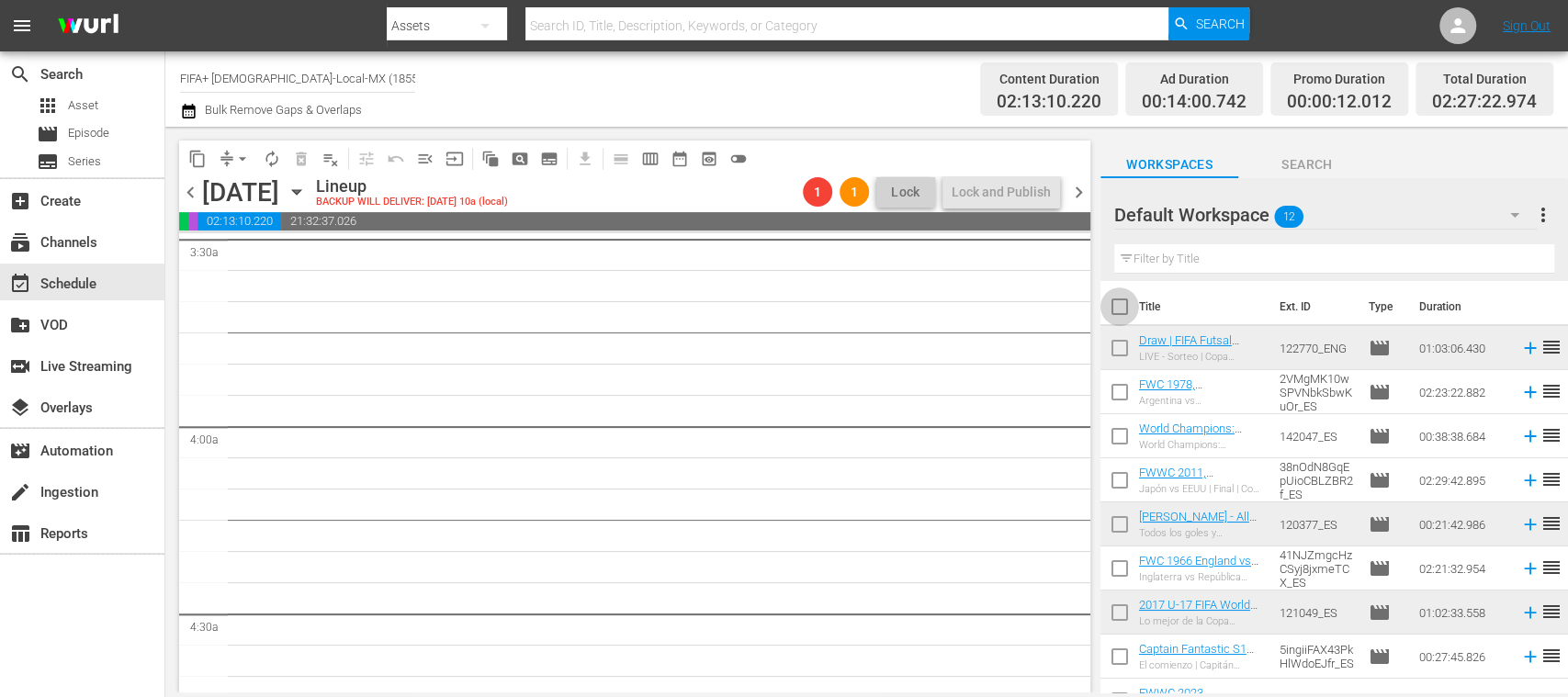
checkbox input "true"
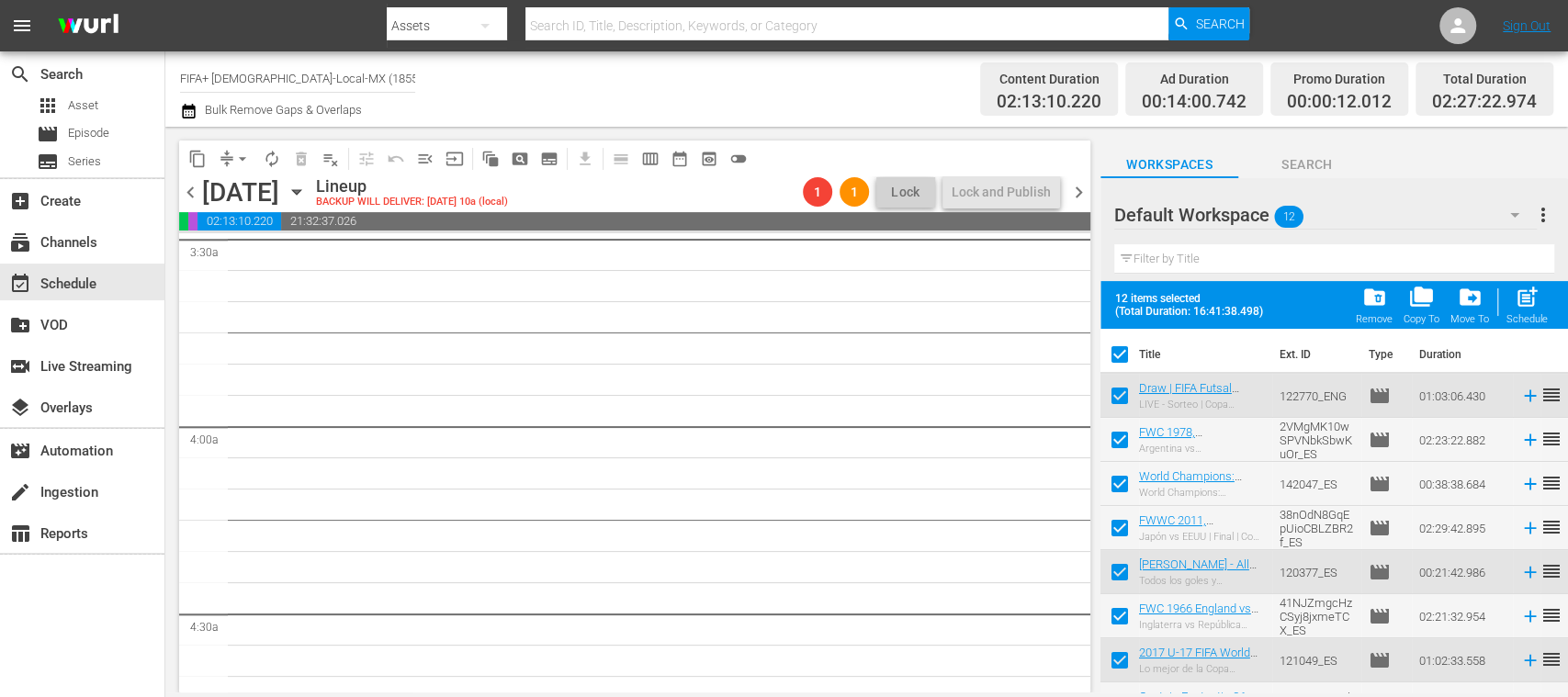
click at [1124, 394] on input "checkbox" at bounding box center [1119, 400] width 39 height 39
checkbox input "false"
click at [1117, 571] on input "checkbox" at bounding box center [1119, 576] width 39 height 39
checkbox input "false"
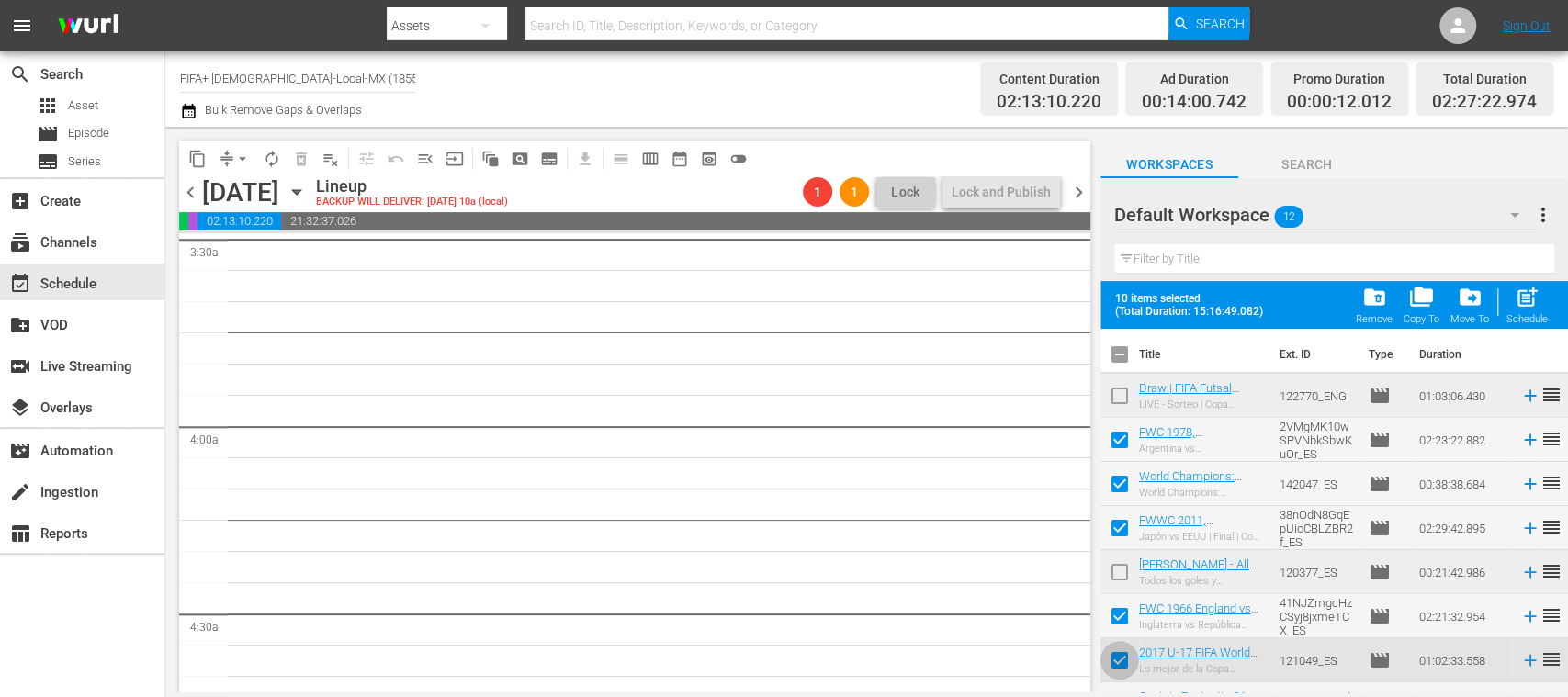
click at [1114, 662] on input "checkbox" at bounding box center [1119, 664] width 39 height 39
checkbox input "false"
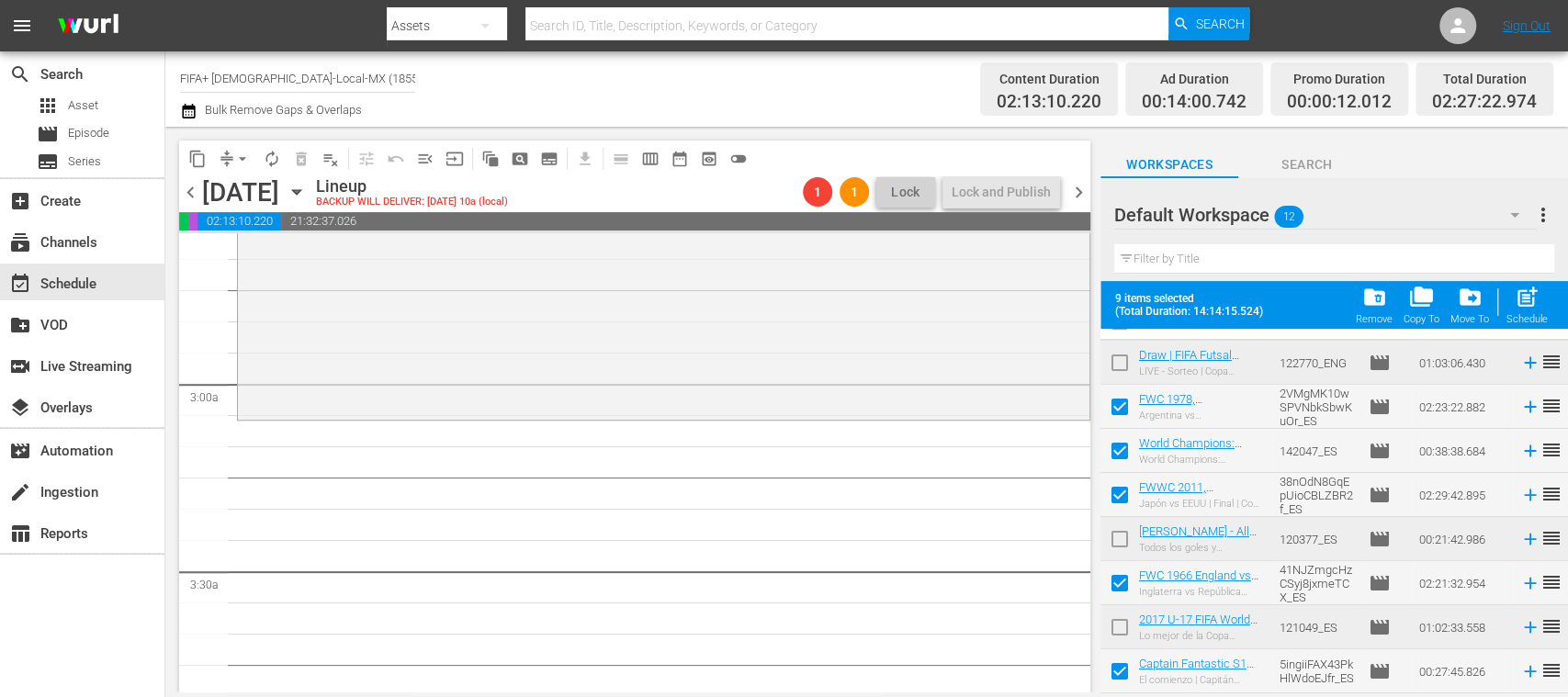
scroll to position [0, 0]
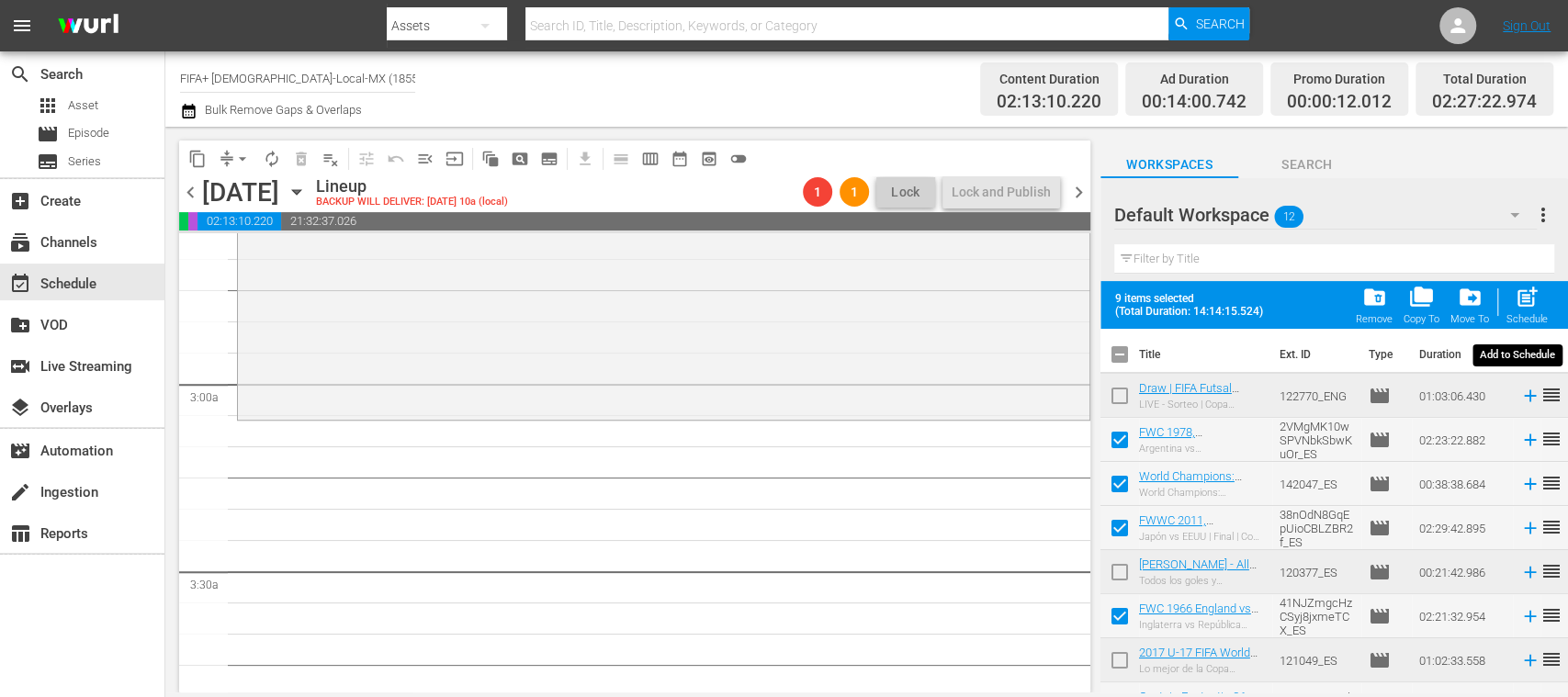
click at [1532, 308] on span "post_add" at bounding box center [1526, 296] width 24 height 24
checkbox input "false"
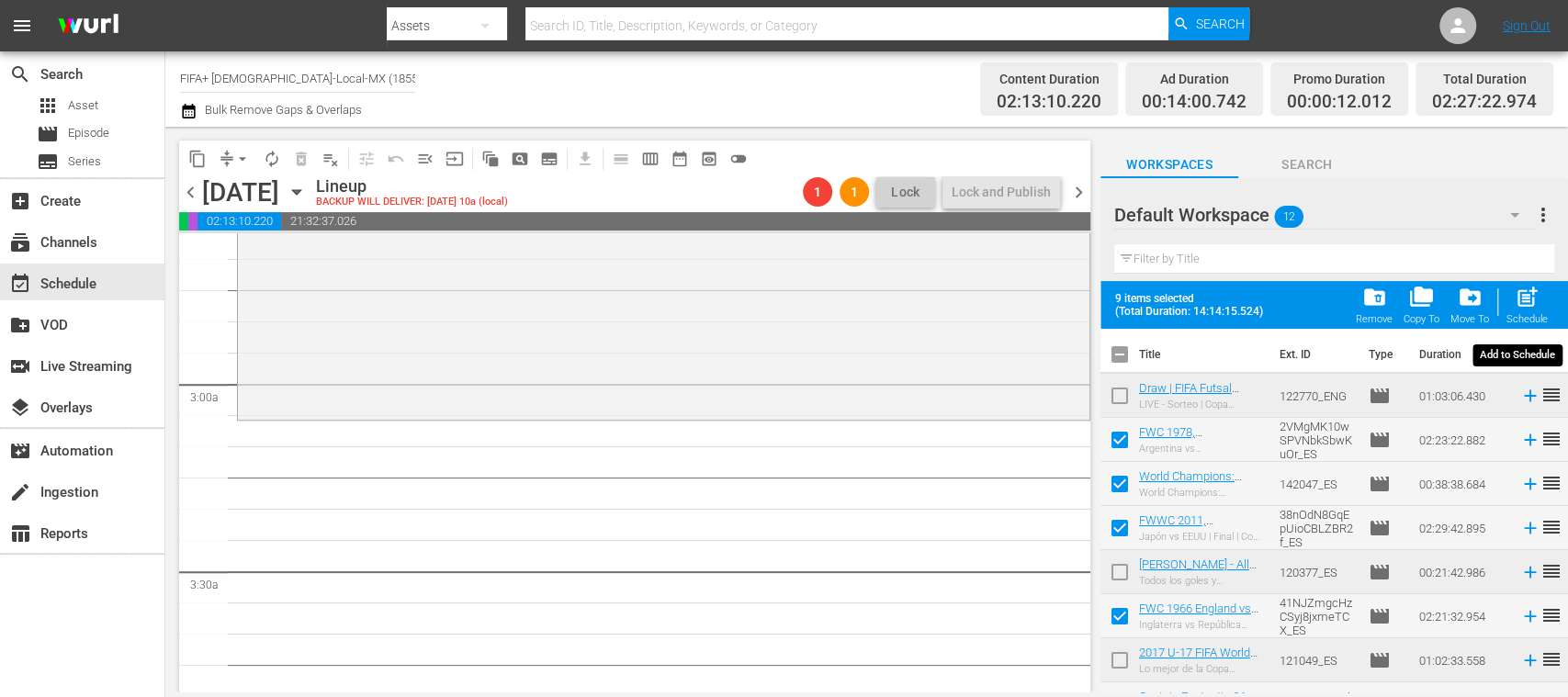
checkbox input "false"
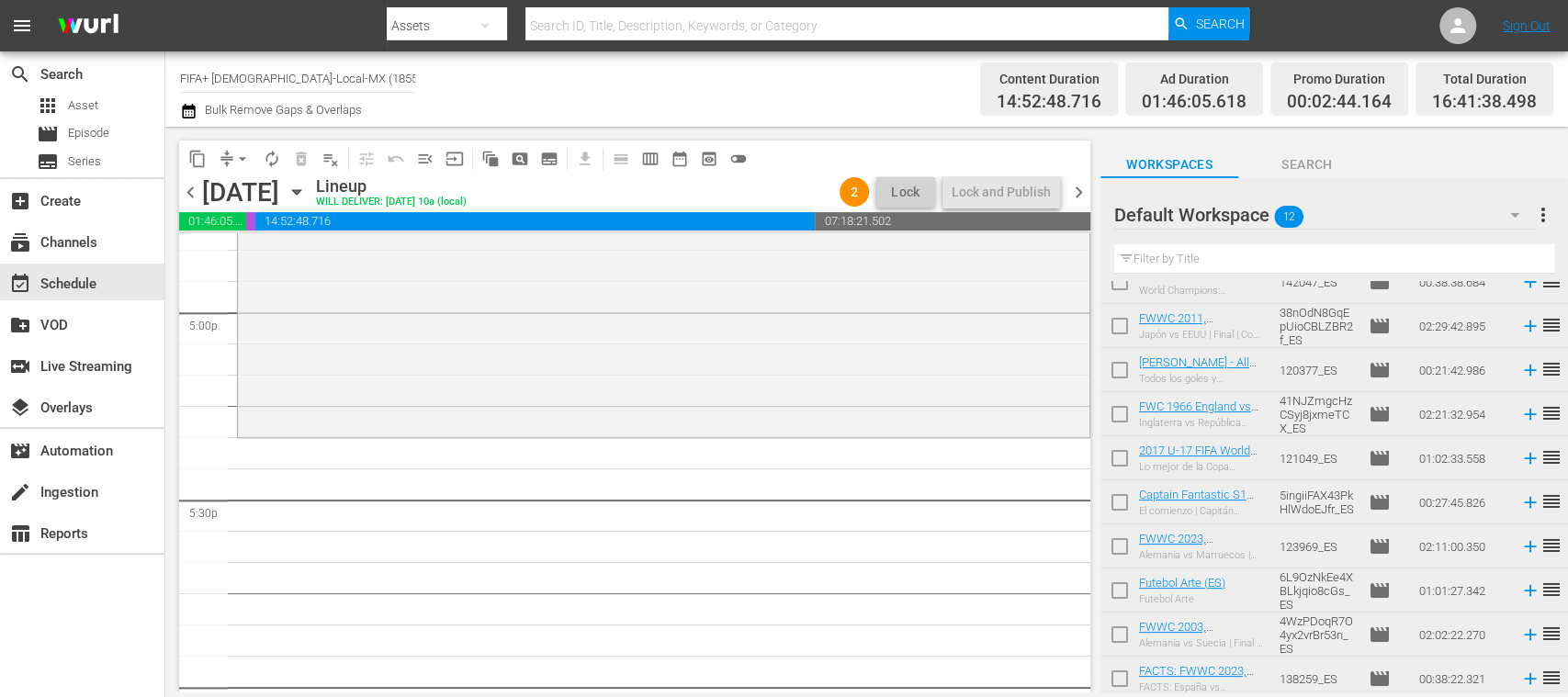
scroll to position [160, 0]
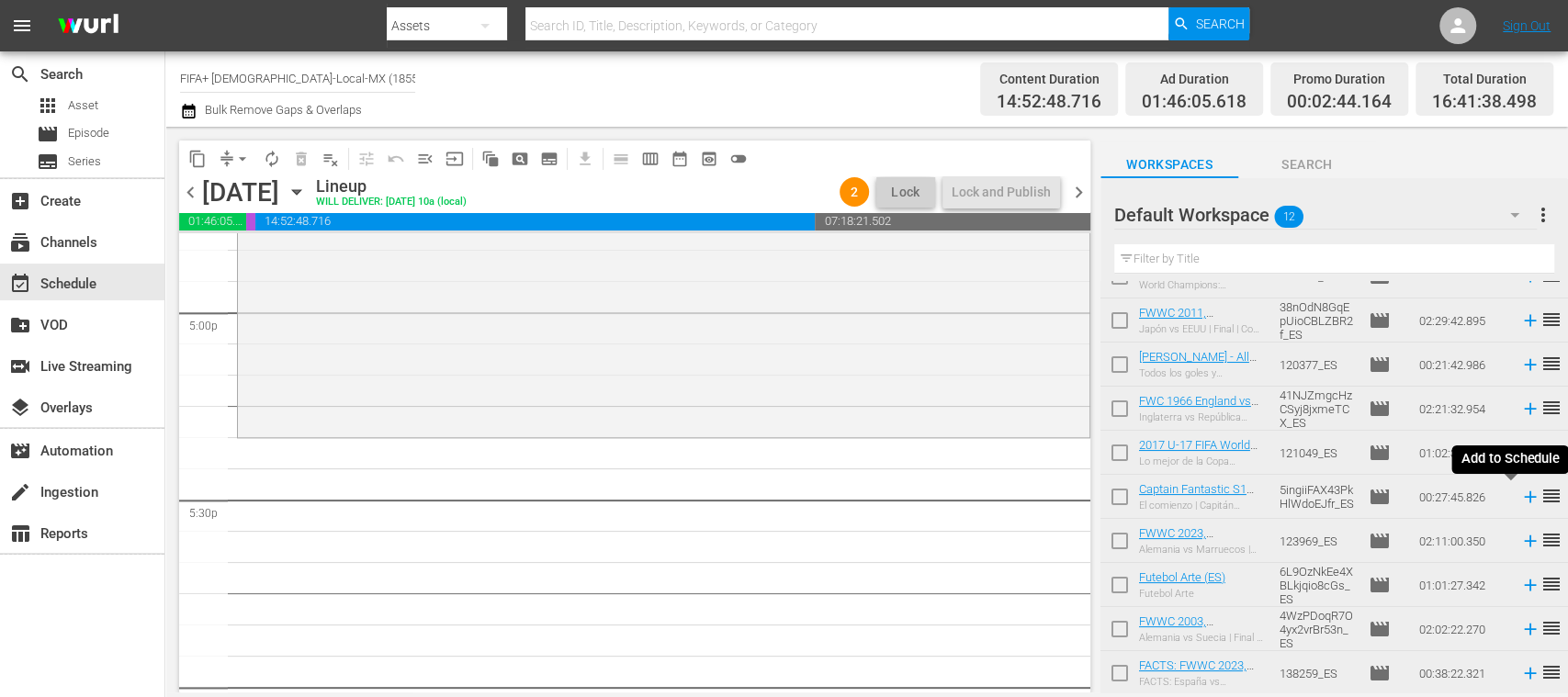
click at [1524, 496] on icon at bounding box center [1530, 497] width 12 height 12
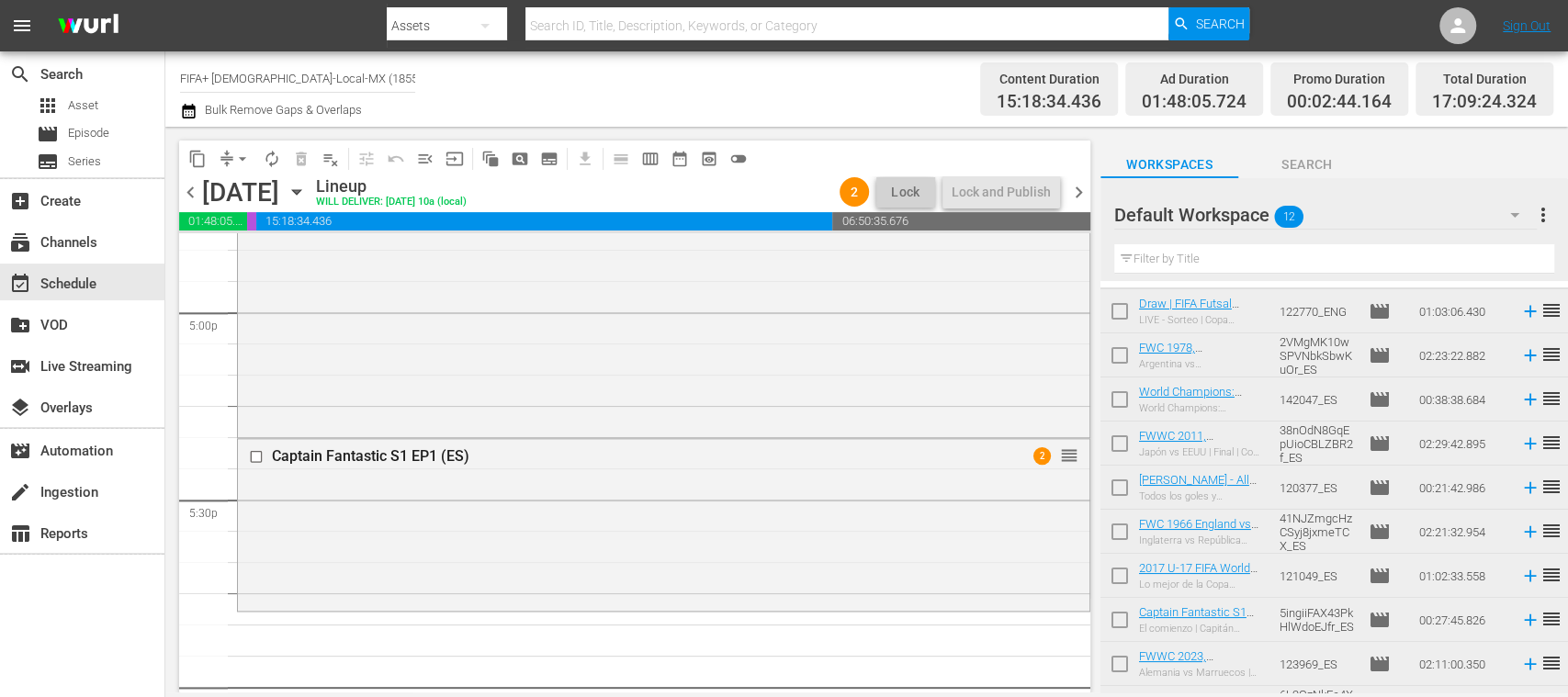
scroll to position [0, 0]
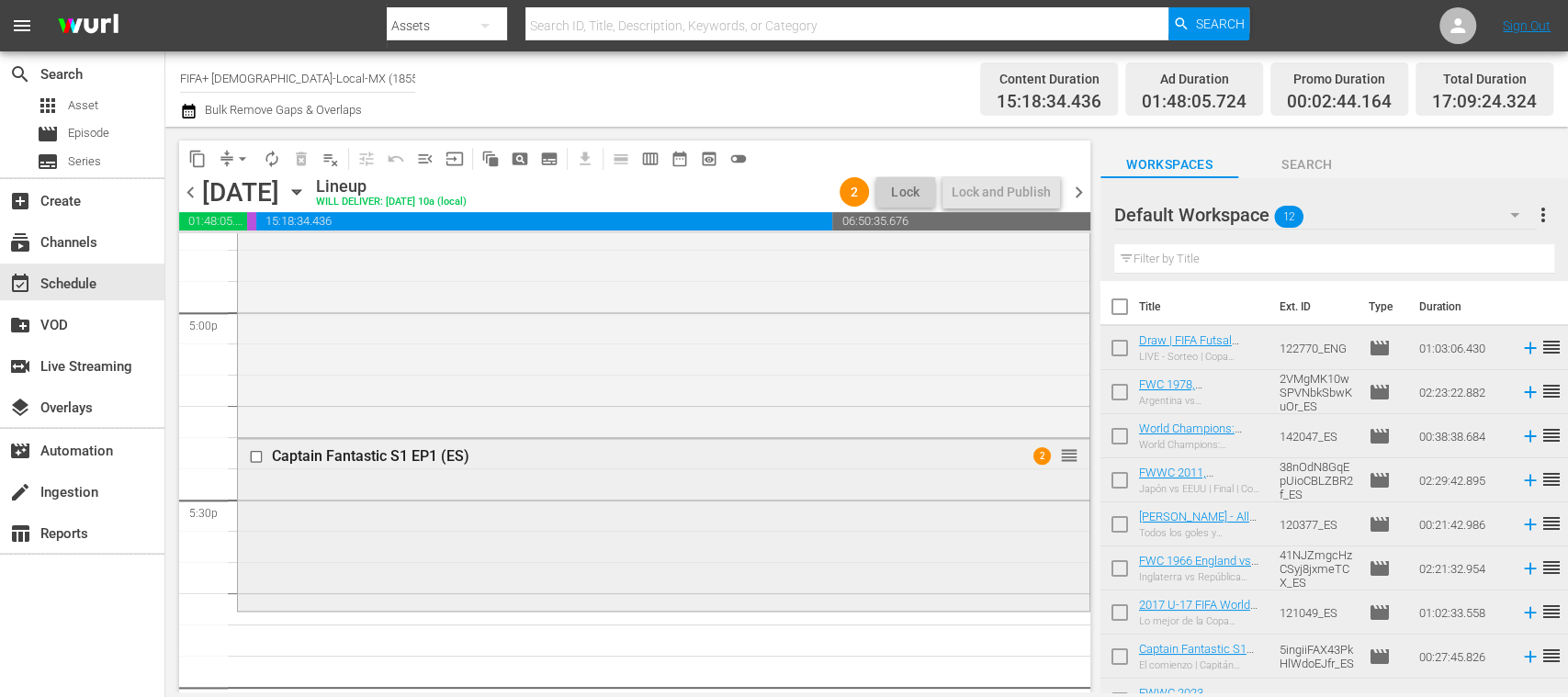
click at [255, 452] on input "checkbox" at bounding box center [258, 457] width 20 height 16
click at [299, 162] on span "delete_forever_outlined" at bounding box center [301, 159] width 19 height 19
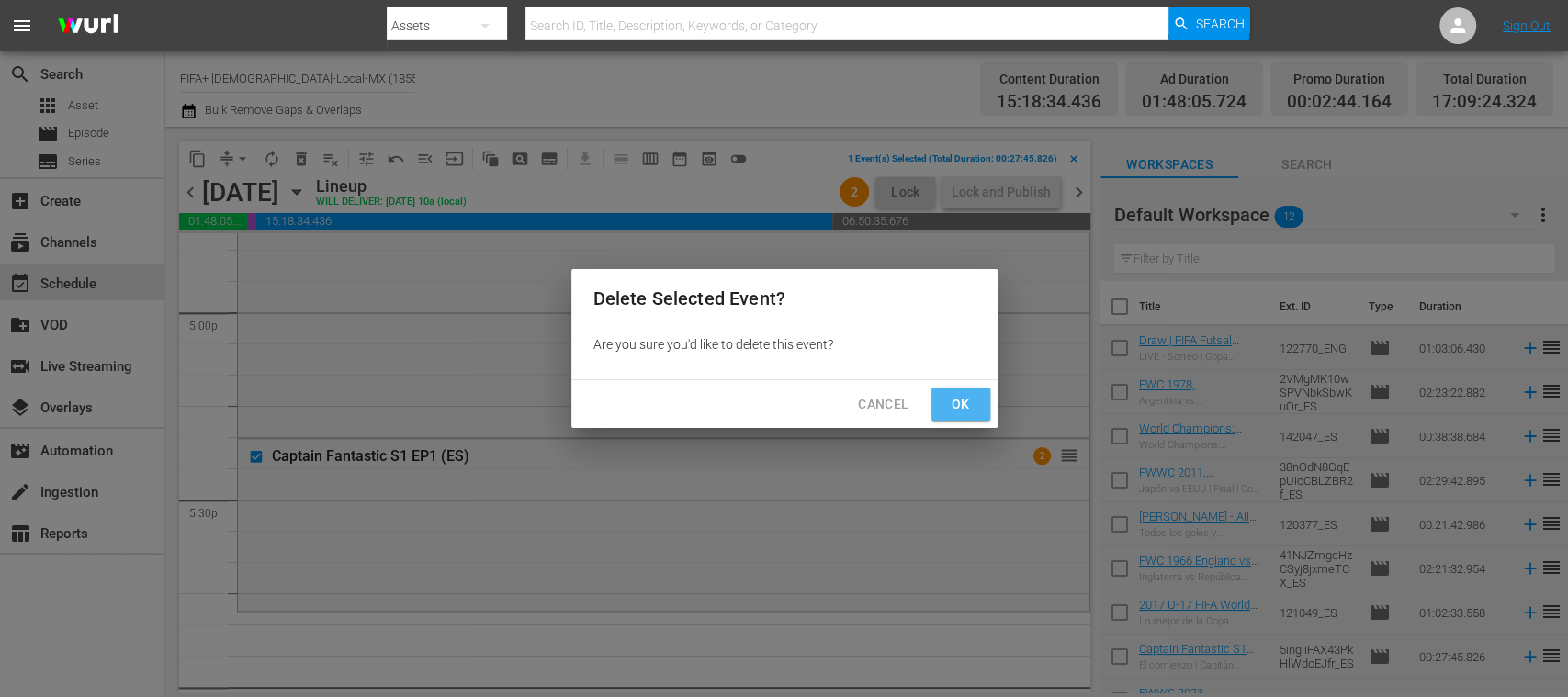
click at [959, 401] on span "Ok" at bounding box center [960, 405] width 29 height 23
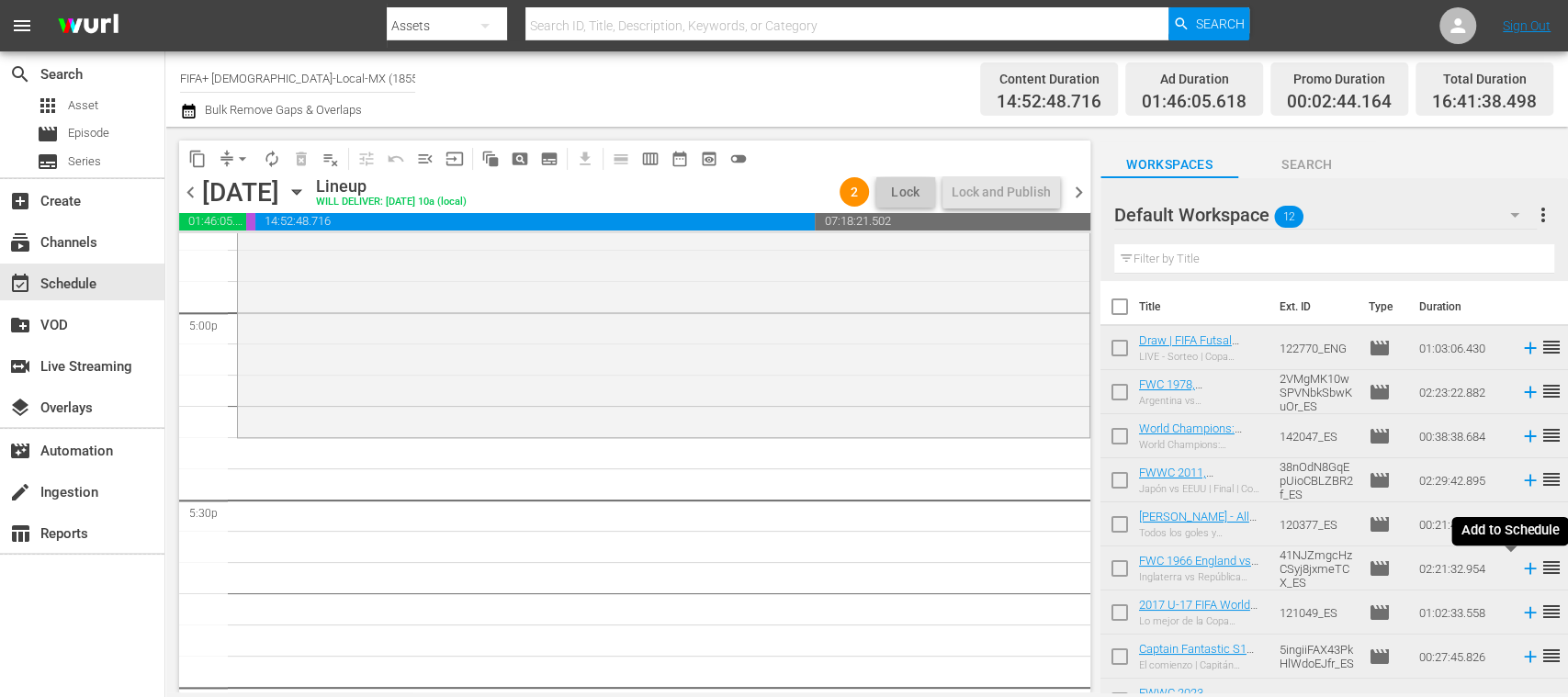
click at [1524, 568] on icon at bounding box center [1530, 568] width 12 height 12
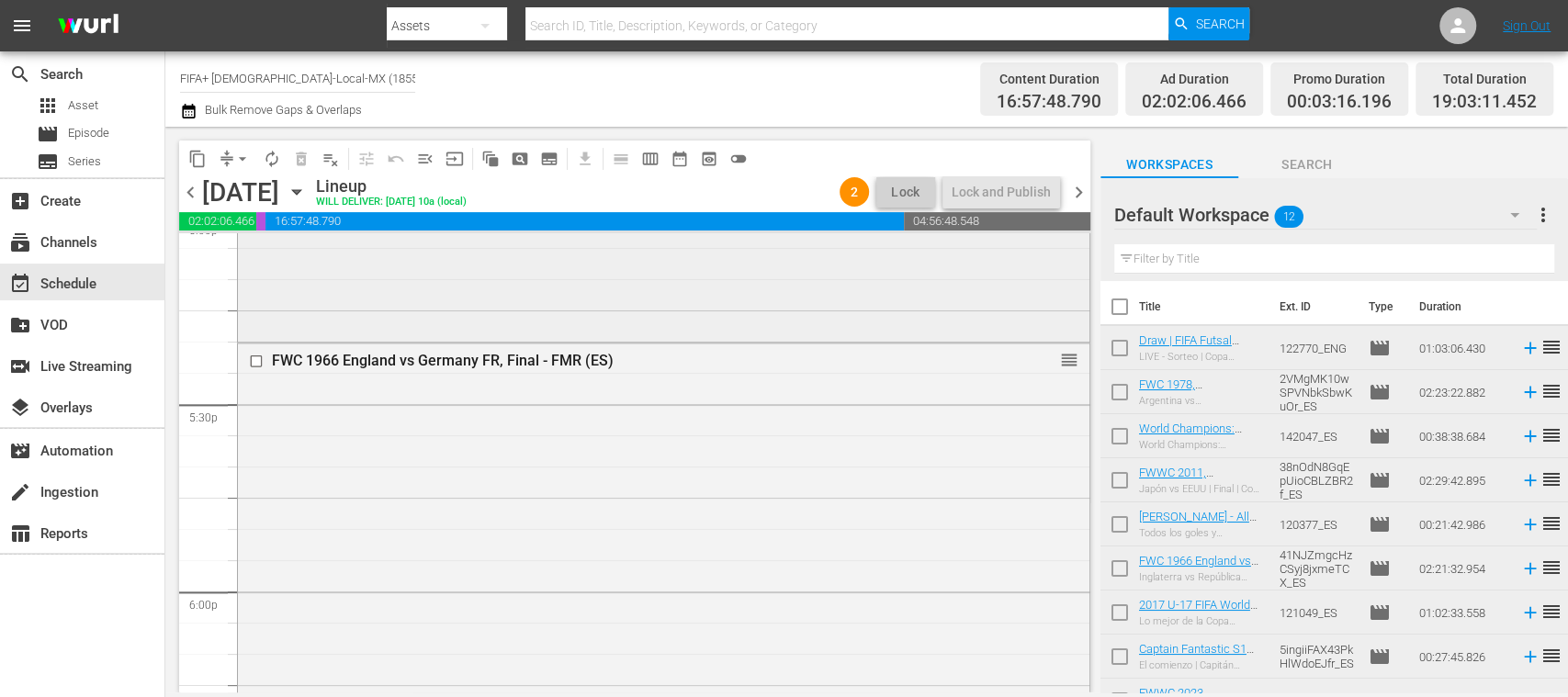
scroll to position [6290, 0]
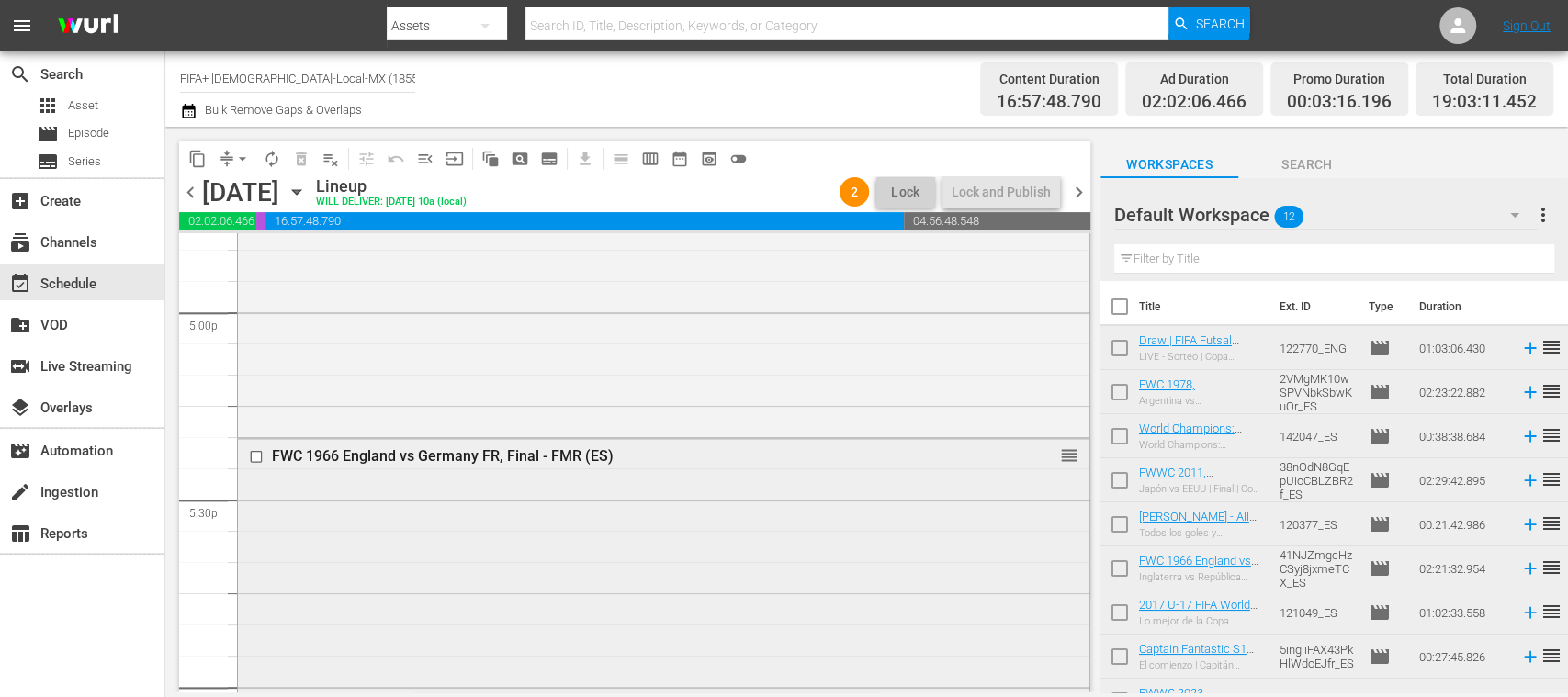
click at [261, 456] on input "checkbox" at bounding box center [258, 457] width 20 height 16
click at [299, 160] on span "delete_forever_outlined" at bounding box center [301, 159] width 19 height 19
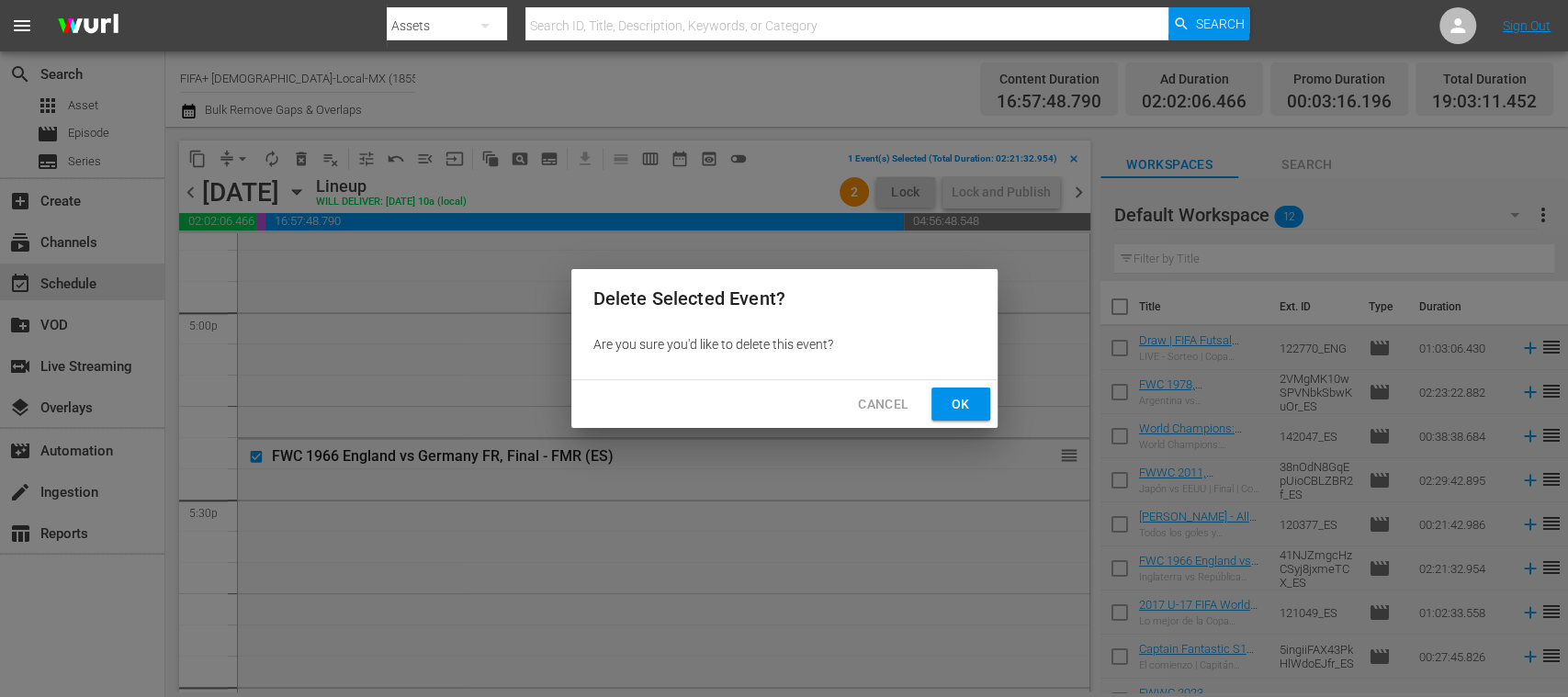
click at [966, 406] on span "Ok" at bounding box center [960, 405] width 29 height 23
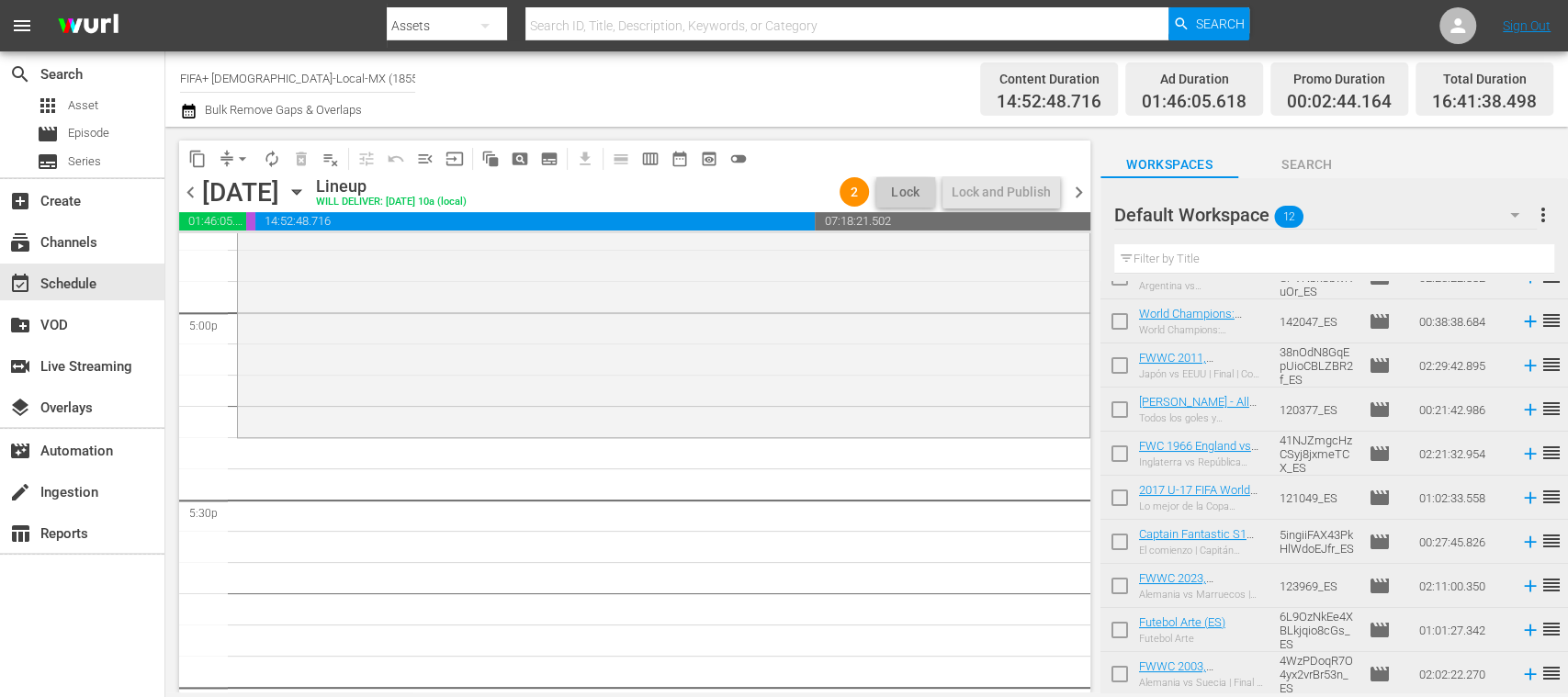
scroll to position [111, 0]
click at [1524, 413] on icon at bounding box center [1530, 413] width 12 height 12
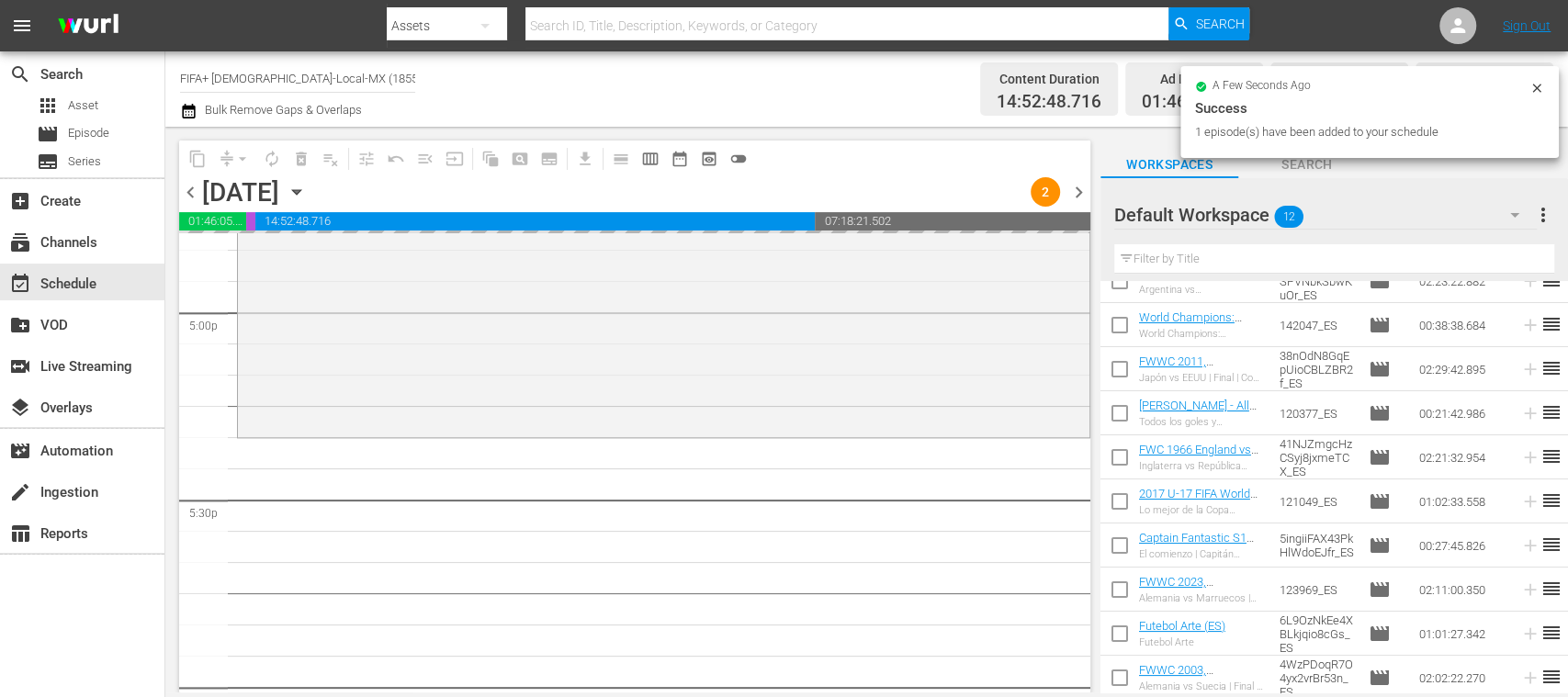
scroll to position [0, 0]
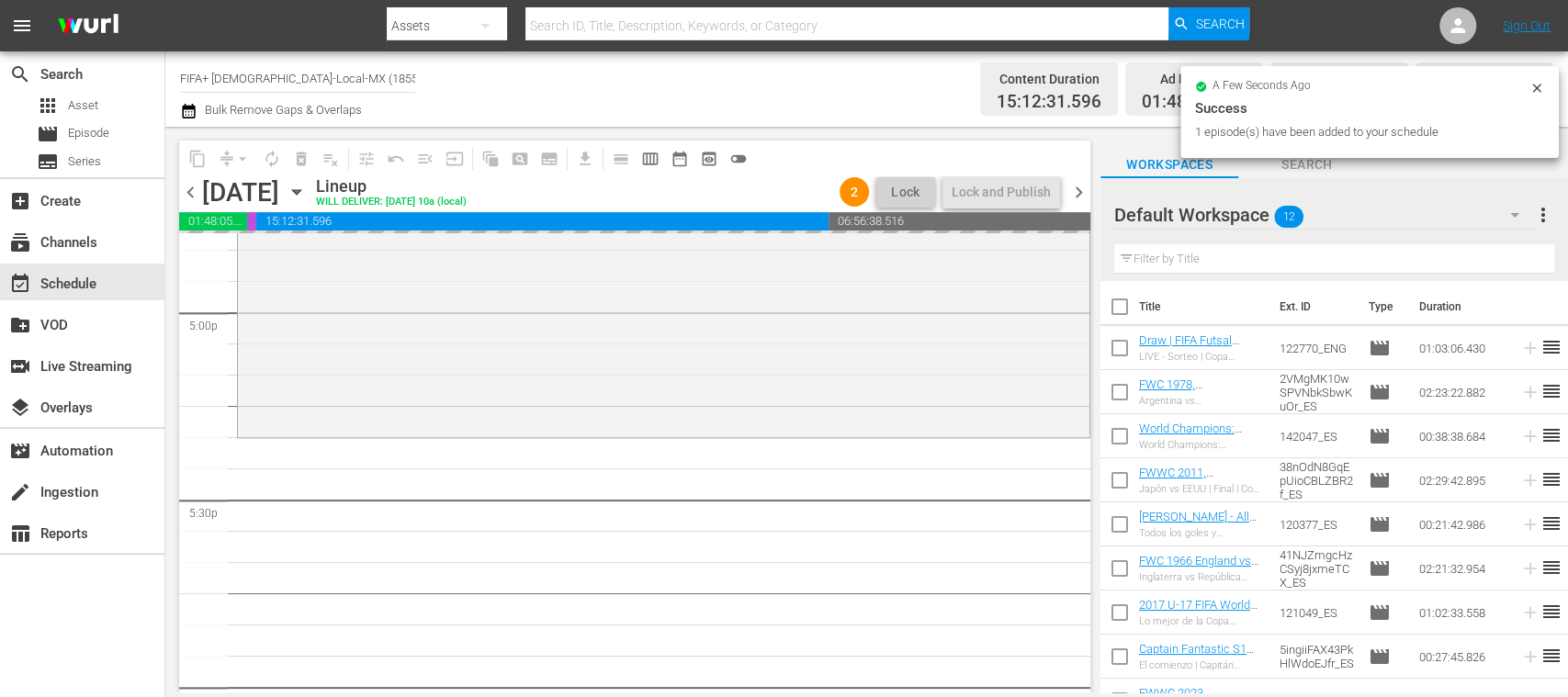
click at [1122, 397] on input "checkbox" at bounding box center [1119, 396] width 39 height 39
checkbox input "true"
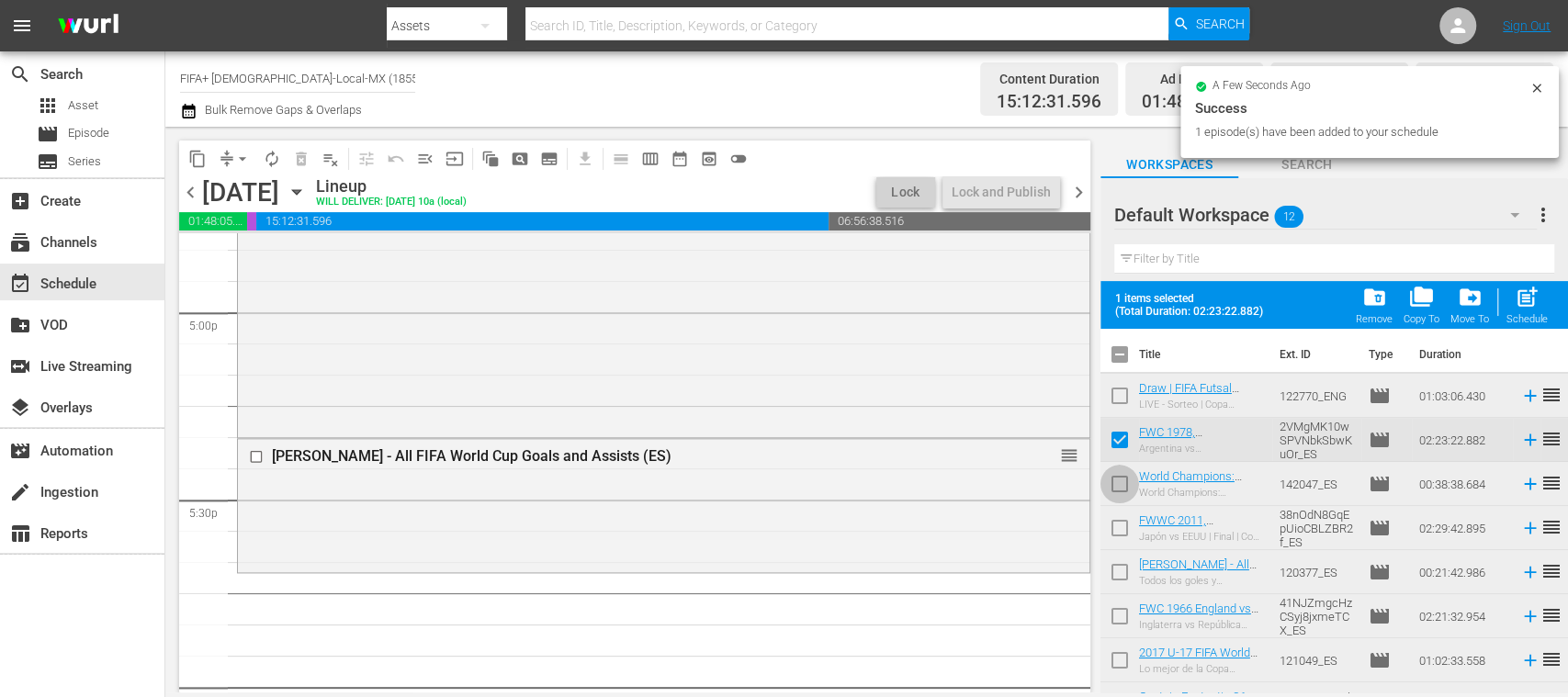
click at [1116, 492] on input "checkbox" at bounding box center [1119, 487] width 39 height 39
checkbox input "true"
click at [1118, 532] on input "checkbox" at bounding box center [1119, 532] width 39 height 39
checkbox input "true"
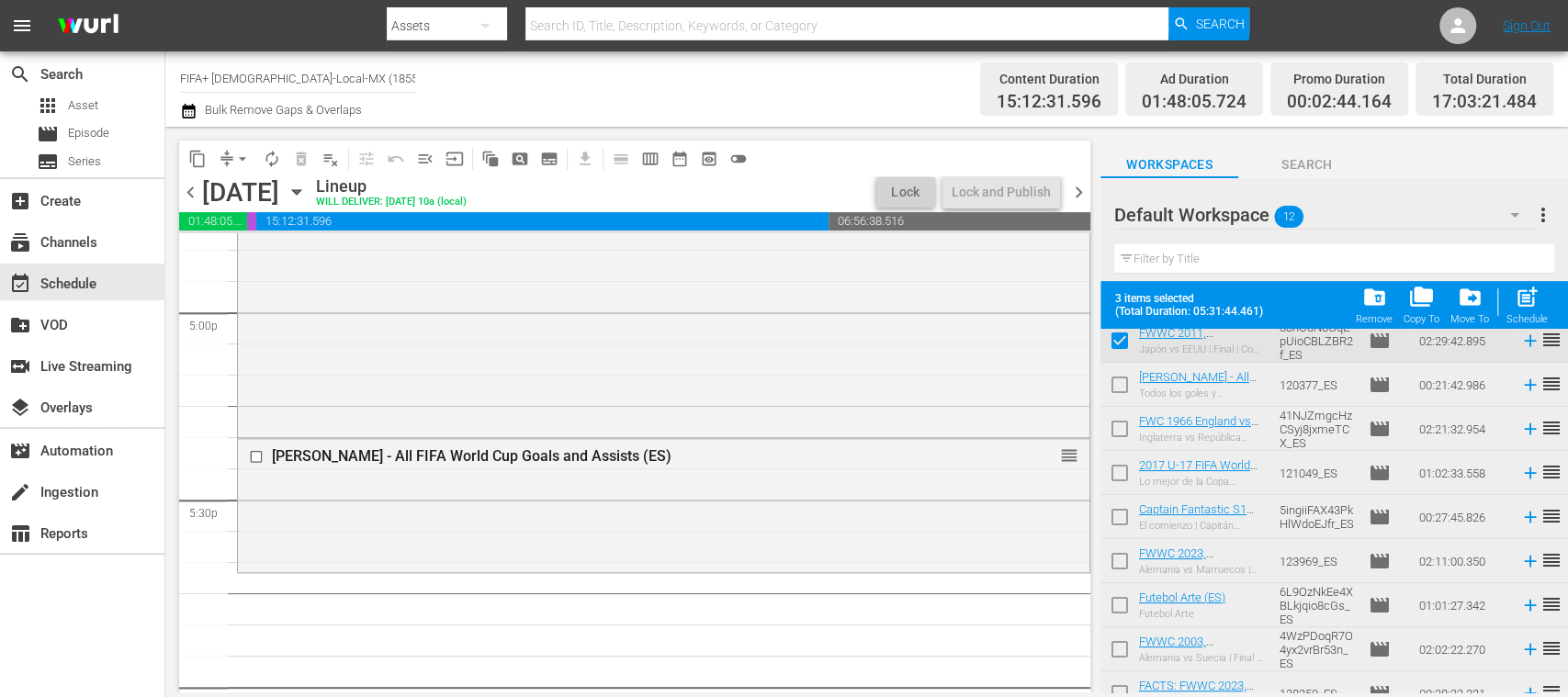
scroll to position [208, 0]
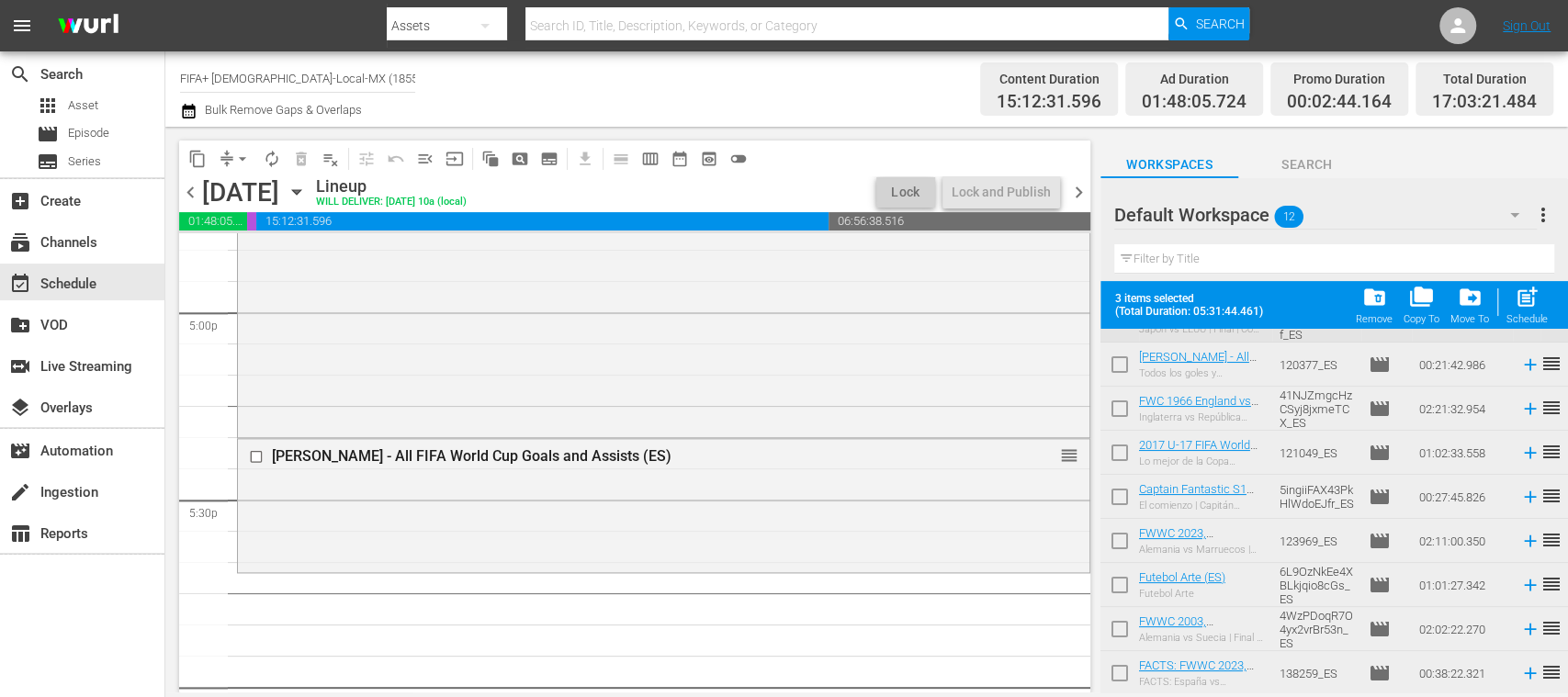
click at [1117, 579] on input "checkbox" at bounding box center [1119, 589] width 39 height 39
checkbox input "true"
click at [1117, 676] on input "checkbox" at bounding box center [1119, 677] width 39 height 39
checkbox input "true"
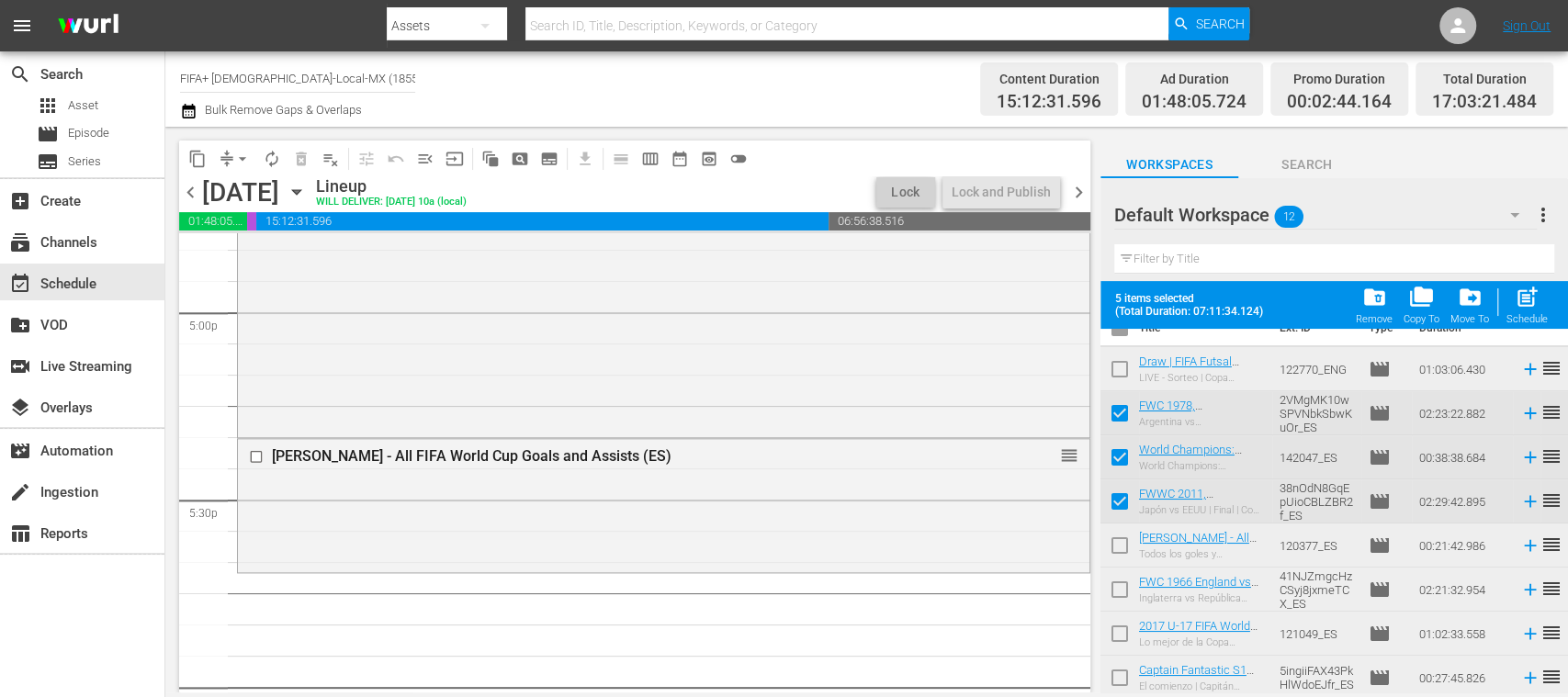
scroll to position [0, 0]
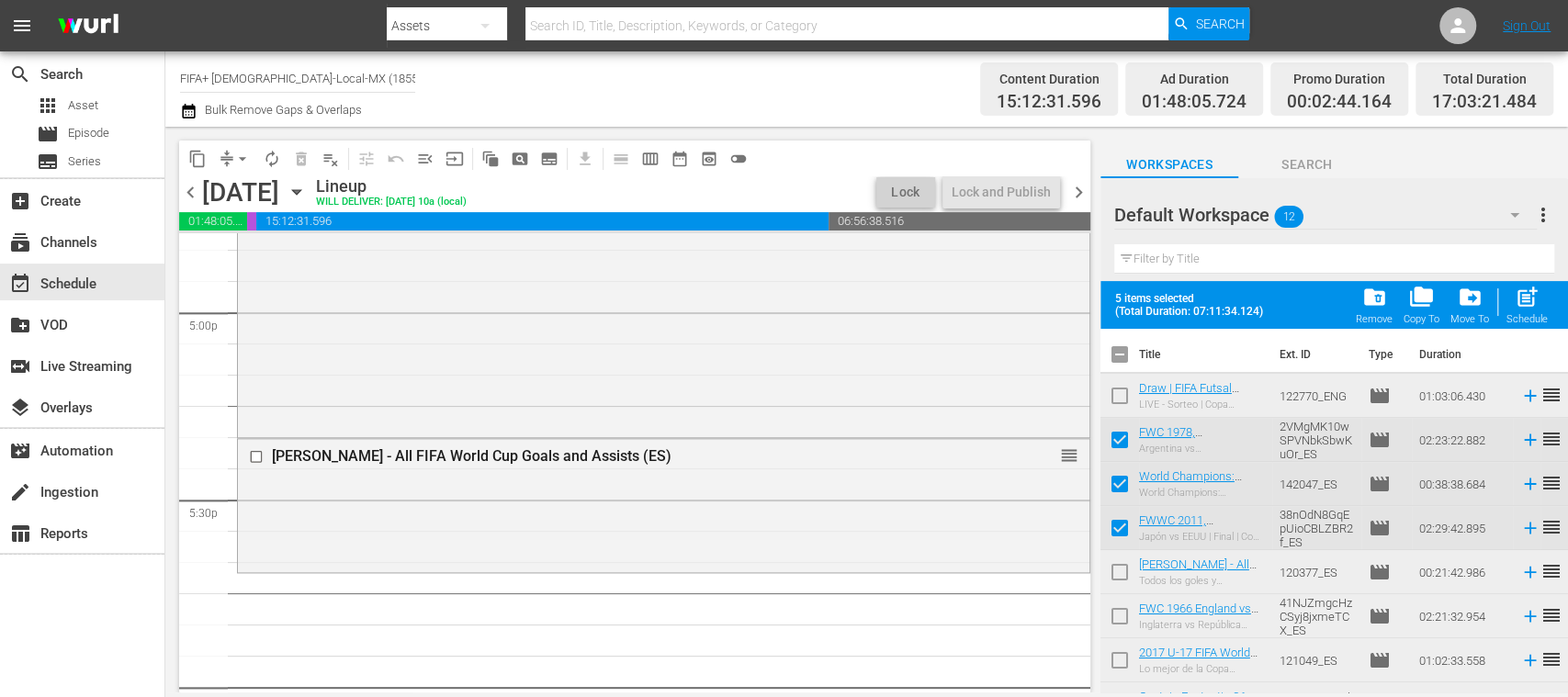
click at [1528, 305] on span "post_add" at bounding box center [1526, 296] width 24 height 24
checkbox input "false"
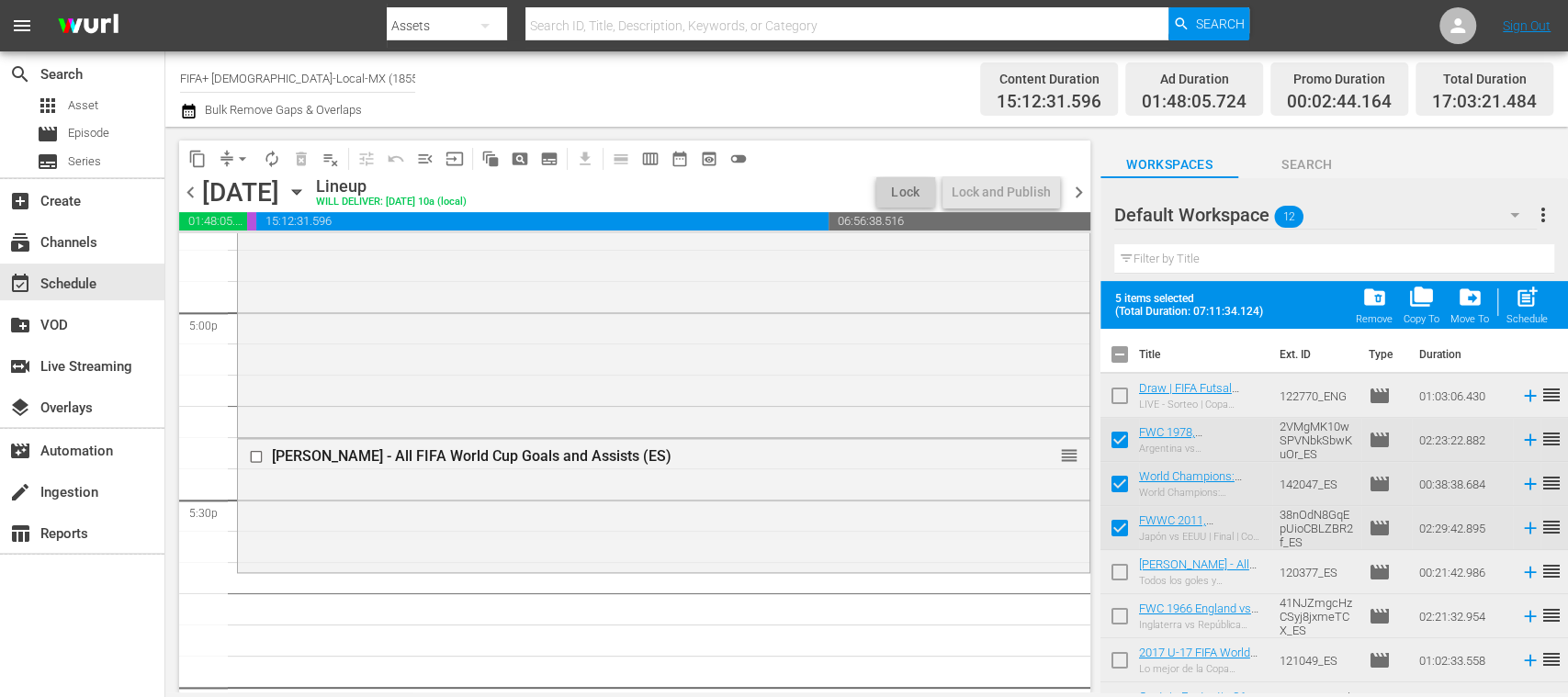
checkbox input "false"
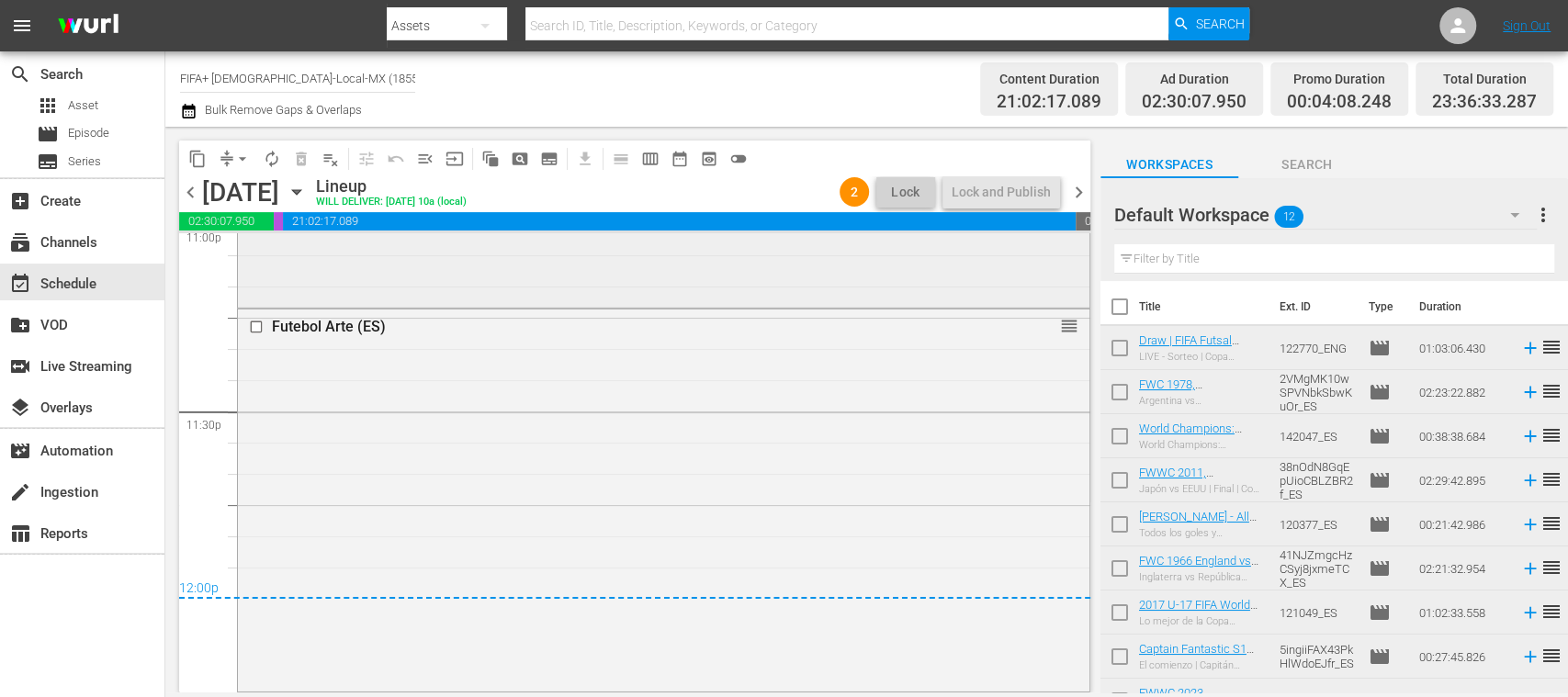
scroll to position [7647, 0]
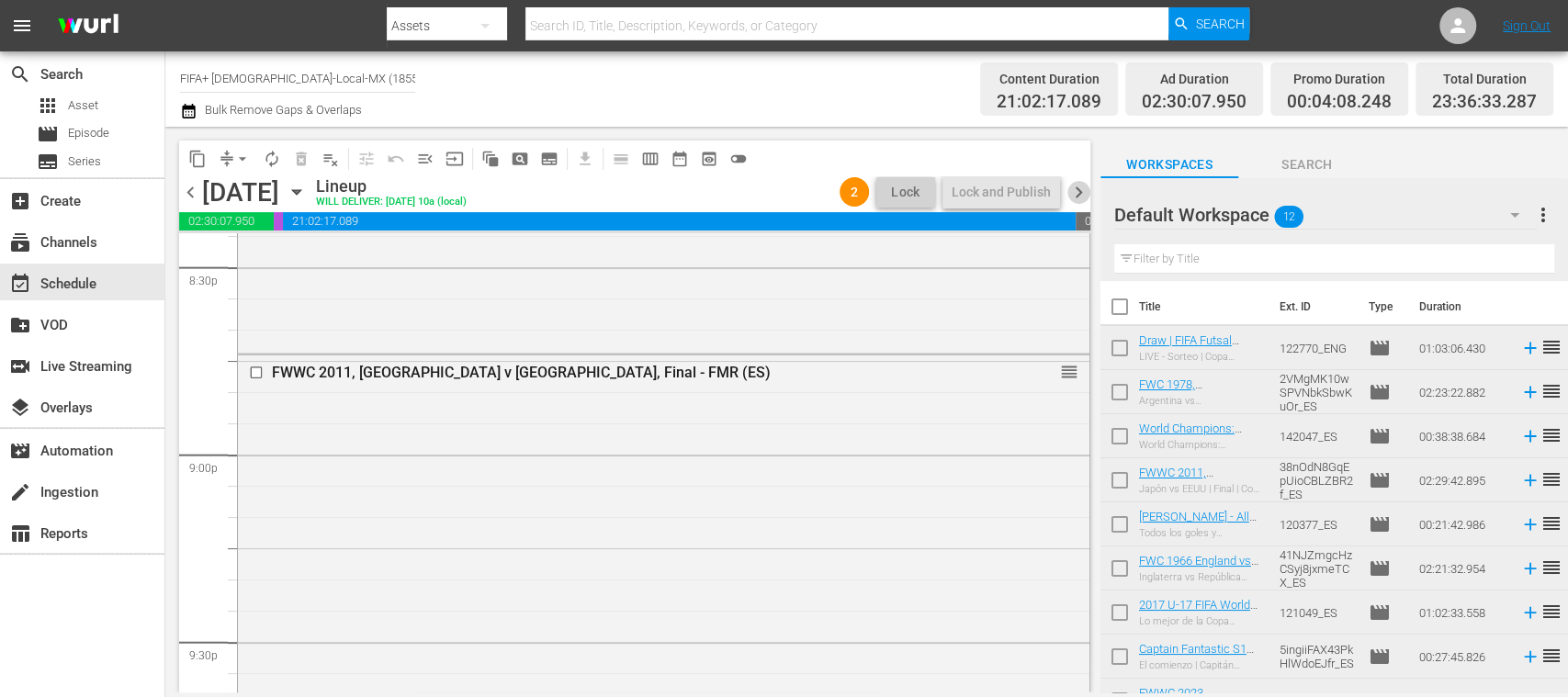
click at [1079, 191] on span "chevron_right" at bounding box center [1079, 193] width 23 height 23
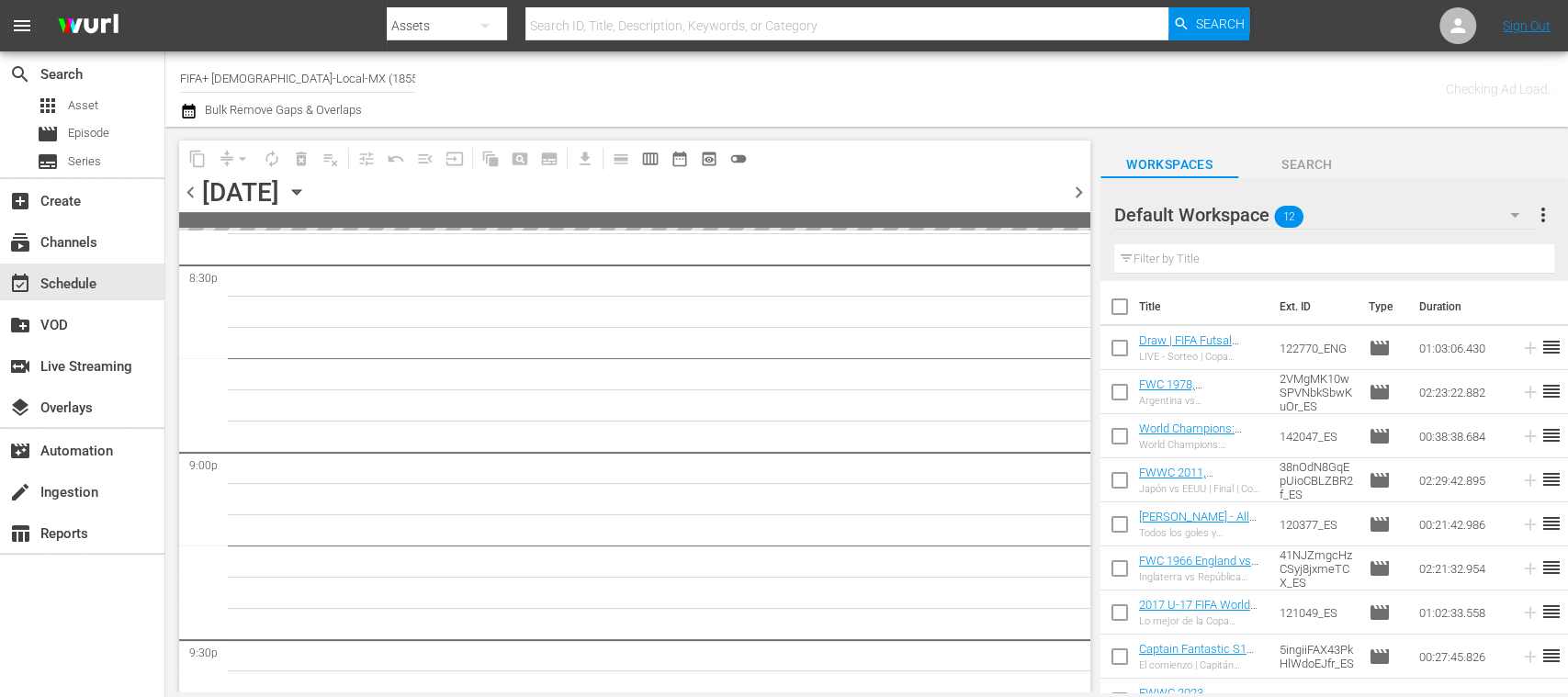
scroll to position [7896, 0]
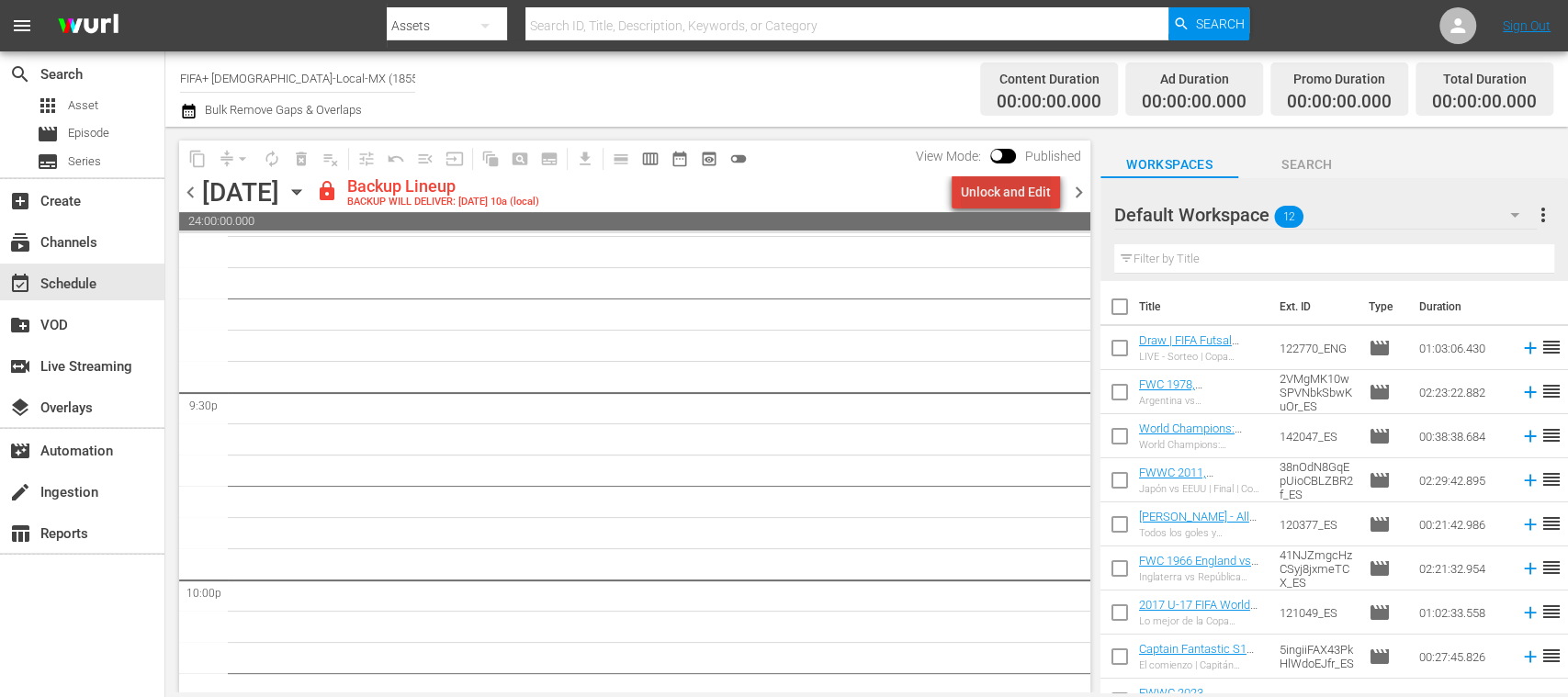
click at [1030, 195] on div "Unlock and Edit" at bounding box center [1005, 192] width 90 height 33
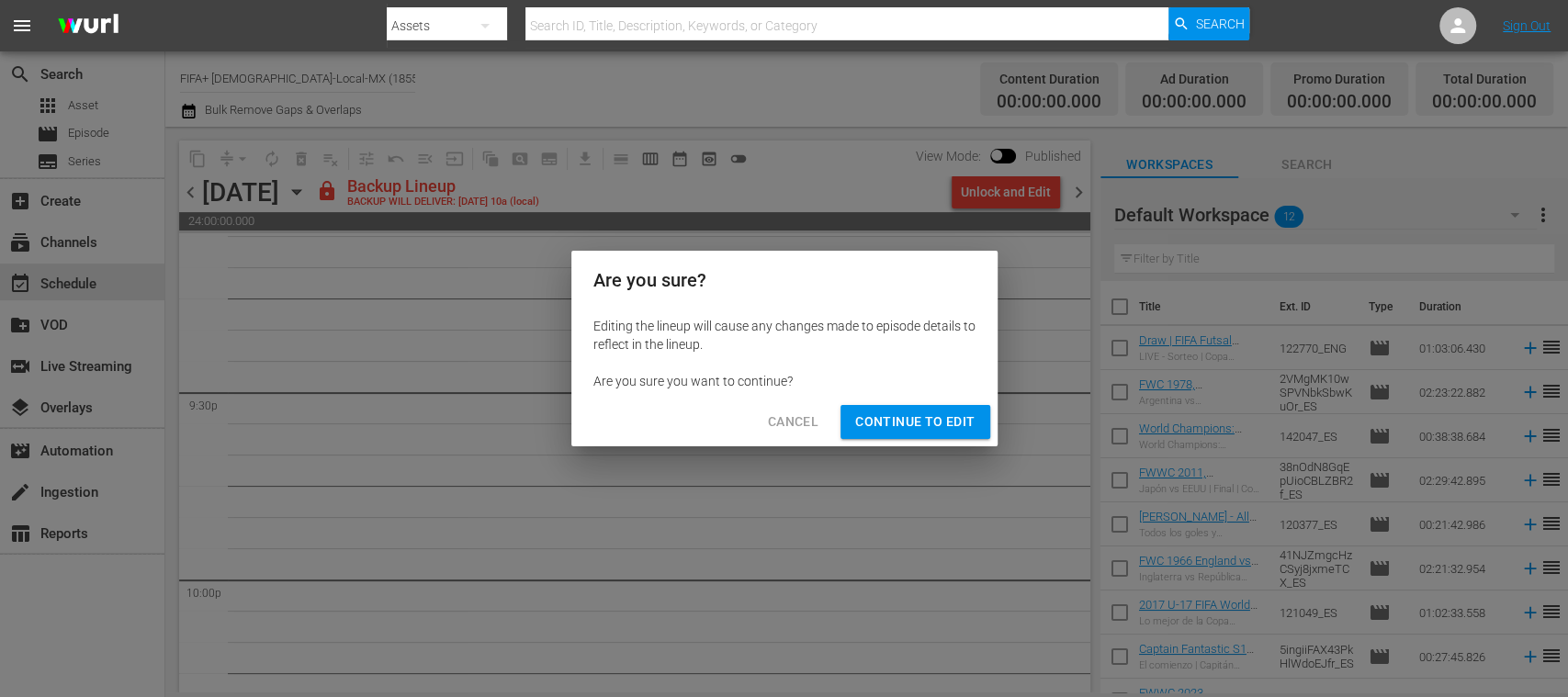
click at [936, 423] on span "Continue to Edit" at bounding box center [915, 422] width 119 height 23
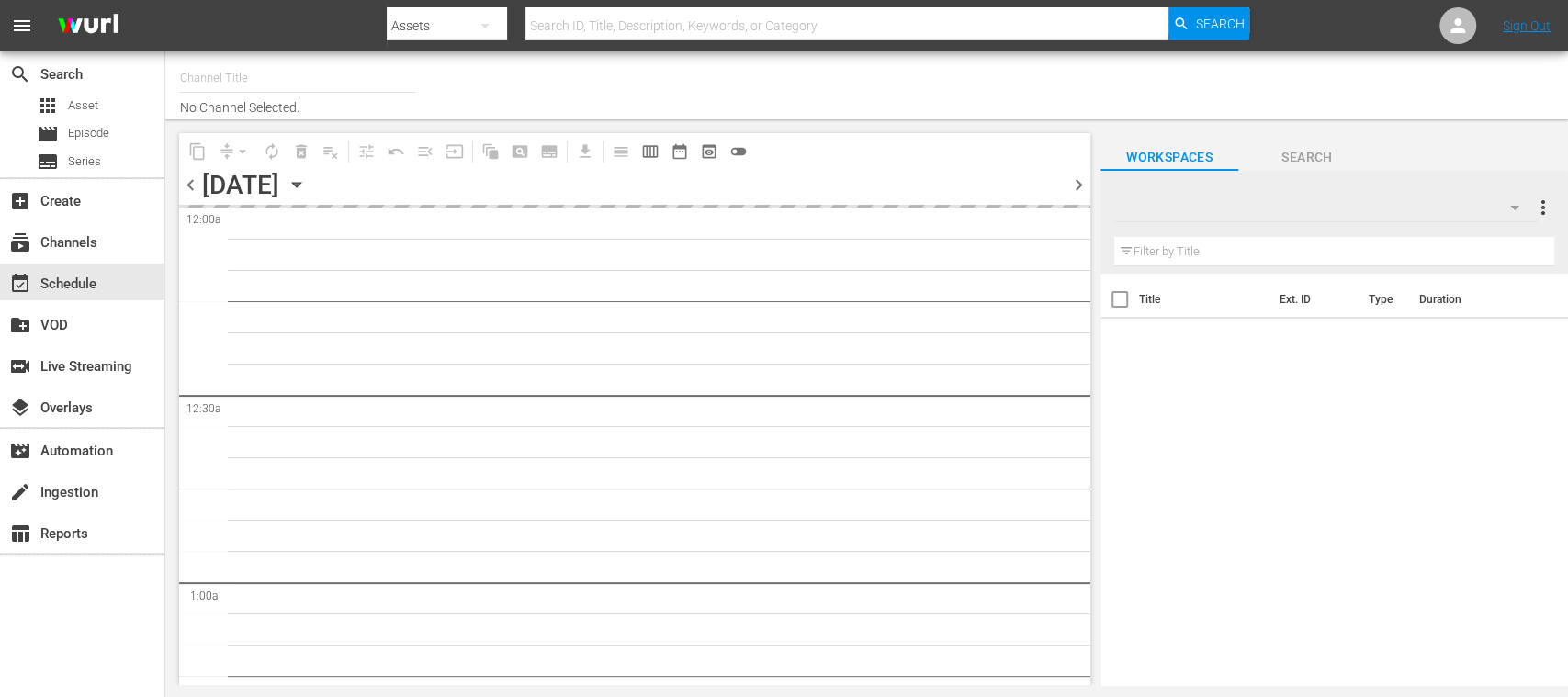
type input "FIFA+ [DEMOGRAPHIC_DATA]-Local-MX (1855)"
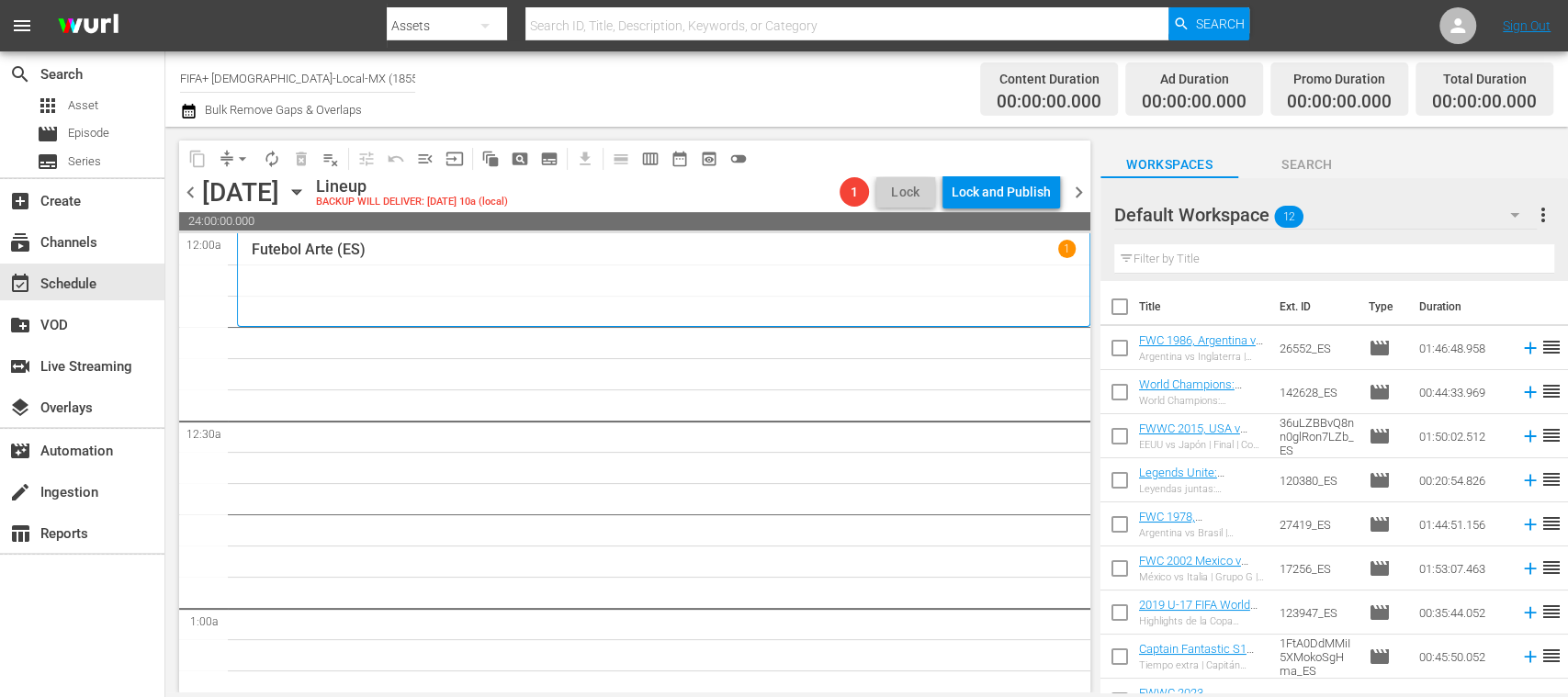
click at [1121, 305] on input "checkbox" at bounding box center [1119, 311] width 39 height 39
checkbox input "true"
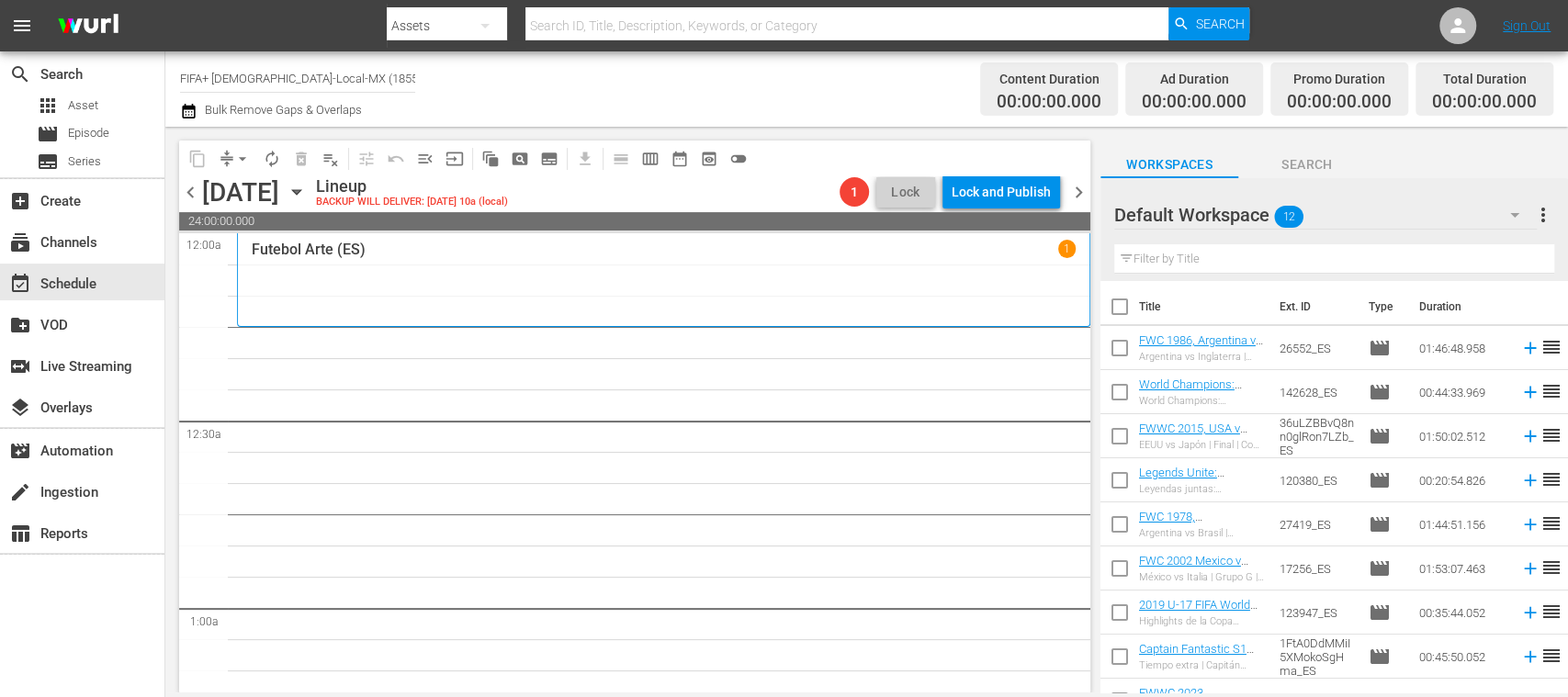
checkbox input "true"
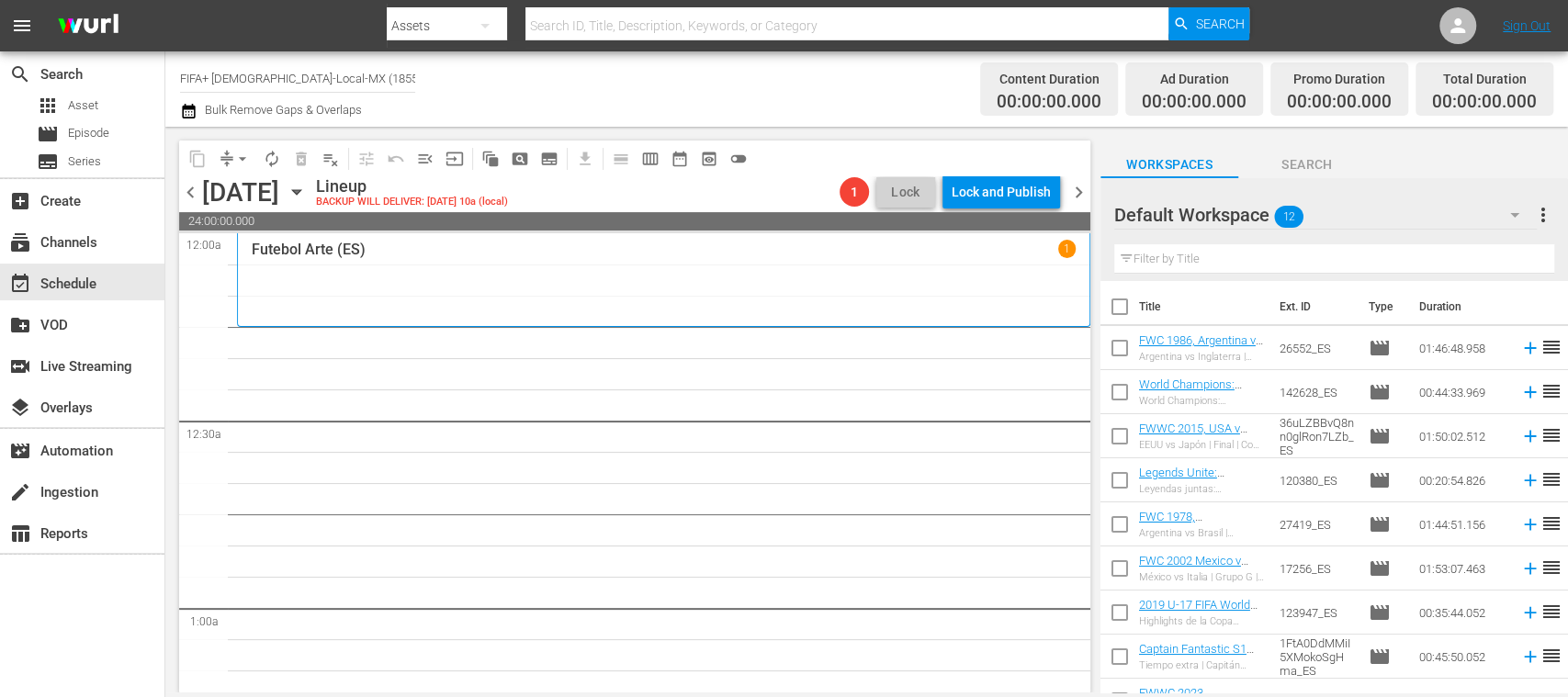
checkbox input "true"
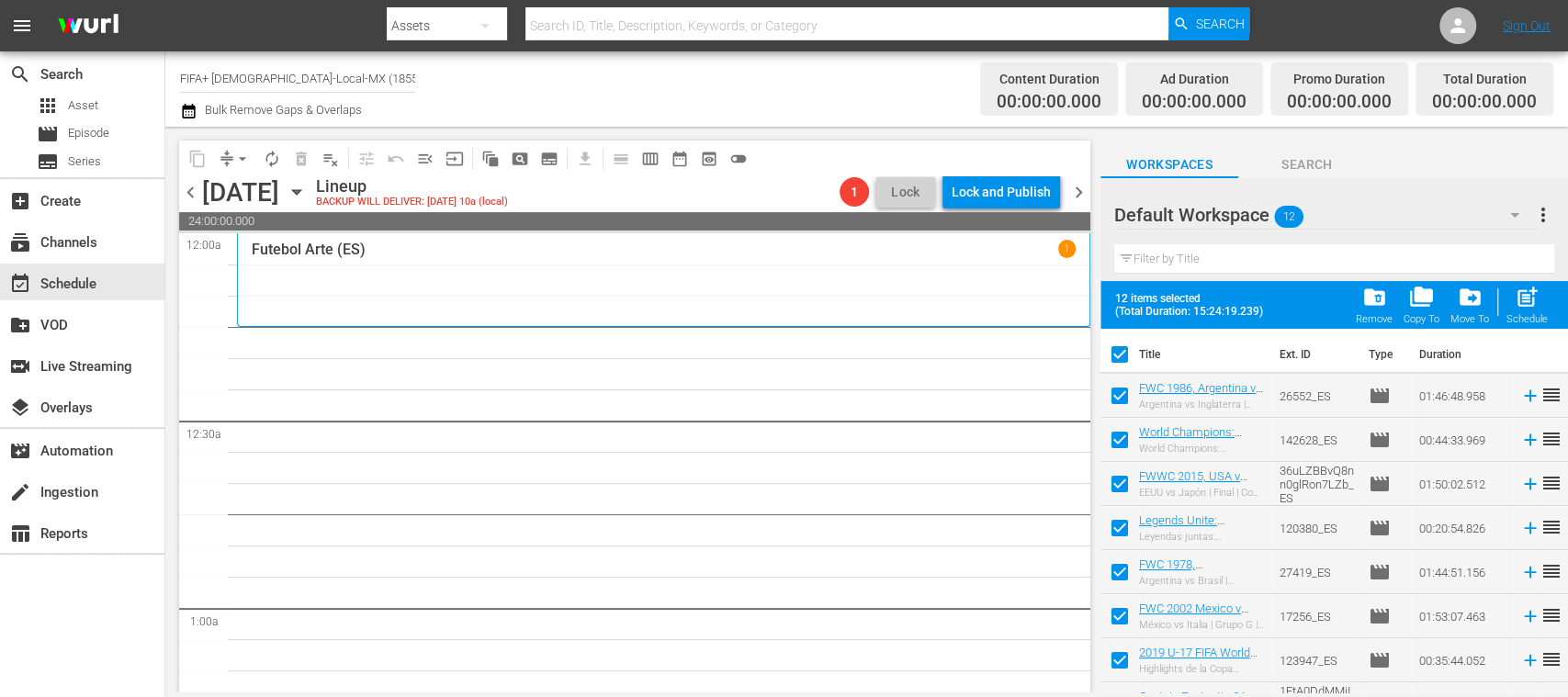
scroll to position [208, 0]
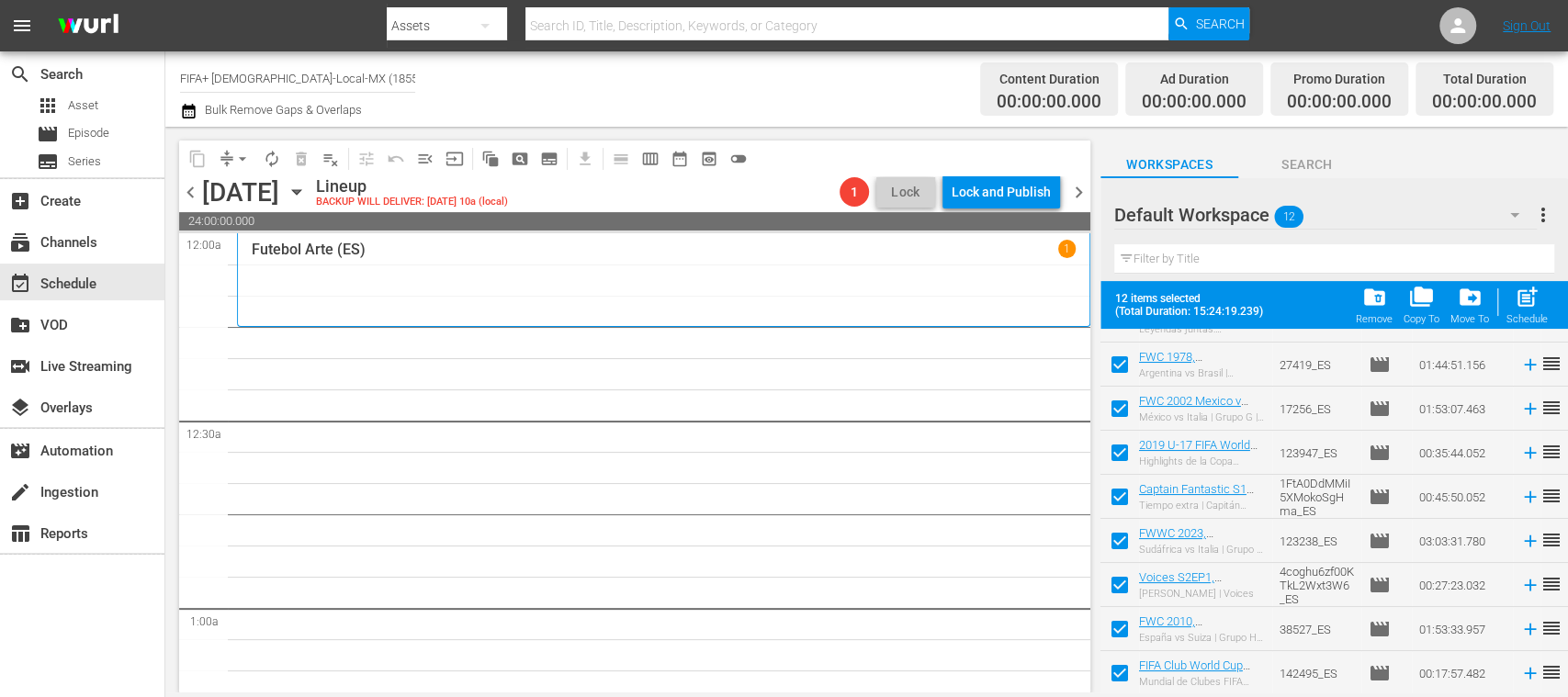
click at [1123, 632] on input "checkbox" at bounding box center [1119, 633] width 39 height 39
checkbox input "false"
click at [1117, 630] on input "checkbox" at bounding box center [1119, 633] width 39 height 39
checkbox input "true"
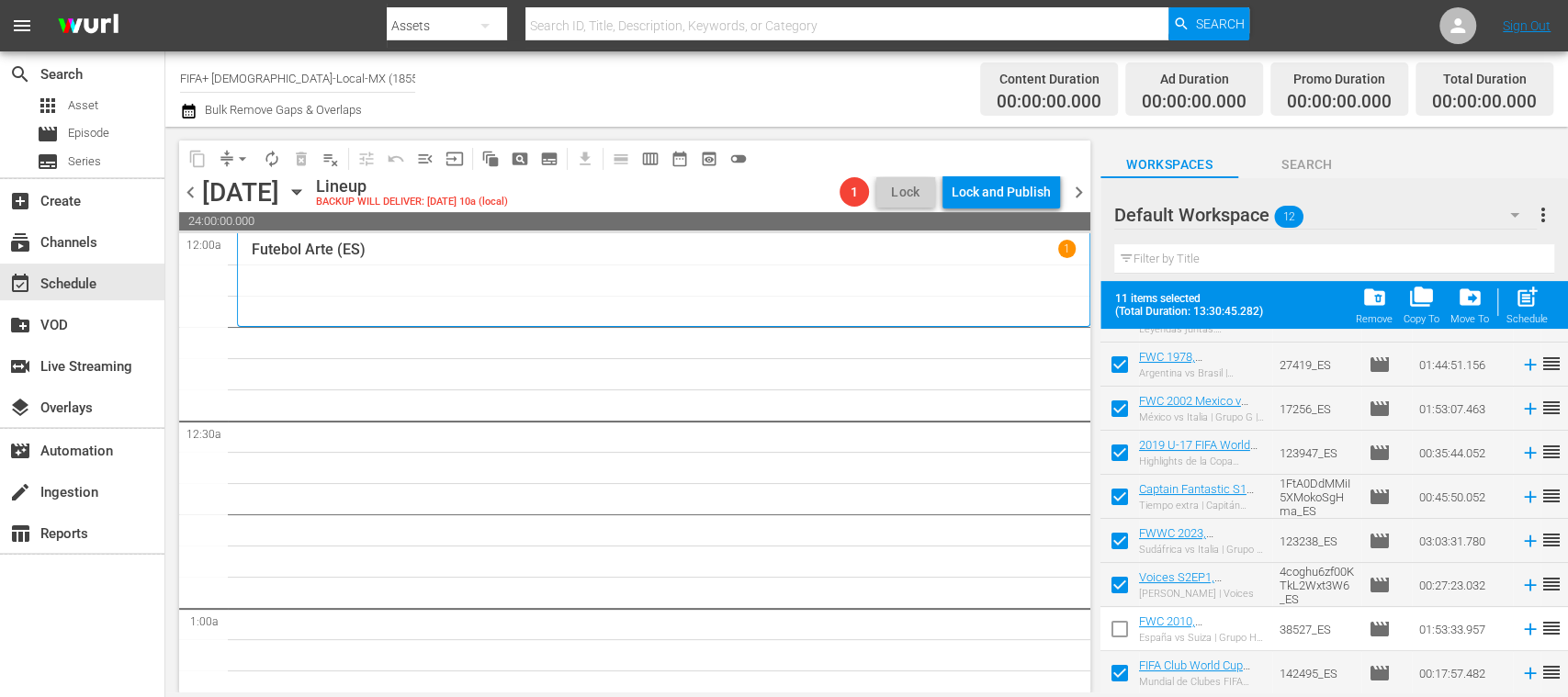
checkbox input "true"
click at [1117, 630] on input "checkbox" at bounding box center [1119, 633] width 39 height 39
checkbox input "false"
click at [1122, 665] on input "checkbox" at bounding box center [1119, 677] width 39 height 39
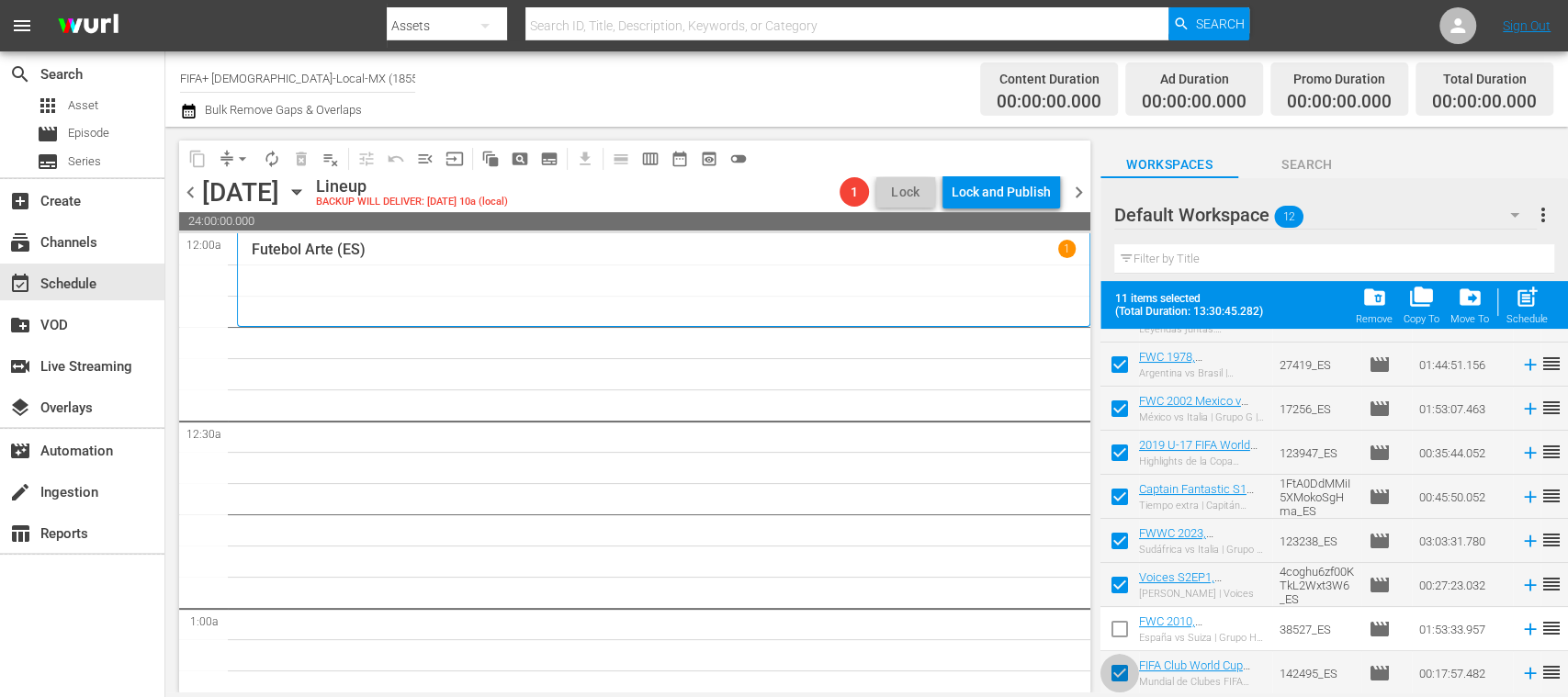
checkbox input "false"
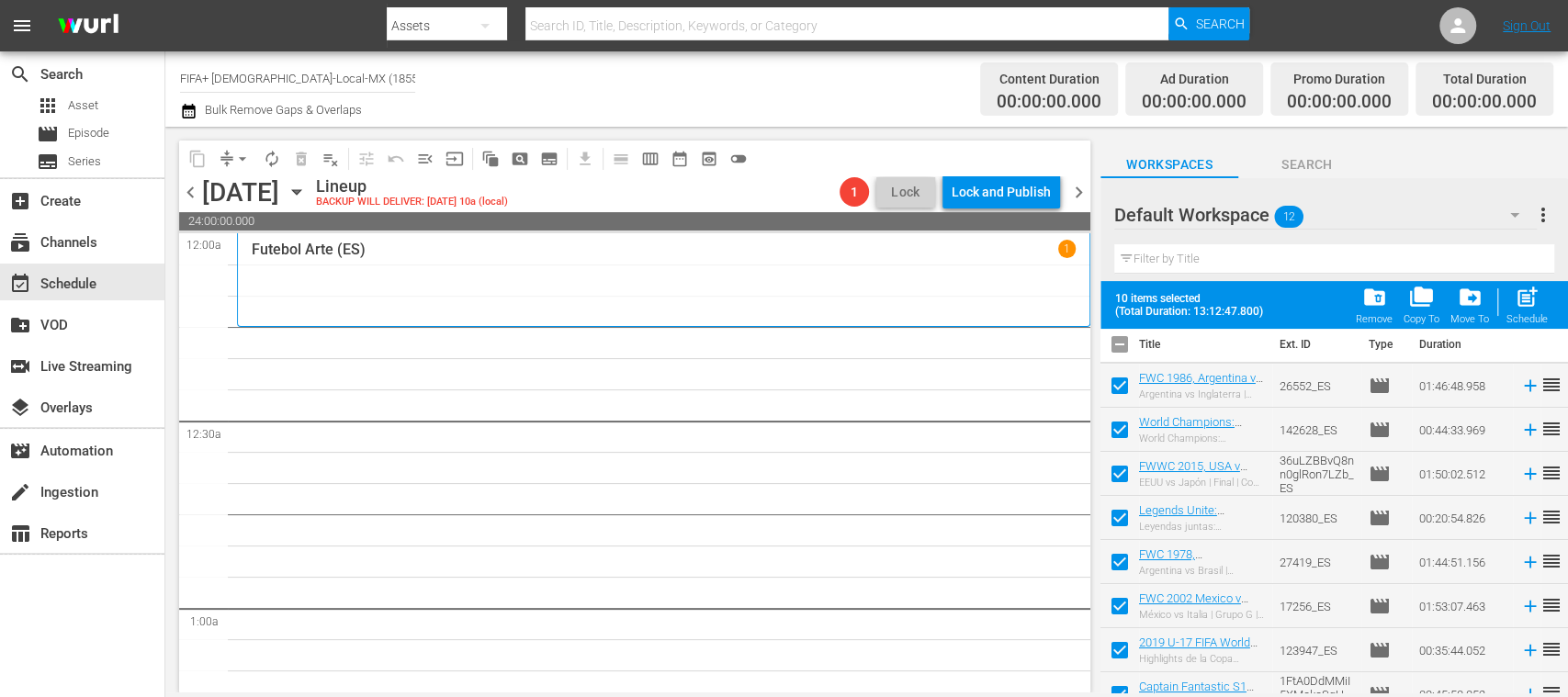
scroll to position [0, 0]
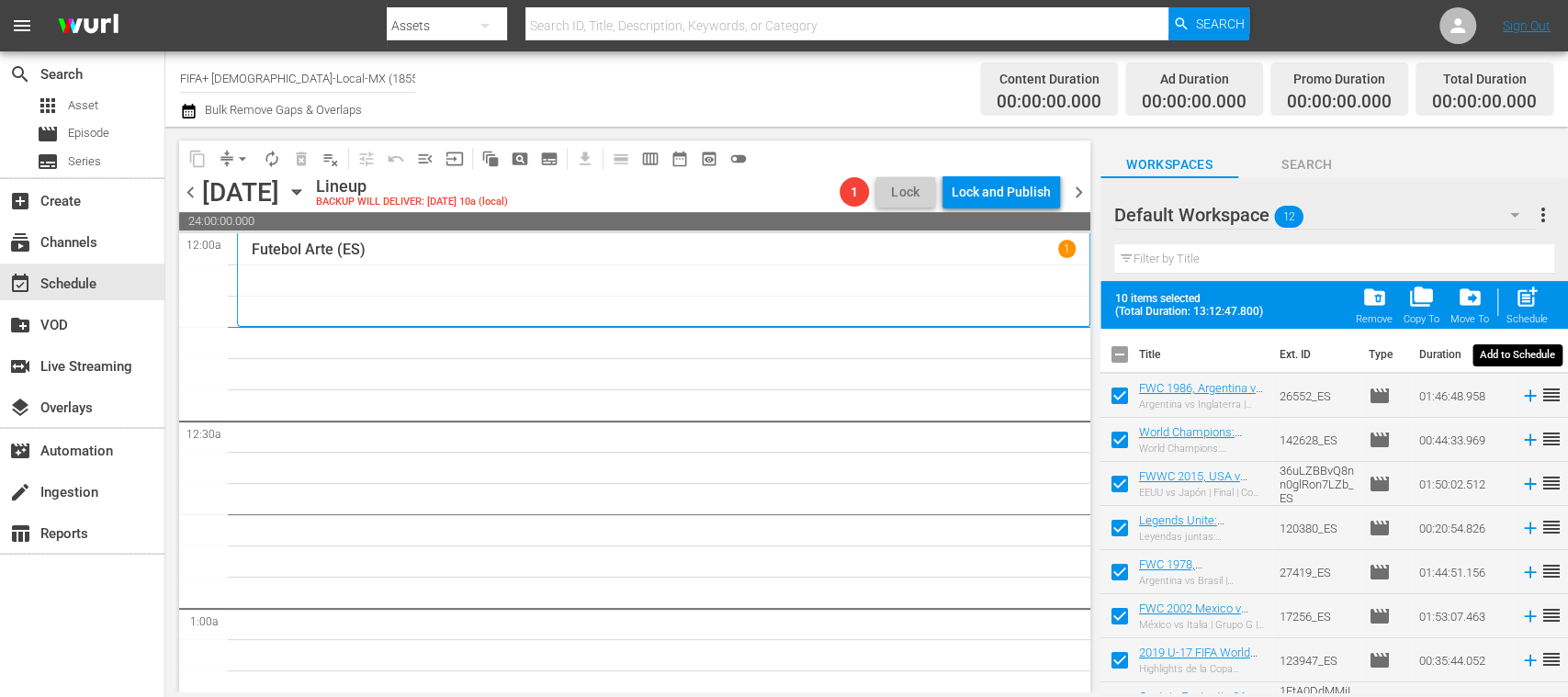
click at [1532, 306] on span "post_add" at bounding box center [1526, 296] width 24 height 24
checkbox input "false"
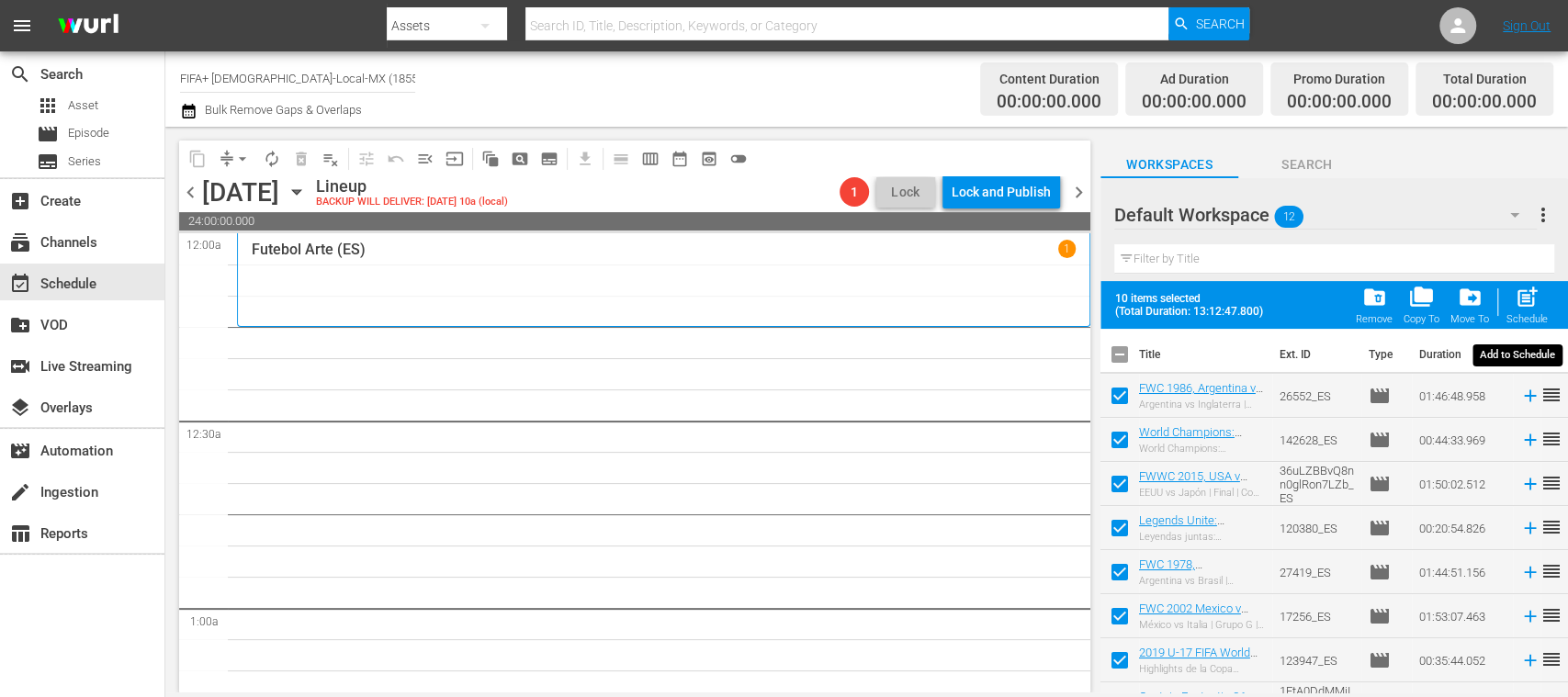
checkbox input "false"
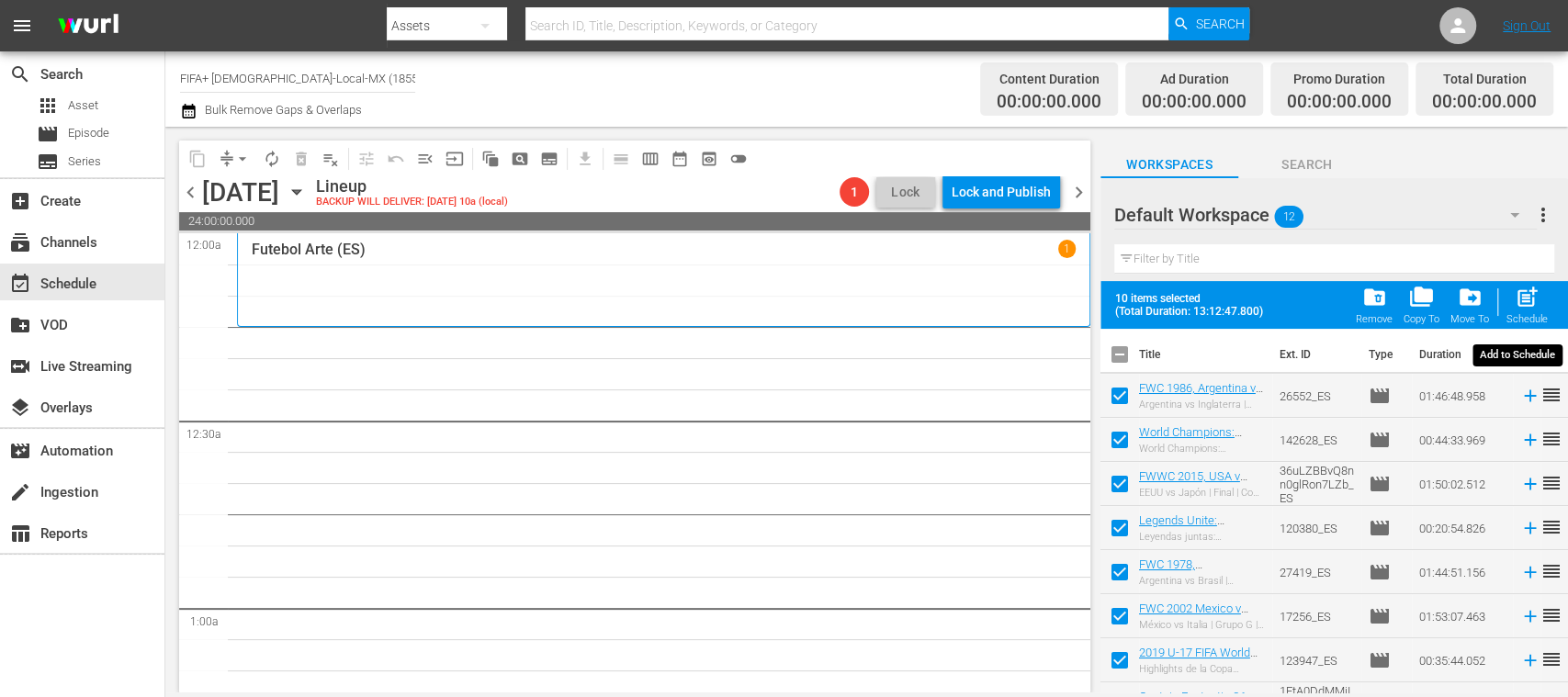
checkbox input "false"
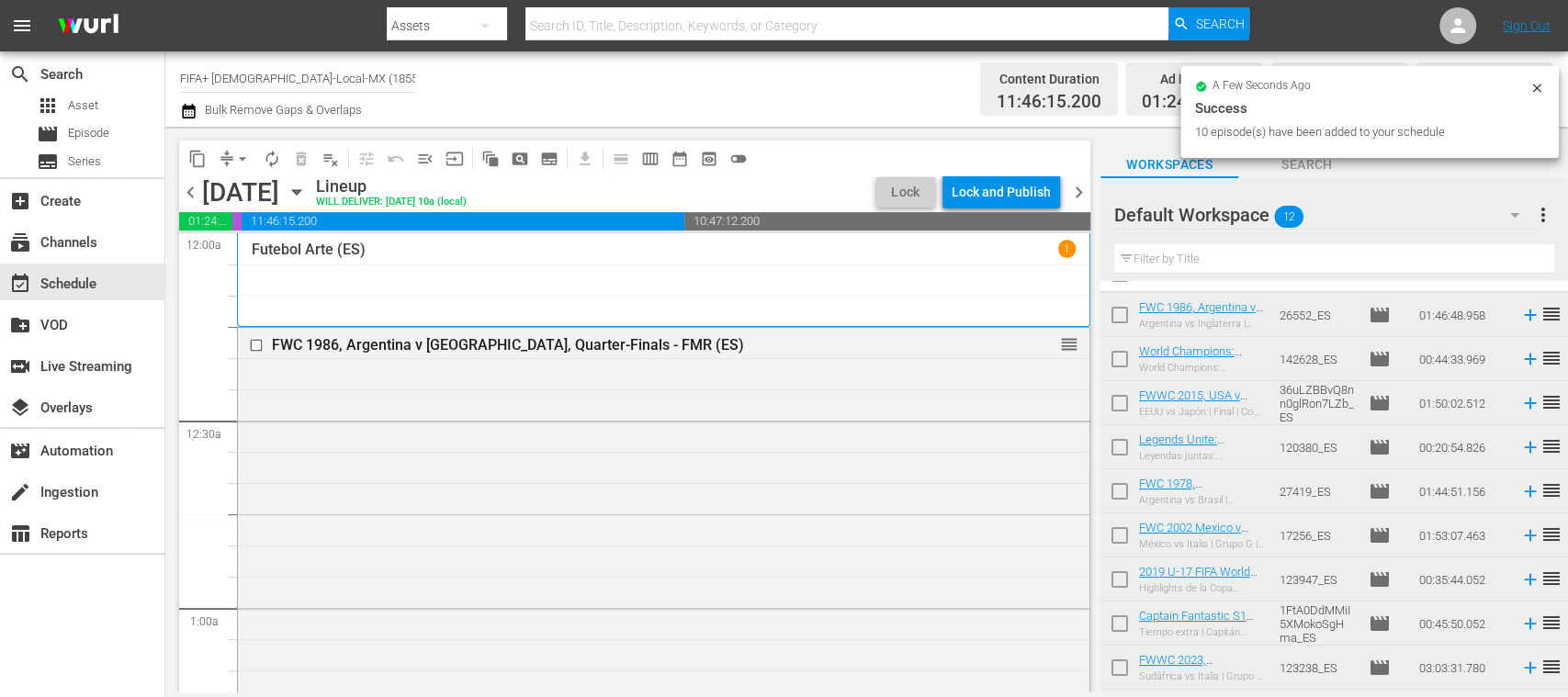
scroll to position [87, 0]
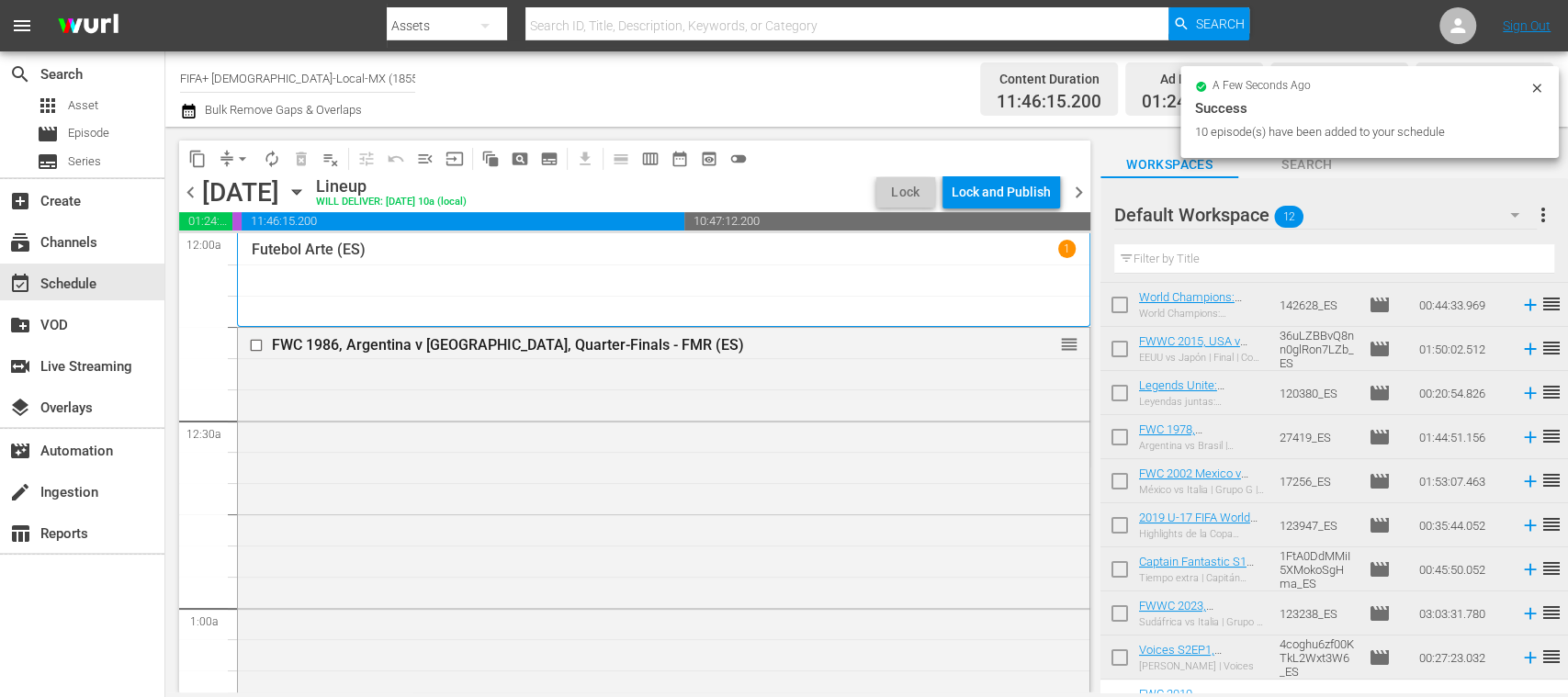
click at [1122, 483] on input "checkbox" at bounding box center [1119, 485] width 39 height 39
checkbox input "true"
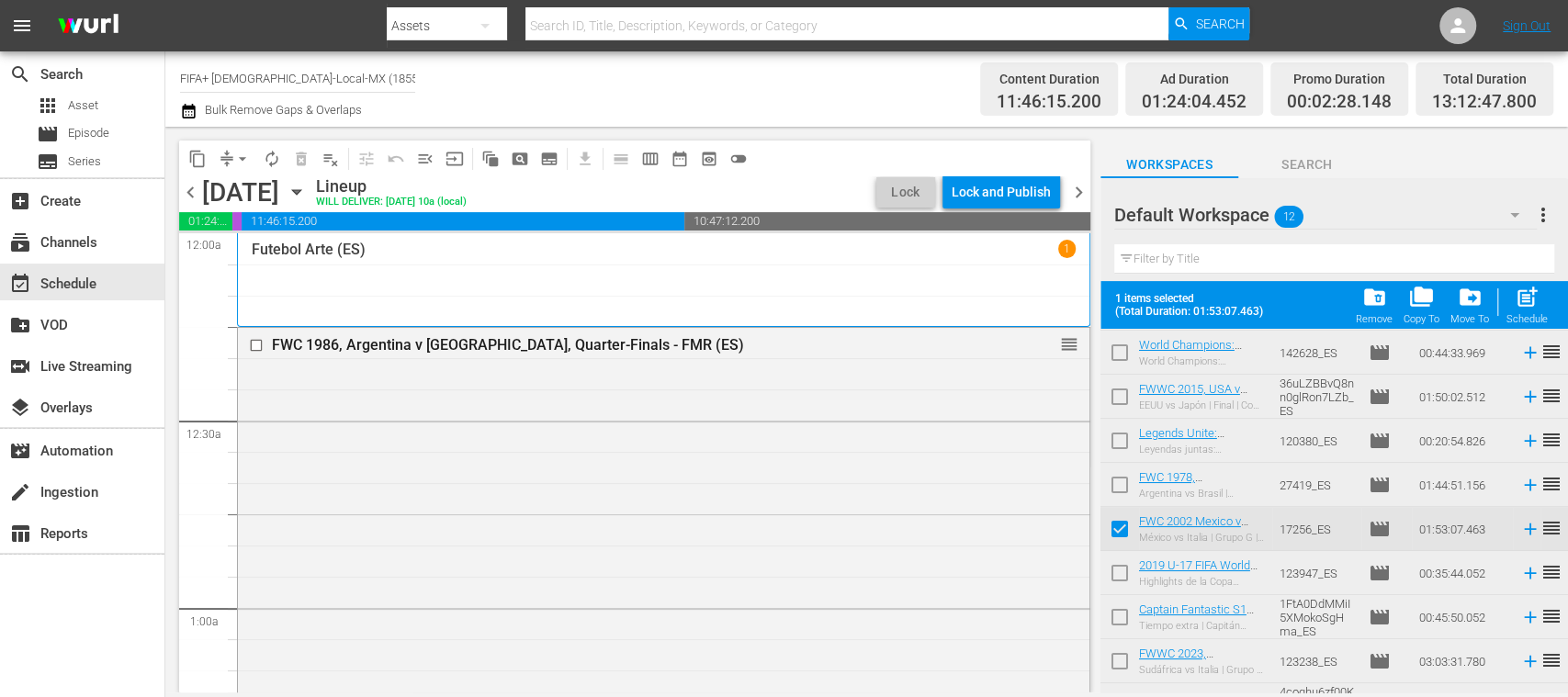
click at [1114, 567] on input "checkbox" at bounding box center [1119, 577] width 39 height 39
checkbox input "true"
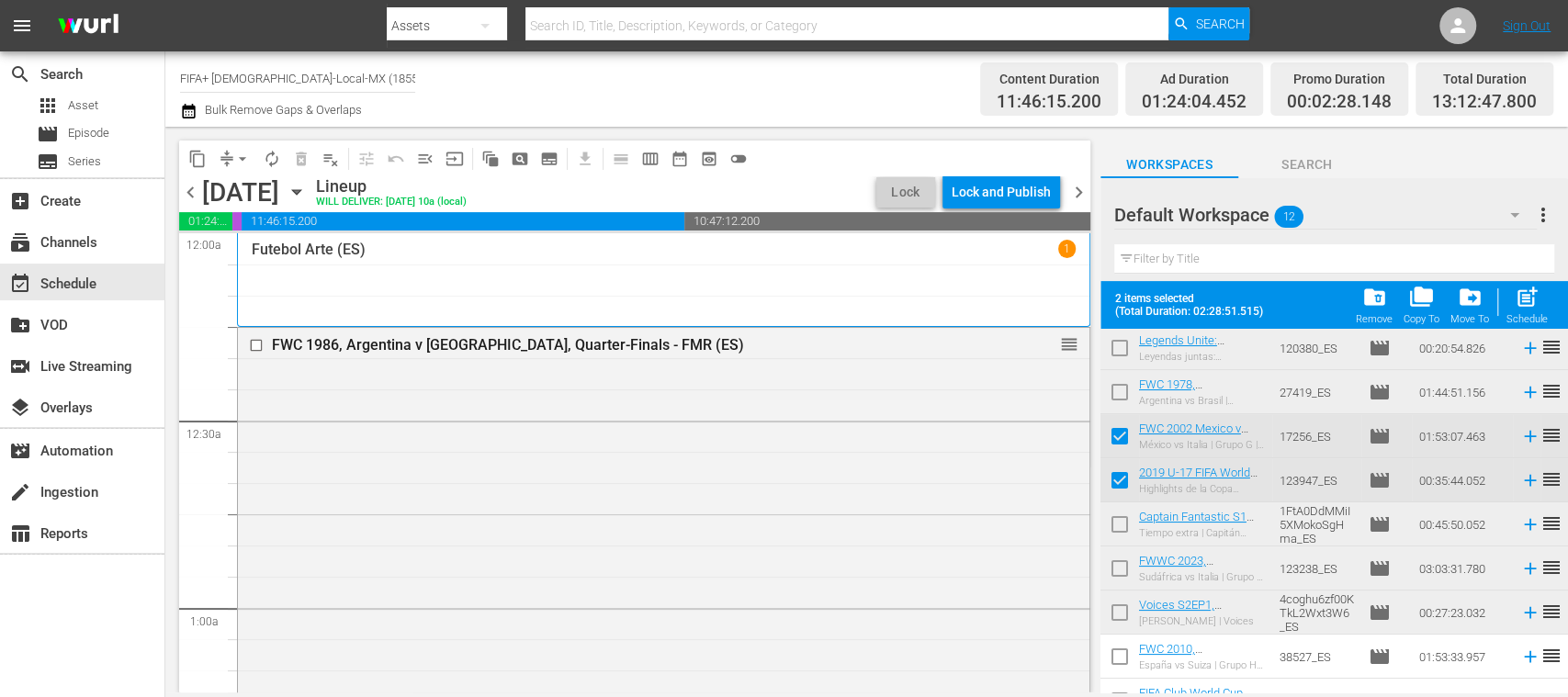
scroll to position [208, 0]
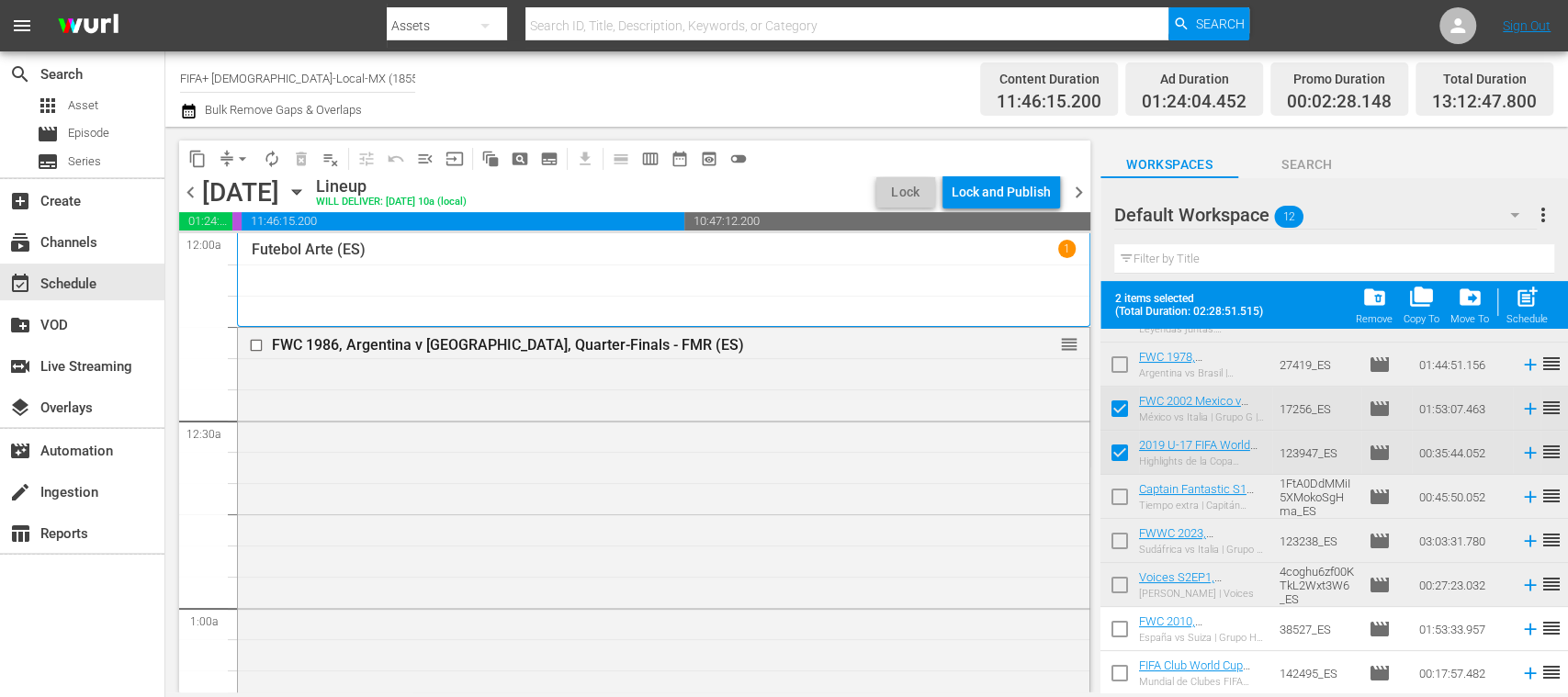
click at [1118, 618] on input "checkbox" at bounding box center [1119, 633] width 39 height 39
checkbox input "true"
click at [1121, 672] on input "checkbox" at bounding box center [1119, 677] width 39 height 39
checkbox input "true"
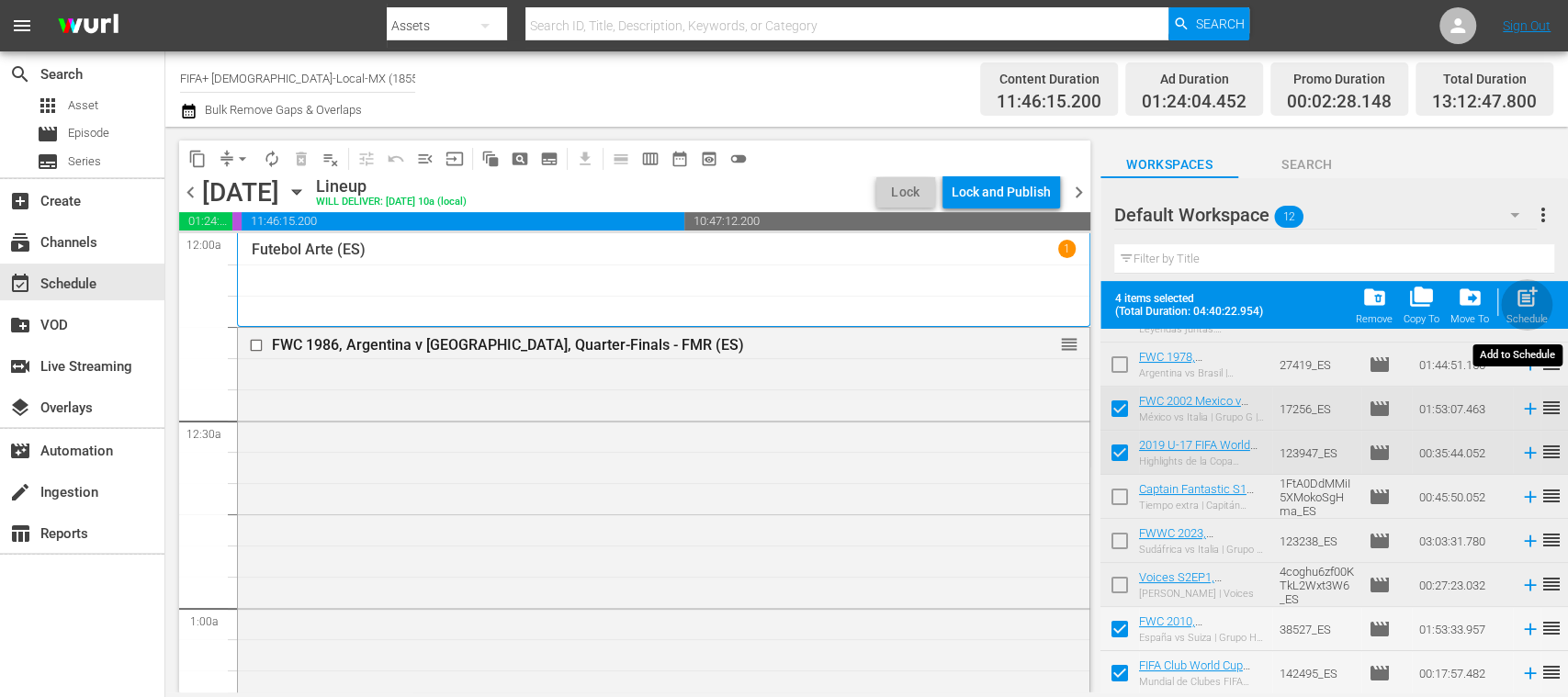
click at [1526, 312] on div "post_add Schedule" at bounding box center [1527, 304] width 41 height 40
checkbox input "false"
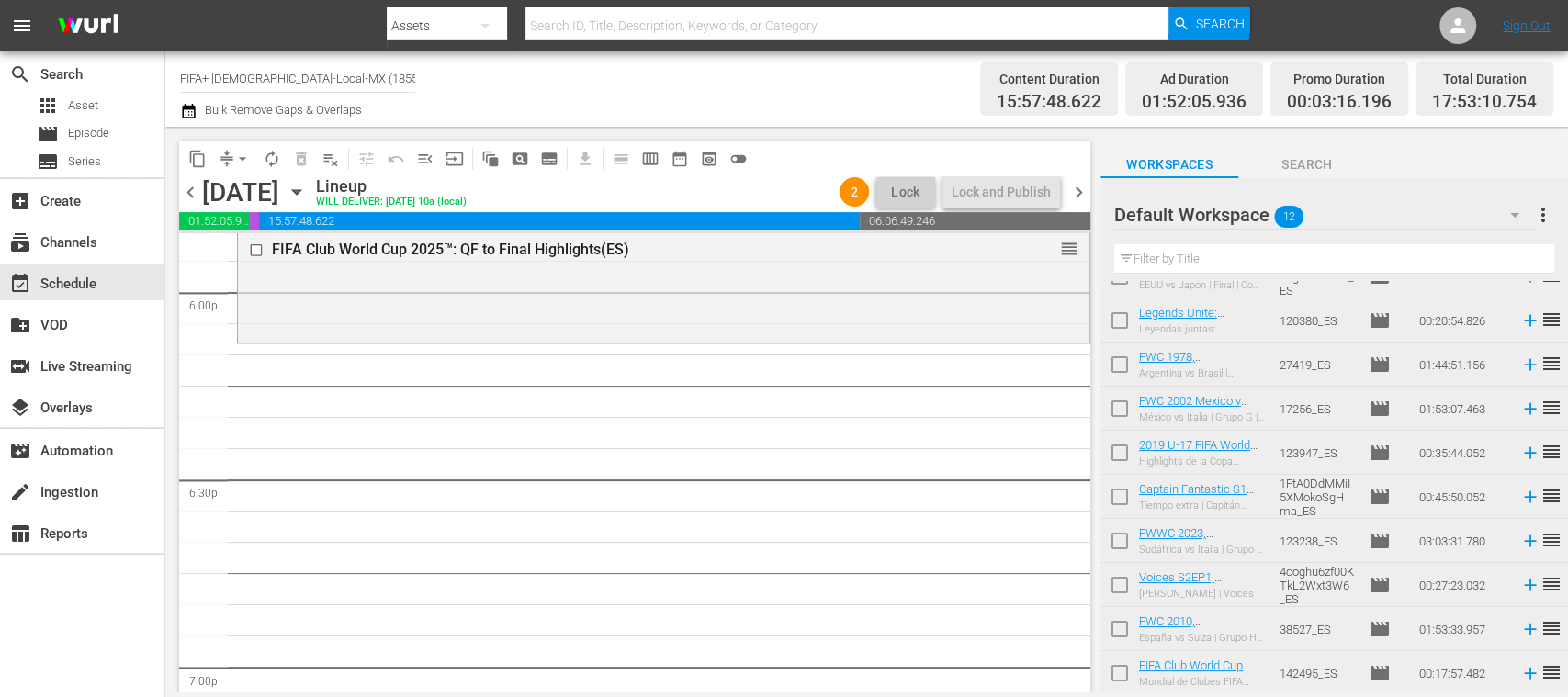
scroll to position [6393, 0]
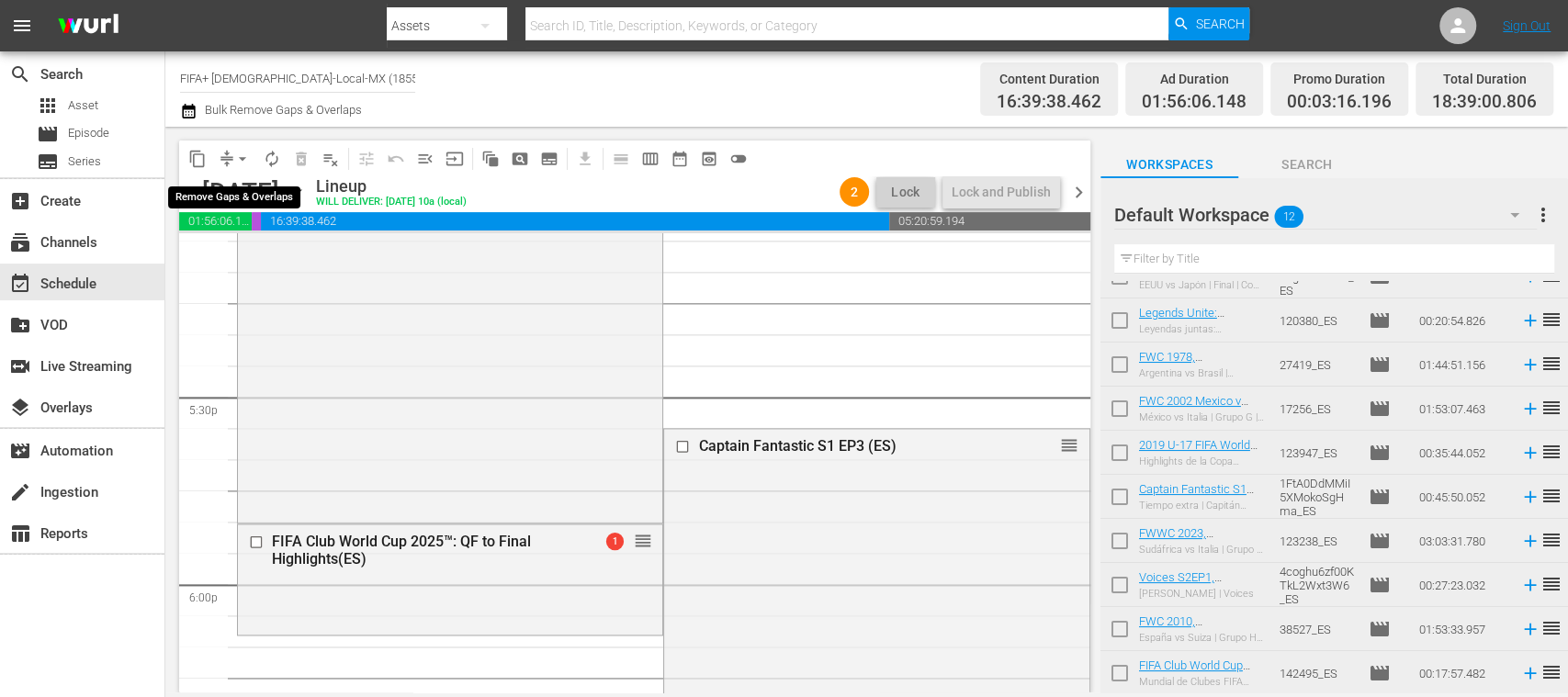
click at [241, 154] on span "arrow_drop_down" at bounding box center [242, 159] width 19 height 19
click at [281, 261] on li "Align to End of Previous Day" at bounding box center [244, 256] width 193 height 30
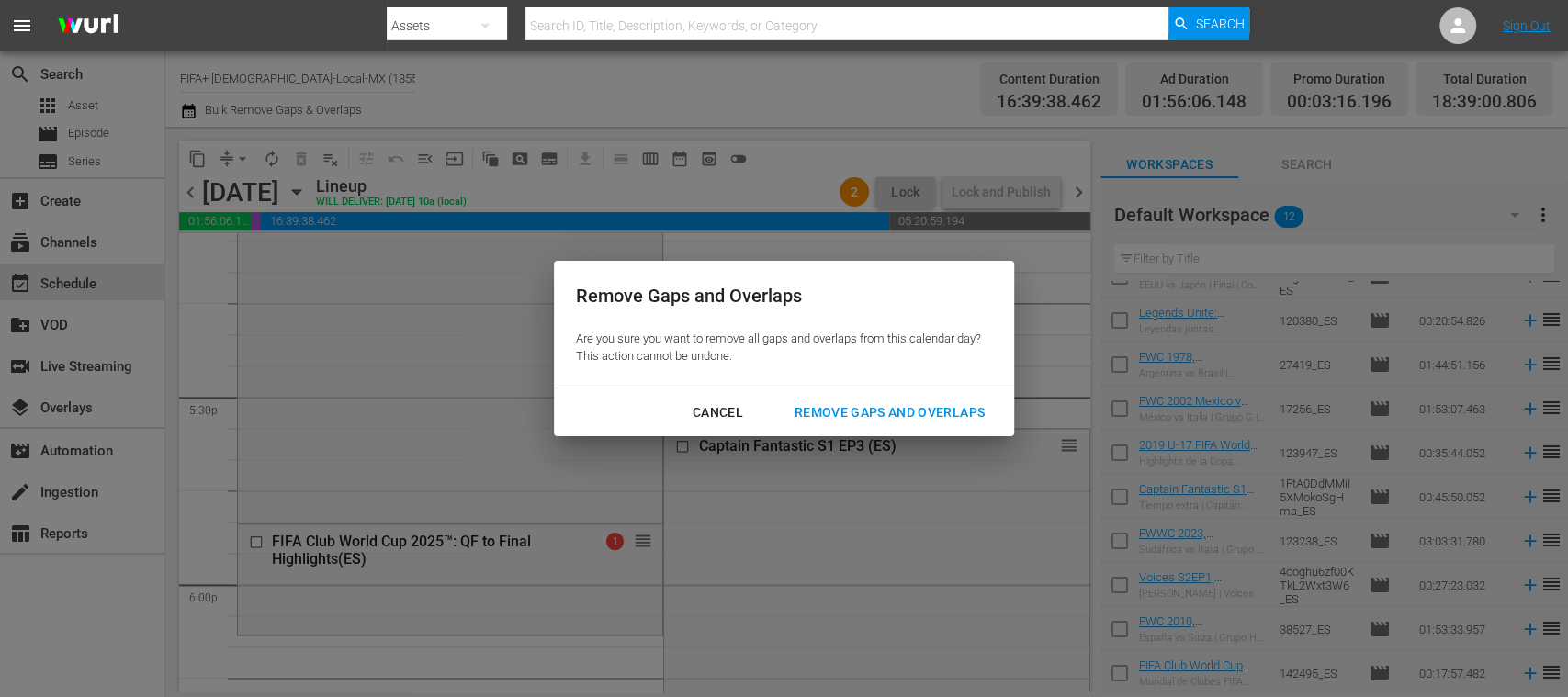
click at [854, 416] on div "Remove Gaps and Overlaps" at bounding box center [889, 413] width 219 height 23
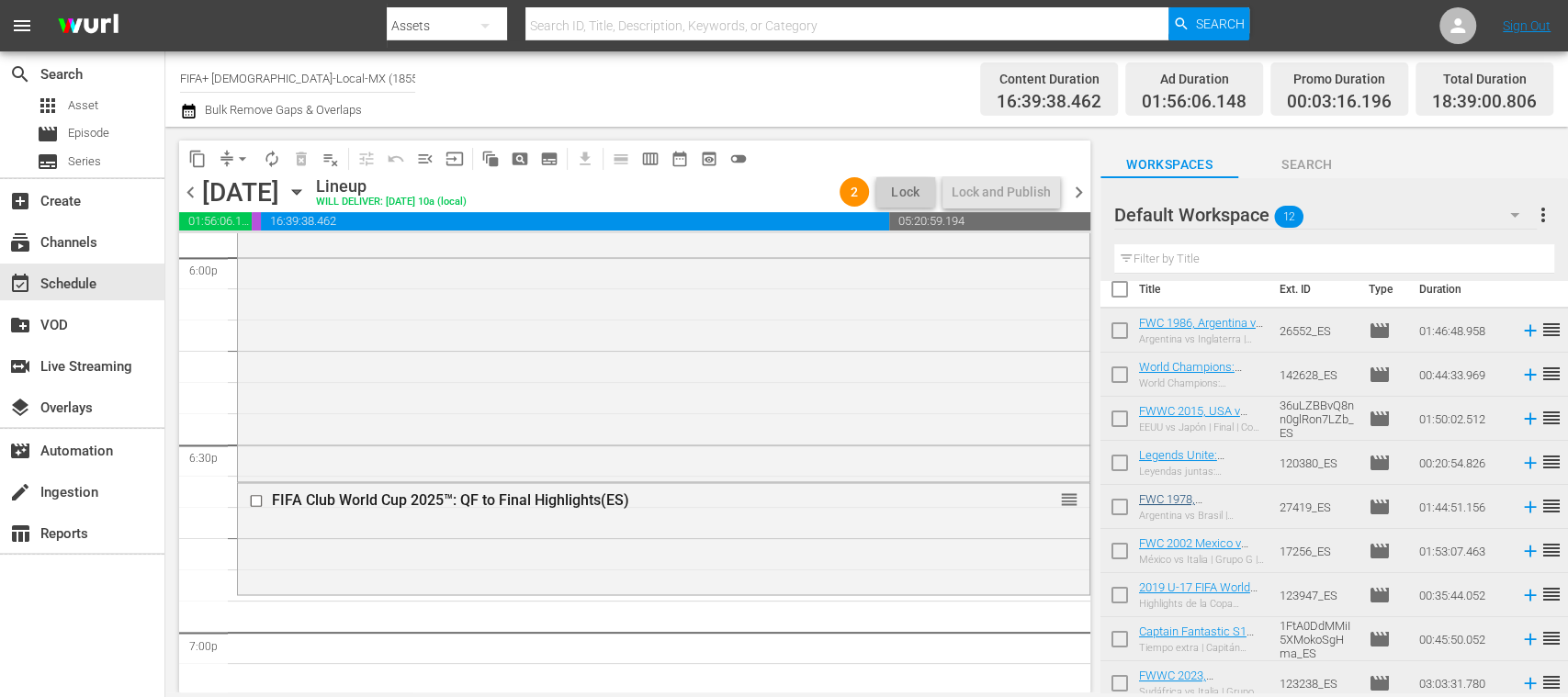
scroll to position [0, 0]
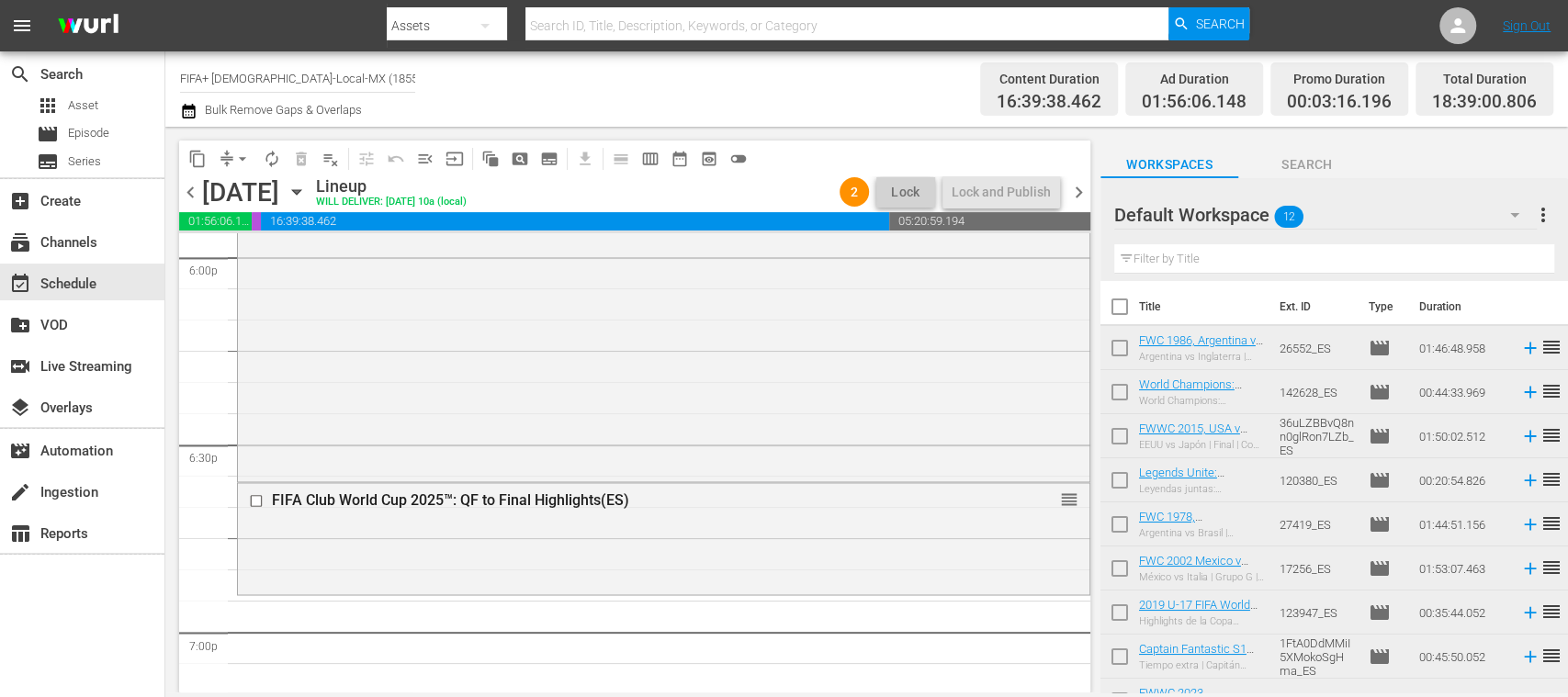
click at [1115, 344] on input "checkbox" at bounding box center [1119, 352] width 39 height 39
checkbox input "true"
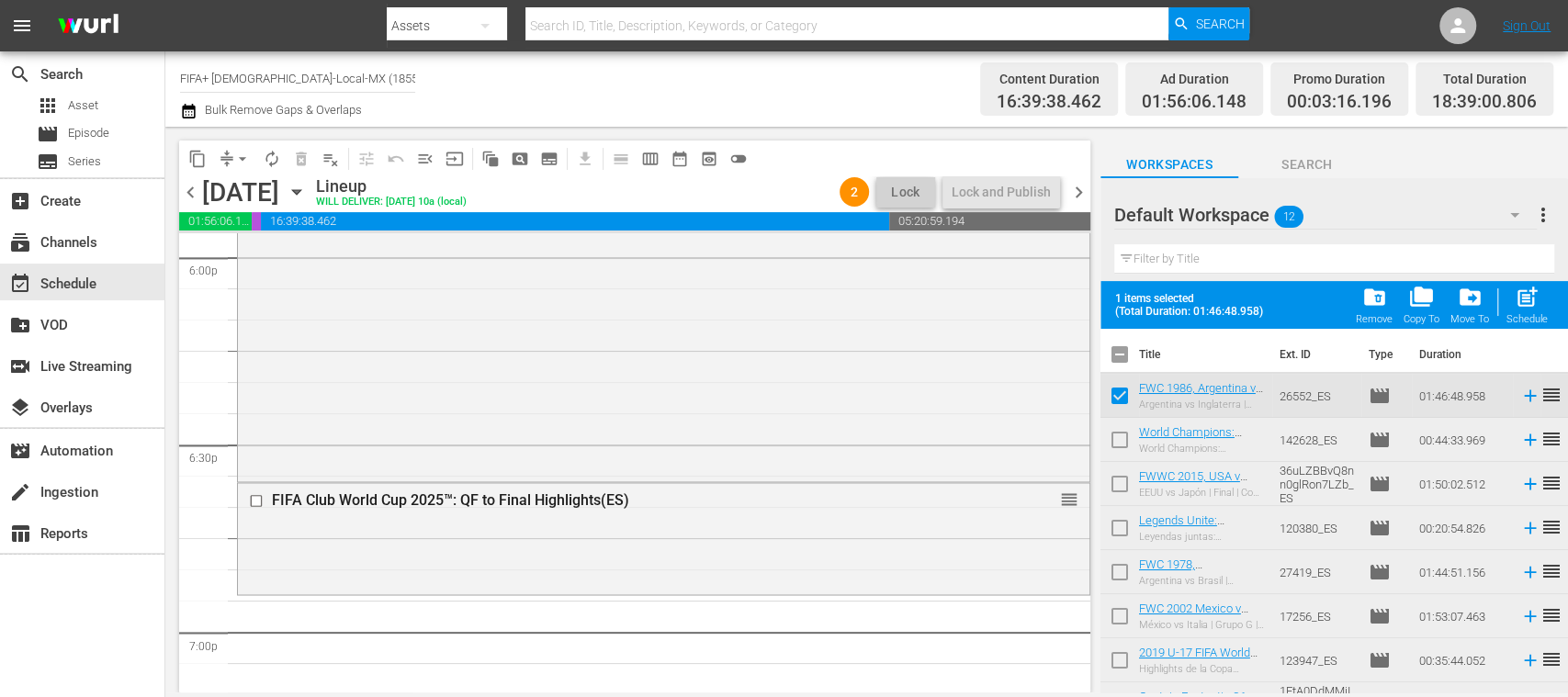
drag, startPoint x: 1120, startPoint y: 437, endPoint x: 1120, endPoint y: 476, distance: 39.0
click at [1120, 437] on input "checkbox" at bounding box center [1119, 444] width 39 height 39
checkbox input "true"
click at [1120, 481] on input "checkbox" at bounding box center [1119, 487] width 39 height 39
checkbox input "true"
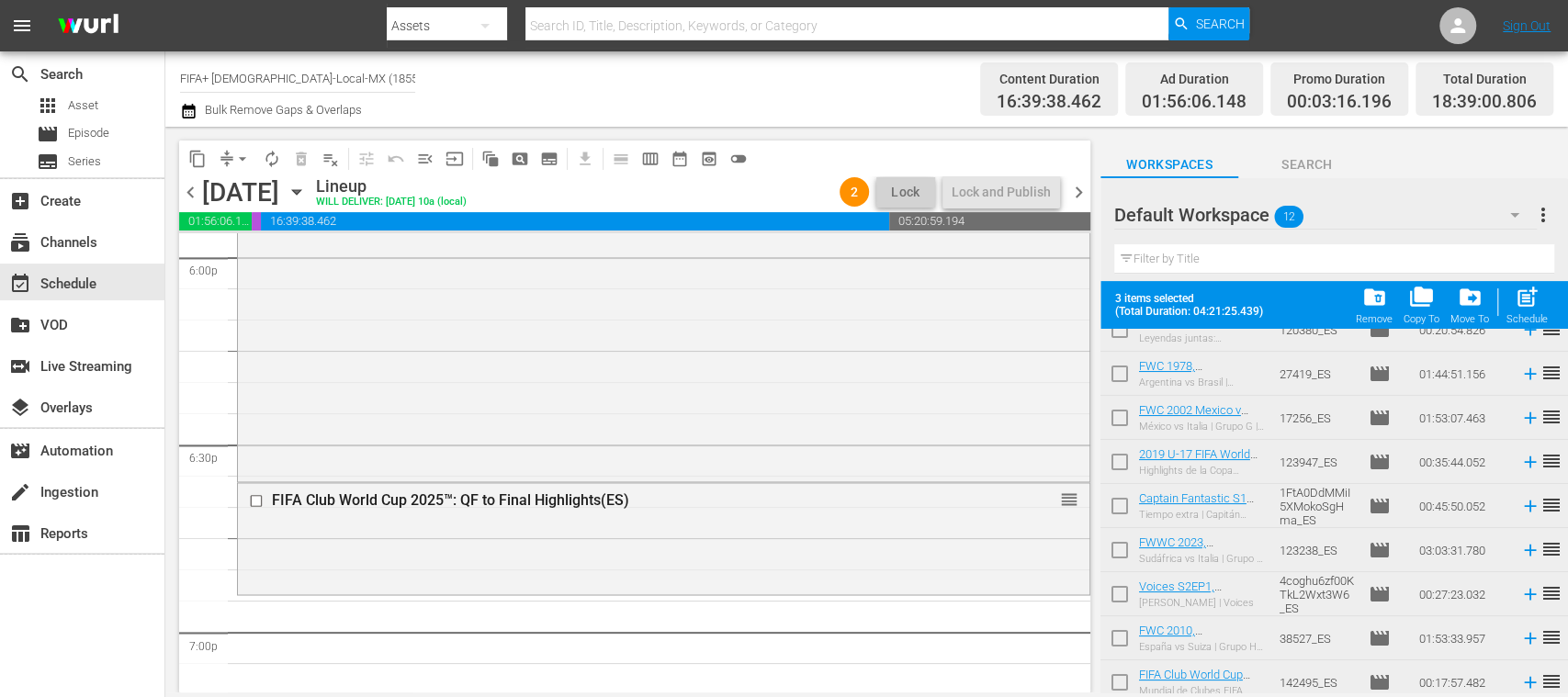
scroll to position [208, 0]
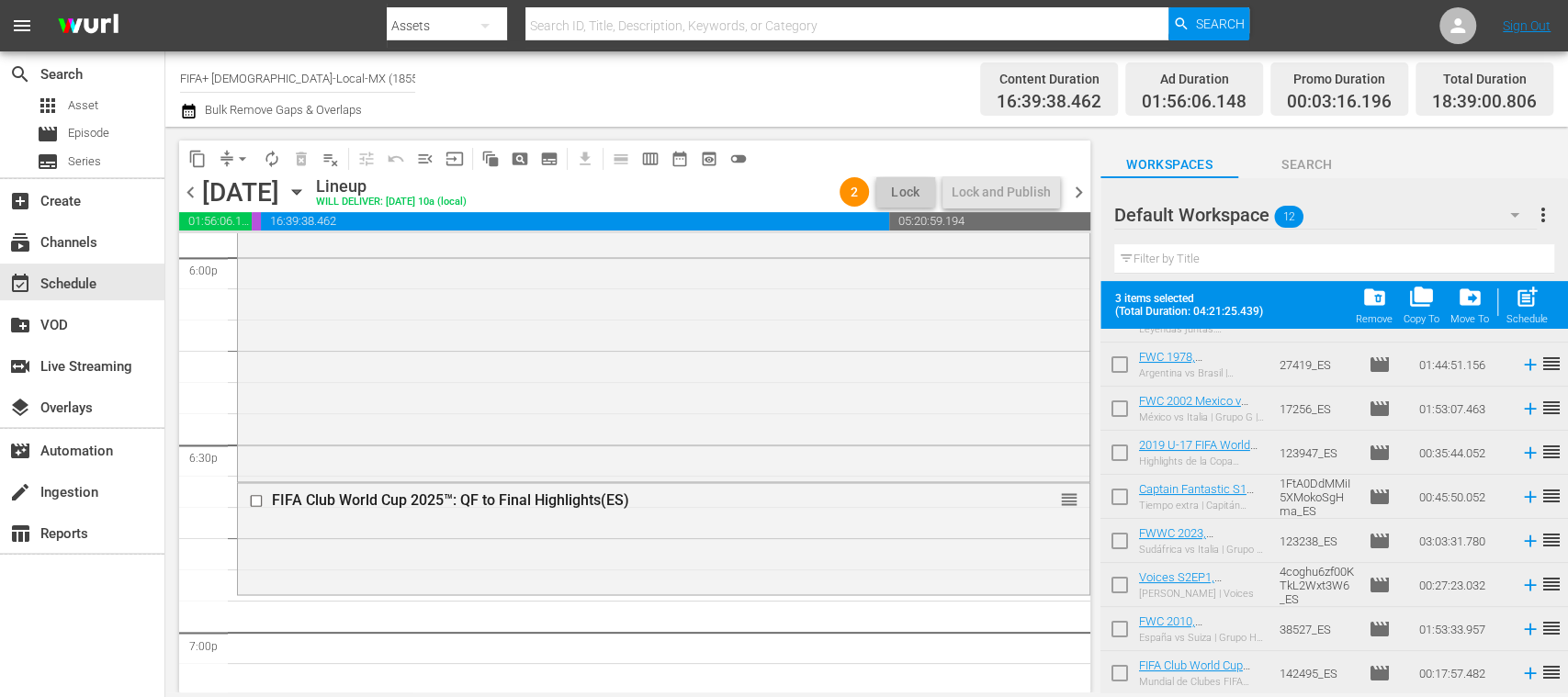
click at [1123, 629] on input "checkbox" at bounding box center [1119, 633] width 39 height 39
checkbox input "true"
click at [1534, 311] on div "post_add Schedule" at bounding box center [1527, 304] width 41 height 40
checkbox input "false"
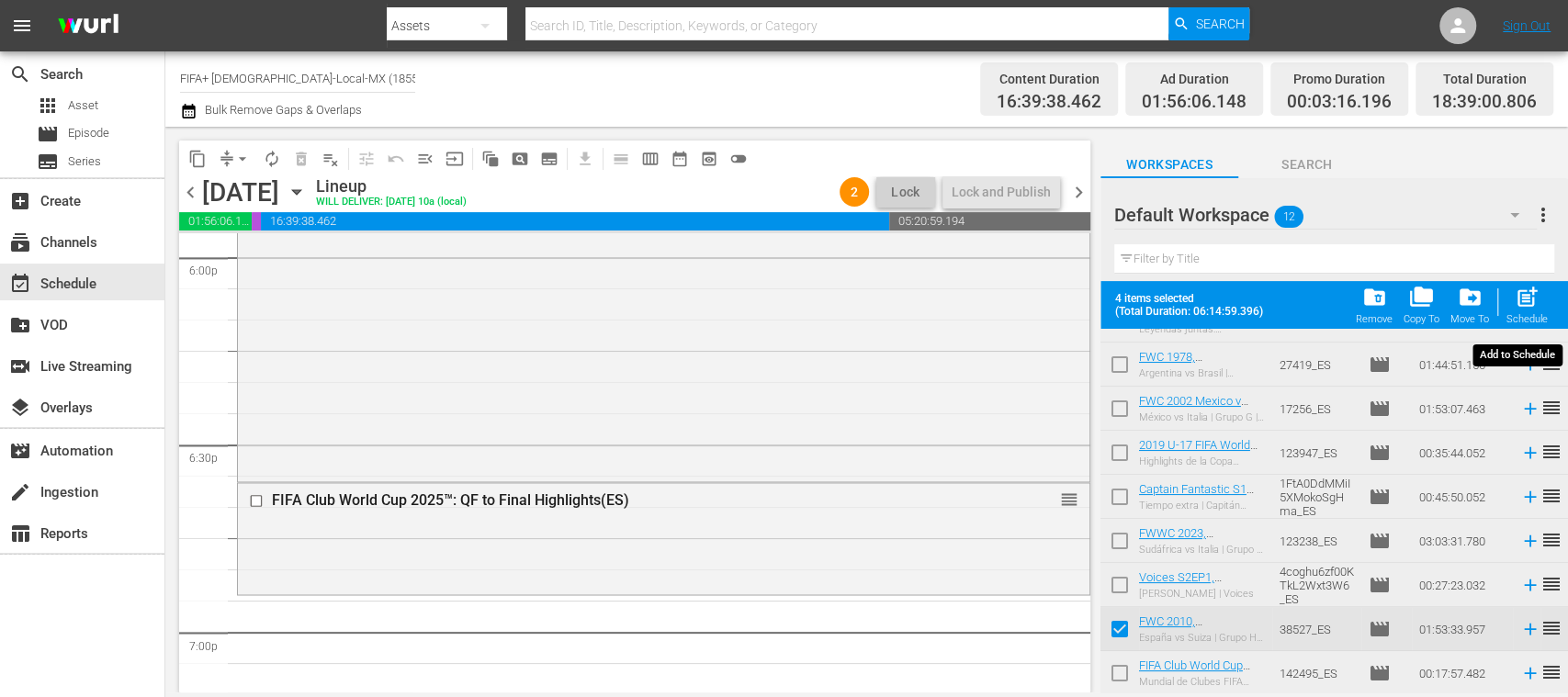
checkbox input "false"
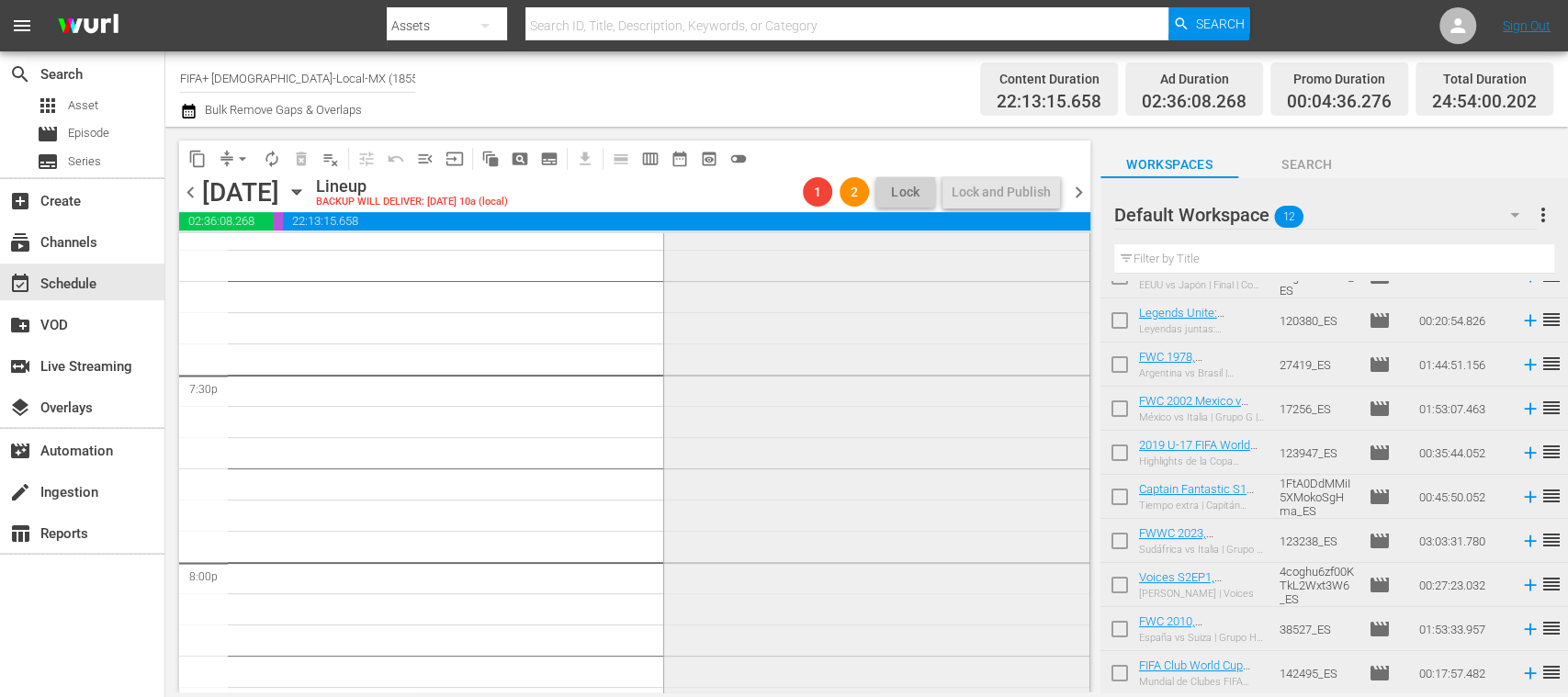
scroll to position [6837, 0]
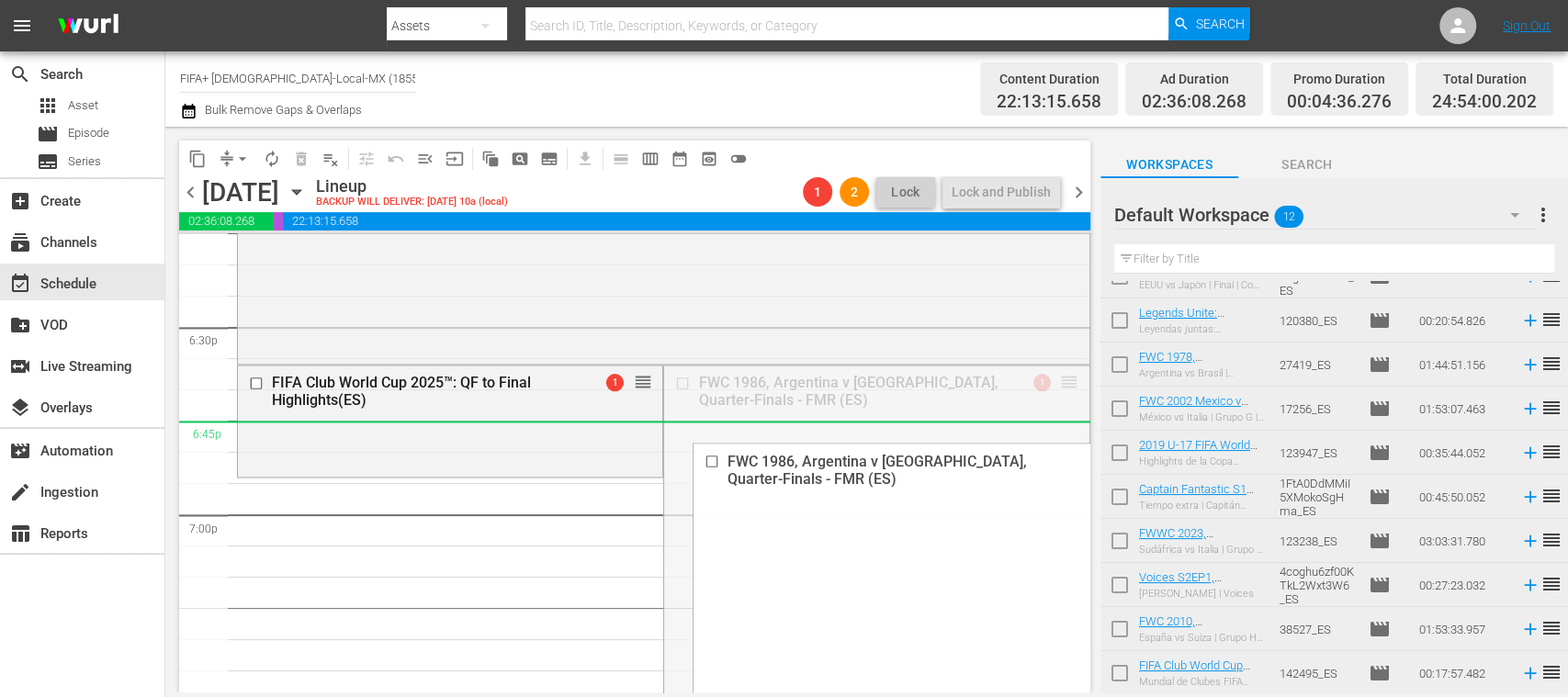
drag, startPoint x: 958, startPoint y: 434, endPoint x: 941, endPoint y: 447, distance: 21.4
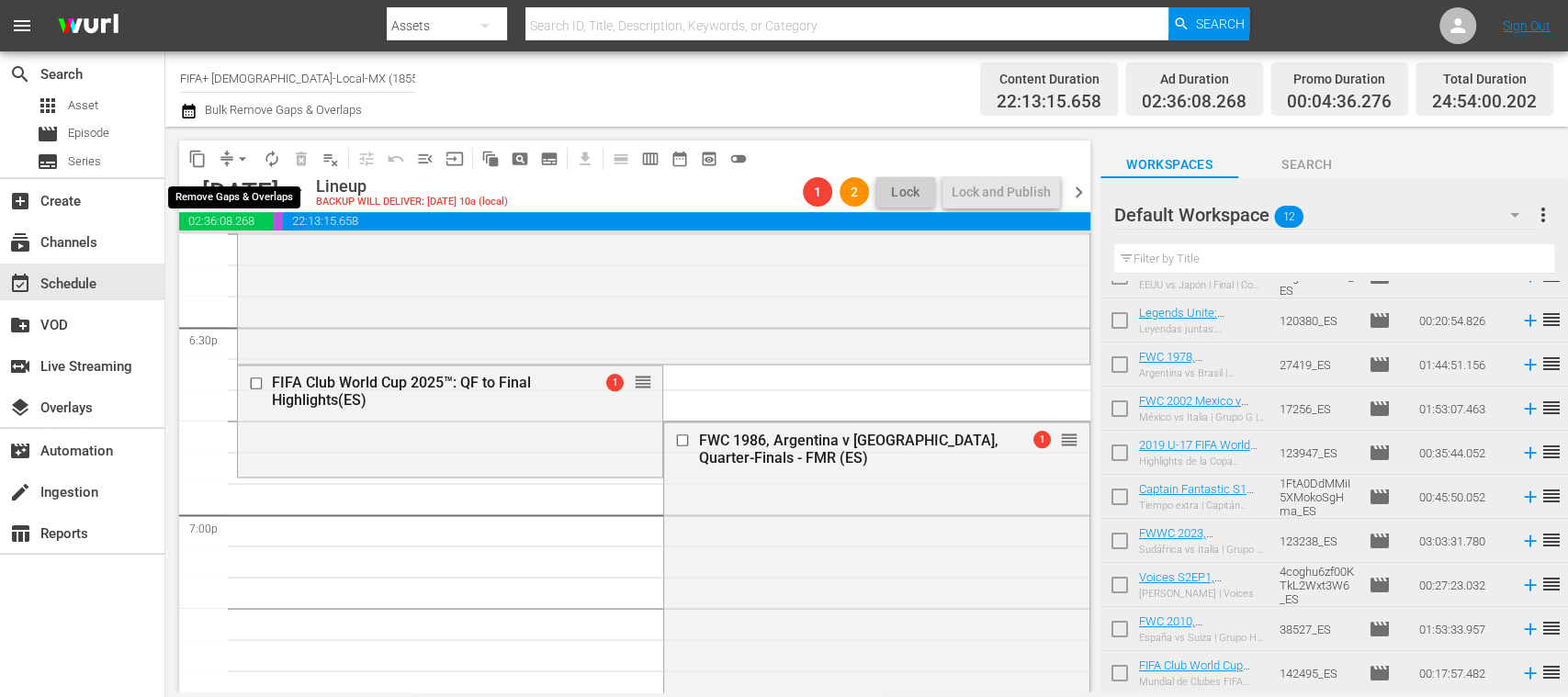
click at [239, 158] on span "arrow_drop_down" at bounding box center [242, 159] width 19 height 19
click at [268, 249] on li "Align to End of Previous Day" at bounding box center [244, 256] width 193 height 30
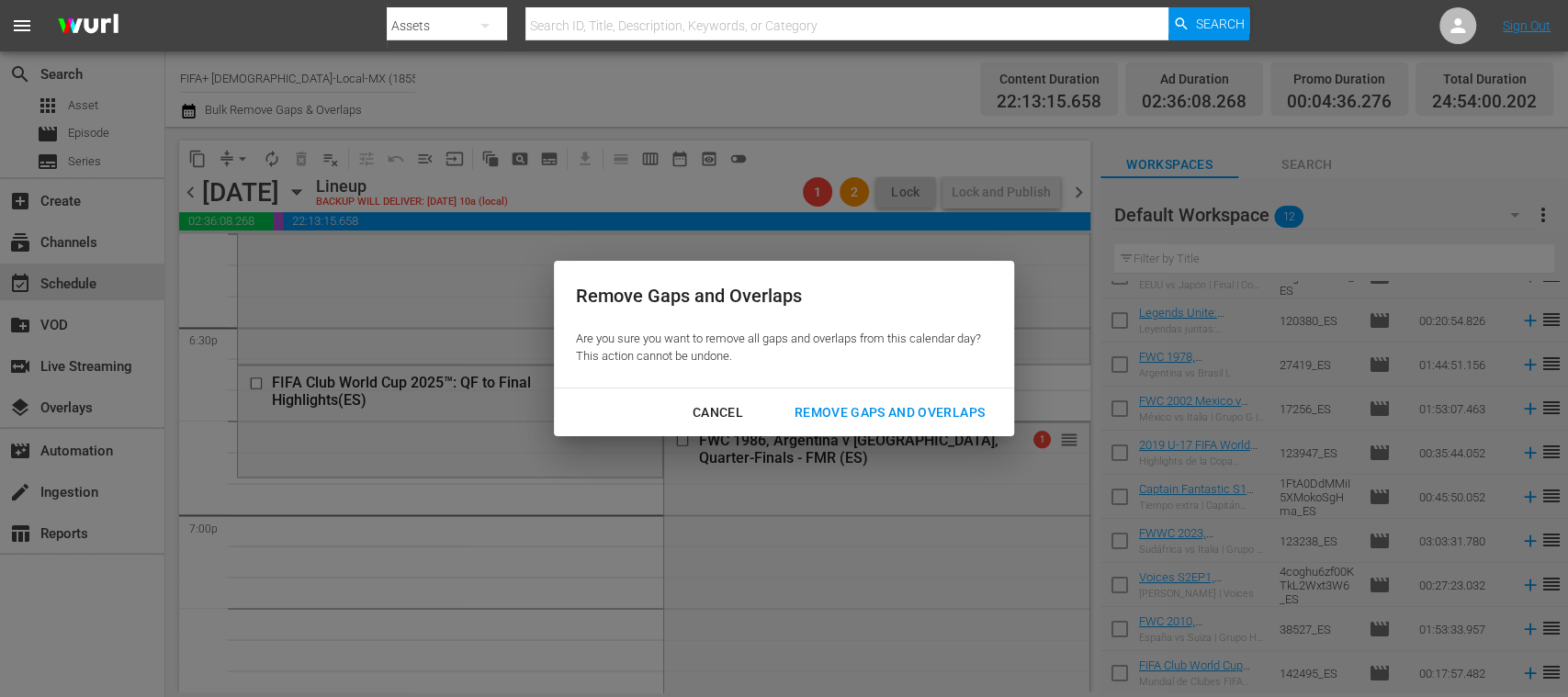
click at [963, 409] on div "Remove Gaps and Overlaps" at bounding box center [889, 413] width 219 height 23
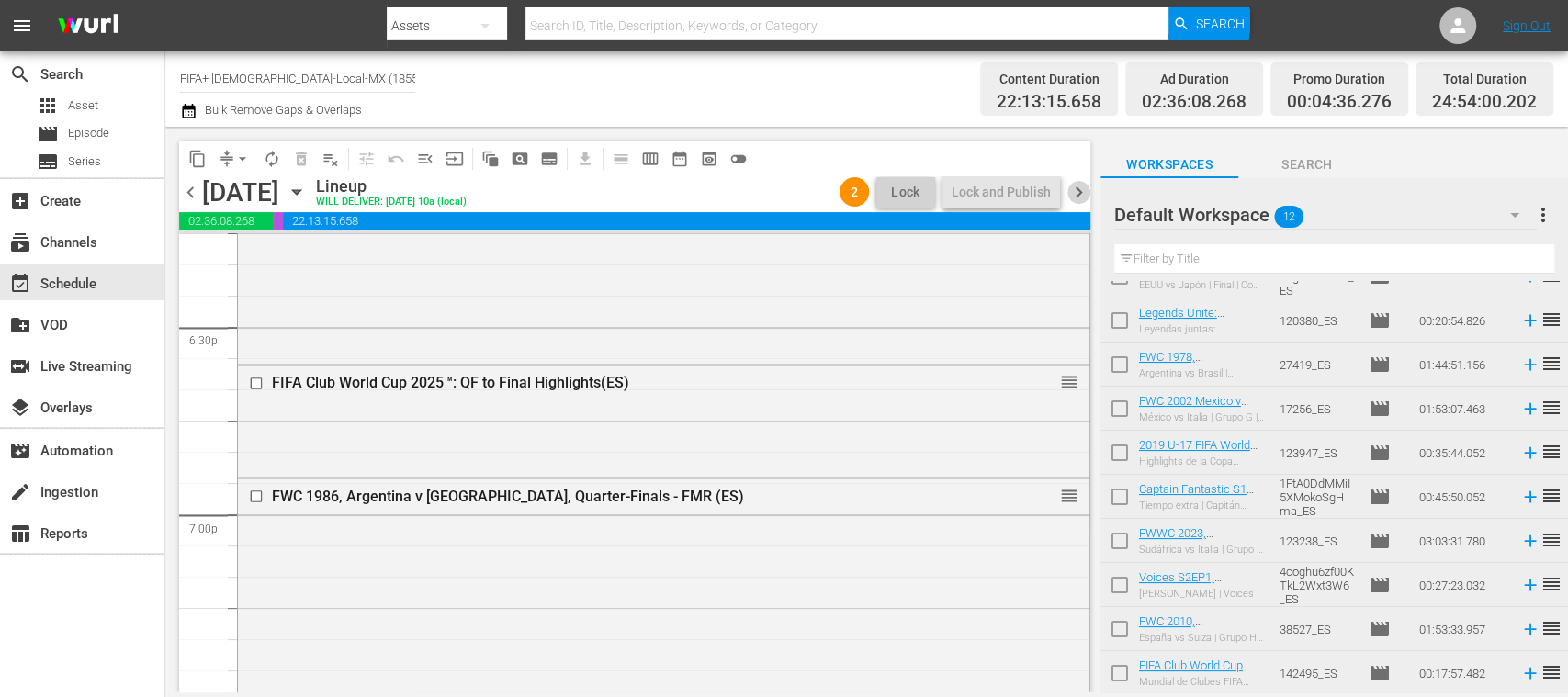
click at [1080, 185] on span "chevron_right" at bounding box center [1079, 193] width 23 height 23
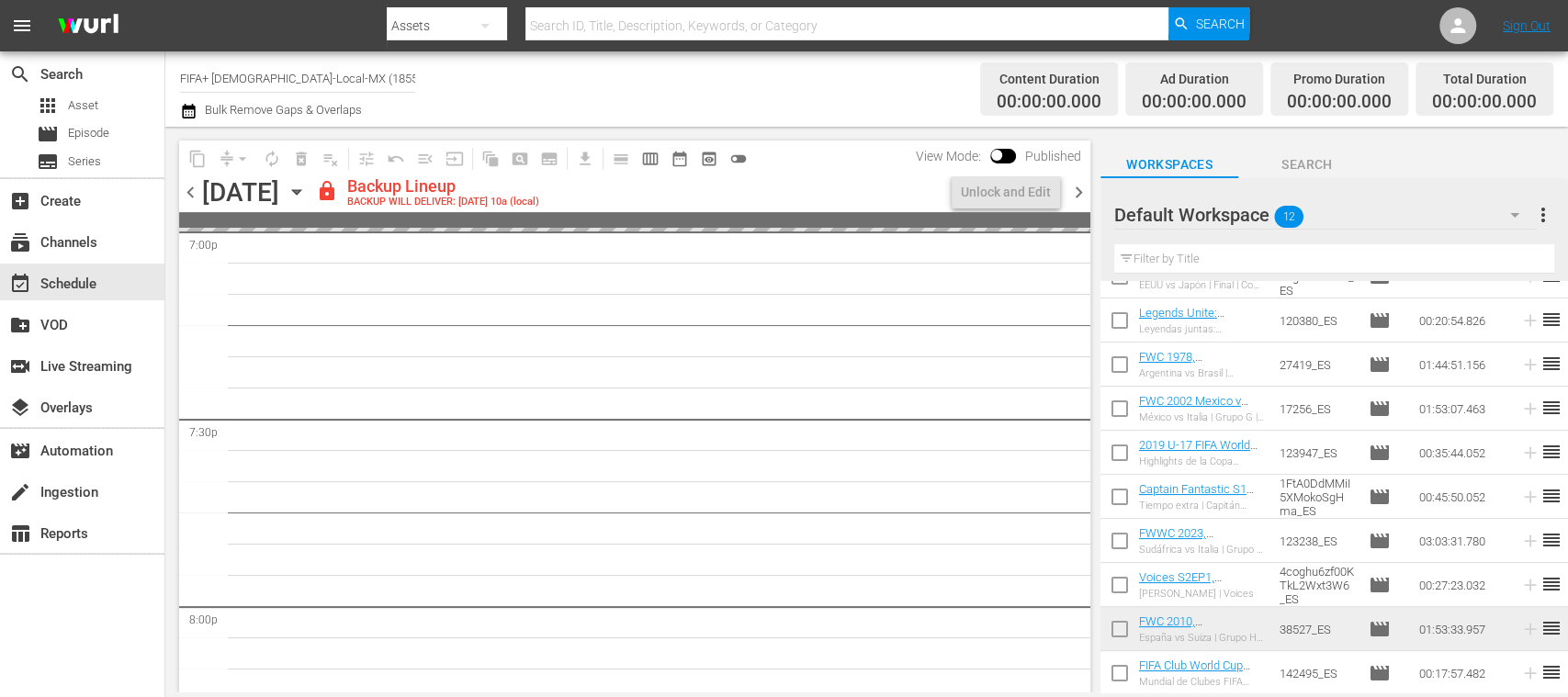
scroll to position [7087, 0]
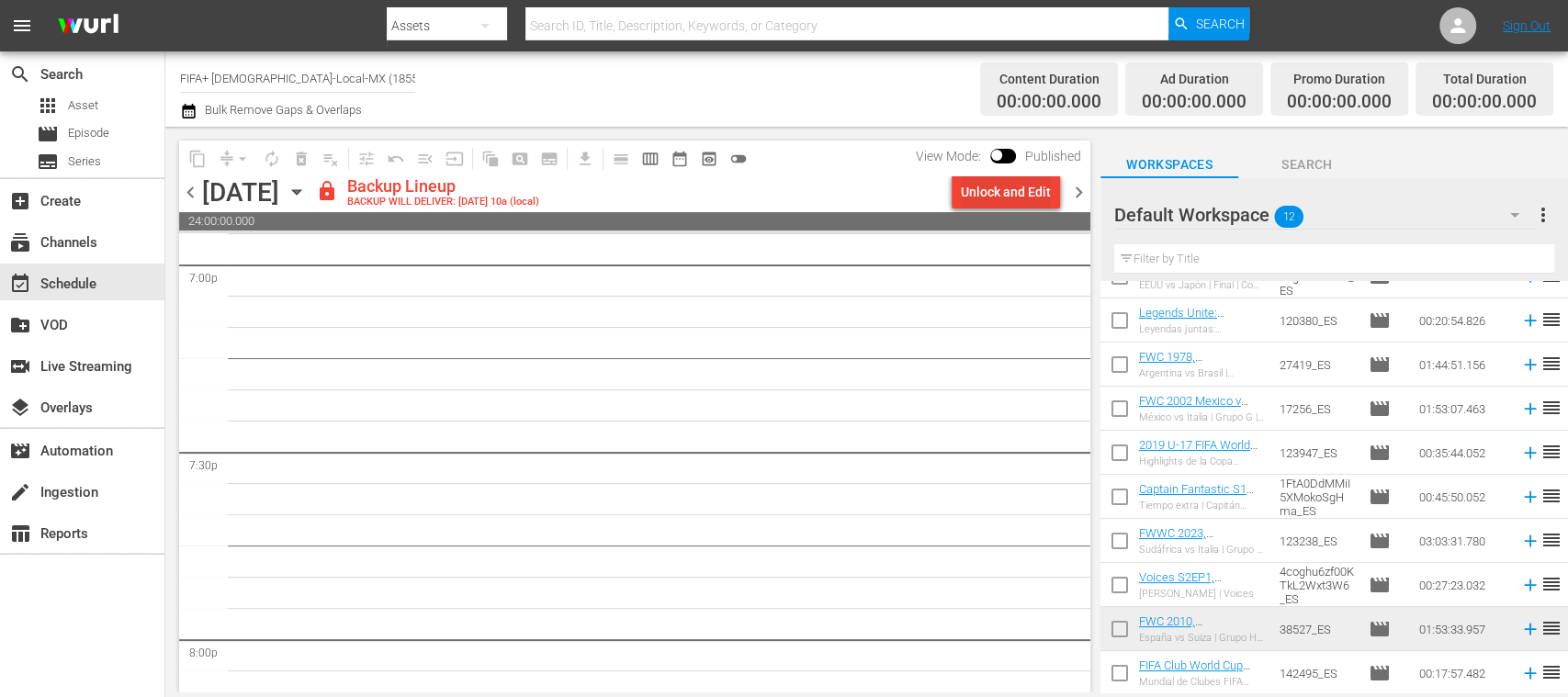
click at [1021, 202] on div "Unlock and Edit" at bounding box center [1005, 192] width 90 height 33
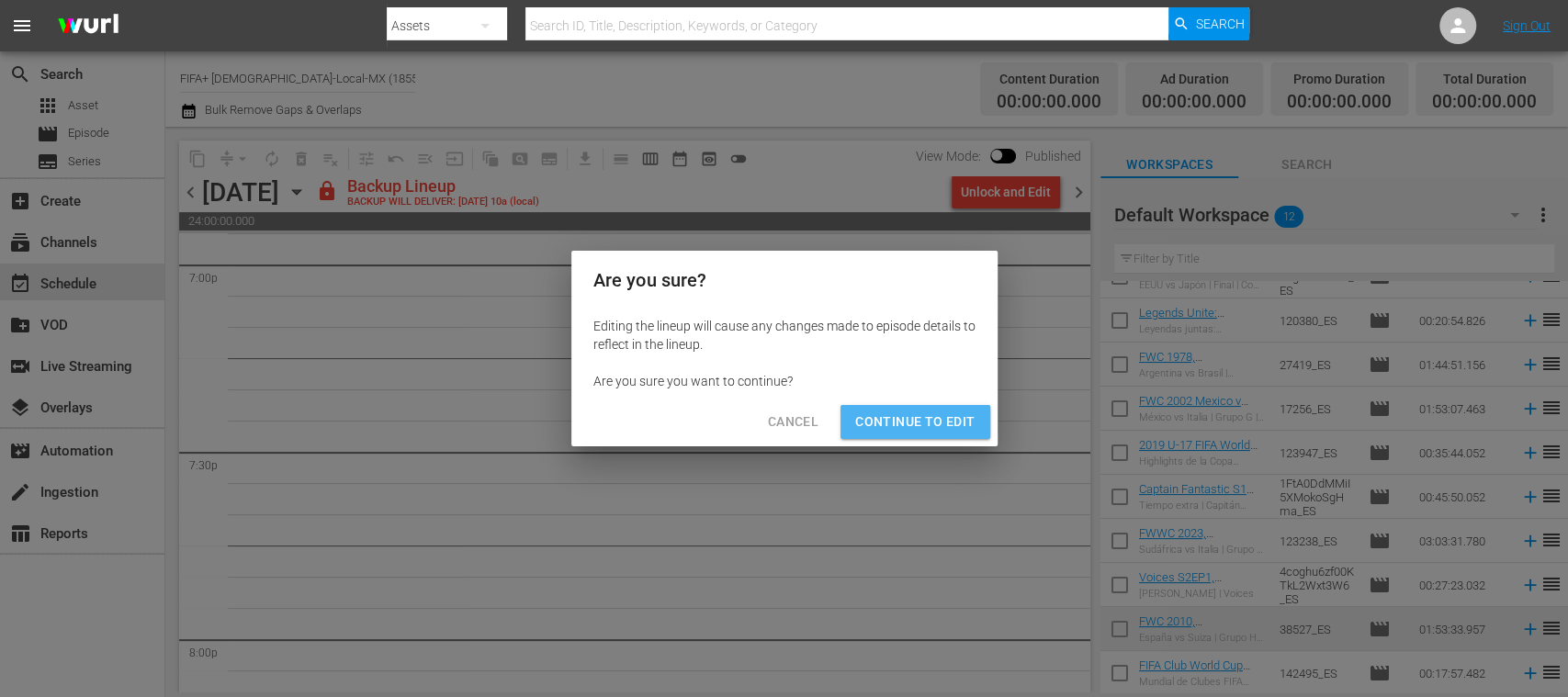
click at [921, 419] on span "Continue to Edit" at bounding box center [915, 422] width 119 height 23
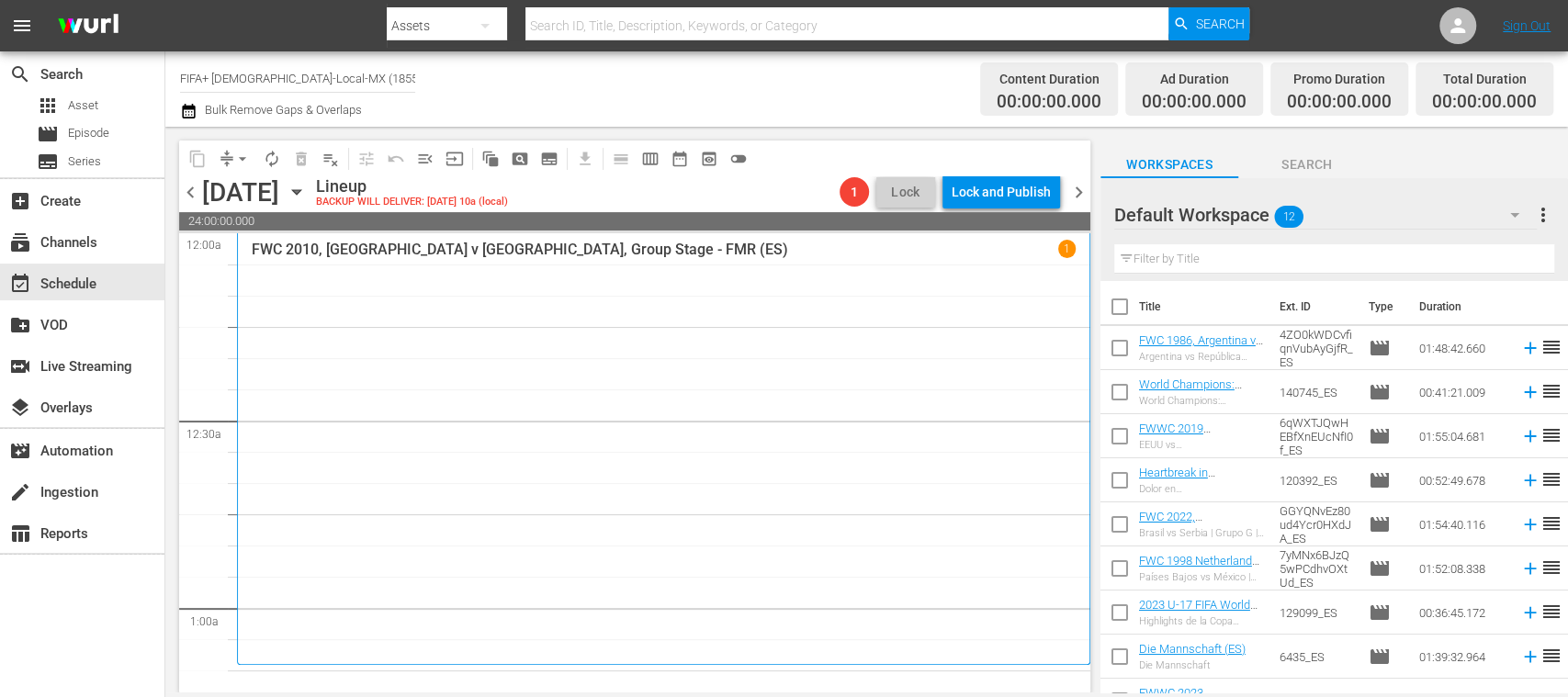
click at [1126, 307] on input "checkbox" at bounding box center [1119, 311] width 39 height 39
checkbox input "true"
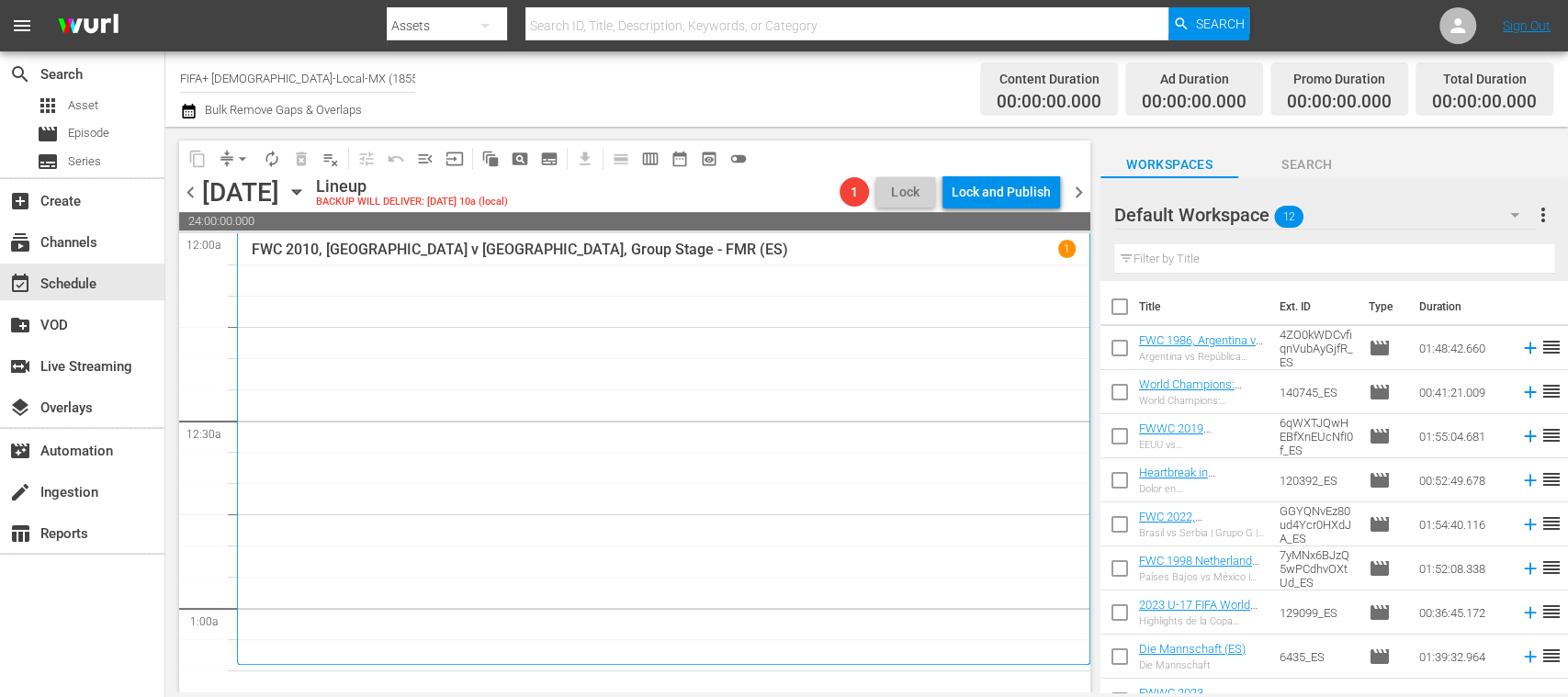
checkbox input "true"
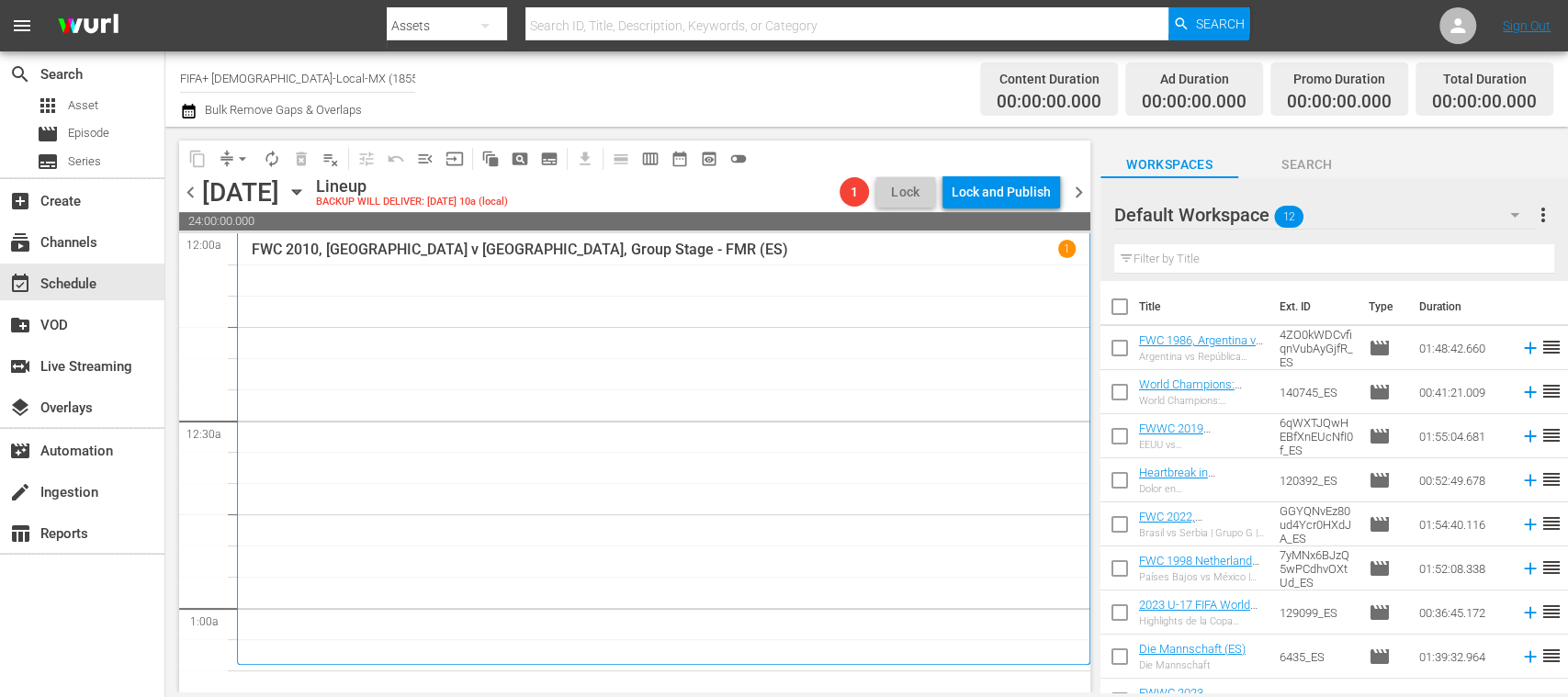
checkbox input "true"
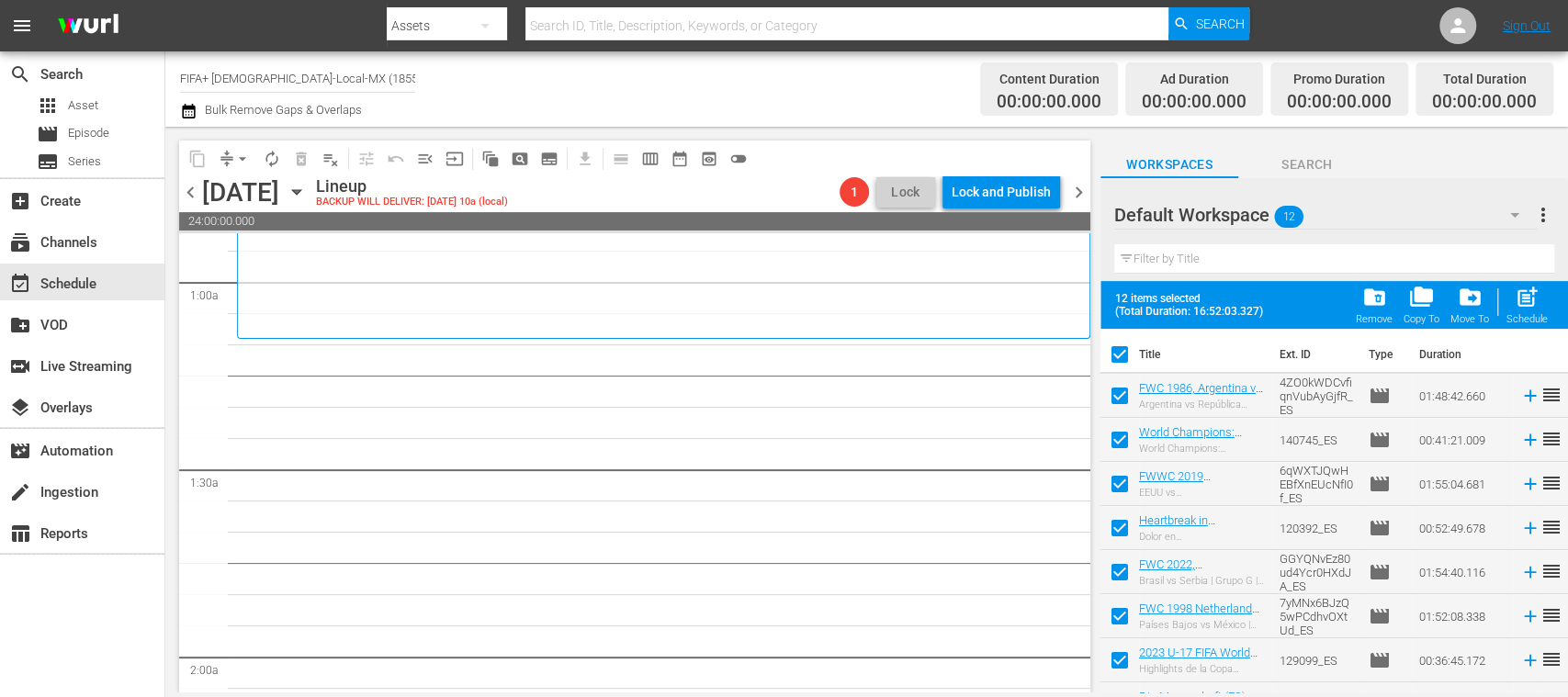
click at [1530, 303] on span "post_add" at bounding box center [1526, 296] width 24 height 24
checkbox input "false"
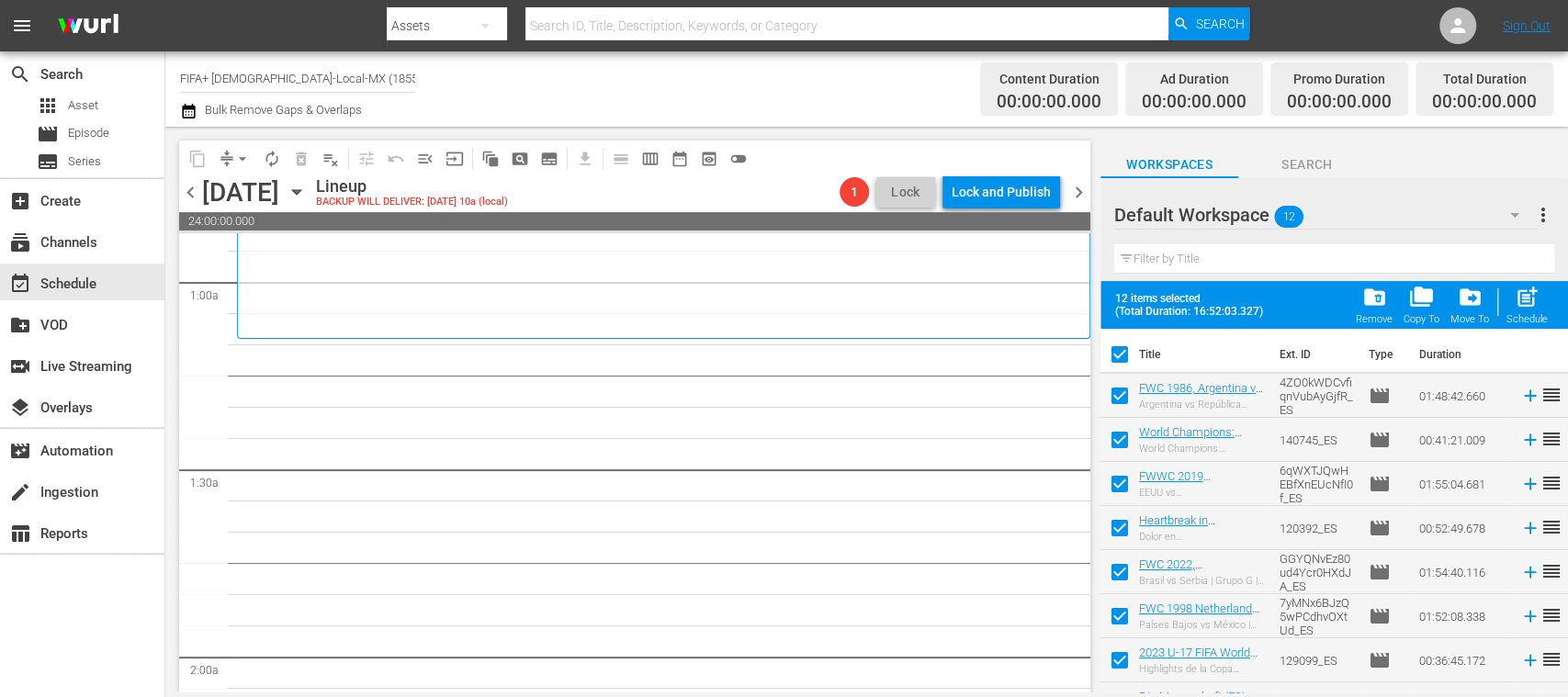
checkbox input "false"
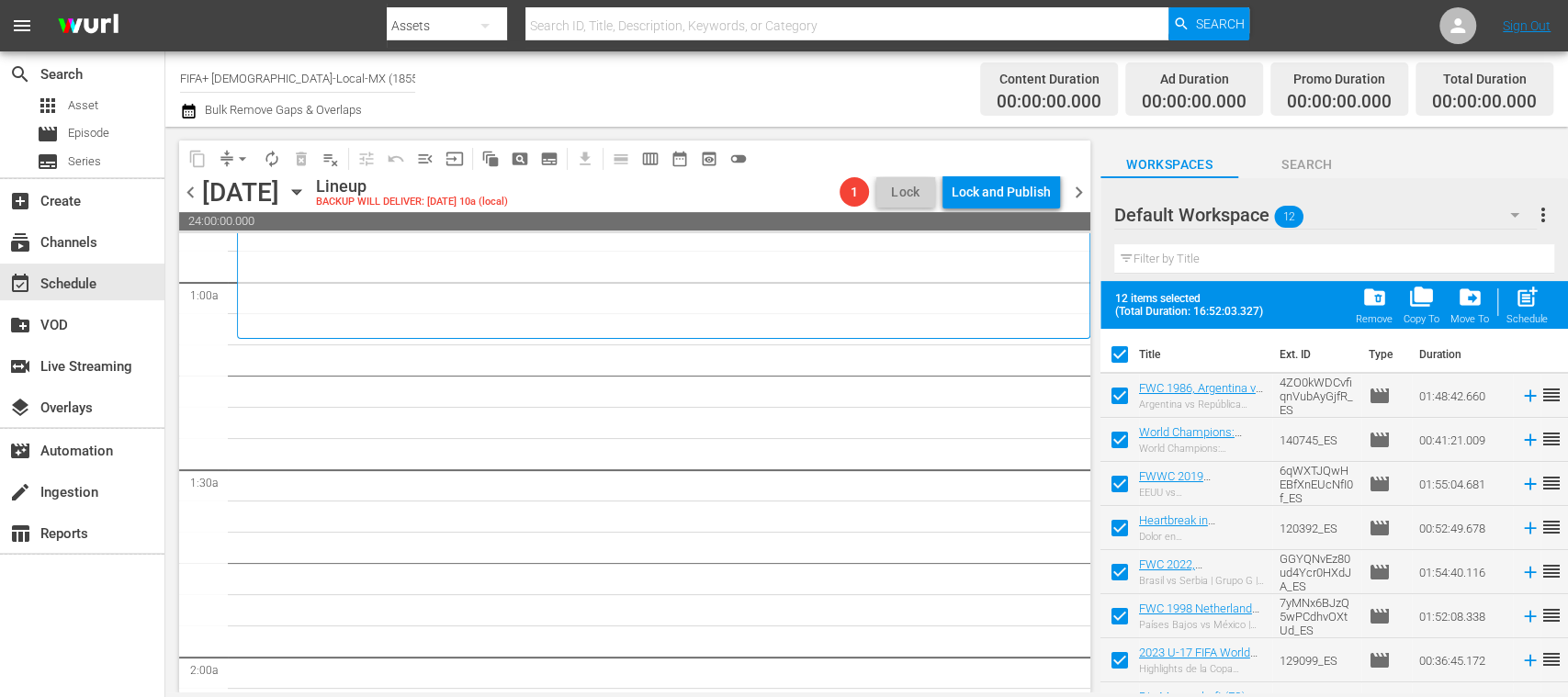
checkbox input "false"
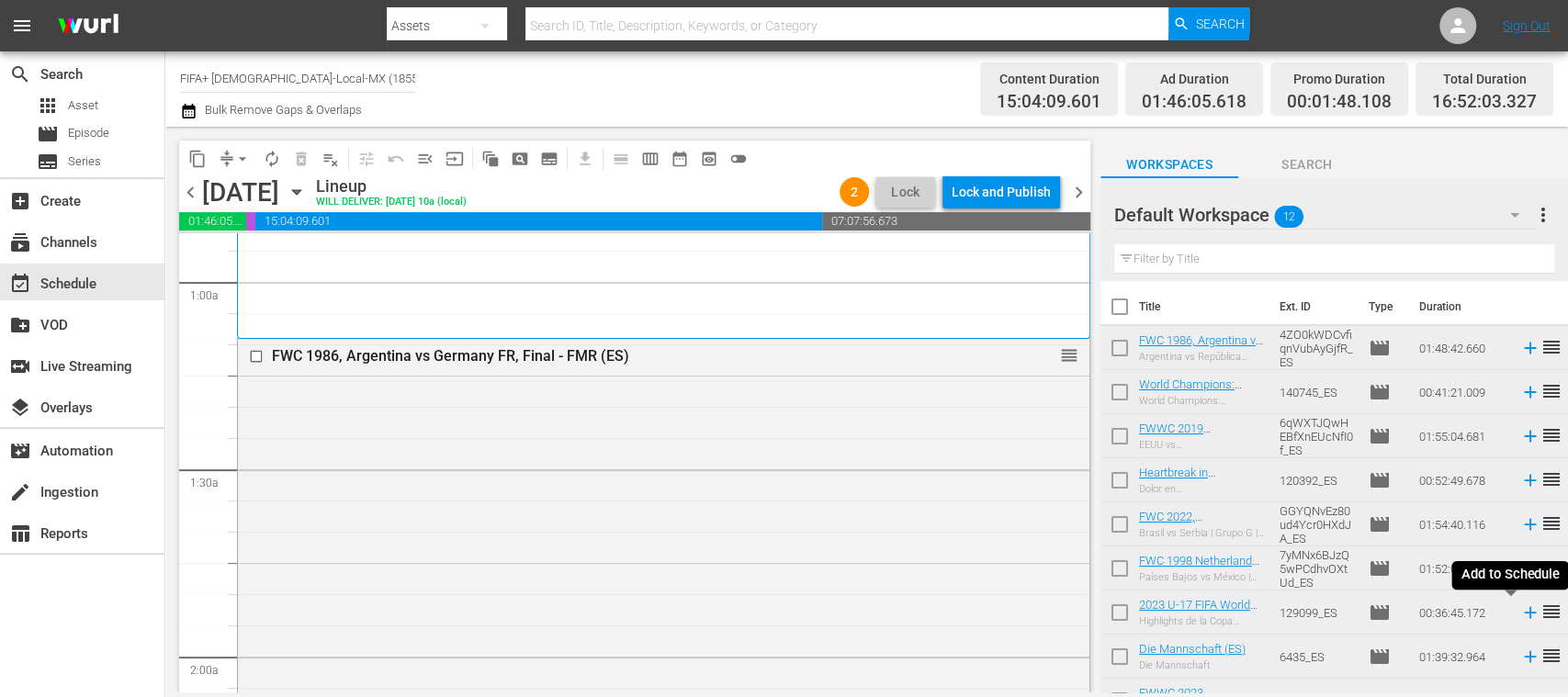
click at [1520, 615] on icon at bounding box center [1530, 612] width 20 height 20
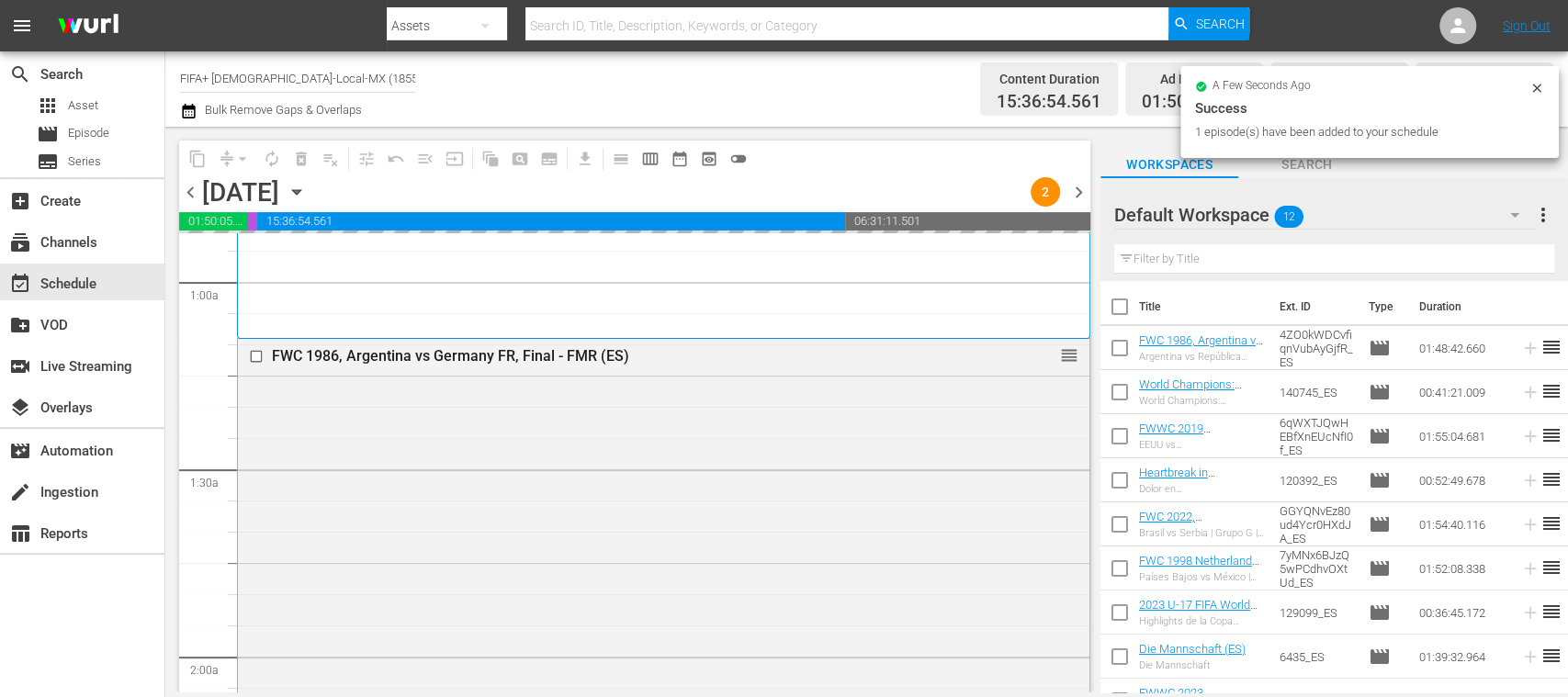
click at [1120, 344] on input "checkbox" at bounding box center [1119, 352] width 39 height 39
checkbox input "true"
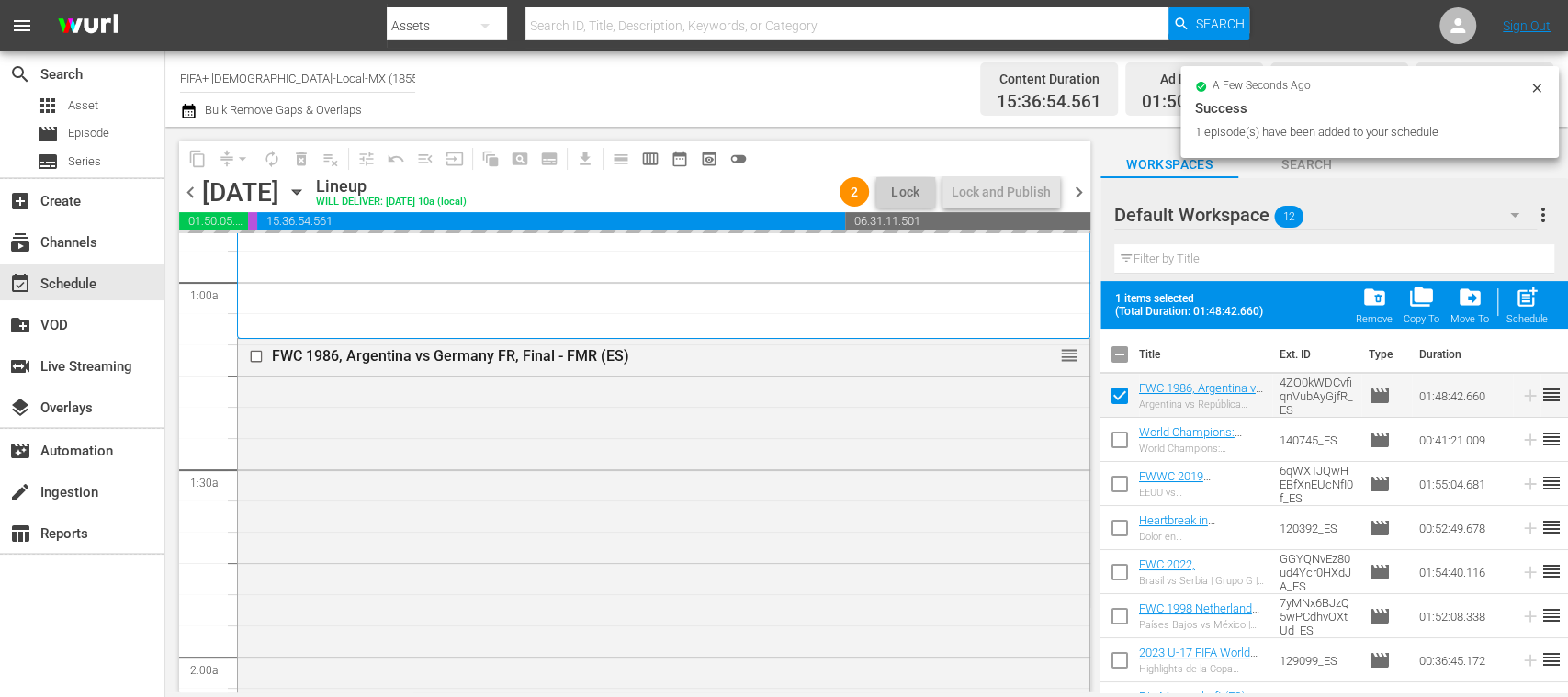
click at [1117, 437] on input "checkbox" at bounding box center [1119, 444] width 39 height 39
checkbox input "true"
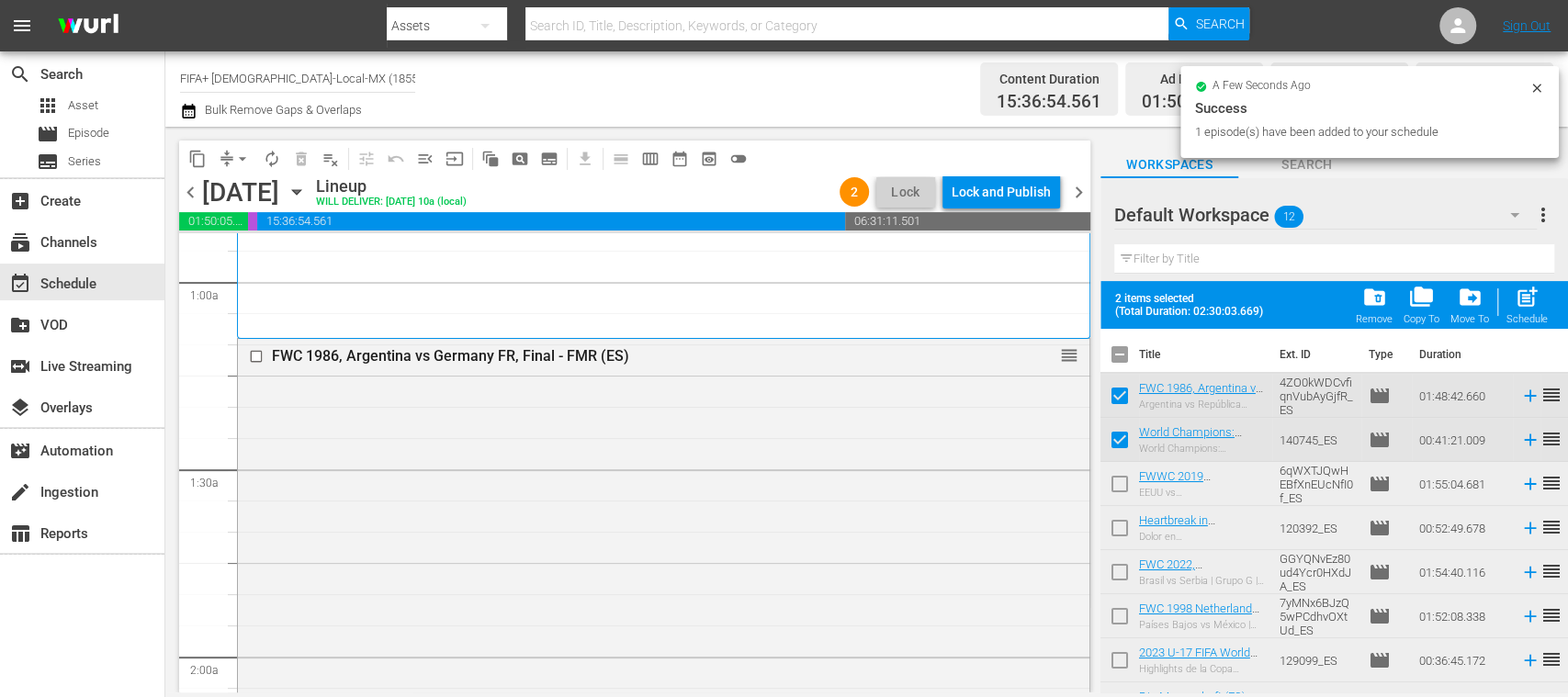
click at [1117, 483] on input "checkbox" at bounding box center [1119, 487] width 39 height 39
checkbox input "true"
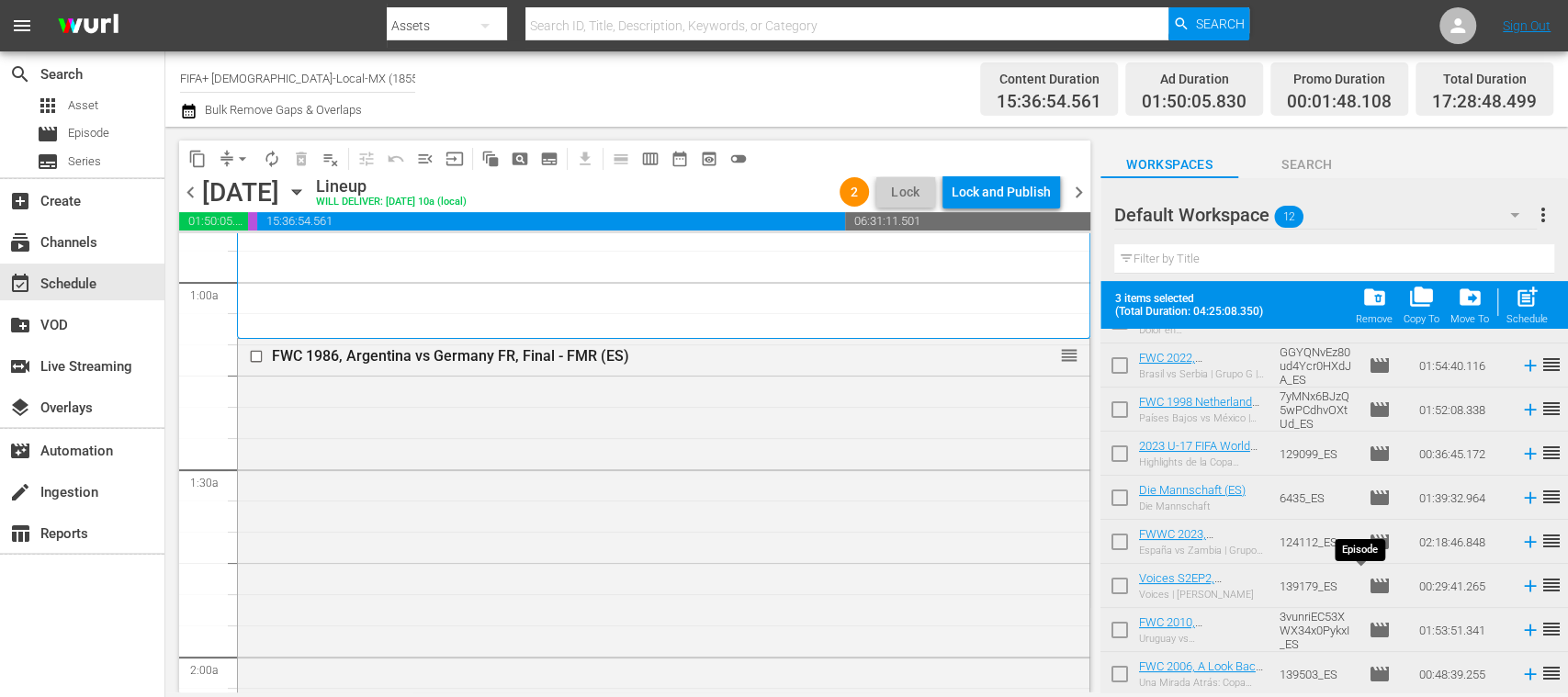
scroll to position [208, 0]
click at [1116, 406] on input "checkbox" at bounding box center [1119, 412] width 39 height 39
checkbox input "true"
drag, startPoint x: 1120, startPoint y: 488, endPoint x: 1337, endPoint y: 477, distance: 217.3
click at [1120, 487] on input "checkbox" at bounding box center [1119, 501] width 39 height 39
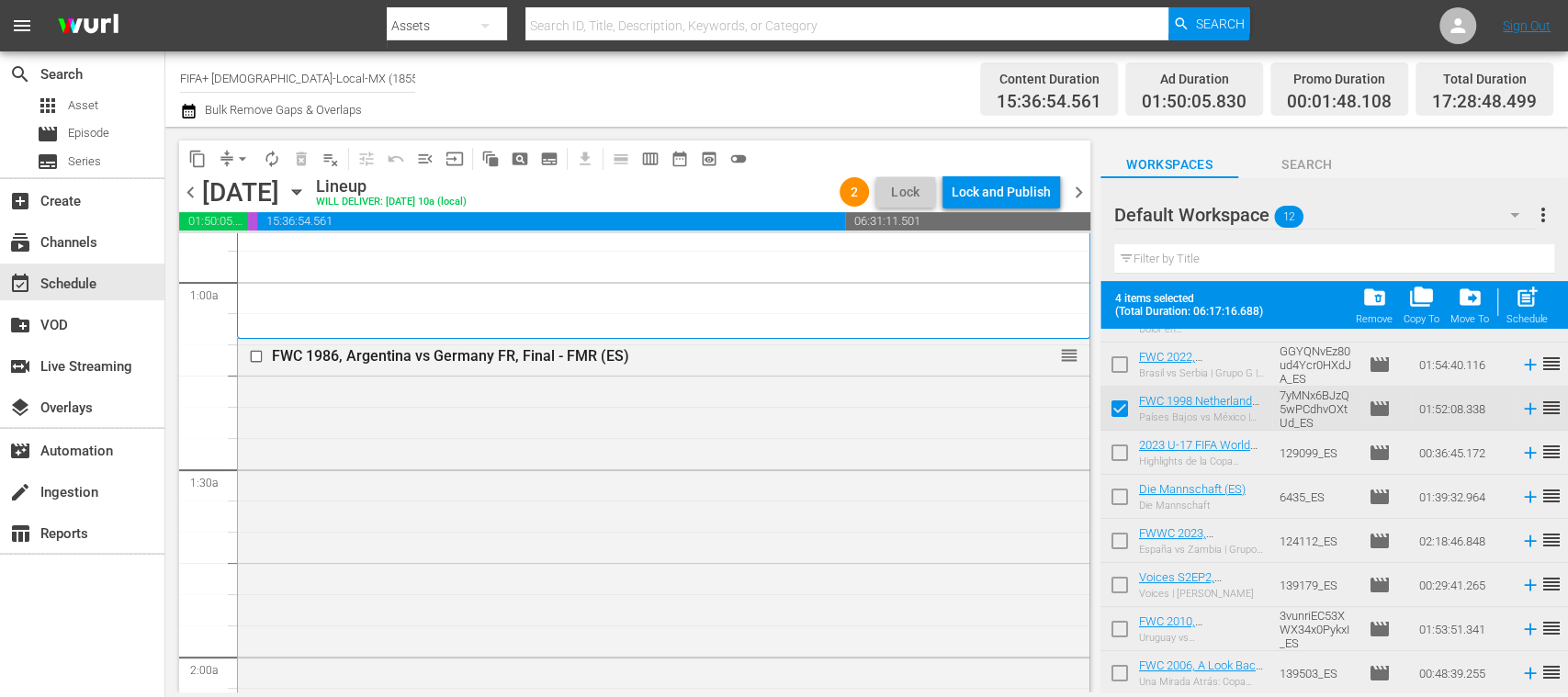
checkbox input "true"
click at [1530, 312] on div "post_add Schedule" at bounding box center [1527, 304] width 41 height 40
checkbox input "false"
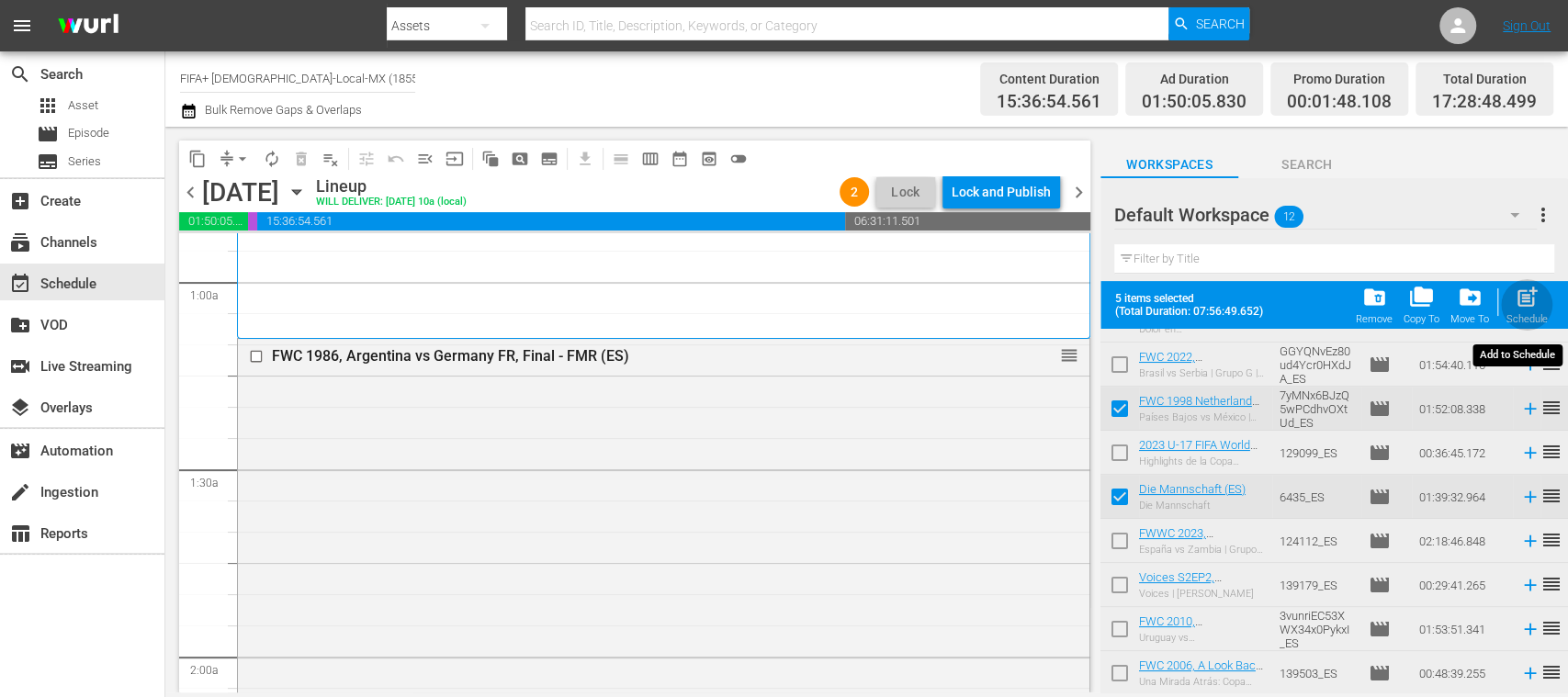
checkbox input "false"
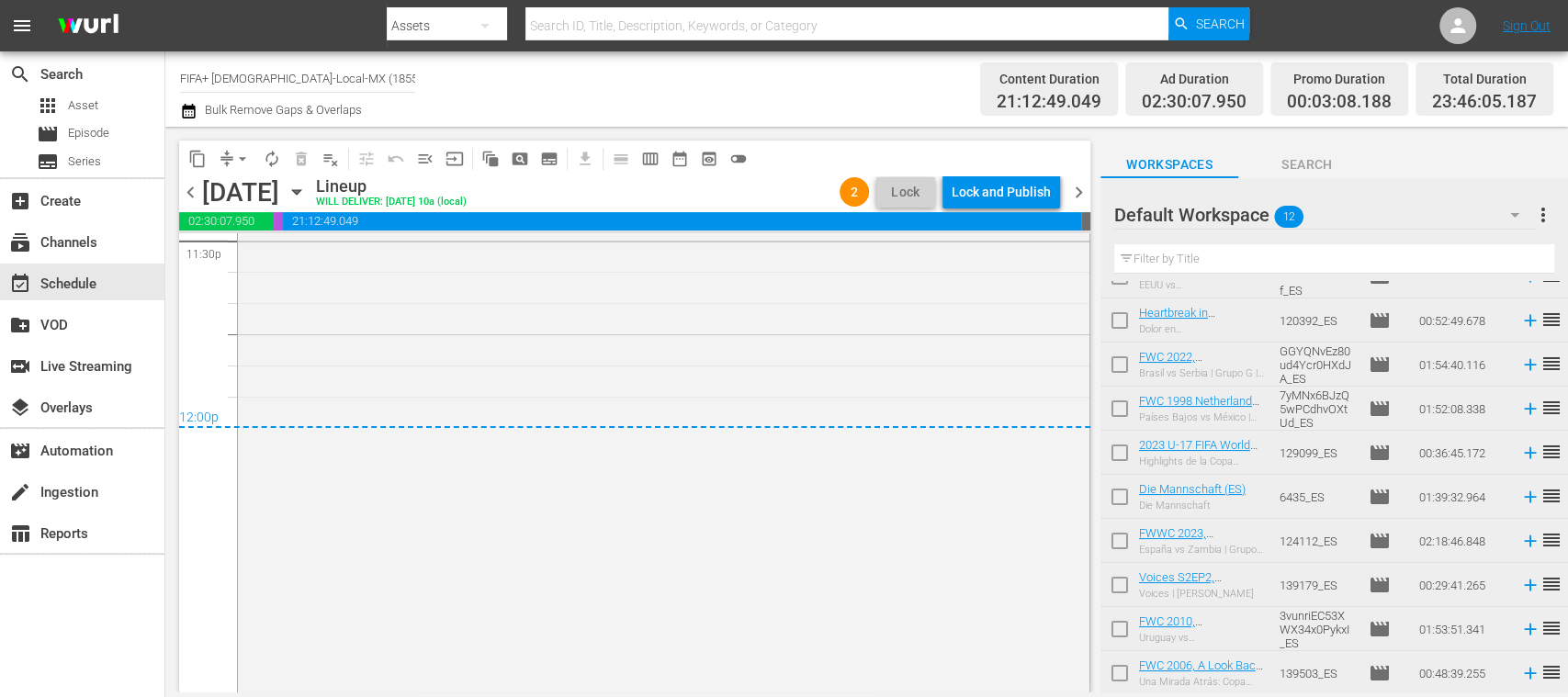
scroll to position [7491, 0]
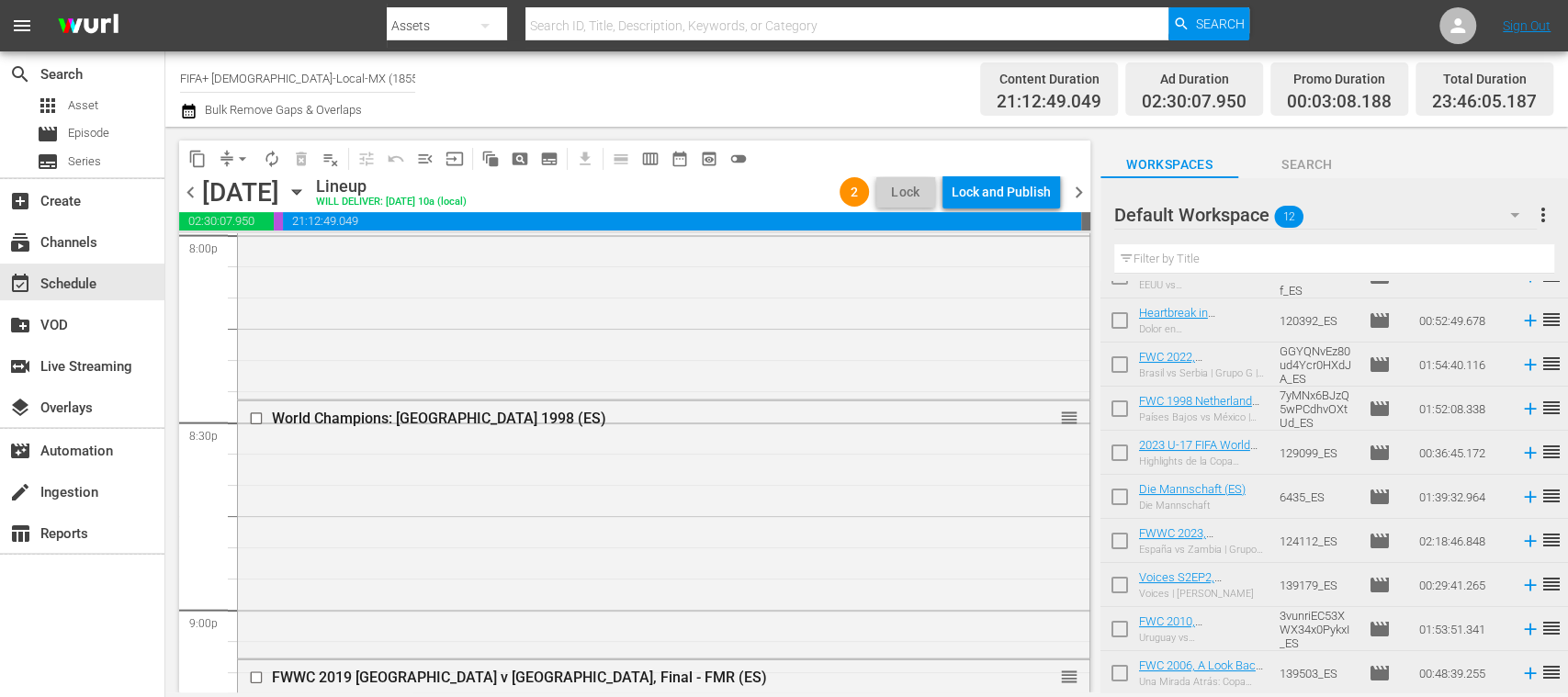
click at [188, 193] on span "chevron_left" at bounding box center [191, 193] width 23 height 23
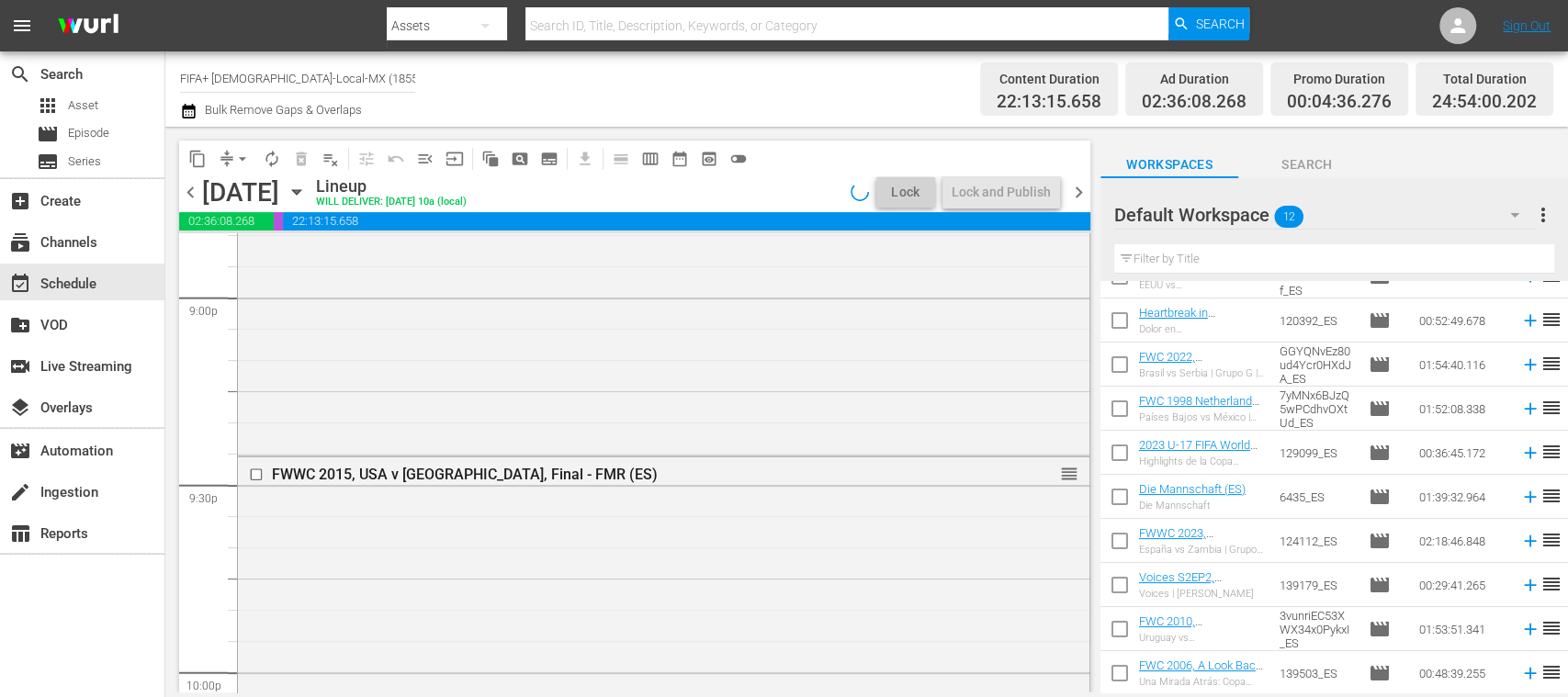
scroll to position [7491, 0]
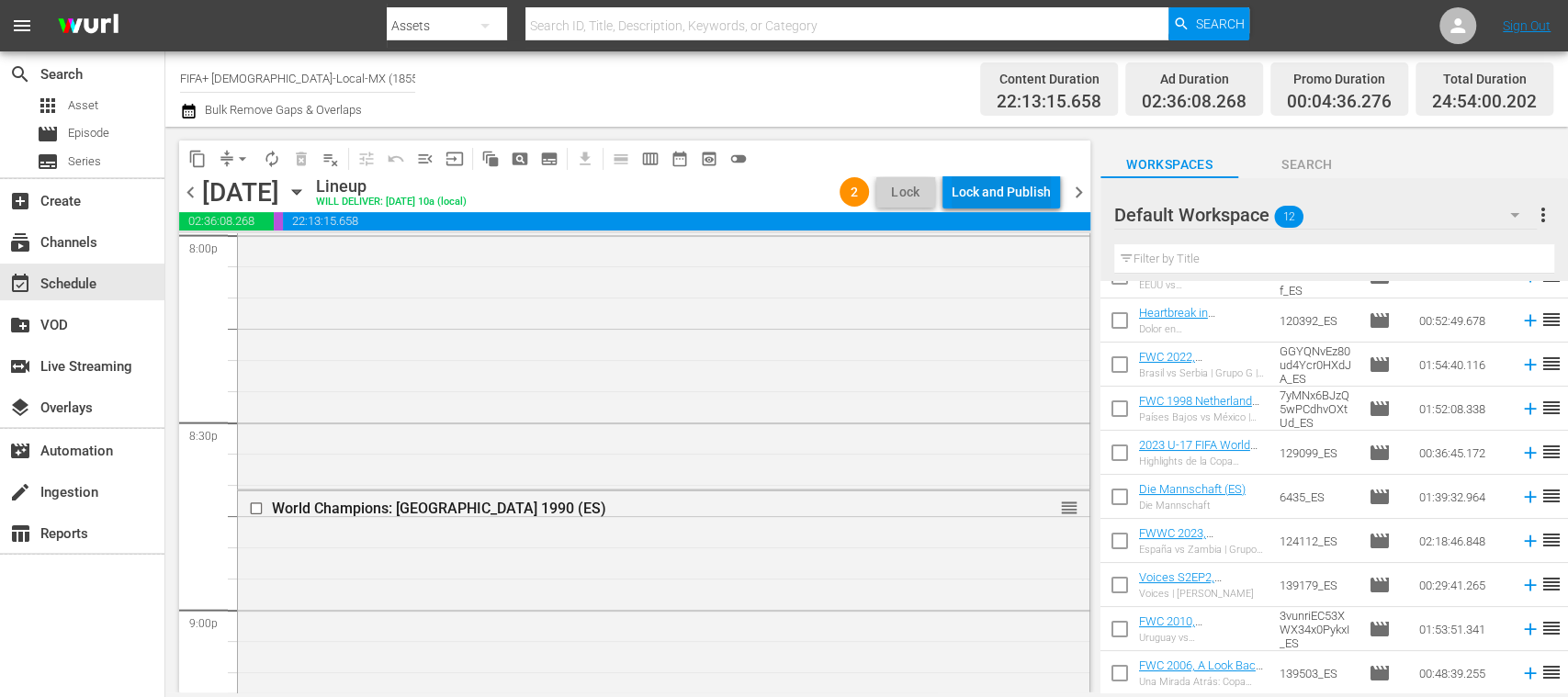
click at [1027, 196] on div "Lock and Publish" at bounding box center [1001, 192] width 99 height 33
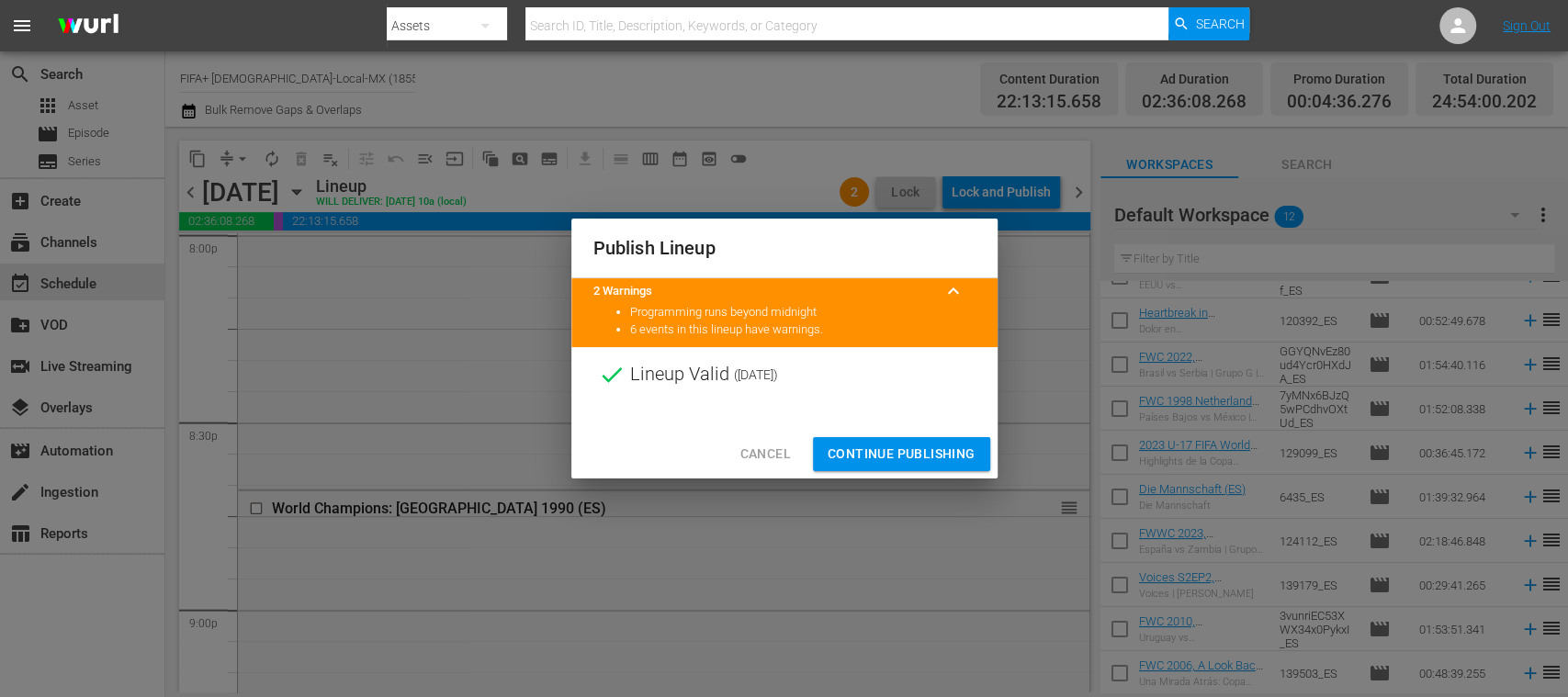
click at [921, 441] on button "Continue Publishing" at bounding box center [902, 453] width 177 height 34
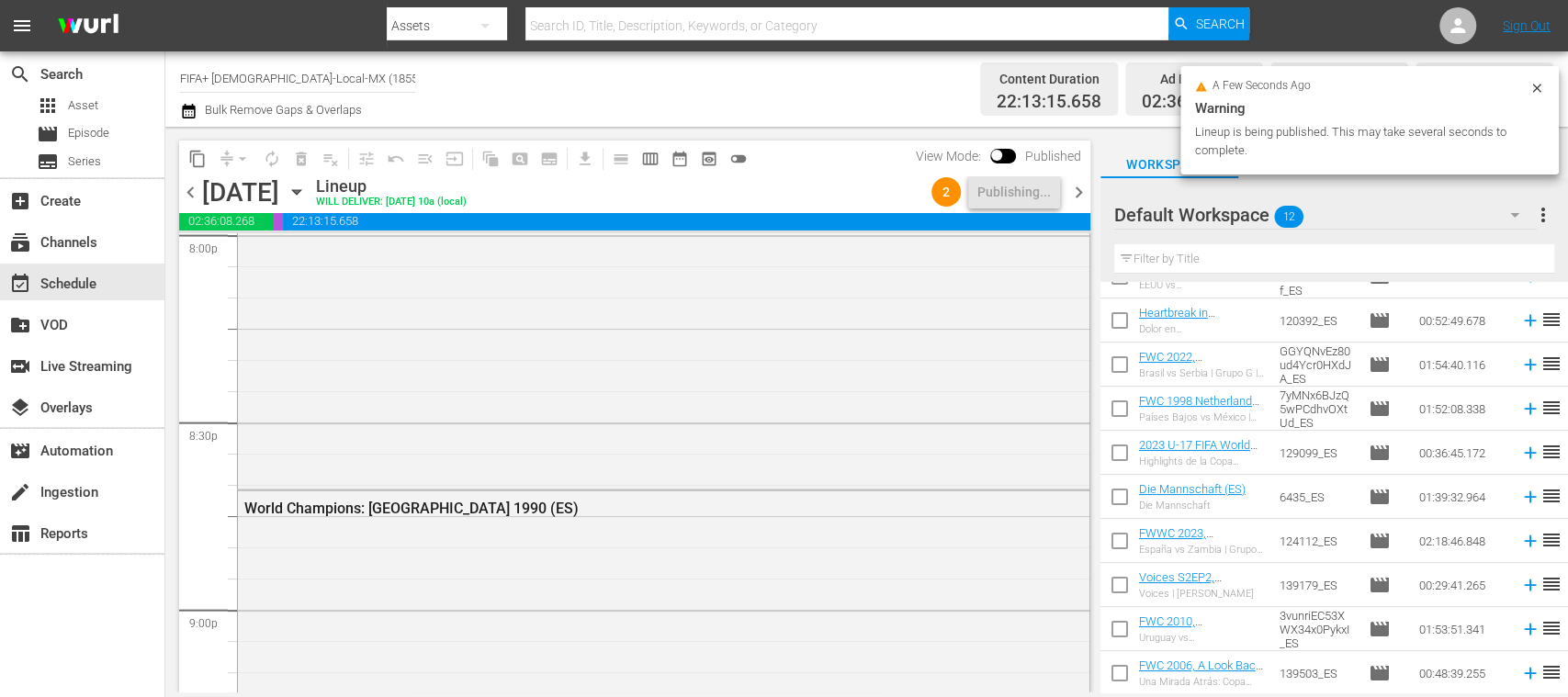
click at [1078, 196] on span "chevron_right" at bounding box center [1079, 193] width 23 height 23
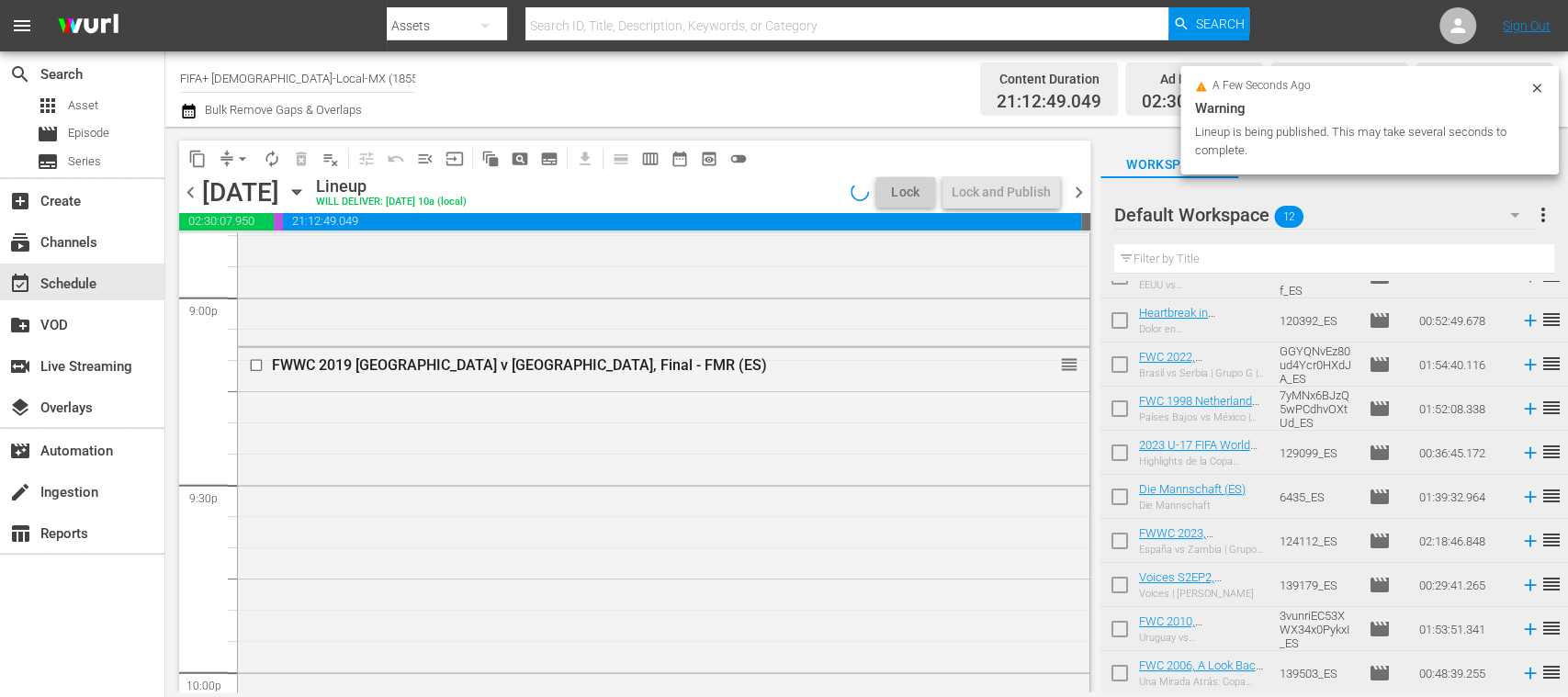
scroll to position [7522, 0]
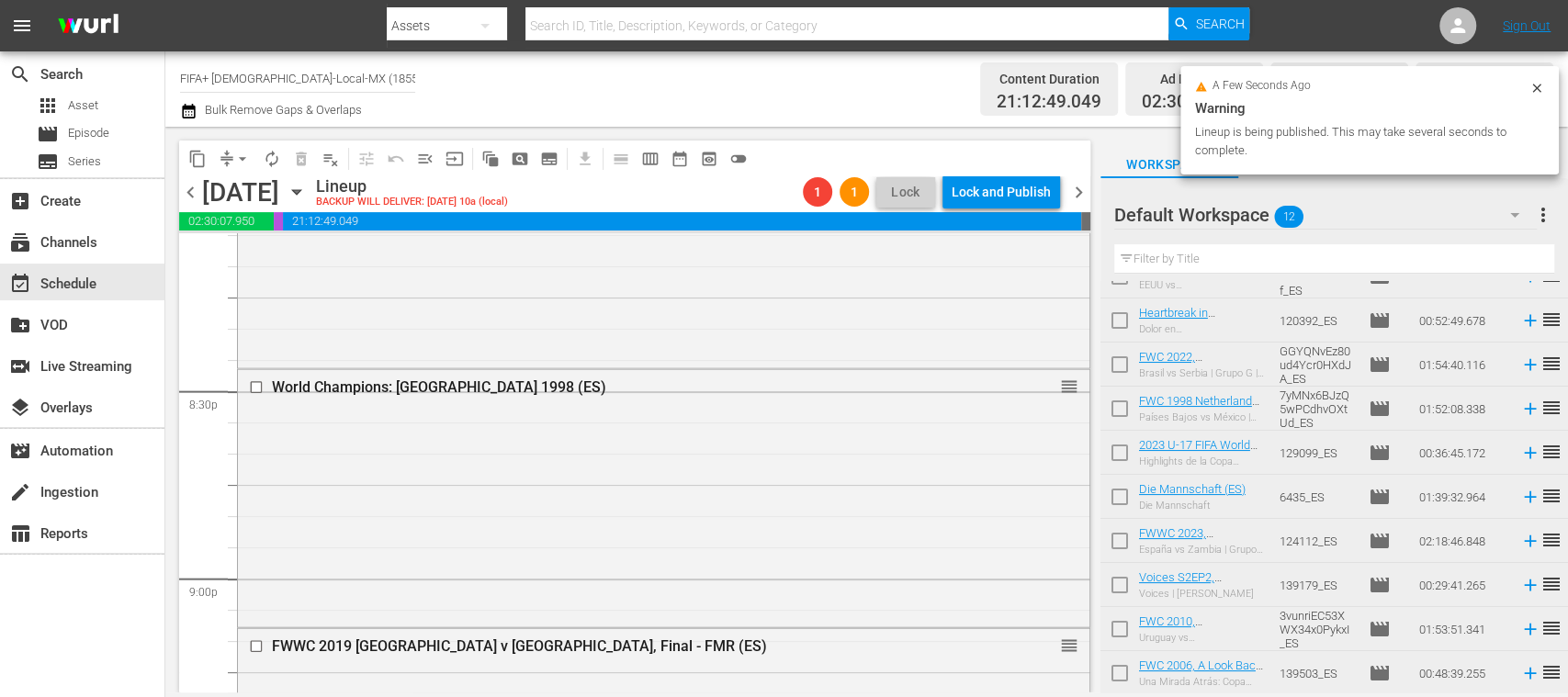
click at [1025, 197] on div "Lock and Publish" at bounding box center [1001, 192] width 99 height 33
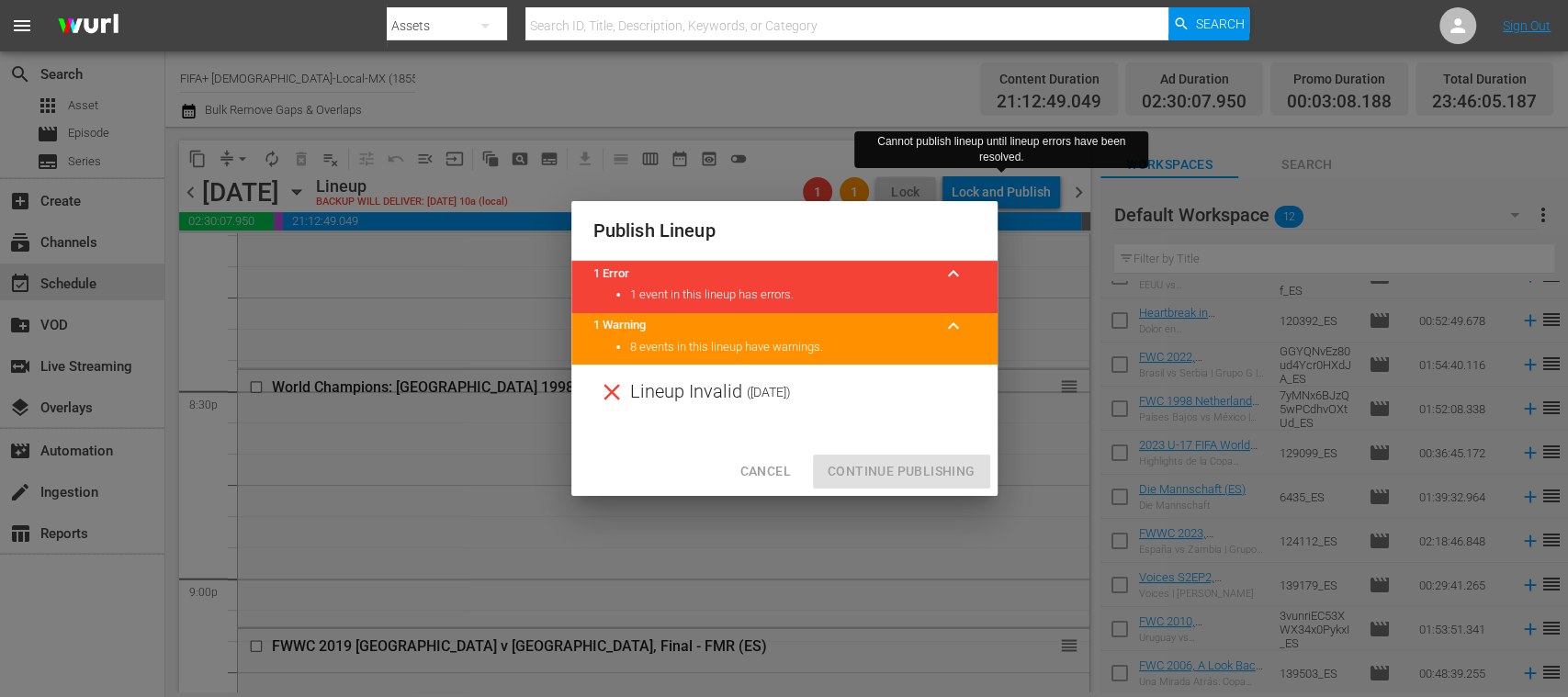
click at [771, 472] on span "Cancel" at bounding box center [764, 472] width 51 height 23
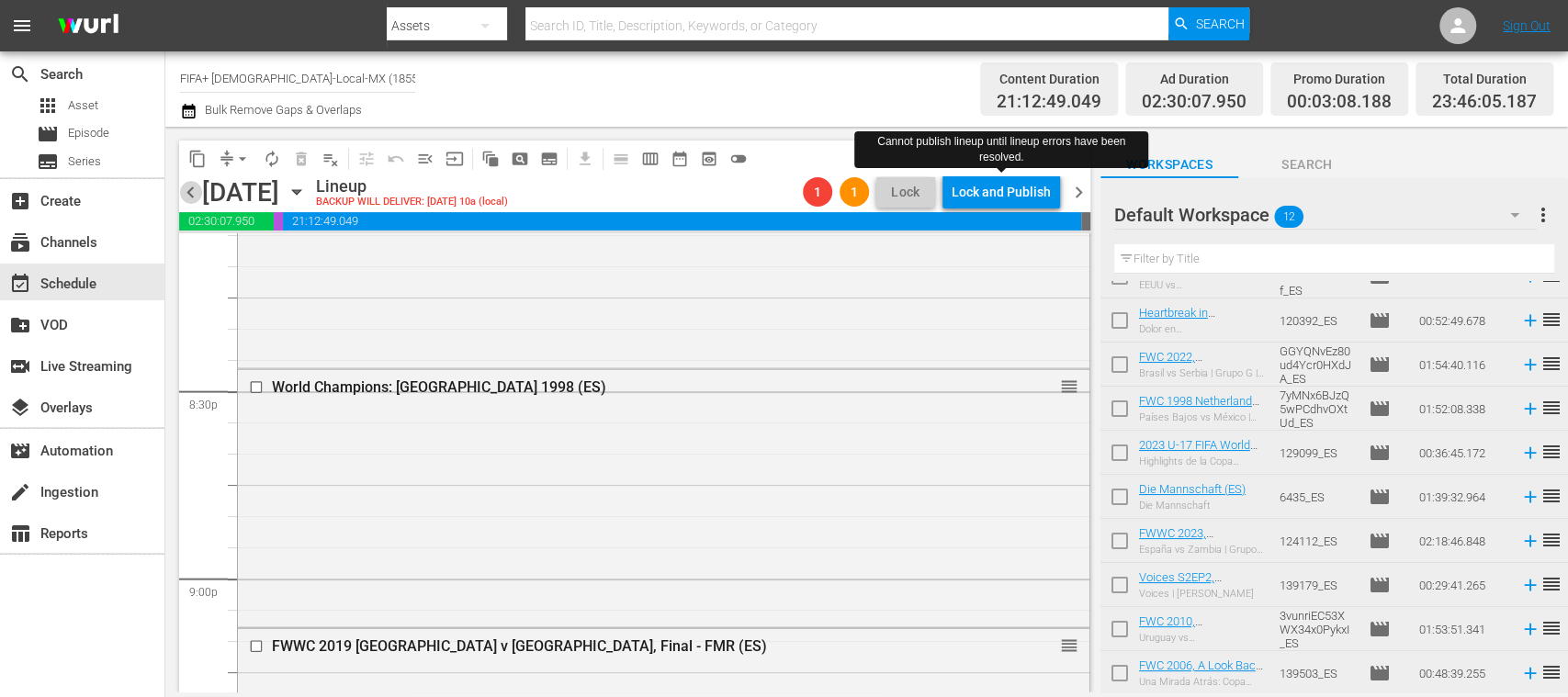
click at [189, 190] on span "chevron_left" at bounding box center [191, 193] width 23 height 23
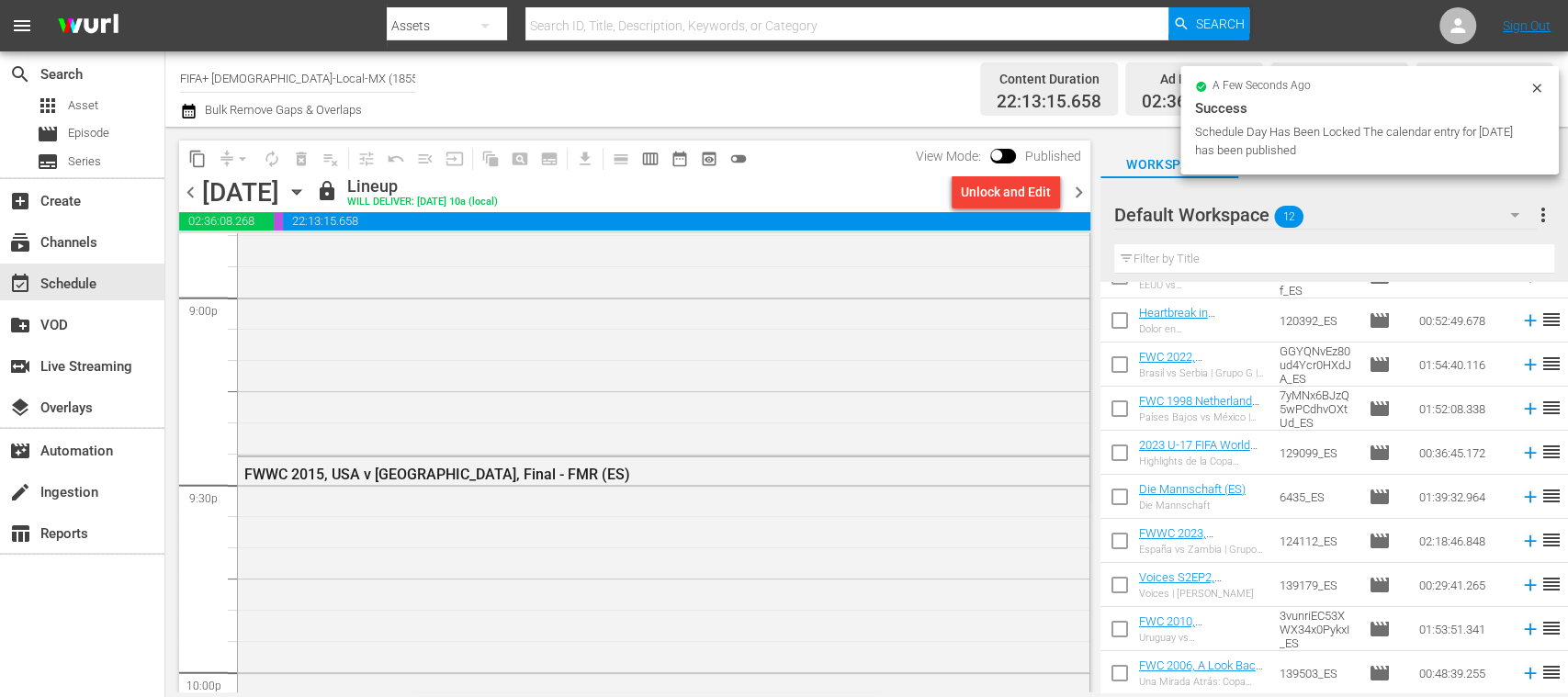
scroll to position [7491, 0]
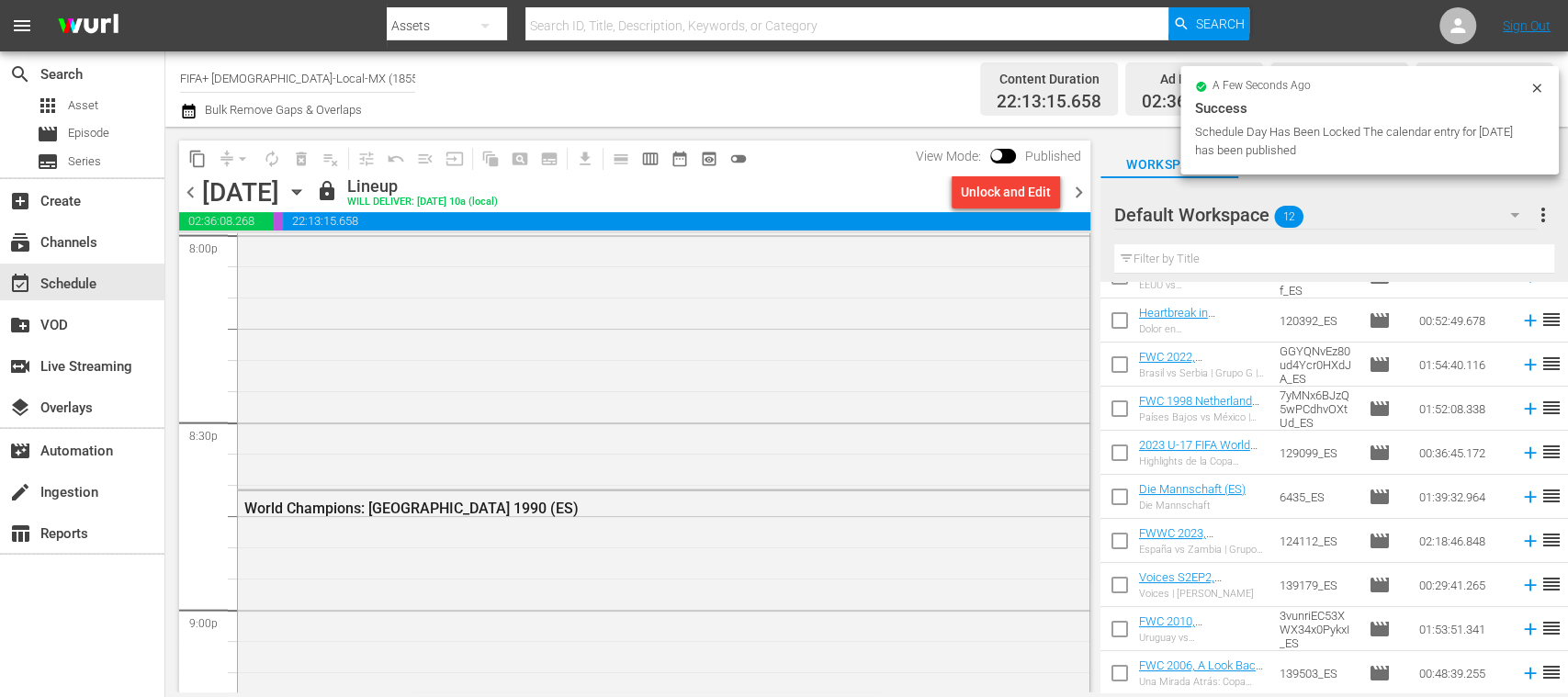
click at [189, 190] on span "chevron_left" at bounding box center [191, 193] width 23 height 23
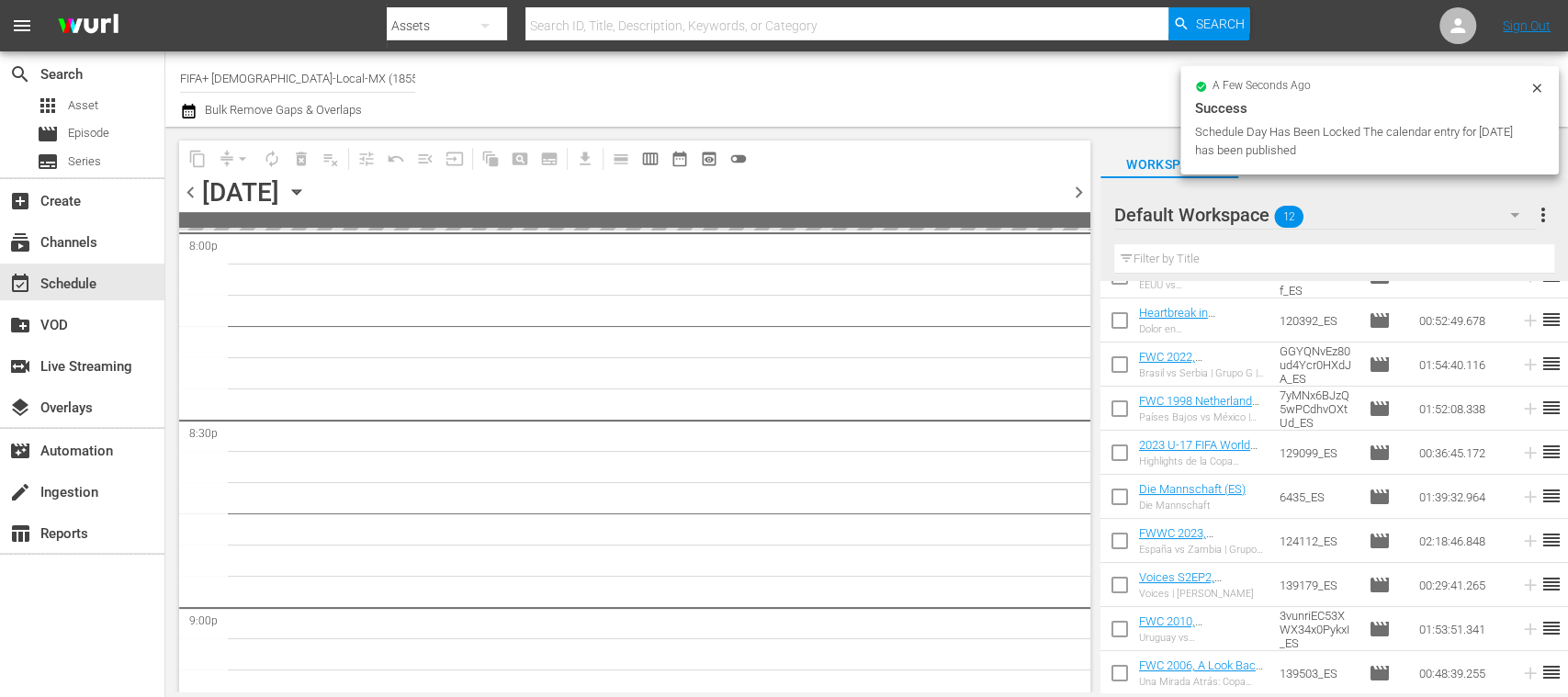
scroll to position [7803, 0]
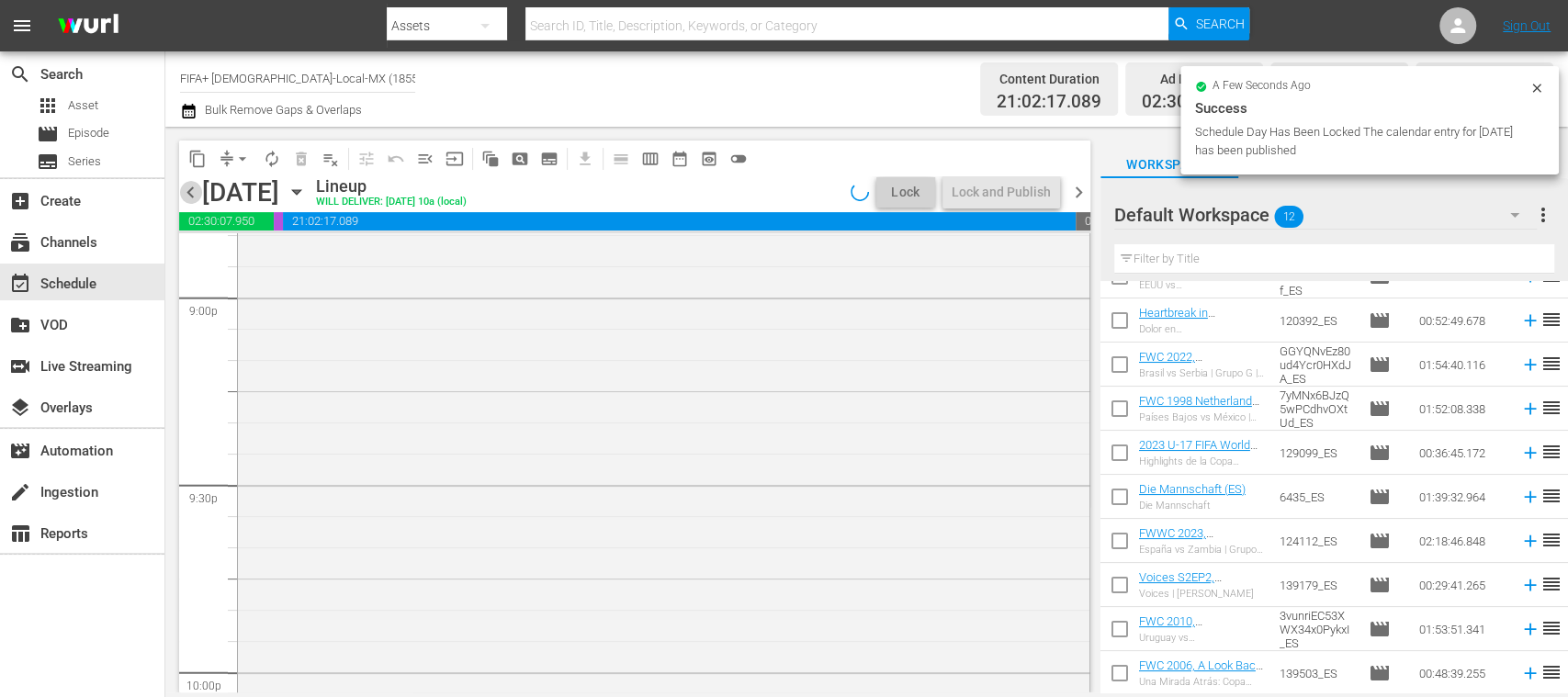
click at [189, 190] on span "chevron_left" at bounding box center [191, 193] width 23 height 23
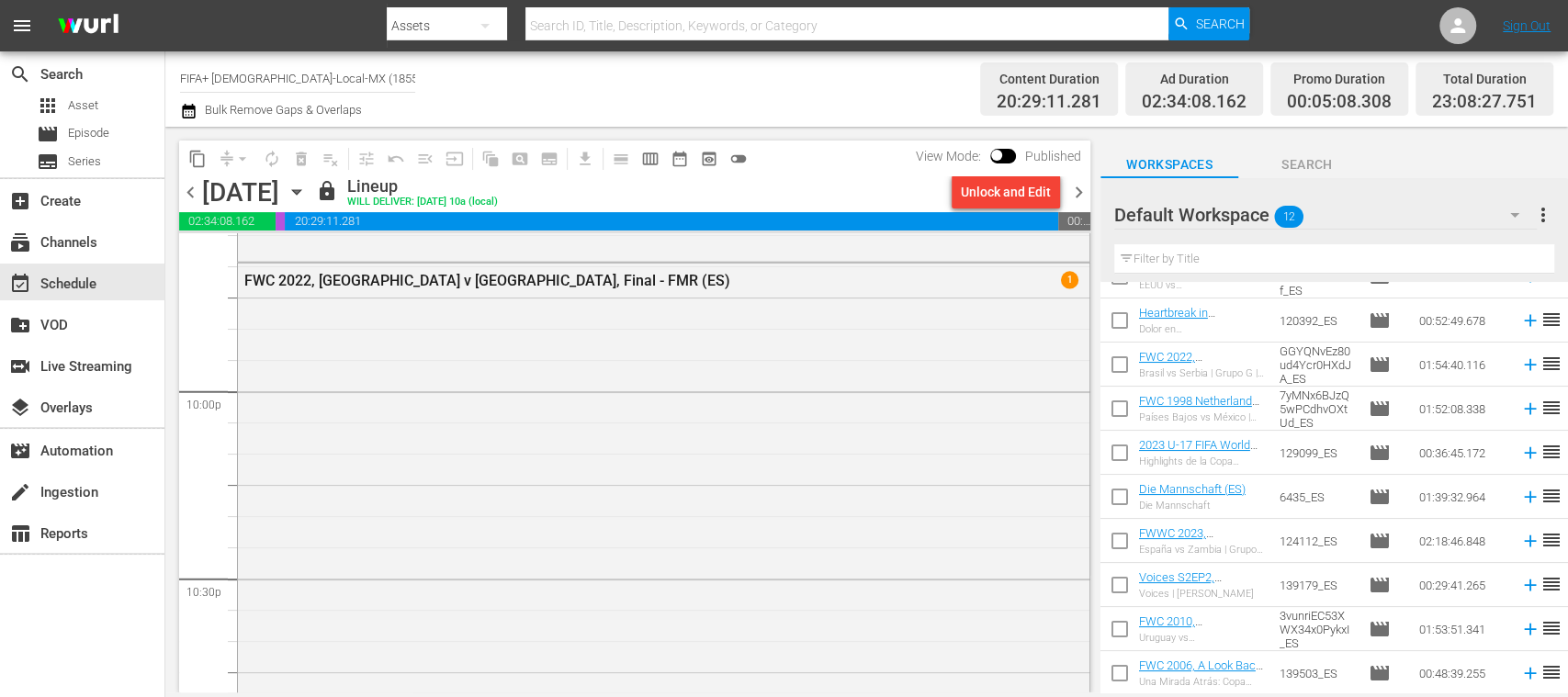
scroll to position [7928, 0]
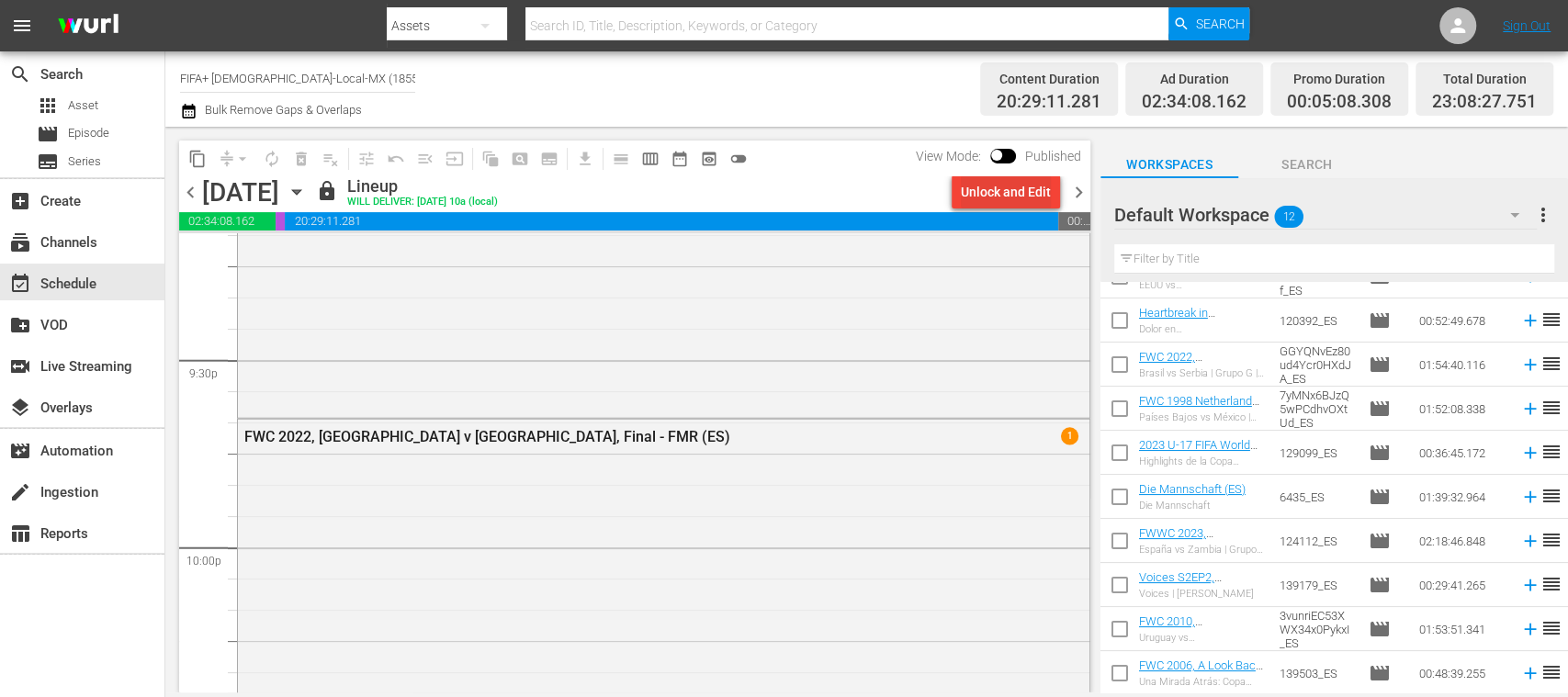
click at [1006, 200] on div "Unlock and Edit" at bounding box center [1005, 192] width 90 height 33
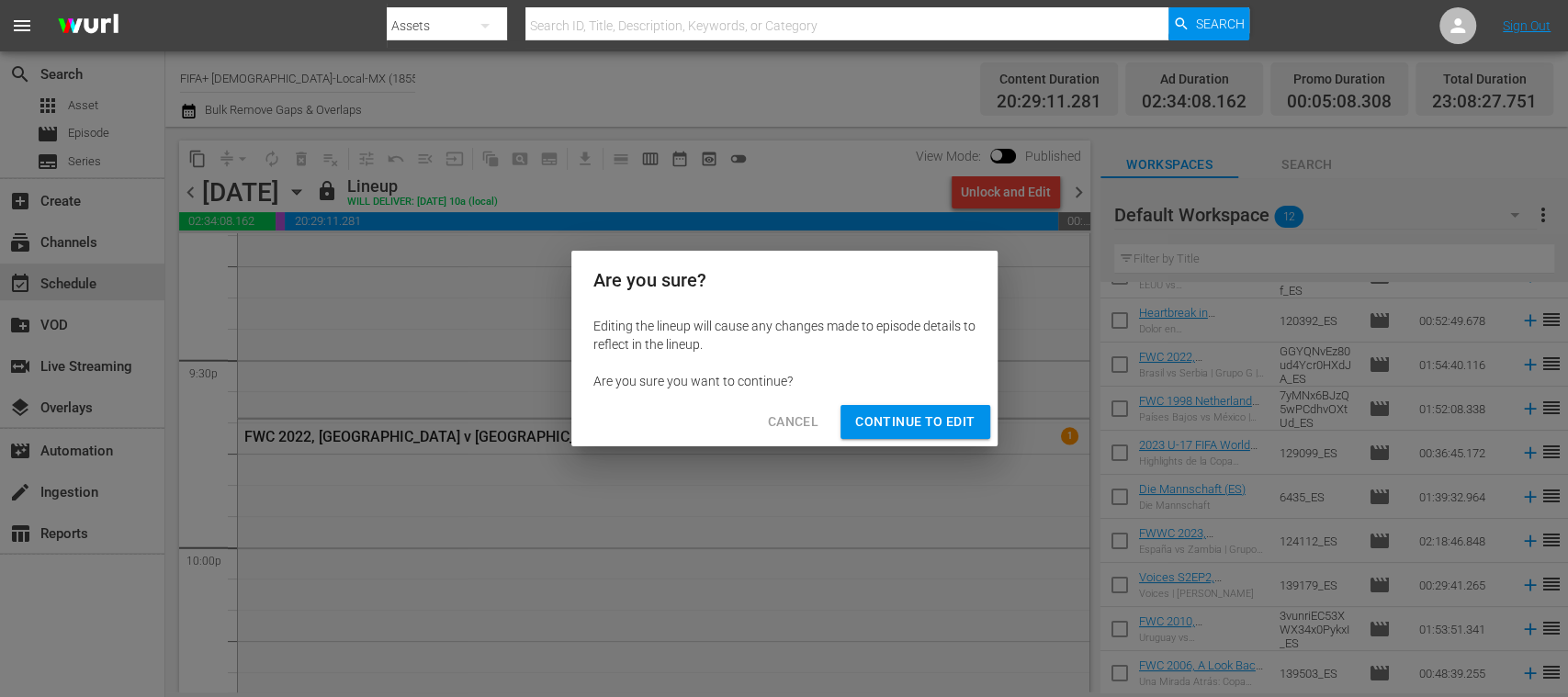
click at [956, 426] on span "Continue to Edit" at bounding box center [915, 422] width 119 height 23
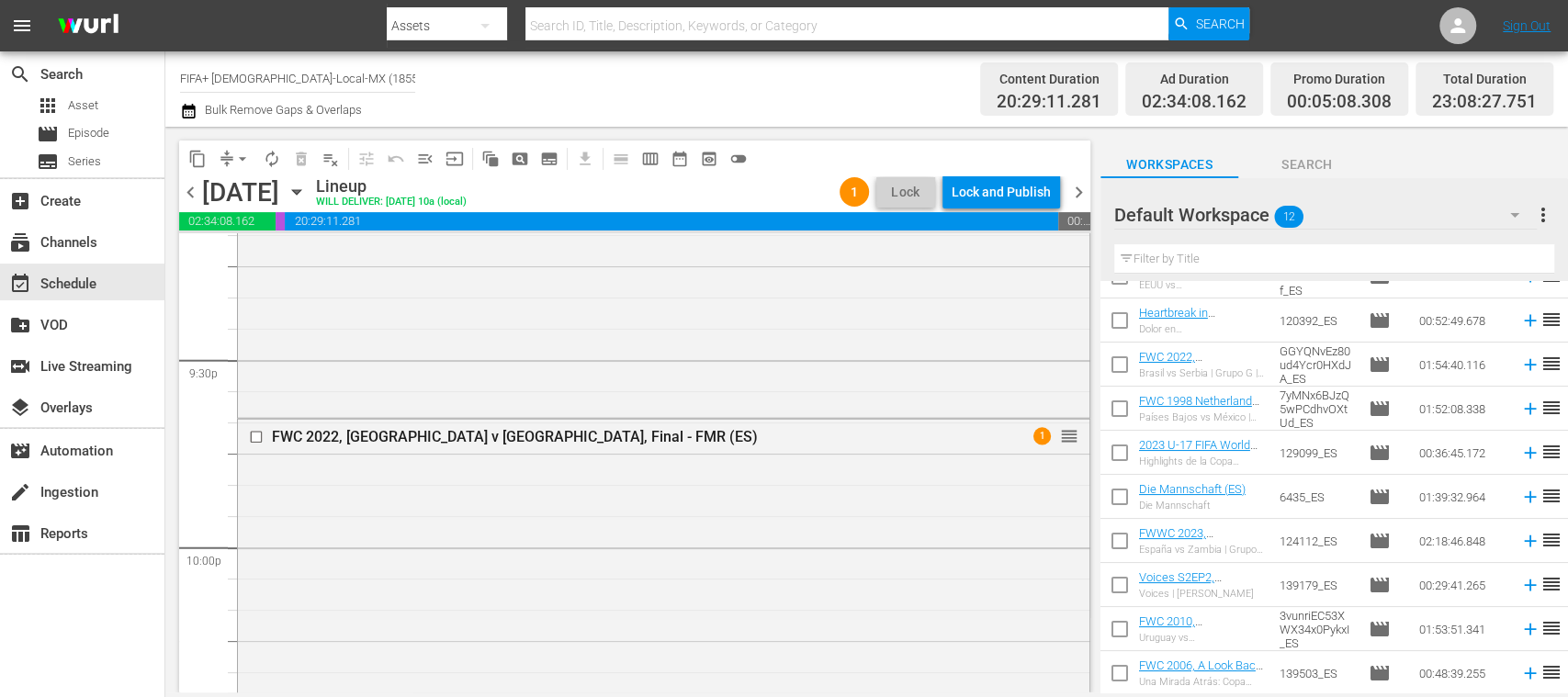
click at [425, 160] on span "menu_open" at bounding box center [425, 159] width 19 height 19
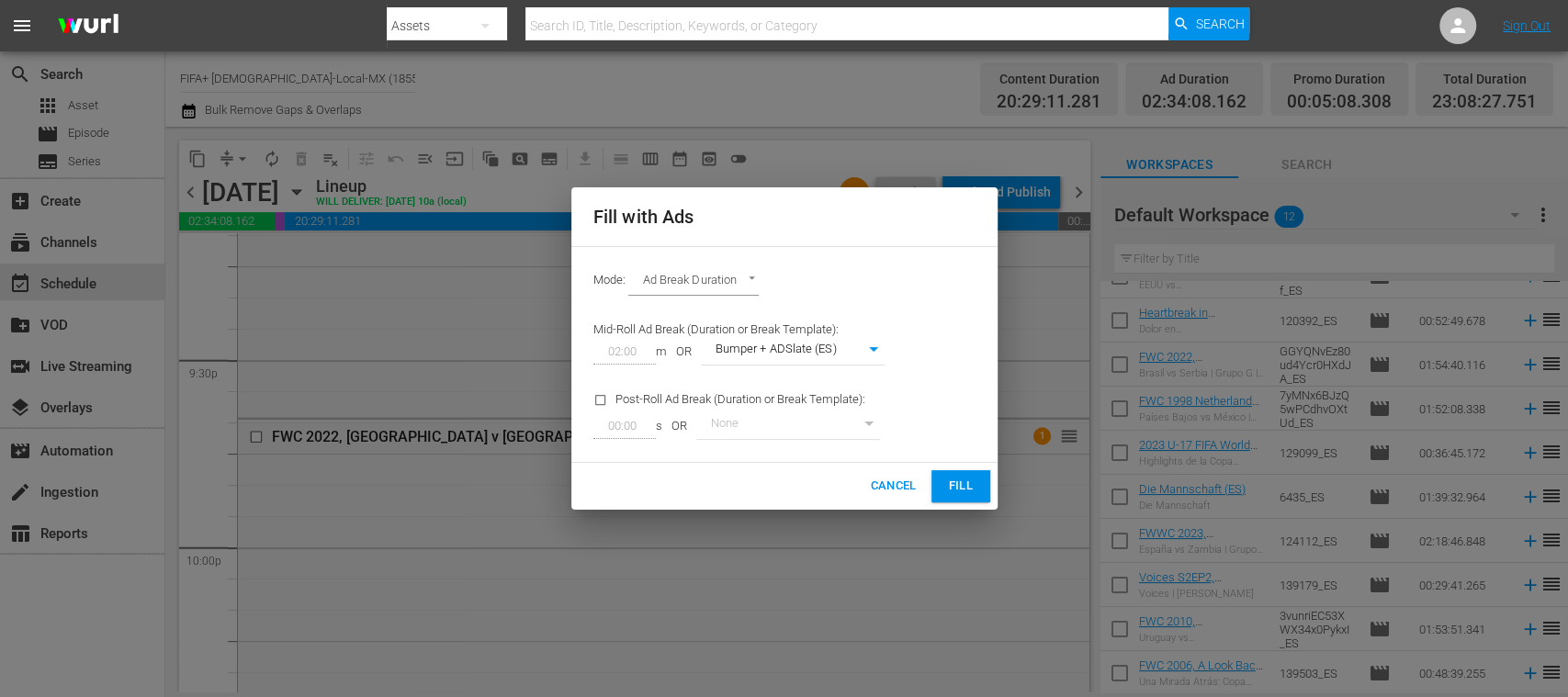
click at [968, 477] on span "Fill" at bounding box center [960, 486] width 29 height 21
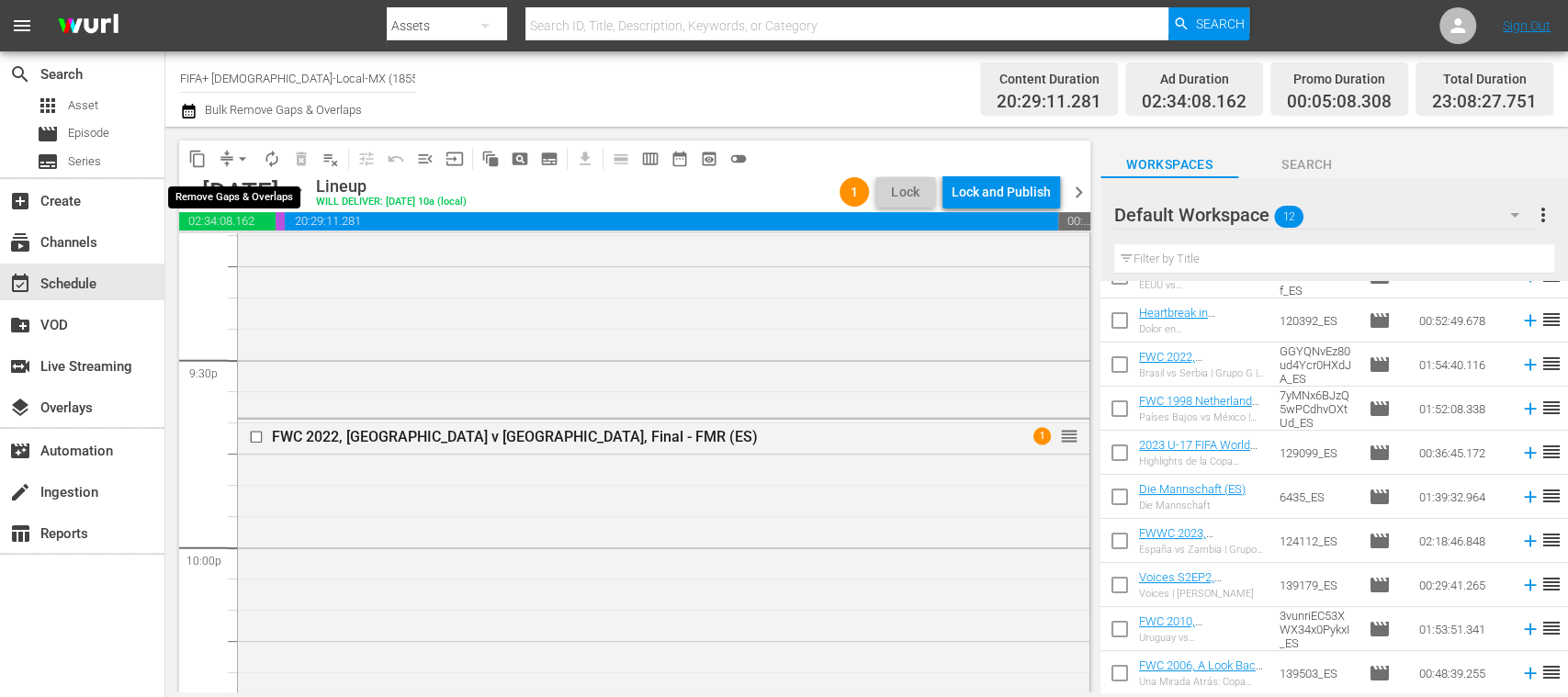
click at [243, 161] on span "arrow_drop_down" at bounding box center [242, 159] width 19 height 19
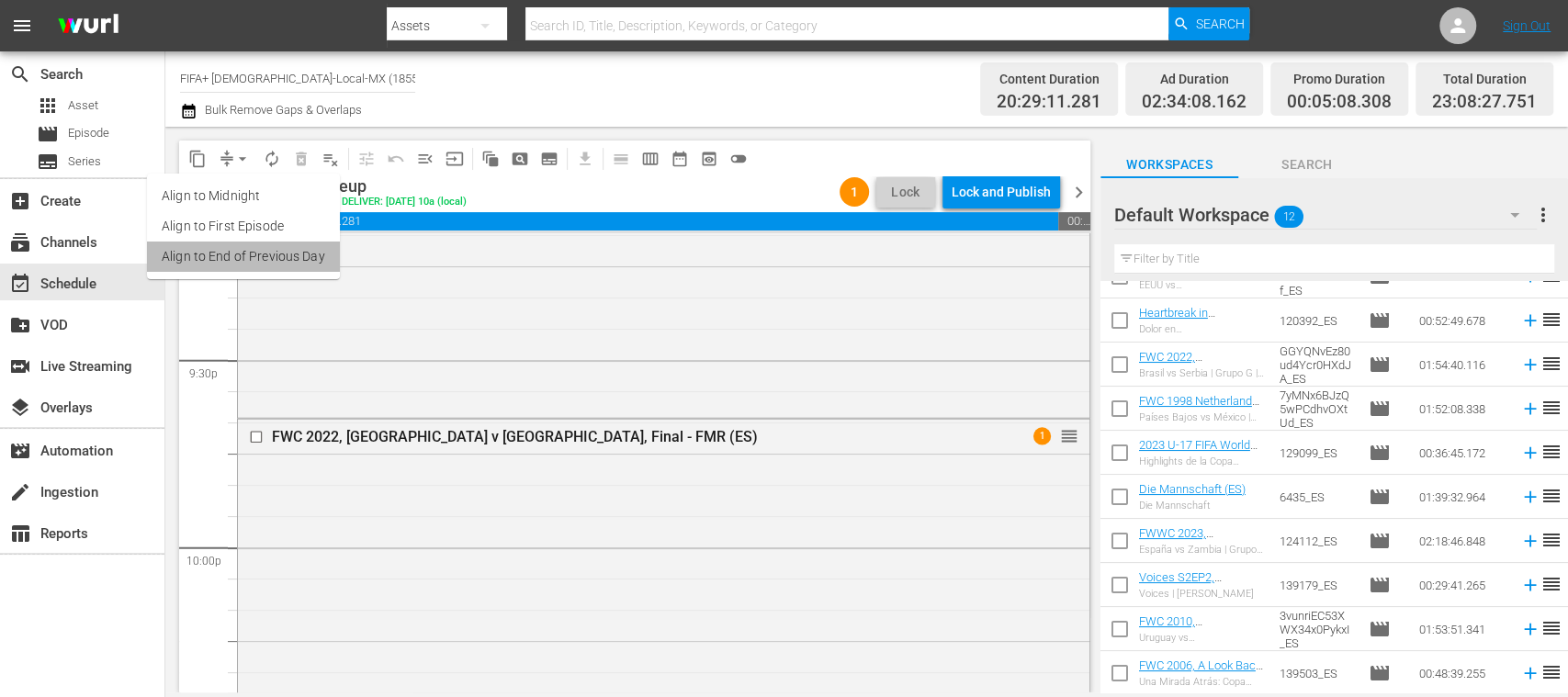
click at [269, 252] on li "Align to End of Previous Day" at bounding box center [244, 256] width 193 height 30
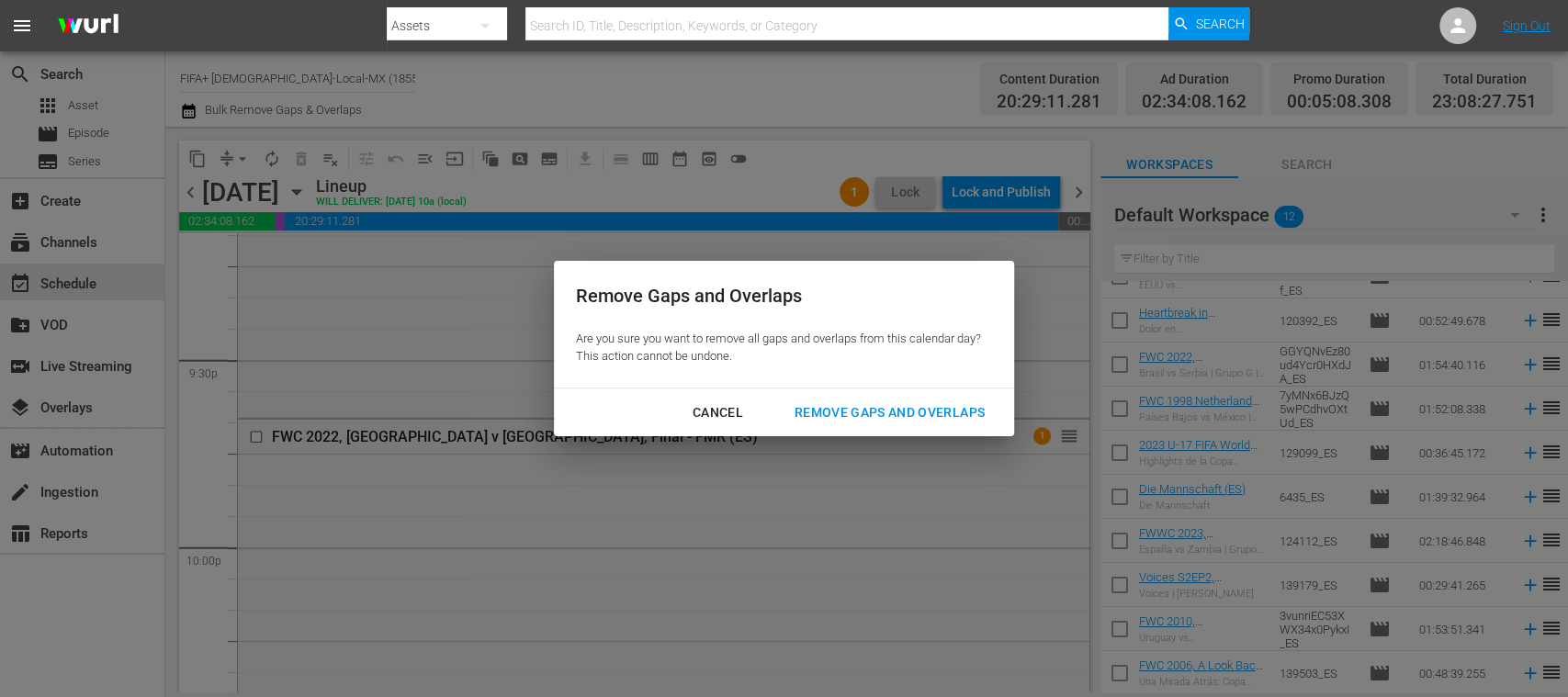
click at [893, 408] on div "Remove Gaps and Overlaps" at bounding box center [889, 413] width 219 height 23
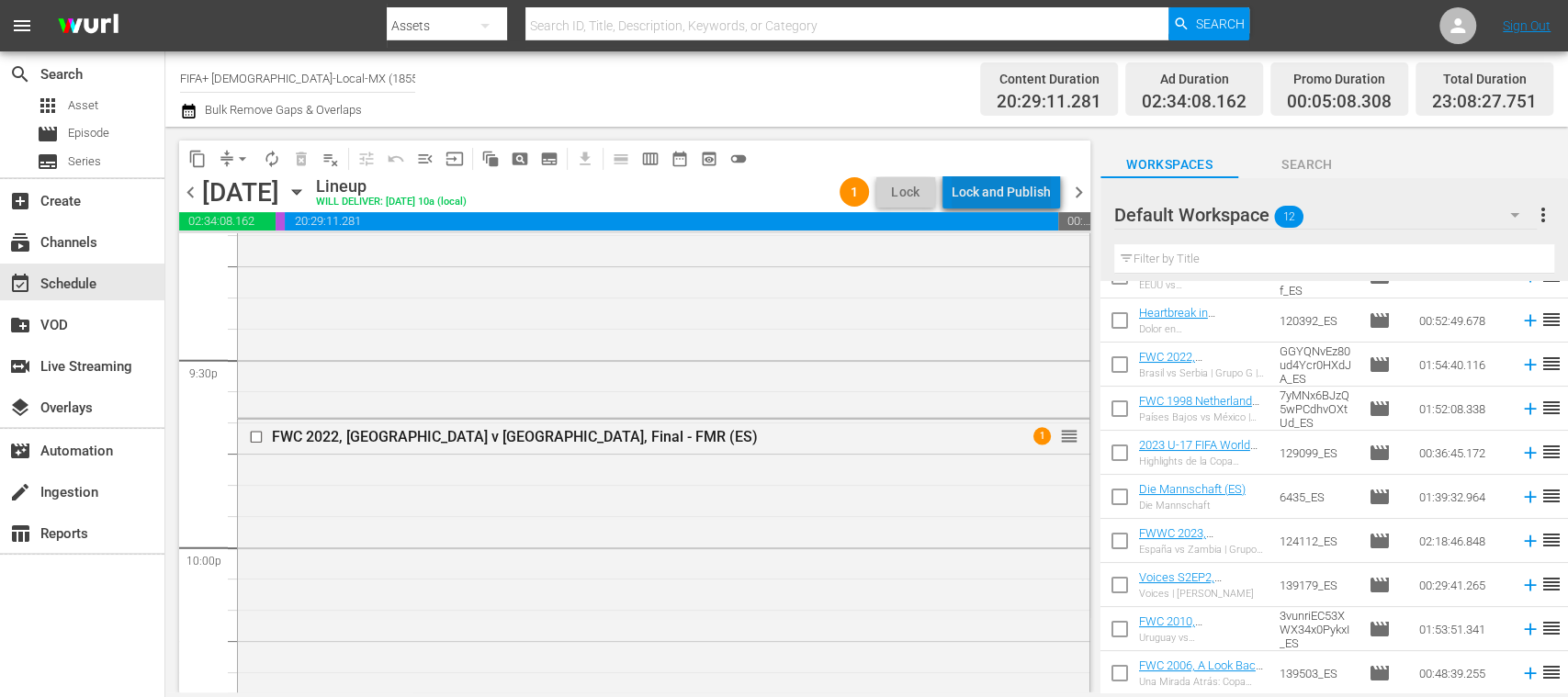
click at [1023, 184] on div "Lock and Publish" at bounding box center [1001, 192] width 99 height 33
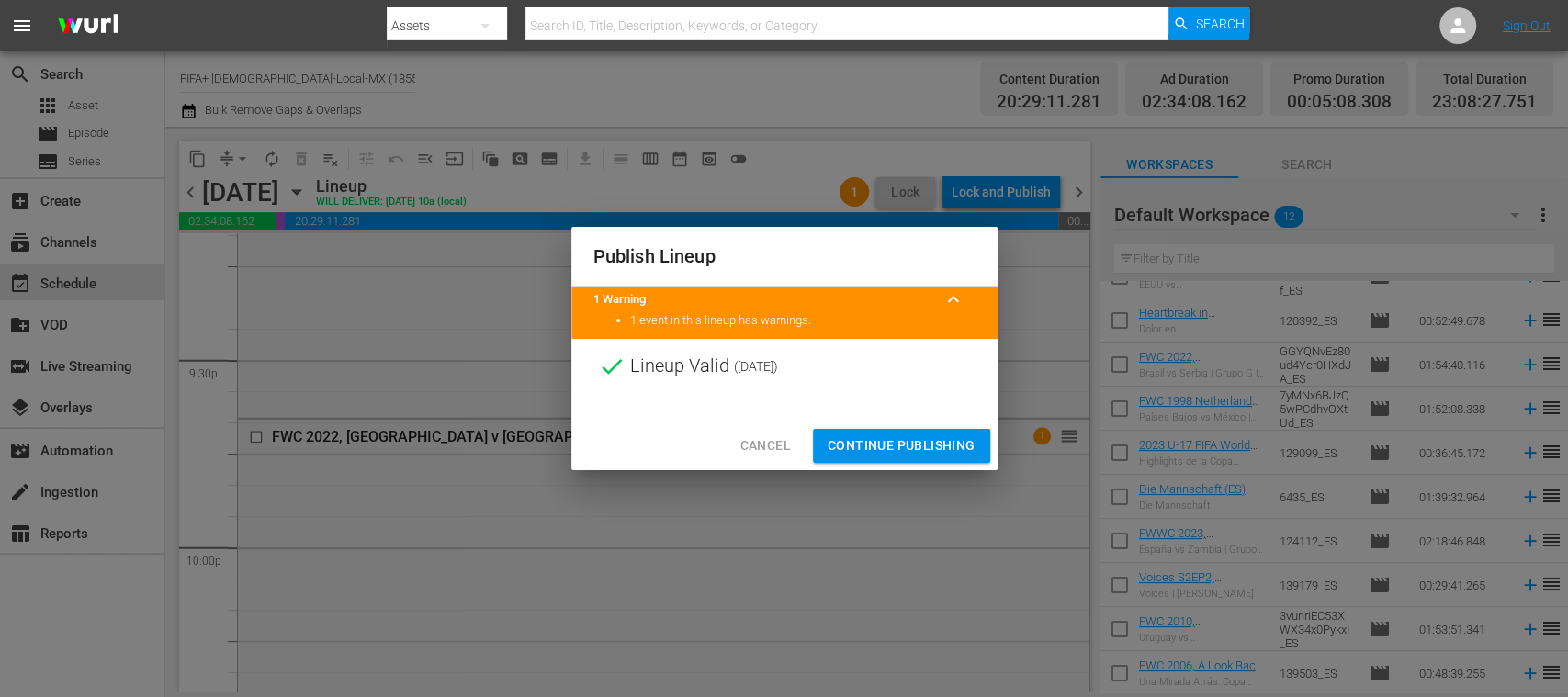
click at [941, 438] on span "Continue Publishing" at bounding box center [902, 446] width 148 height 23
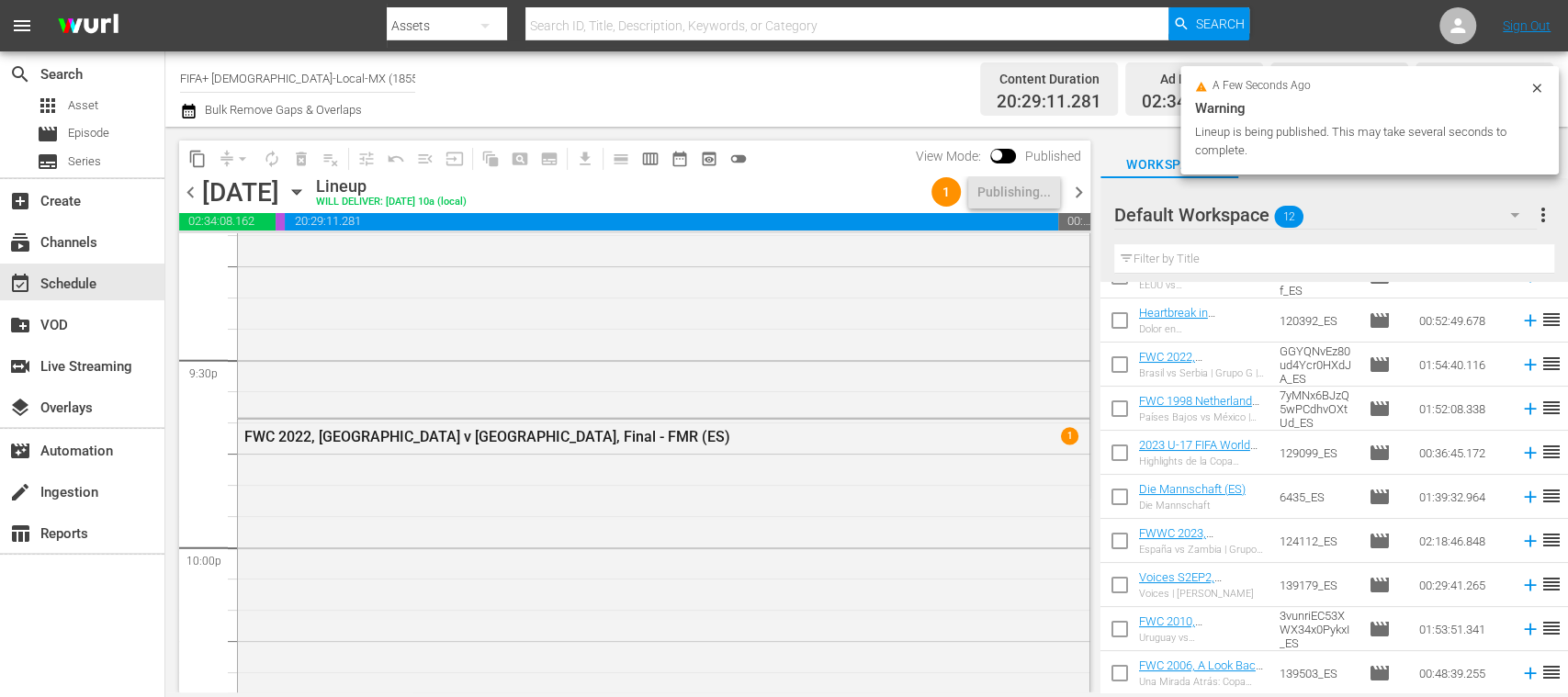
click at [1083, 190] on span "chevron_right" at bounding box center [1079, 193] width 23 height 23
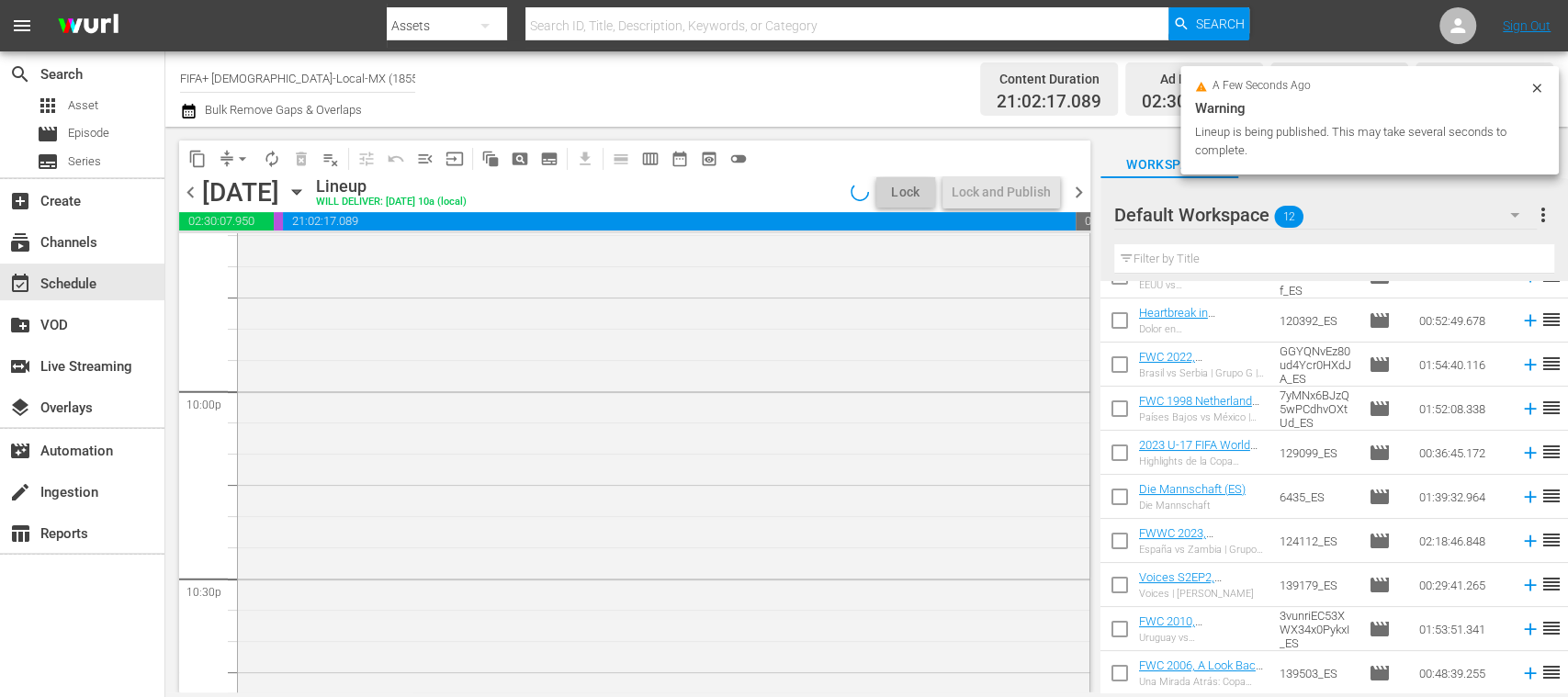
scroll to position [7803, 0]
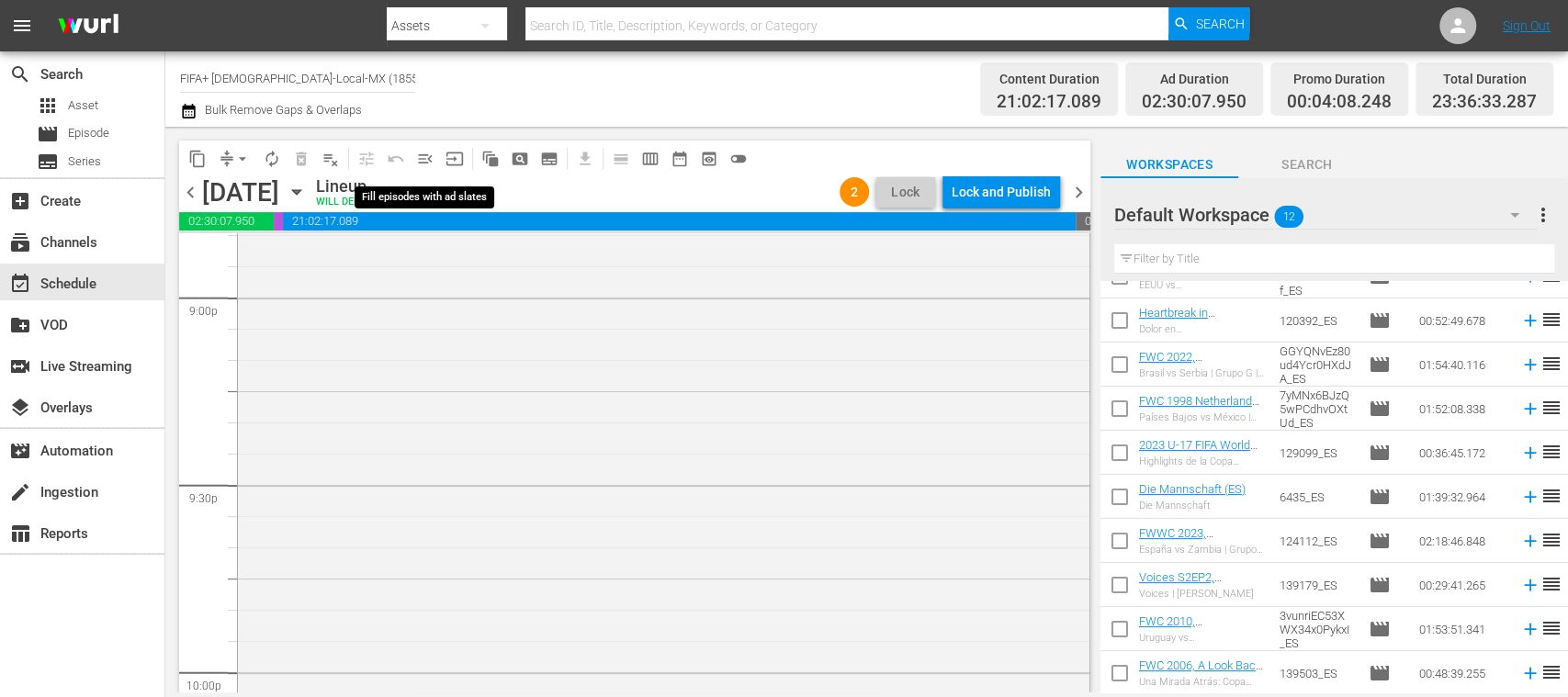
click at [424, 164] on span "menu_open" at bounding box center [425, 159] width 19 height 19
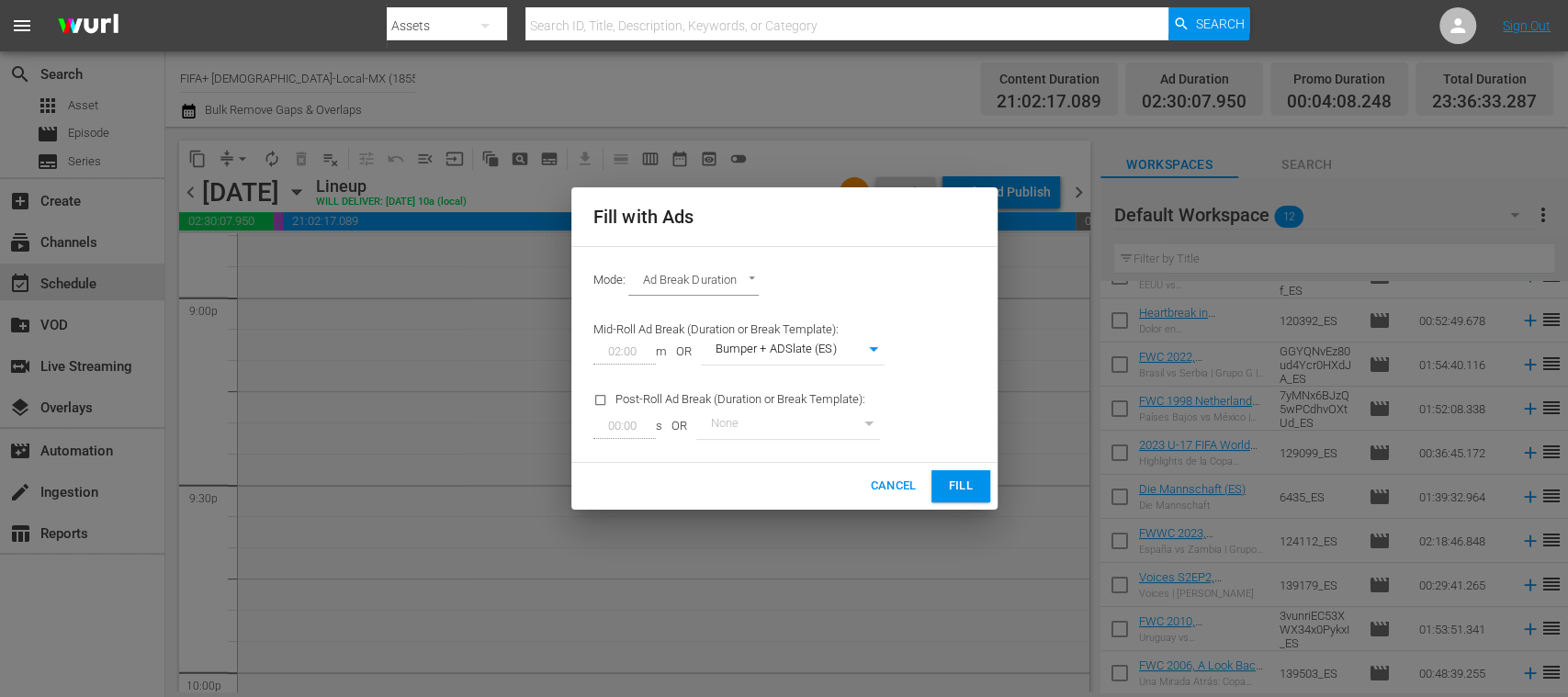
click at [957, 477] on span "Fill" at bounding box center [960, 486] width 29 height 21
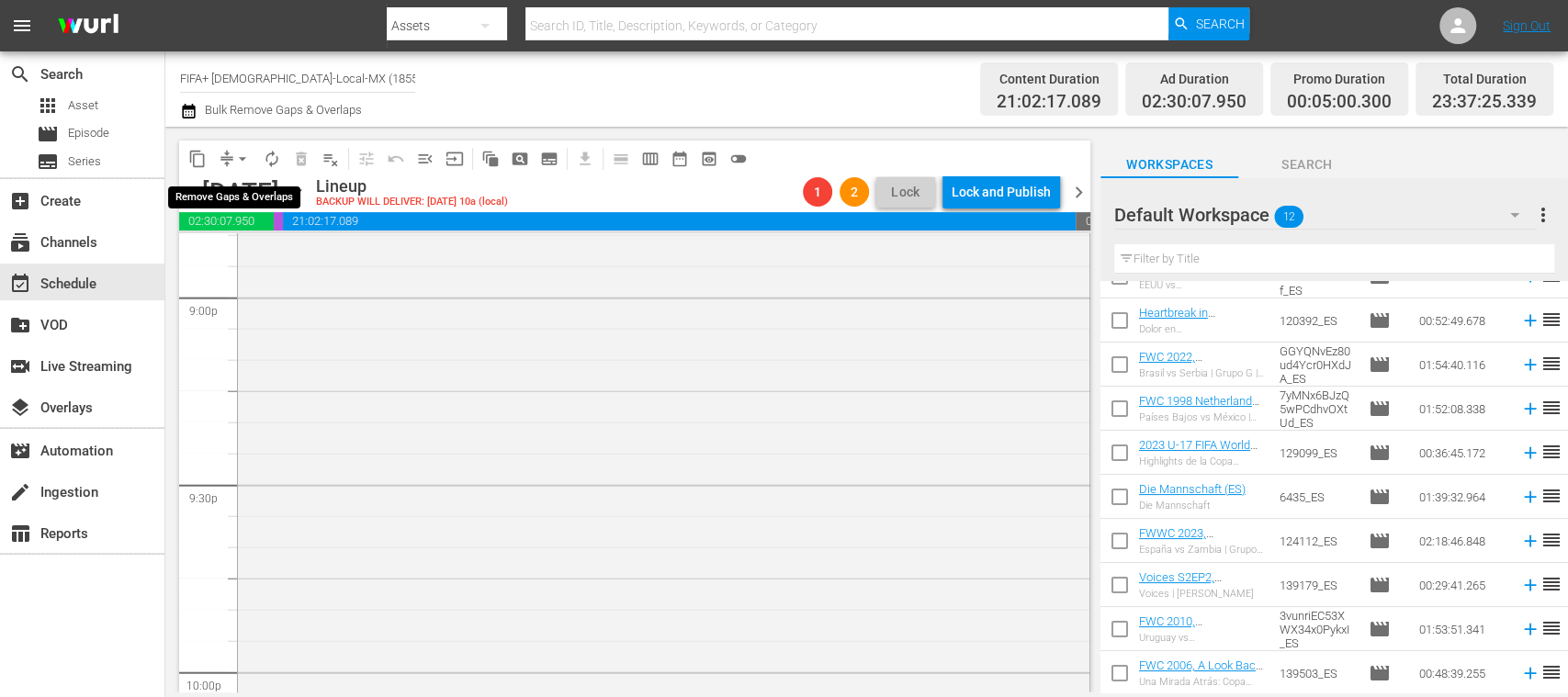
click at [246, 158] on span "arrow_drop_down" at bounding box center [242, 159] width 19 height 19
click at [294, 250] on li "Align to End of Previous Day" at bounding box center [244, 256] width 193 height 30
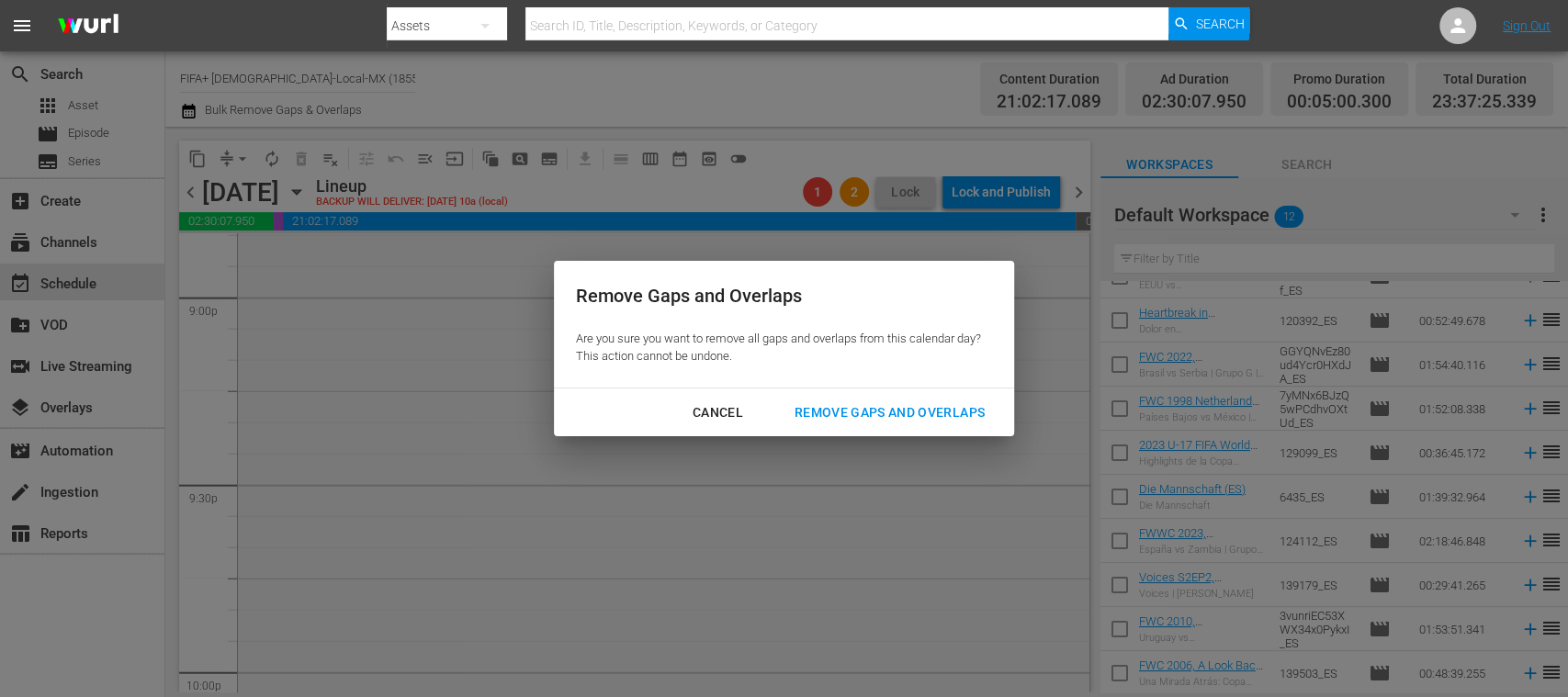
click at [912, 409] on div "Remove Gaps and Overlaps" at bounding box center [889, 413] width 219 height 23
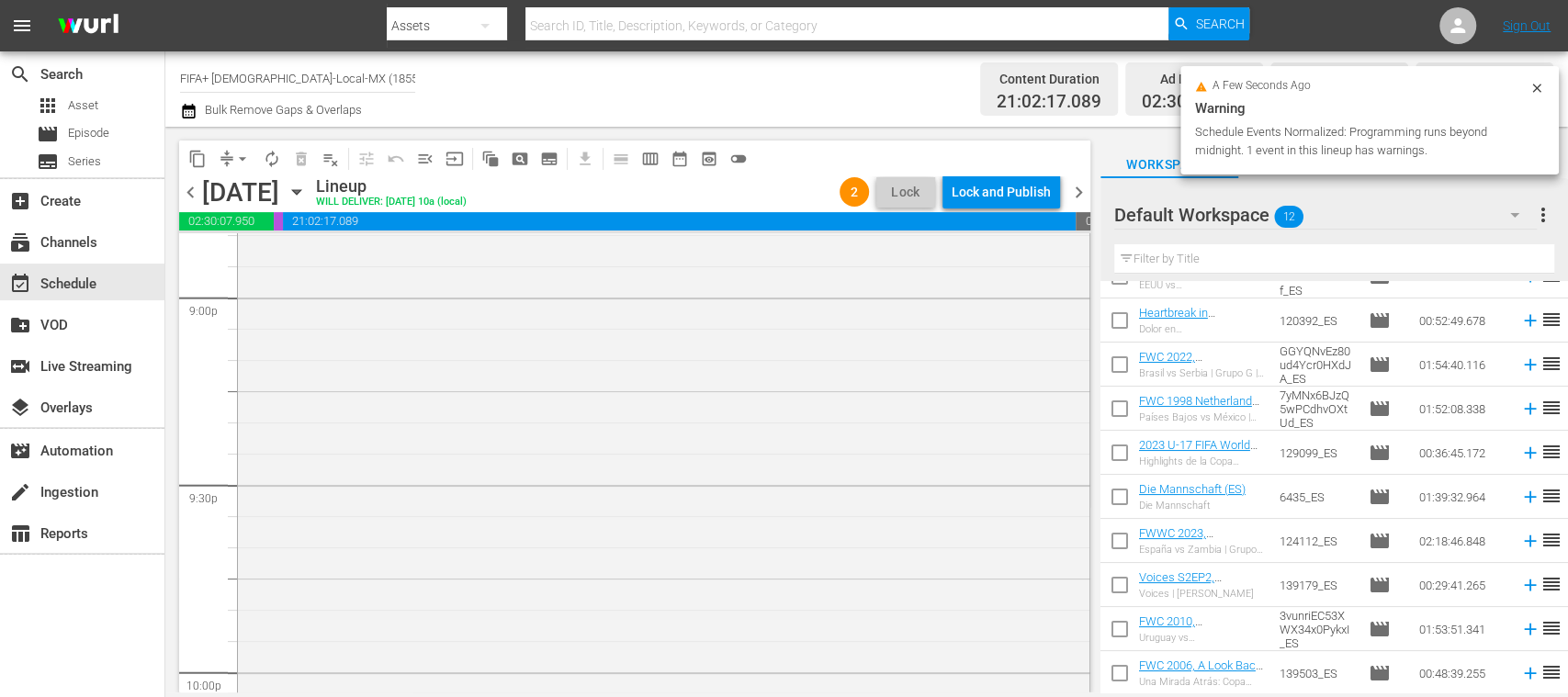
click at [1030, 198] on div "Lock and Publish" at bounding box center [1001, 192] width 99 height 33
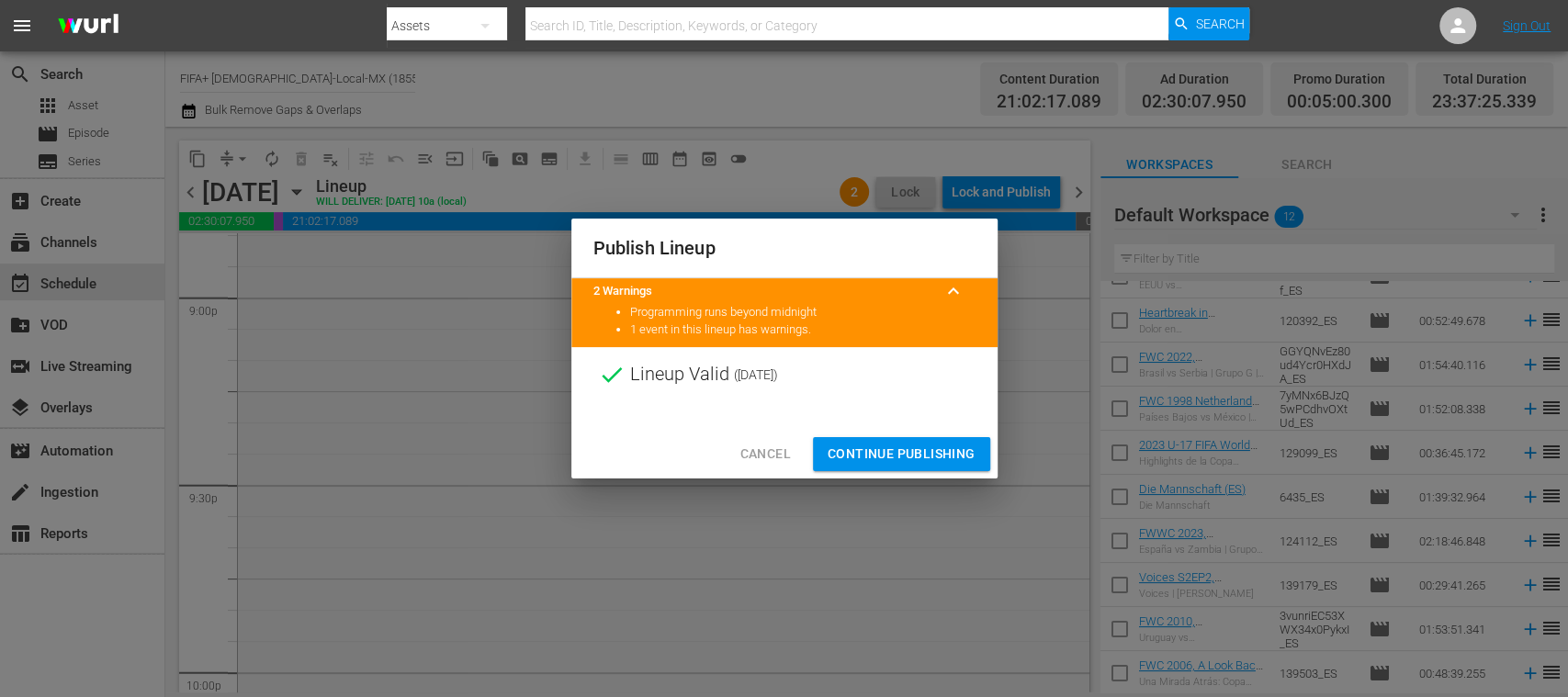
drag, startPoint x: 947, startPoint y: 445, endPoint x: 1015, endPoint y: 371, distance: 100.5
click at [946, 446] on span "Continue Publishing" at bounding box center [902, 454] width 148 height 23
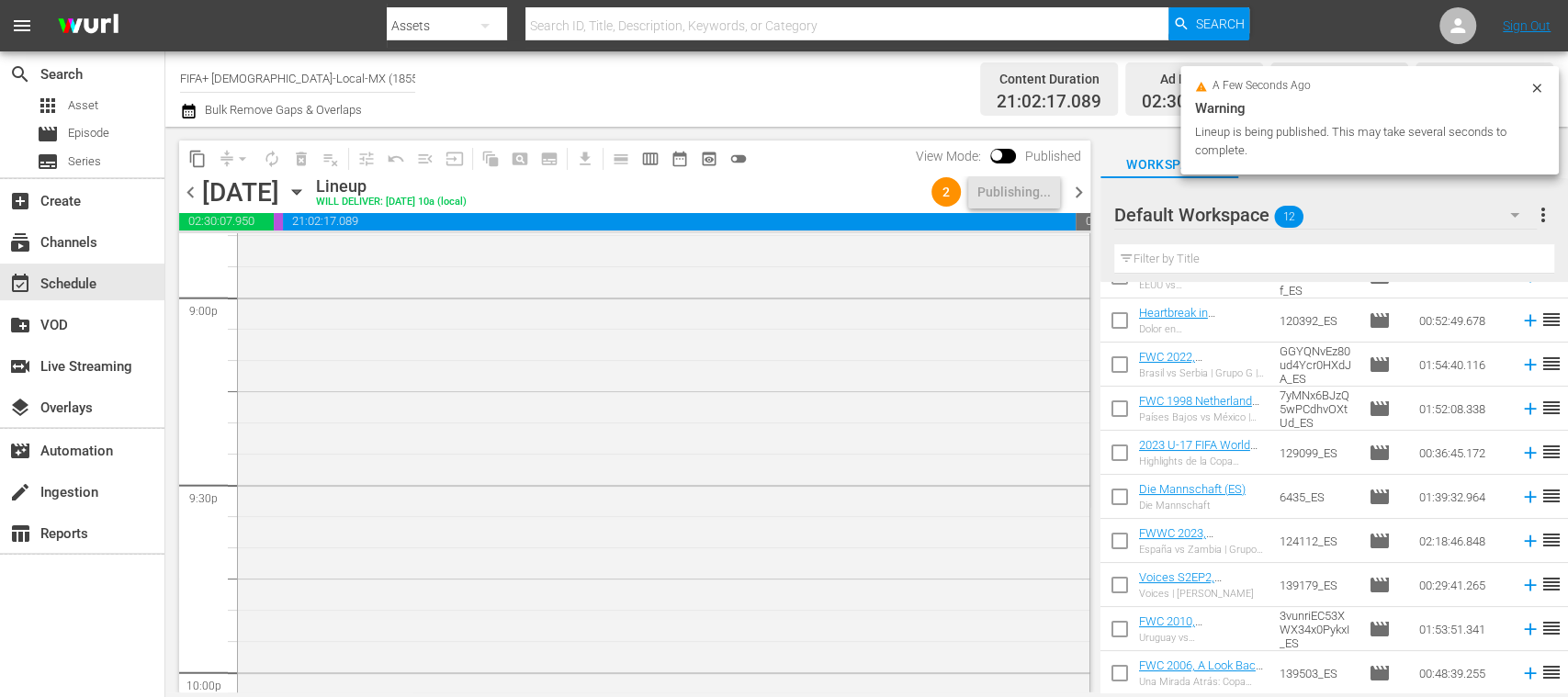
click at [1080, 191] on span "chevron_right" at bounding box center [1079, 193] width 23 height 23
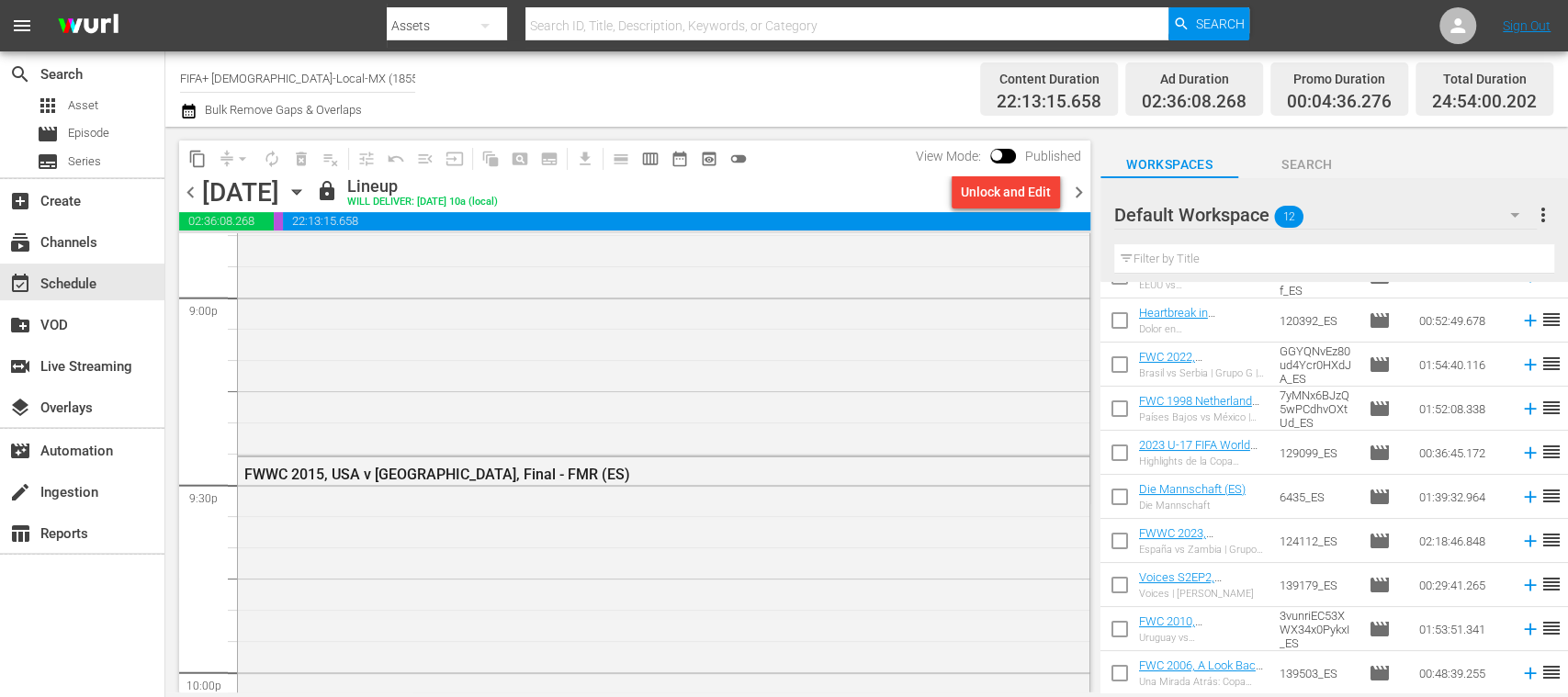
scroll to position [7491, 0]
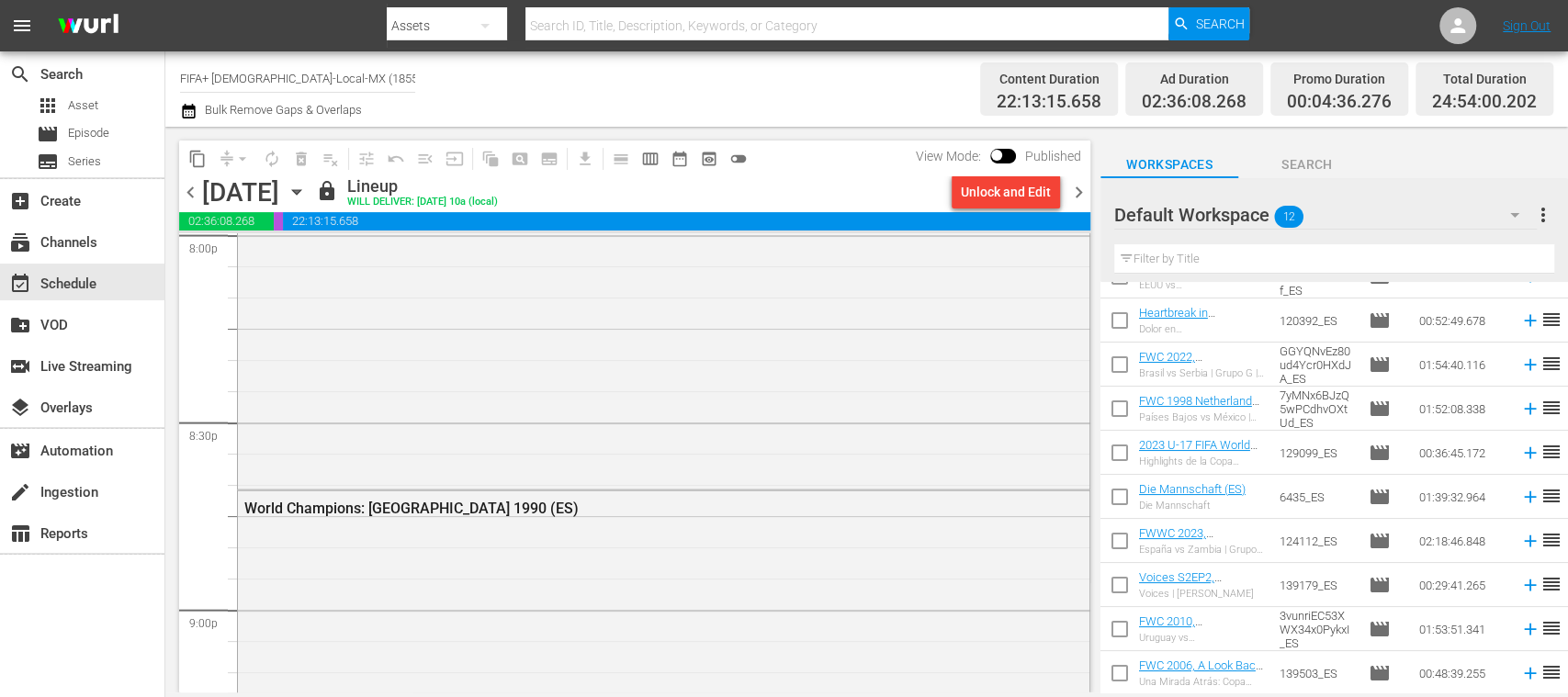
click at [1025, 197] on div "Unlock and Edit" at bounding box center [1005, 192] width 90 height 33
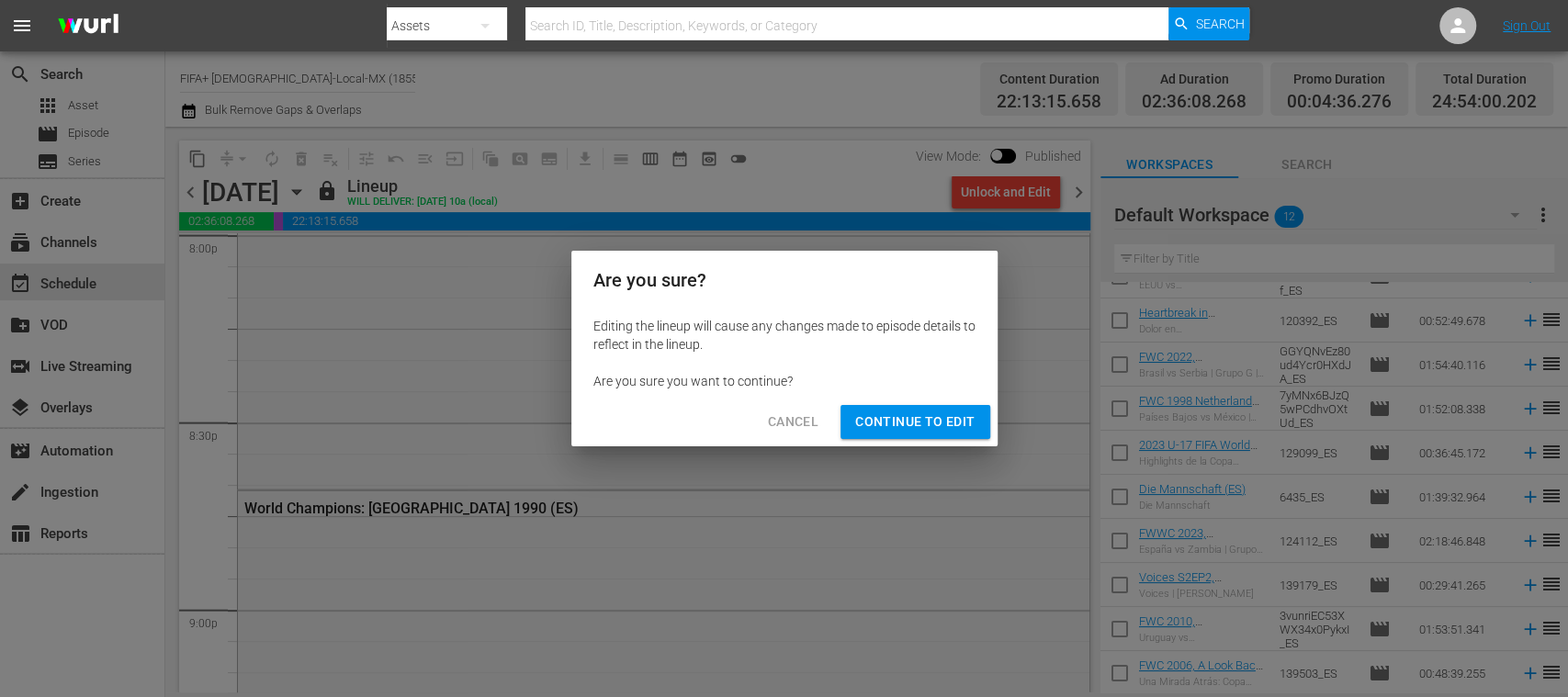
click at [960, 418] on span "Continue to Edit" at bounding box center [915, 422] width 119 height 23
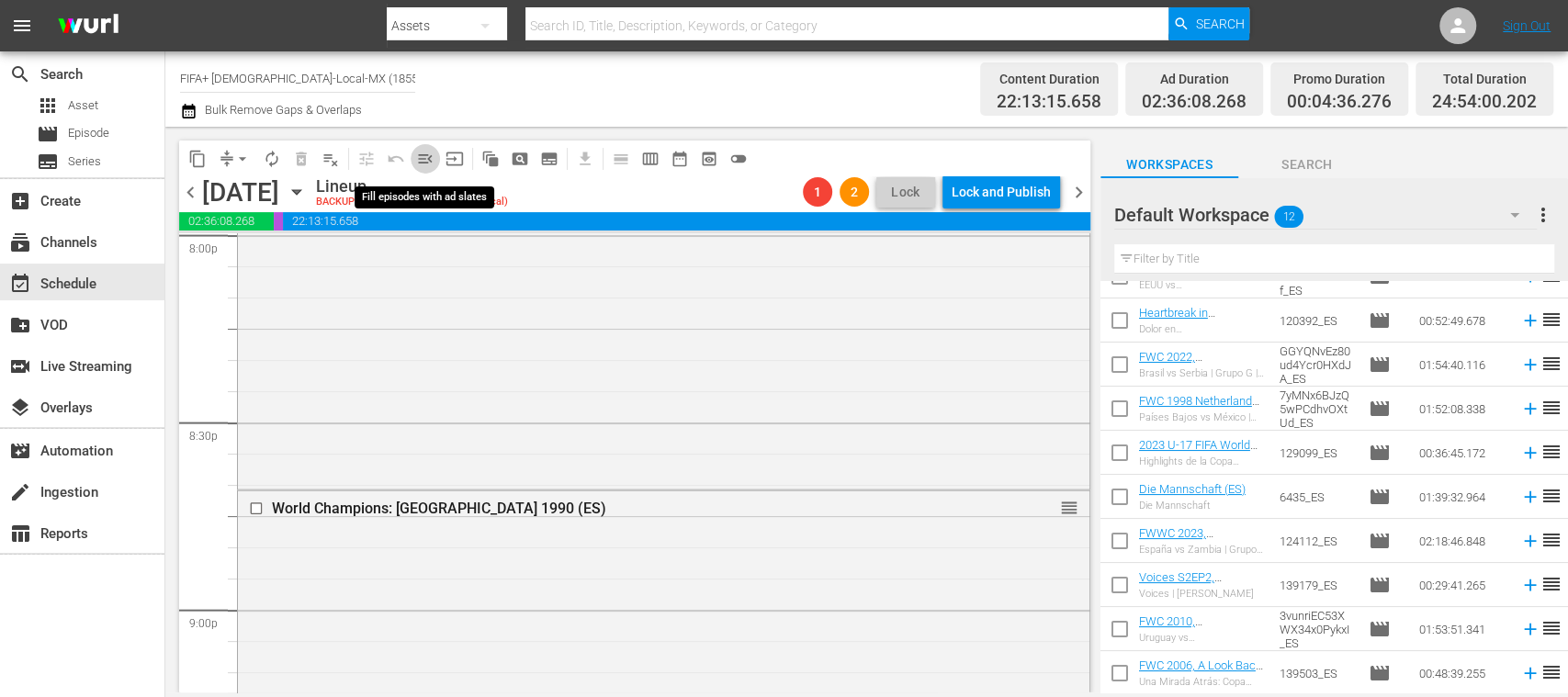
click at [430, 155] on span "menu_open" at bounding box center [425, 159] width 19 height 19
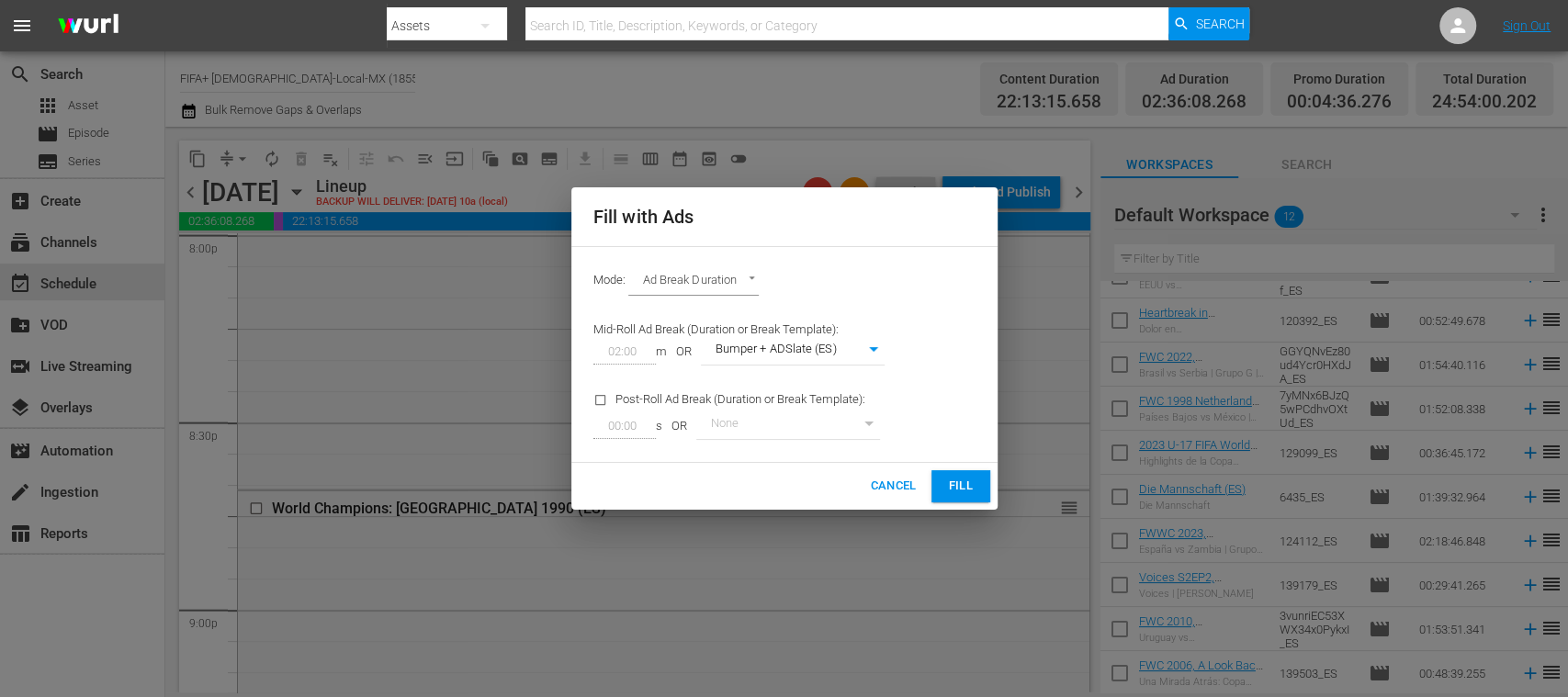
click at [971, 478] on span "Fill" at bounding box center [960, 486] width 29 height 21
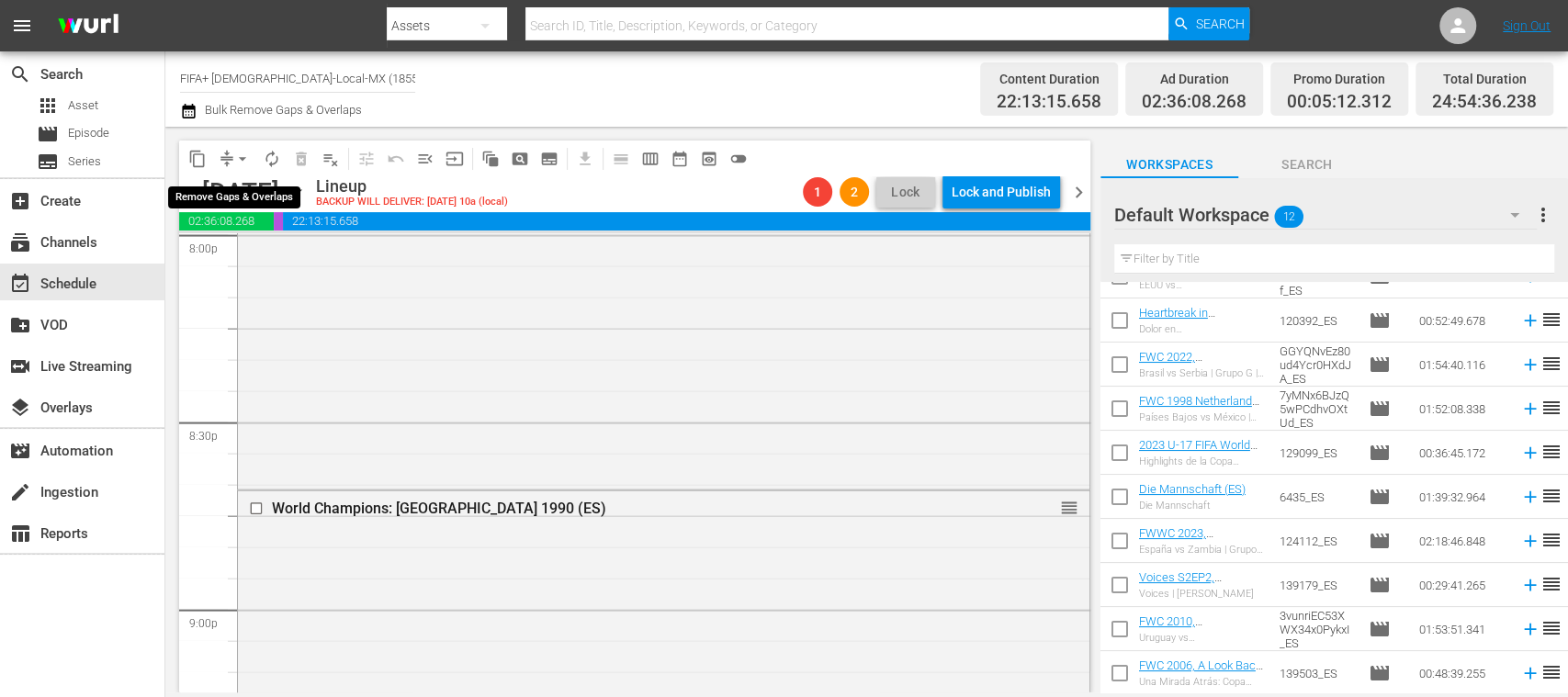
click at [245, 156] on span "arrow_drop_down" at bounding box center [242, 159] width 19 height 19
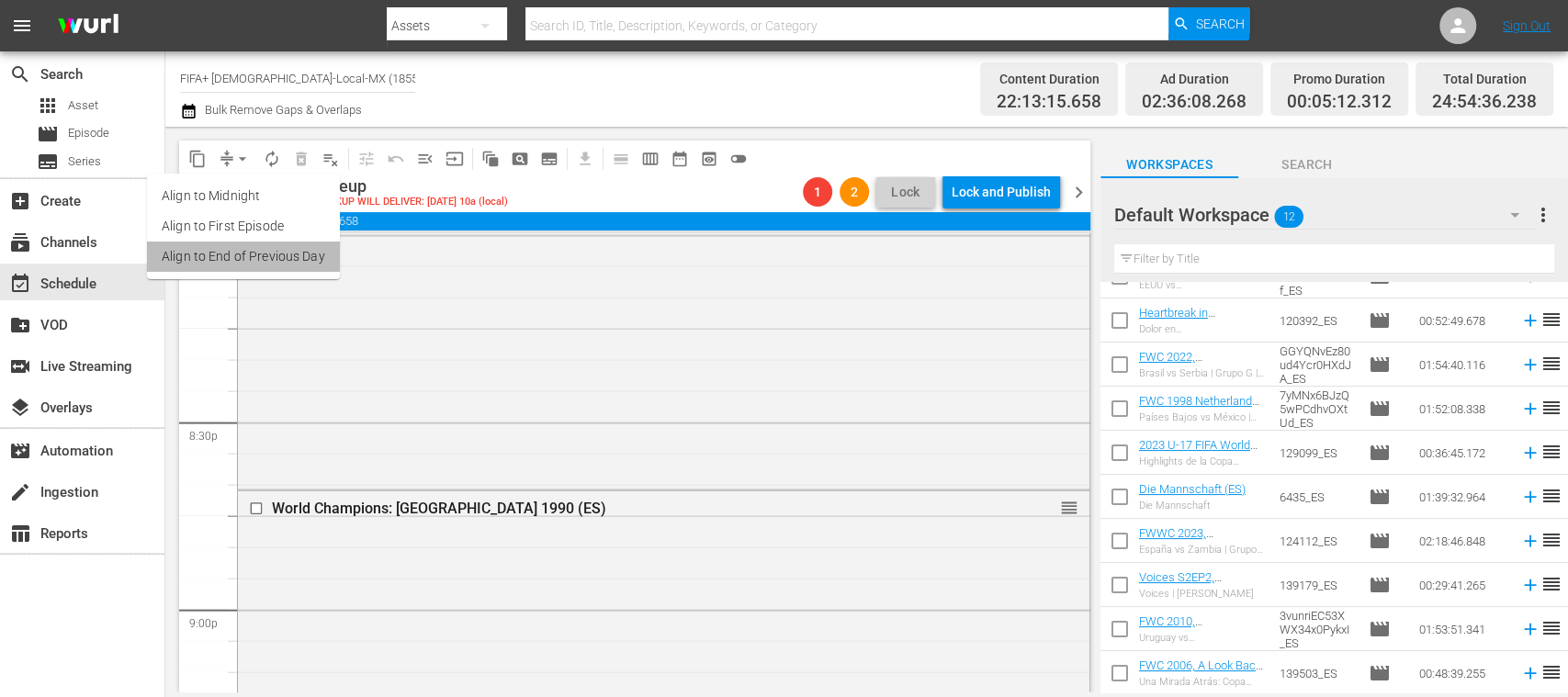
click at [280, 248] on li "Align to End of Previous Day" at bounding box center [244, 256] width 193 height 30
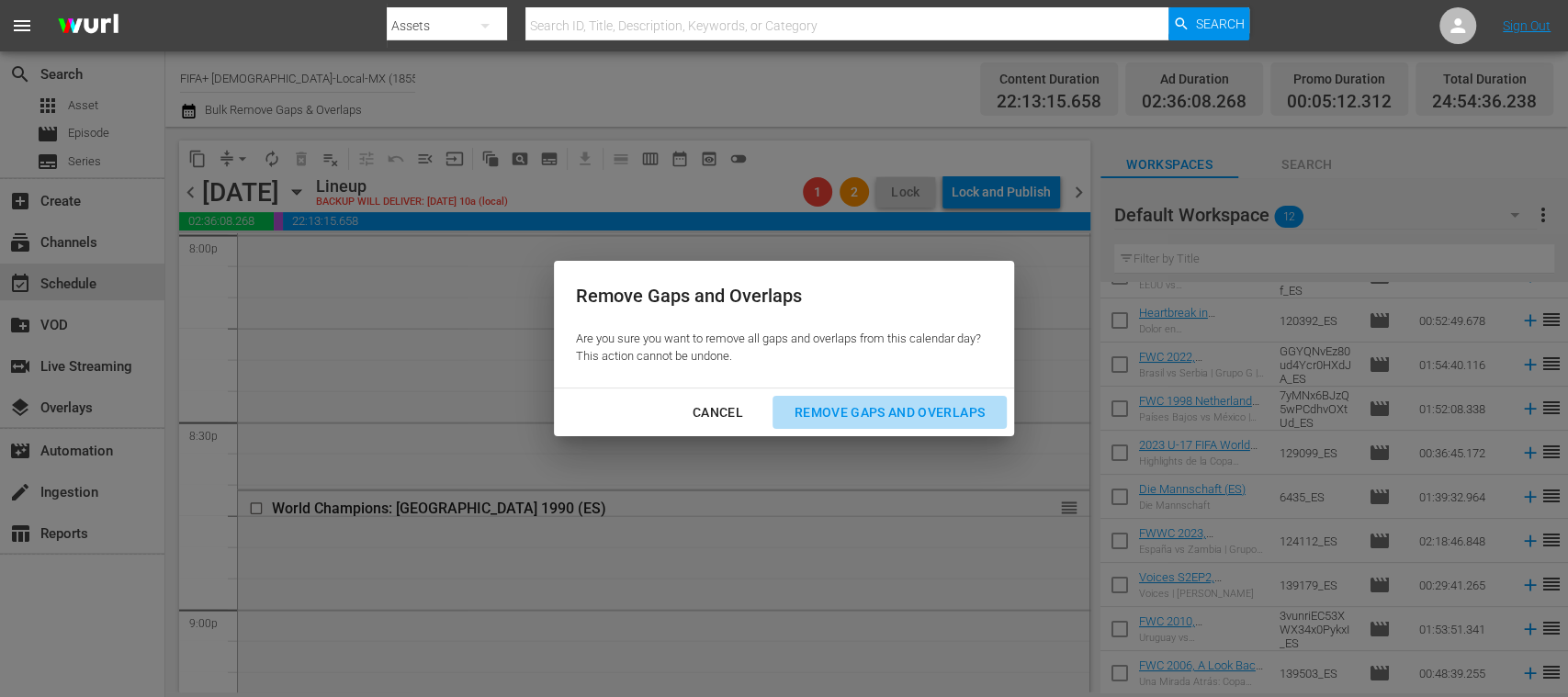
click at [836, 406] on div "Remove Gaps and Overlaps" at bounding box center [889, 413] width 219 height 23
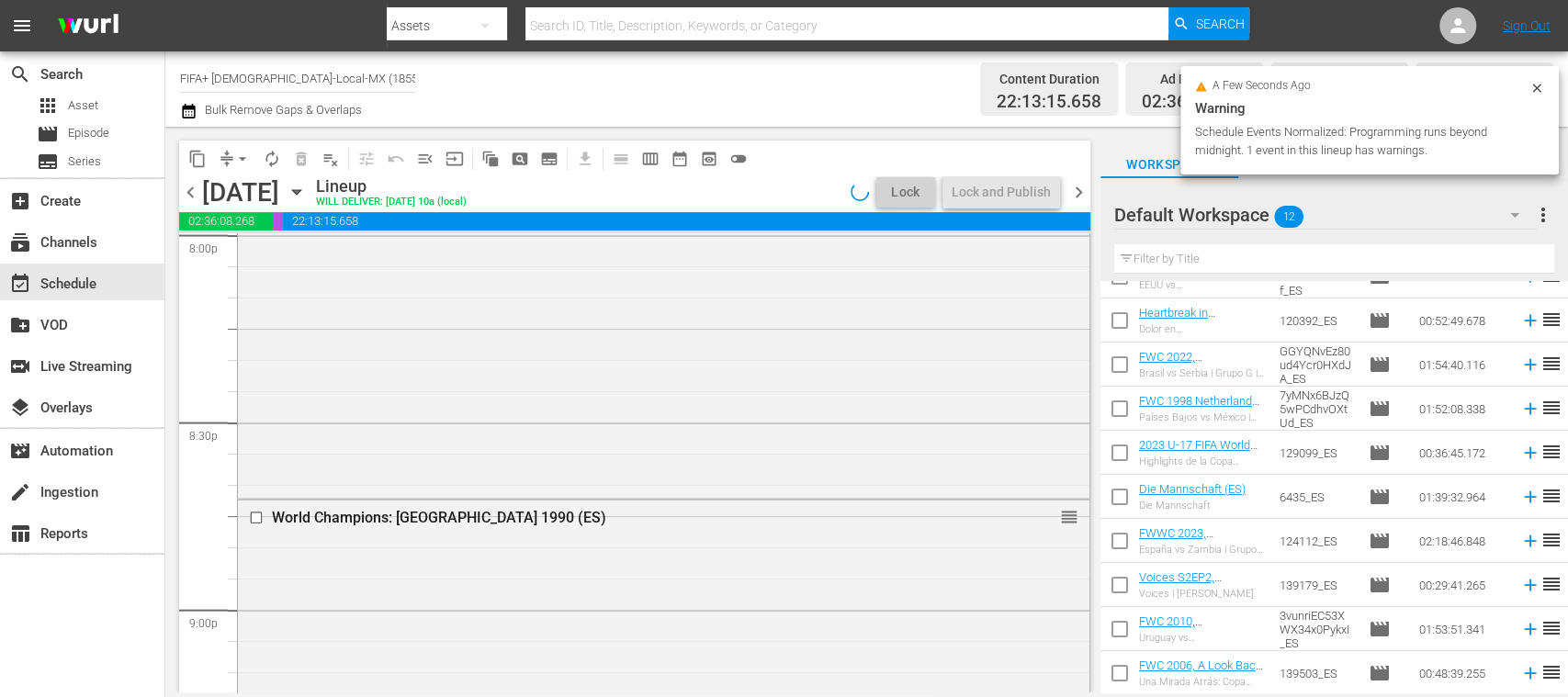
scroll to position [7366, 0]
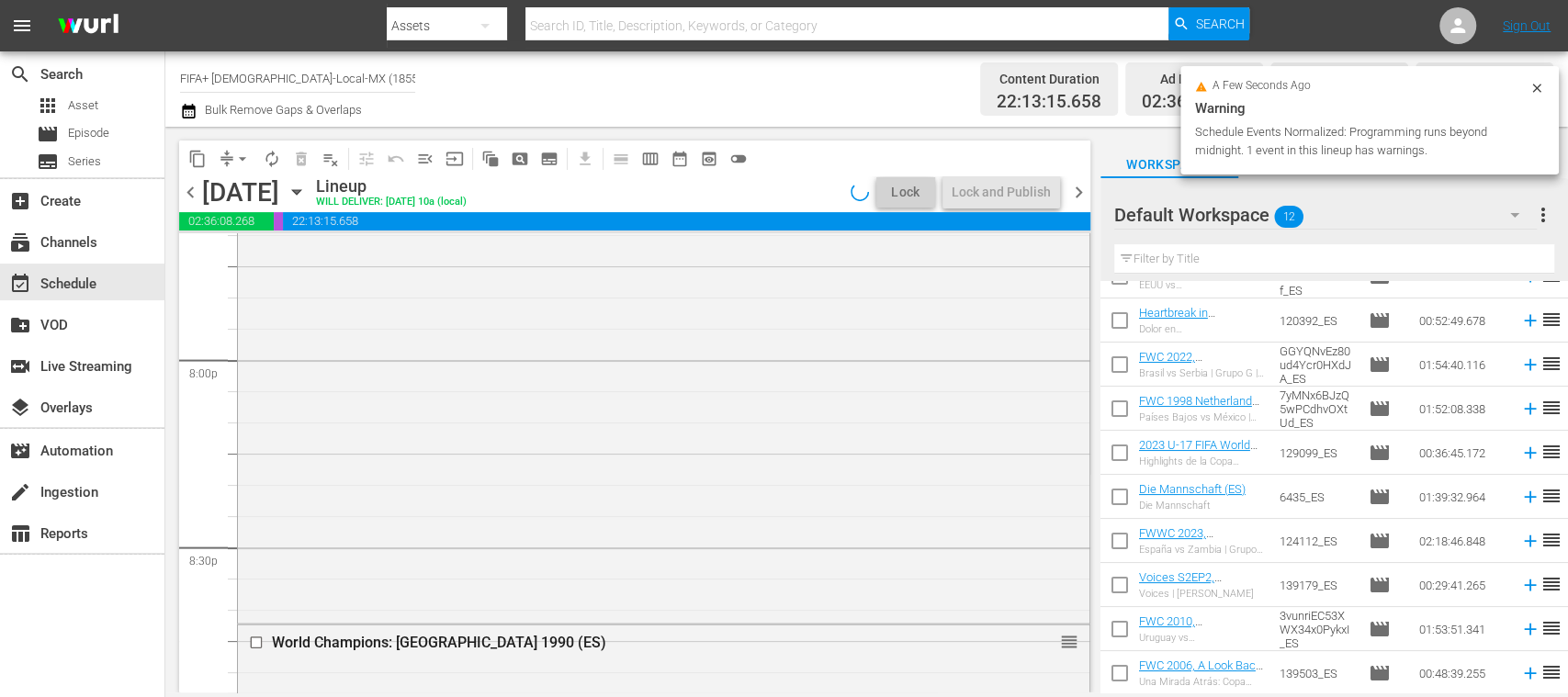
click at [1080, 187] on span "chevron_right" at bounding box center [1079, 193] width 23 height 23
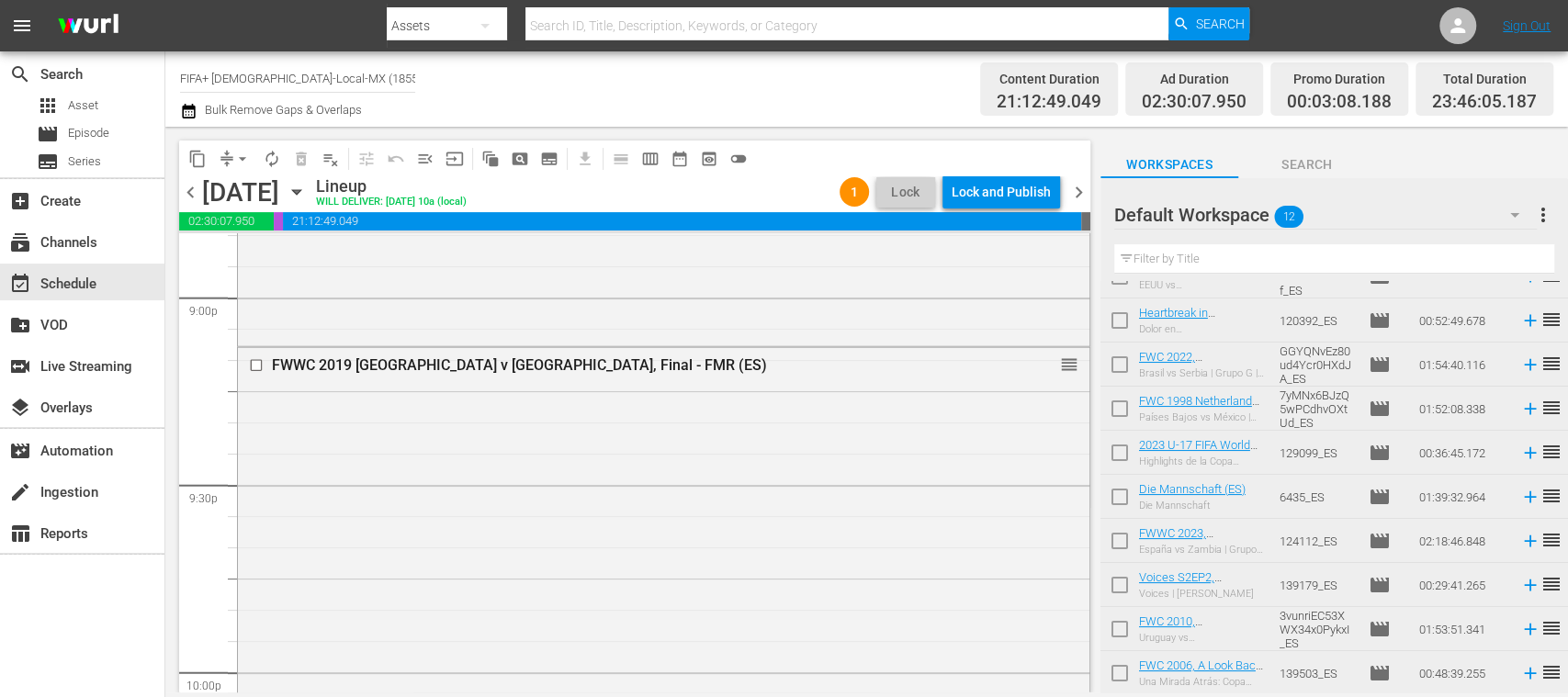
scroll to position [7522, 0]
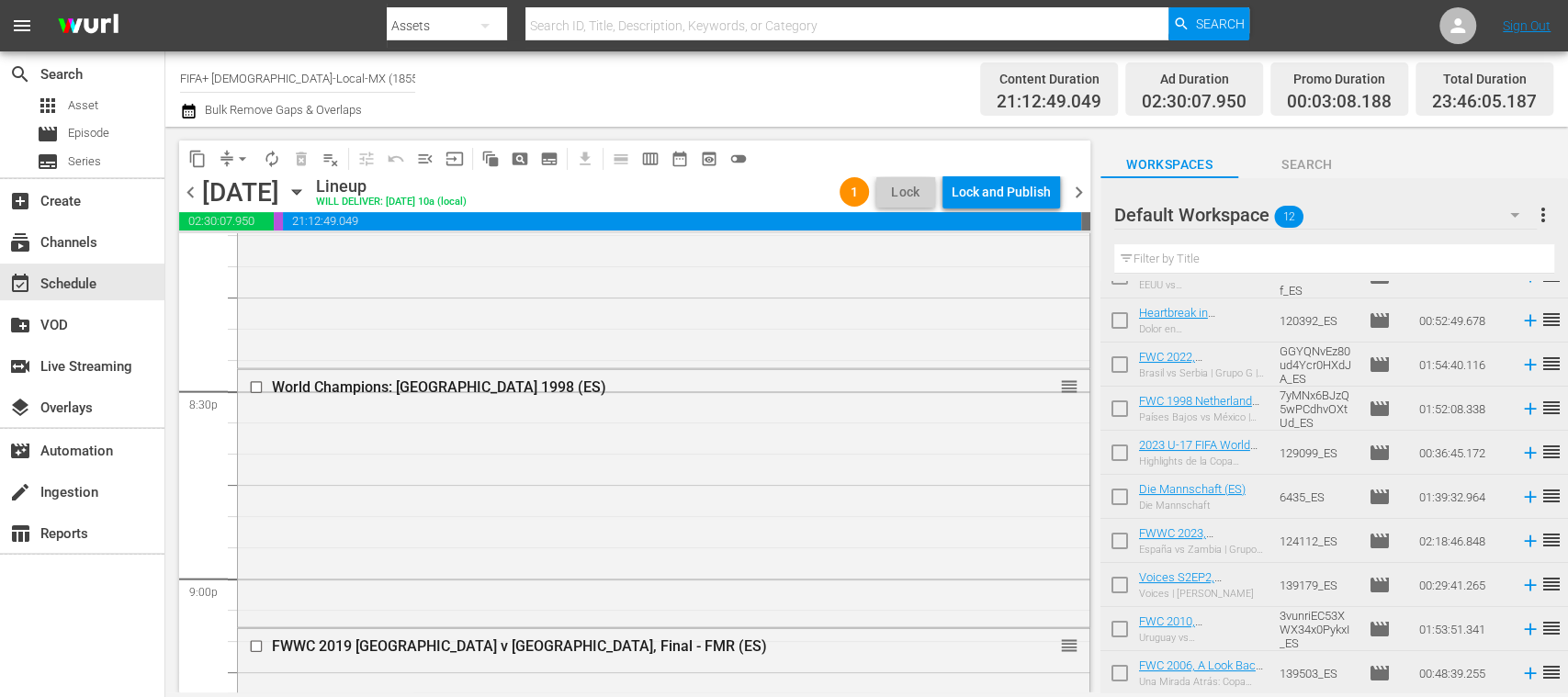
click at [424, 160] on span "menu_open" at bounding box center [425, 159] width 19 height 19
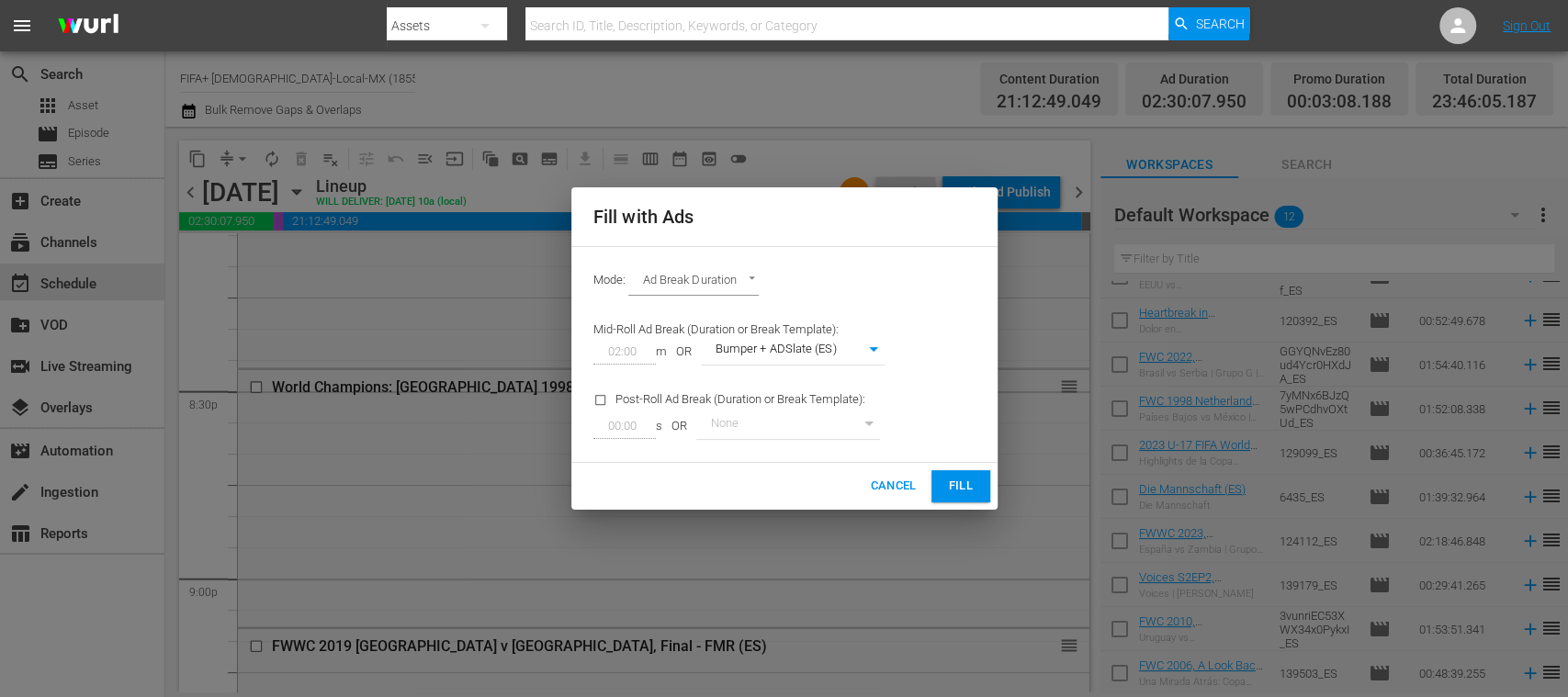
click at [962, 482] on span "Fill" at bounding box center [960, 486] width 29 height 21
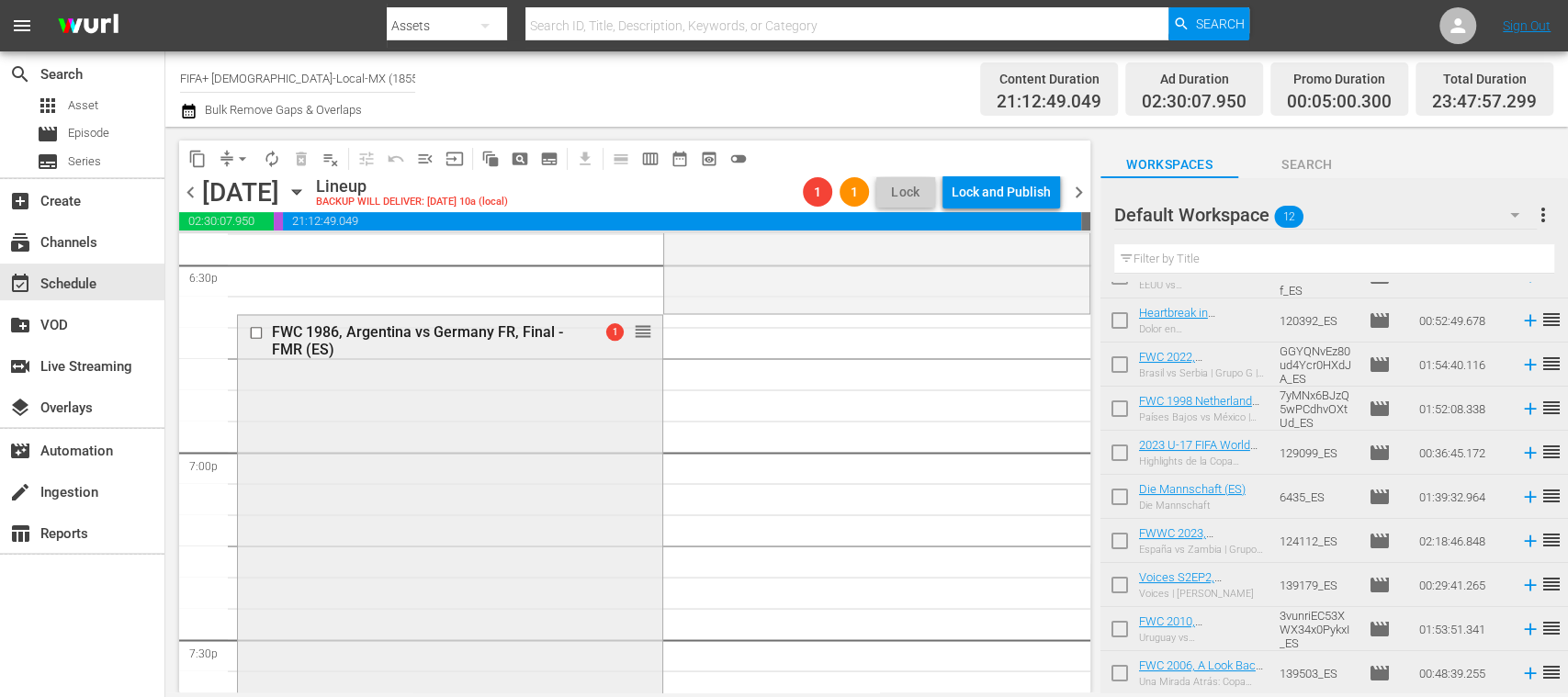
scroll to position [6573, 0]
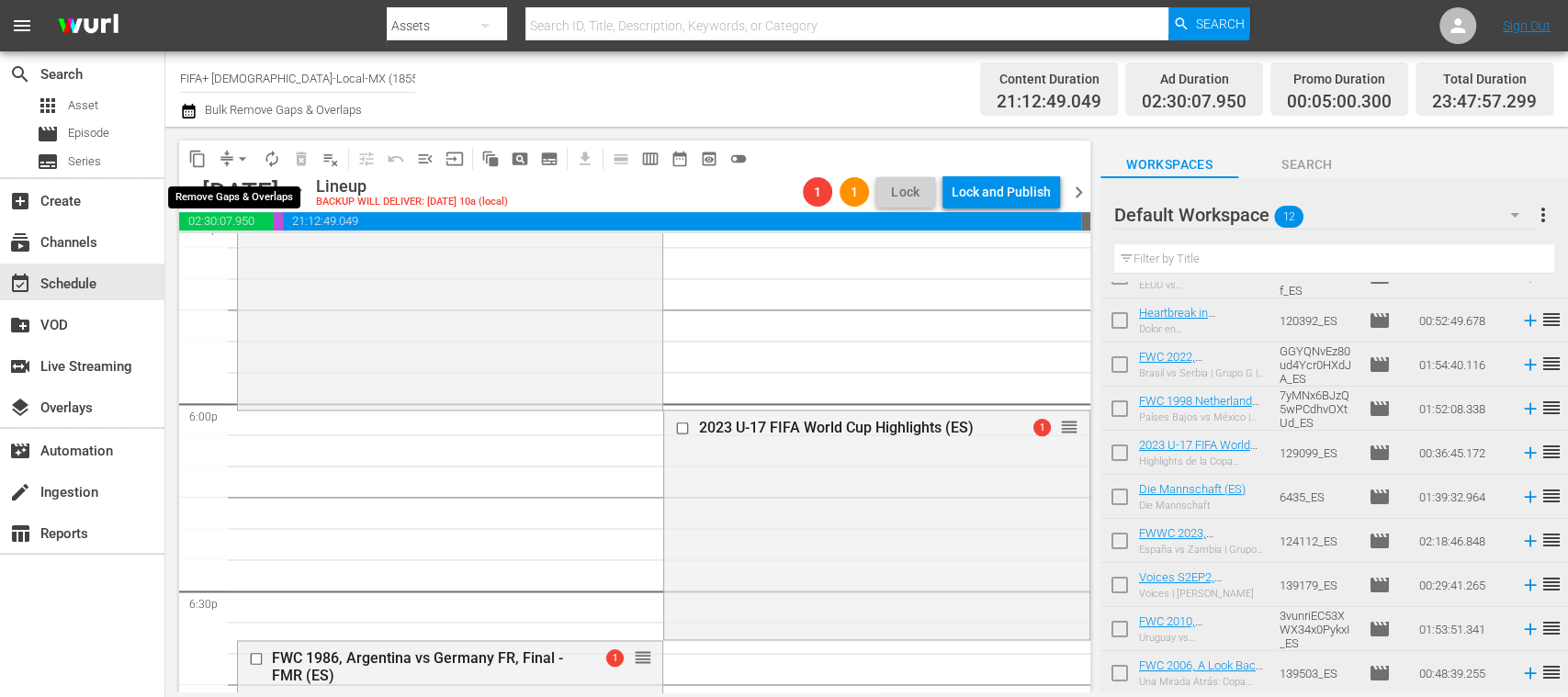
click at [239, 156] on span "arrow_drop_down" at bounding box center [242, 159] width 19 height 19
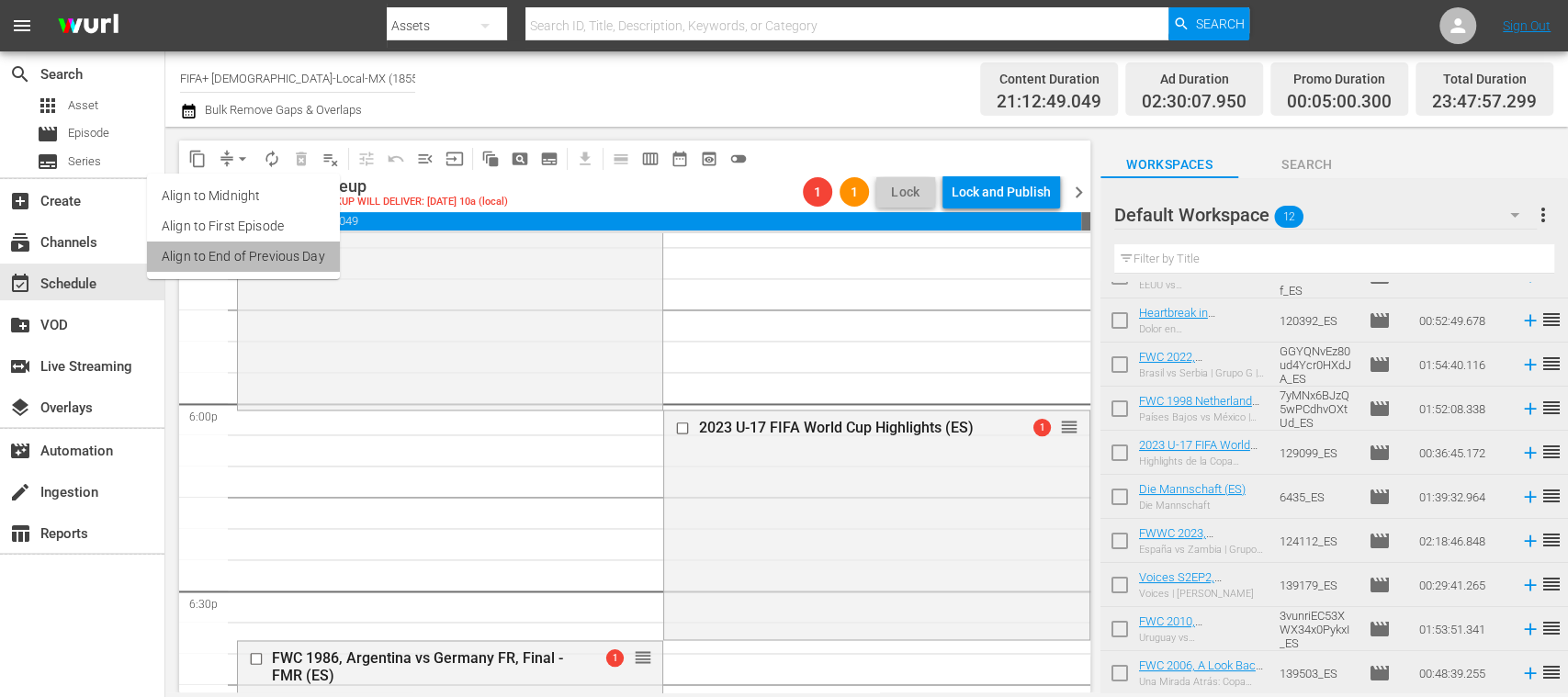
click at [292, 255] on li "Align to End of Previous Day" at bounding box center [244, 256] width 193 height 30
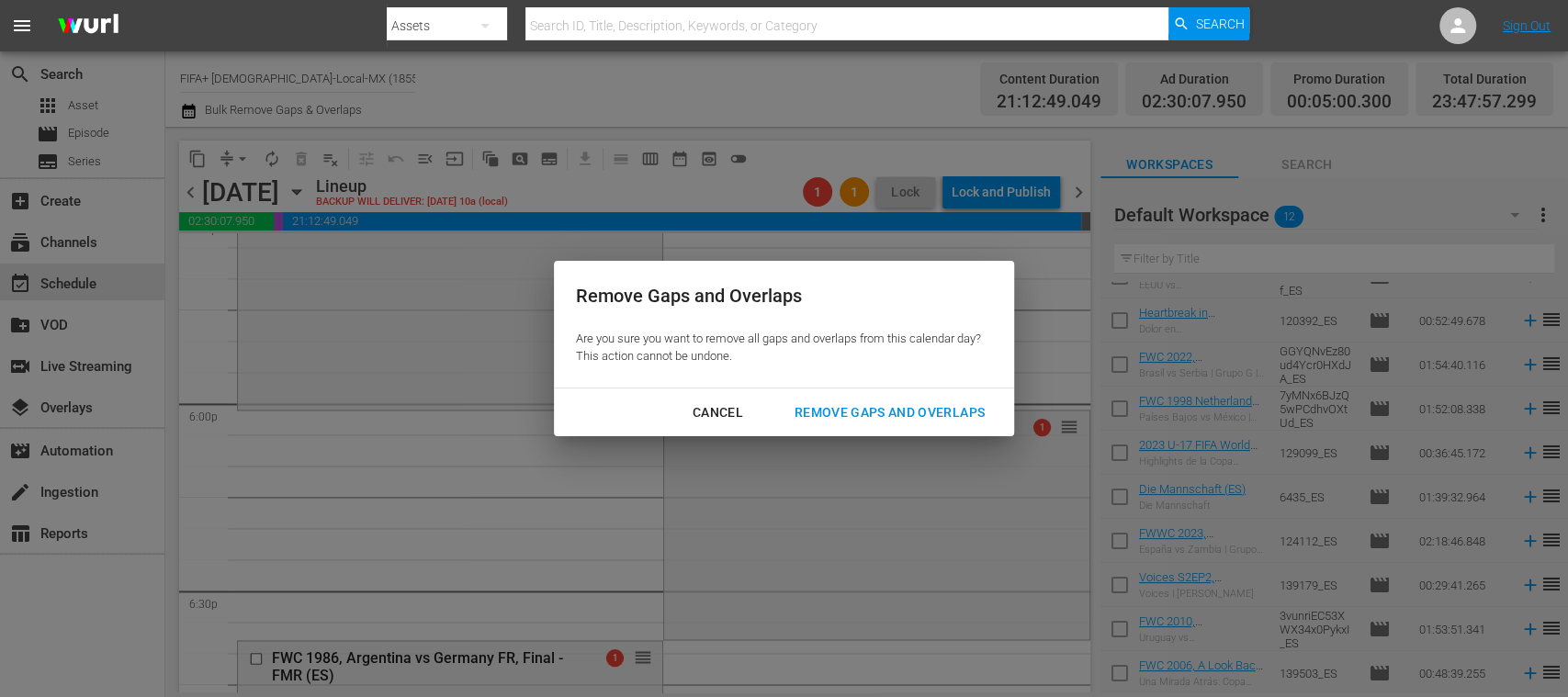
click at [953, 409] on div "Remove Gaps and Overlaps" at bounding box center [889, 413] width 219 height 23
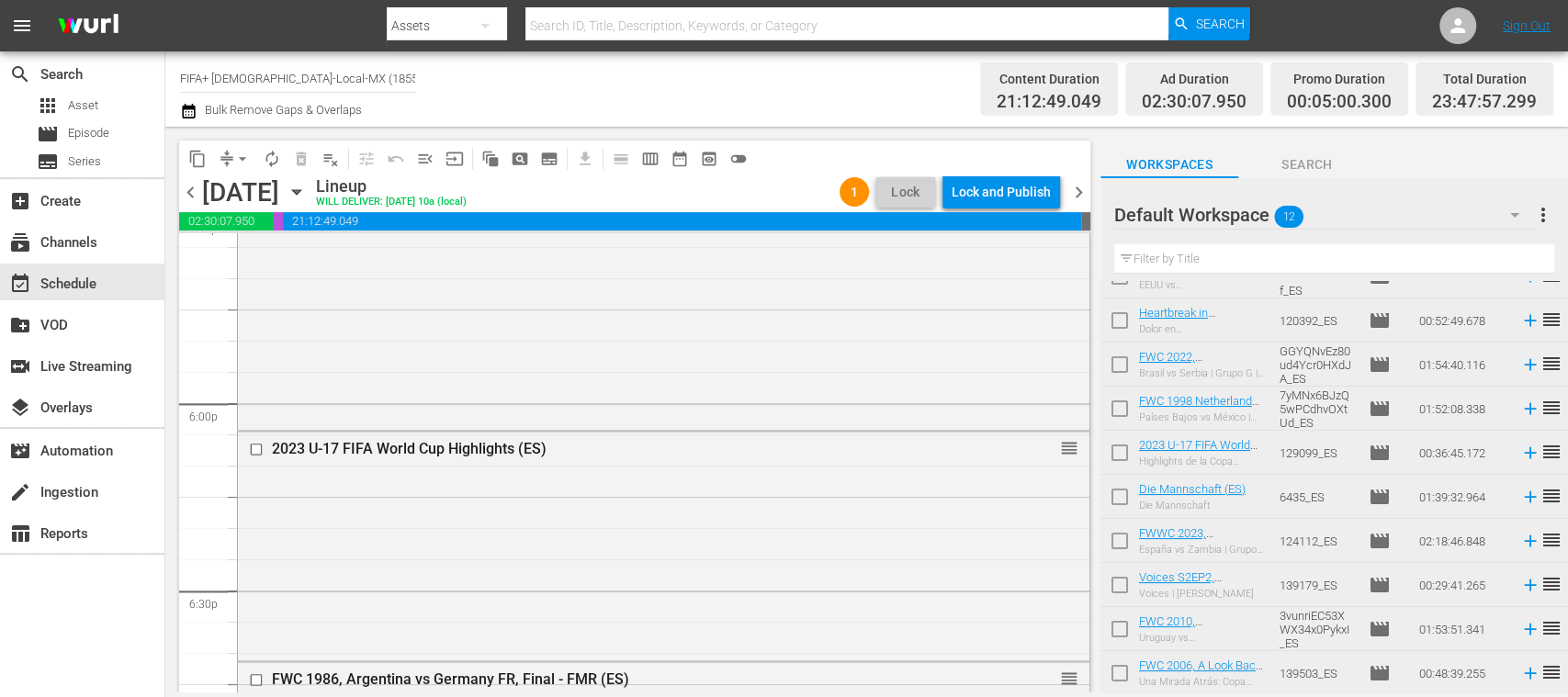
click at [1078, 197] on span "chevron_right" at bounding box center [1079, 193] width 23 height 23
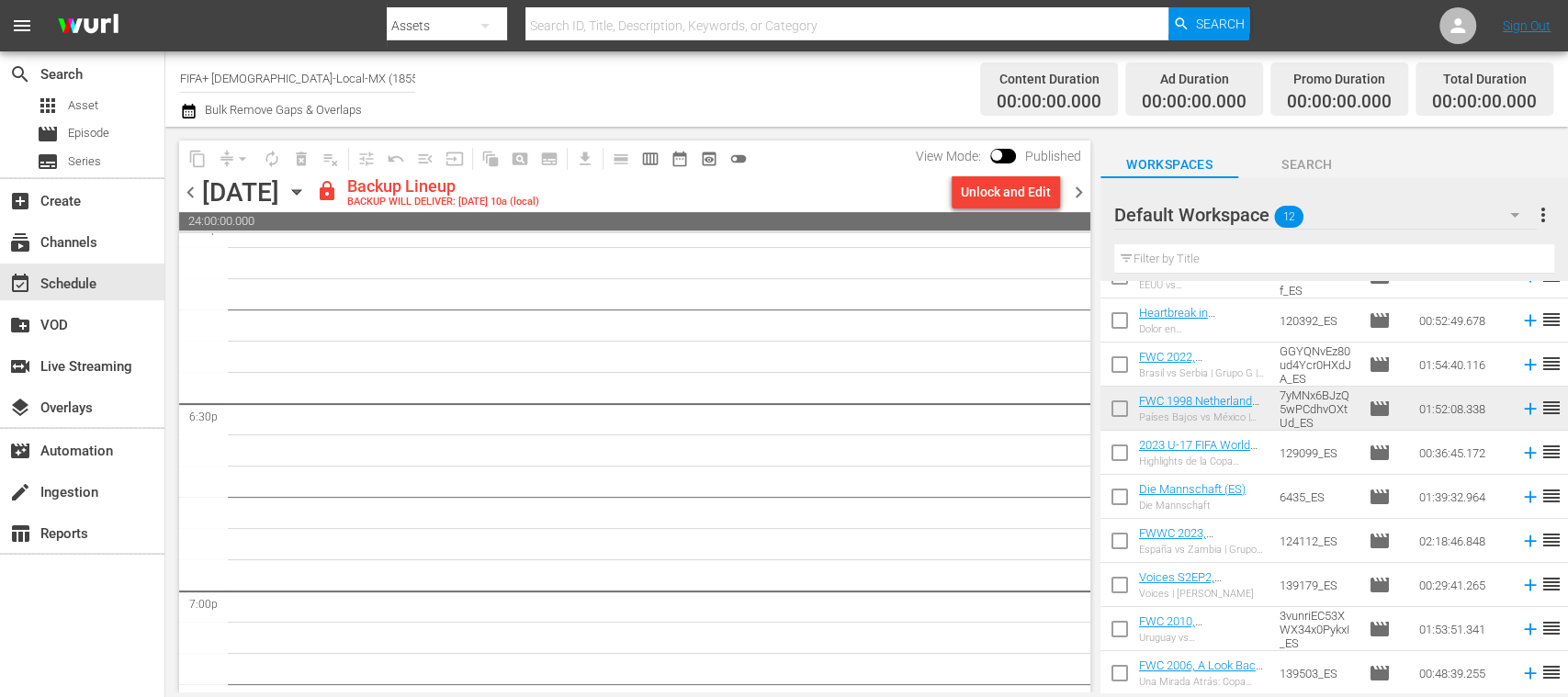
scroll to position [6730, 0]
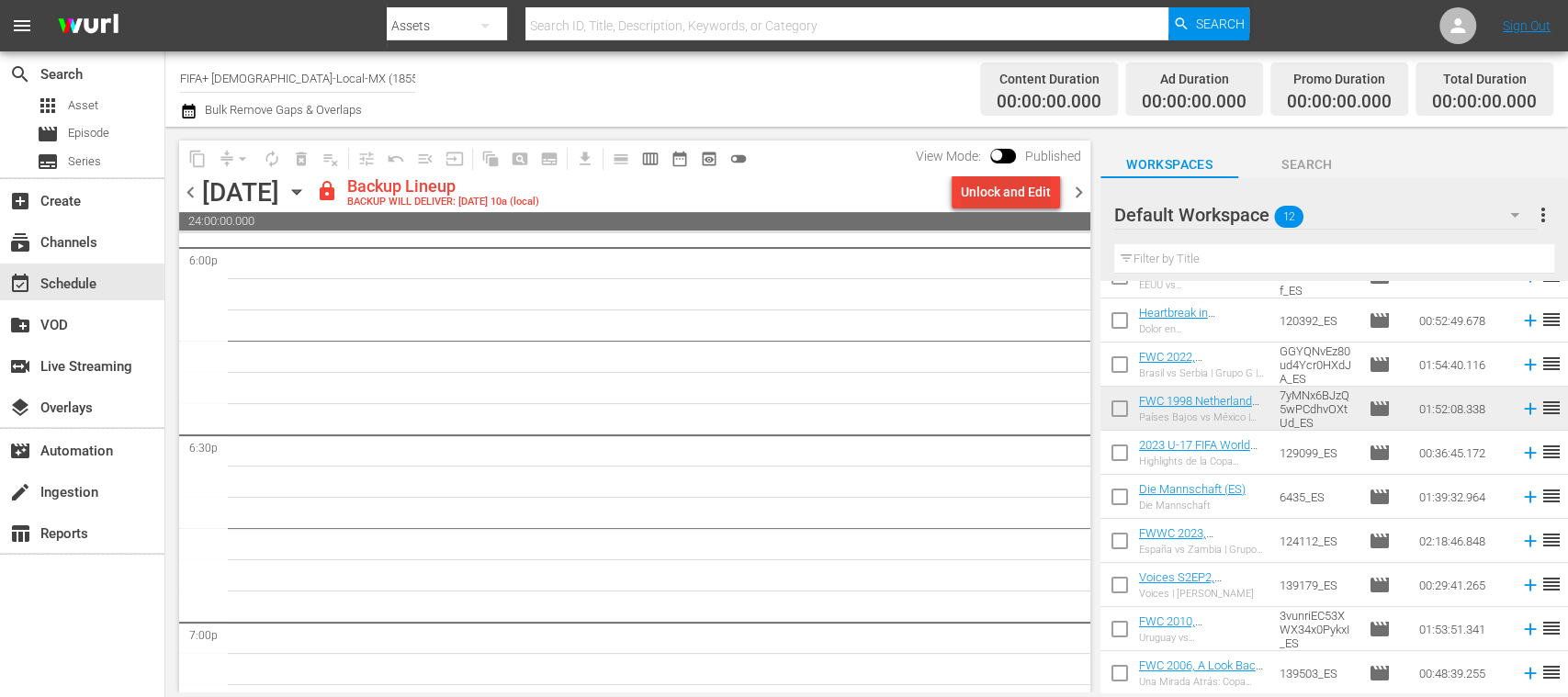
click at [1031, 195] on div "Unlock and Edit" at bounding box center [1005, 192] width 90 height 33
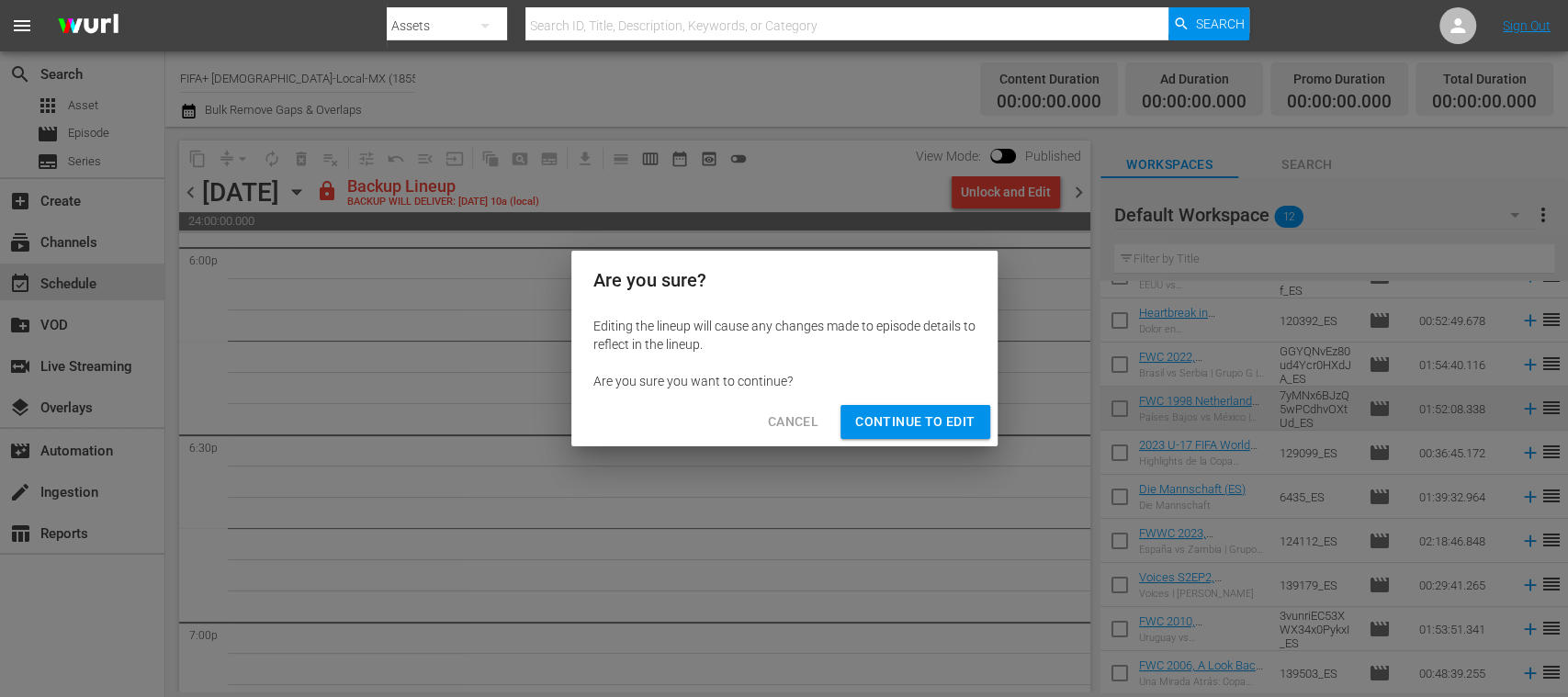
click at [939, 425] on span "Continue to Edit" at bounding box center [915, 422] width 119 height 23
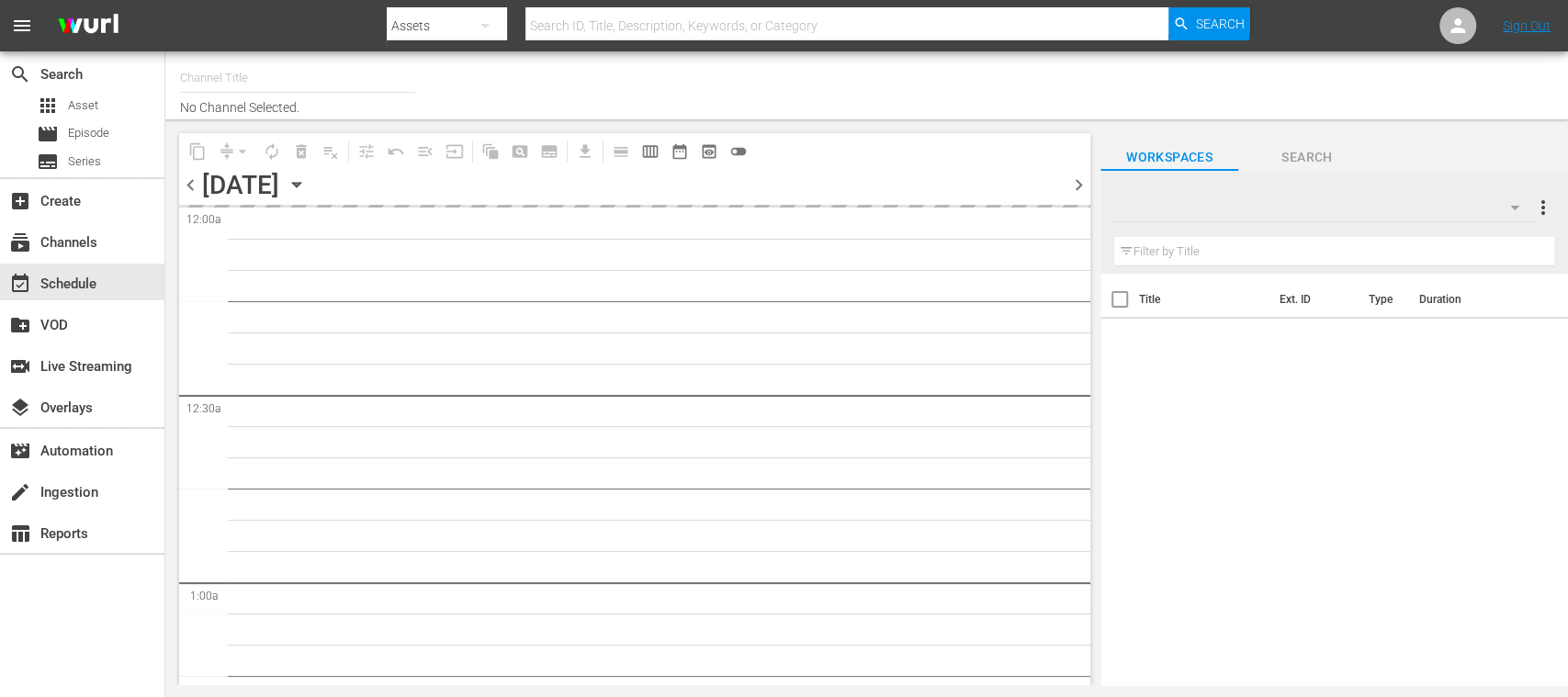
type input "FIFA+ [DEMOGRAPHIC_DATA]-Local-MX (1855)"
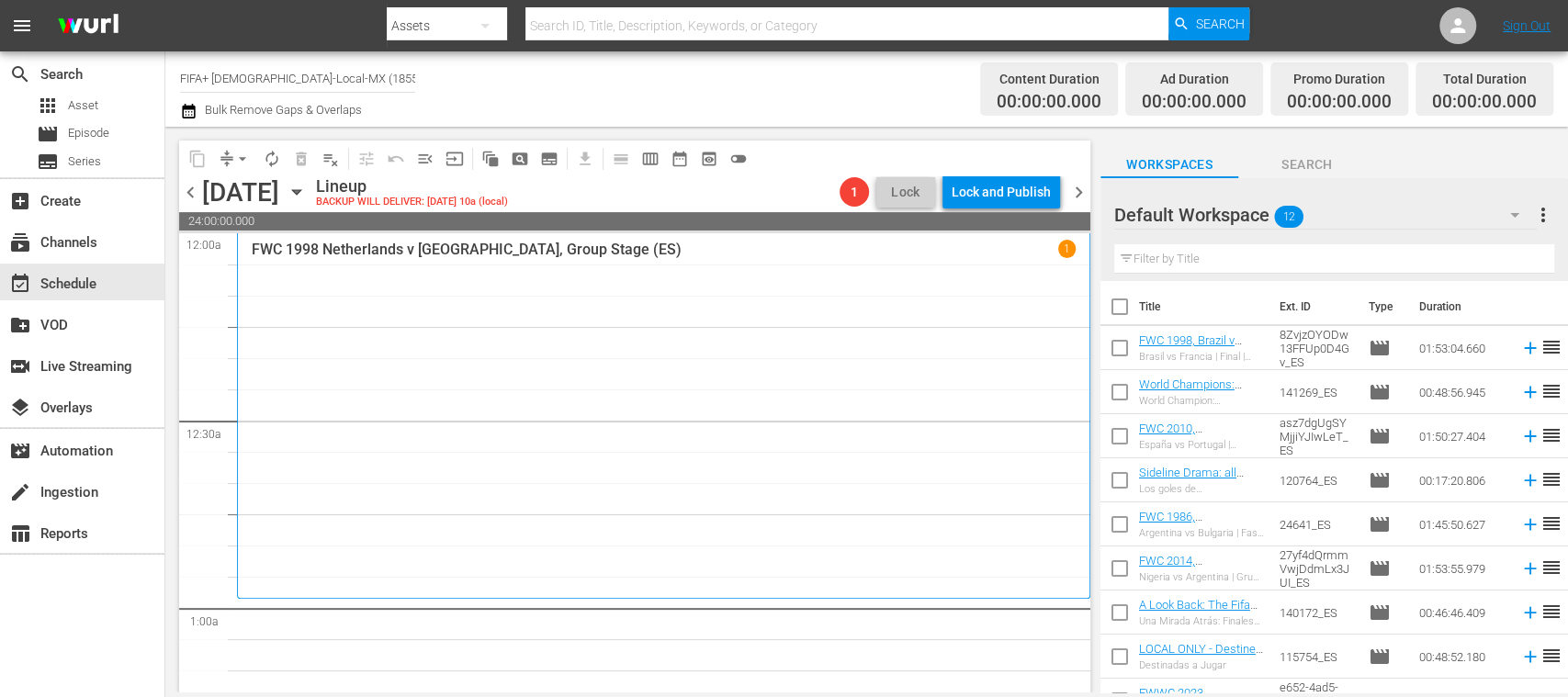
click at [1124, 308] on input "checkbox" at bounding box center [1119, 311] width 39 height 39
checkbox input "true"
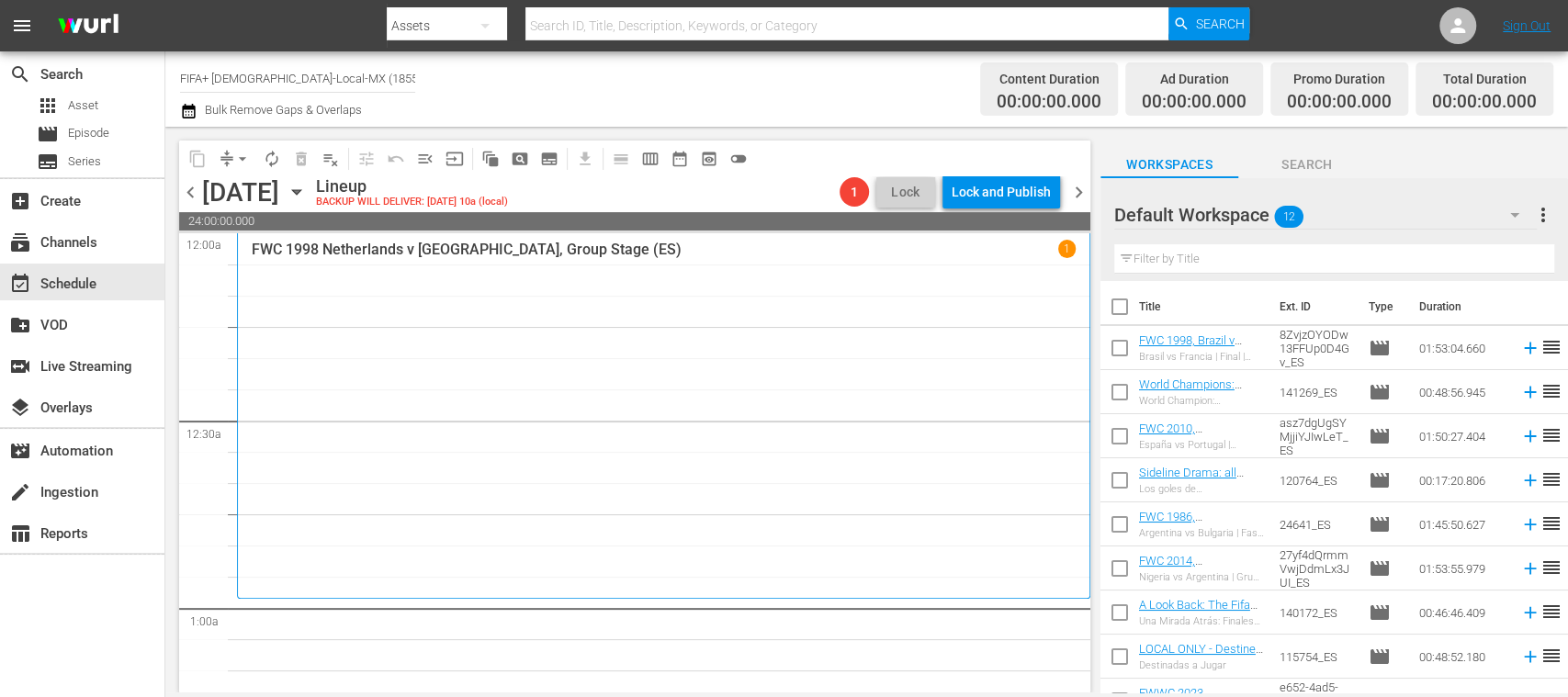
checkbox input "true"
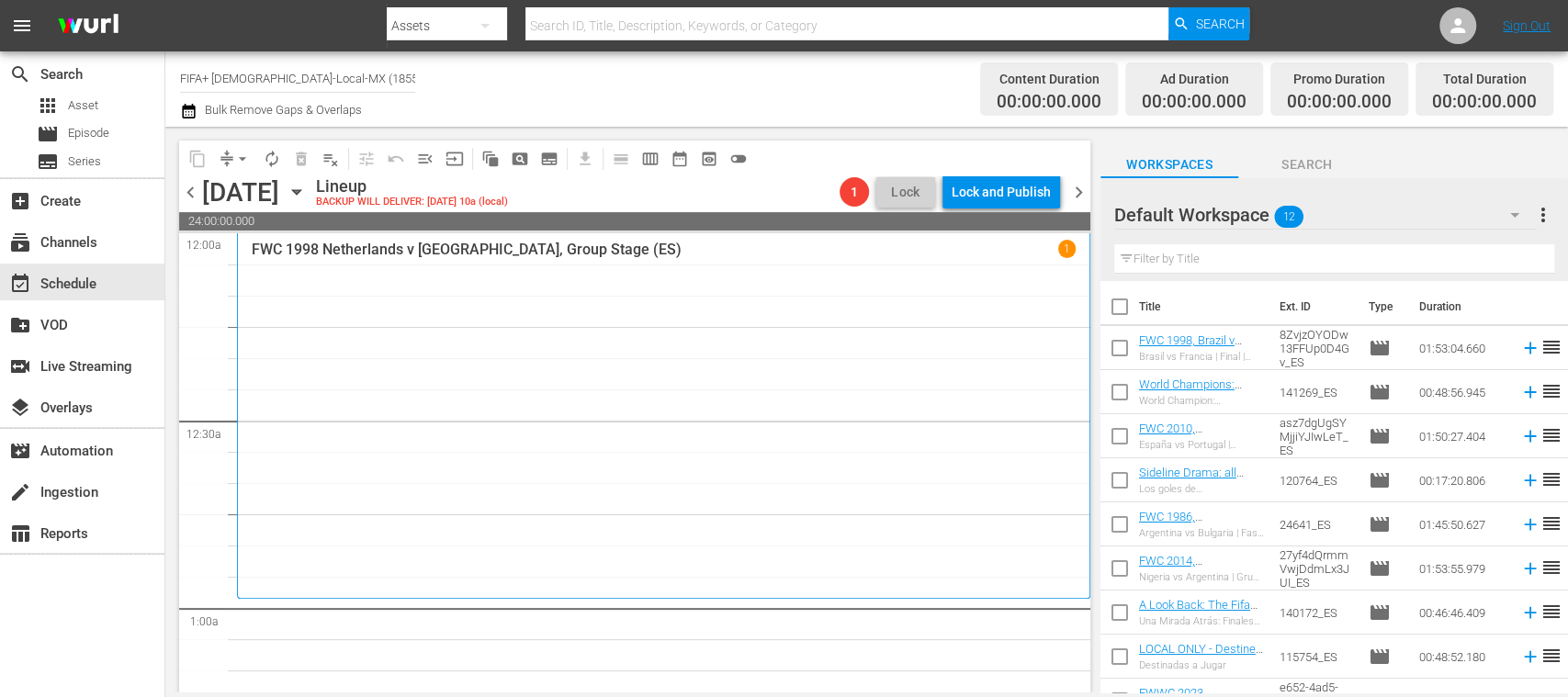
checkbox input "true"
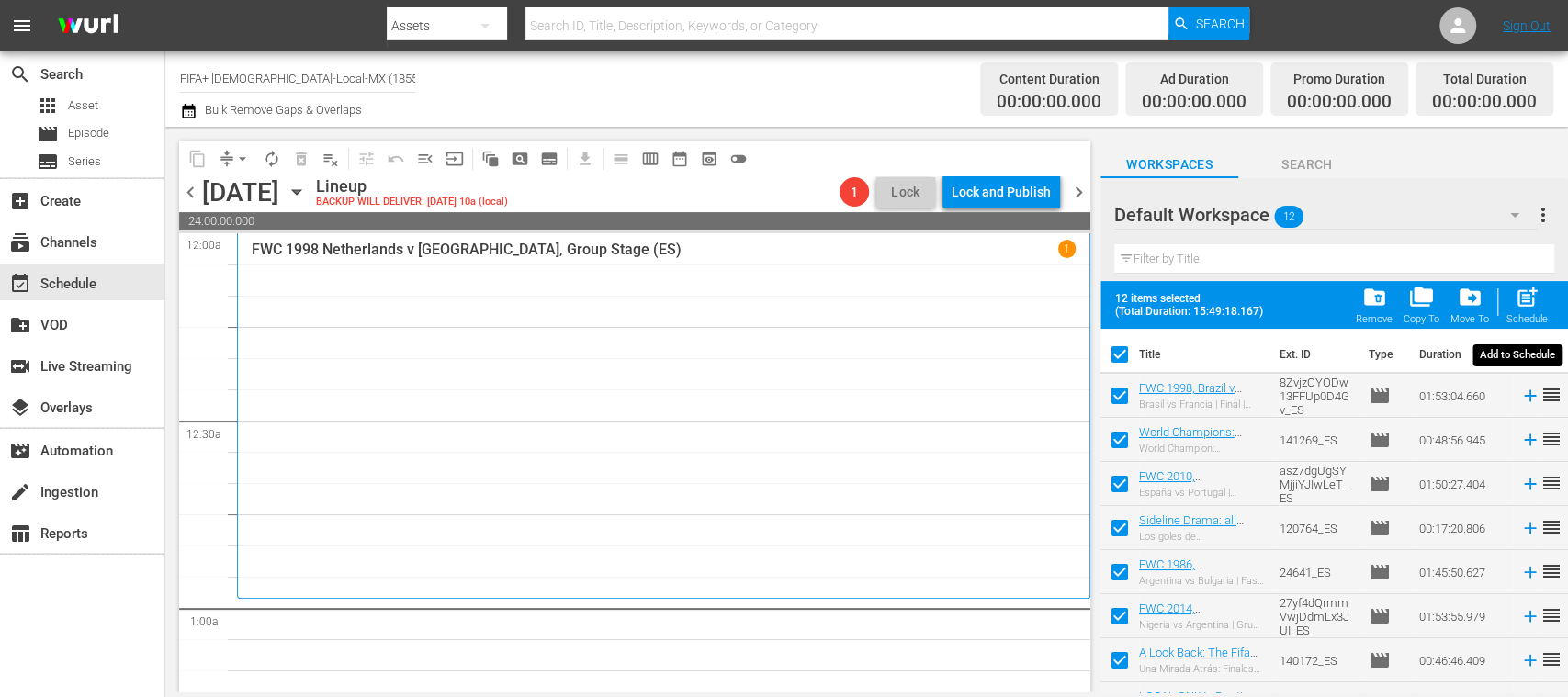
click at [1536, 305] on span "post_add" at bounding box center [1526, 296] width 24 height 24
checkbox input "false"
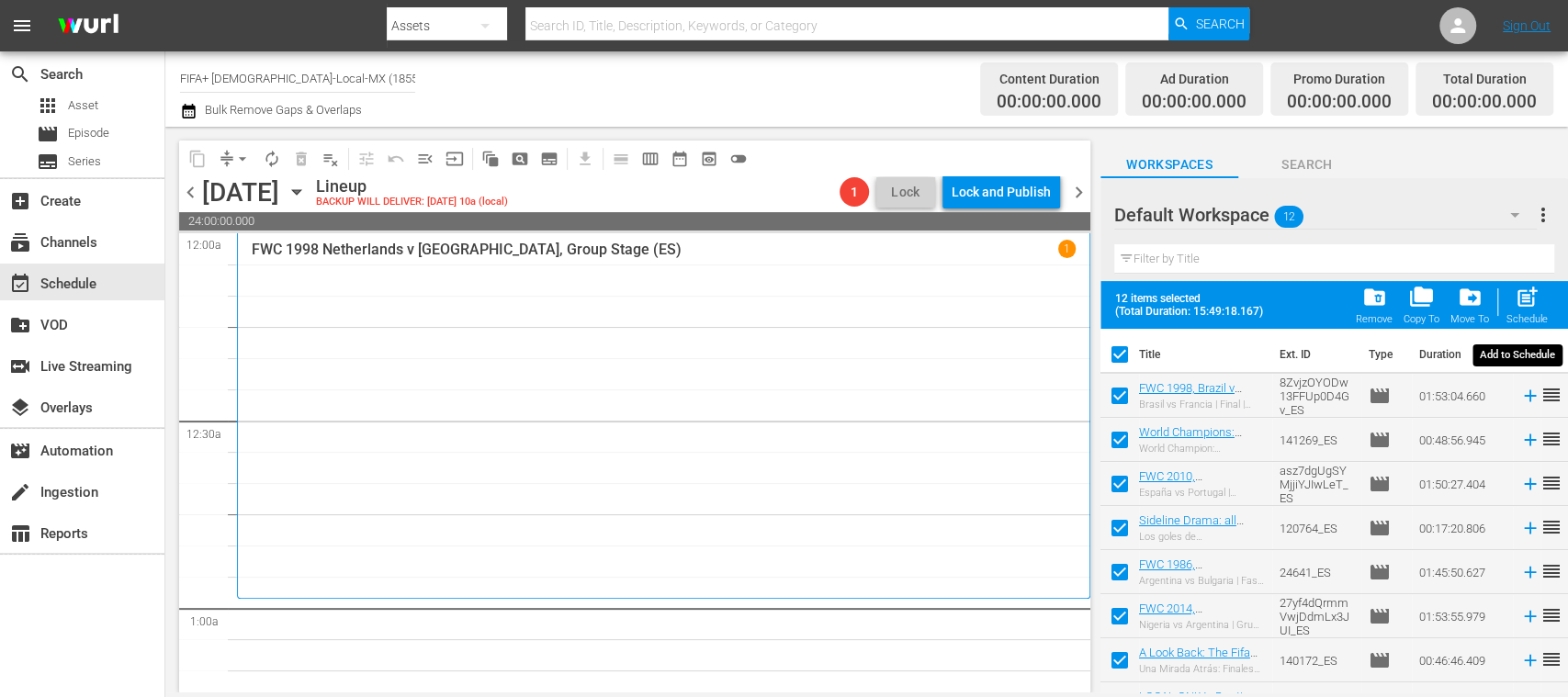
checkbox input "false"
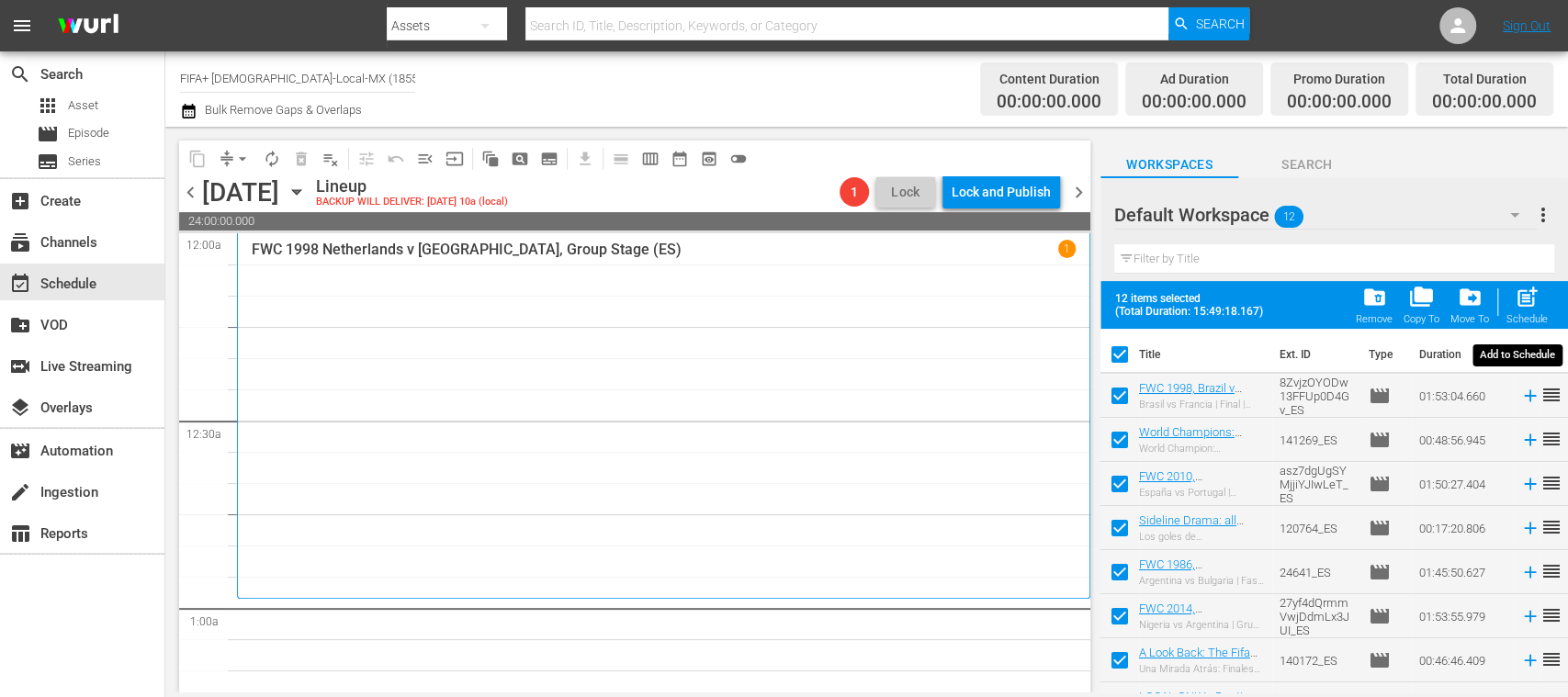
checkbox input "false"
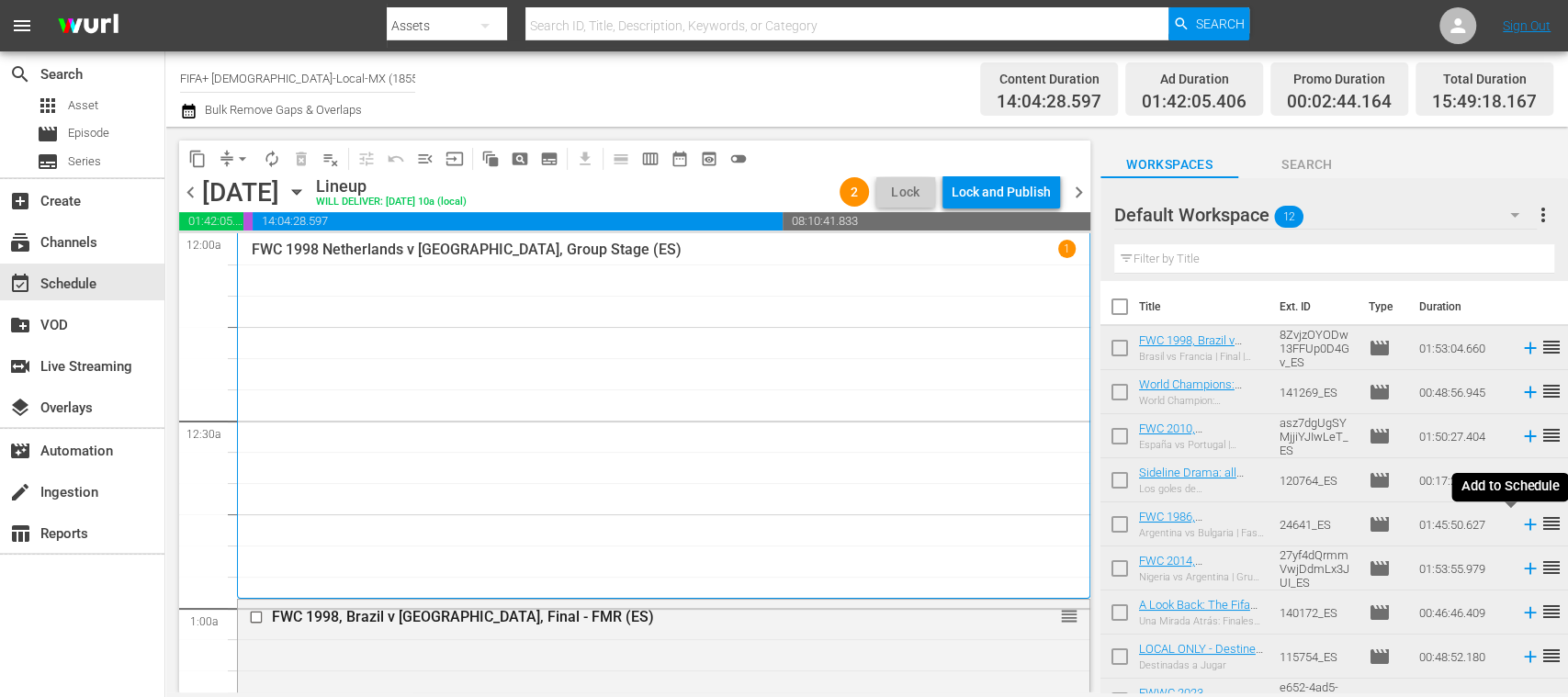
click at [1524, 525] on icon at bounding box center [1530, 524] width 12 height 12
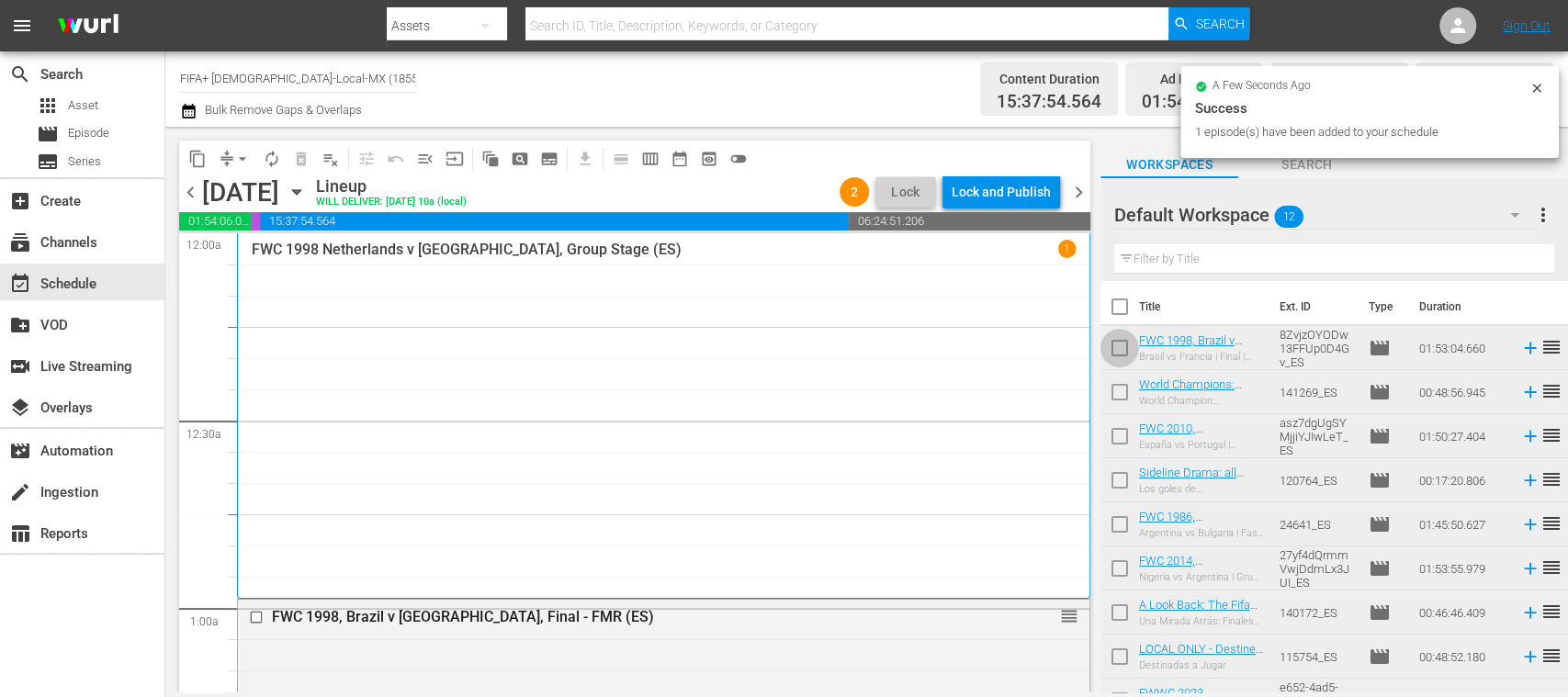
click at [1117, 348] on input "checkbox" at bounding box center [1119, 352] width 39 height 39
checkbox input "true"
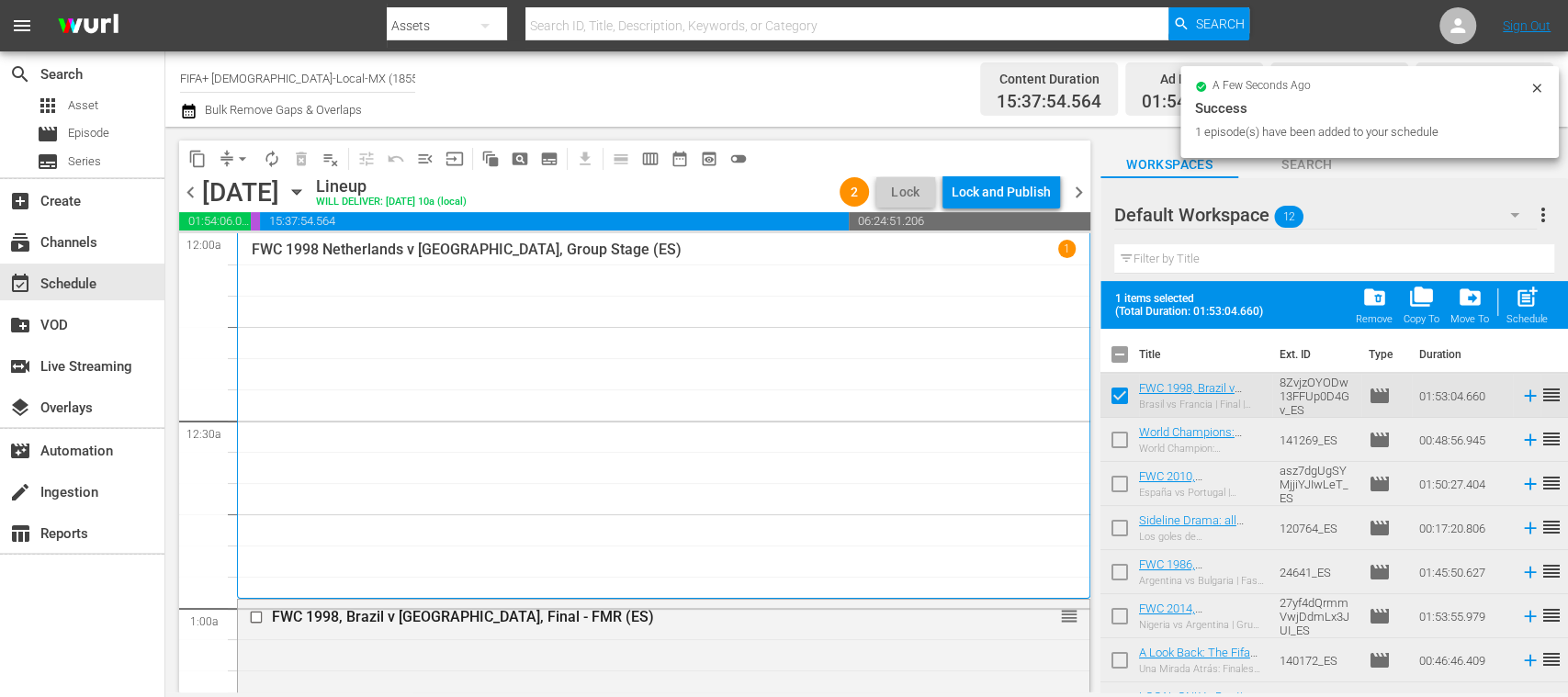
click at [1120, 436] on input "checkbox" at bounding box center [1119, 444] width 39 height 39
checkbox input "true"
click at [1119, 486] on input "checkbox" at bounding box center [1119, 487] width 39 height 39
checkbox input "true"
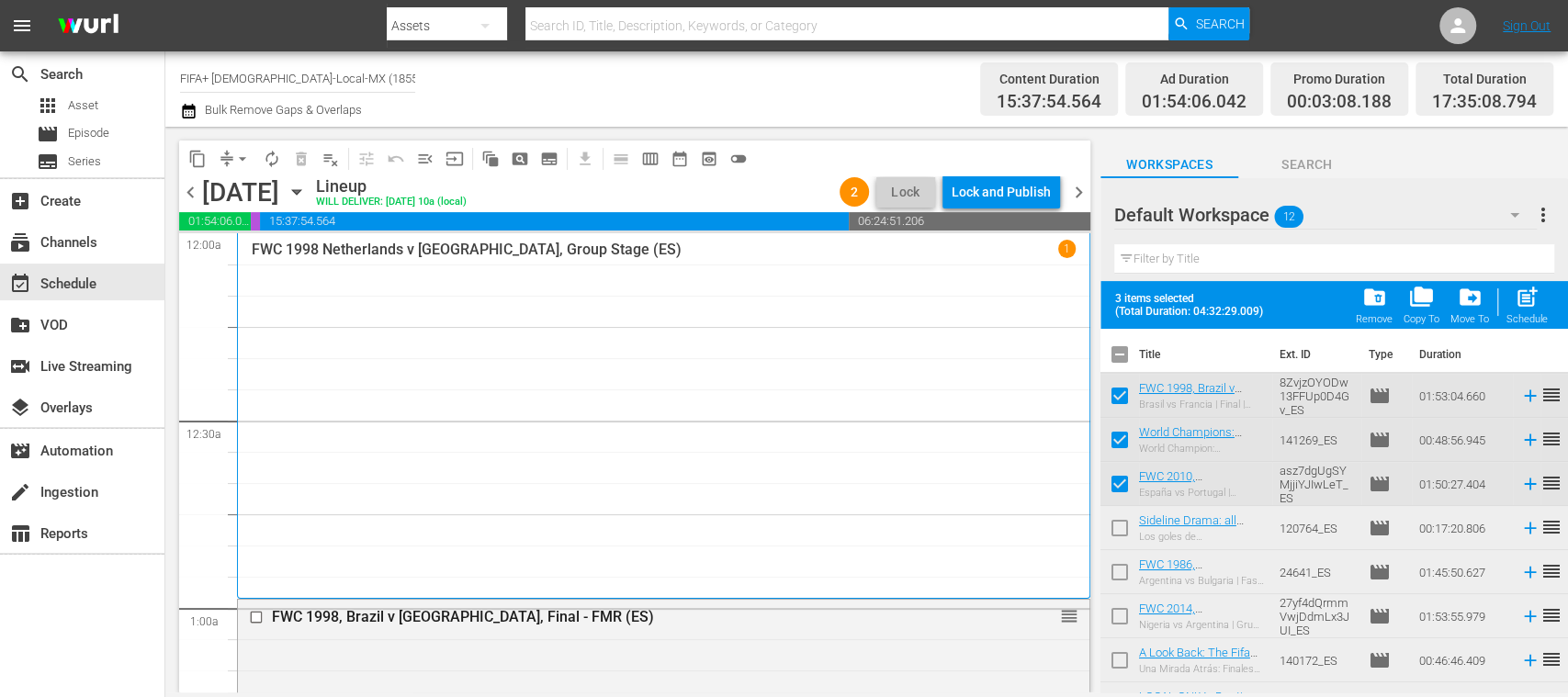
click at [1120, 669] on input "checkbox" at bounding box center [1119, 664] width 39 height 39
checkbox input "true"
click at [1527, 307] on span "post_add" at bounding box center [1526, 296] width 24 height 24
checkbox input "false"
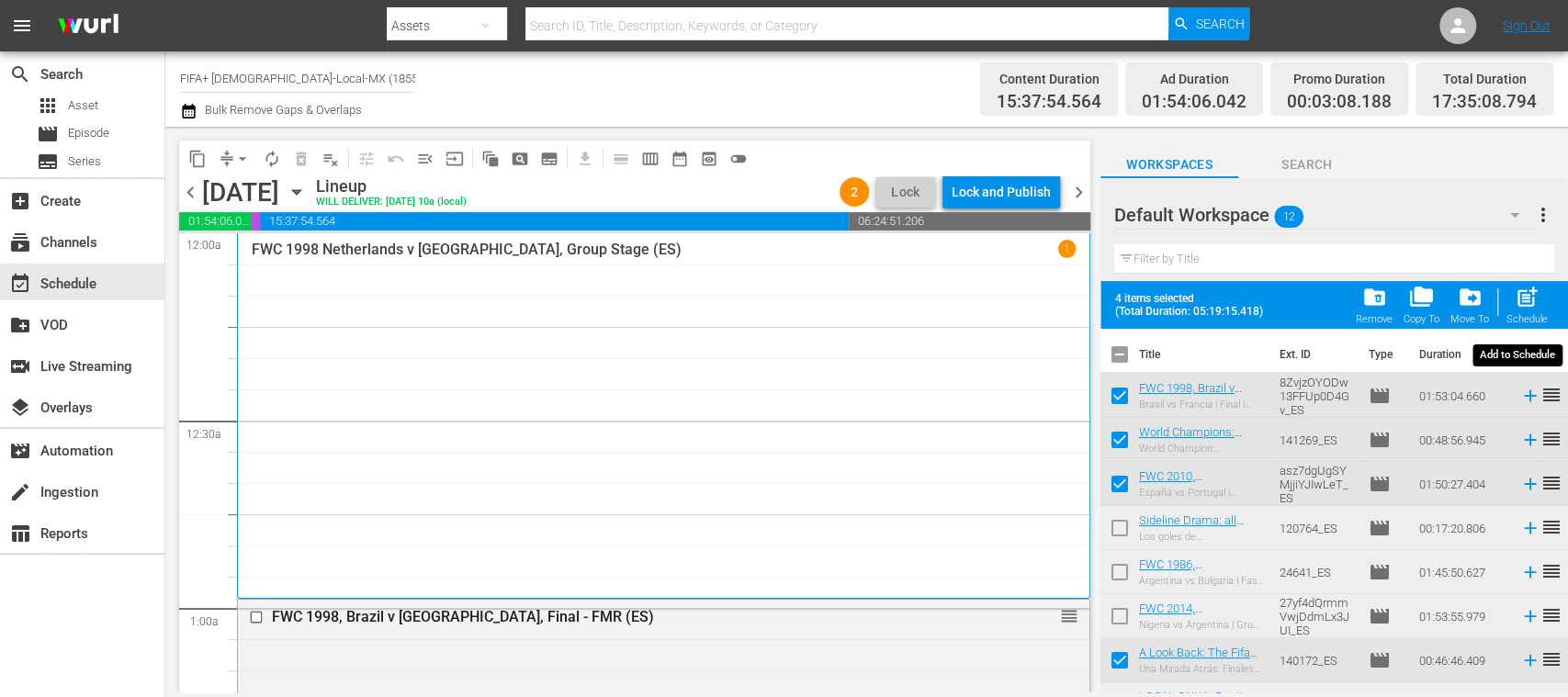
checkbox input "false"
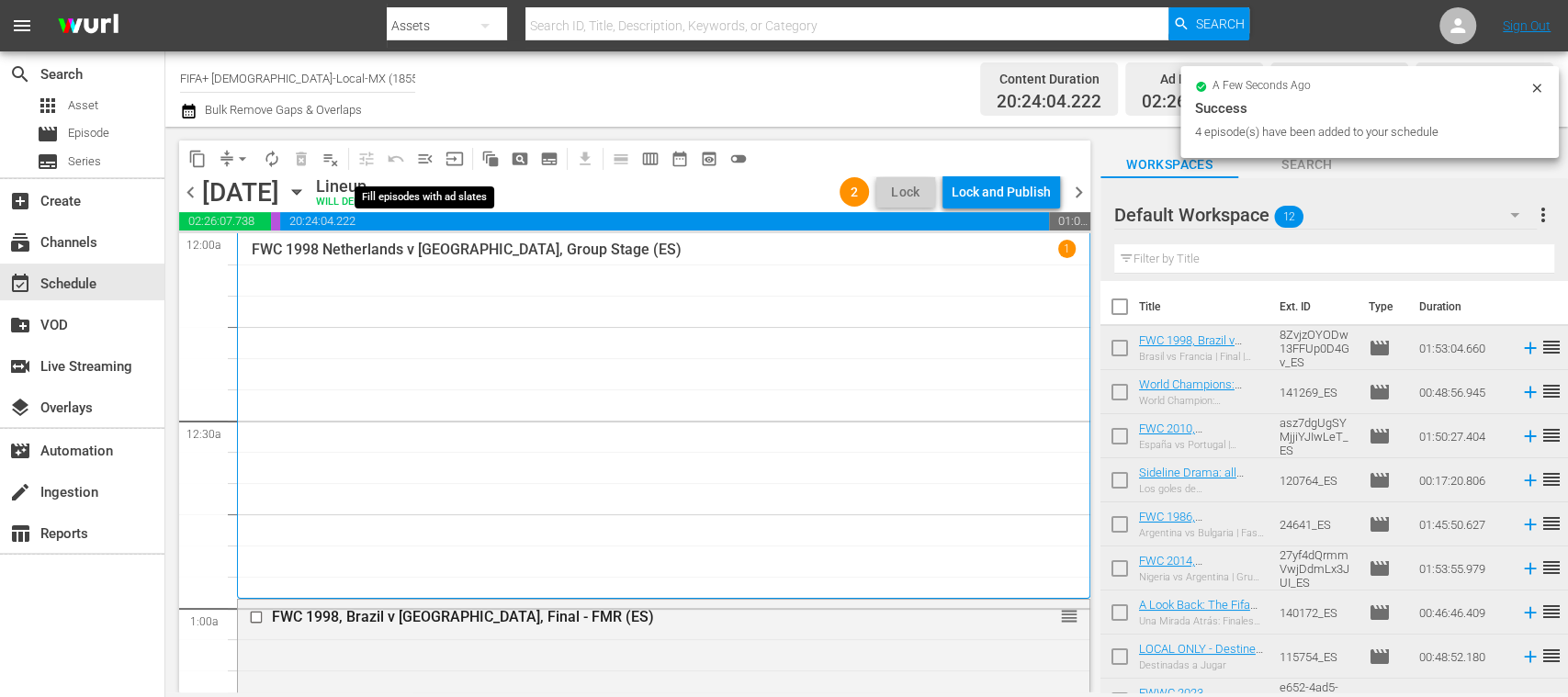
click at [417, 153] on span "menu_open" at bounding box center [425, 159] width 19 height 19
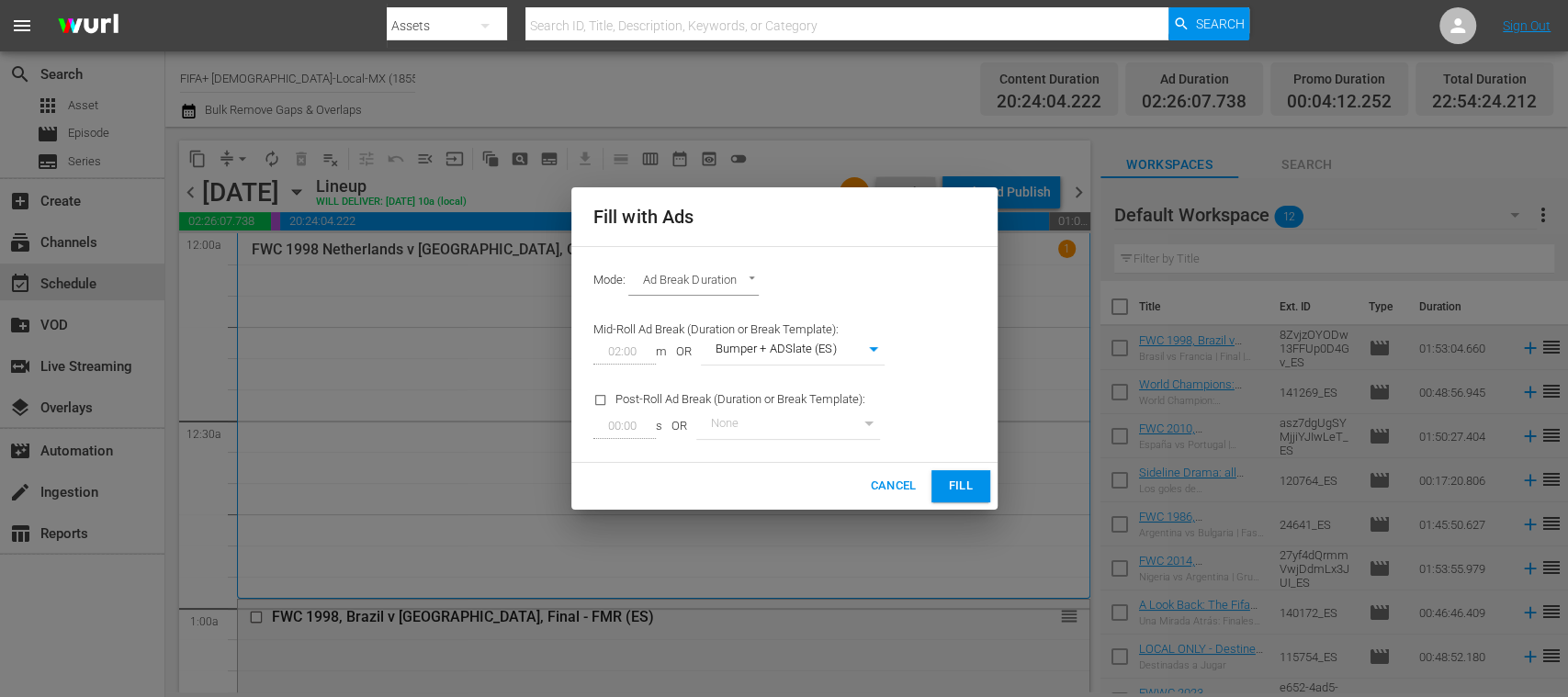
click at [960, 478] on span "Fill" at bounding box center [960, 486] width 29 height 21
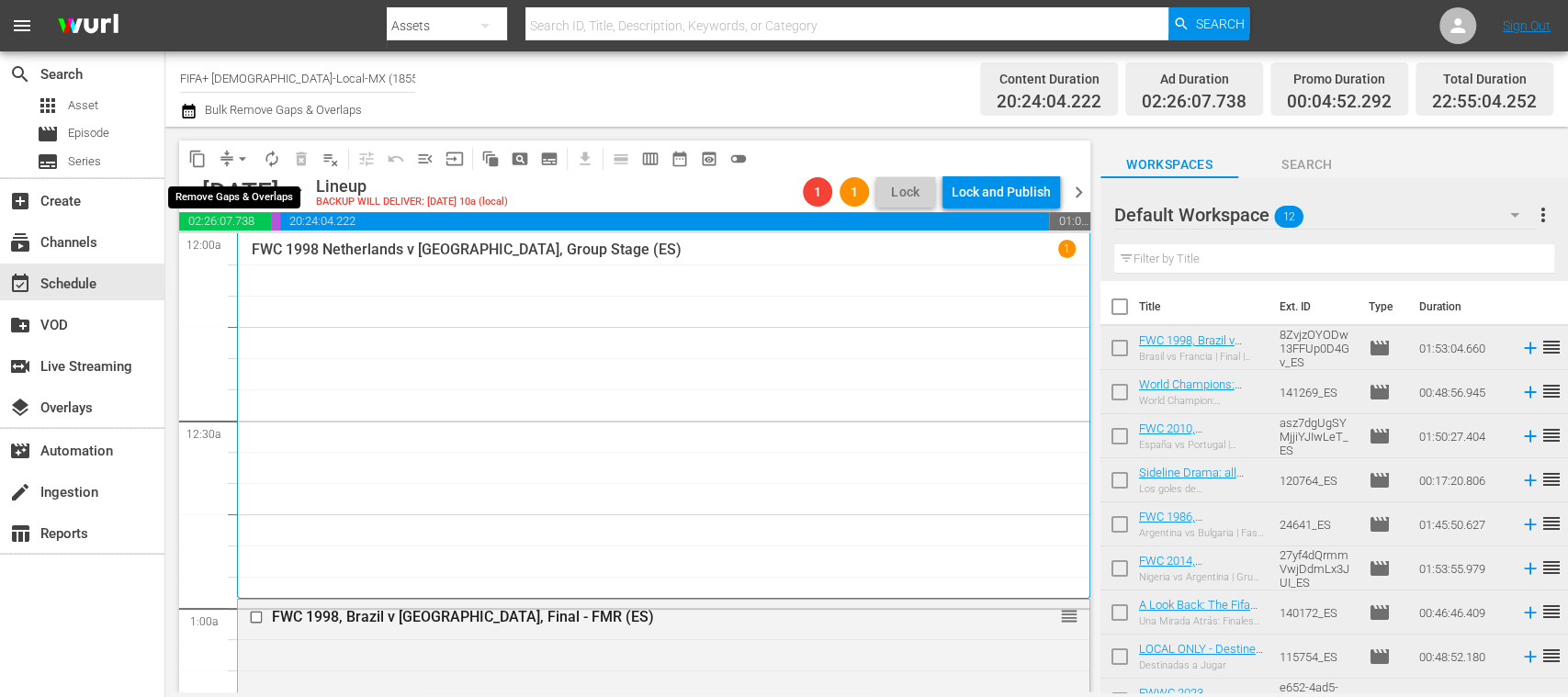
click at [239, 158] on span "arrow_drop_down" at bounding box center [242, 159] width 19 height 19
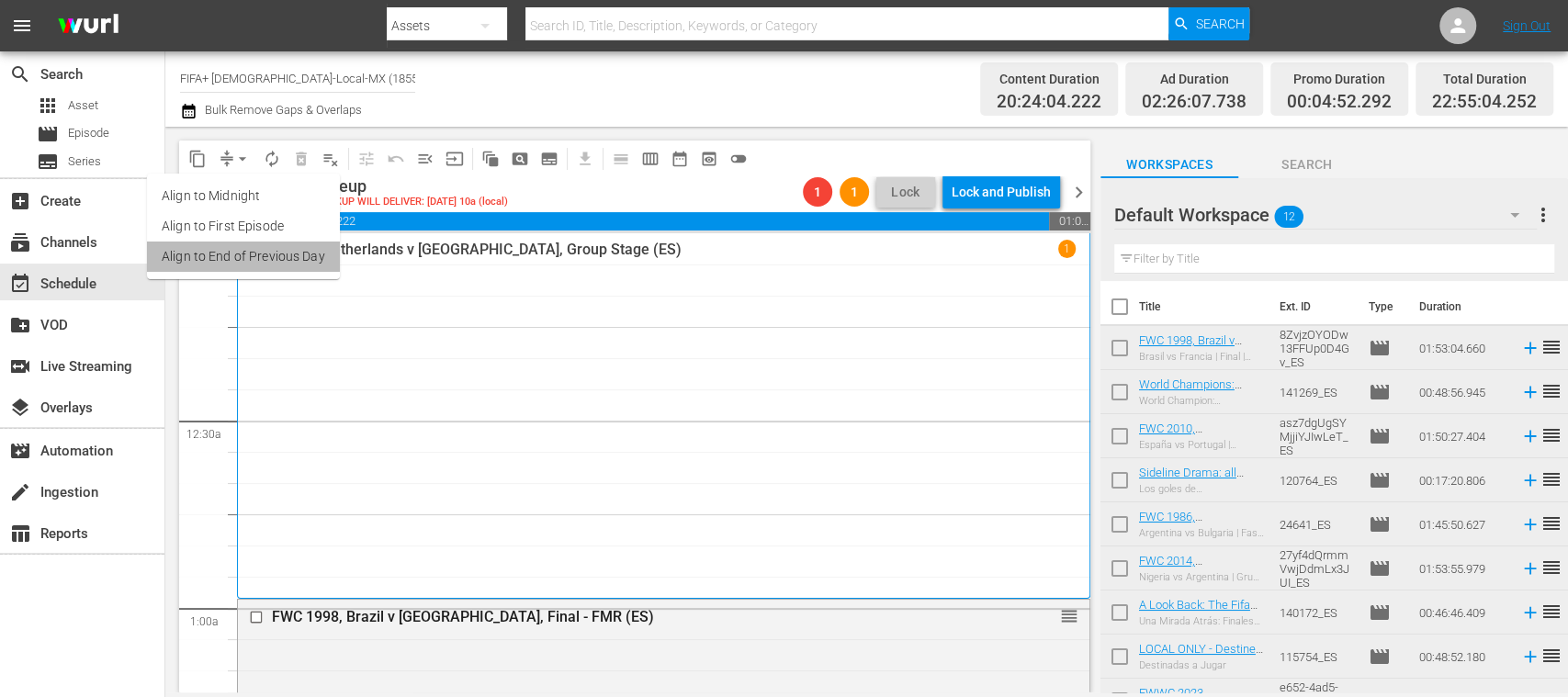
click at [296, 252] on li "Align to End of Previous Day" at bounding box center [244, 256] width 193 height 30
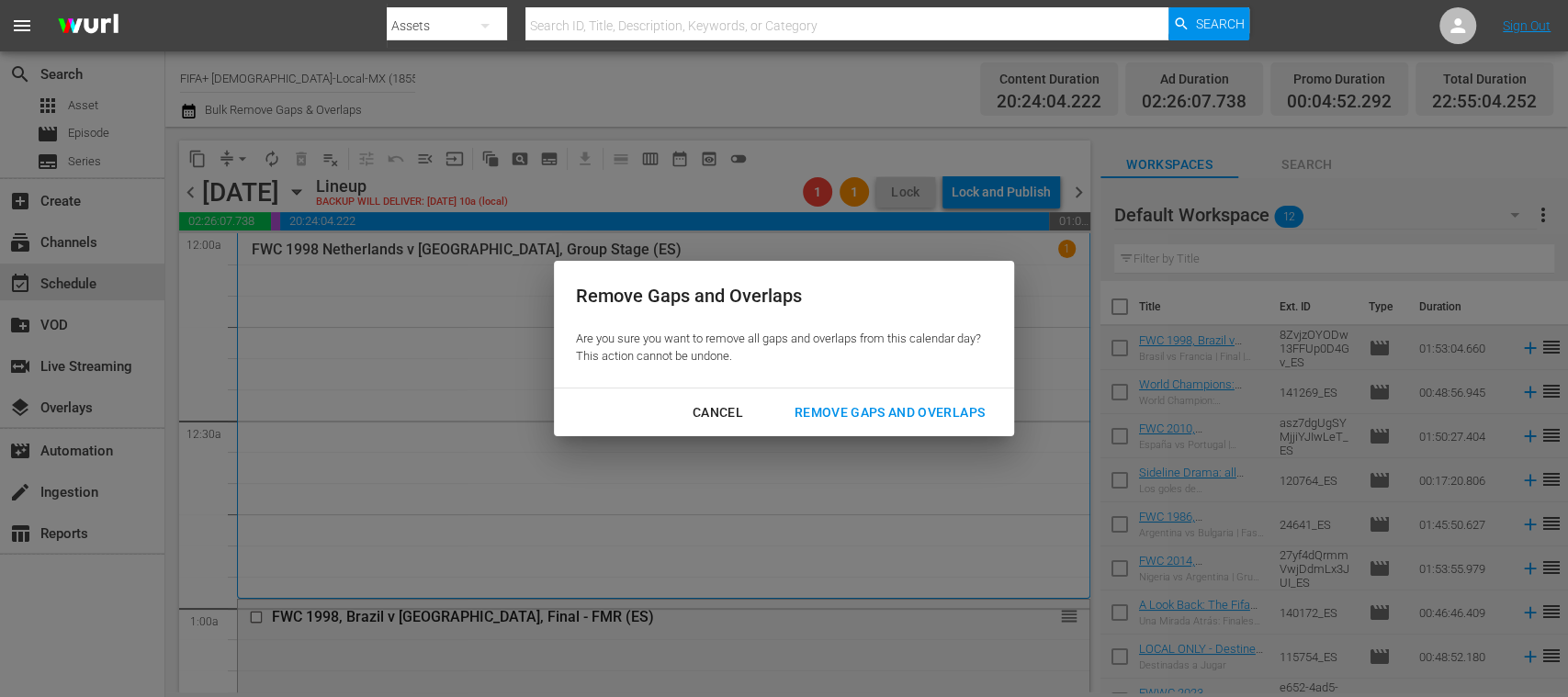
click at [970, 415] on div "Remove Gaps and Overlaps" at bounding box center [889, 413] width 219 height 23
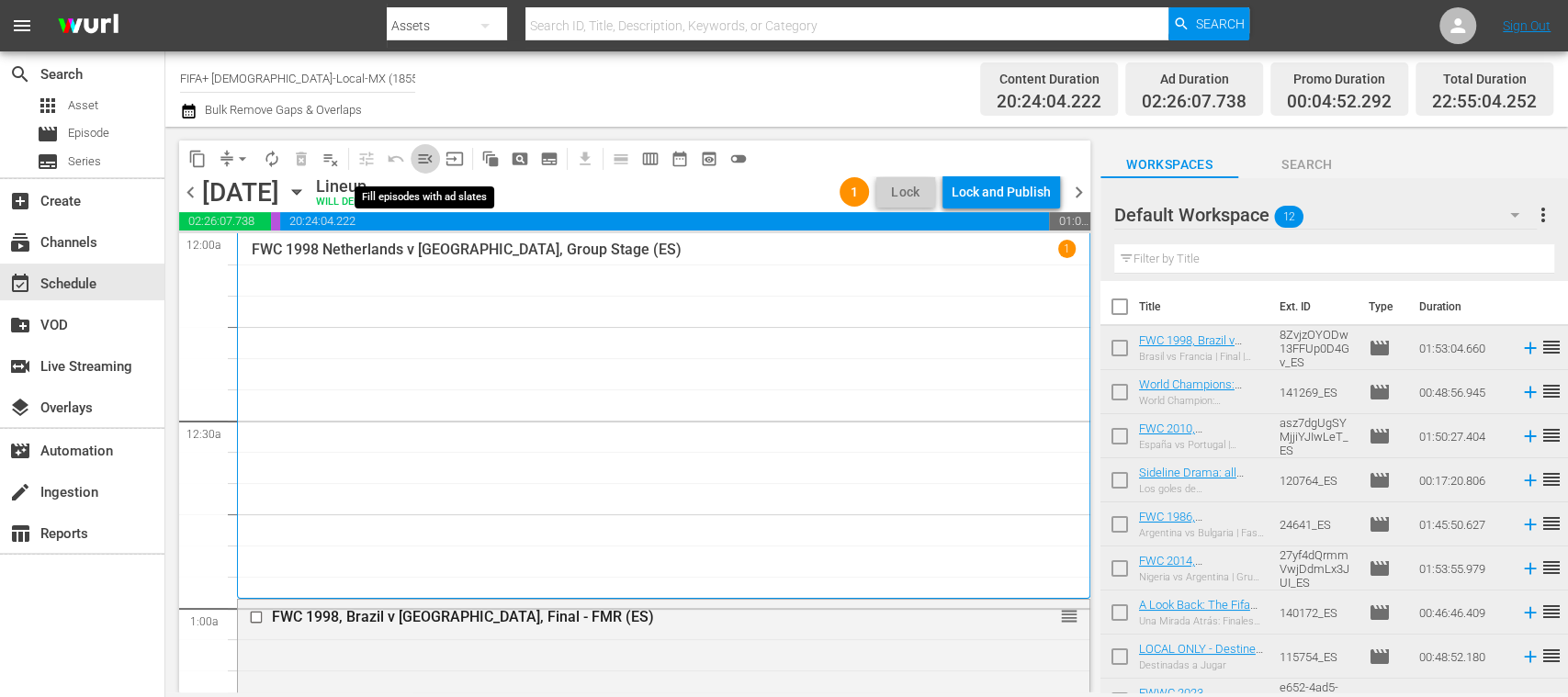
click at [424, 163] on span "menu_open" at bounding box center [425, 159] width 19 height 19
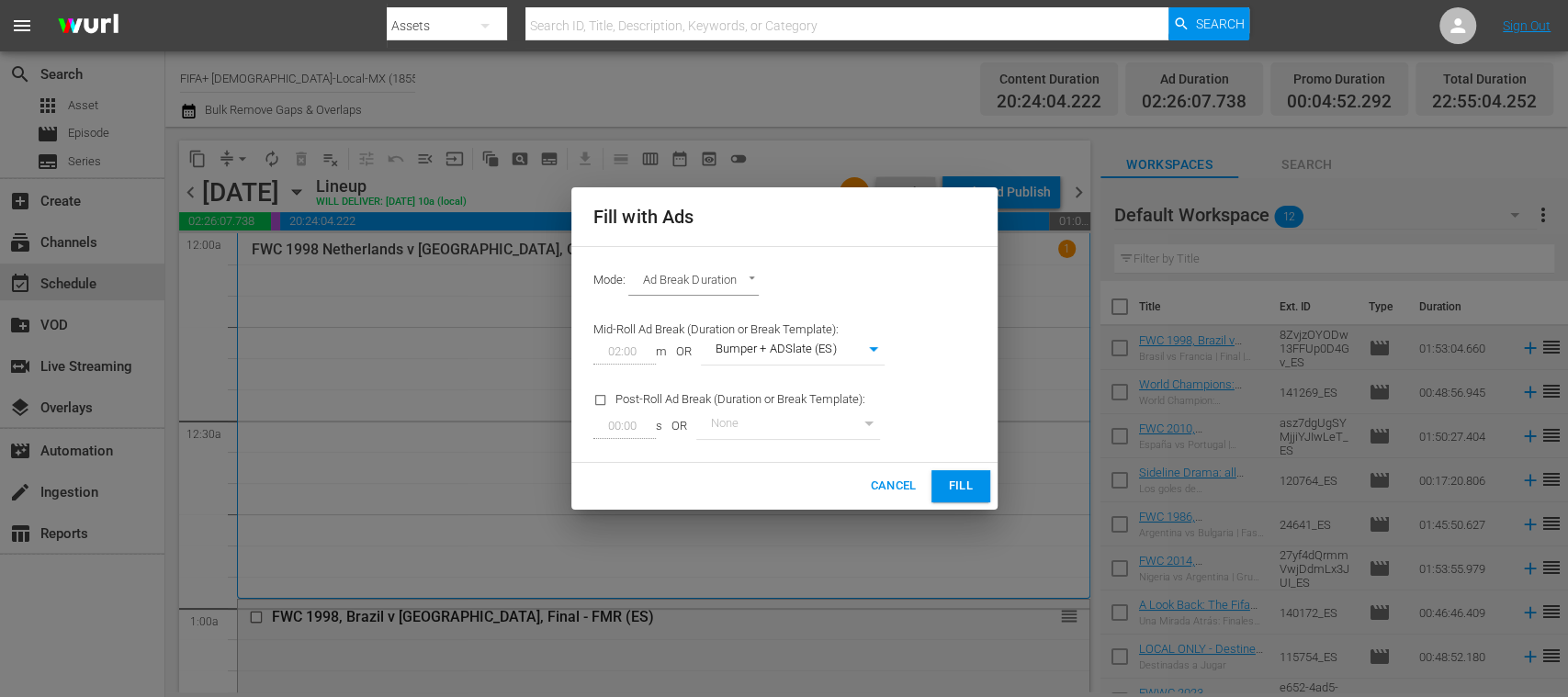
click at [968, 486] on span "Fill" at bounding box center [960, 486] width 29 height 21
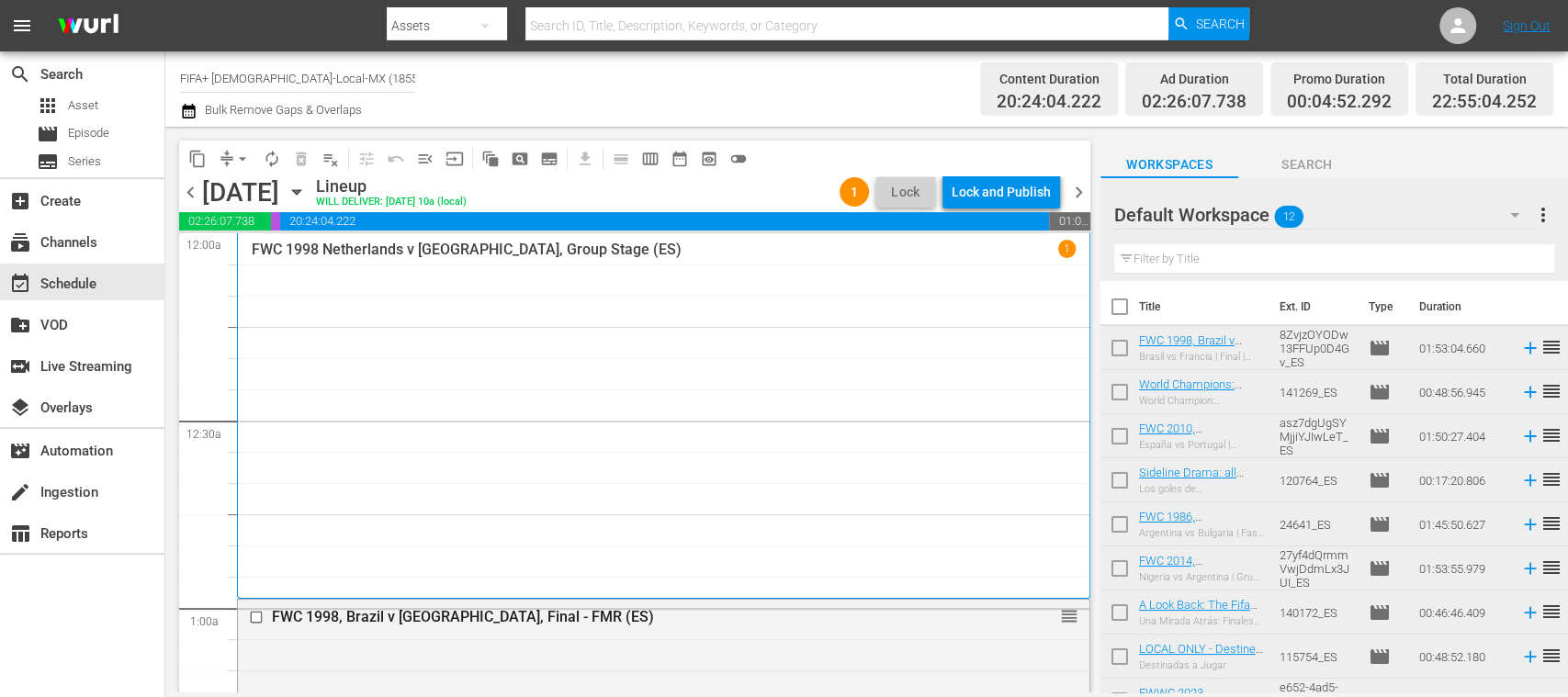
click at [1082, 186] on span "chevron_right" at bounding box center [1079, 193] width 23 height 23
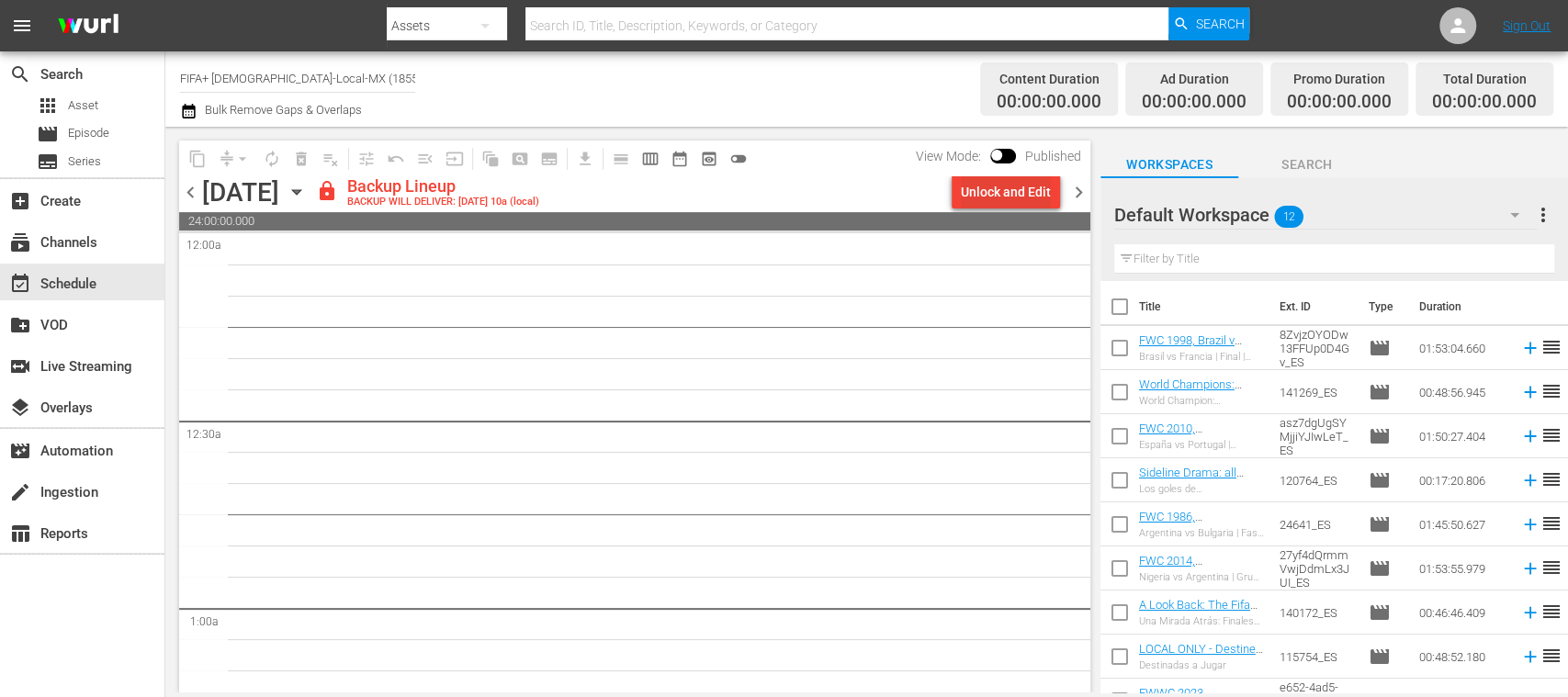
click at [1020, 193] on div "Unlock and Edit" at bounding box center [1005, 192] width 90 height 33
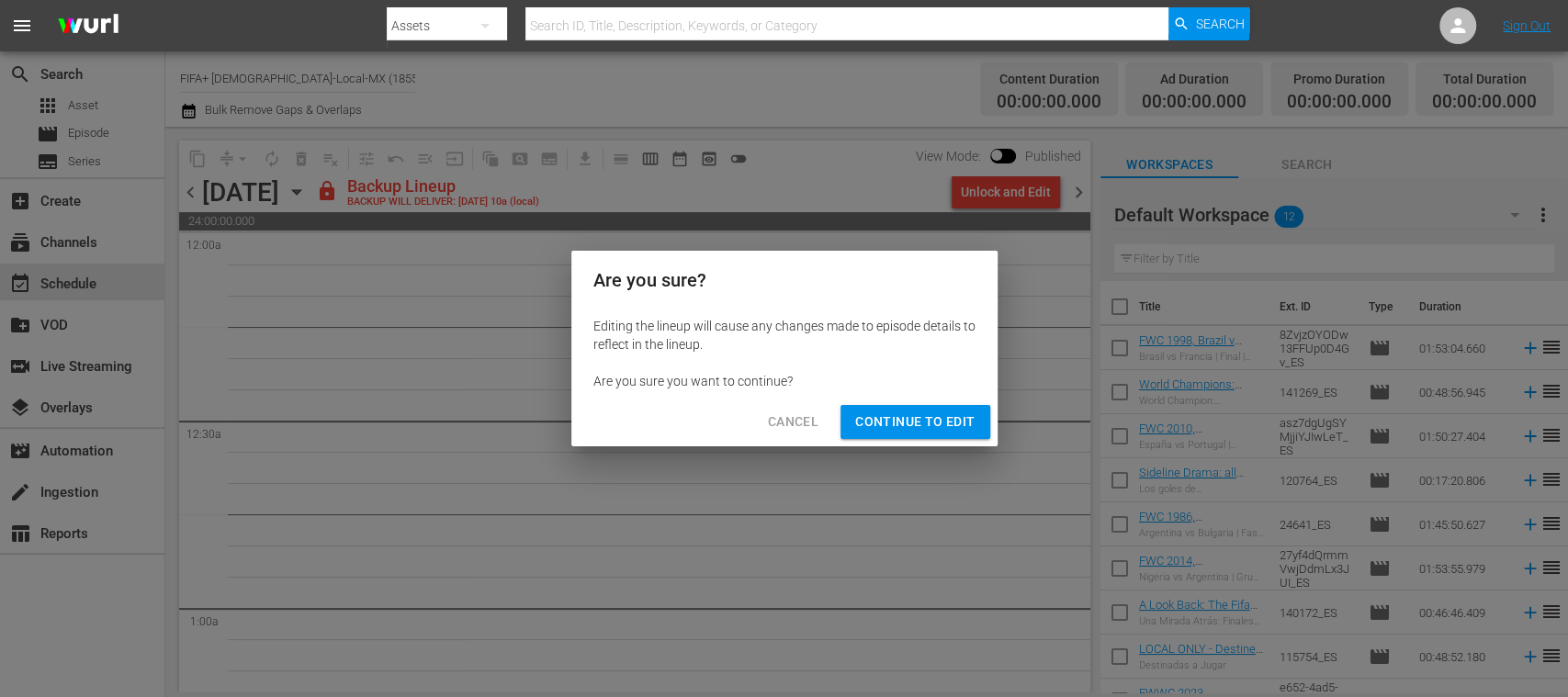
click at [928, 419] on span "Continue to Edit" at bounding box center [915, 422] width 119 height 23
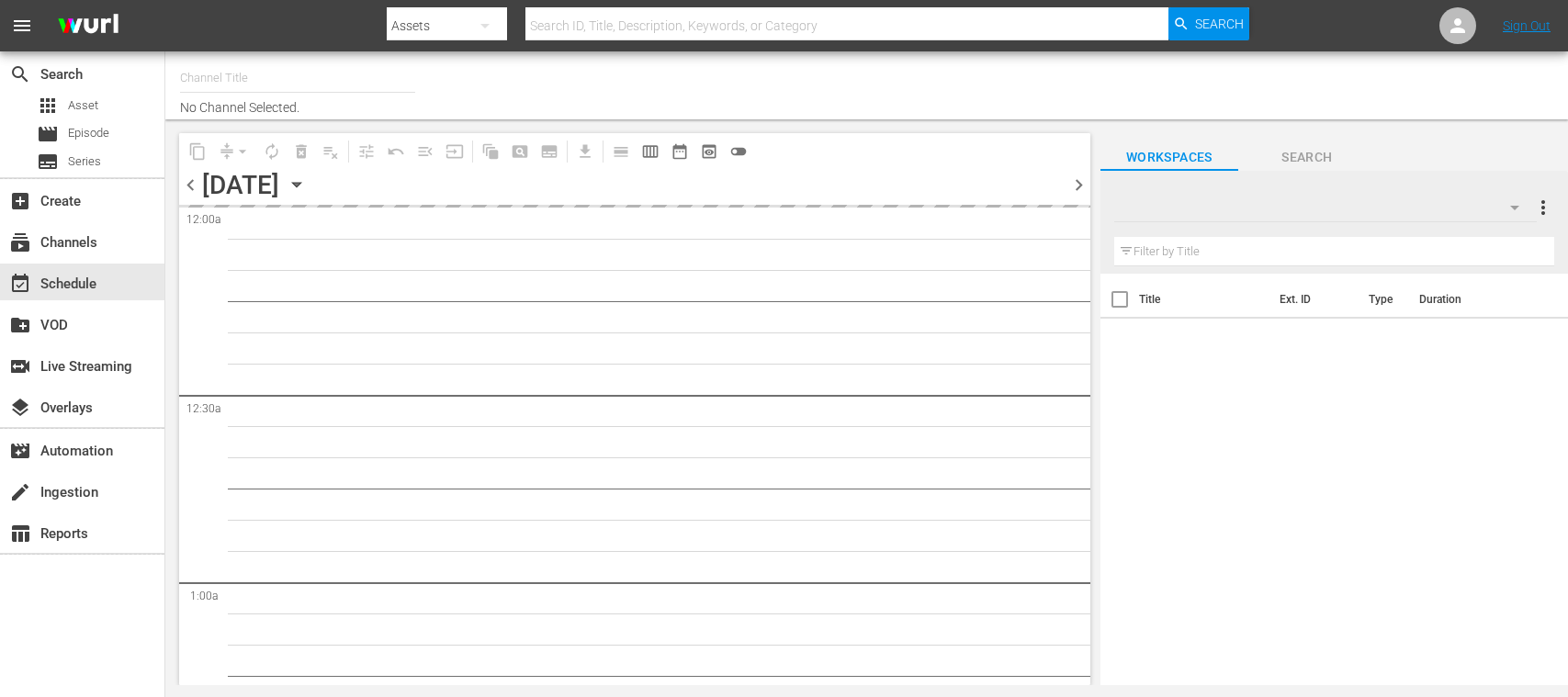
type input "FIFA+ [DEMOGRAPHIC_DATA]-Local-MX (1855)"
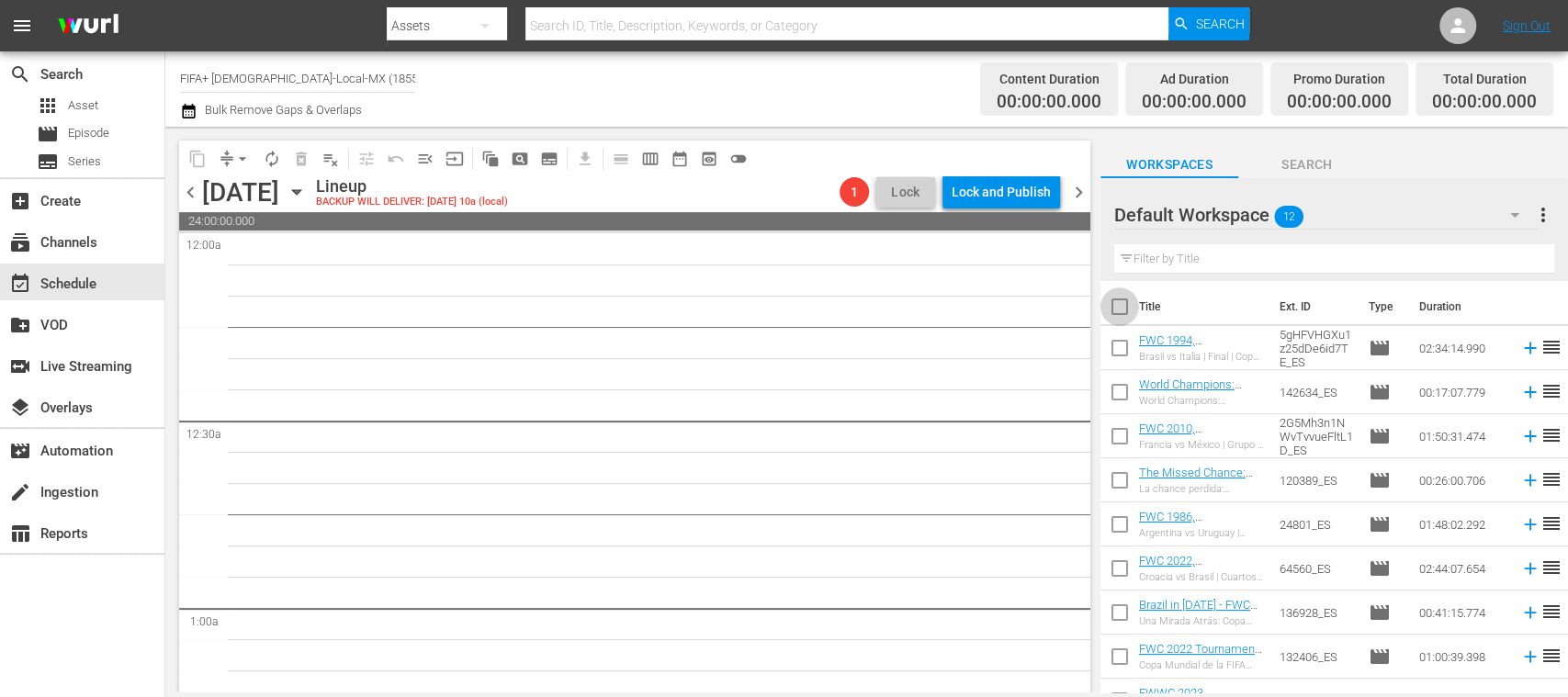
click at [1120, 304] on input "checkbox" at bounding box center [1119, 311] width 39 height 39
checkbox input "true"
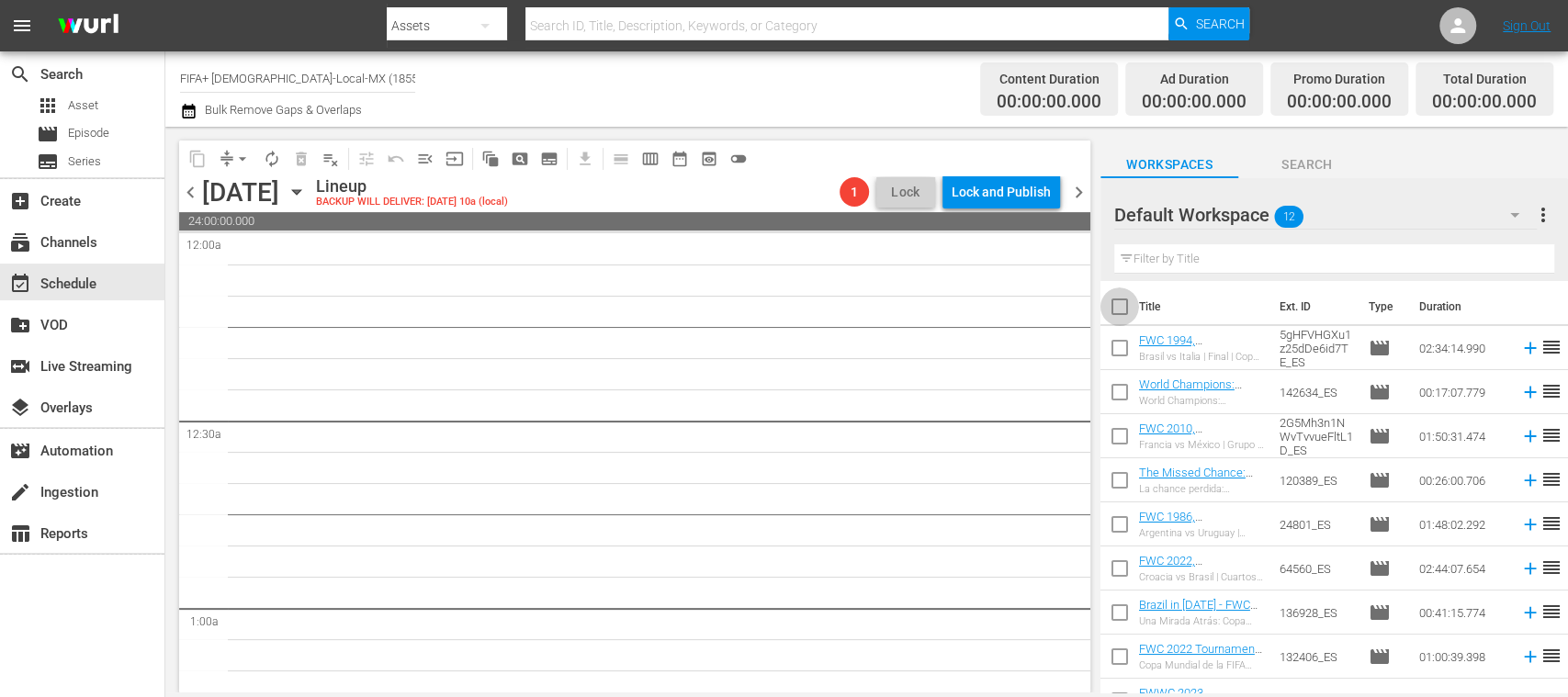
checkbox input "true"
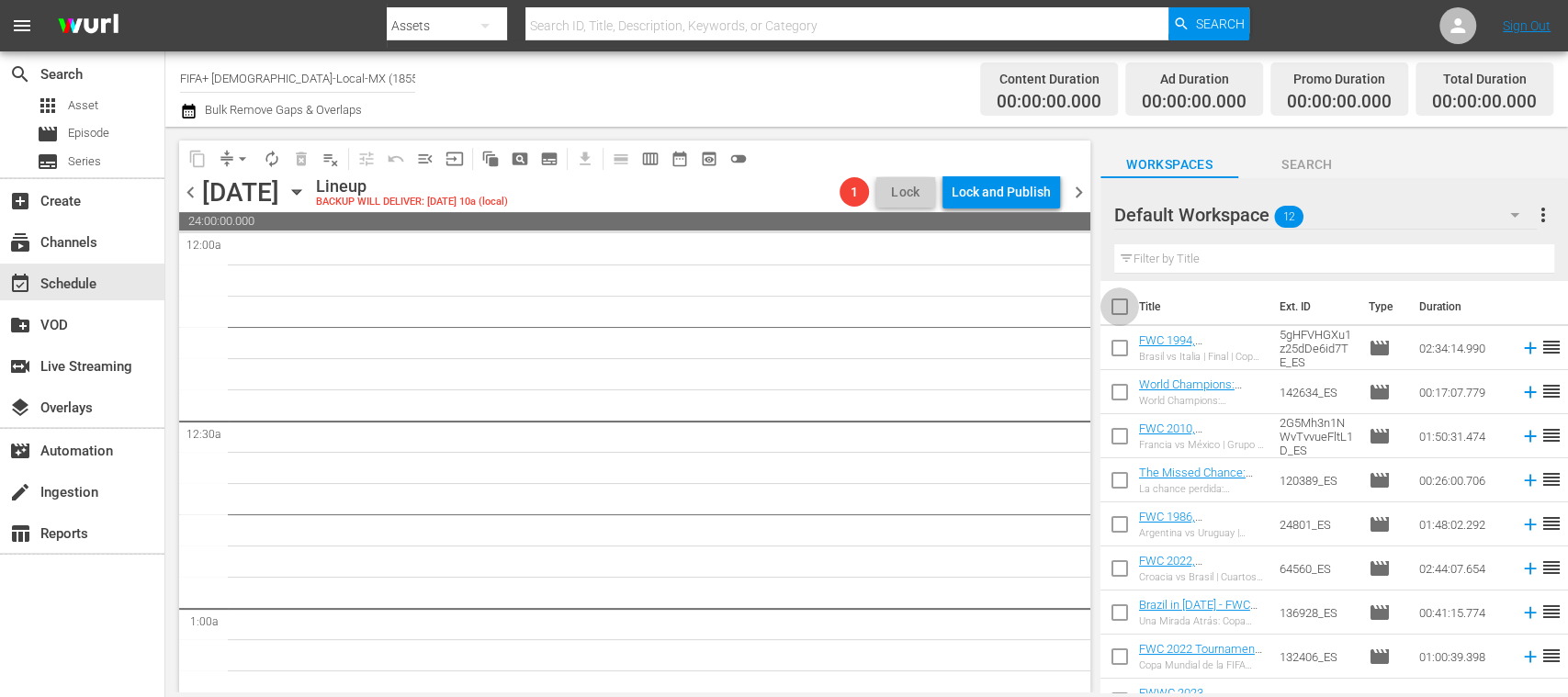
checkbox input "true"
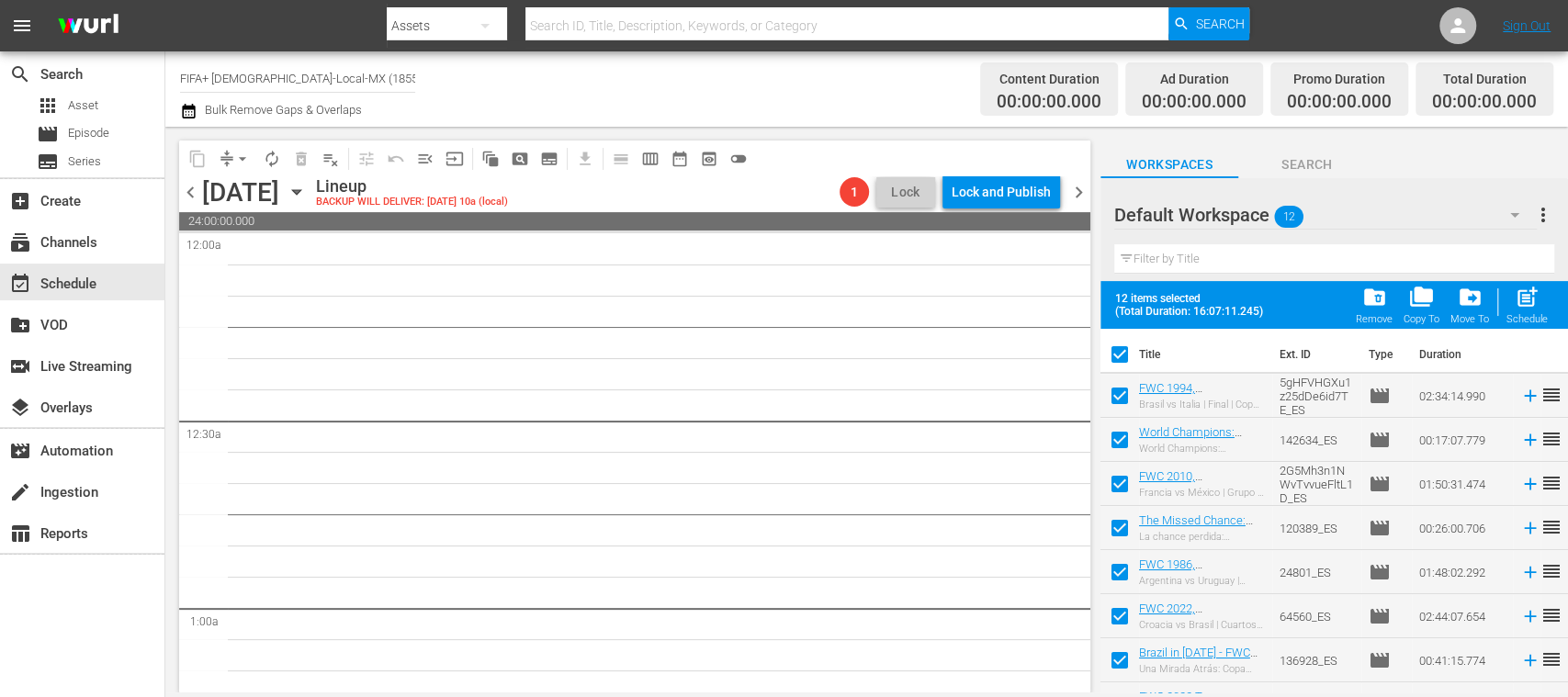
click at [187, 190] on span "chevron_left" at bounding box center [191, 193] width 23 height 23
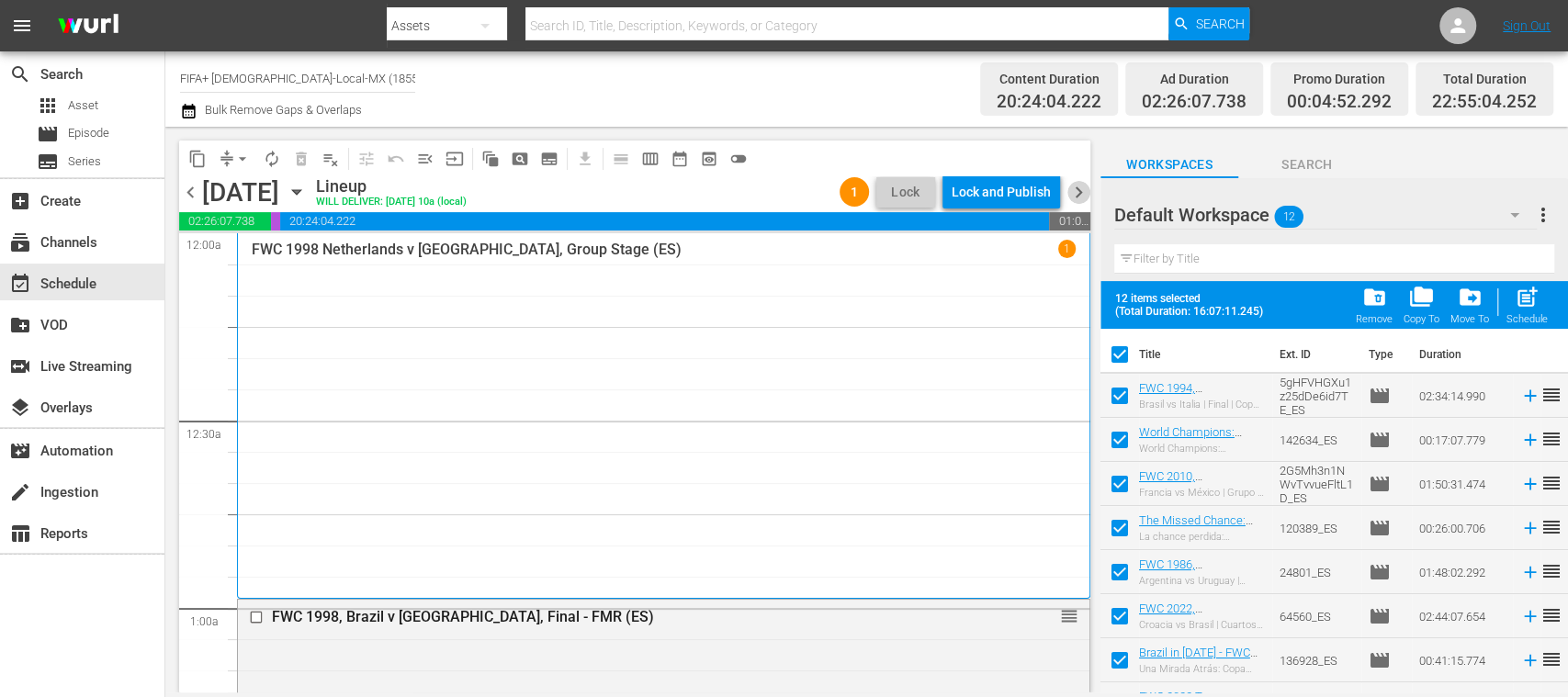
click at [1084, 192] on span "chevron_right" at bounding box center [1079, 193] width 23 height 23
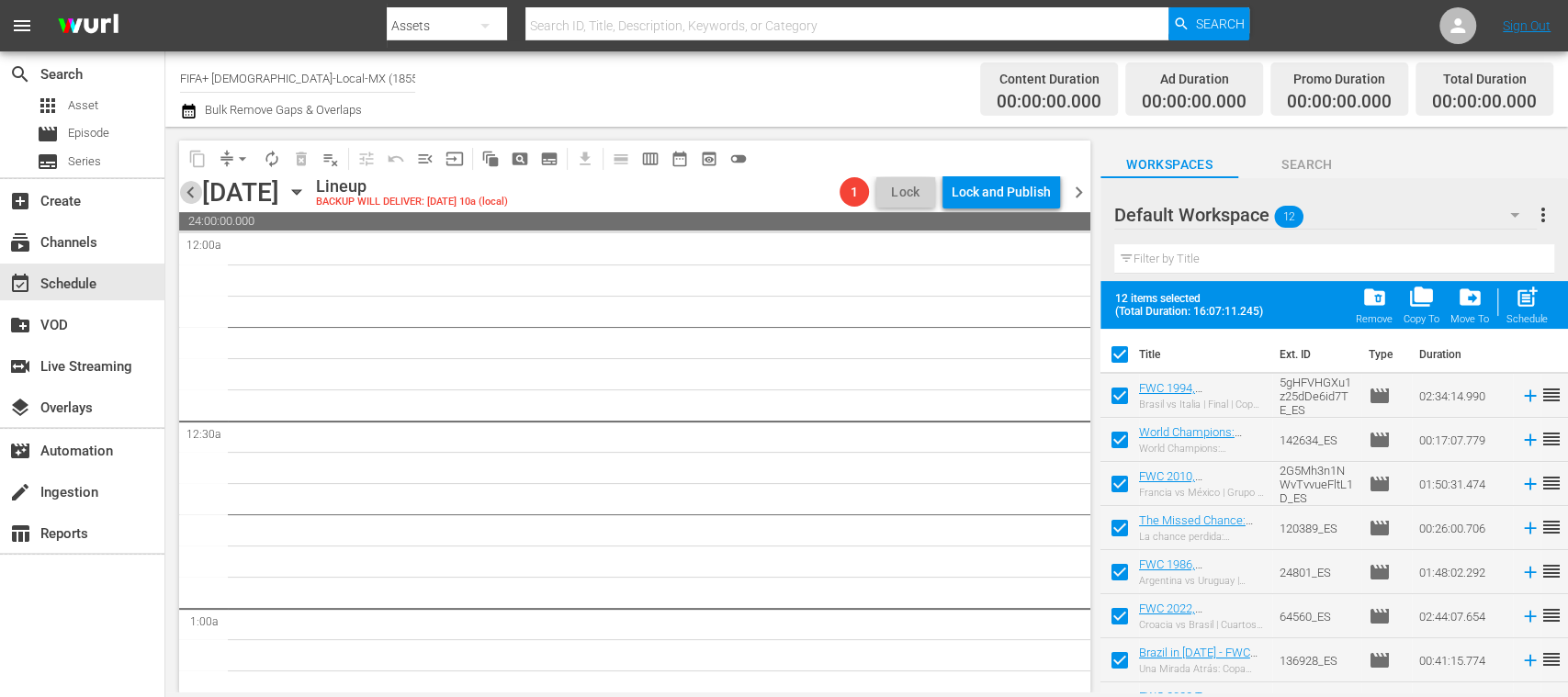
click at [189, 190] on span "chevron_left" at bounding box center [191, 193] width 23 height 23
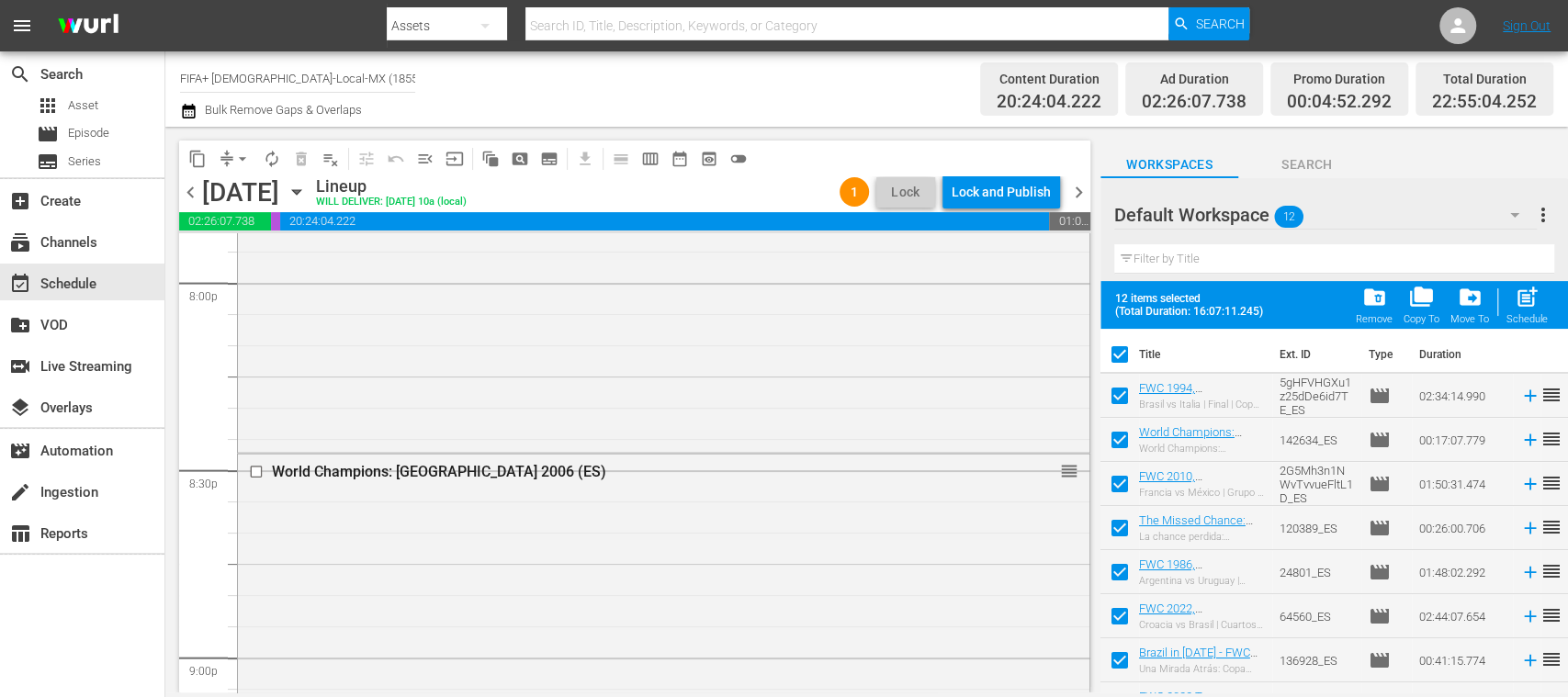
scroll to position [8533, 0]
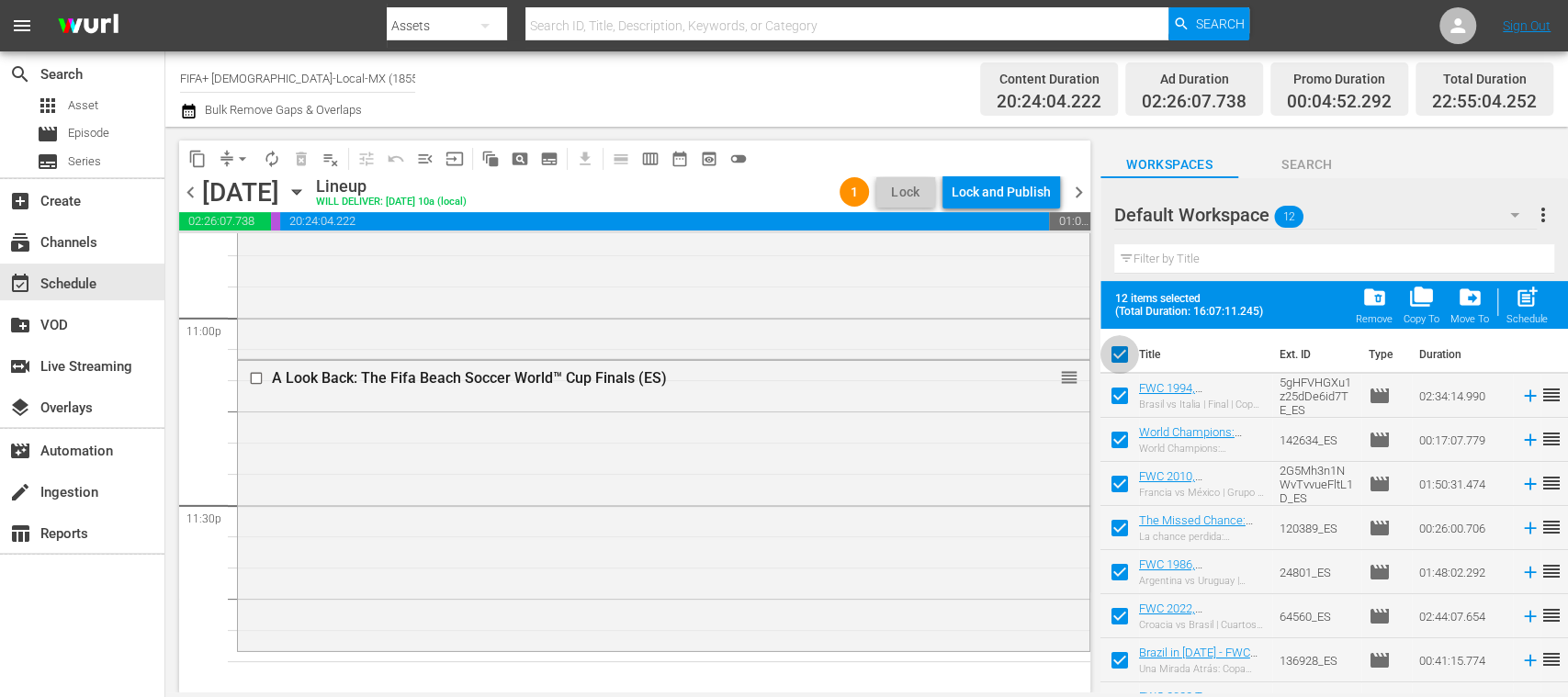
click at [1121, 353] on input "checkbox" at bounding box center [1119, 359] width 39 height 39
checkbox input "false"
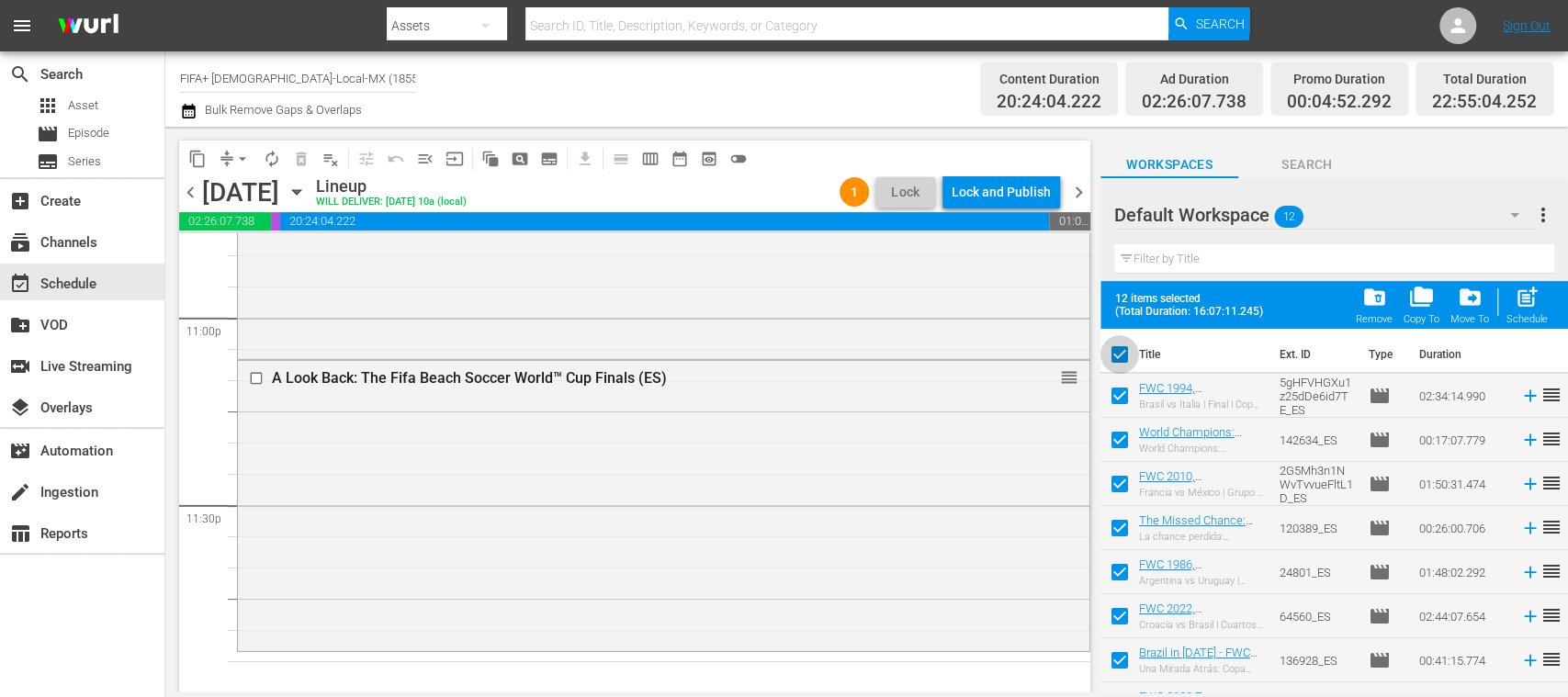
checkbox input "false"
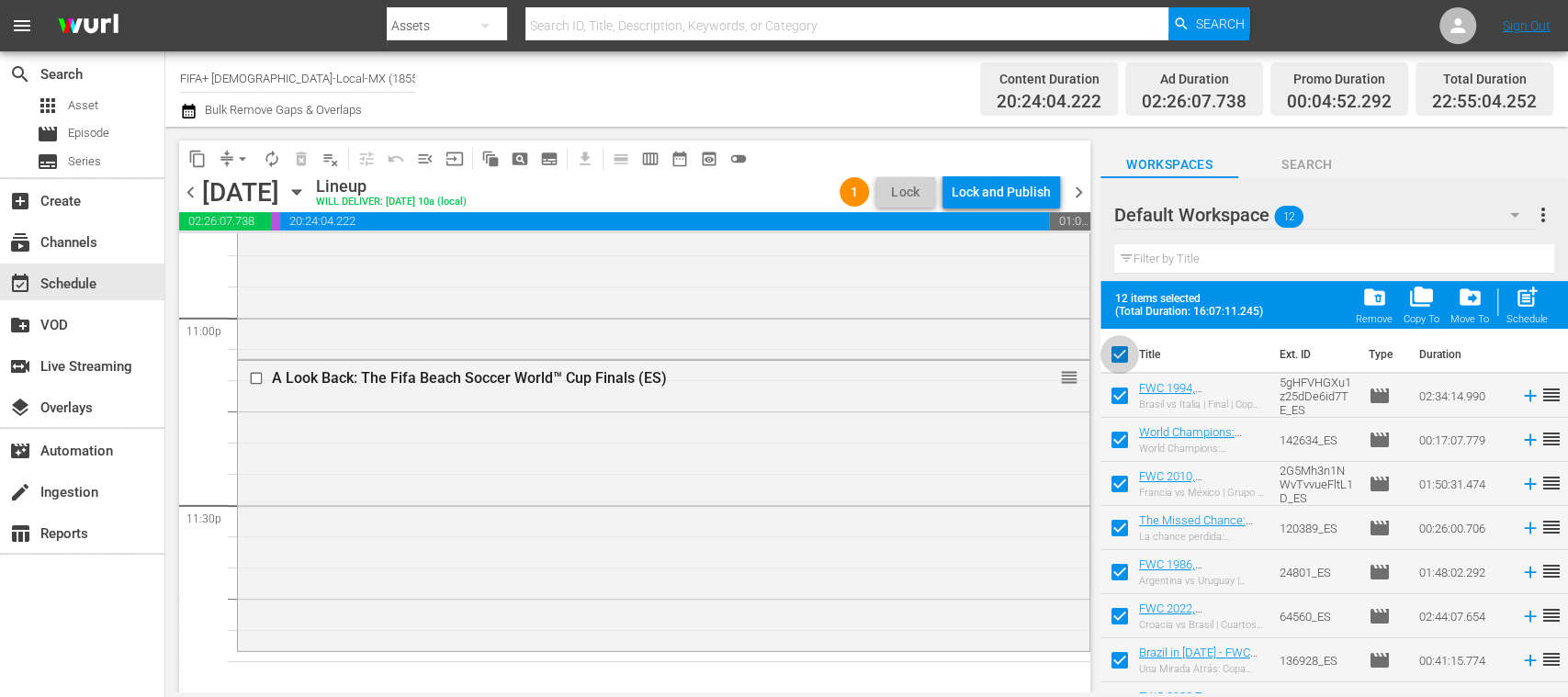
checkbox input "false"
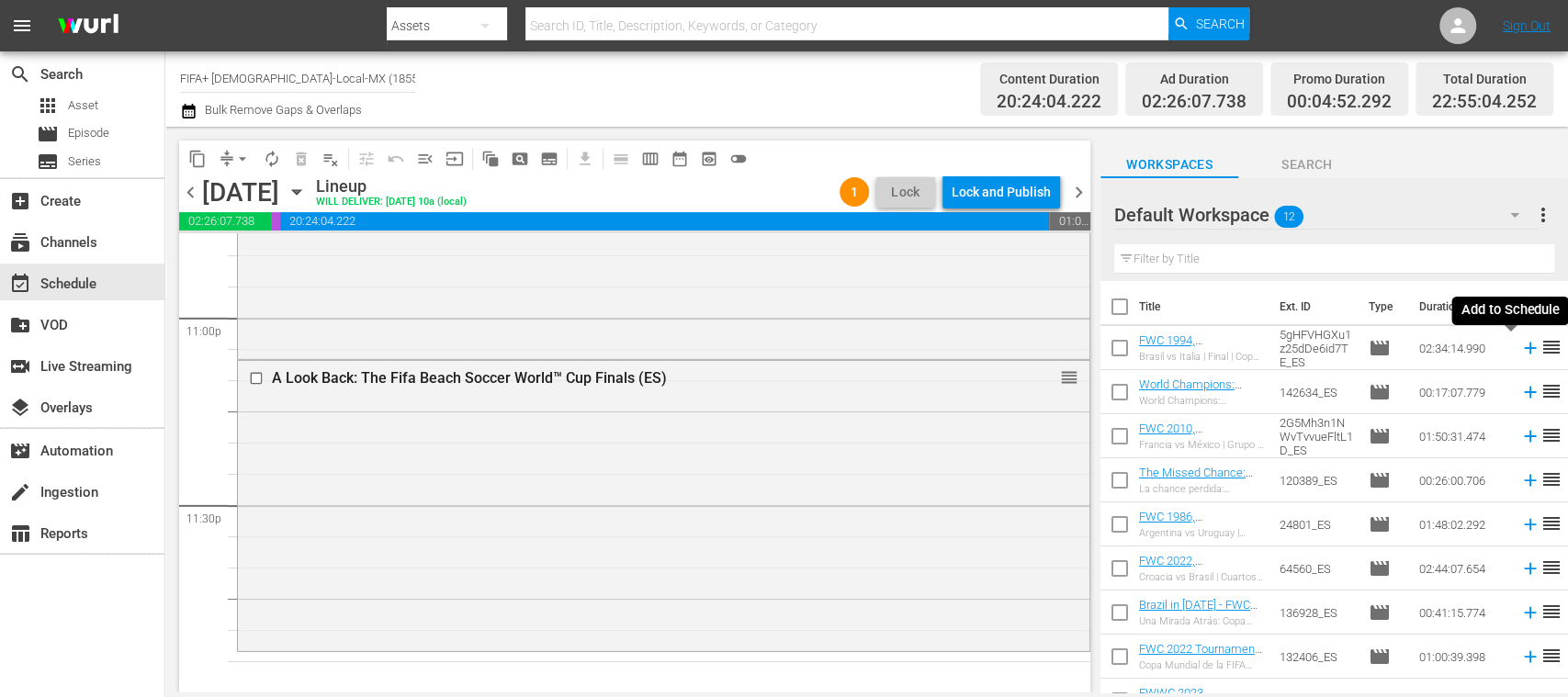
click at [1520, 351] on icon at bounding box center [1530, 348] width 20 height 20
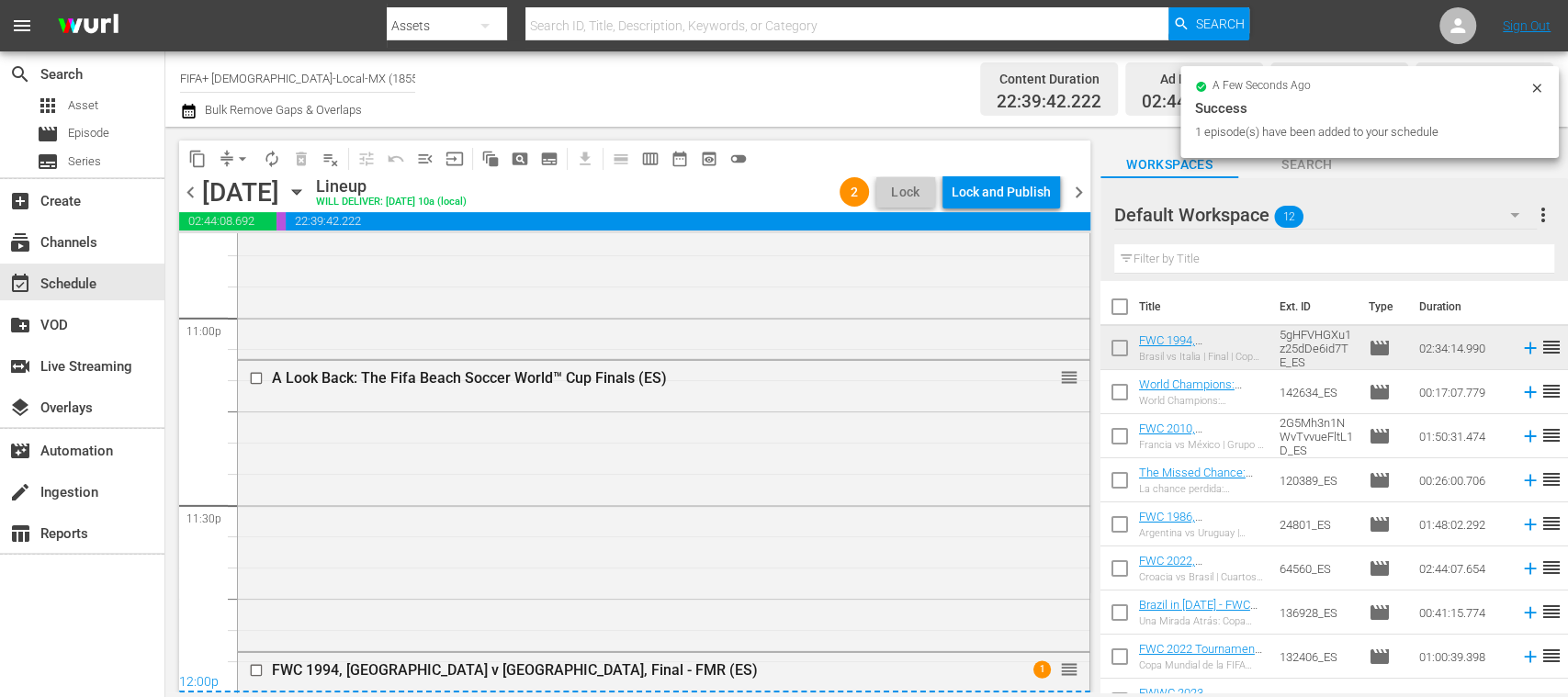
click at [1125, 307] on input "checkbox" at bounding box center [1119, 311] width 39 height 39
checkbox input "true"
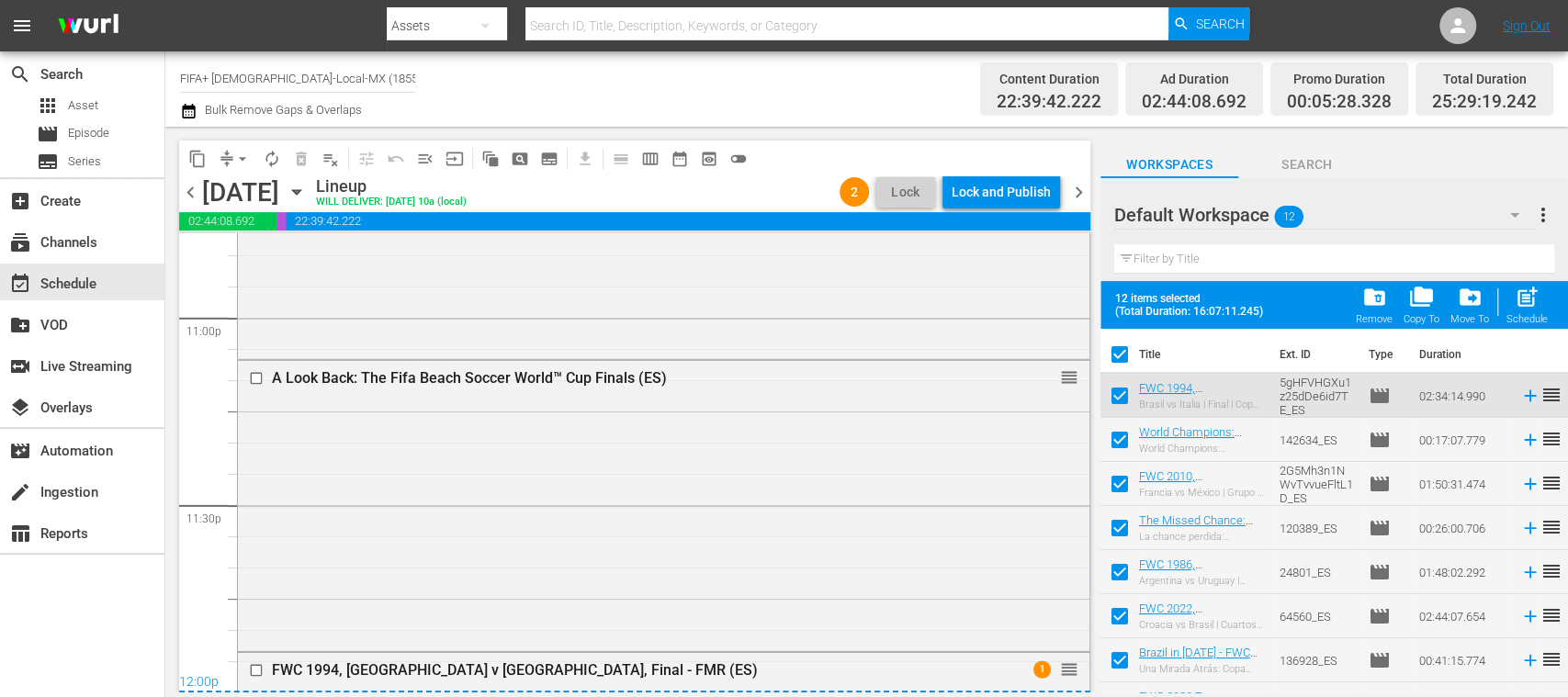
checkbox input "true"
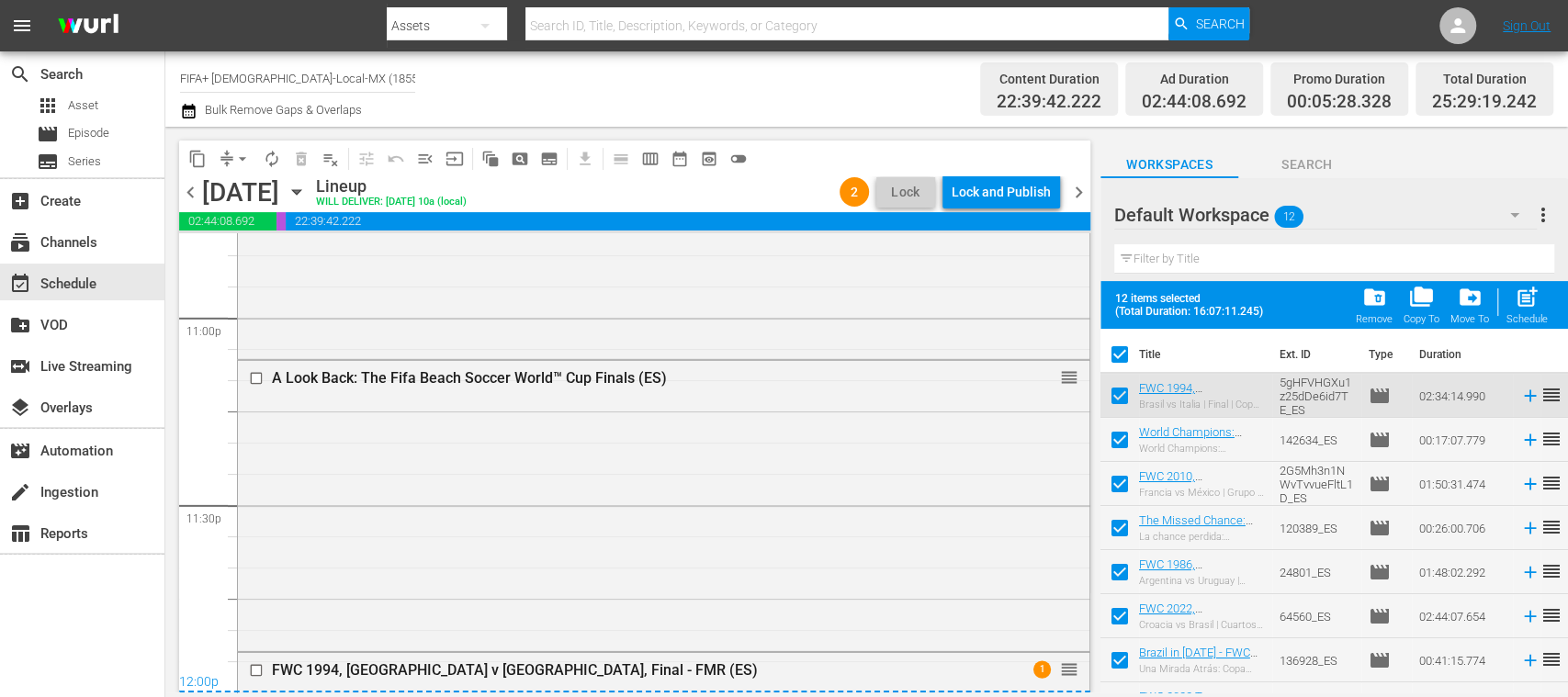
checkbox input "true"
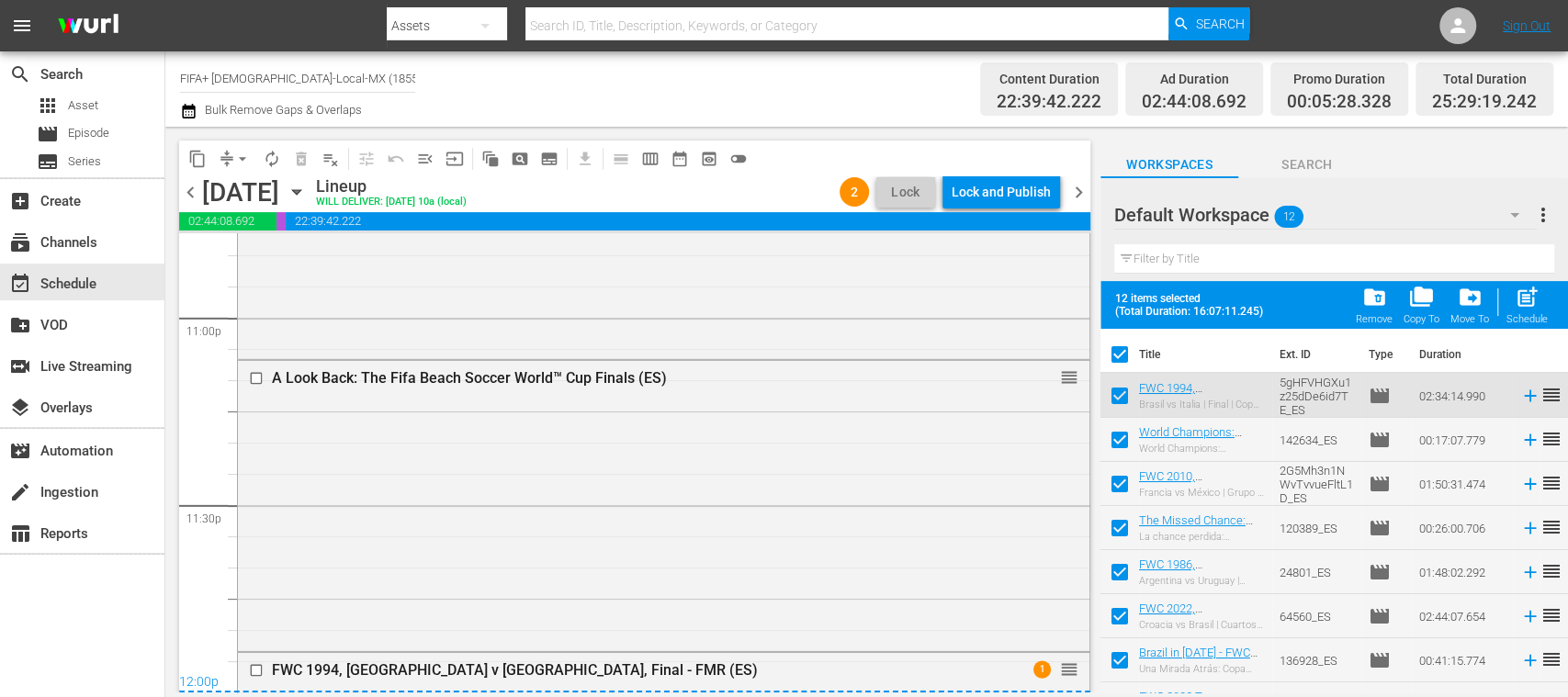
checkbox input "true"
click at [1079, 191] on span "chevron_right" at bounding box center [1079, 193] width 23 height 23
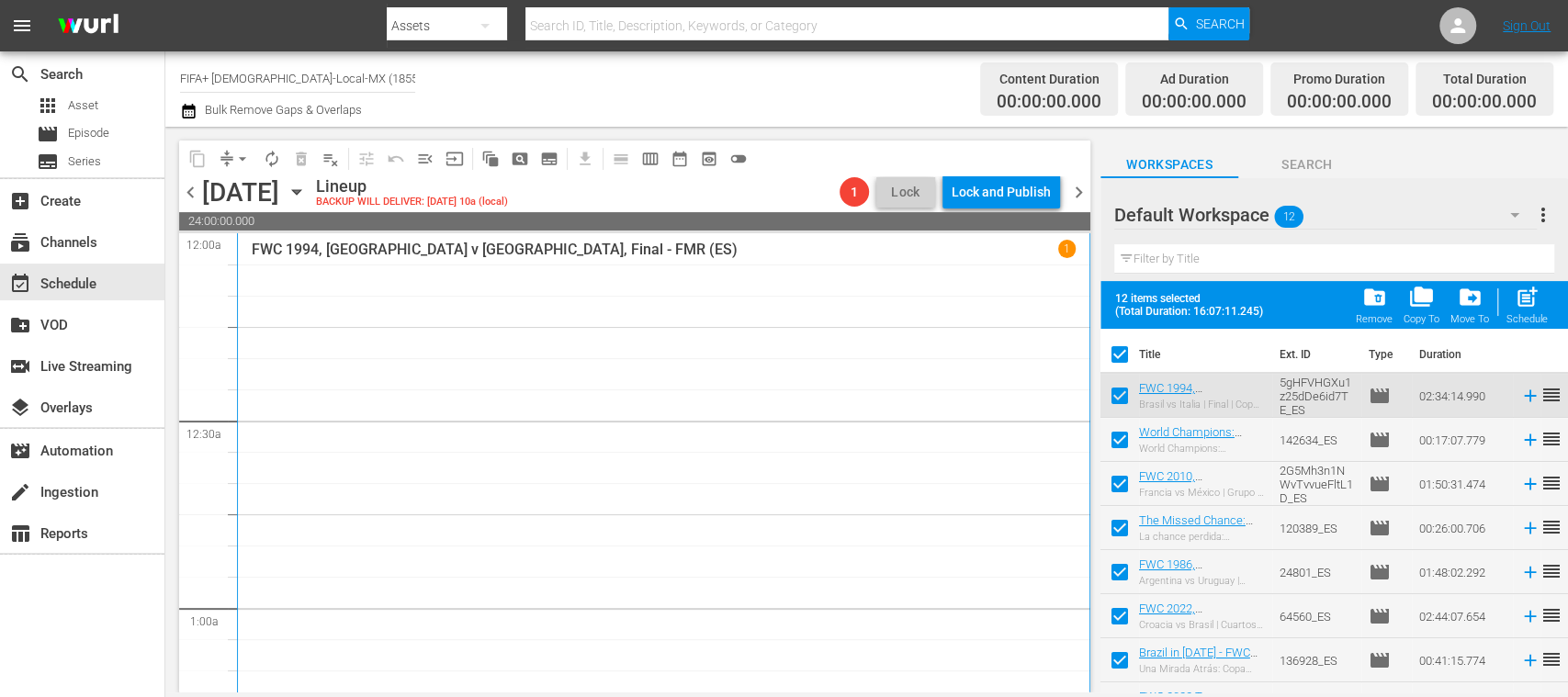
click at [1120, 391] on input "checkbox" at bounding box center [1119, 400] width 39 height 39
checkbox input "false"
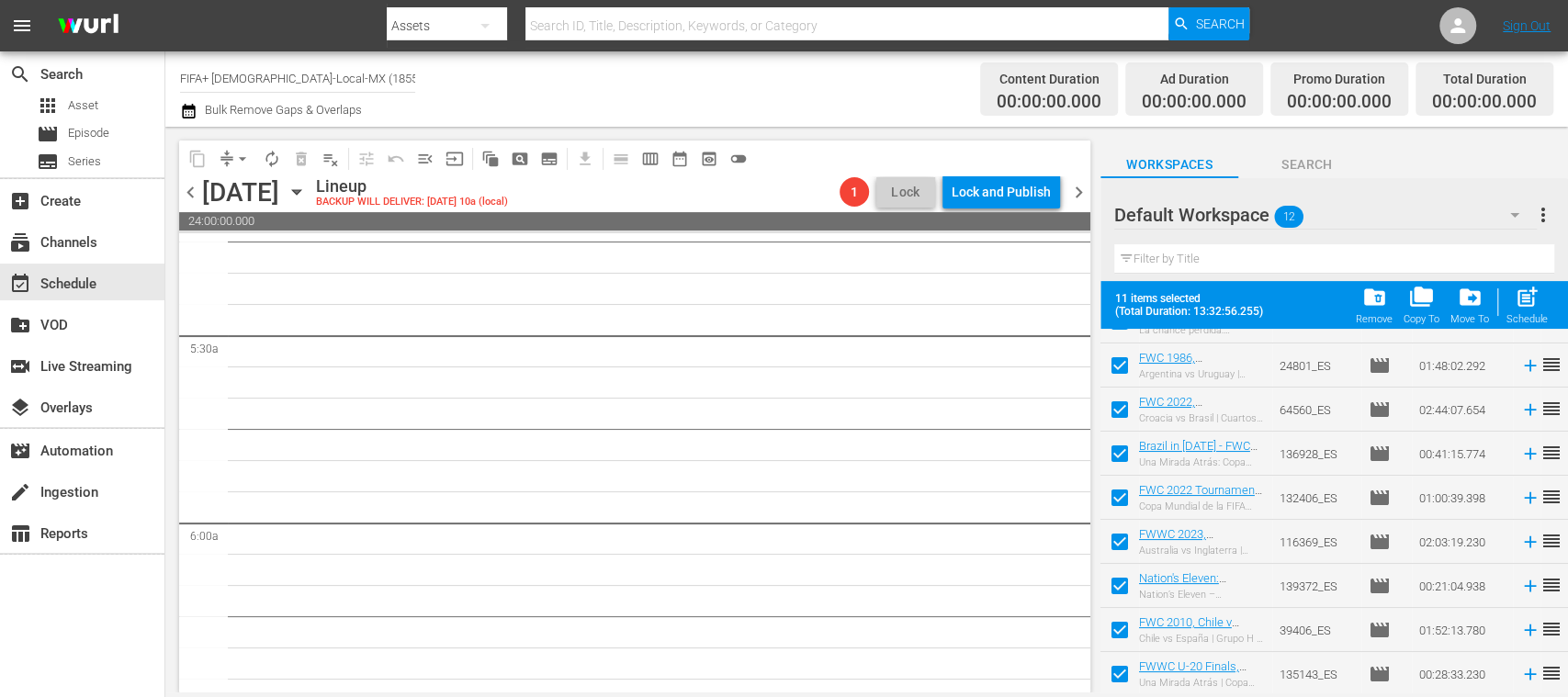
scroll to position [208, 0]
click at [1113, 630] on input "checkbox" at bounding box center [1119, 633] width 39 height 39
checkbox input "false"
click at [1122, 675] on input "checkbox" at bounding box center [1119, 677] width 39 height 39
checkbox input "false"
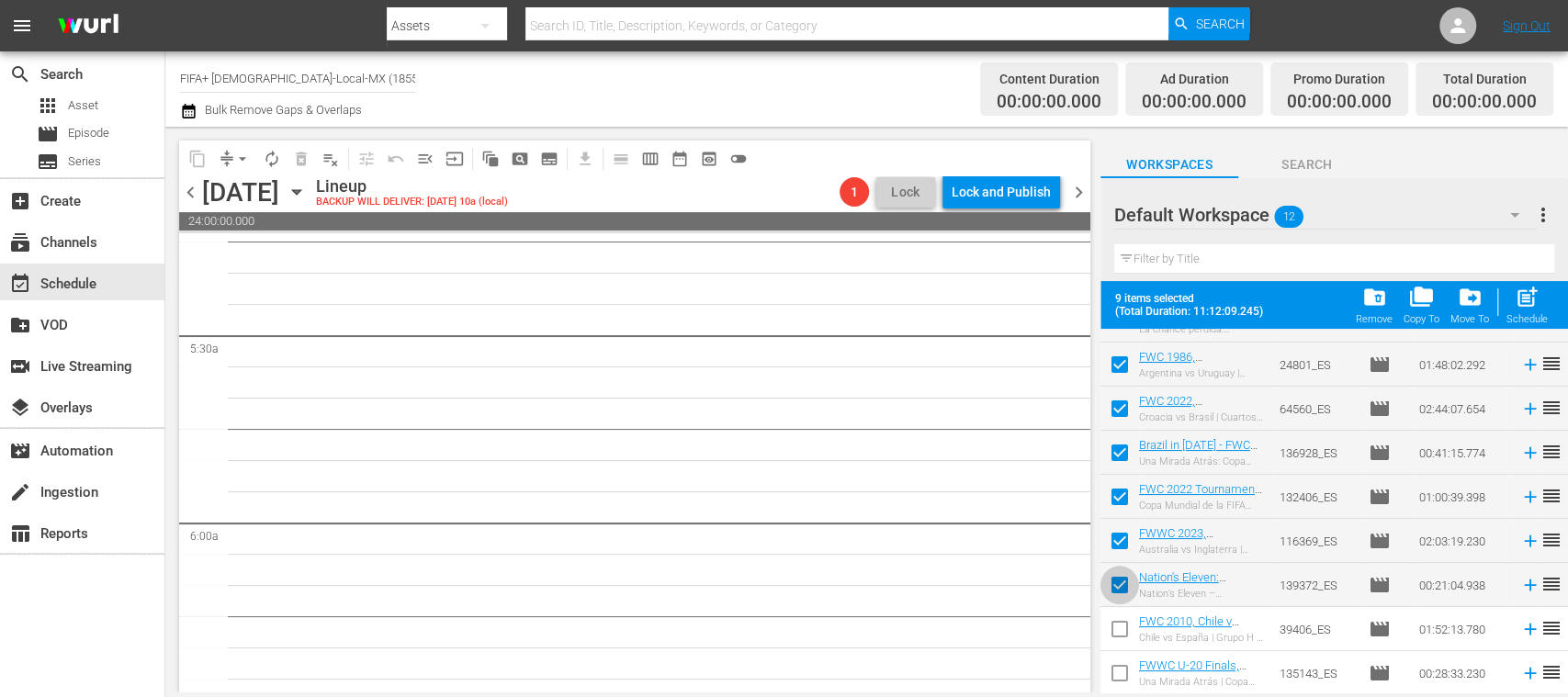
click at [1119, 586] on input "checkbox" at bounding box center [1119, 589] width 39 height 39
checkbox input "false"
click at [1119, 674] on input "checkbox" at bounding box center [1119, 677] width 39 height 39
checkbox input "true"
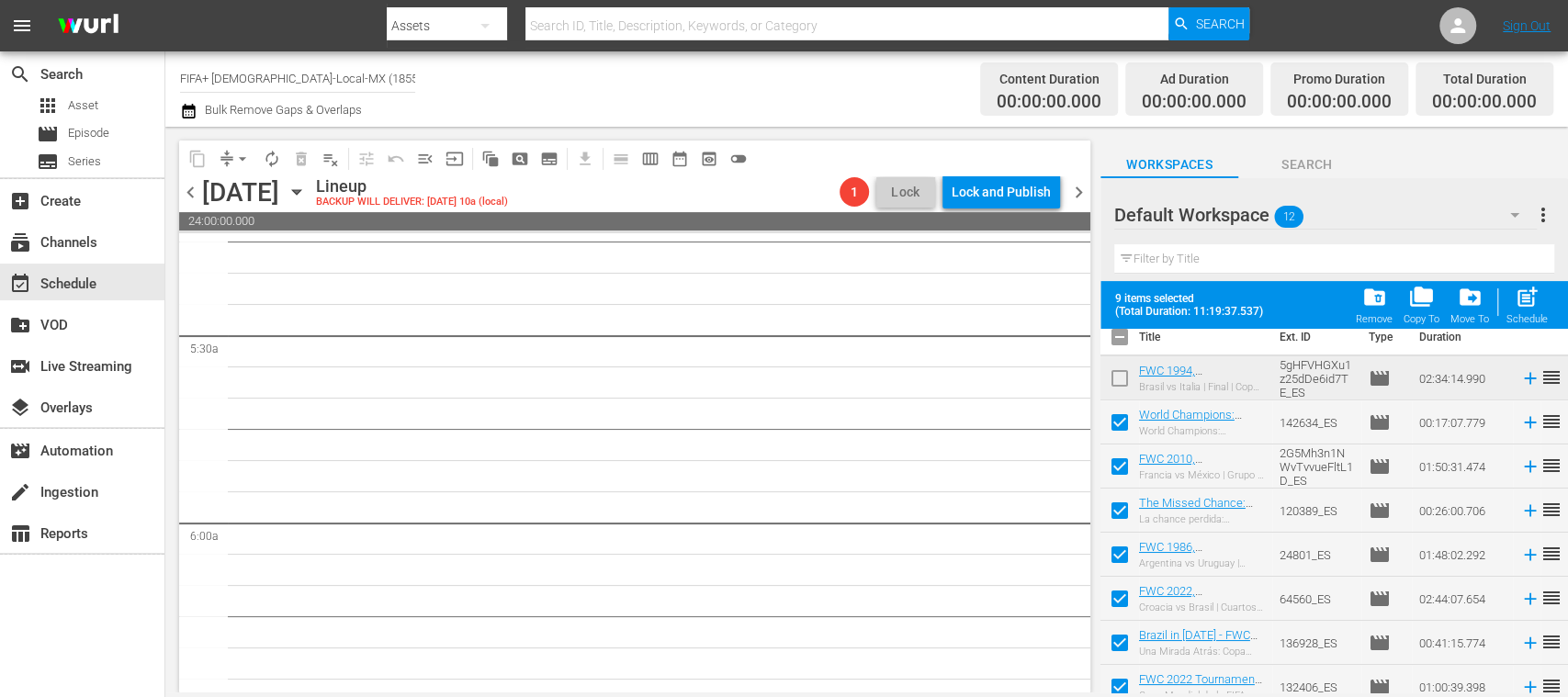
scroll to position [0, 0]
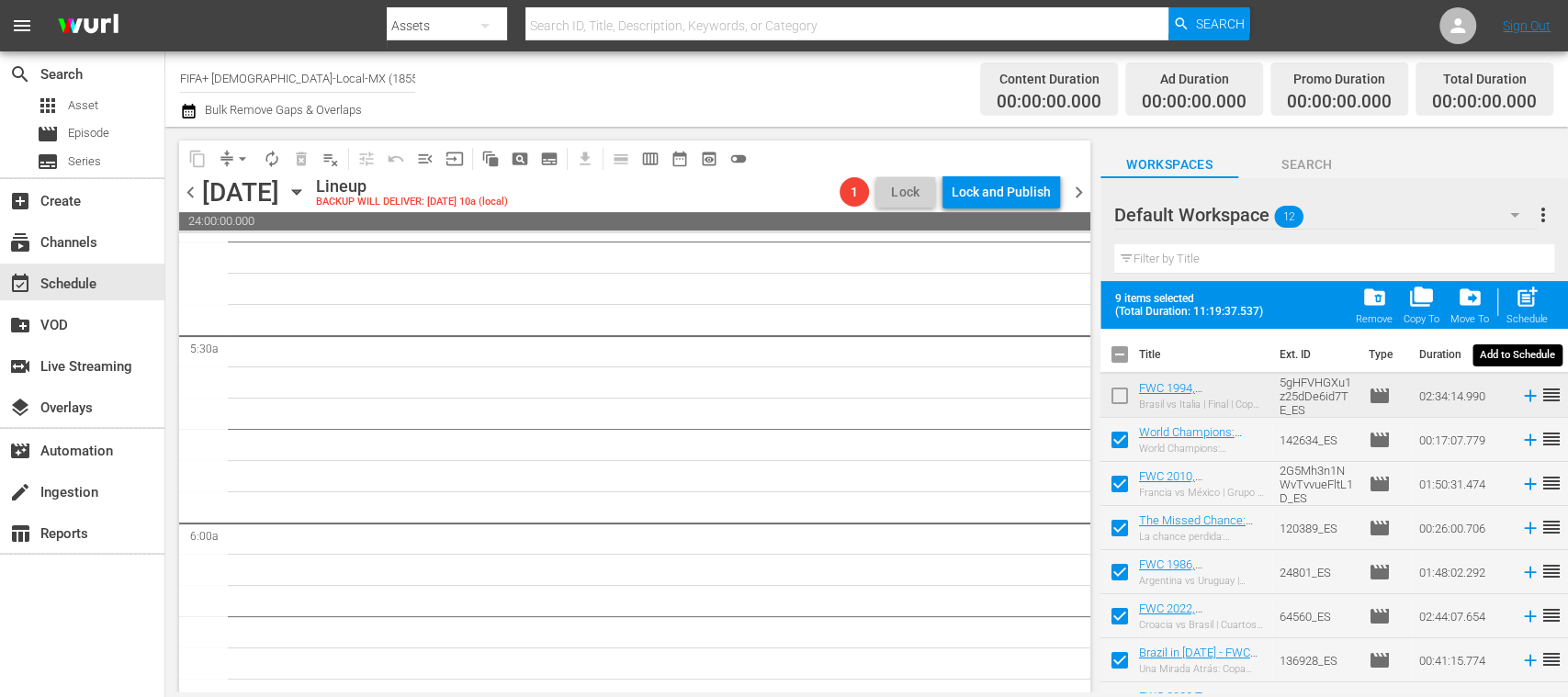
click at [1527, 301] on span "post_add" at bounding box center [1526, 296] width 24 height 24
checkbox input "false"
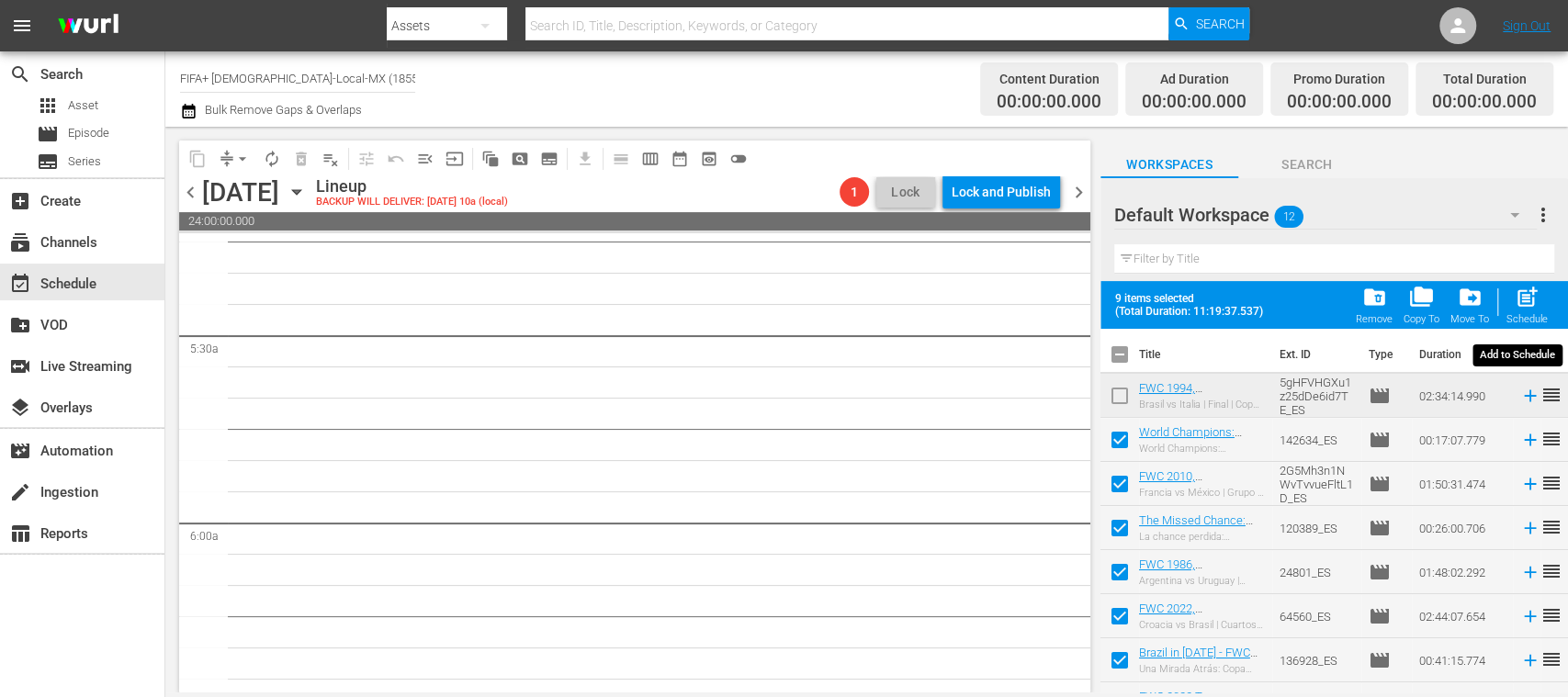
checkbox input "false"
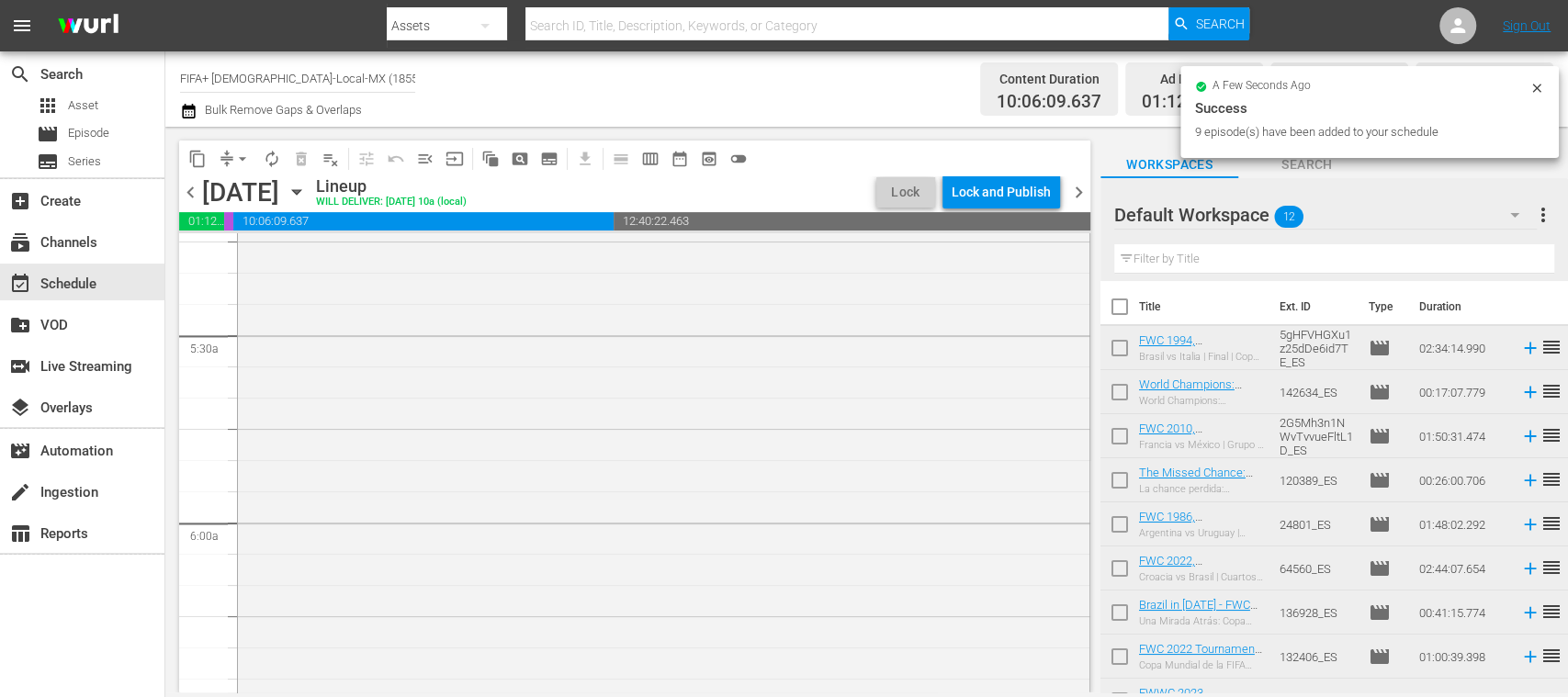
scroll to position [1927, 0]
drag, startPoint x: 1124, startPoint y: 529, endPoint x: 1125, endPoint y: 592, distance: 63.0
click at [1123, 529] on input "checkbox" at bounding box center [1119, 528] width 39 height 39
checkbox input "true"
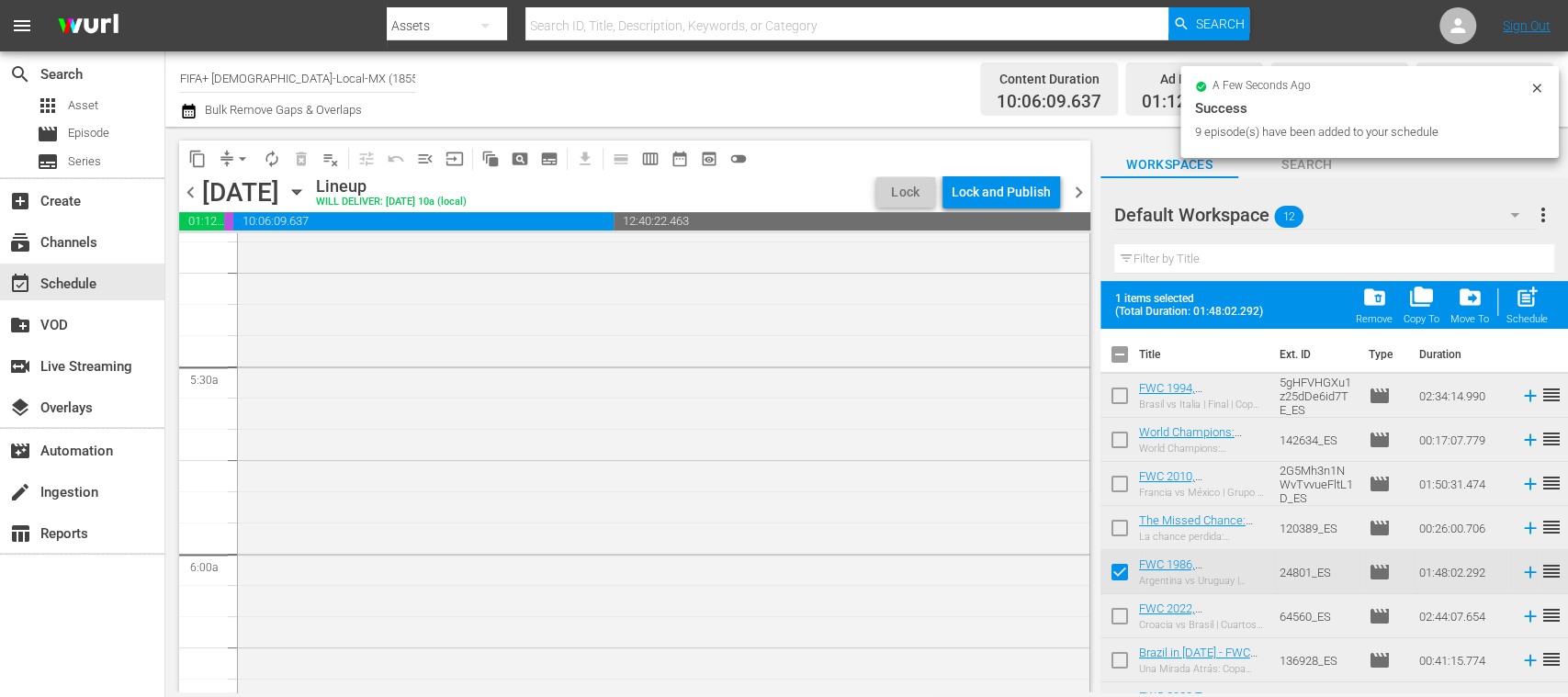
click at [1116, 657] on input "checkbox" at bounding box center [1119, 664] width 39 height 39
checkbox input "true"
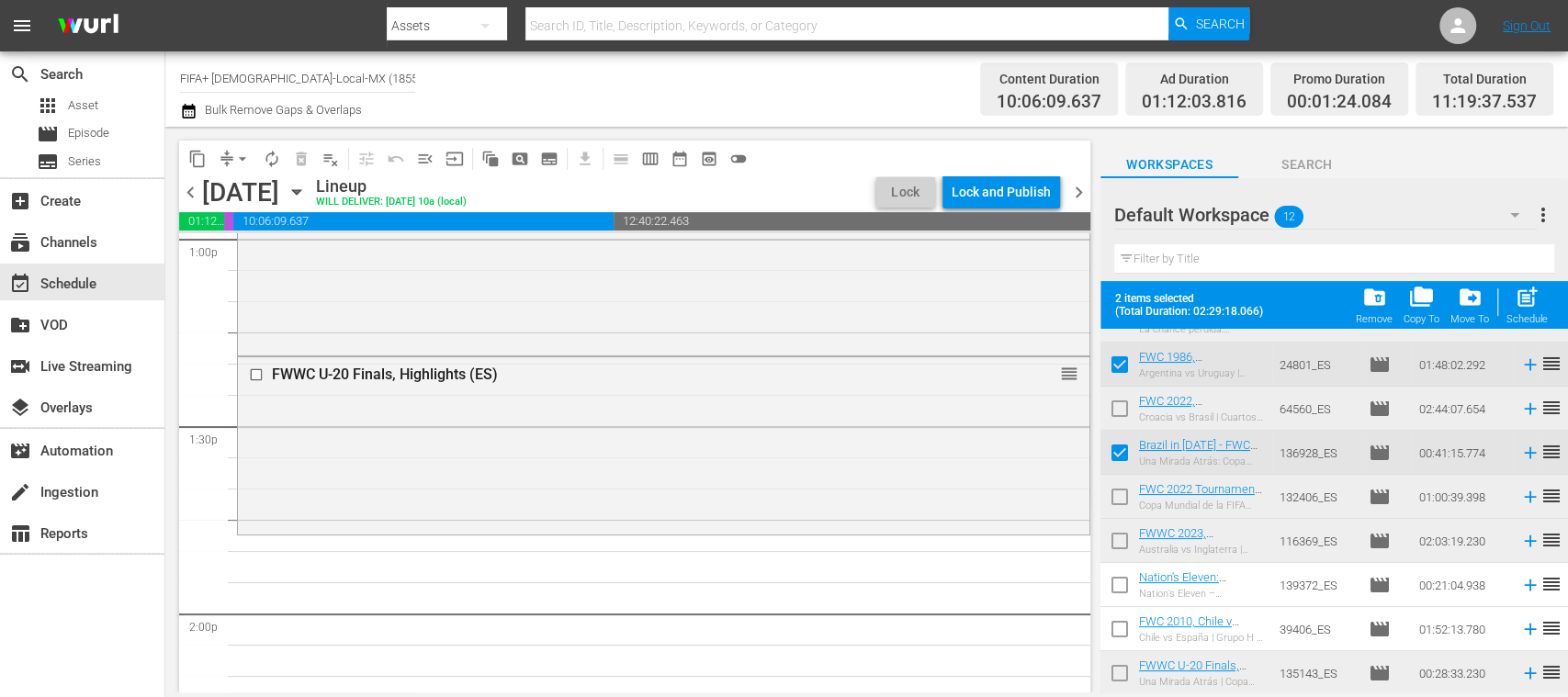
scroll to position [4918, 0]
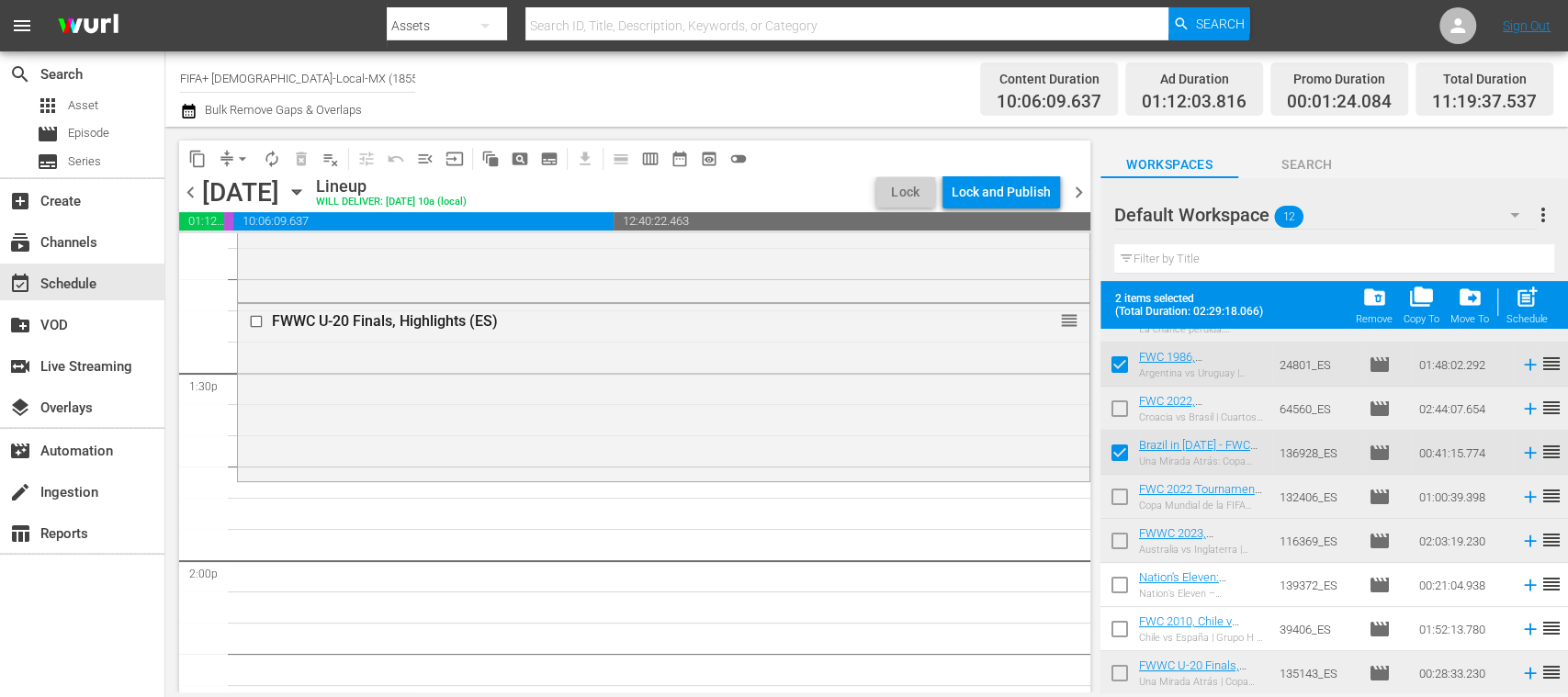
click at [1115, 579] on input "checkbox" at bounding box center [1119, 589] width 39 height 39
checkbox input "true"
click at [1122, 629] on input "checkbox" at bounding box center [1119, 633] width 39 height 39
checkbox input "true"
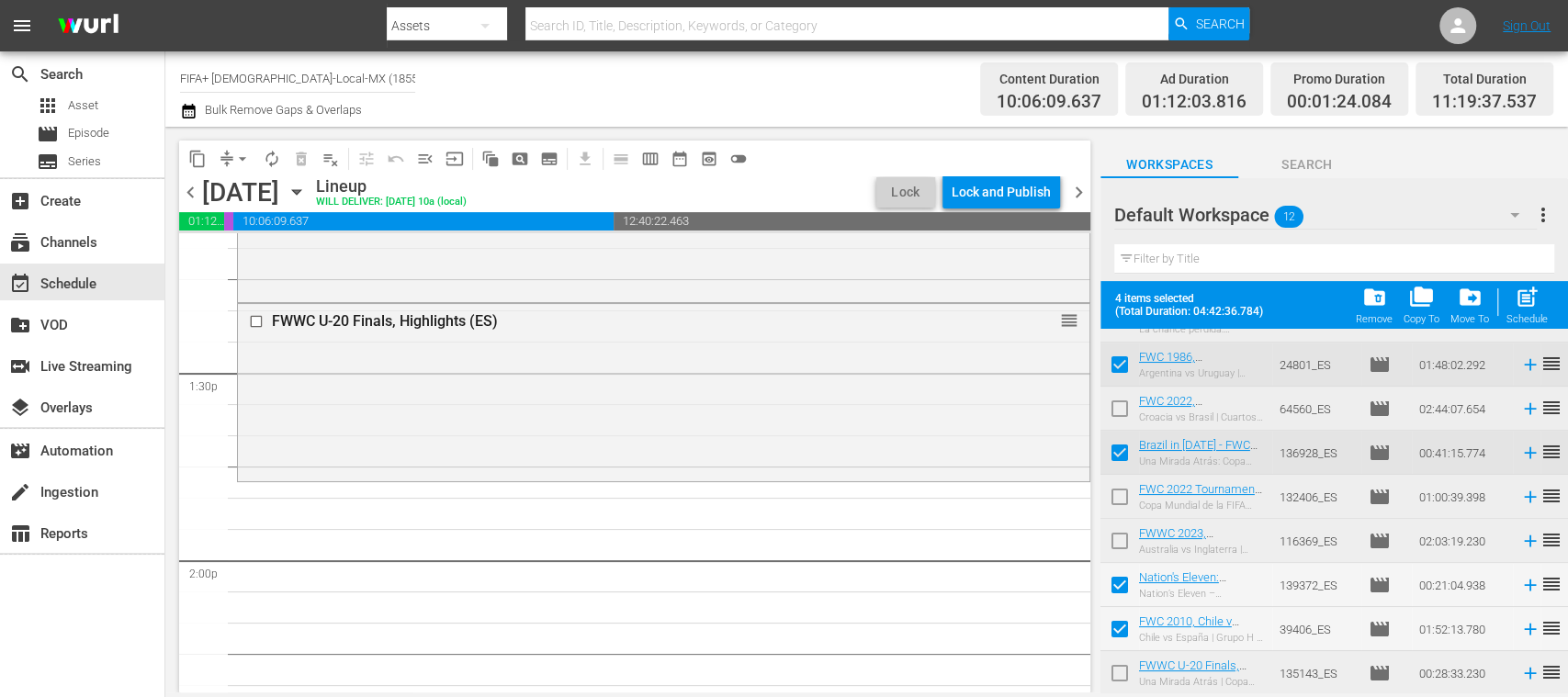
click at [1123, 499] on input "checkbox" at bounding box center [1119, 501] width 39 height 39
checkbox input "true"
click at [1117, 449] on input "checkbox" at bounding box center [1119, 456] width 39 height 39
checkbox input "false"
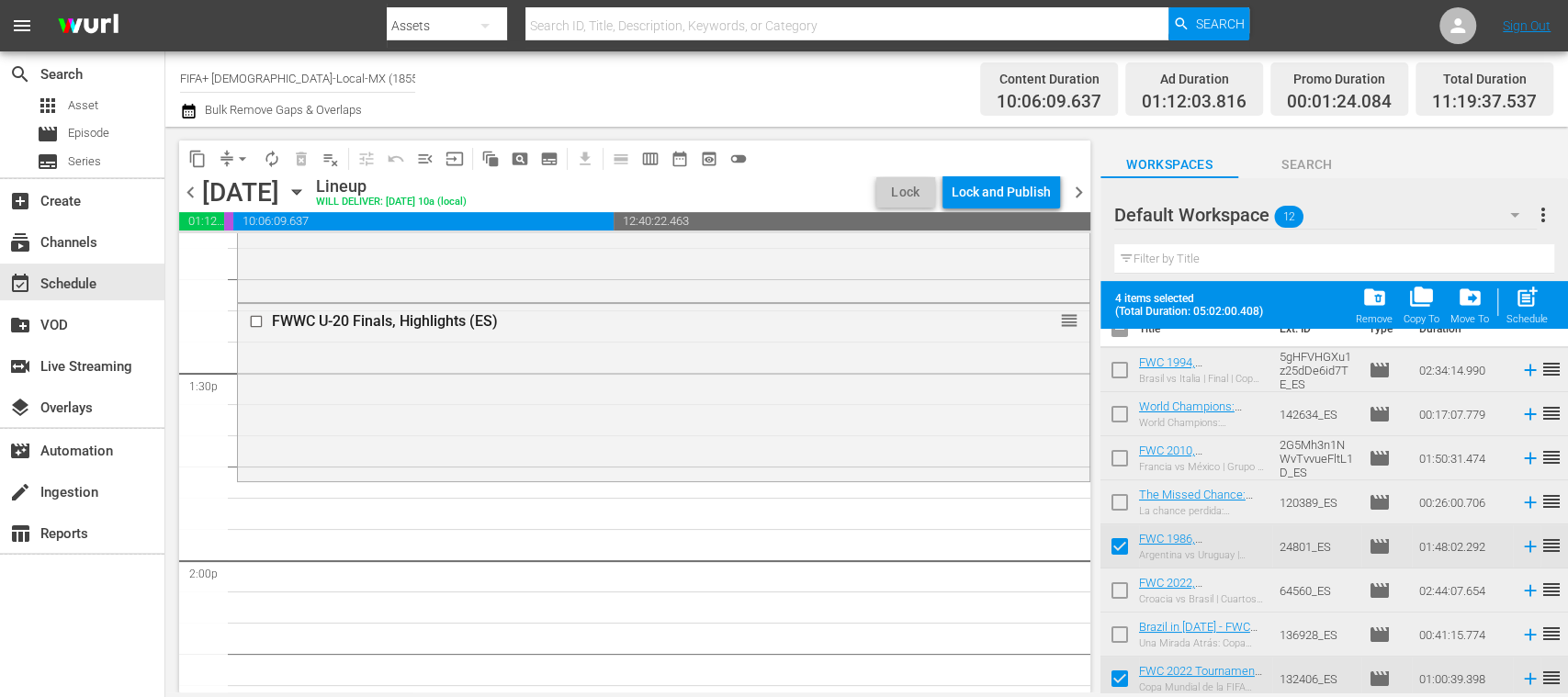
scroll to position [0, 0]
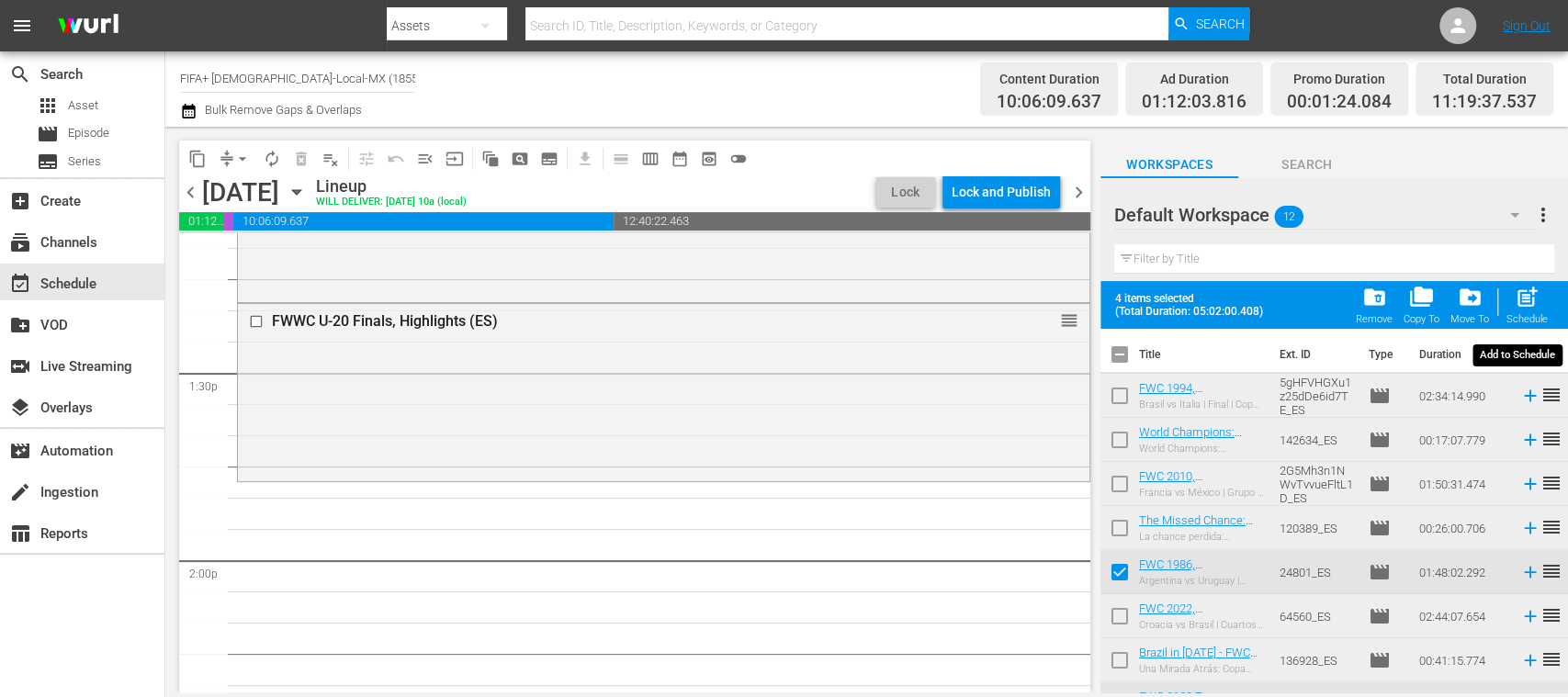
click at [1534, 303] on span "post_add" at bounding box center [1526, 296] width 24 height 24
checkbox input "false"
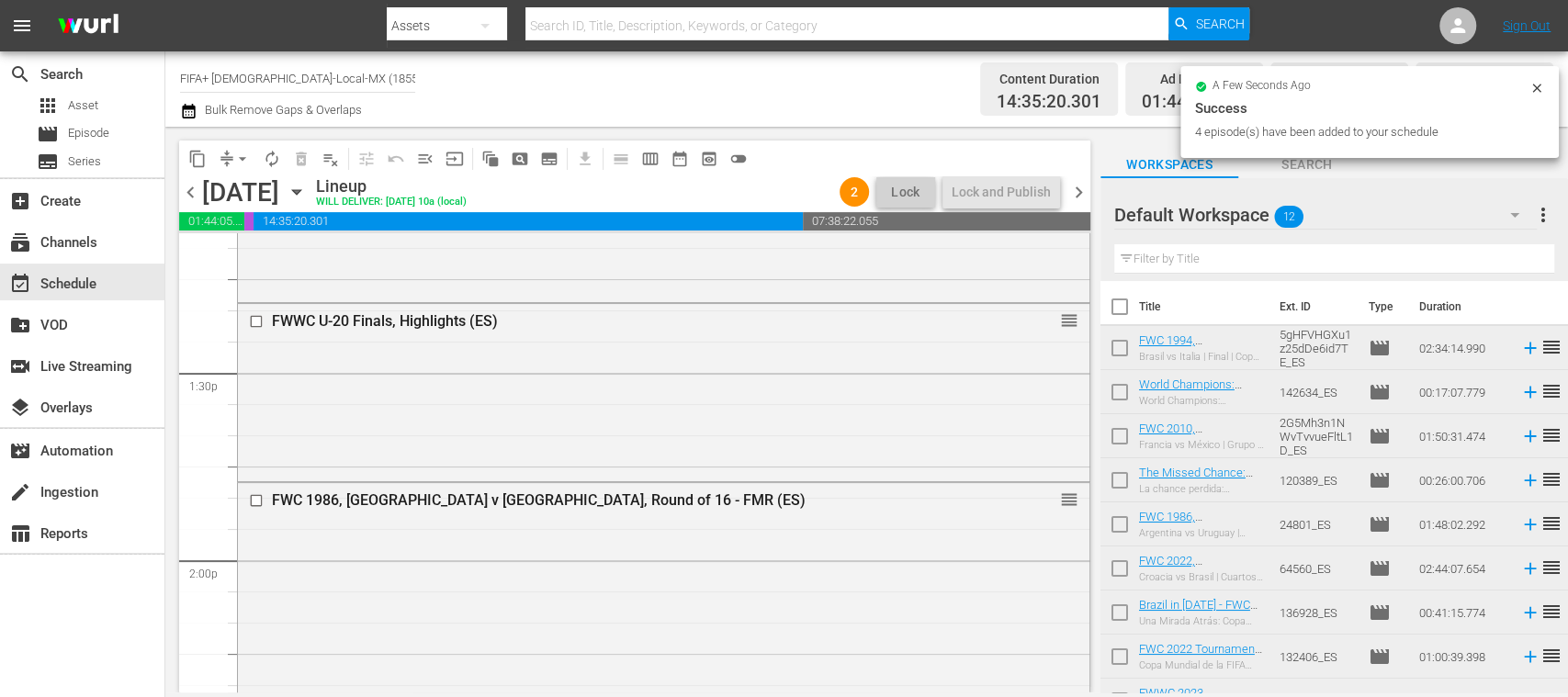
click at [1120, 349] on input "checkbox" at bounding box center [1119, 352] width 39 height 39
checkbox input "true"
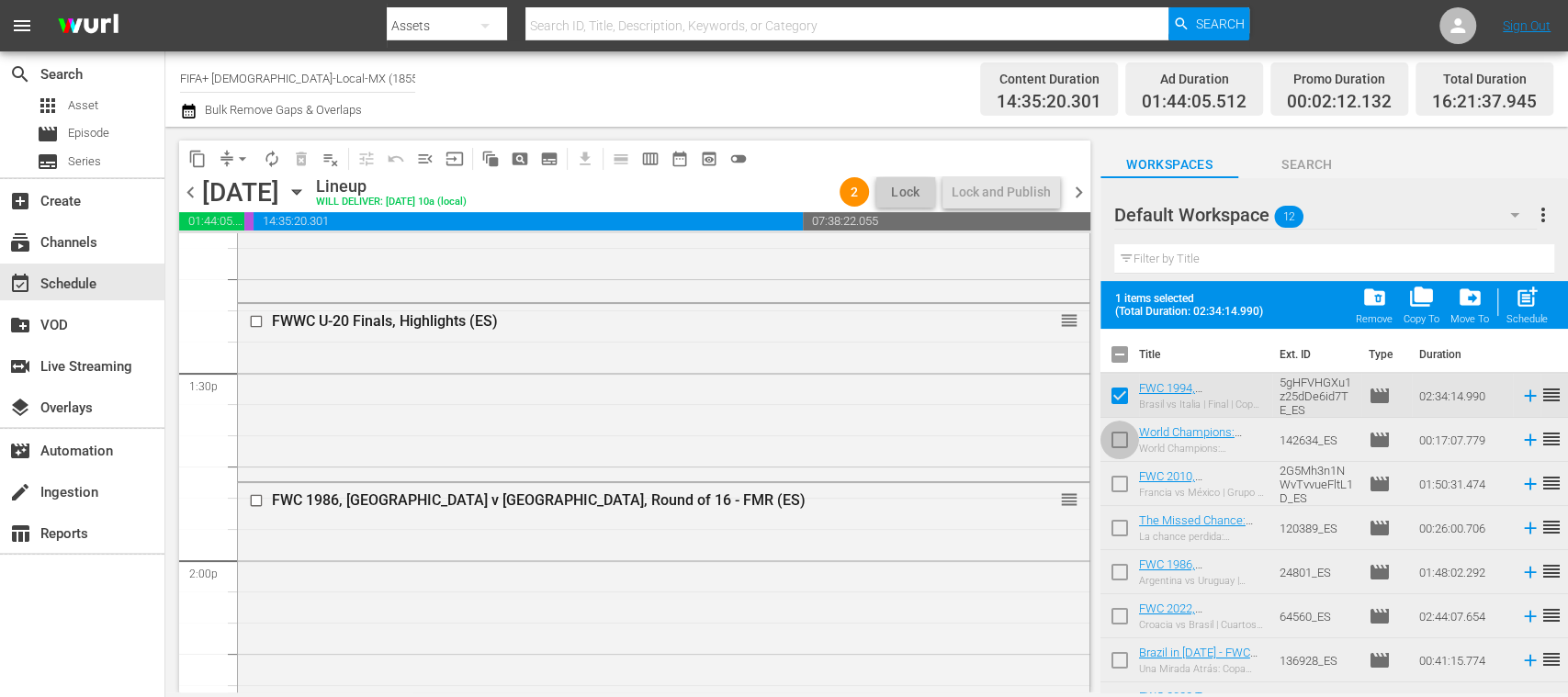
drag, startPoint x: 1118, startPoint y: 426, endPoint x: 1114, endPoint y: 452, distance: 26.3
click at [1118, 426] on input "checkbox" at bounding box center [1119, 444] width 39 height 39
checkbox input "true"
click at [1116, 481] on input "checkbox" at bounding box center [1119, 487] width 39 height 39
checkbox input "true"
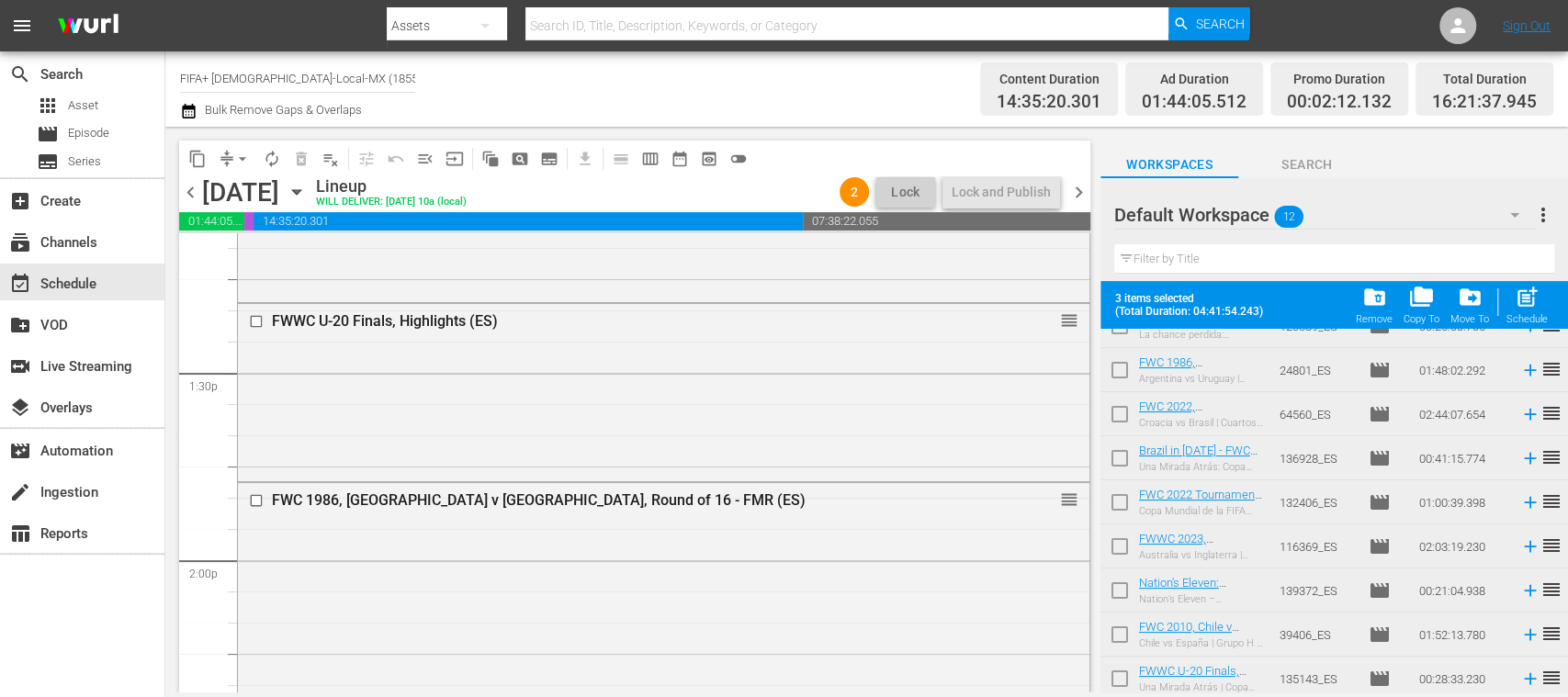
scroll to position [208, 0]
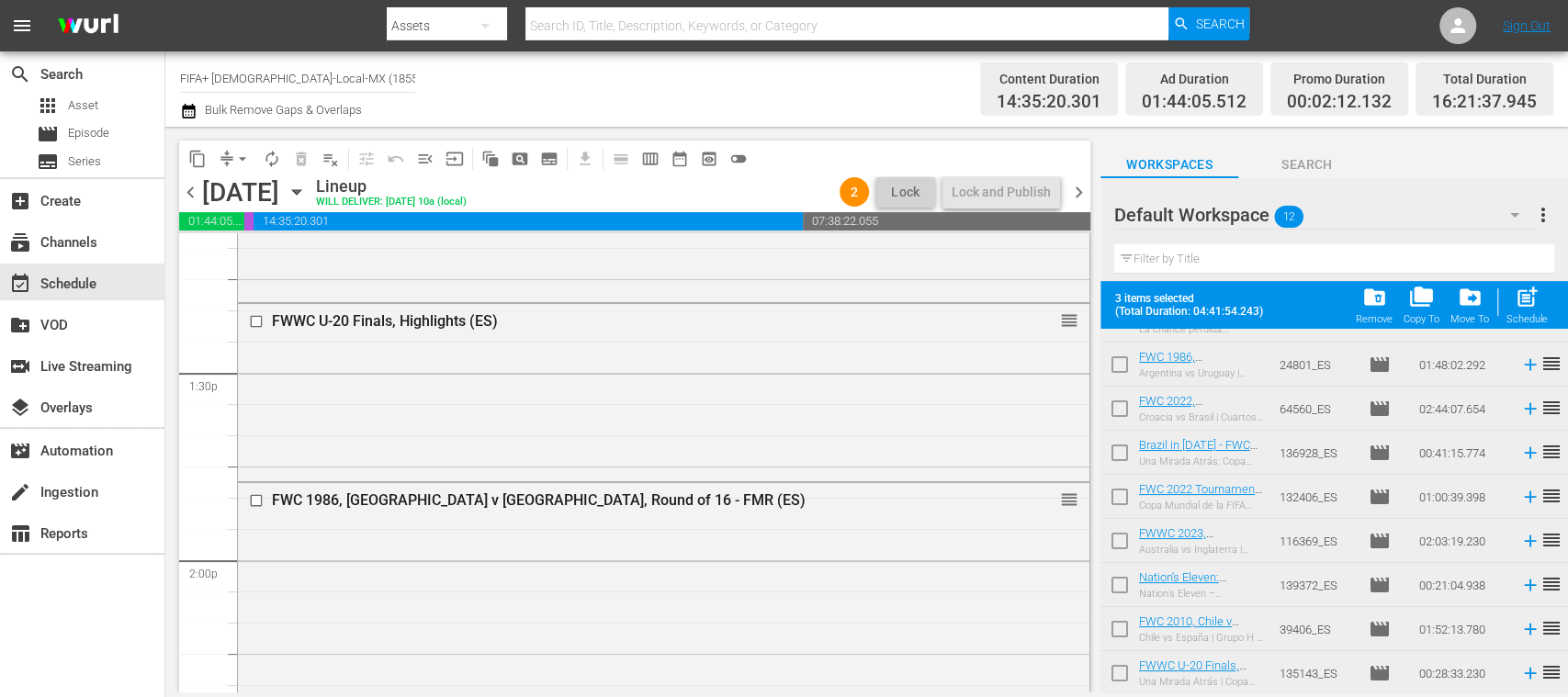
click at [1120, 450] on input "checkbox" at bounding box center [1119, 456] width 39 height 39
checkbox input "true"
click at [1543, 315] on div "Schedule" at bounding box center [1527, 319] width 41 height 12
checkbox input "false"
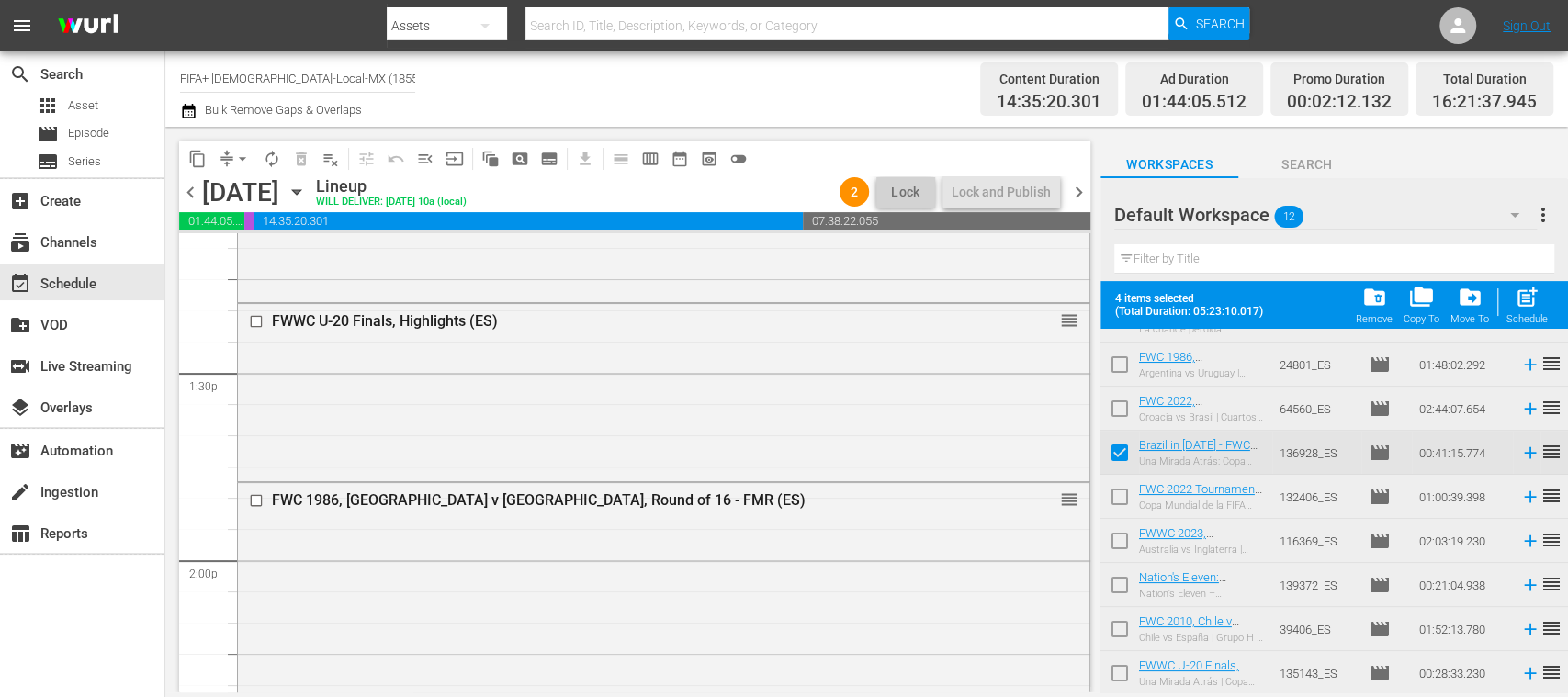
checkbox input "false"
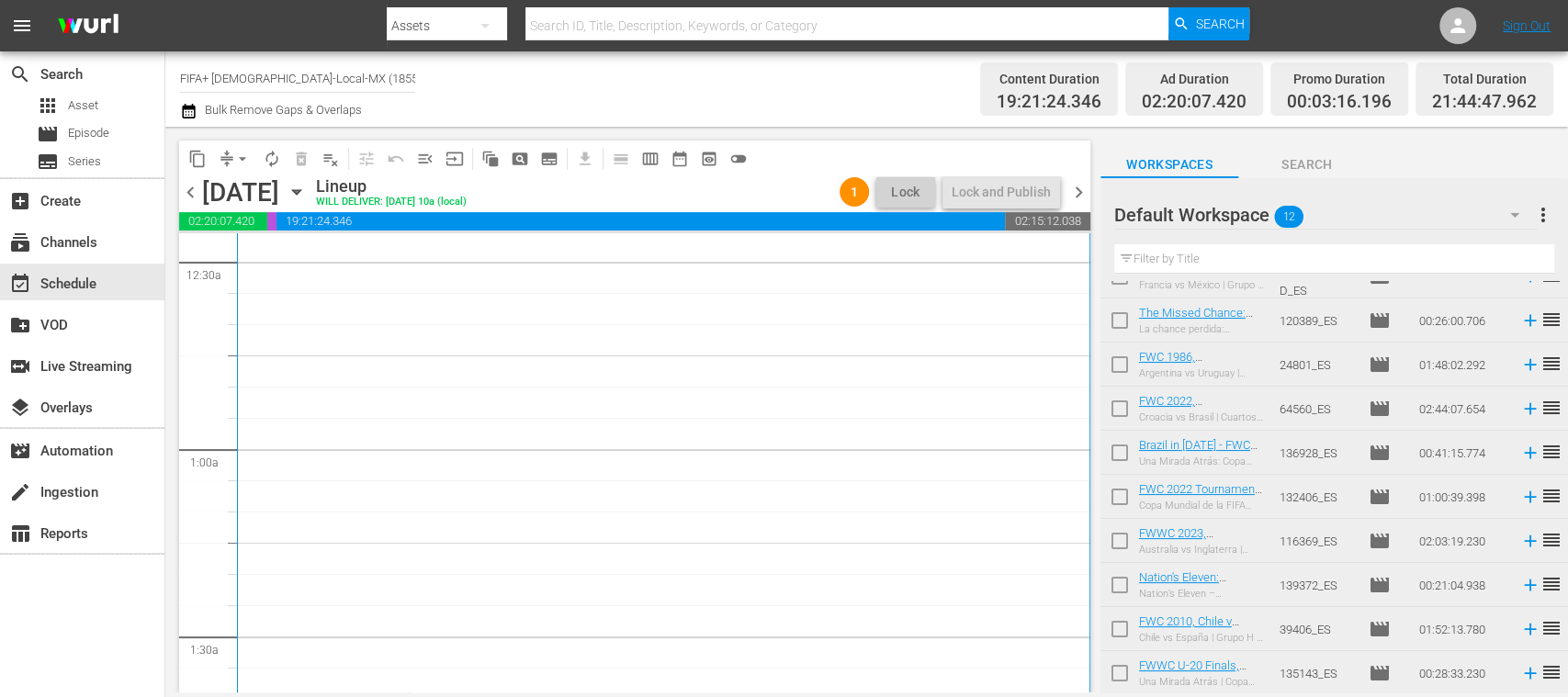
scroll to position [0, 0]
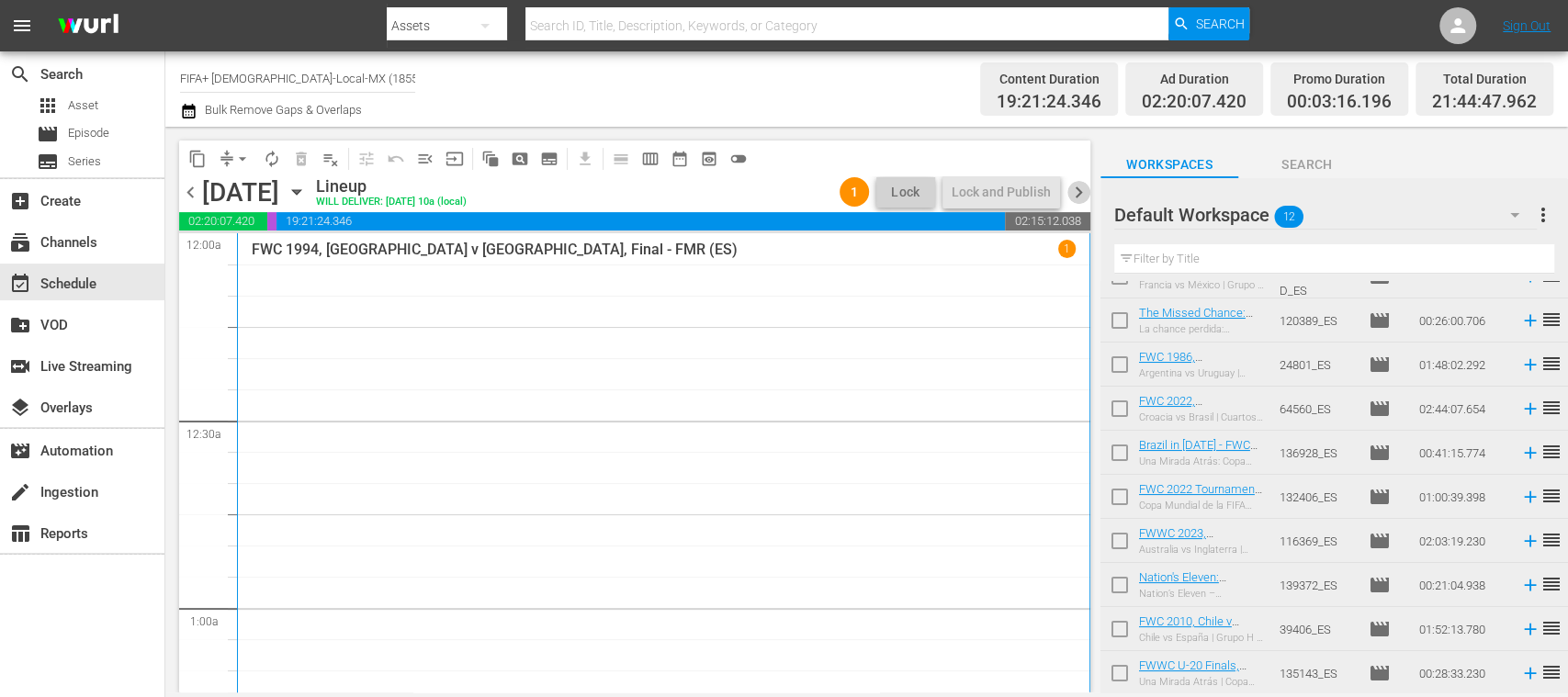
click at [1079, 184] on span "chevron_right" at bounding box center [1079, 193] width 23 height 23
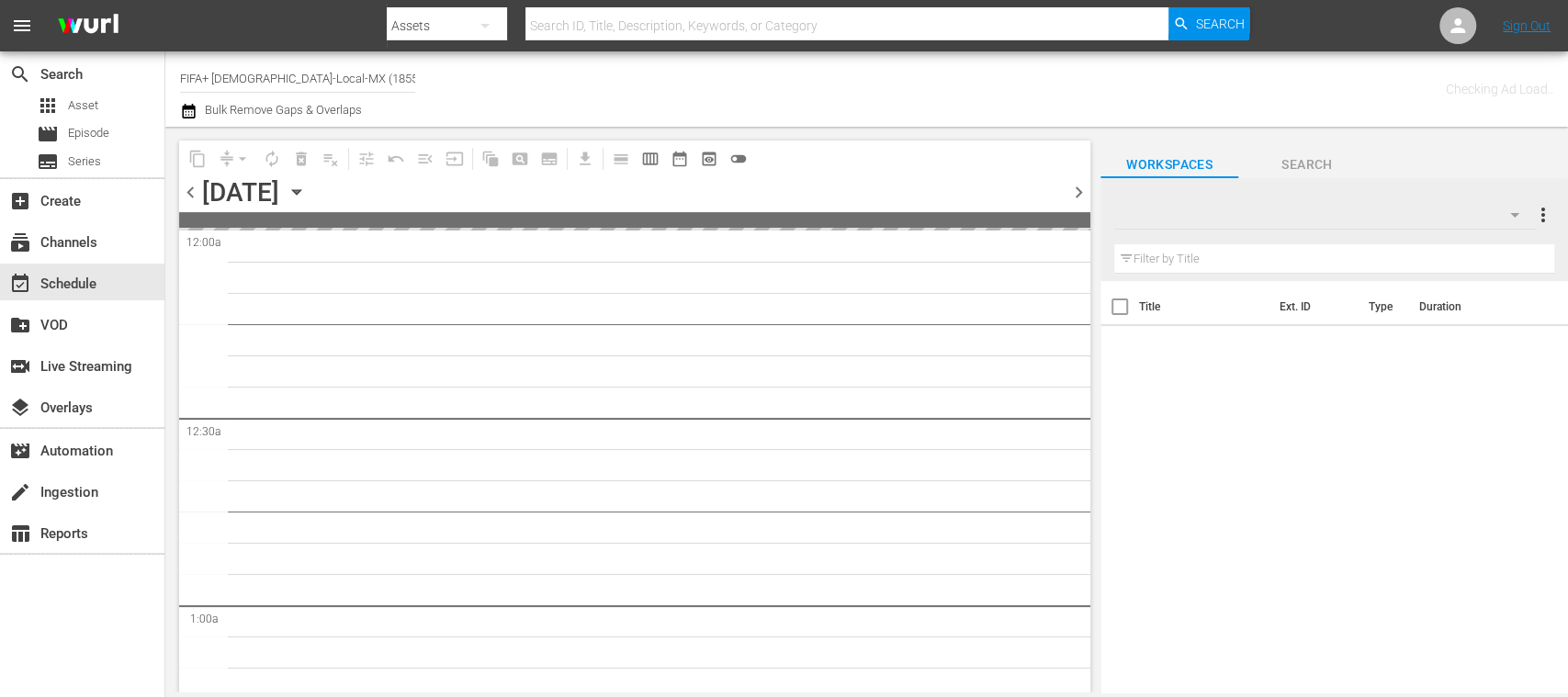
type input "FIFA+ [DEMOGRAPHIC_DATA]-Local-MX (1855)"
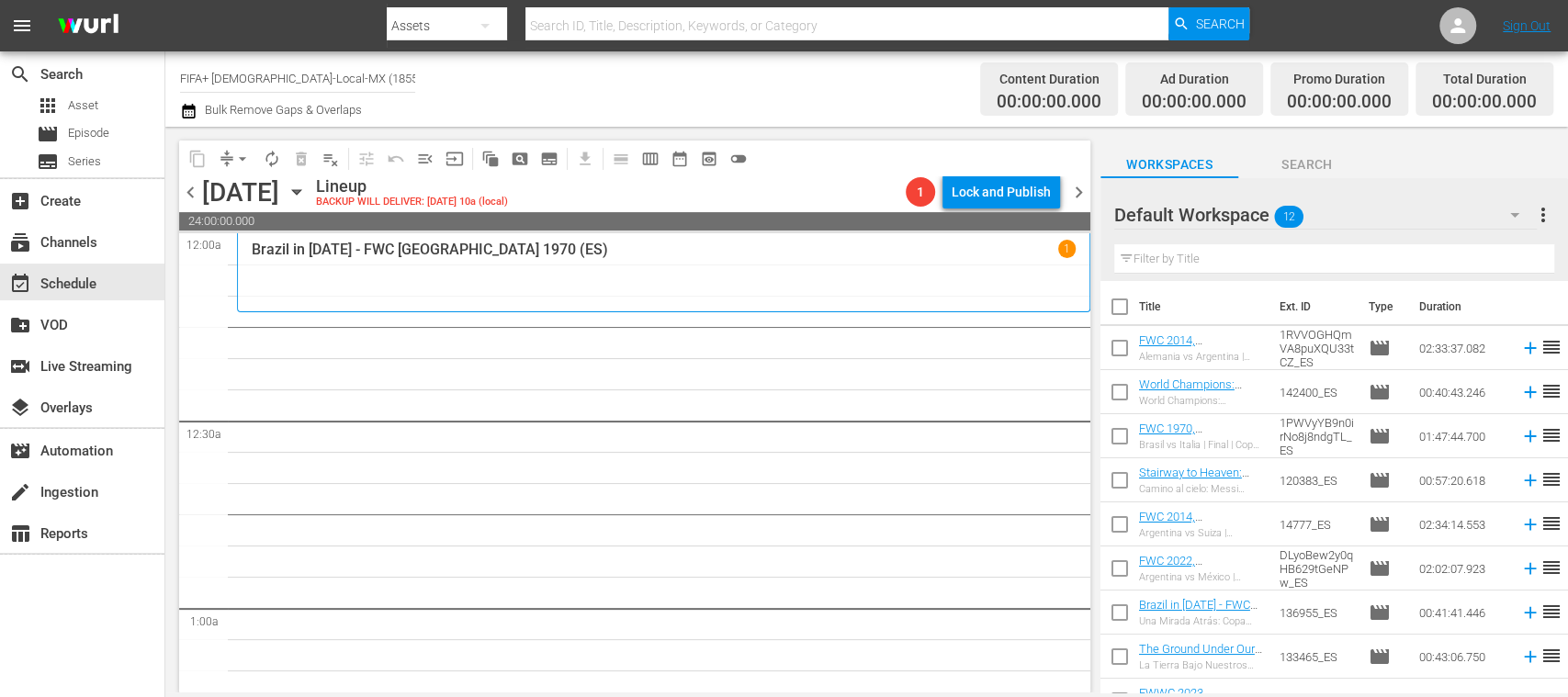
click at [1124, 312] on input "checkbox" at bounding box center [1119, 311] width 39 height 39
checkbox input "true"
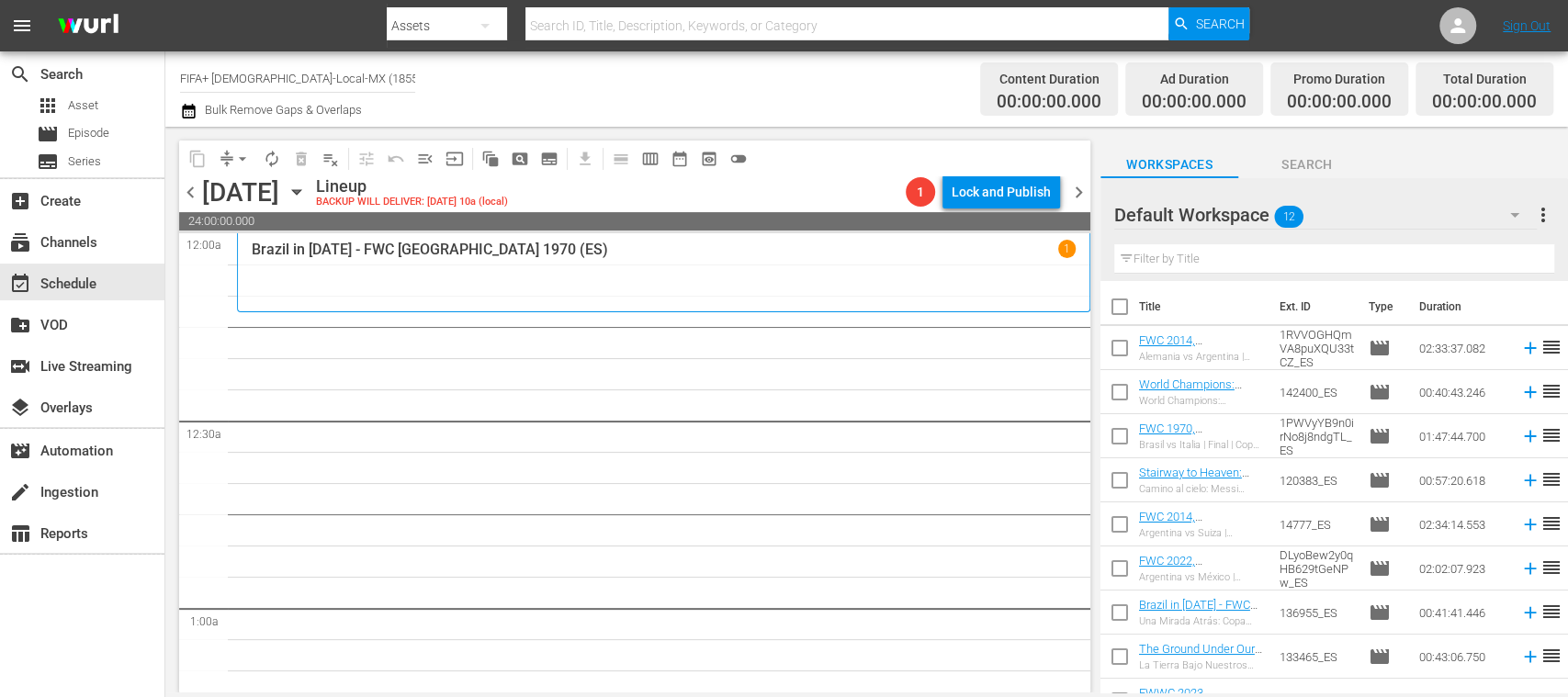
checkbox input "true"
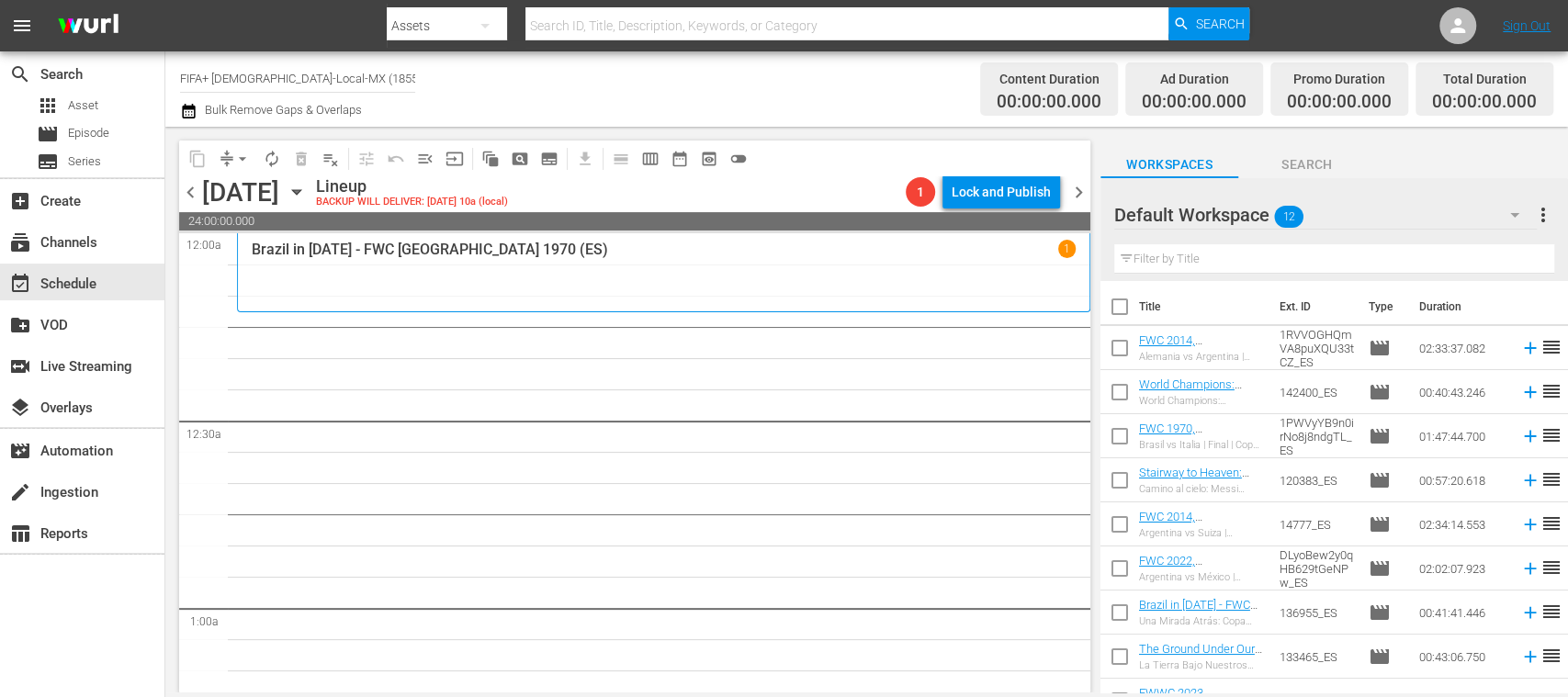
checkbox input "true"
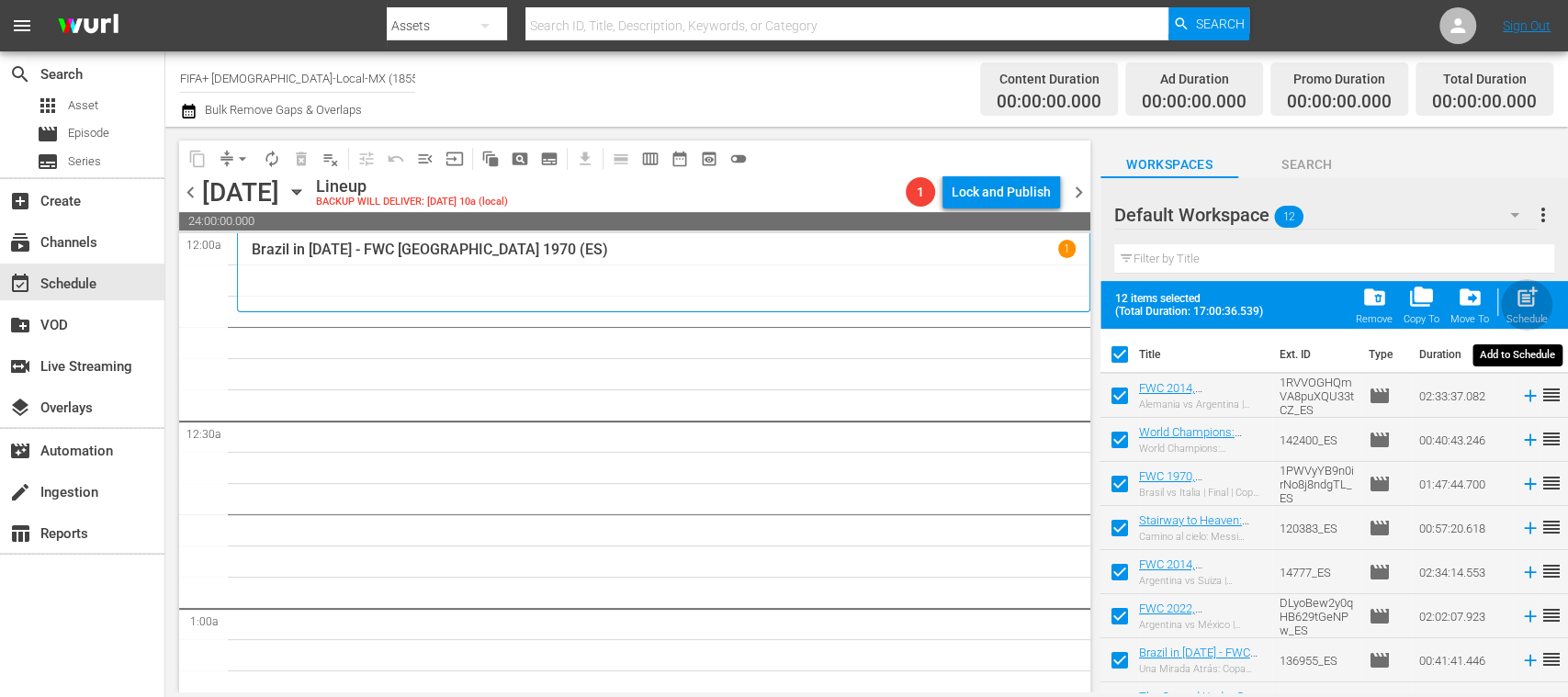
click at [1529, 301] on span "post_add" at bounding box center [1526, 296] width 24 height 24
checkbox input "false"
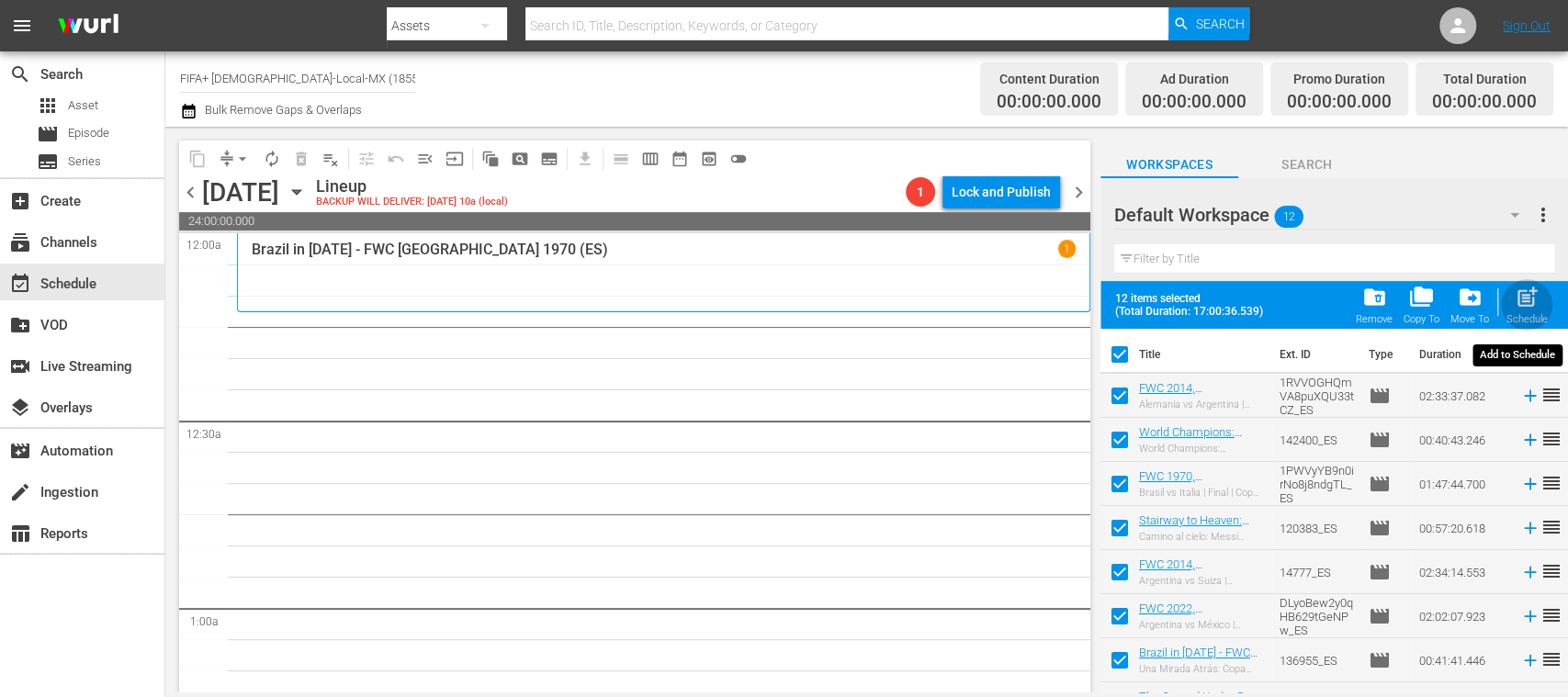
checkbox input "false"
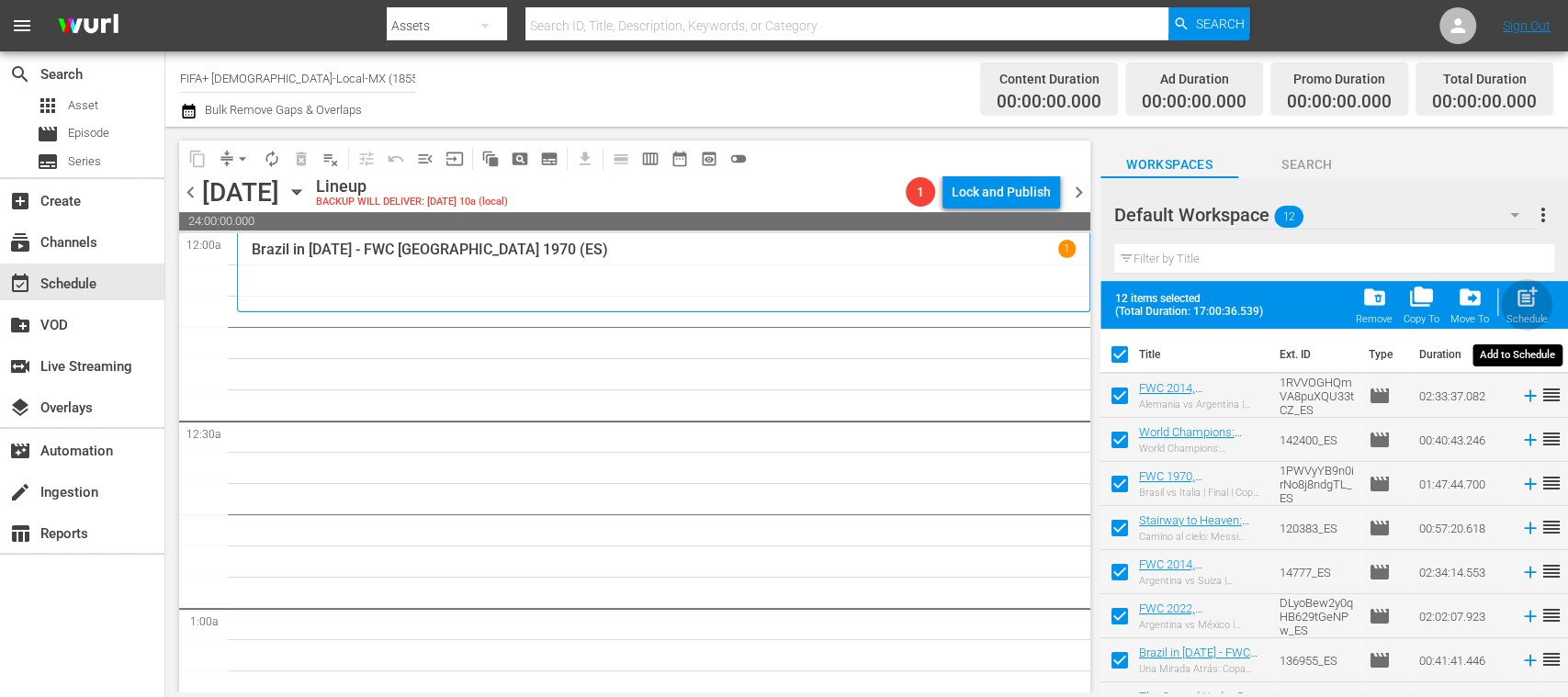
checkbox input "false"
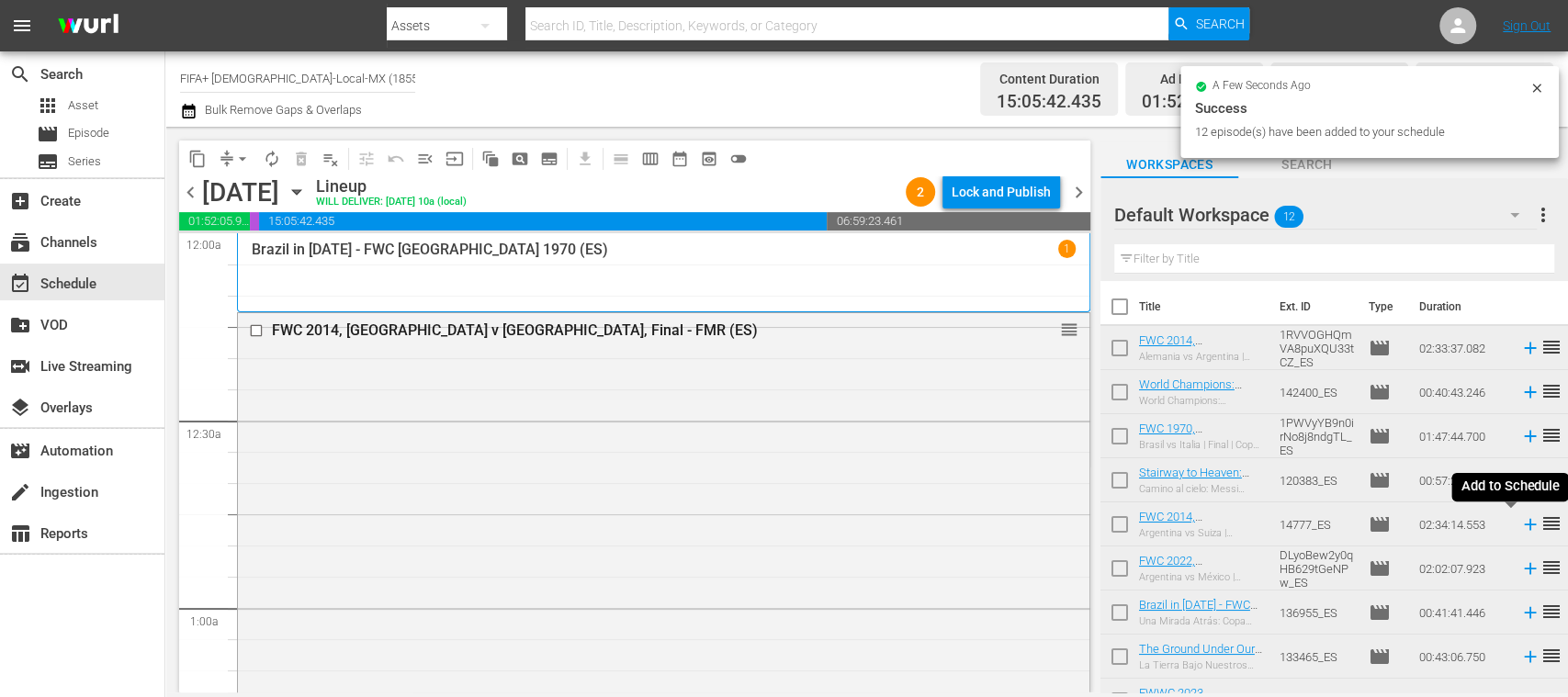
click at [1520, 525] on icon at bounding box center [1530, 523] width 20 height 20
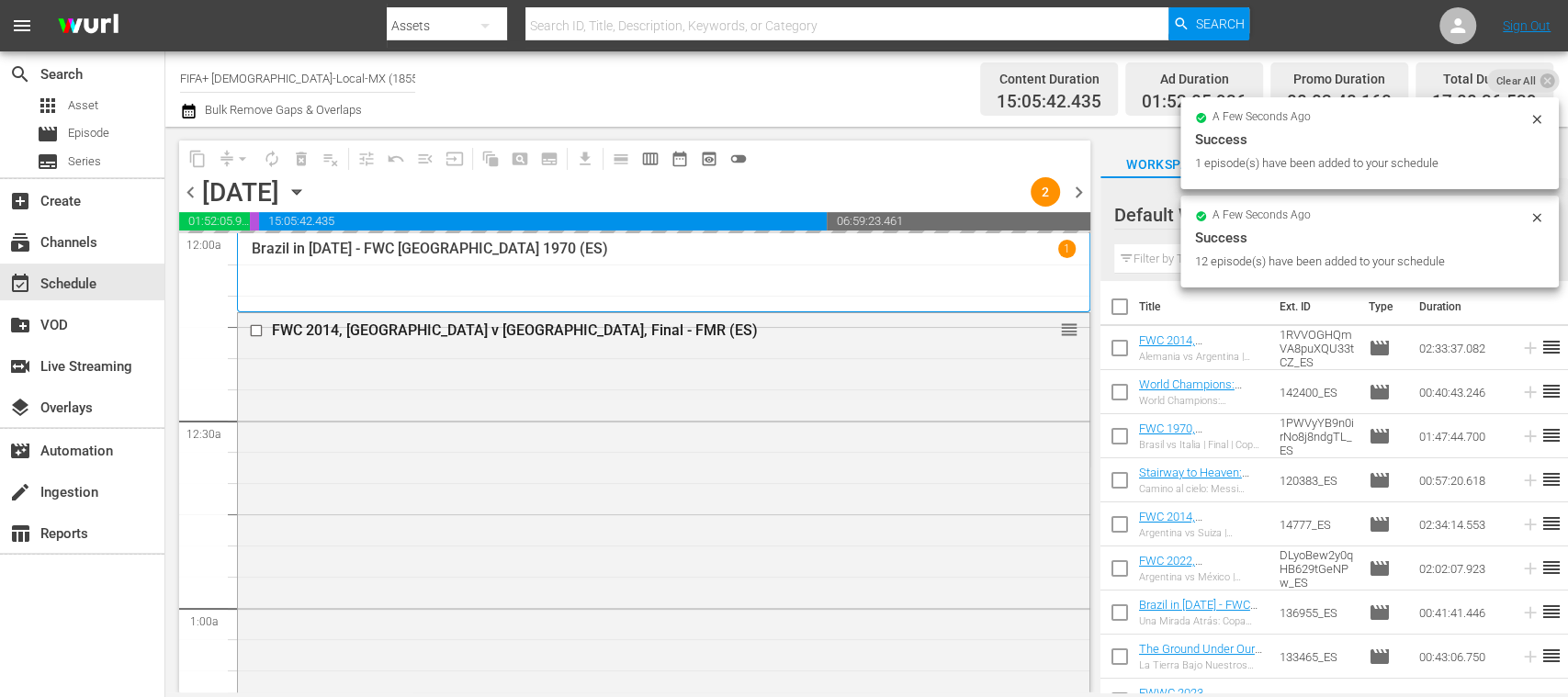
scroll to position [82, 0]
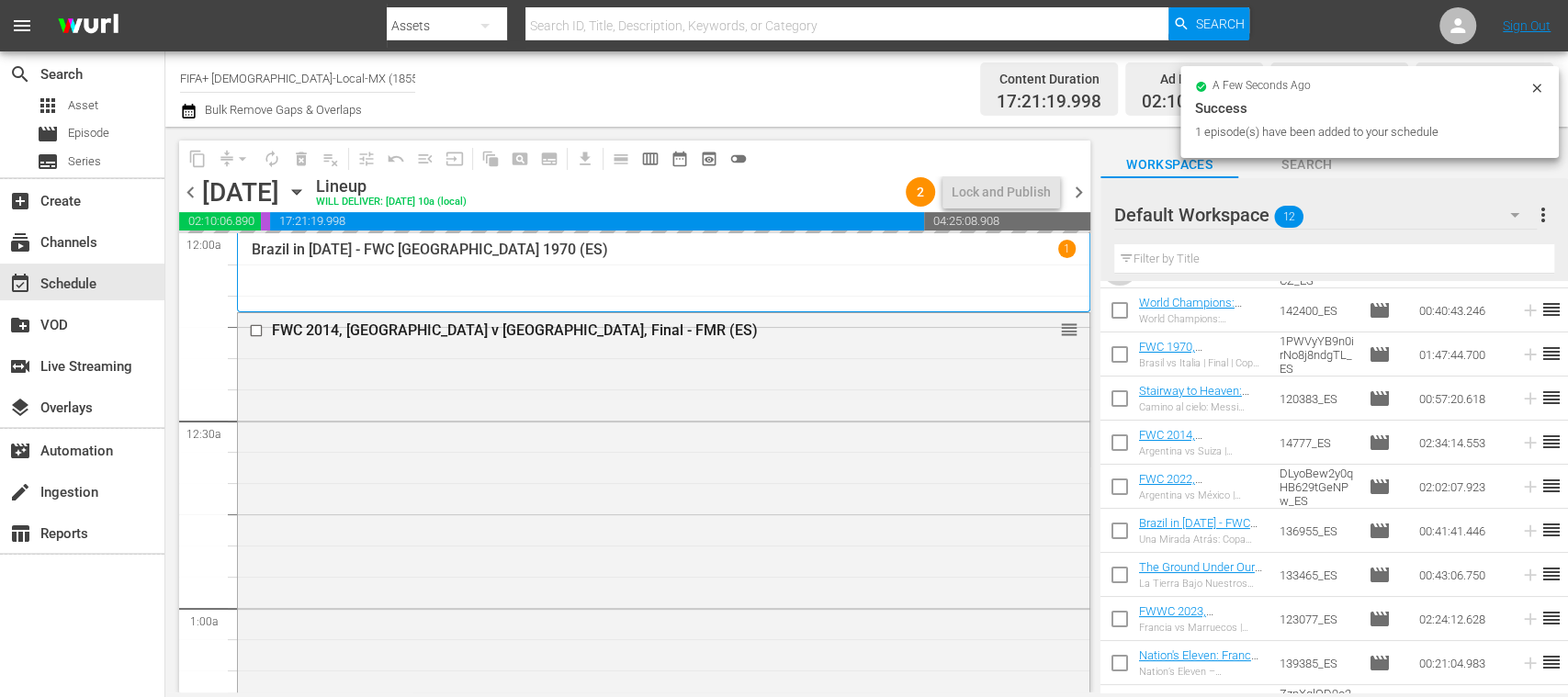
click at [1119, 290] on input "checkbox" at bounding box center [1119, 270] width 39 height 39
checkbox input "true"
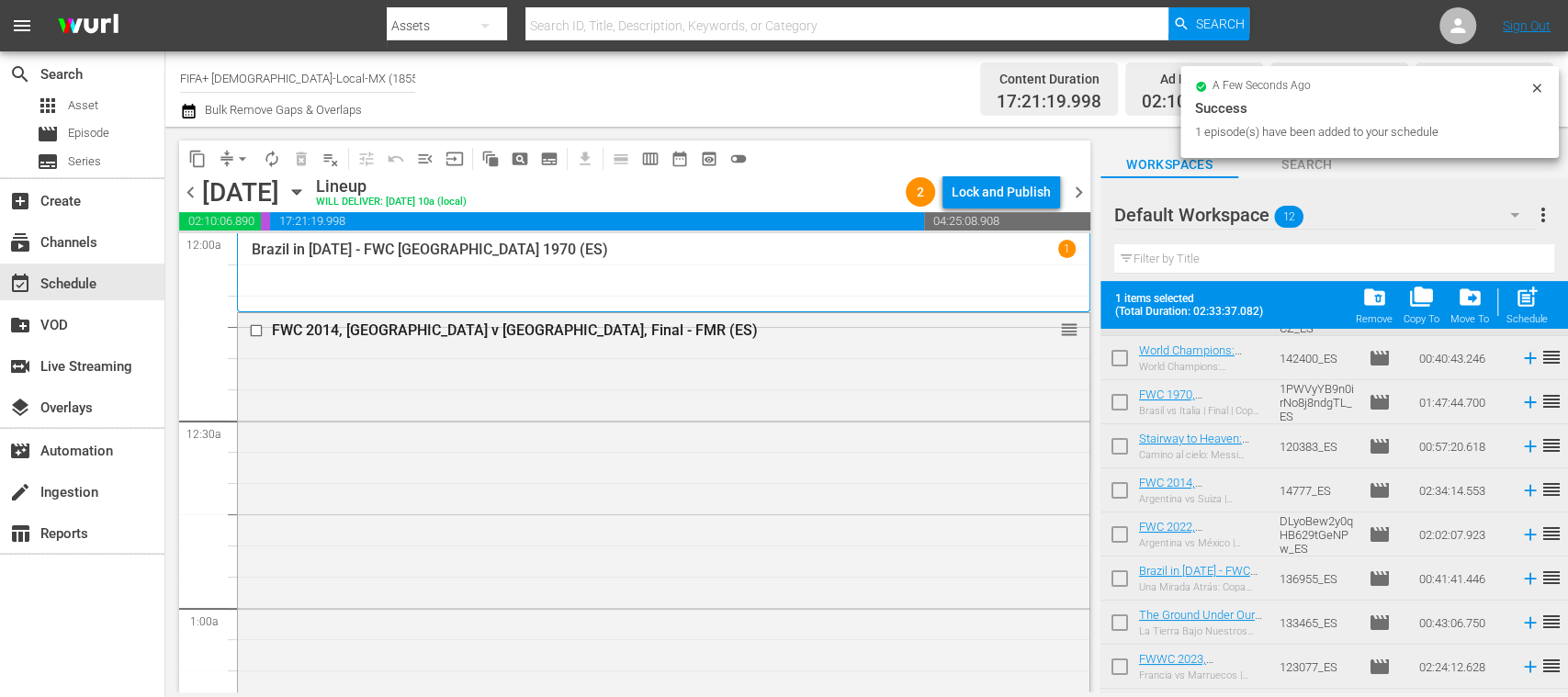
scroll to position [0, 0]
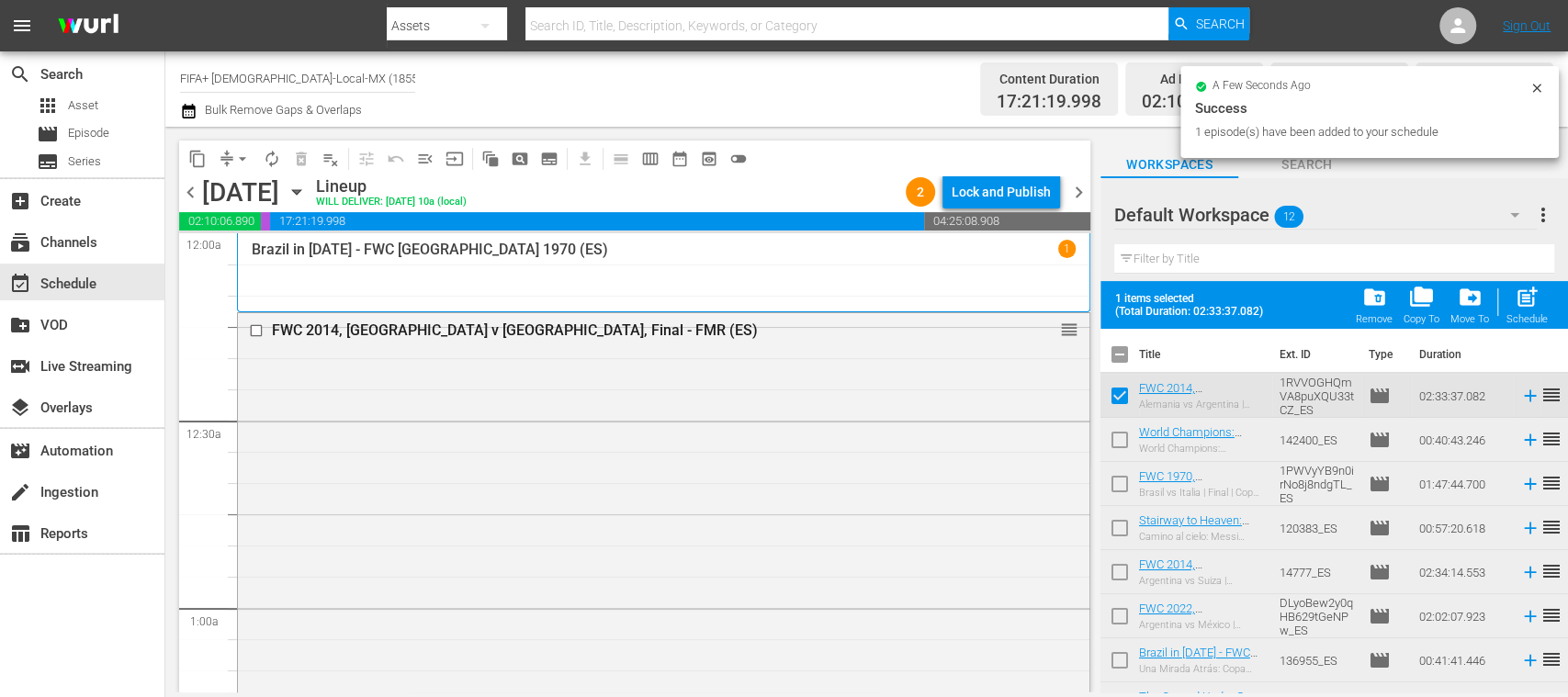
click at [1120, 435] on input "checkbox" at bounding box center [1119, 444] width 39 height 39
checkbox input "true"
click at [1120, 484] on input "checkbox" at bounding box center [1119, 487] width 39 height 39
checkbox input "true"
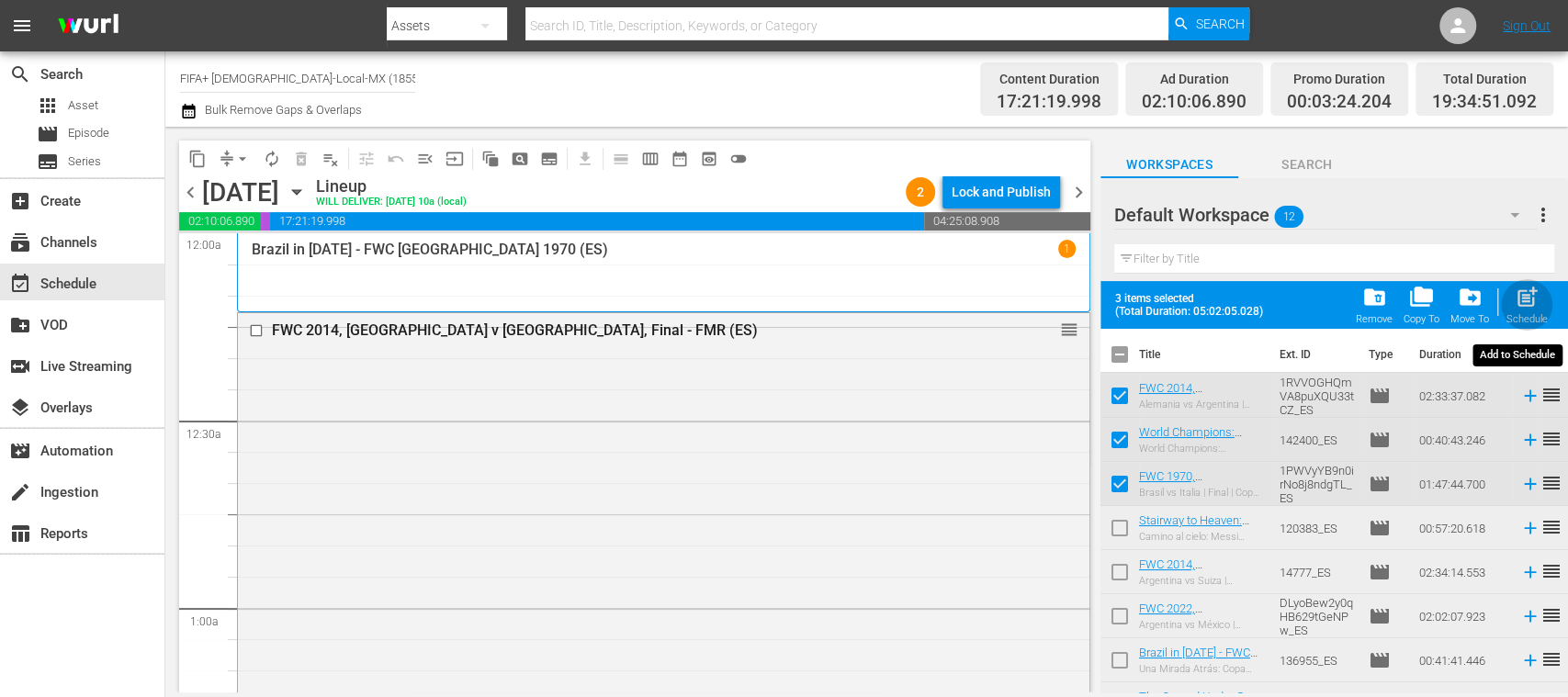
click at [1525, 299] on span "post_add" at bounding box center [1526, 296] width 24 height 24
checkbox input "false"
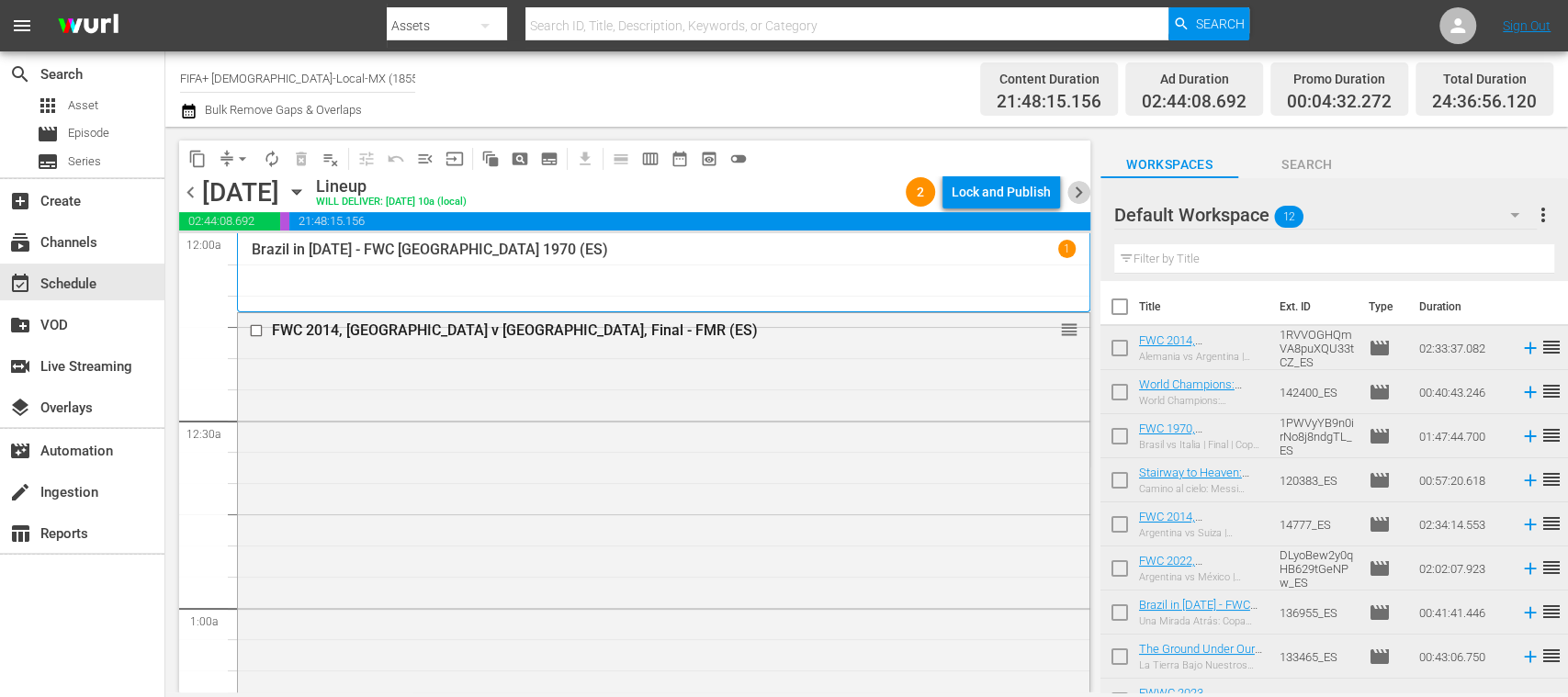
click at [1078, 186] on span "chevron_right" at bounding box center [1079, 193] width 23 height 23
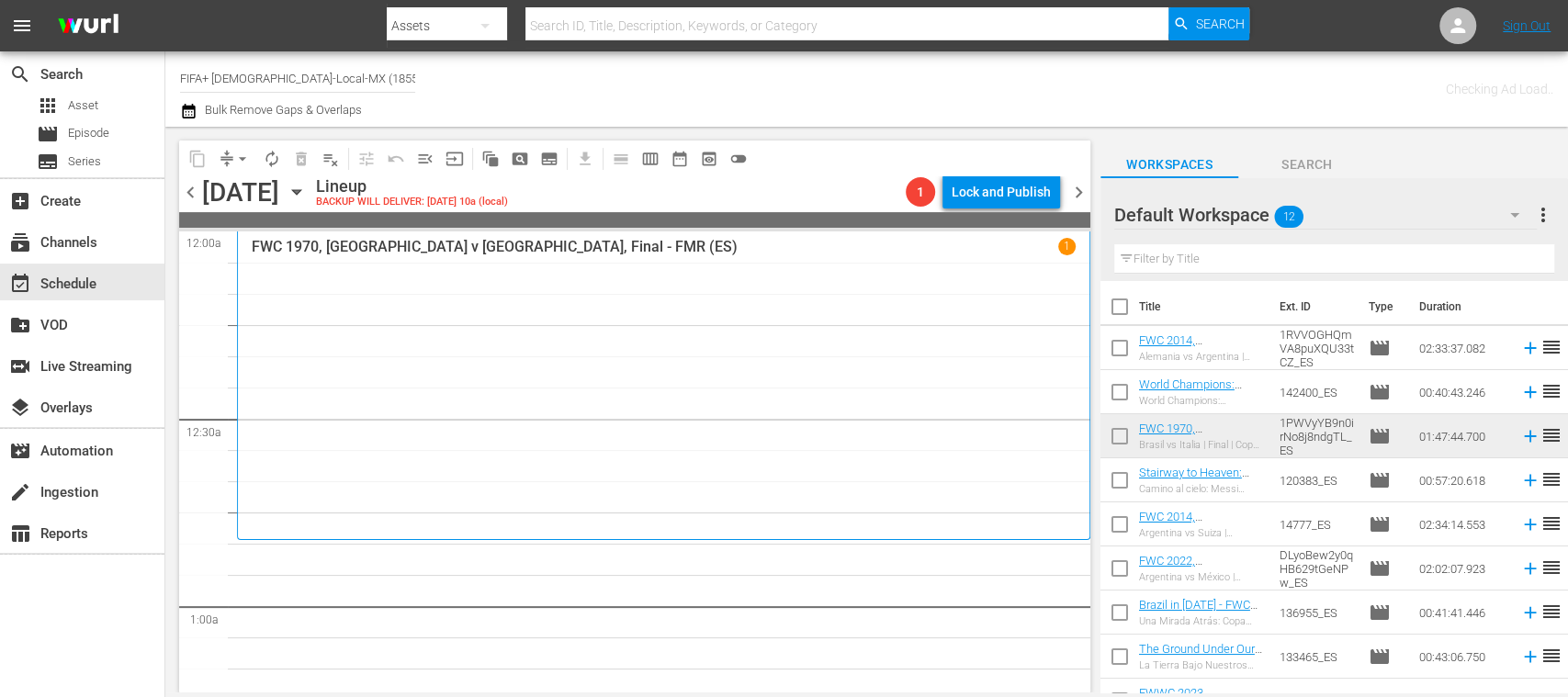
click at [1001, 193] on div "Lock and Publish" at bounding box center [1001, 192] width 99 height 33
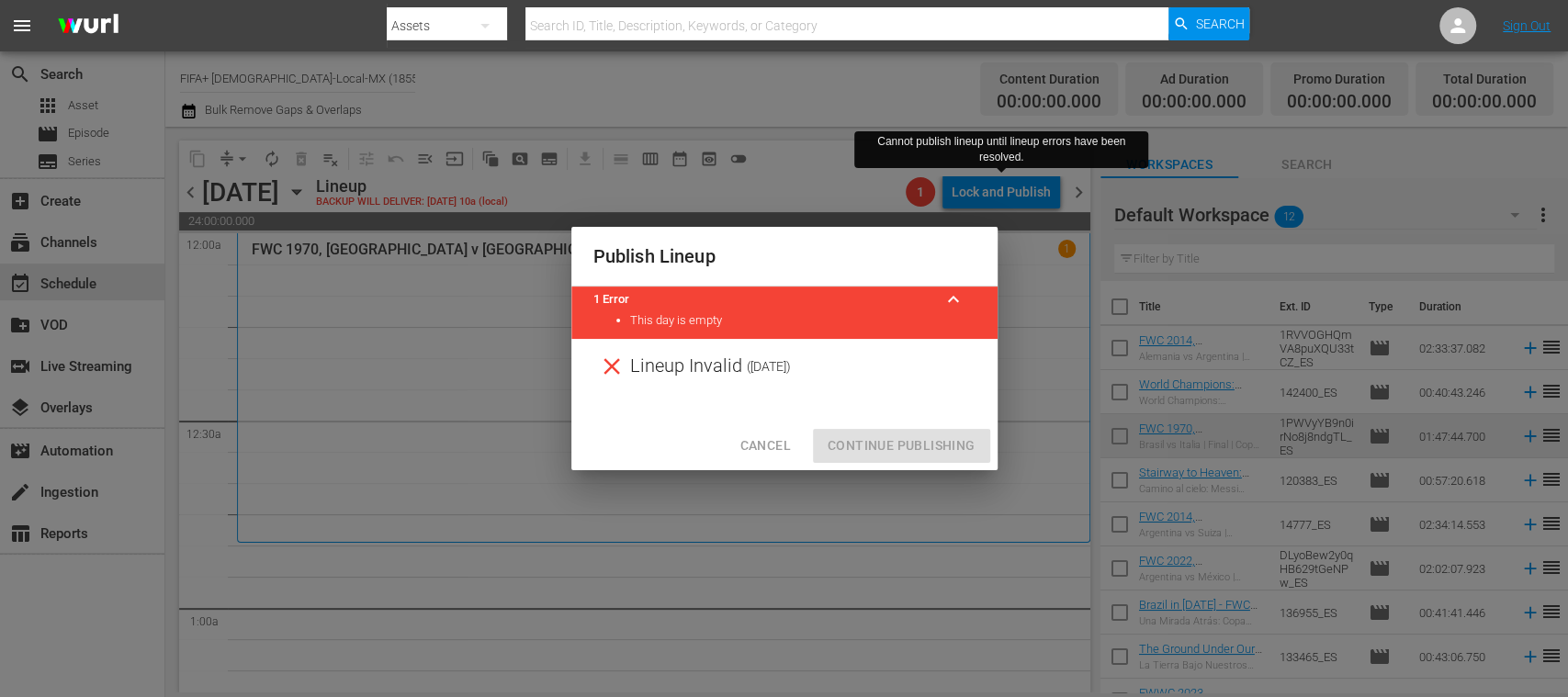
click at [764, 424] on div "Cancel Continue Publishing" at bounding box center [784, 445] width 426 height 49
click at [761, 433] on button "Cancel" at bounding box center [764, 445] width 80 height 34
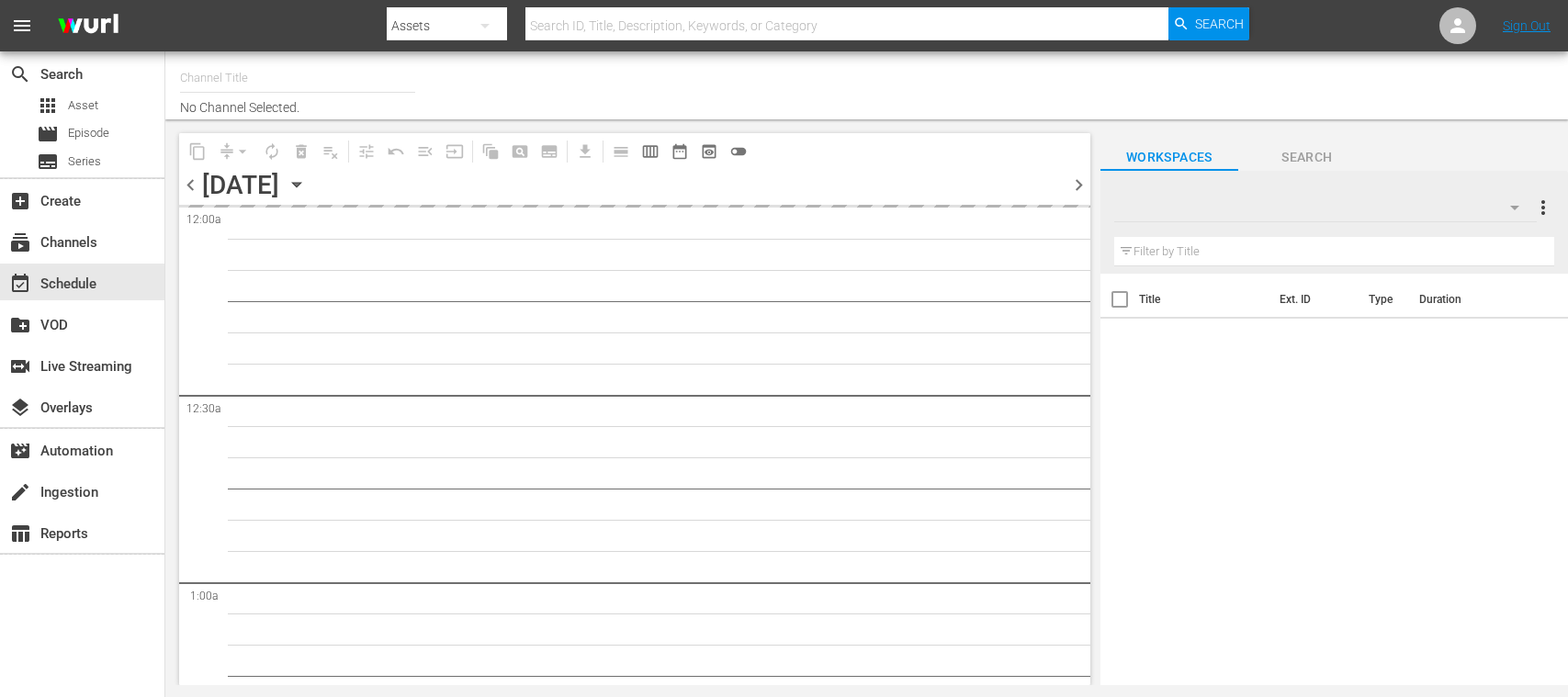
type input "FIFA+ [DEMOGRAPHIC_DATA]-Local-MX (1855)"
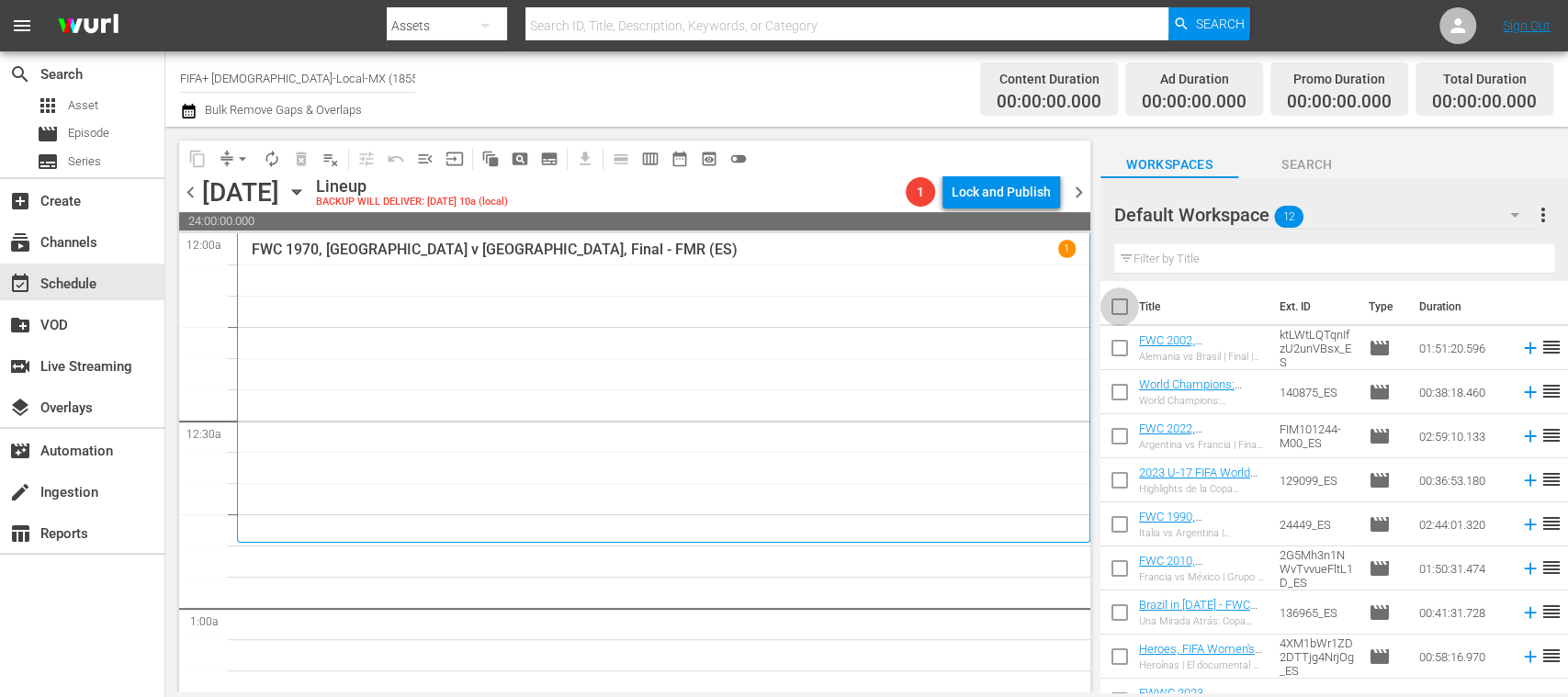
click at [1126, 305] on input "checkbox" at bounding box center [1119, 311] width 39 height 39
checkbox input "true"
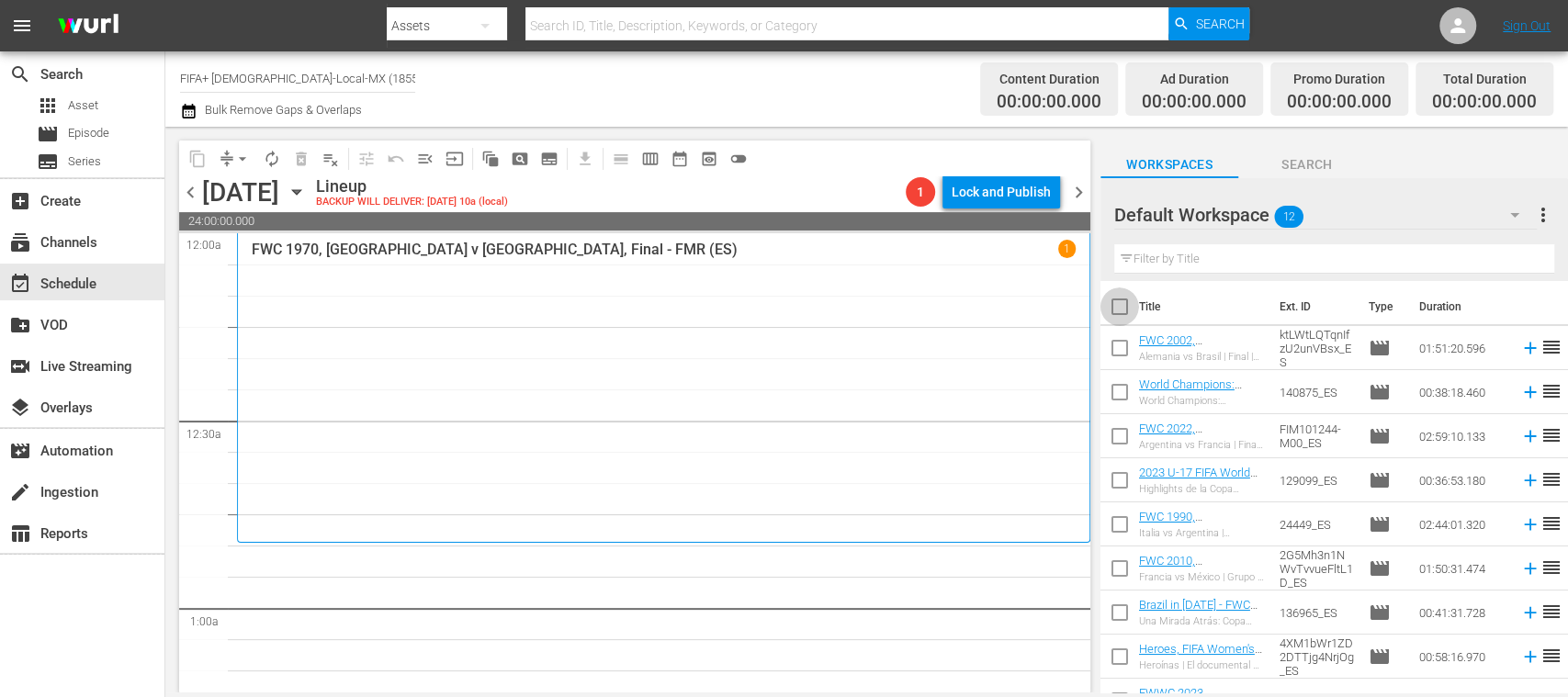
checkbox input "true"
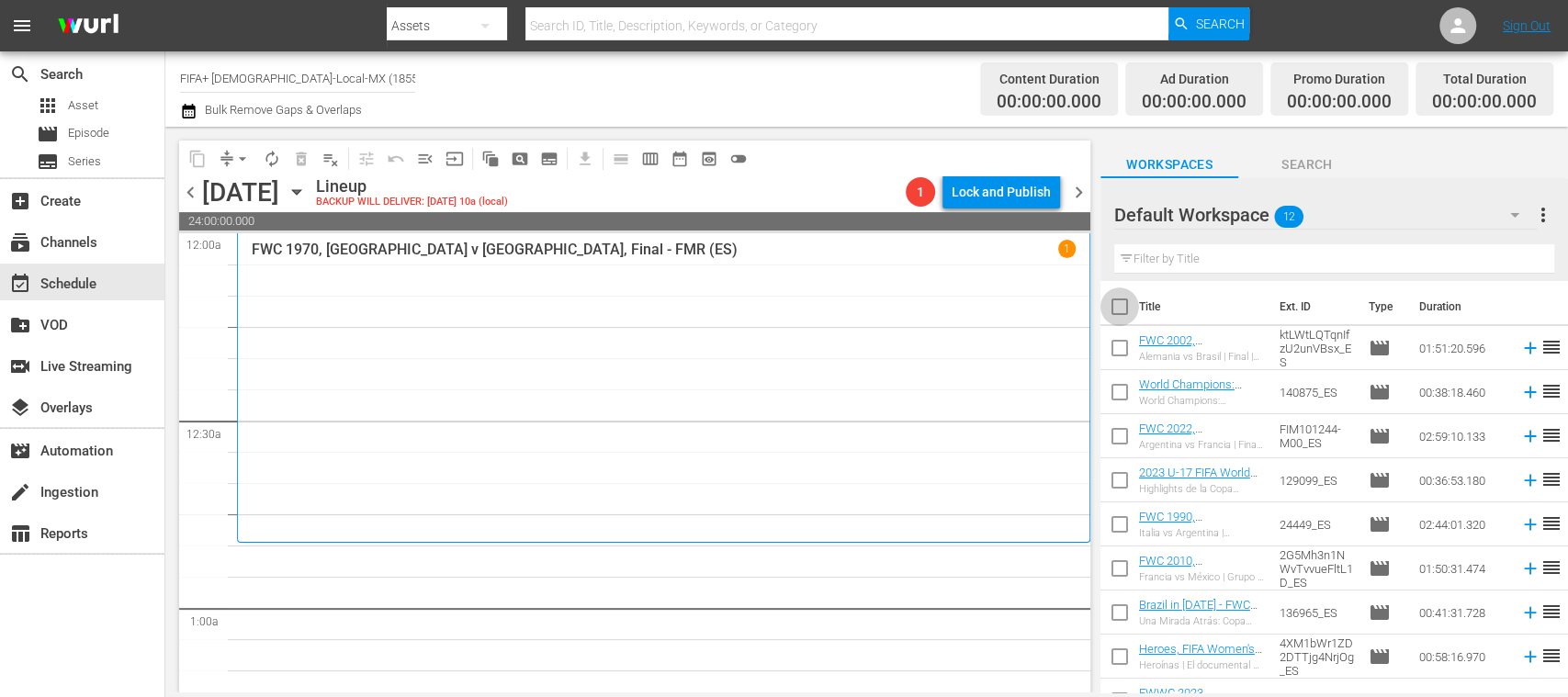
checkbox input "true"
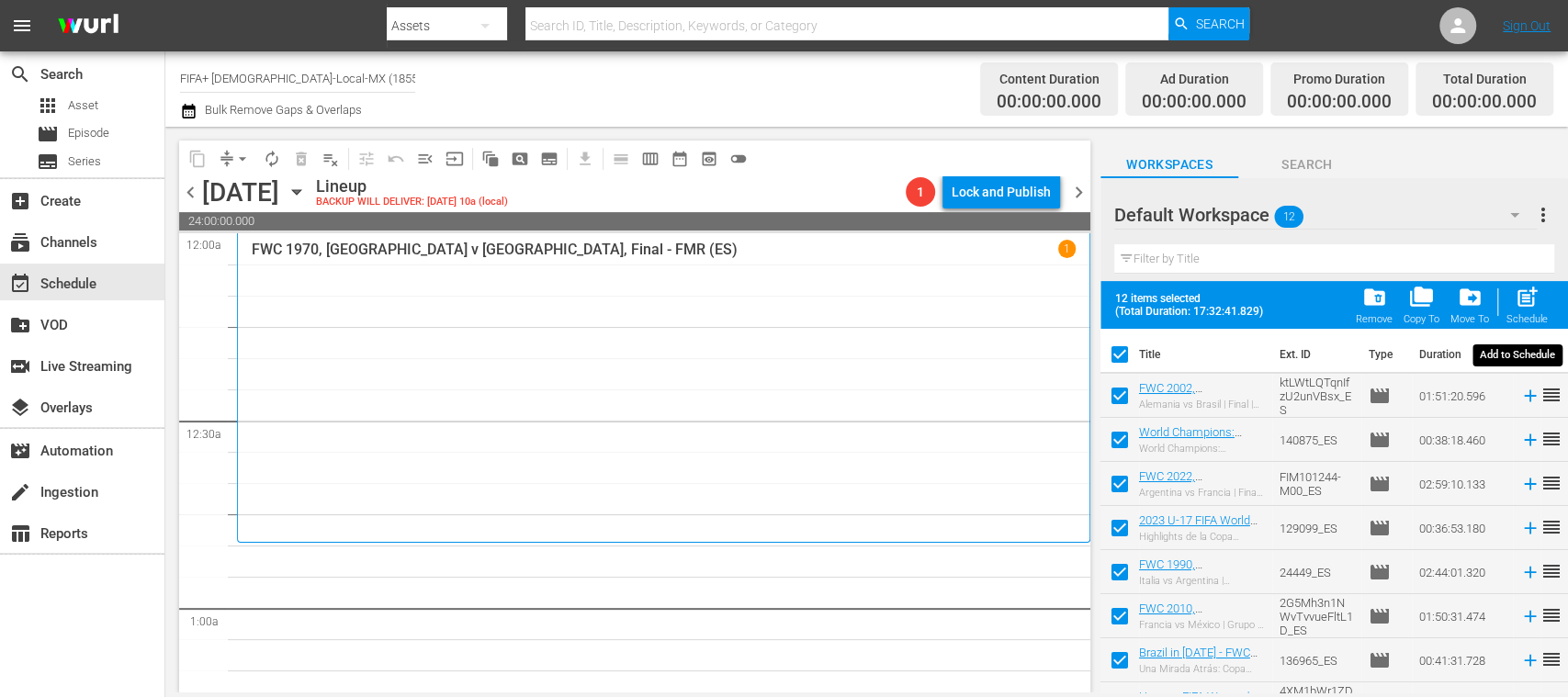
click at [1534, 305] on span "post_add" at bounding box center [1526, 296] width 24 height 24
checkbox input "false"
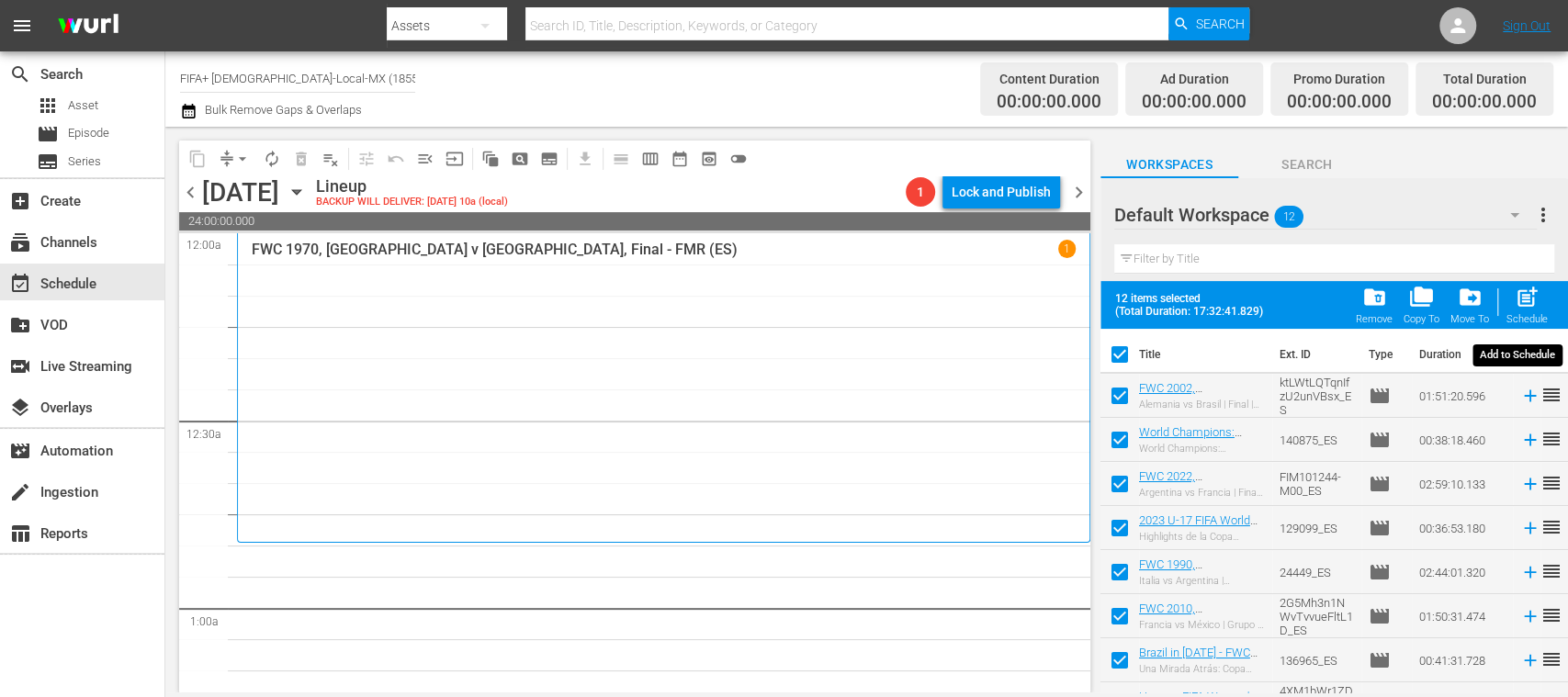
checkbox input "false"
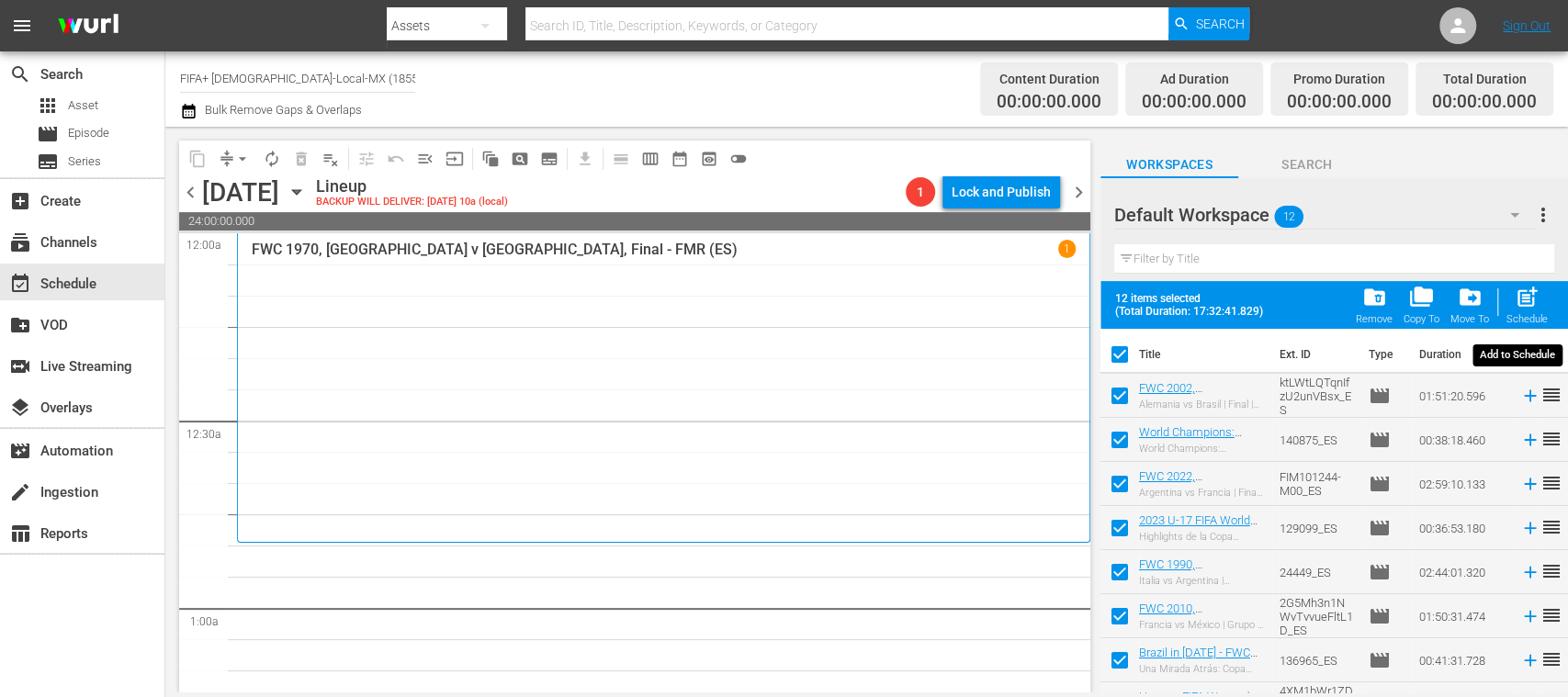
checkbox input "false"
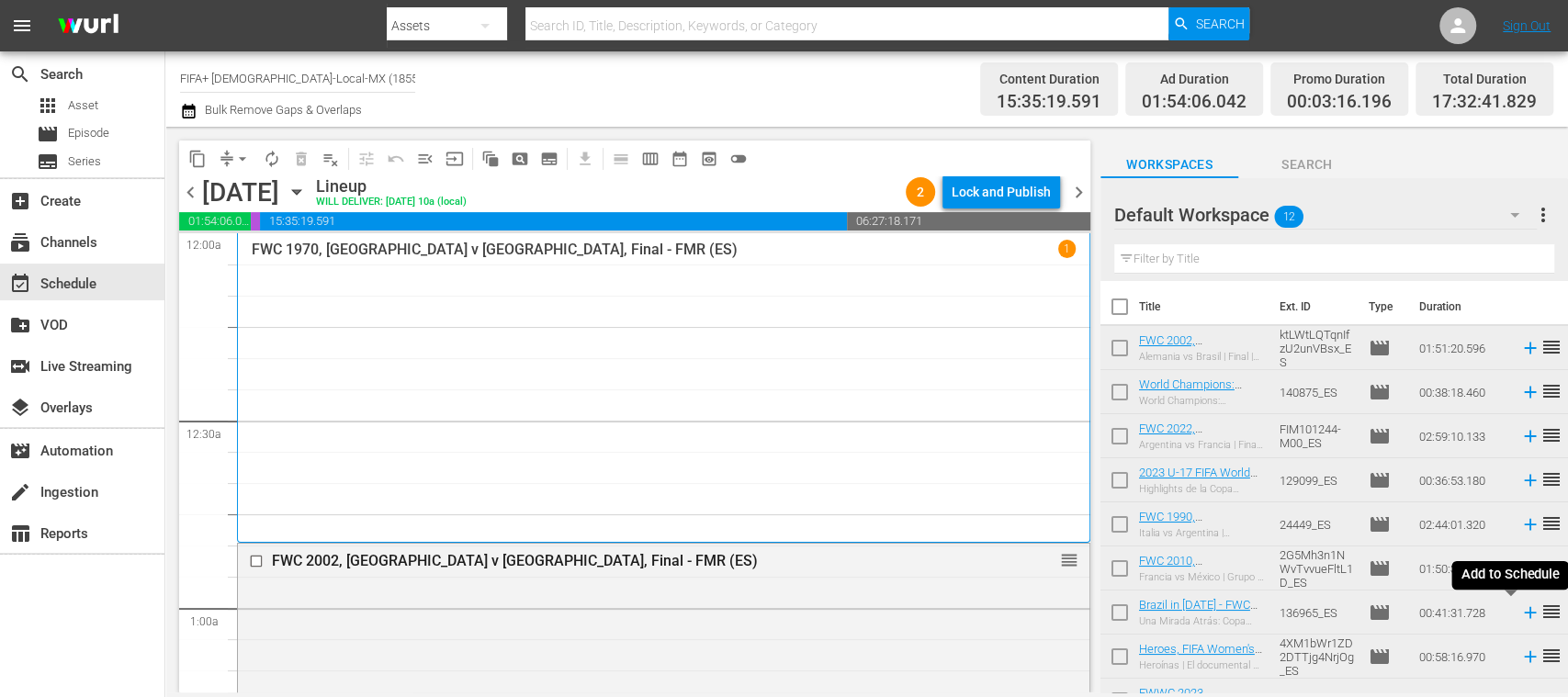
click at [1520, 614] on icon at bounding box center [1530, 612] width 20 height 20
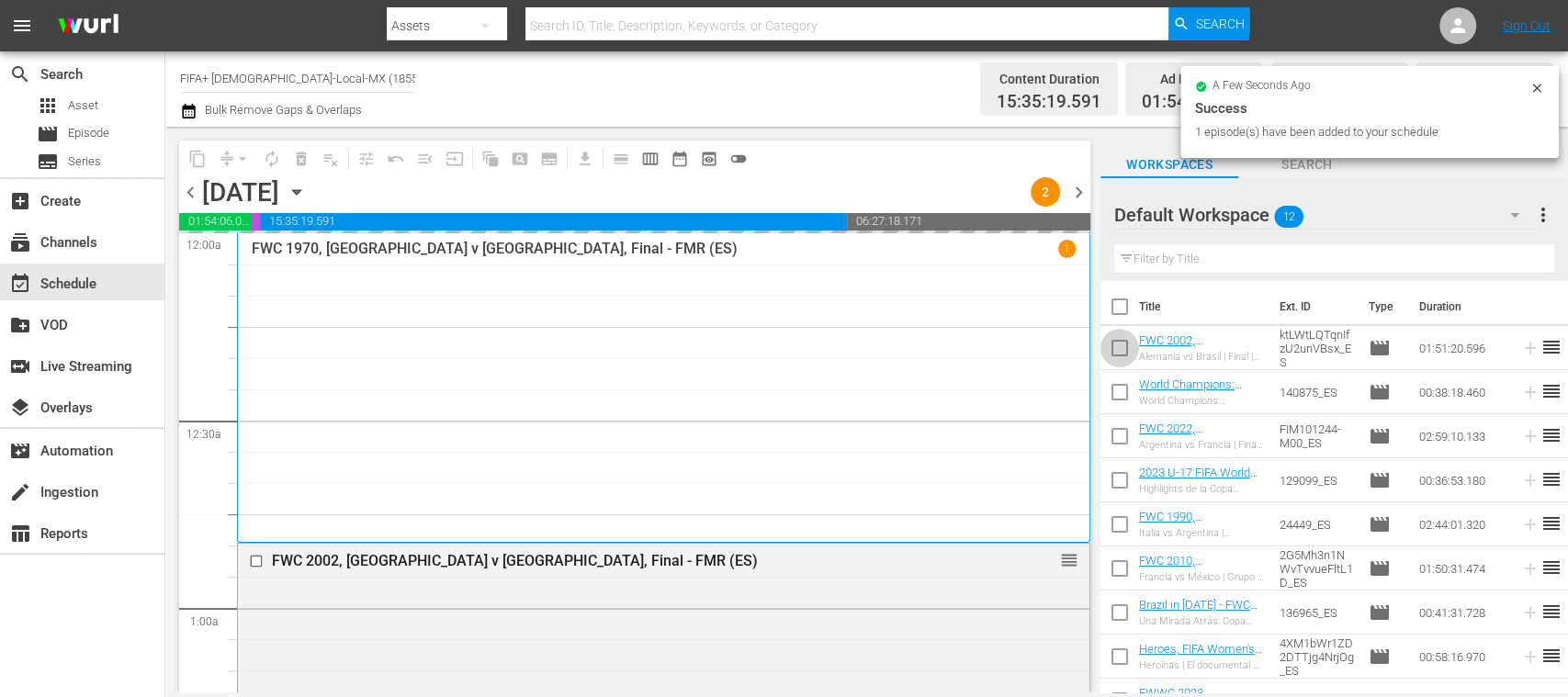
drag, startPoint x: 1119, startPoint y: 356, endPoint x: 1124, endPoint y: 388, distance: 32.4
click at [1119, 356] on input "checkbox" at bounding box center [1119, 352] width 39 height 39
checkbox input "true"
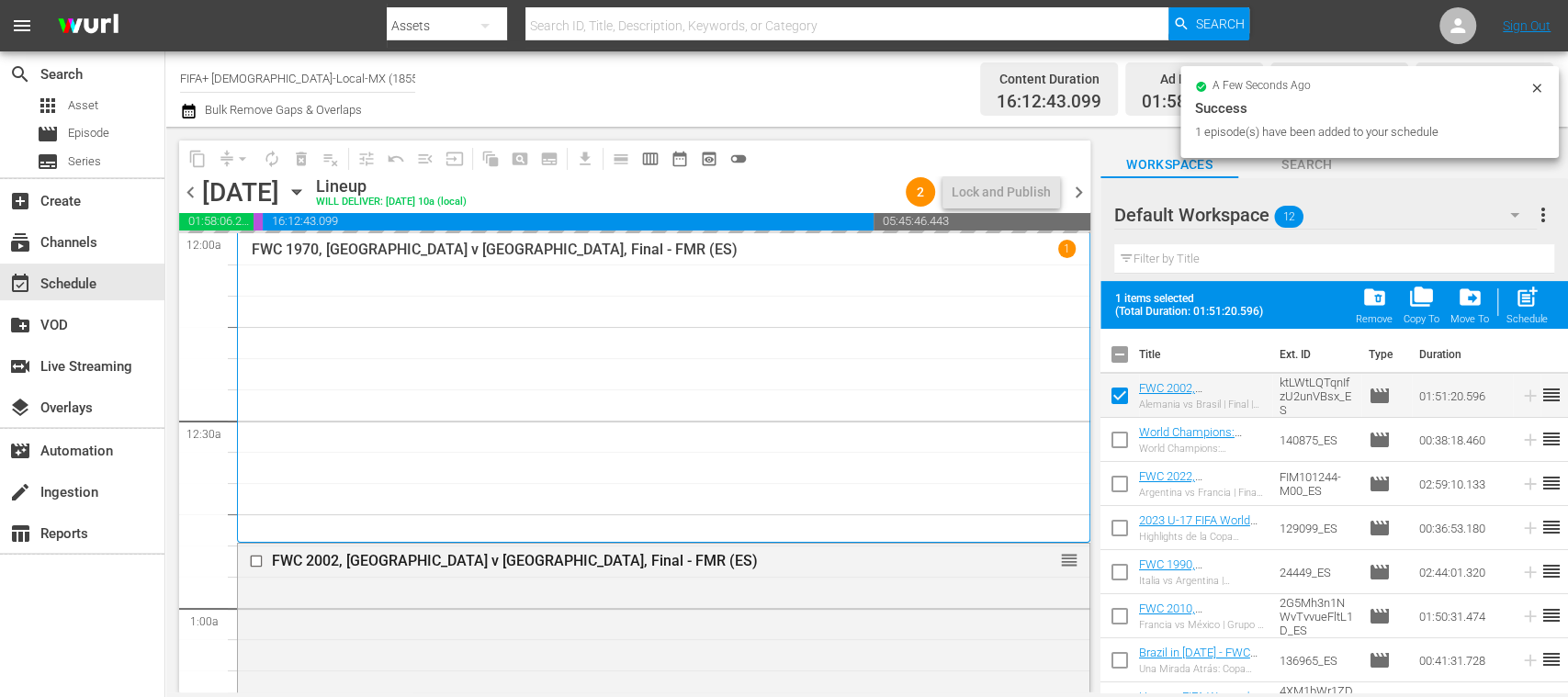
click at [1119, 432] on input "checkbox" at bounding box center [1119, 444] width 39 height 39
checkbox input "true"
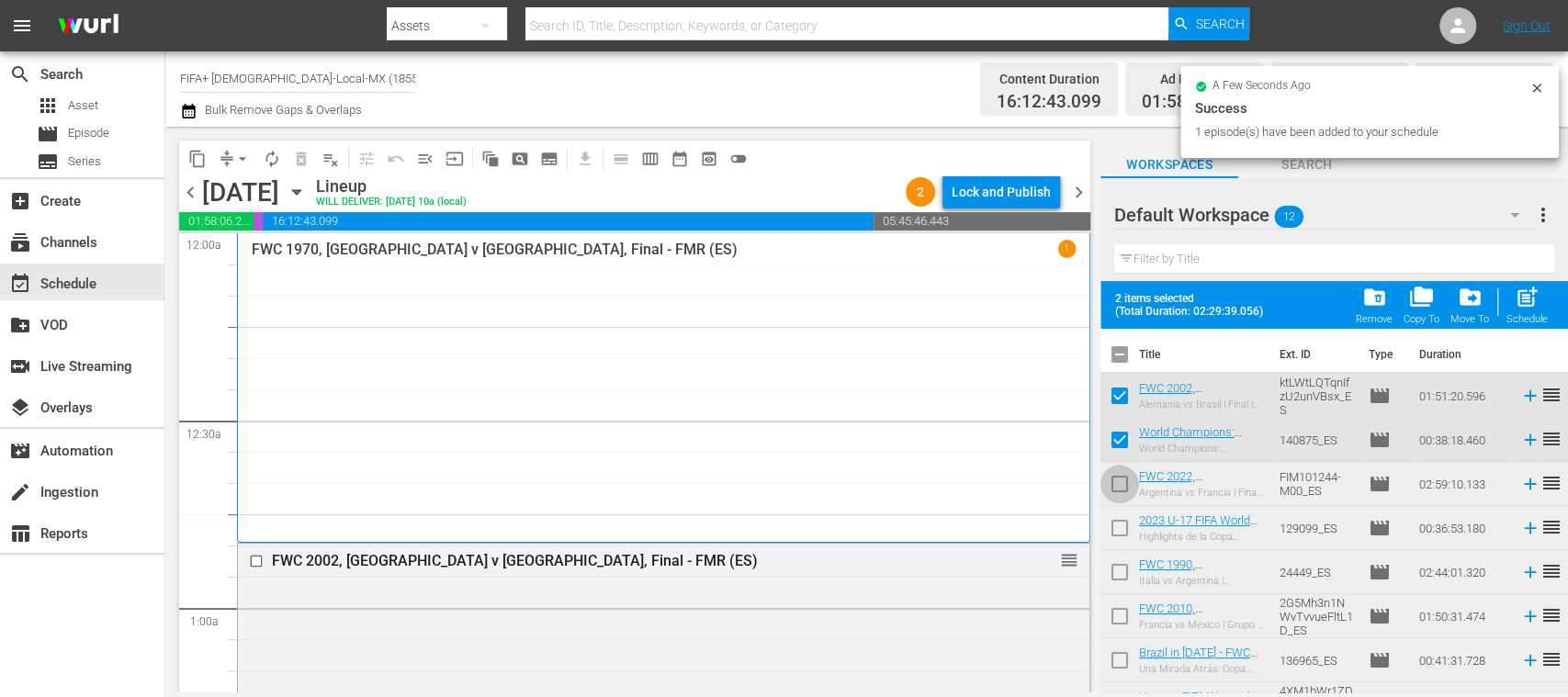
click at [1117, 480] on input "checkbox" at bounding box center [1119, 487] width 39 height 39
checkbox input "true"
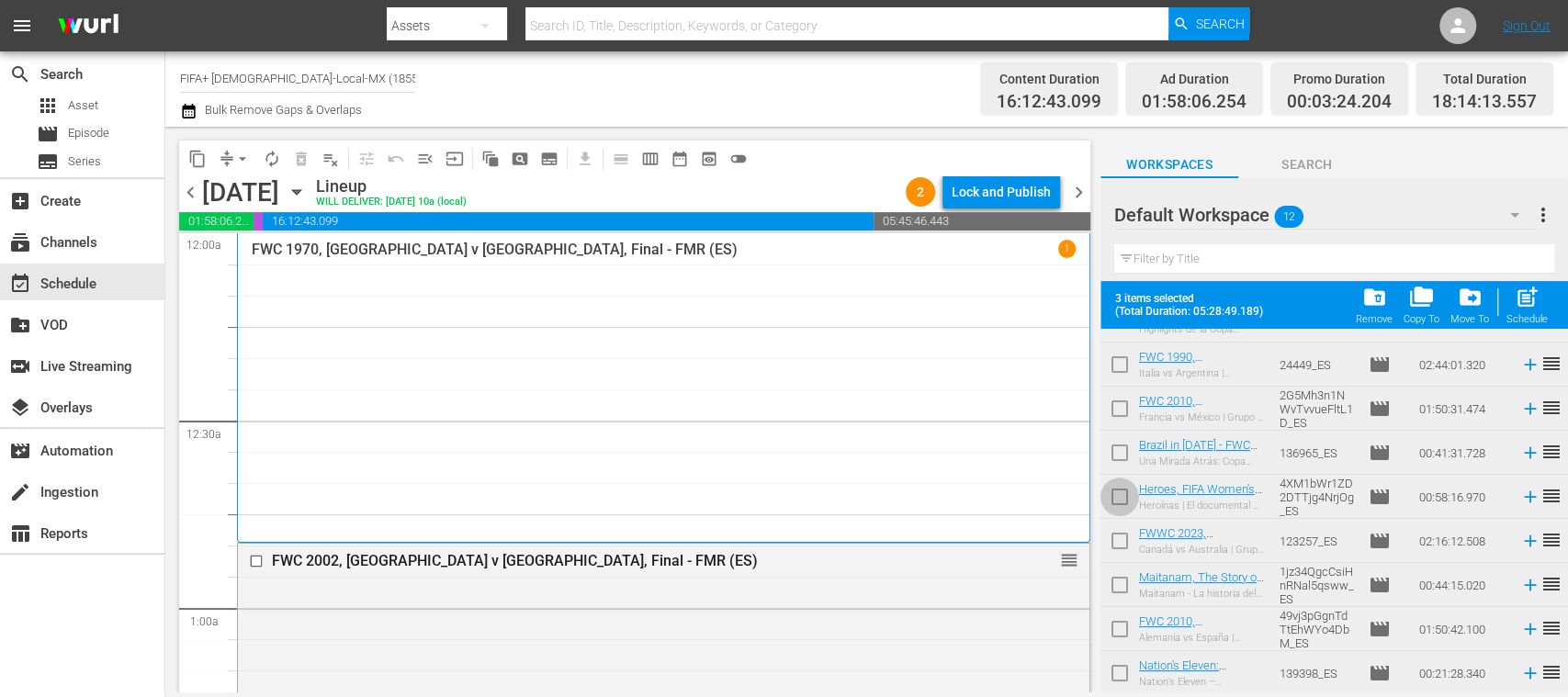
click at [1117, 496] on input "checkbox" at bounding box center [1119, 501] width 39 height 39
checkbox input "true"
click at [1536, 306] on span "post_add" at bounding box center [1526, 296] width 24 height 24
checkbox input "false"
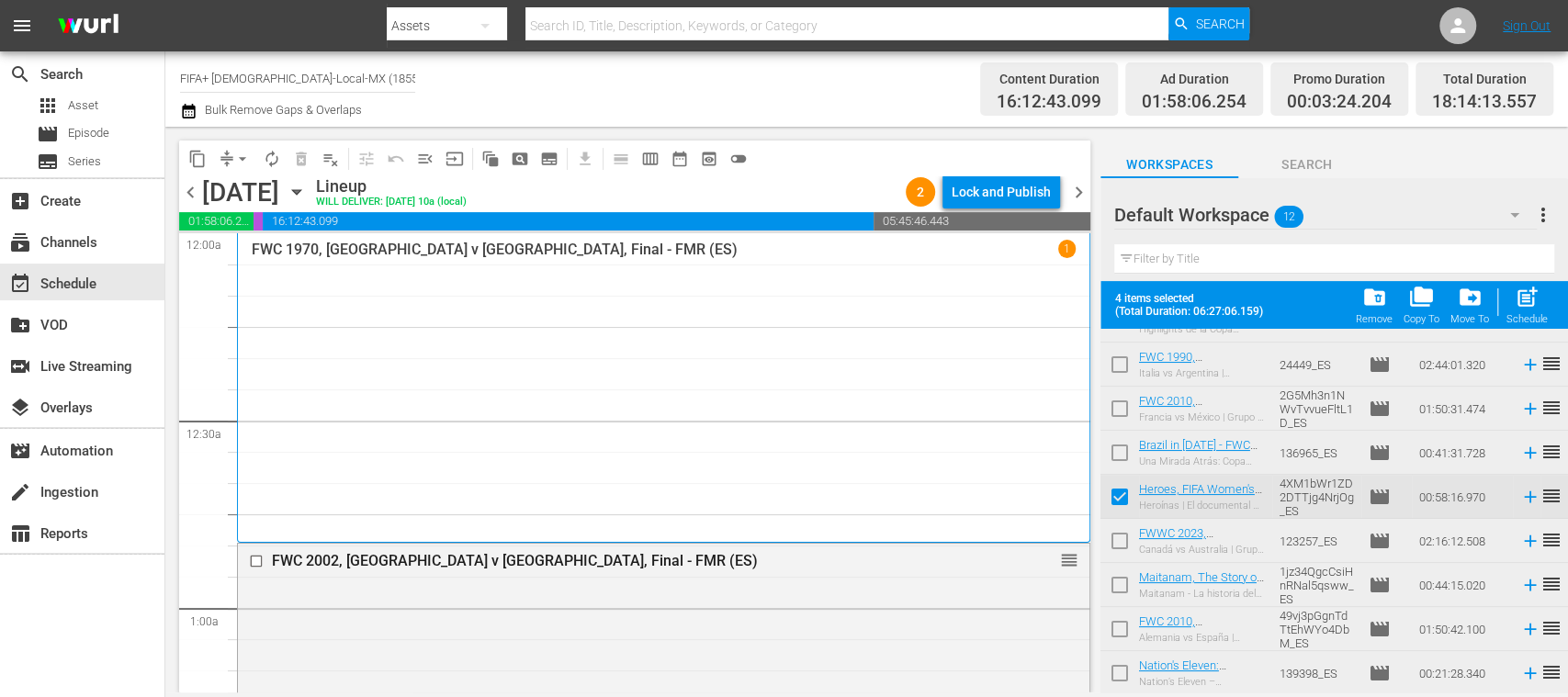
checkbox input "false"
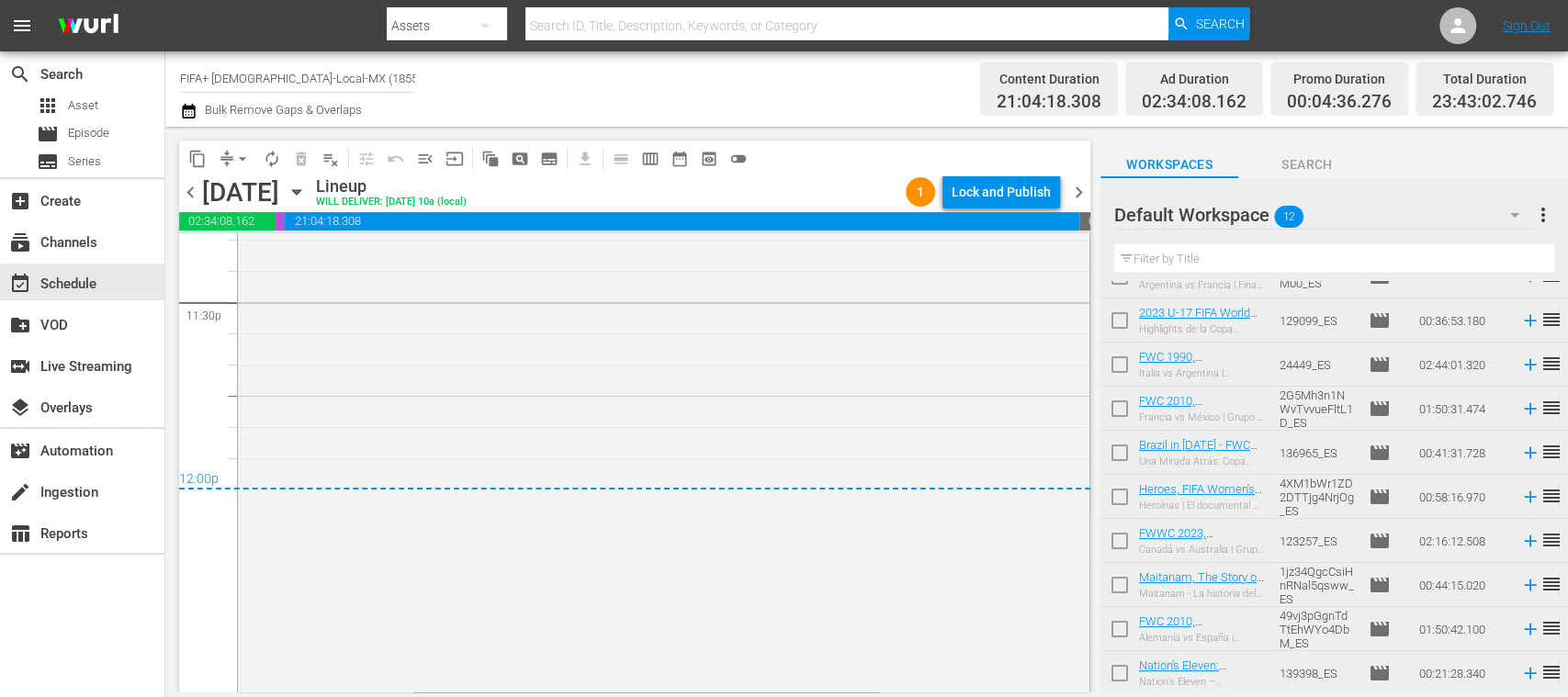
scroll to position [743, 0]
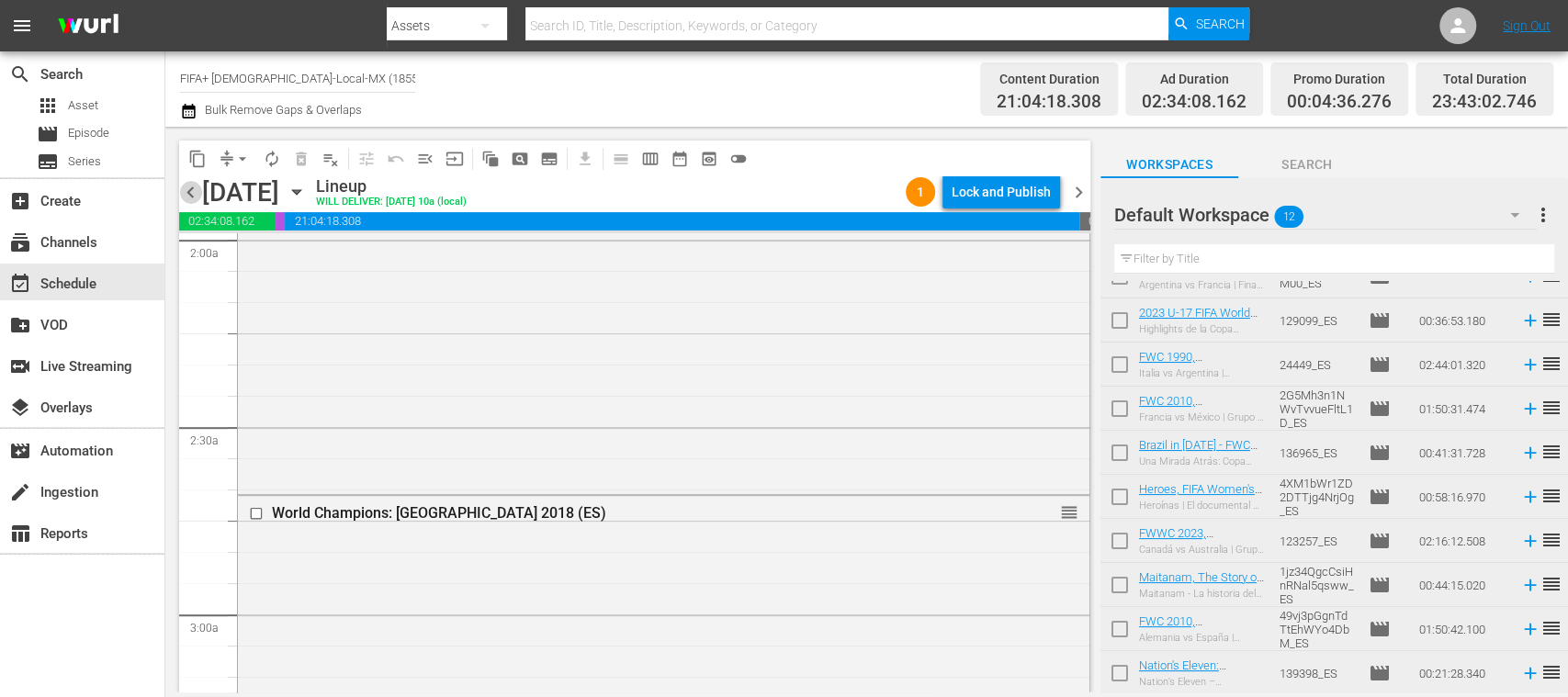
click at [185, 193] on span "chevron_left" at bounding box center [191, 193] width 23 height 23
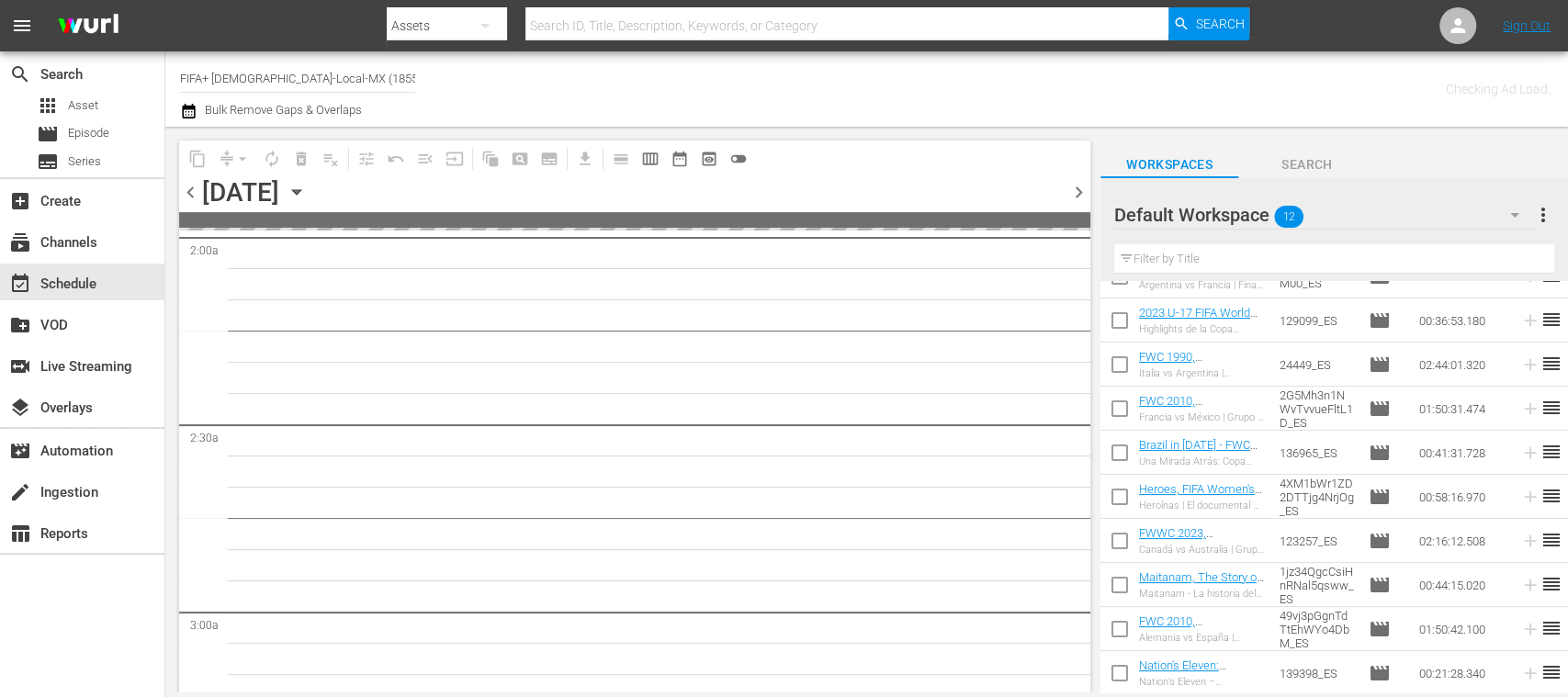
click at [185, 193] on span "chevron_left" at bounding box center [191, 193] width 23 height 23
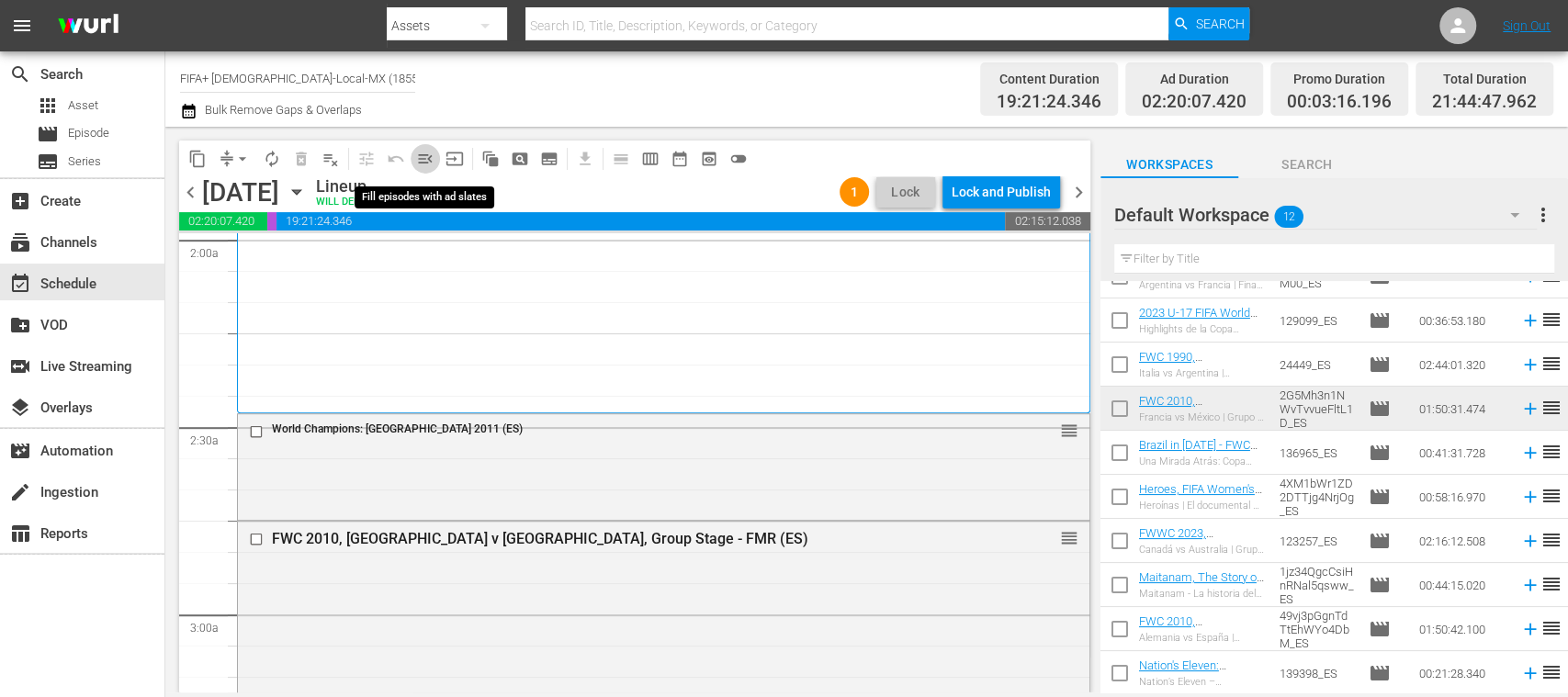
click at [420, 160] on span "menu_open" at bounding box center [425, 159] width 19 height 19
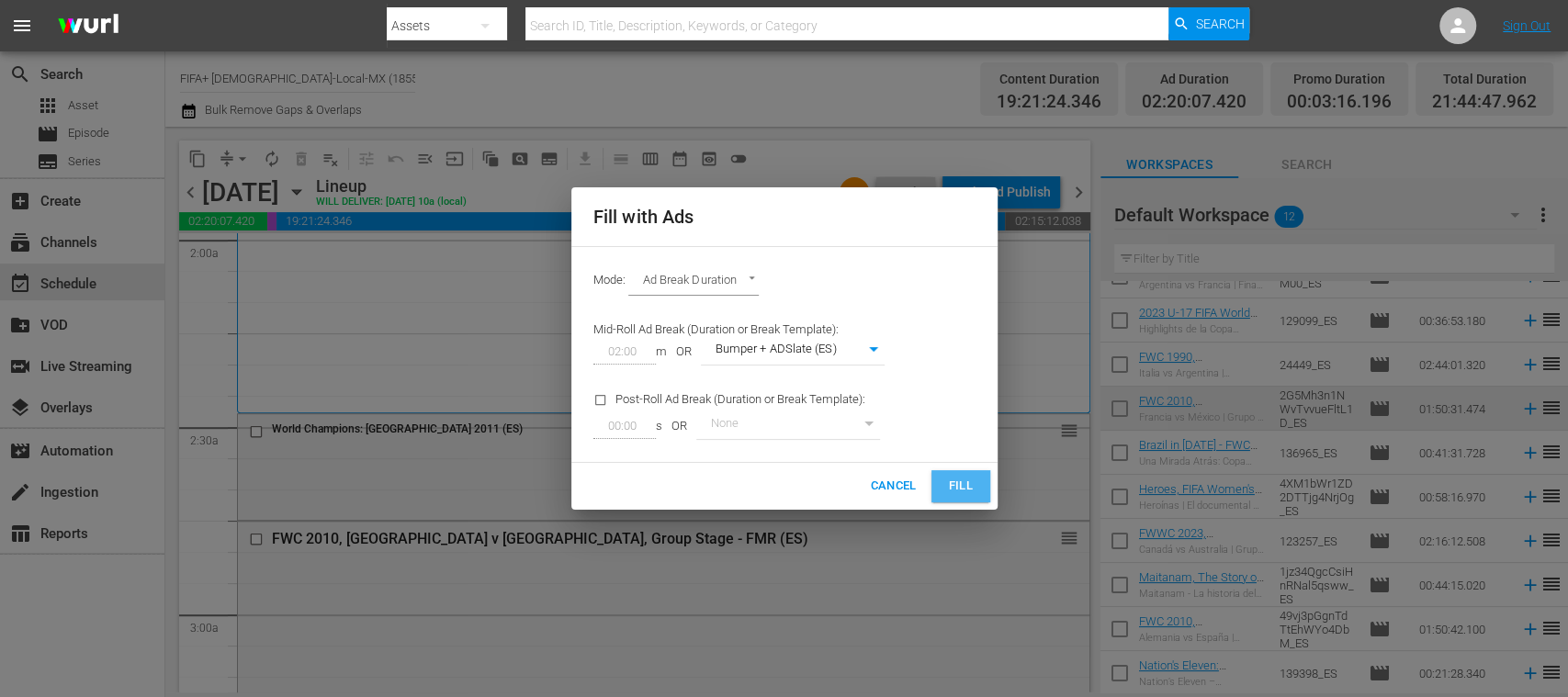
click at [959, 482] on span "Fill" at bounding box center [960, 486] width 29 height 21
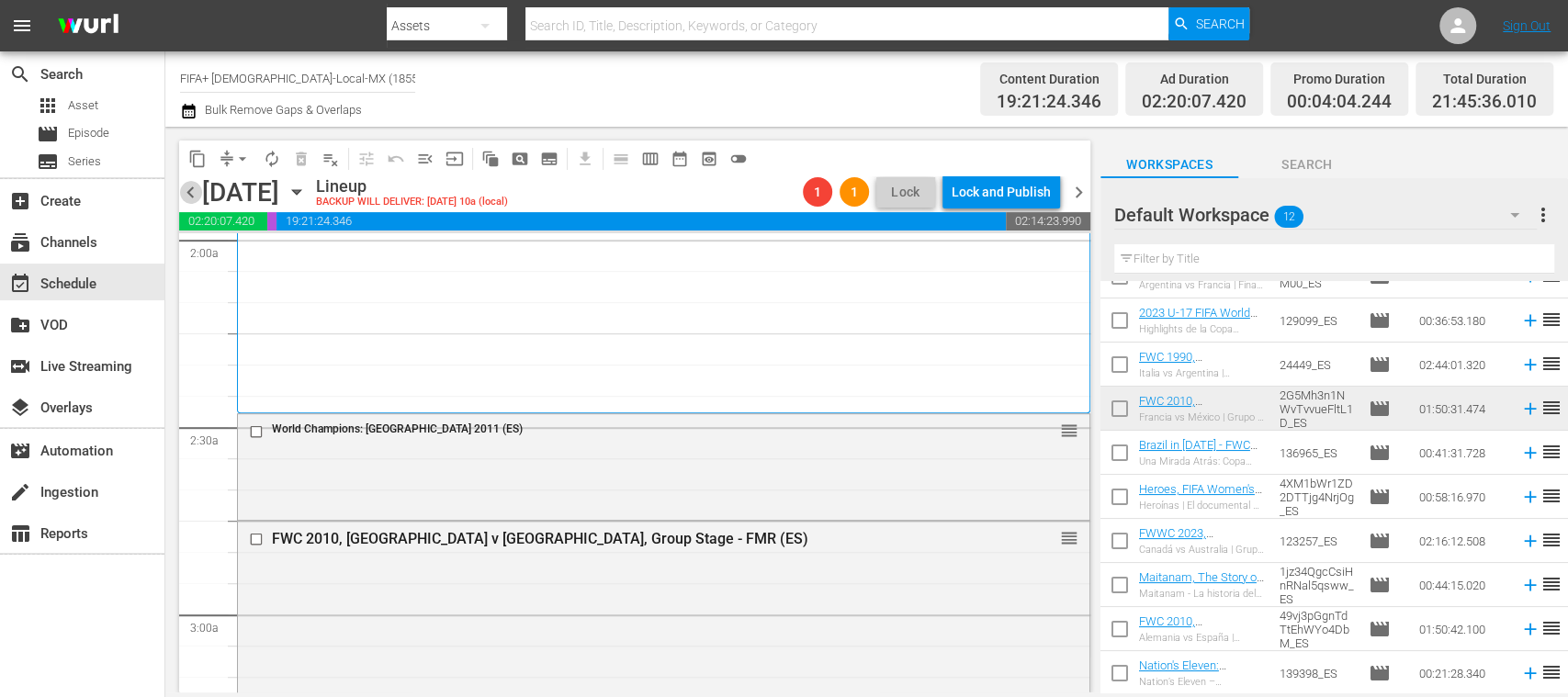
click at [186, 188] on span "chevron_left" at bounding box center [191, 193] width 23 height 23
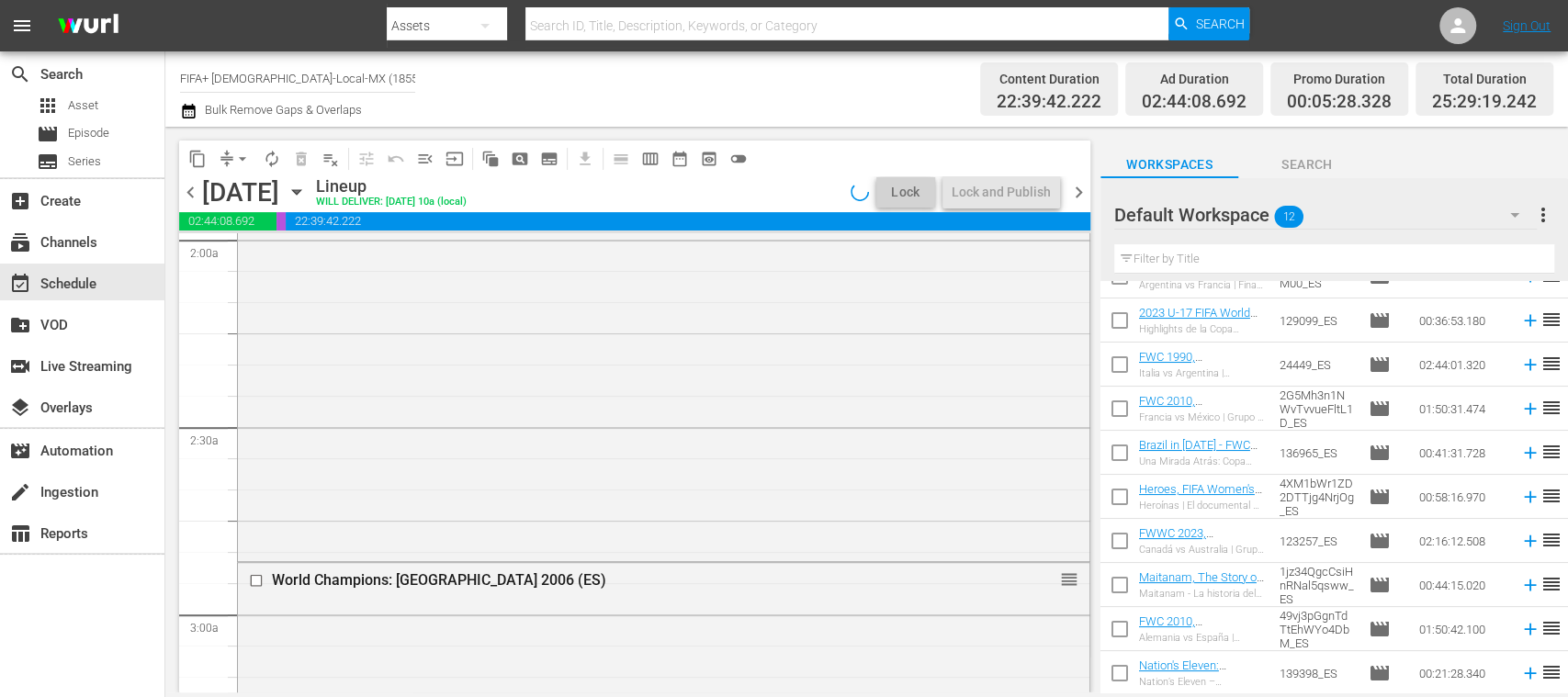
scroll to position [712, 0]
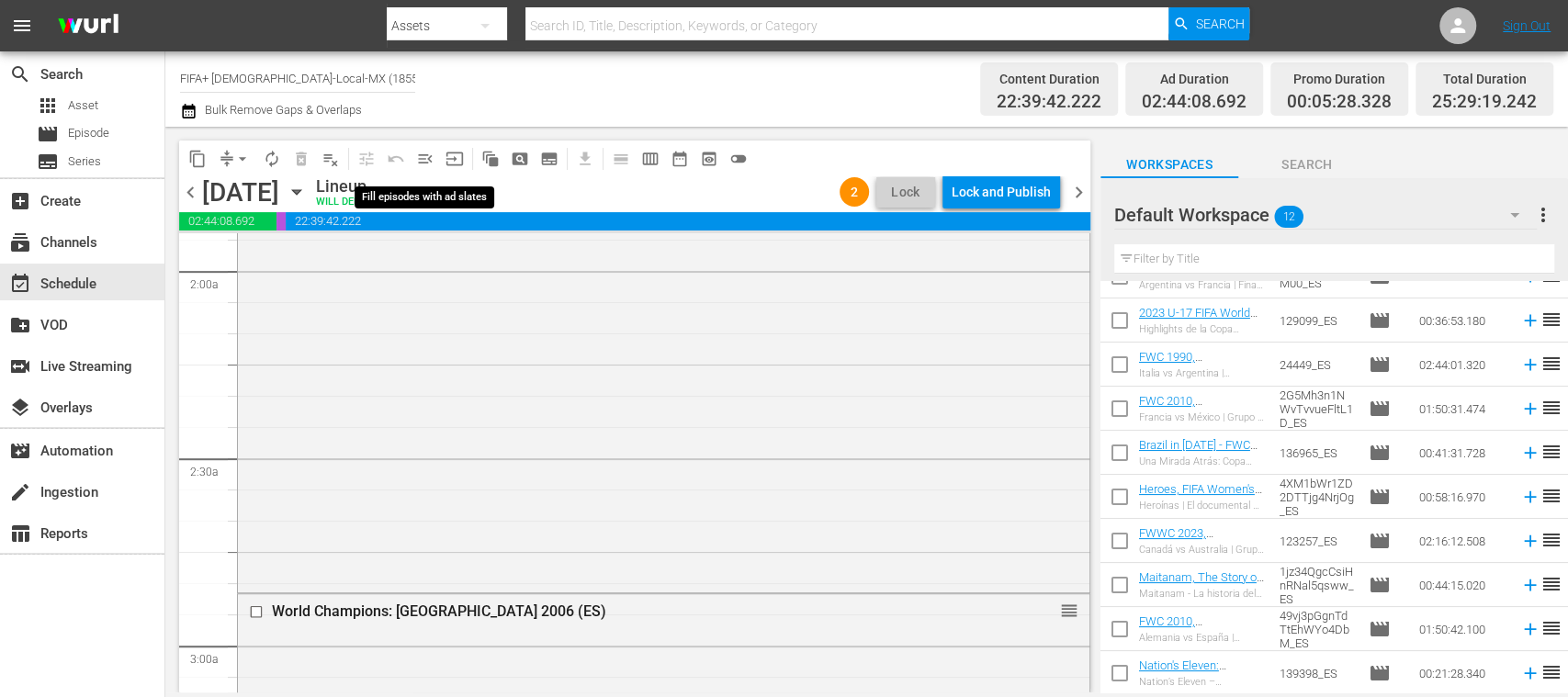
click at [428, 161] on span "menu_open" at bounding box center [425, 159] width 19 height 19
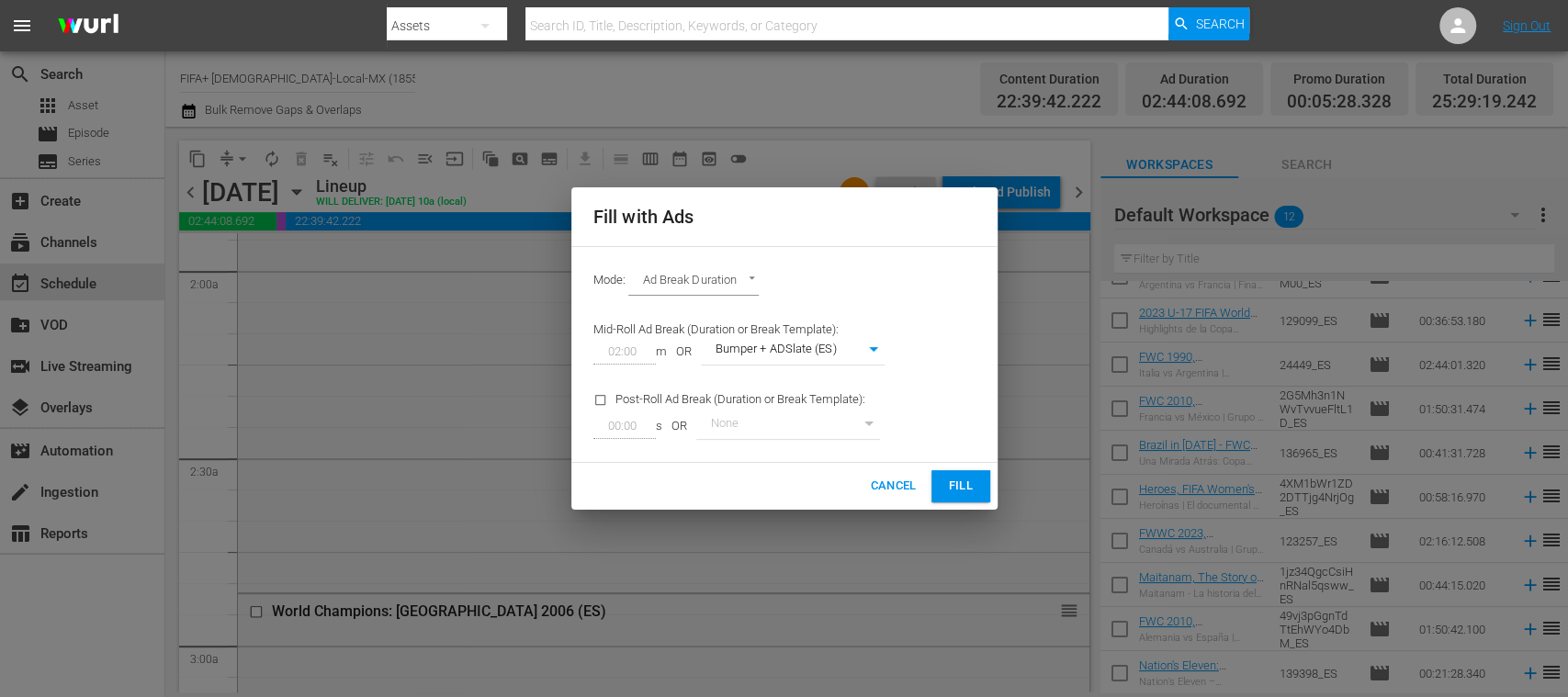
click at [960, 483] on span "Fill" at bounding box center [960, 486] width 29 height 21
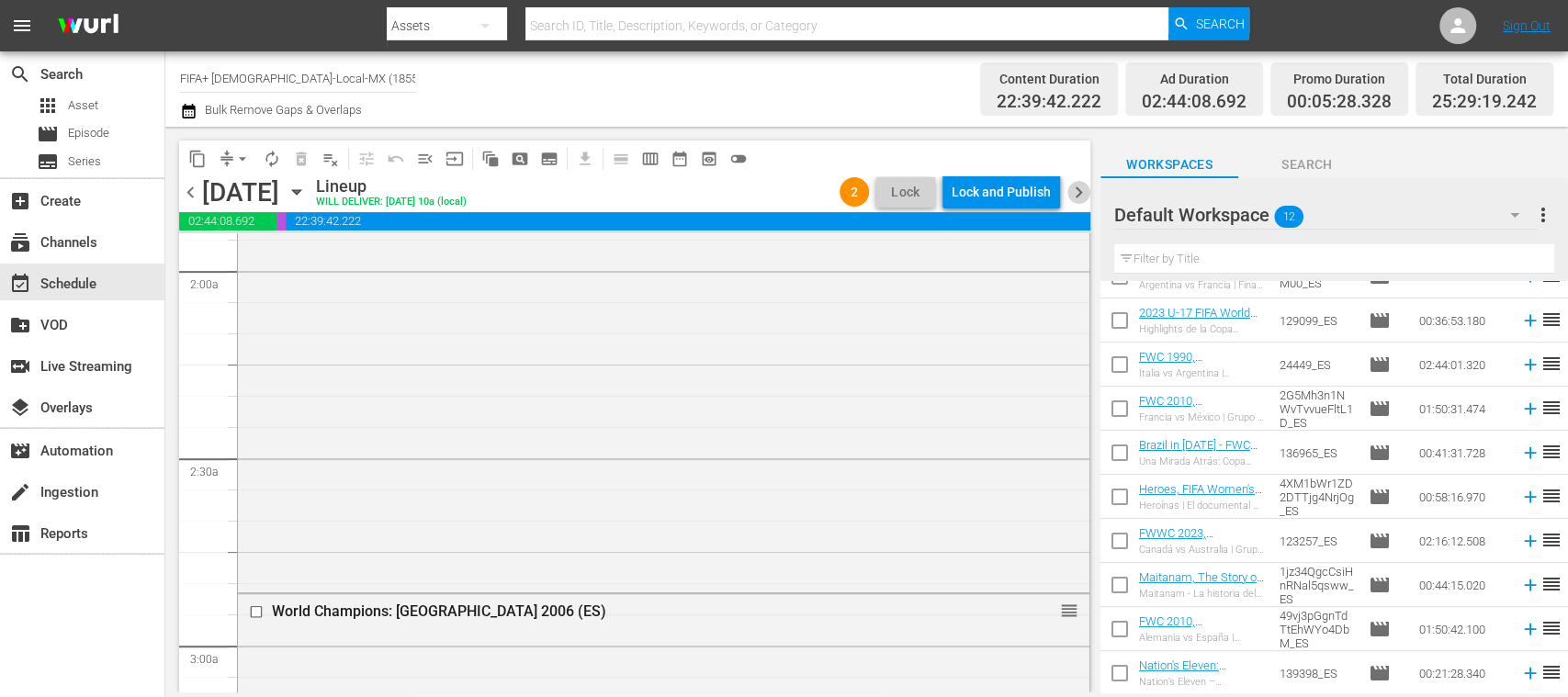
click at [1081, 194] on span "chevron_right" at bounding box center [1079, 193] width 23 height 23
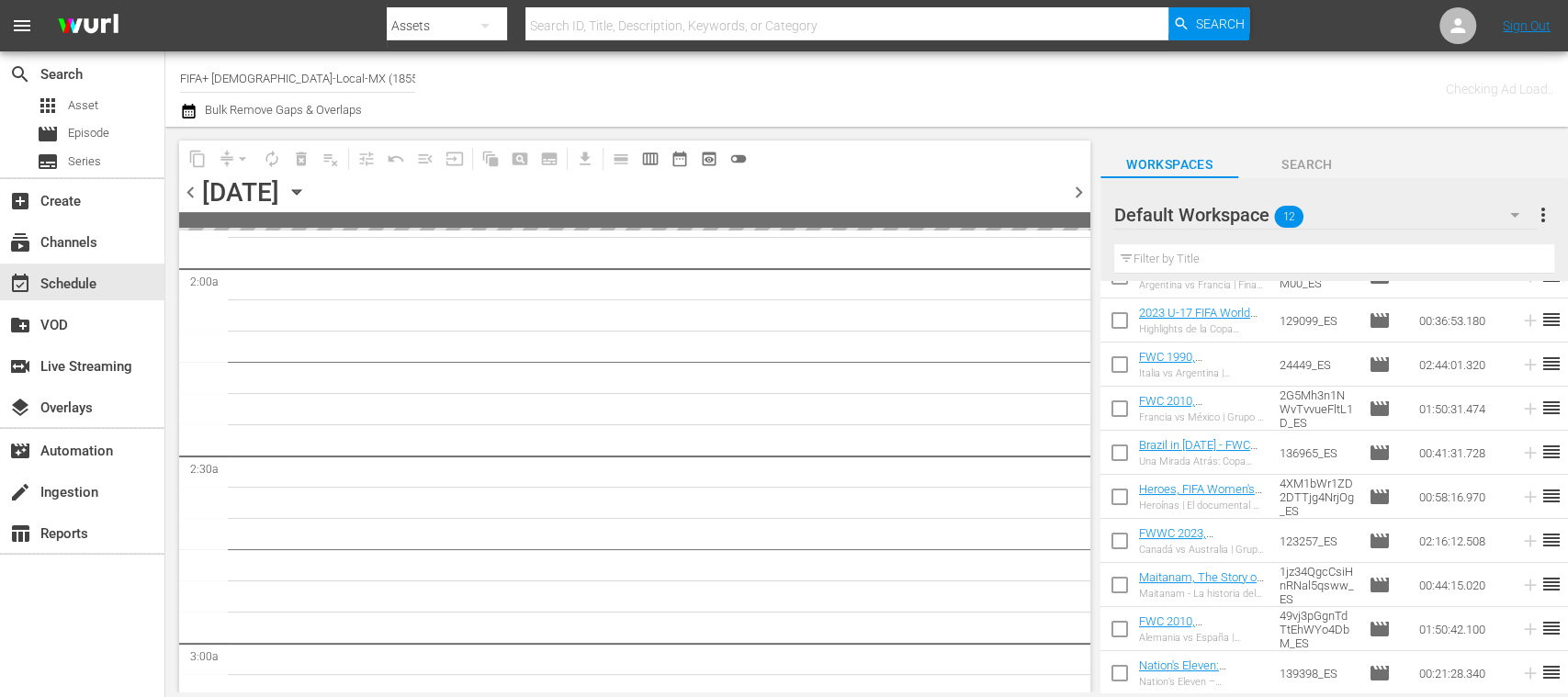
scroll to position [743, 0]
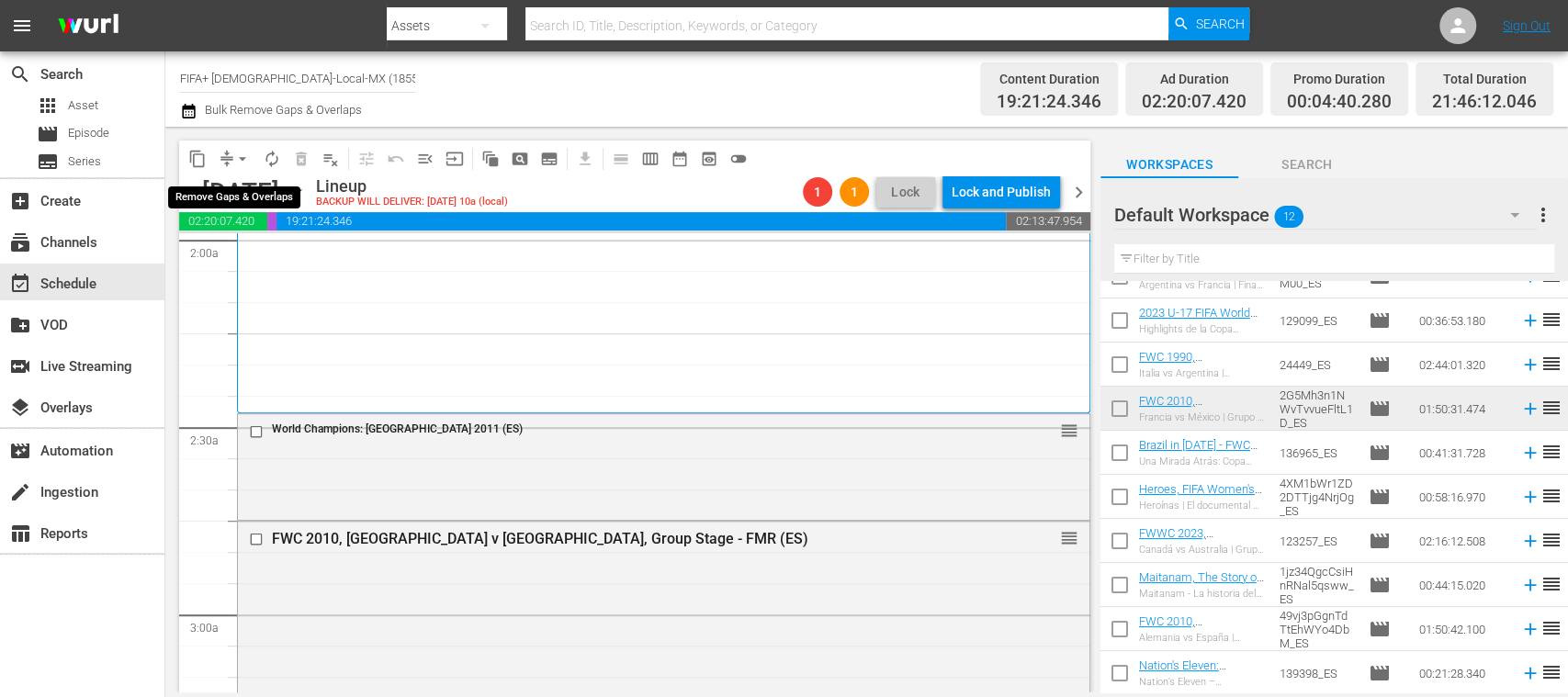
click at [240, 160] on span "arrow_drop_down" at bounding box center [242, 159] width 19 height 19
click at [281, 253] on li "Align to End of Previous Day" at bounding box center [244, 256] width 193 height 30
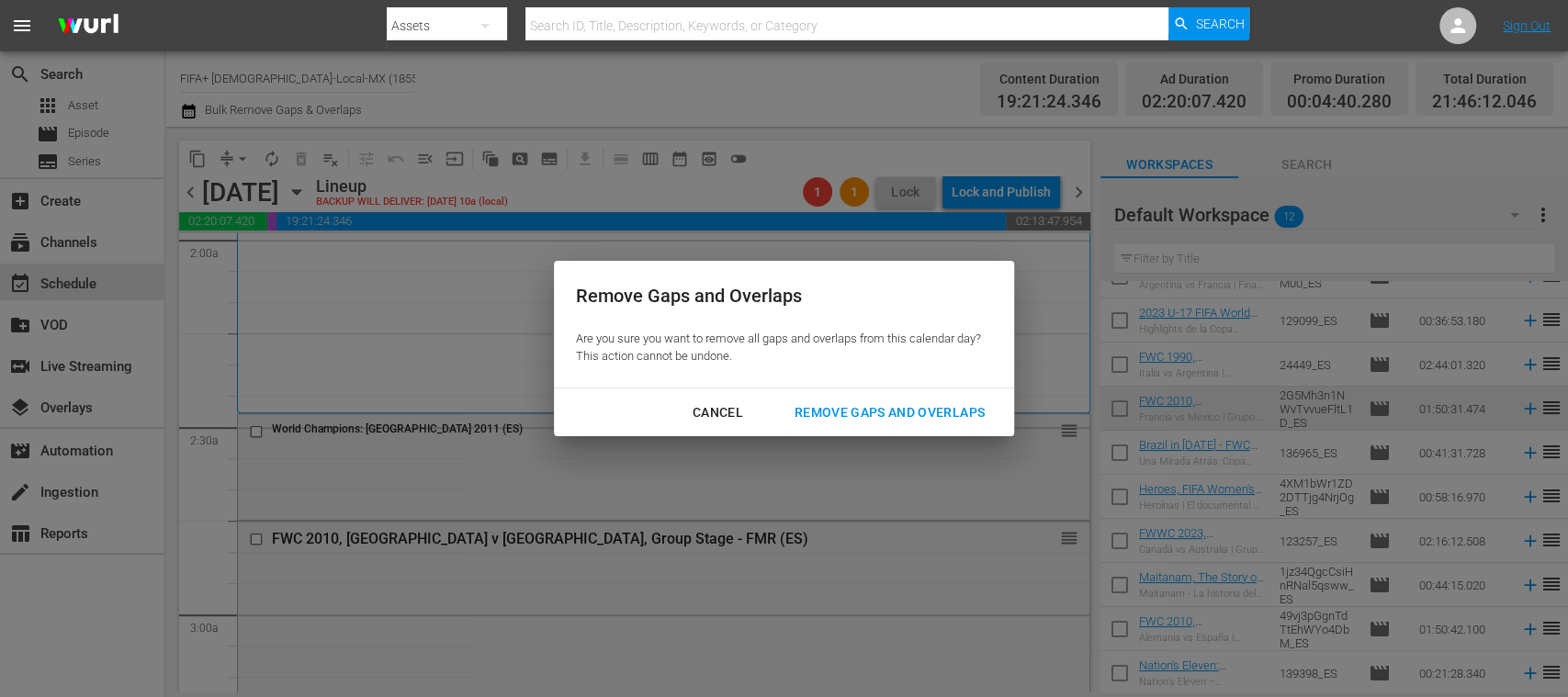
click at [841, 417] on div "Remove Gaps and Overlaps" at bounding box center [889, 413] width 219 height 23
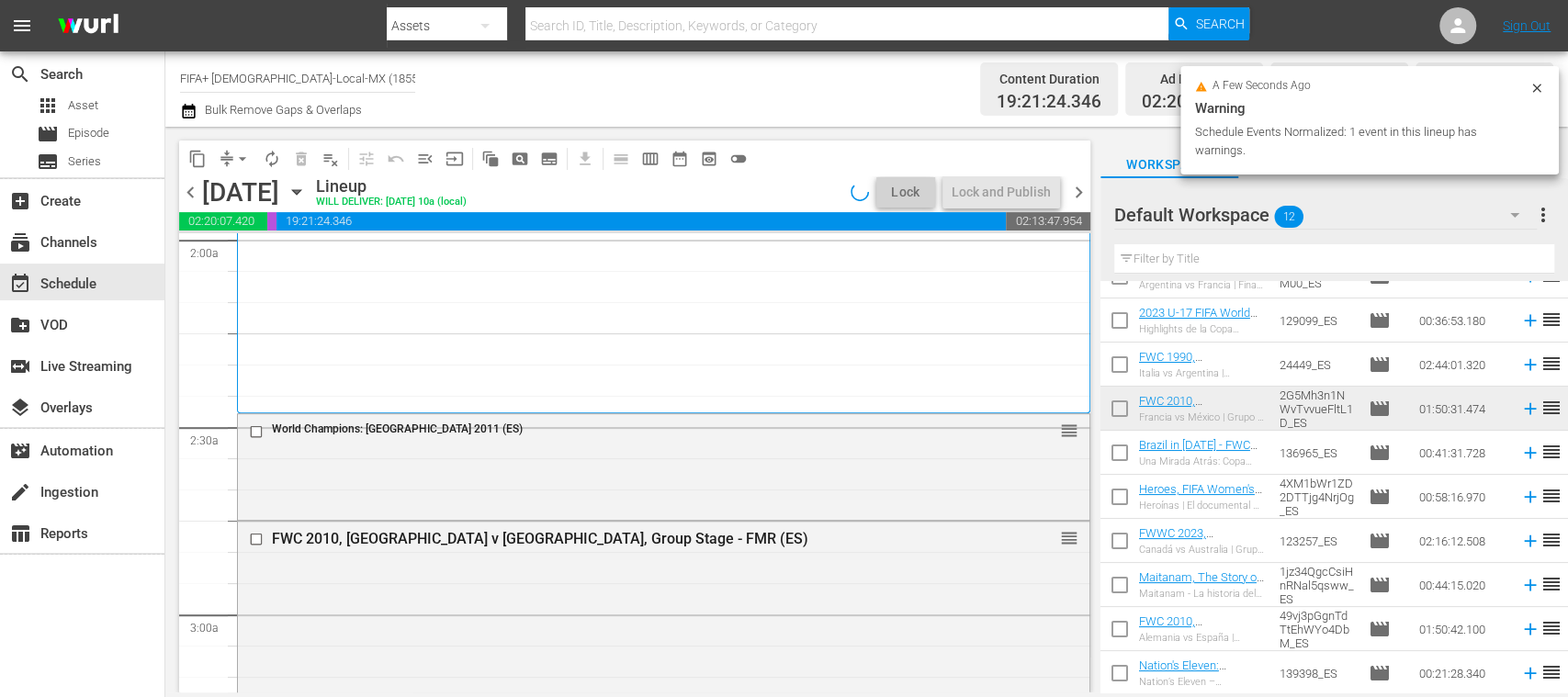
click at [1082, 193] on span "chevron_right" at bounding box center [1079, 193] width 23 height 23
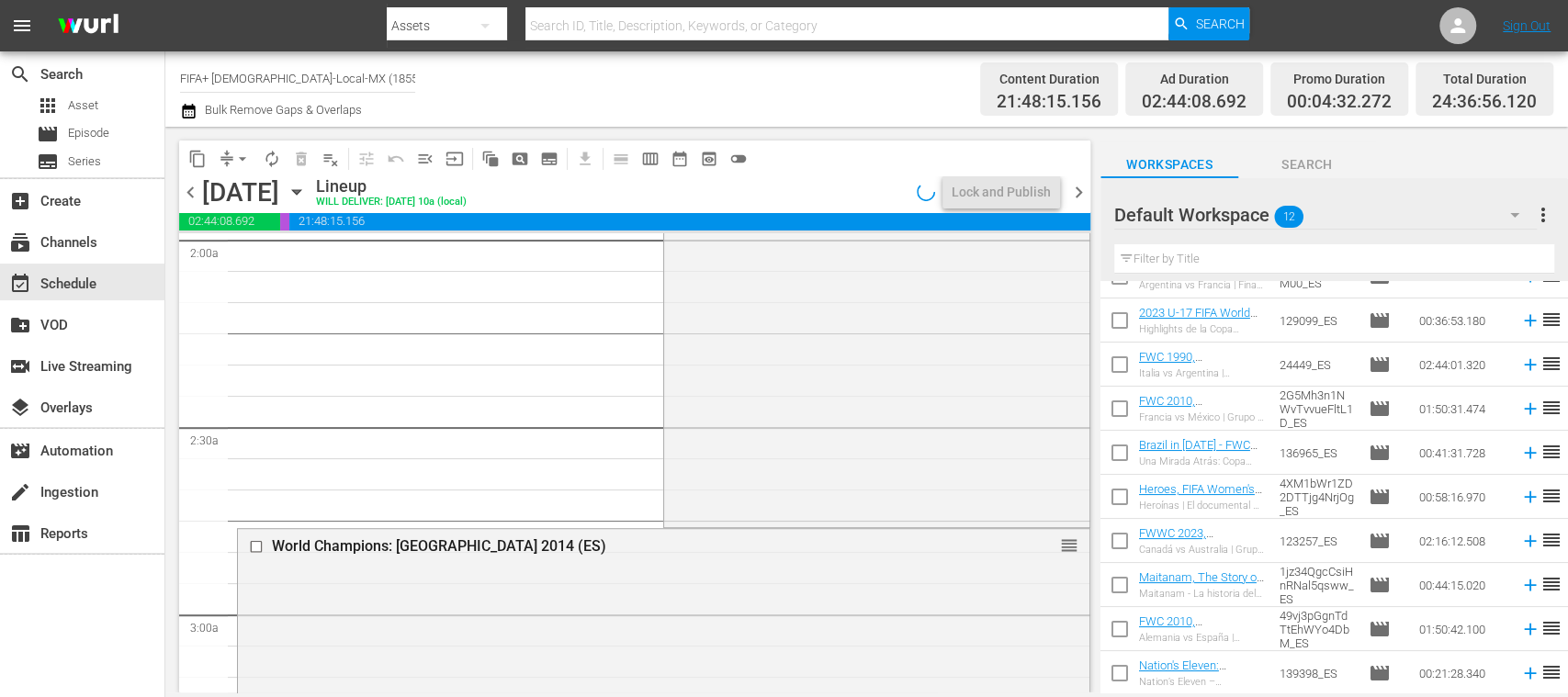
scroll to position [712, 0]
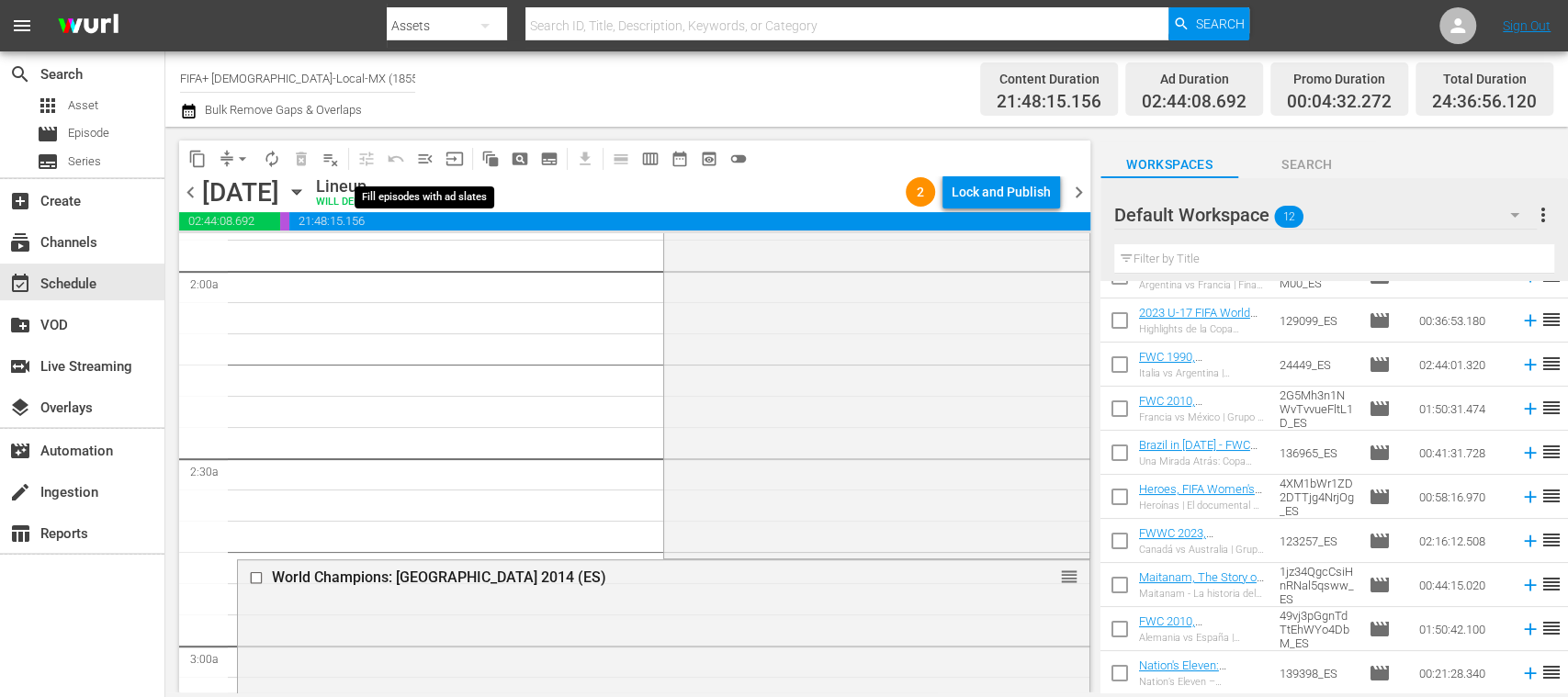
click at [427, 158] on span "menu_open" at bounding box center [425, 159] width 19 height 19
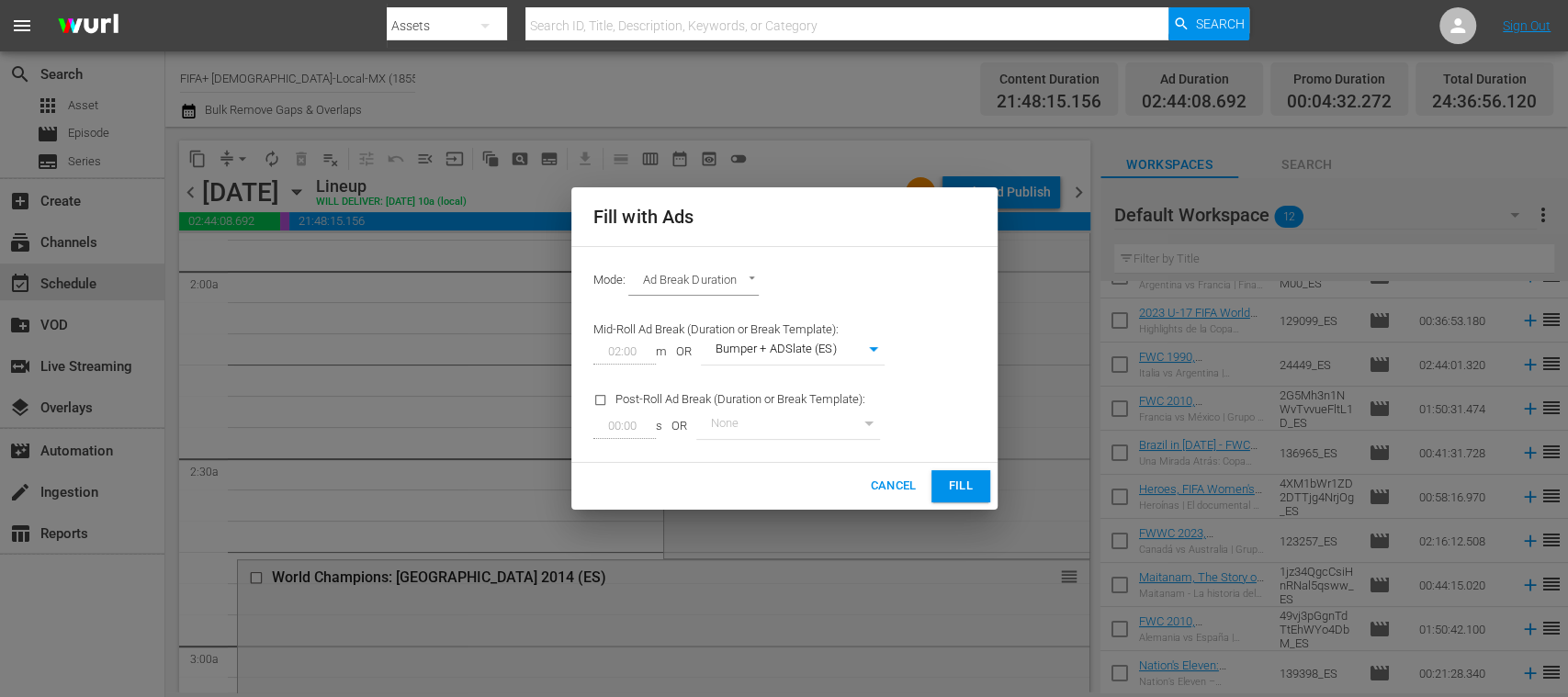
click at [960, 483] on span "Fill" at bounding box center [960, 486] width 29 height 21
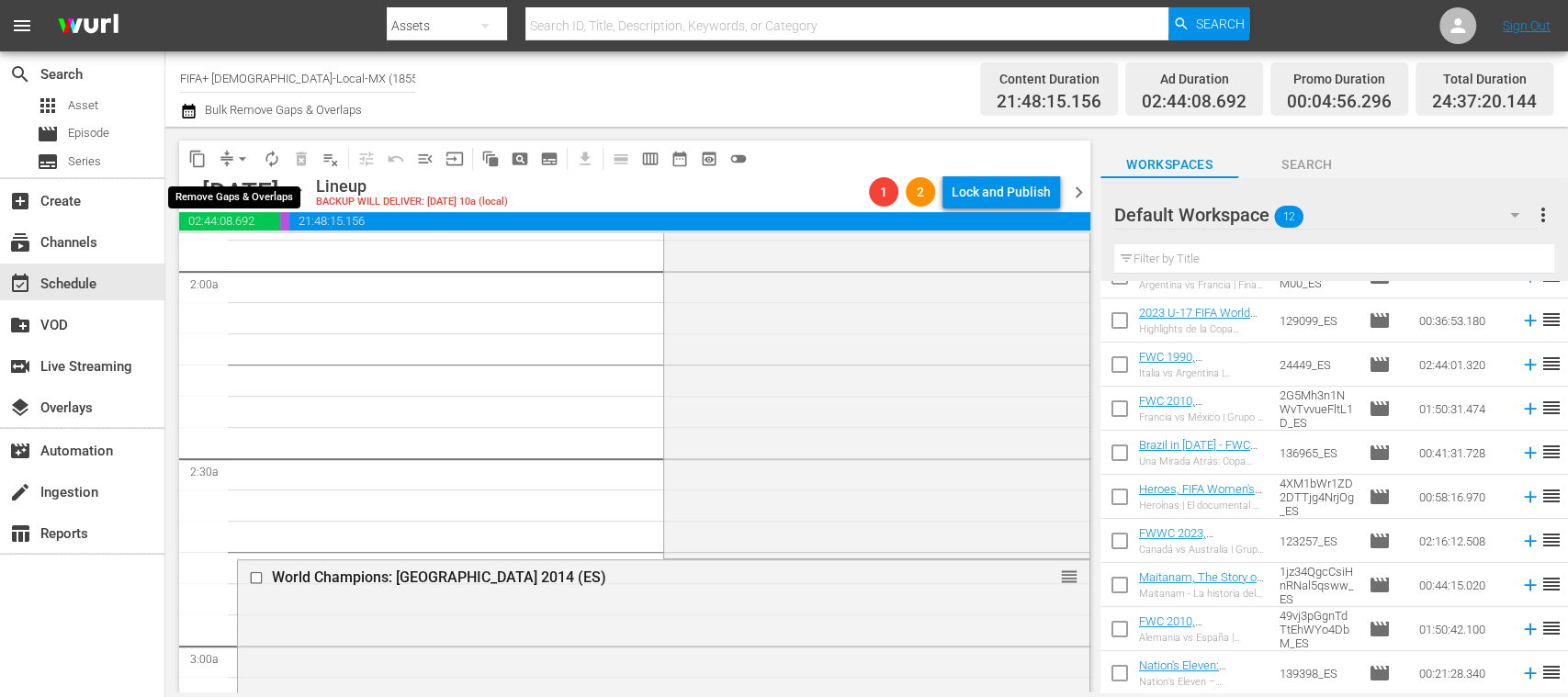
click at [245, 160] on span "arrow_drop_down" at bounding box center [242, 159] width 19 height 19
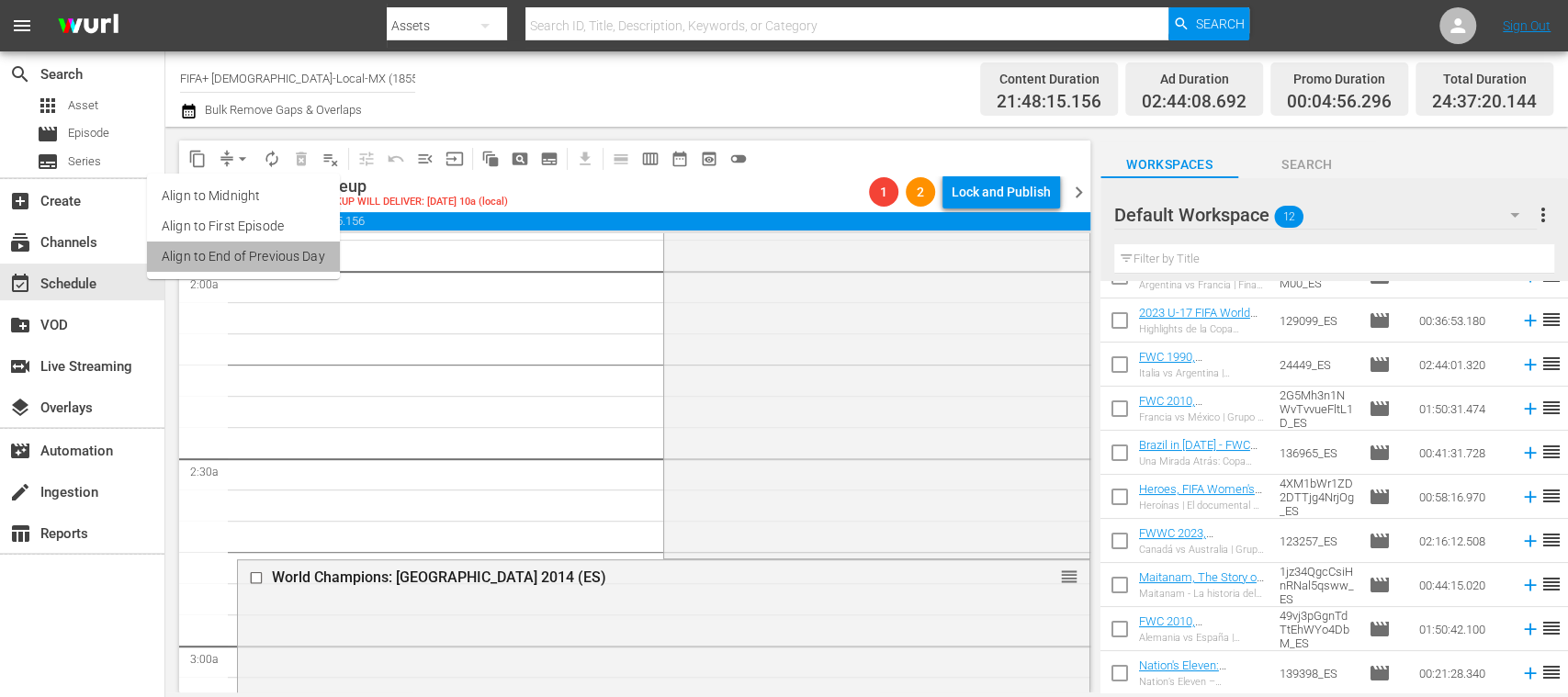
click at [301, 248] on li "Align to End of Previous Day" at bounding box center [244, 256] width 193 height 30
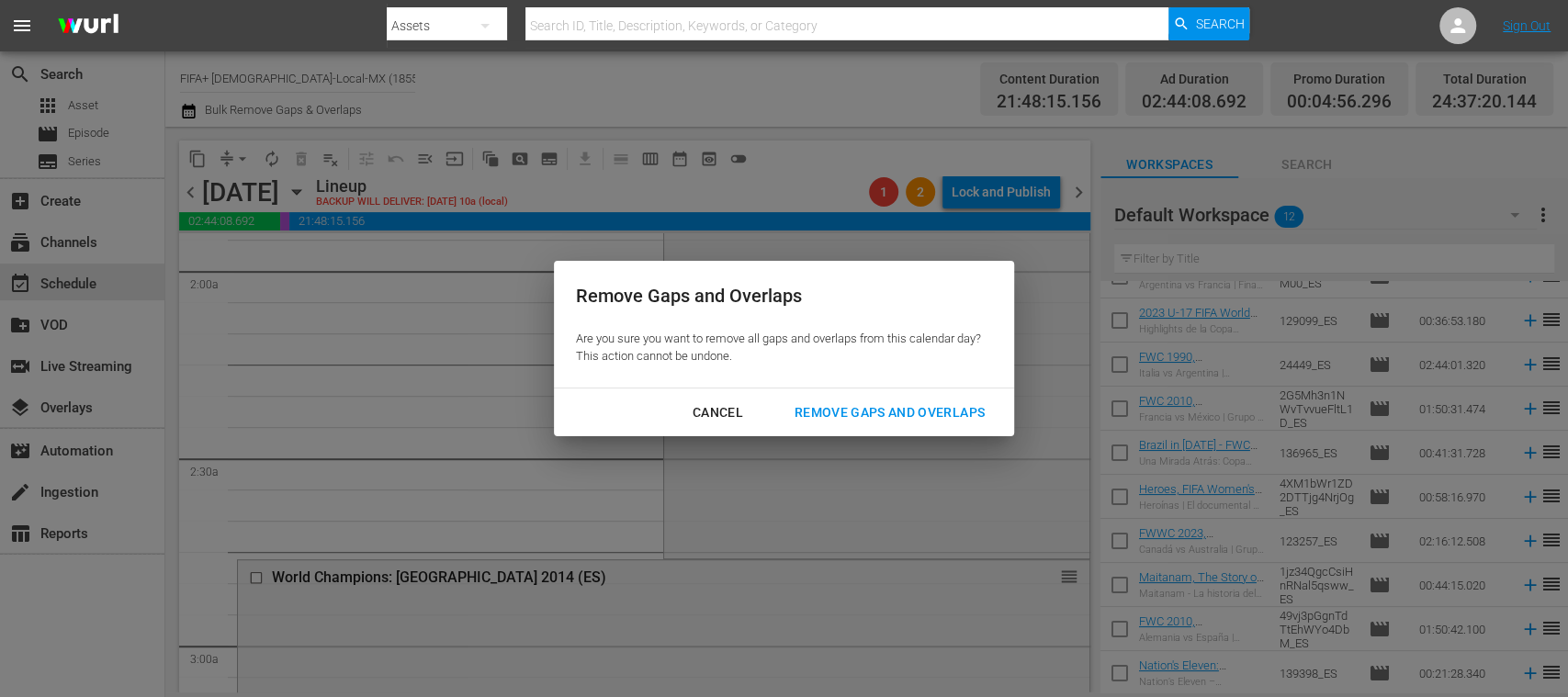
click at [934, 406] on div "Remove Gaps and Overlaps" at bounding box center [889, 413] width 219 height 23
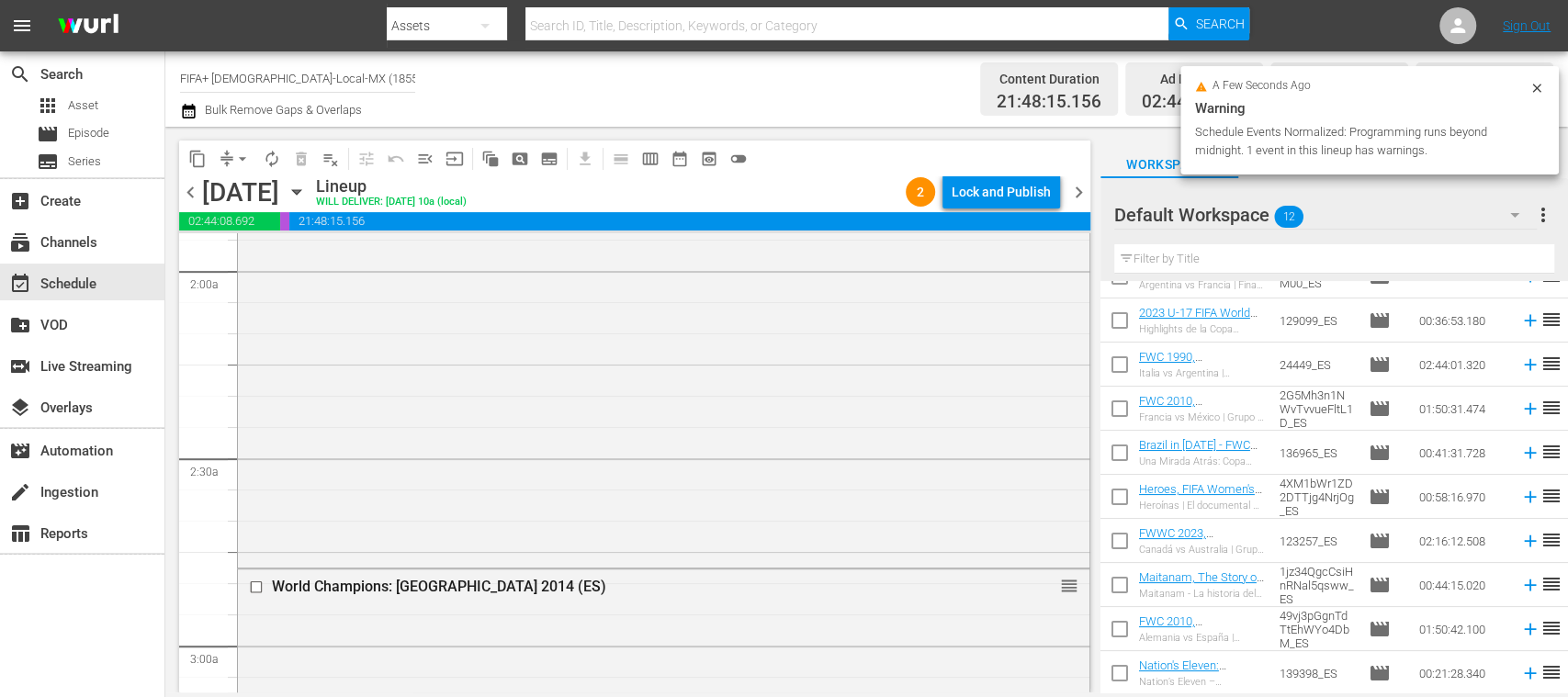
click at [1078, 187] on span "chevron_right" at bounding box center [1079, 193] width 23 height 23
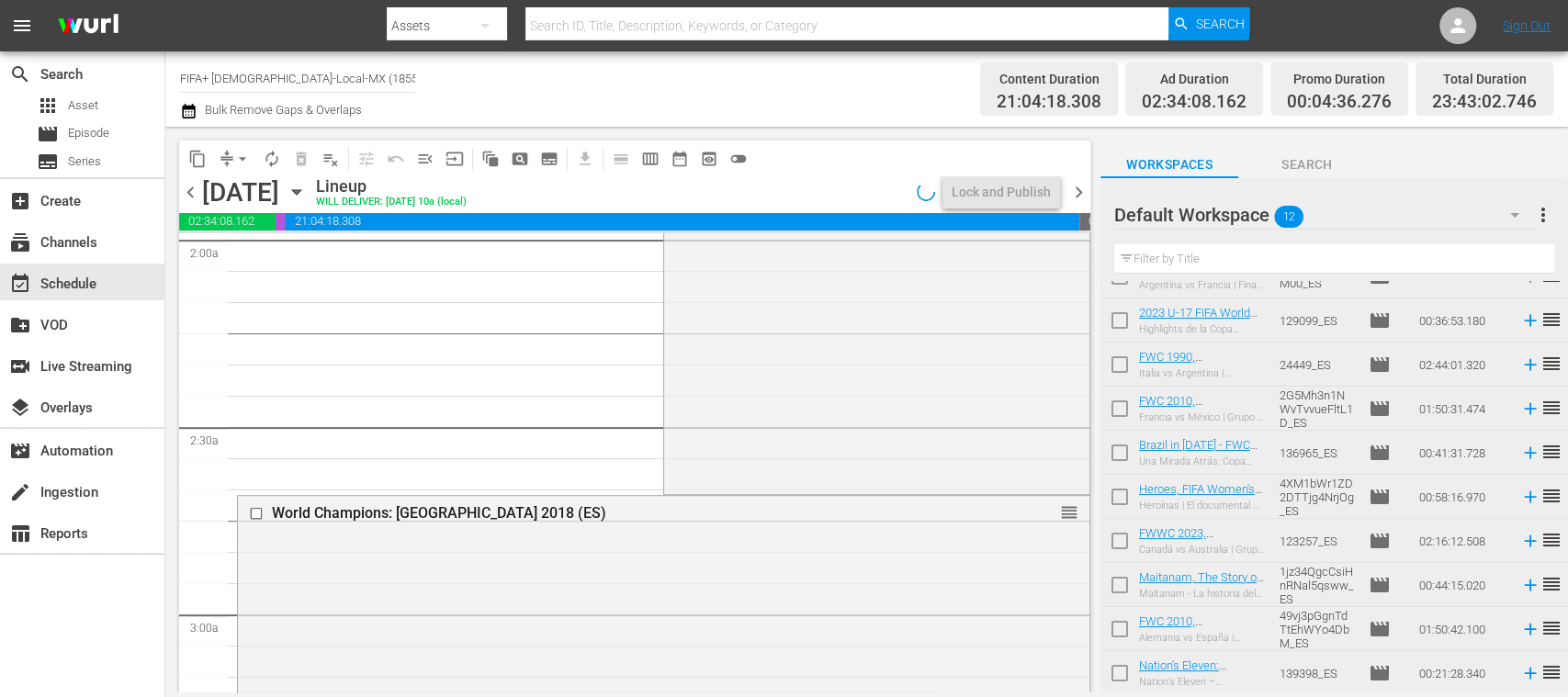
scroll to position [712, 0]
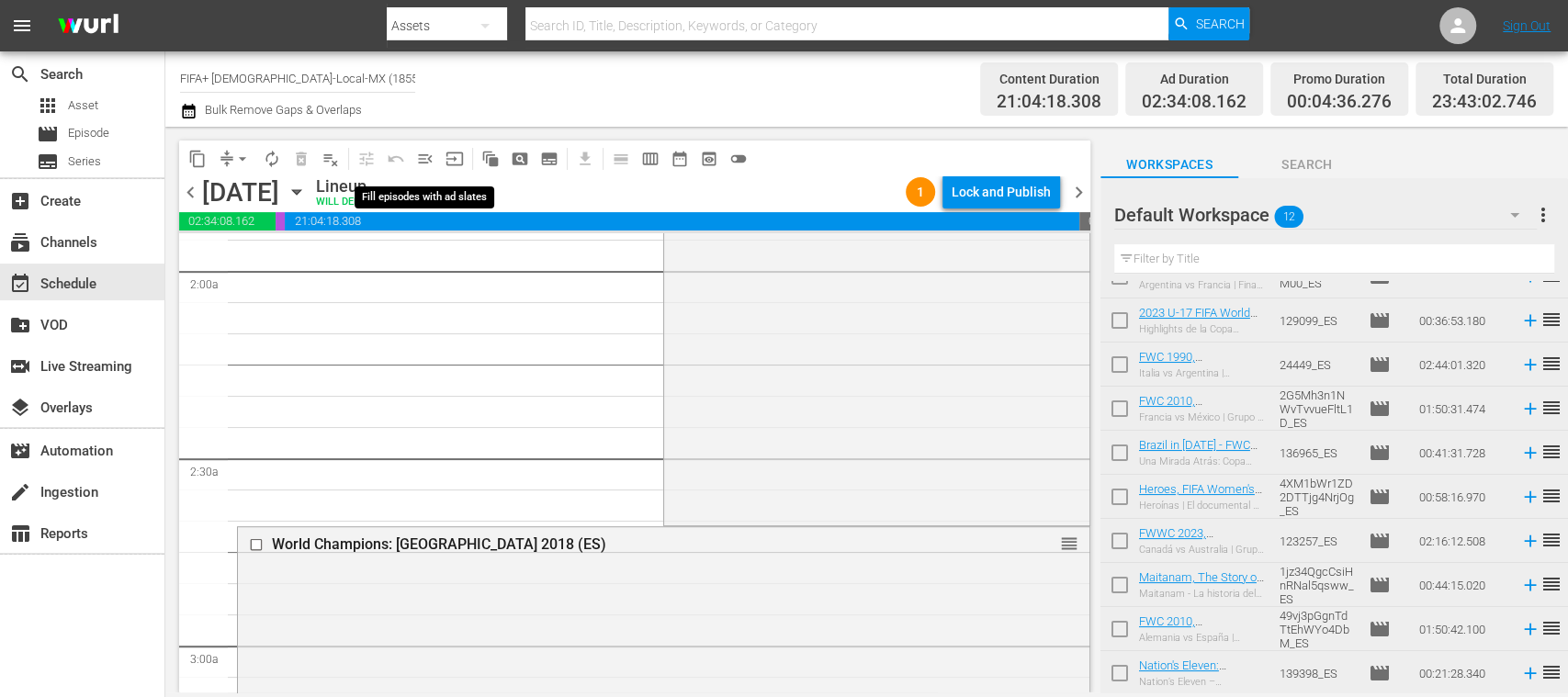
click at [426, 160] on span "menu_open" at bounding box center [425, 159] width 19 height 19
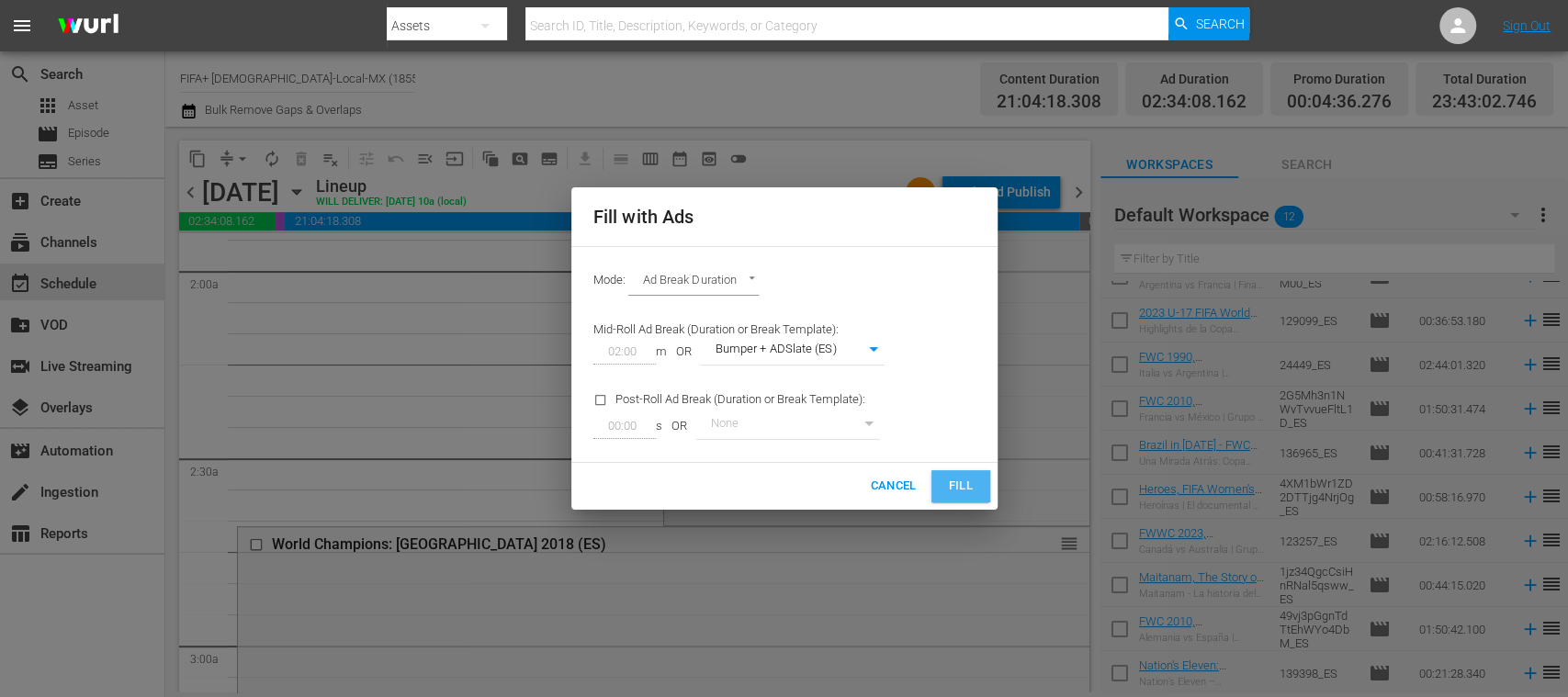
click at [960, 488] on span "Fill" at bounding box center [960, 486] width 29 height 21
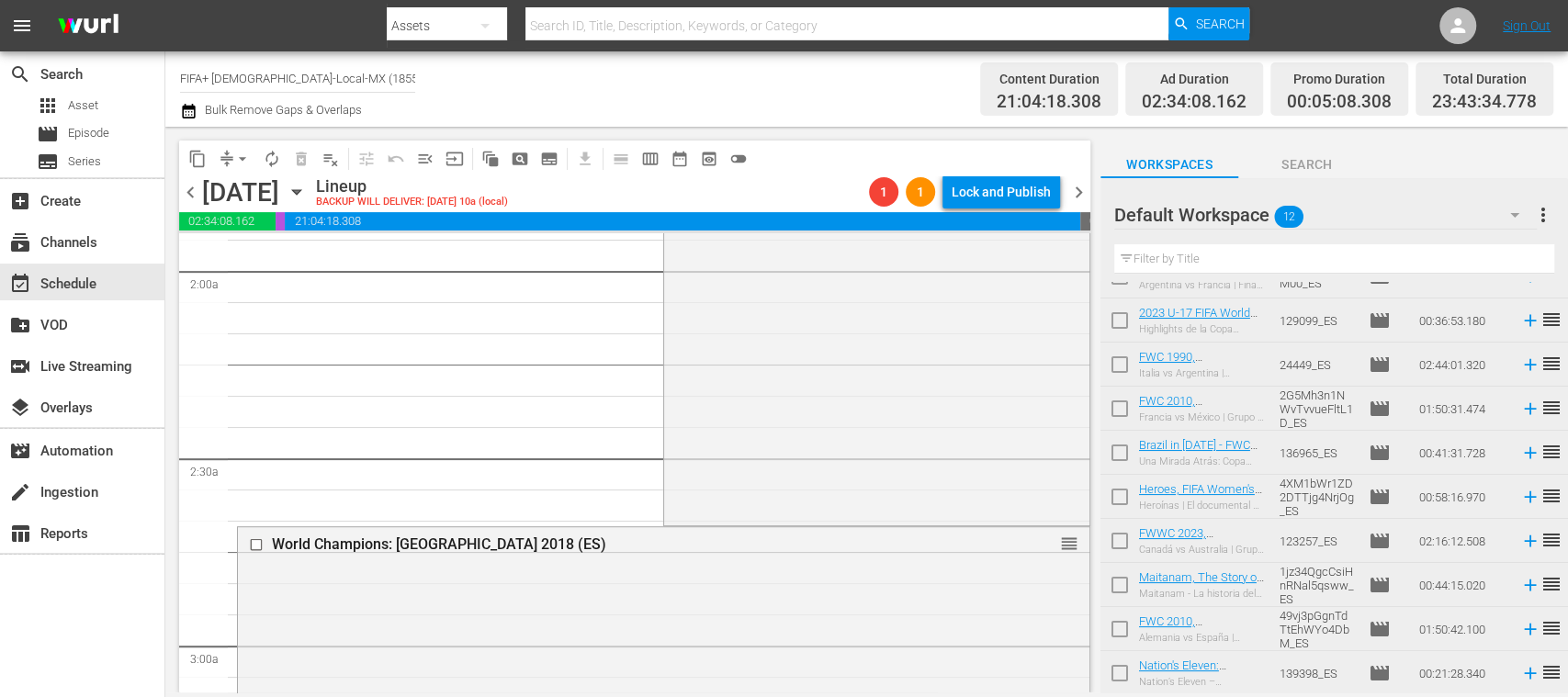
click at [245, 158] on span "arrow_drop_down" at bounding box center [242, 159] width 19 height 19
click at [301, 261] on li "Align to End of Previous Day" at bounding box center [244, 256] width 193 height 30
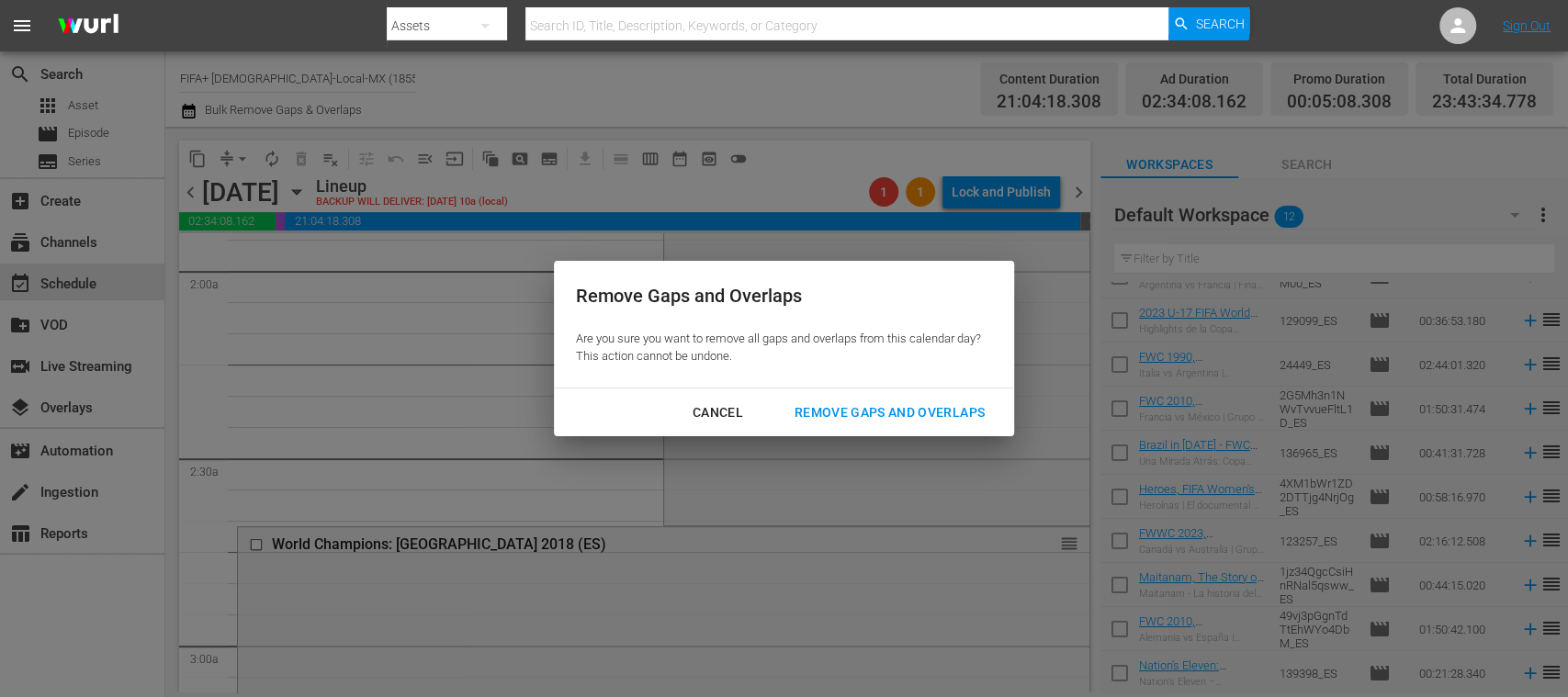
click at [862, 410] on div "Remove Gaps and Overlaps" at bounding box center [889, 413] width 219 height 23
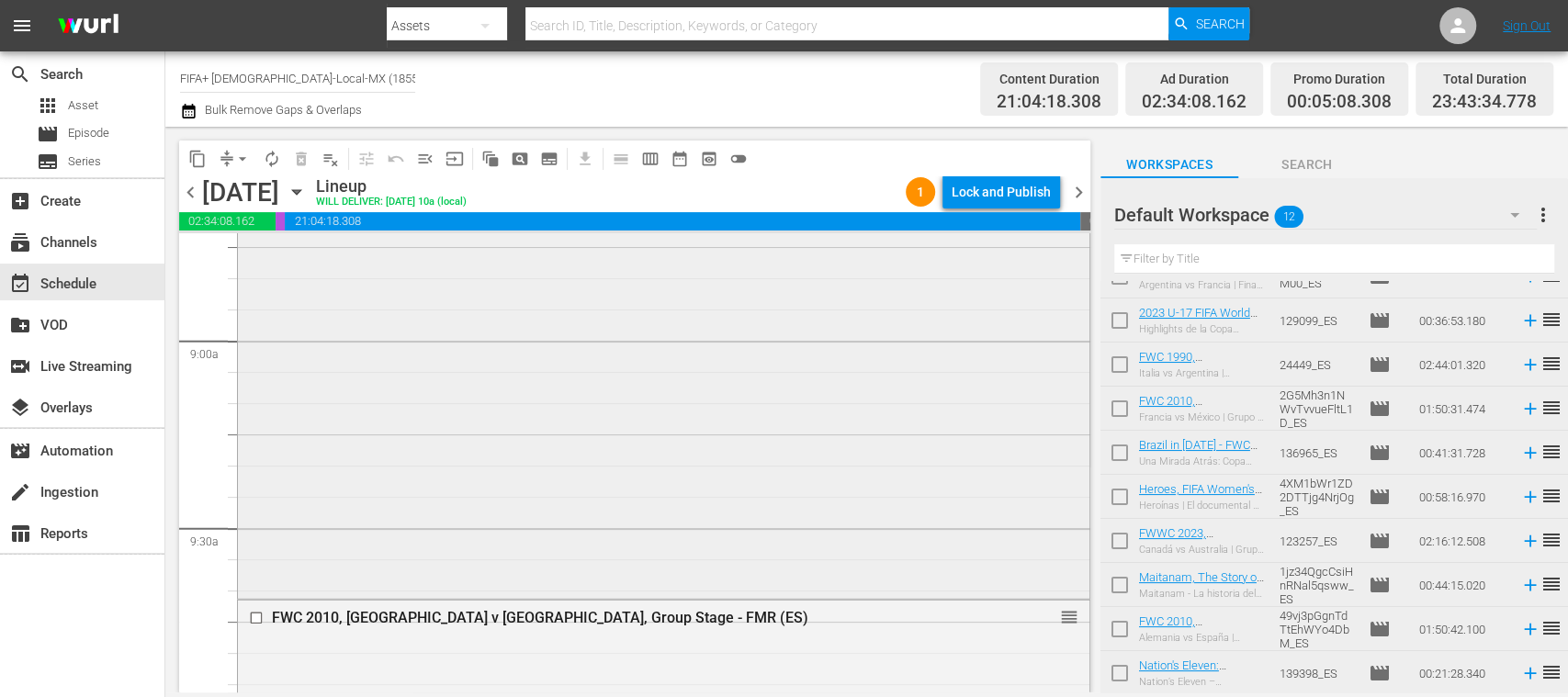
scroll to position [3917, 0]
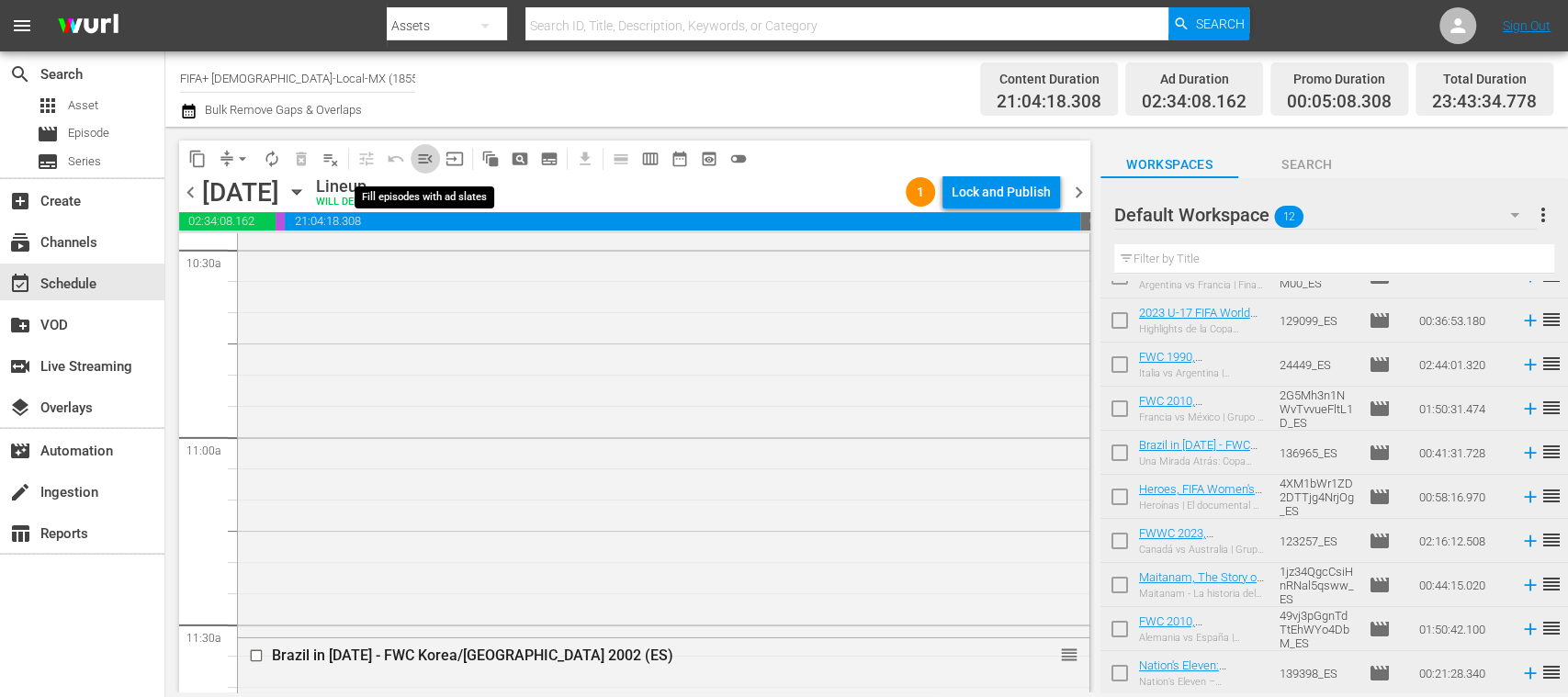
click at [422, 157] on span "menu_open" at bounding box center [425, 159] width 19 height 19
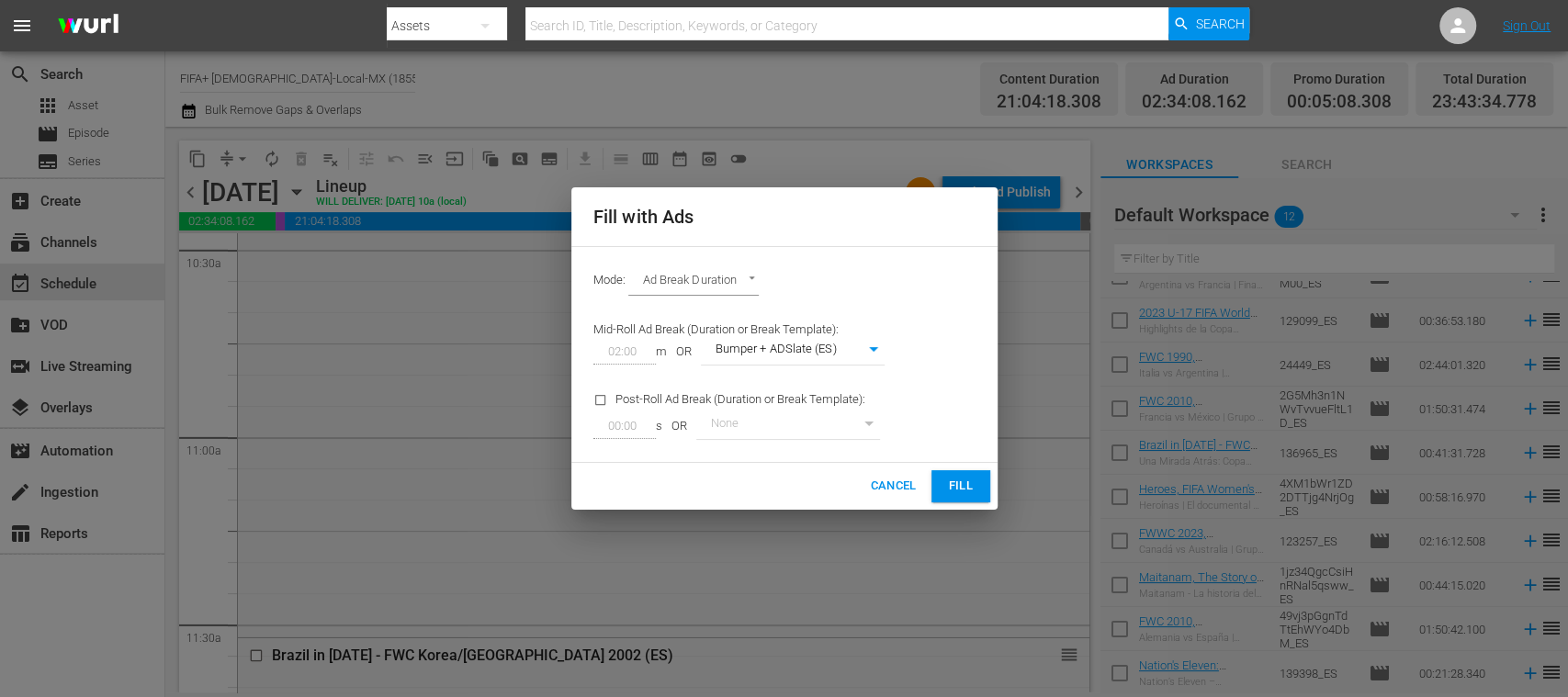
click at [957, 482] on span "Fill" at bounding box center [960, 486] width 29 height 21
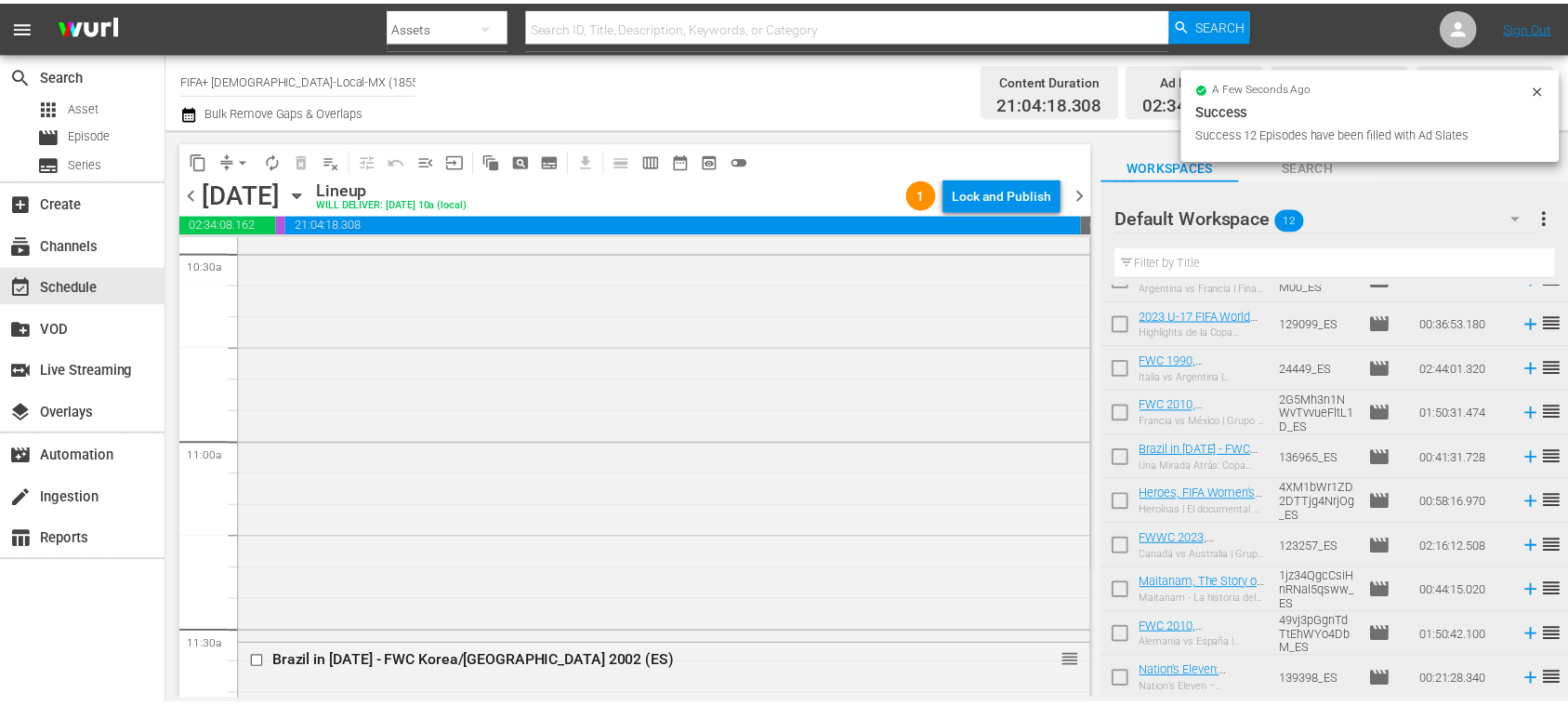
scroll to position [4299, 0]
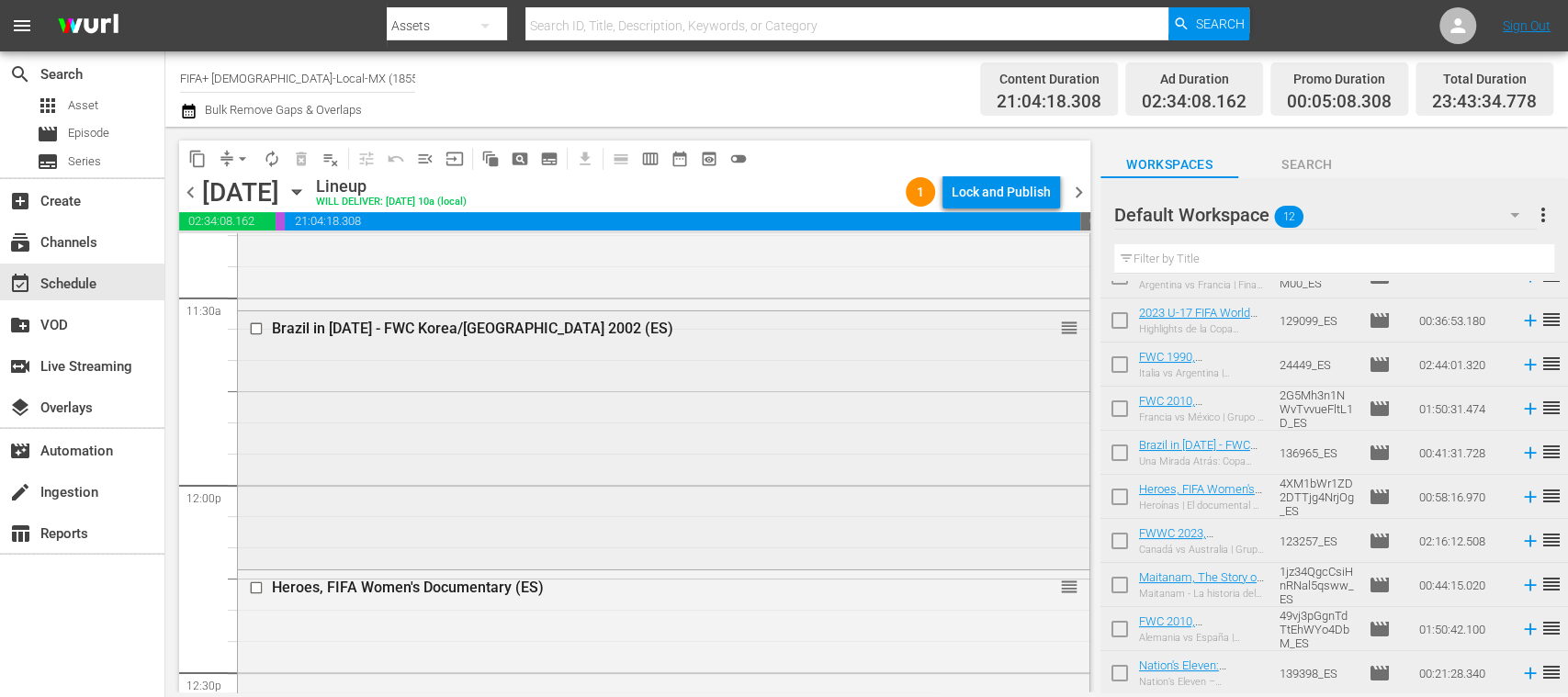
click at [550, 325] on div "Brazil in [DATE] - FWC Korea/[GEOGRAPHIC_DATA] 2002 (ES)" at bounding box center [630, 329] width 717 height 18
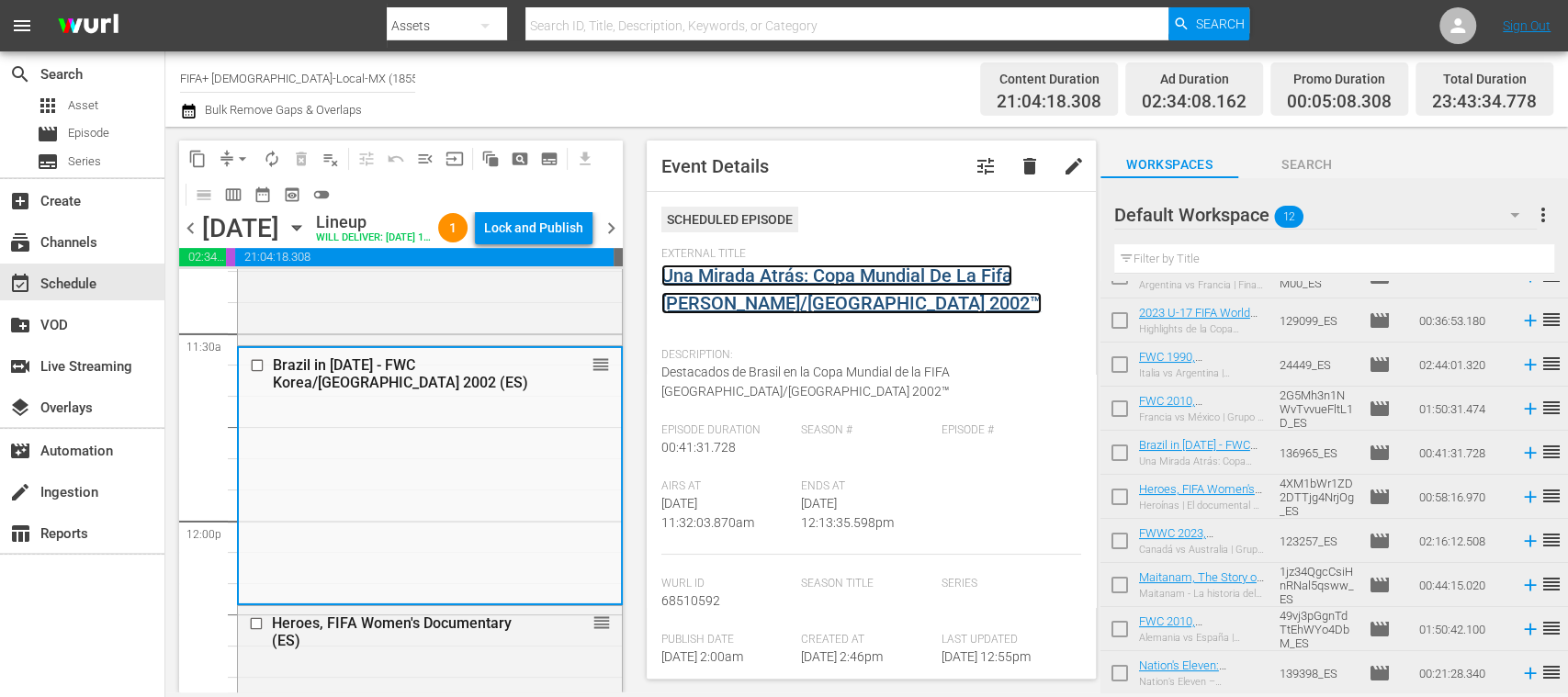
click at [783, 276] on link "Una Mirada Atrás: Copa Mundial De La Fifa [PERSON_NAME]/[GEOGRAPHIC_DATA] 2002™" at bounding box center [851, 289] width 380 height 50
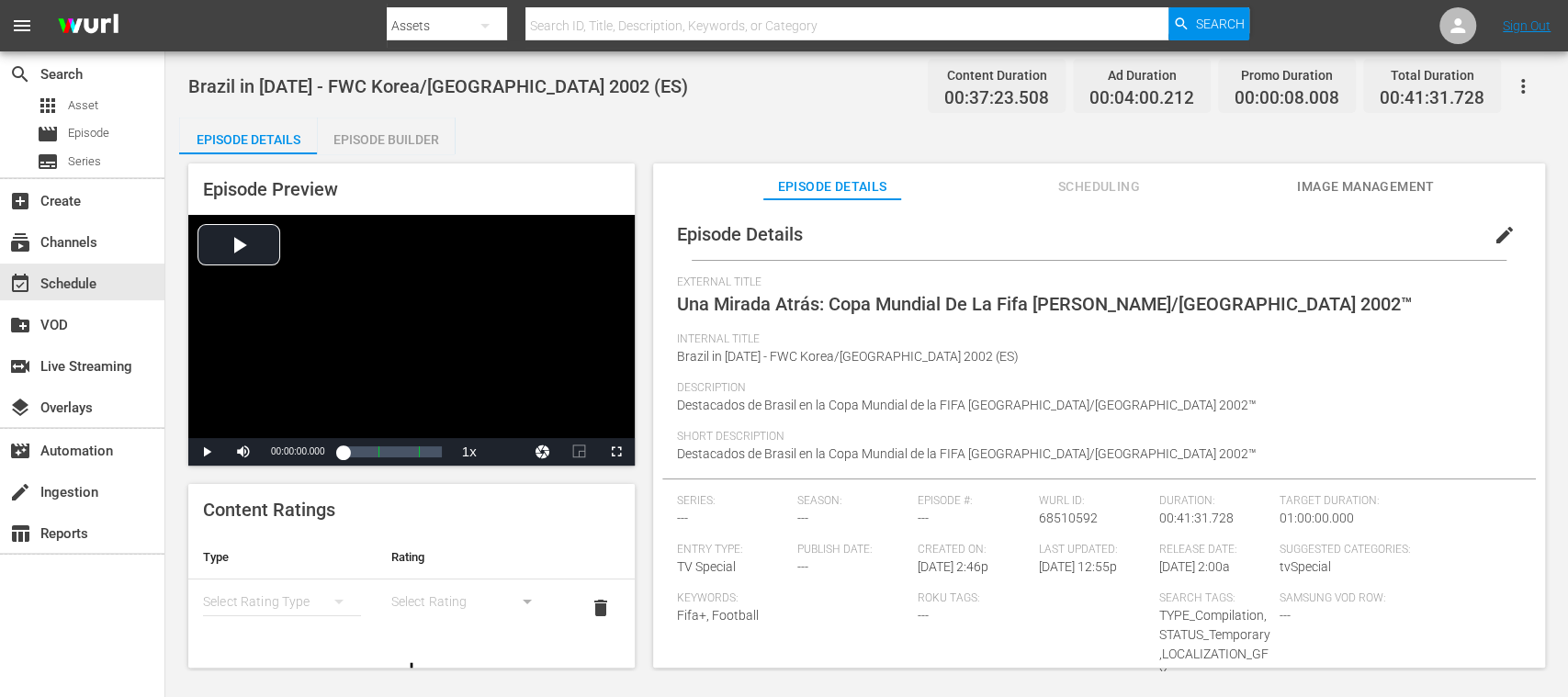
click at [413, 136] on div "Episode Builder" at bounding box center [385, 139] width 137 height 44
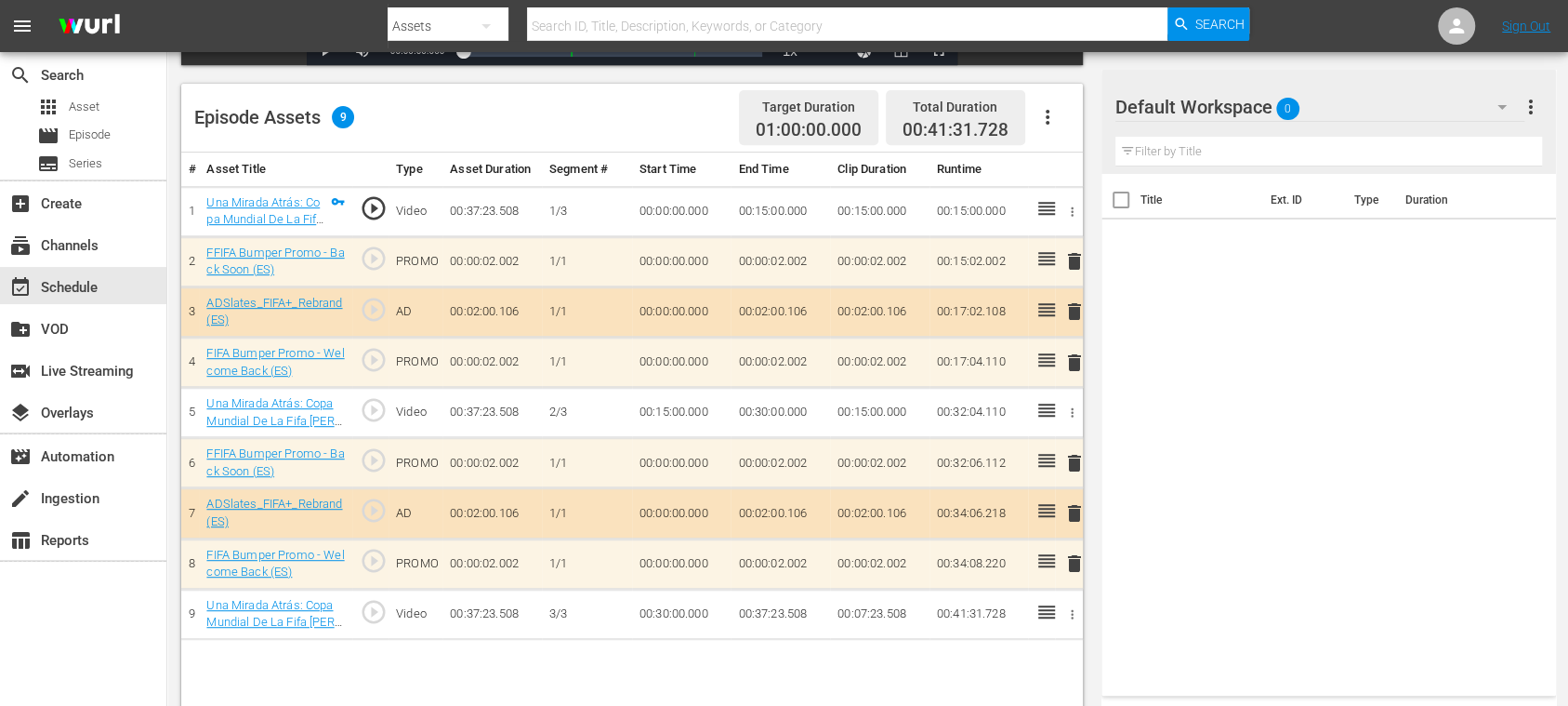
scroll to position [484, 0]
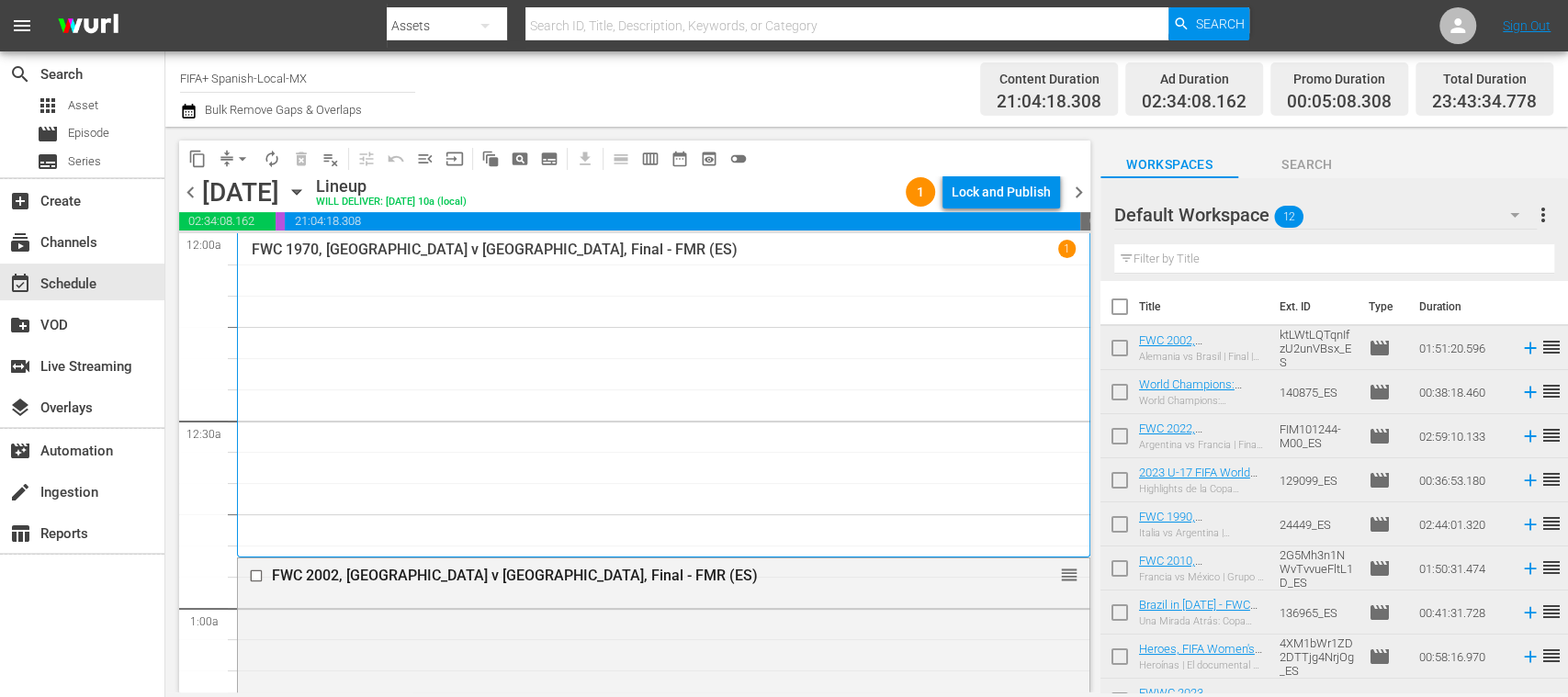
click at [300, 193] on icon "button" at bounding box center [296, 192] width 8 height 5
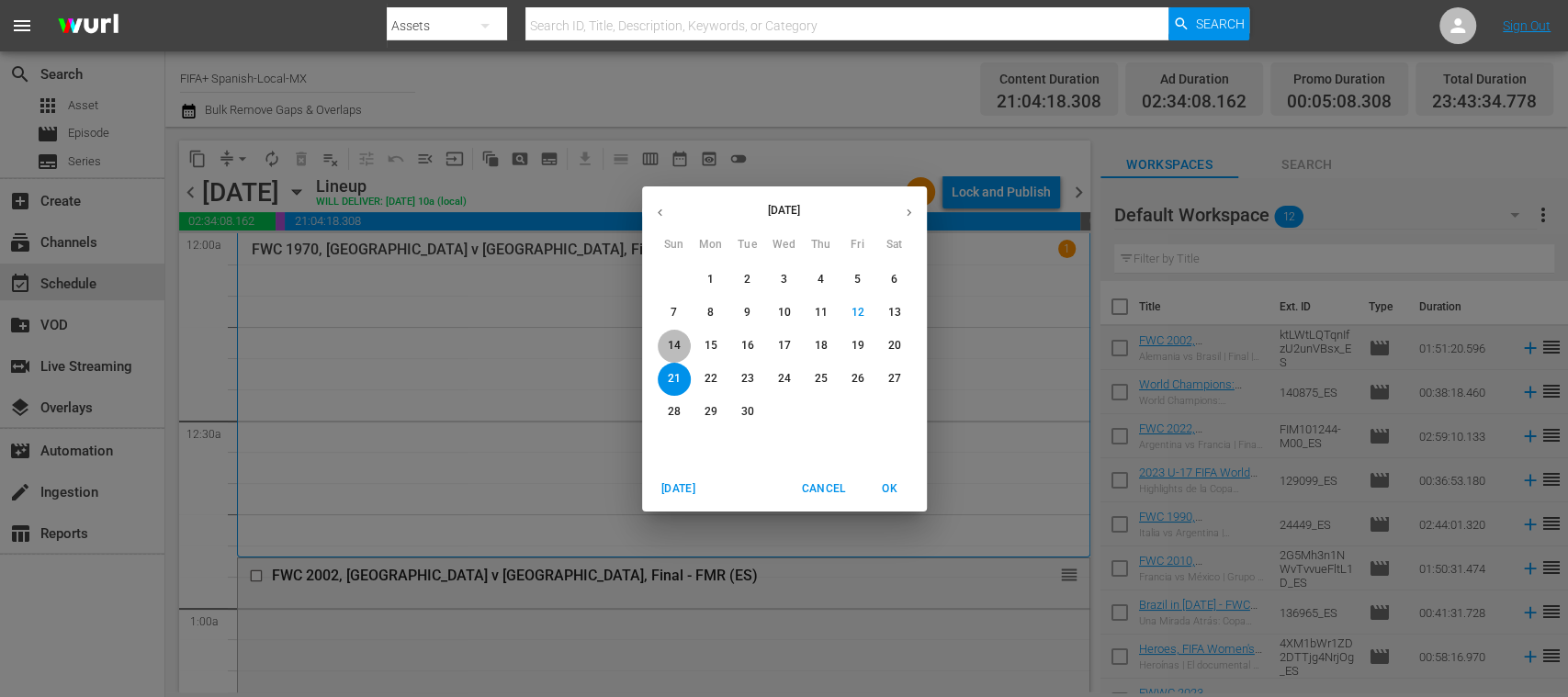
click at [670, 338] on p "14" at bounding box center [673, 346] width 13 height 16
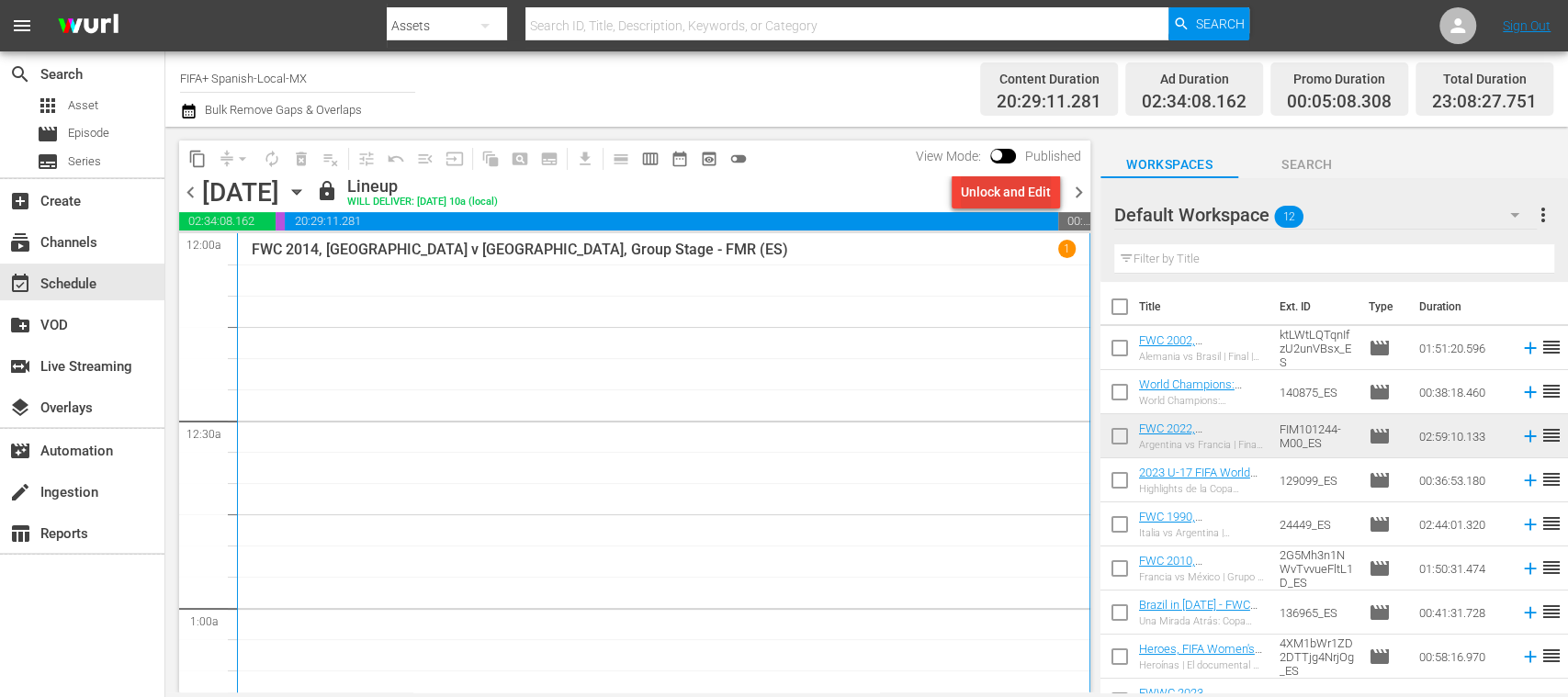
click at [1017, 195] on div "Unlock and Edit" at bounding box center [1005, 192] width 90 height 33
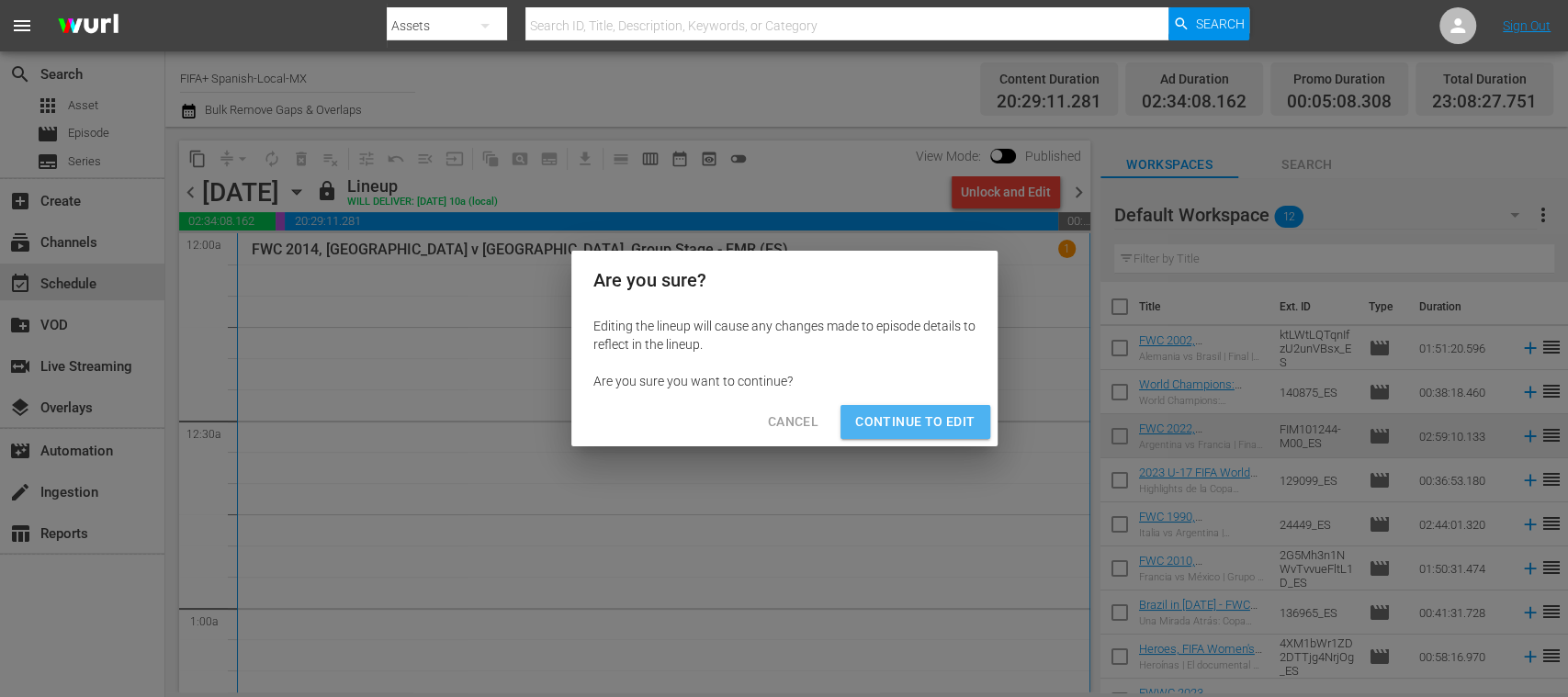
click at [955, 415] on span "Continue to Edit" at bounding box center [915, 422] width 119 height 23
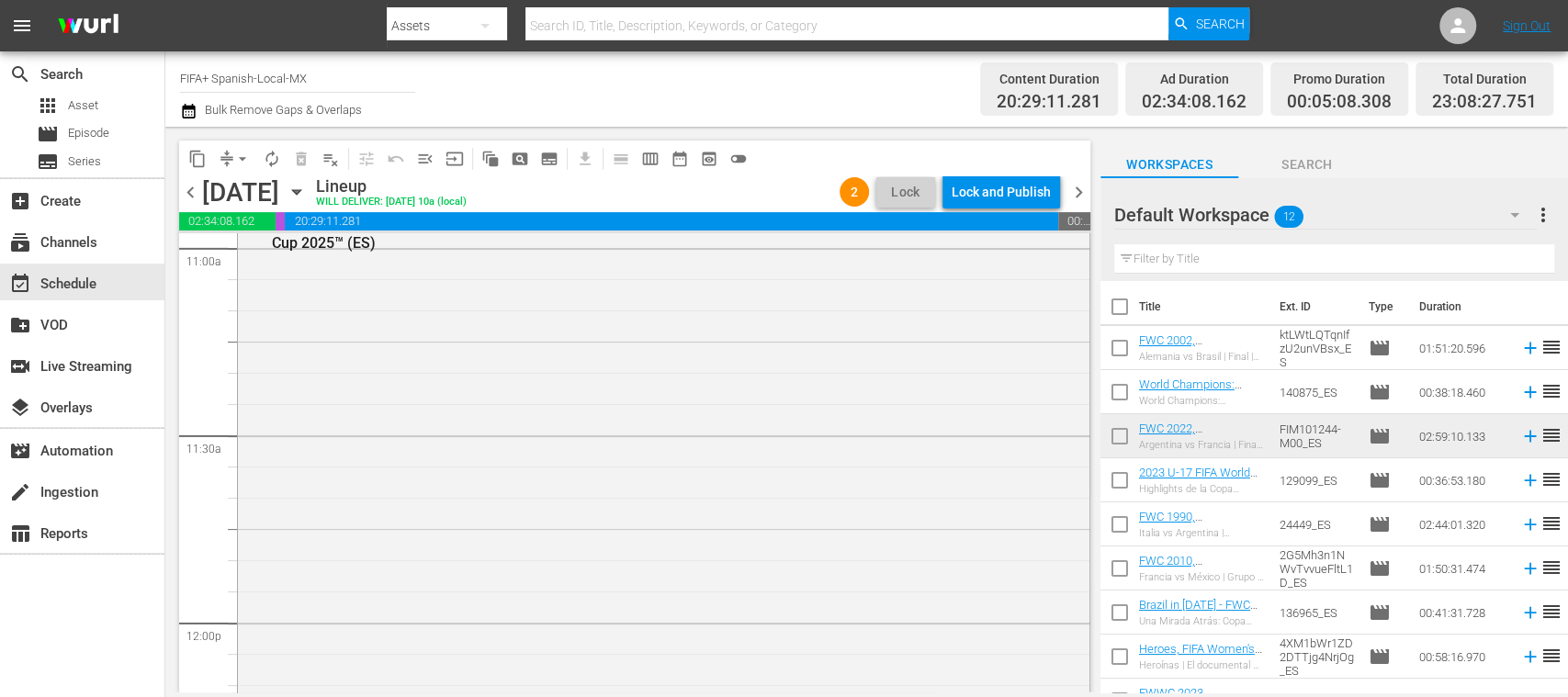
scroll to position [4066, 0]
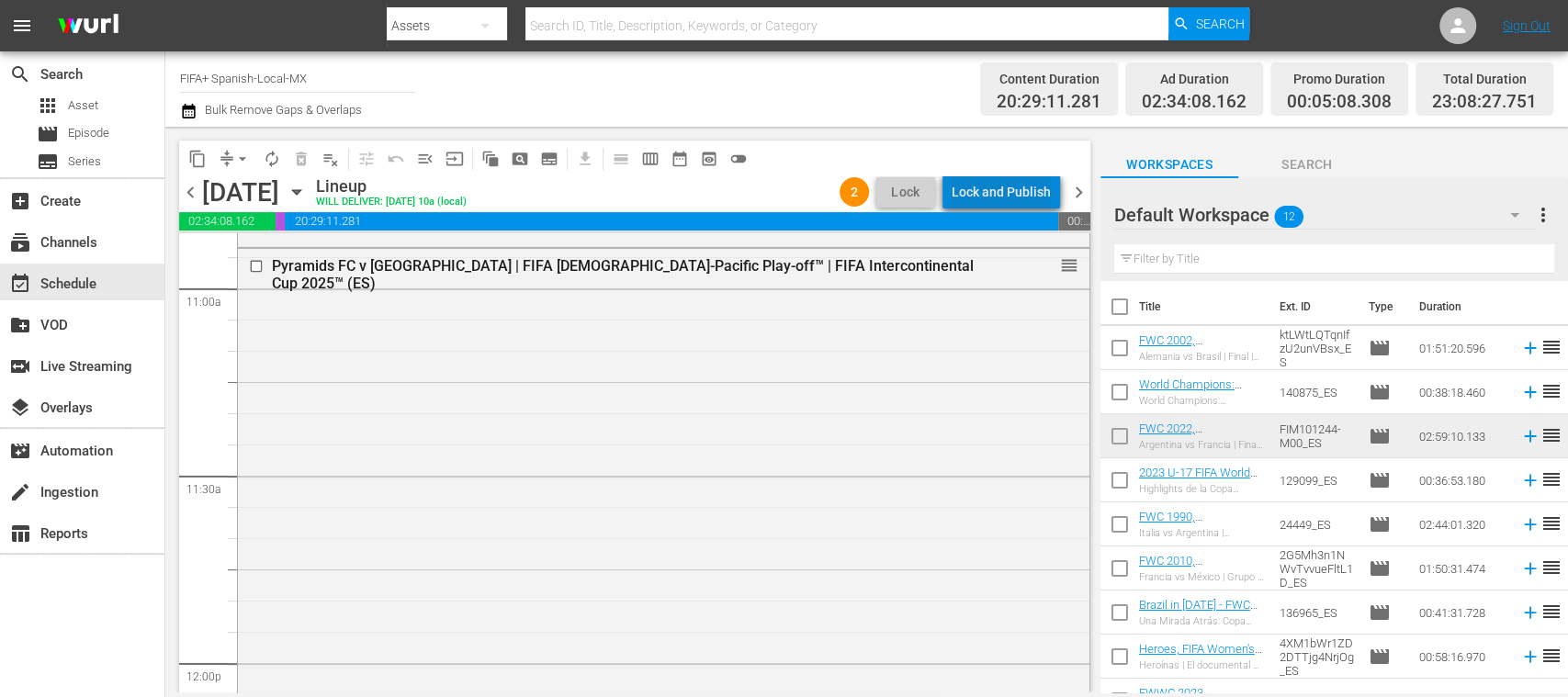
click at [1019, 195] on div "Lock and Publish" at bounding box center [1001, 192] width 99 height 33
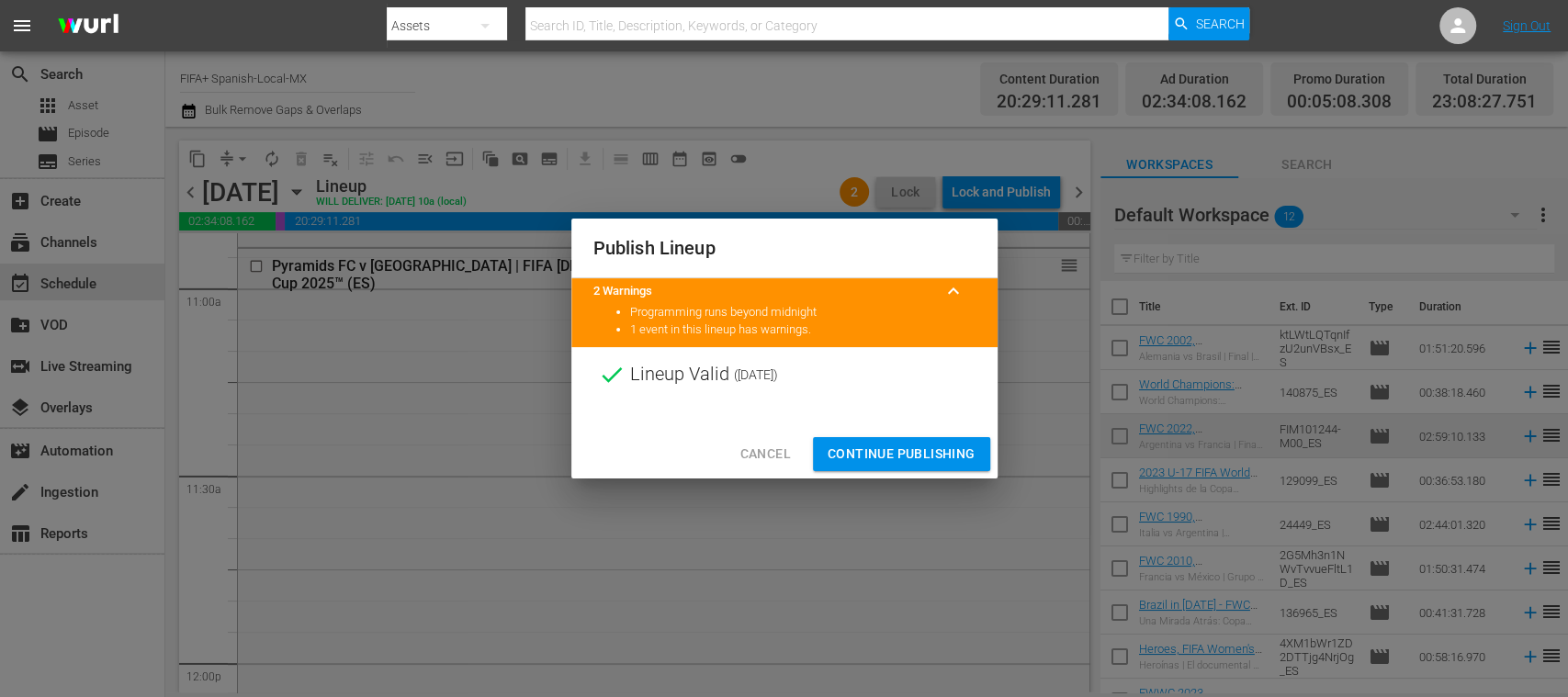
click at [950, 446] on span "Continue Publishing" at bounding box center [902, 454] width 148 height 23
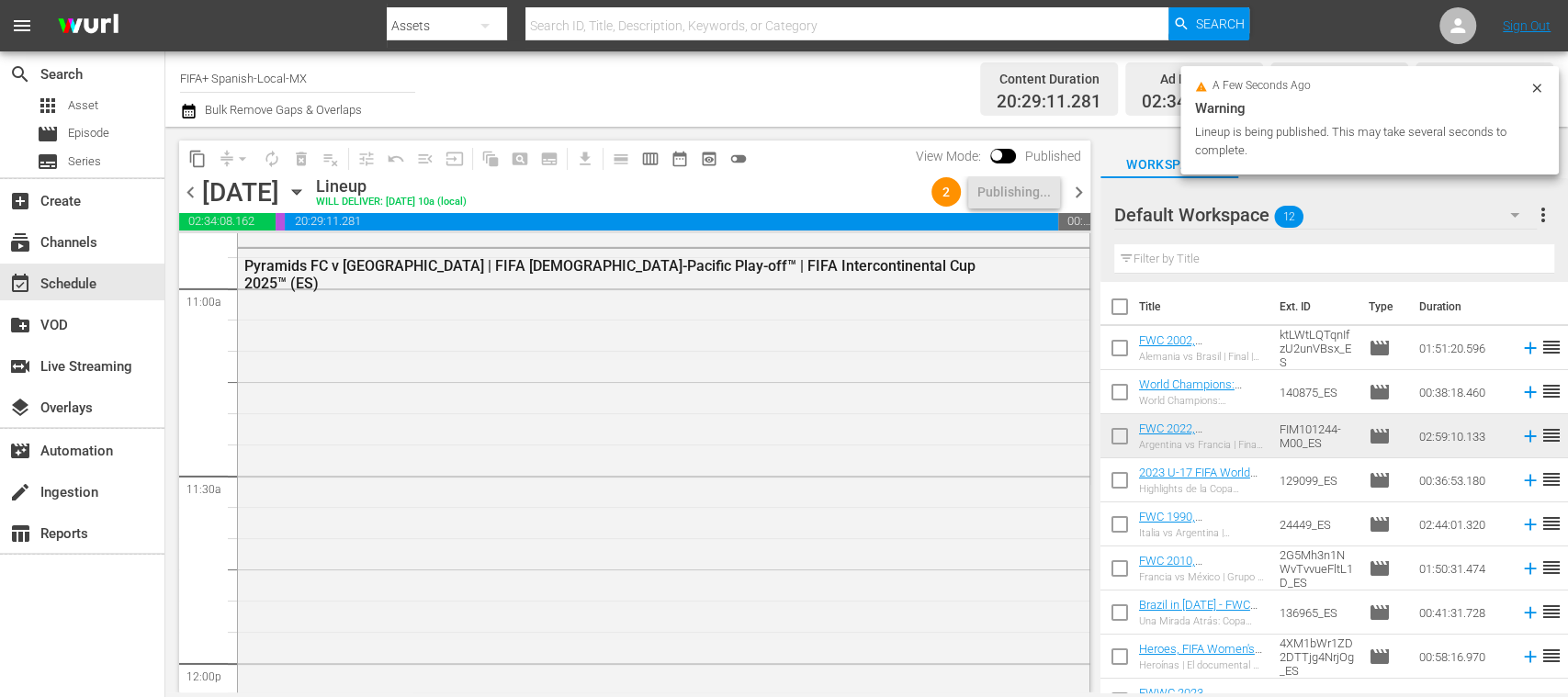
click at [1081, 192] on span "chevron_right" at bounding box center [1079, 193] width 23 height 23
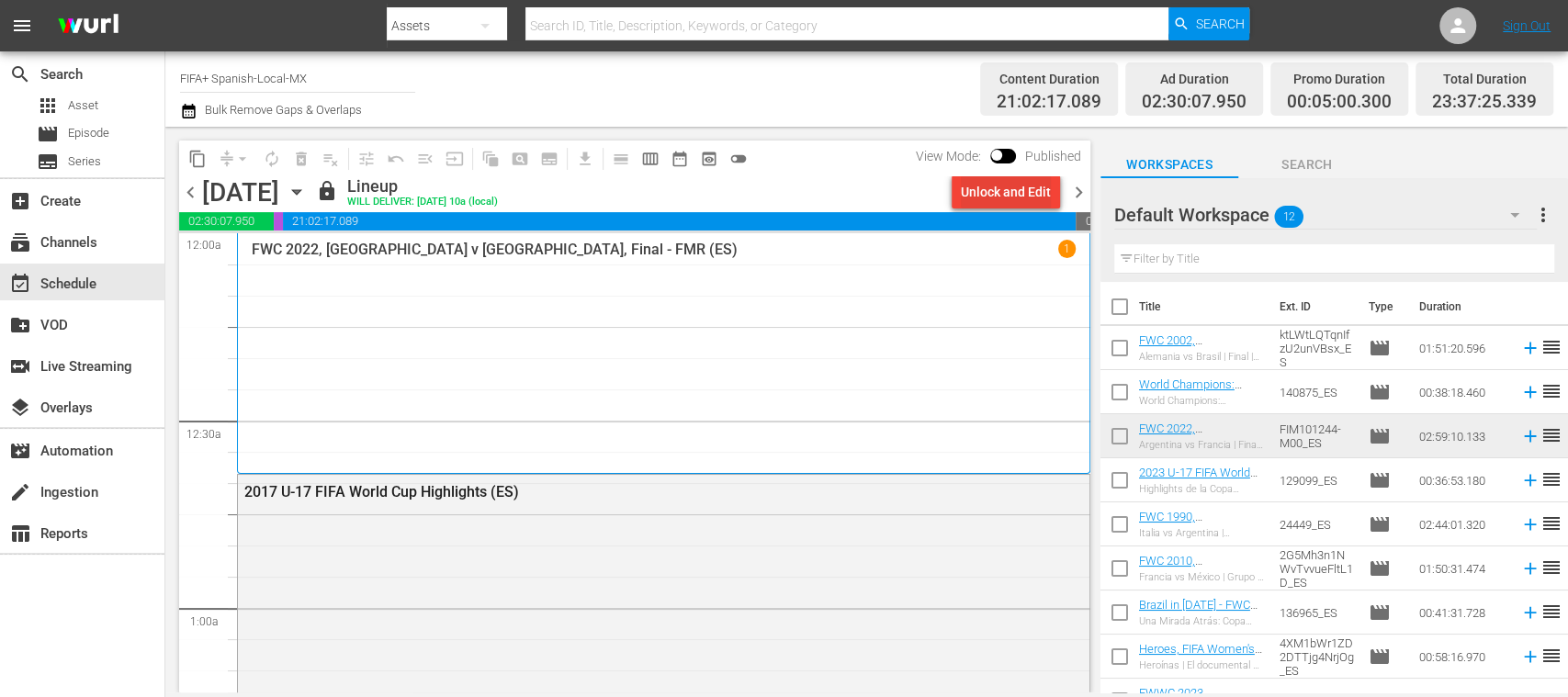
click at [1024, 196] on div "Unlock and Edit" at bounding box center [1005, 192] width 90 height 33
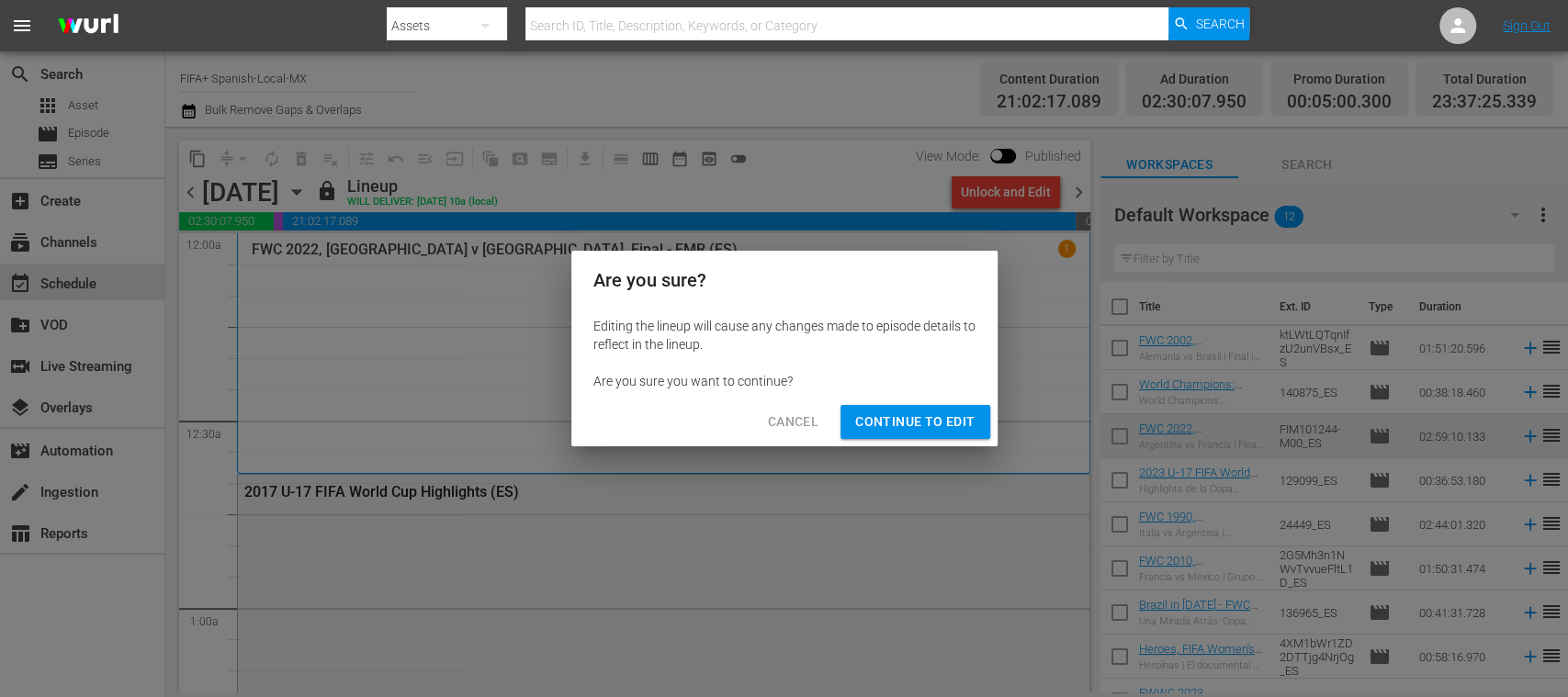
click at [912, 422] on span "Continue to Edit" at bounding box center [915, 422] width 119 height 23
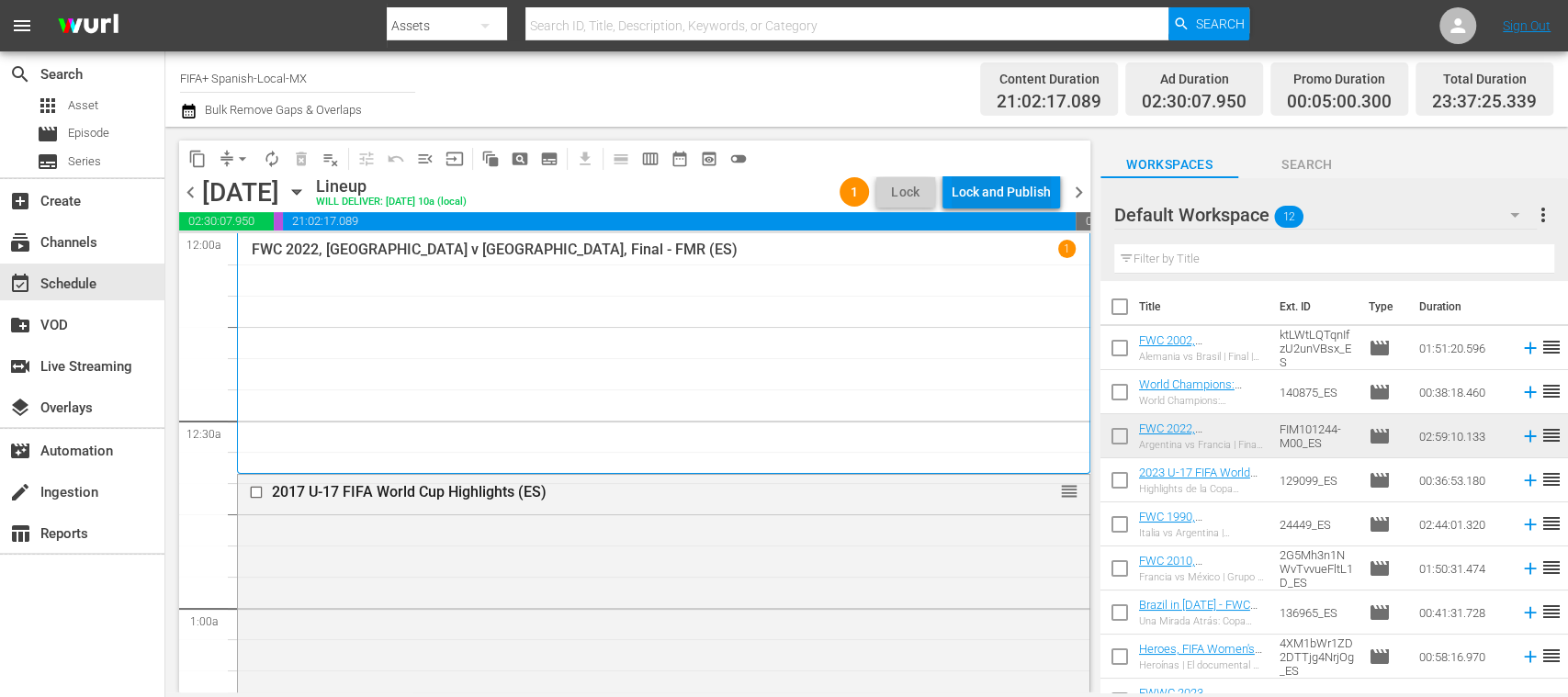
click at [1021, 190] on div "Lock and Publish" at bounding box center [1001, 192] width 99 height 33
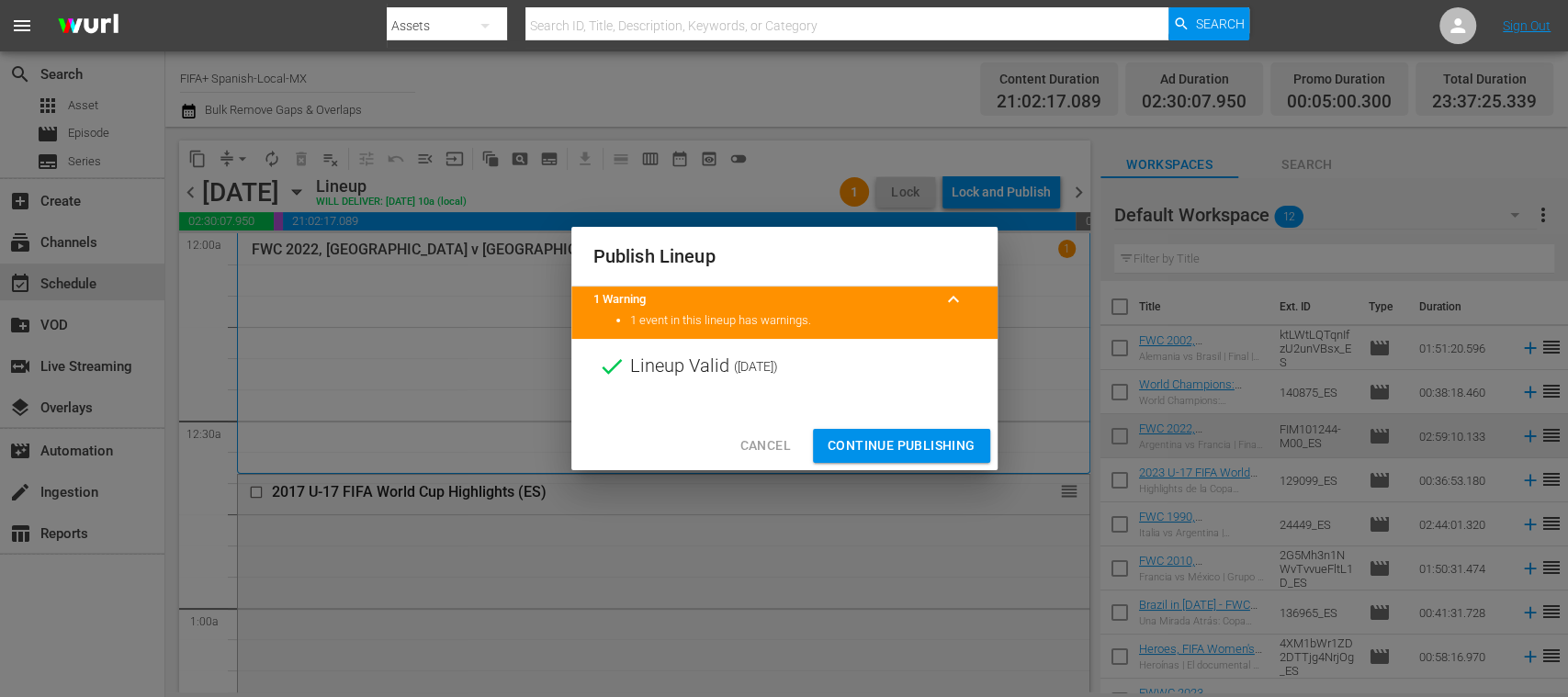
click at [924, 447] on span "Continue Publishing" at bounding box center [902, 446] width 148 height 23
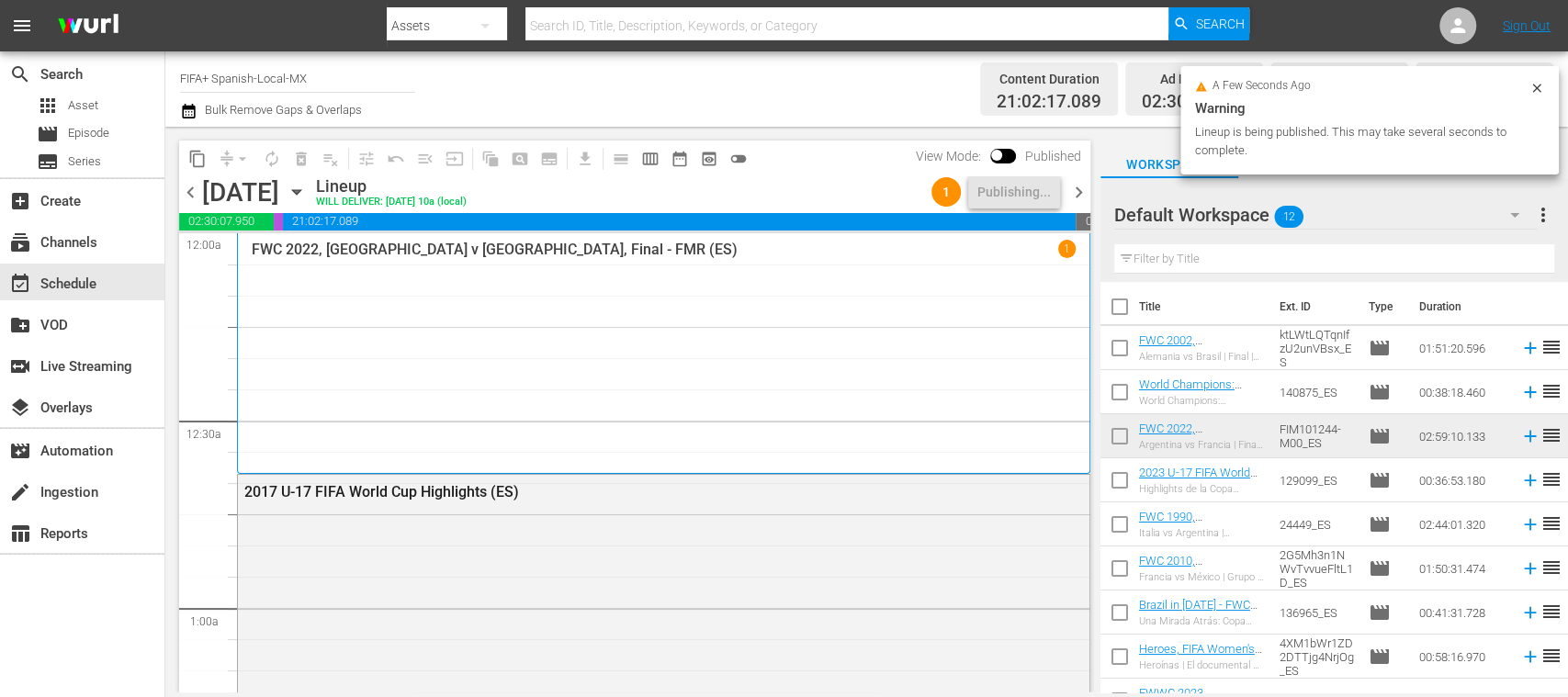
click at [1084, 193] on span "chevron_right" at bounding box center [1079, 193] width 23 height 23
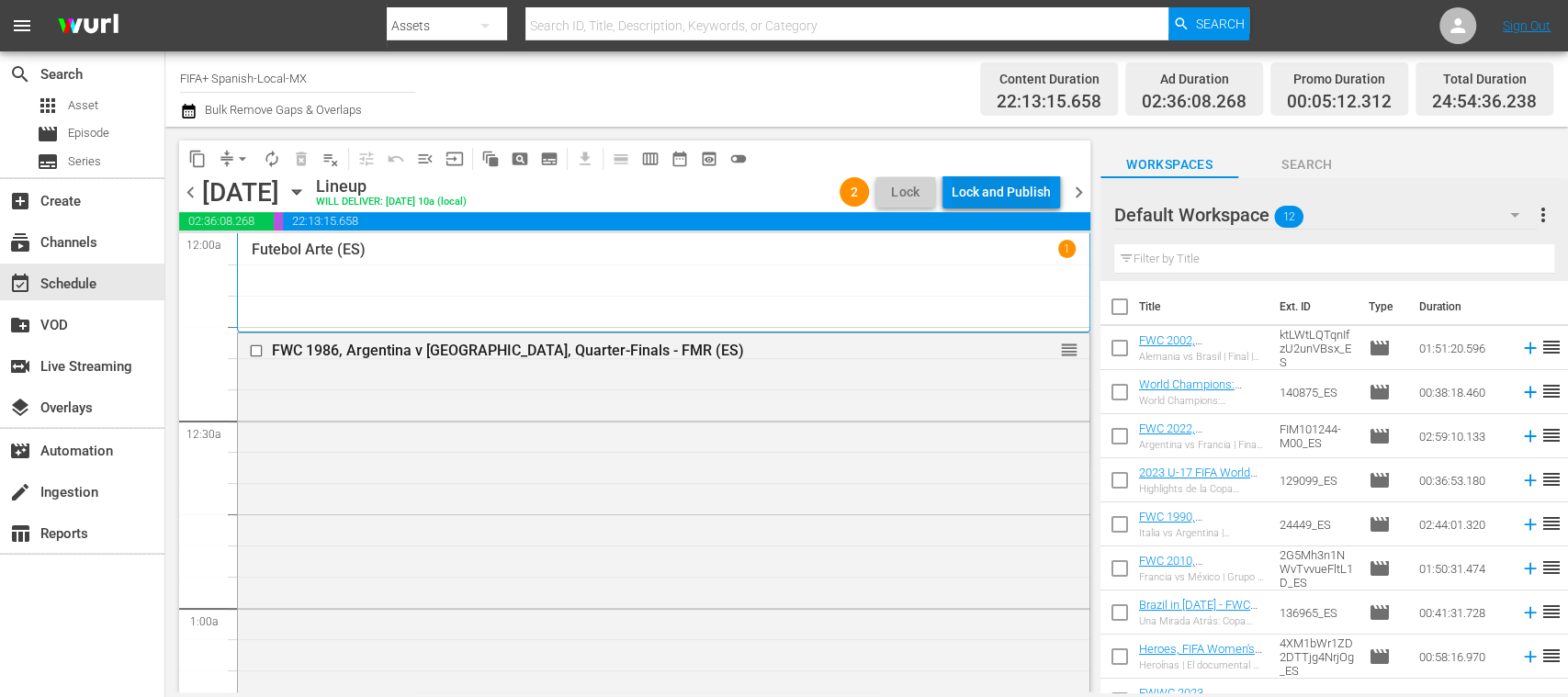
click at [1018, 195] on div "Lock and Publish" at bounding box center [1001, 192] width 99 height 33
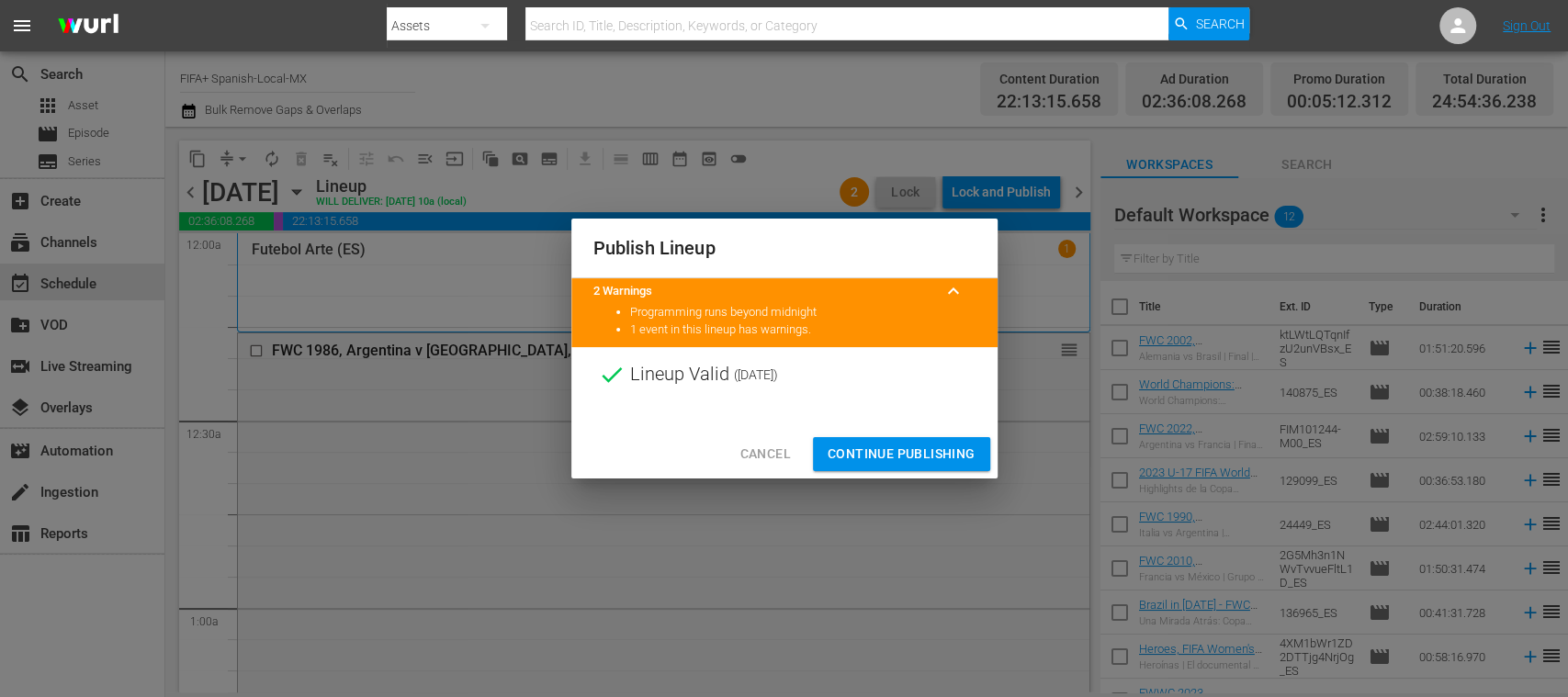
click at [772, 451] on span "Cancel" at bounding box center [764, 454] width 51 height 23
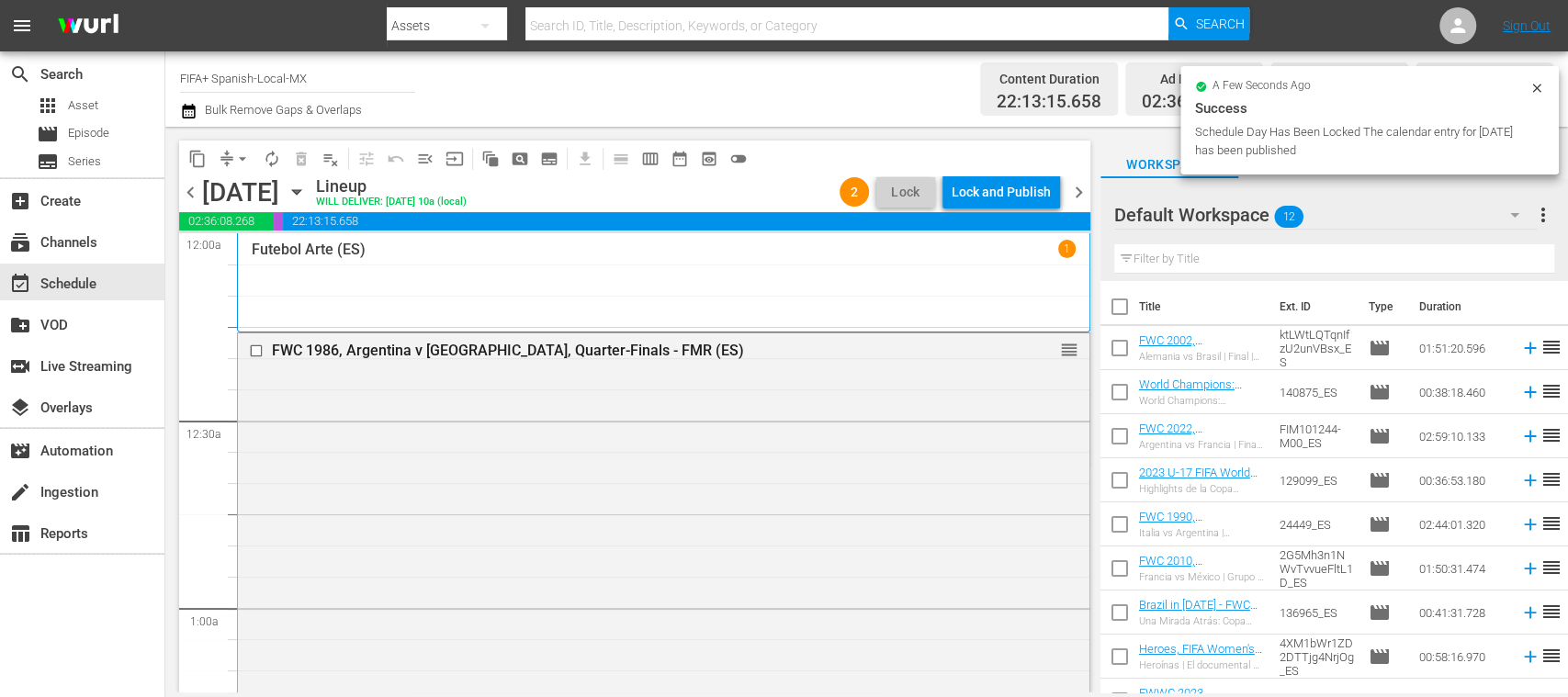
click at [428, 159] on span "menu_open" at bounding box center [425, 159] width 19 height 19
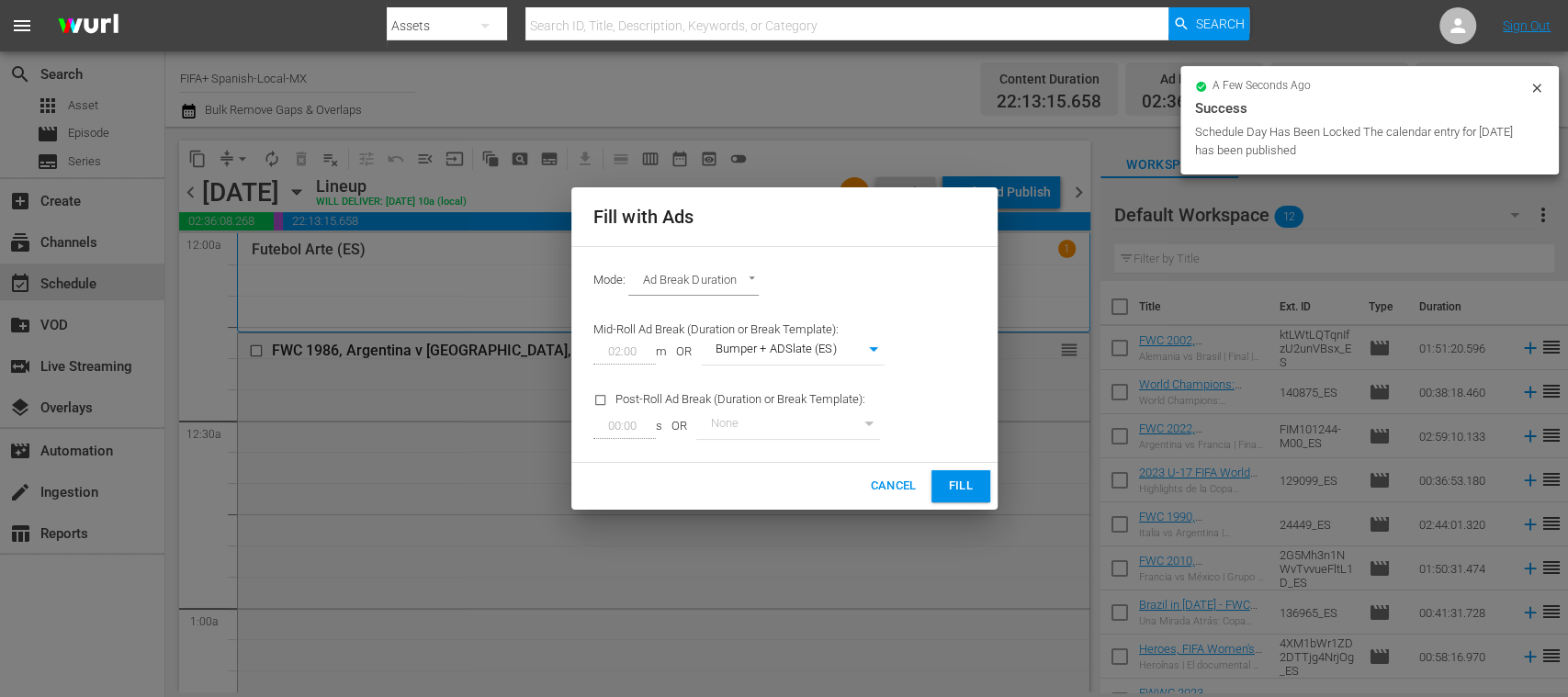
click at [954, 482] on span "Fill" at bounding box center [960, 486] width 29 height 21
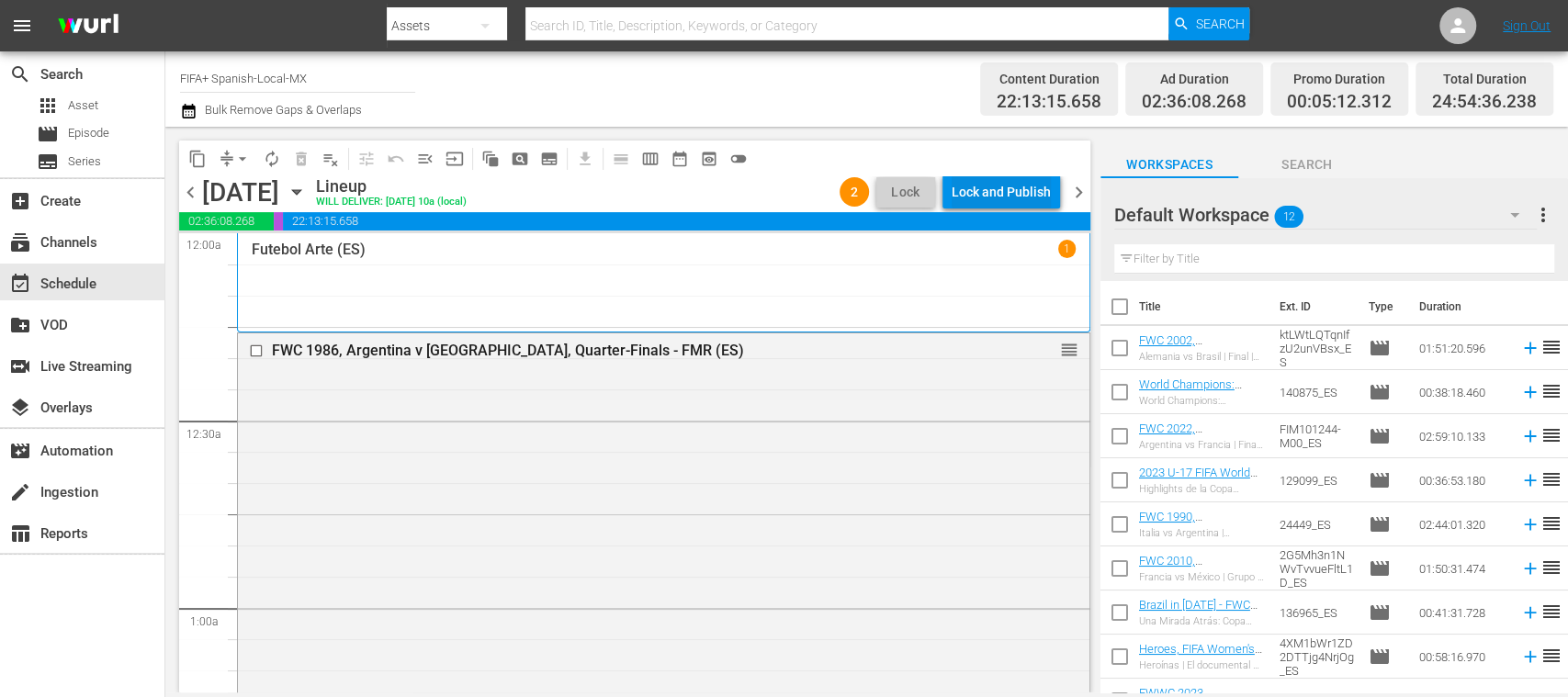
click at [1017, 189] on div "Lock and Publish" at bounding box center [1001, 192] width 99 height 33
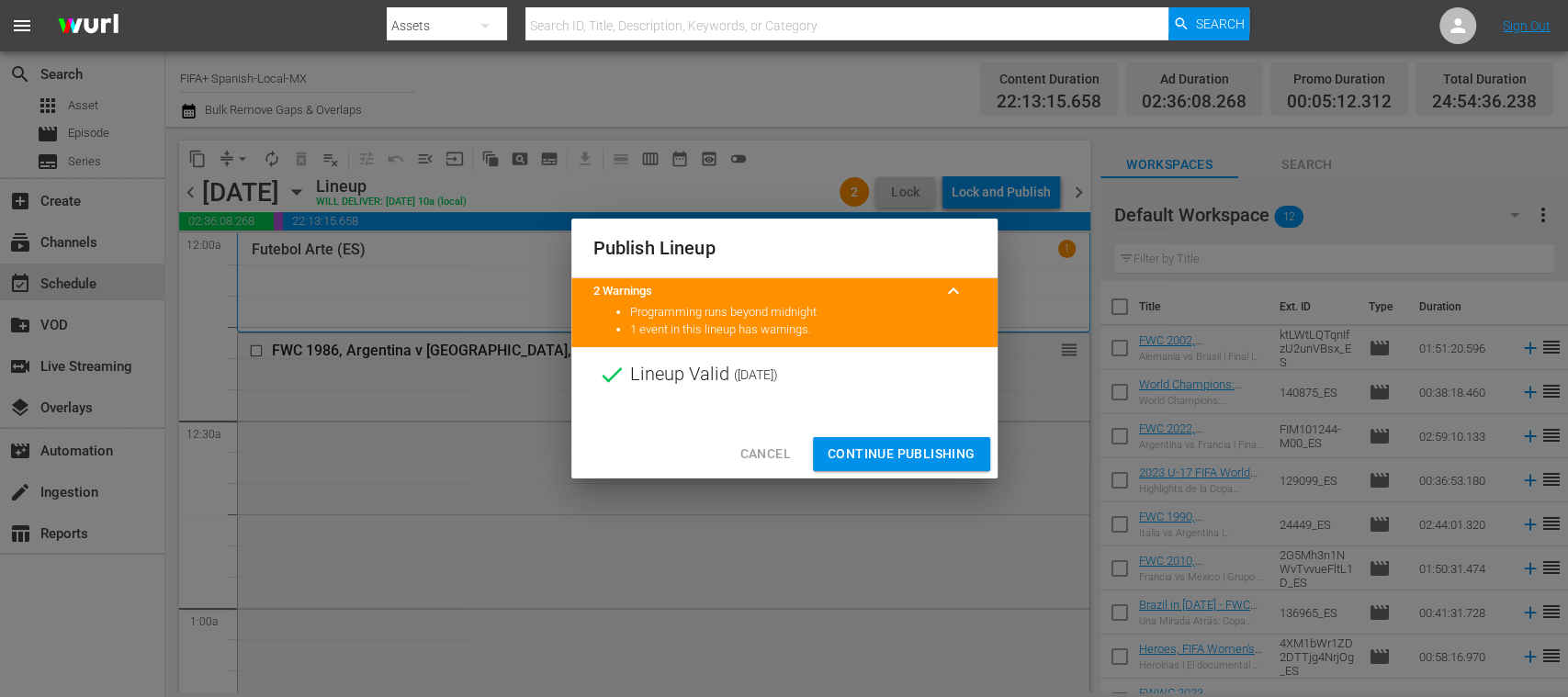
click at [915, 451] on span "Continue Publishing" at bounding box center [902, 454] width 148 height 23
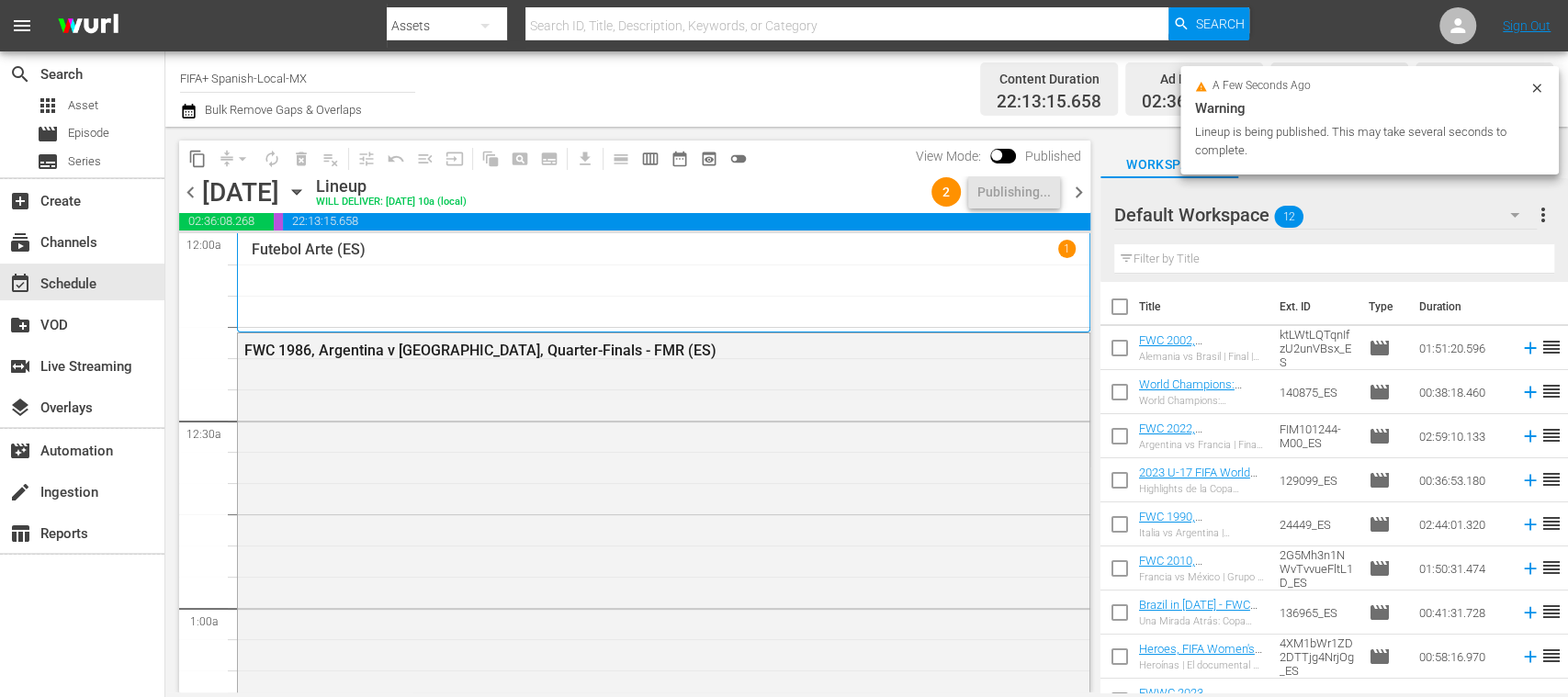
click at [187, 196] on span "chevron_left" at bounding box center [191, 193] width 23 height 23
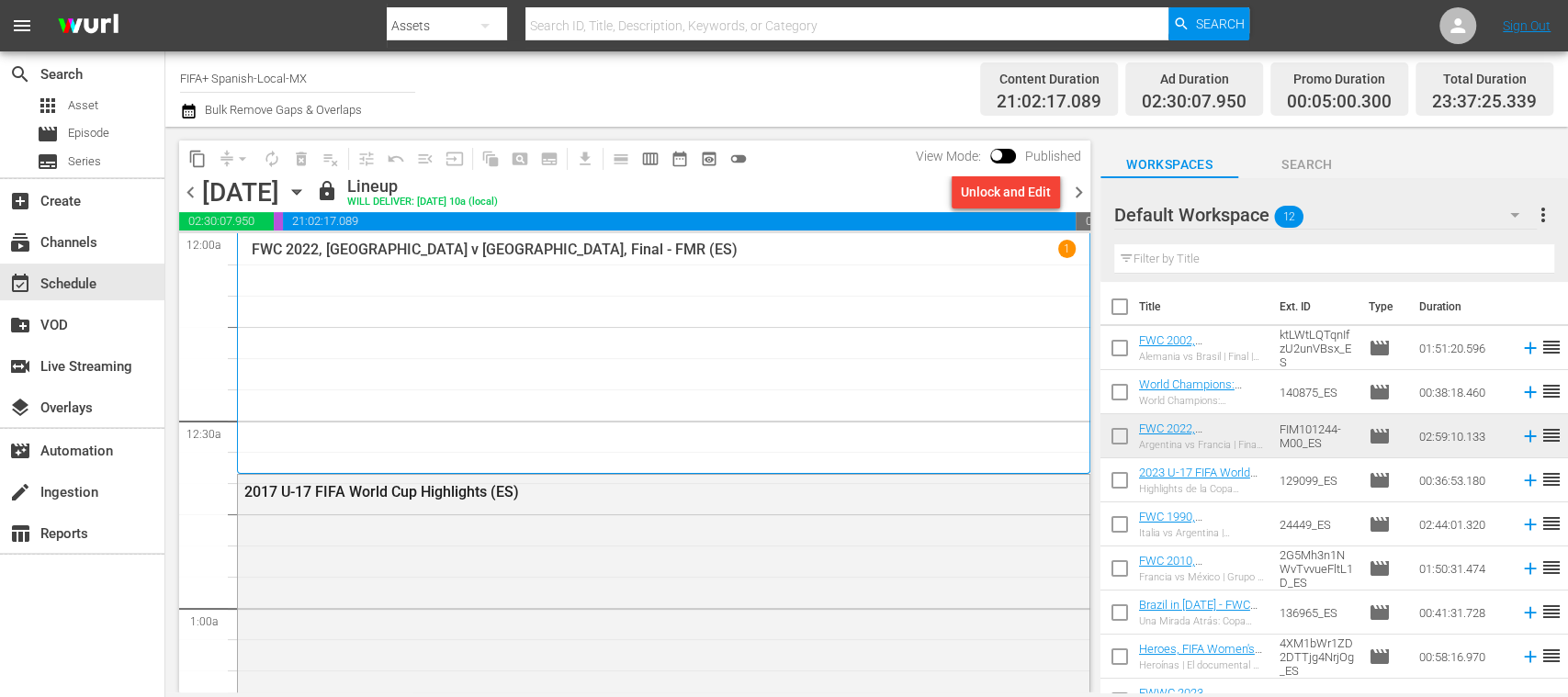
click at [1078, 187] on span "chevron_right" at bounding box center [1079, 193] width 23 height 23
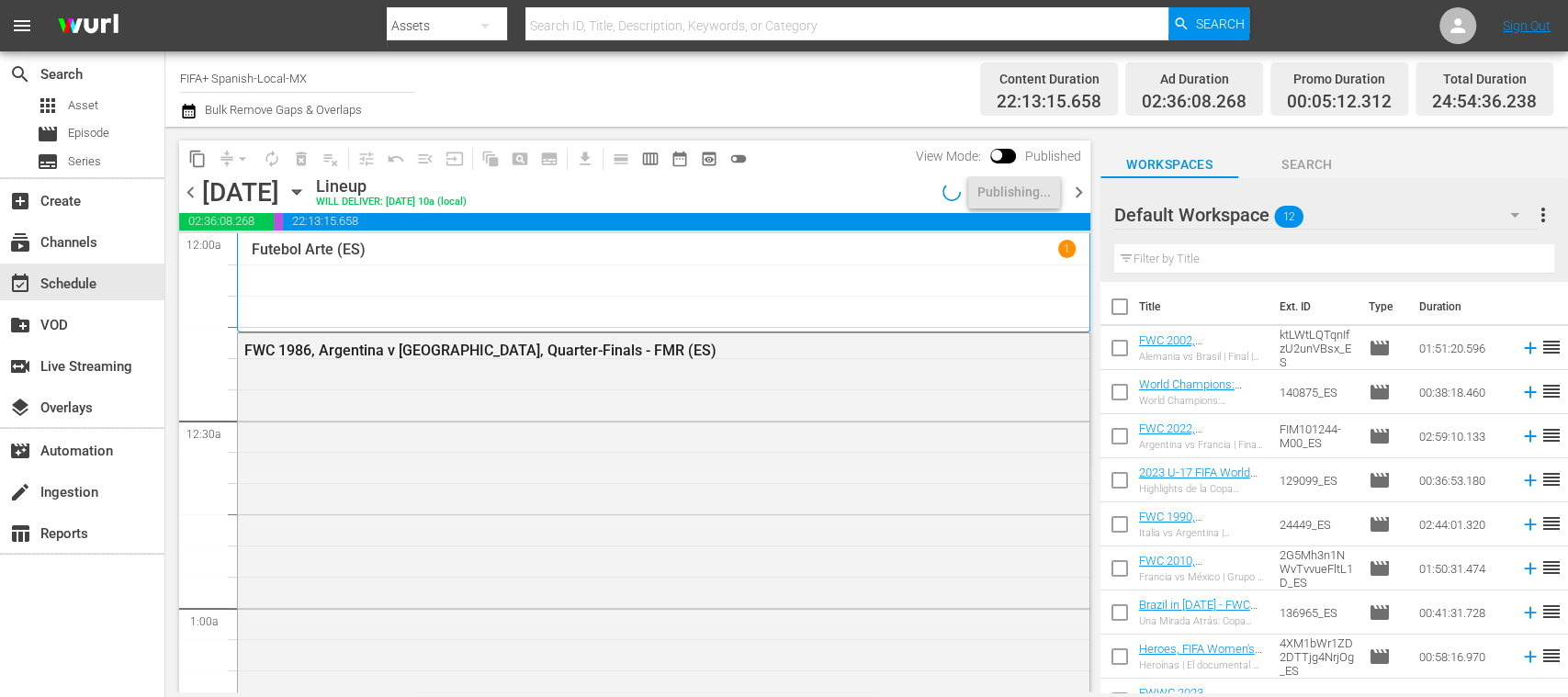
click at [1078, 187] on span "chevron_right" at bounding box center [1079, 193] width 23 height 23
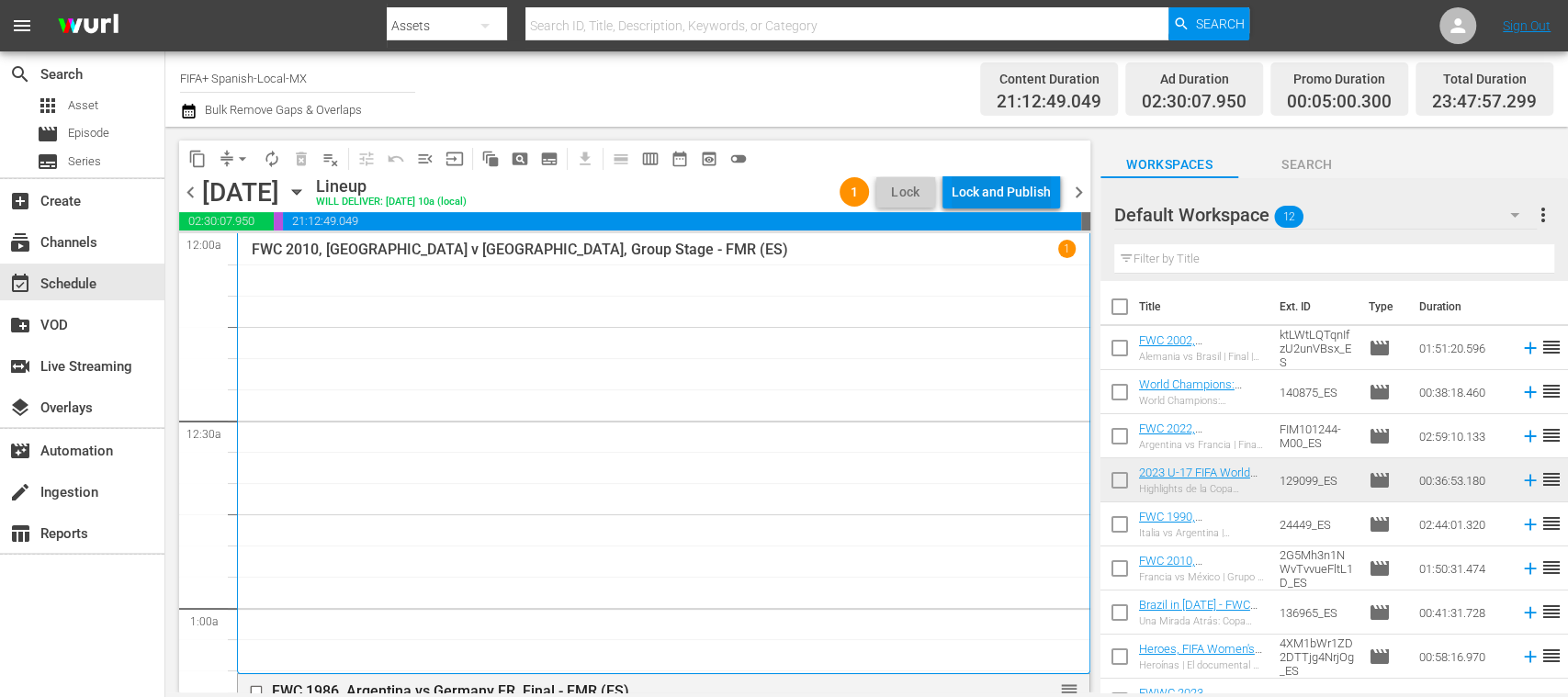
click at [1034, 197] on div "Lock and Publish" at bounding box center [1001, 192] width 99 height 33
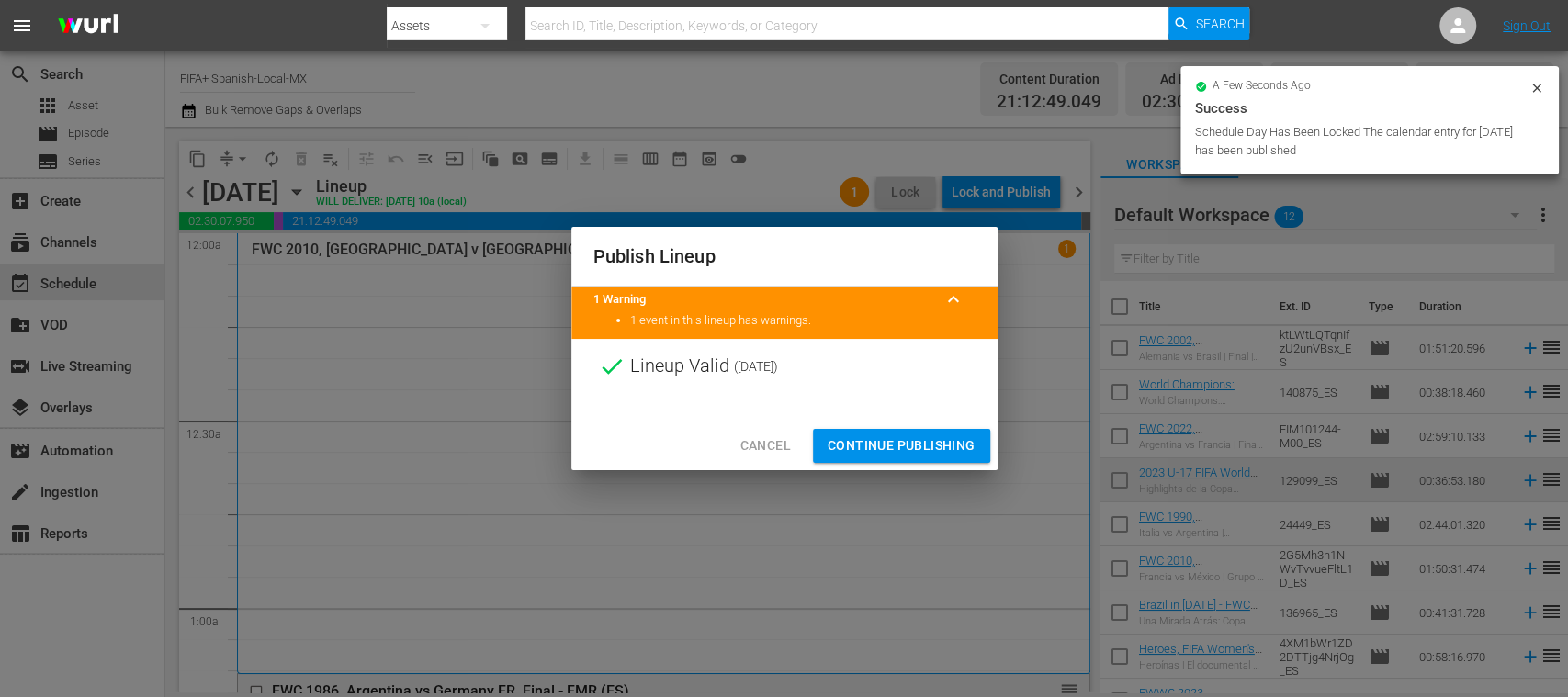
click at [919, 443] on span "Continue Publishing" at bounding box center [902, 446] width 148 height 23
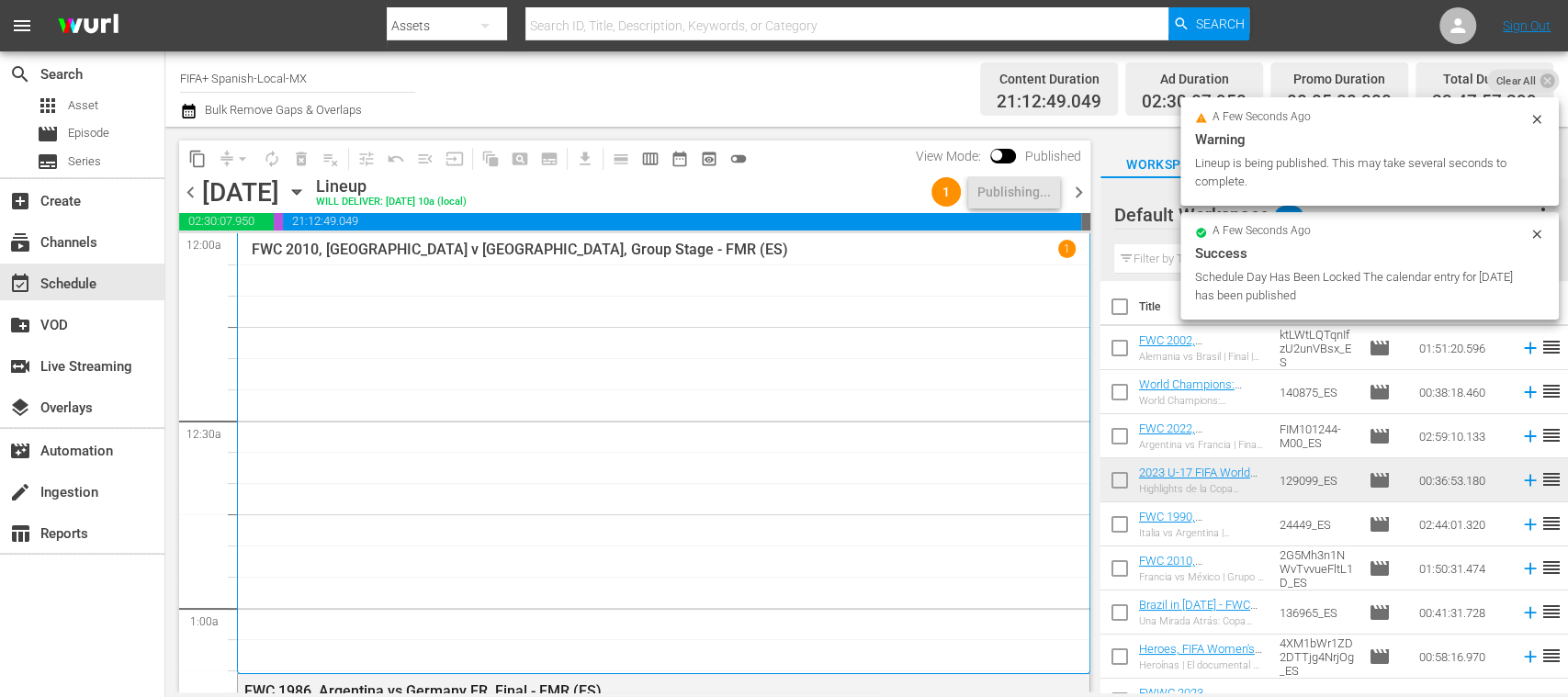
click at [1080, 190] on span "chevron_right" at bounding box center [1079, 193] width 23 height 23
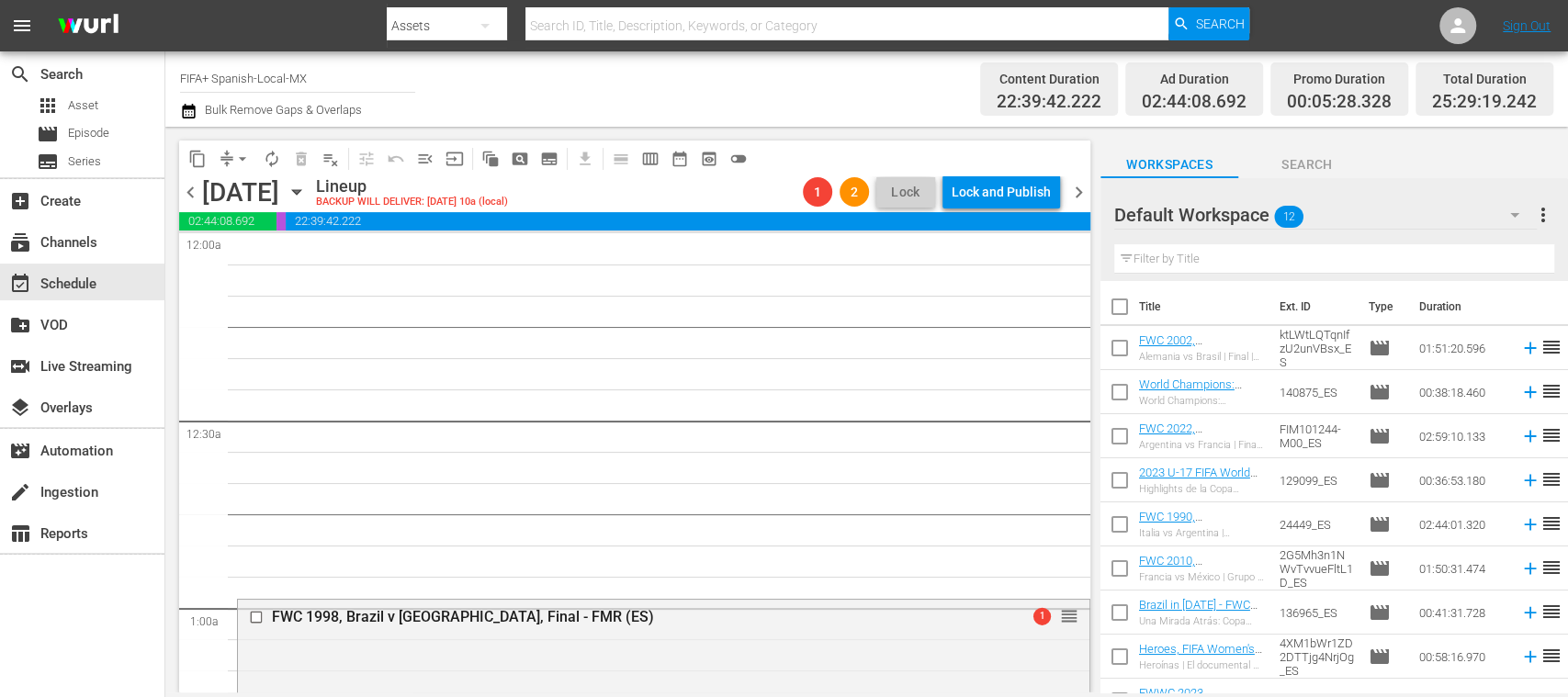
click at [187, 187] on span "chevron_left" at bounding box center [191, 193] width 23 height 23
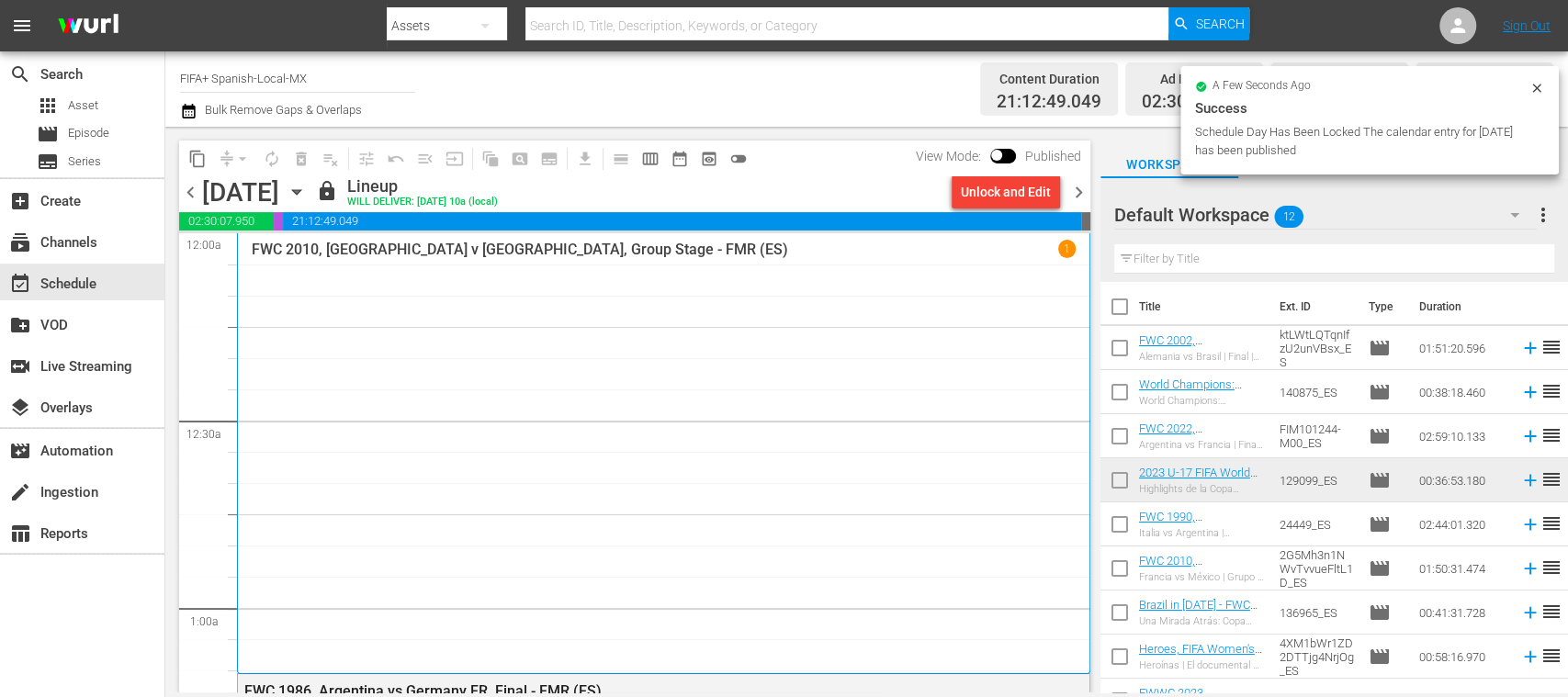
click at [1077, 193] on span "chevron_right" at bounding box center [1079, 193] width 23 height 23
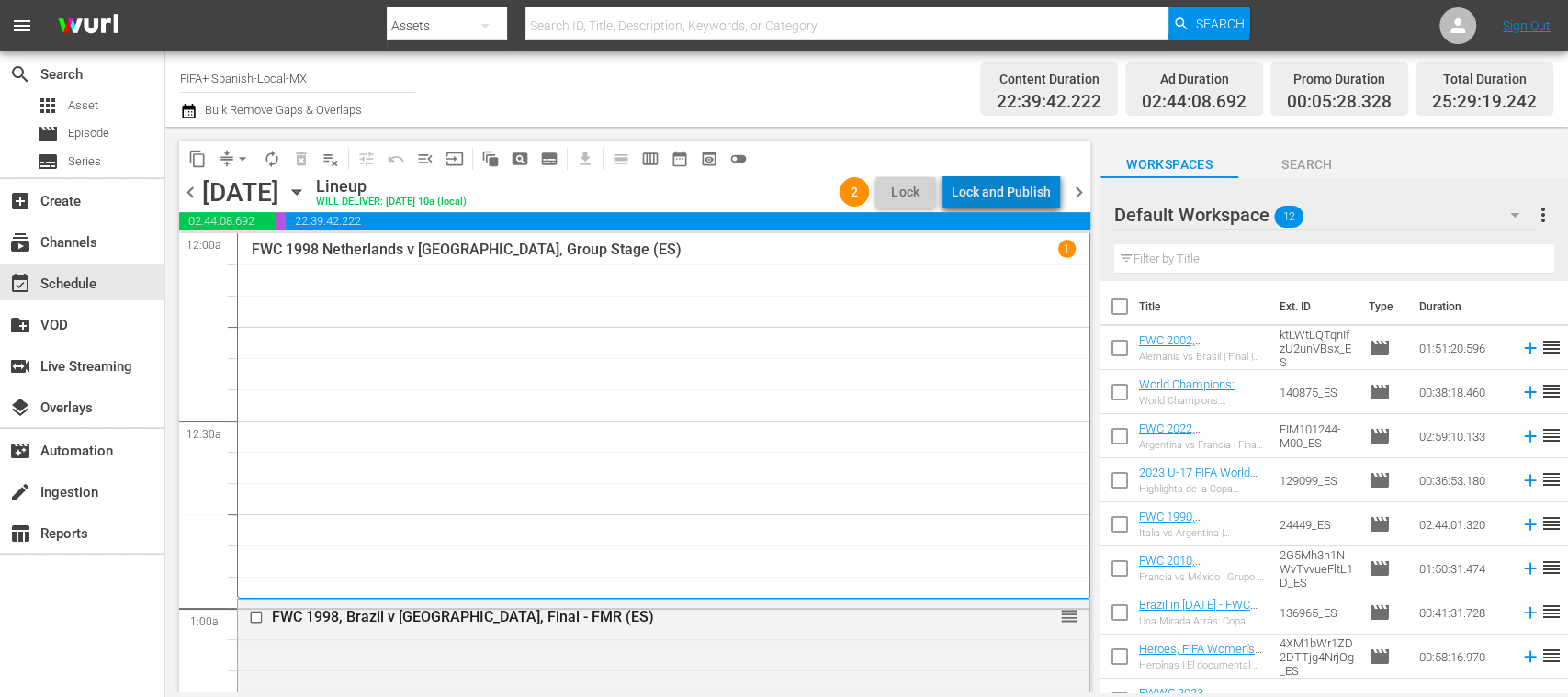
click at [1047, 185] on div "Lock and Publish" at bounding box center [1001, 192] width 99 height 33
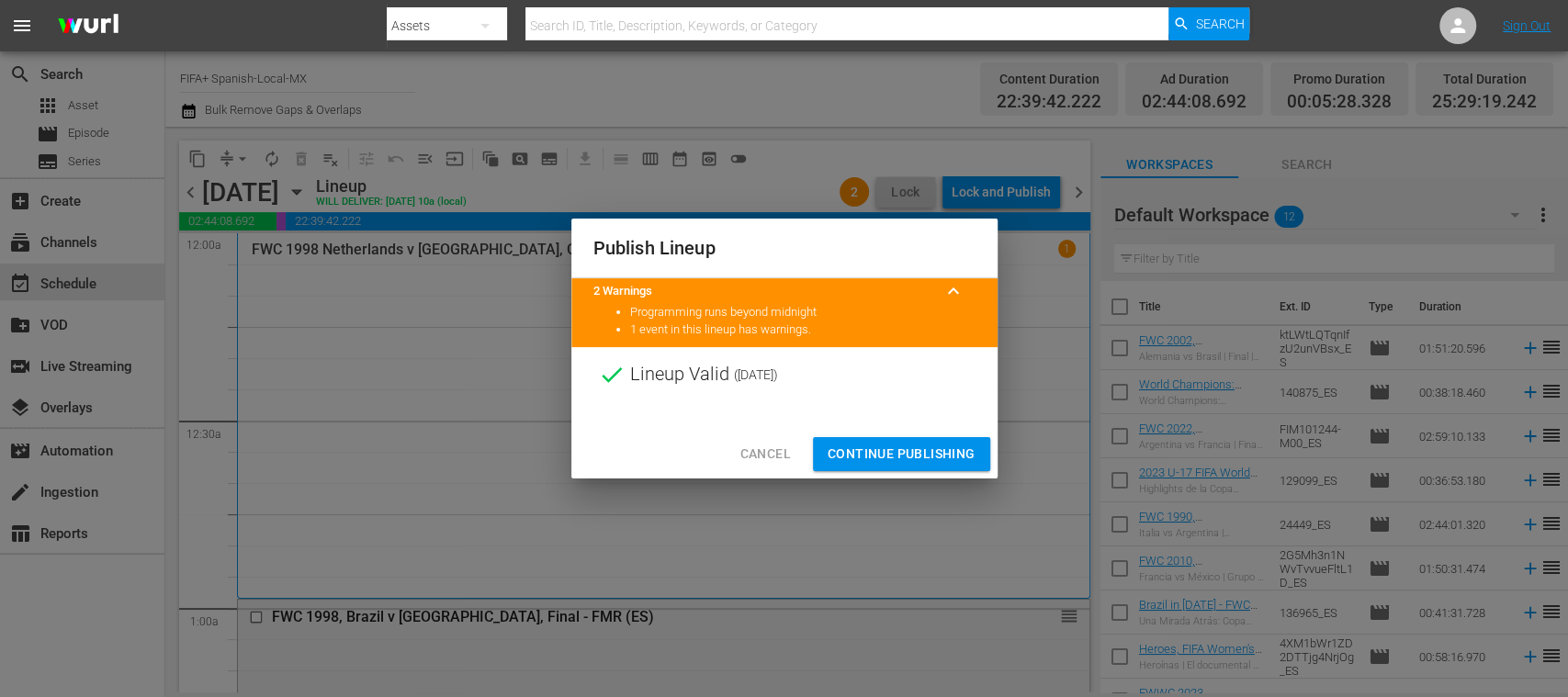
click at [911, 451] on span "Continue Publishing" at bounding box center [902, 454] width 148 height 23
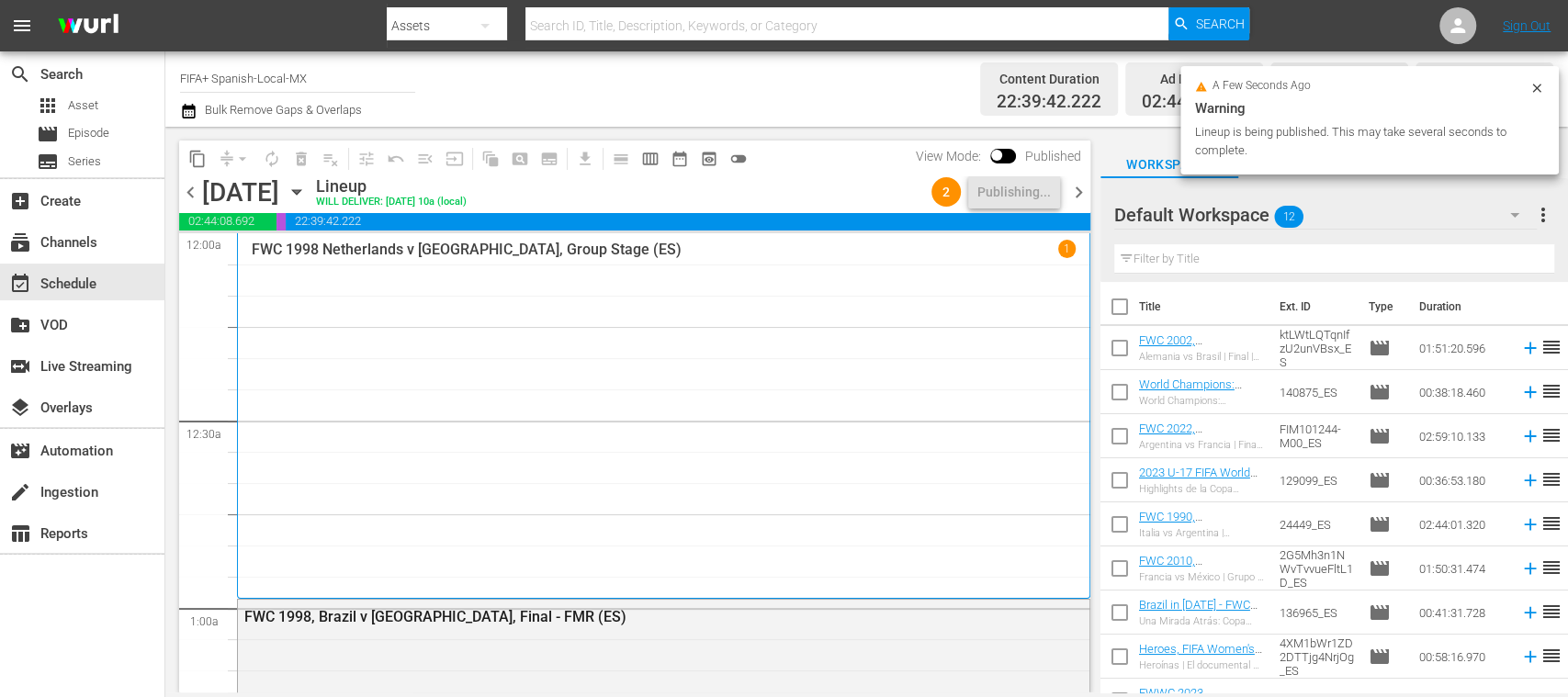
click at [1080, 192] on span "chevron_right" at bounding box center [1079, 193] width 23 height 23
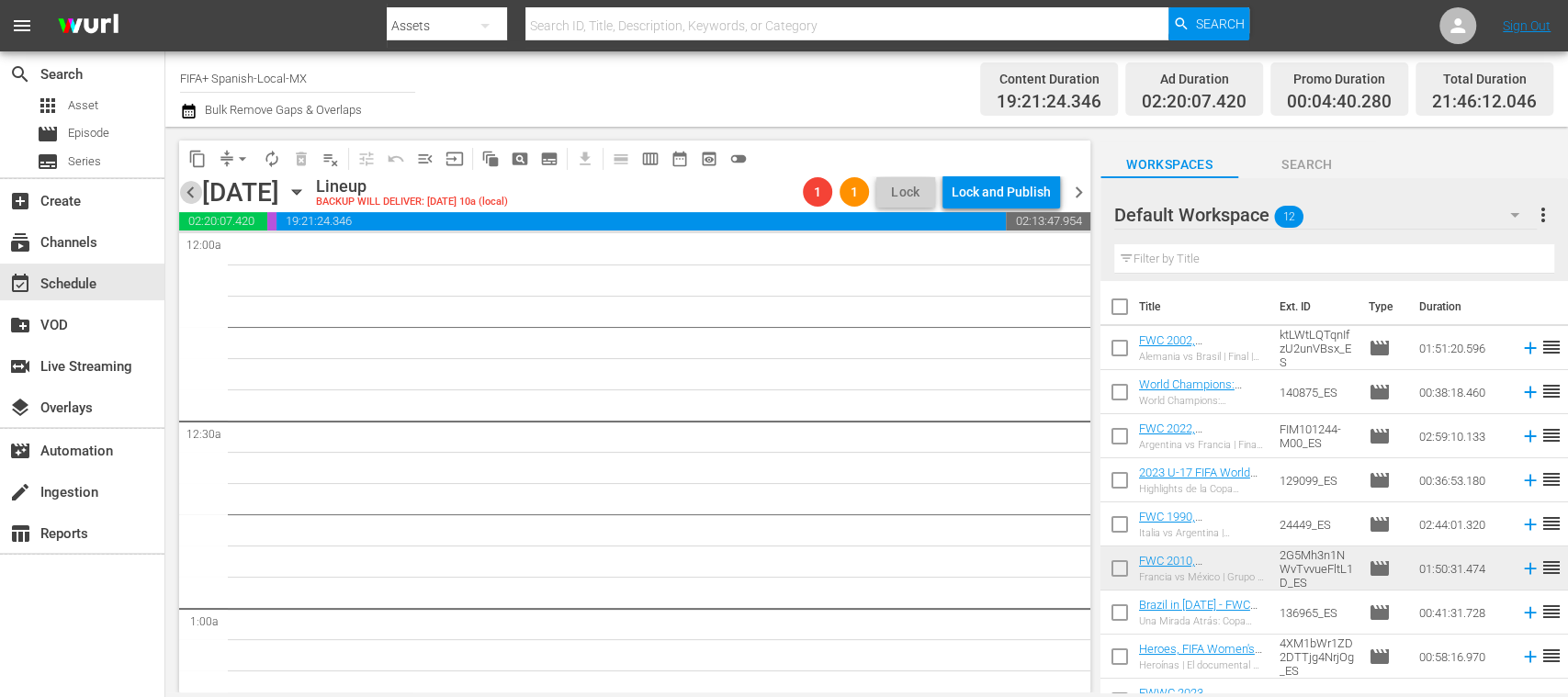
click at [191, 193] on span "chevron_left" at bounding box center [191, 193] width 23 height 23
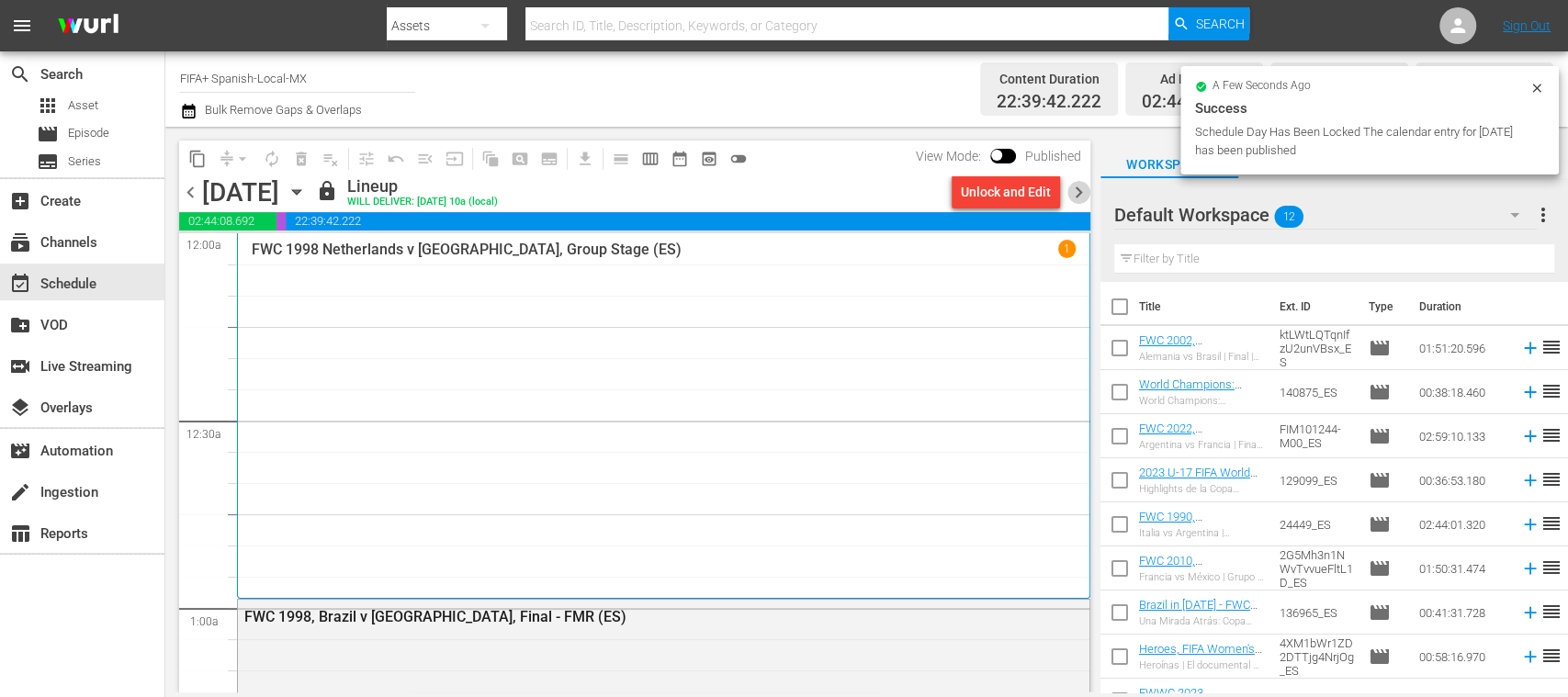
click at [1081, 189] on span "chevron_right" at bounding box center [1079, 193] width 23 height 23
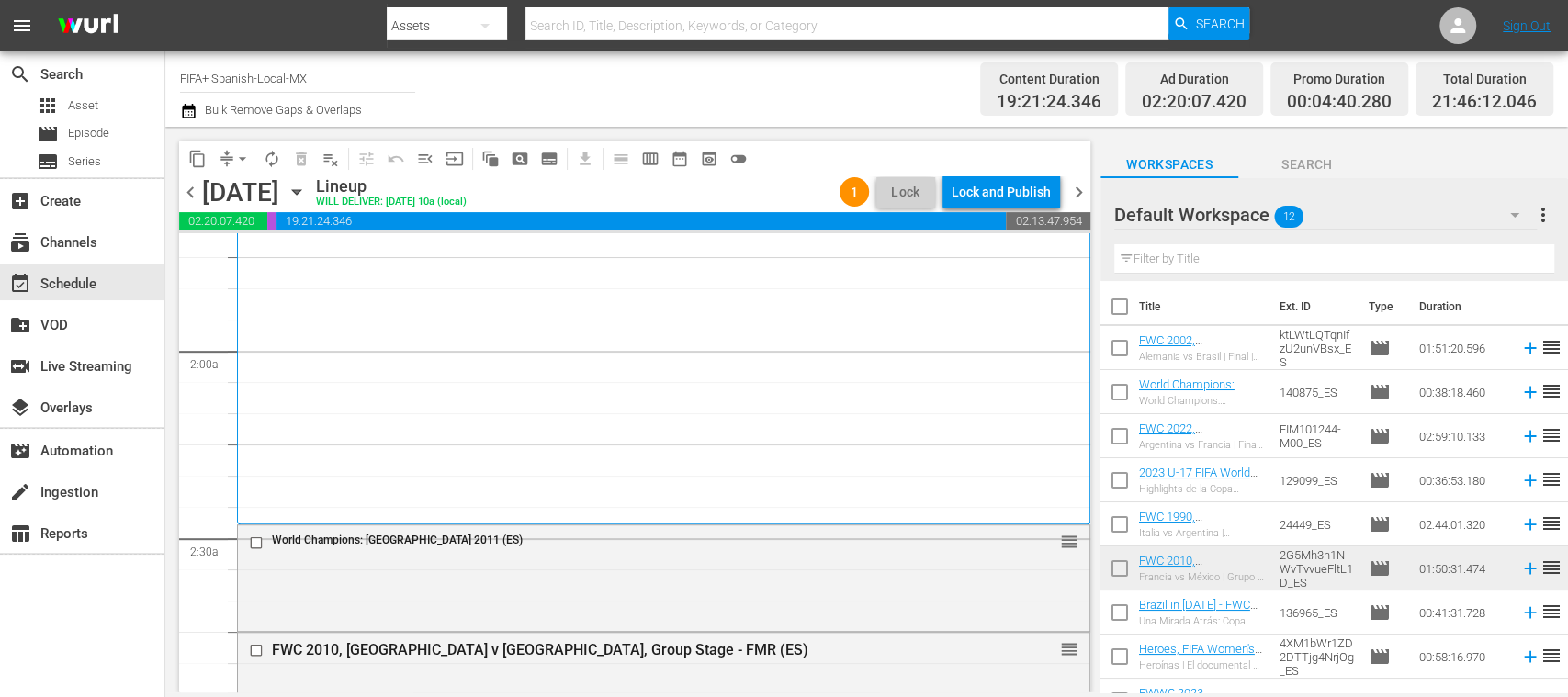
scroll to position [653, 0]
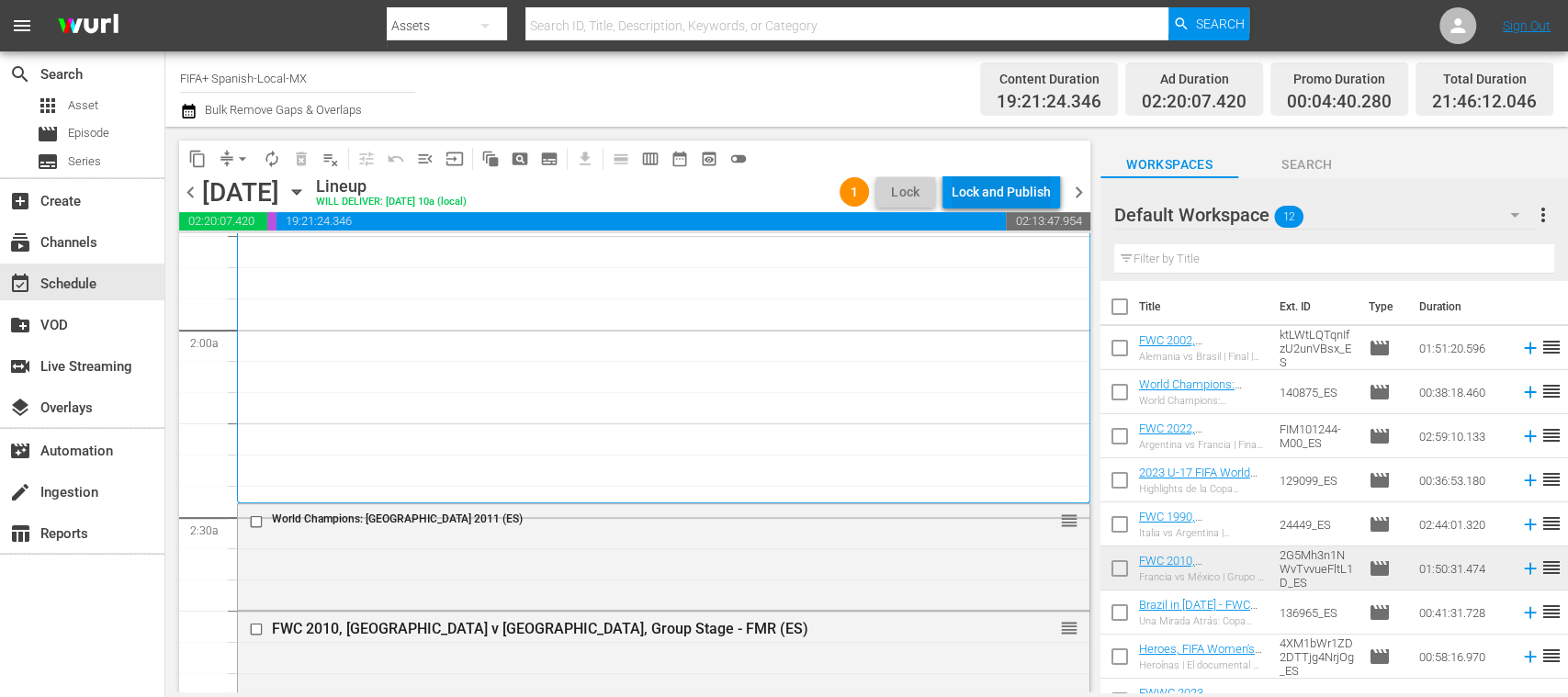
click at [998, 193] on div "Lock and Publish" at bounding box center [1001, 192] width 99 height 33
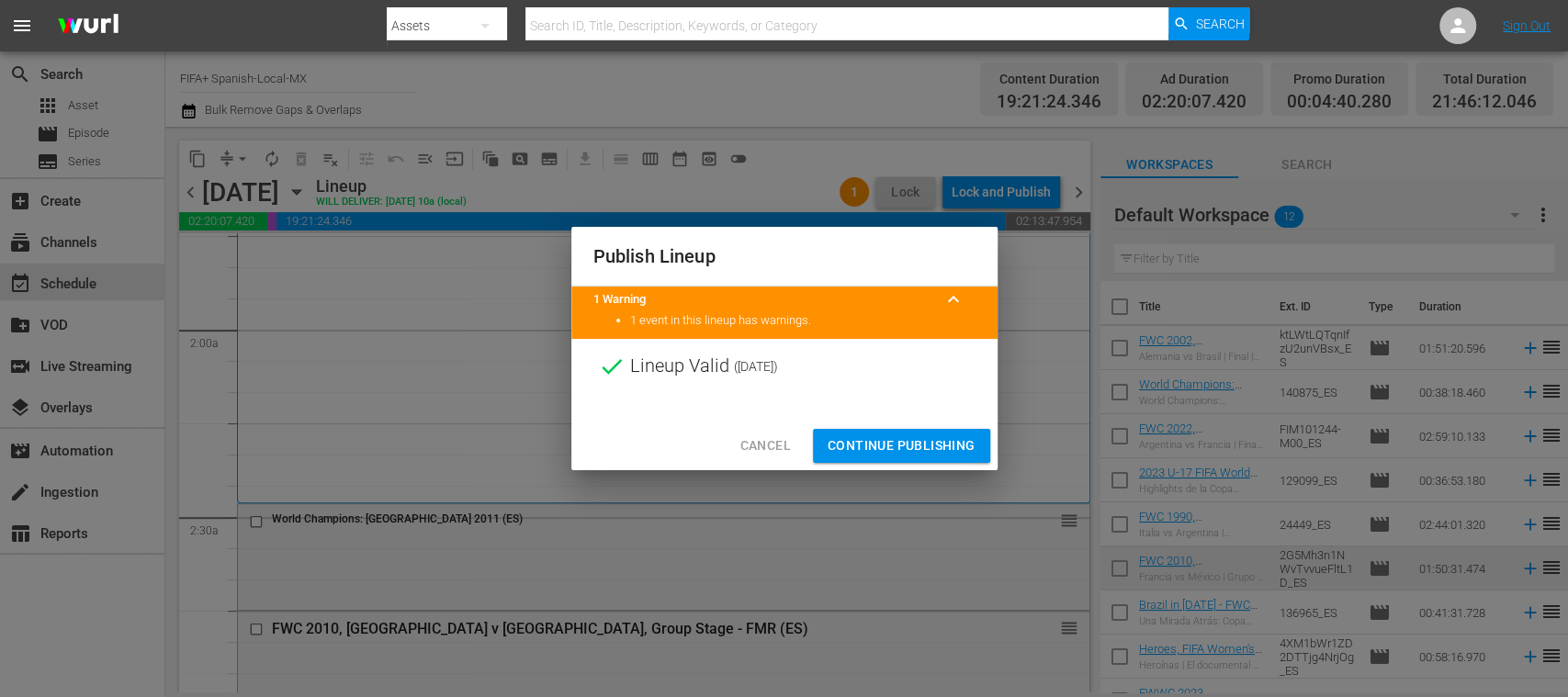
click at [906, 442] on span "Continue Publishing" at bounding box center [902, 446] width 148 height 23
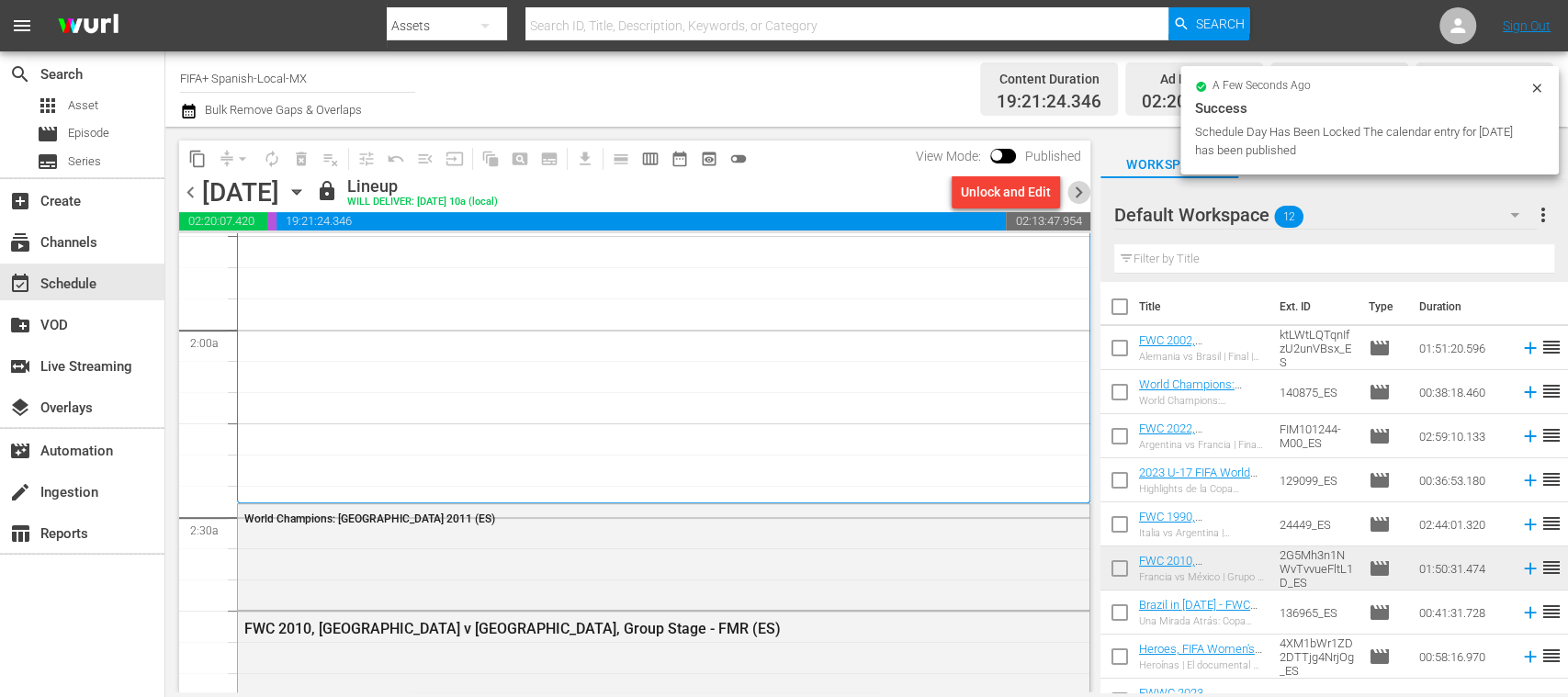
click at [1082, 194] on span "chevron_right" at bounding box center [1079, 193] width 23 height 23
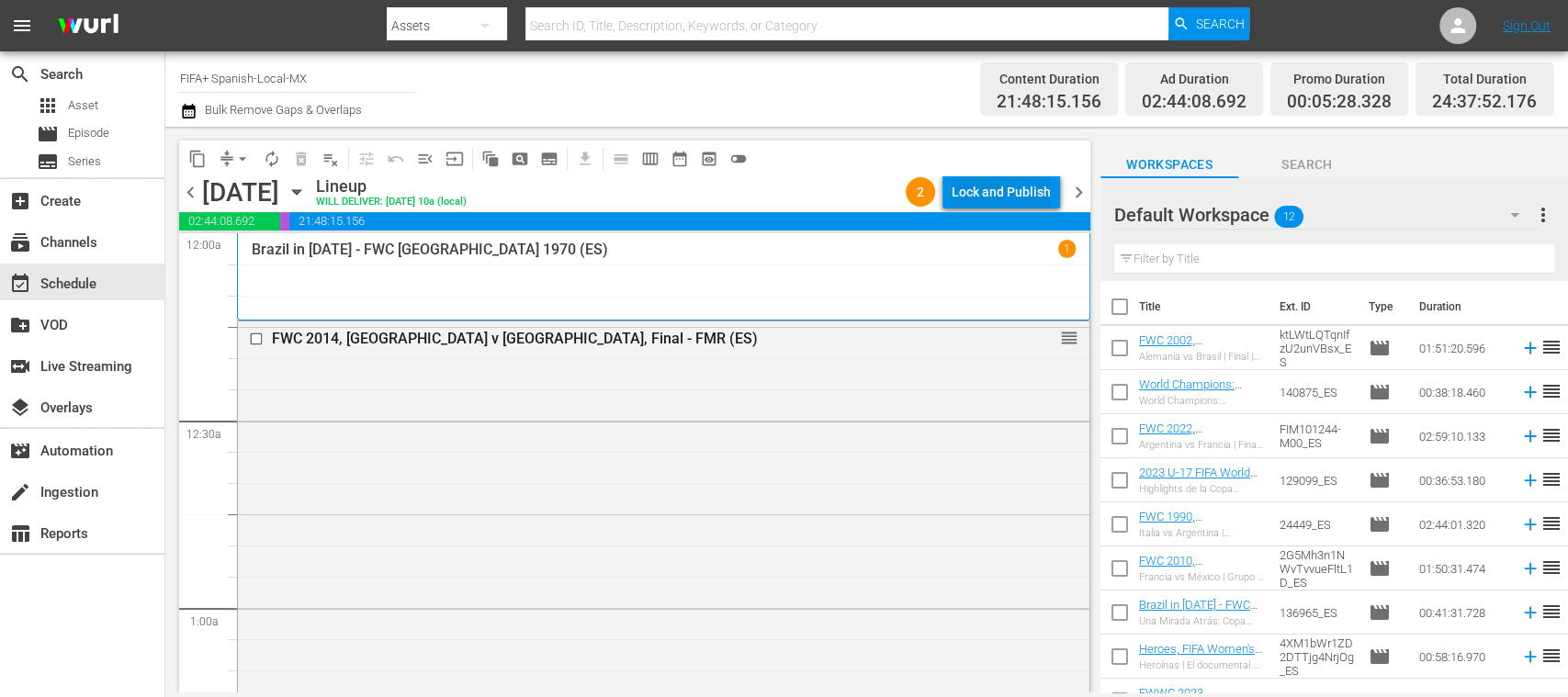
click at [1012, 191] on div "Lock and Publish" at bounding box center [1001, 192] width 99 height 33
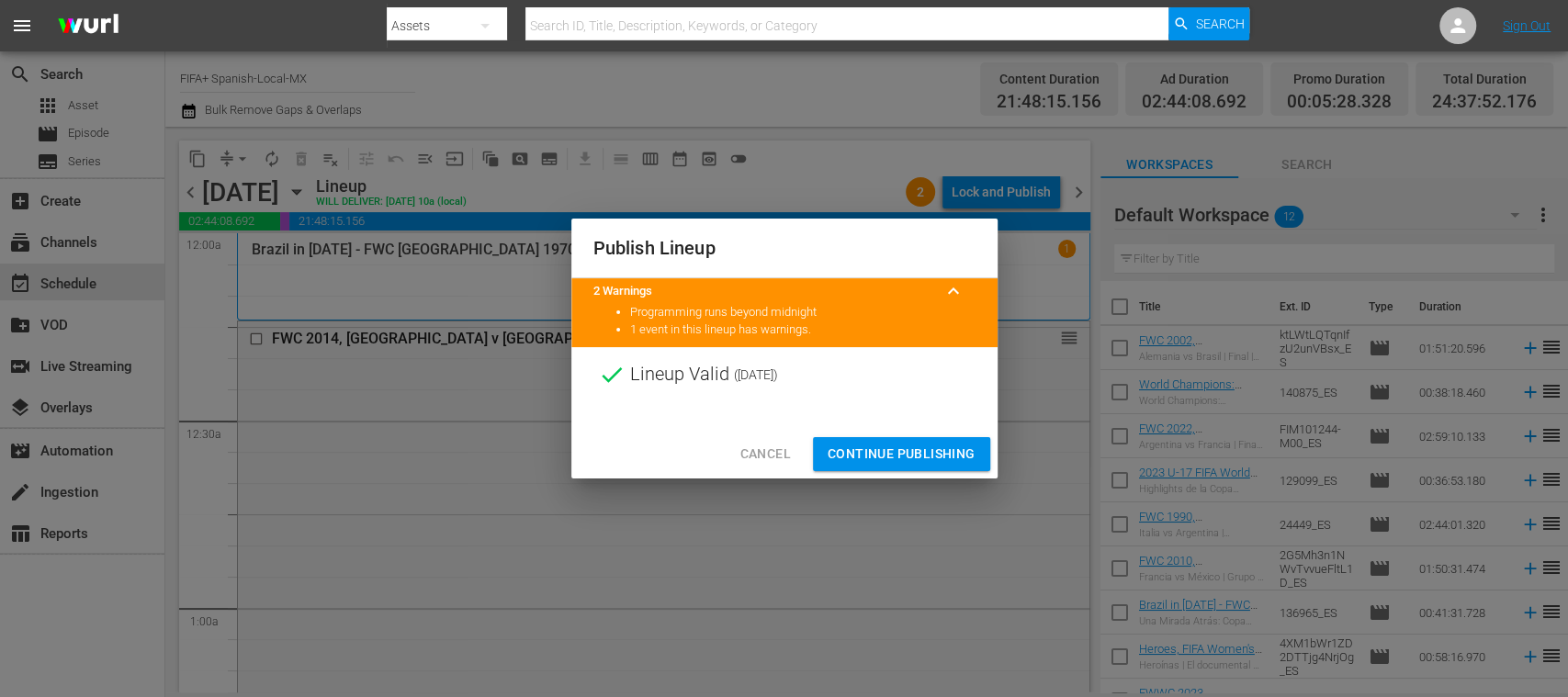
click at [924, 441] on button "Continue Publishing" at bounding box center [902, 453] width 177 height 34
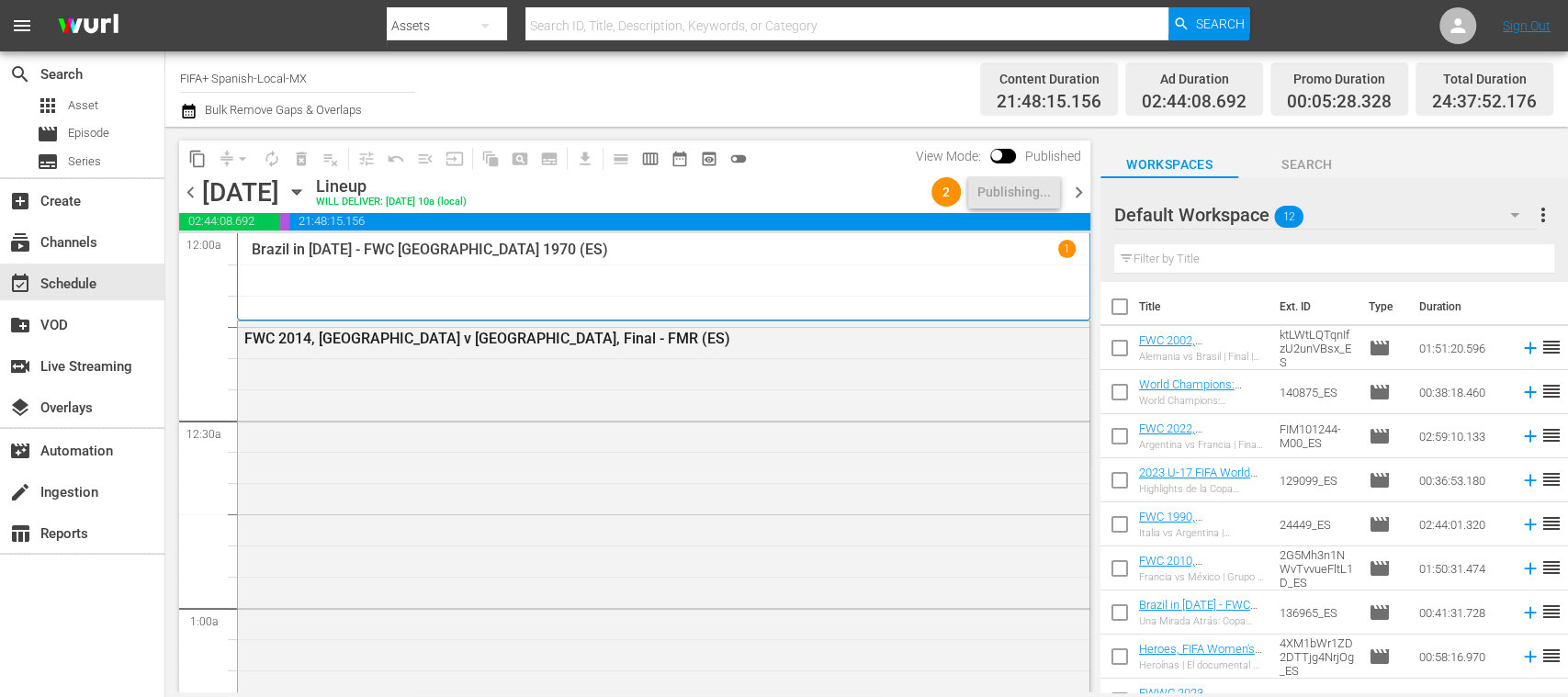
click at [1078, 196] on span "chevron_right" at bounding box center [1079, 193] width 23 height 23
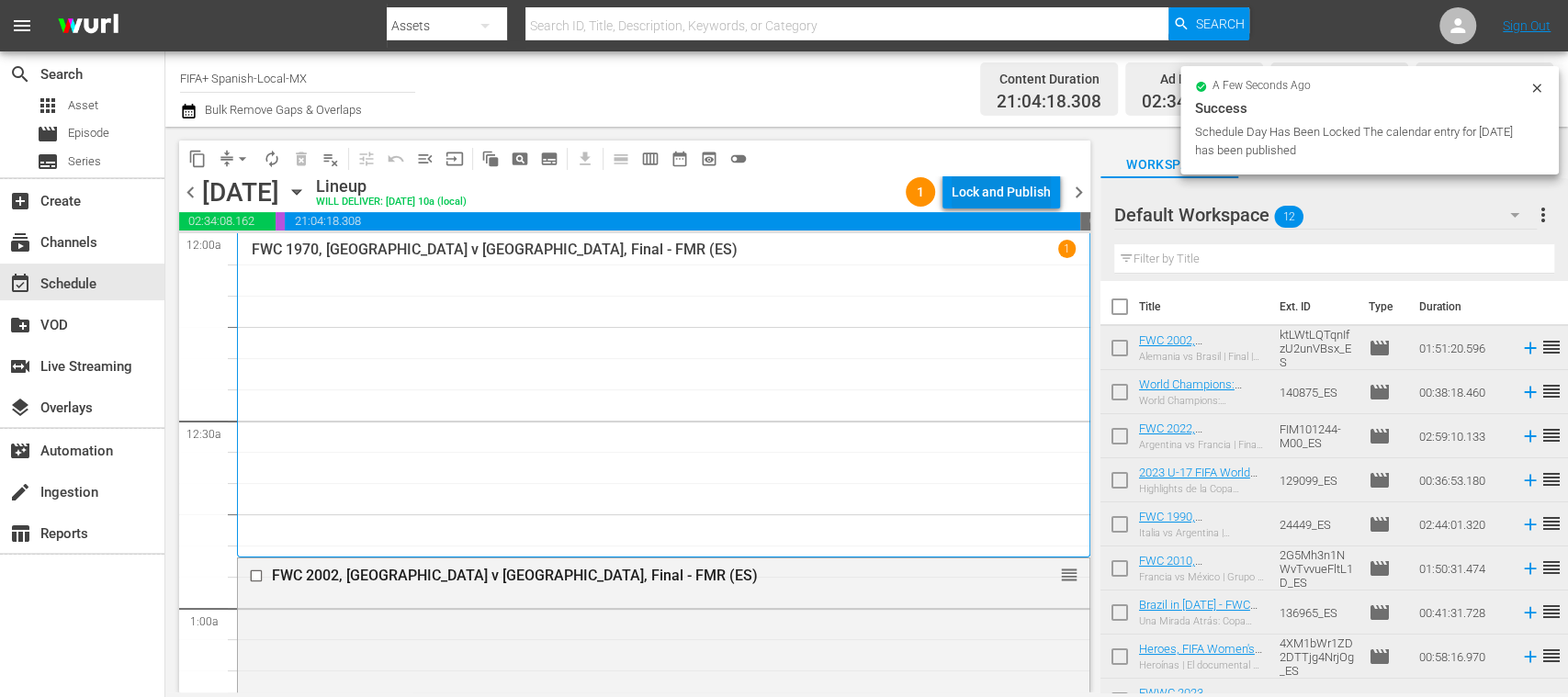
click at [1045, 198] on div "Lock and Publish" at bounding box center [1001, 192] width 99 height 33
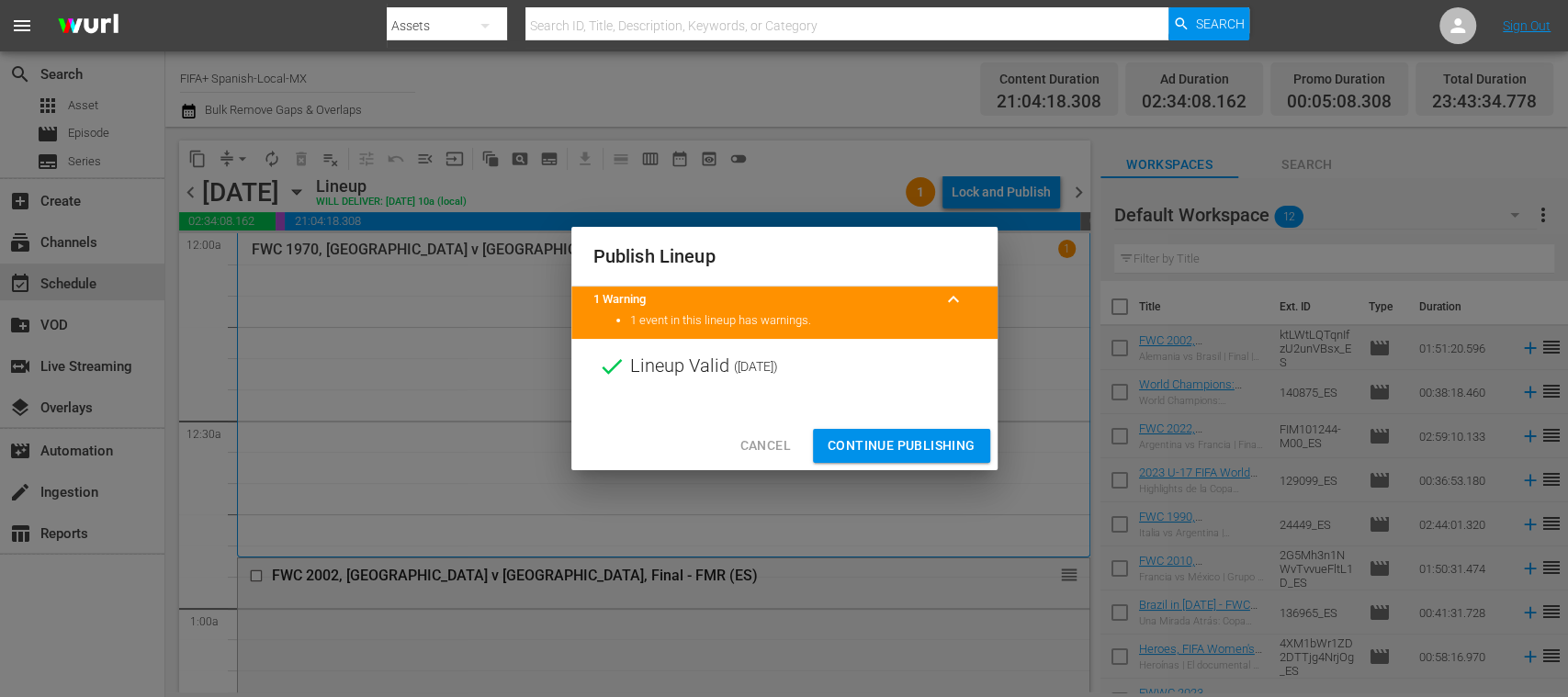
click at [913, 444] on span "Continue Publishing" at bounding box center [902, 446] width 148 height 23
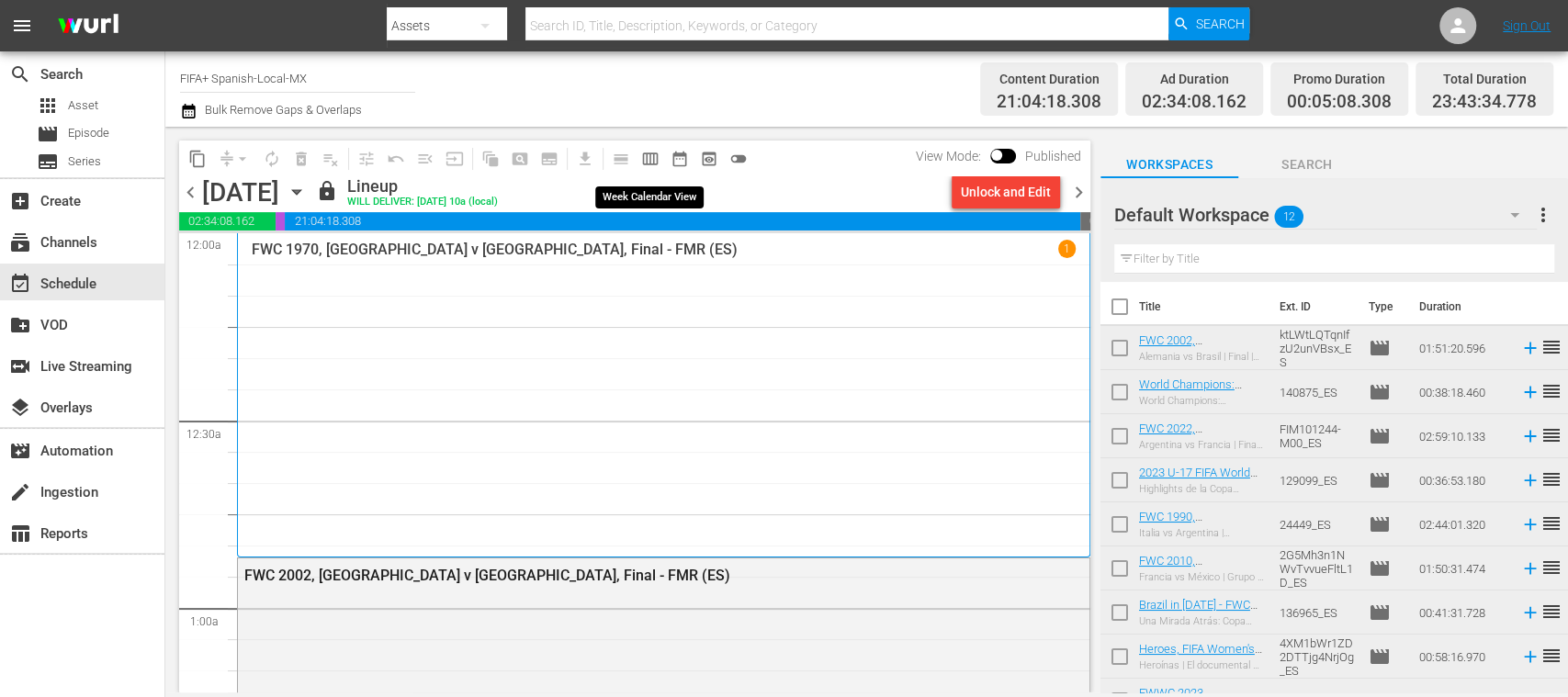
click at [645, 155] on span "calendar_view_week_outlined" at bounding box center [649, 159] width 19 height 19
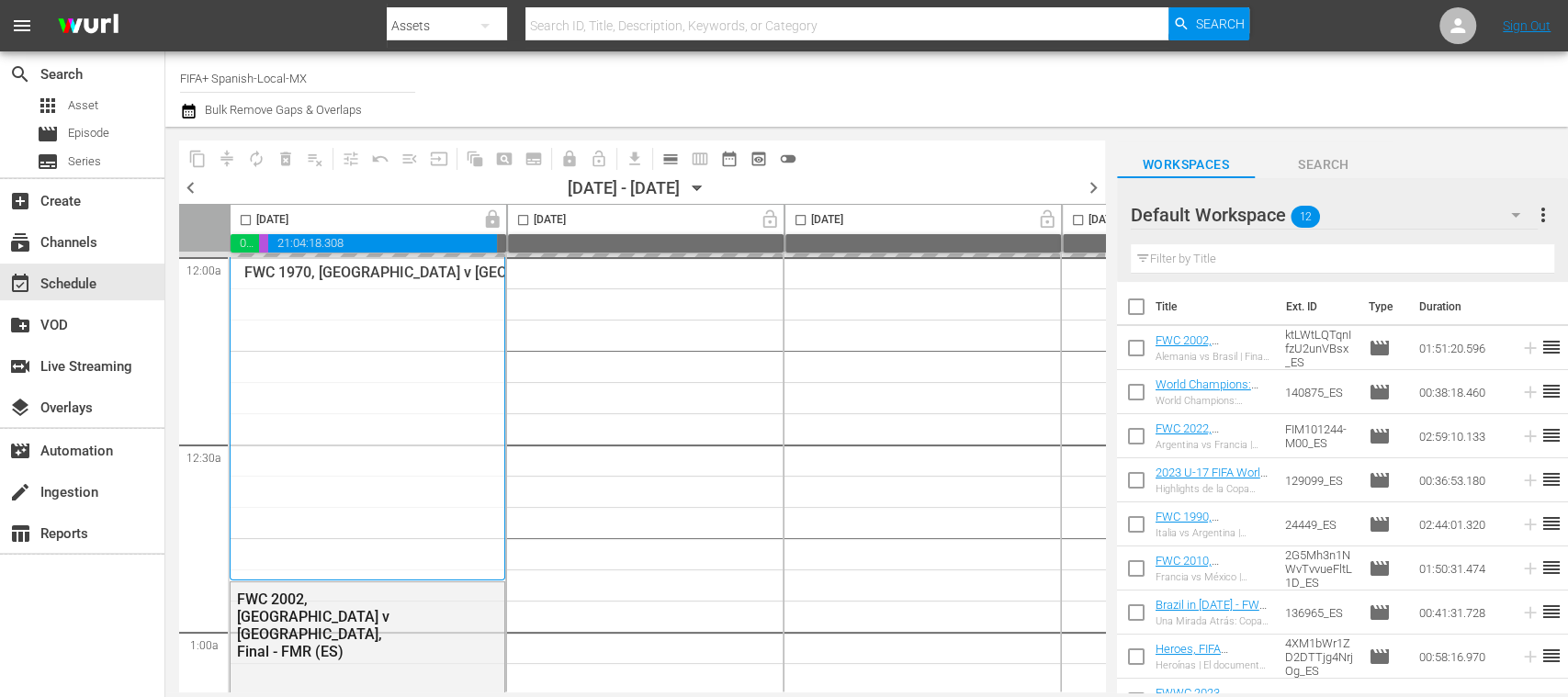
click at [193, 188] on span "chevron_left" at bounding box center [191, 188] width 23 height 23
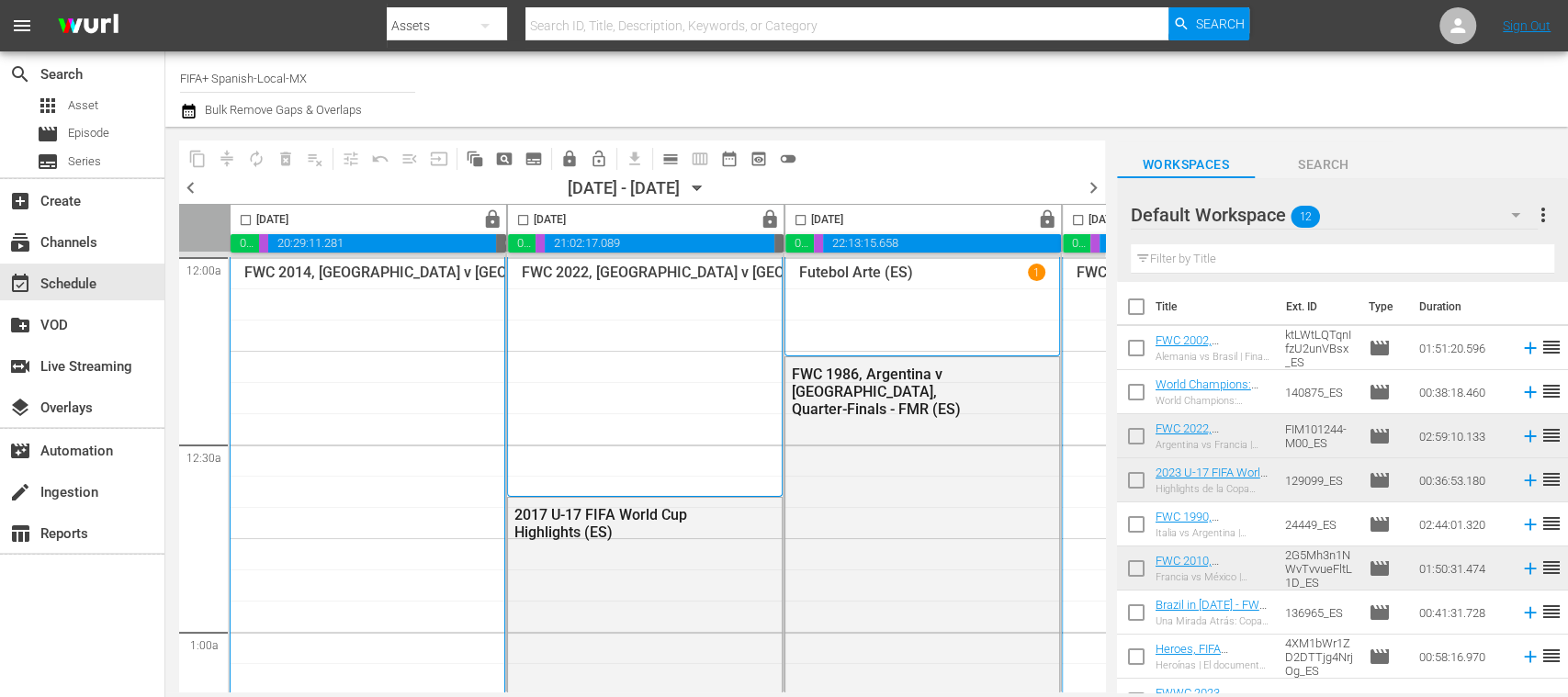
click at [193, 188] on span "chevron_left" at bounding box center [191, 188] width 23 height 23
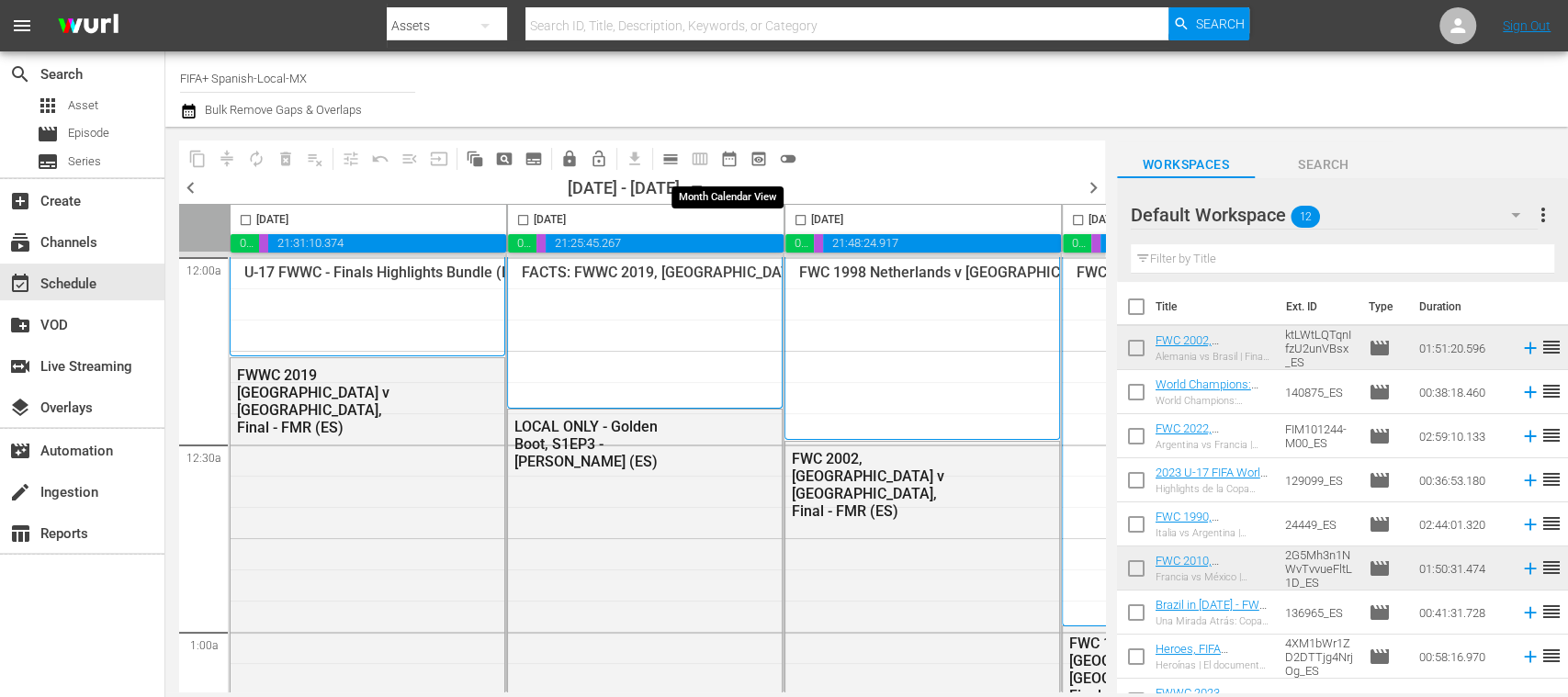
click at [725, 158] on span "date_range_outlined" at bounding box center [728, 159] width 19 height 19
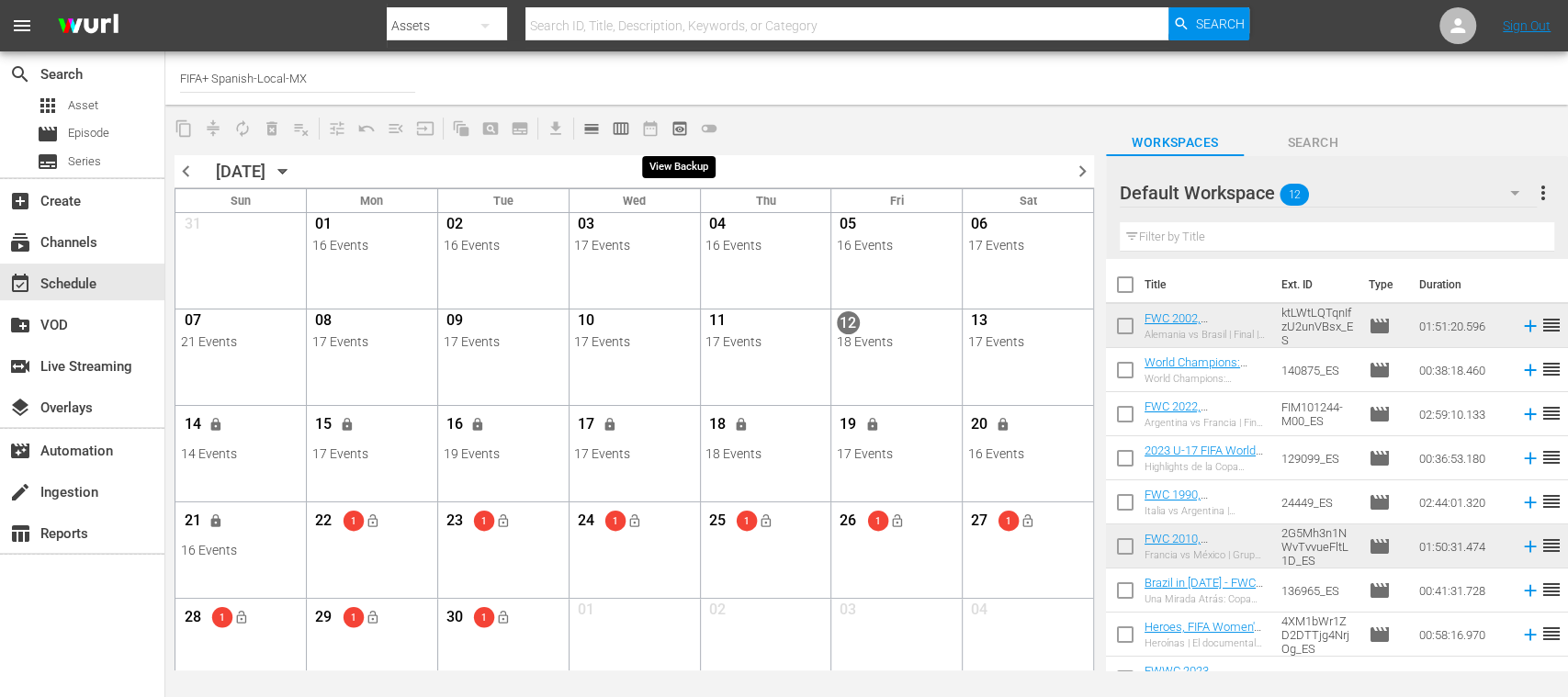
click at [682, 122] on span "preview_outlined" at bounding box center [680, 128] width 19 height 19
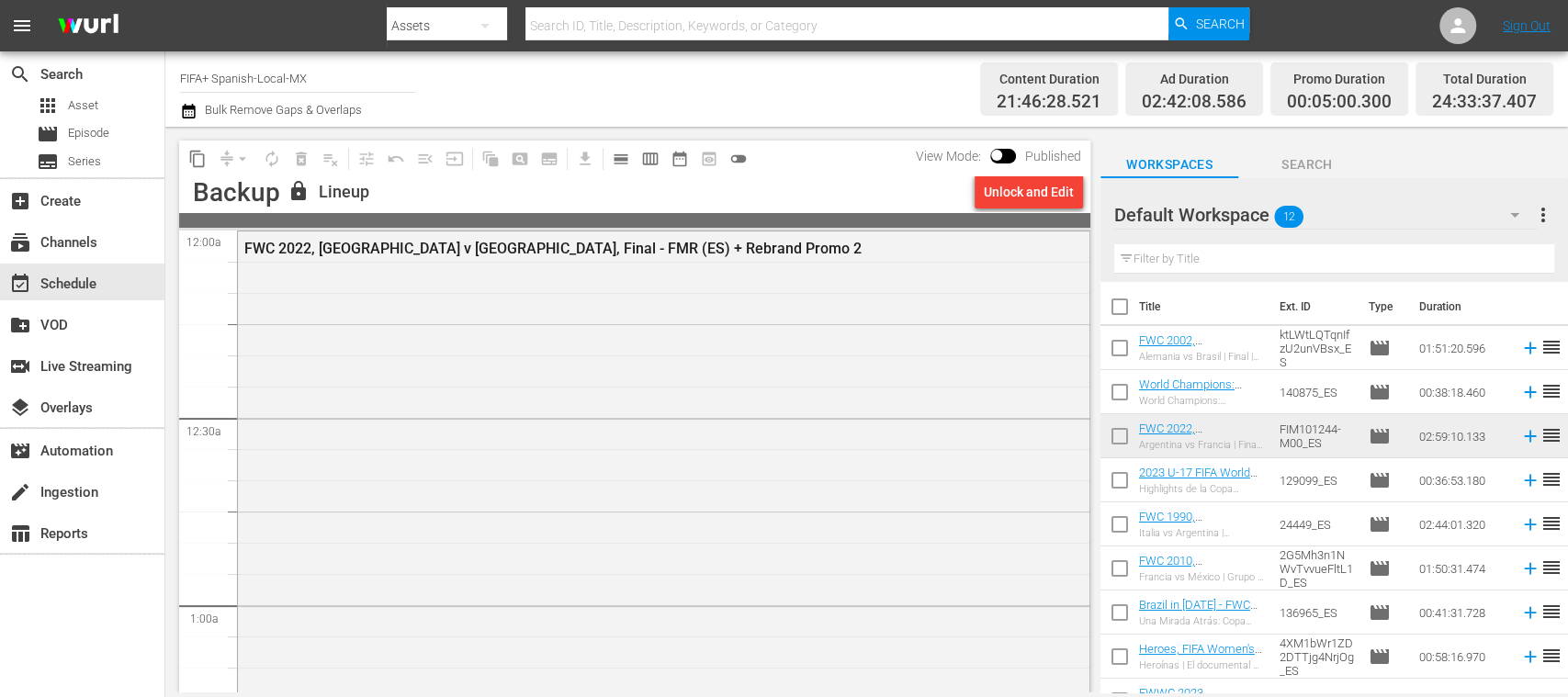
click at [1019, 197] on div "Unlock and Edit" at bounding box center [1029, 192] width 90 height 33
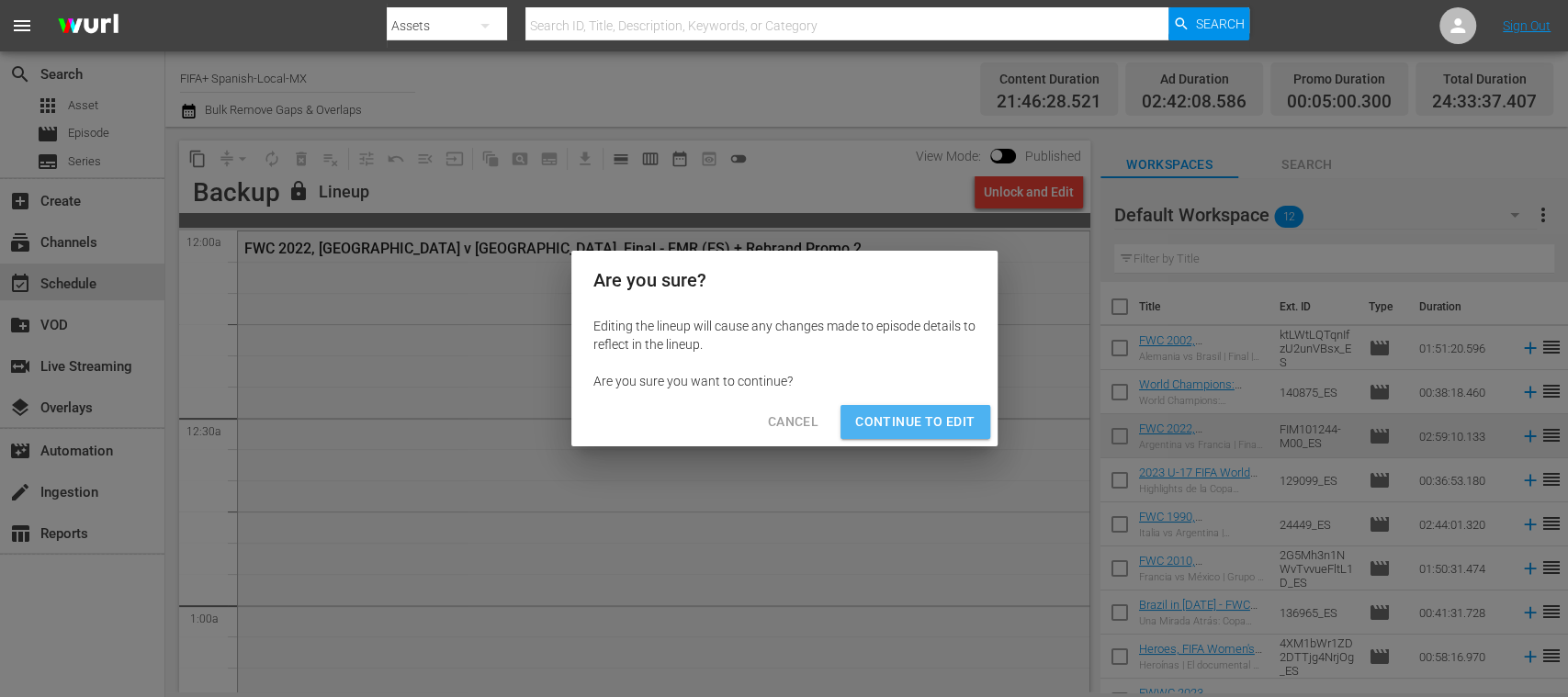
click at [935, 421] on span "Continue to Edit" at bounding box center [915, 422] width 119 height 23
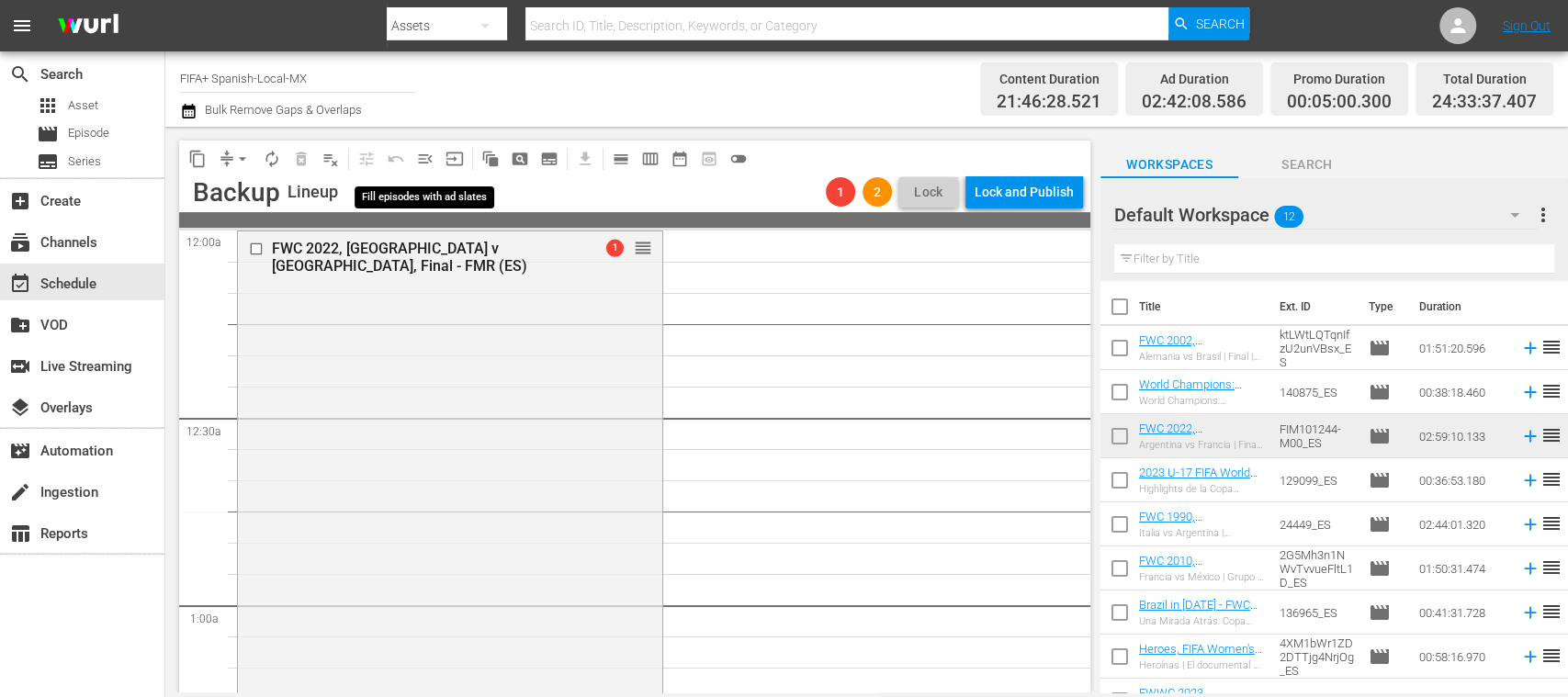
click at [428, 154] on span "menu_open" at bounding box center [425, 159] width 19 height 19
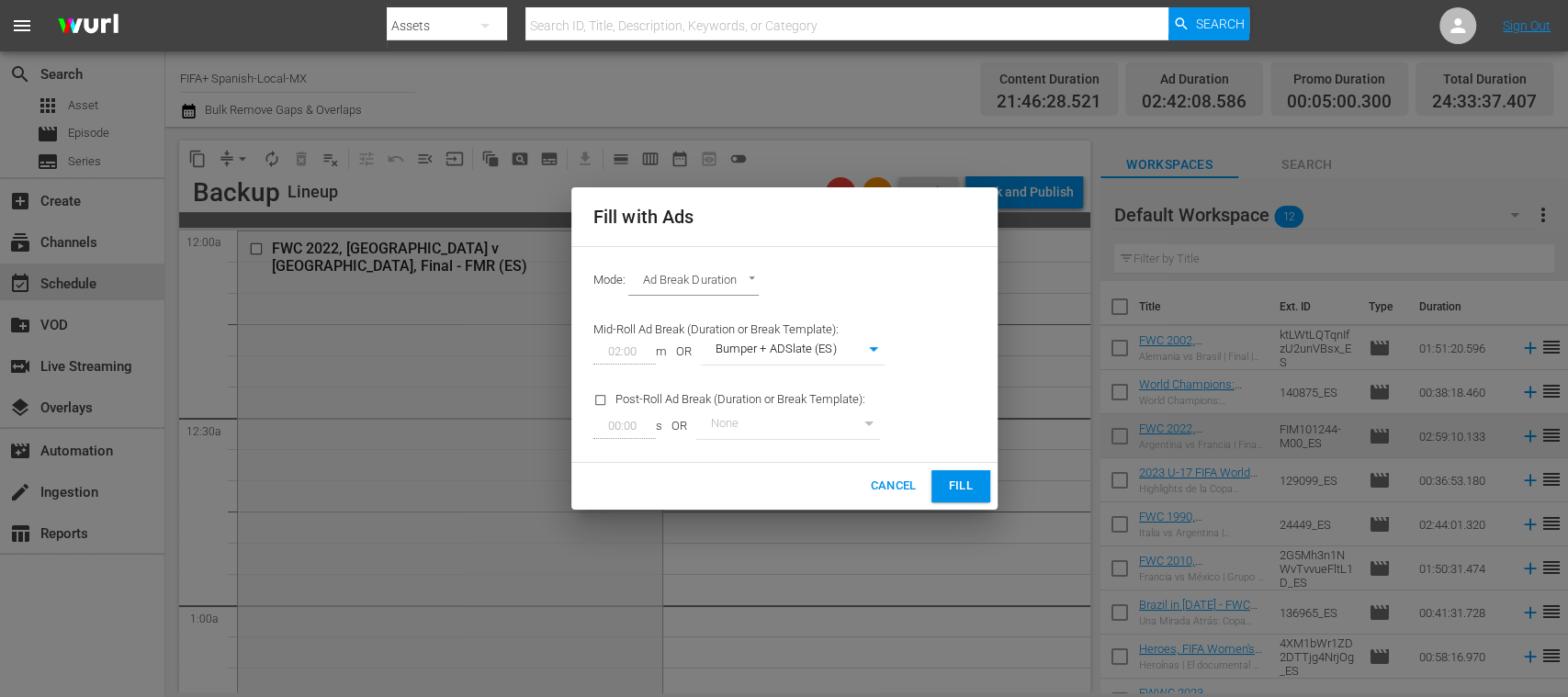
click at [950, 483] on span "Fill" at bounding box center [960, 486] width 29 height 21
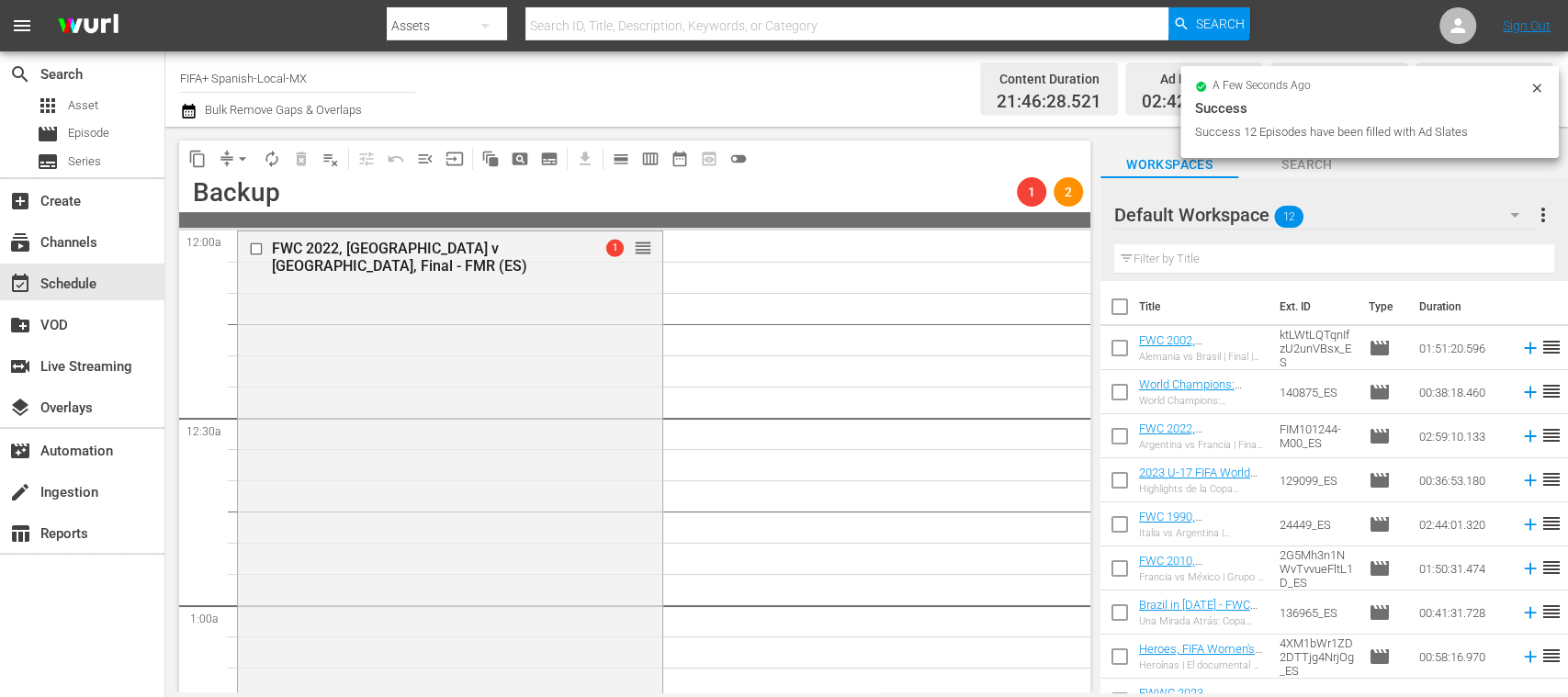
click at [241, 154] on span "arrow_drop_down" at bounding box center [242, 159] width 19 height 19
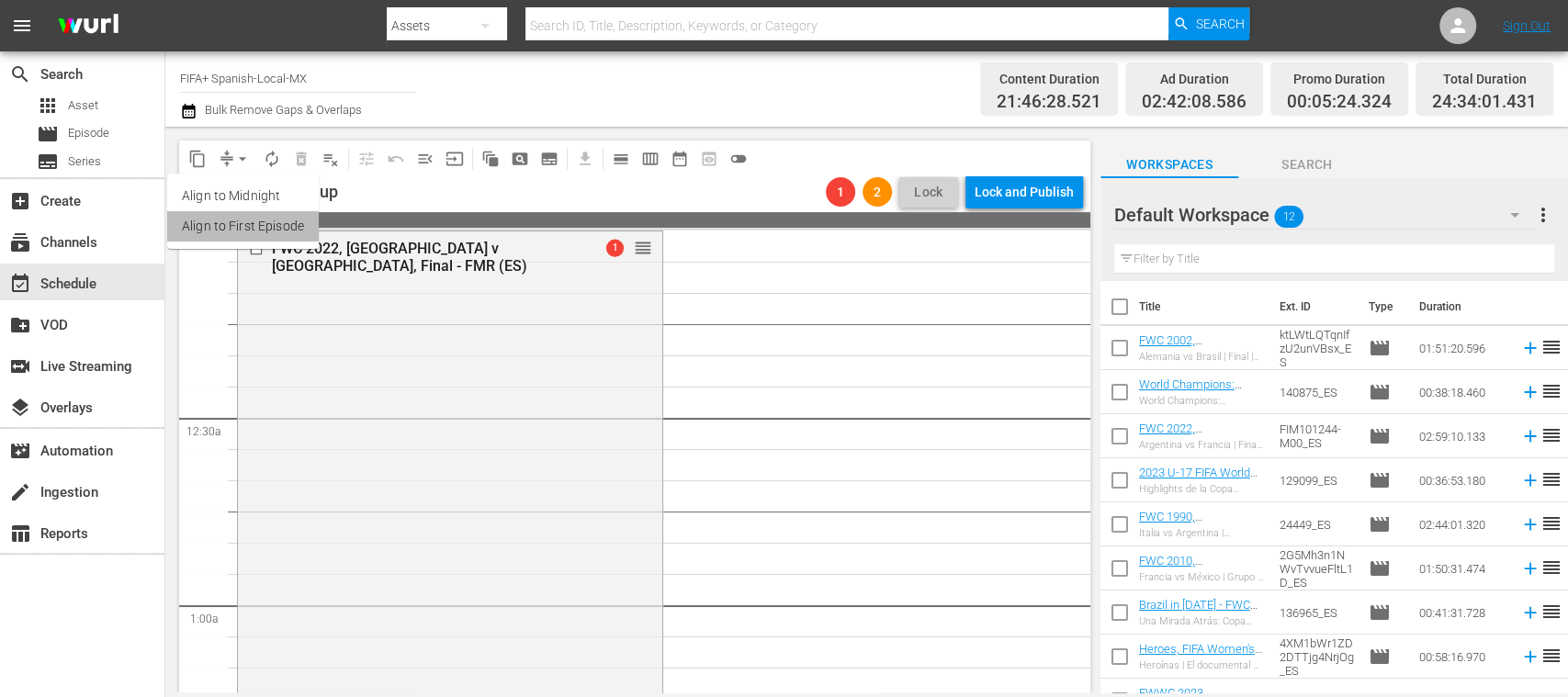
click at [289, 229] on li "Align to First Episode" at bounding box center [242, 226] width 151 height 30
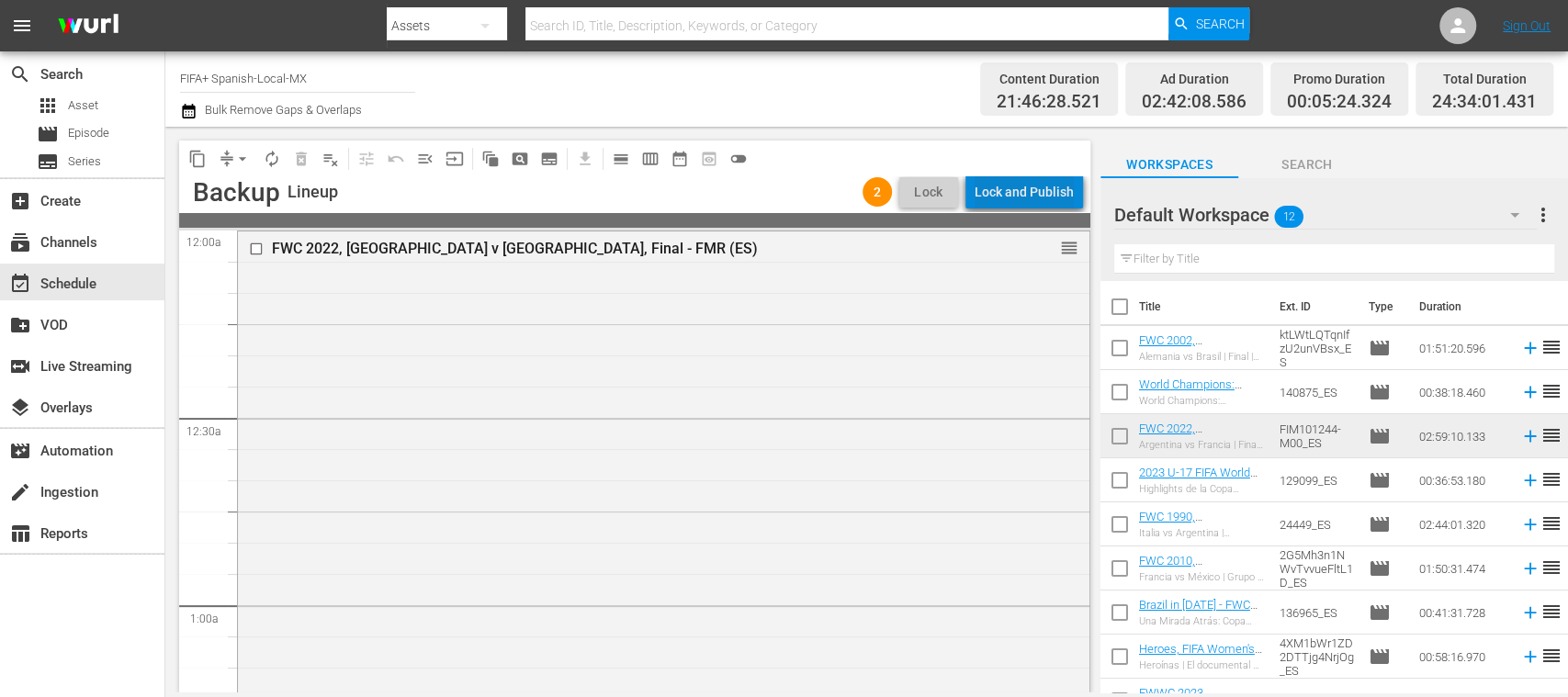
click at [1045, 193] on div "Lock and Publish" at bounding box center [1024, 192] width 99 height 33
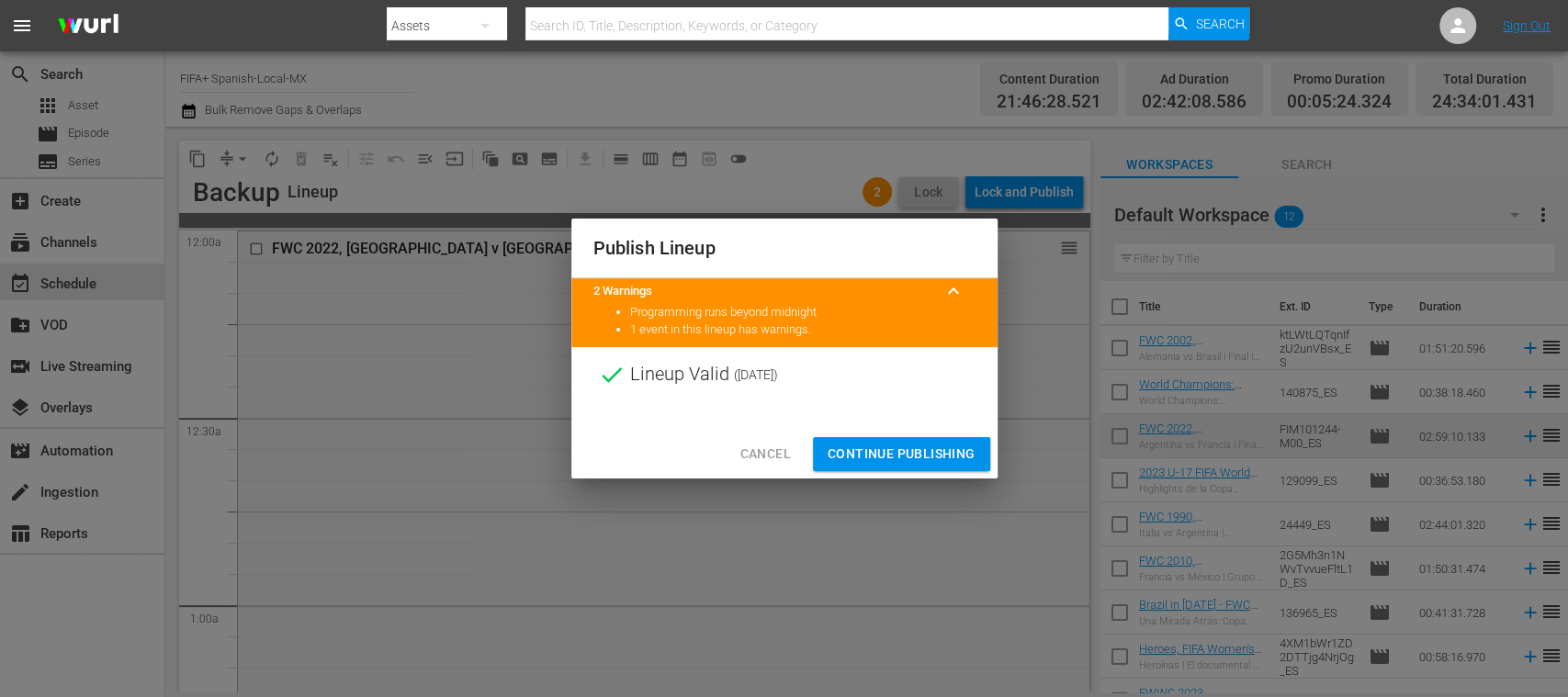
click at [945, 454] on span "Continue Publishing" at bounding box center [902, 454] width 148 height 23
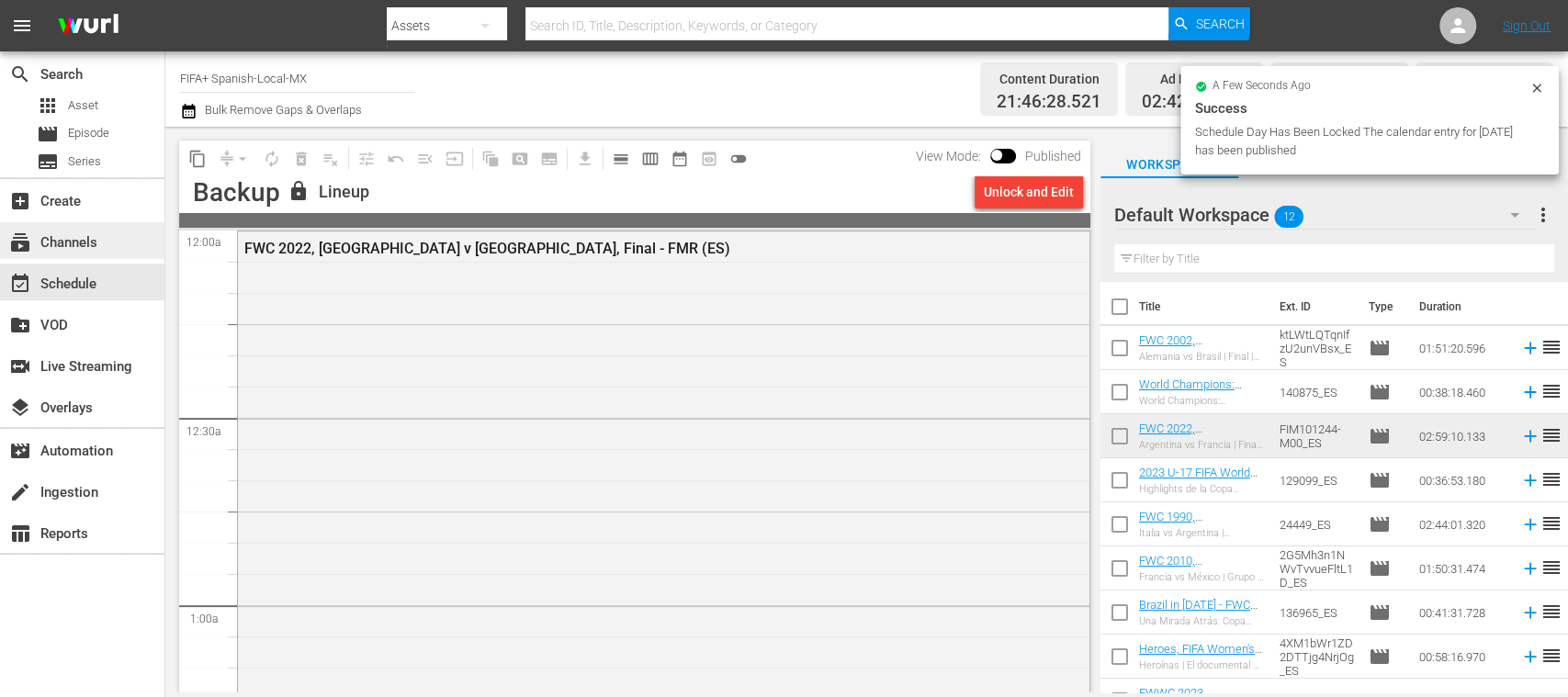
click at [71, 241] on div "subscriptions Channels" at bounding box center [51, 239] width 102 height 17
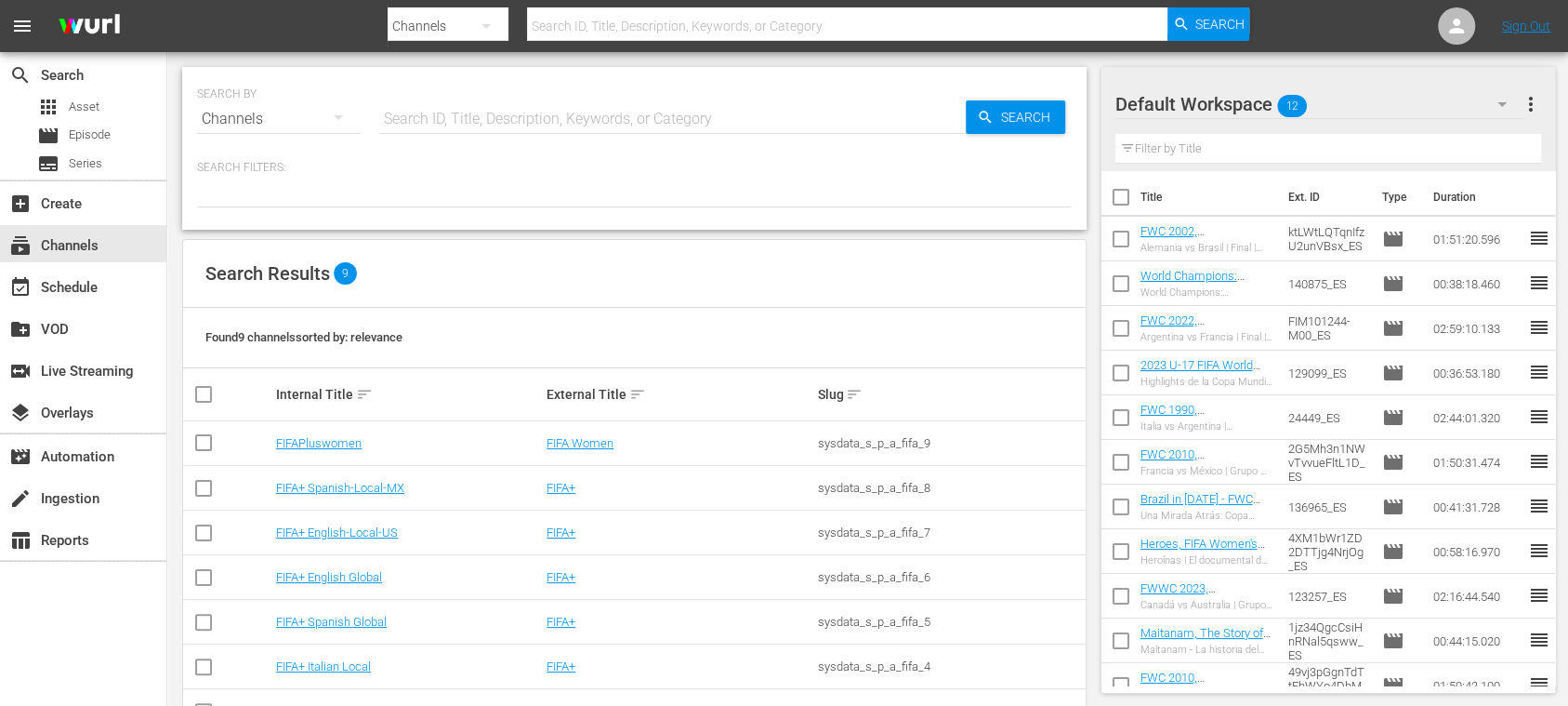
scroll to position [151, 0]
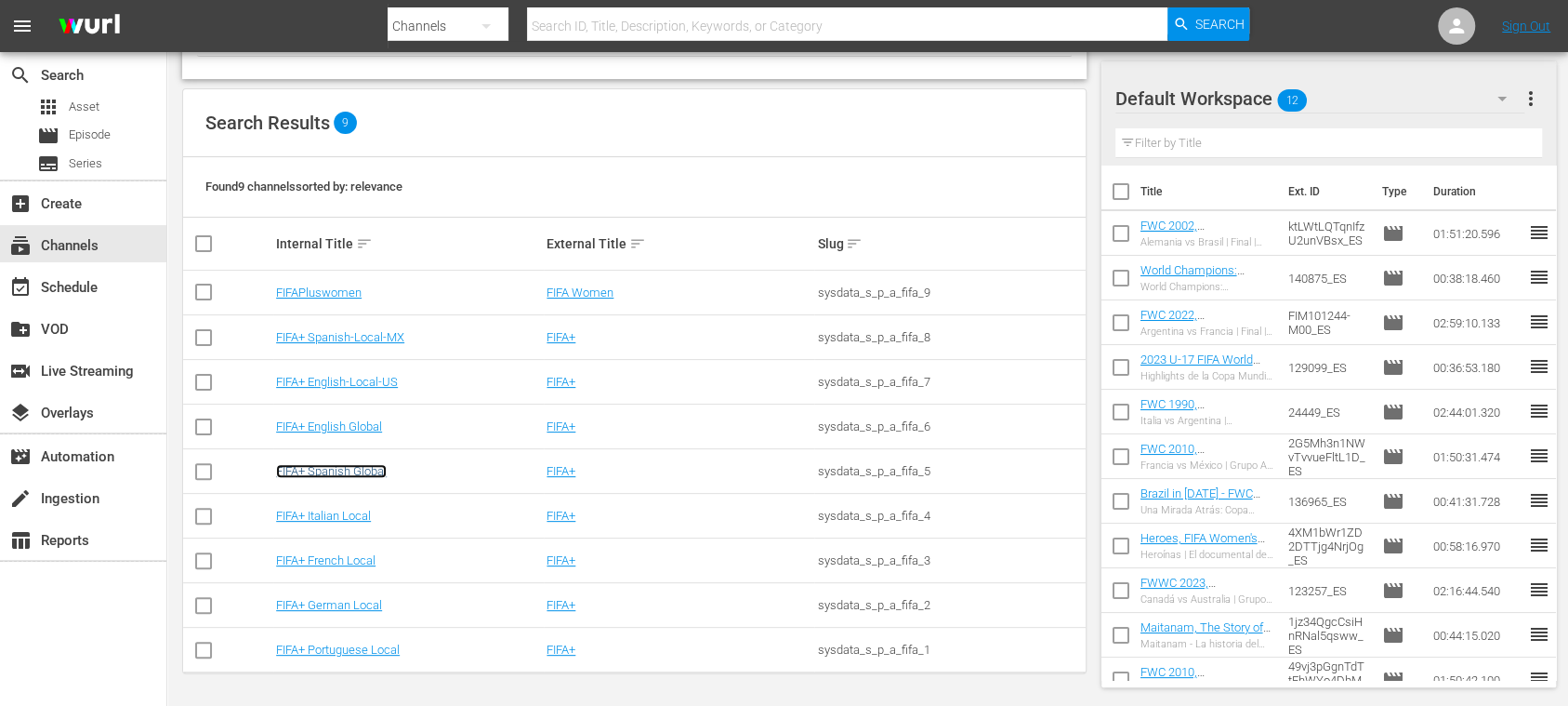
click at [372, 472] on link "FIFA+ Spanish Global" at bounding box center [332, 471] width 111 height 14
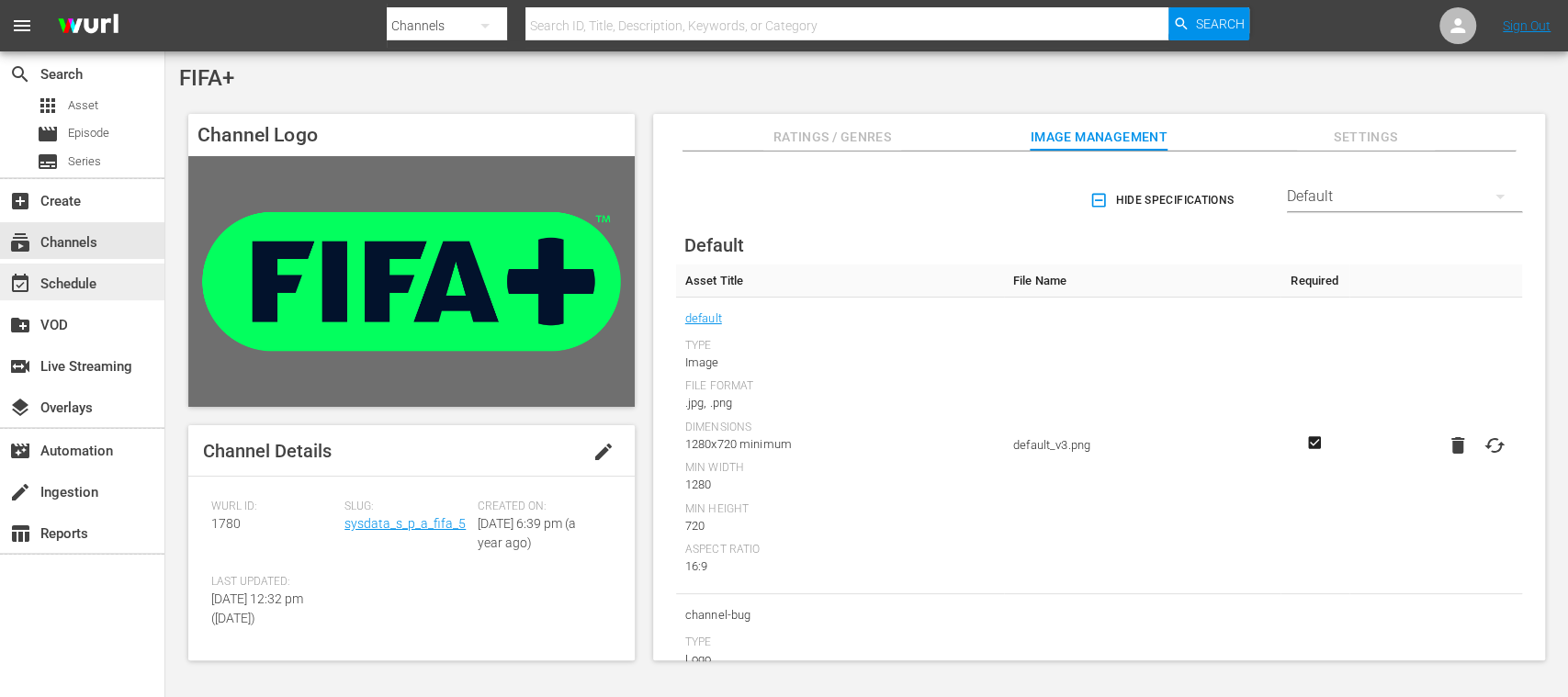
click at [116, 271] on div "event_available Schedule" at bounding box center [82, 282] width 165 height 37
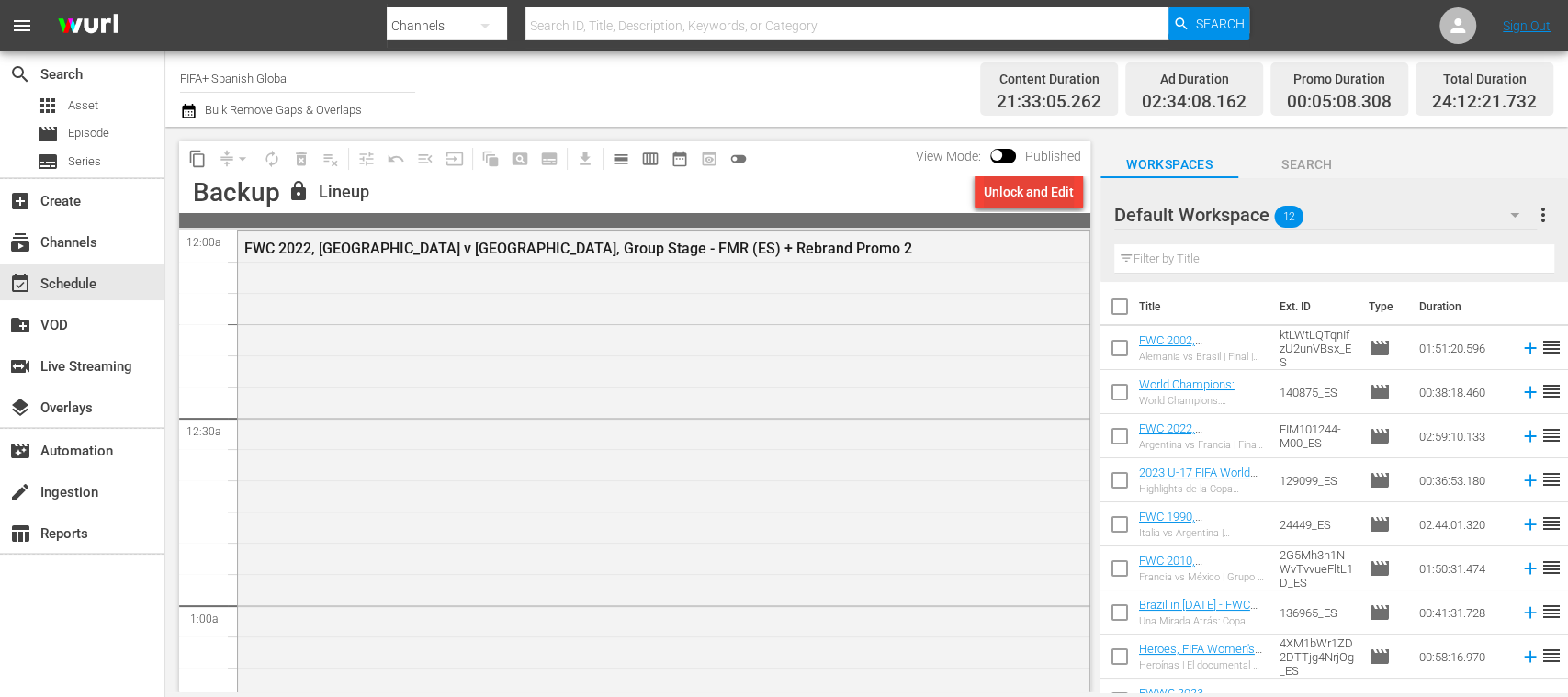
click at [1061, 200] on div "Unlock and Edit" at bounding box center [1029, 192] width 90 height 33
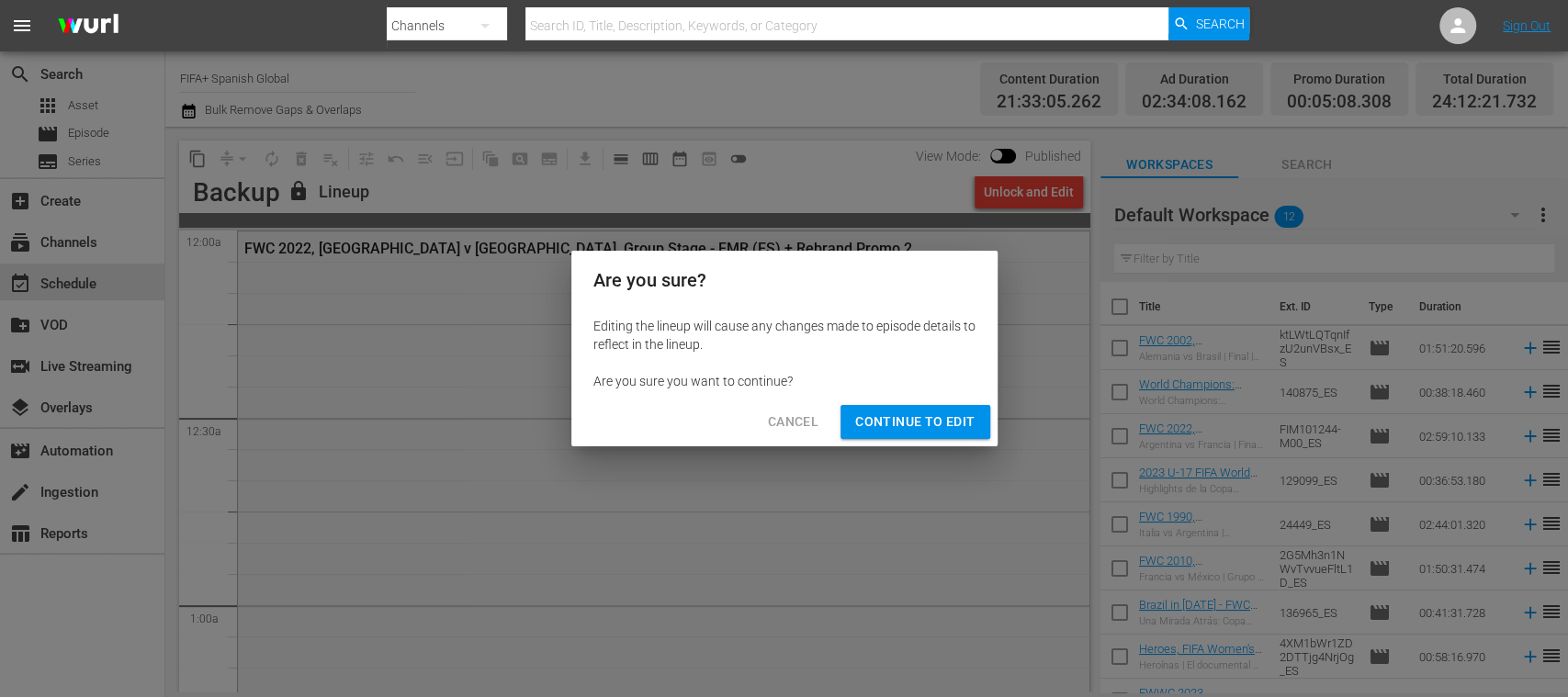
click at [958, 410] on span "Continue to Edit" at bounding box center [915, 422] width 119 height 23
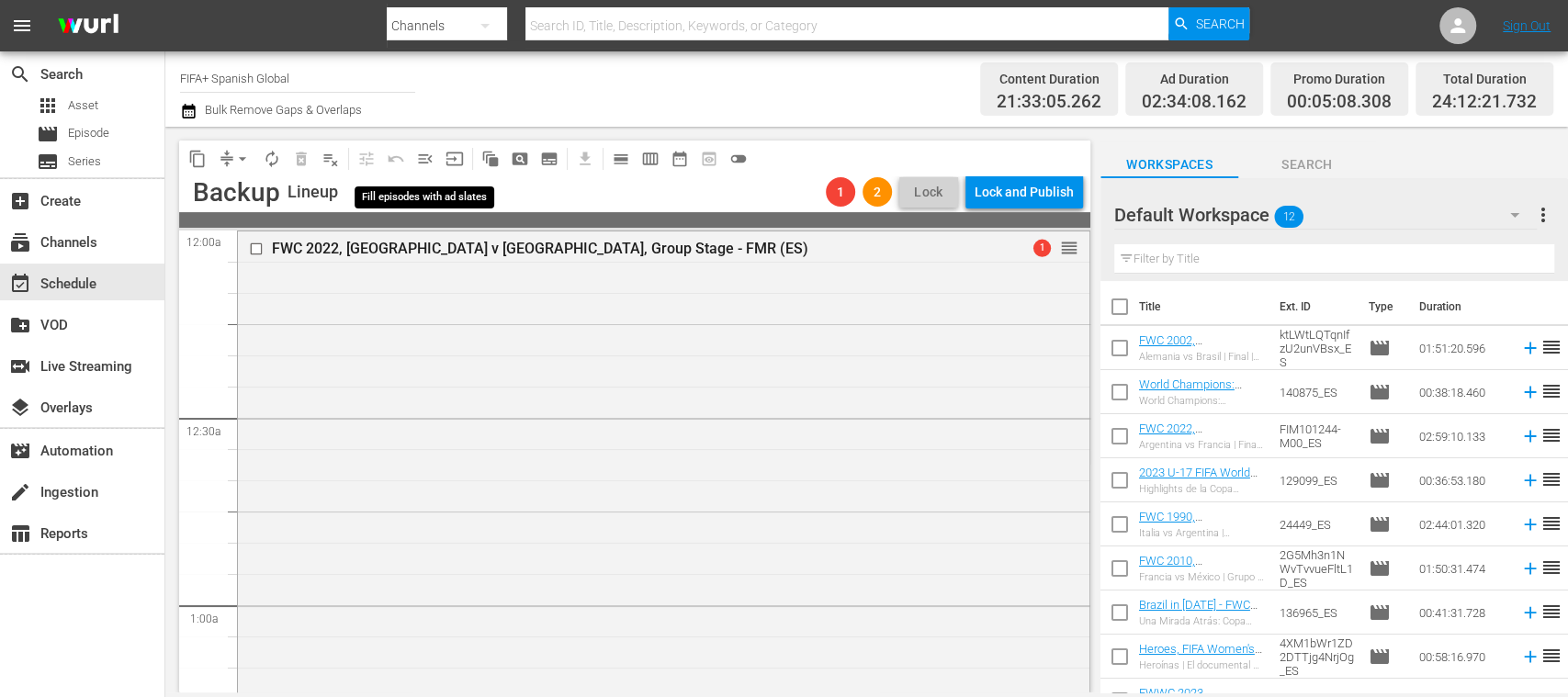
click at [430, 153] on span "menu_open" at bounding box center [425, 159] width 19 height 19
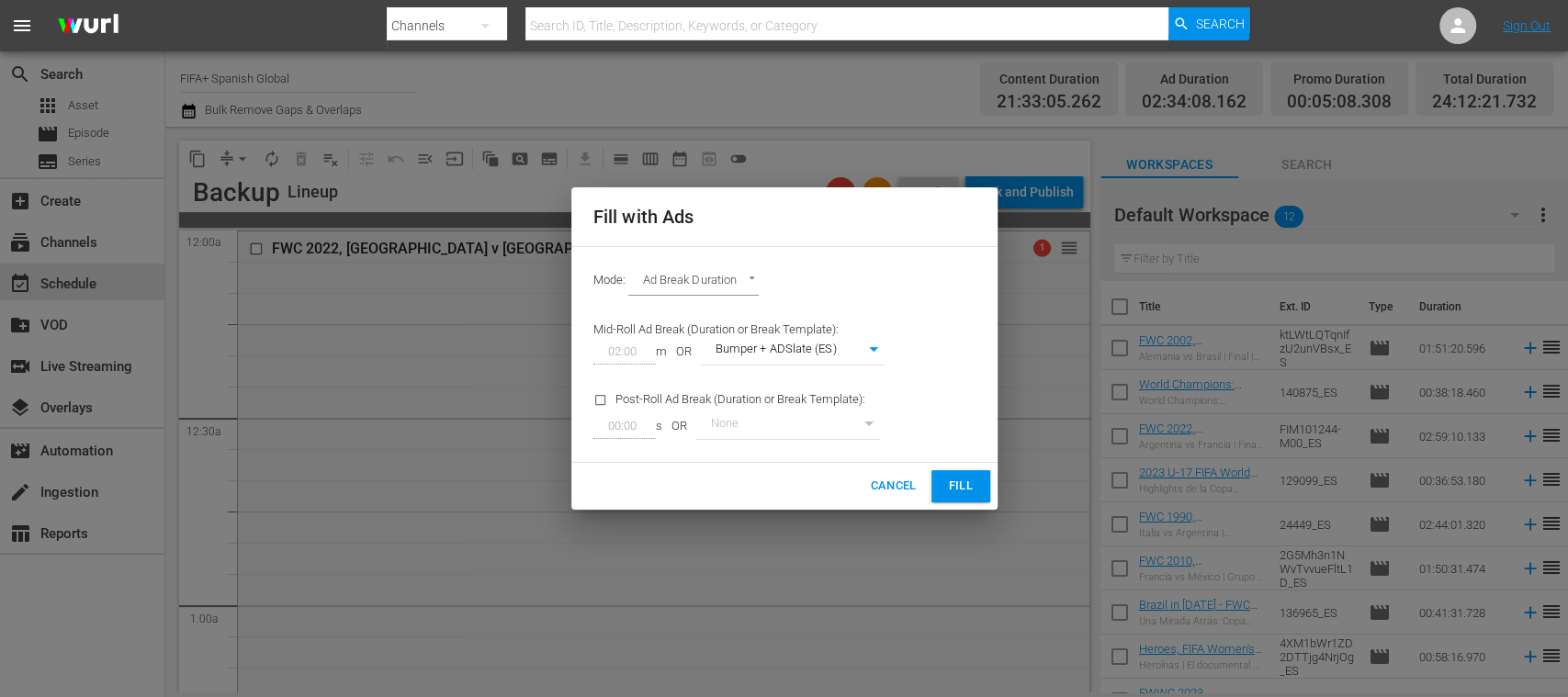
click at [961, 483] on span "Fill" at bounding box center [960, 486] width 29 height 21
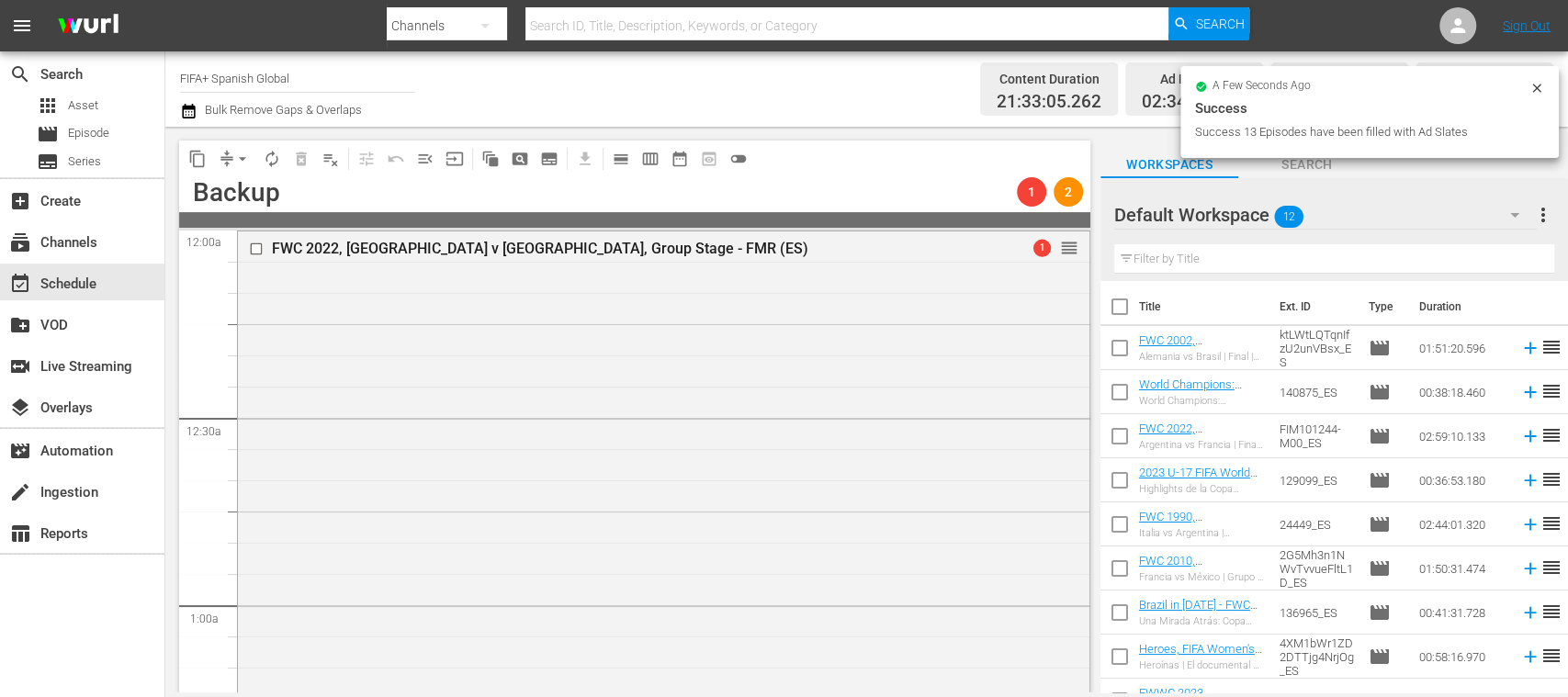
click at [242, 158] on span "arrow_drop_down" at bounding box center [242, 159] width 19 height 19
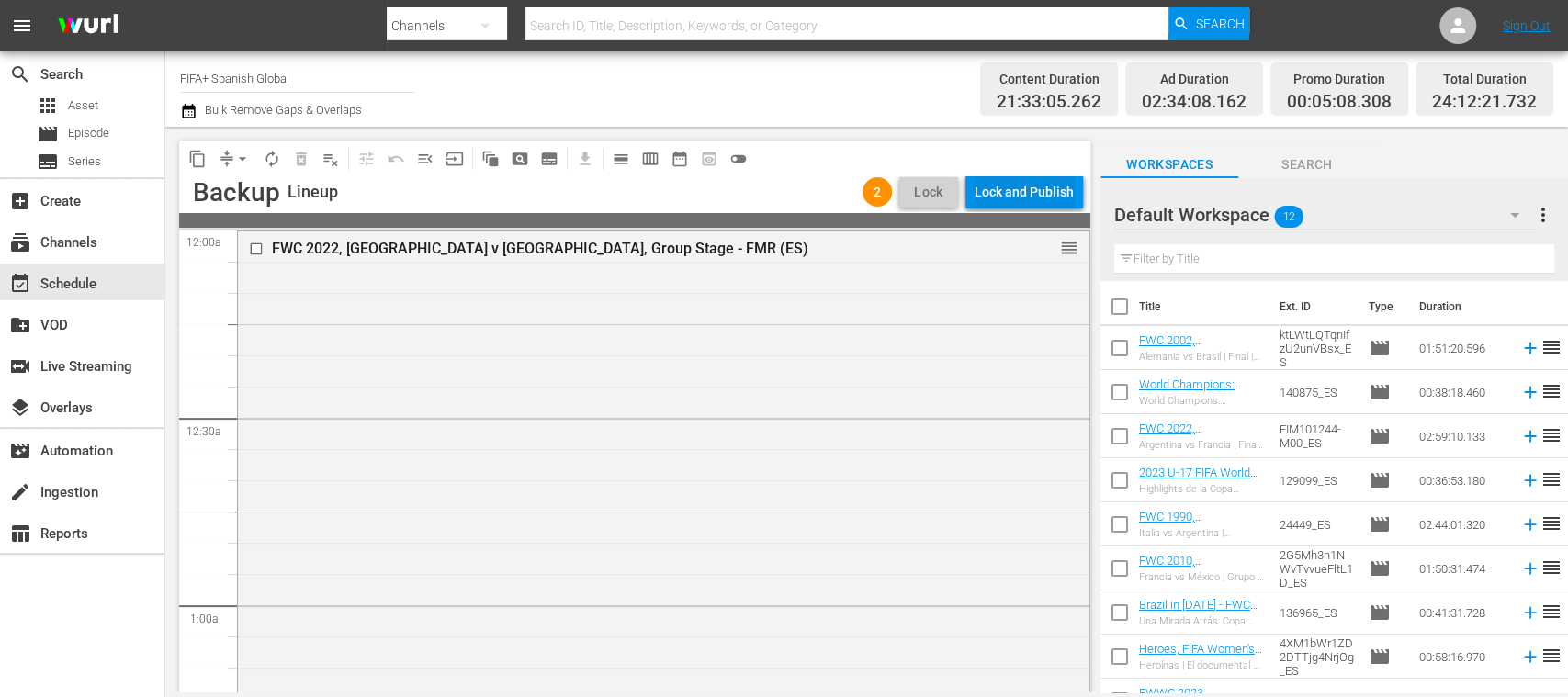
click at [1064, 189] on div "Lock and Publish" at bounding box center [1024, 192] width 99 height 33
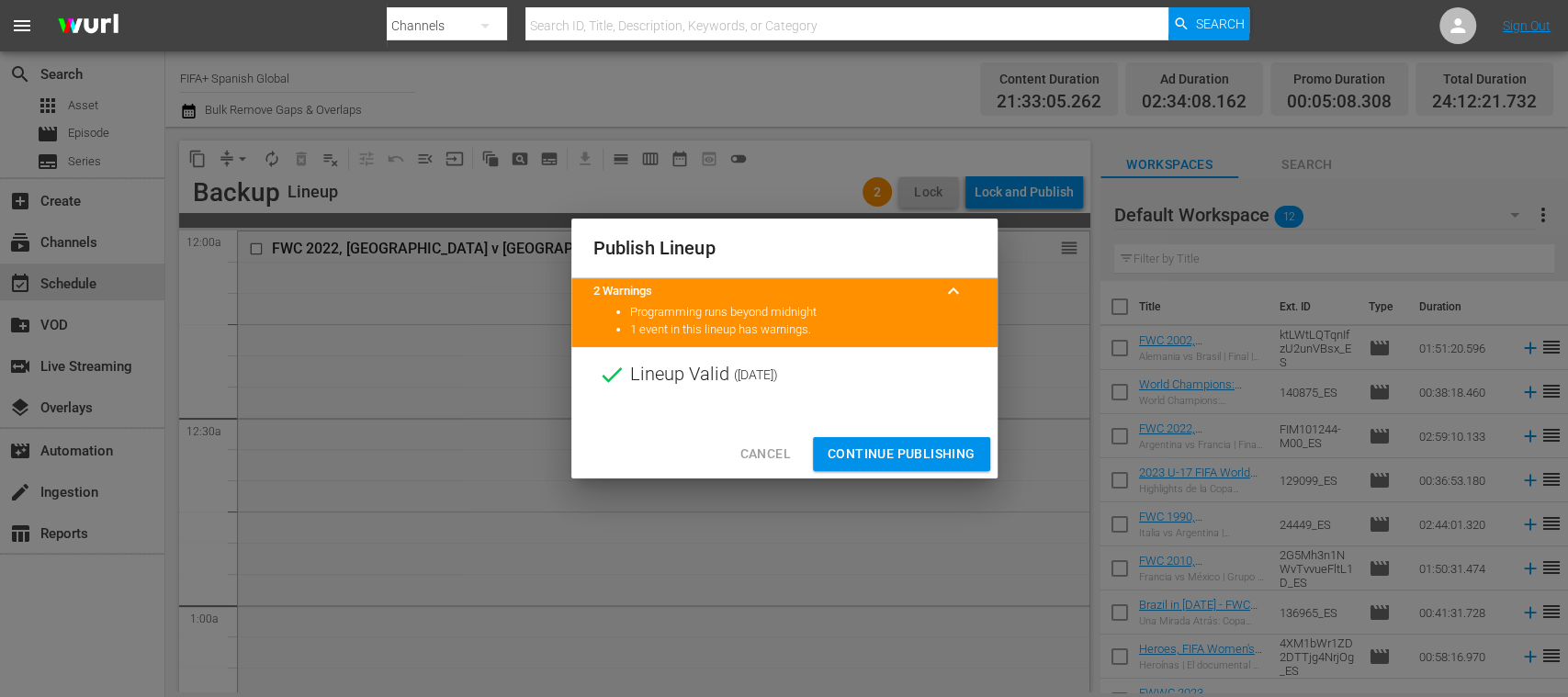
click at [908, 441] on button "Continue Publishing" at bounding box center [902, 453] width 177 height 34
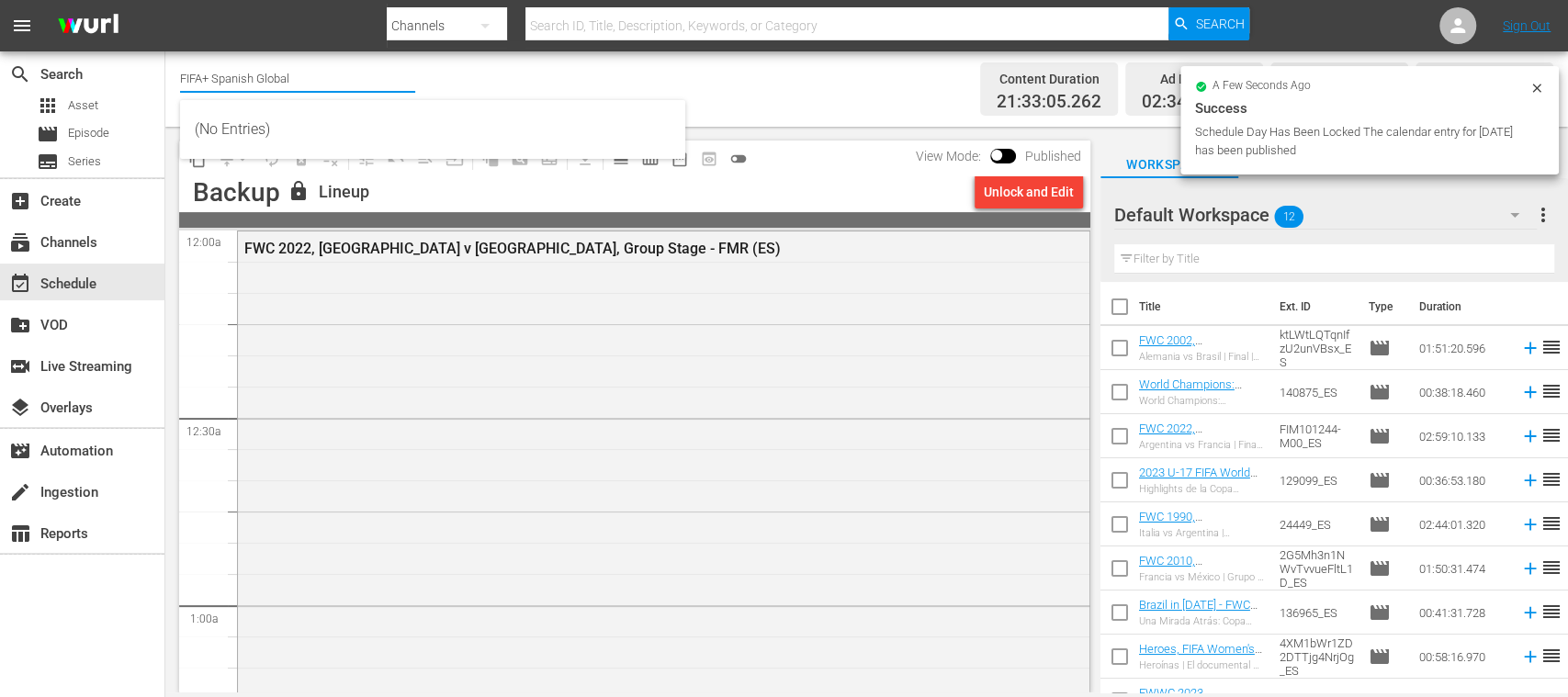
drag, startPoint x: 224, startPoint y: 77, endPoint x: 364, endPoint y: 79, distance: 140.0
click at [364, 79] on input "FIFA+ Spanish Global" at bounding box center [297, 77] width 235 height 44
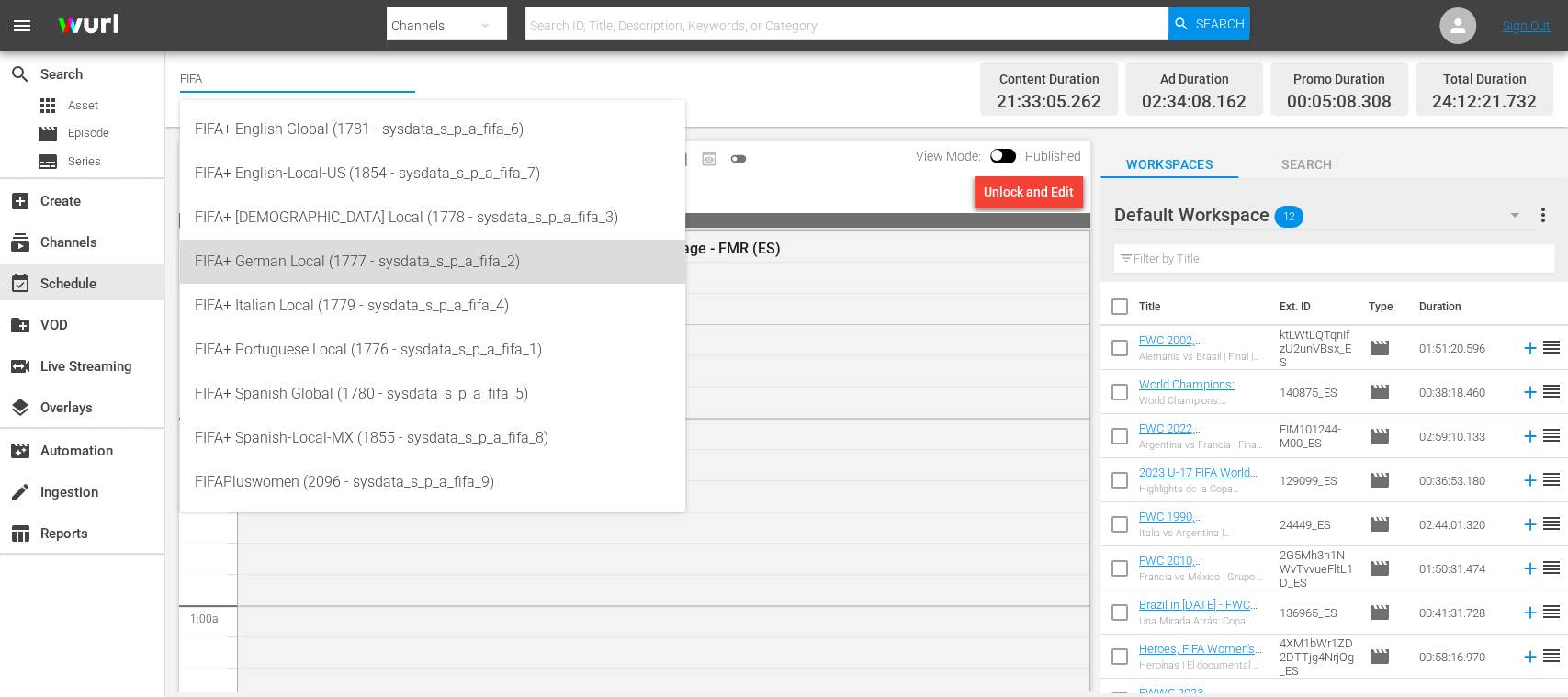
click at [329, 250] on div "FIFA+ German Local (1777 - sysdata_s_p_a_fifa_2)" at bounding box center [433, 261] width 476 height 44
type input "FIFA+ German Local (1777 - sysdata_s_p_a_fifa_2)"
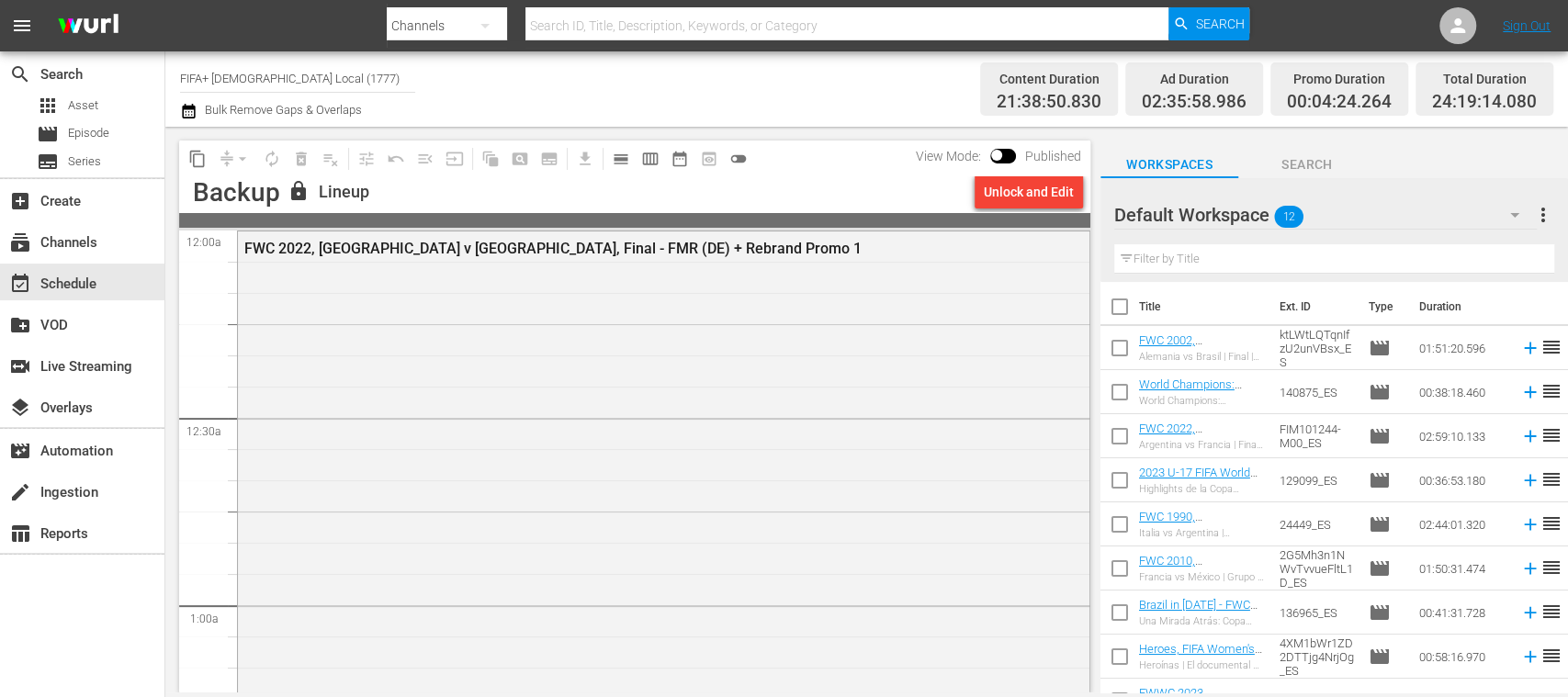
click at [1022, 195] on div "Unlock and Edit" at bounding box center [1029, 192] width 90 height 33
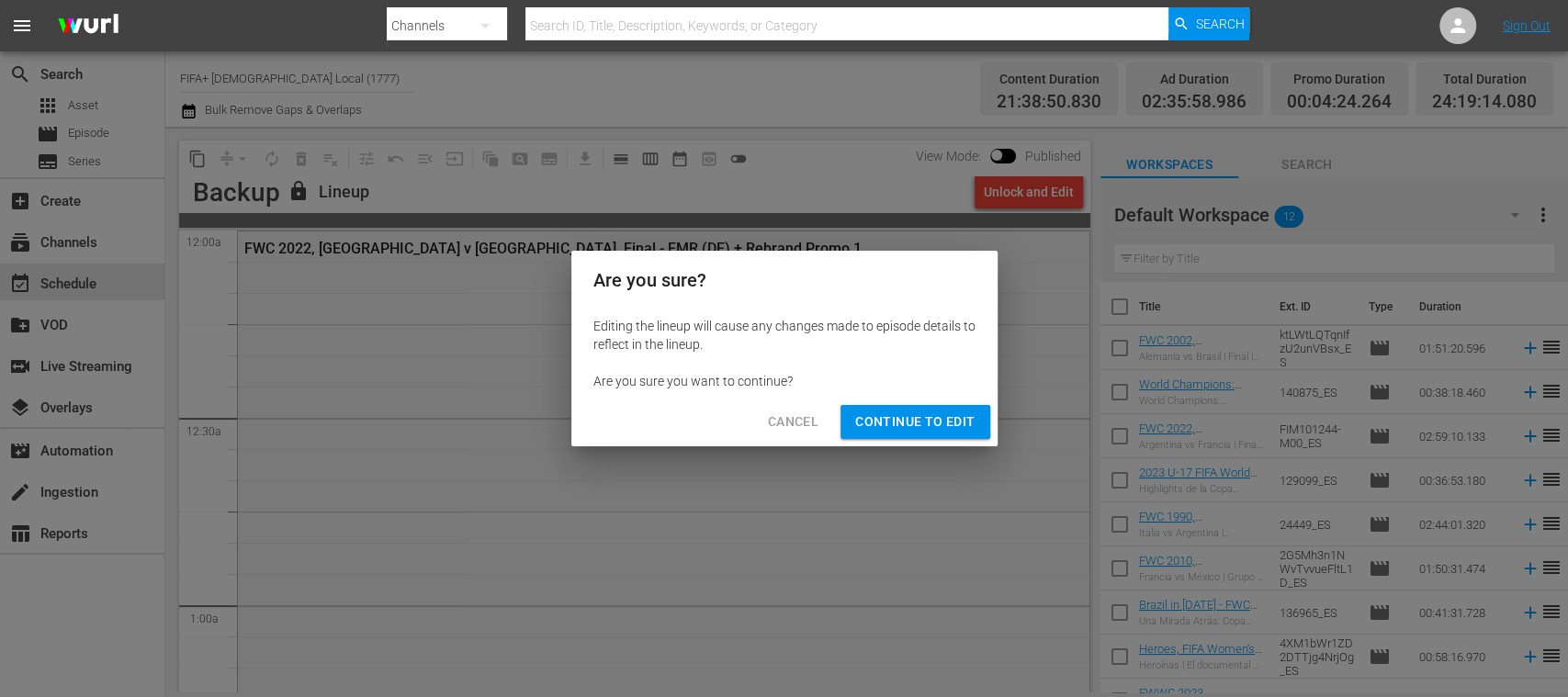
click at [941, 415] on span "Continue to Edit" at bounding box center [915, 422] width 119 height 23
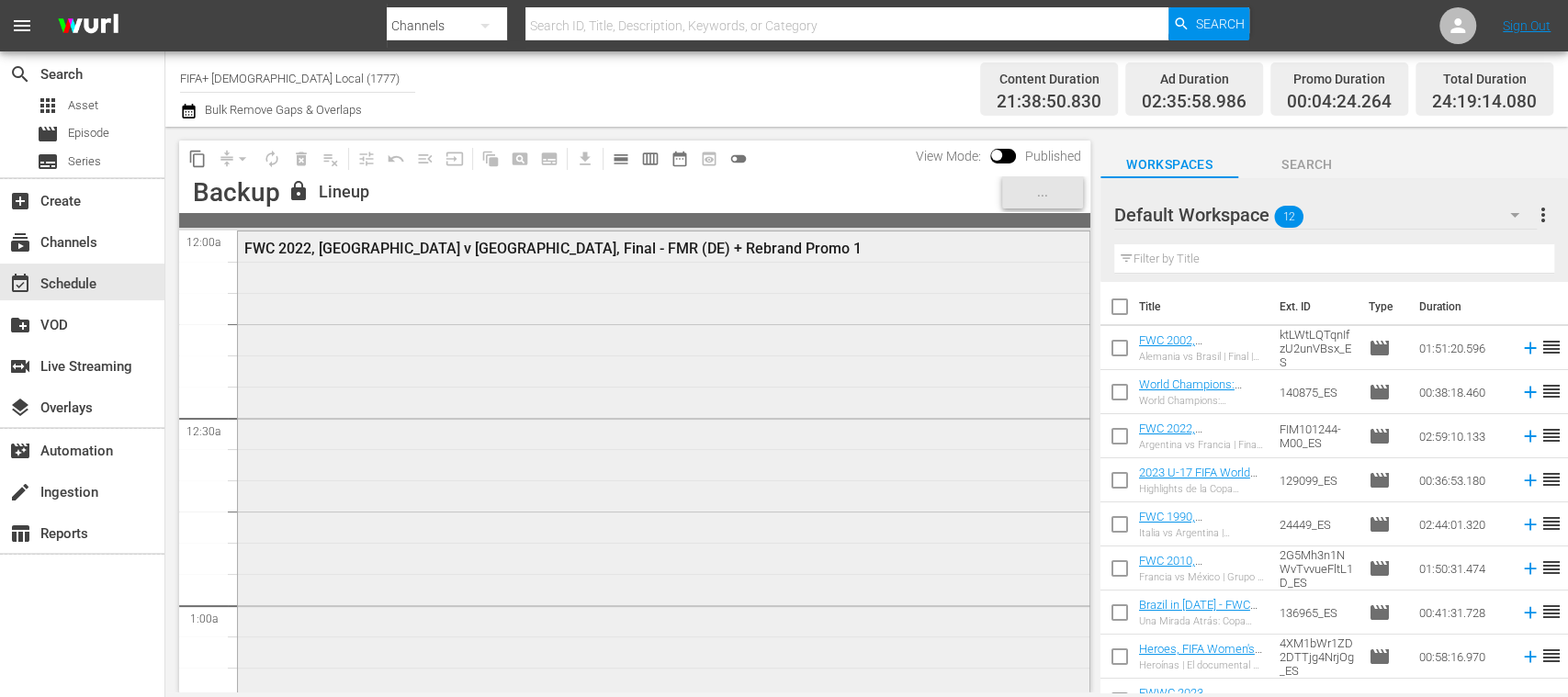
click at [656, 250] on div "FWC 2022, [GEOGRAPHIC_DATA] v [GEOGRAPHIC_DATA], Final - FMR (DE) + Rebrand Pro…" at bounding box center [614, 249] width 739 height 18
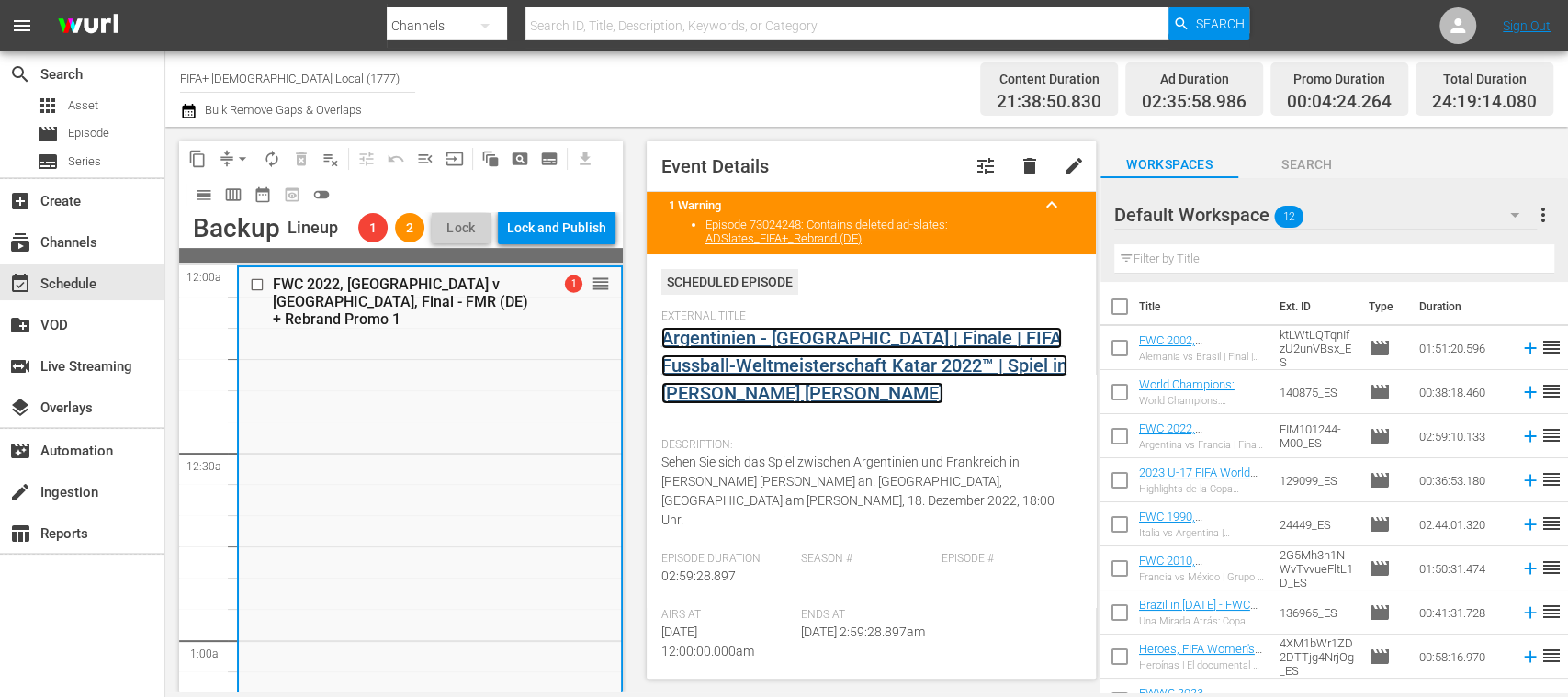
click at [748, 338] on link "Argentinien - [GEOGRAPHIC_DATA] | Finale | FIFA Fussball-Weltmeisterschaft Kata…" at bounding box center [864, 365] width 406 height 77
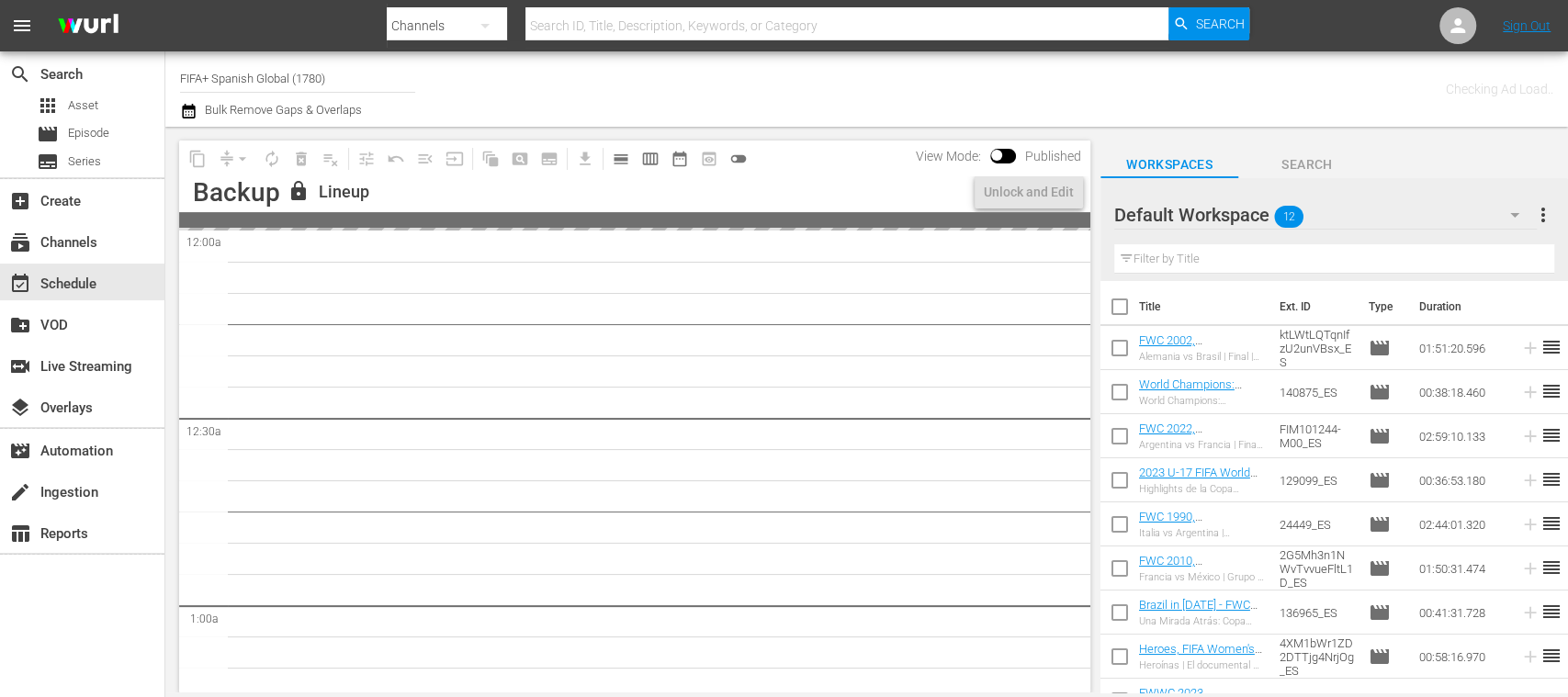
type input "FIFA+ [DEMOGRAPHIC_DATA] Local (1777)"
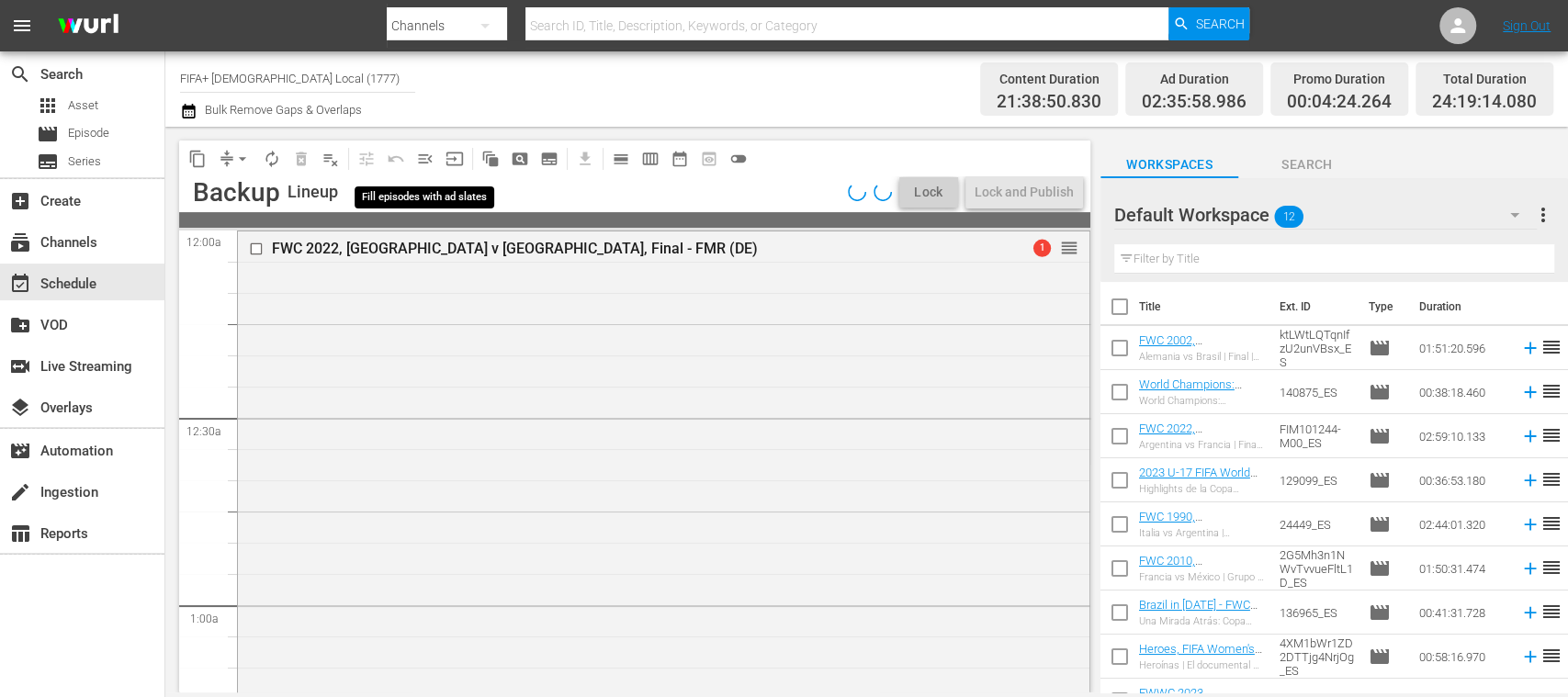
click at [428, 156] on span "menu_open" at bounding box center [425, 159] width 19 height 19
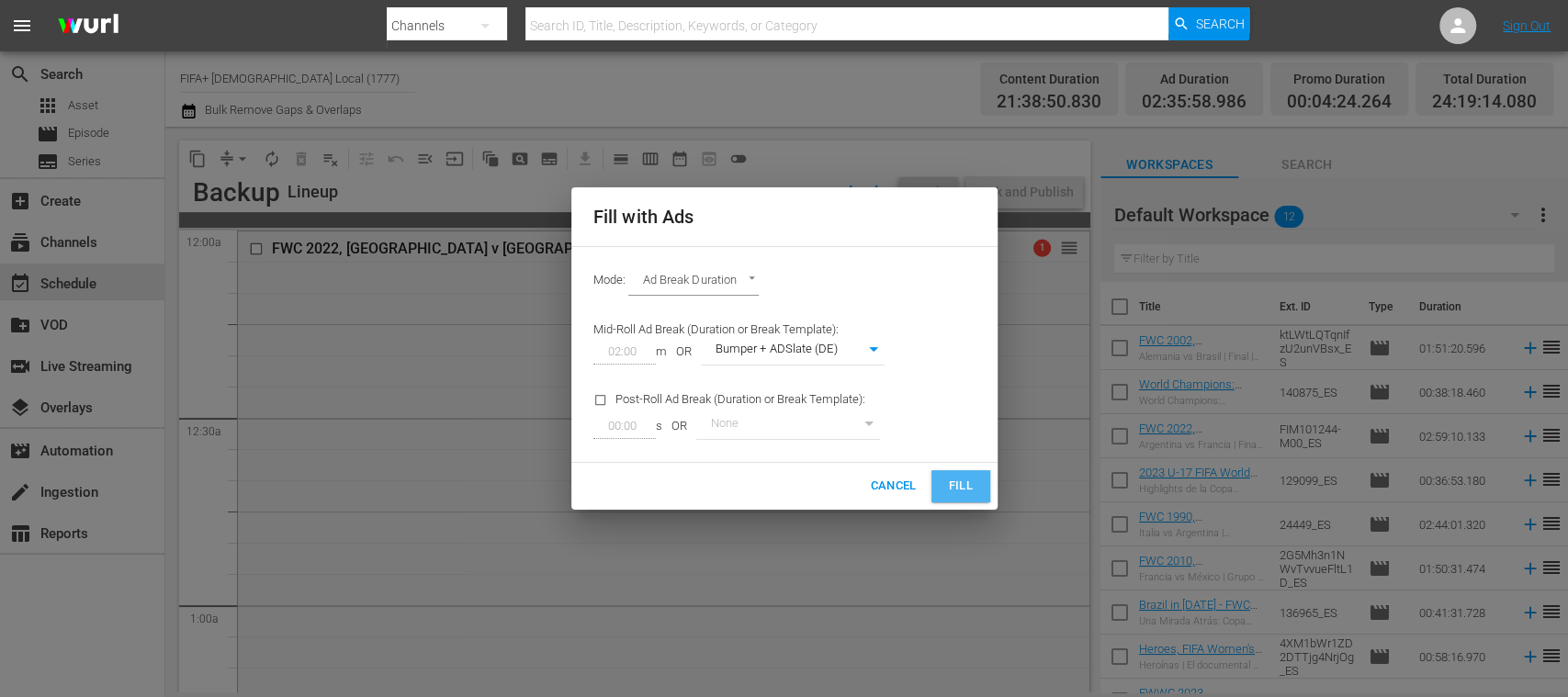
click at [963, 487] on span "Fill" at bounding box center [960, 486] width 29 height 21
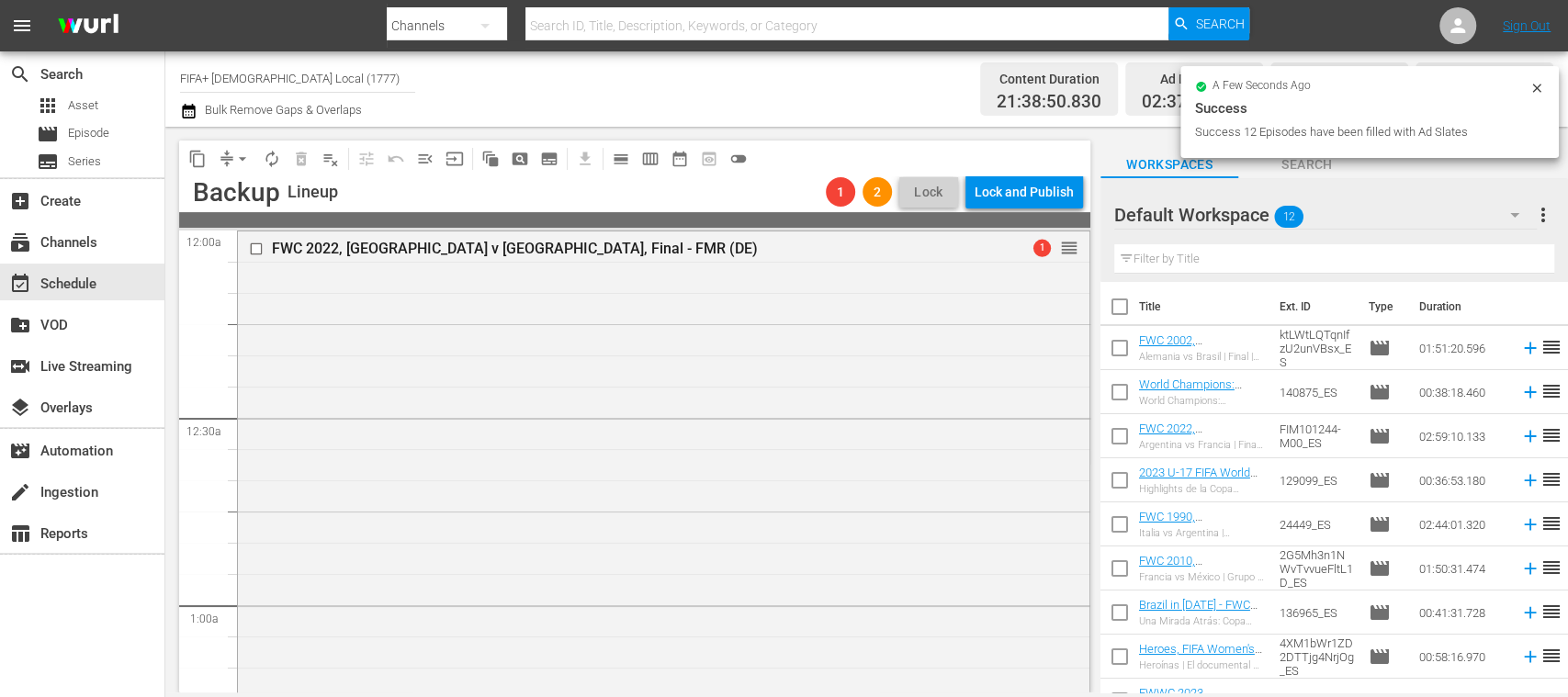
click at [245, 159] on span "arrow_drop_down" at bounding box center [242, 159] width 19 height 19
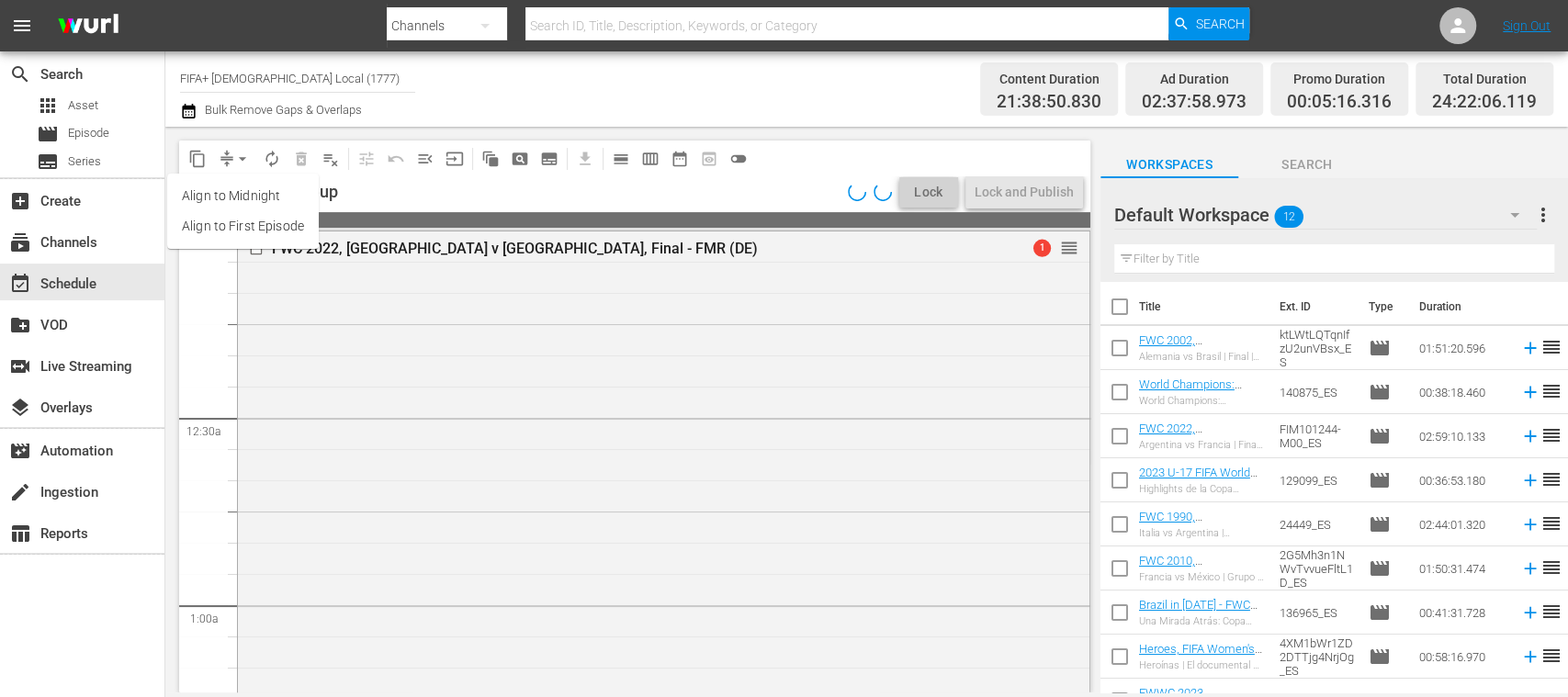
click at [285, 231] on li "Align to First Episode" at bounding box center [242, 226] width 151 height 30
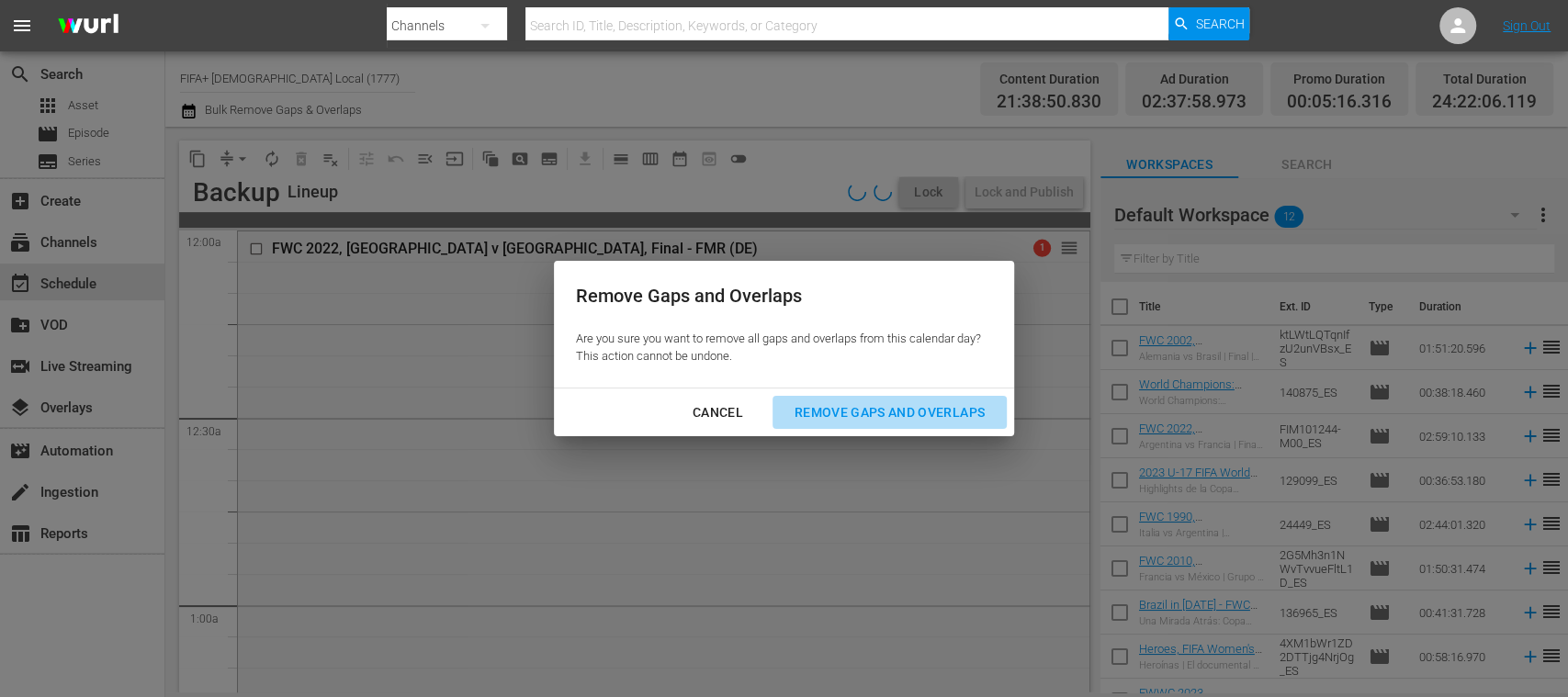
click at [852, 411] on div "Remove Gaps and Overlaps" at bounding box center [889, 413] width 219 height 23
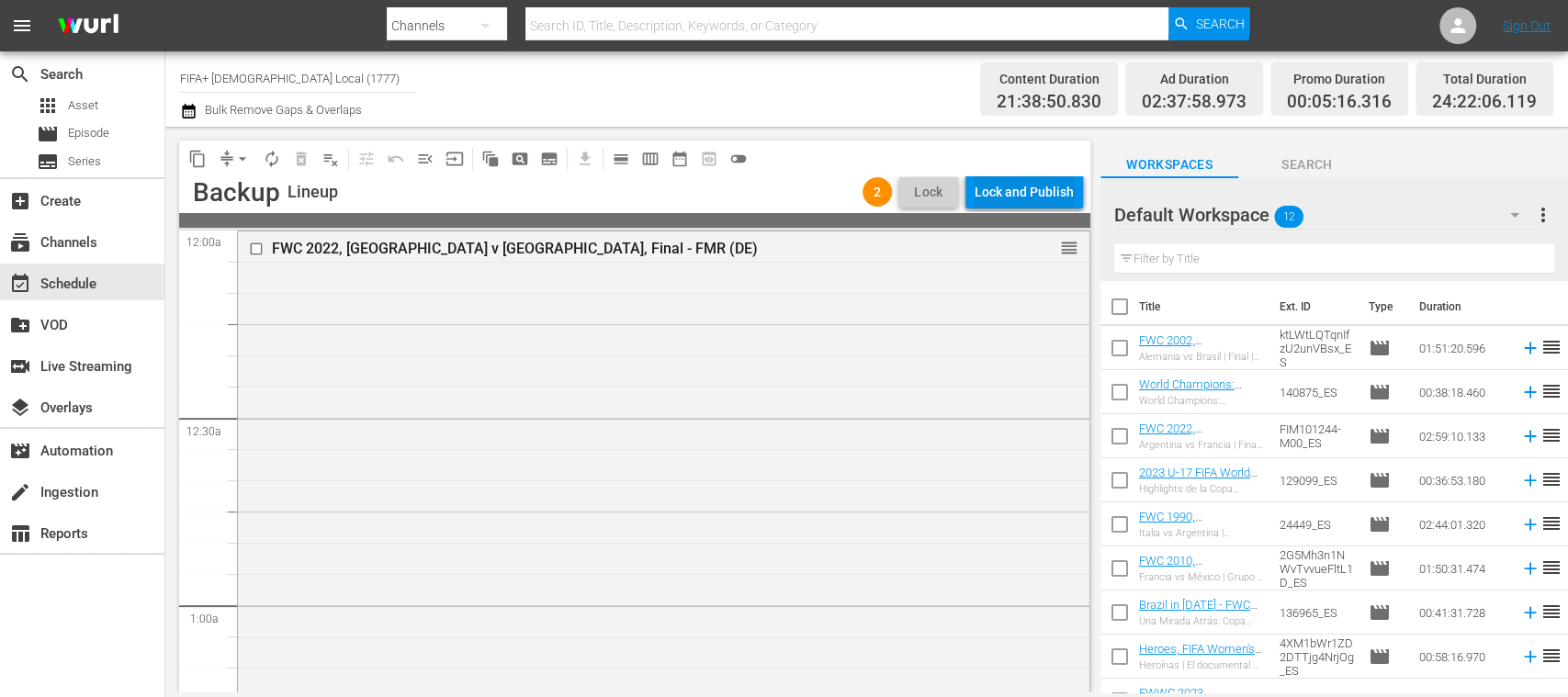
click at [1039, 195] on div "Lock and Publish" at bounding box center [1024, 192] width 99 height 33
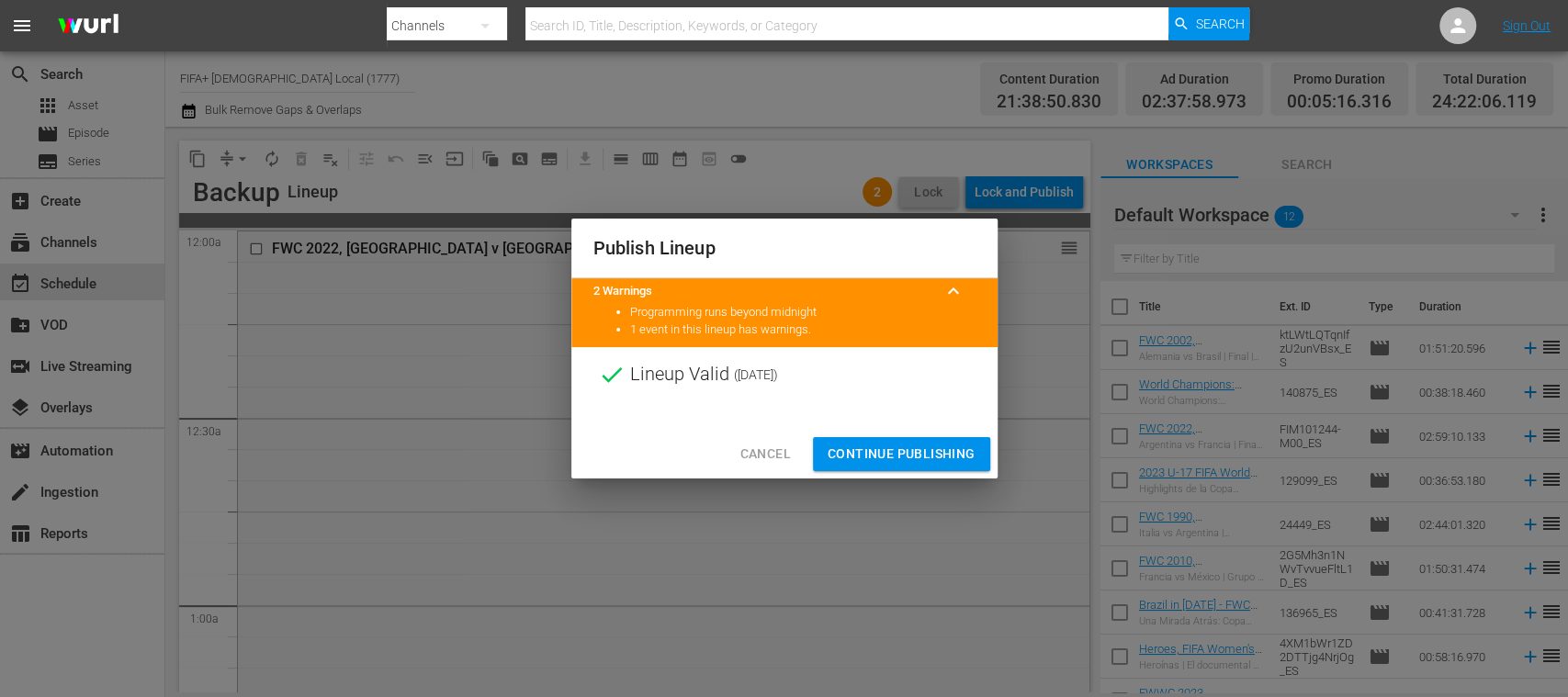
click at [925, 459] on span "Continue Publishing" at bounding box center [902, 454] width 148 height 23
